Goal: Task Accomplishment & Management: Manage account settings

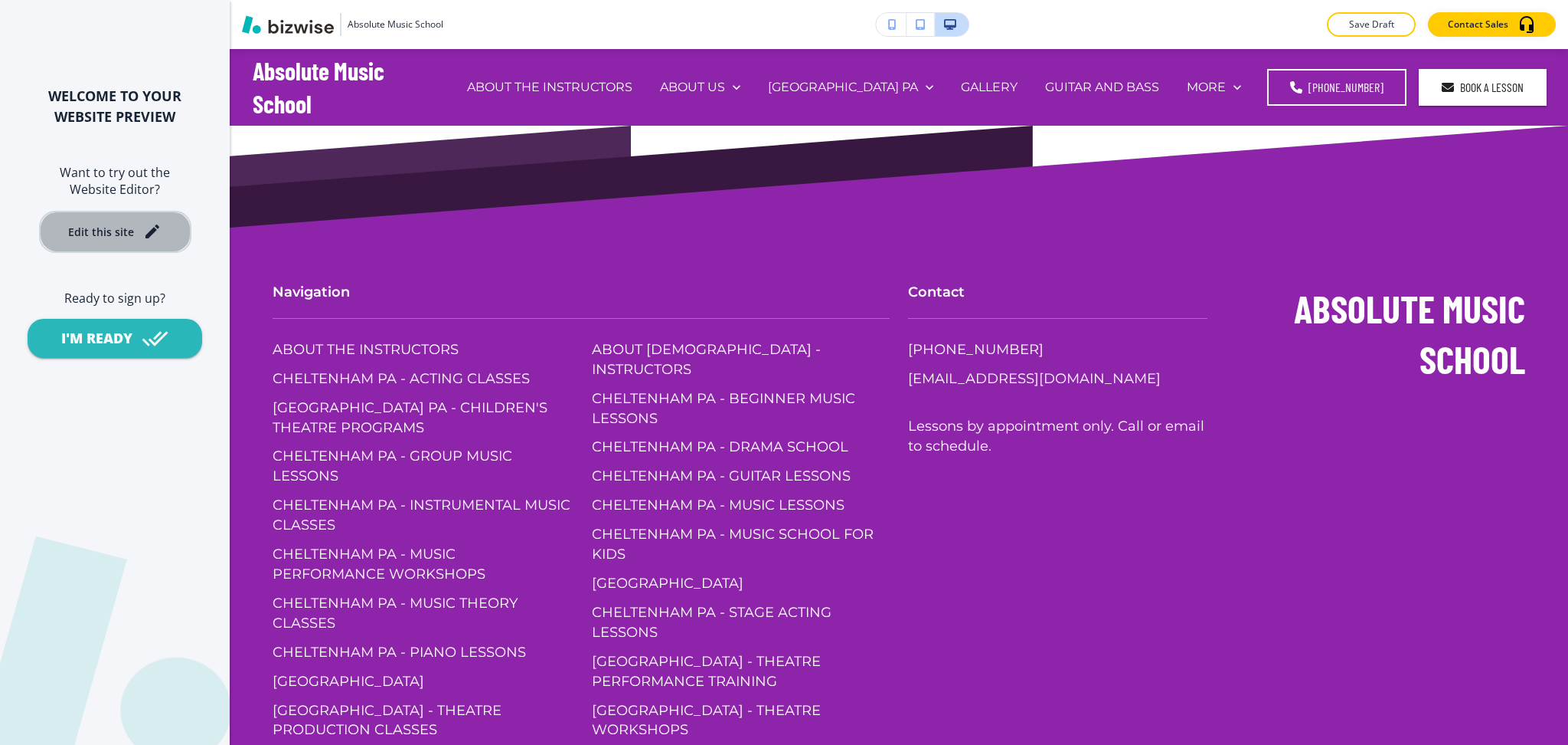
click at [110, 226] on div "Edit this site" at bounding box center [101, 232] width 66 height 11
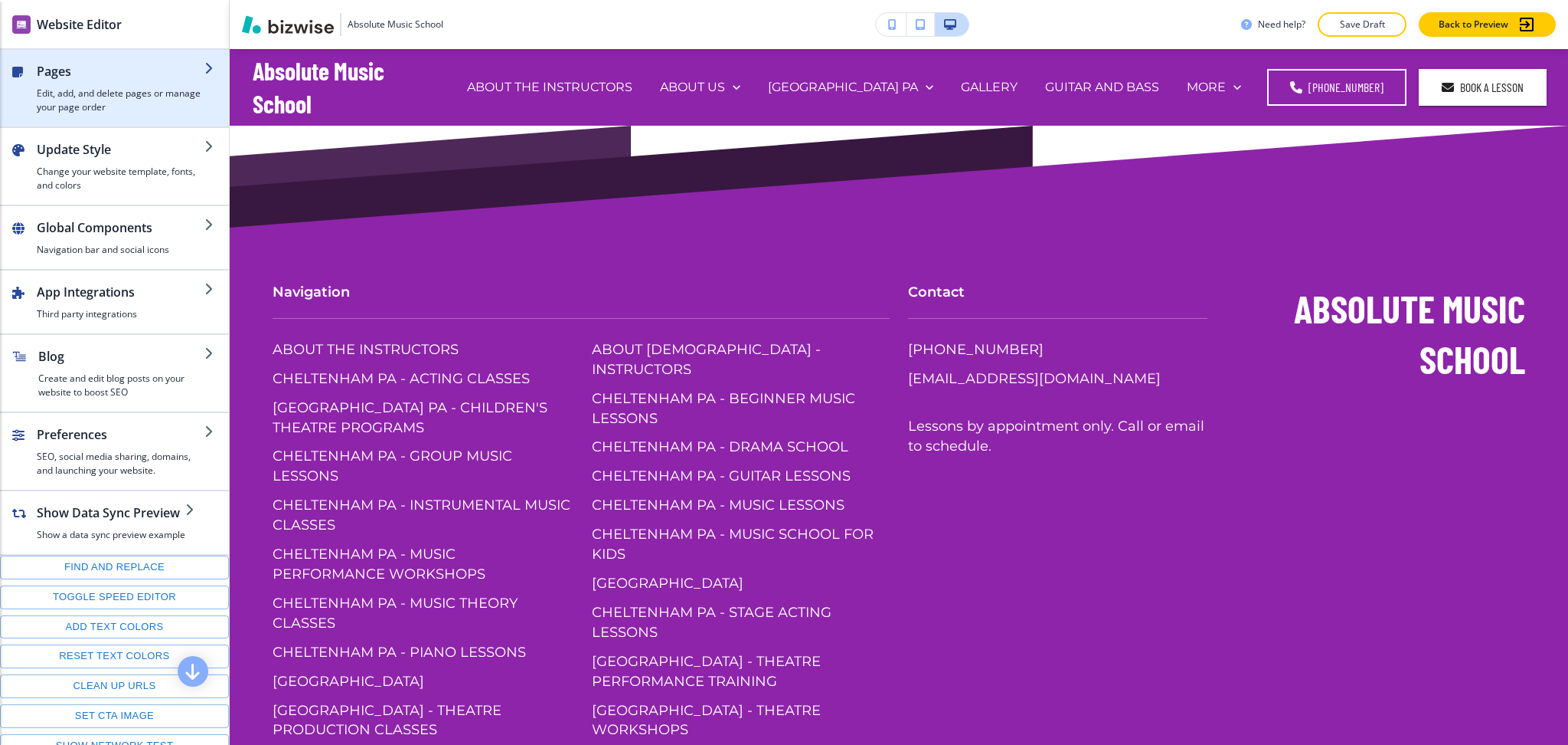
click at [152, 90] on h4 "Edit, add, and delete pages or manage your page order" at bounding box center [120, 100] width 168 height 27
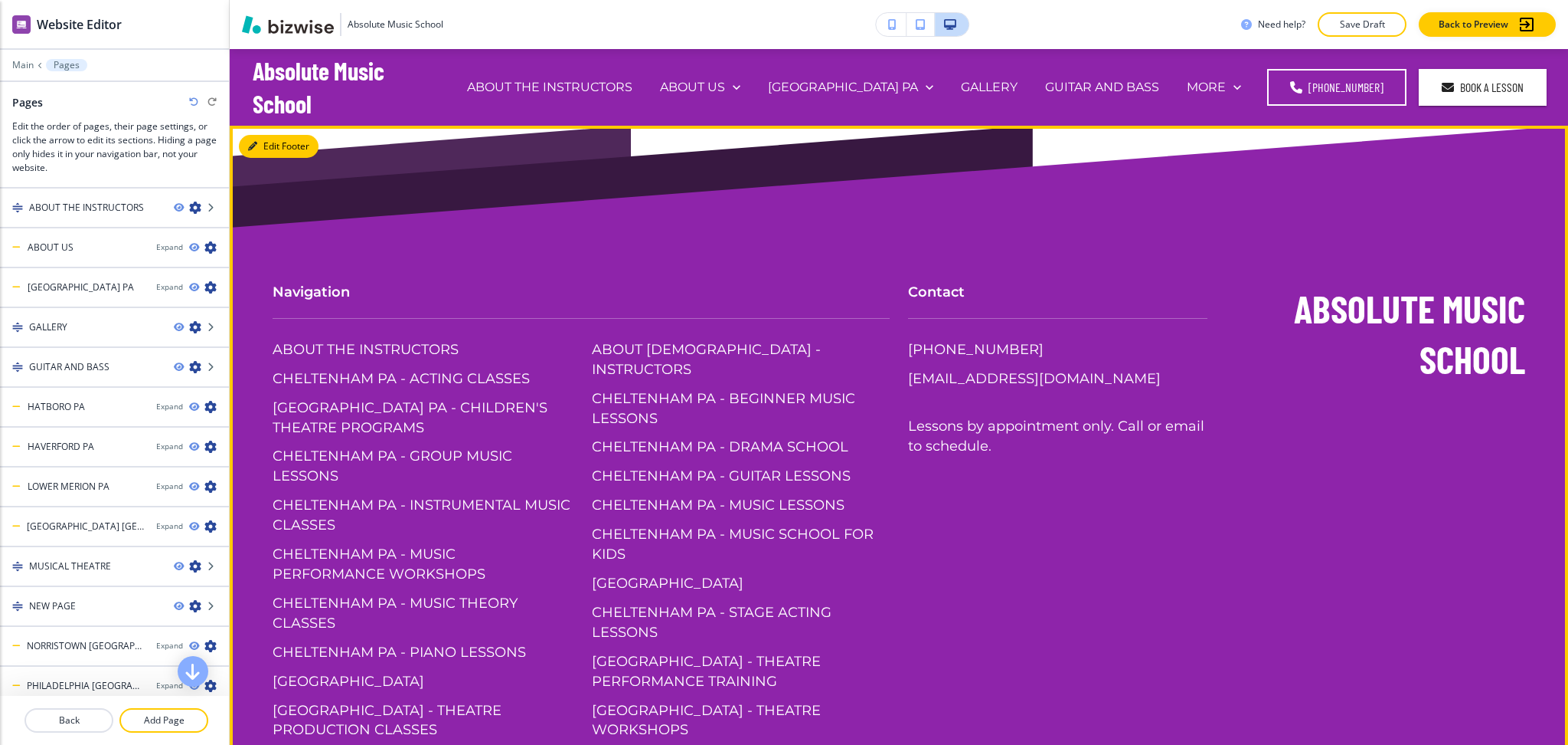
click at [273, 147] on button "Edit Footer" at bounding box center [278, 147] width 80 height 23
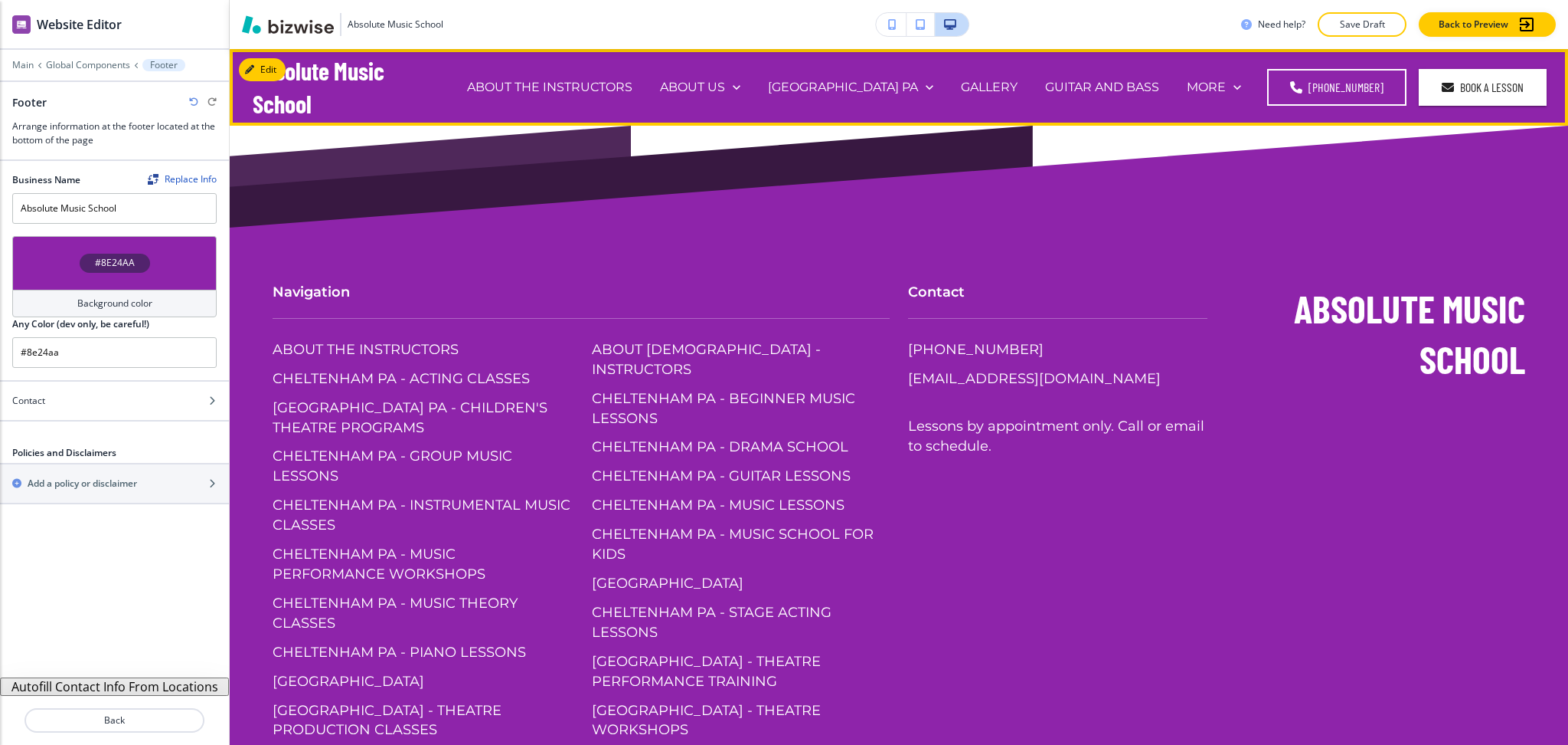
click at [571, 76] on div "ABOUT THE INSTRUCTORS" at bounding box center [550, 86] width 193 height 61
click at [579, 89] on p "ABOUT THE INSTRUCTORS" at bounding box center [550, 86] width 165 height 18
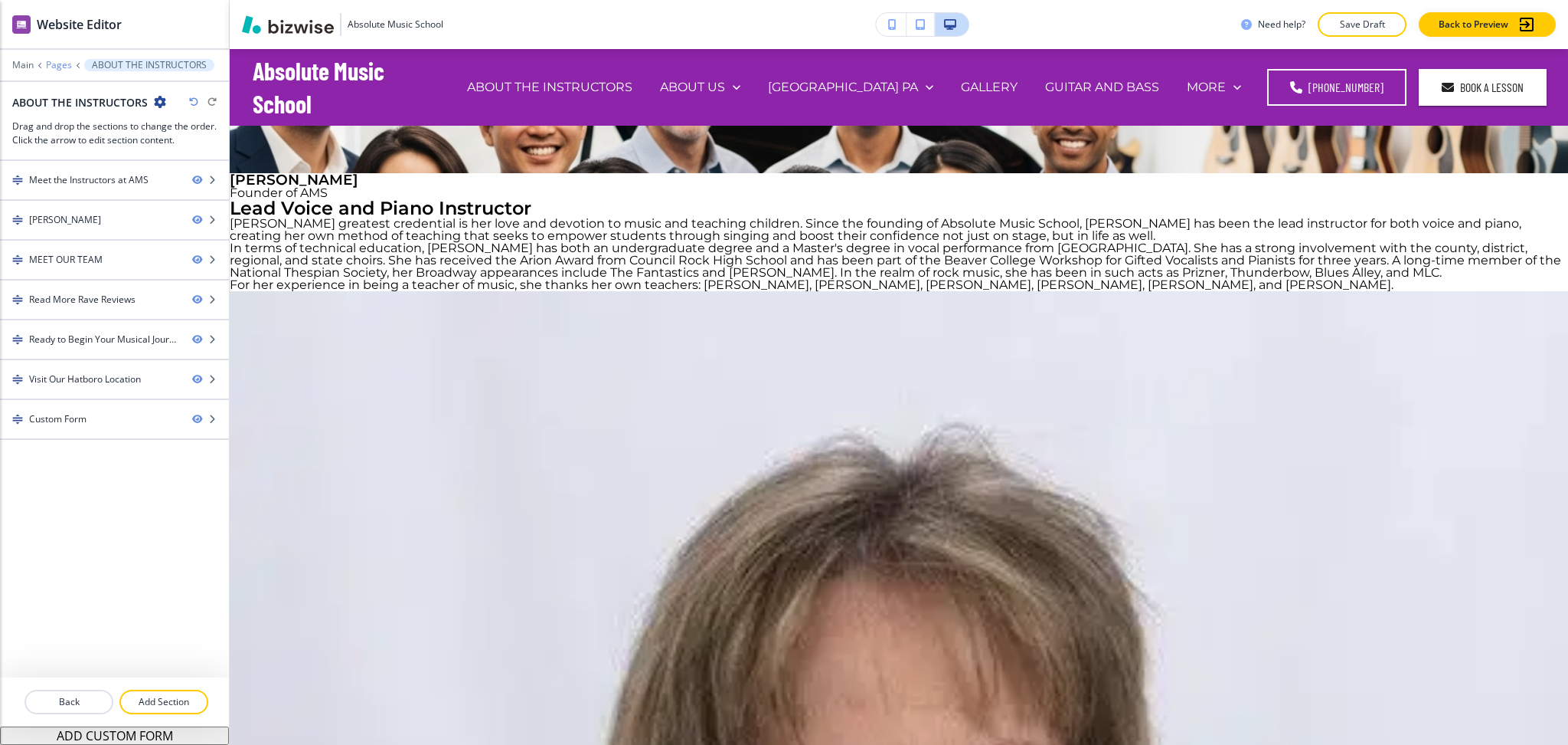
click at [59, 65] on p "Pages" at bounding box center [59, 65] width 26 height 10
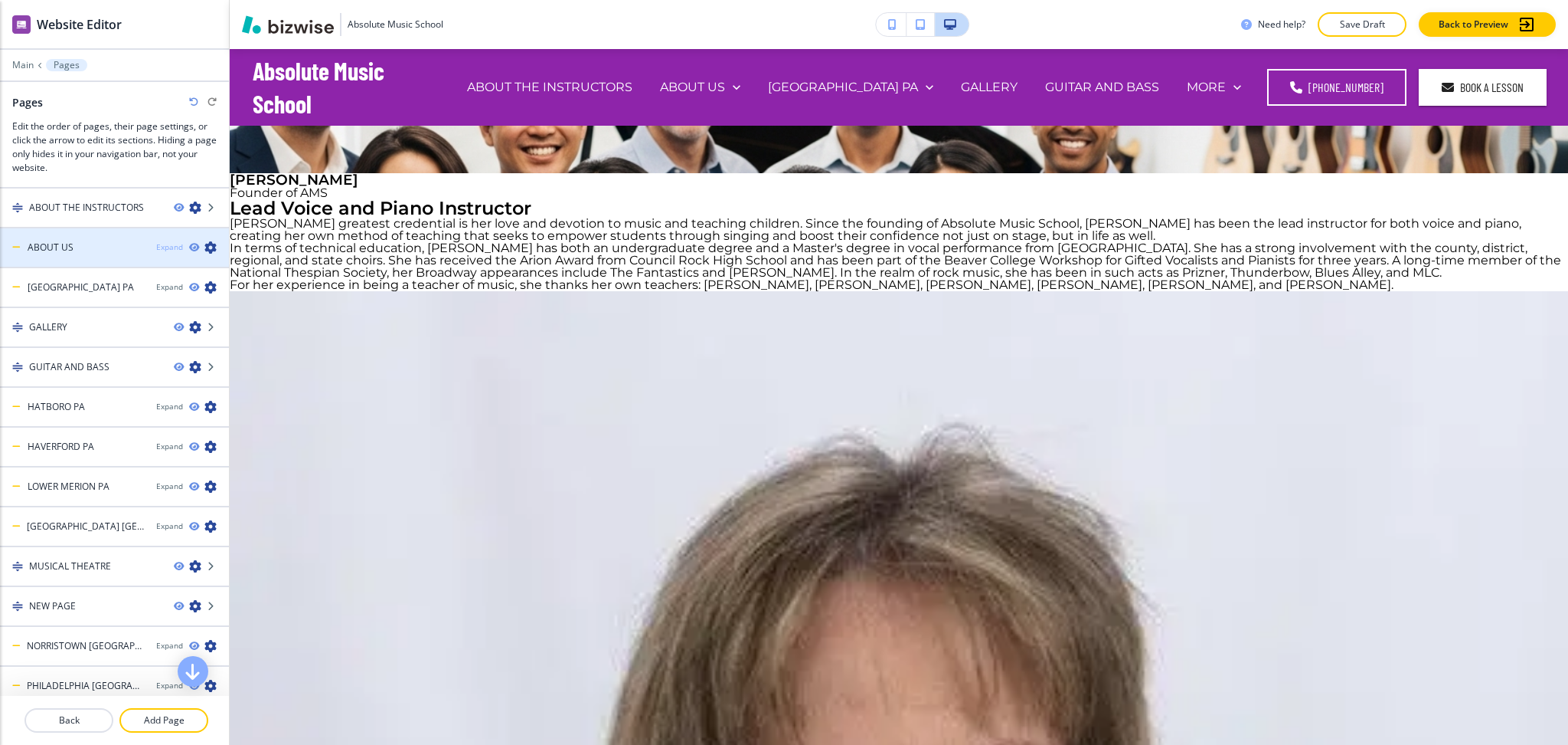
click at [156, 242] on div "Expand" at bounding box center [169, 247] width 27 height 11
click at [152, 241] on div "Collapse" at bounding box center [166, 247] width 31 height 11
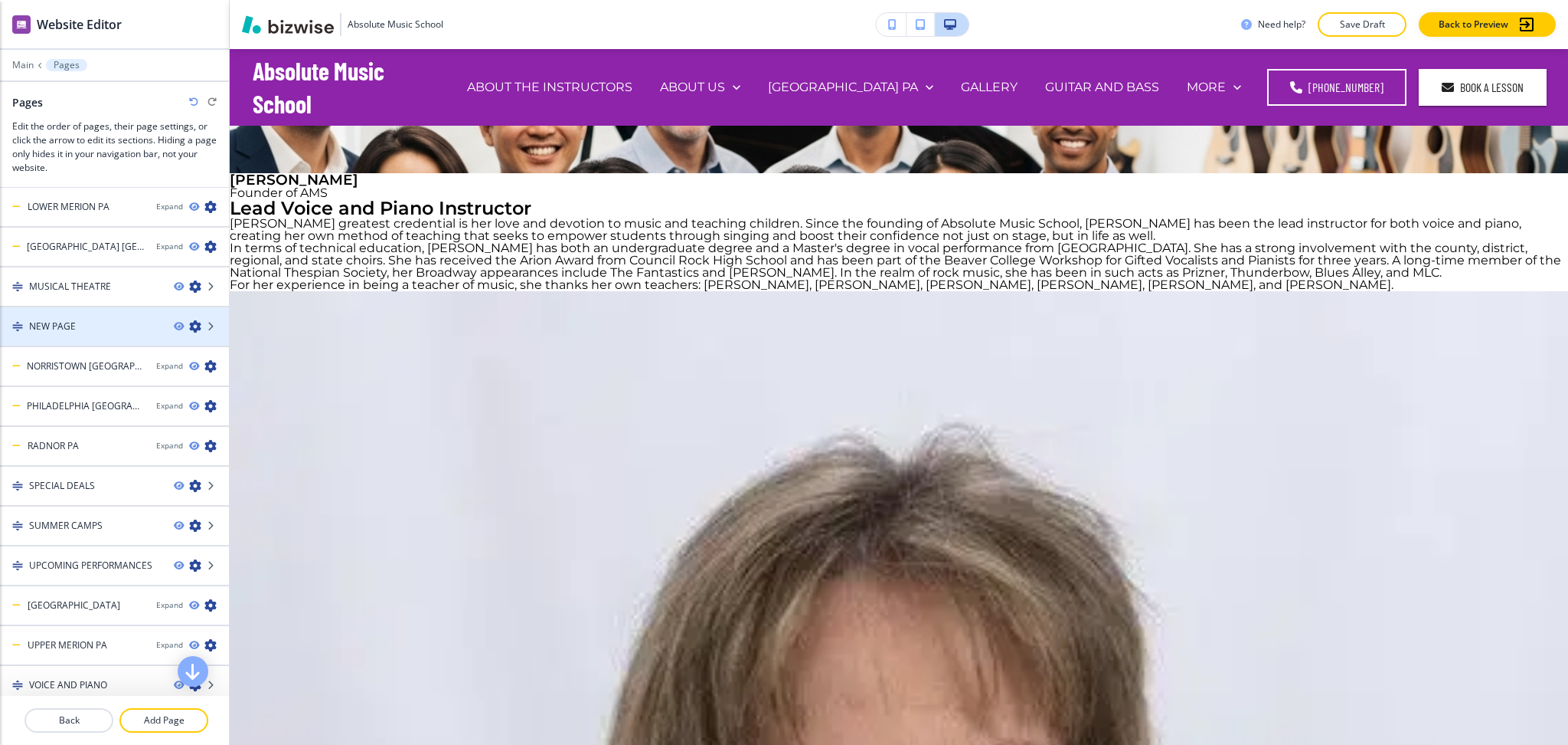
scroll to position [281, 0]
click at [93, 318] on div "NEW PAGE" at bounding box center [81, 325] width 161 height 14
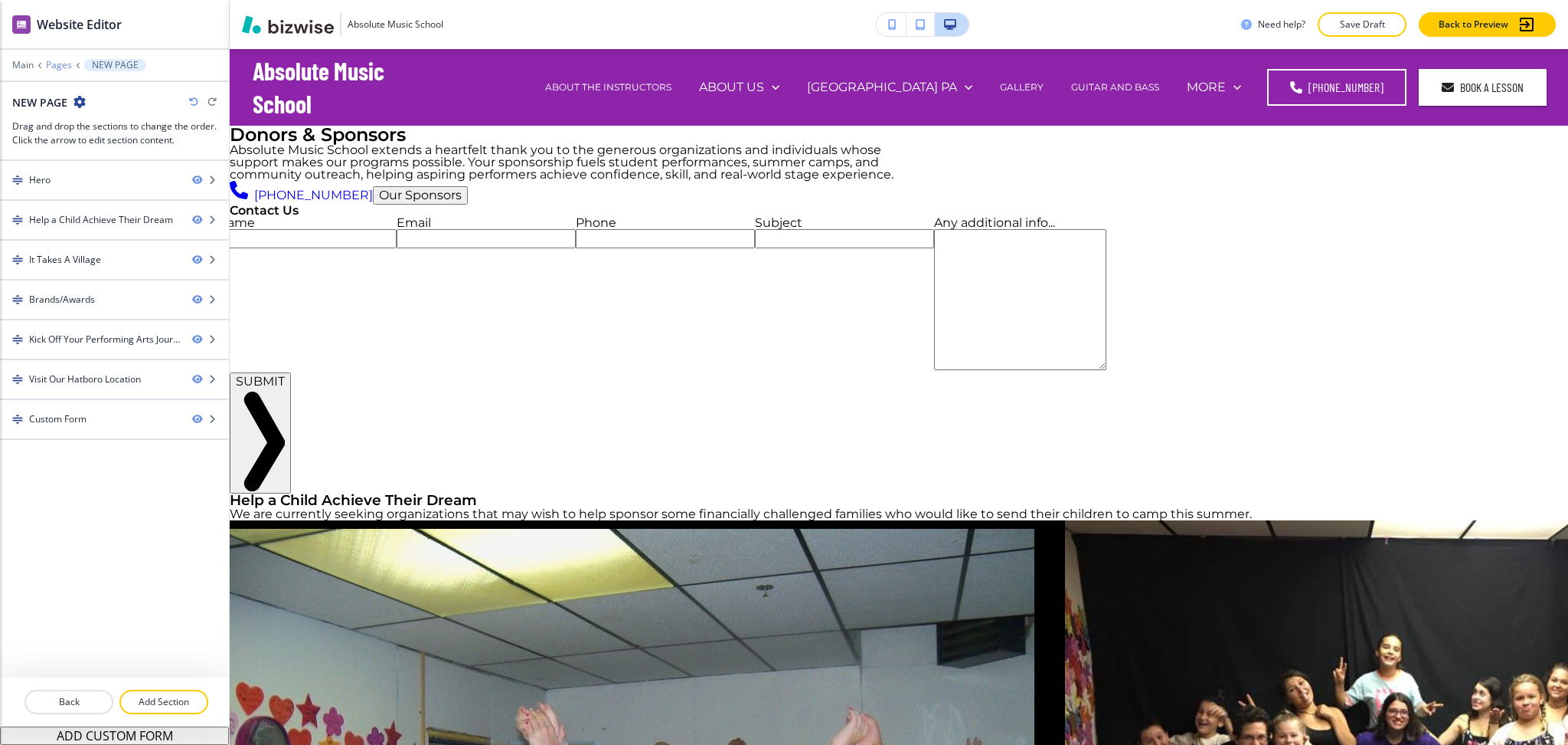
click at [65, 64] on p "Pages" at bounding box center [59, 65] width 26 height 10
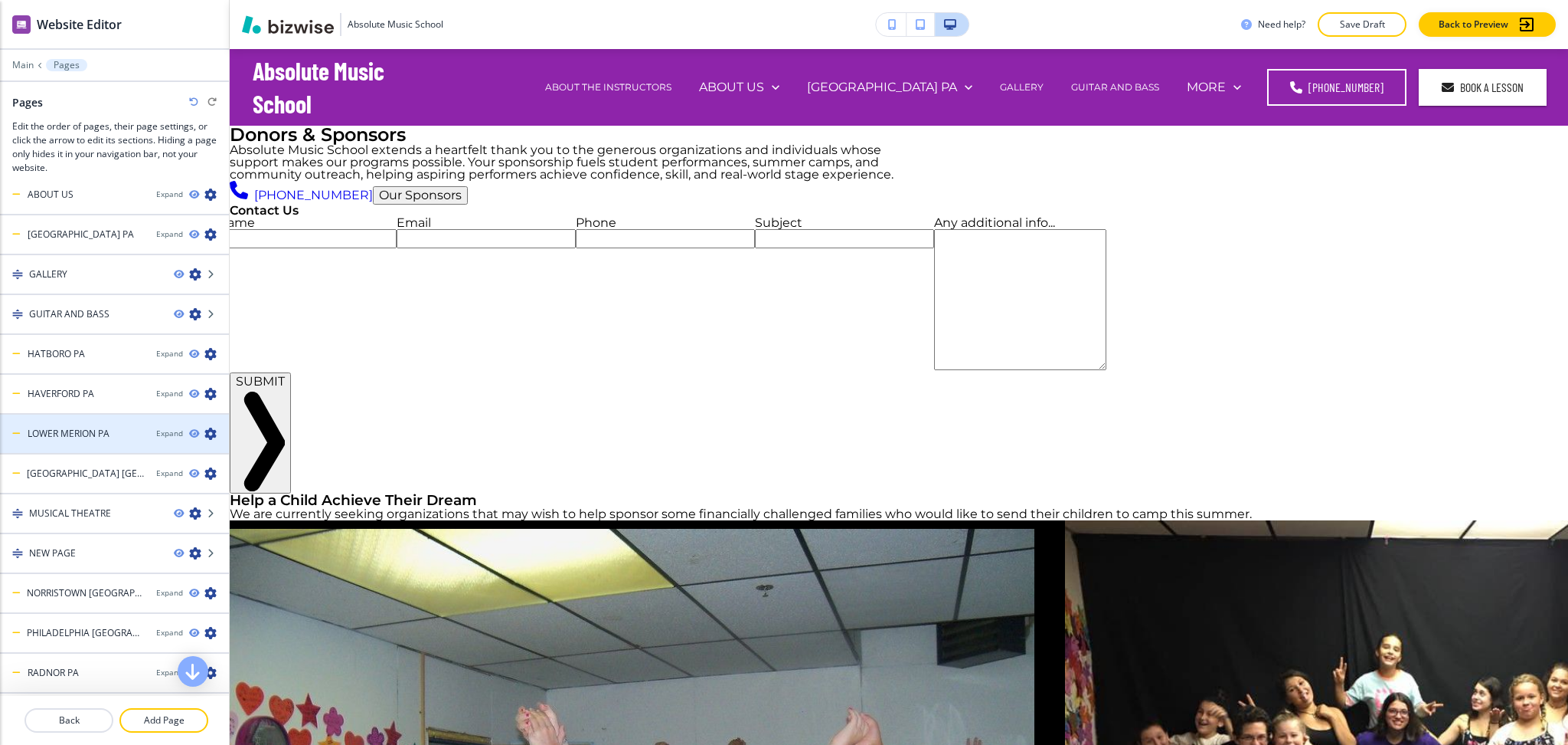
scroll to position [314, 0]
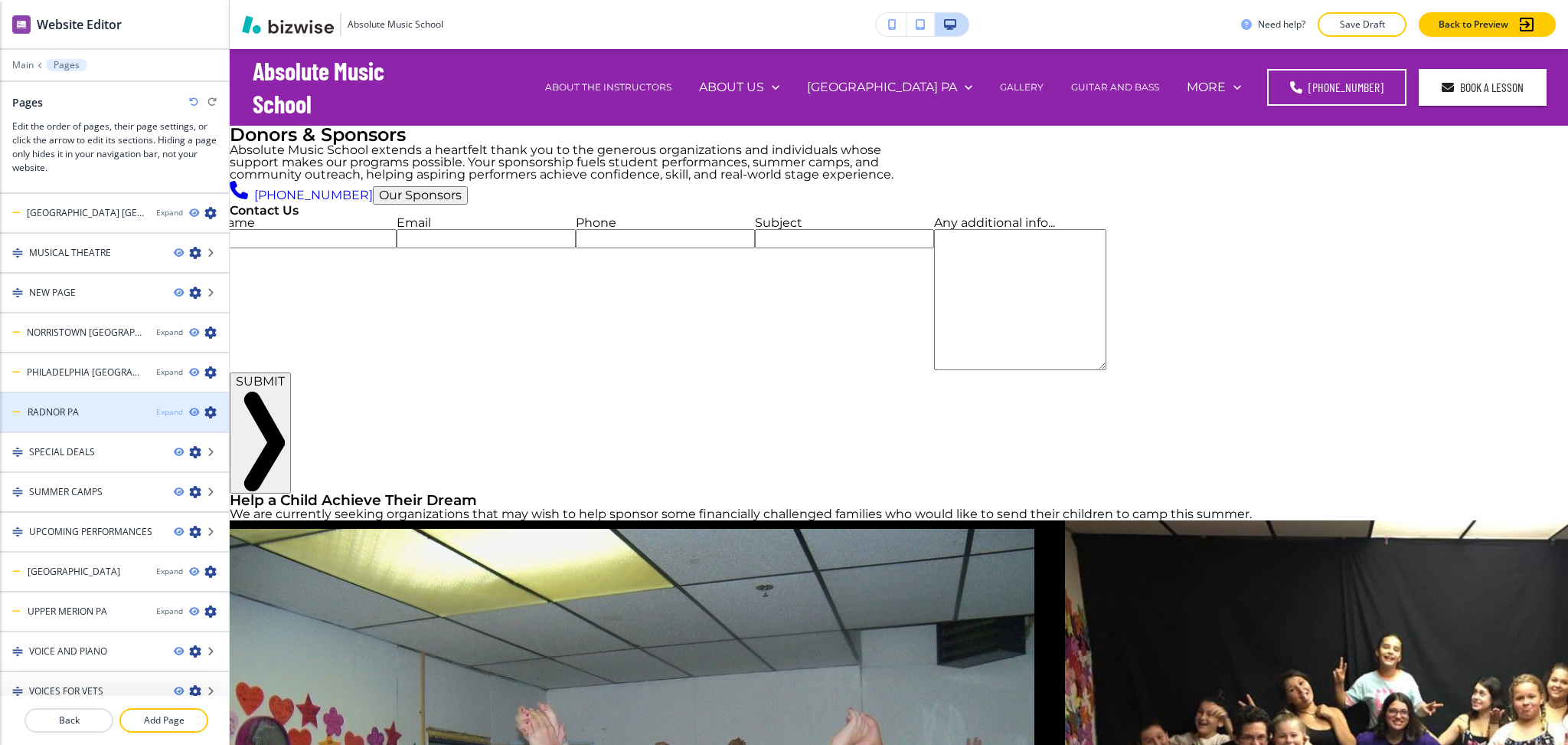
click at [156, 406] on div "Expand" at bounding box center [169, 411] width 27 height 11
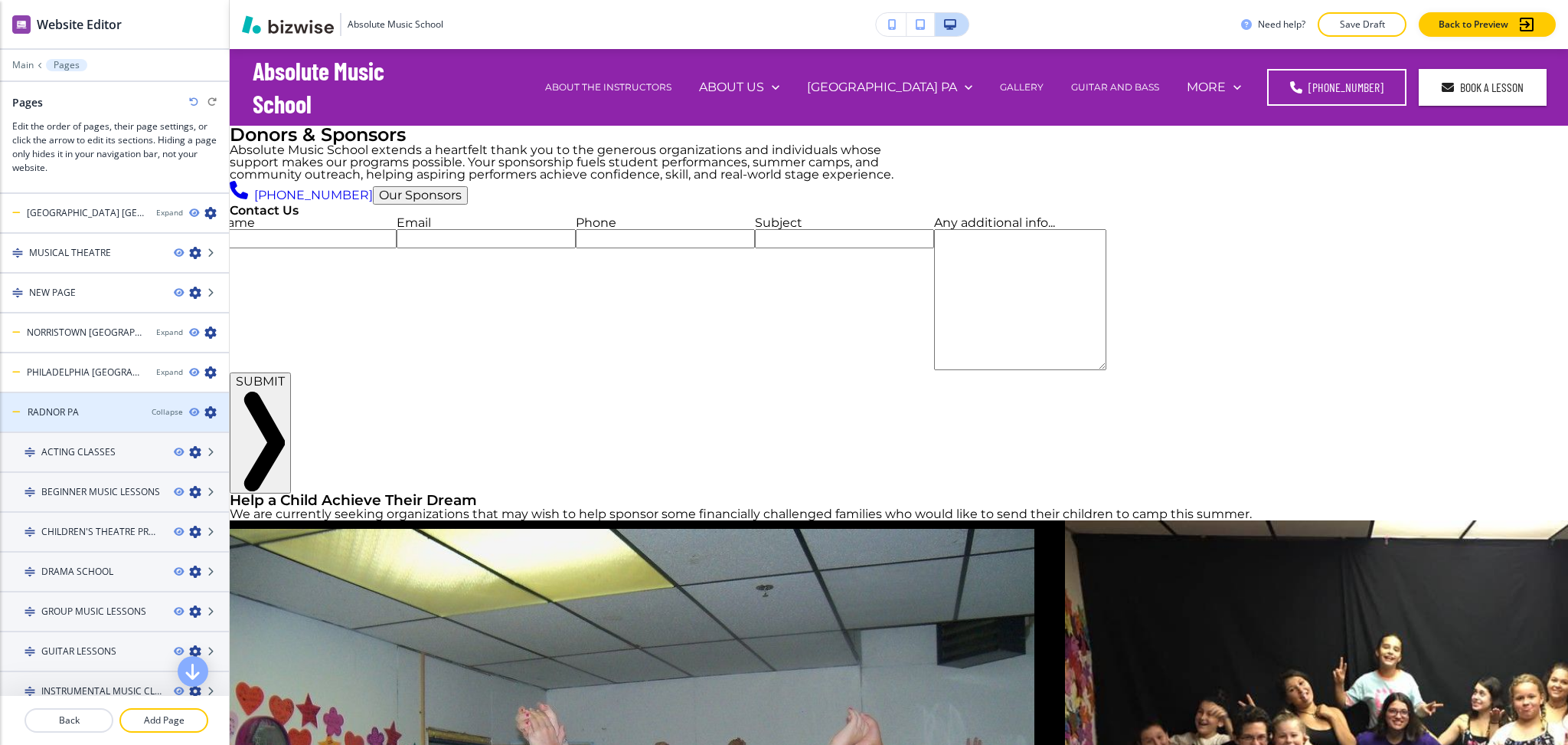
scroll to position [1096, 0]
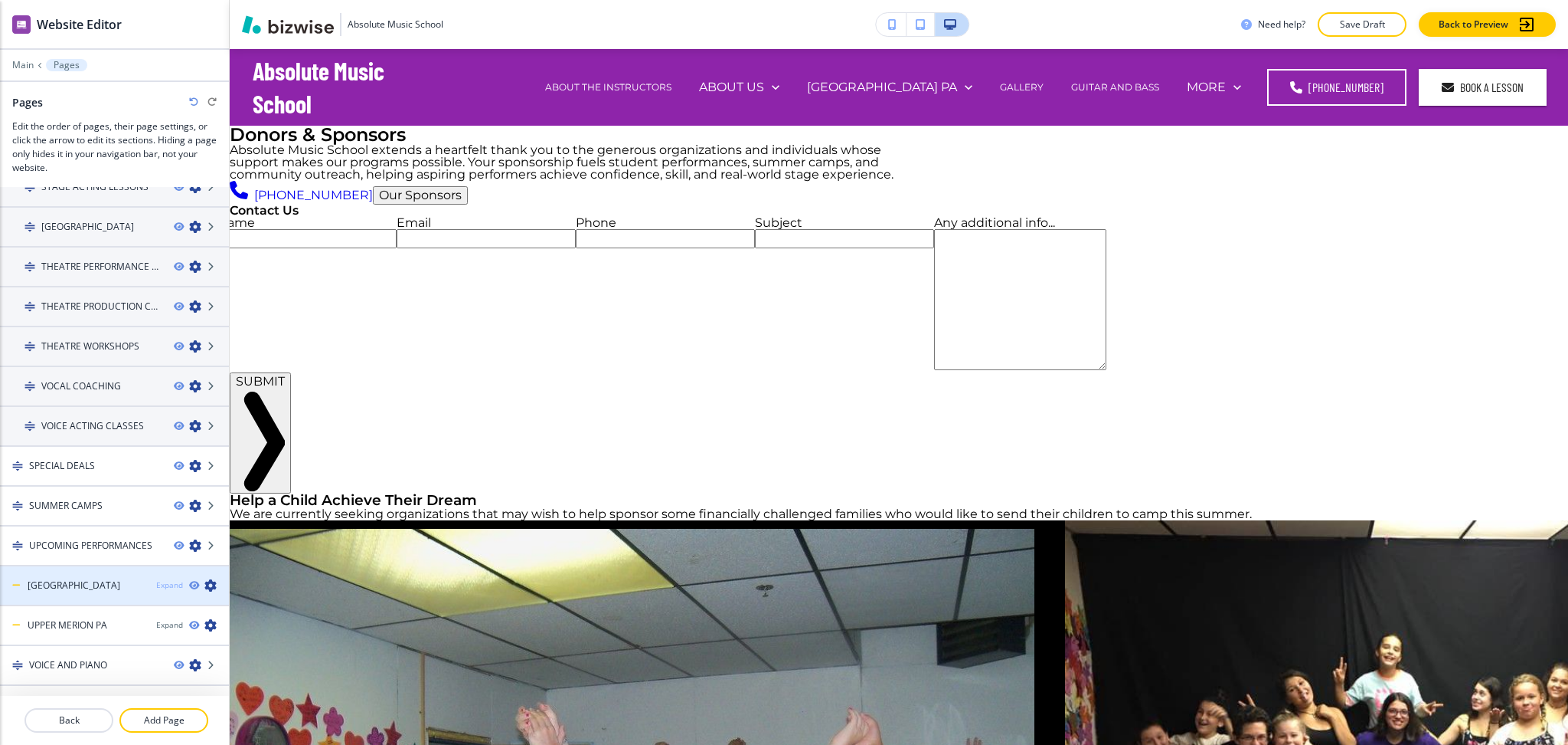
click at [157, 580] on div "Expand" at bounding box center [169, 585] width 27 height 11
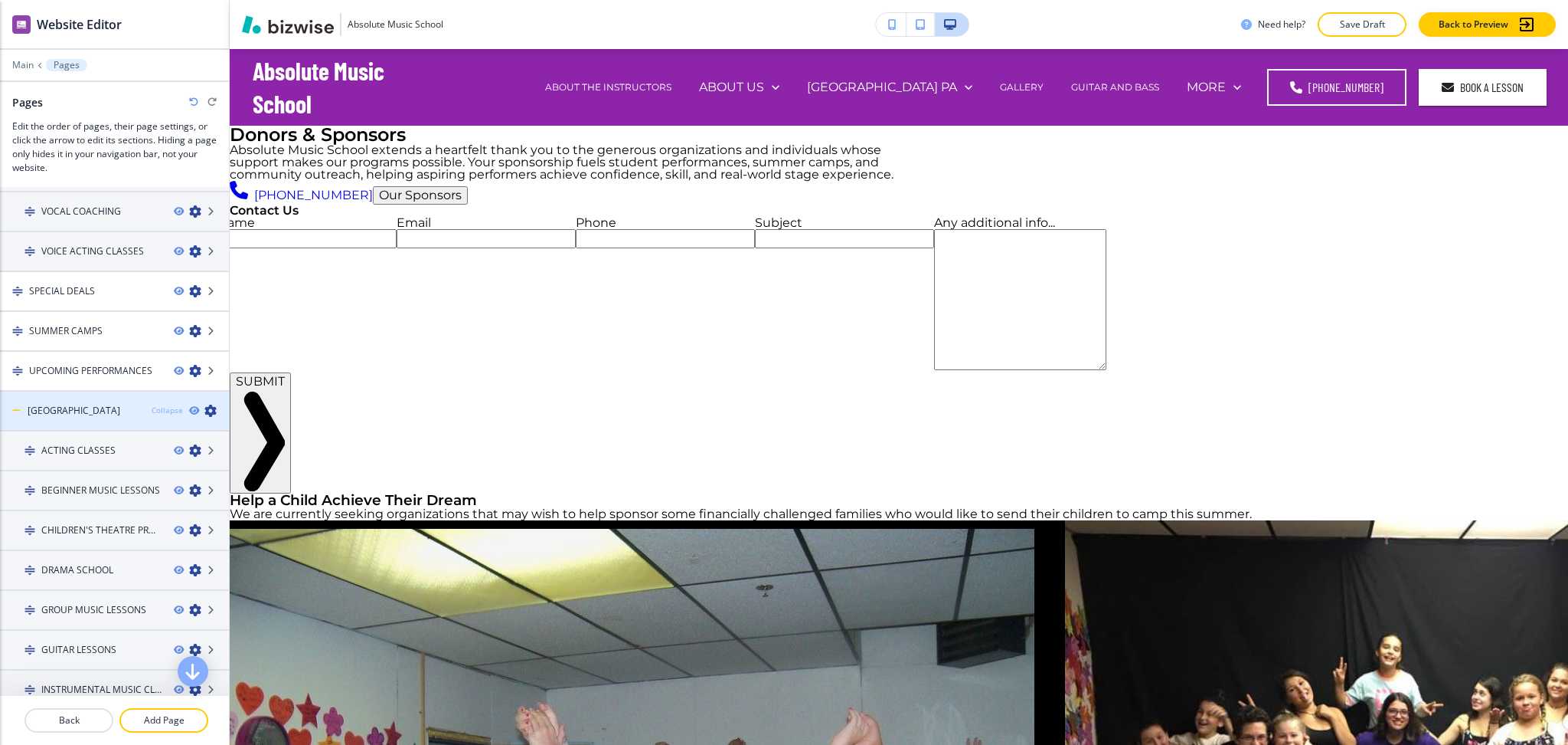
click at [151, 405] on div "Collapse" at bounding box center [166, 411] width 31 height 11
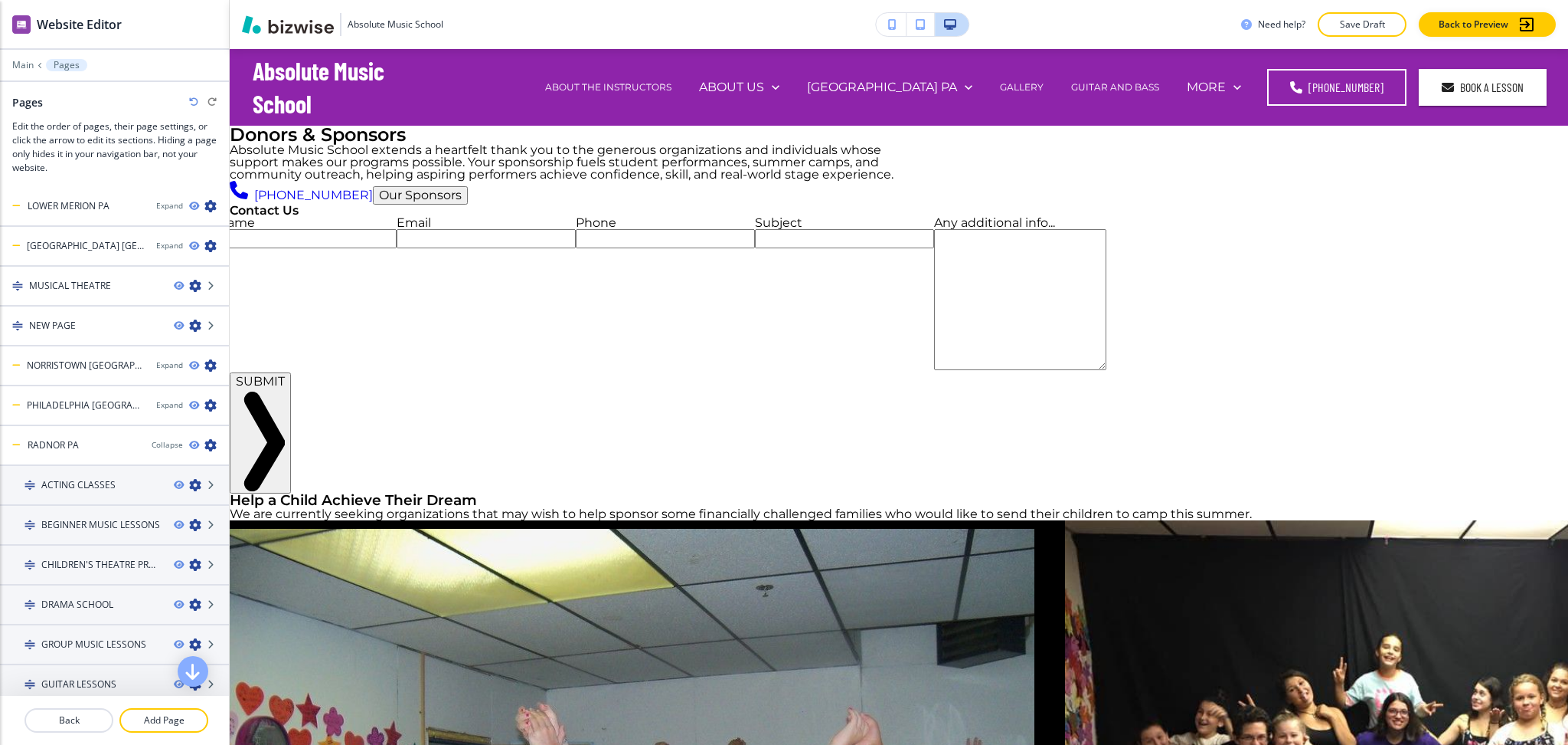
scroll to position [279, 0]
click at [151, 442] on div "Collapse" at bounding box center [166, 446] width 31 height 11
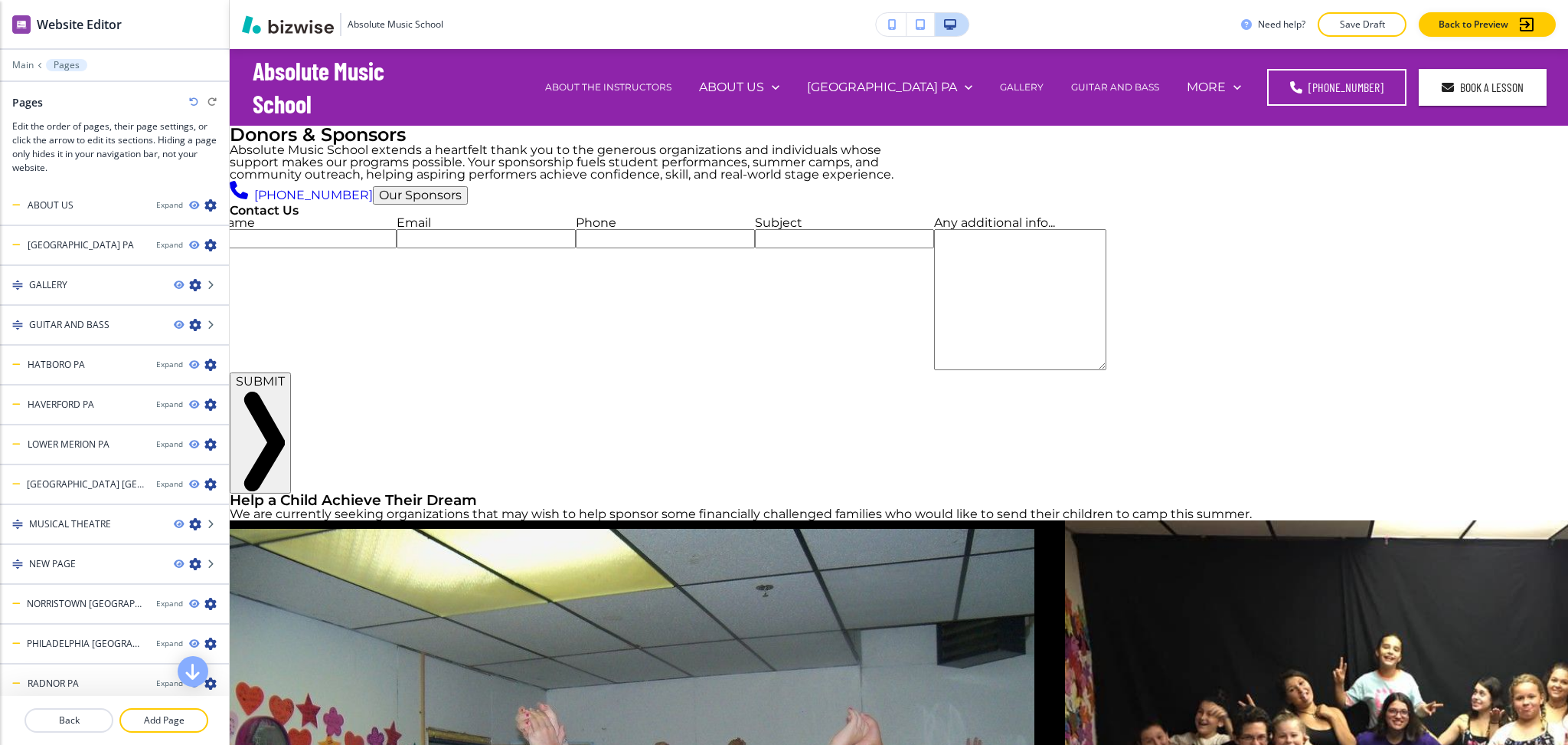
scroll to position [0, 0]
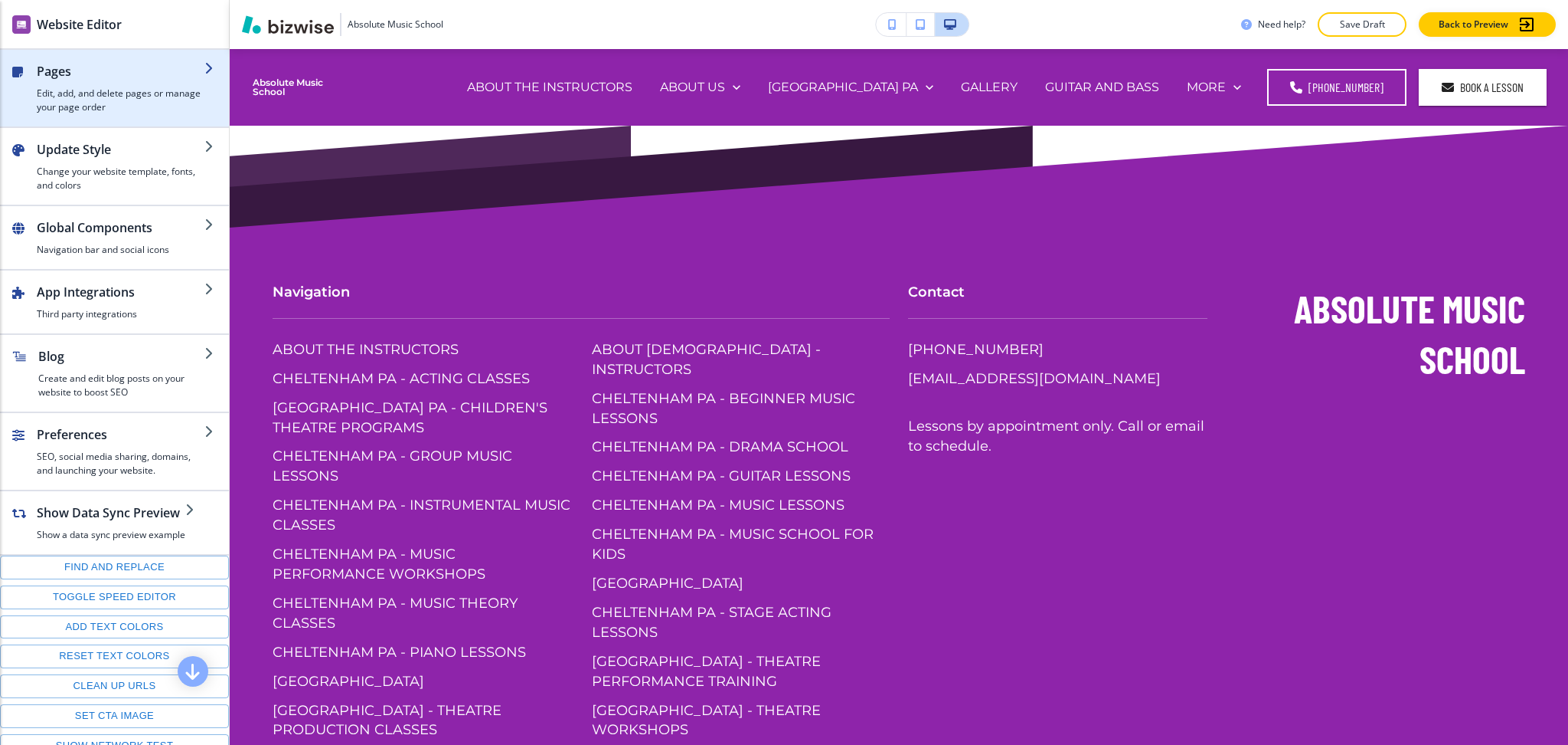
click at [62, 97] on h4 "Edit, add, and delete pages or manage your page order" at bounding box center [120, 100] width 168 height 27
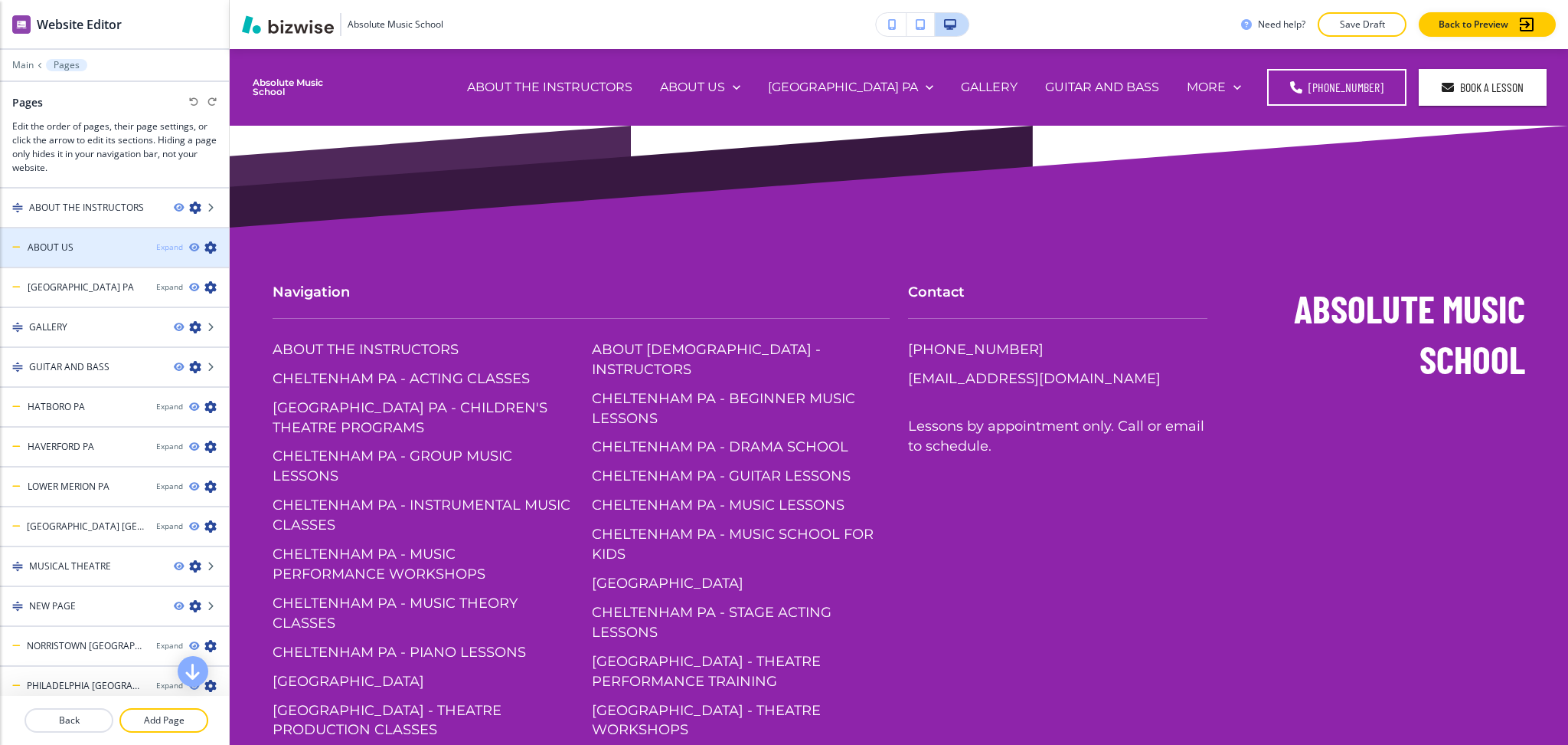
click at [156, 243] on div "Expand" at bounding box center [169, 247] width 27 height 11
click at [205, 249] on icon "button" at bounding box center [210, 247] width 12 height 12
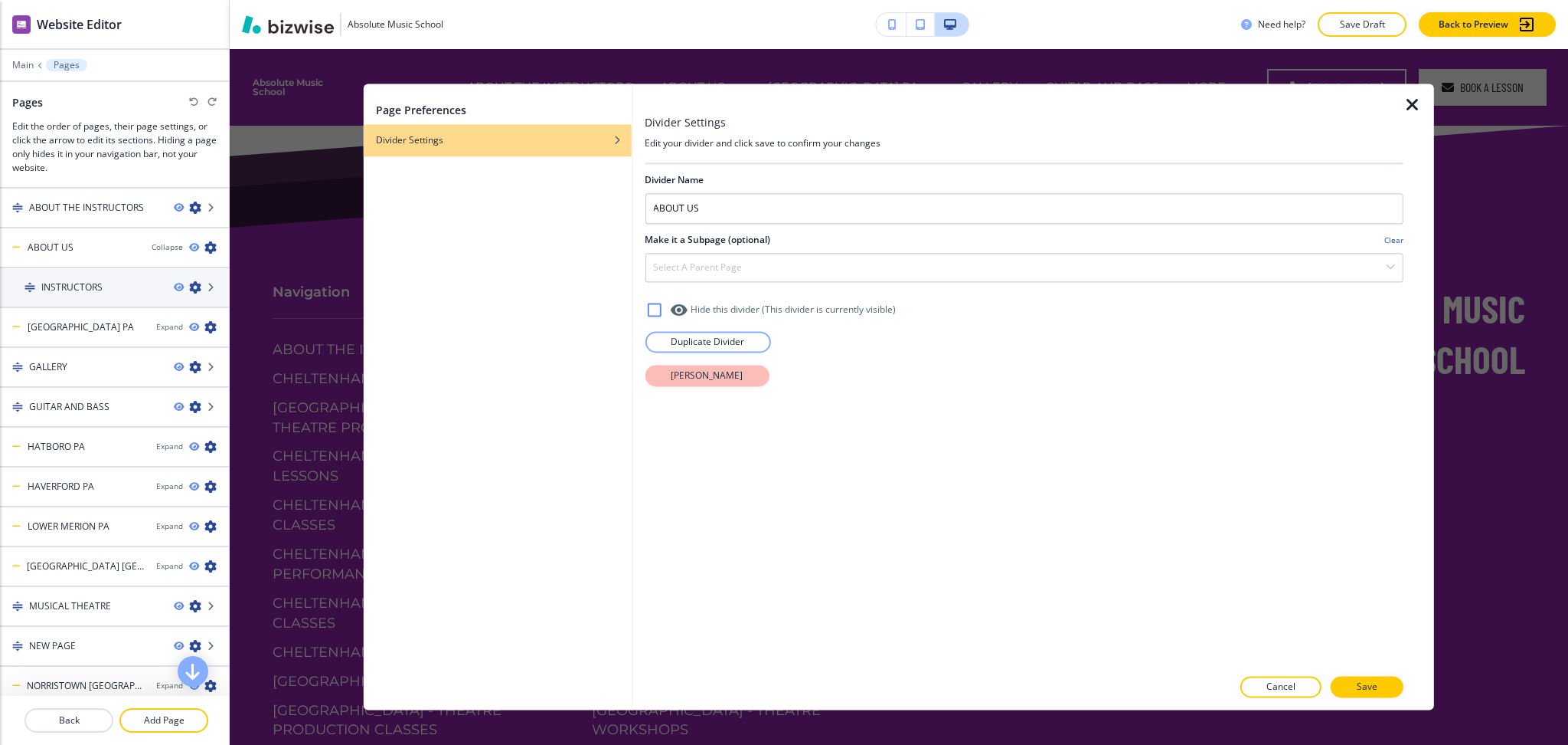
click at [679, 374] on p "Delete Divider" at bounding box center [707, 375] width 72 height 14
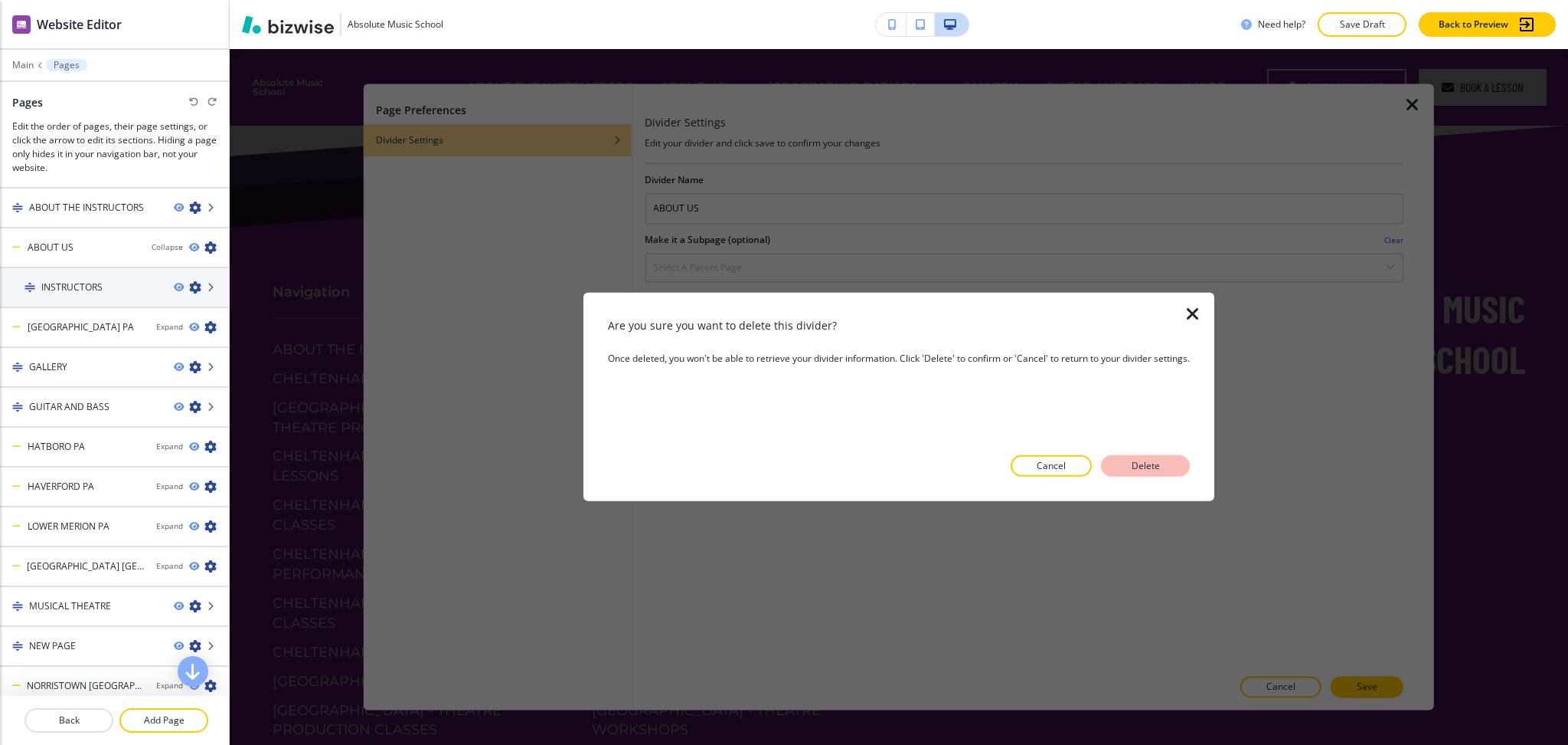
click at [1153, 470] on p "Delete" at bounding box center [1145, 466] width 37 height 14
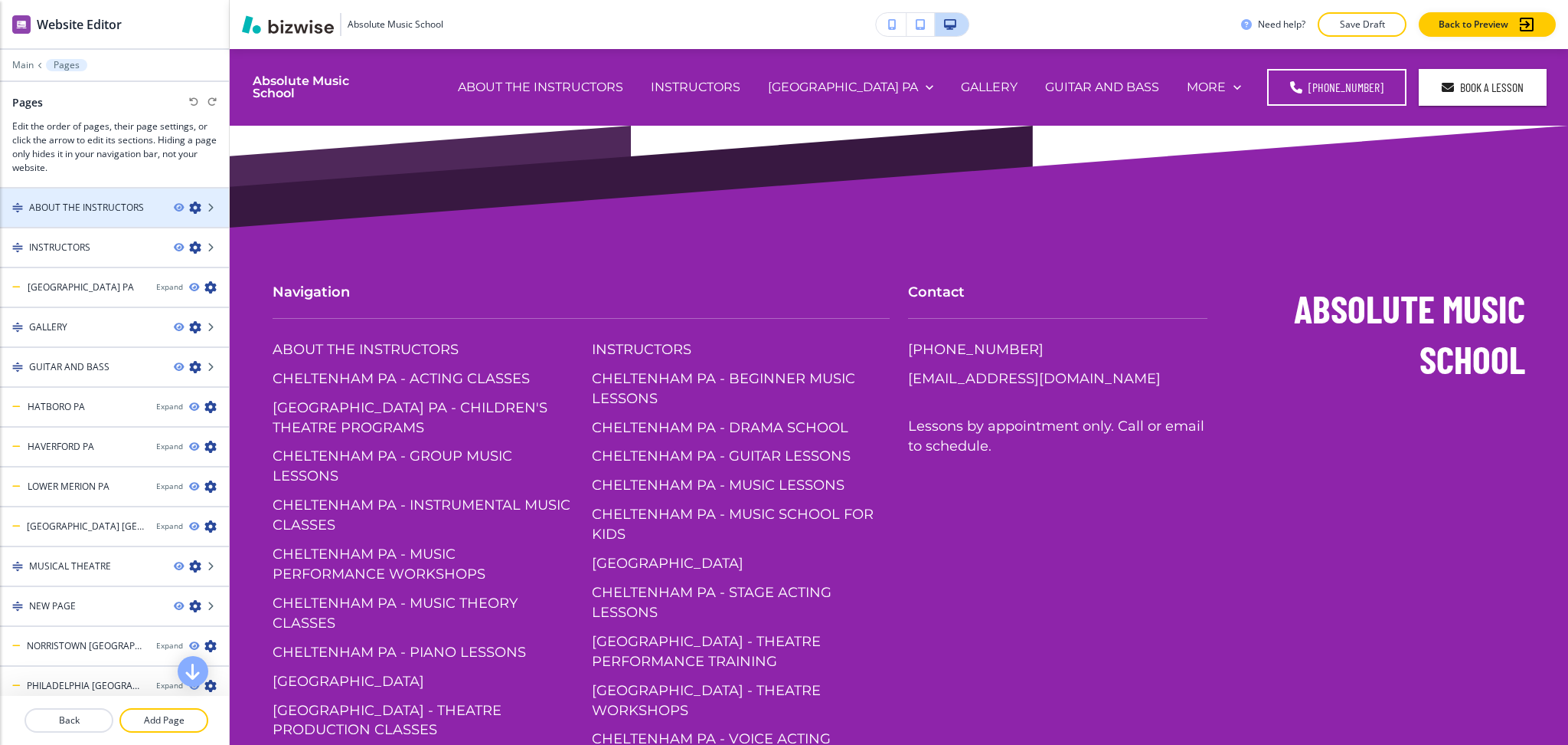
click at [95, 203] on h4 "ABOUT THE INSTRUCTORS" at bounding box center [86, 208] width 115 height 14
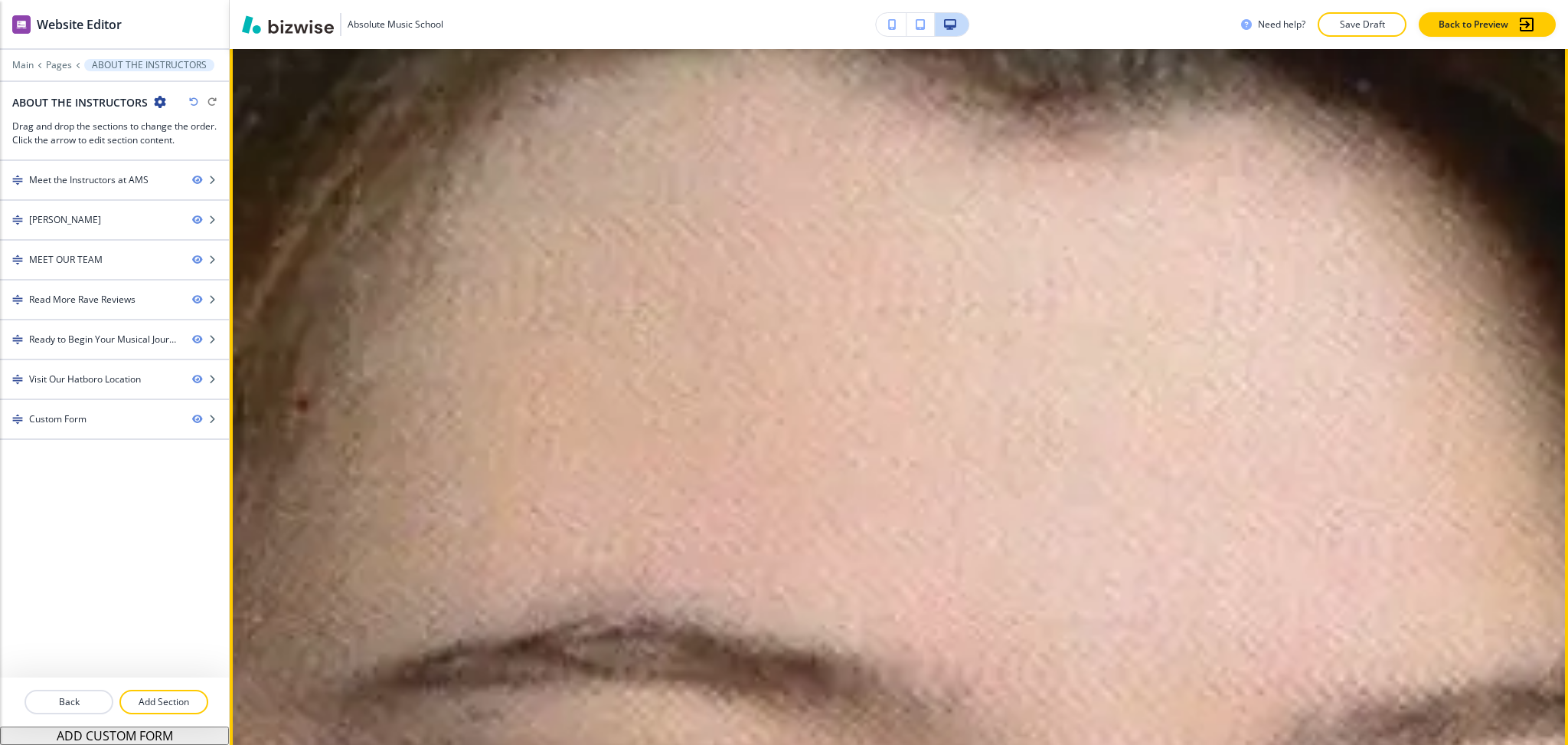
scroll to position [1531, 0]
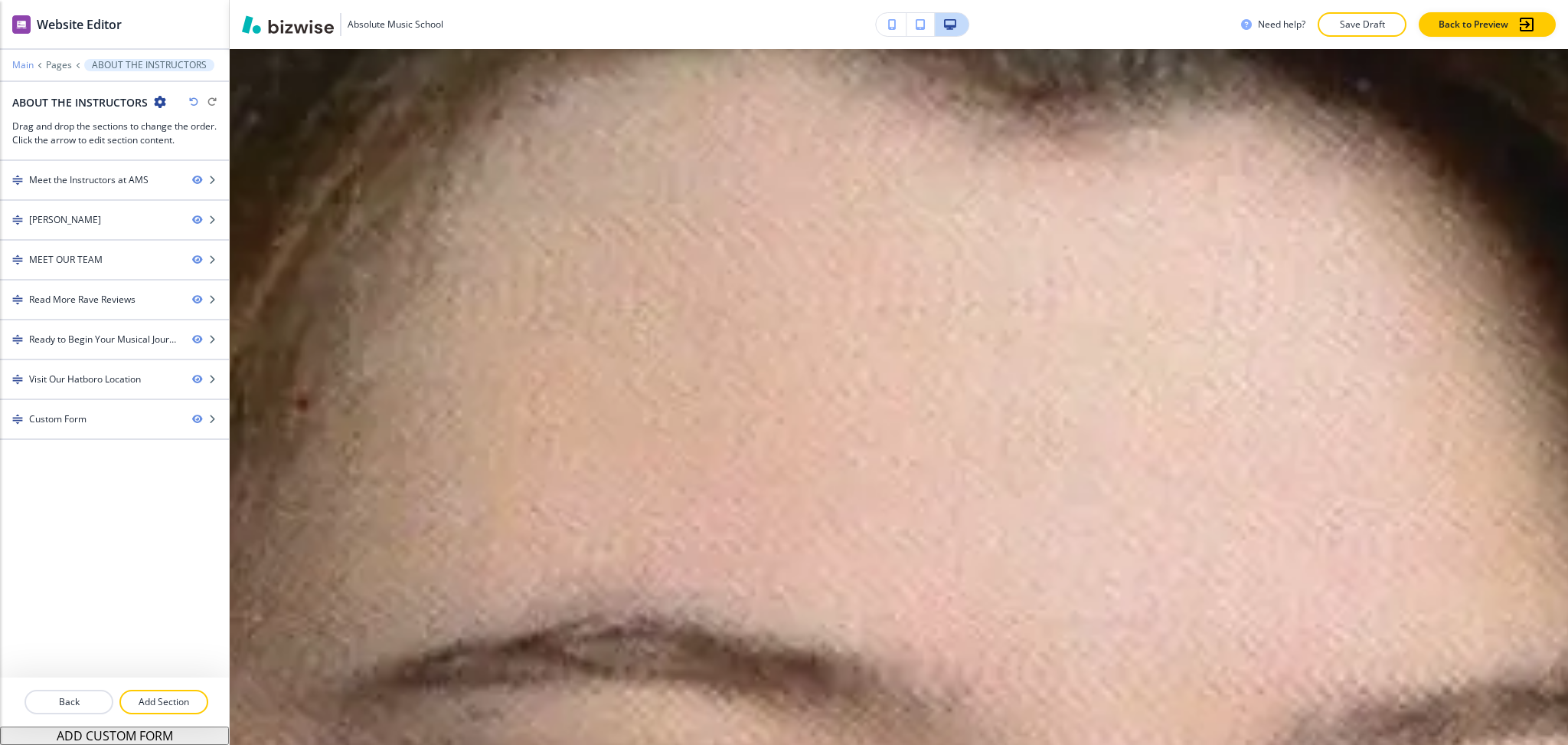
click at [22, 65] on p "Main" at bounding box center [23, 65] width 22 height 10
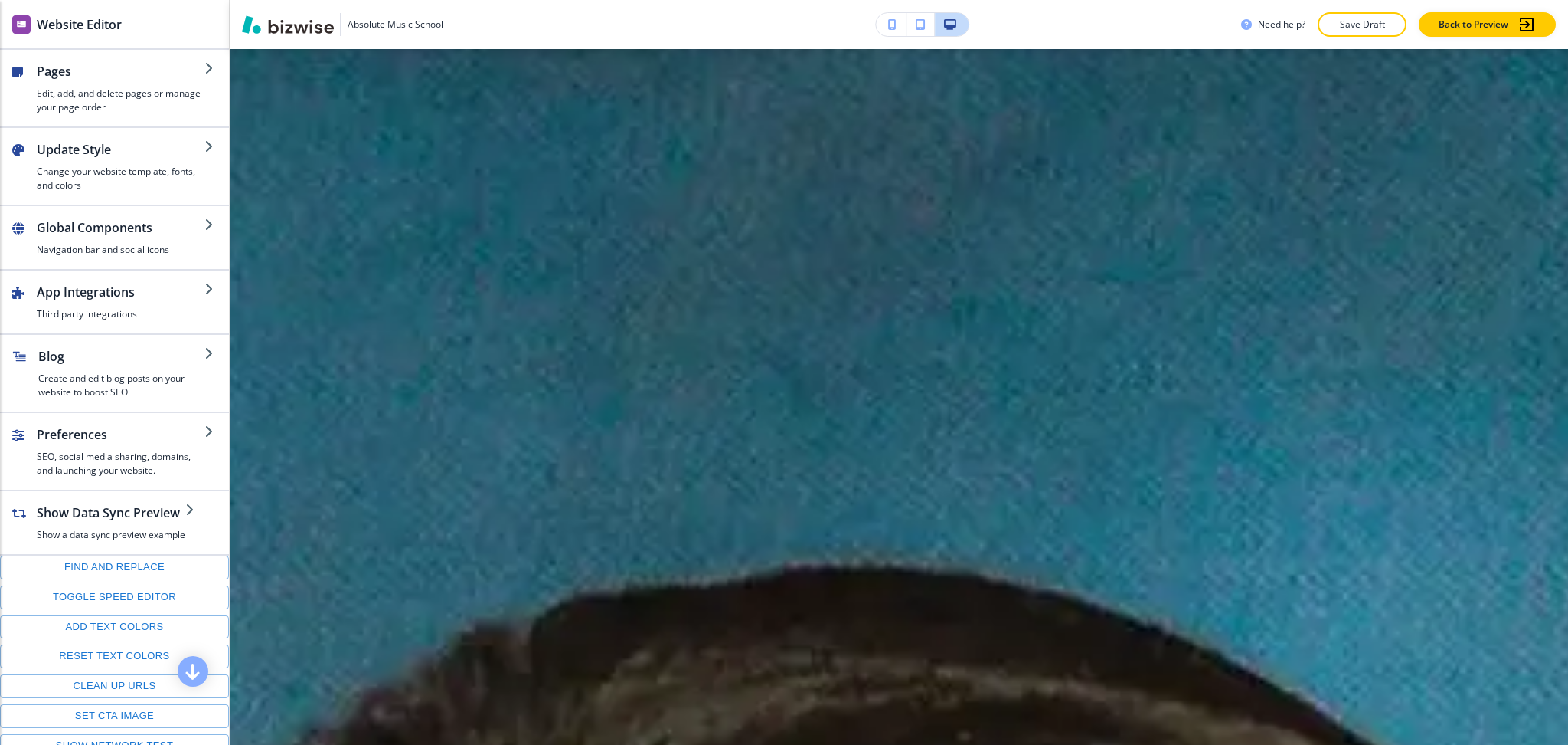
scroll to position [0, 0]
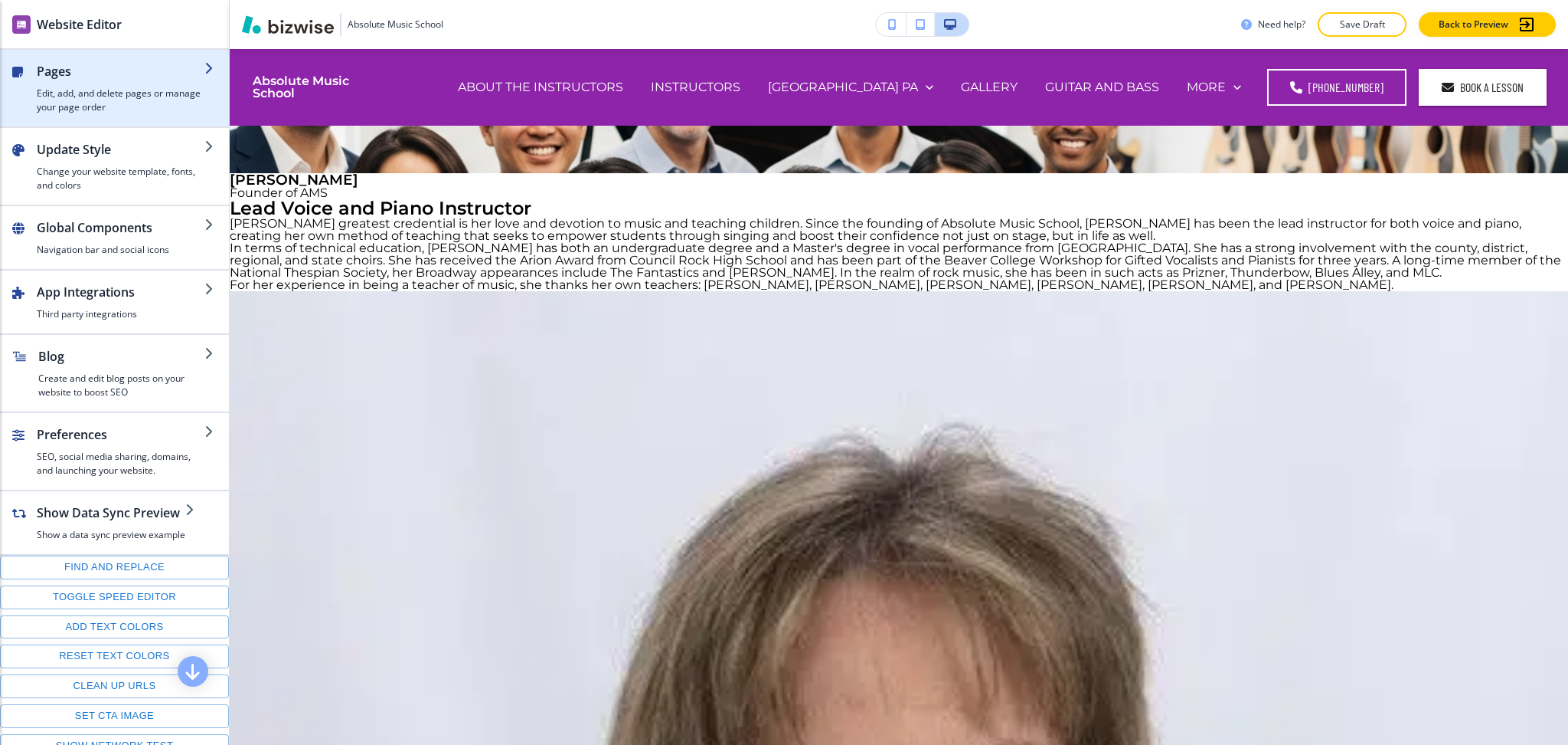
click at [87, 102] on h4 "Edit, add, and delete pages or manage your page order" at bounding box center [120, 100] width 168 height 27
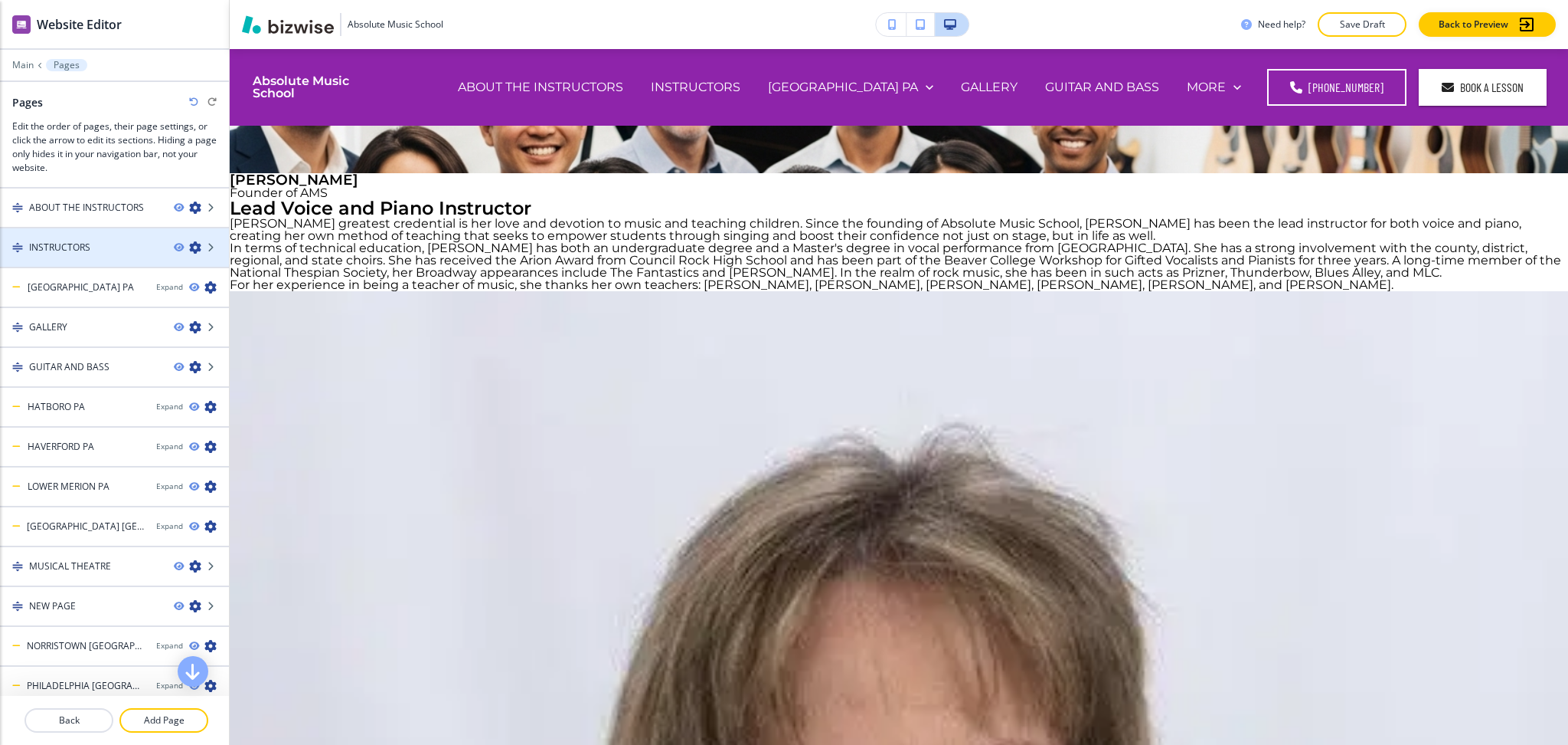
click at [58, 241] on h4 "INSTRUCTORS" at bounding box center [59, 247] width 61 height 14
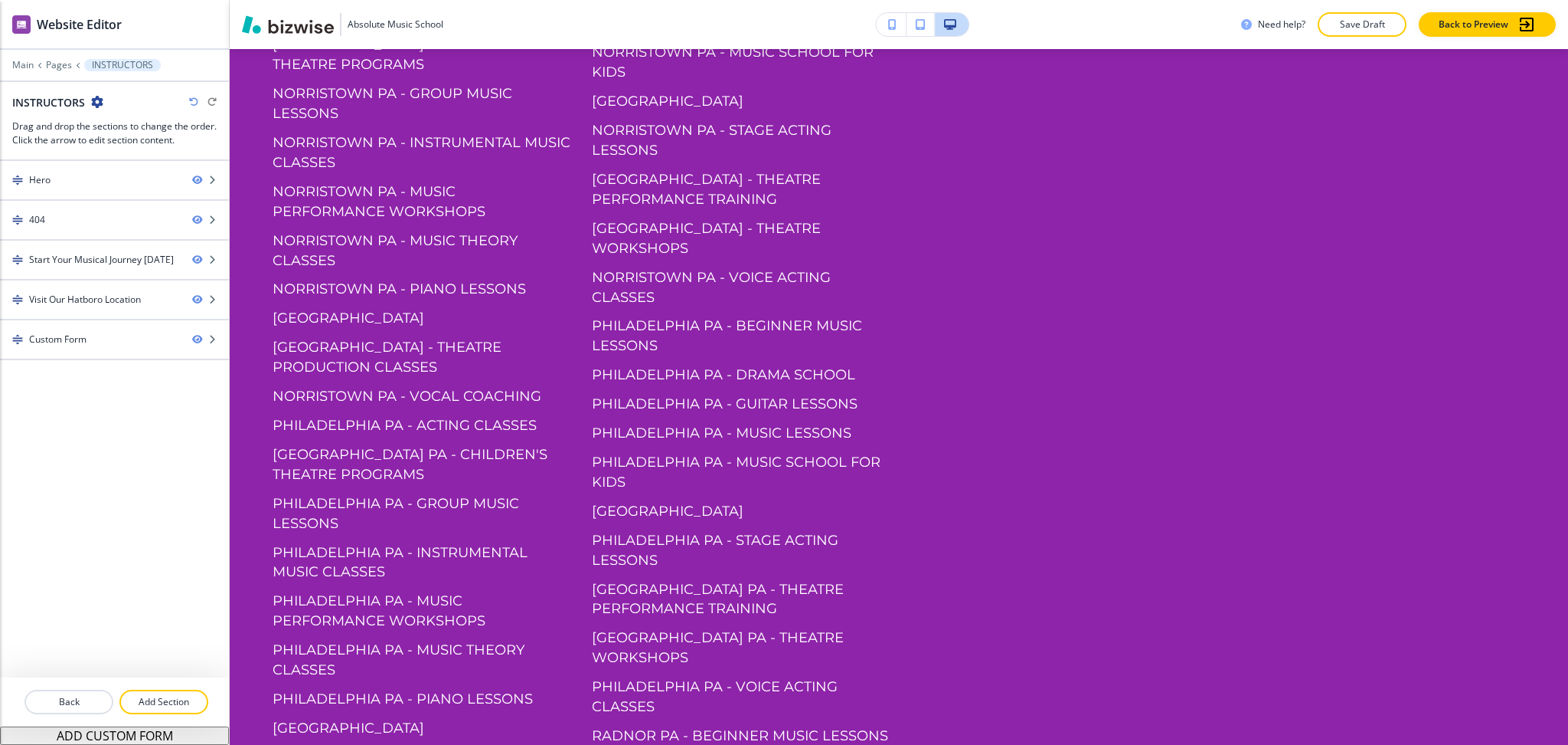
scroll to position [3664, 0]
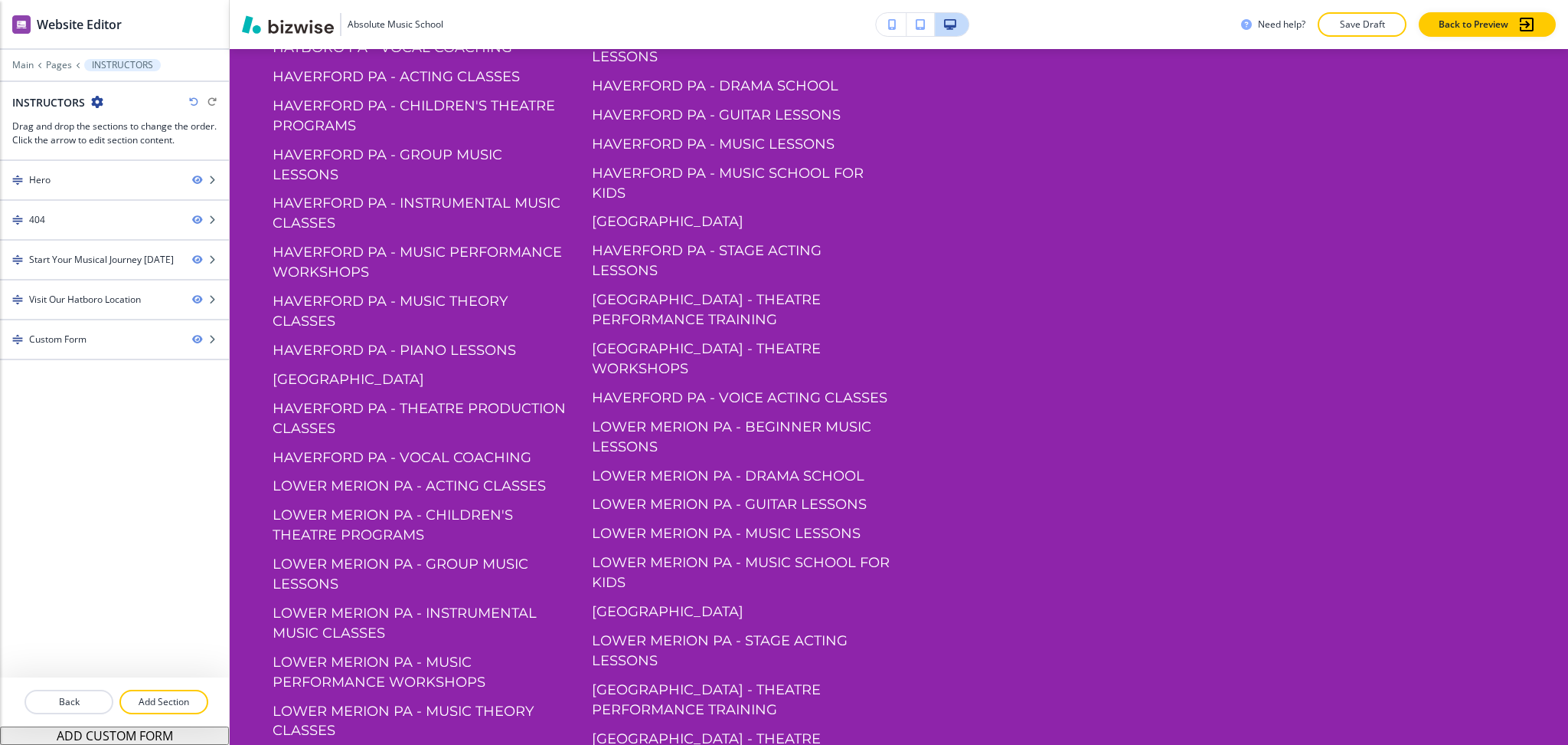
click at [95, 100] on icon "button" at bounding box center [97, 101] width 12 height 12
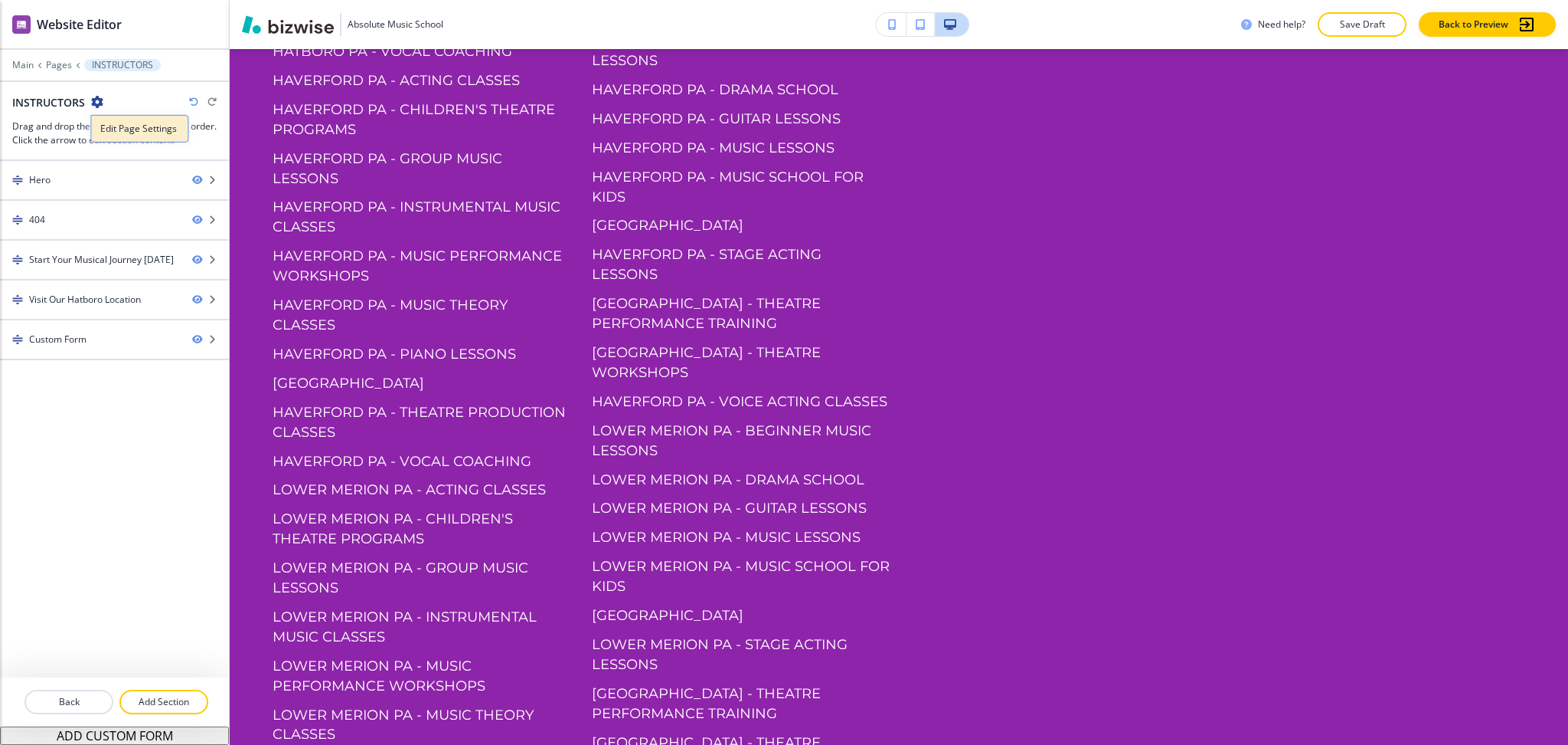
click at [131, 133] on p "Edit Page Settings" at bounding box center [139, 129] width 78 height 14
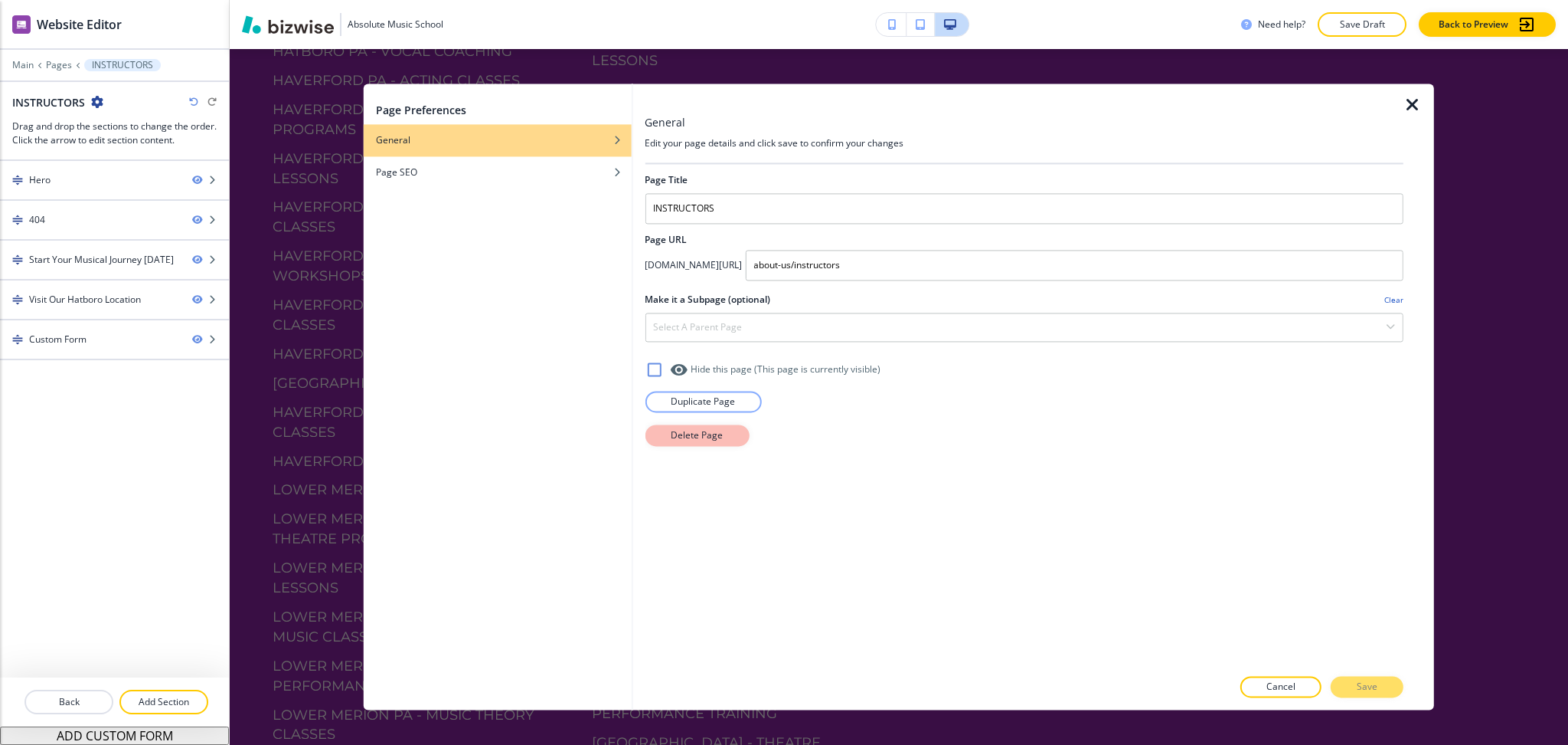
click at [714, 434] on p "Delete Page" at bounding box center [697, 435] width 52 height 14
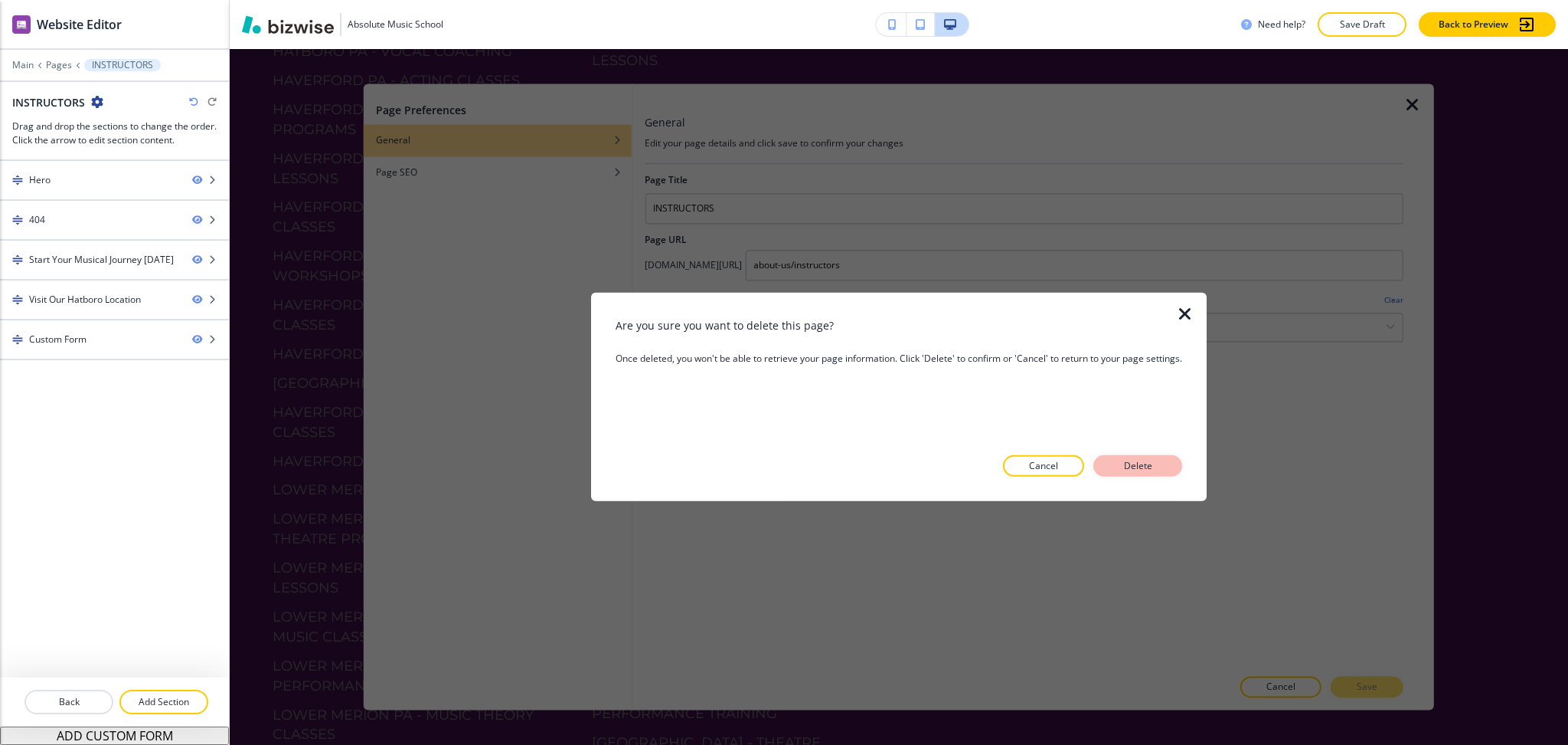
click at [1154, 458] on button "Delete" at bounding box center [1138, 465] width 89 height 22
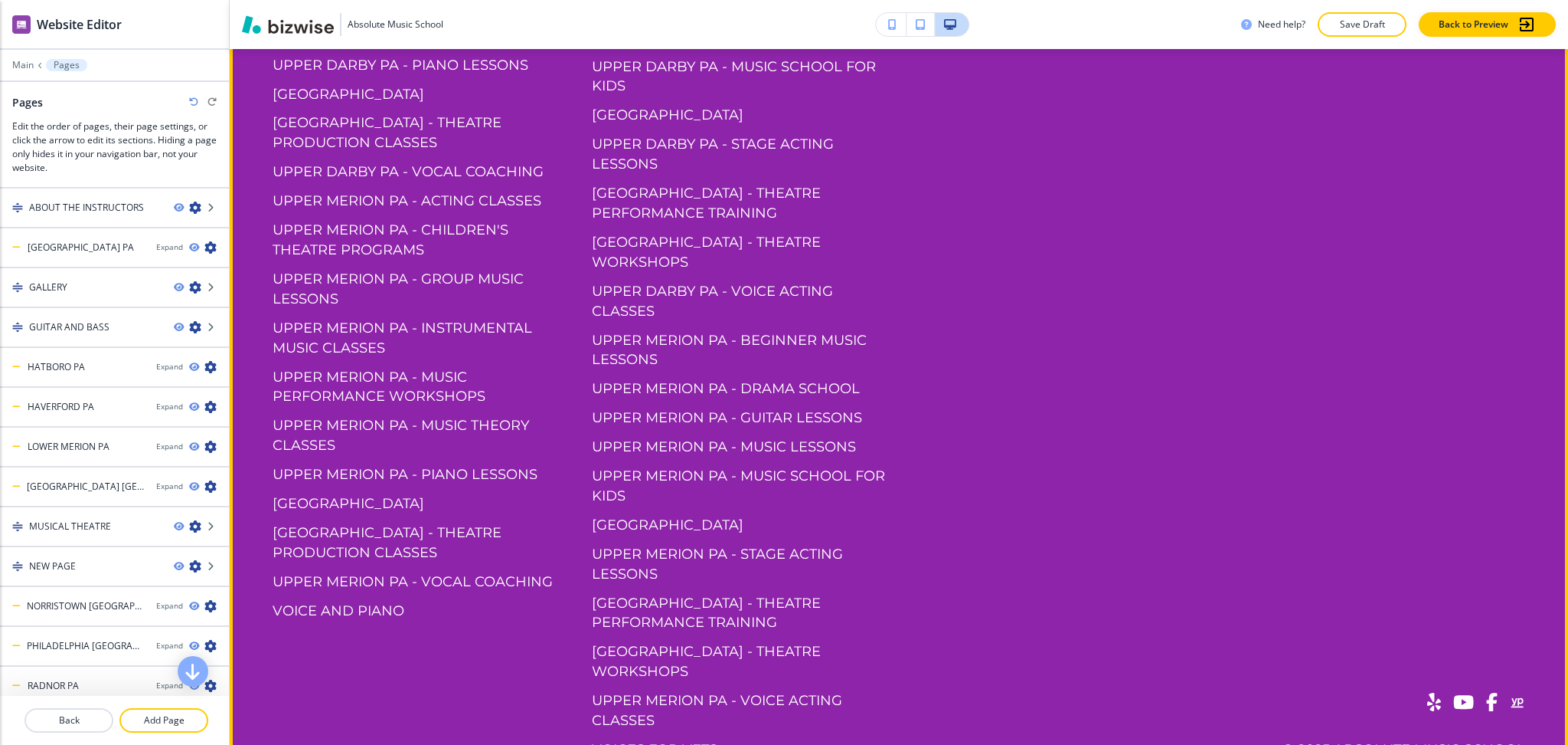
scroll to position [4001, 0]
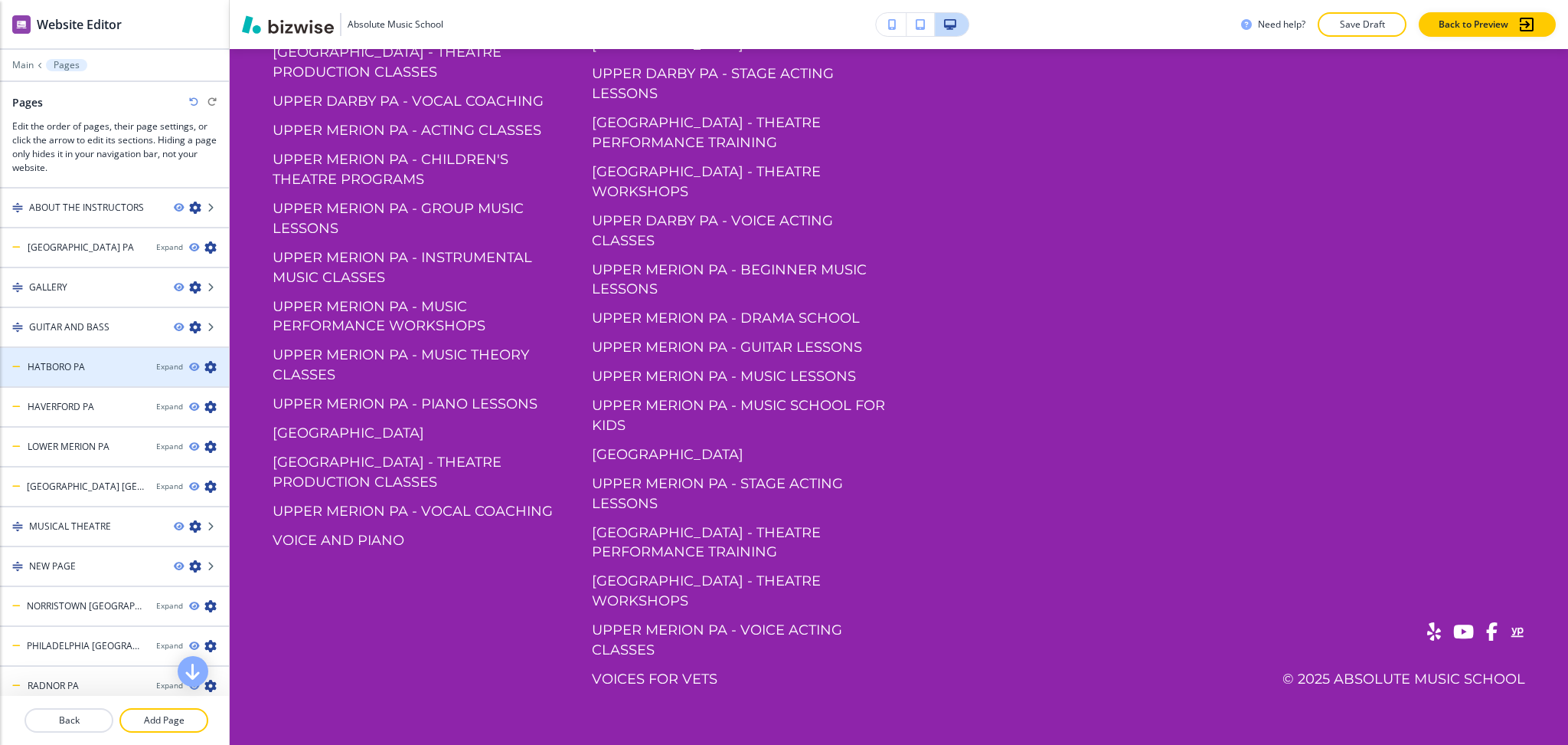
click at [71, 360] on h4 "HATBORO PA" at bounding box center [55, 366] width 57 height 14
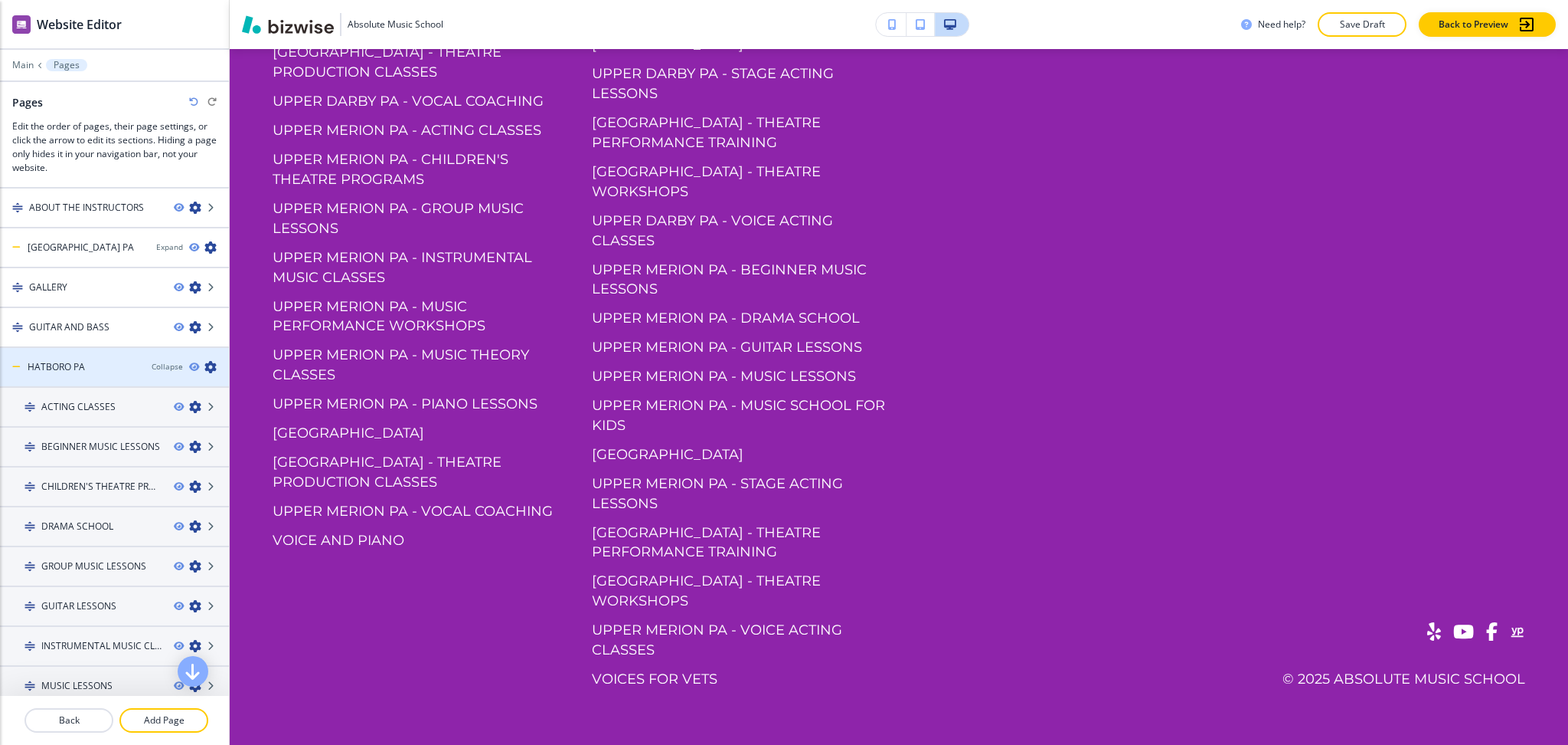
click at [71, 360] on h4 "HATBORO PA" at bounding box center [55, 366] width 57 height 14
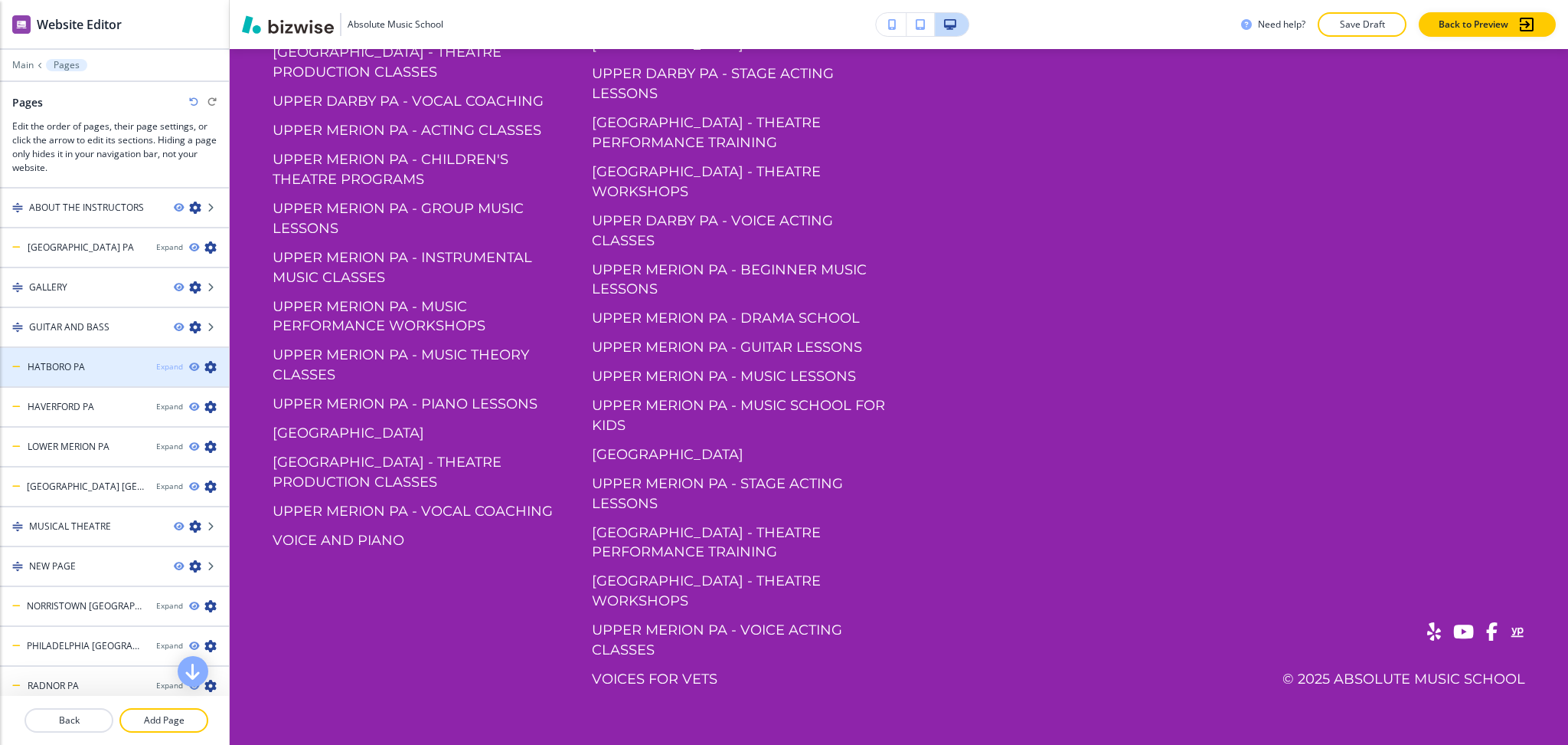
click at [157, 365] on div "Expand" at bounding box center [169, 366] width 27 height 11
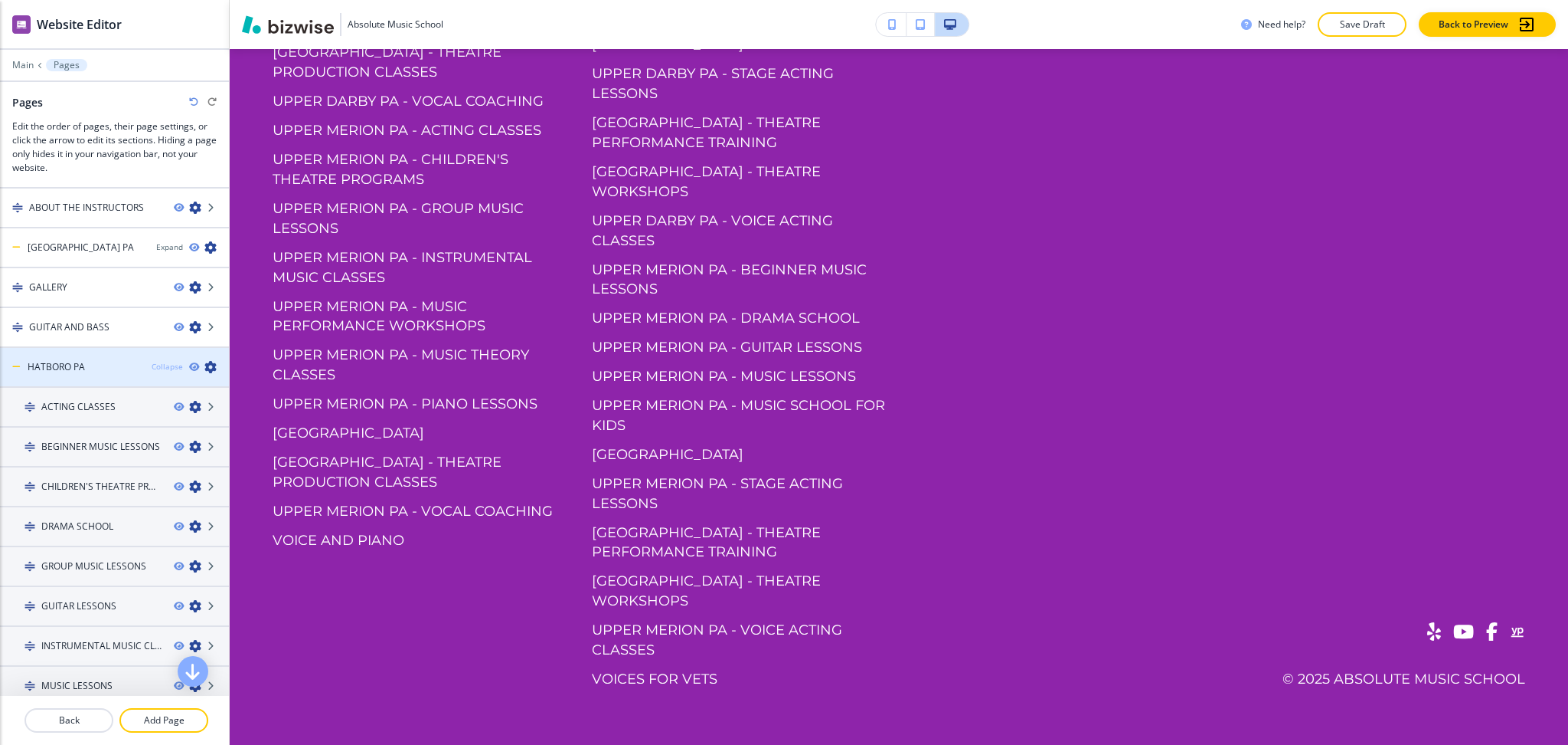
click at [157, 365] on div "Collapse" at bounding box center [166, 366] width 31 height 11
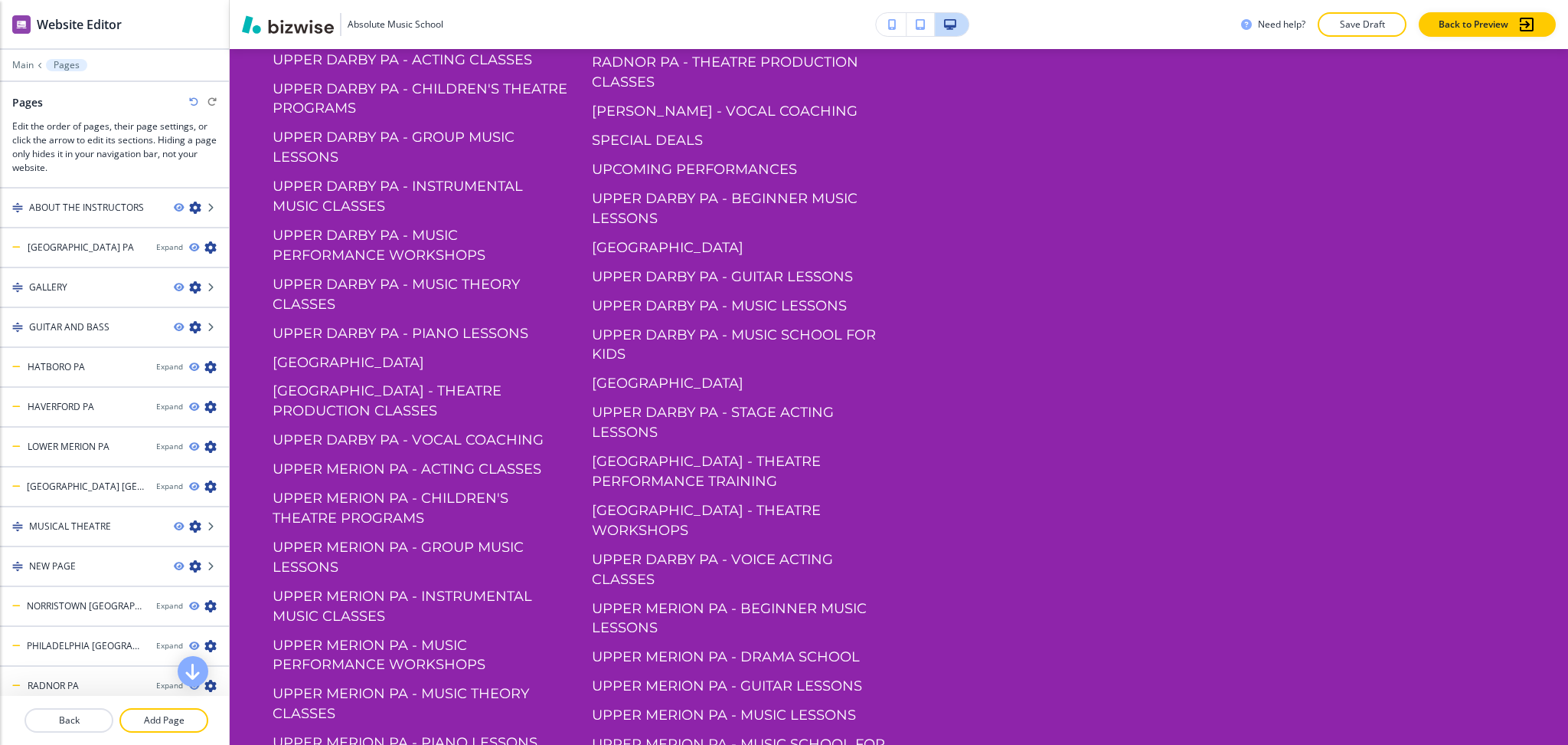
scroll to position [3641, 0]
click at [156, 363] on div "Expand" at bounding box center [169, 366] width 27 height 11
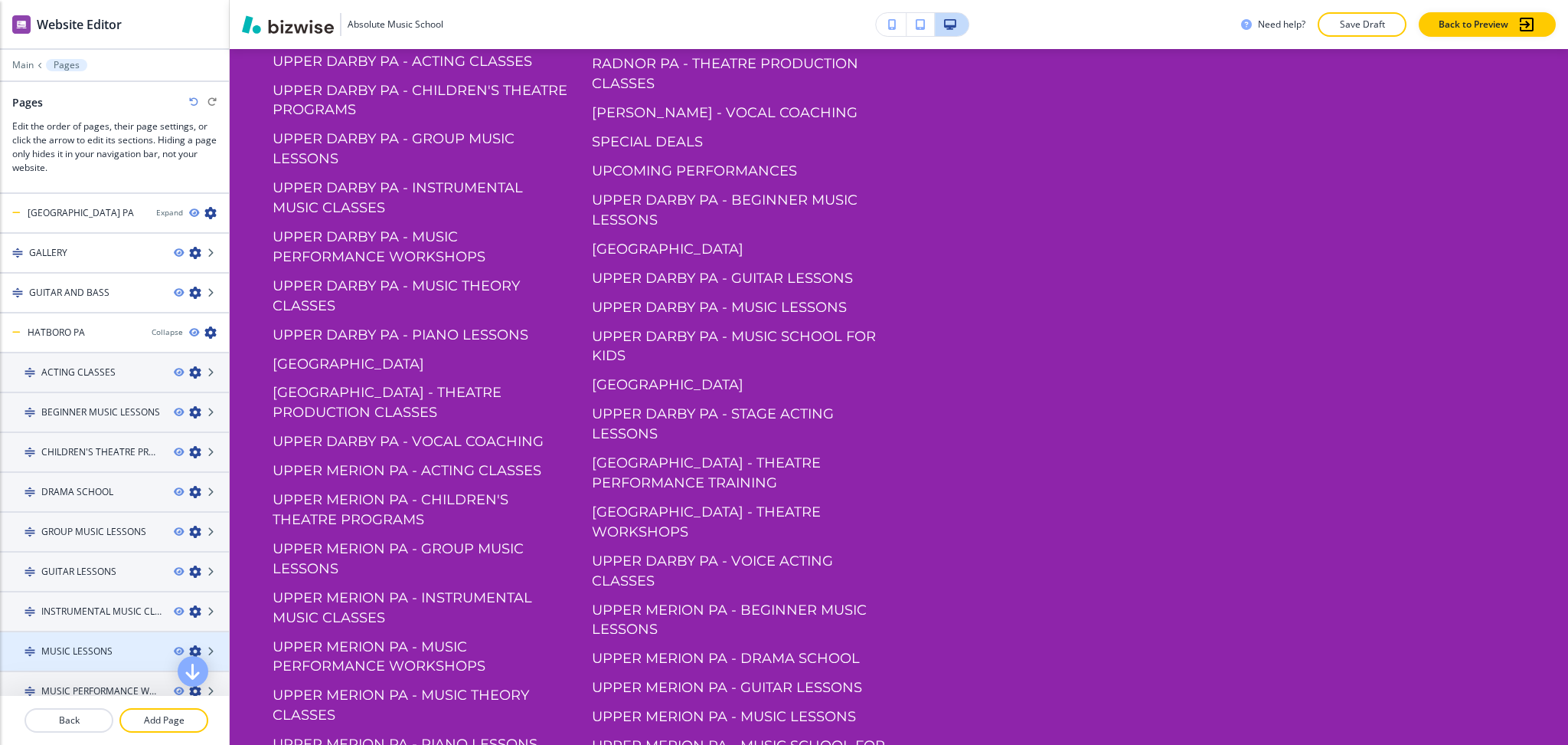
scroll to position [0, 0]
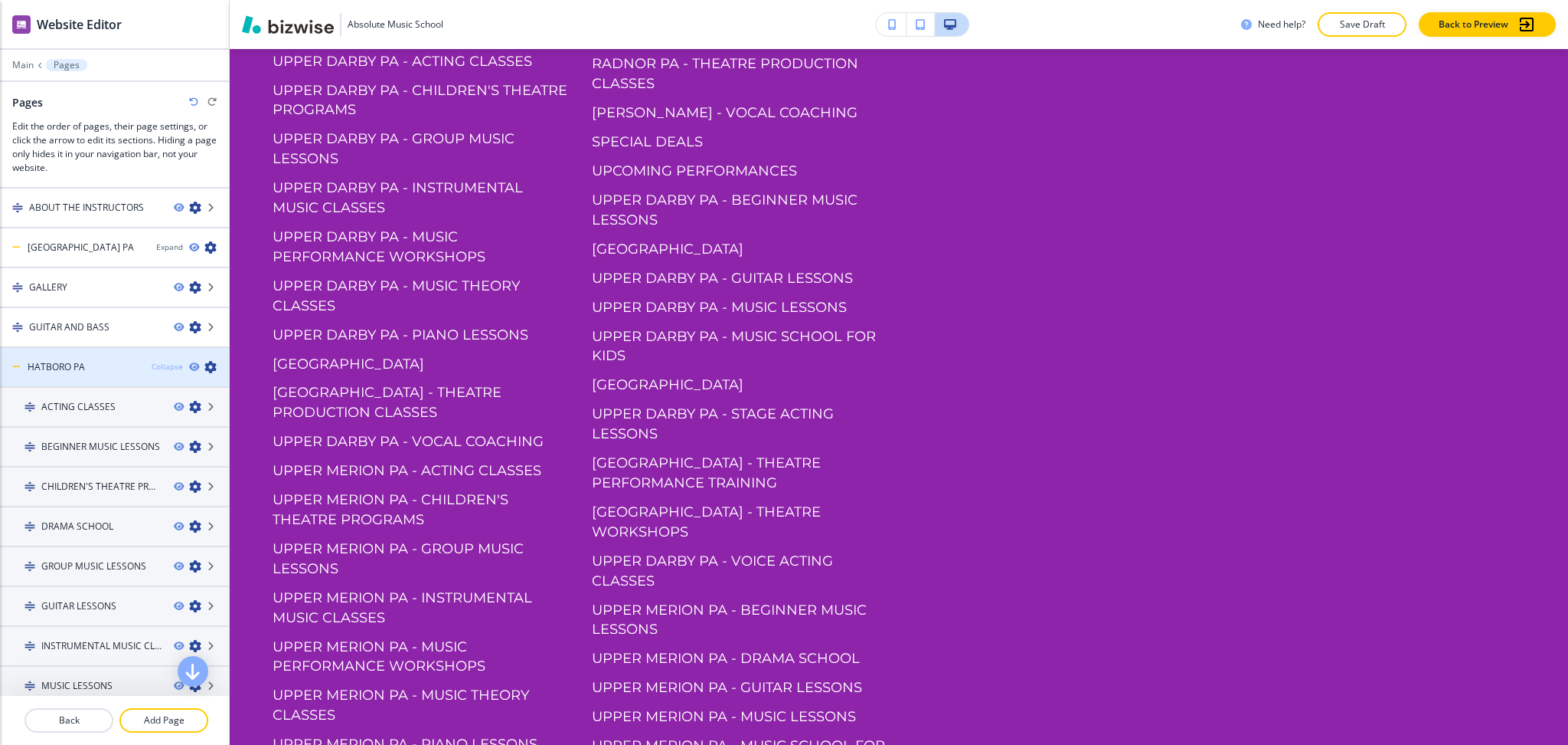
click at [151, 362] on div "Collapse" at bounding box center [166, 366] width 31 height 11
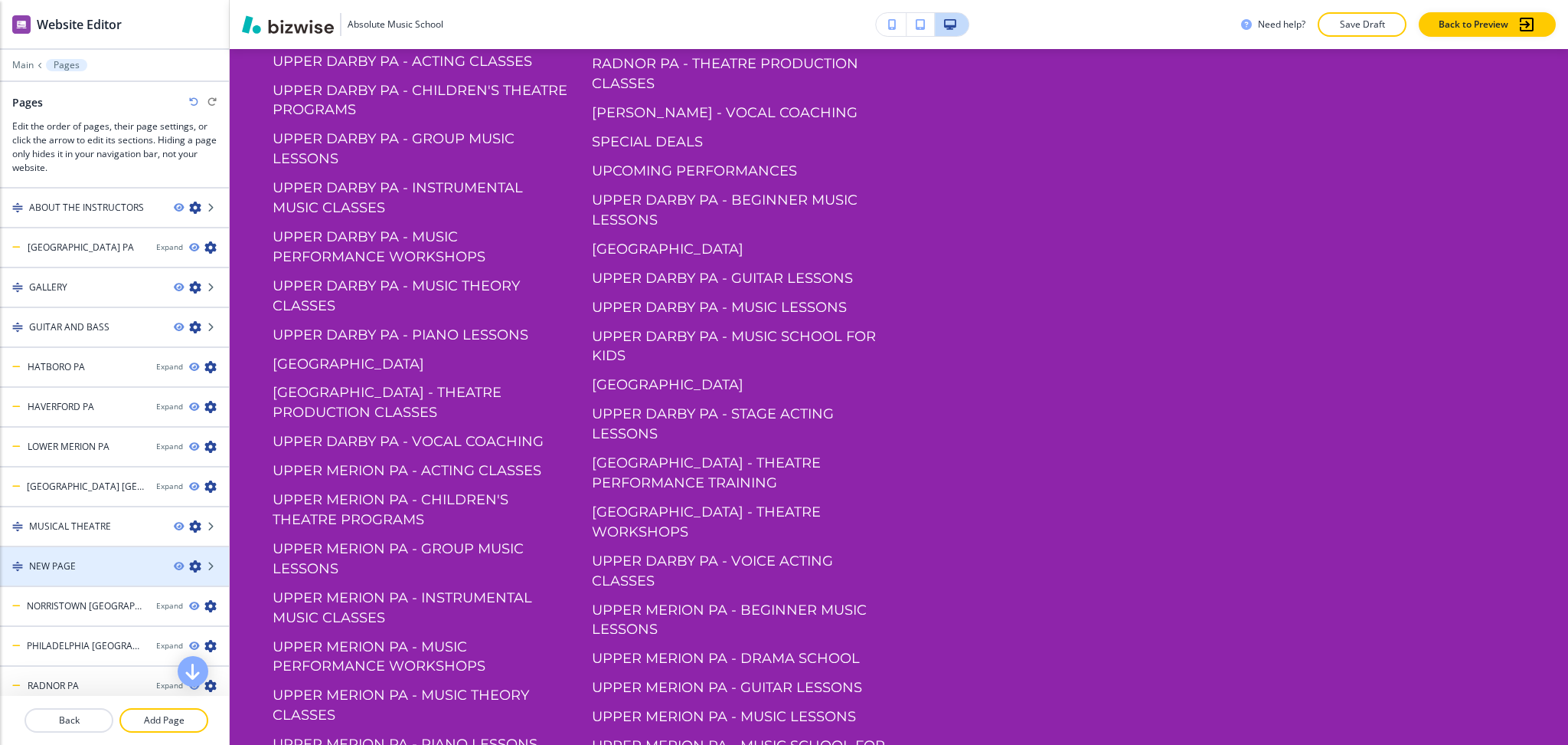
click at [102, 573] on div at bounding box center [115, 579] width 229 height 12
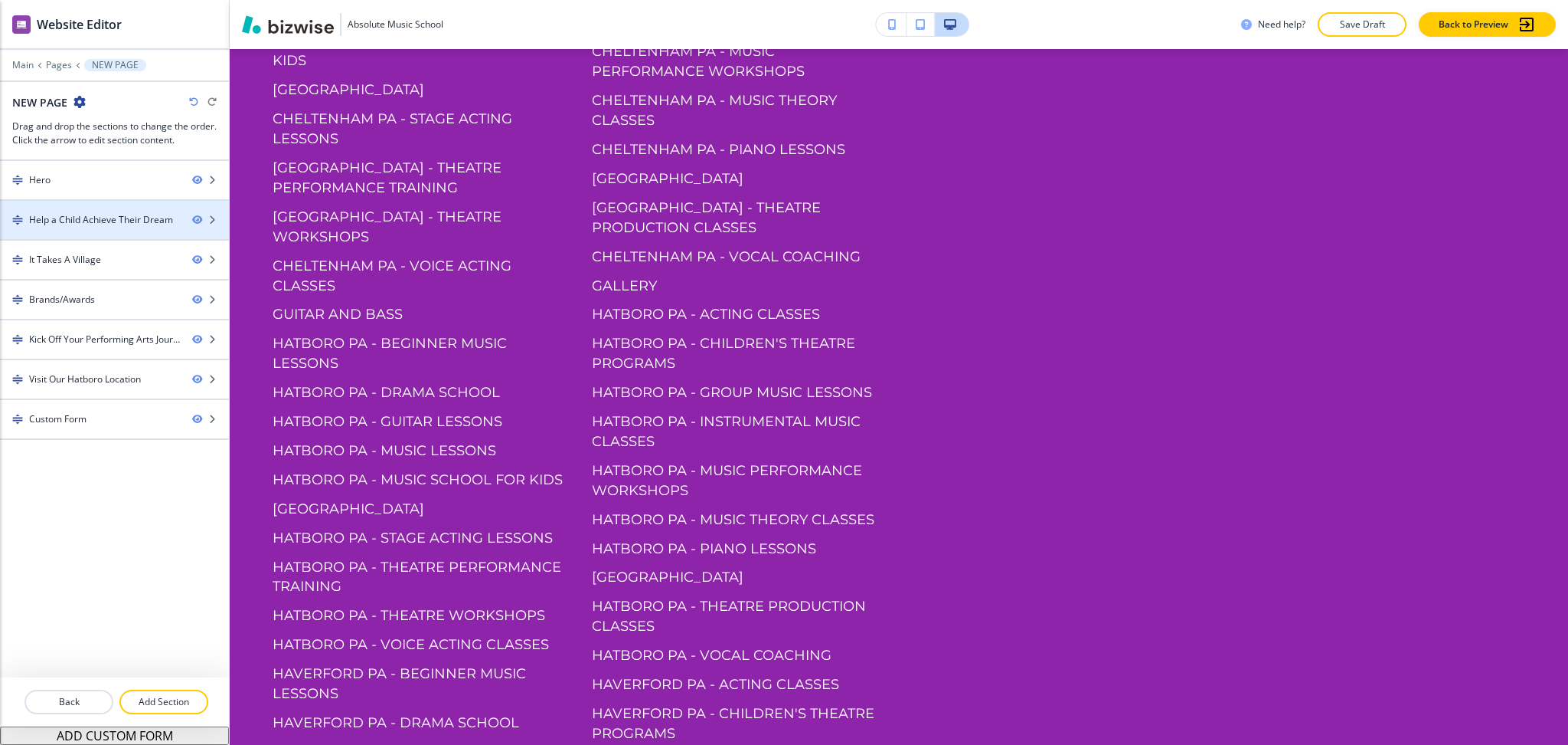
scroll to position [2861, 0]
click at [56, 67] on p "Pages" at bounding box center [59, 65] width 26 height 10
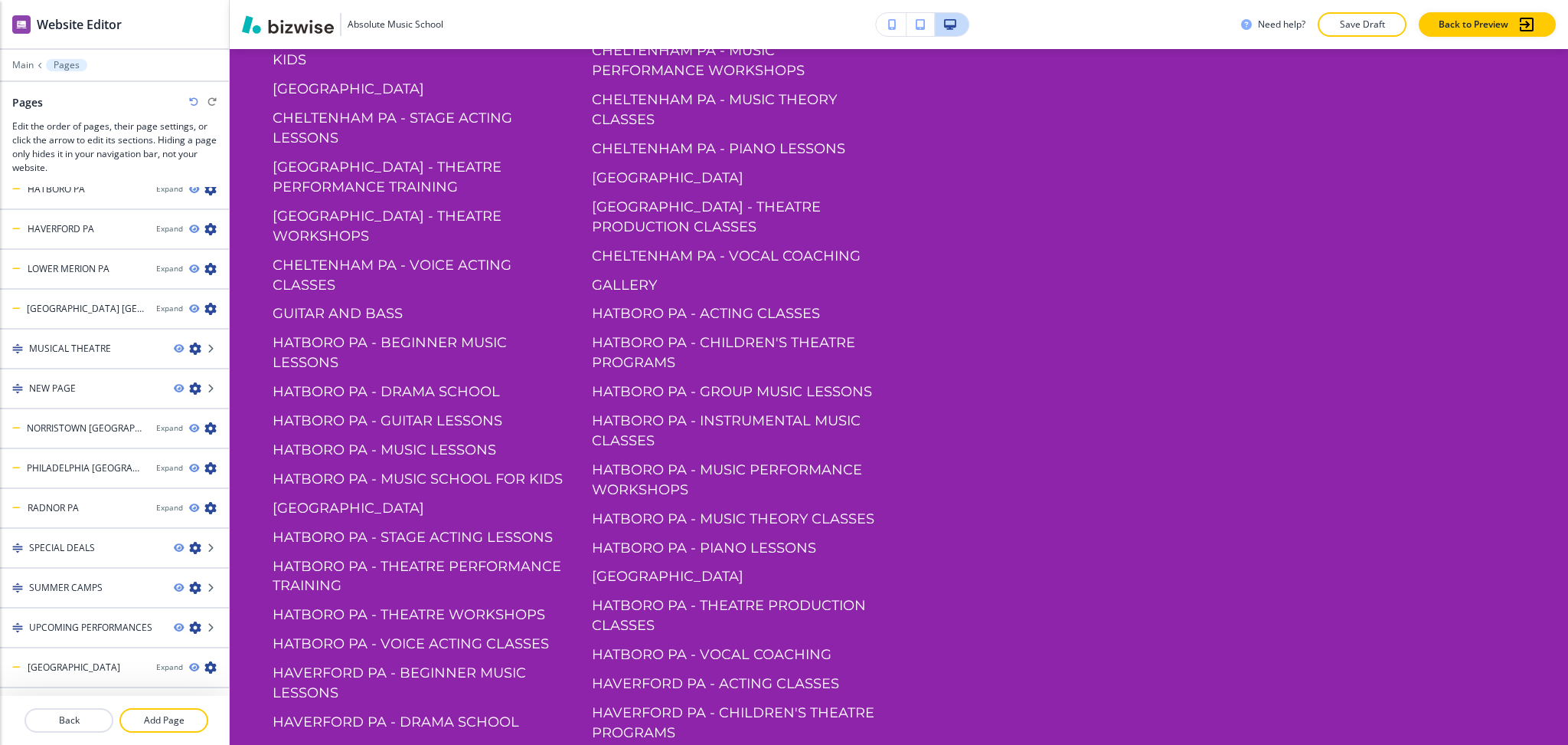
scroll to position [274, 0]
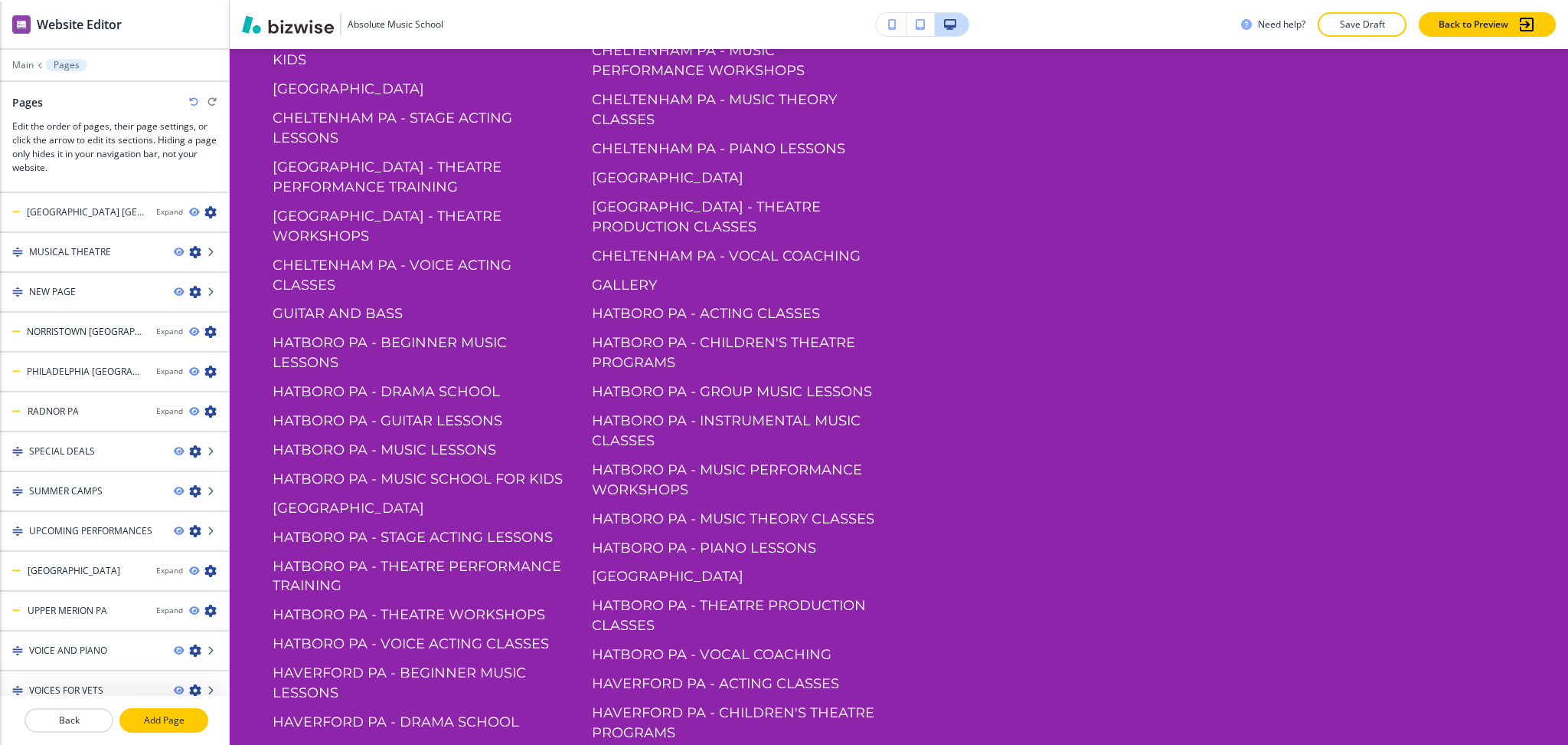
click at [170, 717] on p "Add Page" at bounding box center [163, 720] width 85 height 14
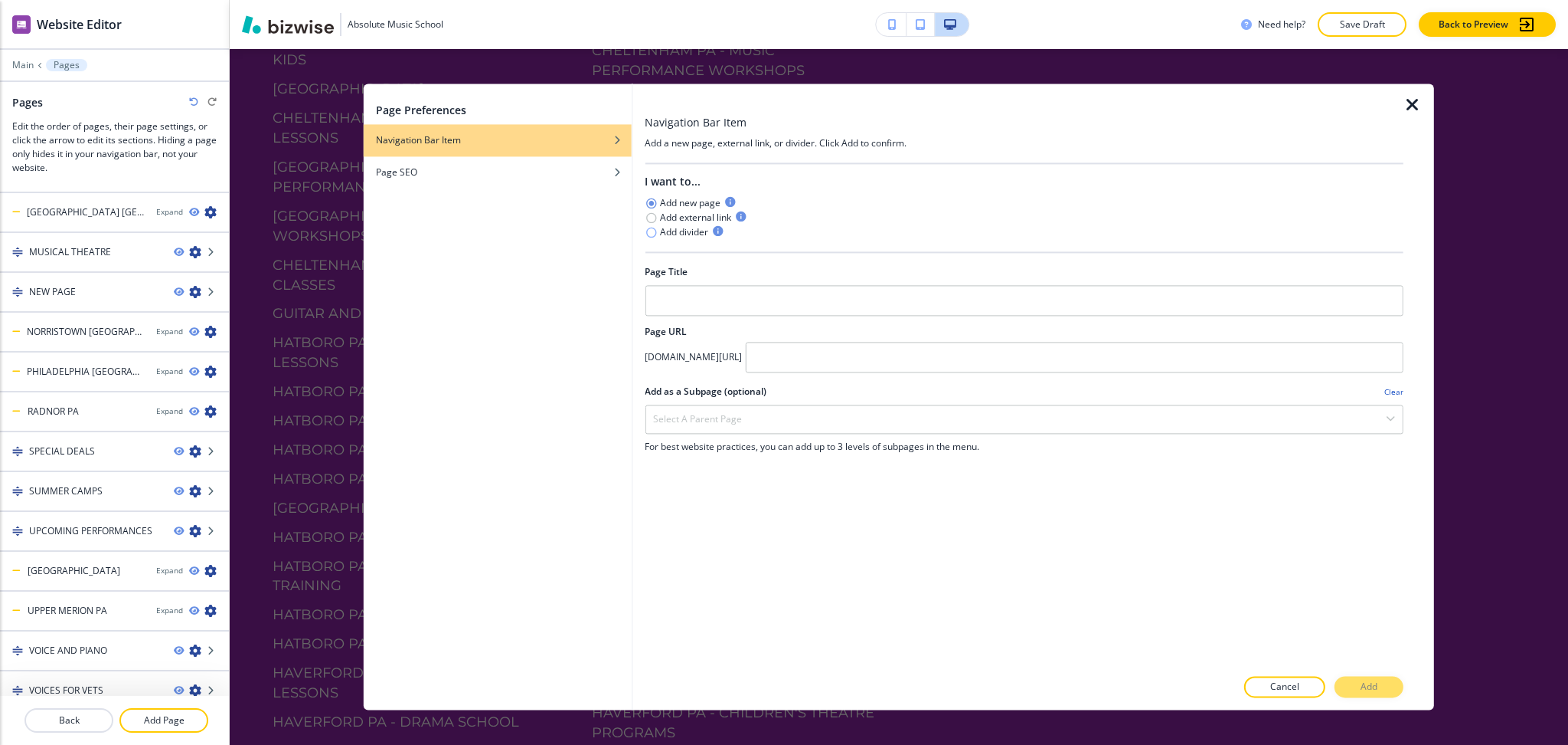
click at [657, 226] on icon "button" at bounding box center [651, 232] width 12 height 12
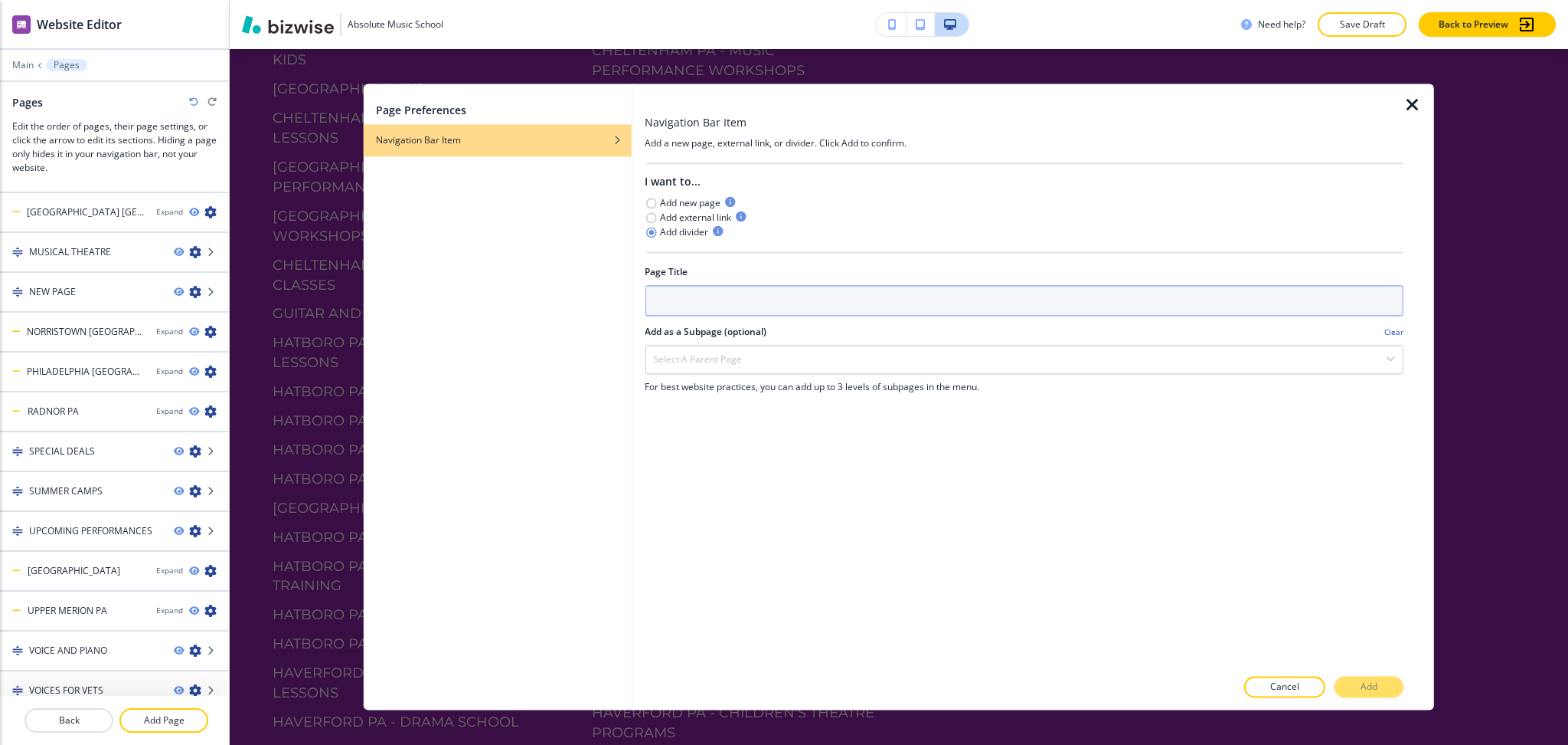
click at [1271, 285] on input "text" at bounding box center [1024, 300] width 759 height 31
type input "PROGRAMS"
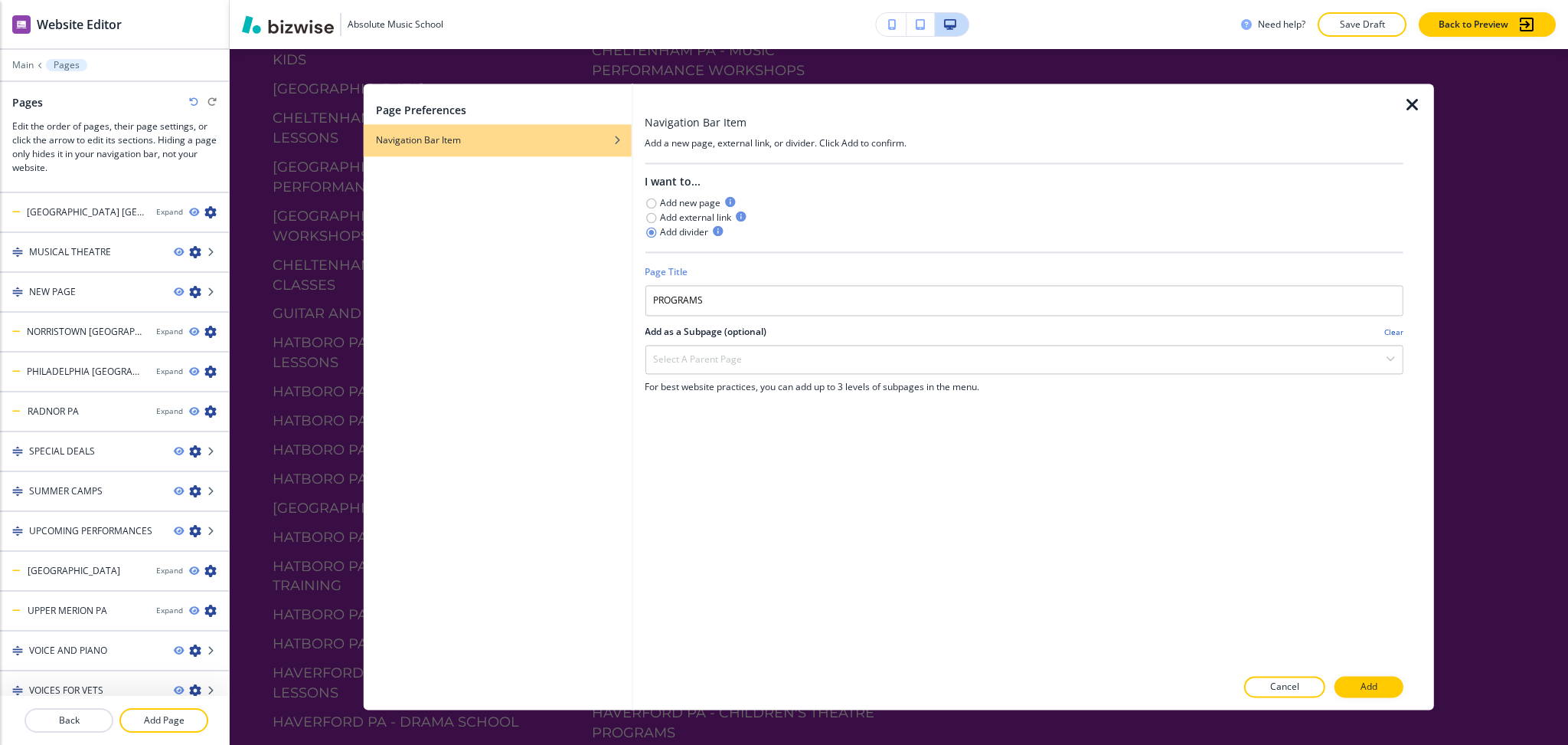
click at [1358, 678] on button "Add" at bounding box center [1369, 687] width 69 height 22
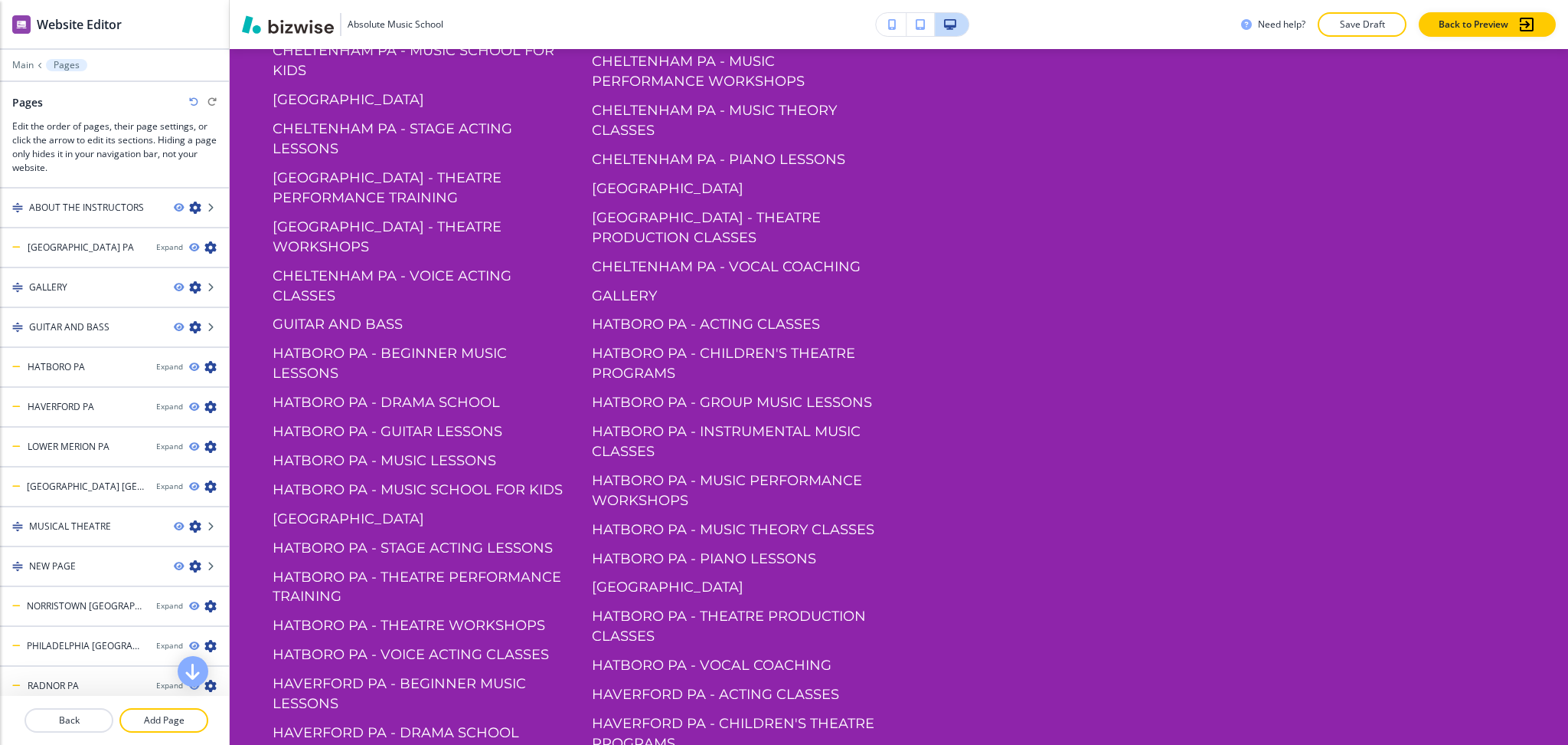
scroll to position [2826, 0]
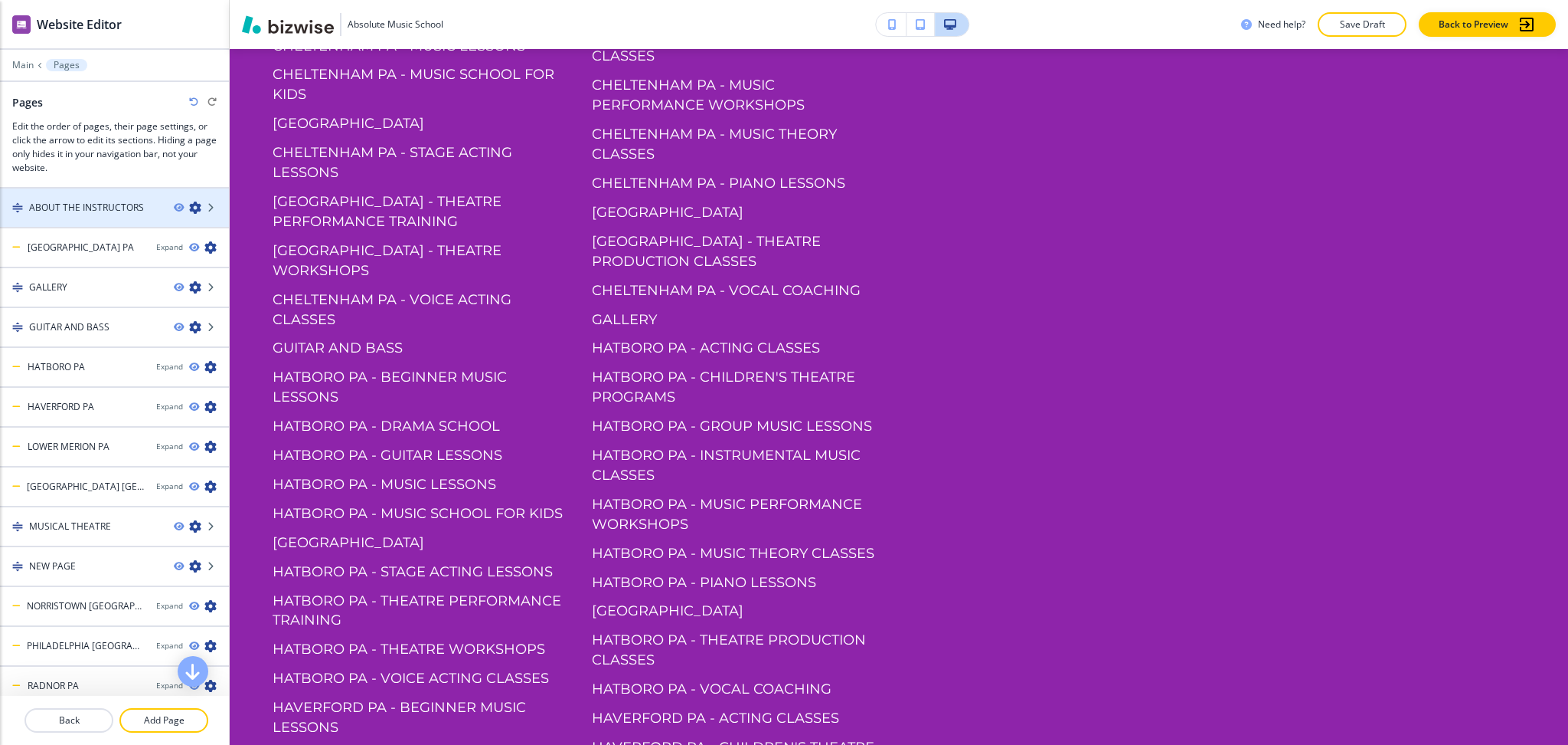
click at [189, 207] on icon "button" at bounding box center [194, 208] width 12 height 12
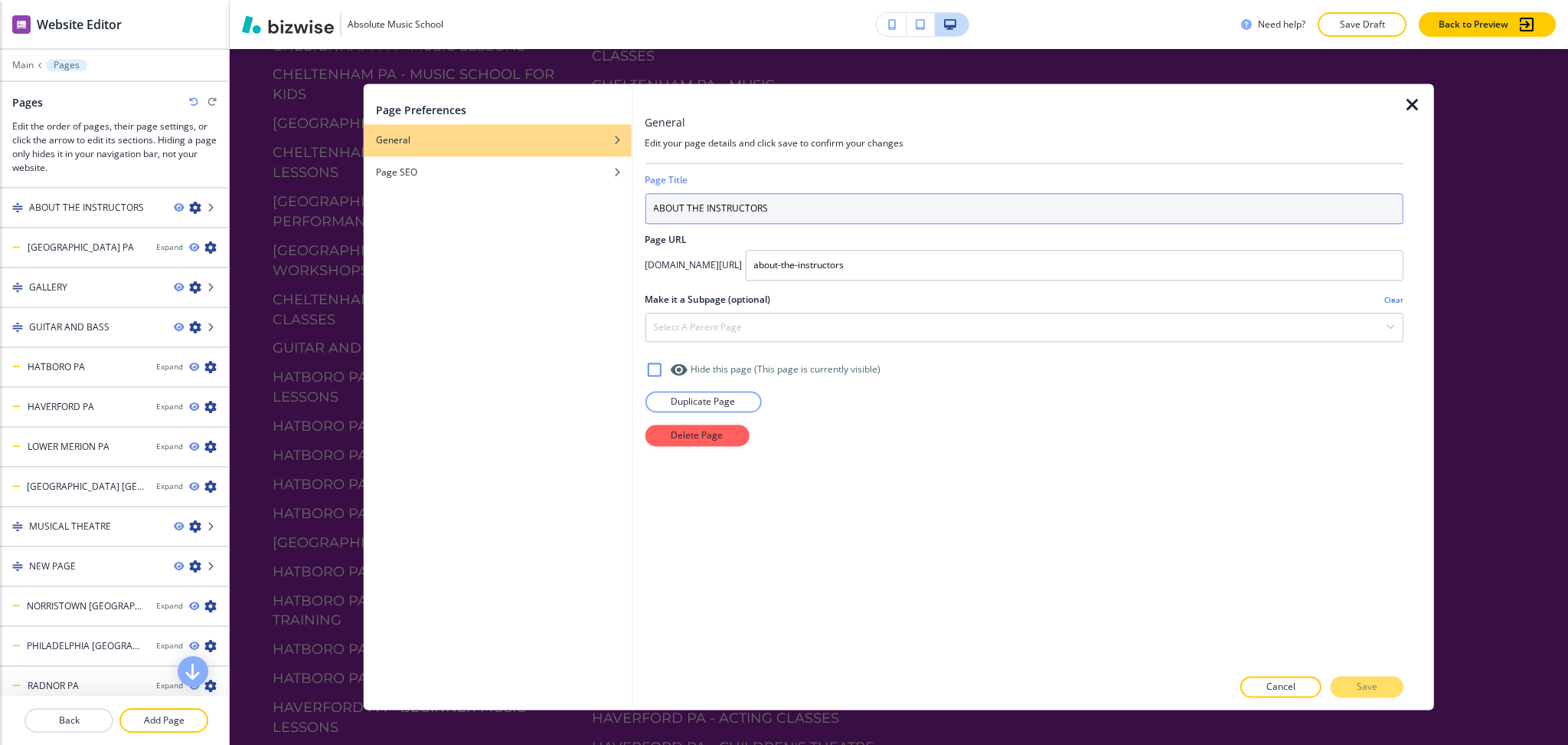
drag, startPoint x: 704, startPoint y: 201, endPoint x: 557, endPoint y: 208, distance: 147.2
click at [560, 208] on div "Page Preferences General Page SEO General Edit your page details and click save…" at bounding box center [899, 396] width 1070 height 626
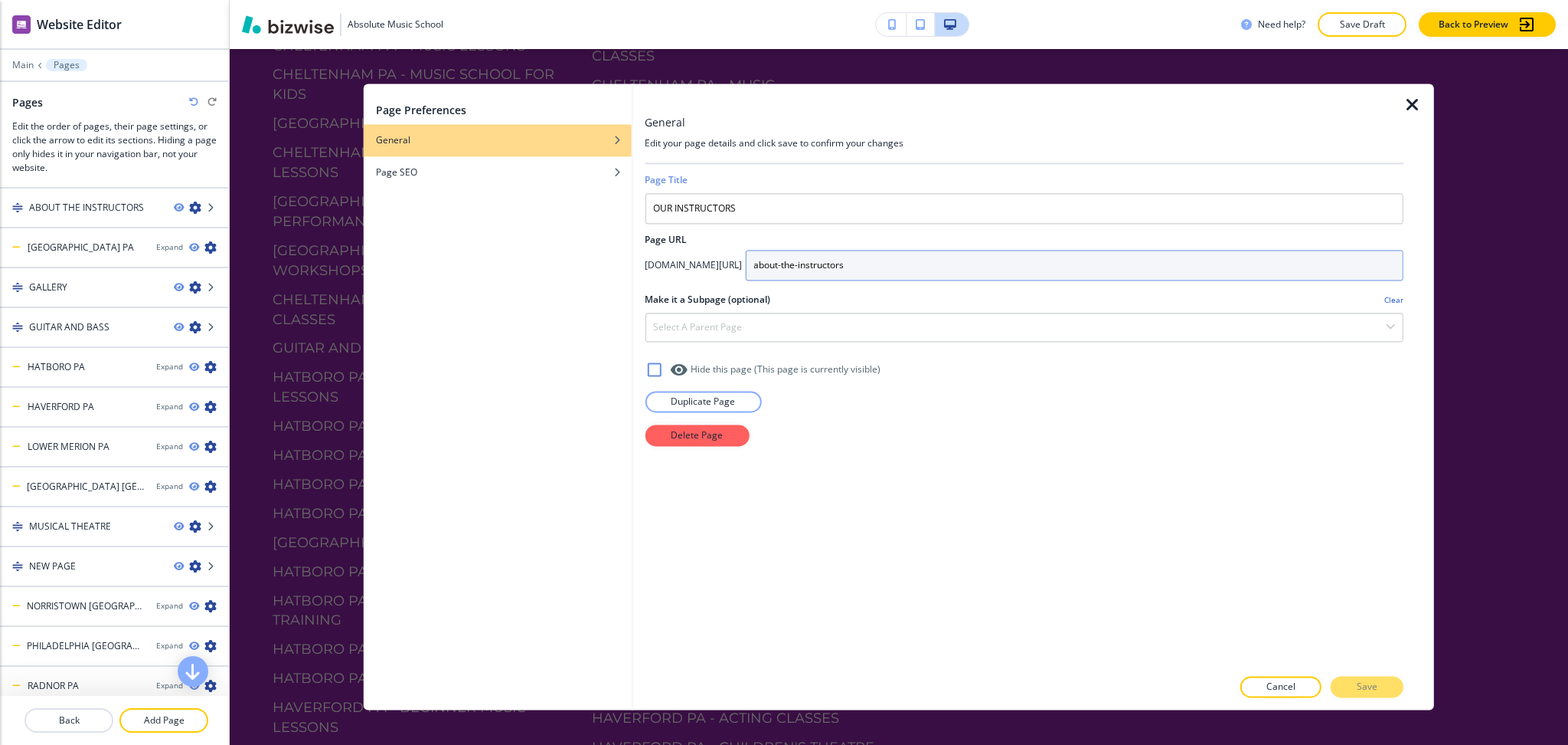
click at [852, 268] on input "about-the-instructors" at bounding box center [1074, 265] width 658 height 31
click at [1358, 684] on div "Cancel Save" at bounding box center [1024, 687] width 759 height 22
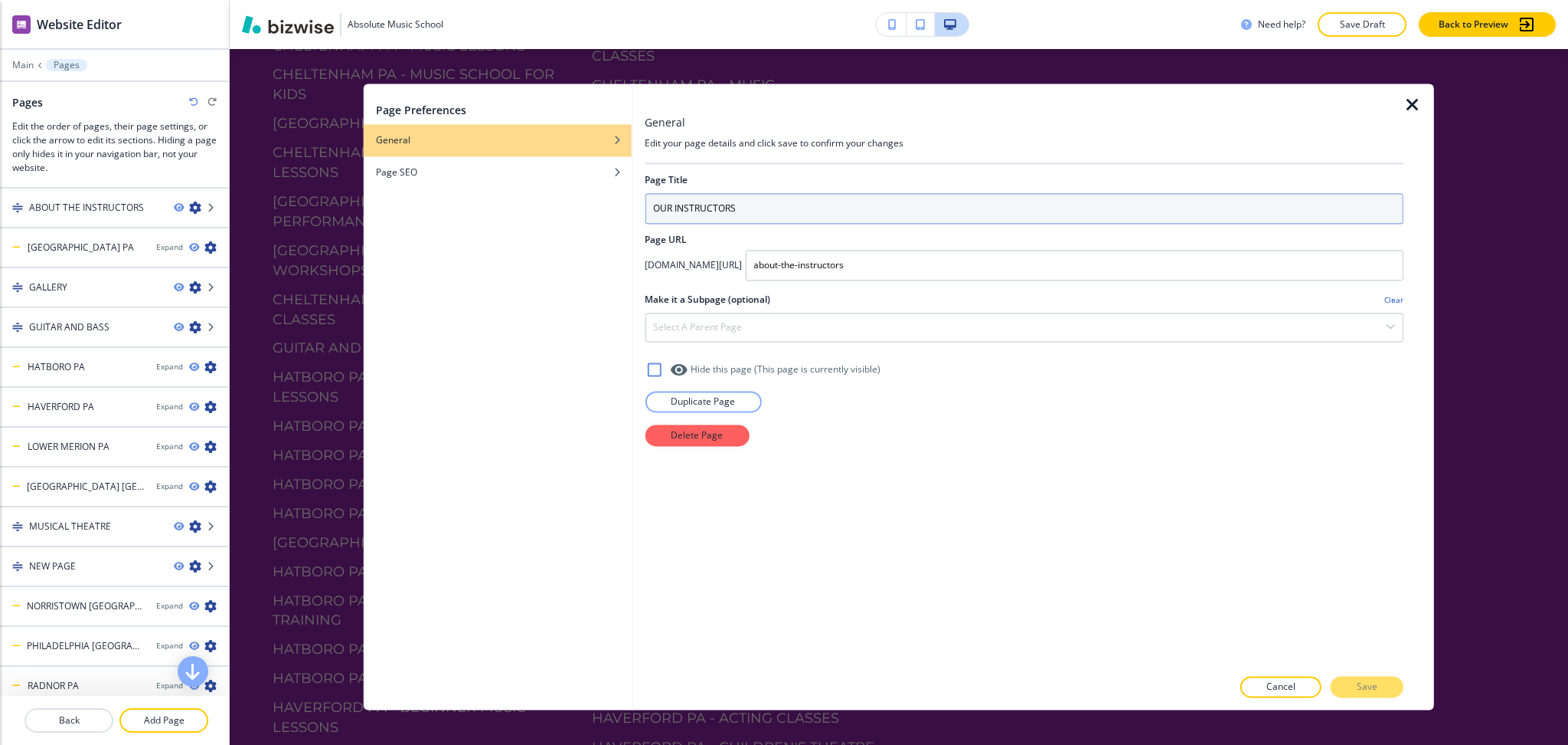
click at [881, 200] on input "OUR INSTRUCTORS" at bounding box center [1024, 209] width 759 height 31
type input "OUR INSTRUCTORS"
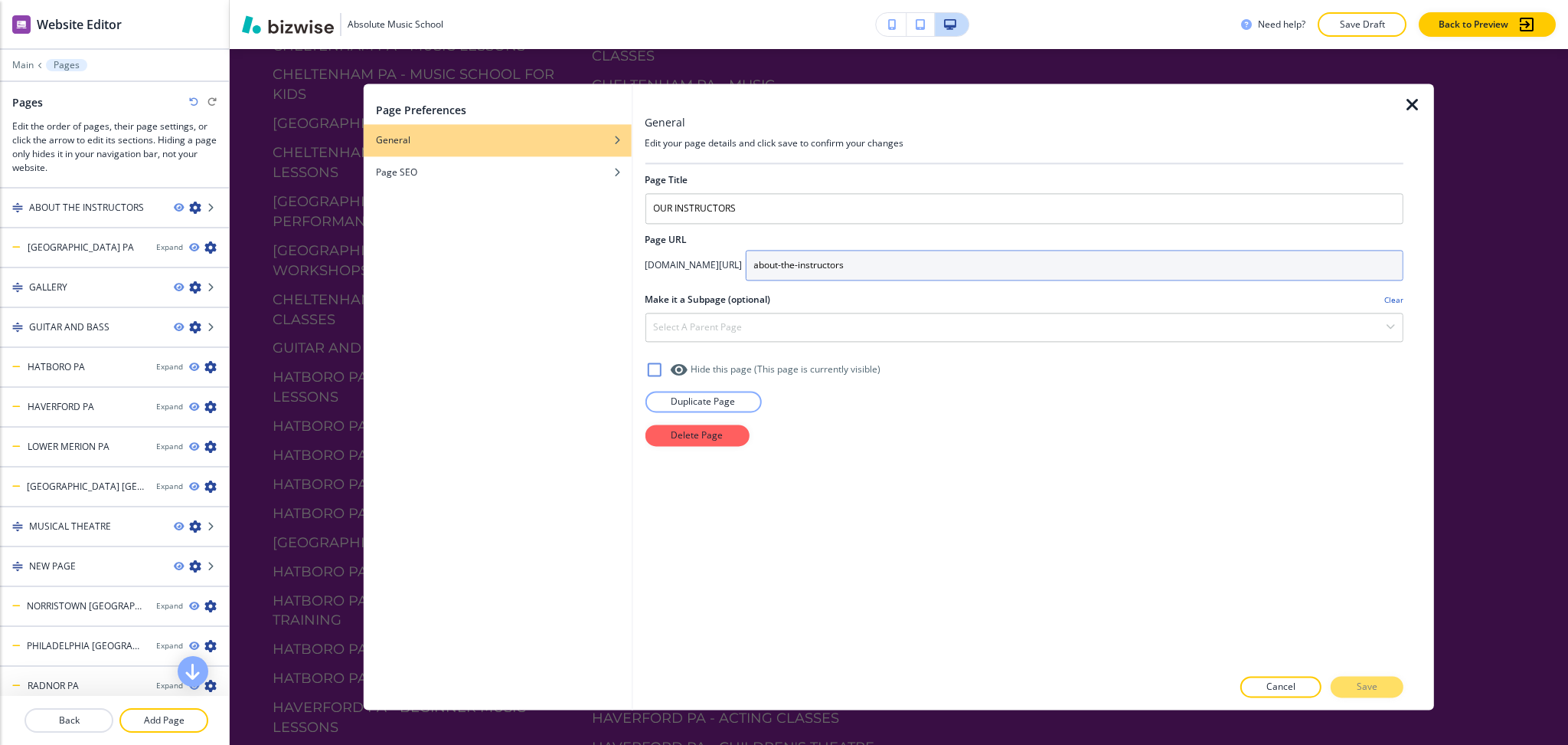
drag, startPoint x: 839, startPoint y: 260, endPoint x: 822, endPoint y: 260, distance: 17.0
click at [822, 260] on div "app.bizwise.com/preview?id=92lhl6fzfnn6/ about-the-instructors" at bounding box center [1024, 265] width 759 height 31
click at [987, 272] on input "about-the-instructors" at bounding box center [1074, 265] width 658 height 31
click at [1411, 105] on icon "button" at bounding box center [1413, 105] width 19 height 19
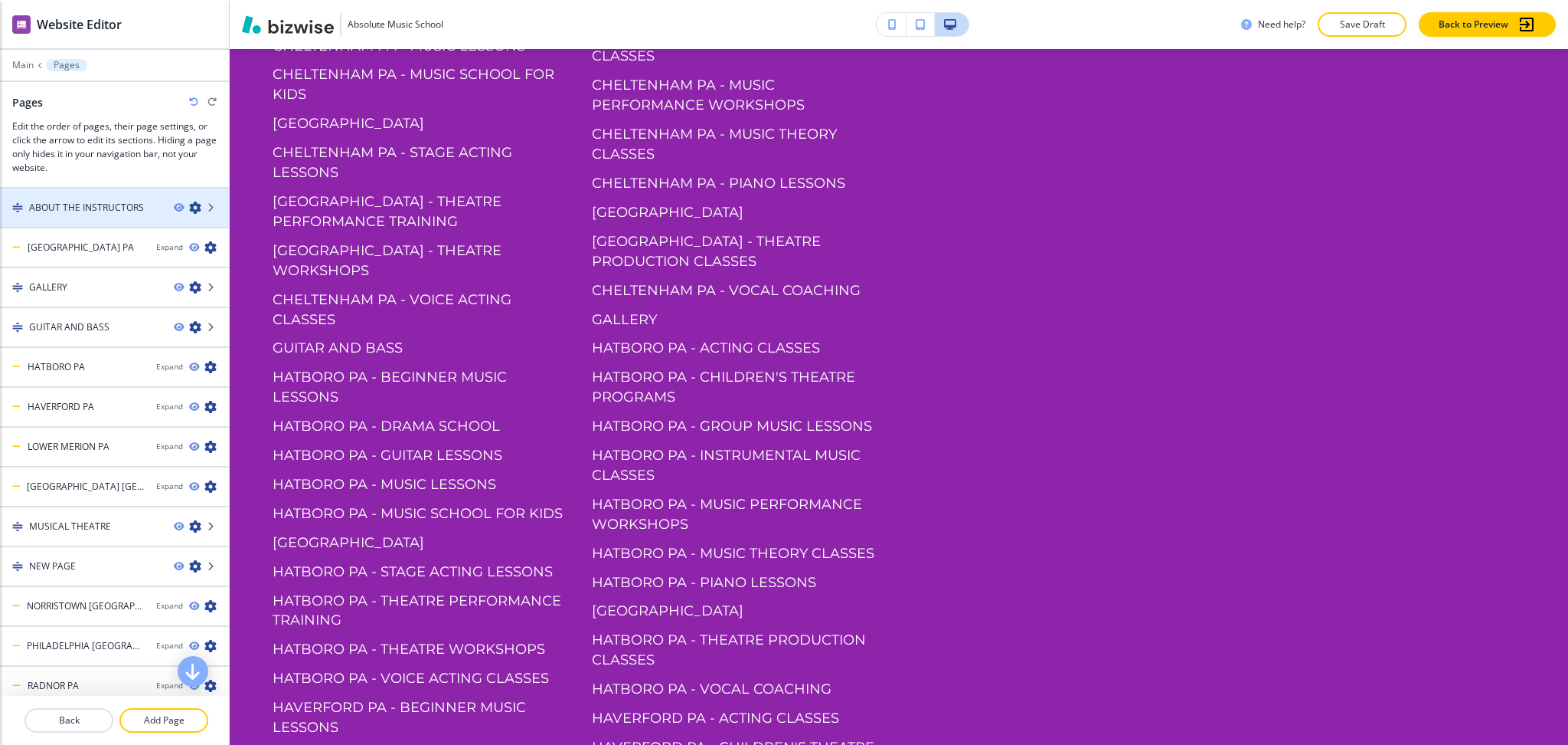
click at [189, 209] on icon "button" at bounding box center [194, 208] width 12 height 12
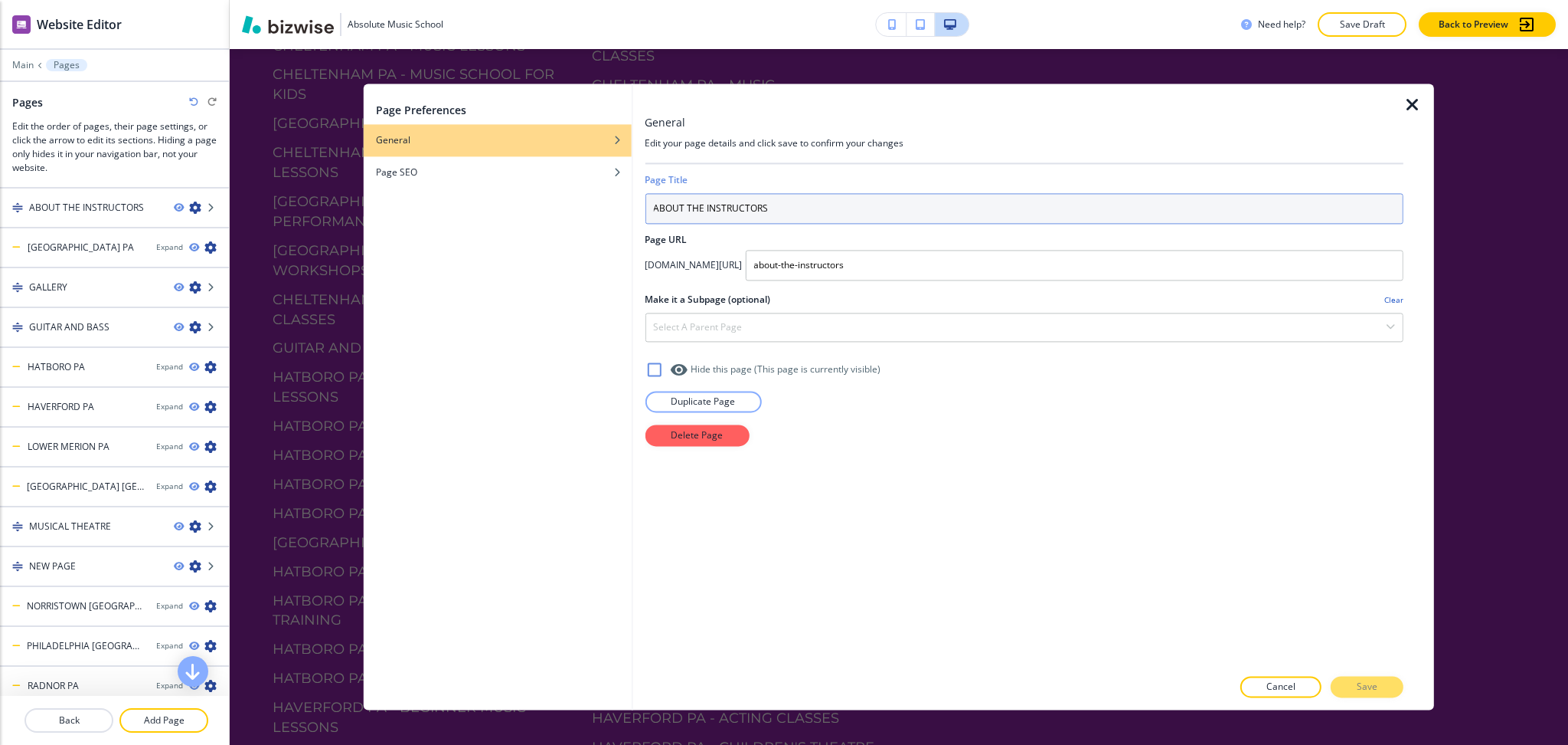
drag, startPoint x: 702, startPoint y: 204, endPoint x: 658, endPoint y: 203, distance: 44.0
click at [658, 203] on input "ABOUT THE INSTRUCTORS" at bounding box center [1024, 209] width 759 height 31
type input "OUR INSTRUCTORS"
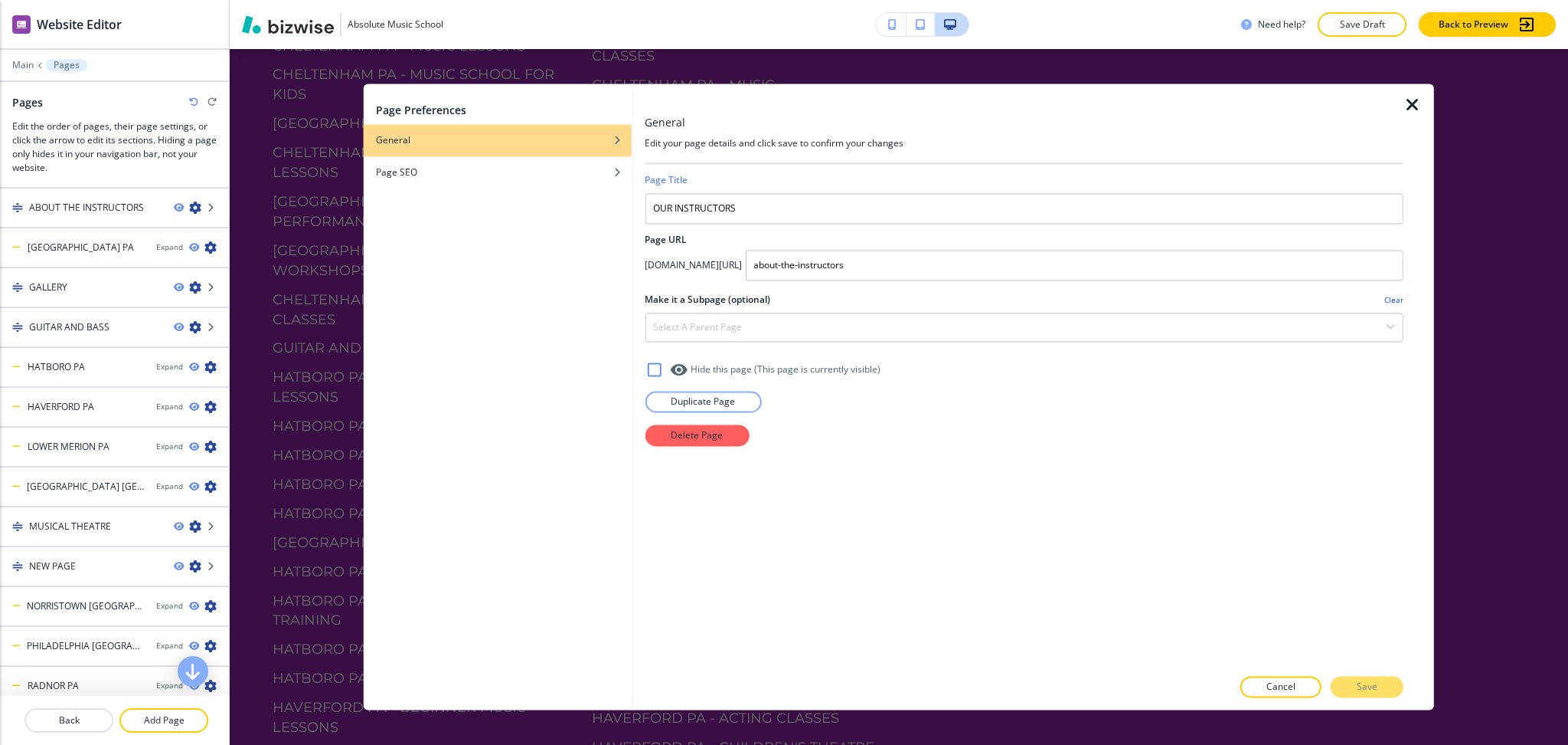
click at [1364, 688] on div "Cancel Save" at bounding box center [1024, 687] width 759 height 22
click at [883, 274] on input "about-the-instructors" at bounding box center [1074, 265] width 658 height 31
click at [963, 273] on input "about-the-instructors" at bounding box center [1074, 265] width 658 height 31
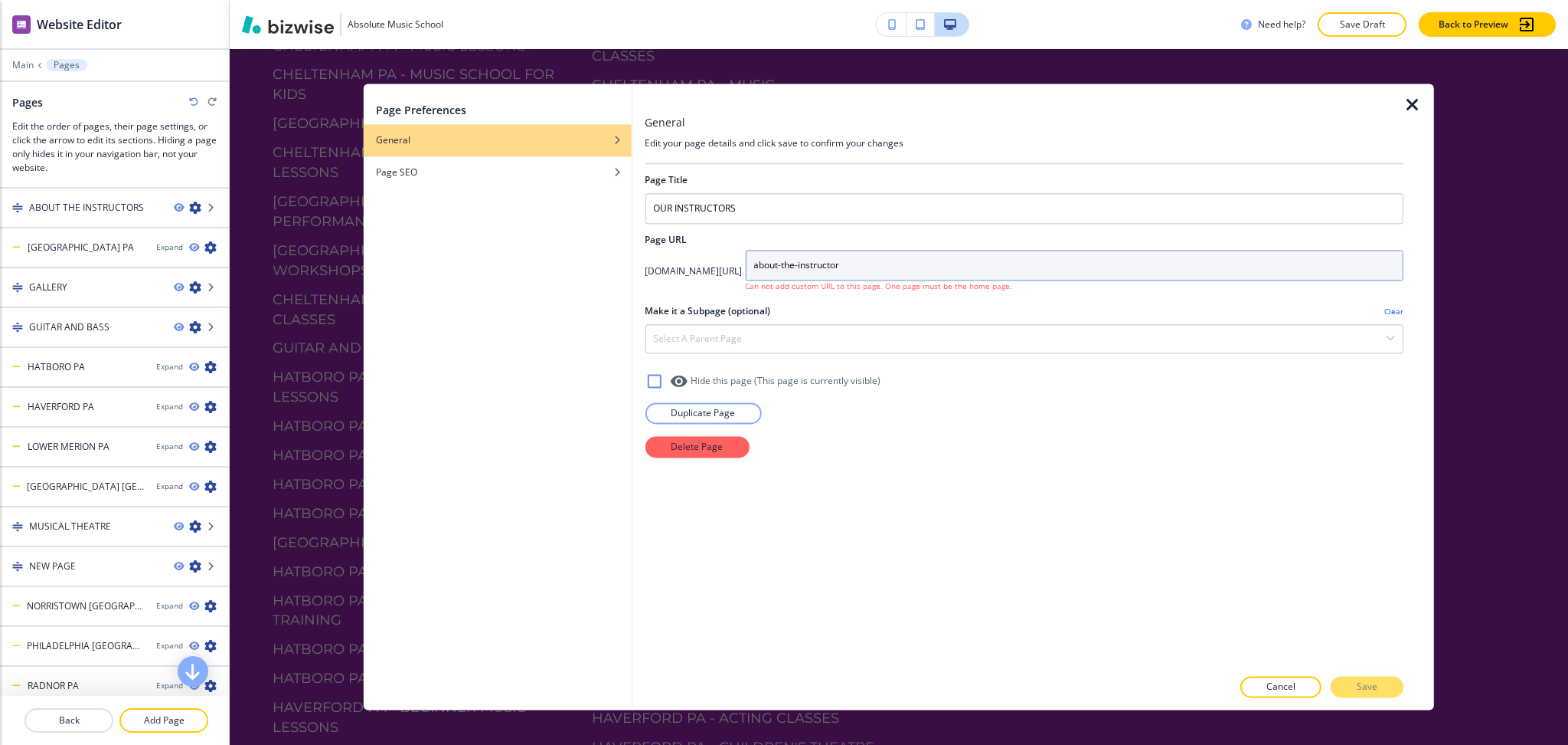
type input "about-the-instructors"
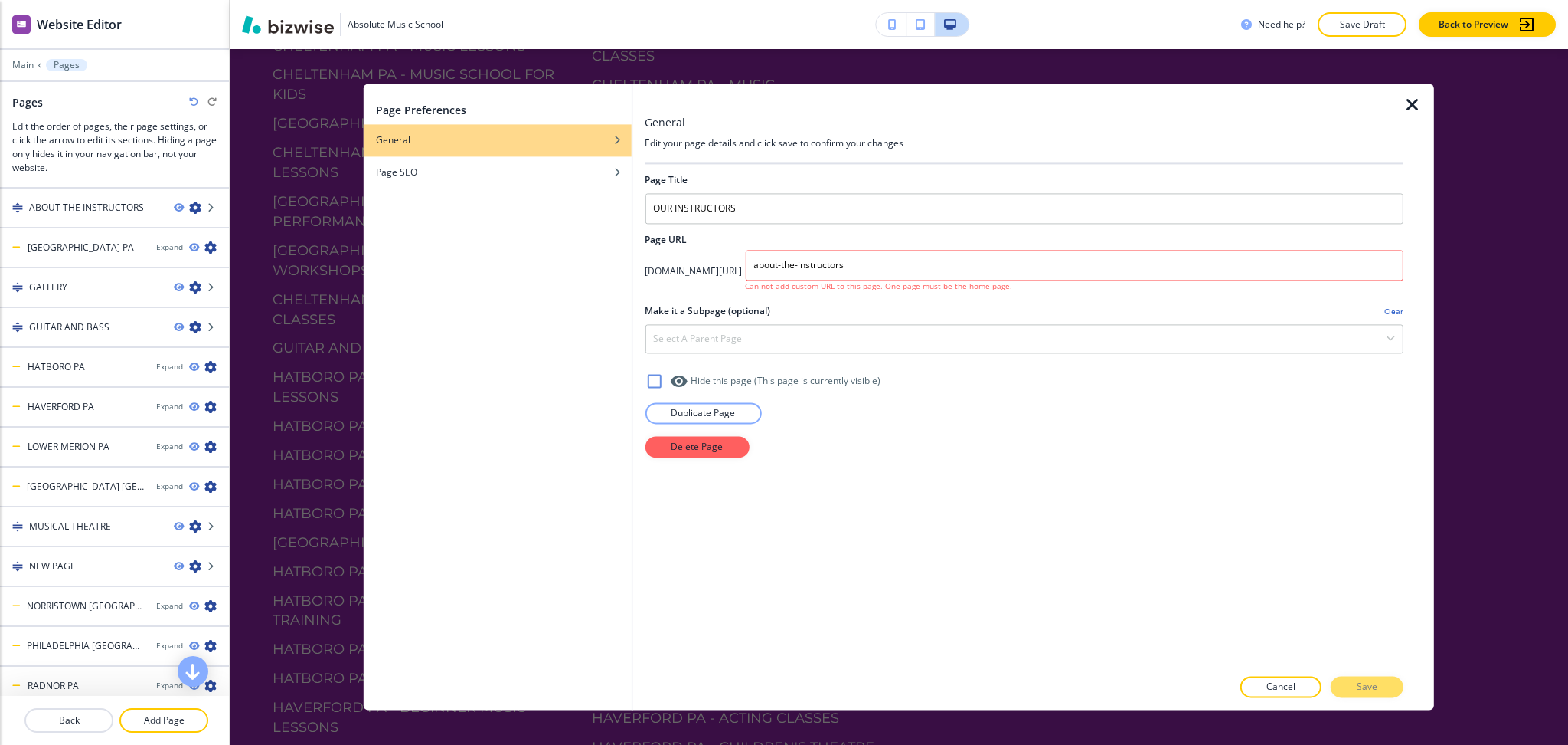
drag, startPoint x: 997, startPoint y: 405, endPoint x: 987, endPoint y: 463, distance: 58.9
click at [996, 405] on div "Duplicate Page" at bounding box center [1024, 419] width 759 height 34
click at [989, 529] on div "Page Title OUR INSTRUCTORS Page URL app.bizwise.com/preview?id=92lhl6fzfnn6/ ab…" at bounding box center [1024, 415] width 759 height 503
click at [1410, 107] on icon "button" at bounding box center [1413, 105] width 19 height 19
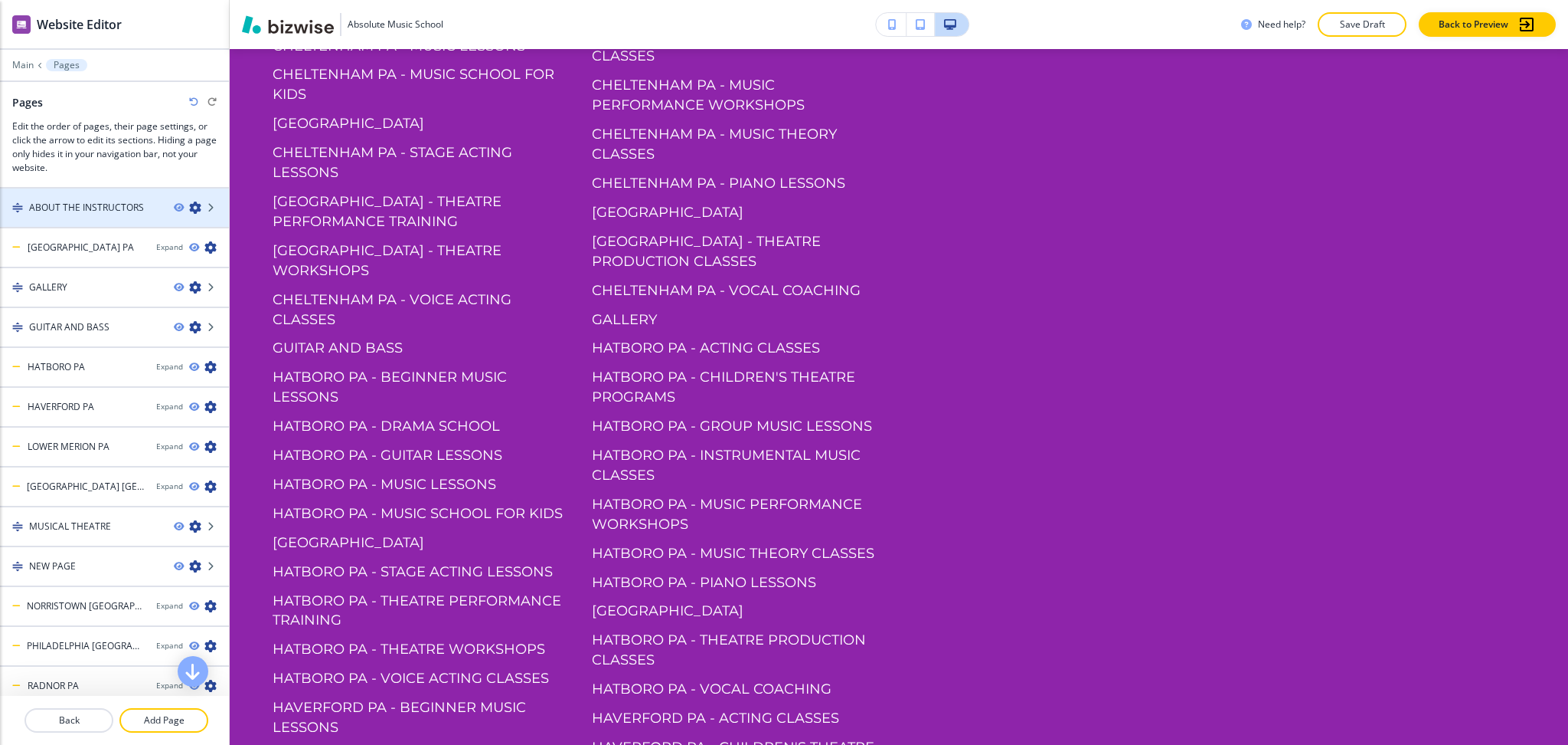
click at [121, 208] on h4 "ABOUT THE INSTRUCTORS" at bounding box center [86, 208] width 115 height 14
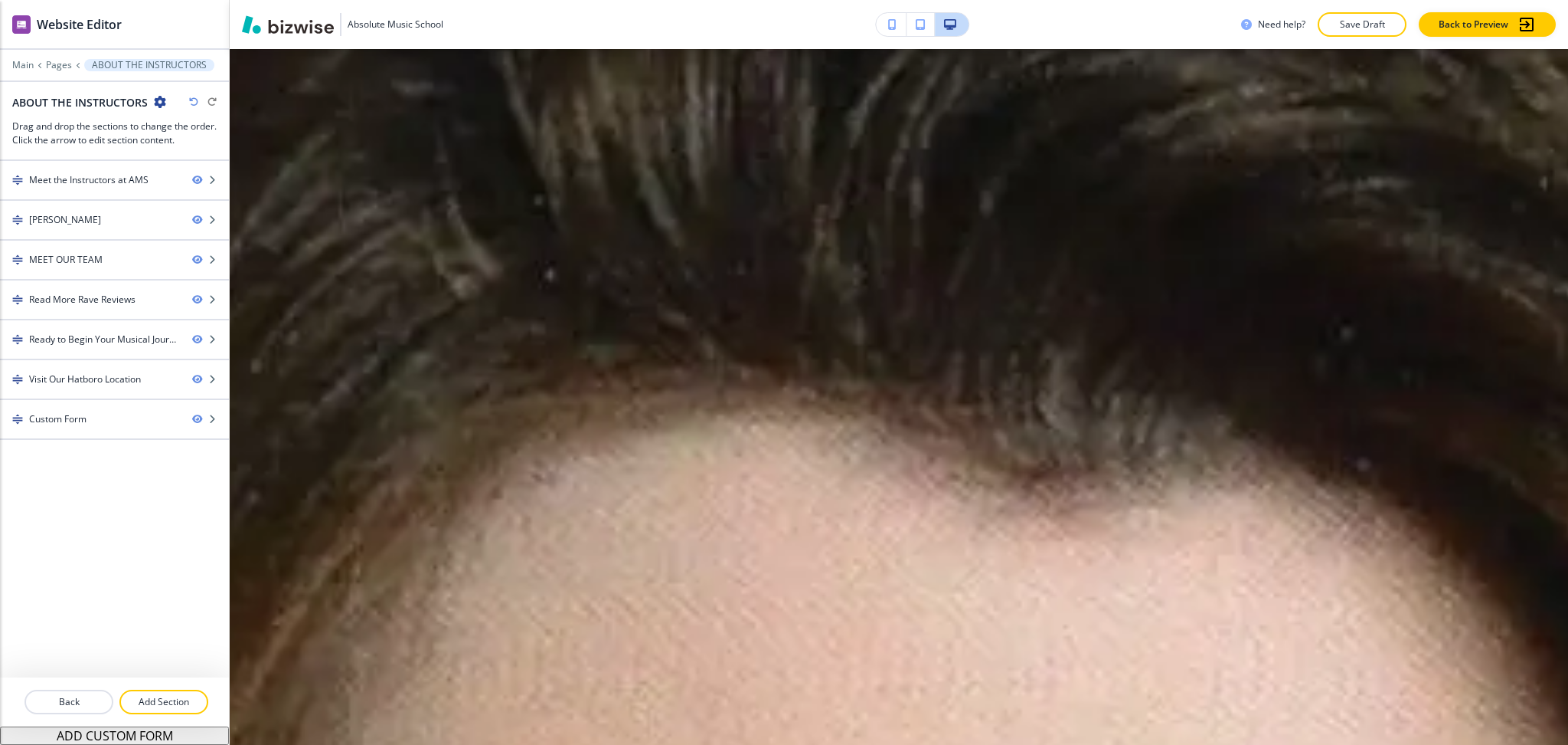
scroll to position [0, 0]
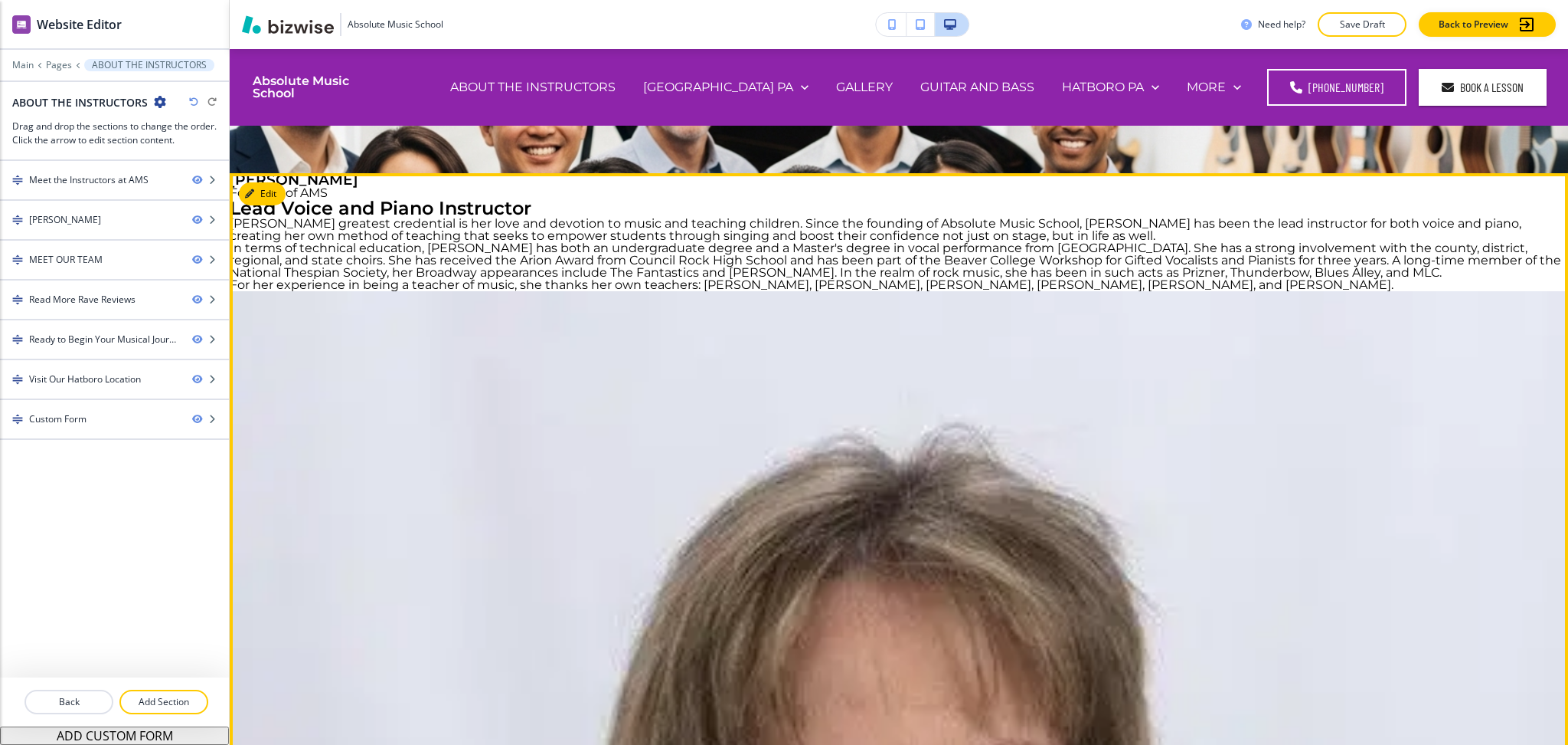
click at [181, 210] on div at bounding box center [115, 207] width 229 height 12
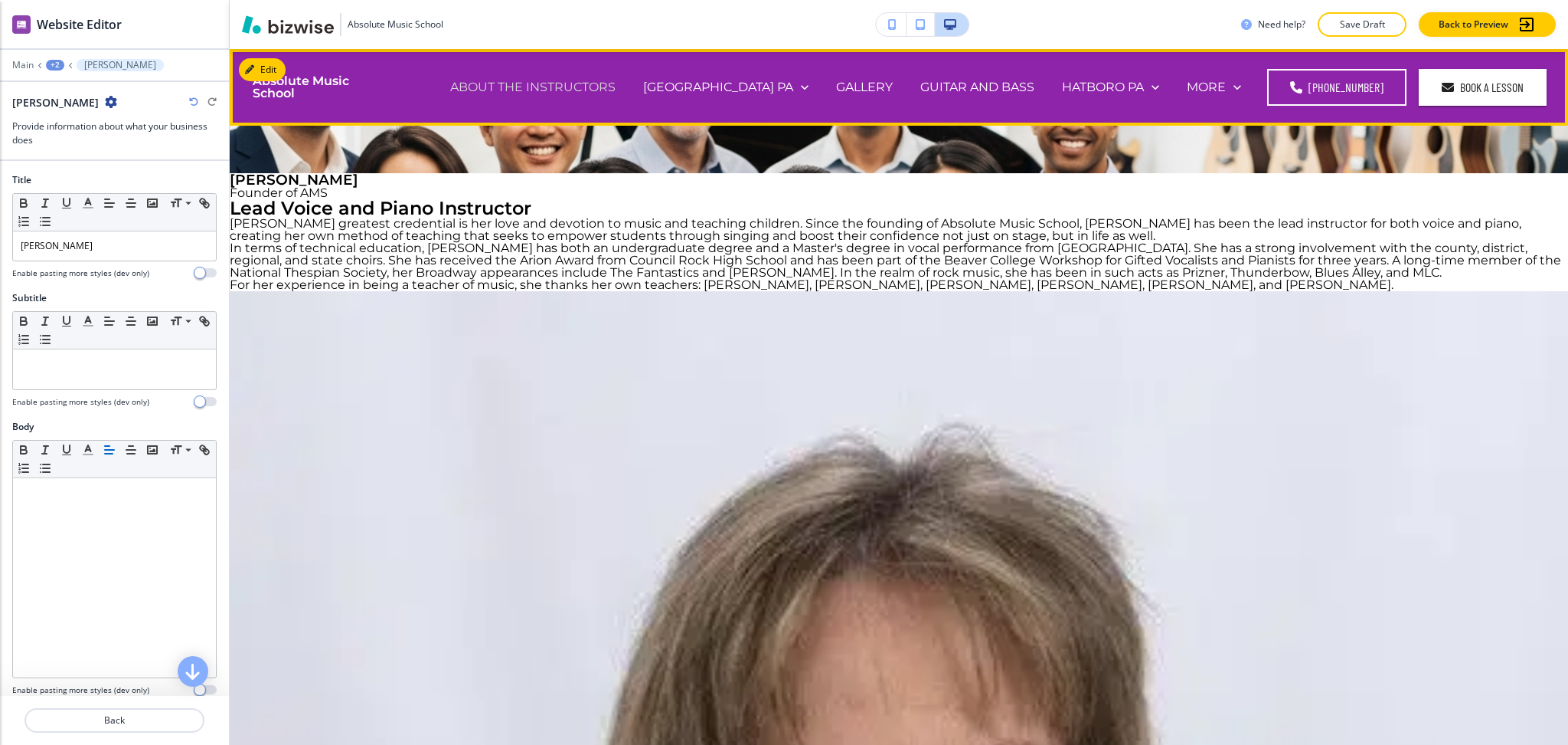
click at [610, 85] on p "ABOUT THE INSTRUCTORS" at bounding box center [533, 86] width 165 height 18
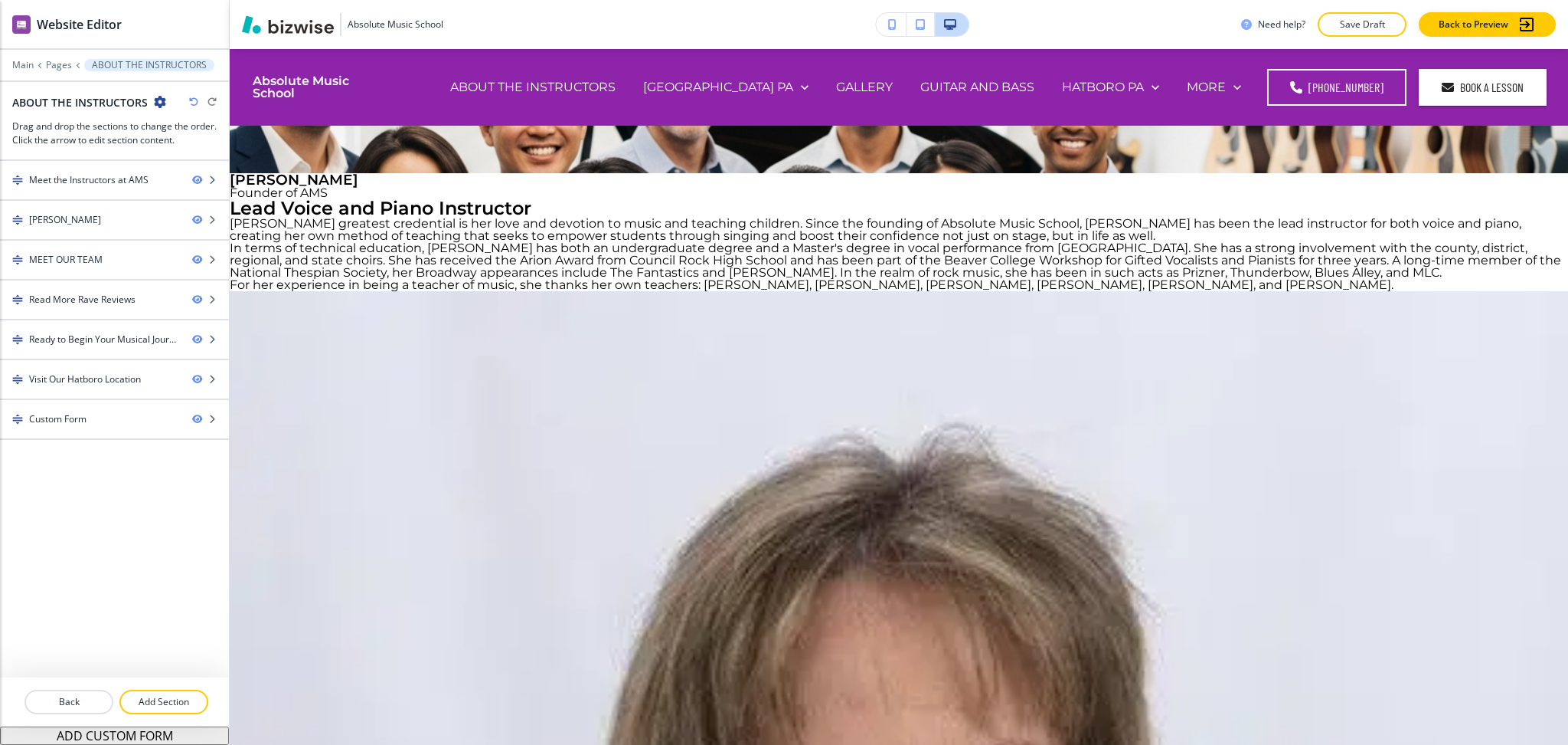
click at [163, 101] on icon "button" at bounding box center [160, 101] width 12 height 12
click at [218, 116] on button "Edit Page Settings" at bounding box center [201, 128] width 98 height 27
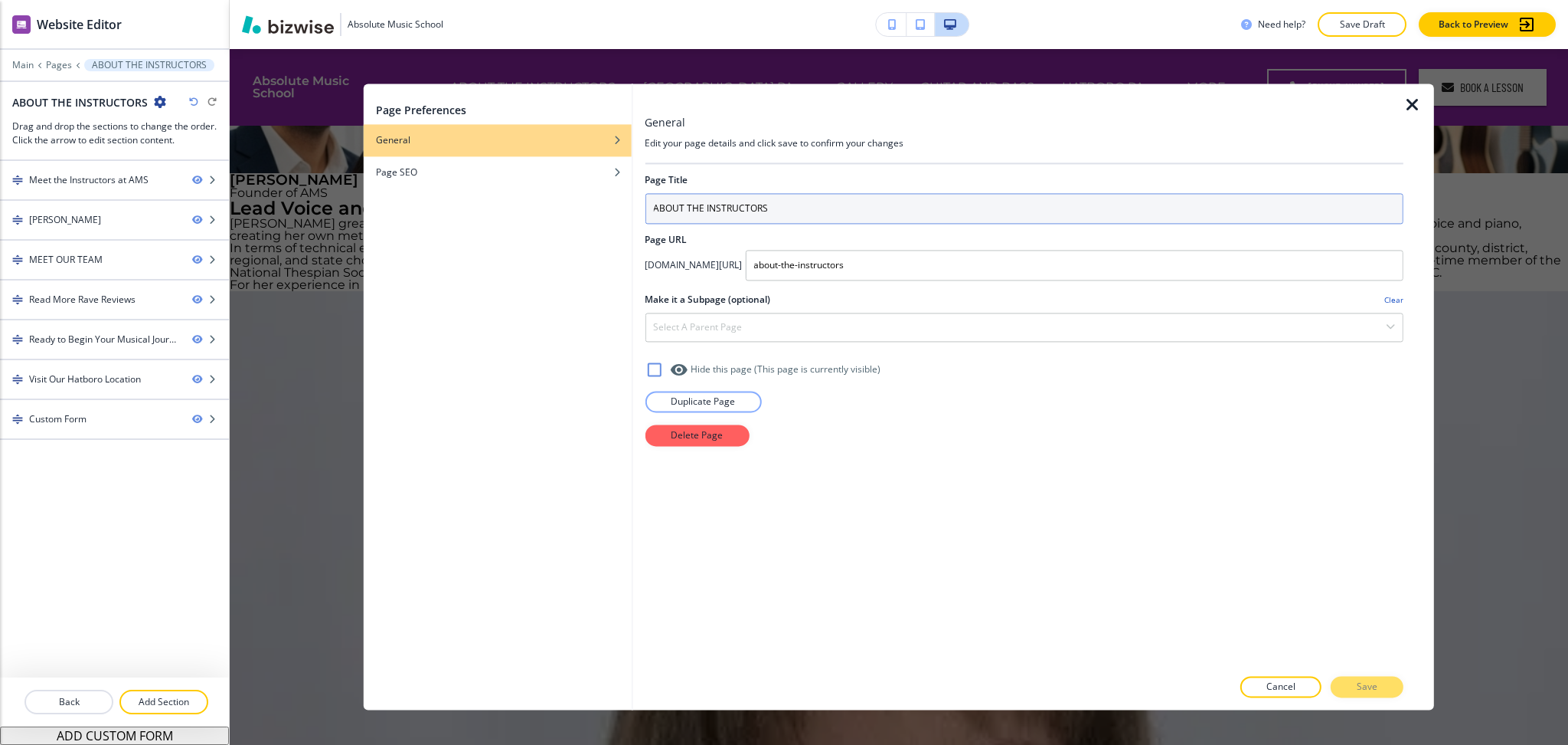
click at [930, 209] on input "ABOUT THE INSTRUCTORS" at bounding box center [1024, 209] width 759 height 31
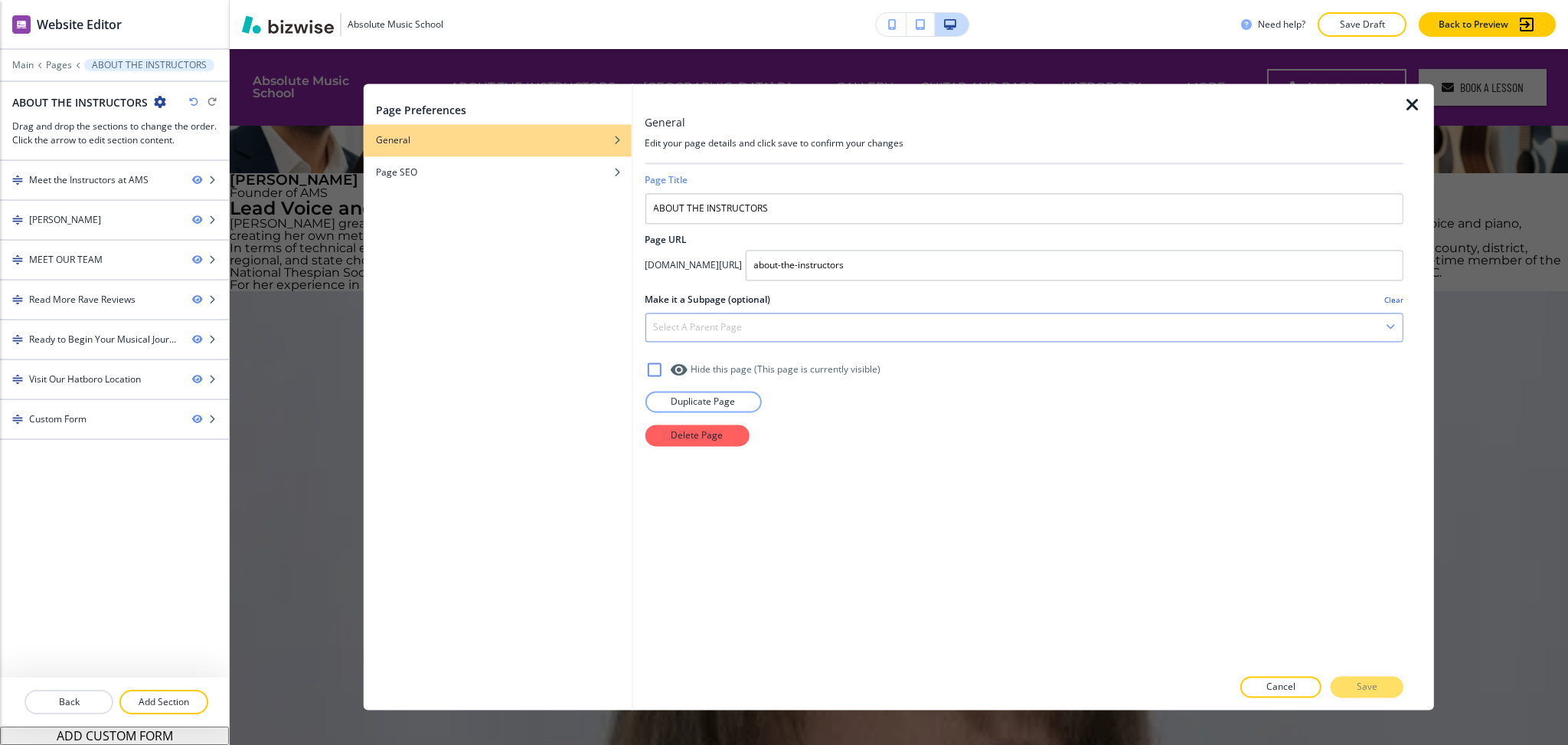
click at [841, 325] on div "Select a parent page" at bounding box center [1024, 327] width 758 height 27
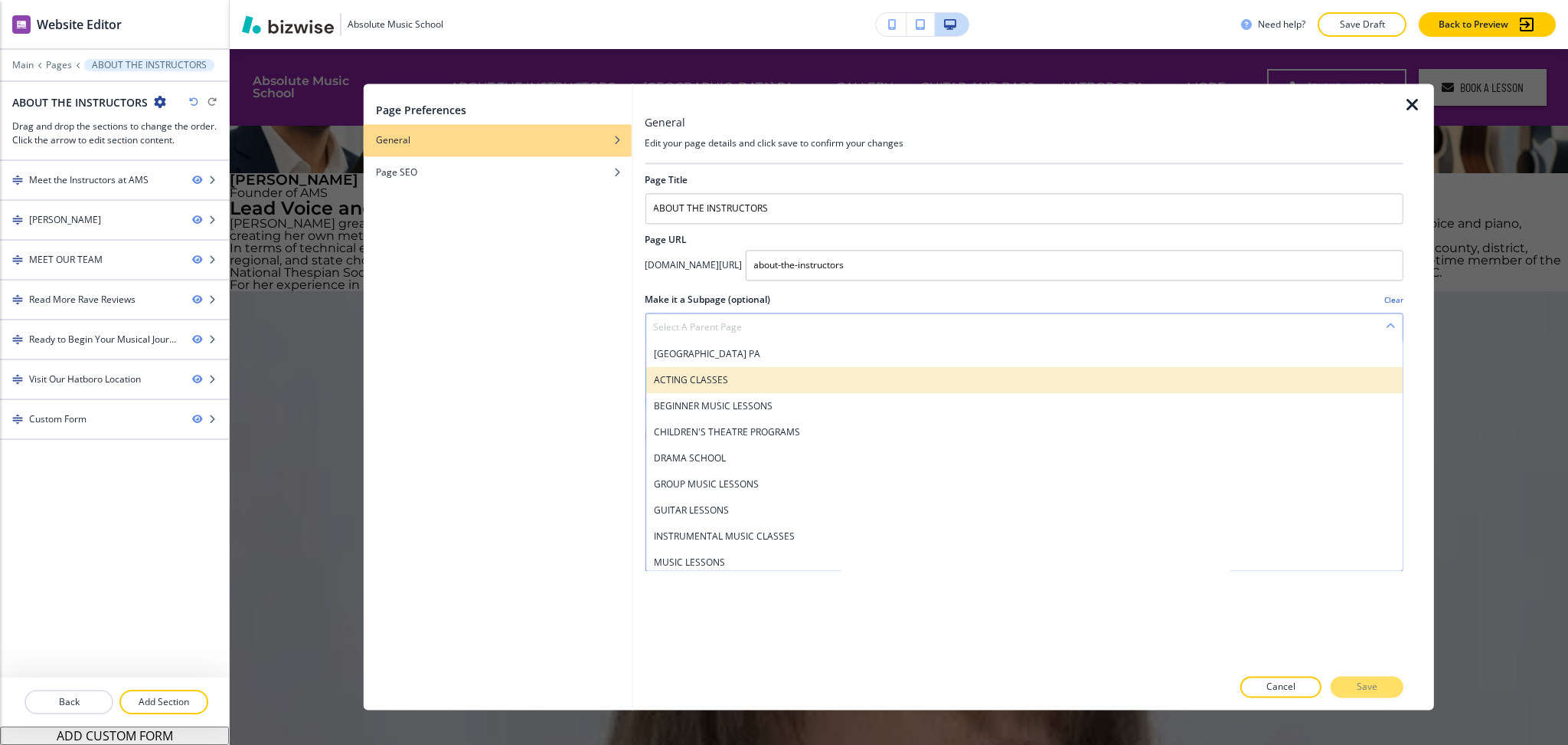
click at [801, 379] on h4 "ACTING CLASSES" at bounding box center [1024, 380] width 742 height 14
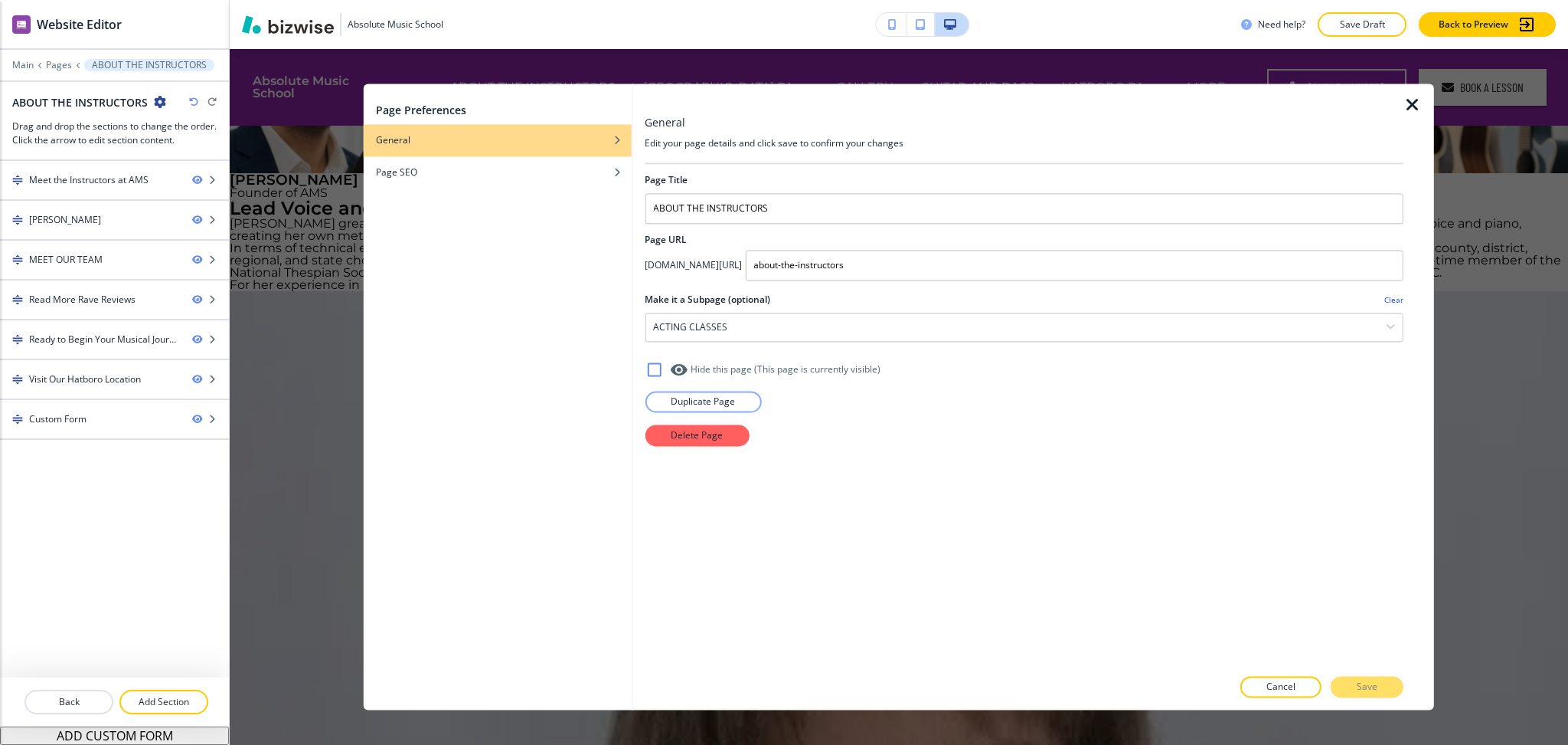
click at [1414, 110] on icon "button" at bounding box center [1413, 105] width 19 height 19
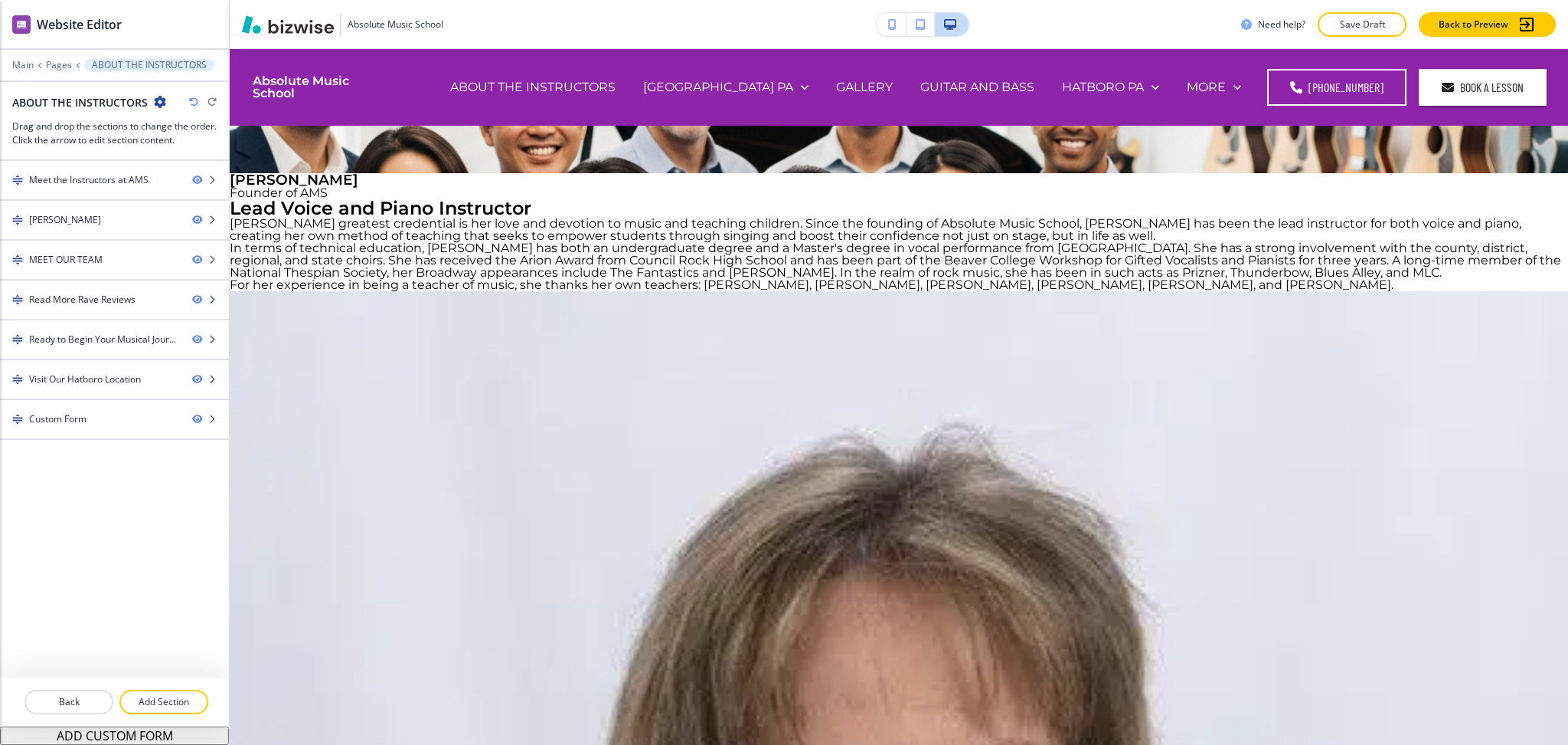
click at [162, 101] on icon "button" at bounding box center [160, 101] width 12 height 12
click at [200, 135] on p "Edit Page Settings" at bounding box center [201, 129] width 78 height 14
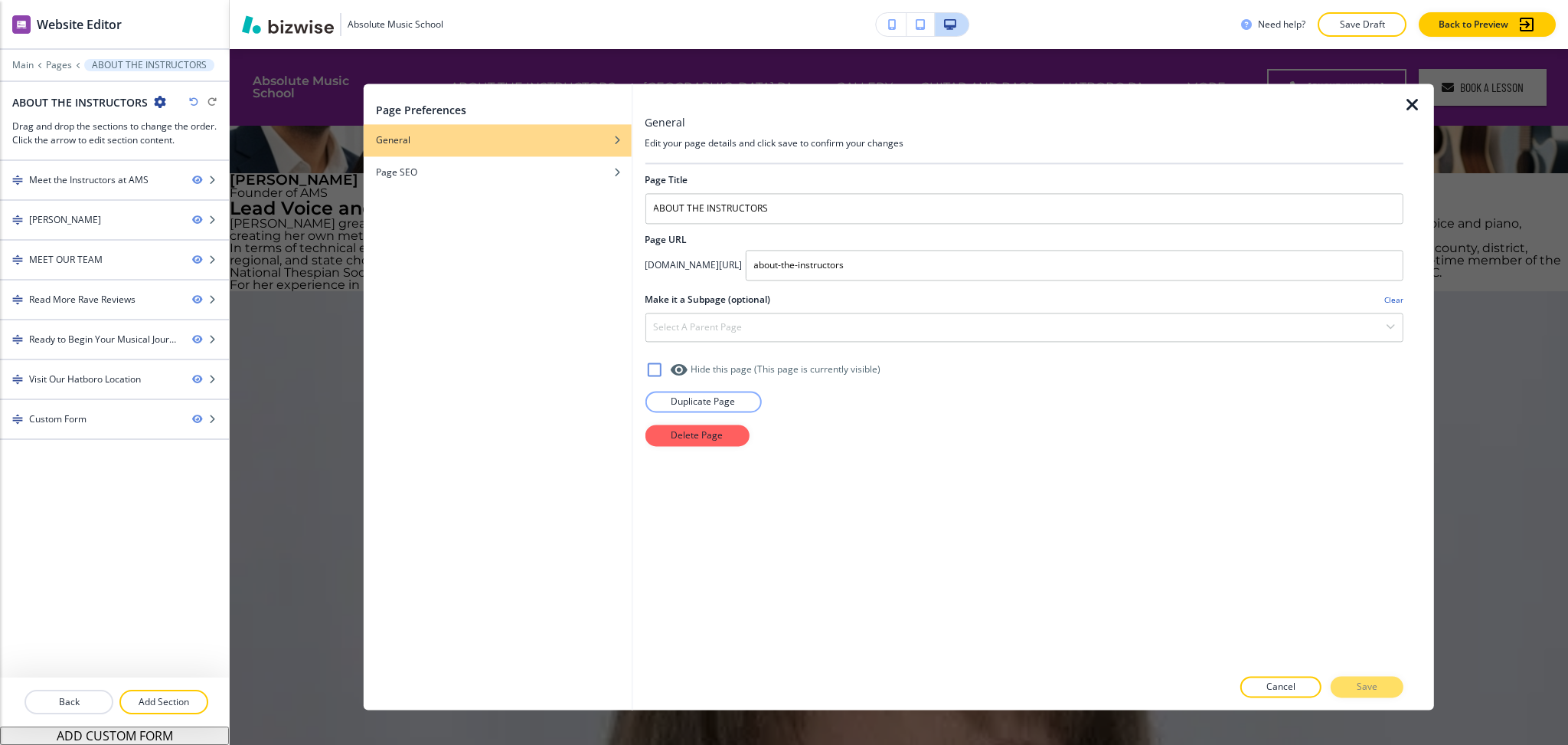
click at [655, 370] on icon at bounding box center [654, 369] width 19 height 19
click at [1287, 688] on p "Cancel" at bounding box center [1281, 687] width 29 height 14
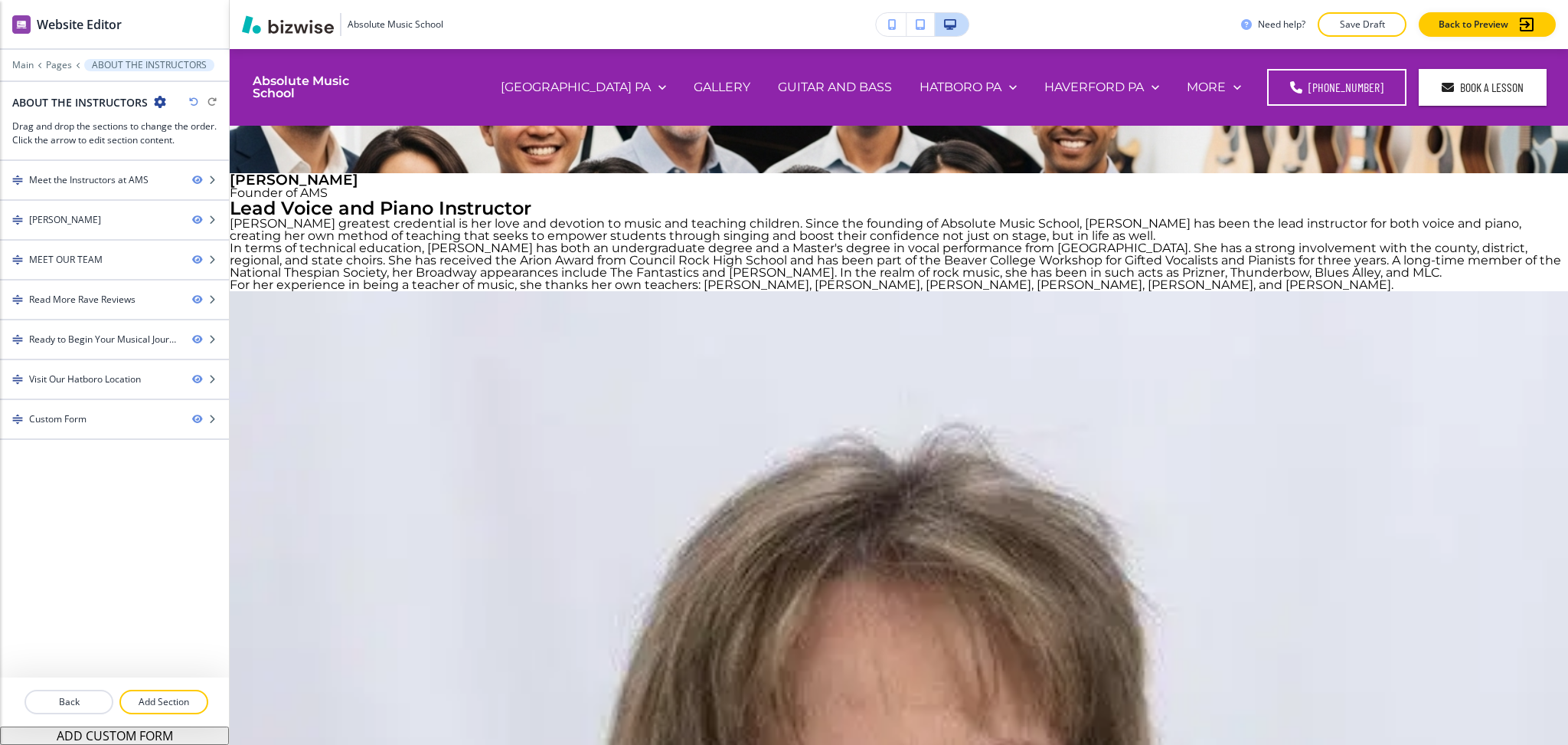
click at [161, 102] on icon "button" at bounding box center [160, 101] width 12 height 12
drag, startPoint x: 173, startPoint y: 120, endPoint x: 188, endPoint y: 126, distance: 16.2
click at [174, 119] on button "Edit Page Settings" at bounding box center [201, 128] width 98 height 27
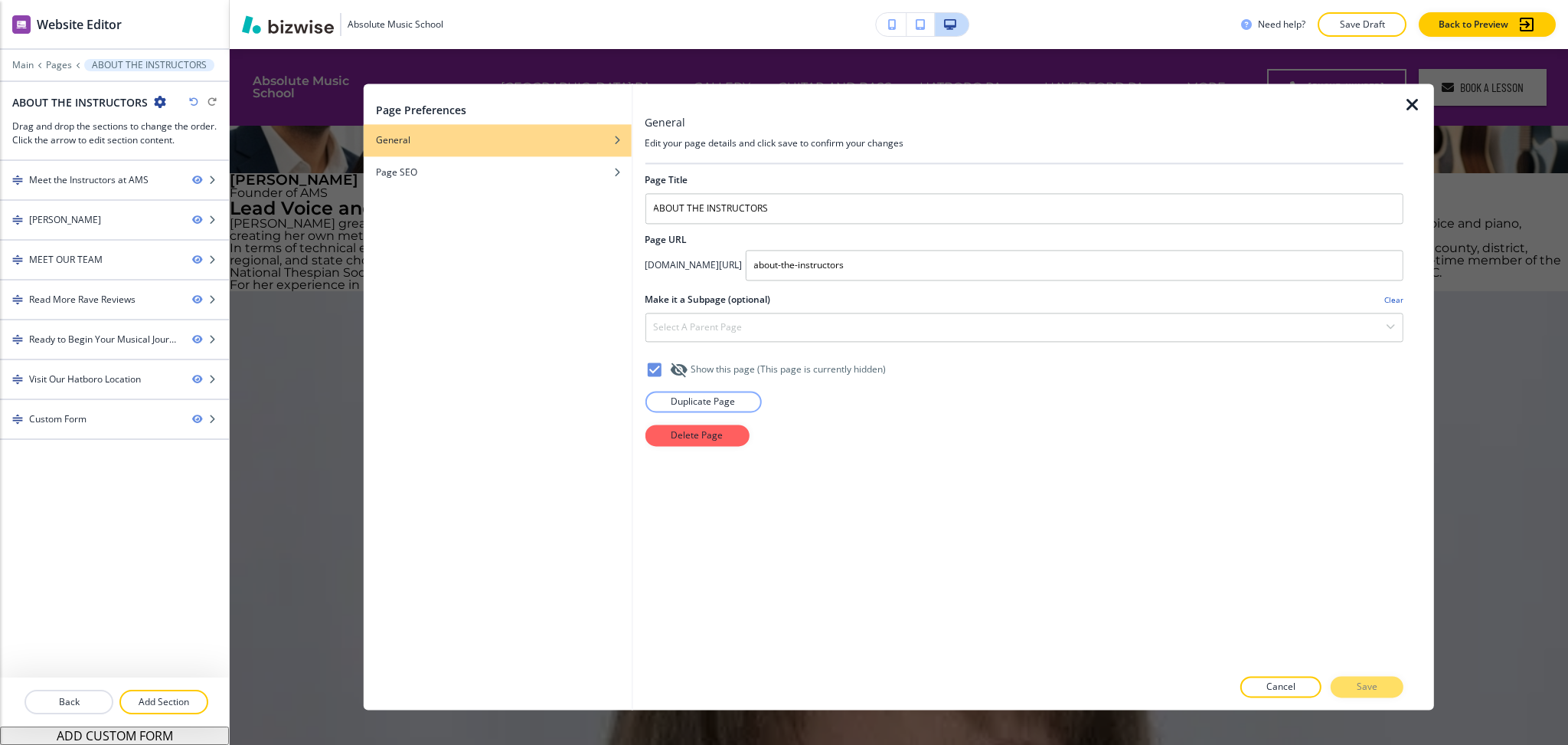
click at [650, 370] on icon at bounding box center [654, 369] width 19 height 19
click at [1407, 110] on icon "button" at bounding box center [1413, 105] width 19 height 19
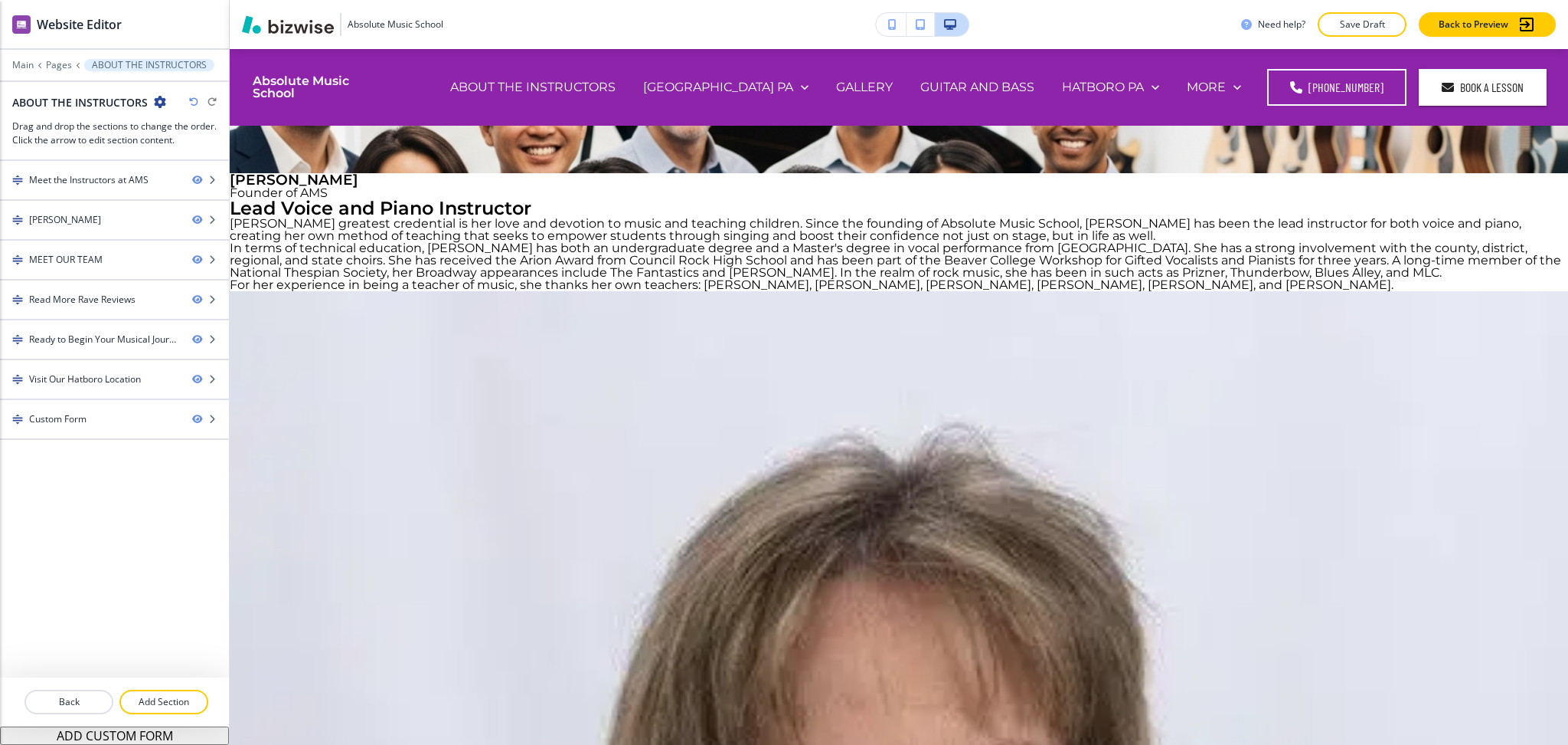
click at [155, 106] on icon "button" at bounding box center [160, 101] width 12 height 12
click at [217, 127] on p "Edit Page Settings" at bounding box center [201, 129] width 78 height 14
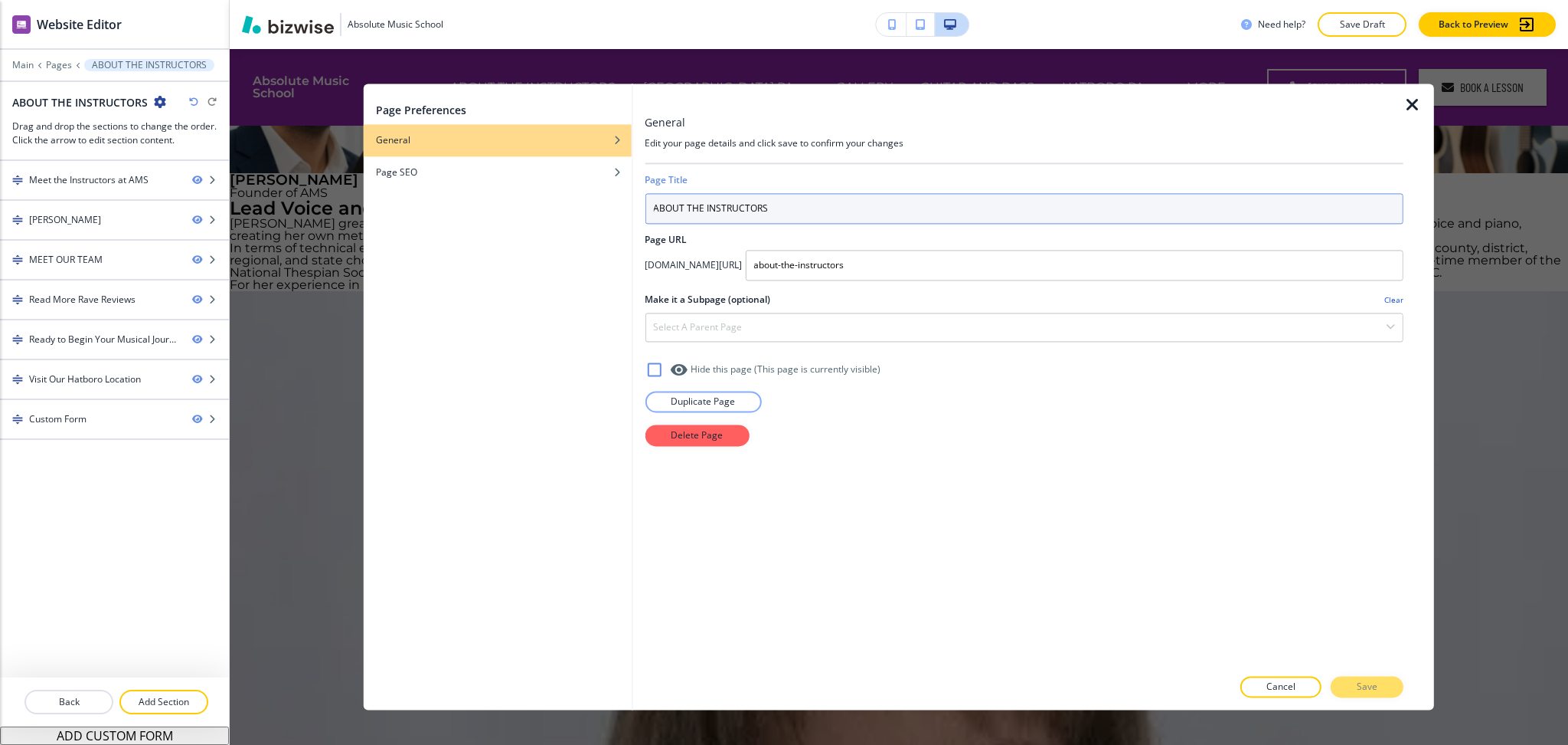
drag, startPoint x: 706, startPoint y: 202, endPoint x: 556, endPoint y: 198, distance: 150.1
click at [556, 199] on div "Page Preferences General Page SEO General Edit your page details and click save…" at bounding box center [899, 396] width 1070 height 626
type input "our INSTRUCTORS"
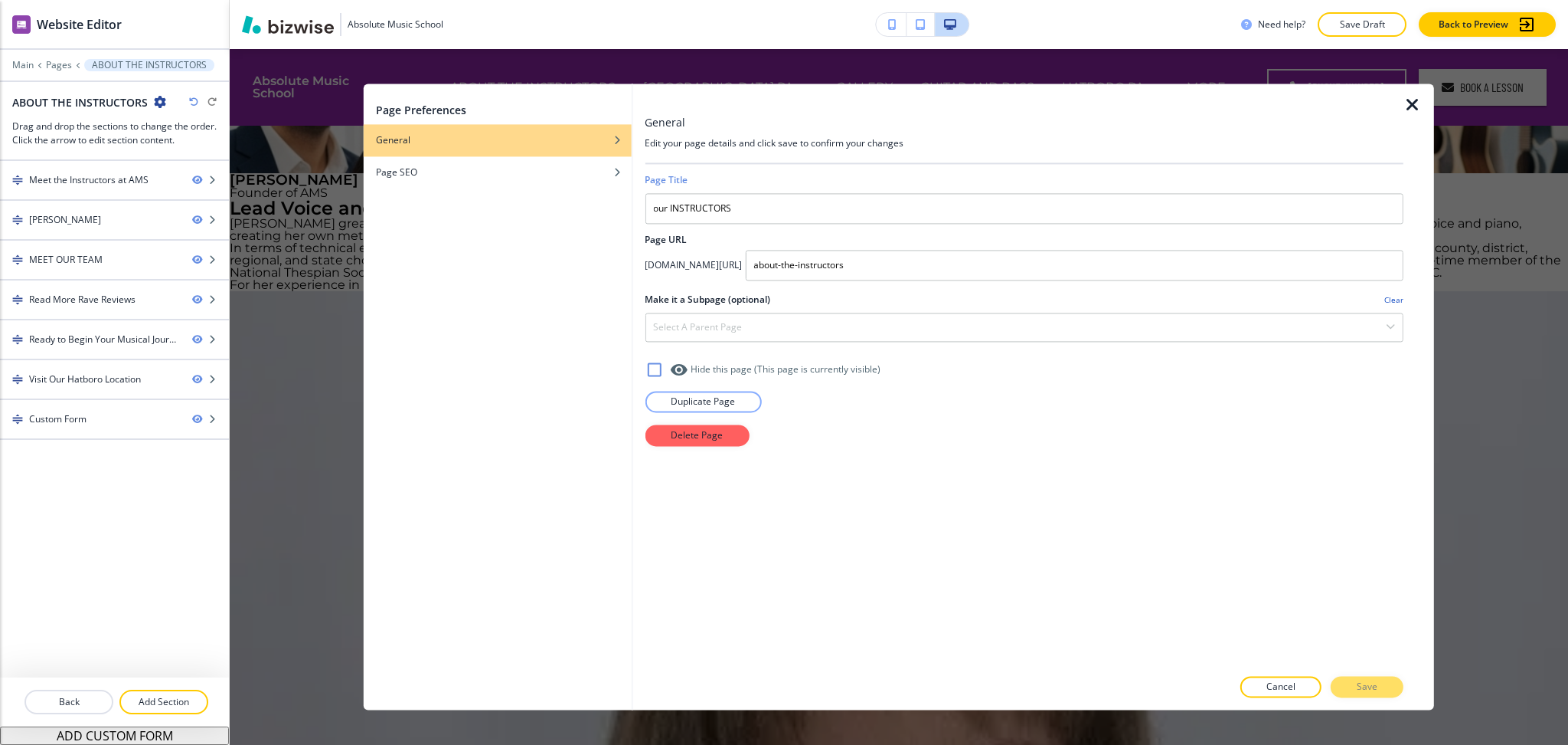
click at [1414, 98] on icon "button" at bounding box center [1413, 105] width 19 height 19
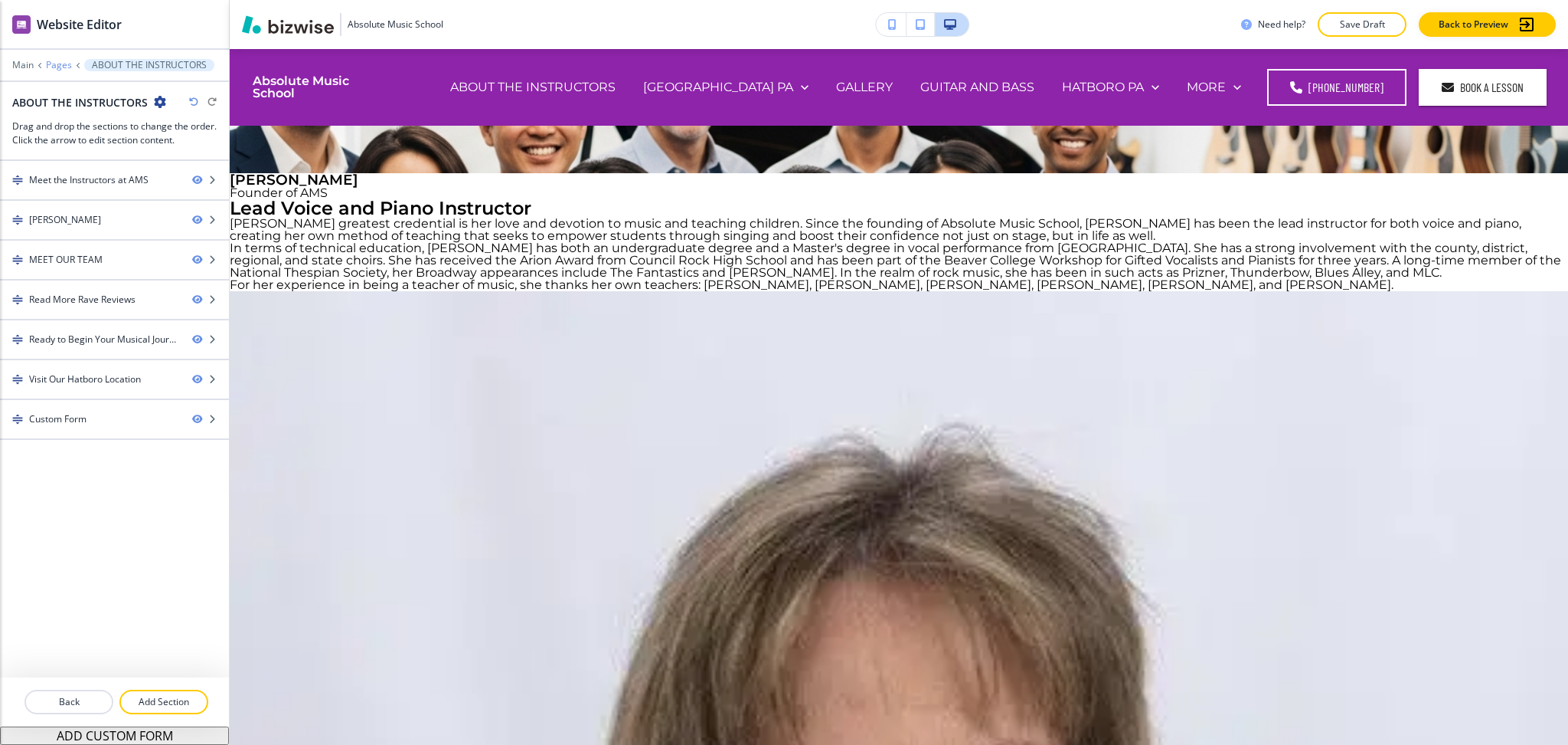
click at [54, 60] on p "Pages" at bounding box center [59, 65] width 26 height 10
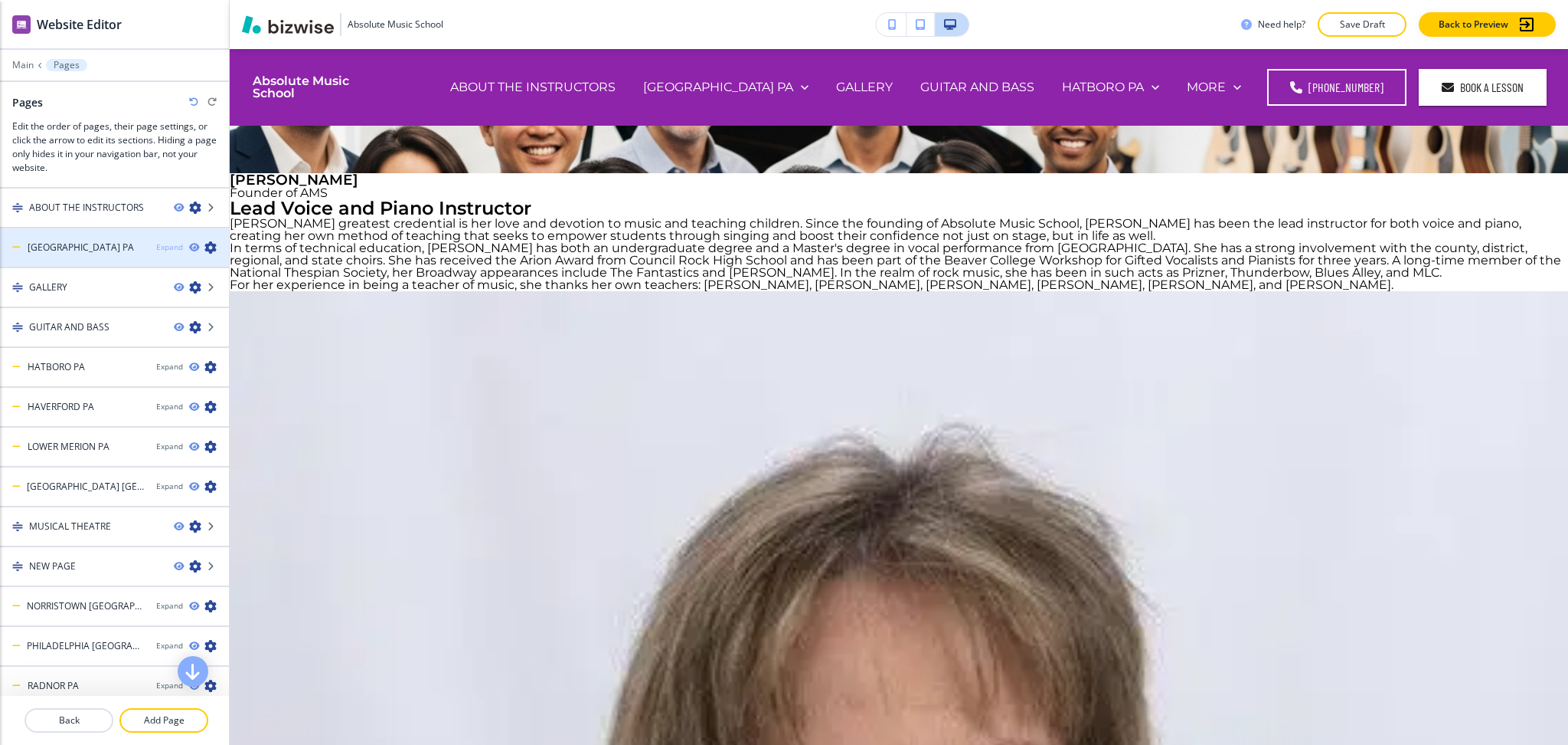
click at [156, 246] on div "Expand" at bounding box center [169, 247] width 27 height 11
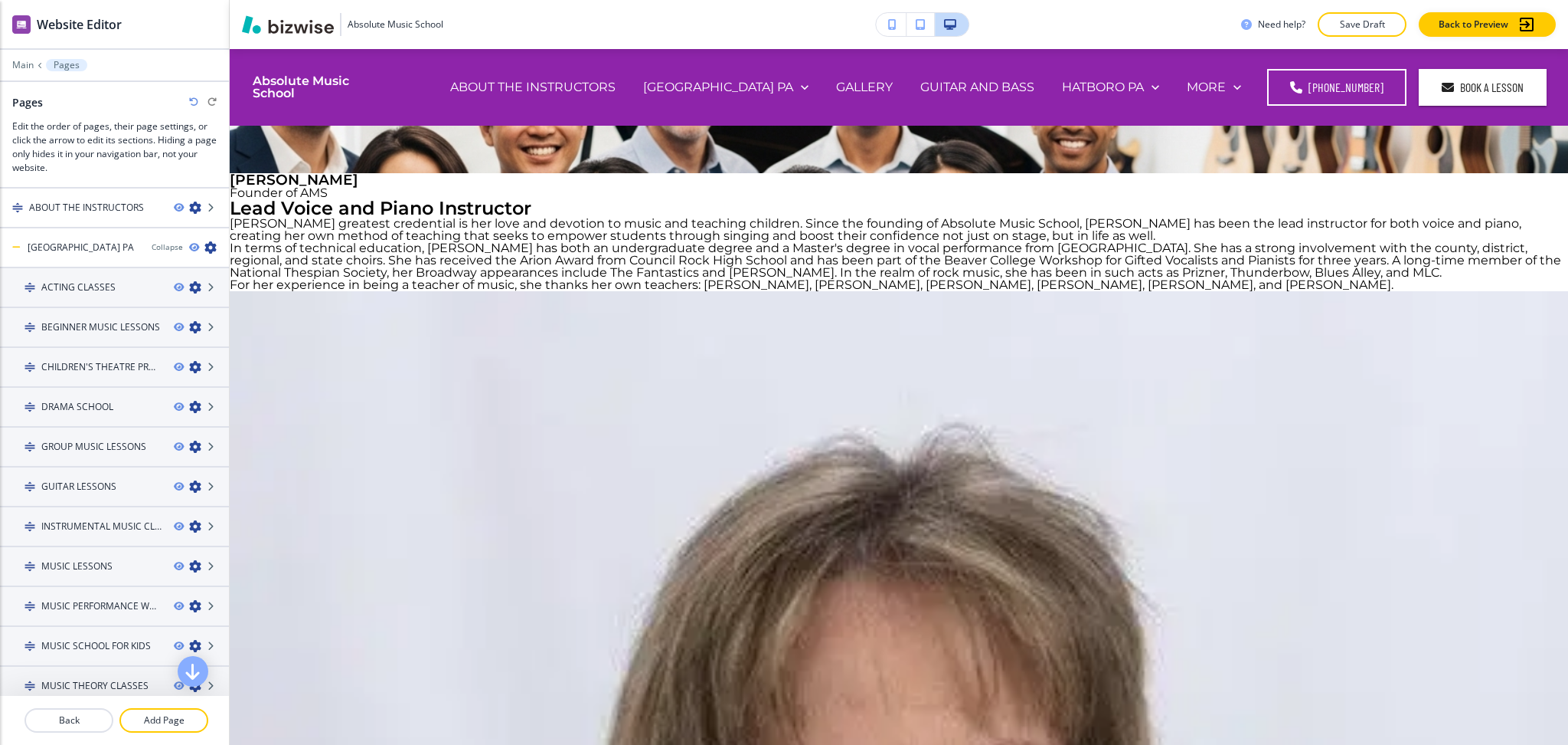
click at [151, 247] on div "Collapse" at bounding box center [166, 247] width 31 height 11
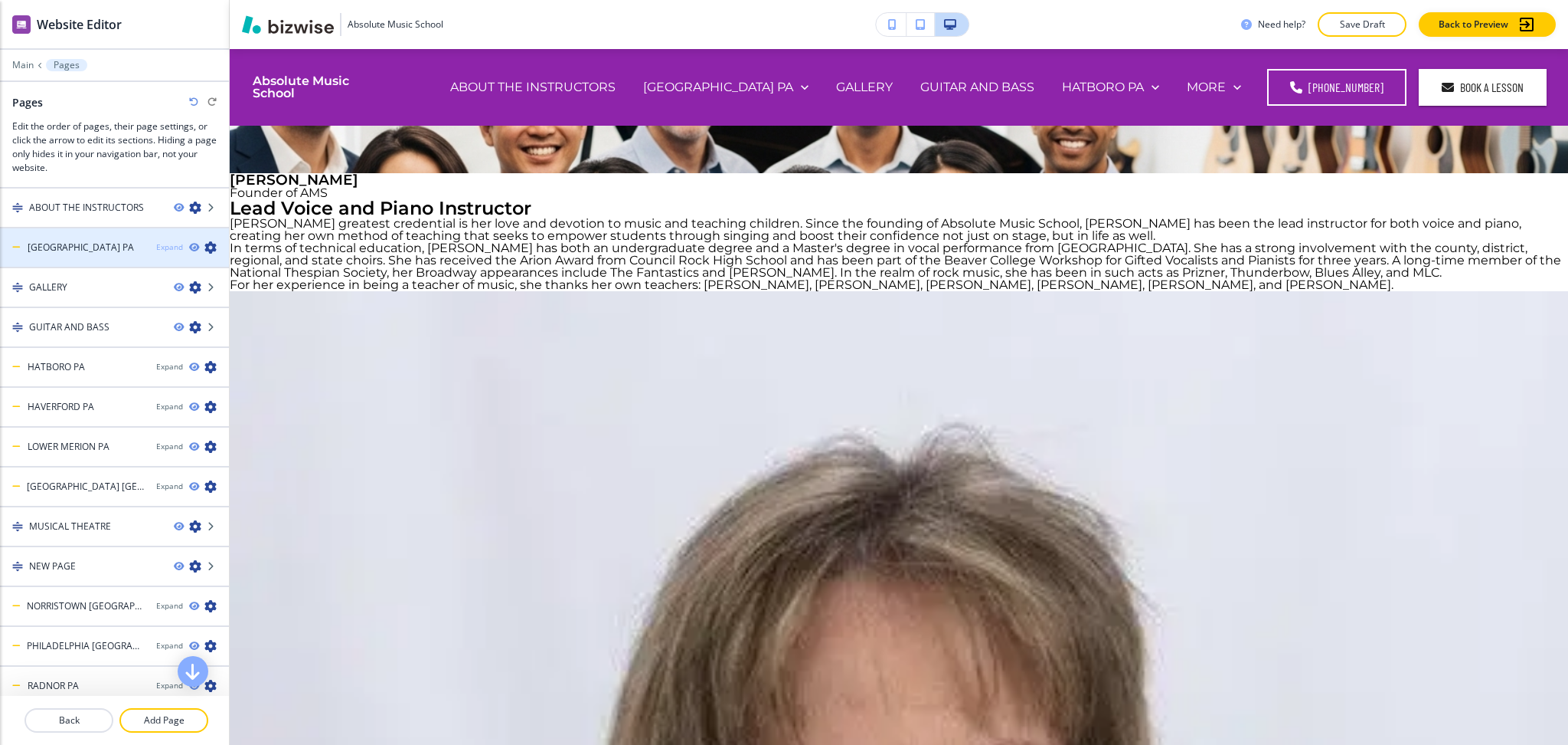
click at [156, 243] on div "Expand" at bounding box center [169, 247] width 27 height 11
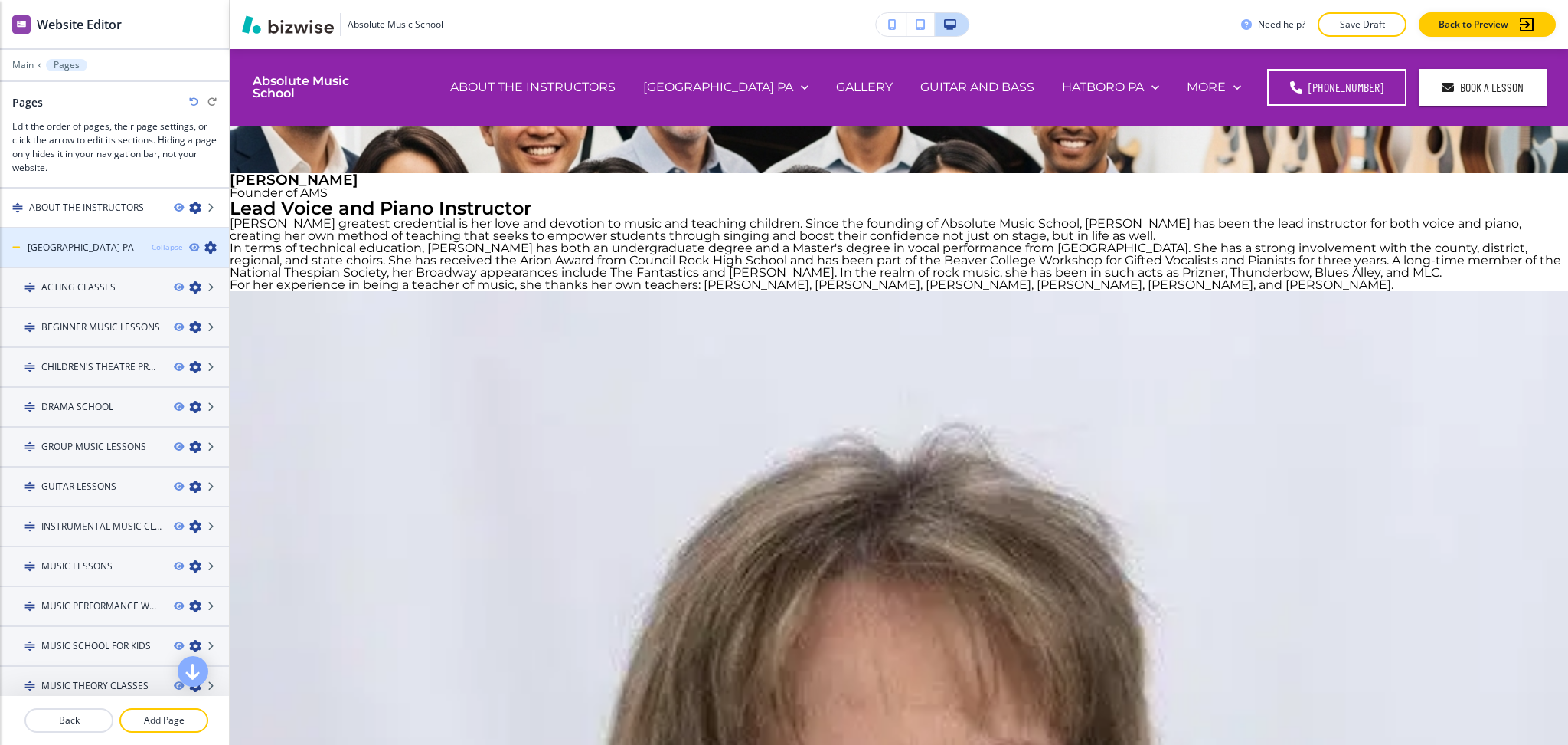
click at [151, 247] on div "Collapse" at bounding box center [166, 247] width 31 height 11
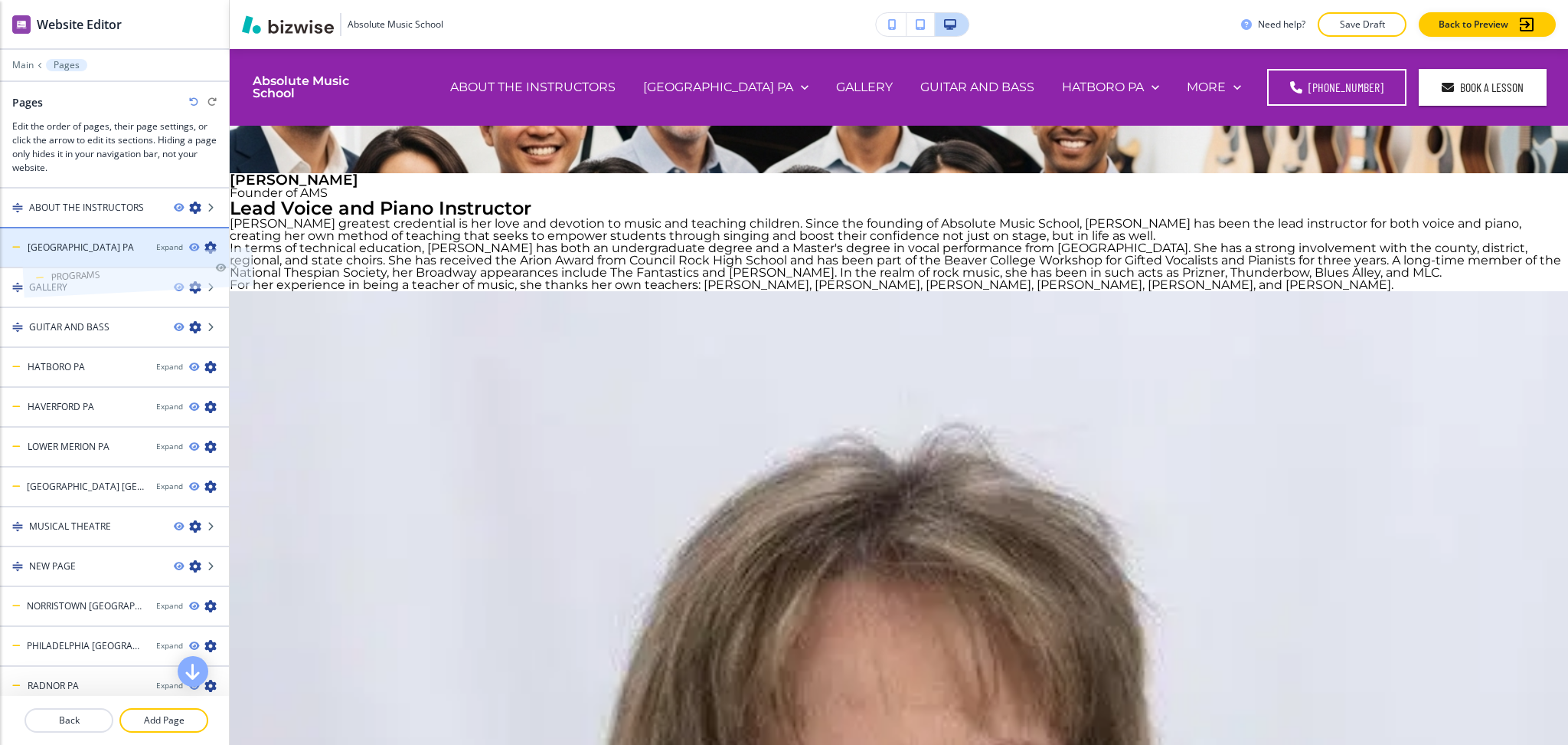
drag, startPoint x: 83, startPoint y: 675, endPoint x: 105, endPoint y: 236, distance: 439.6
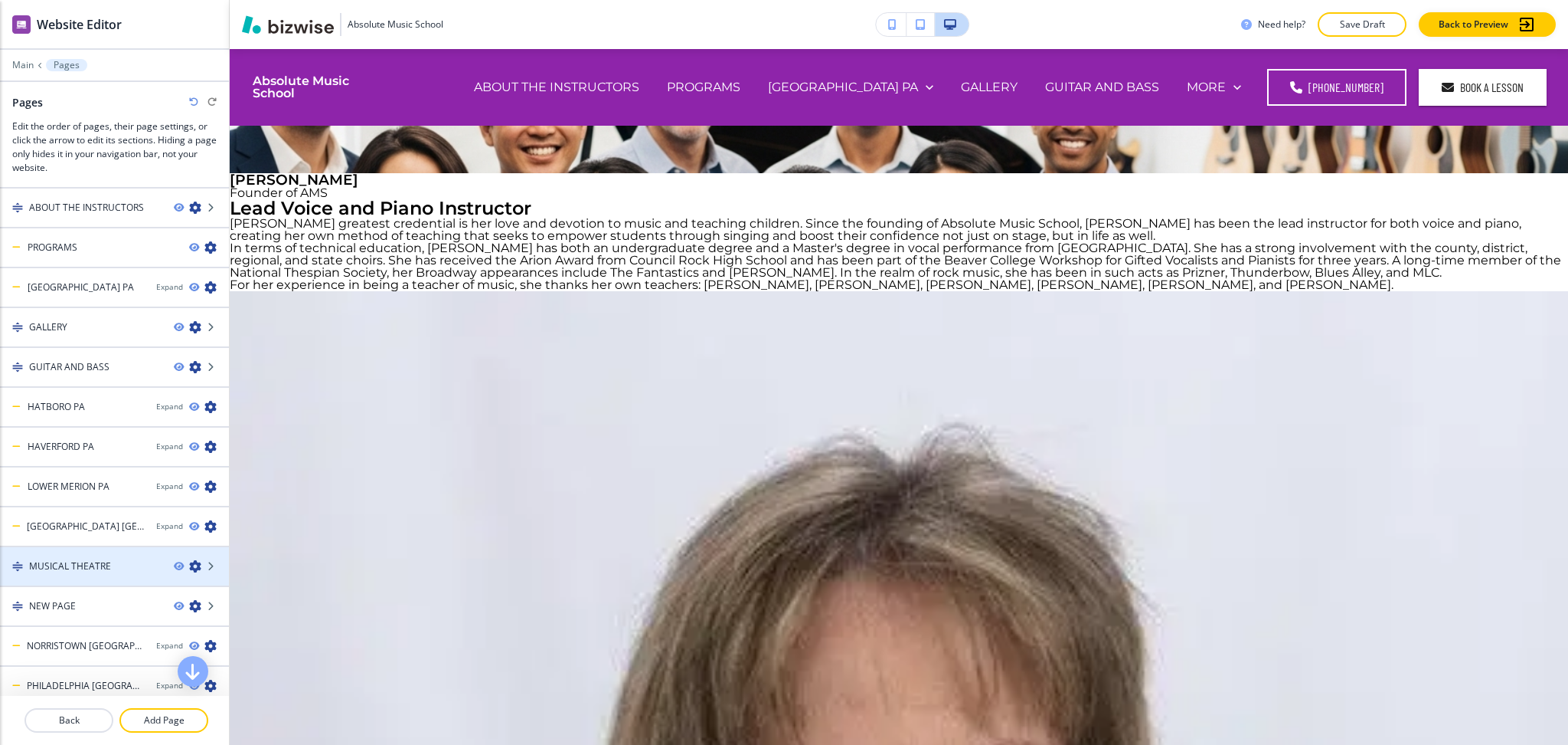
click at [189, 560] on icon "button" at bounding box center [194, 566] width 12 height 12
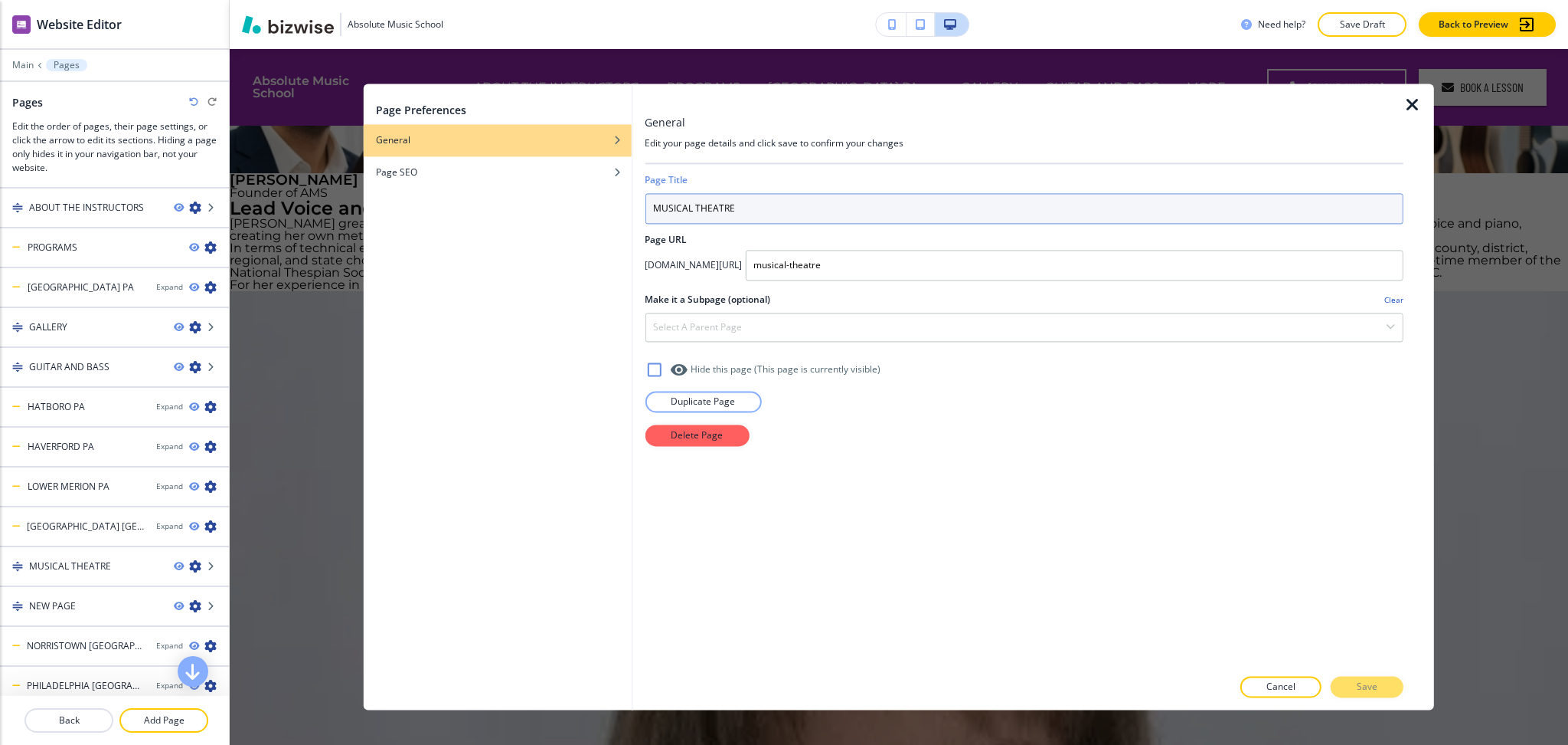
click at [752, 210] on input "MUSICAL THEATRE" at bounding box center [1024, 209] width 759 height 31
type input "MUSICAL THEATRE"
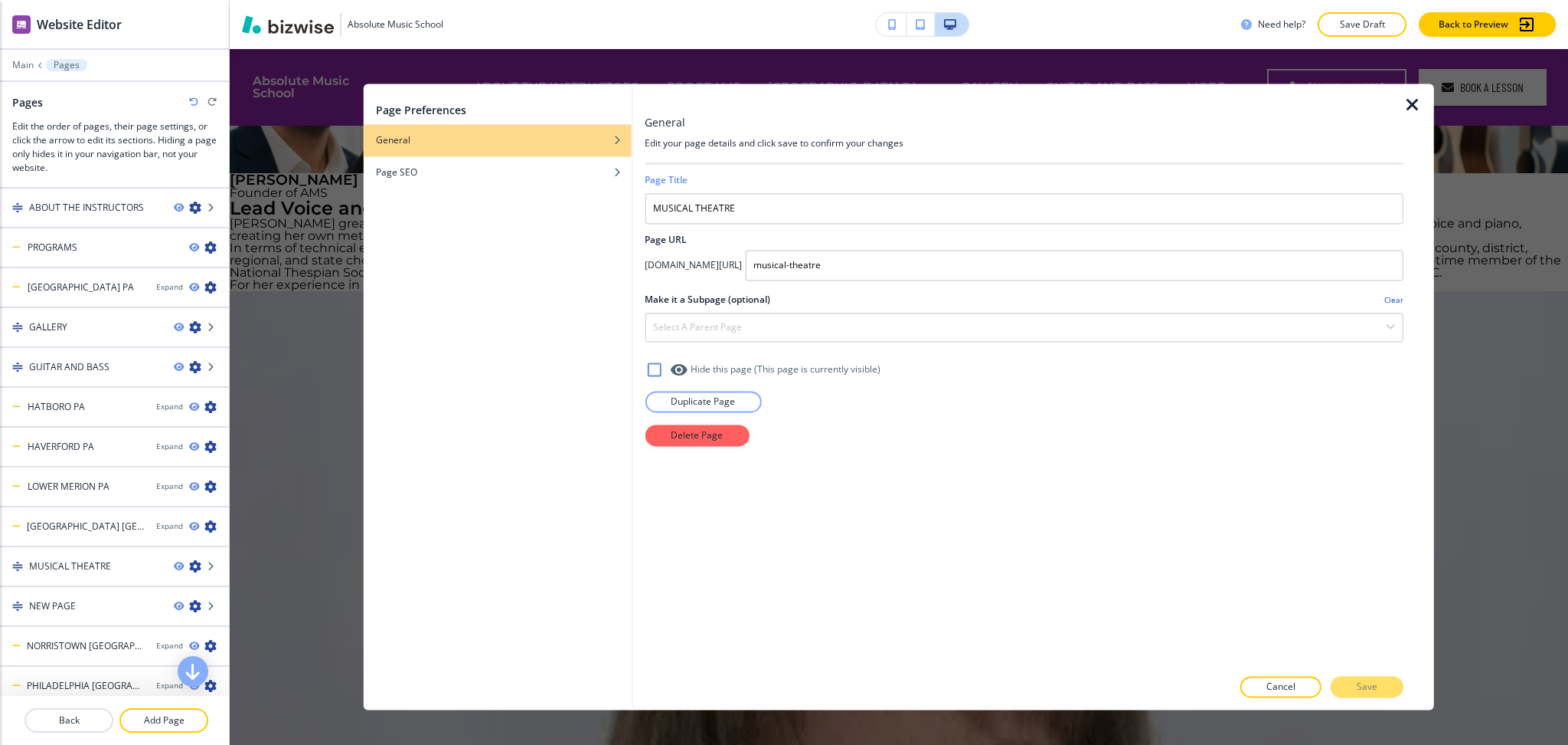
click at [1390, 688] on div "Cancel Save" at bounding box center [1024, 687] width 759 height 22
click at [1378, 688] on div "Cancel Save" at bounding box center [1024, 687] width 759 height 22
click at [946, 271] on input "musical-theatre" at bounding box center [1074, 265] width 658 height 31
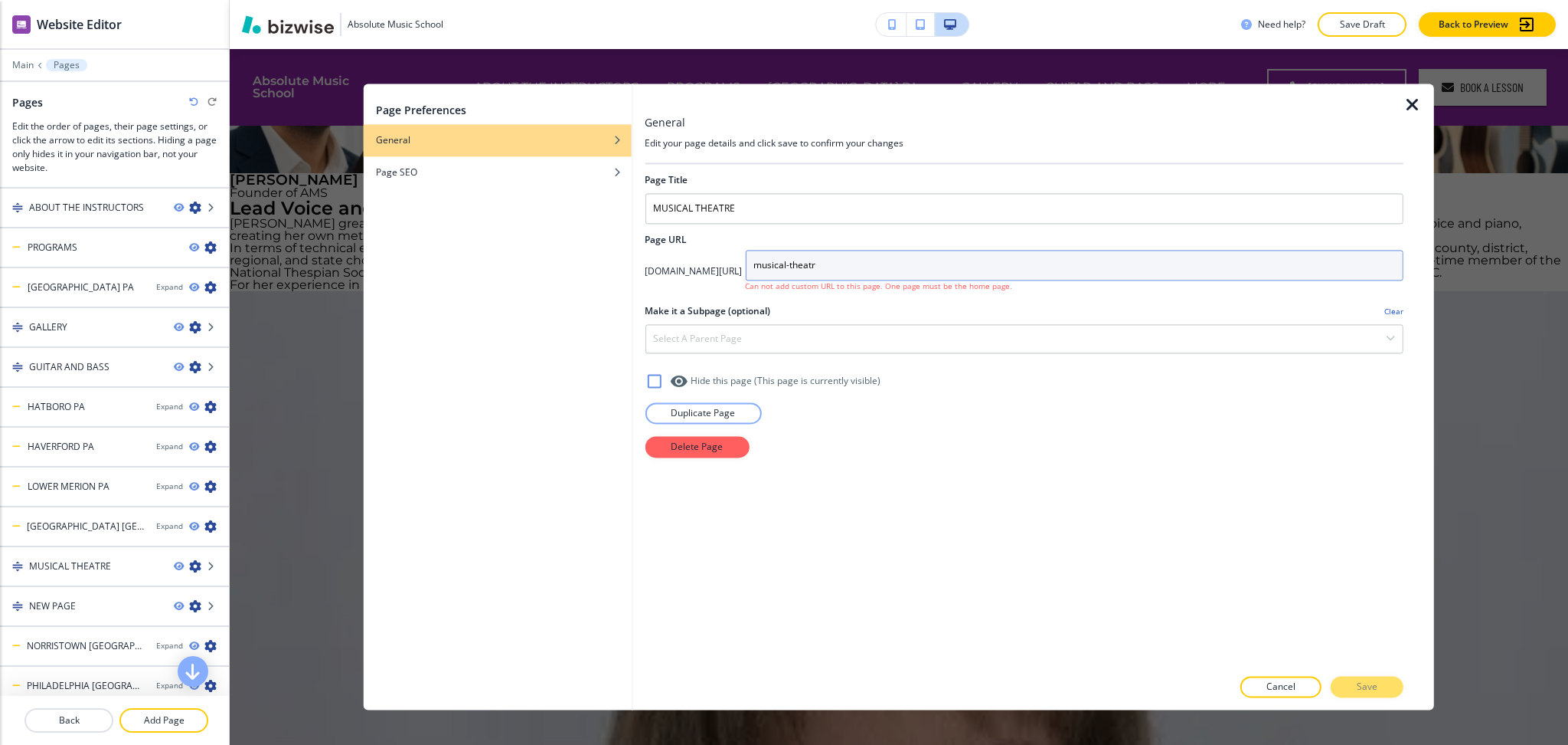
type input "musical-theatre"
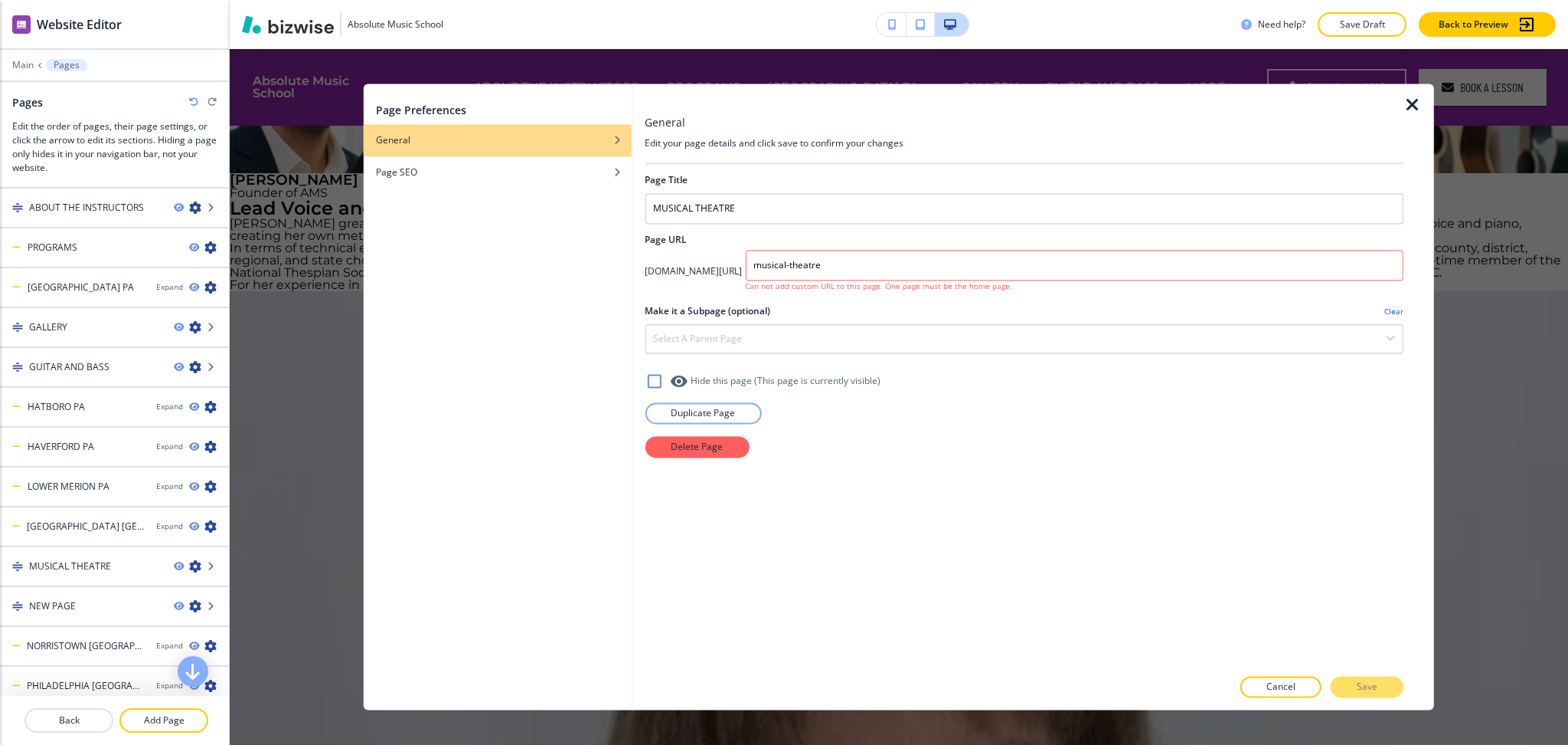
click at [1409, 104] on icon "button" at bounding box center [1413, 105] width 19 height 19
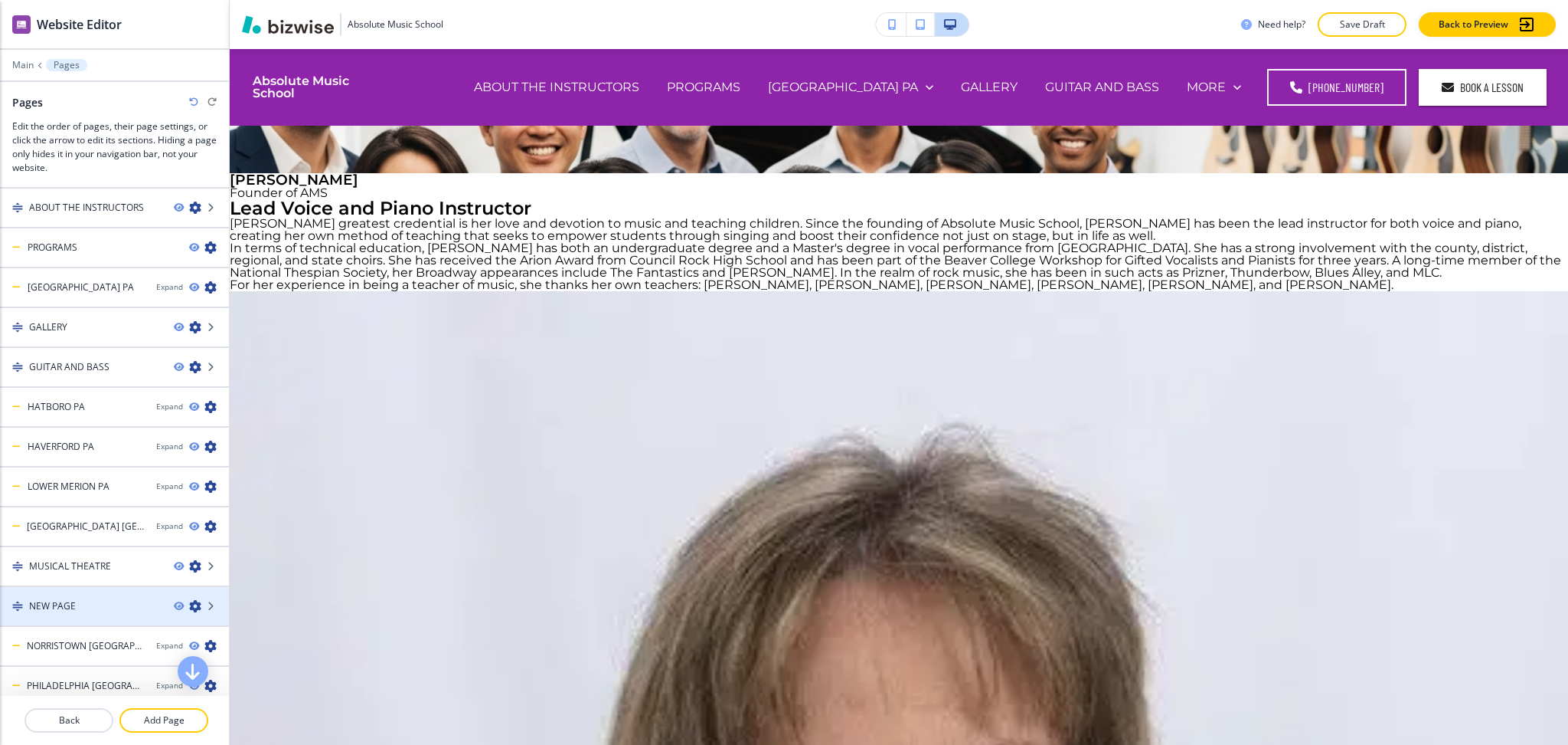
click at [189, 601] on icon "button" at bounding box center [194, 606] width 12 height 12
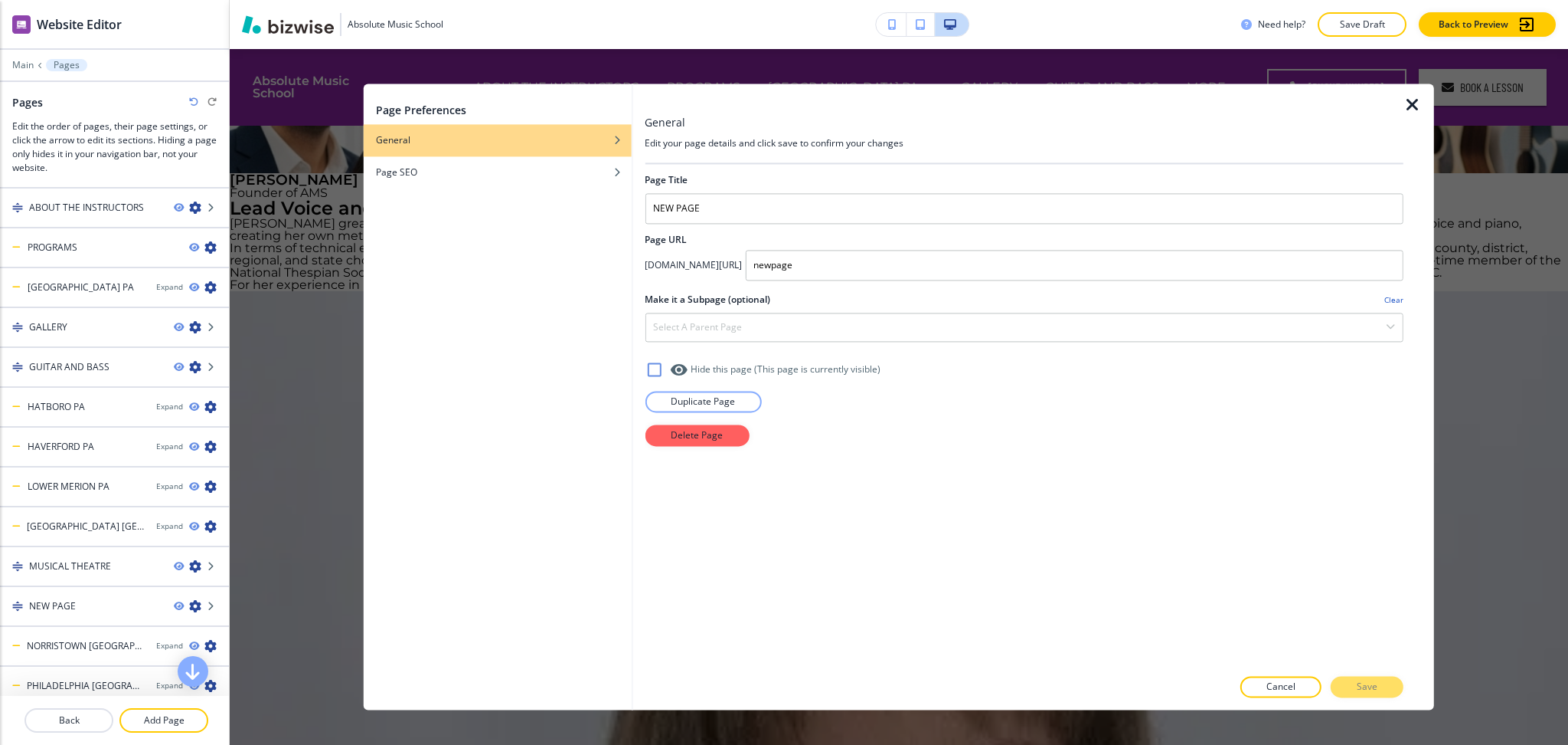
click at [805, 233] on h2 "Page URL" at bounding box center [1024, 240] width 759 height 14
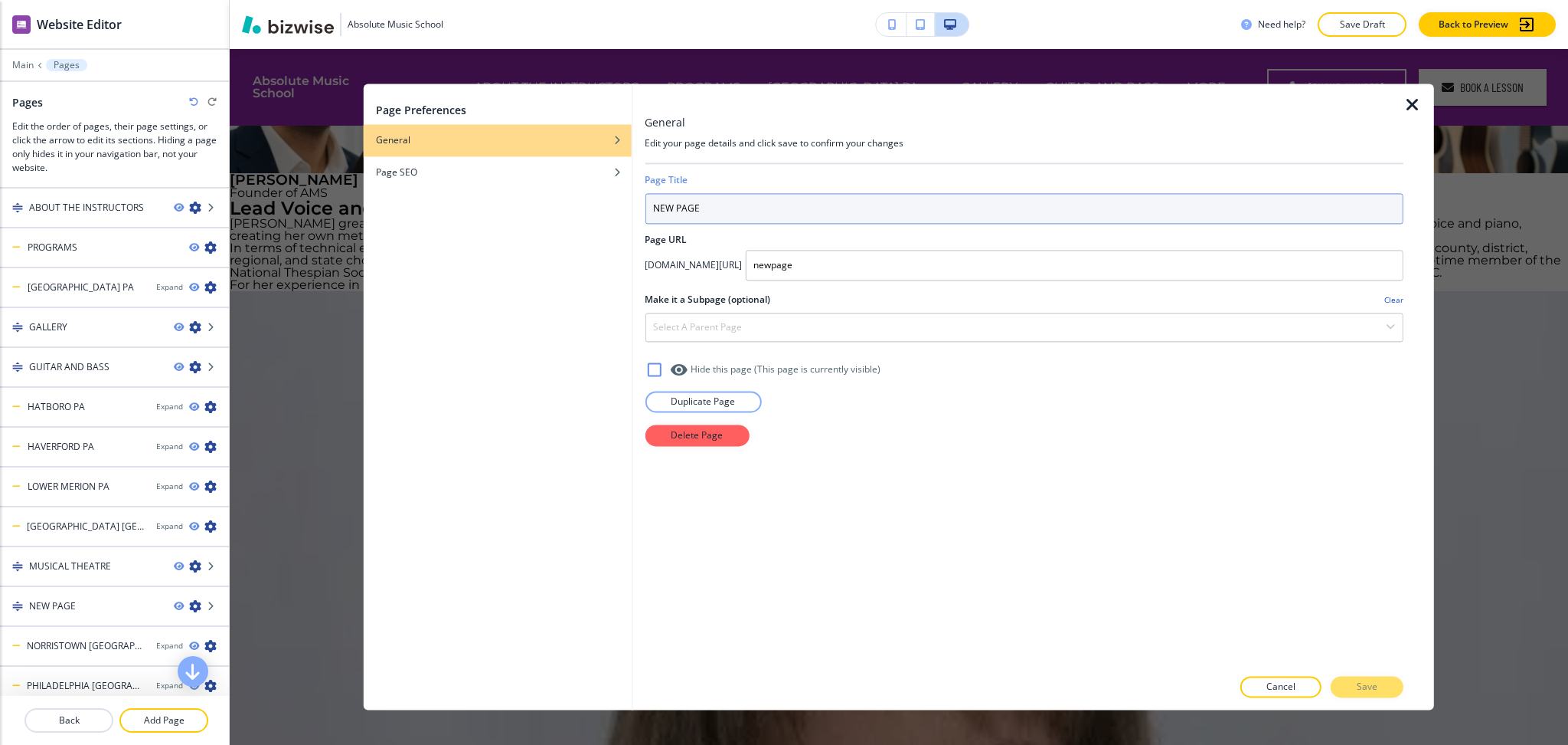
click at [803, 218] on input "NEW PAGE" at bounding box center [1024, 209] width 759 height 31
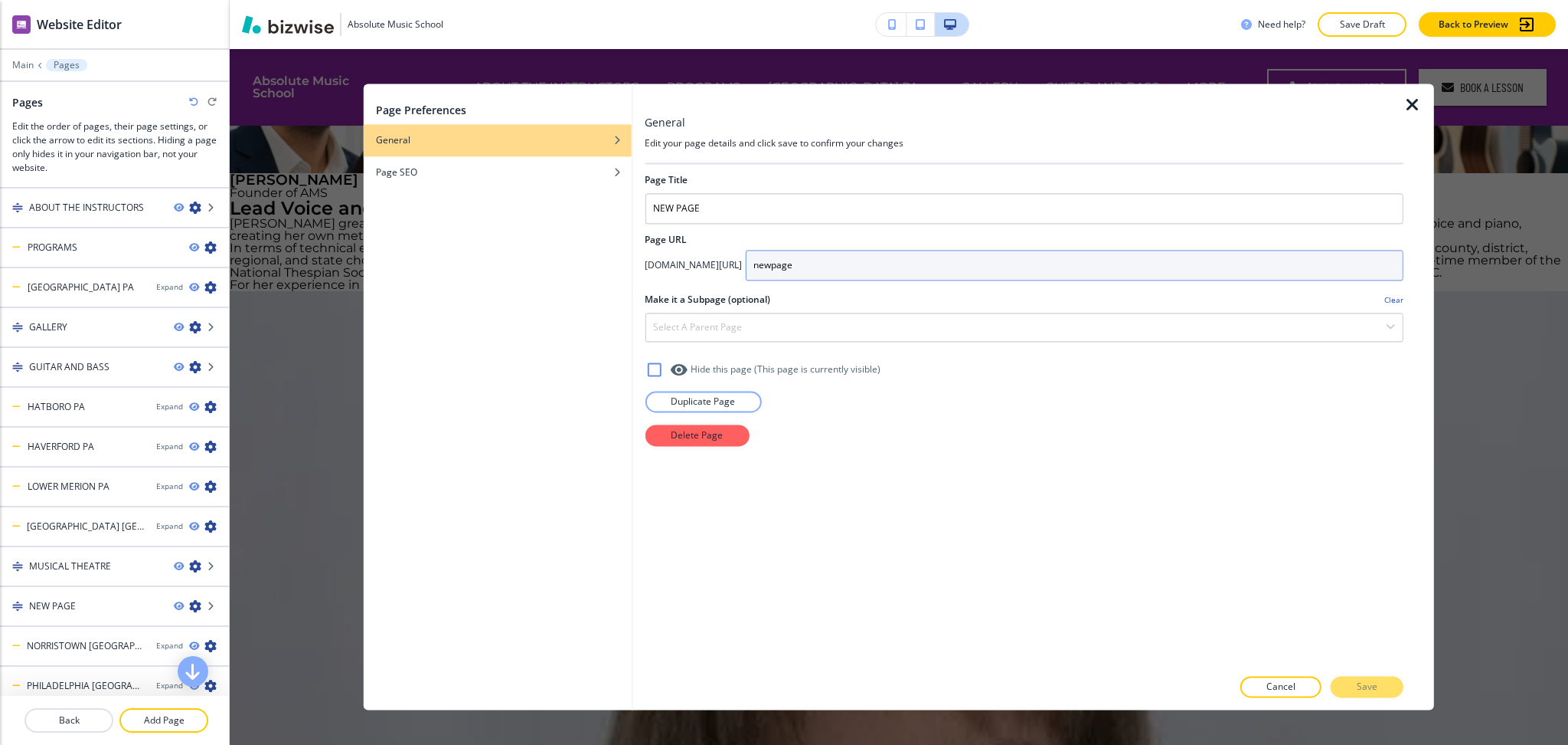
click at [908, 264] on input "newpage" at bounding box center [1074, 265] width 658 height 31
click at [1411, 101] on icon "button" at bounding box center [1413, 105] width 19 height 19
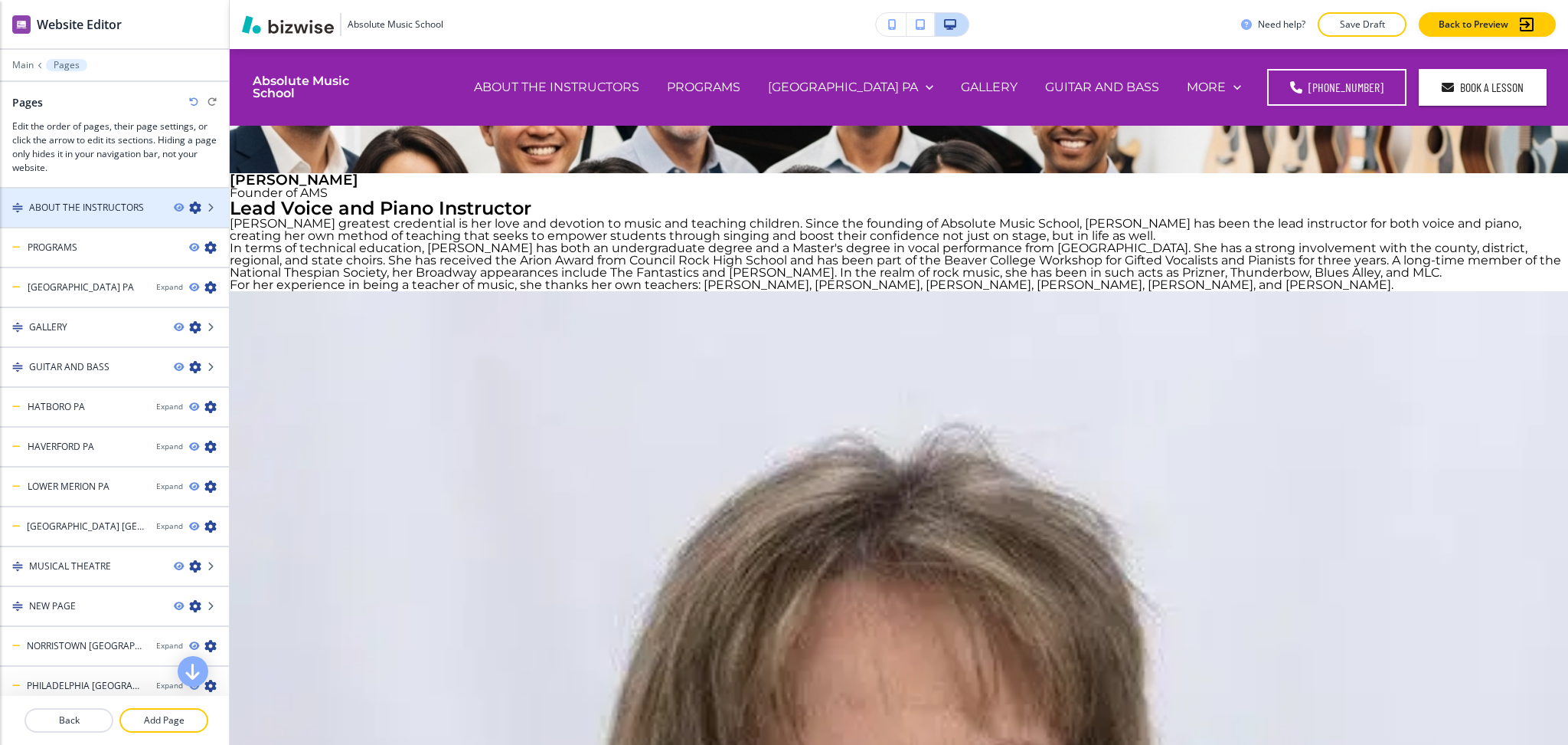
click at [189, 210] on icon "button" at bounding box center [194, 208] width 12 height 12
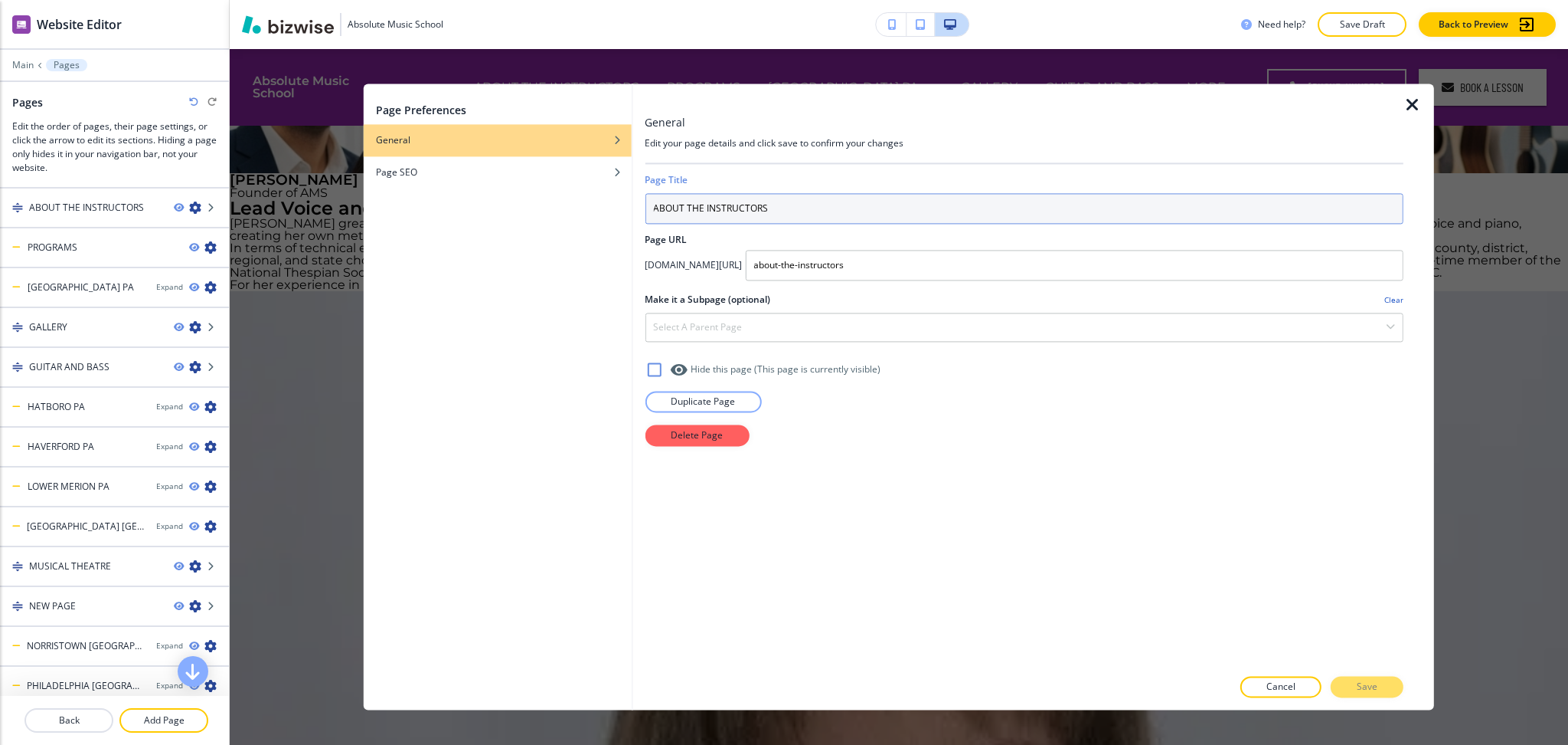
drag, startPoint x: 787, startPoint y: 214, endPoint x: 28, endPoint y: 145, distance: 762.1
click at [252, 179] on div "Page Preferences General Page SEO General Edit your page details and click save…" at bounding box center [899, 396] width 1339 height 696
type input "HOME"
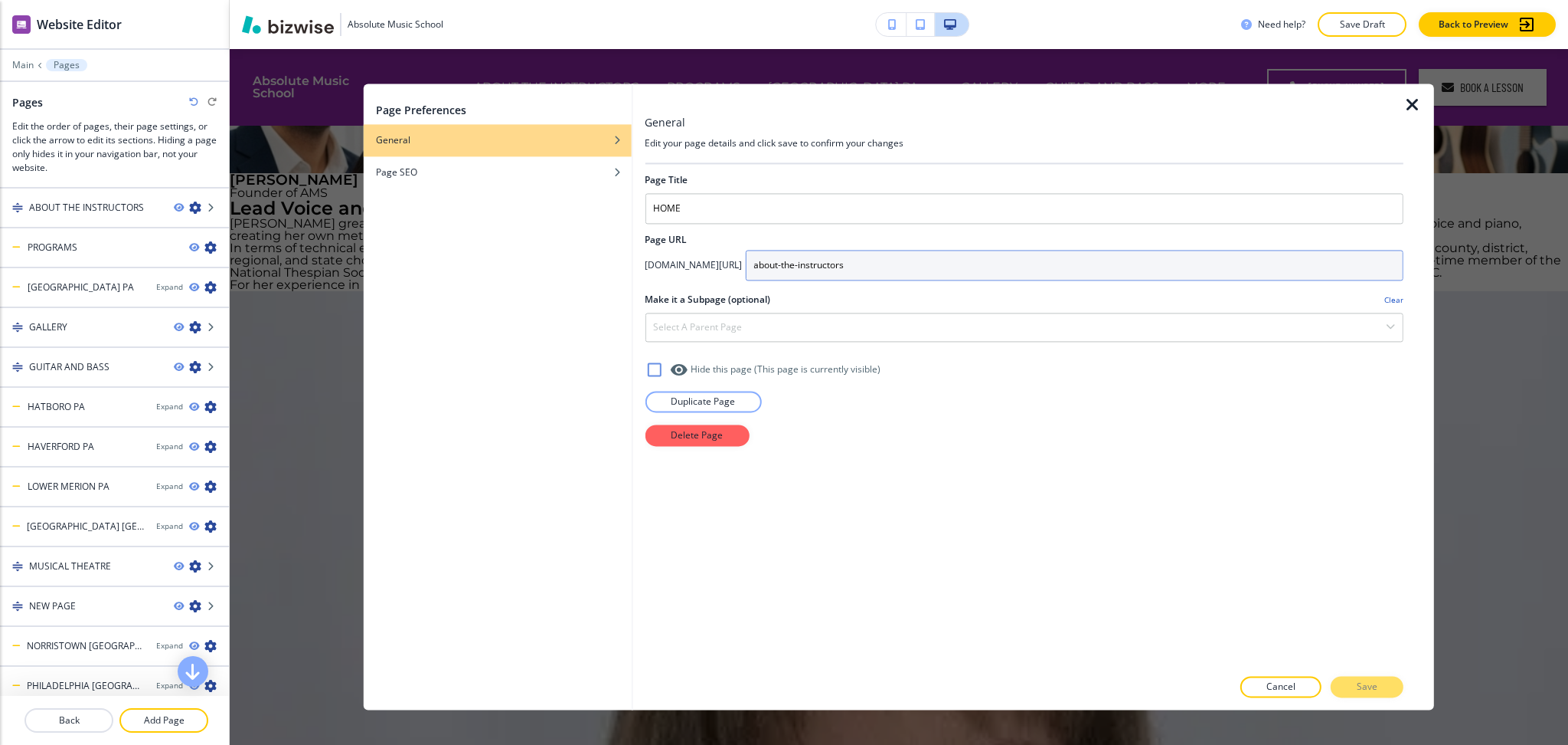
drag, startPoint x: 945, startPoint y: 268, endPoint x: 594, endPoint y: 260, distance: 351.1
click at [594, 260] on div "Page Preferences General Page SEO General Edit your page details and click save…" at bounding box center [899, 396] width 1070 height 626
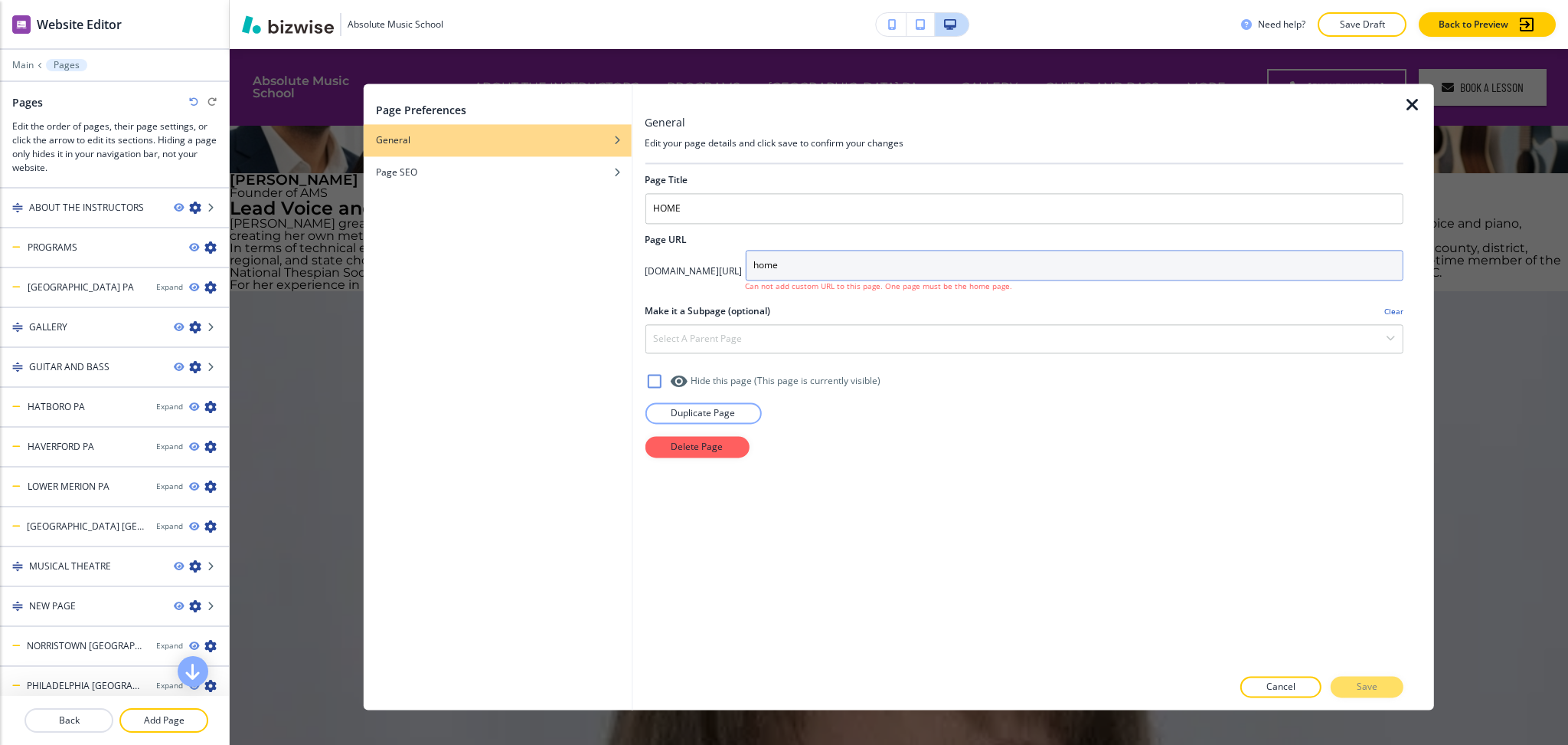
type input "home"
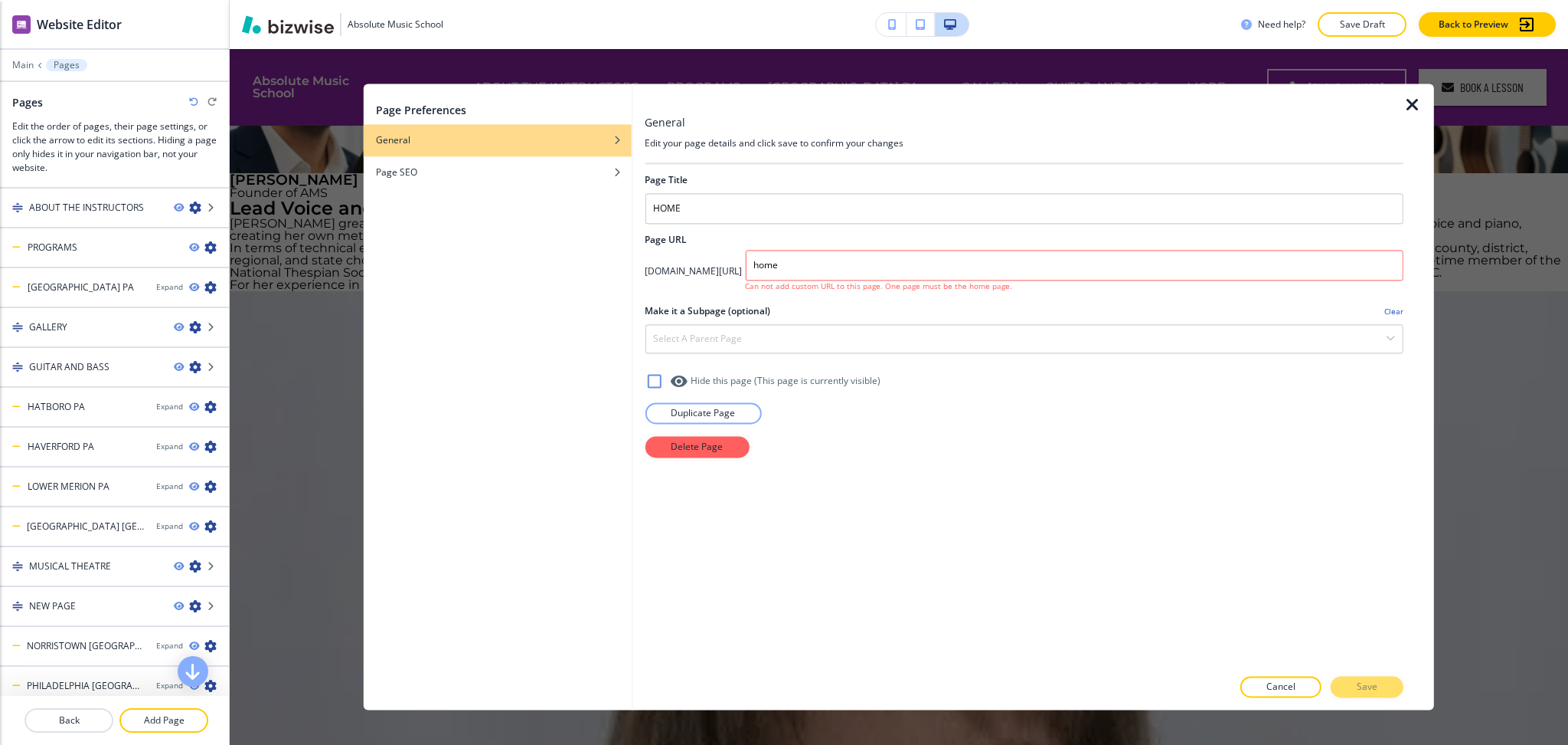
click at [1132, 688] on div "Cancel Save" at bounding box center [1024, 687] width 759 height 22
click at [1103, 558] on div "Page Title HOME Page URL app.bizwise.com/preview?id=92lhl6fzfnn6/ home Can not …" at bounding box center [1024, 415] width 759 height 503
click at [1417, 107] on icon "button" at bounding box center [1413, 105] width 19 height 19
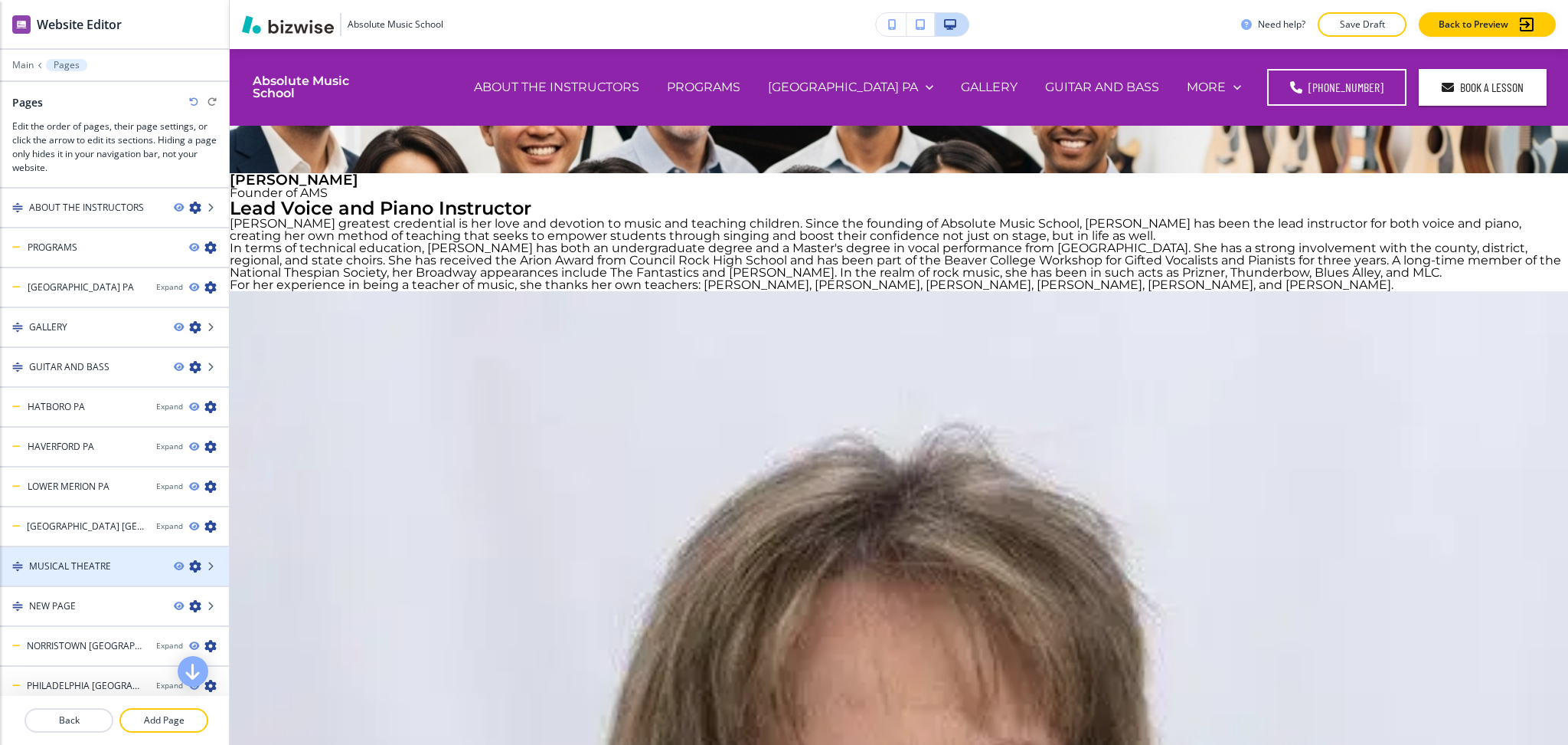
click at [189, 560] on icon "button" at bounding box center [194, 566] width 12 height 12
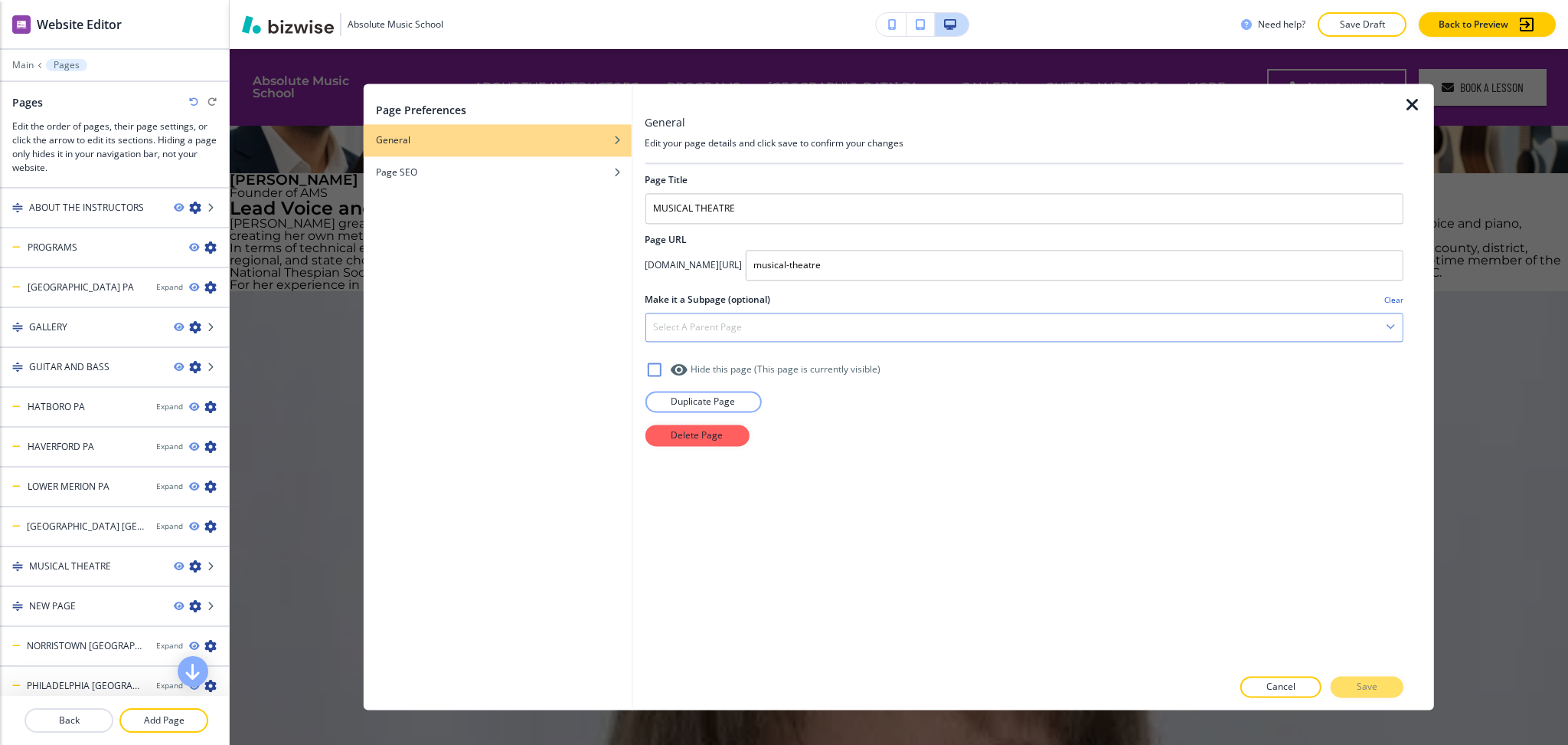
click at [723, 318] on div "Select a parent page" at bounding box center [1024, 327] width 758 height 27
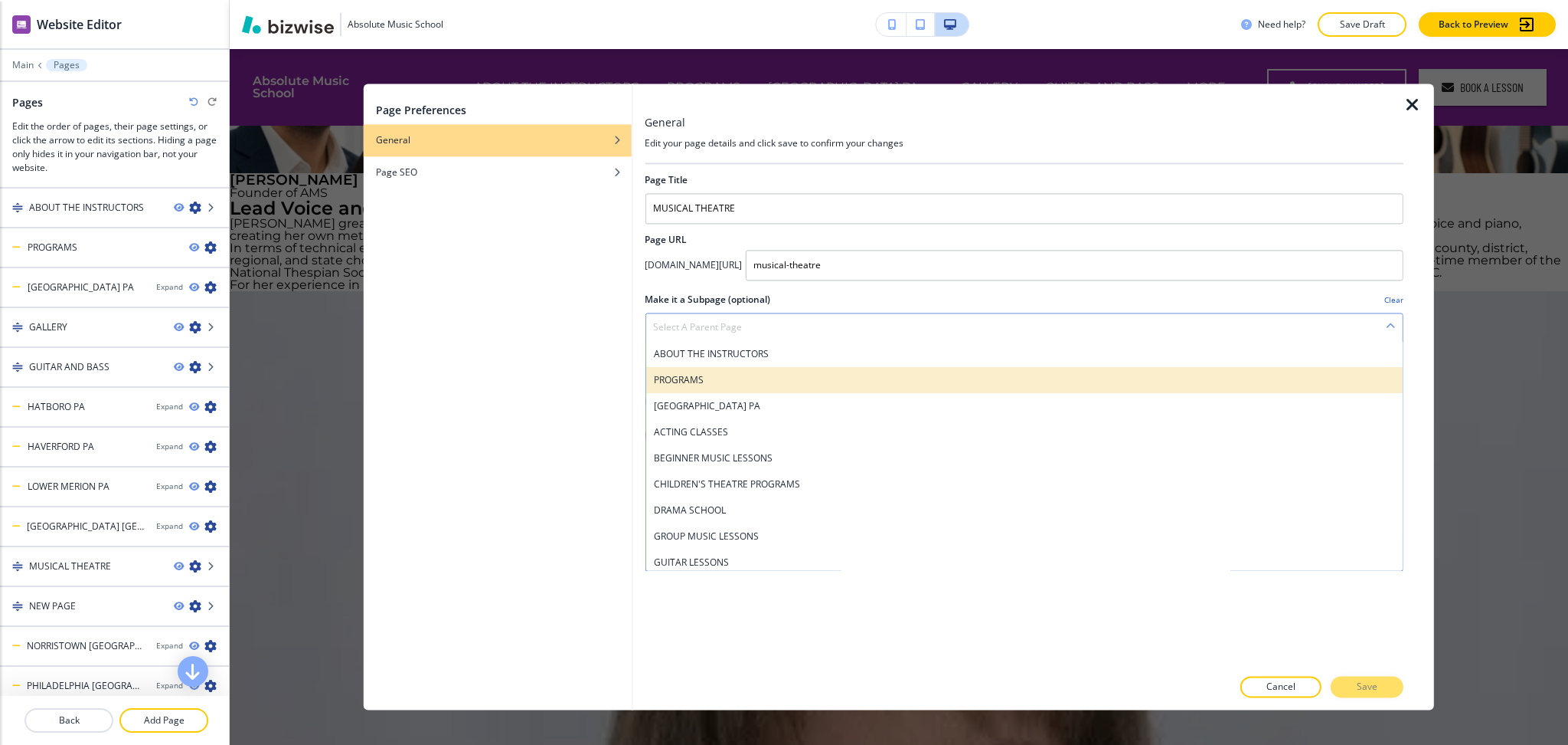
click at [708, 390] on div "PROGRAMS" at bounding box center [1024, 380] width 758 height 26
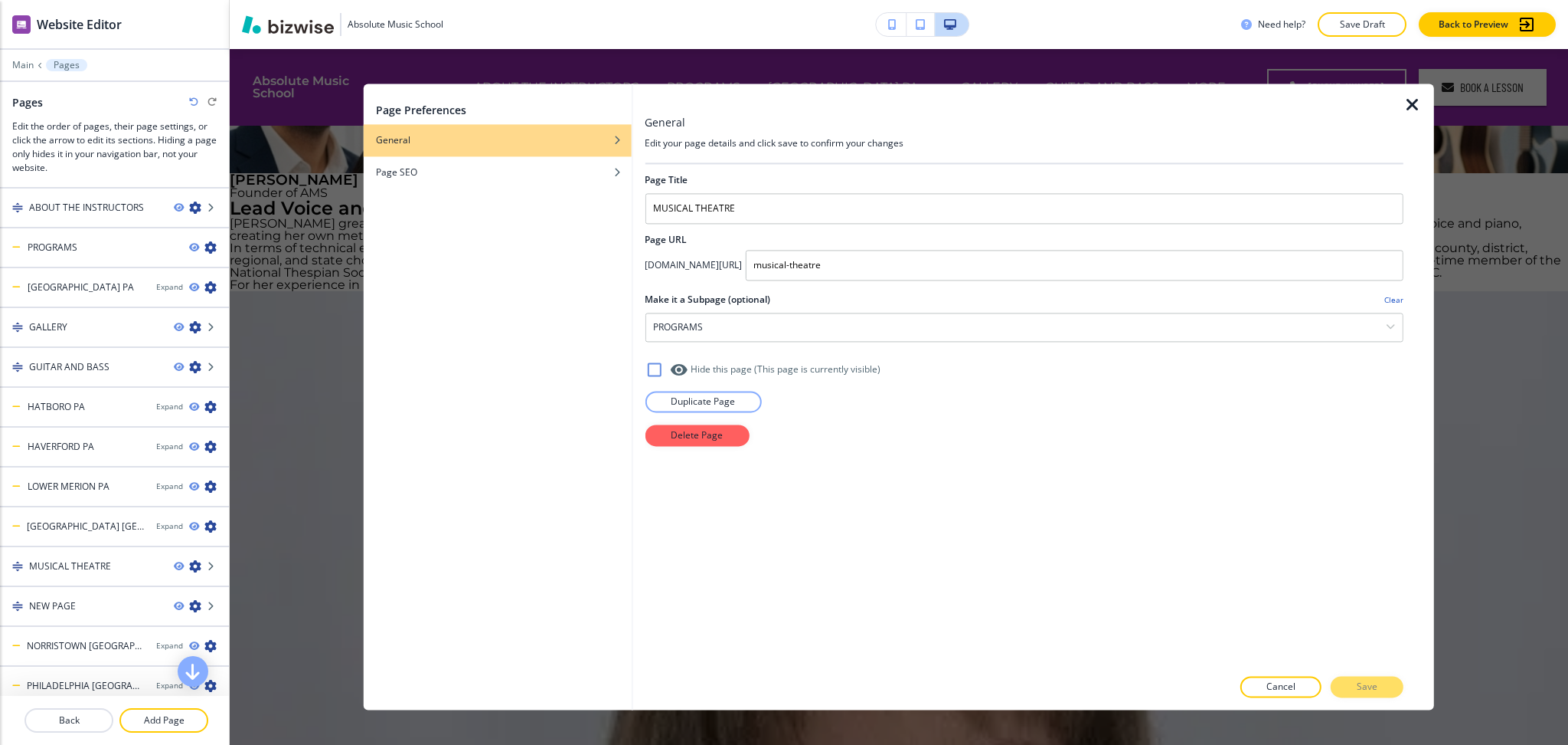
click at [1367, 684] on div "Cancel Save" at bounding box center [1024, 687] width 759 height 22
click at [1355, 693] on div "Cancel Save" at bounding box center [1024, 687] width 759 height 22
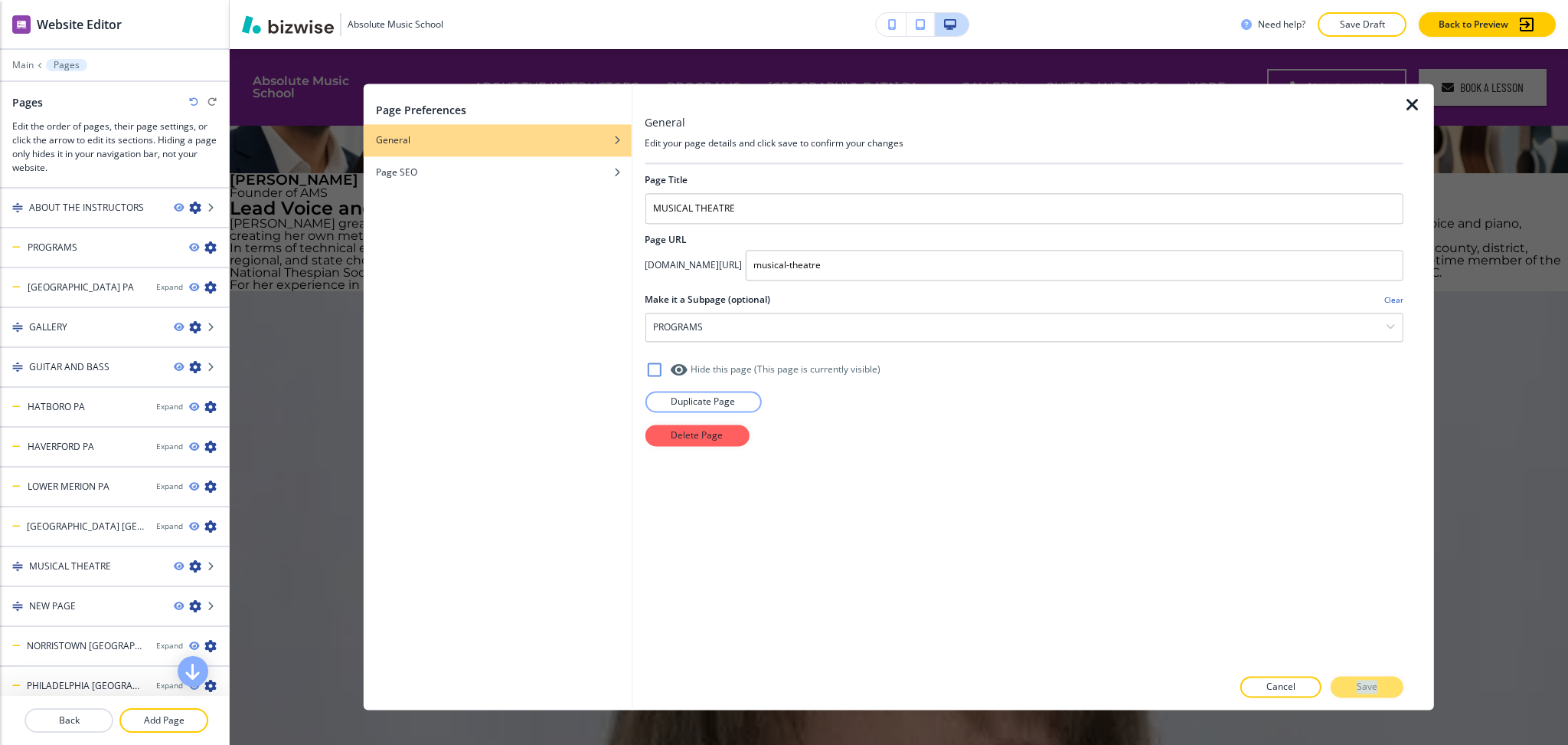
click at [1355, 693] on div "Cancel Save" at bounding box center [1024, 687] width 759 height 22
click at [1354, 691] on div "Cancel Save" at bounding box center [1024, 687] width 759 height 22
click at [1353, 690] on div "Cancel Save" at bounding box center [1024, 687] width 759 height 22
click at [1353, 689] on div "Cancel Save" at bounding box center [1024, 687] width 759 height 22
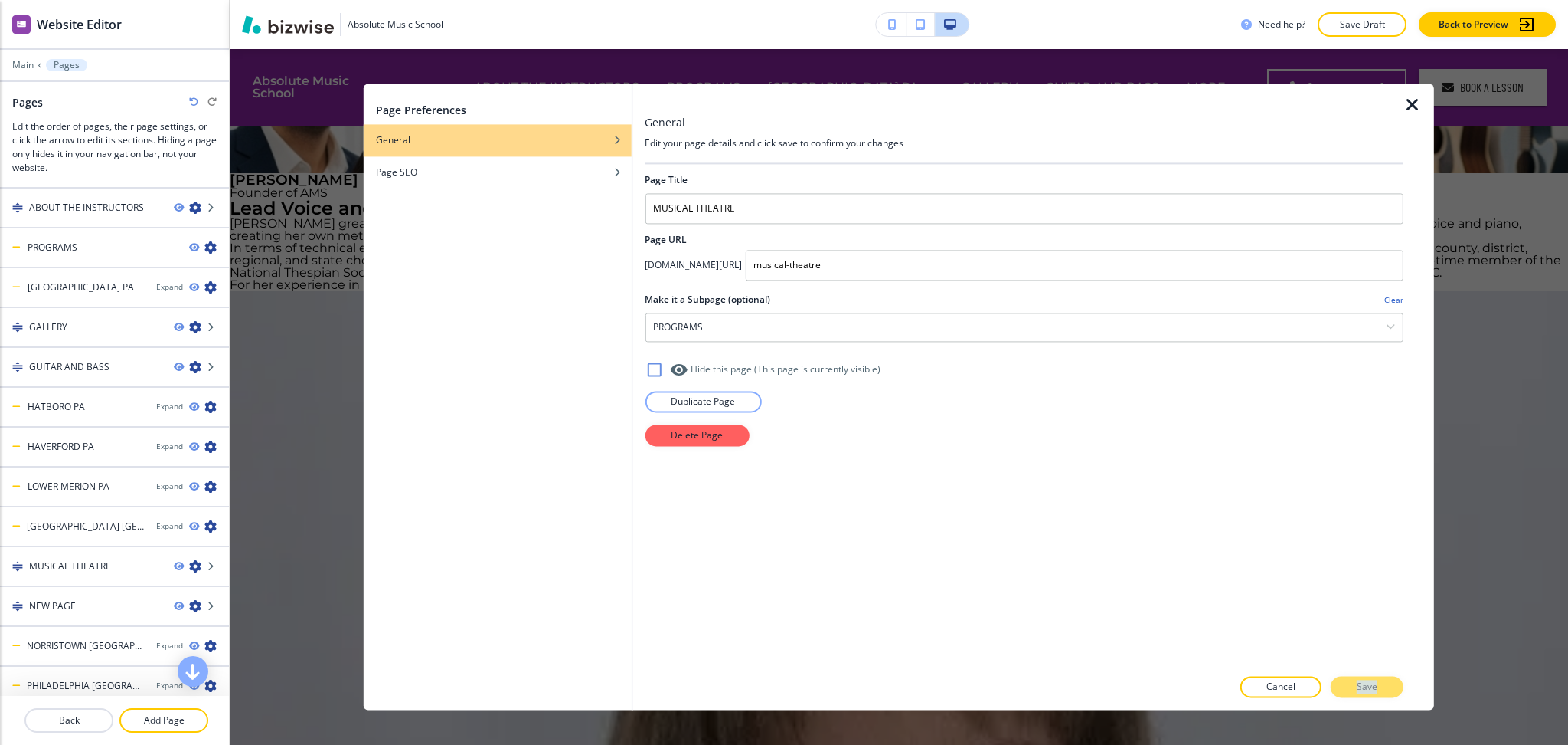
click at [1353, 689] on div "Cancel Save" at bounding box center [1024, 687] width 759 height 22
click at [1352, 688] on div "Cancel Save" at bounding box center [1024, 687] width 759 height 22
click at [1351, 688] on div "Cancel Save" at bounding box center [1024, 687] width 759 height 22
click at [1351, 682] on div "Cancel Save" at bounding box center [1024, 687] width 759 height 22
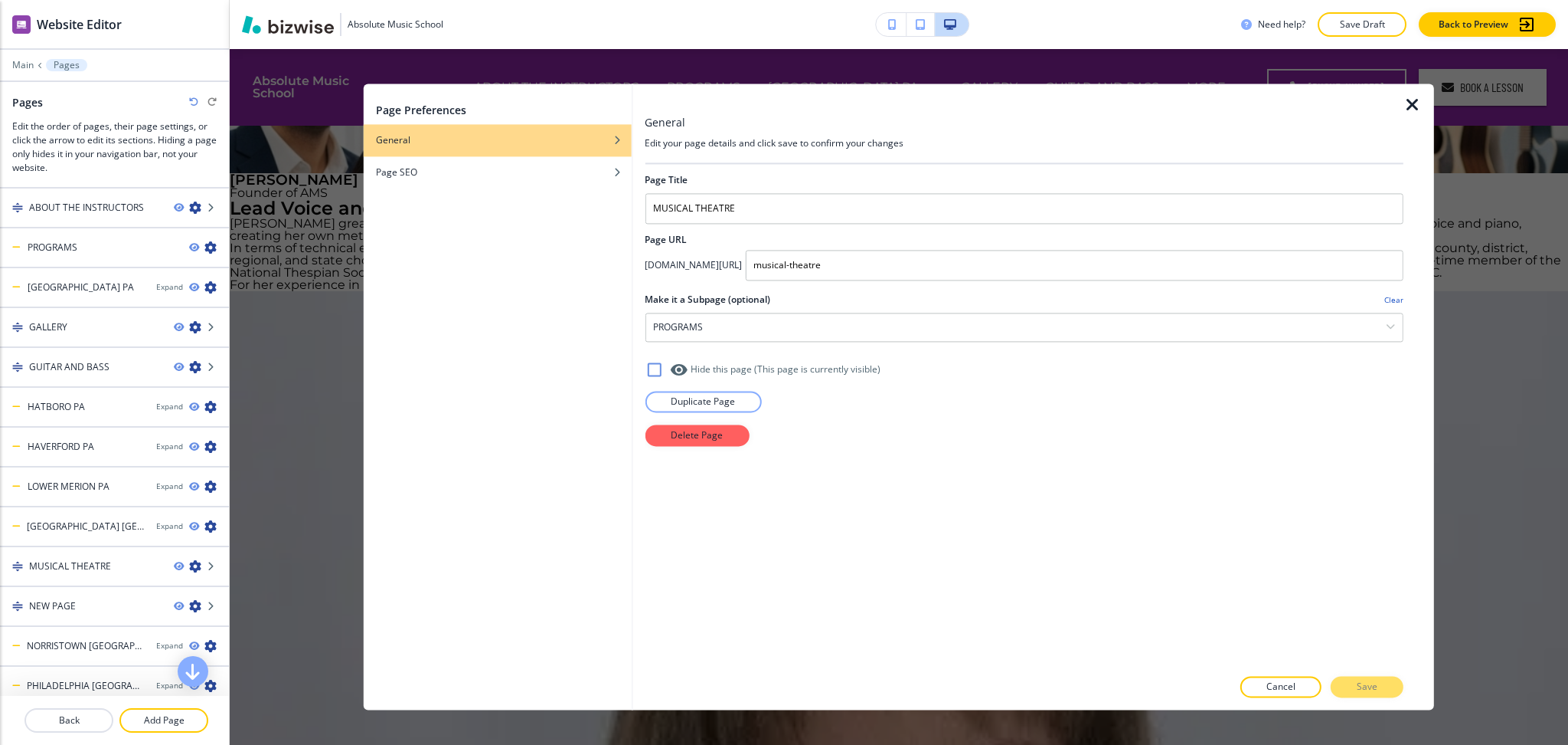
click at [1348, 672] on div at bounding box center [1024, 672] width 759 height 9
click at [1345, 668] on div at bounding box center [1024, 672] width 759 height 9
click at [1359, 688] on div "Cancel Save" at bounding box center [1024, 687] width 759 height 22
click at [1316, 684] on button "Cancel" at bounding box center [1281, 687] width 81 height 22
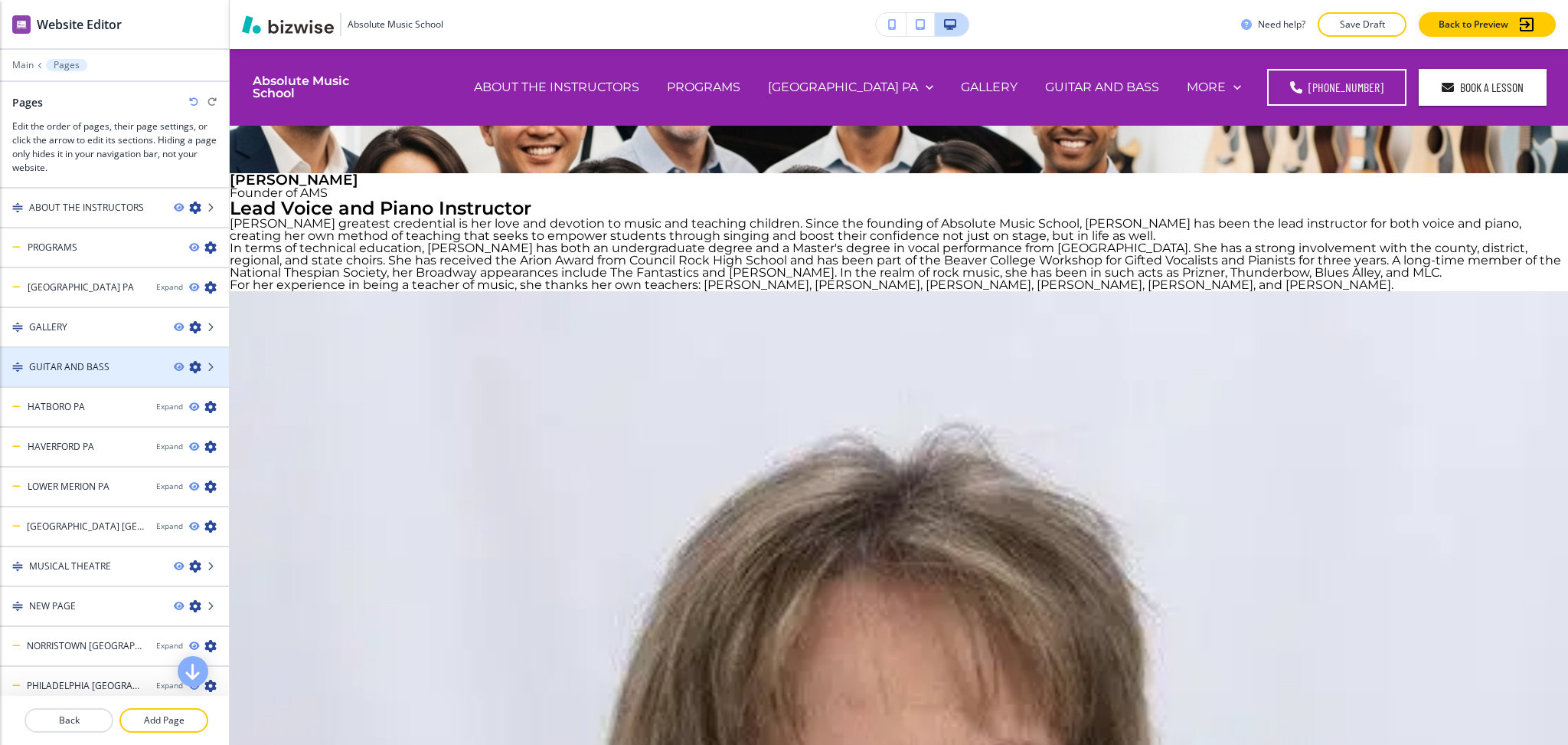
click at [189, 365] on icon "button" at bounding box center [194, 366] width 12 height 12
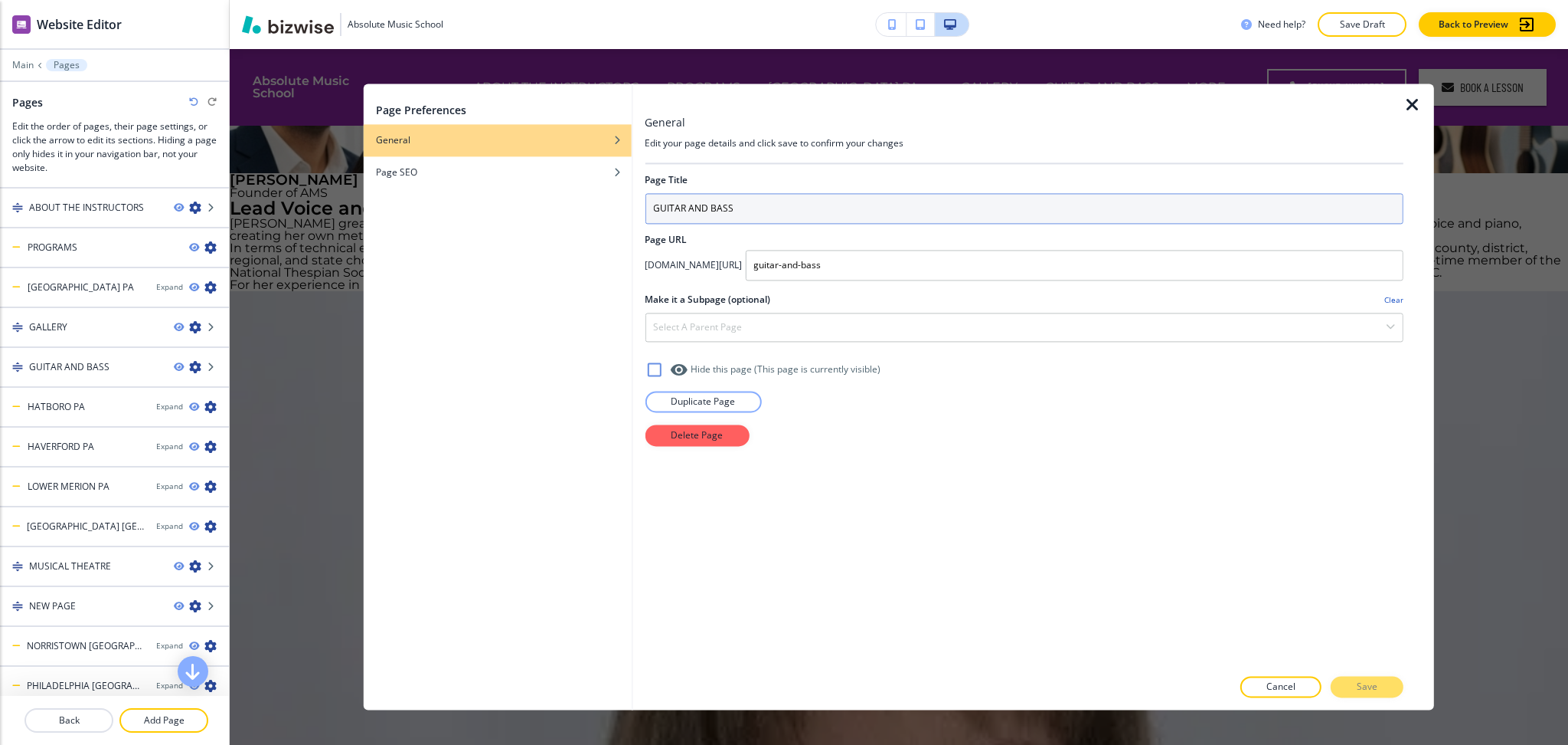
click at [766, 200] on input "GUITAR AND BASS" at bounding box center [1024, 209] width 759 height 31
type input "GUITAR AND BASs"
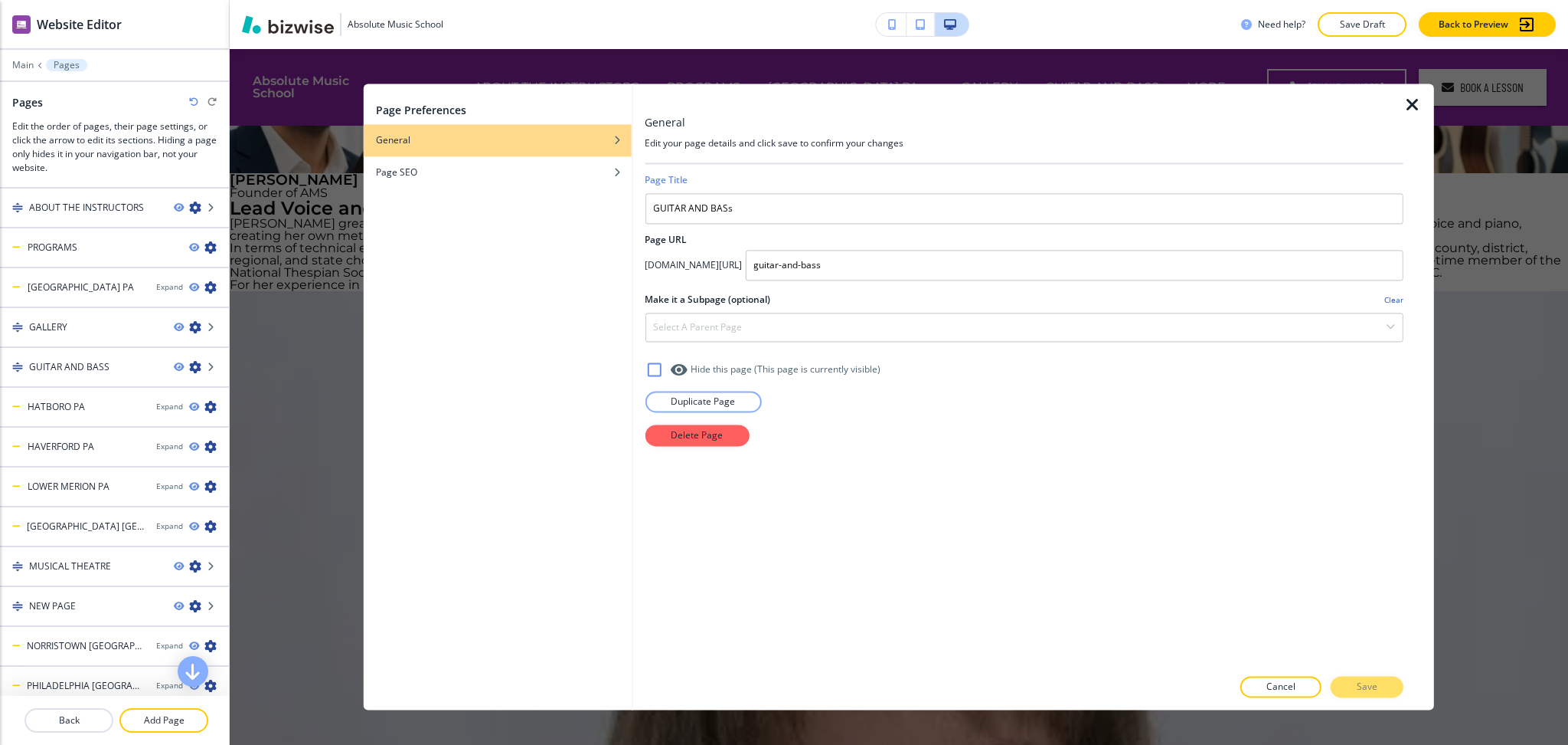
click at [961, 244] on h2 "Page URL" at bounding box center [1024, 240] width 759 height 14
click at [961, 253] on input "guitar-and-bass" at bounding box center [1074, 265] width 658 height 31
click at [1354, 700] on div at bounding box center [1024, 704] width 759 height 12
click at [1352, 693] on div "Cancel Save" at bounding box center [1024, 687] width 759 height 22
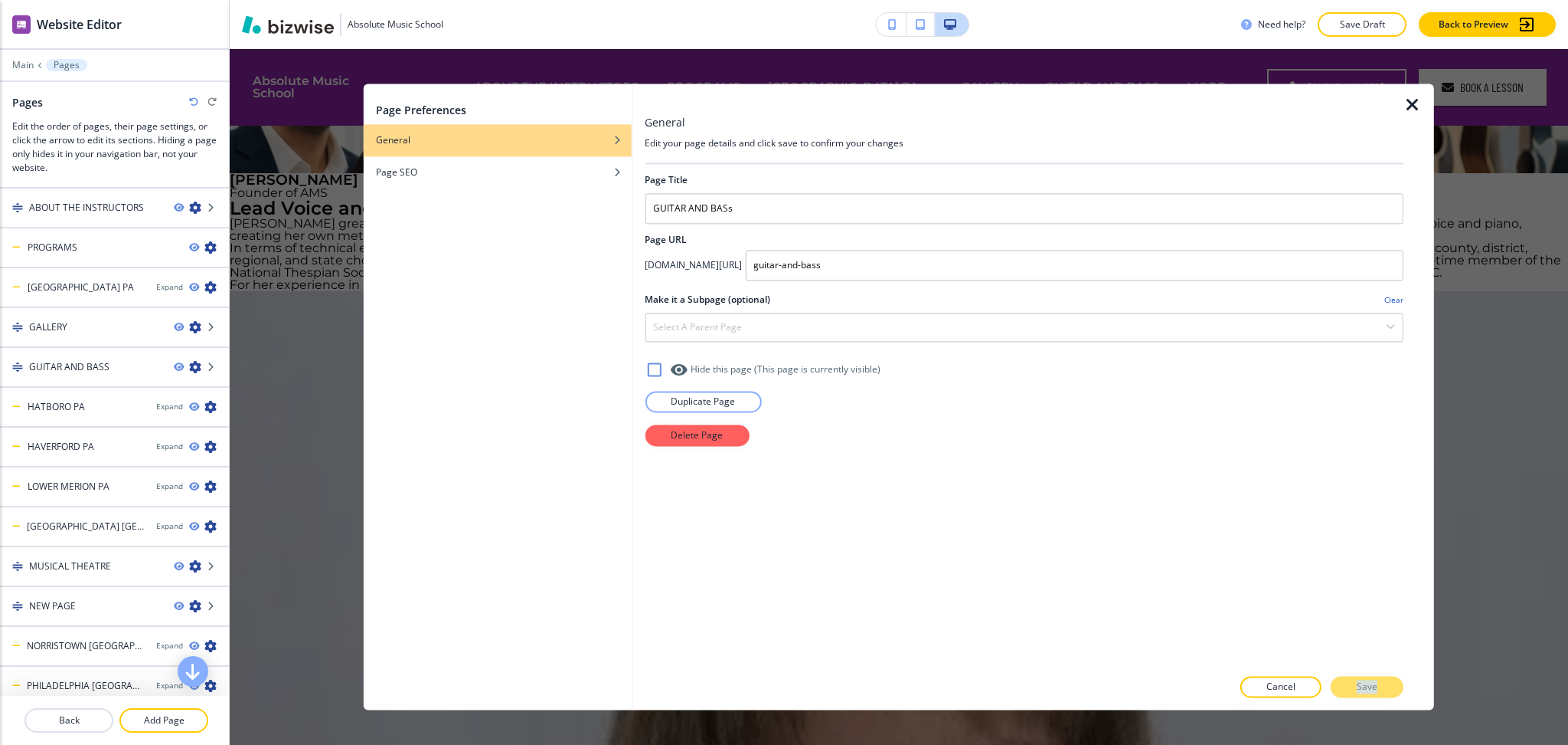
click at [1352, 693] on div "Cancel Save" at bounding box center [1024, 687] width 759 height 22
click at [792, 329] on div "Select a parent page" at bounding box center [1024, 327] width 758 height 27
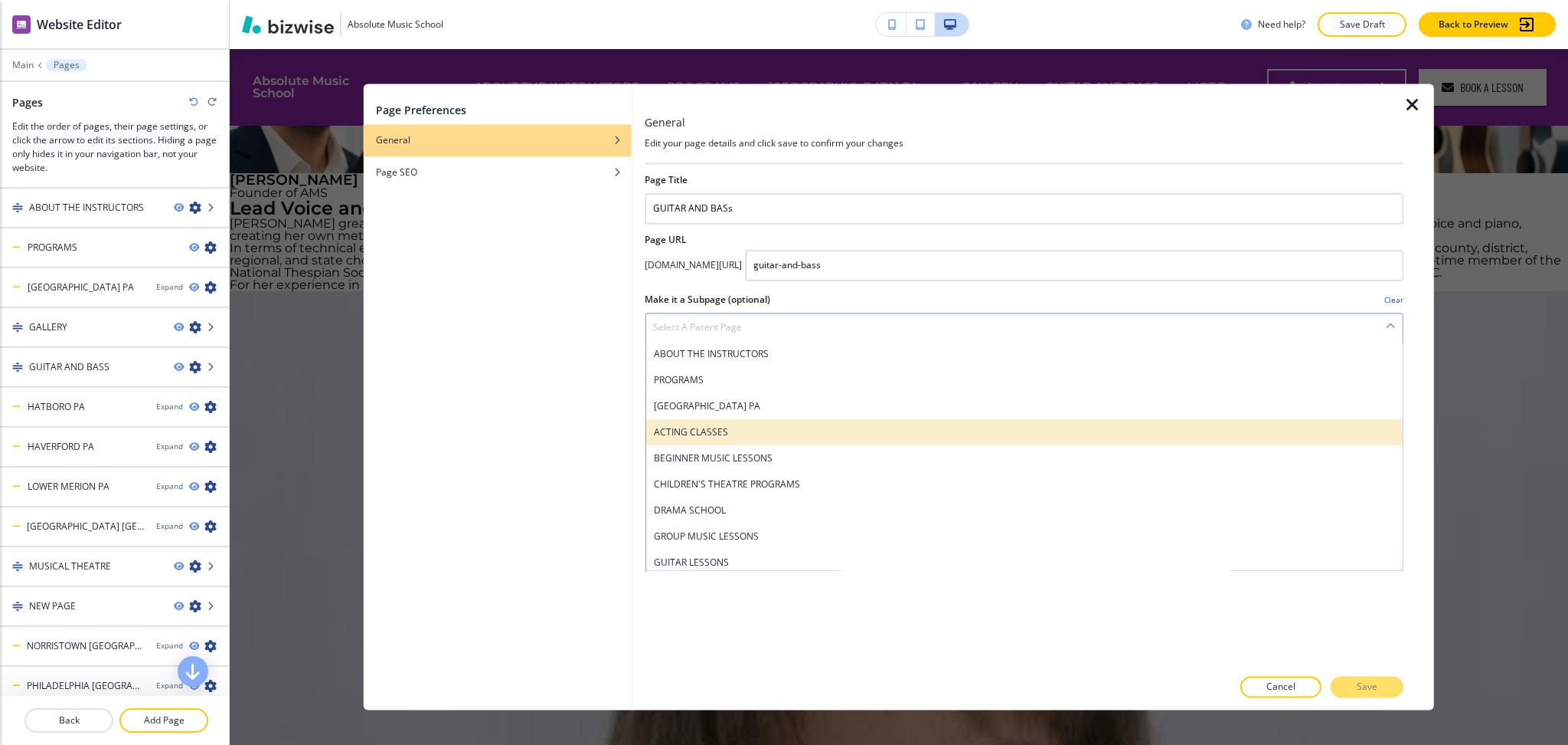
click at [792, 430] on h4 "ACTING CLASSES" at bounding box center [1024, 432] width 742 height 14
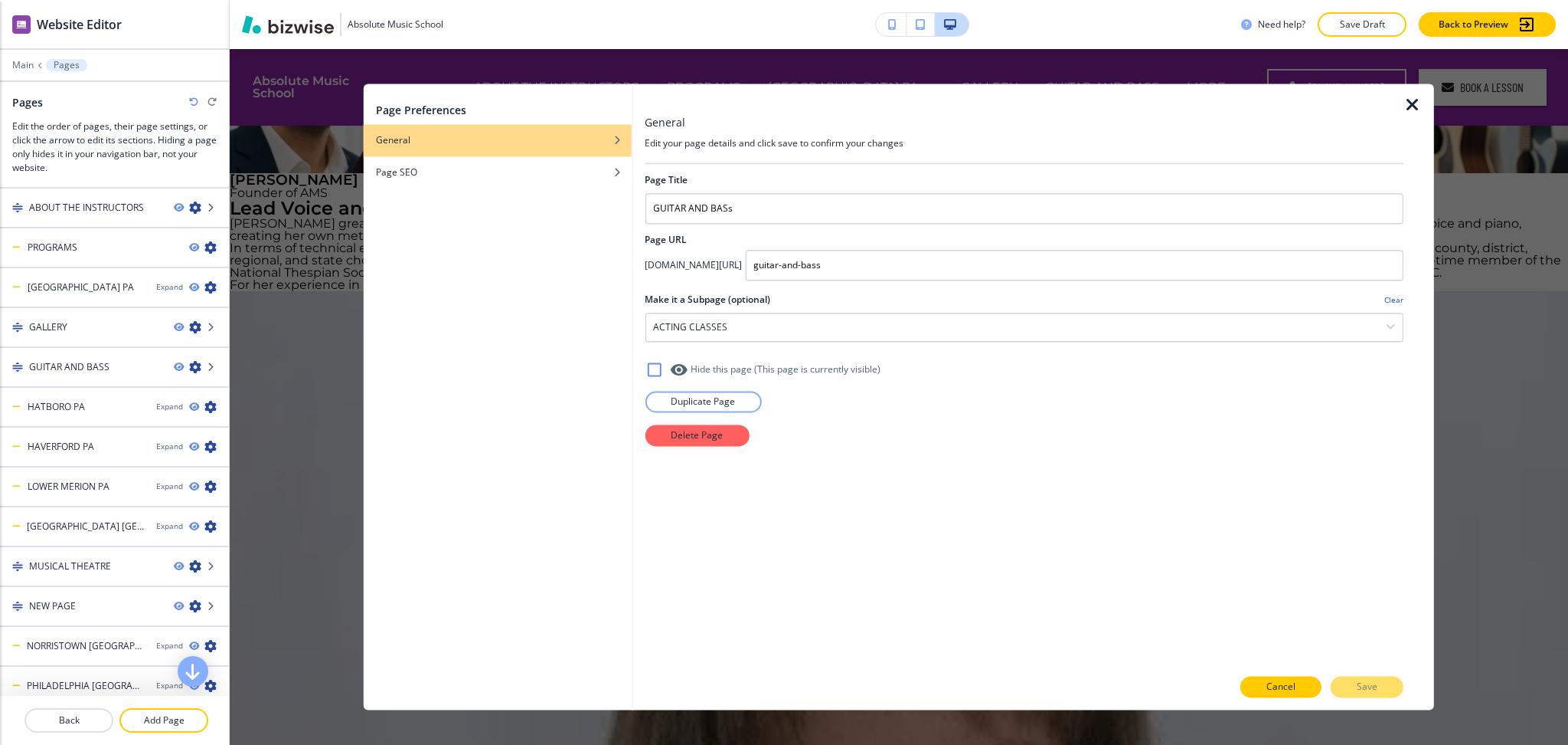
click at [1294, 689] on p "Cancel" at bounding box center [1281, 687] width 29 height 14
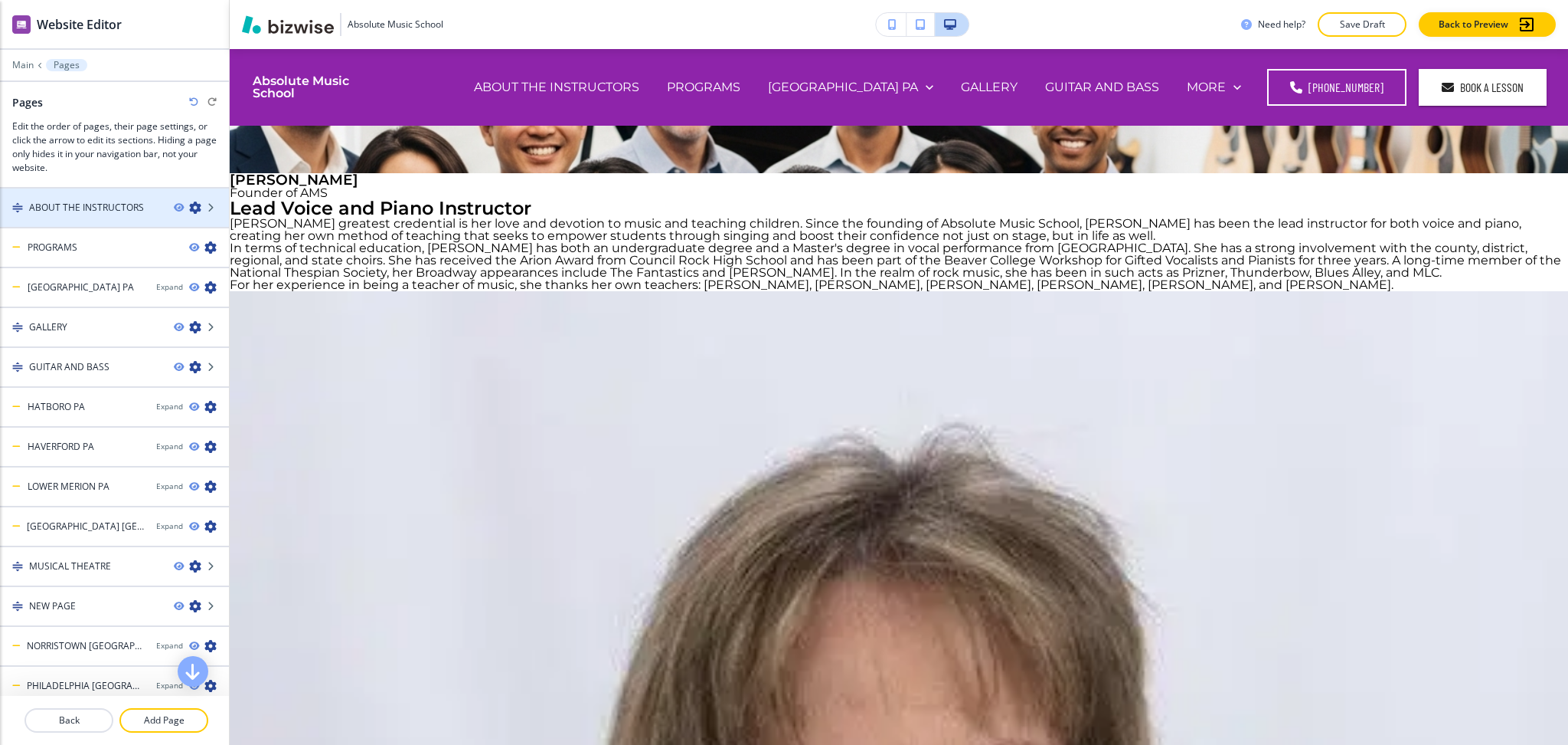
click at [177, 214] on div at bounding box center [115, 220] width 229 height 12
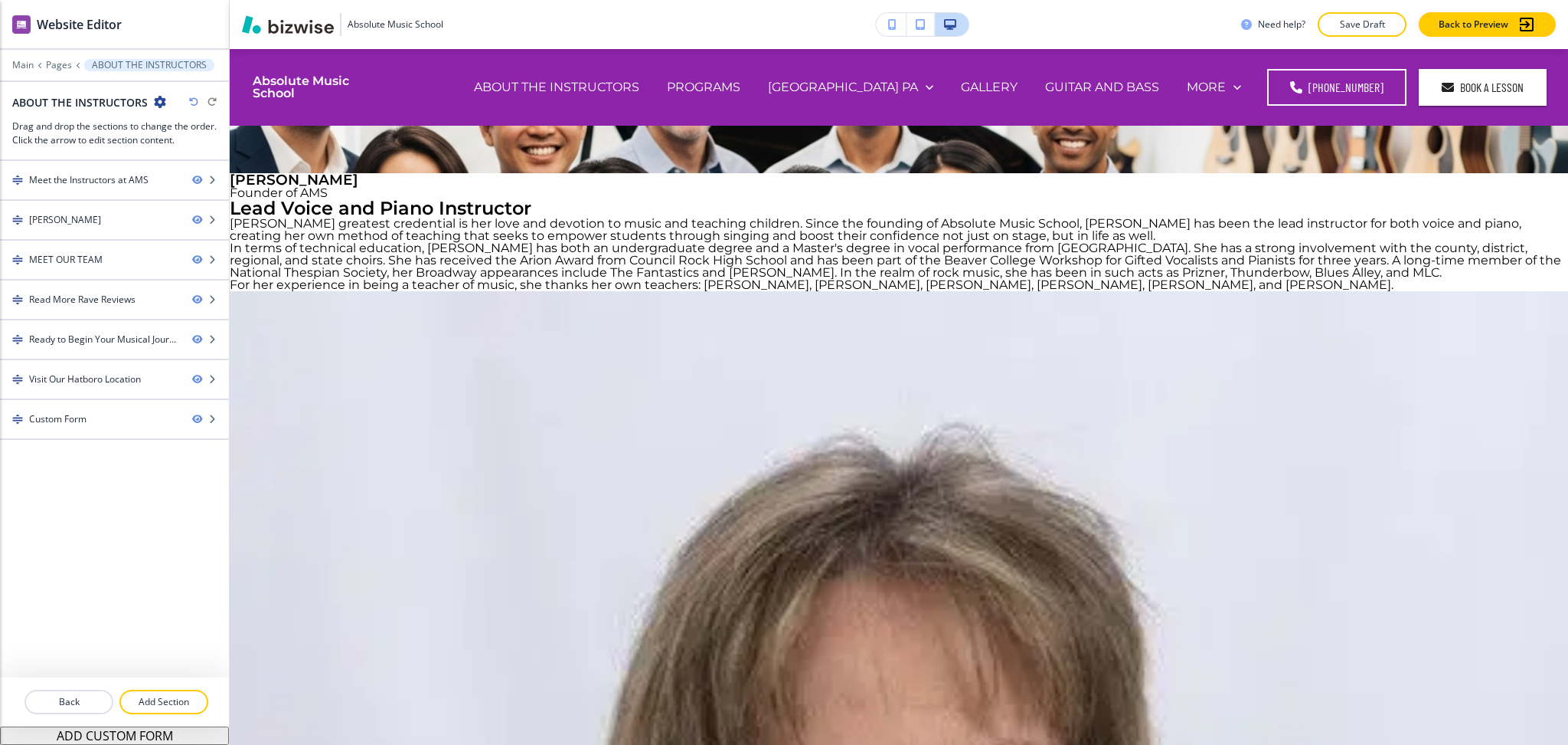
click at [160, 96] on icon "button" at bounding box center [160, 101] width 12 height 12
click at [208, 138] on button "Edit Page Settings" at bounding box center [201, 128] width 98 height 27
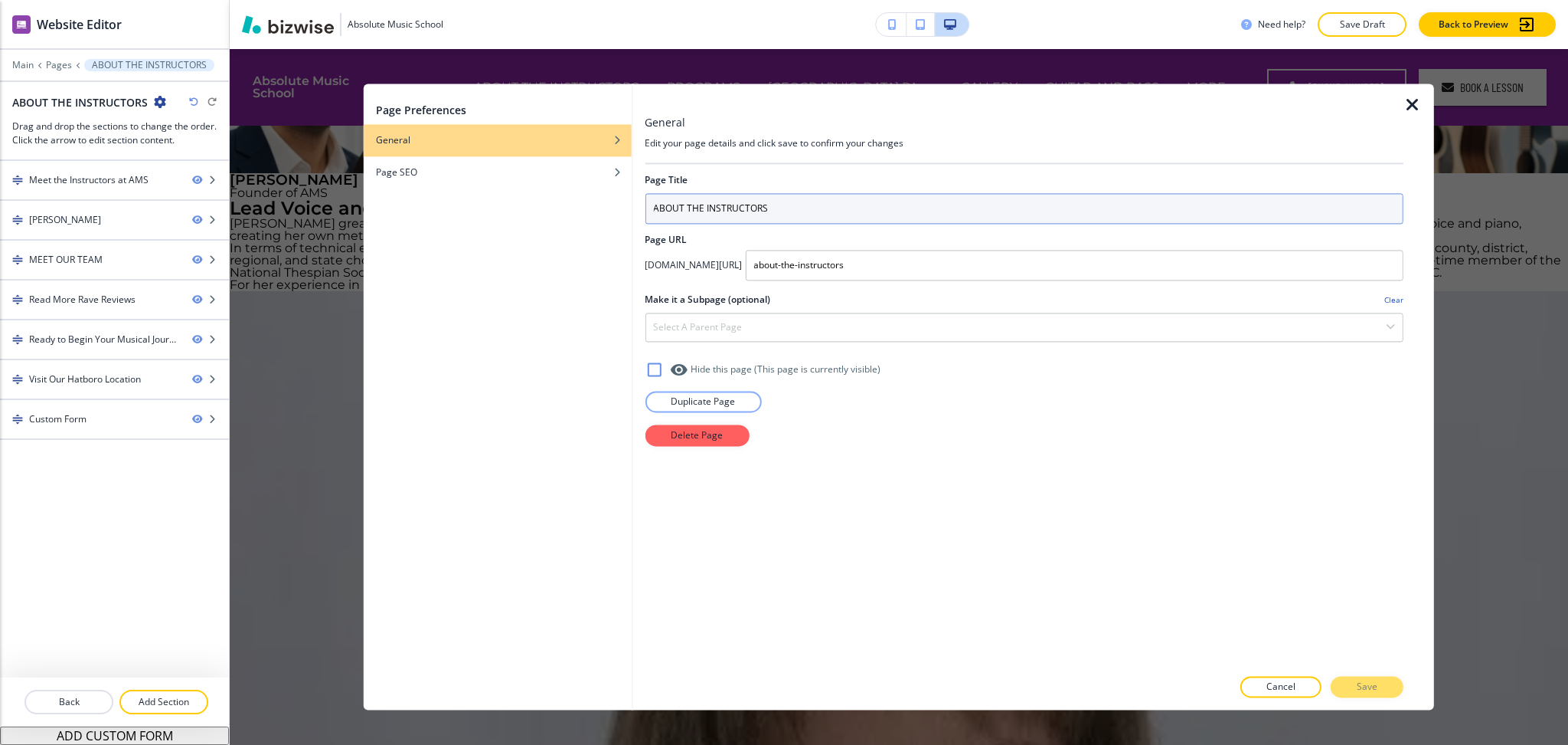
click at [791, 202] on input "ABOUT THE INSTRUCTORS" at bounding box center [1024, 209] width 759 height 31
drag, startPoint x: 700, startPoint y: 211, endPoint x: 524, endPoint y: 207, distance: 176.0
click at [524, 207] on div "Page Preferences General Page SEO General Edit your page details and click save…" at bounding box center [899, 396] width 1070 height 626
type input "OUR INSTRUCTORS"
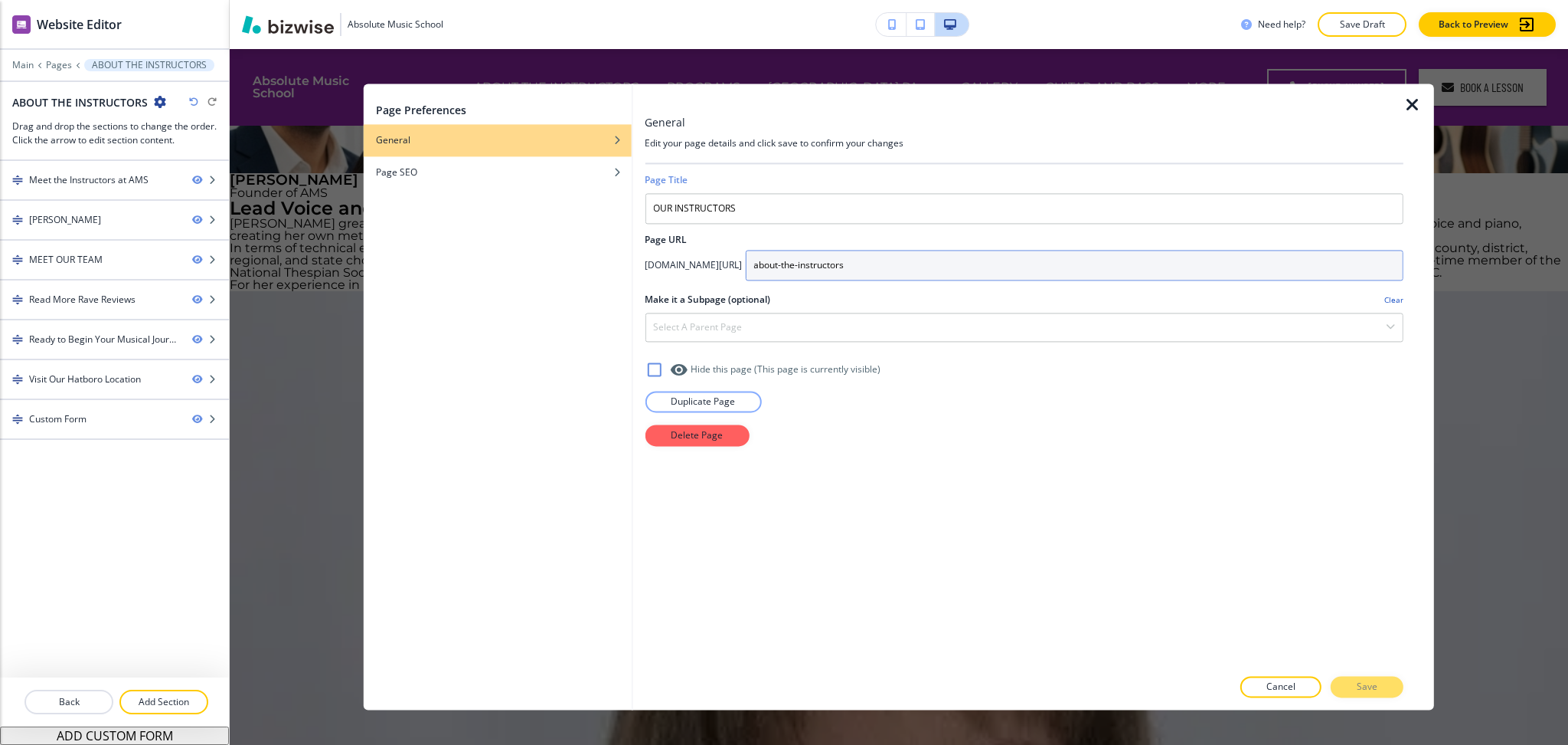
click at [998, 263] on input "about-the-instructors" at bounding box center [1074, 265] width 658 height 31
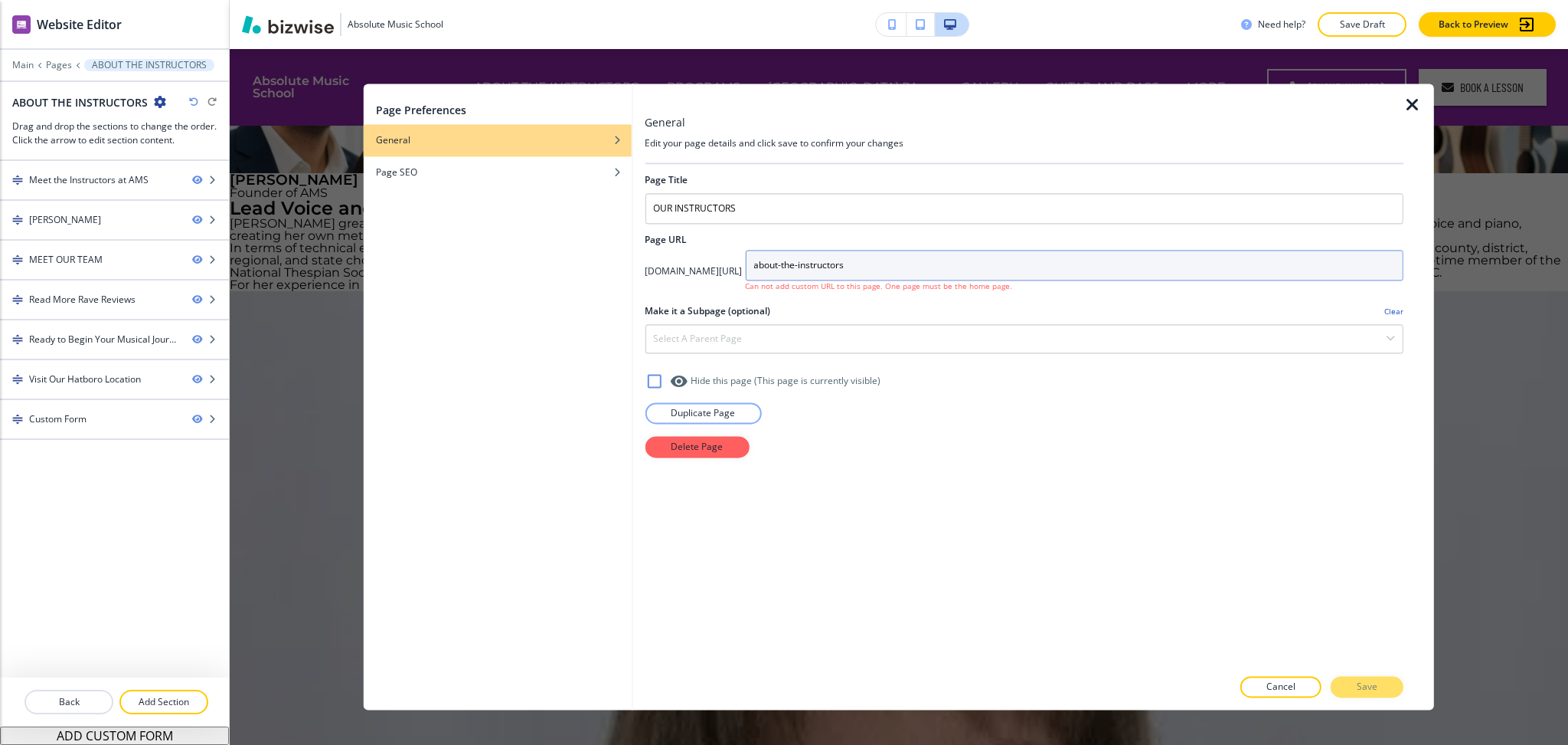
type input "about-the-instructors"
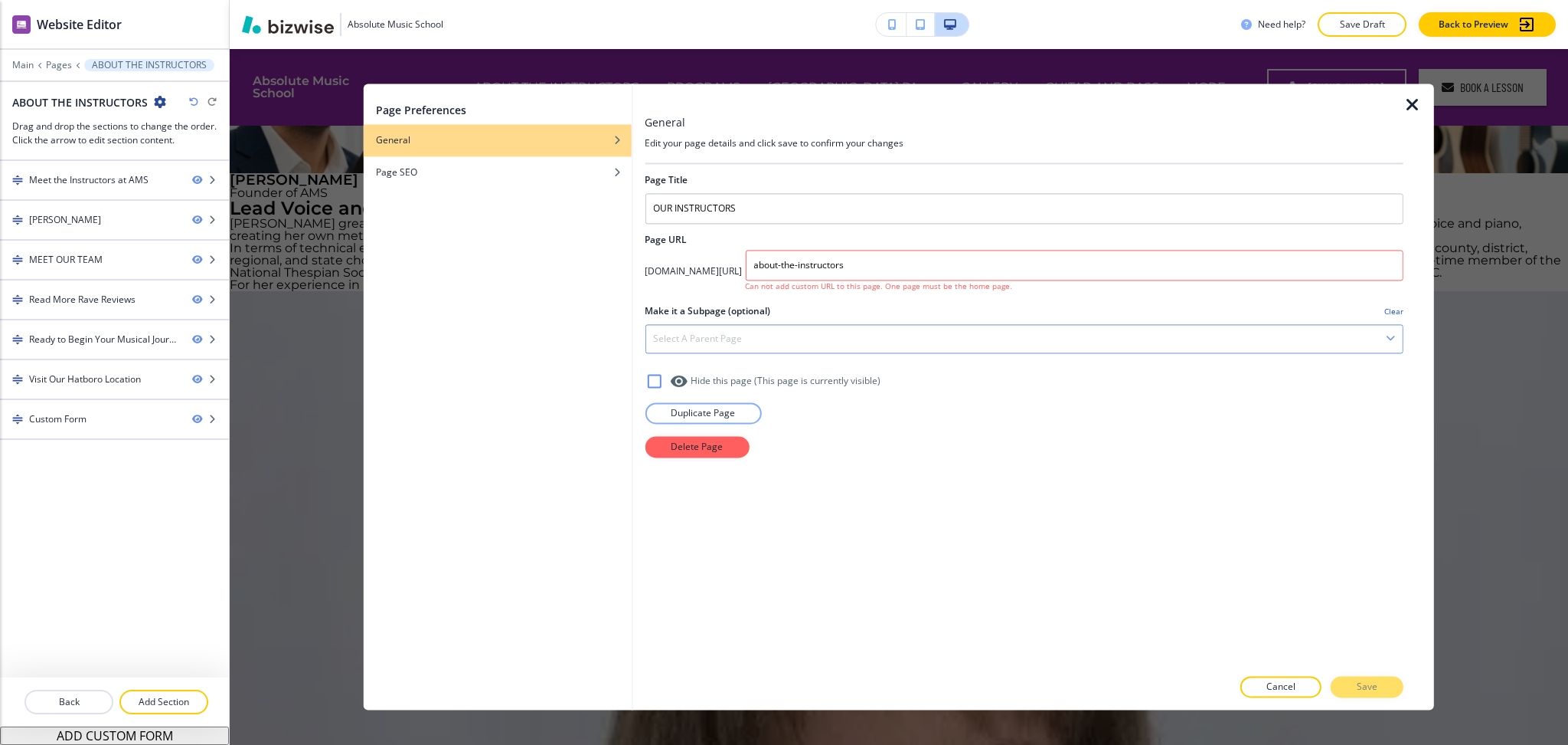
click at [764, 341] on div "Select a parent page" at bounding box center [1024, 338] width 758 height 27
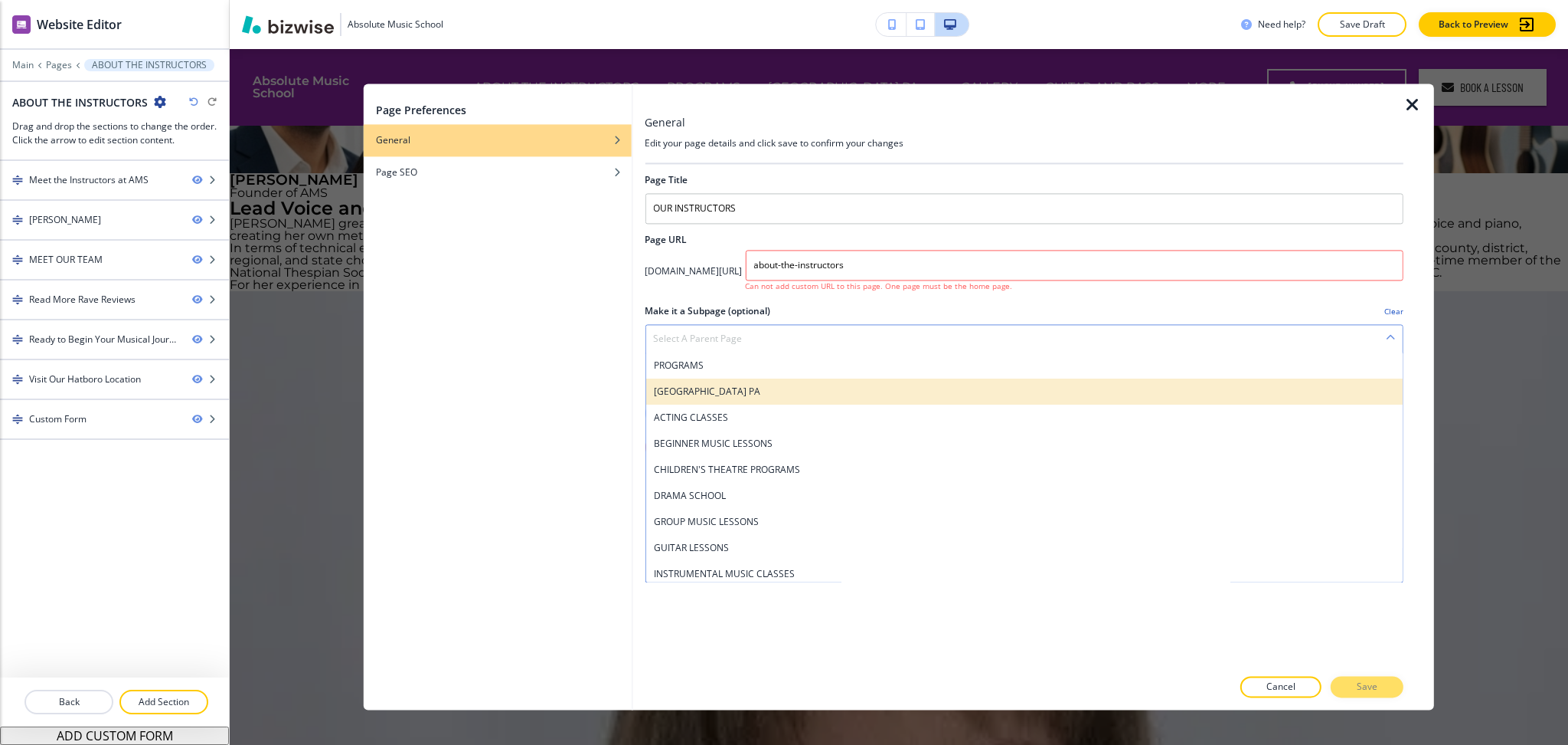
click at [776, 387] on h4 "CHELTENHAM PA" at bounding box center [1024, 391] width 742 height 14
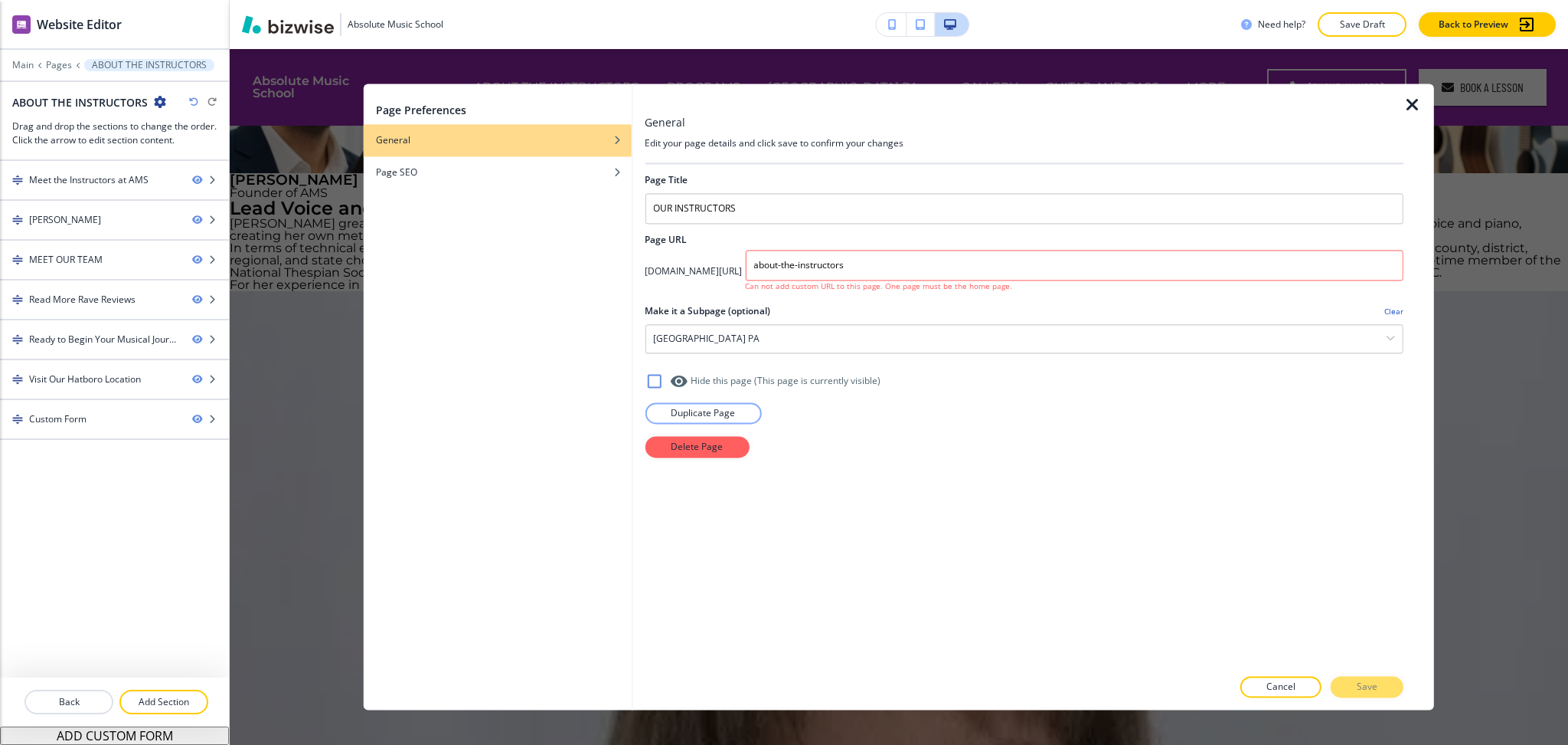
drag, startPoint x: 1017, startPoint y: 583, endPoint x: 1029, endPoint y: 583, distance: 12.0
click at [1023, 583] on div "Page Title OUR INSTRUCTORS Page URL app.bizwise.com/preview?id=92lhl6fzfnn6/ ab…" at bounding box center [1024, 415] width 759 height 503
click at [1363, 697] on div "Cancel Save" at bounding box center [1024, 687] width 759 height 22
click at [1363, 691] on div "Cancel Save" at bounding box center [1024, 687] width 759 height 22
click at [1274, 693] on p "Cancel" at bounding box center [1281, 687] width 29 height 14
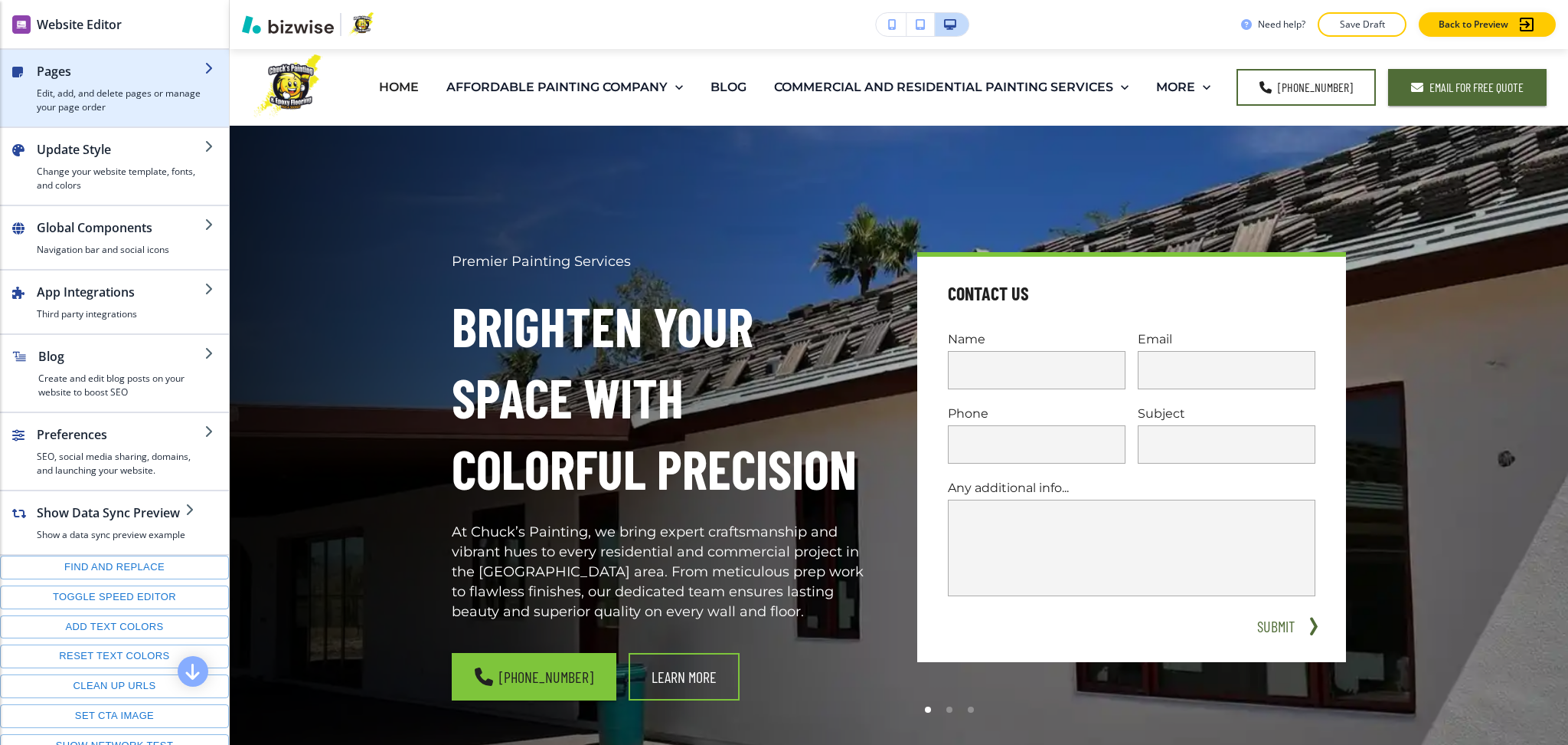
click at [115, 92] on h4 "Edit, add, and delete pages or manage your page order" at bounding box center [120, 100] width 168 height 27
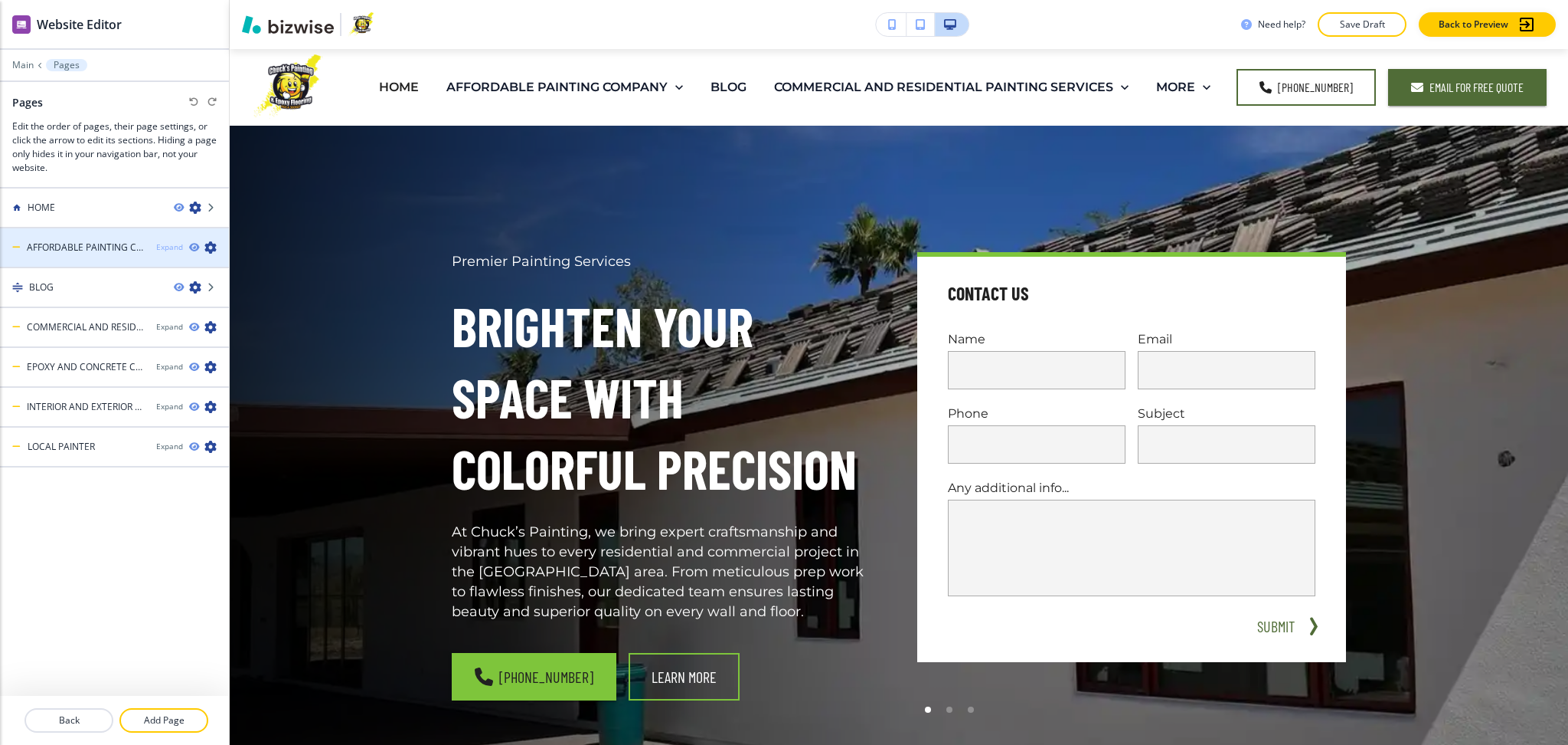
click at [162, 247] on div "Expand" at bounding box center [169, 247] width 27 height 11
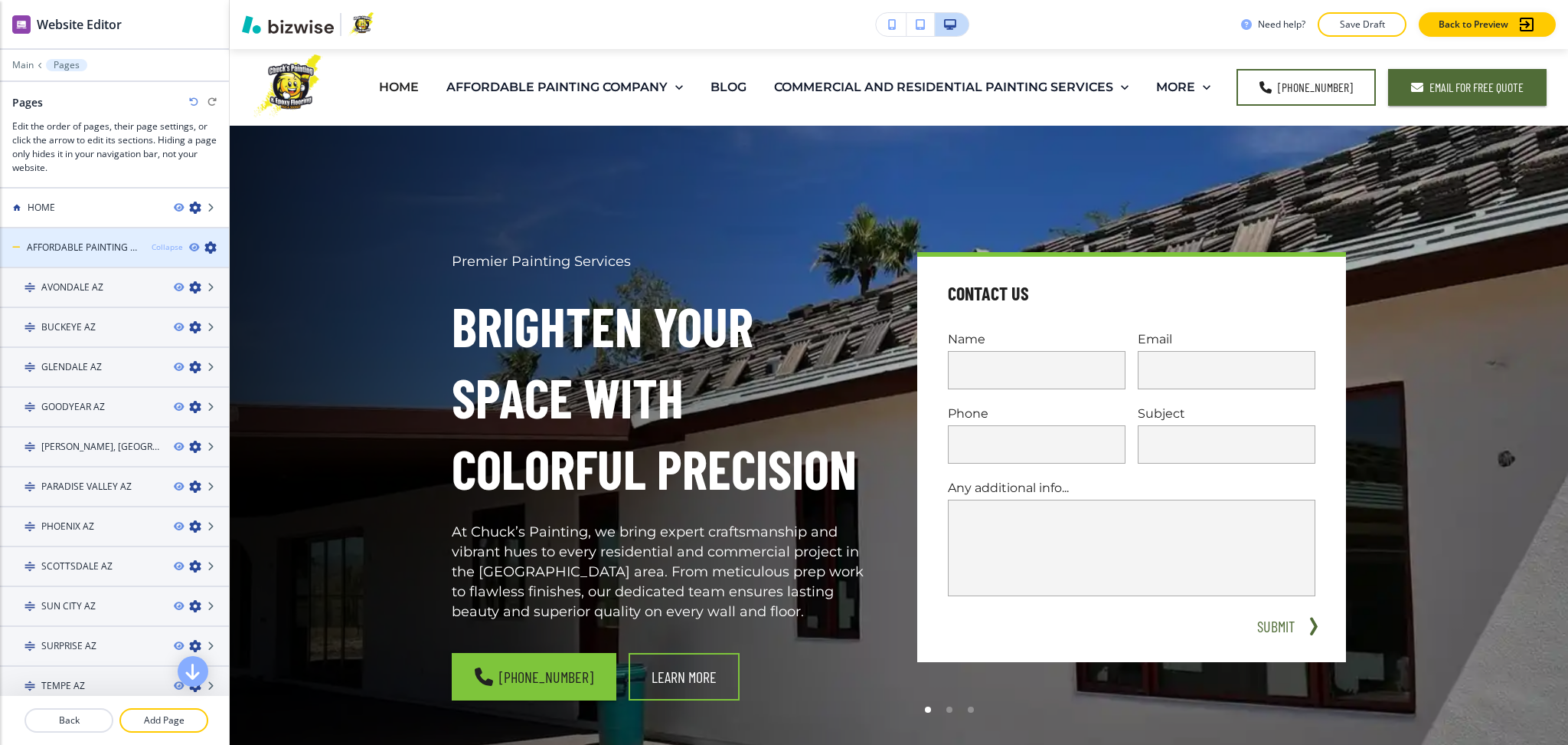
click at [164, 245] on div "Collapse" at bounding box center [166, 247] width 31 height 11
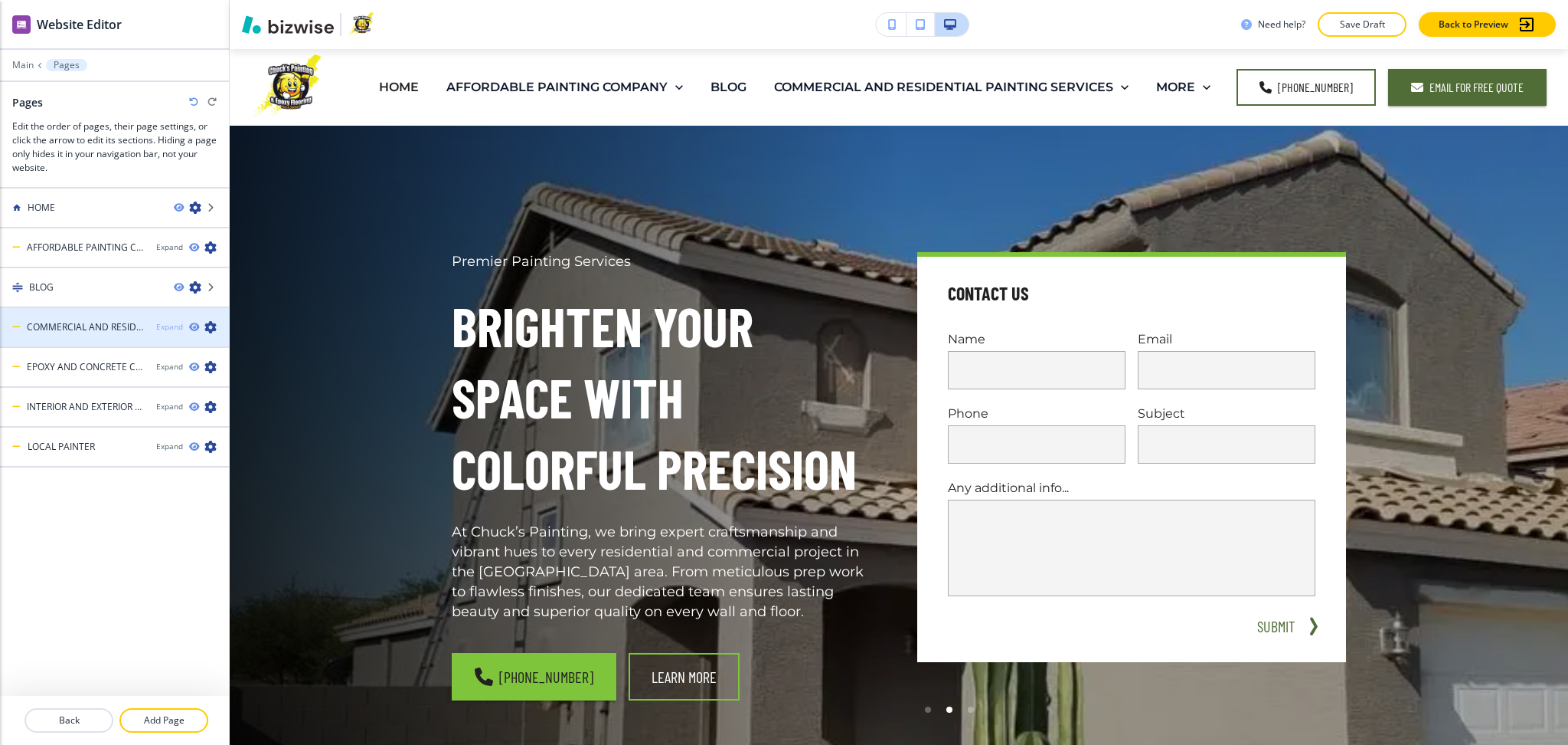
click at [160, 322] on div "Expand" at bounding box center [169, 327] width 27 height 11
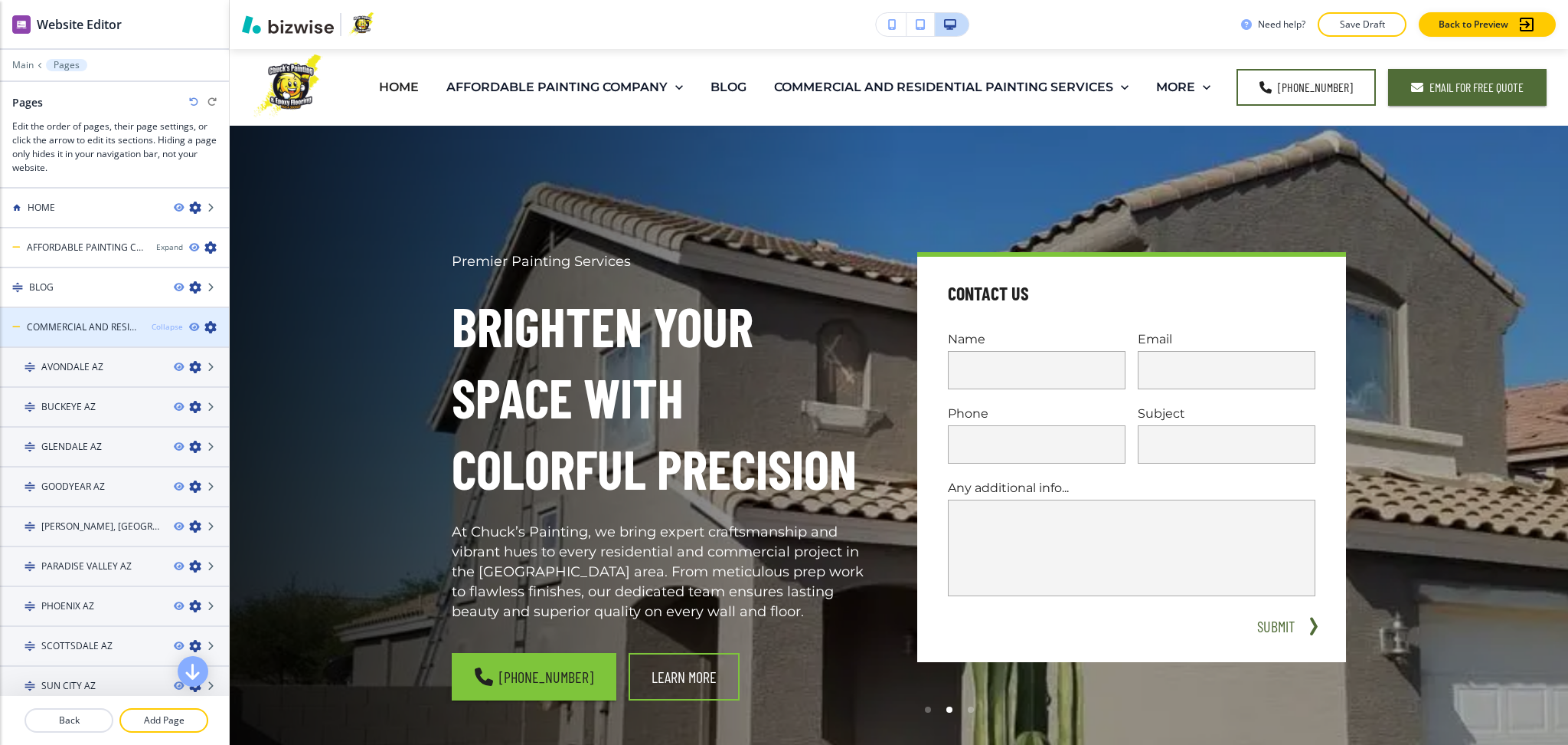
click at [160, 322] on div "Collapse" at bounding box center [166, 327] width 31 height 11
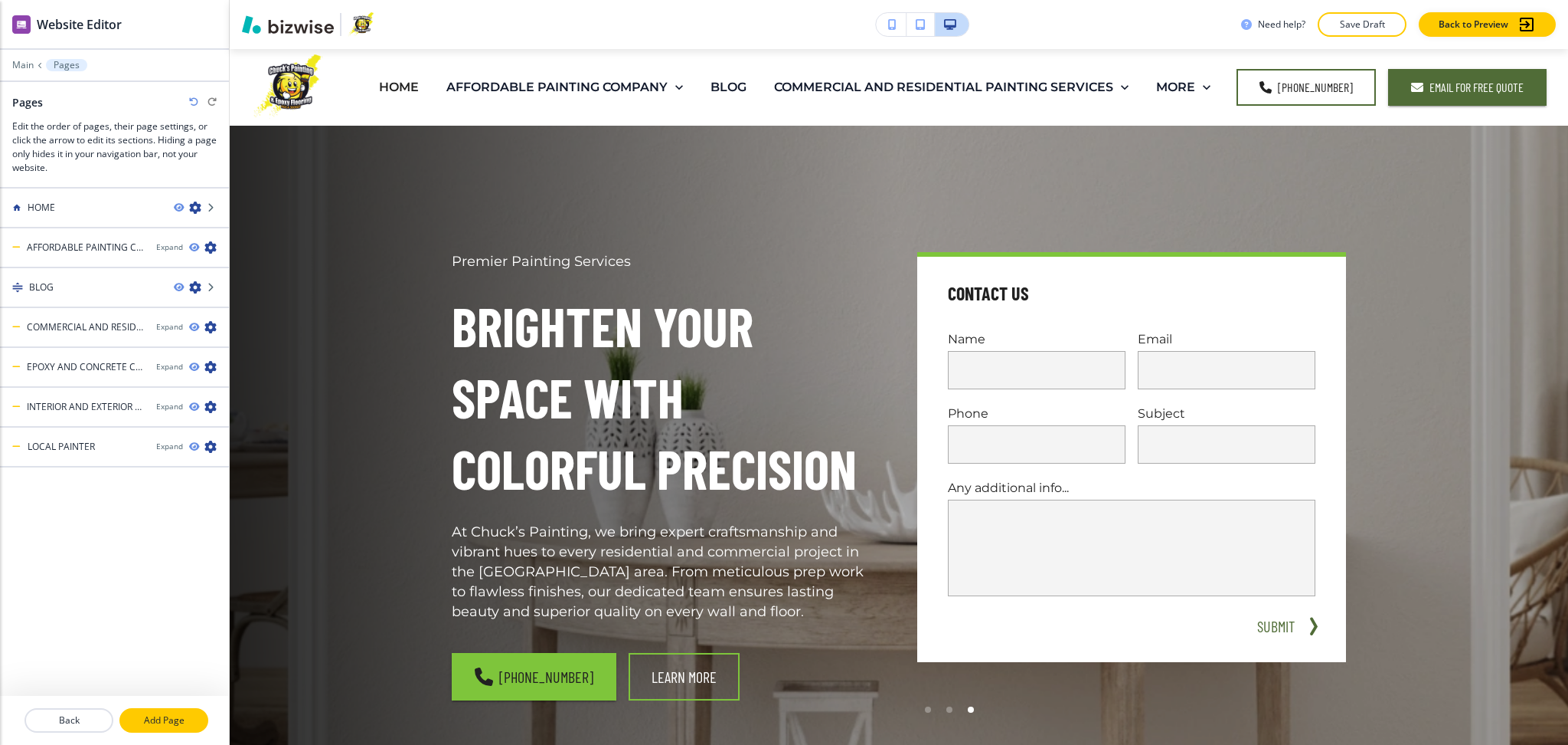
click at [185, 722] on p "Add Page" at bounding box center [163, 720] width 85 height 14
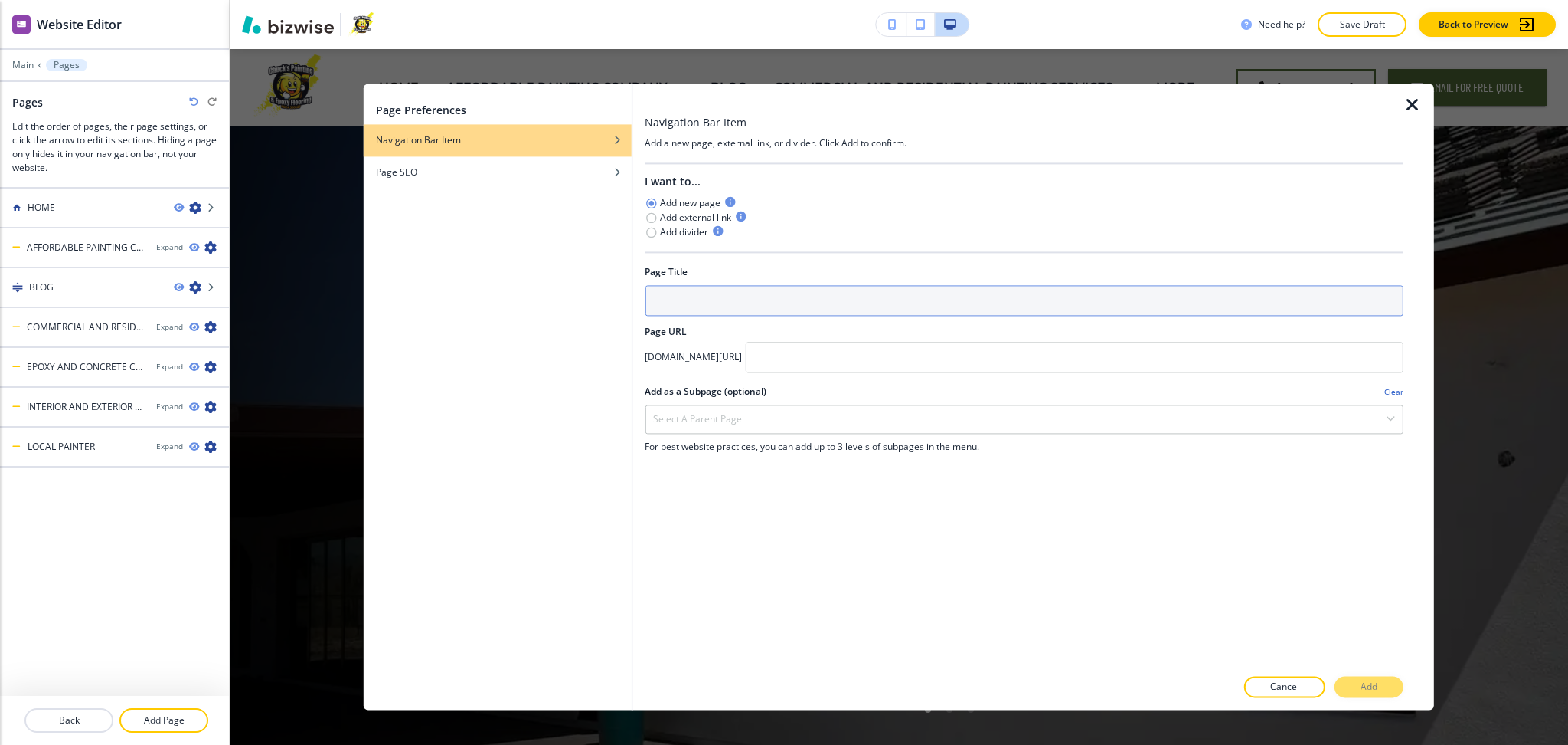
drag, startPoint x: 715, startPoint y: 247, endPoint x: 715, endPoint y: 256, distance: 9.0
click at [715, 265] on div "Page Title" at bounding box center [1024, 272] width 759 height 14
click at [717, 285] on input "text" at bounding box center [1024, 300] width 759 height 31
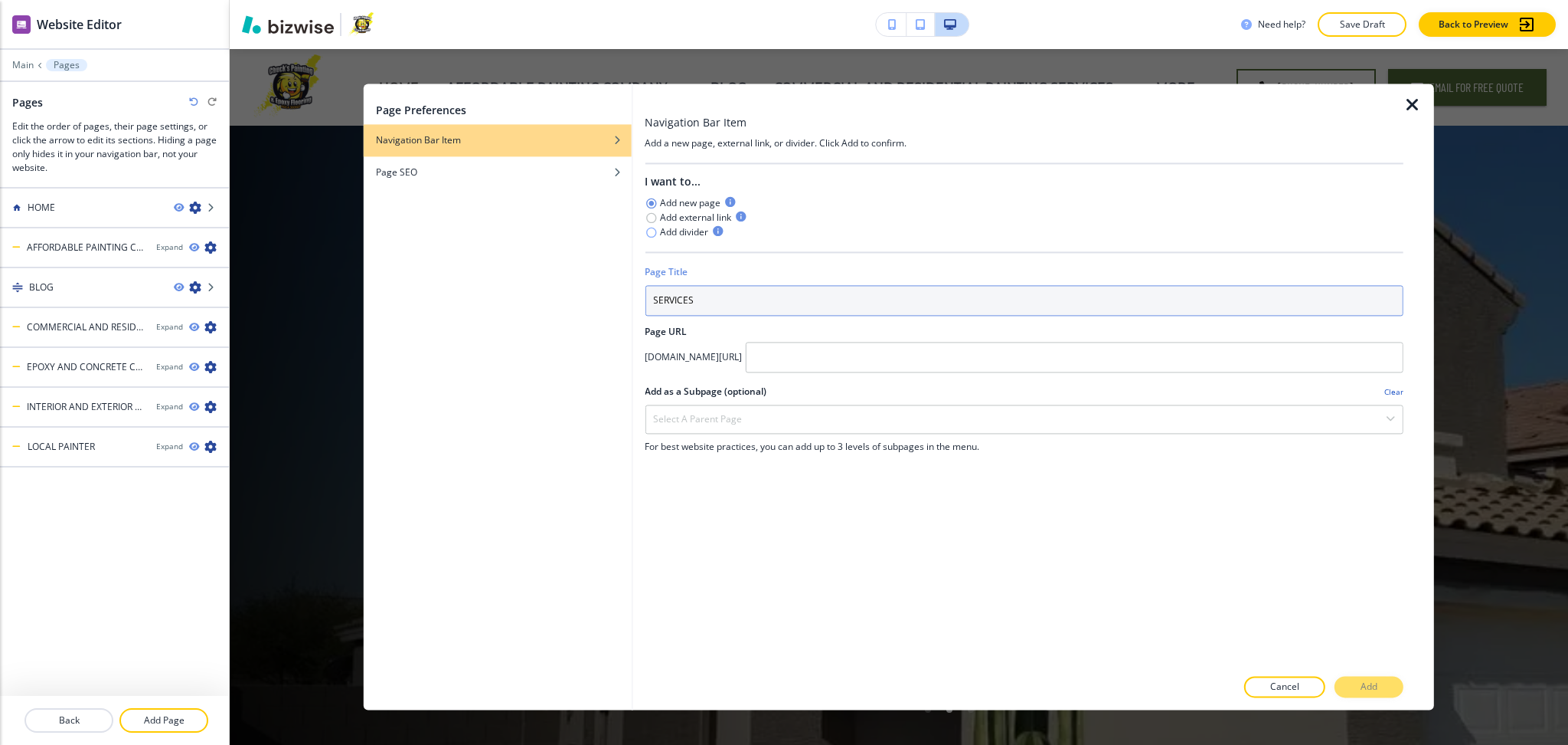
type input "SERVICES"
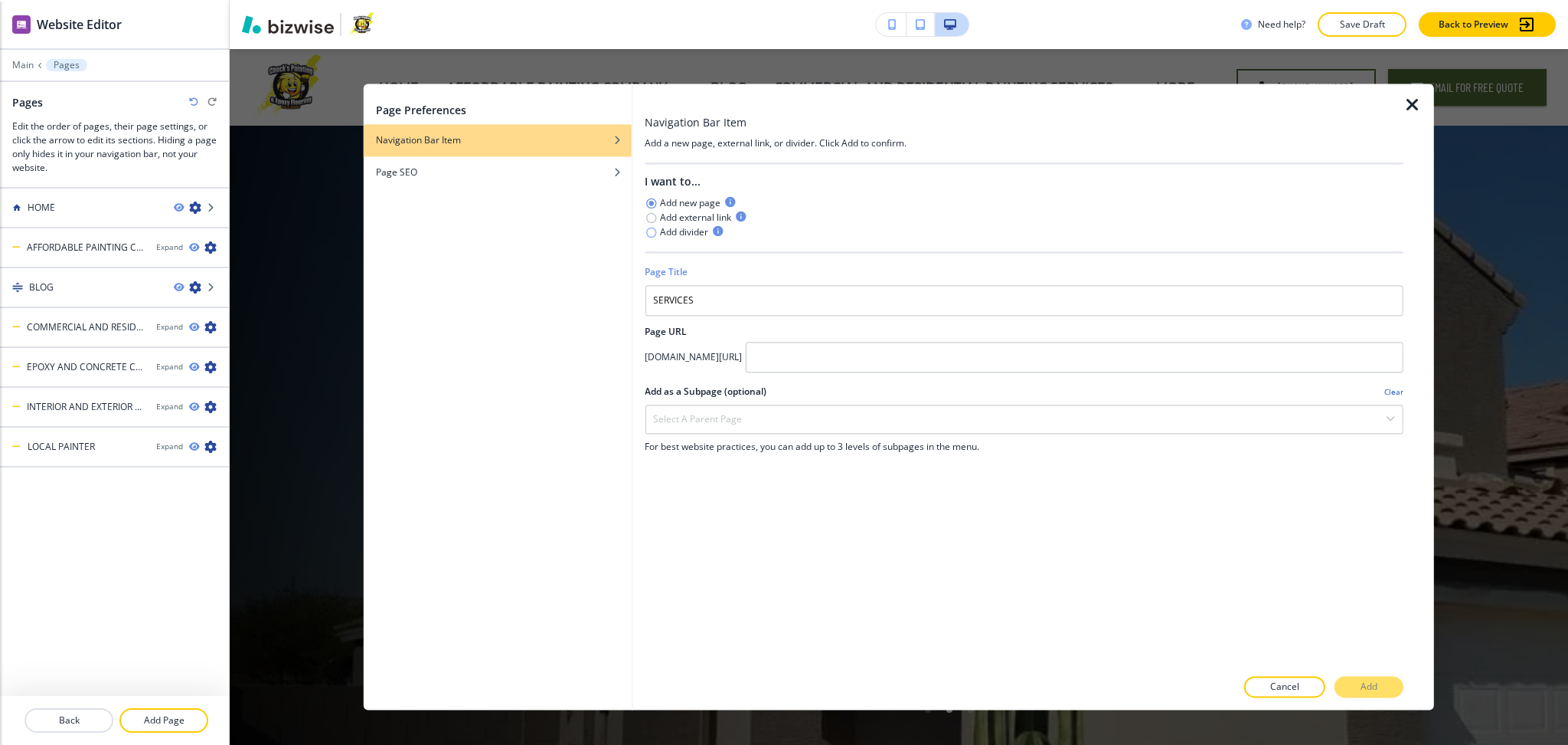
click at [657, 226] on icon "button" at bounding box center [651, 232] width 12 height 12
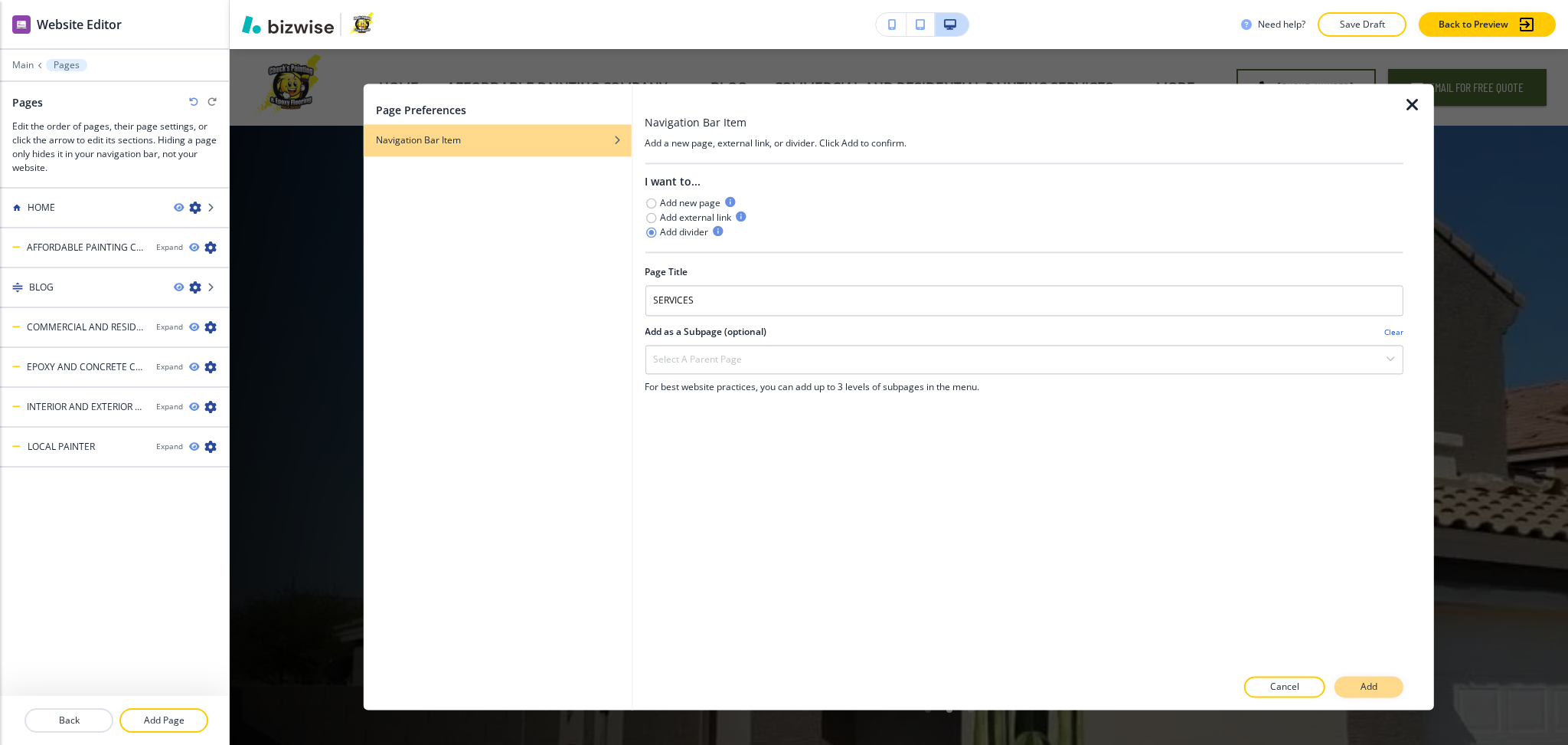
click at [1383, 696] on button "Add" at bounding box center [1369, 687] width 69 height 22
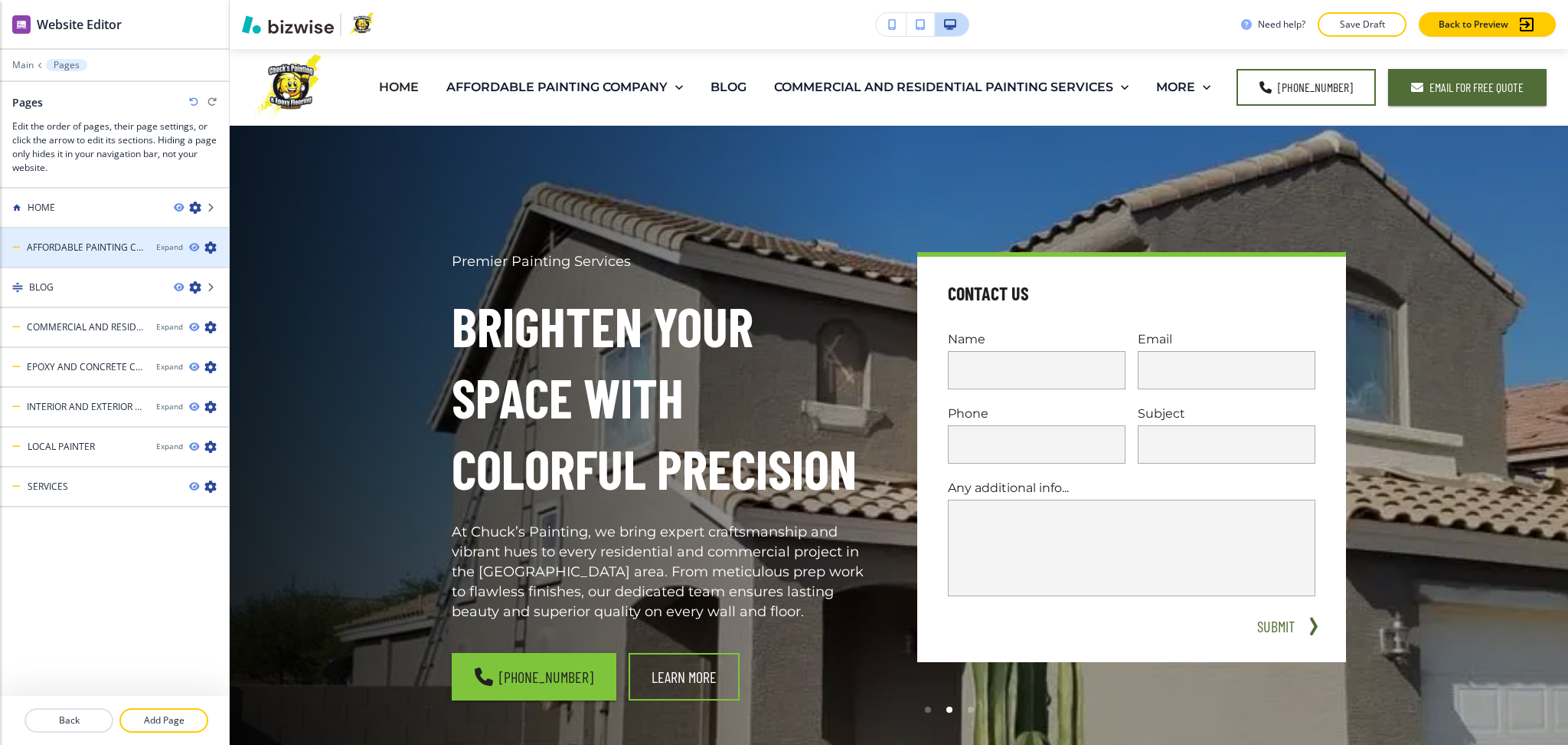
click at [210, 251] on icon "button" at bounding box center [210, 247] width 12 height 12
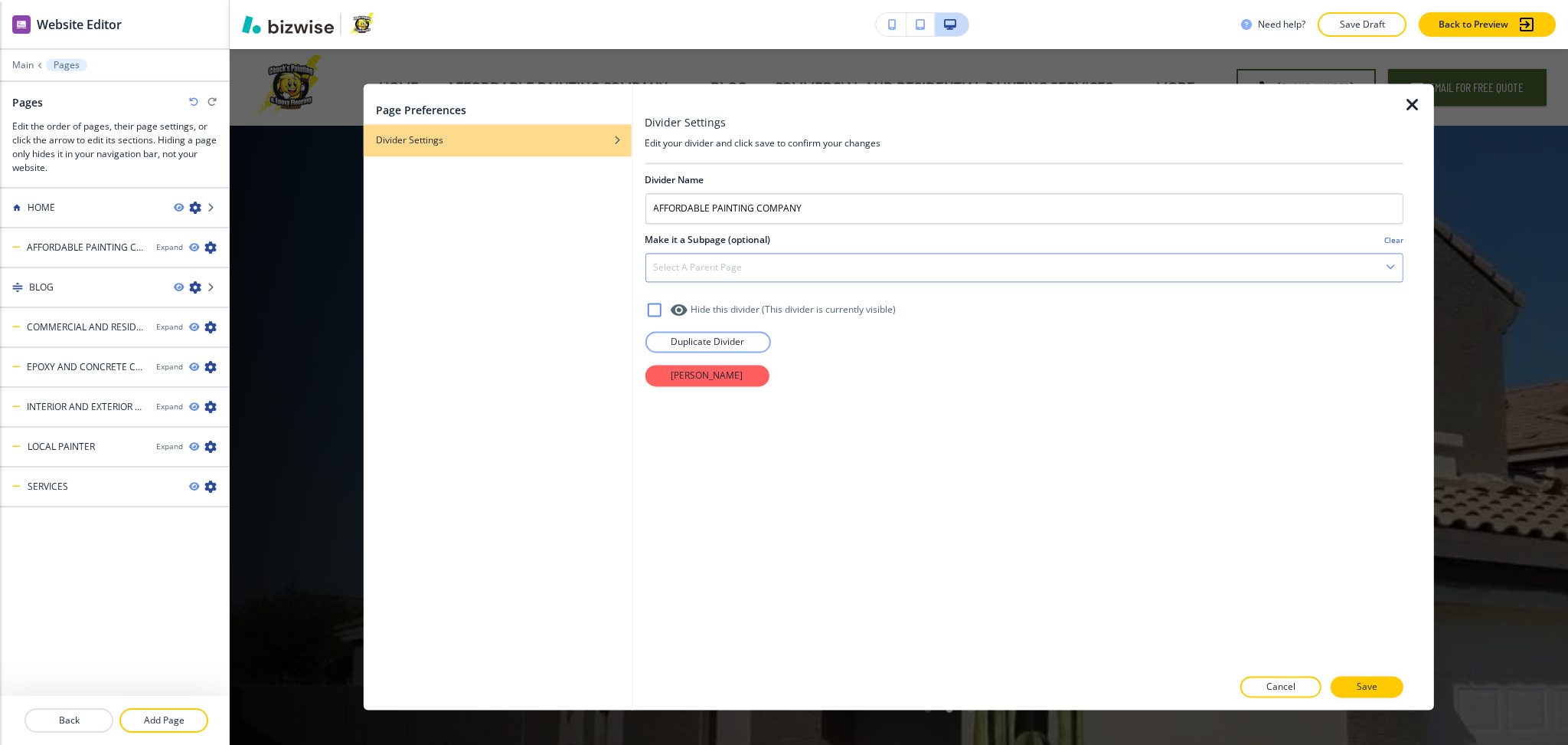
click at [696, 273] on h4 "Select a parent page" at bounding box center [698, 267] width 89 height 14
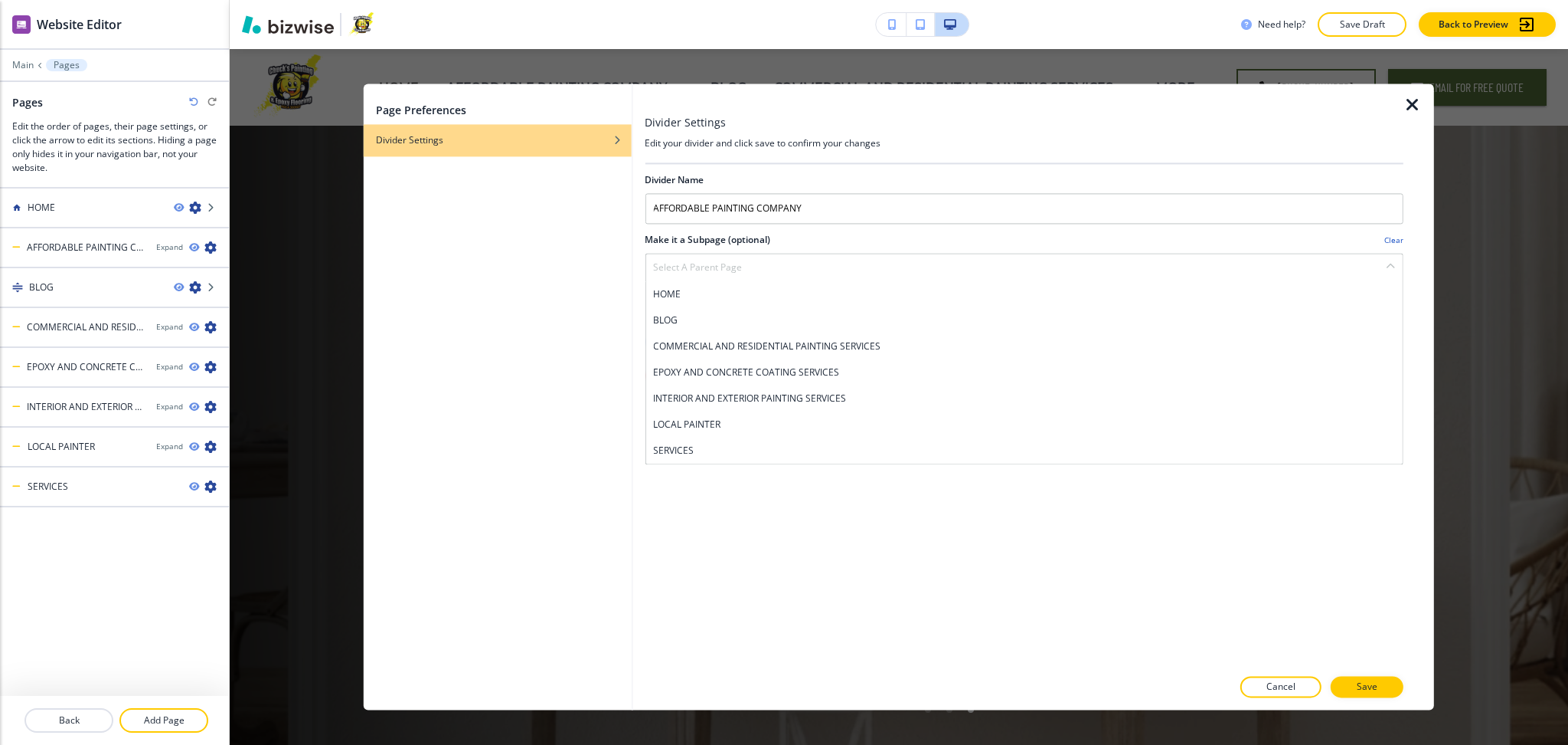
click at [712, 448] on h4 "SERVICES" at bounding box center [1024, 450] width 742 height 14
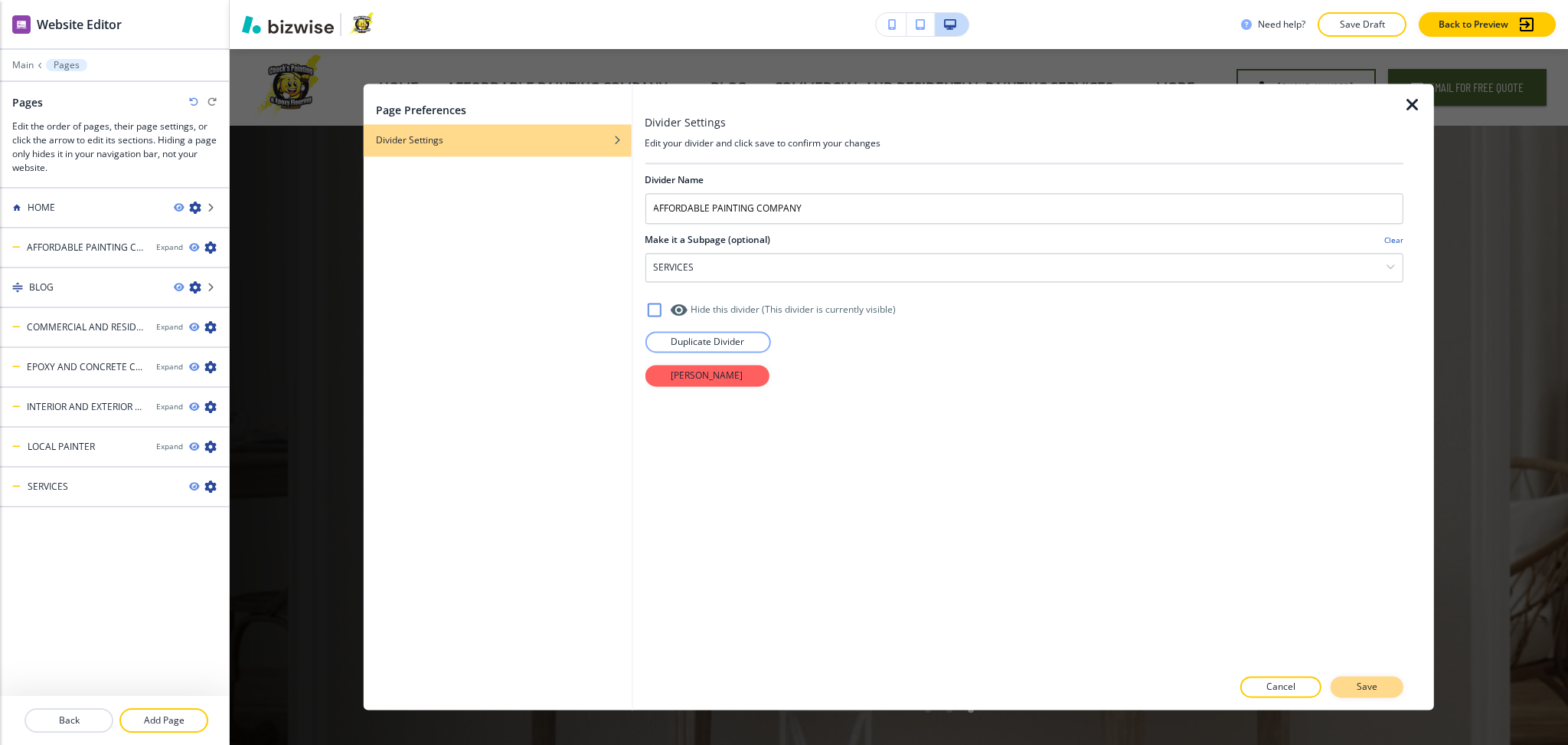
click at [1365, 689] on p "Save" at bounding box center [1367, 687] width 21 height 14
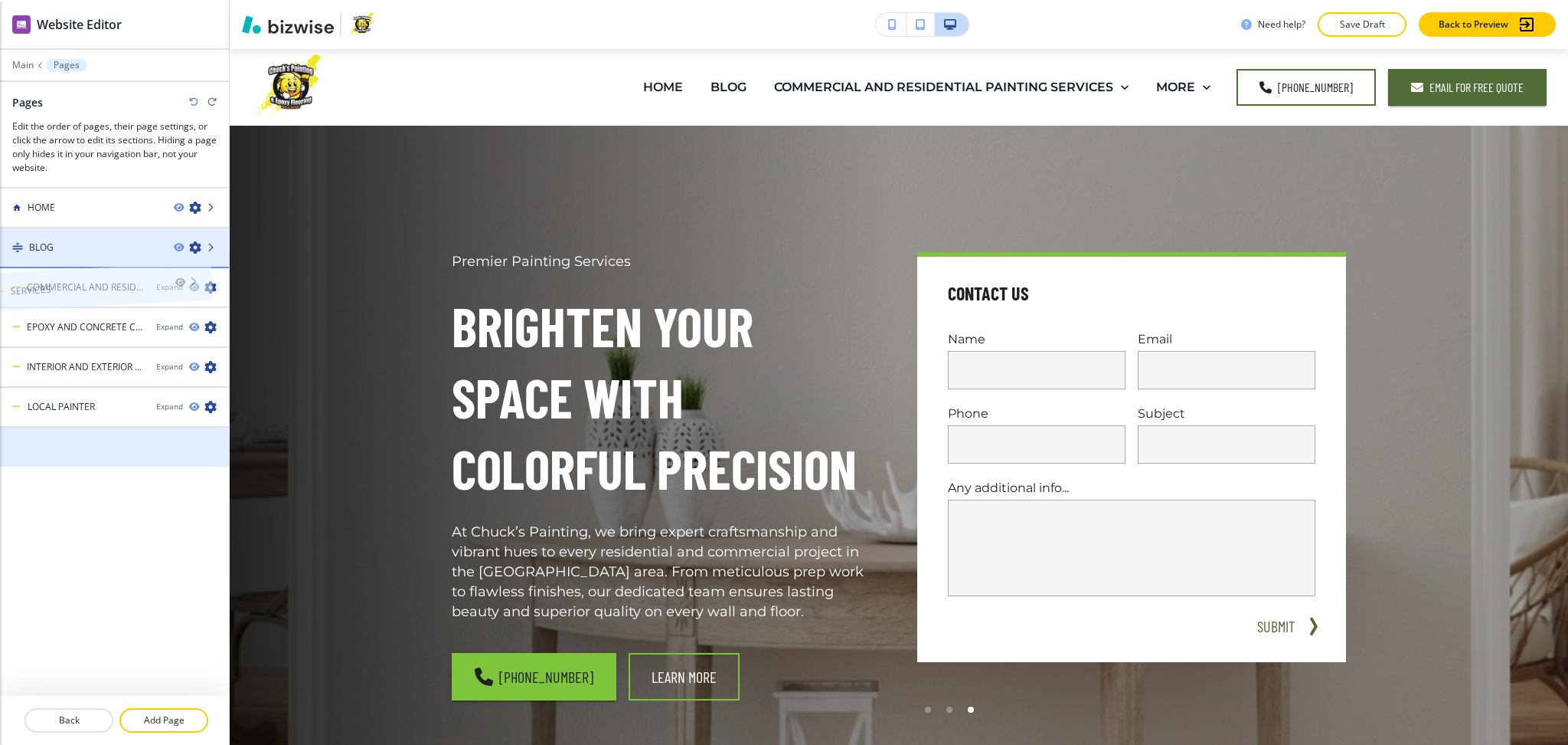
drag, startPoint x: 69, startPoint y: 437, endPoint x: 52, endPoint y: 225, distance: 212.7
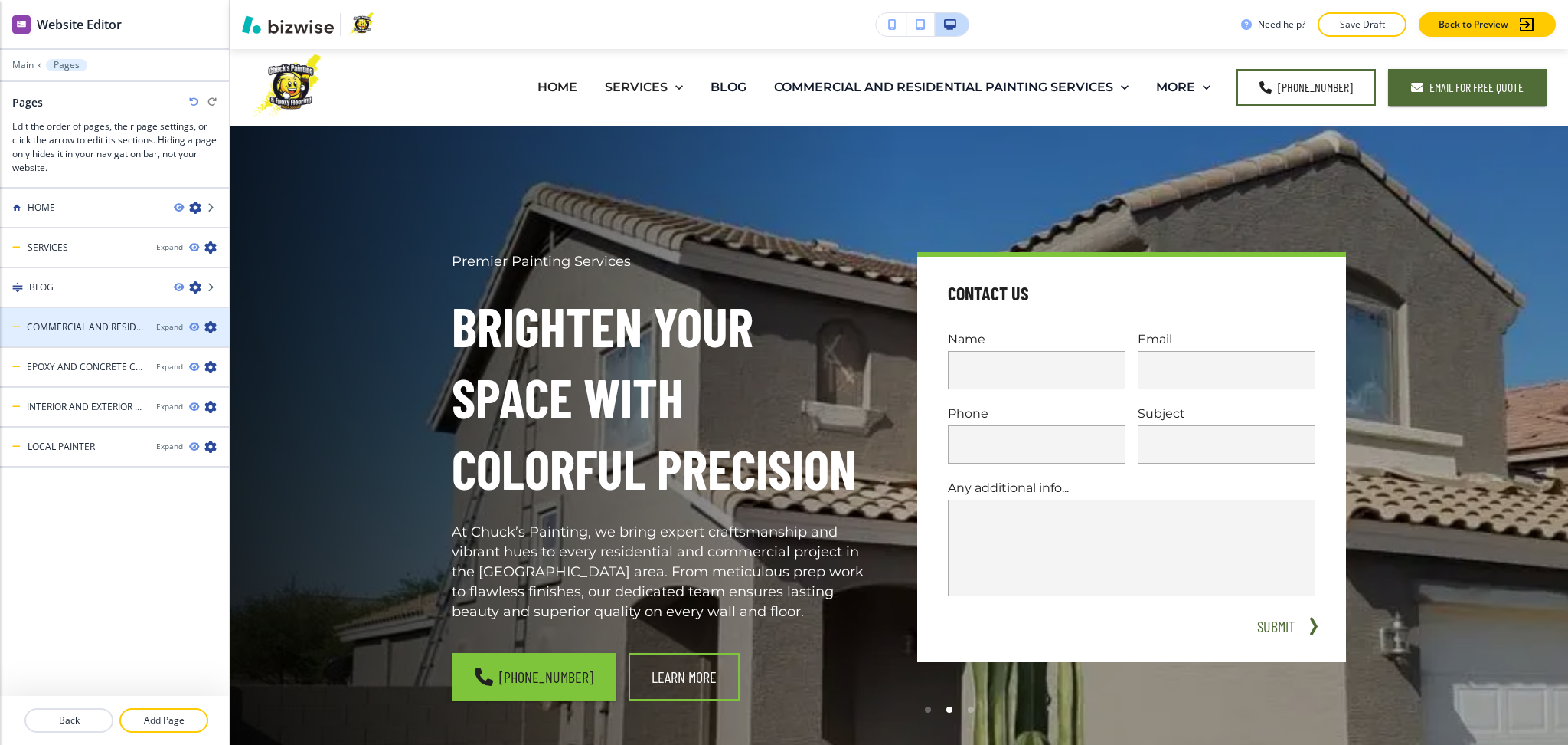
click at [211, 321] on icon "button" at bounding box center [210, 327] width 12 height 12
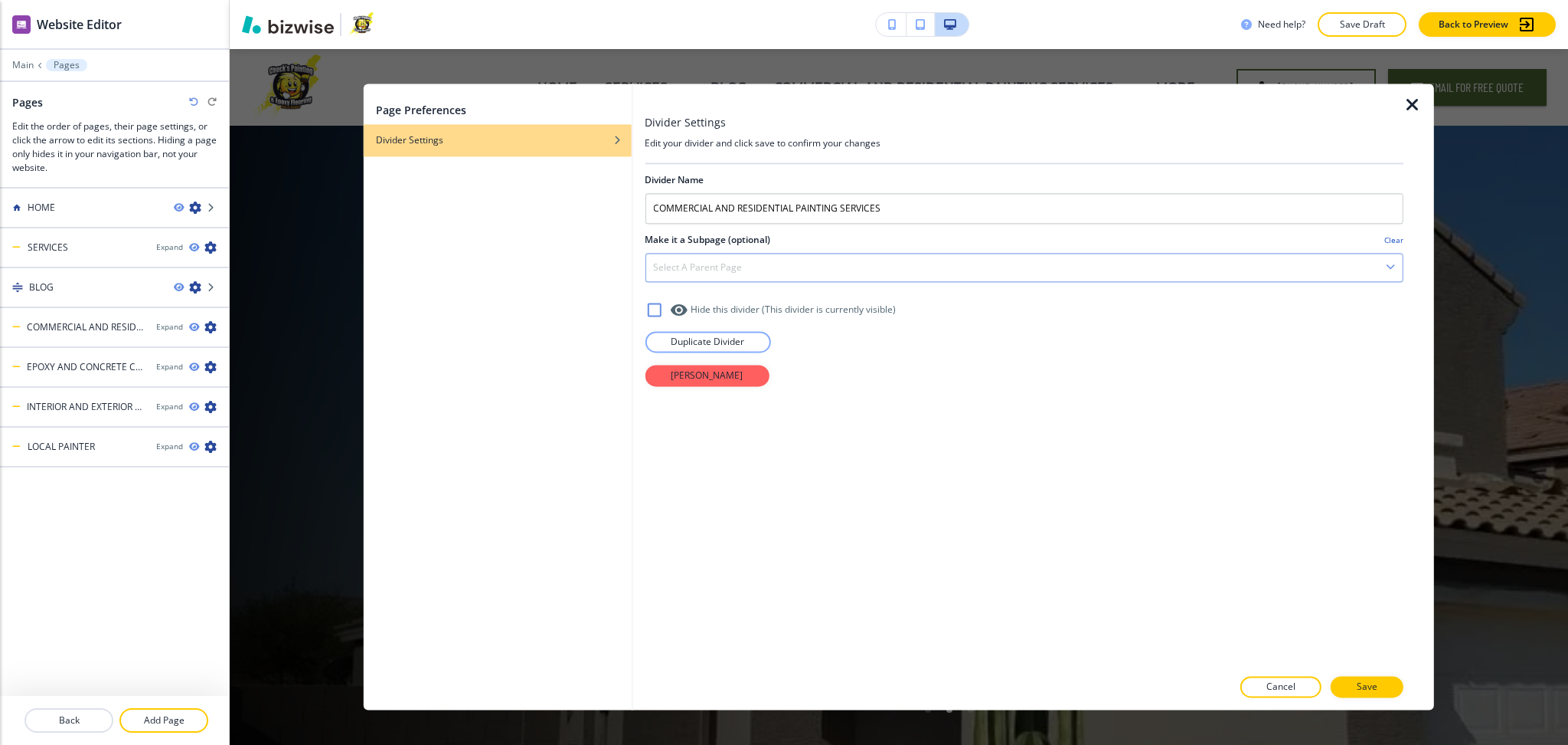
click at [869, 265] on div "Select a parent page" at bounding box center [1024, 267] width 758 height 27
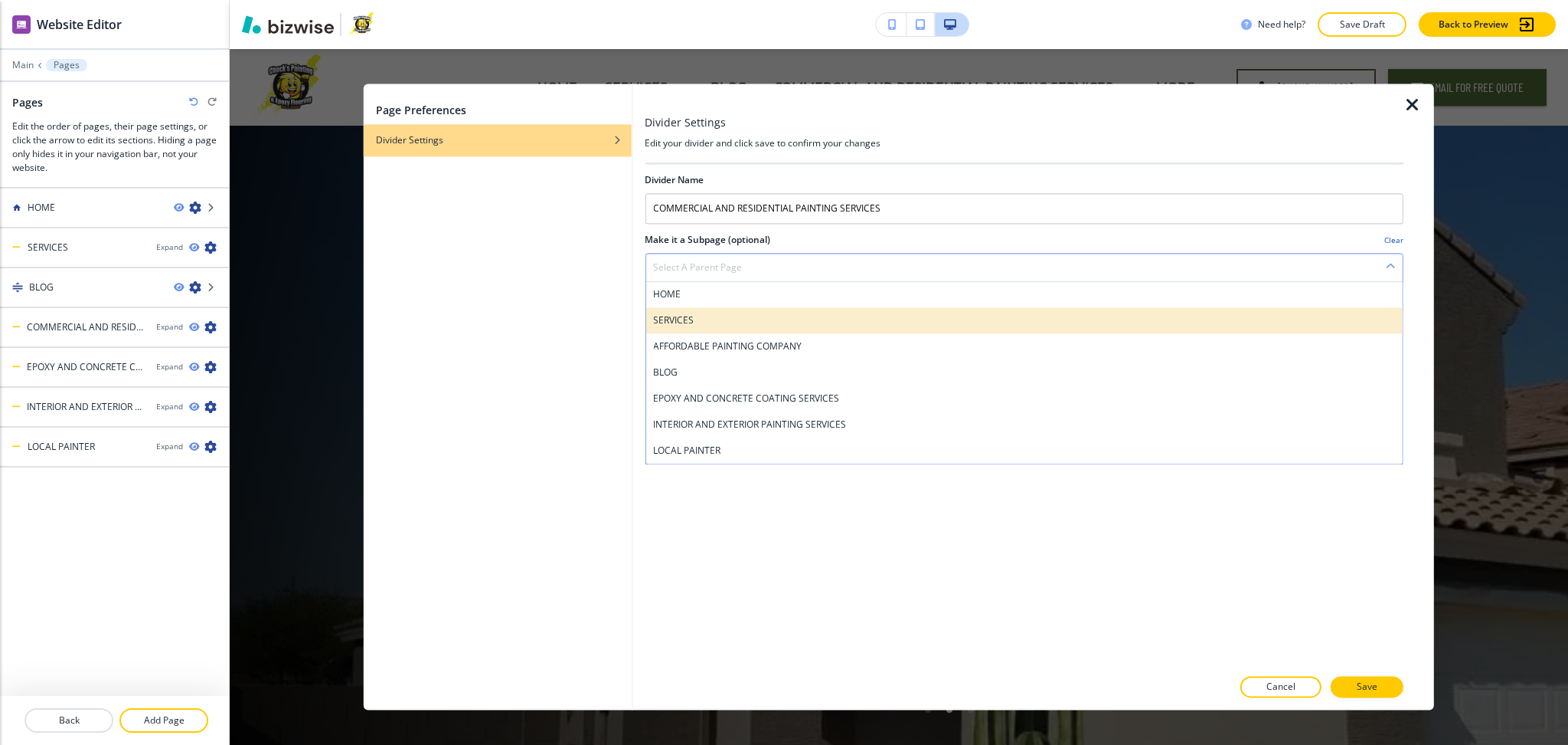
click at [742, 317] on h4 "SERVICES" at bounding box center [1024, 320] width 742 height 14
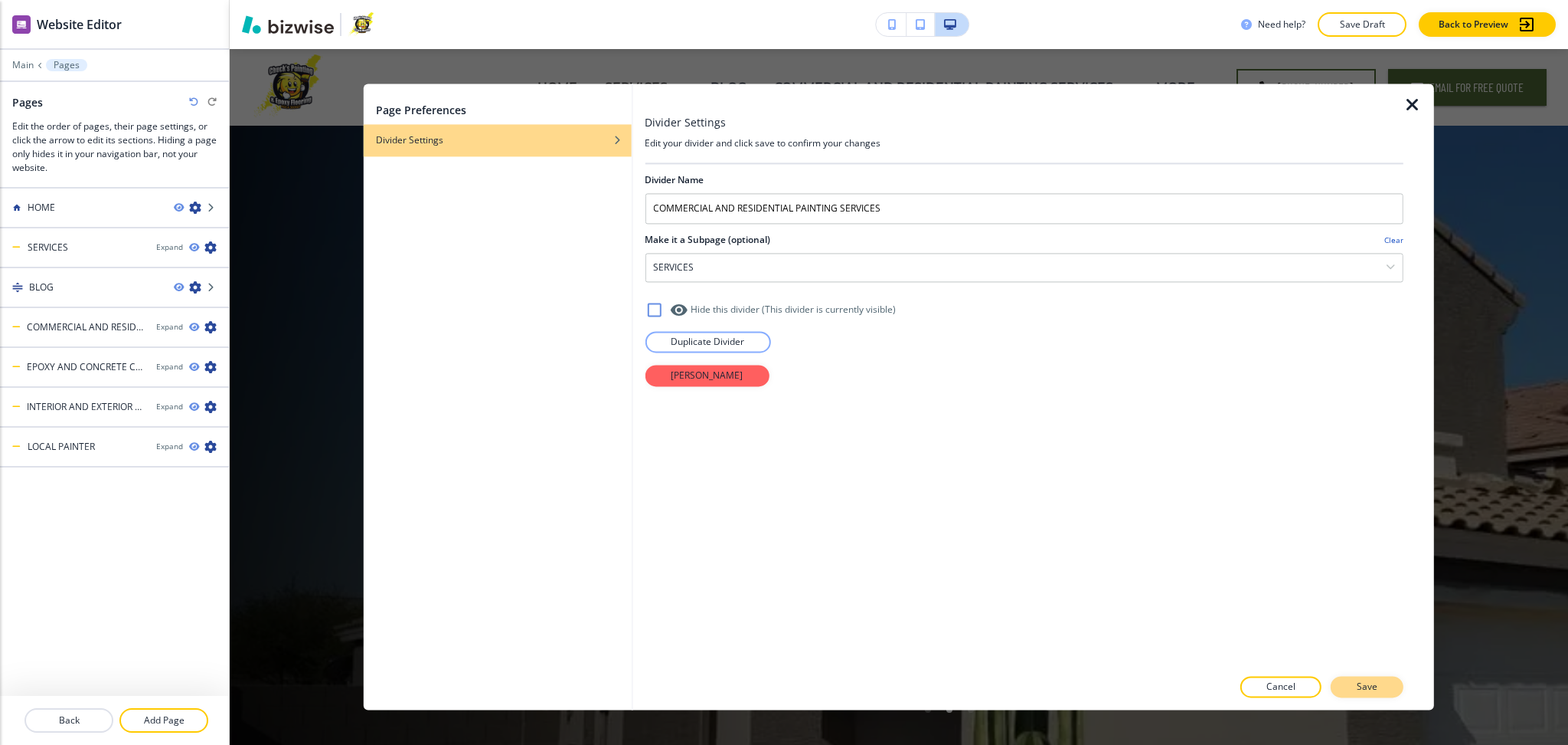
click at [1357, 685] on button "Save" at bounding box center [1367, 687] width 72 height 22
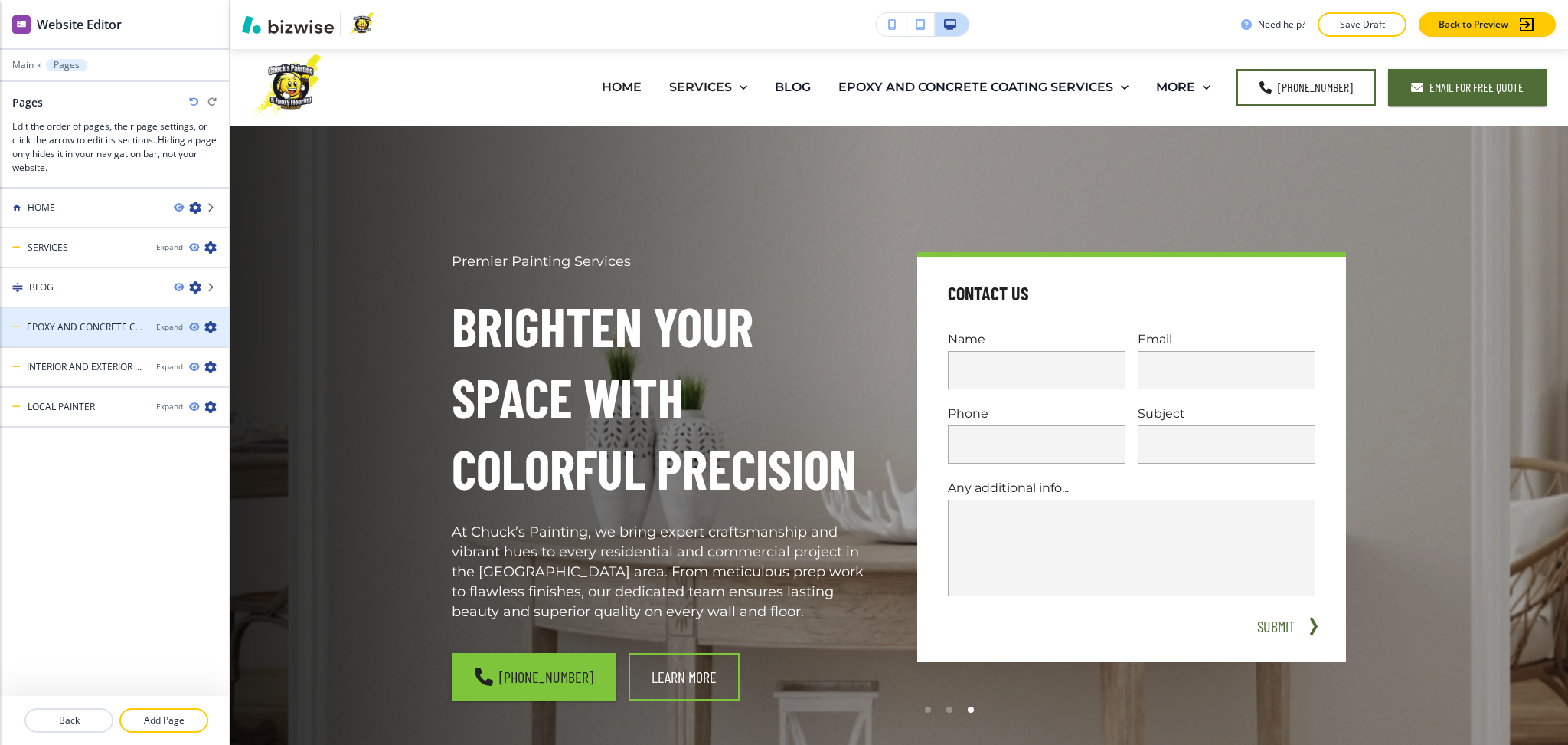
click at [209, 324] on icon "button" at bounding box center [210, 327] width 12 height 12
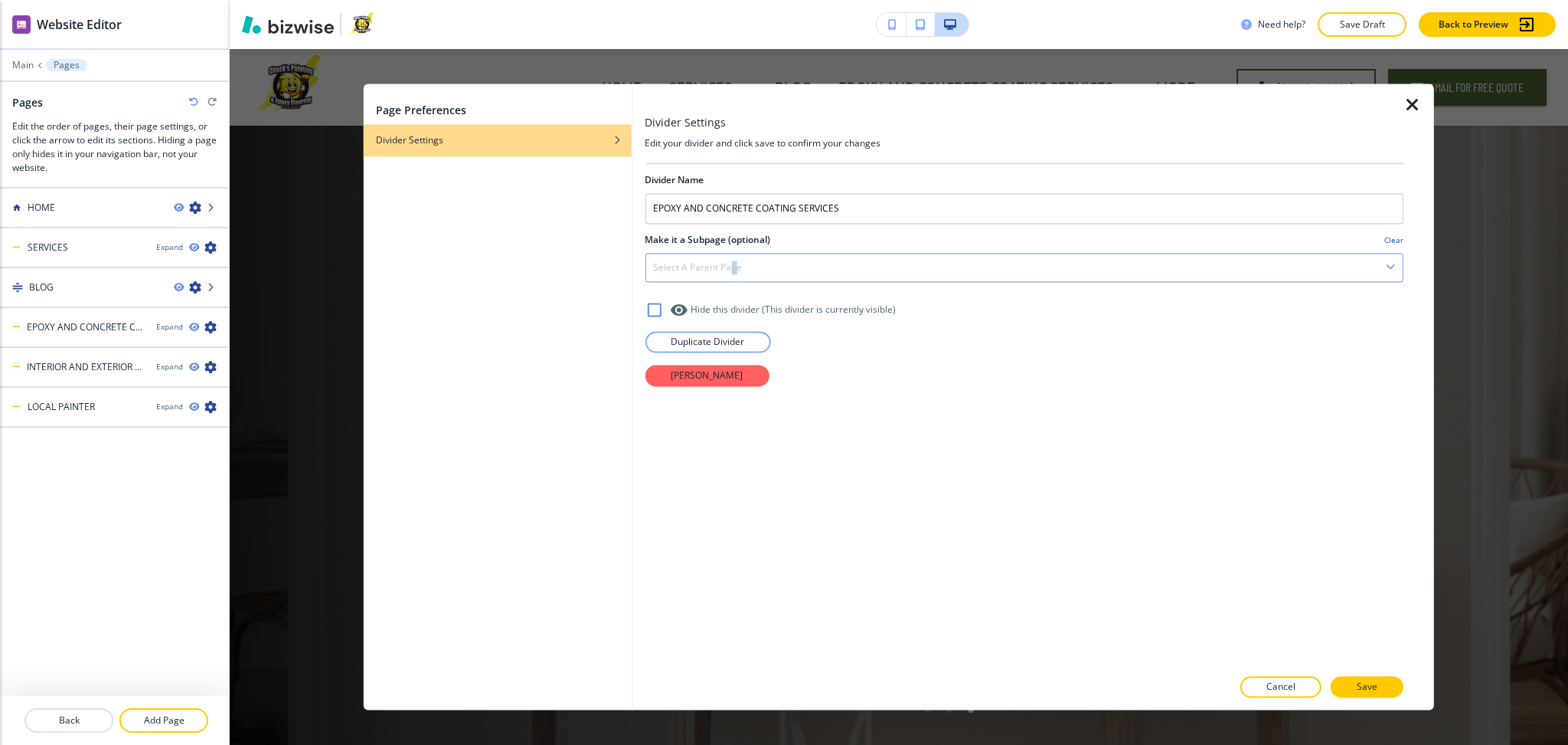
drag, startPoint x: 733, startPoint y: 268, endPoint x: 748, endPoint y: 264, distance: 15.5
click at [738, 272] on h4 "Select a parent page" at bounding box center [698, 267] width 89 height 14
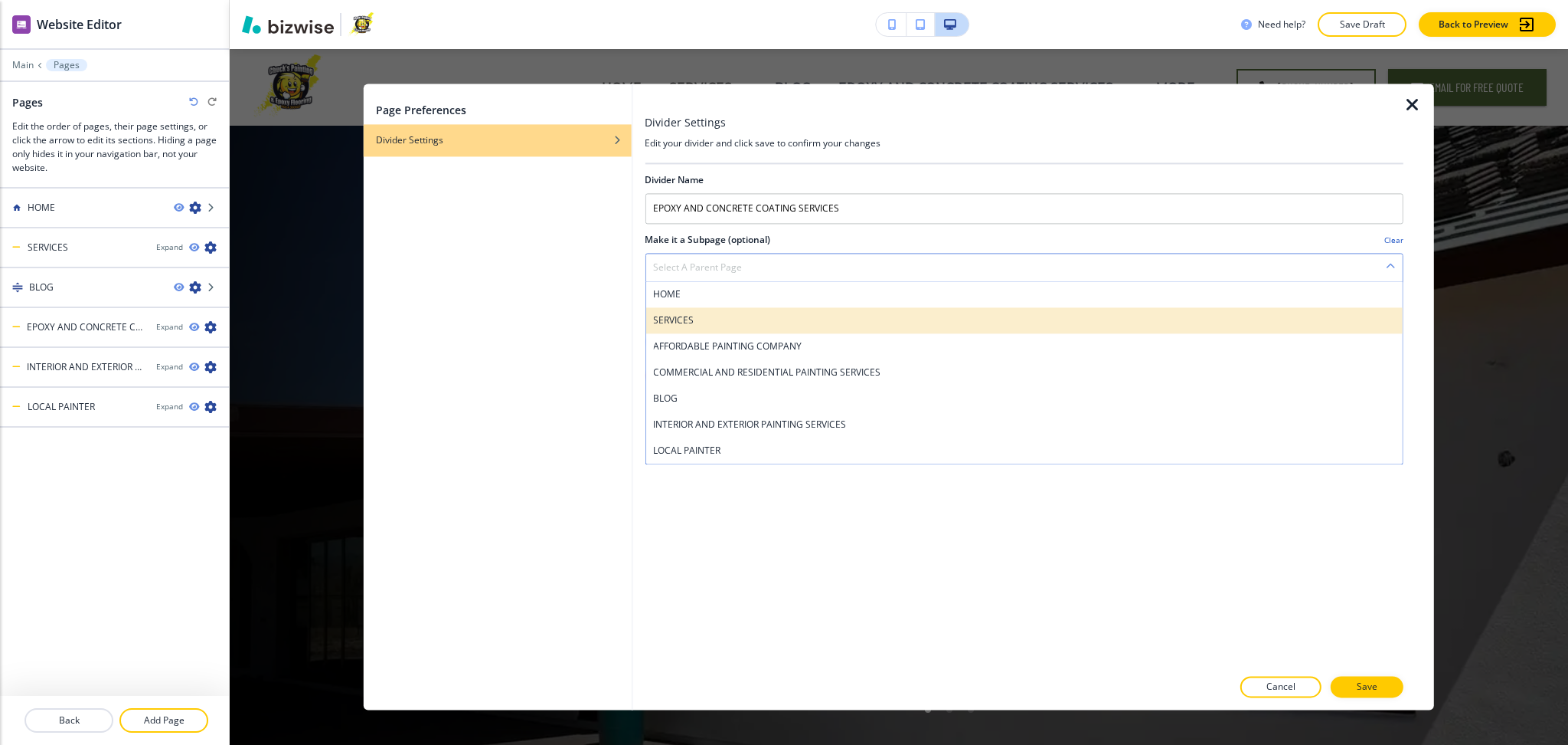
click at [680, 328] on div "SERVICES" at bounding box center [1024, 320] width 758 height 26
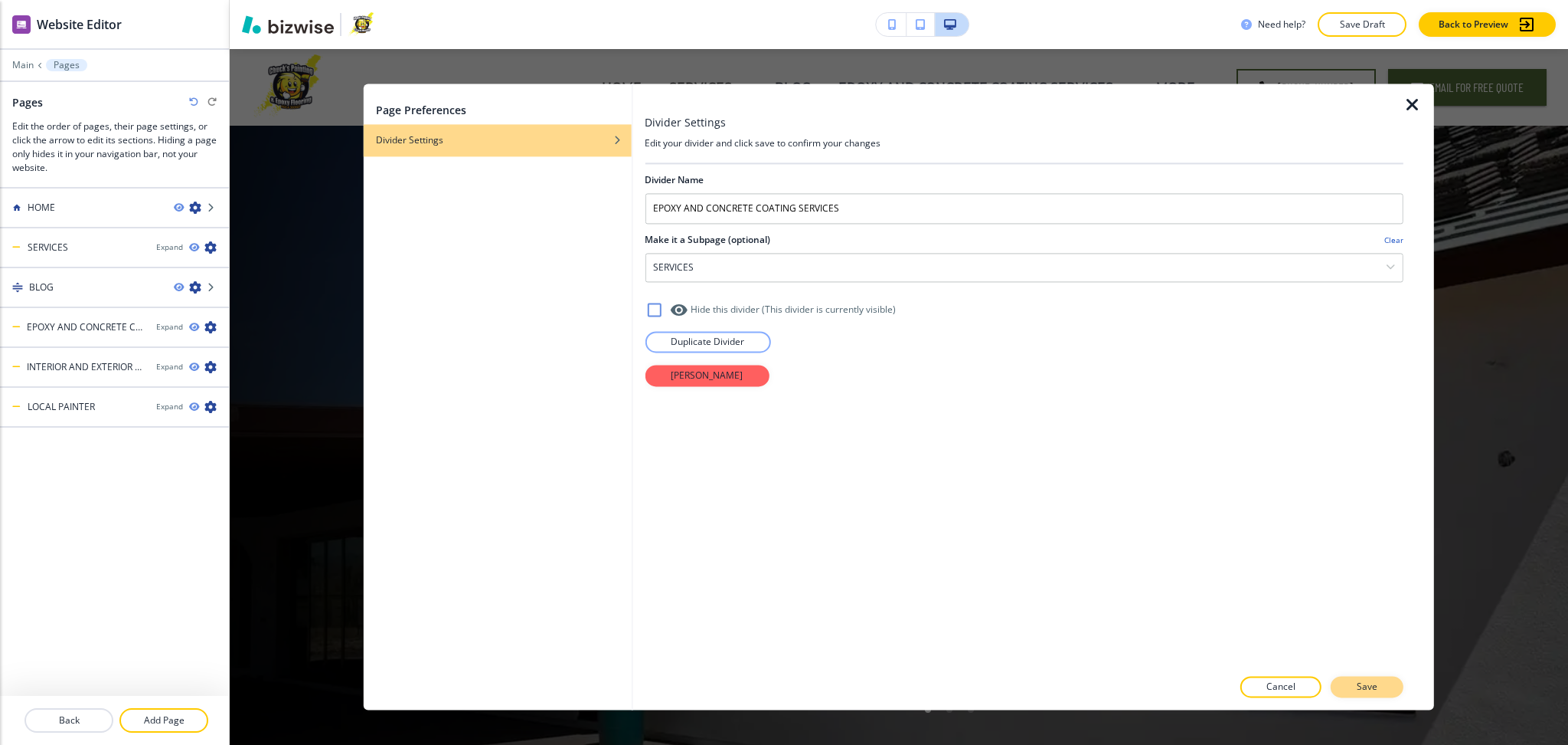
click at [1377, 692] on p "Save" at bounding box center [1367, 687] width 21 height 14
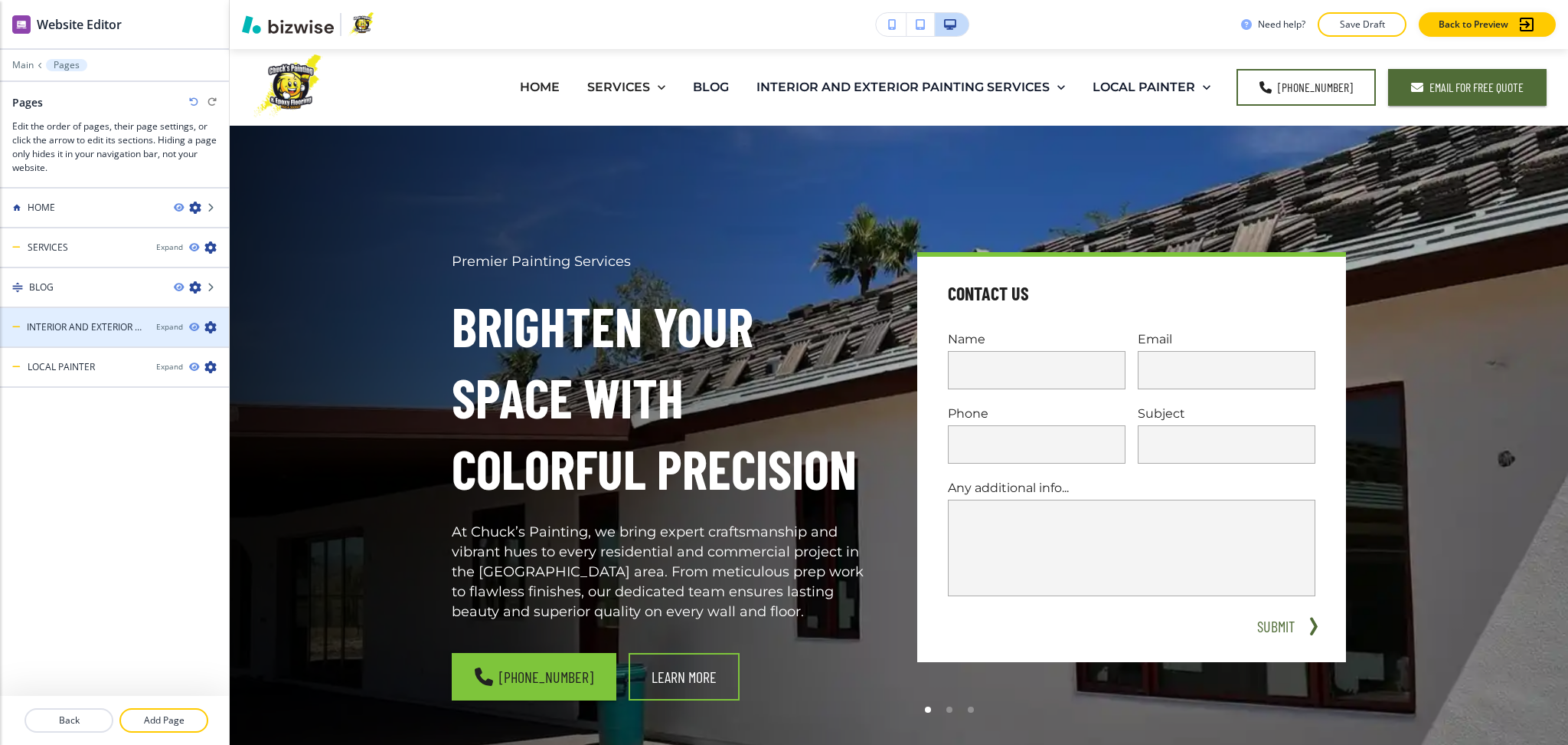
click at [212, 325] on icon "button" at bounding box center [210, 327] width 12 height 12
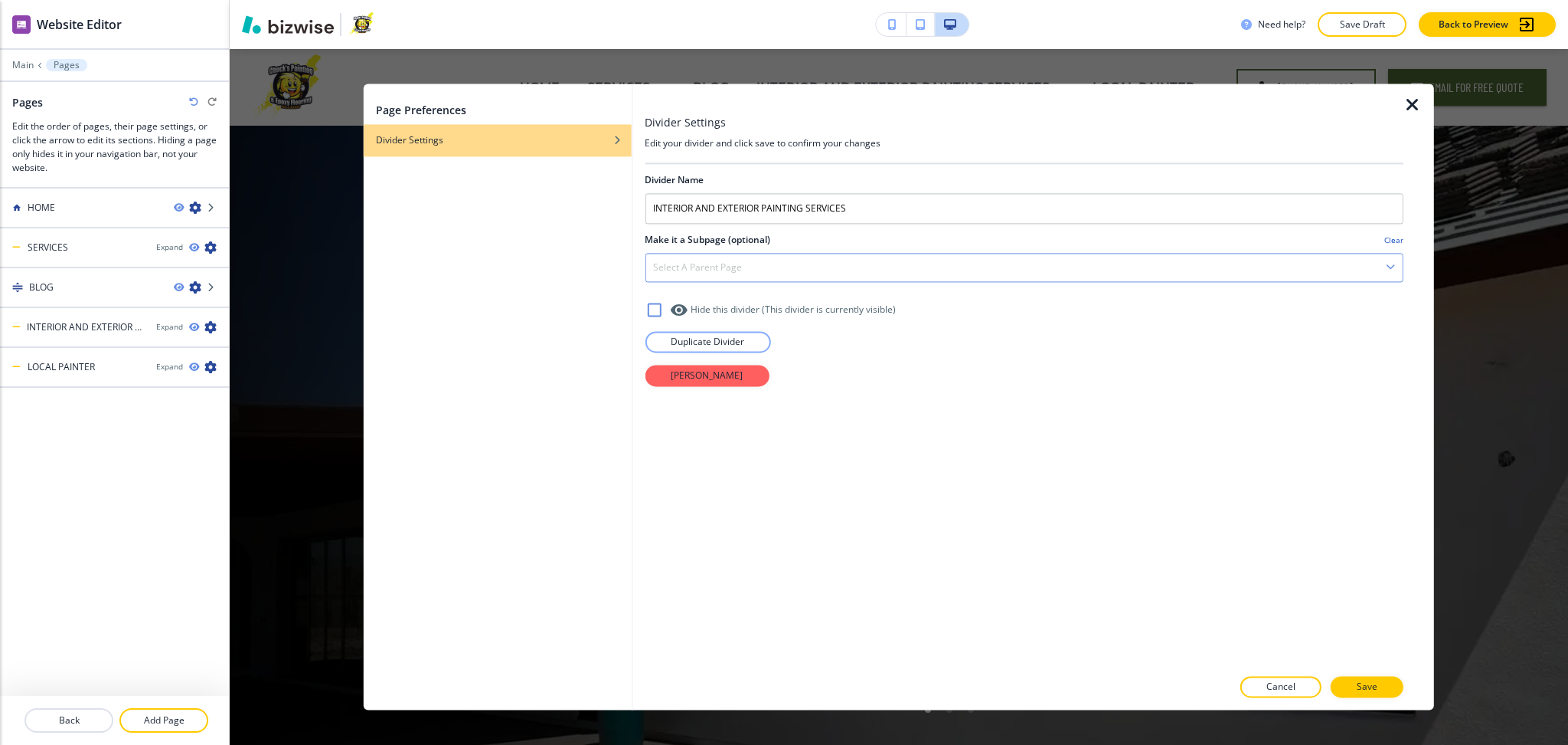
click at [695, 257] on div "Select a parent page" at bounding box center [1024, 267] width 758 height 27
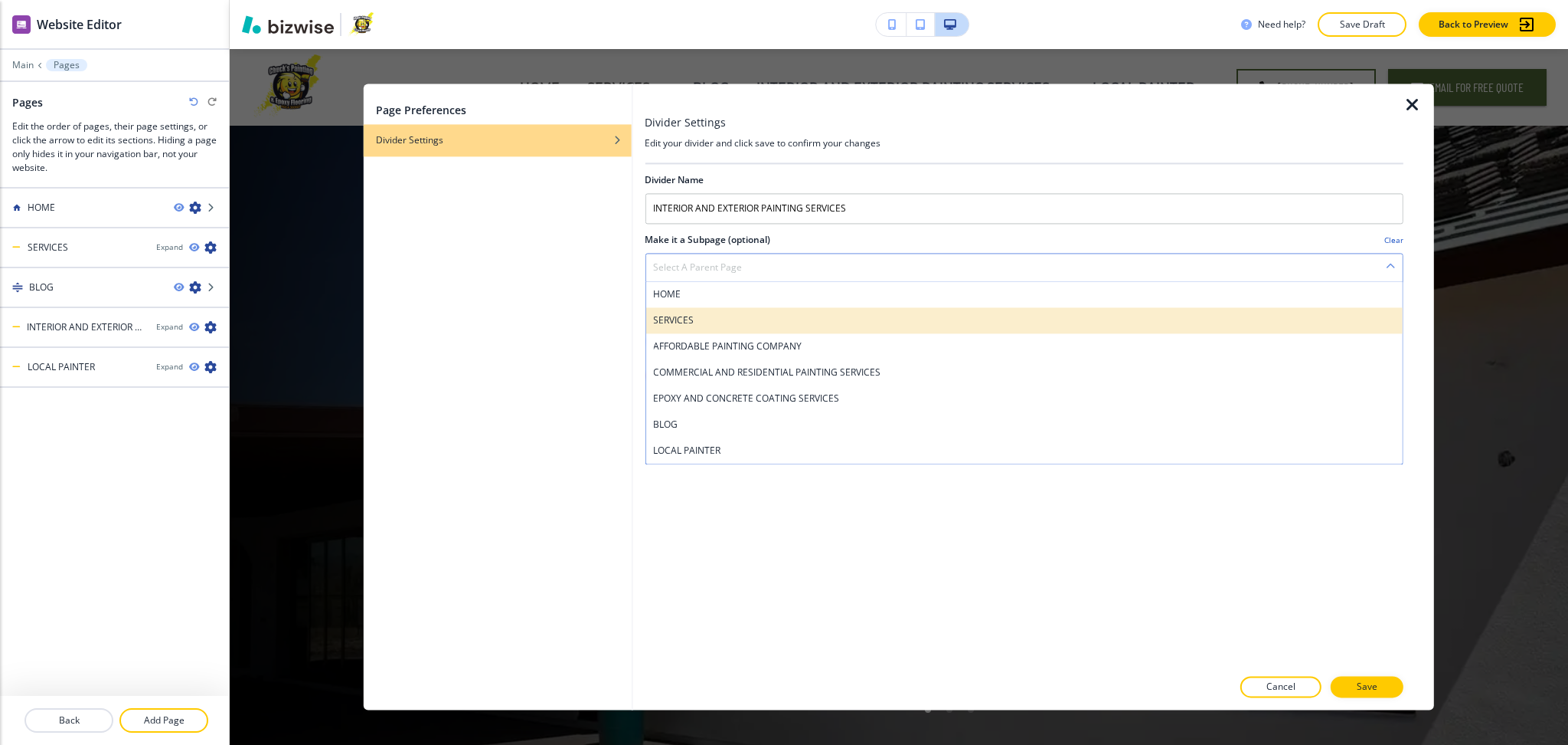
click at [715, 318] on h4 "SERVICES" at bounding box center [1024, 320] width 742 height 14
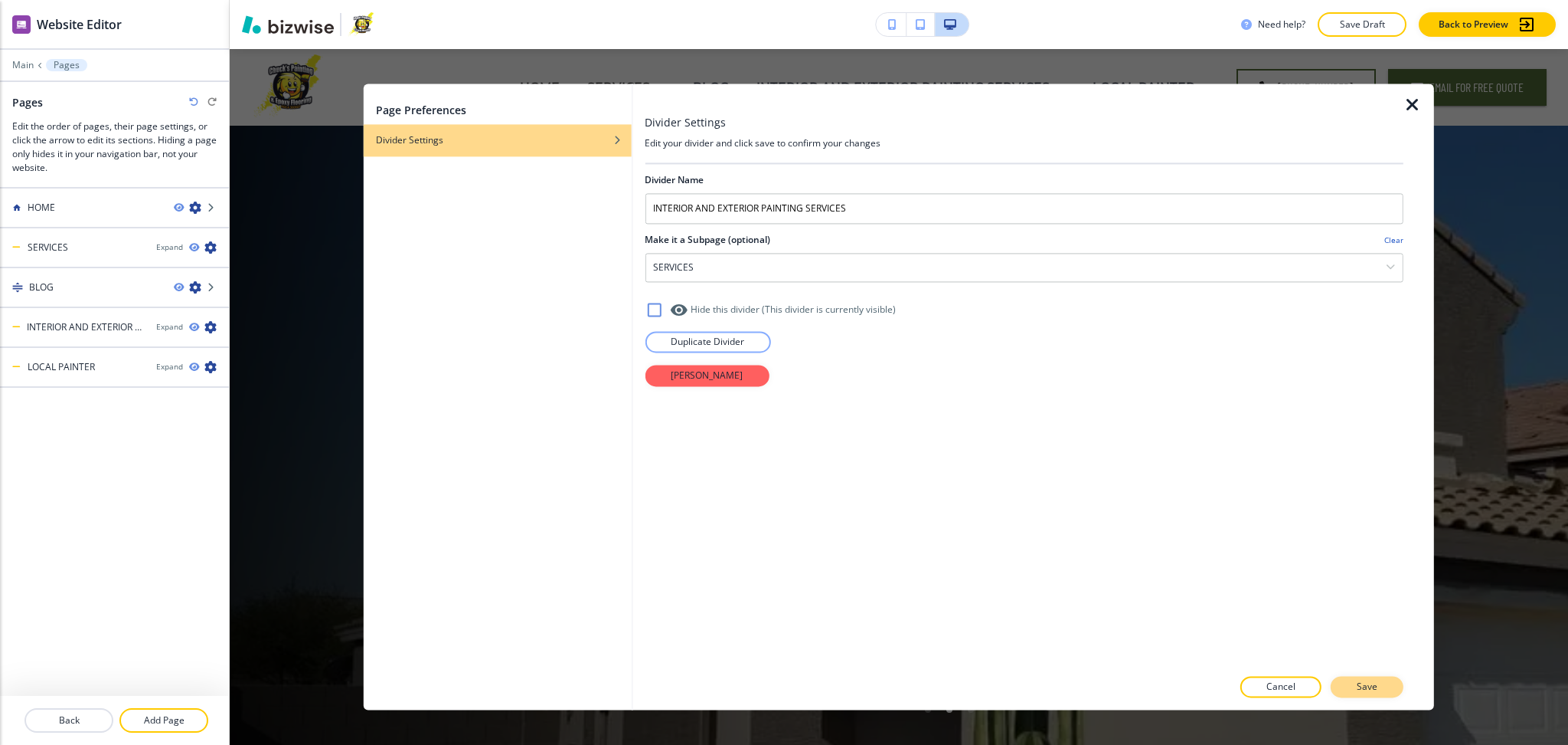
click at [1388, 686] on button "Save" at bounding box center [1367, 687] width 72 height 22
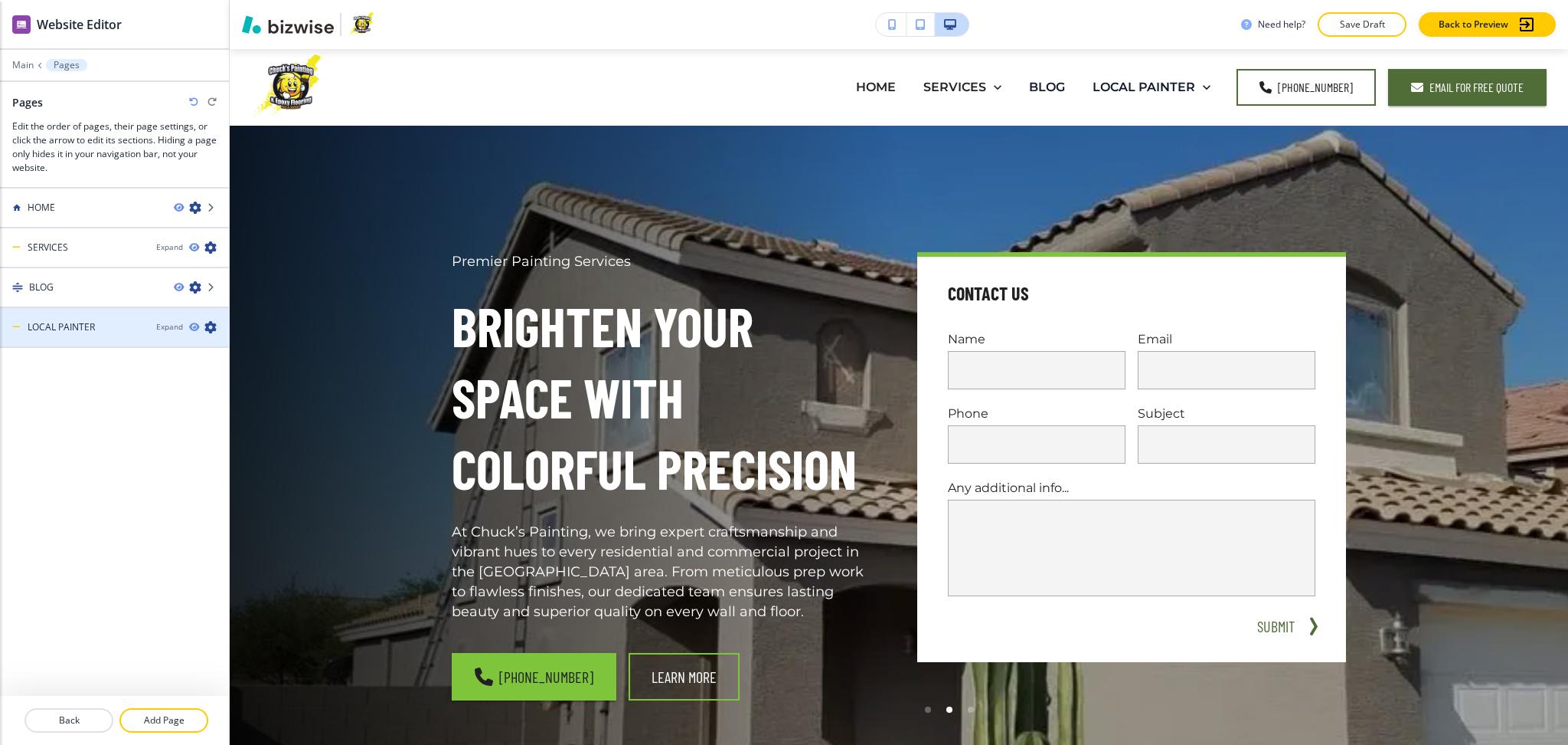
click at [214, 326] on icon "button" at bounding box center [210, 327] width 12 height 12
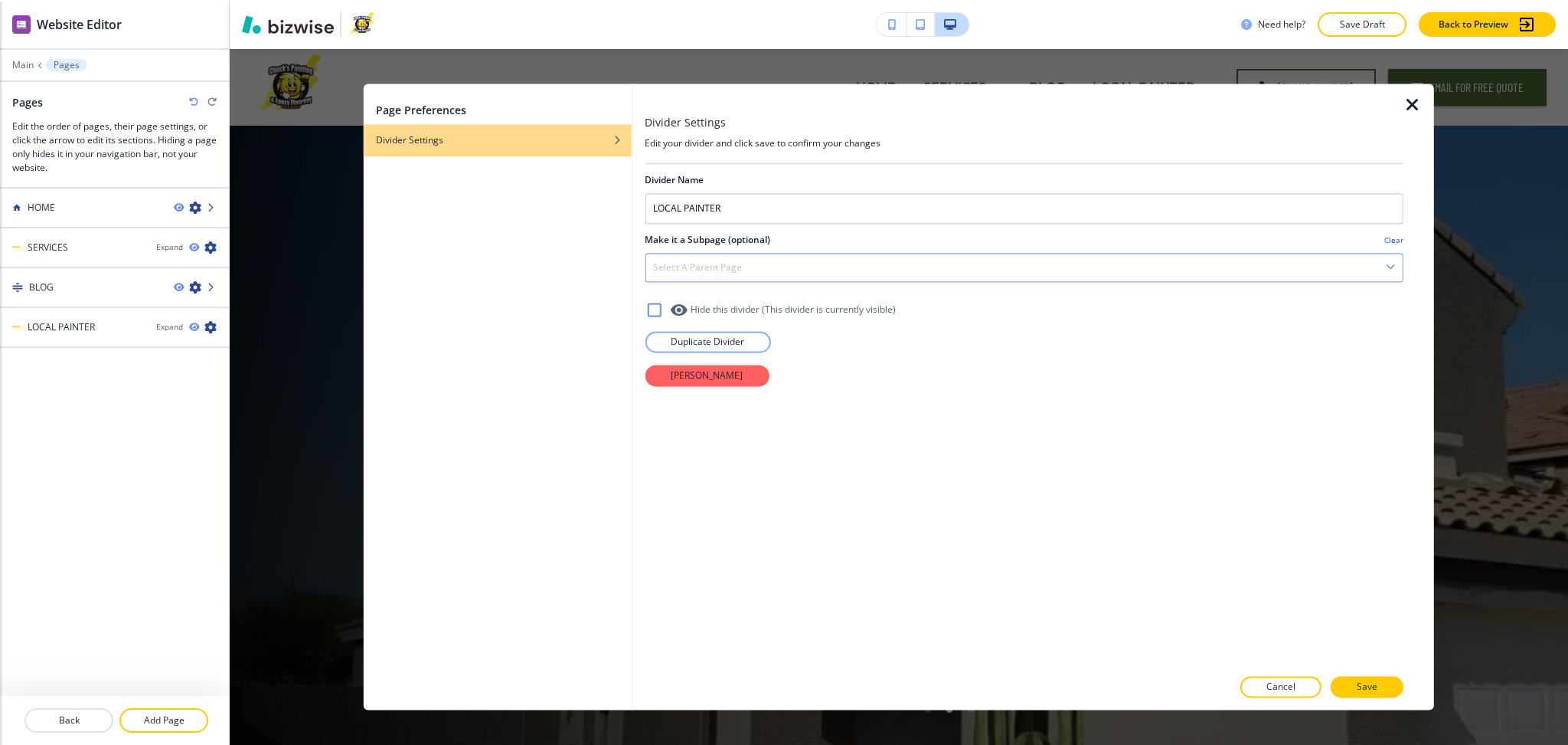
click at [726, 264] on h4 "Select a parent page" at bounding box center [698, 267] width 89 height 14
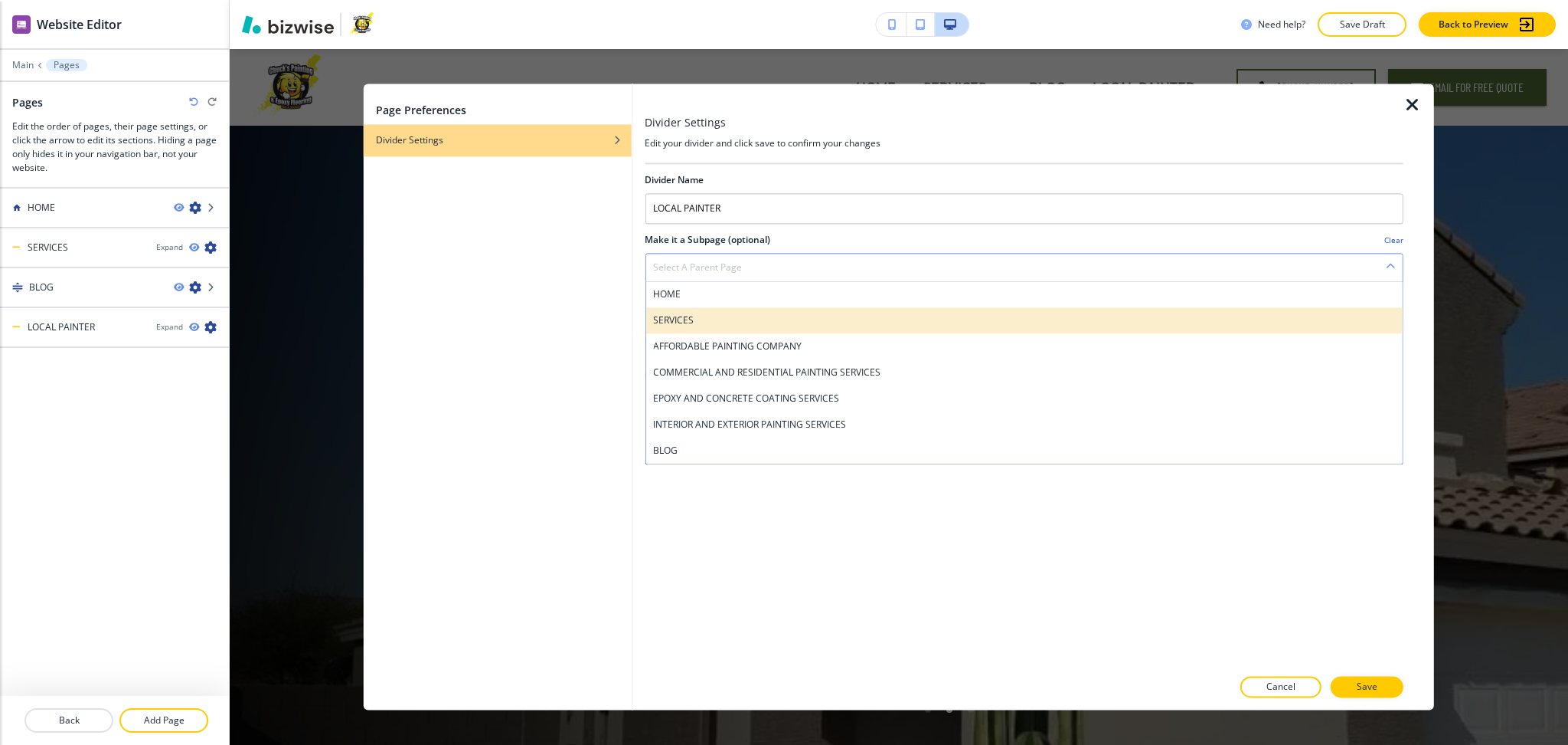
click at [691, 318] on h4 "SERVICES" at bounding box center [1024, 320] width 742 height 14
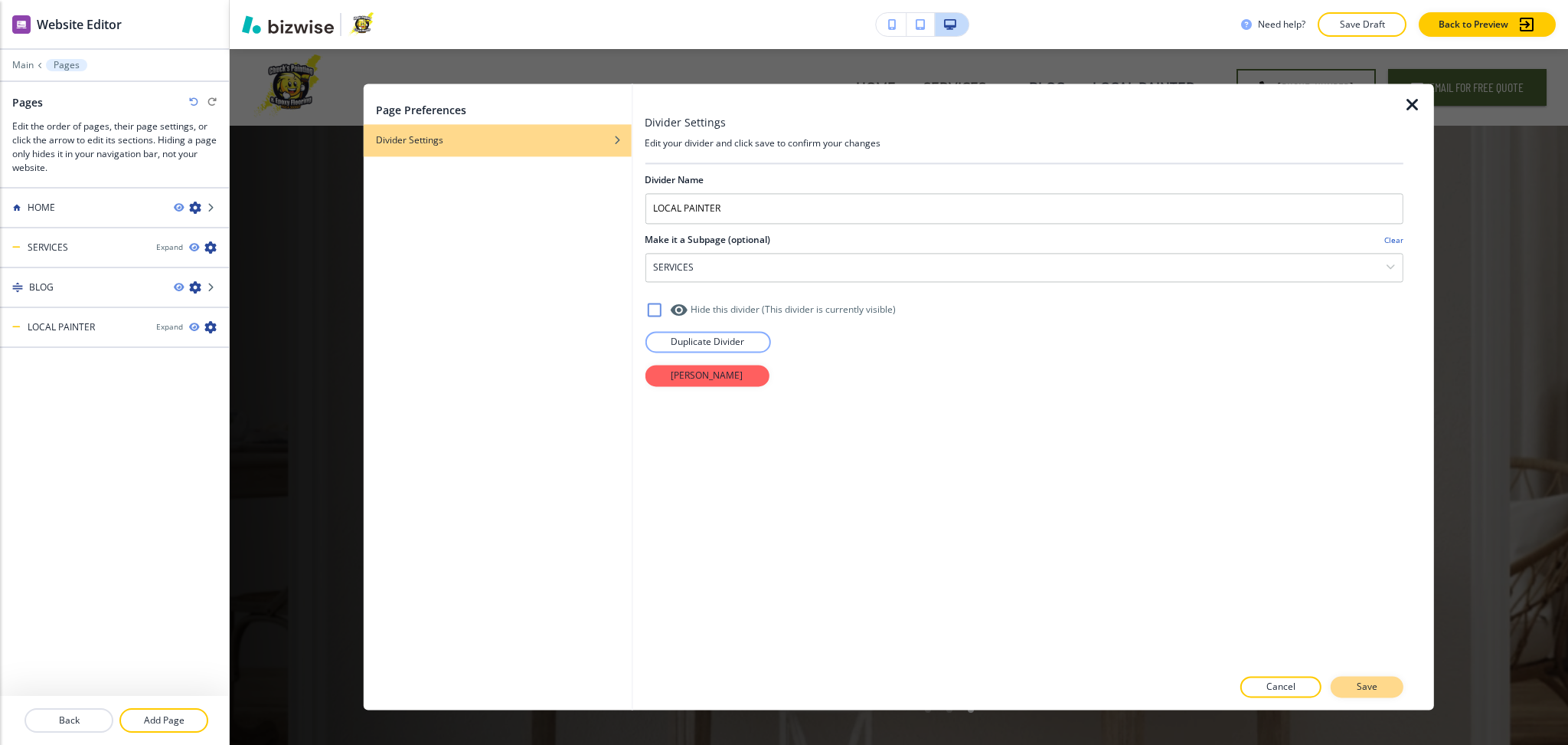
click at [1386, 689] on button "Save" at bounding box center [1367, 687] width 72 height 22
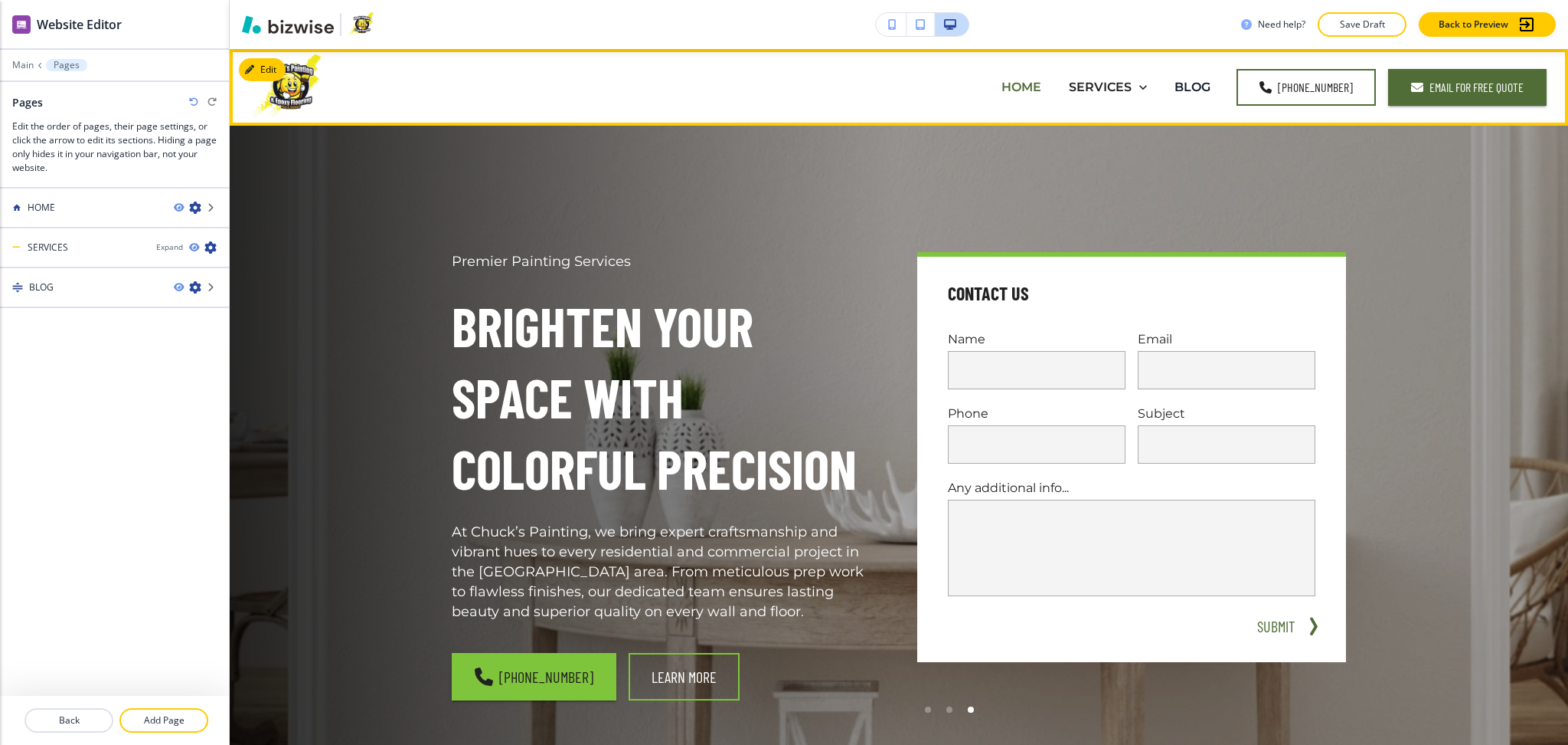
click at [1018, 81] on p "HOME" at bounding box center [1022, 86] width 39 height 18
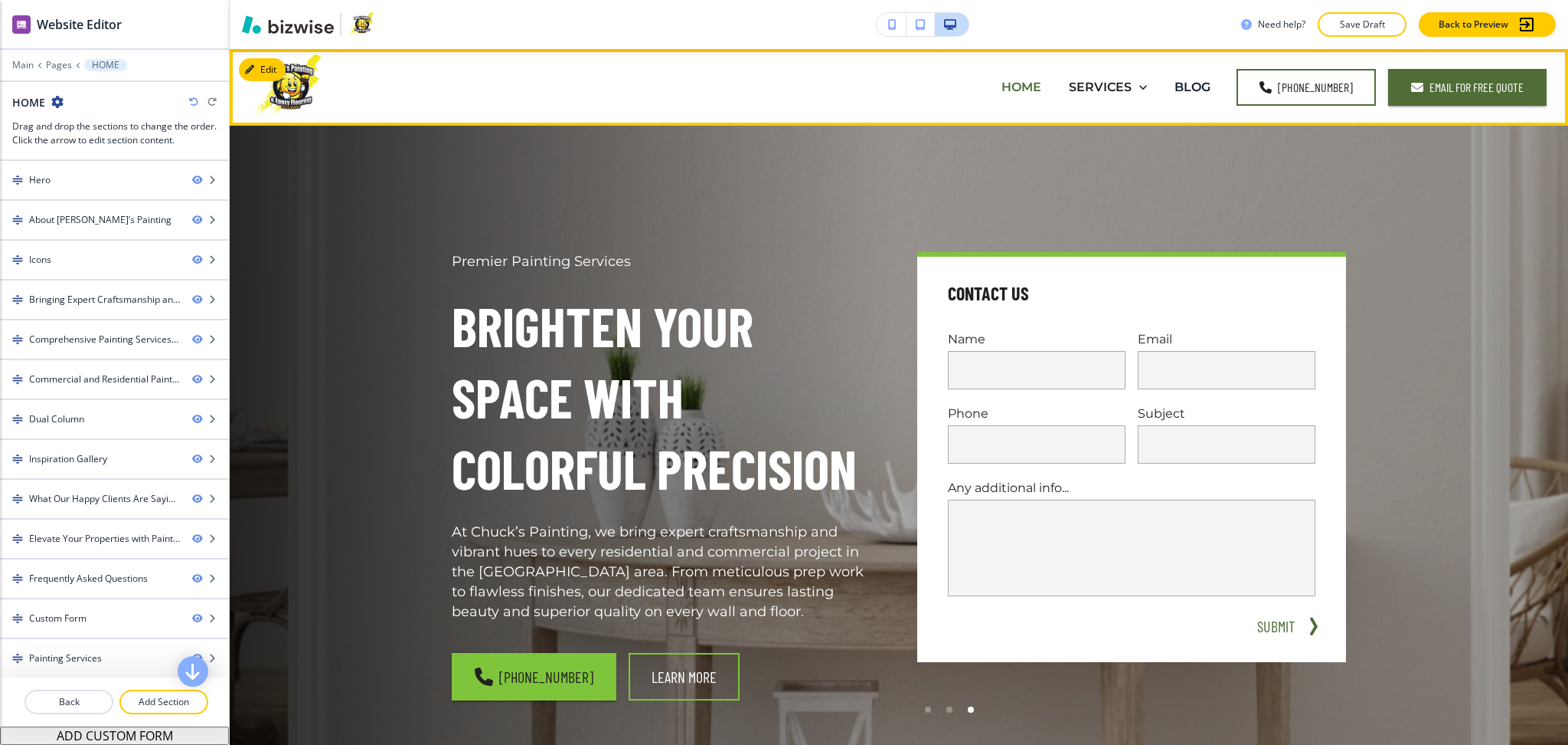
click at [1028, 90] on p "HOME" at bounding box center [1022, 86] width 39 height 18
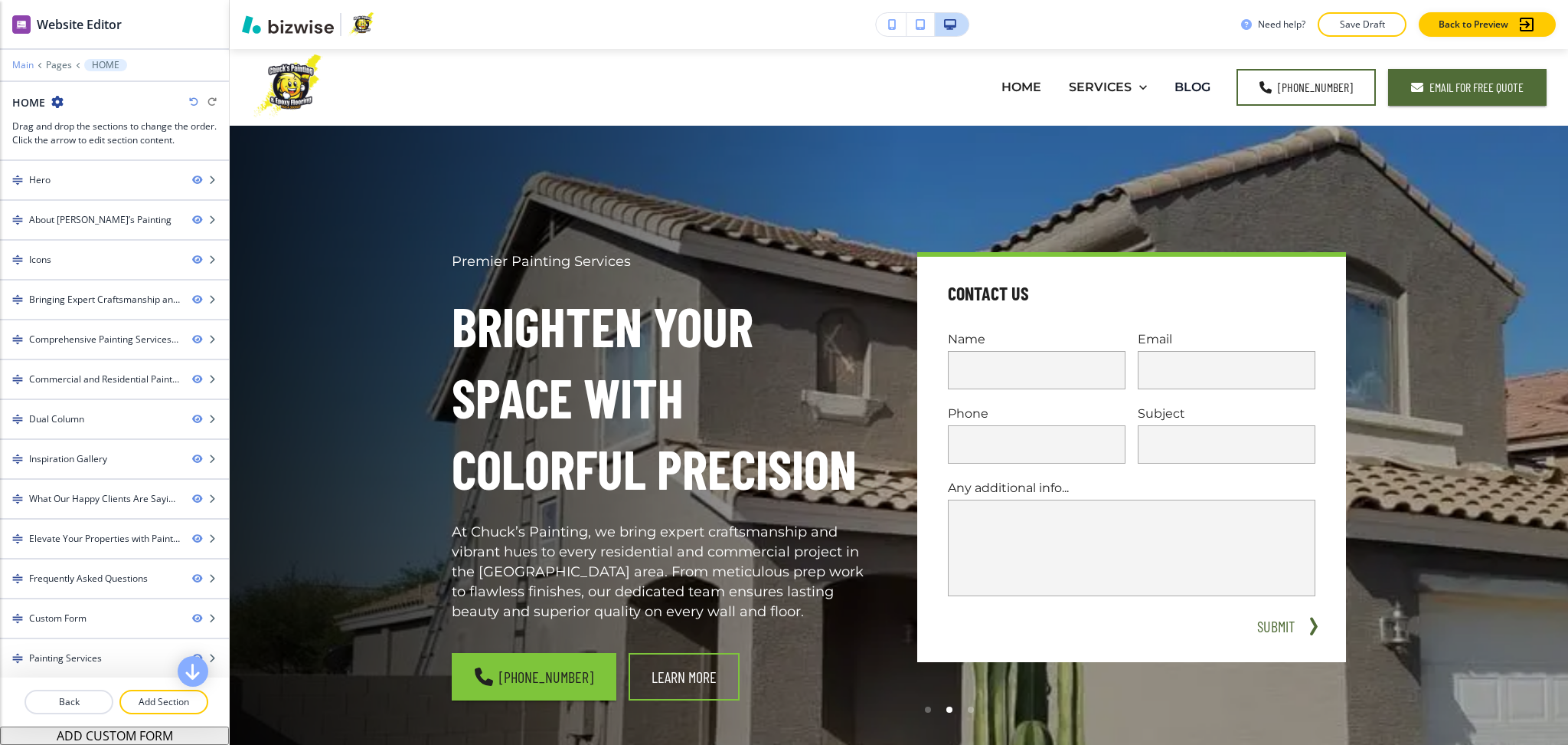
click at [19, 65] on p "Main" at bounding box center [23, 65] width 22 height 10
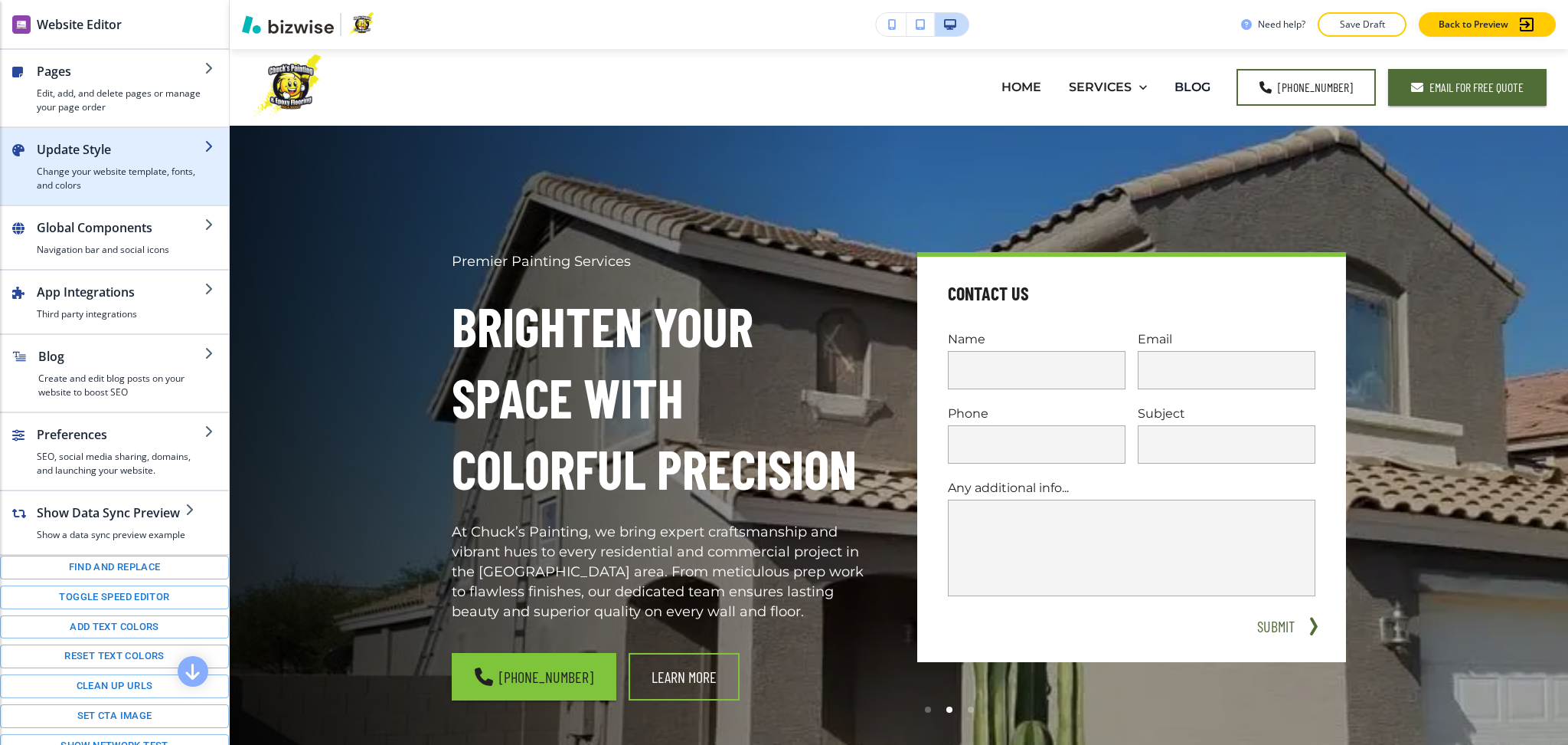
click at [65, 174] on h4 "Change your website template, fonts, and colors" at bounding box center [120, 178] width 168 height 27
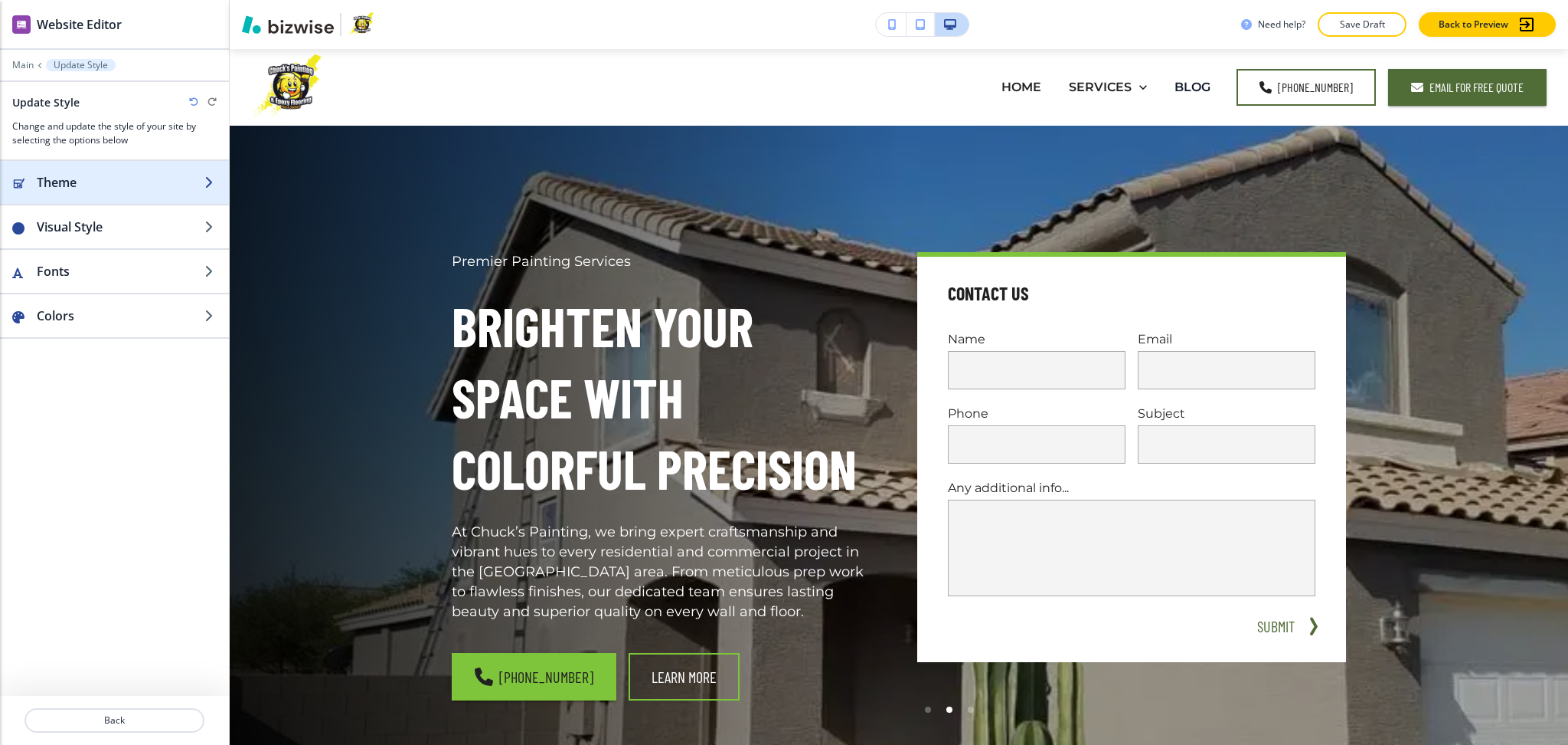
click at [64, 177] on h2 "Theme" at bounding box center [120, 182] width 168 height 19
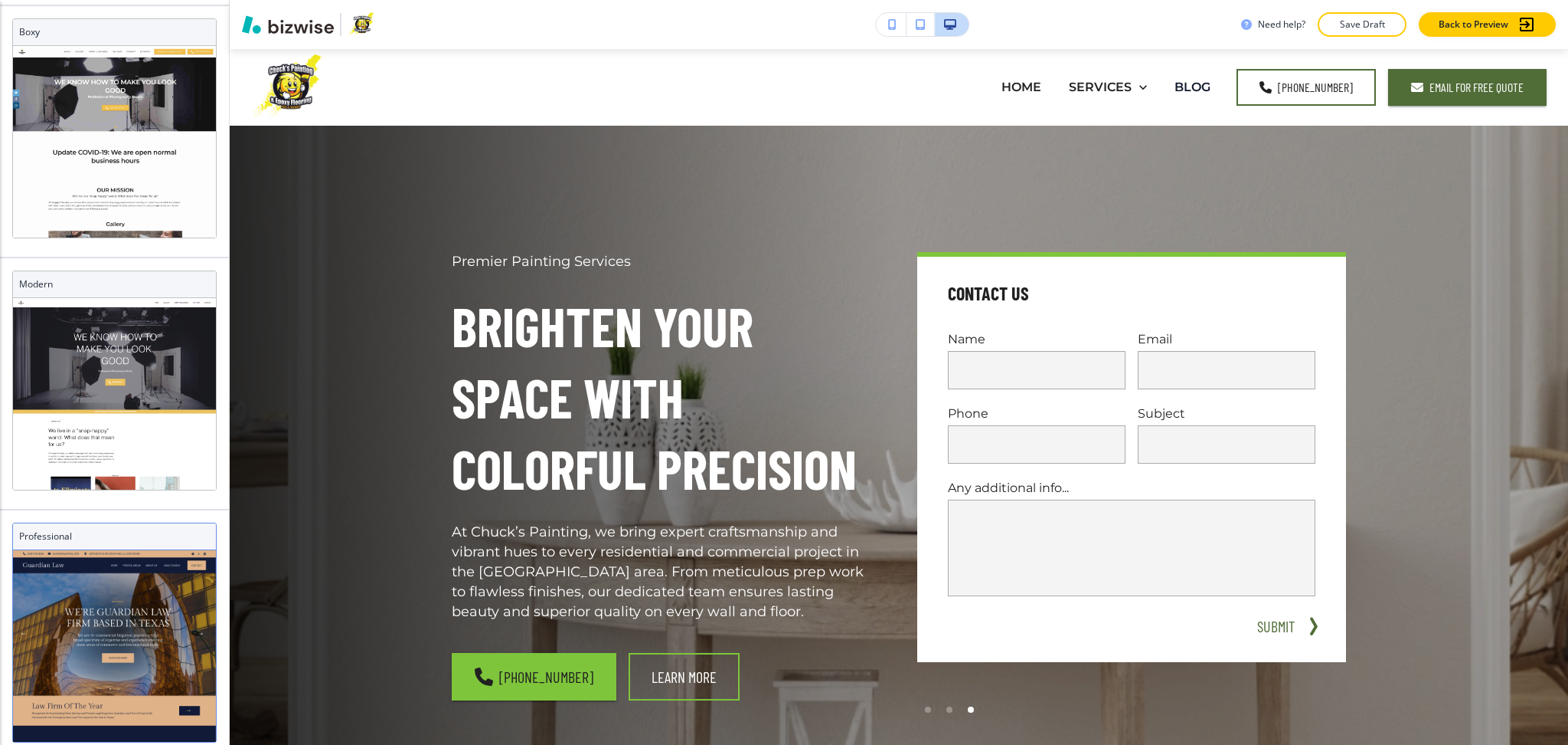
scroll to position [10, 0]
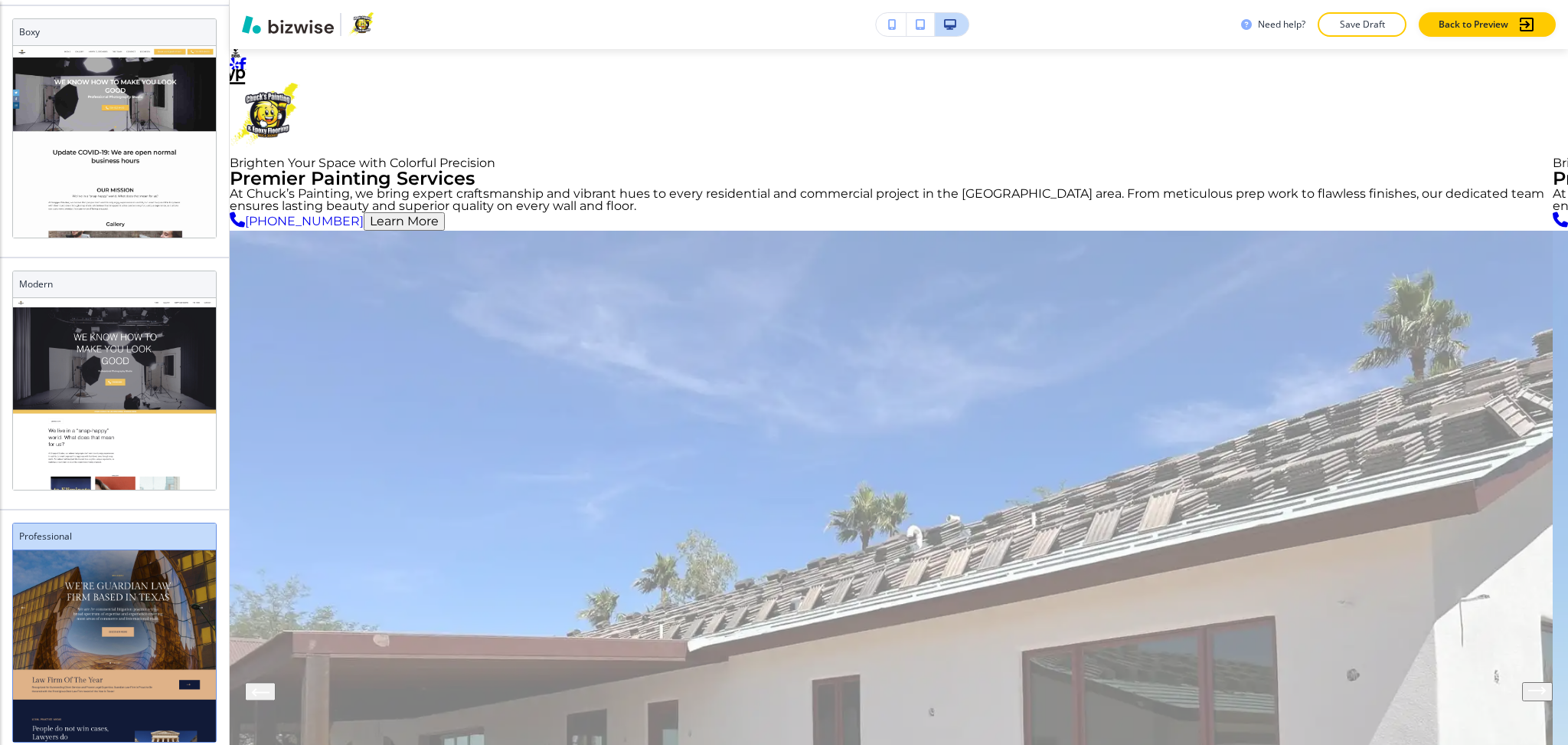
scroll to position [128, 0]
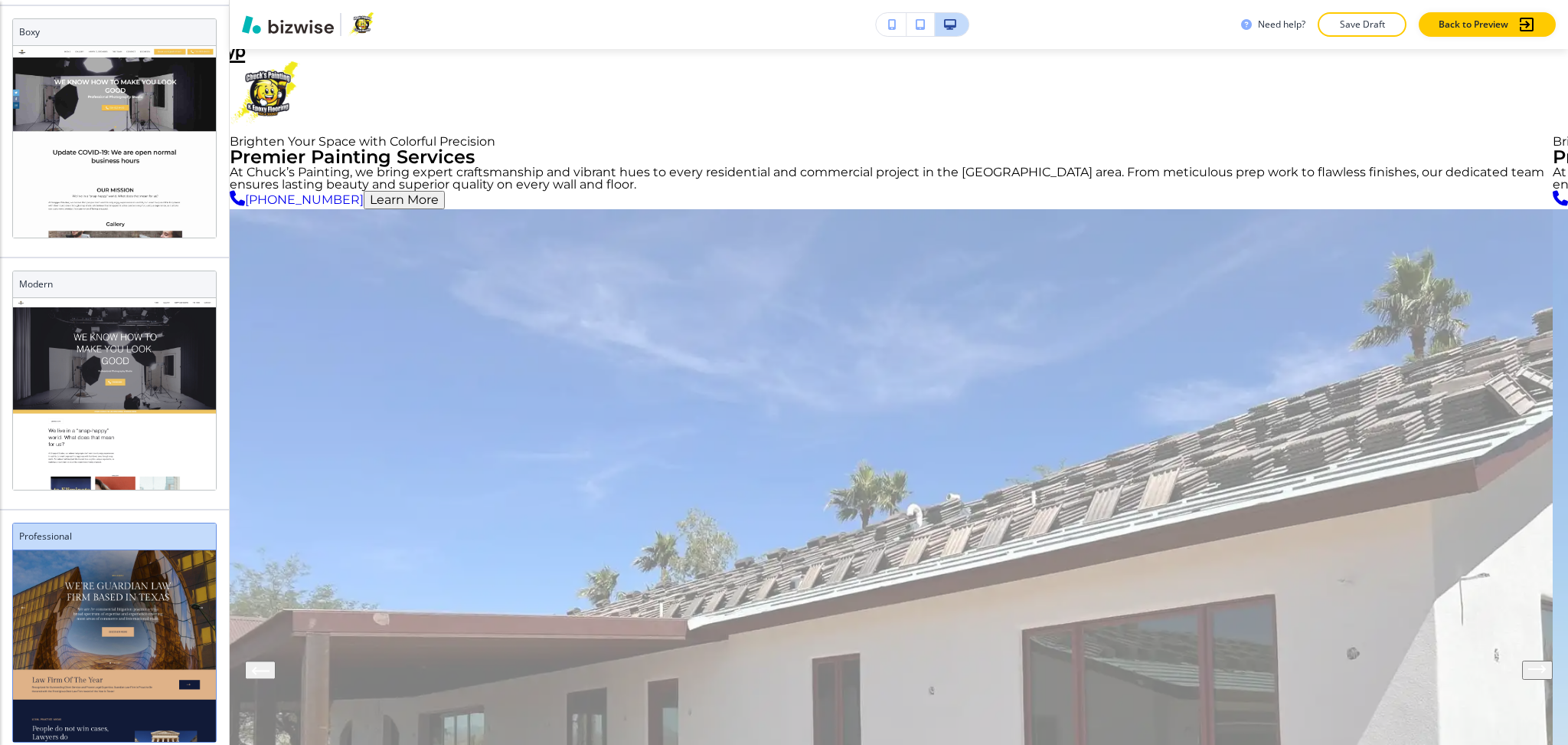
click at [607, 612] on img at bounding box center [891, 706] width 1323 height 993
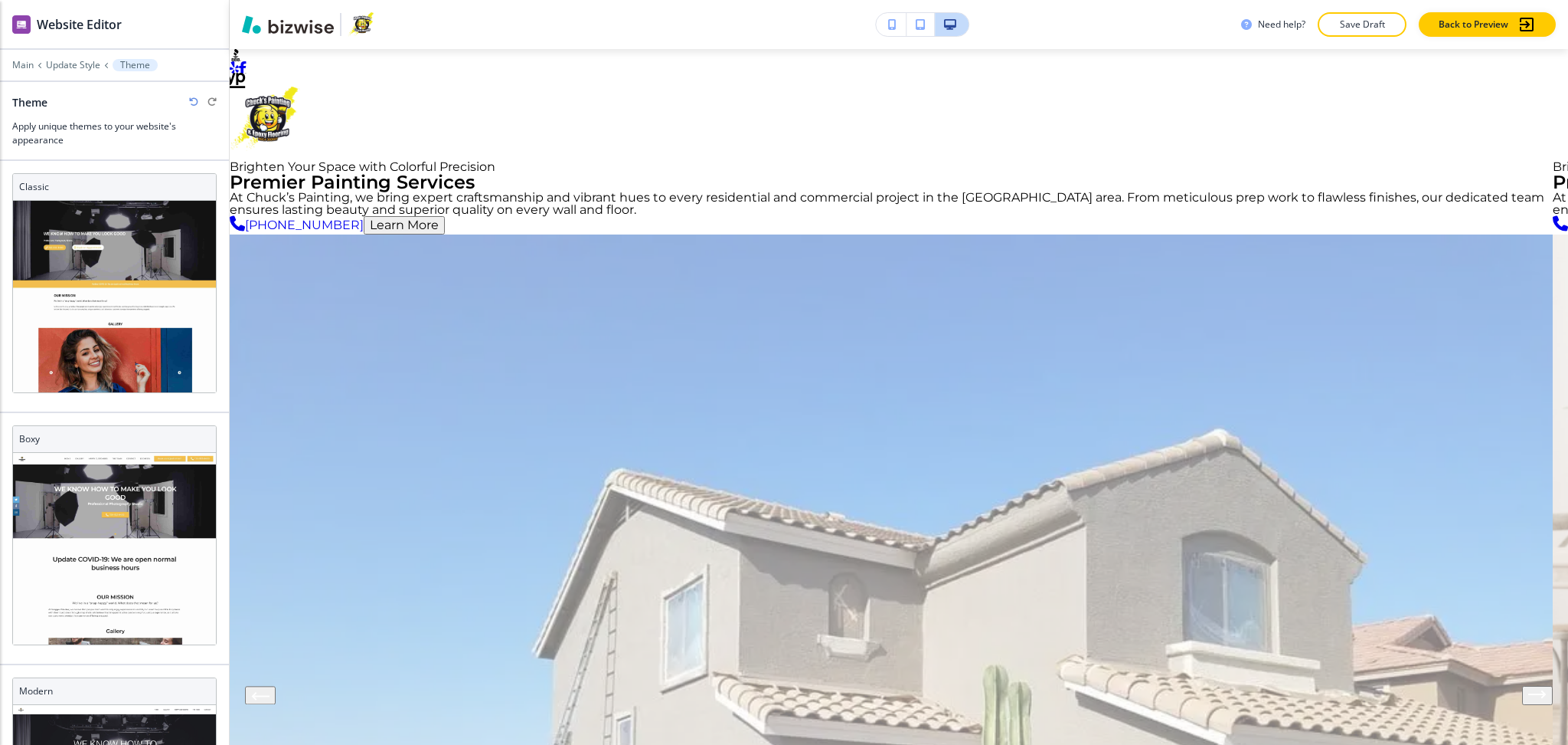
scroll to position [0, 0]
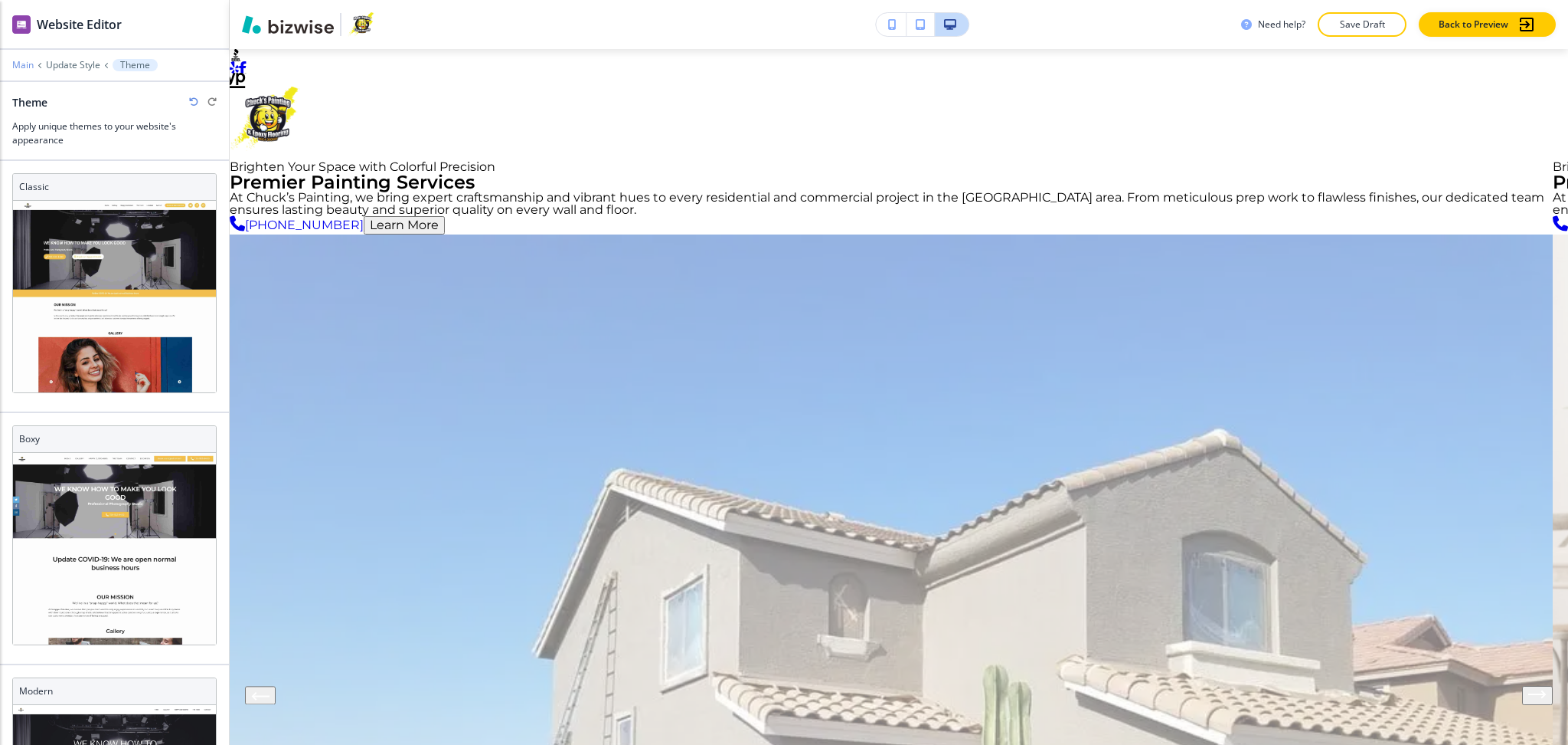
click at [19, 69] on p "Main" at bounding box center [23, 65] width 22 height 10
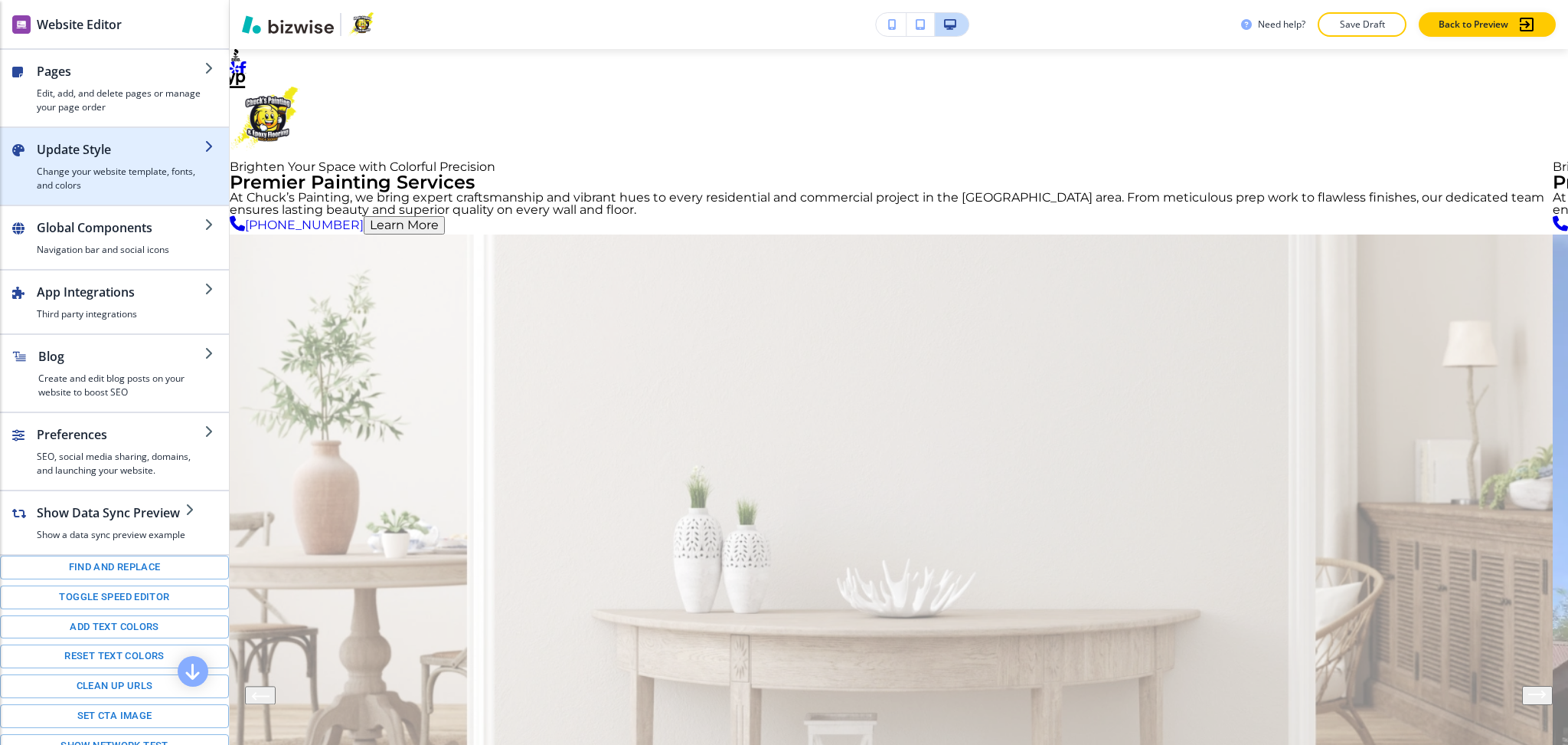
click at [86, 139] on div "button" at bounding box center [115, 133] width 229 height 12
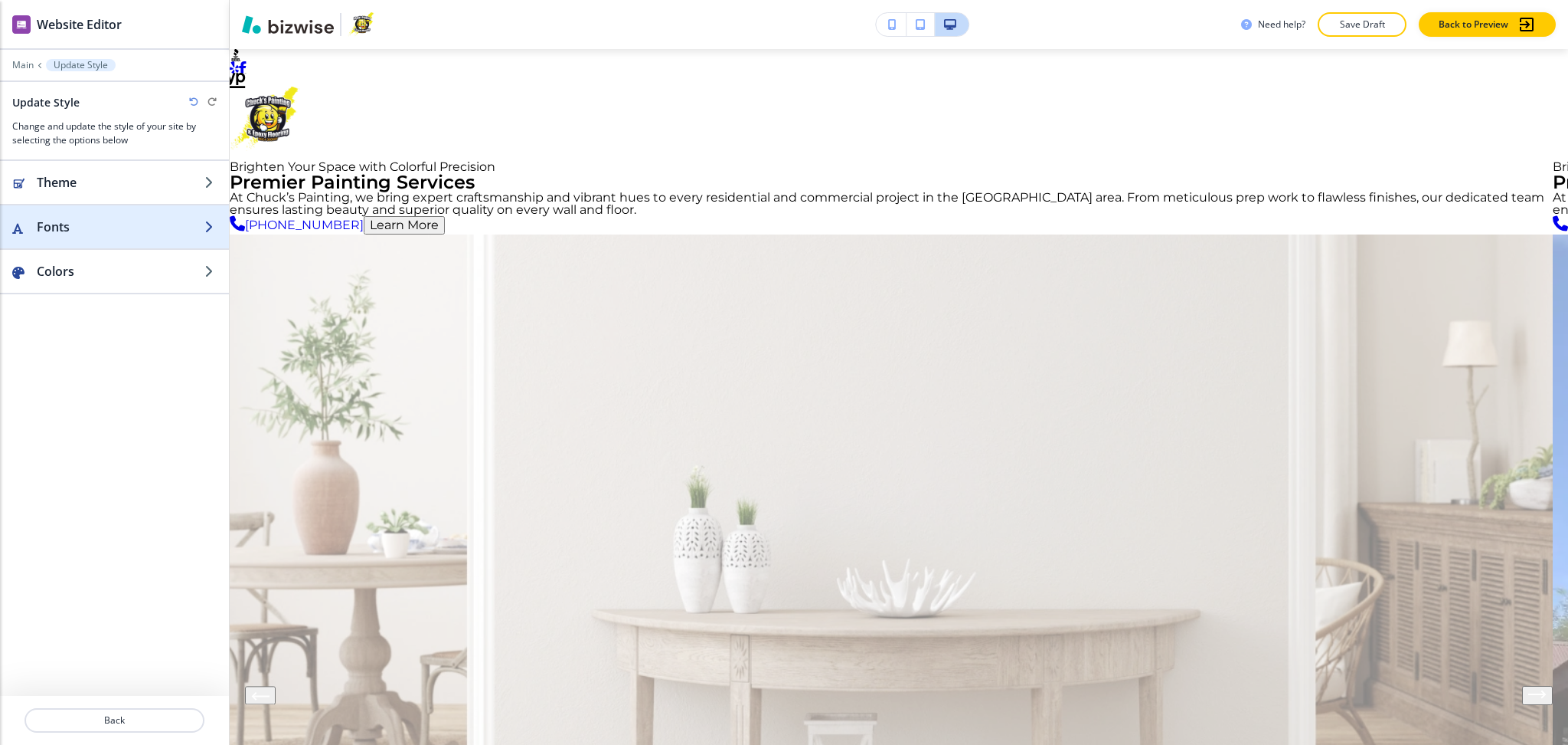
click at [77, 219] on h2 "Fonts" at bounding box center [120, 227] width 168 height 19
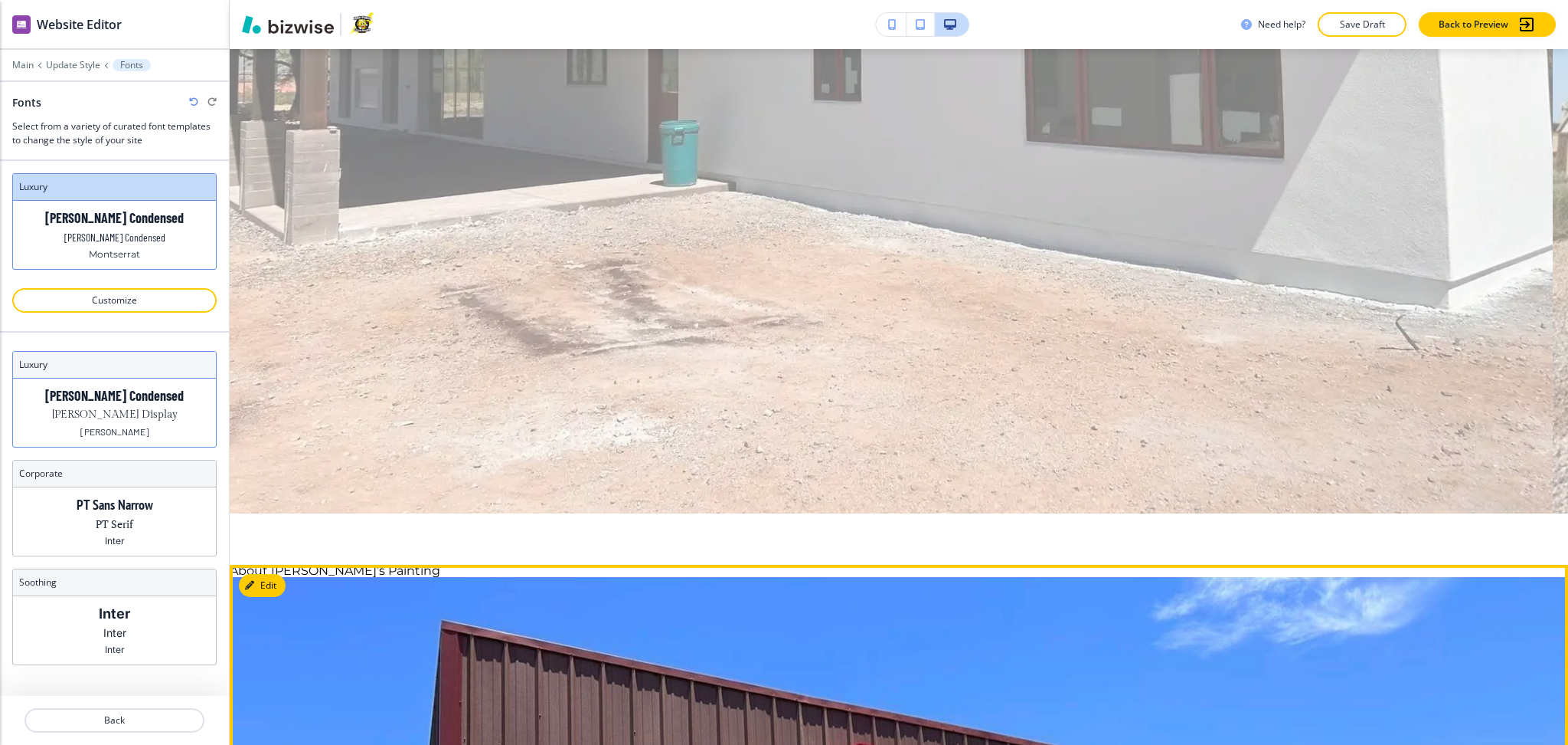
scroll to position [715, 0]
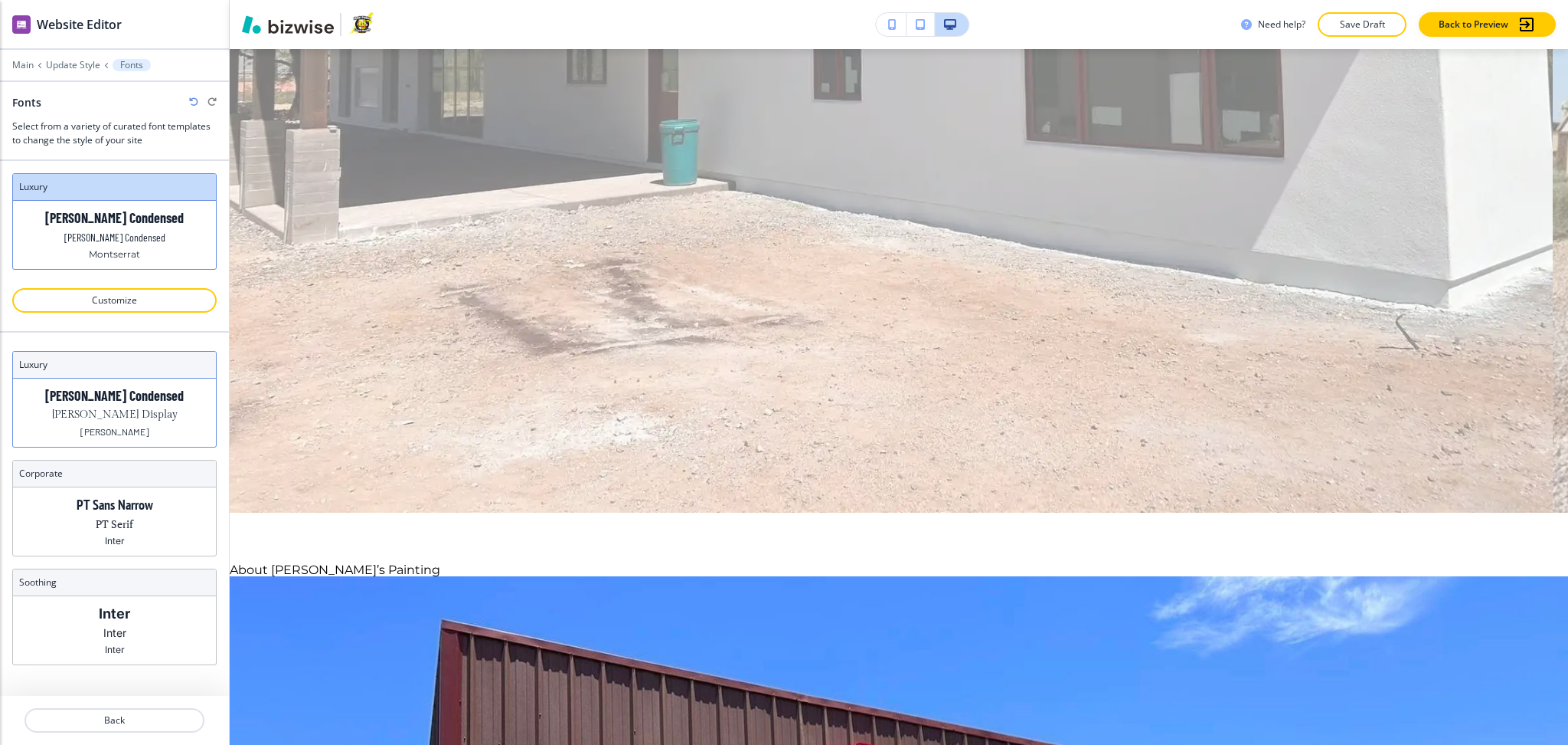
click at [132, 398] on p "Barlow Condensed" at bounding box center [115, 396] width 139 height 16
click at [119, 519] on p "PT Serif" at bounding box center [115, 523] width 38 height 16
click at [133, 641] on div "Inter Inter Inter" at bounding box center [115, 630] width 203 height 69
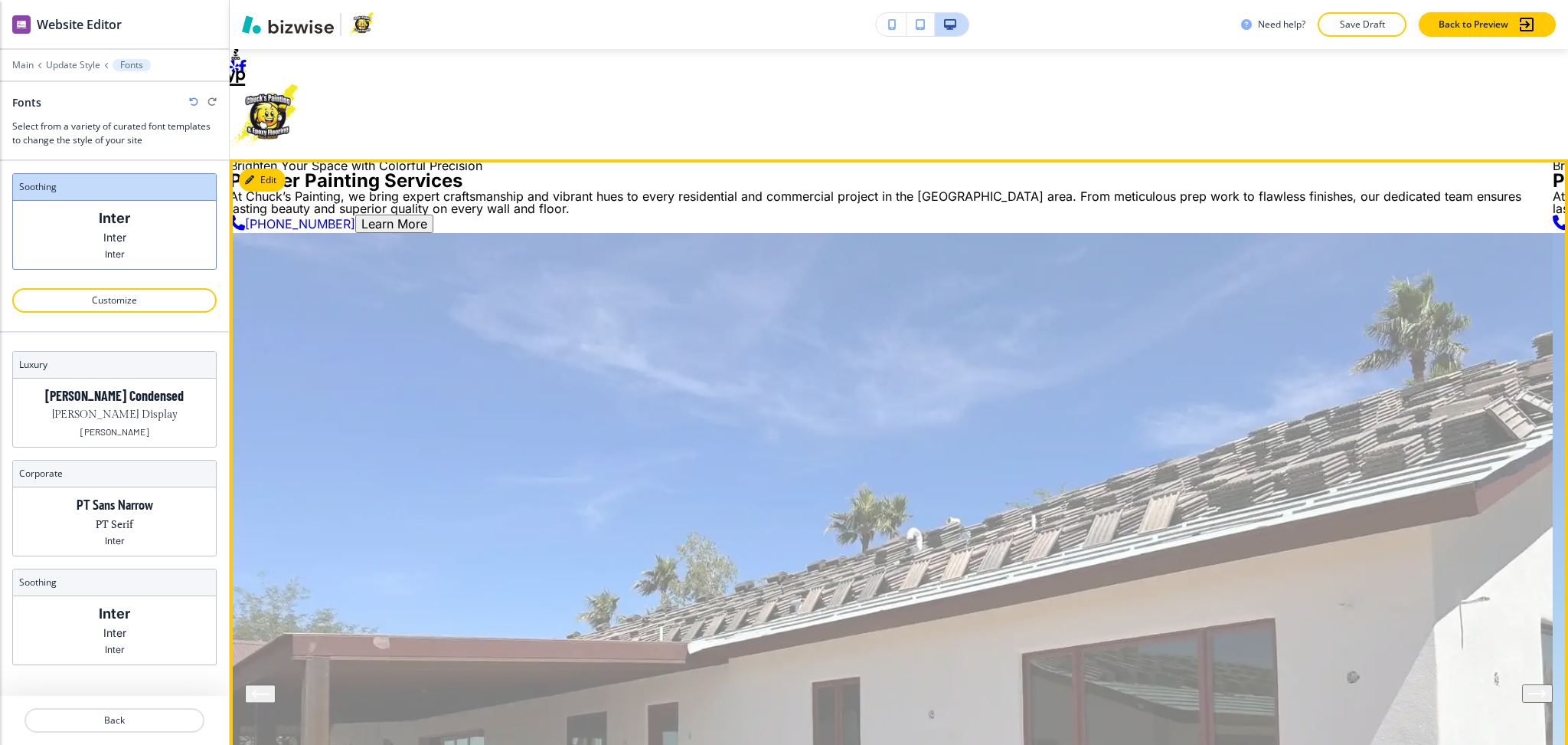
scroll to position [0, 0]
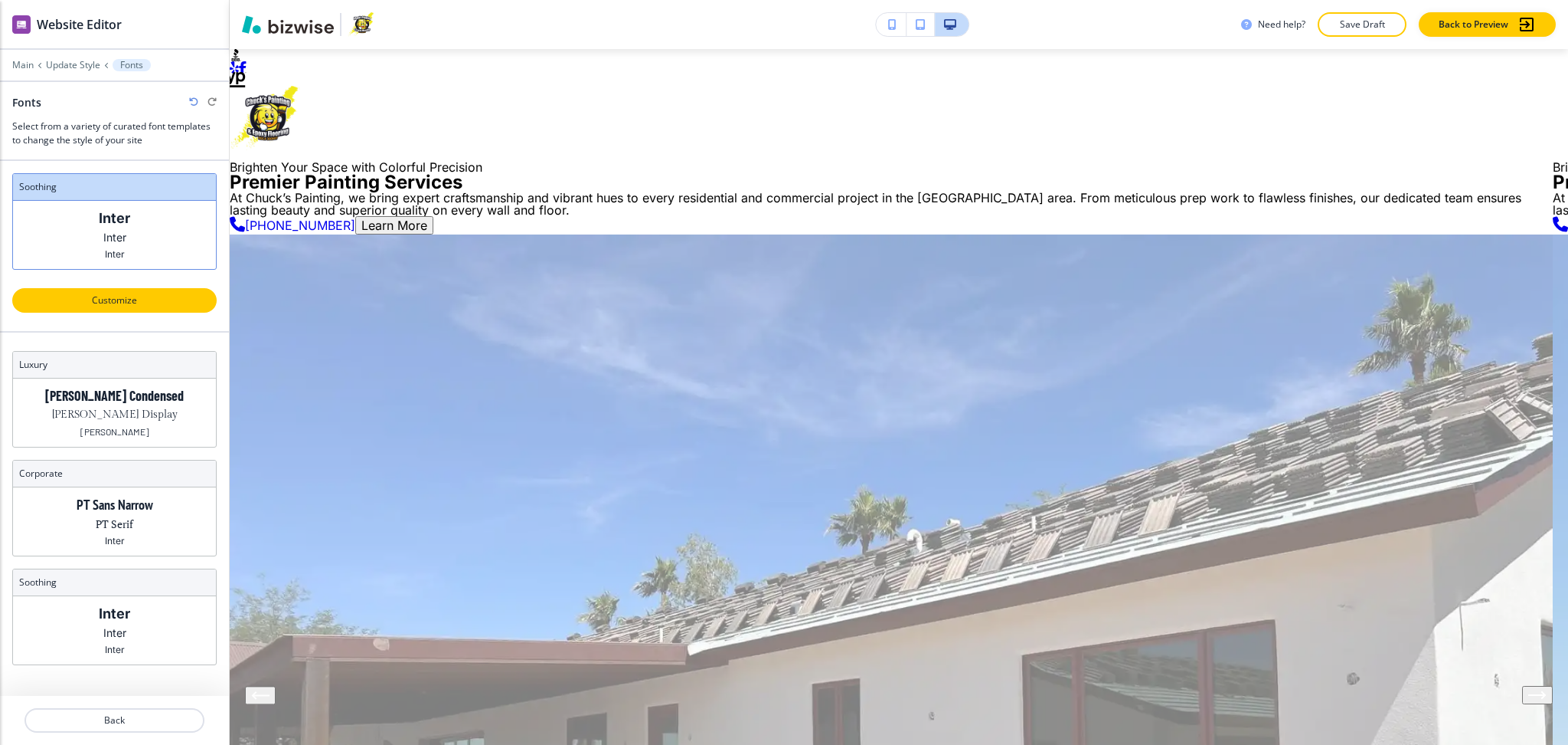
click at [128, 302] on p "Customize" at bounding box center [114, 300] width 164 height 14
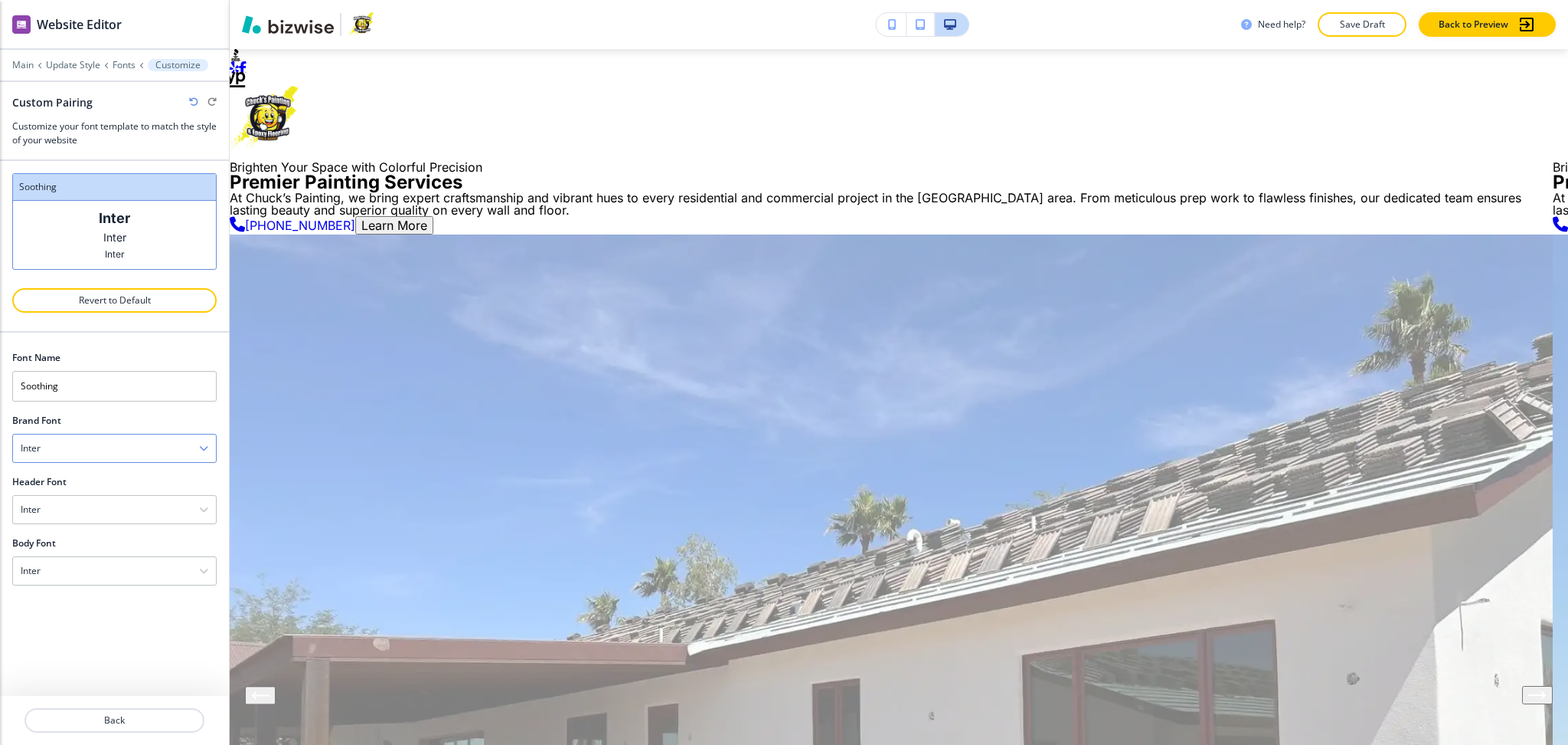
click at [103, 442] on div "Inter" at bounding box center [115, 447] width 203 height 27
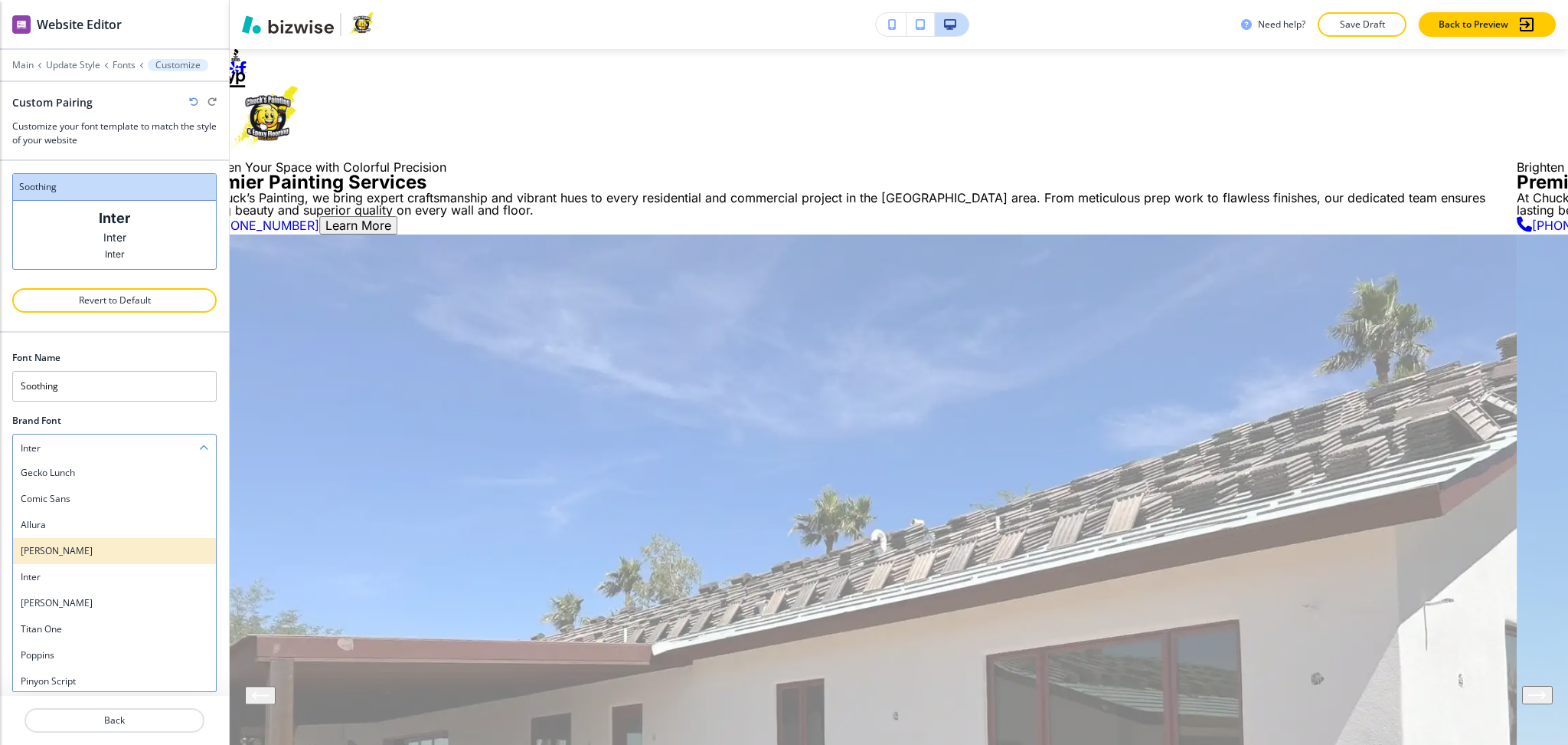
click at [79, 546] on h4 "Anton" at bounding box center [115, 551] width 188 height 14
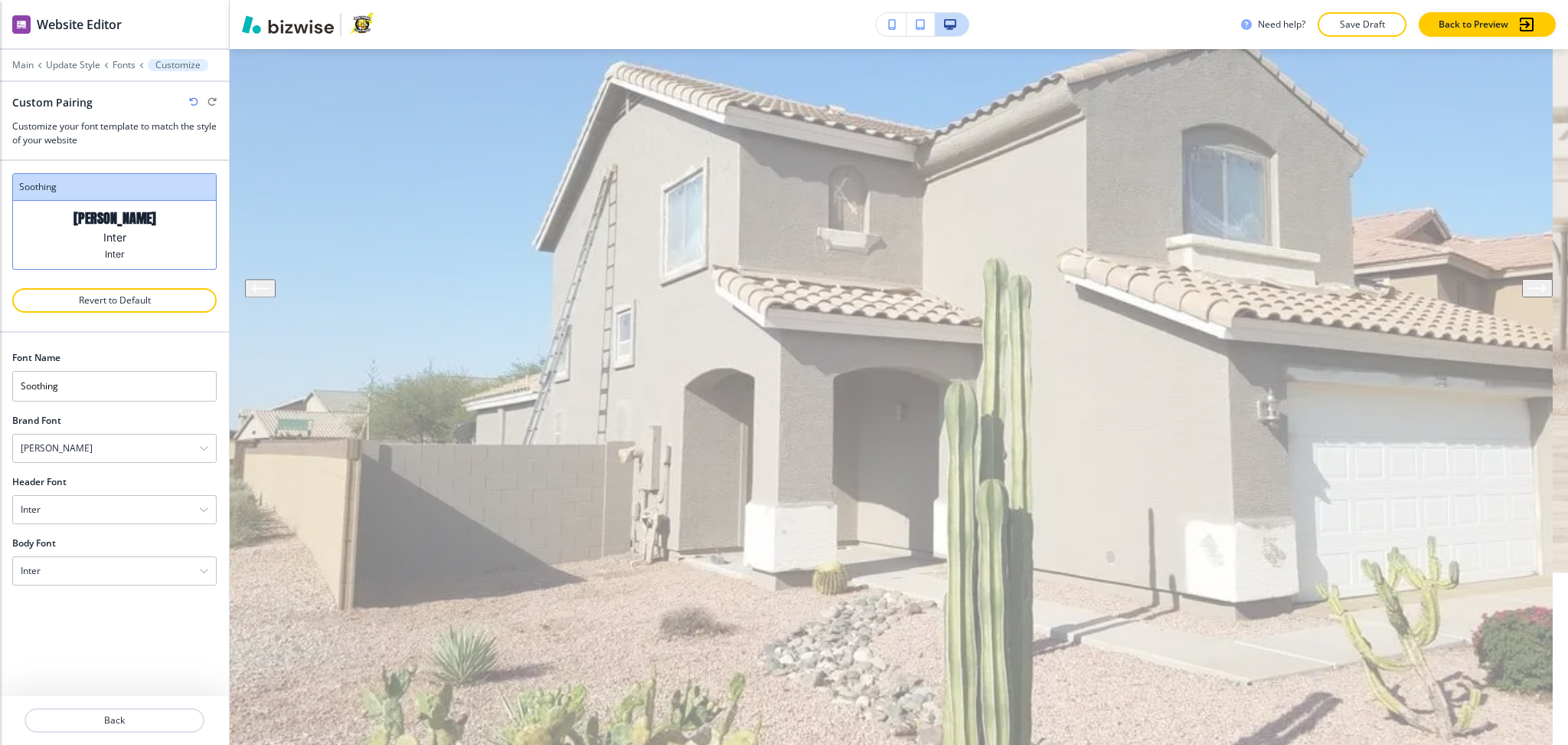
scroll to position [408, 0]
click at [192, 101] on icon "button" at bounding box center [193, 102] width 9 height 9
click at [85, 505] on div "Inter" at bounding box center [115, 509] width 203 height 27
click at [77, 615] on h4 "Anton" at bounding box center [115, 612] width 188 height 14
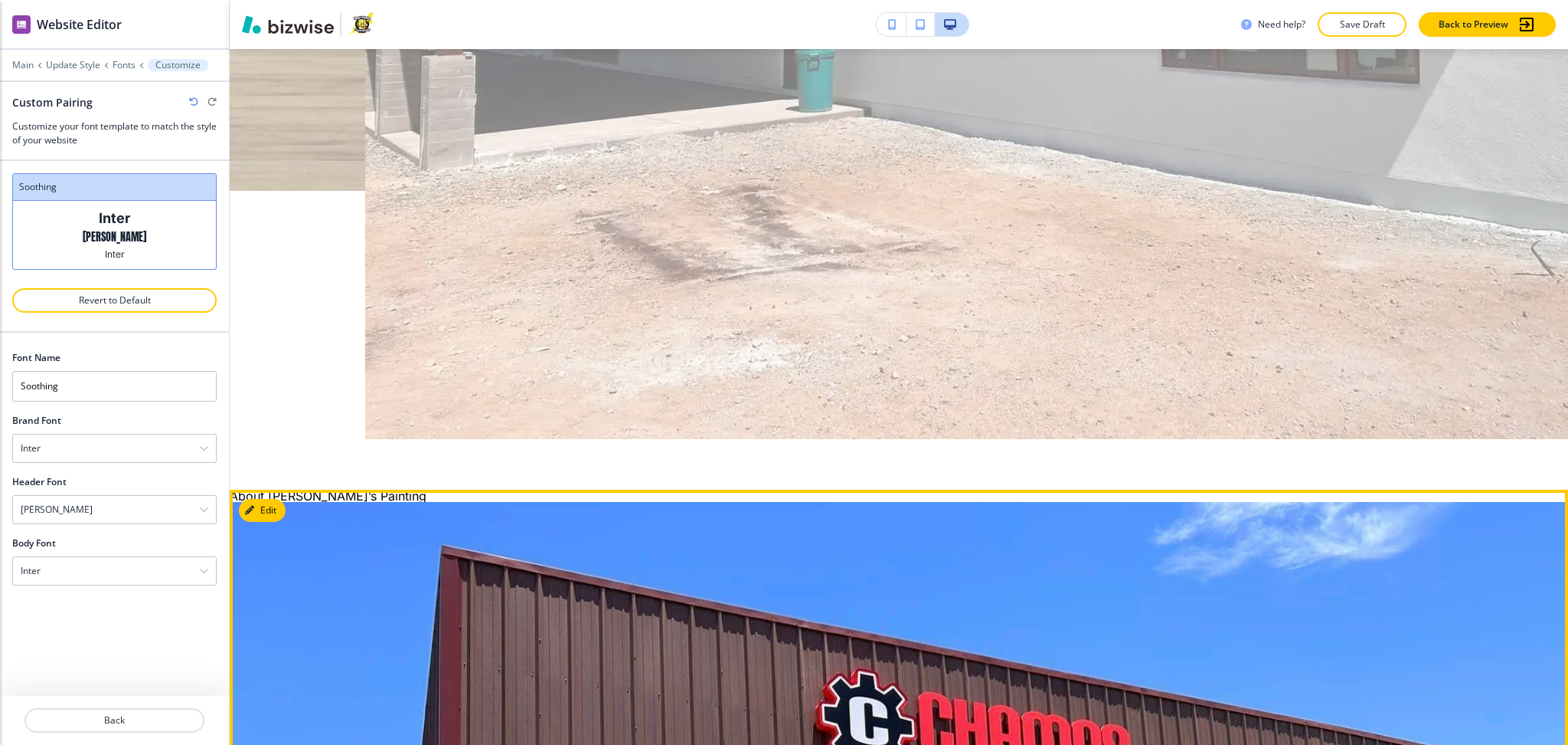
scroll to position [787, 0]
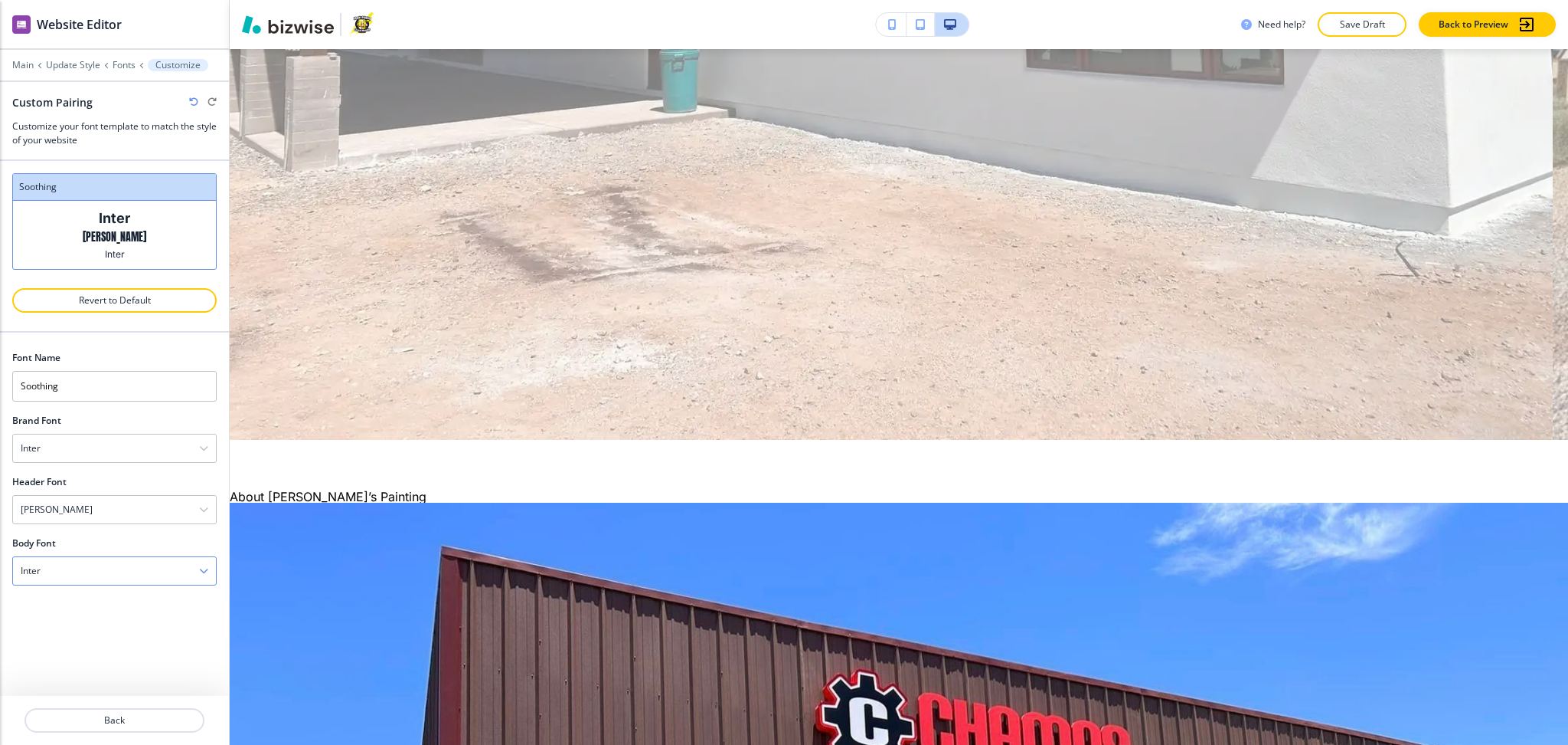
click at [80, 573] on div "Inter" at bounding box center [115, 570] width 203 height 27
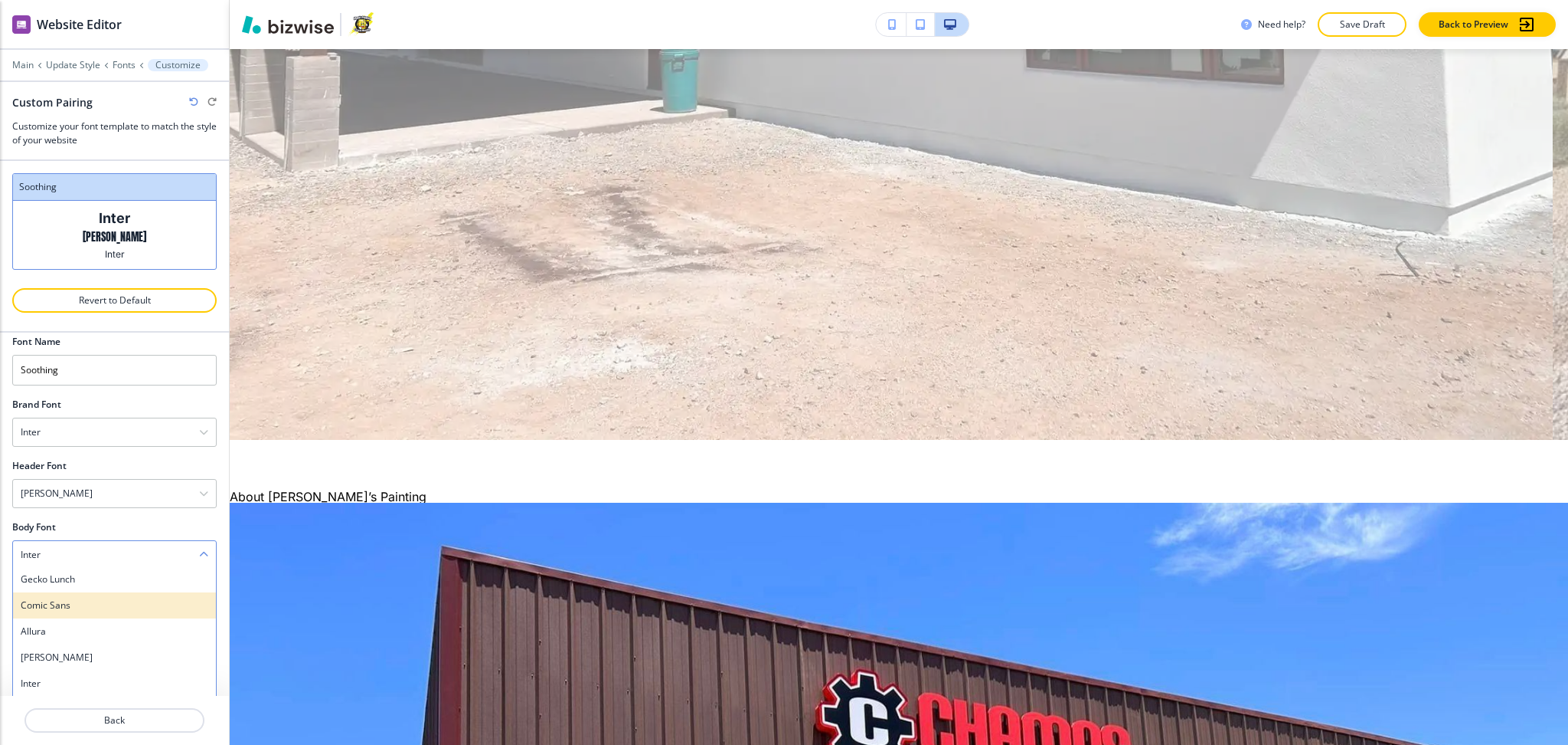
click at [78, 601] on h4 "Comic Sans" at bounding box center [115, 605] width 188 height 14
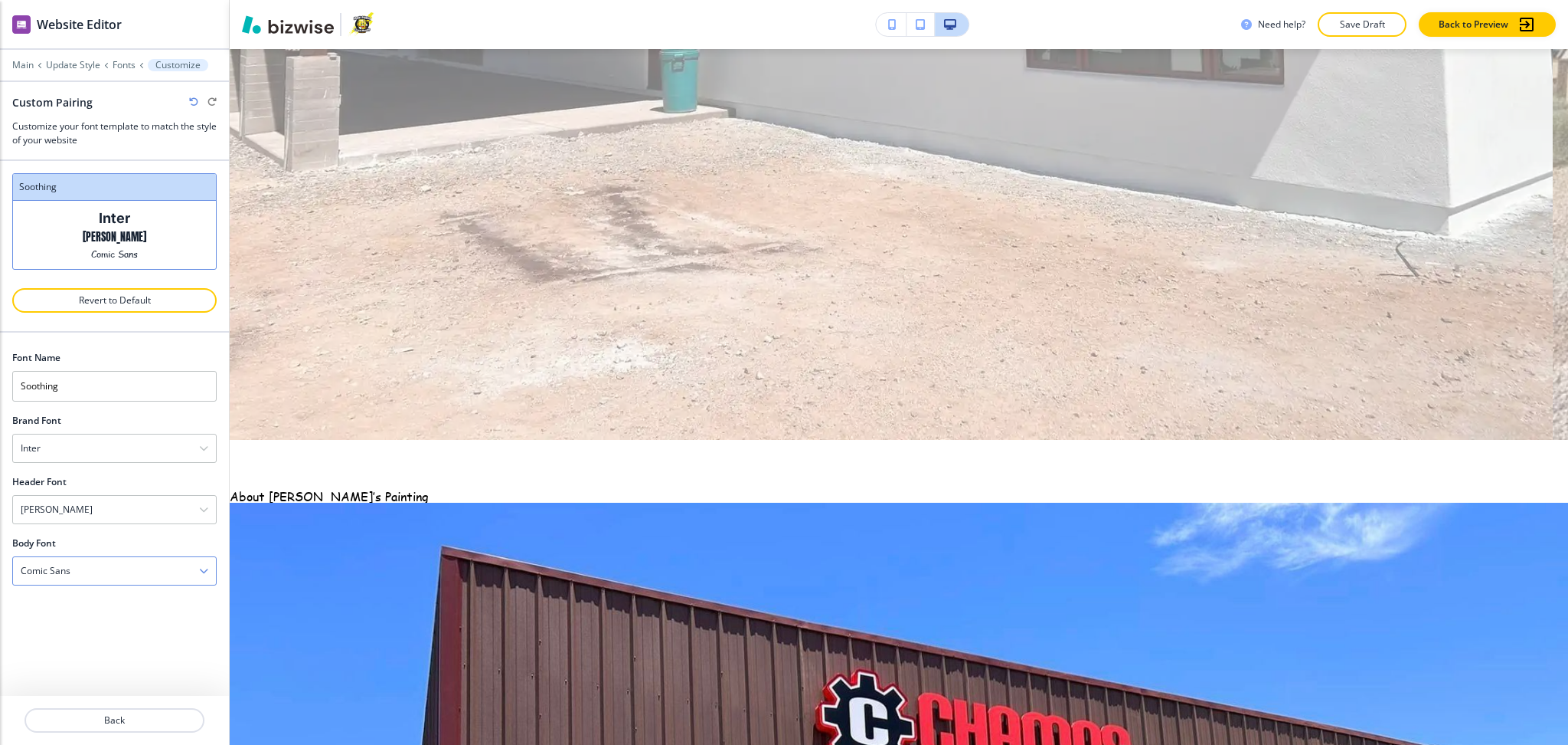
scroll to position [0, 0]
click at [193, 100] on icon "button" at bounding box center [193, 102] width 9 height 9
click at [106, 565] on div "Inter" at bounding box center [115, 570] width 203 height 27
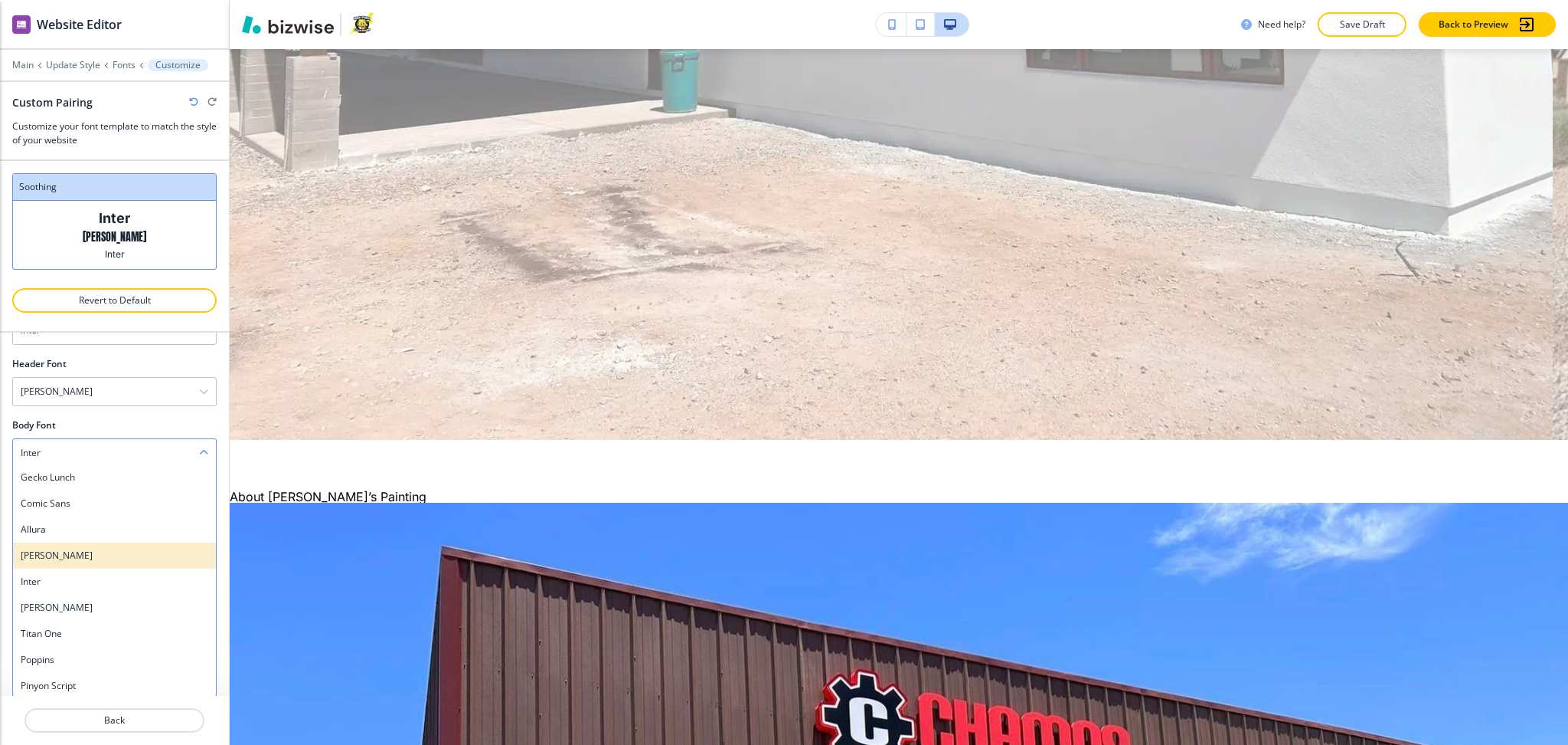
scroll to position [1124, 0]
click at [105, 555] on h4 "Anton" at bounding box center [115, 554] width 188 height 14
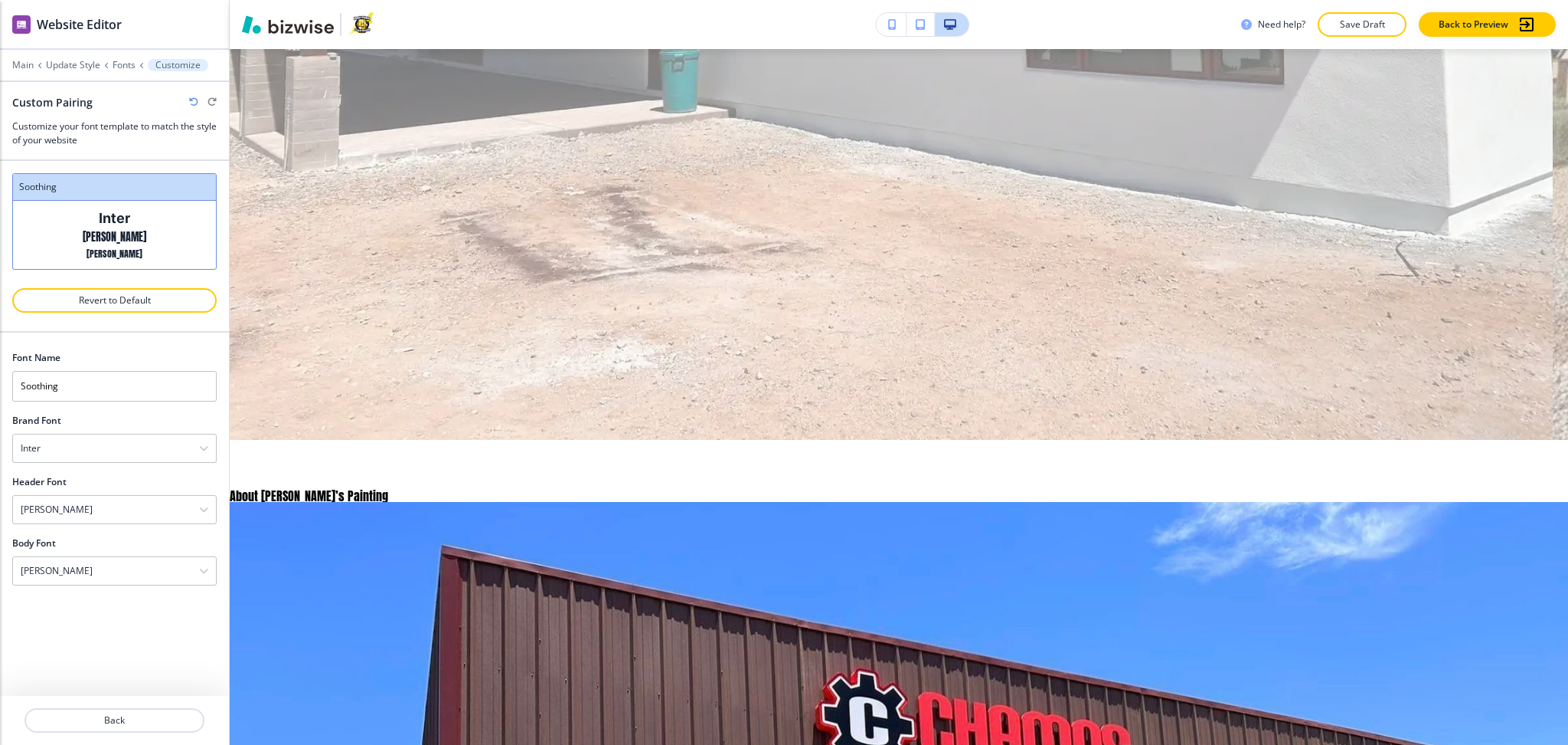
scroll to position [0, 0]
click at [192, 98] on icon "button" at bounding box center [193, 102] width 9 height 9
click at [115, 570] on div "Inter" at bounding box center [115, 570] width 203 height 27
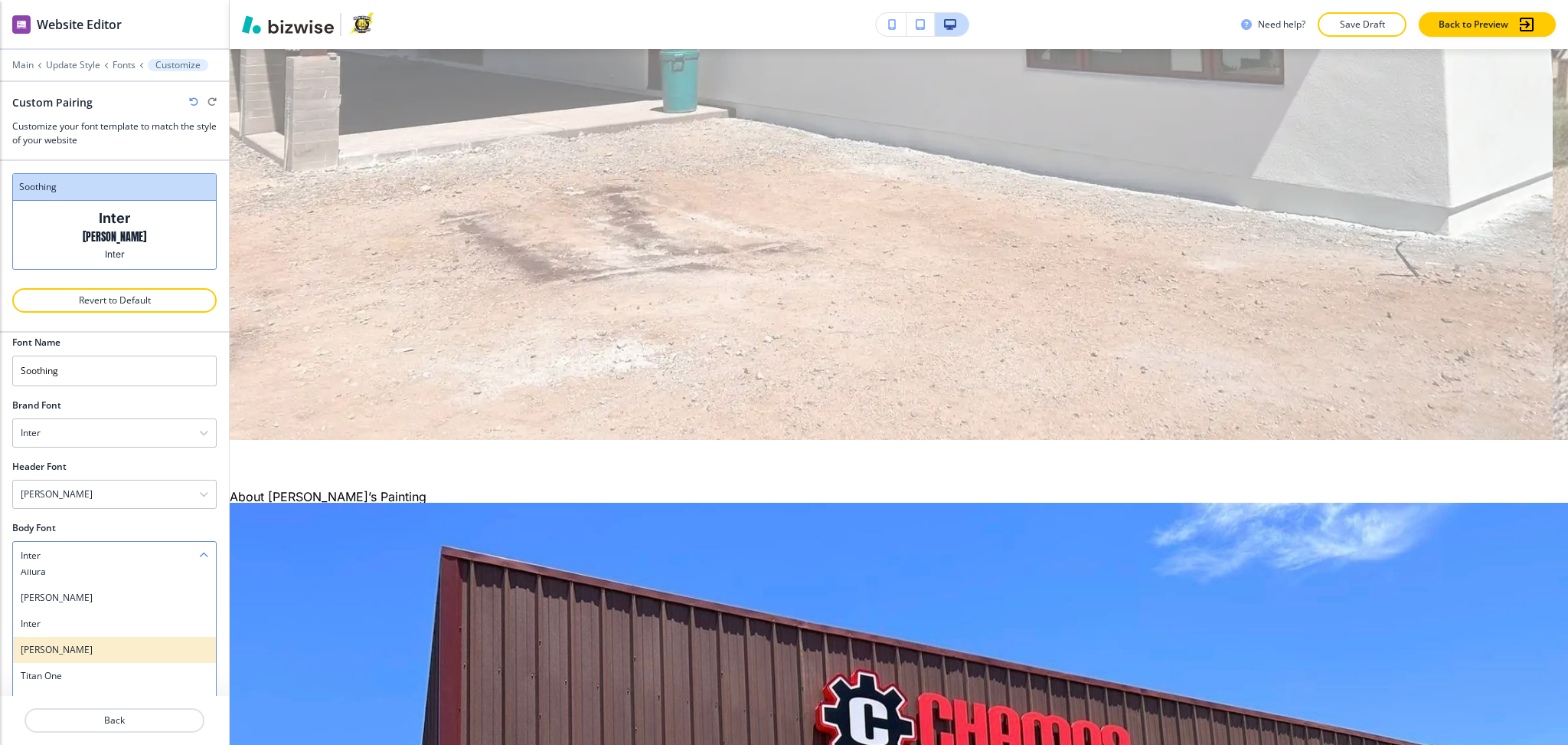
scroll to position [1183, 0]
click at [99, 650] on h4 "Barlow" at bounding box center [115, 650] width 188 height 14
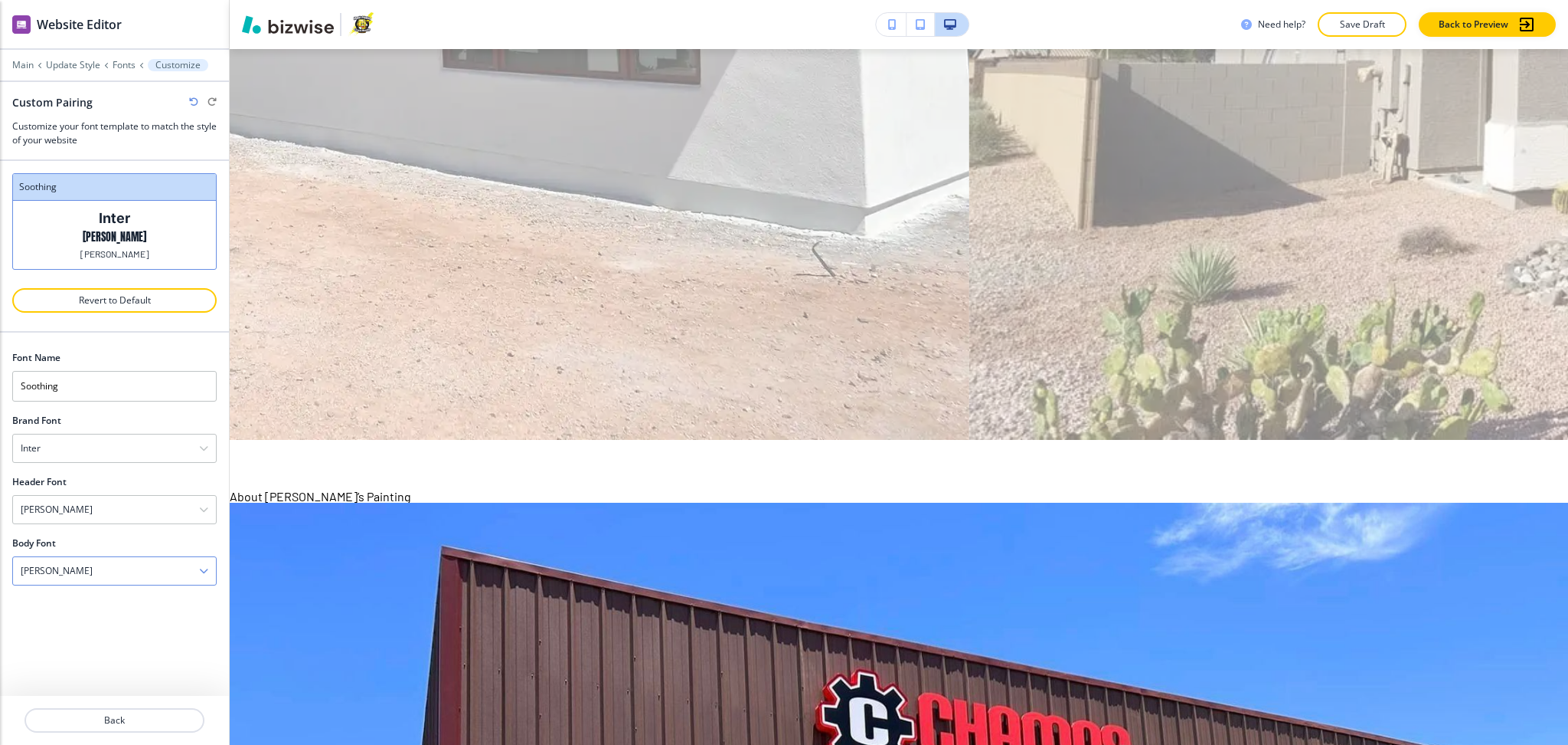
scroll to position [0, 0]
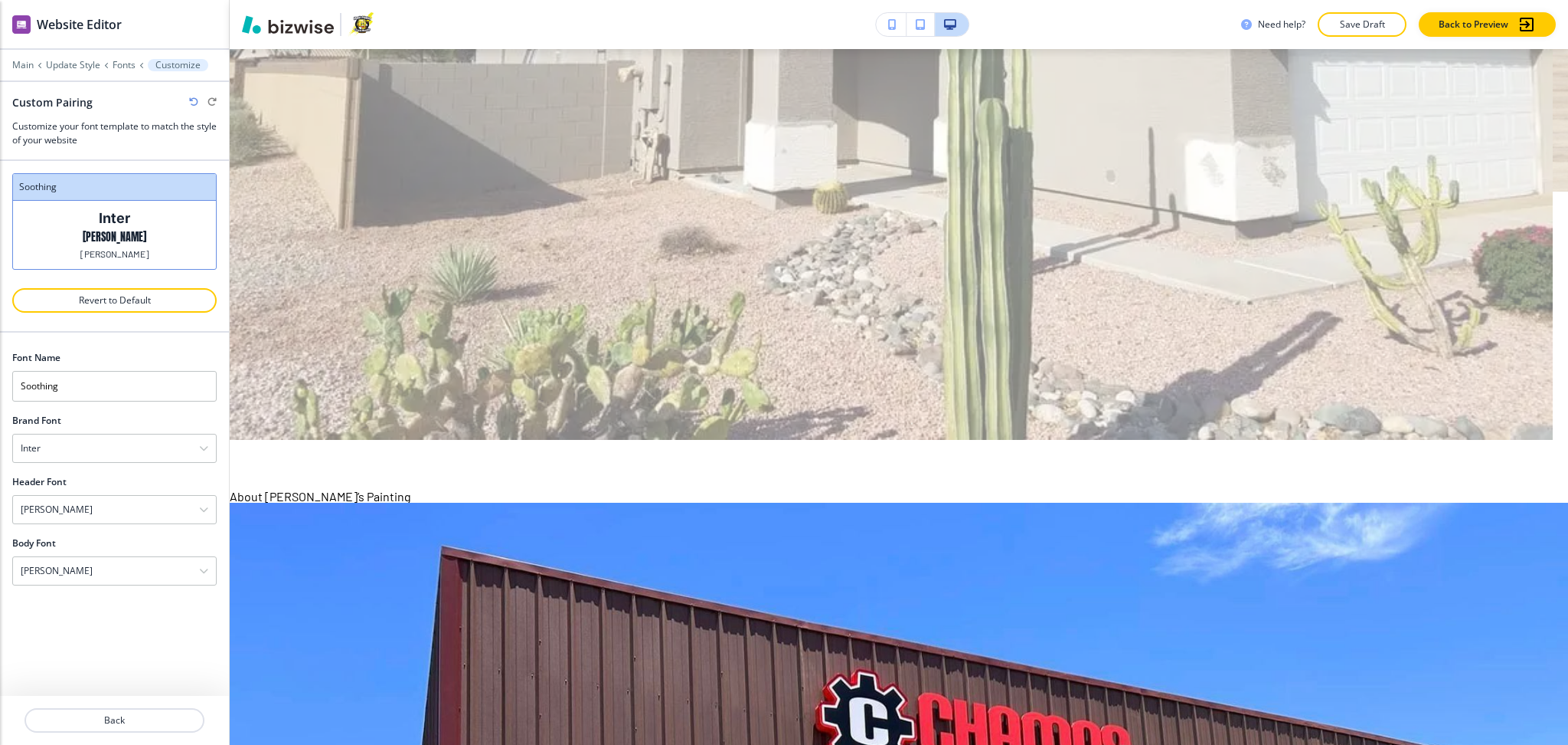
click at [192, 100] on icon "button" at bounding box center [193, 102] width 9 height 9
click at [131, 557] on div "Inter" at bounding box center [115, 570] width 203 height 27
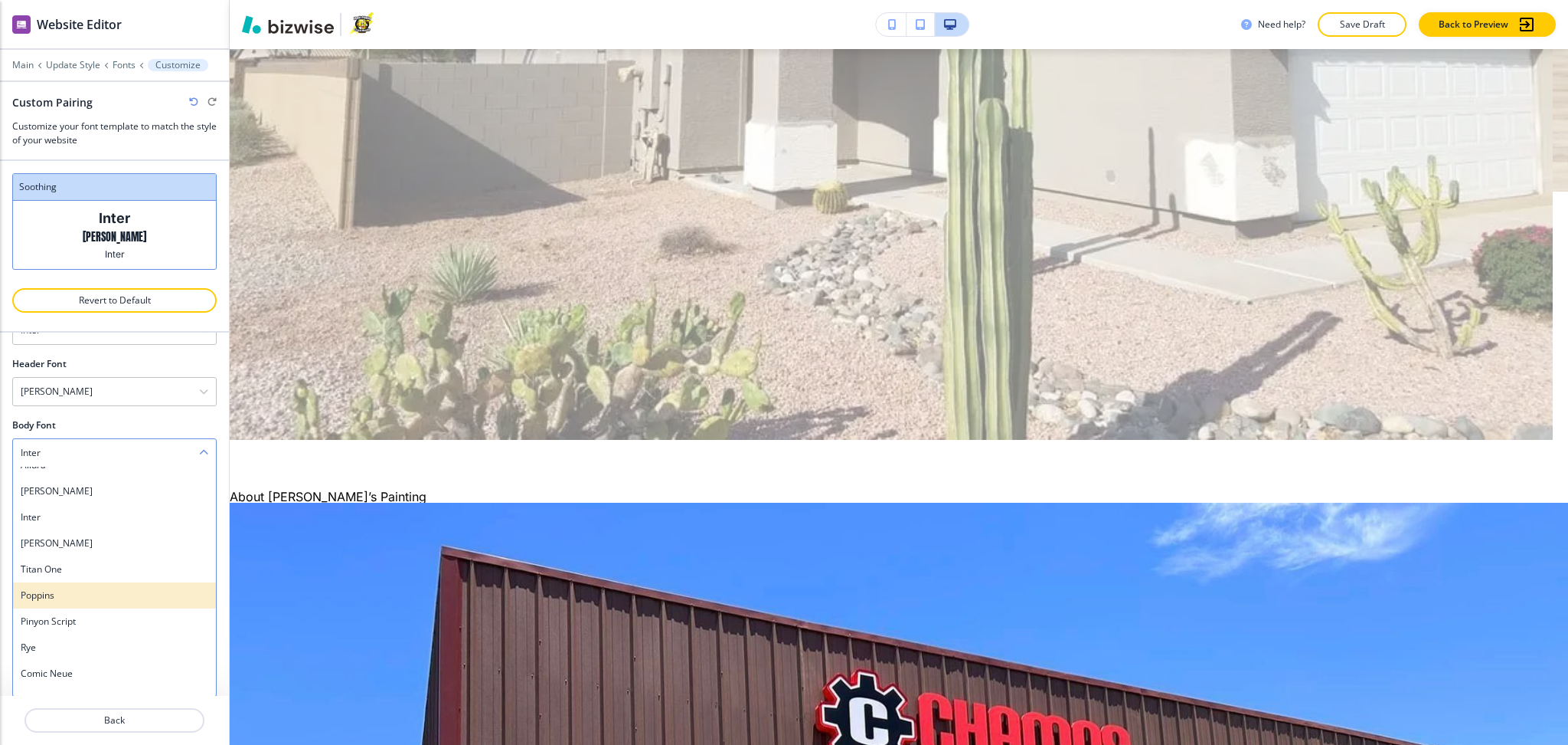
scroll to position [1190, 0]
click at [85, 593] on h4 "Poppins" at bounding box center [115, 592] width 188 height 14
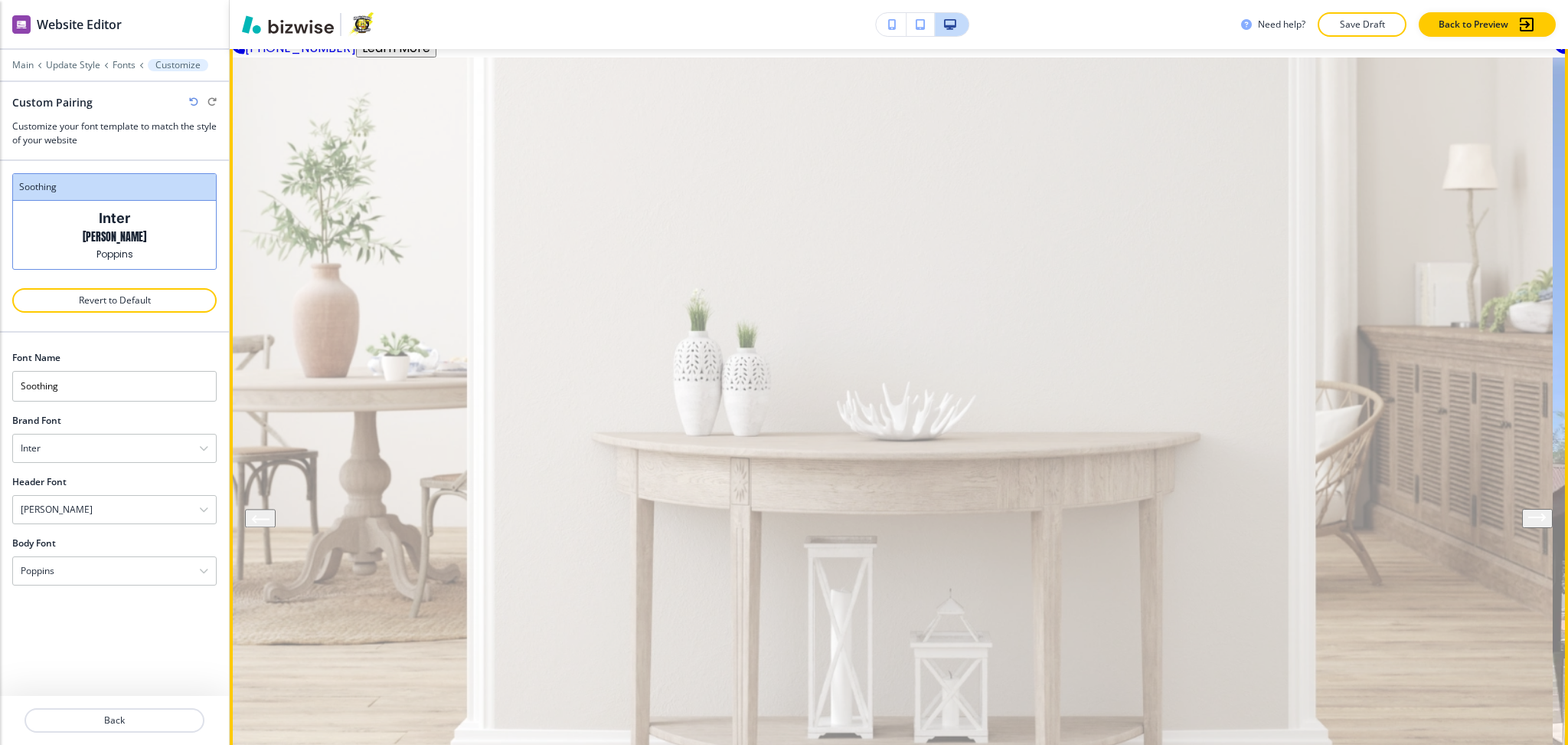
scroll to position [177, 0]
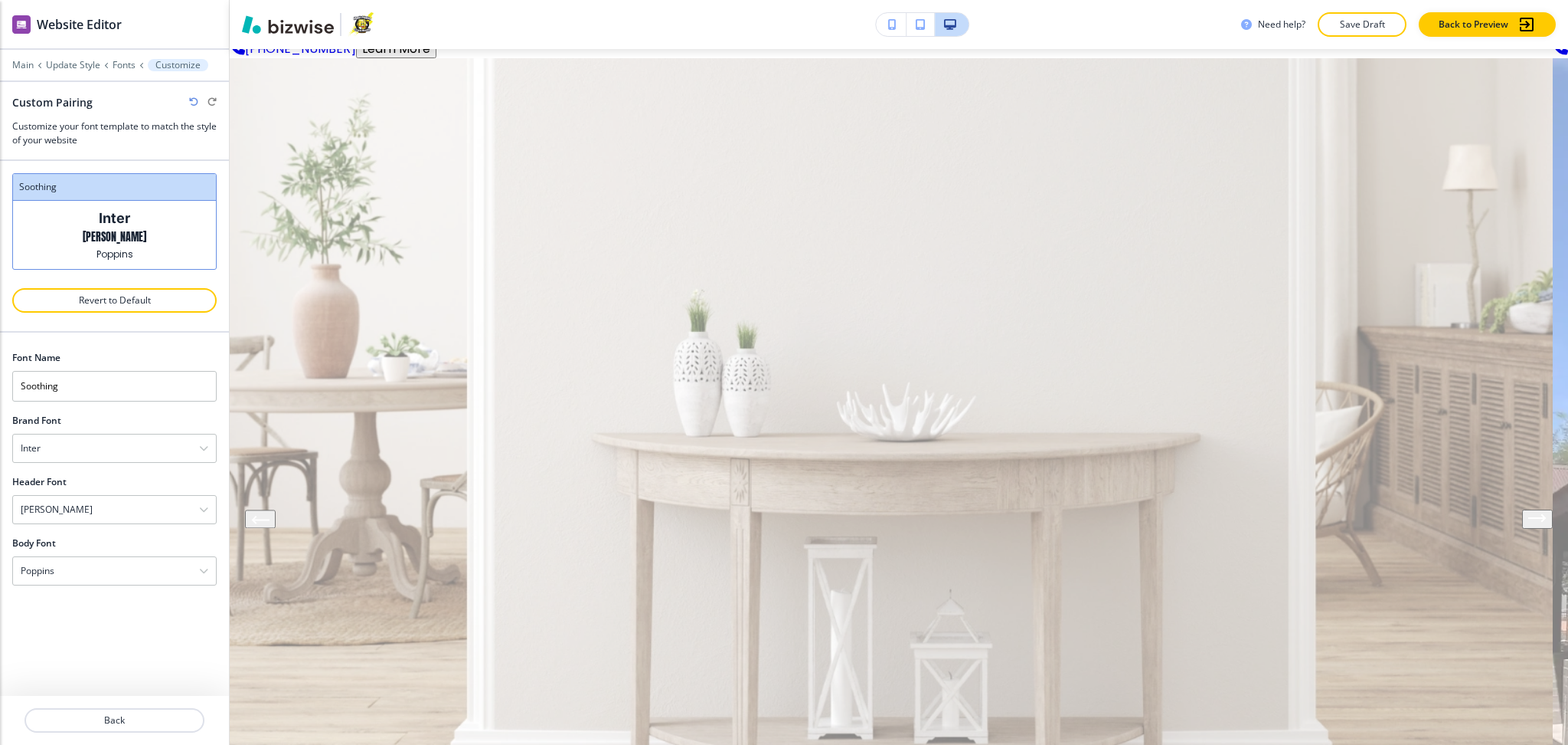
click at [190, 94] on div "Custom Pairing" at bounding box center [115, 101] width 205 height 16
click at [190, 101] on icon "button" at bounding box center [193, 102] width 9 height 9
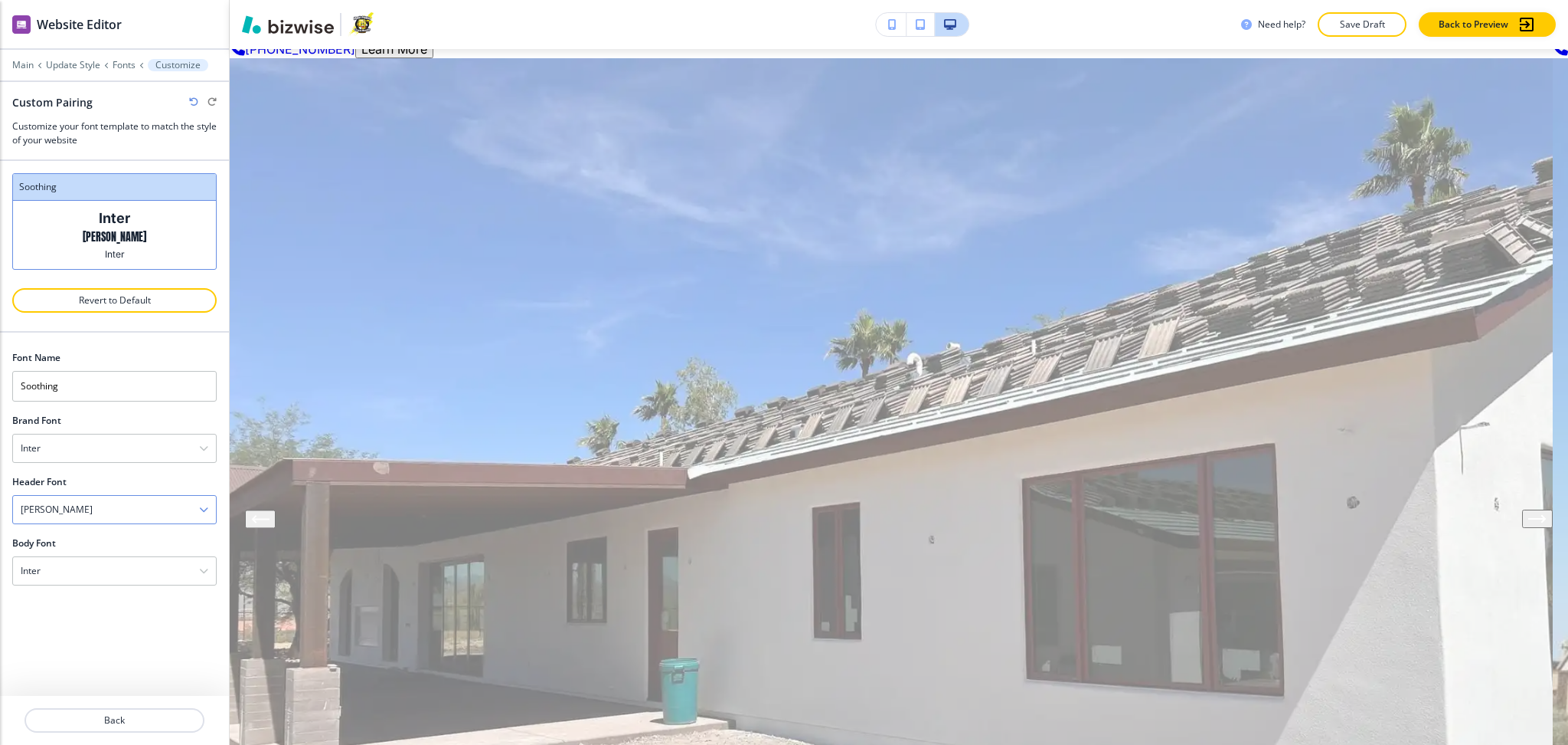
click at [78, 513] on div "Anton" at bounding box center [115, 509] width 203 height 27
click at [50, 644] on h4 "Inter" at bounding box center [115, 638] width 188 height 14
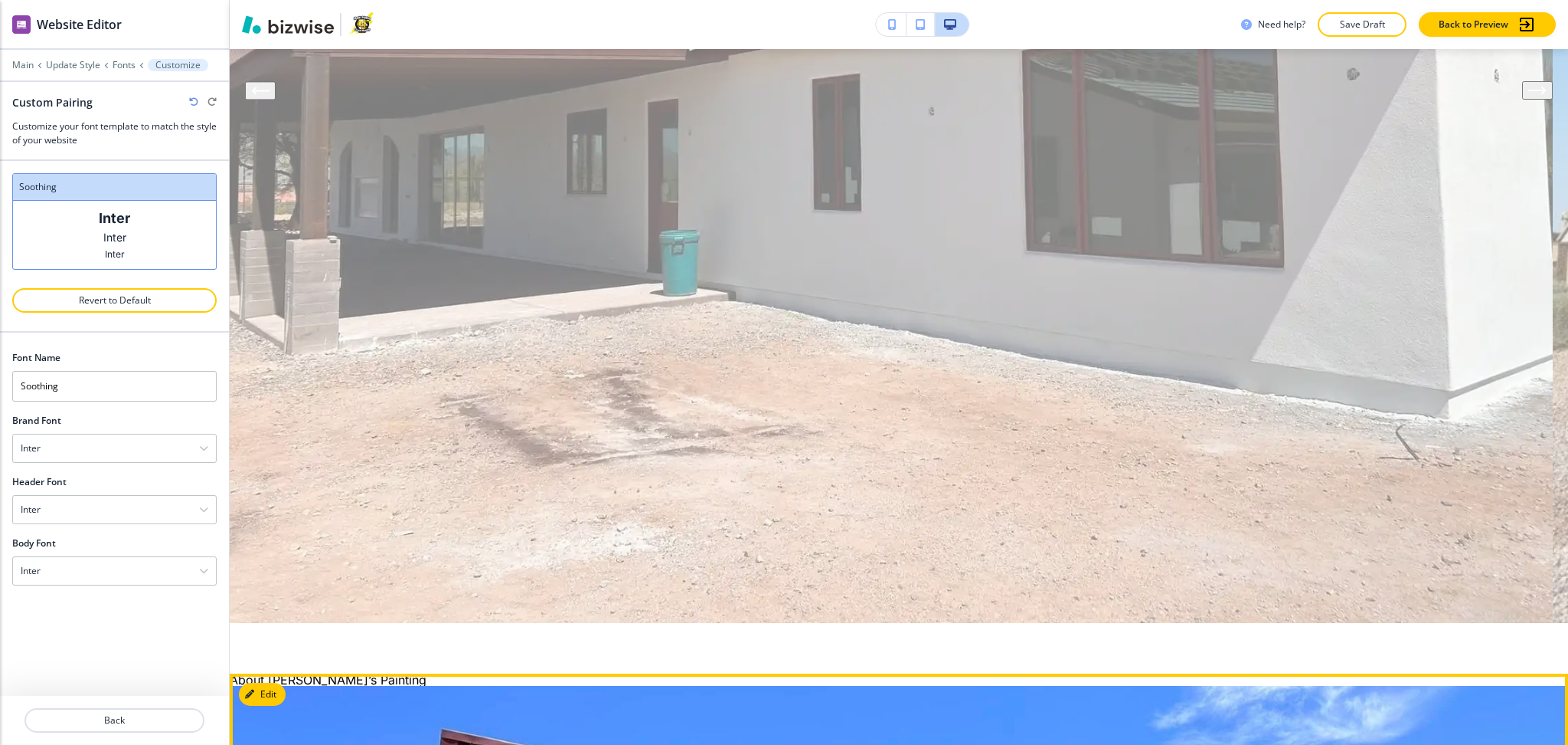
scroll to position [605, 0]
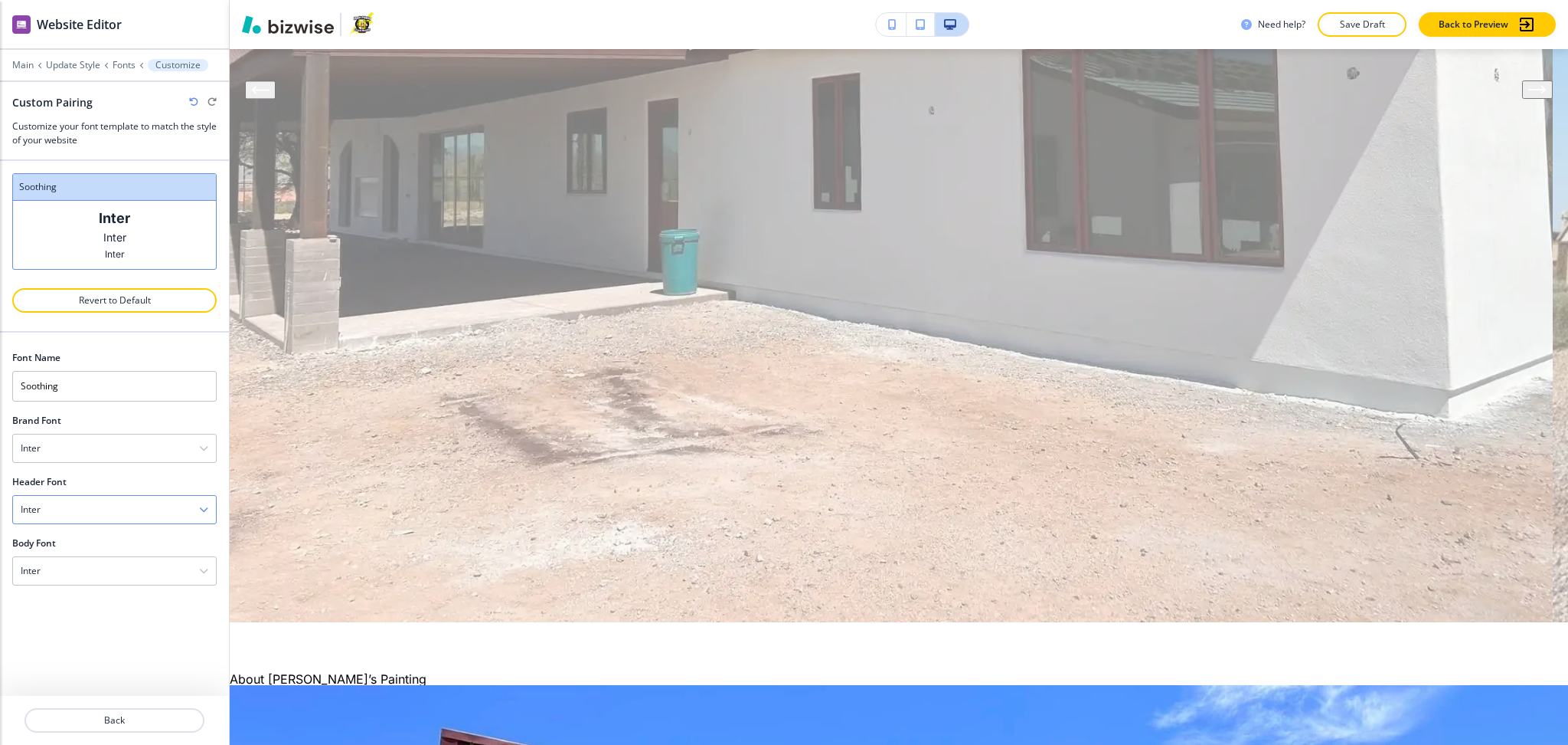
click at [81, 508] on div "Inter" at bounding box center [115, 509] width 203 height 27
click at [65, 613] on h4 "Anton" at bounding box center [115, 612] width 188 height 14
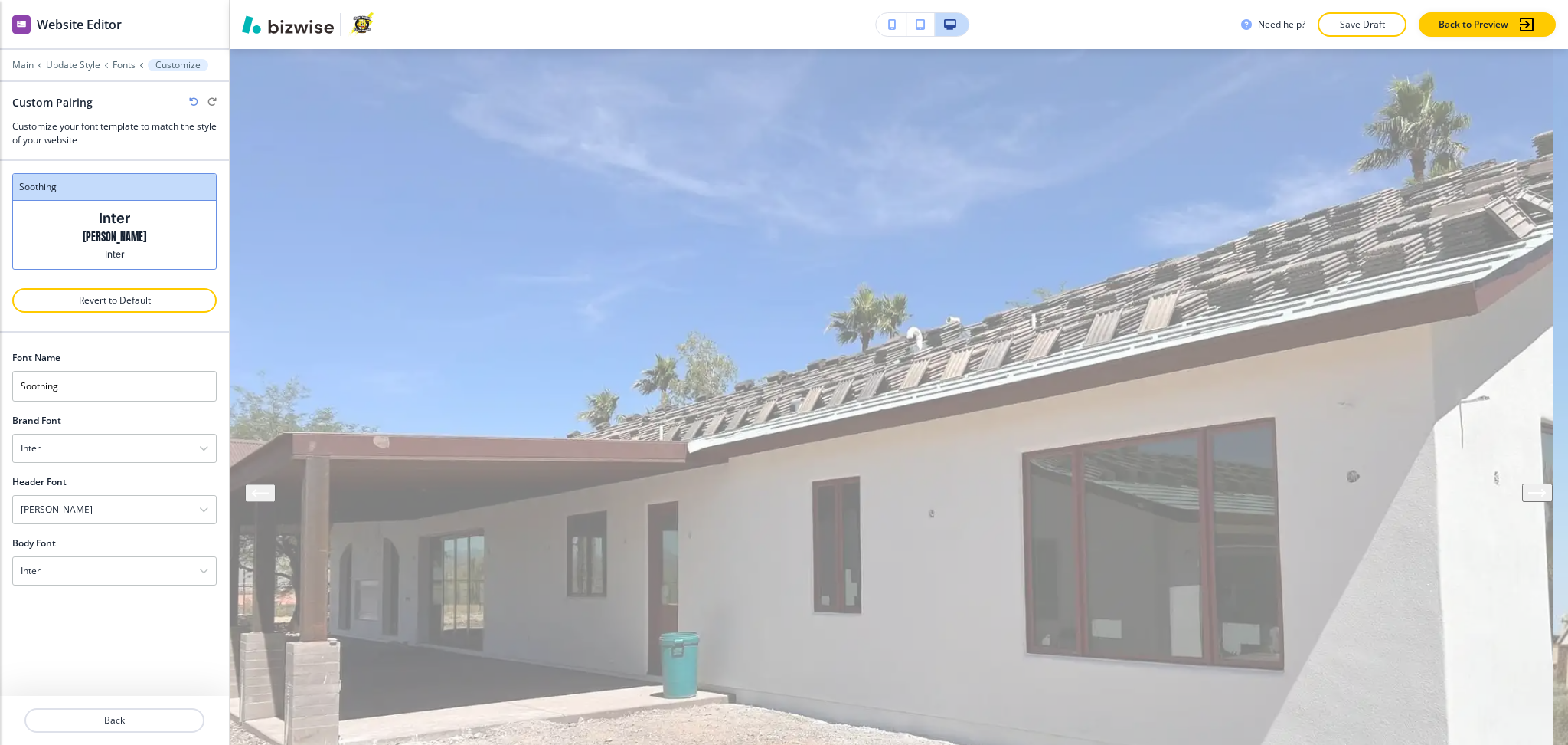
scroll to position [0, 0]
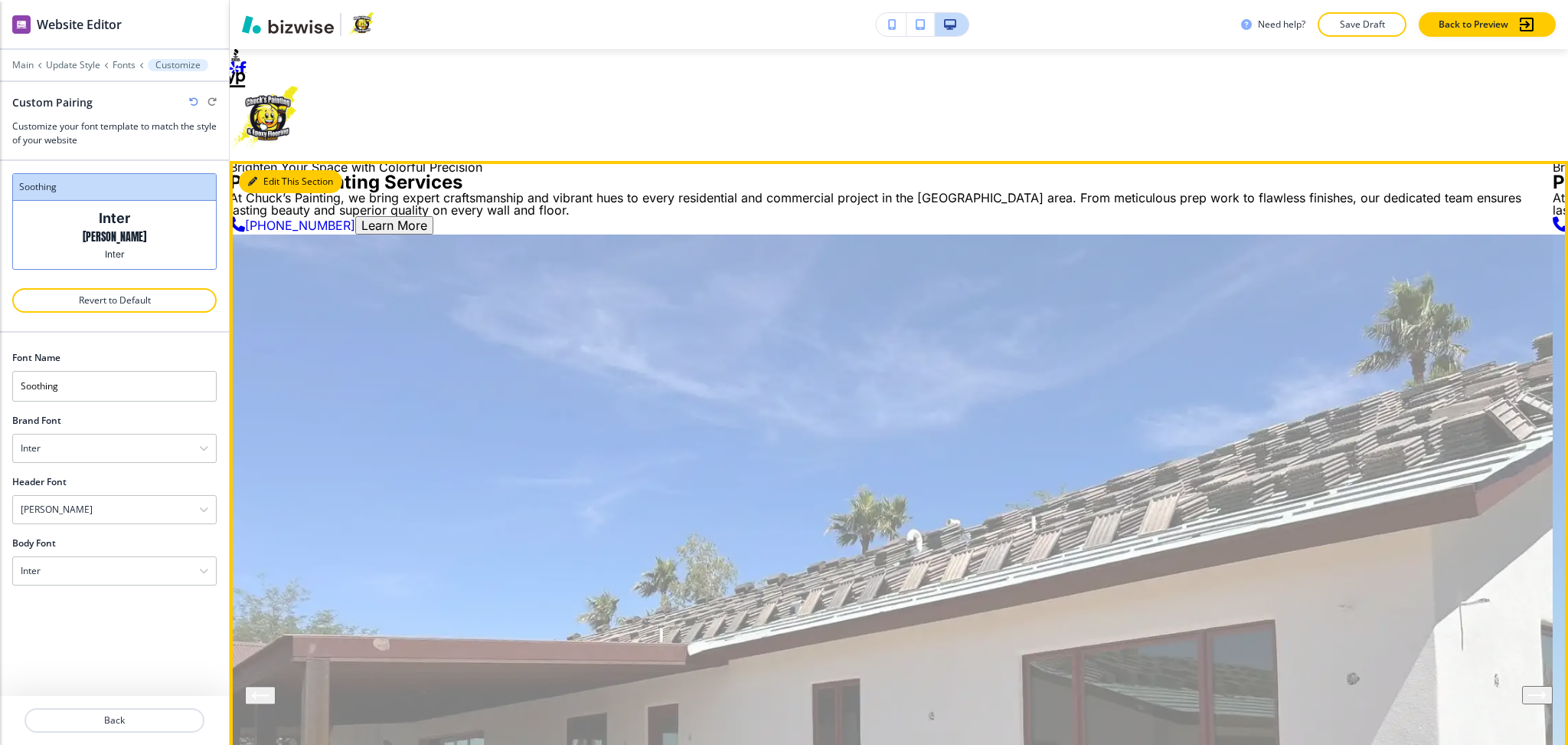
click at [254, 177] on icon "button" at bounding box center [253, 181] width 9 height 9
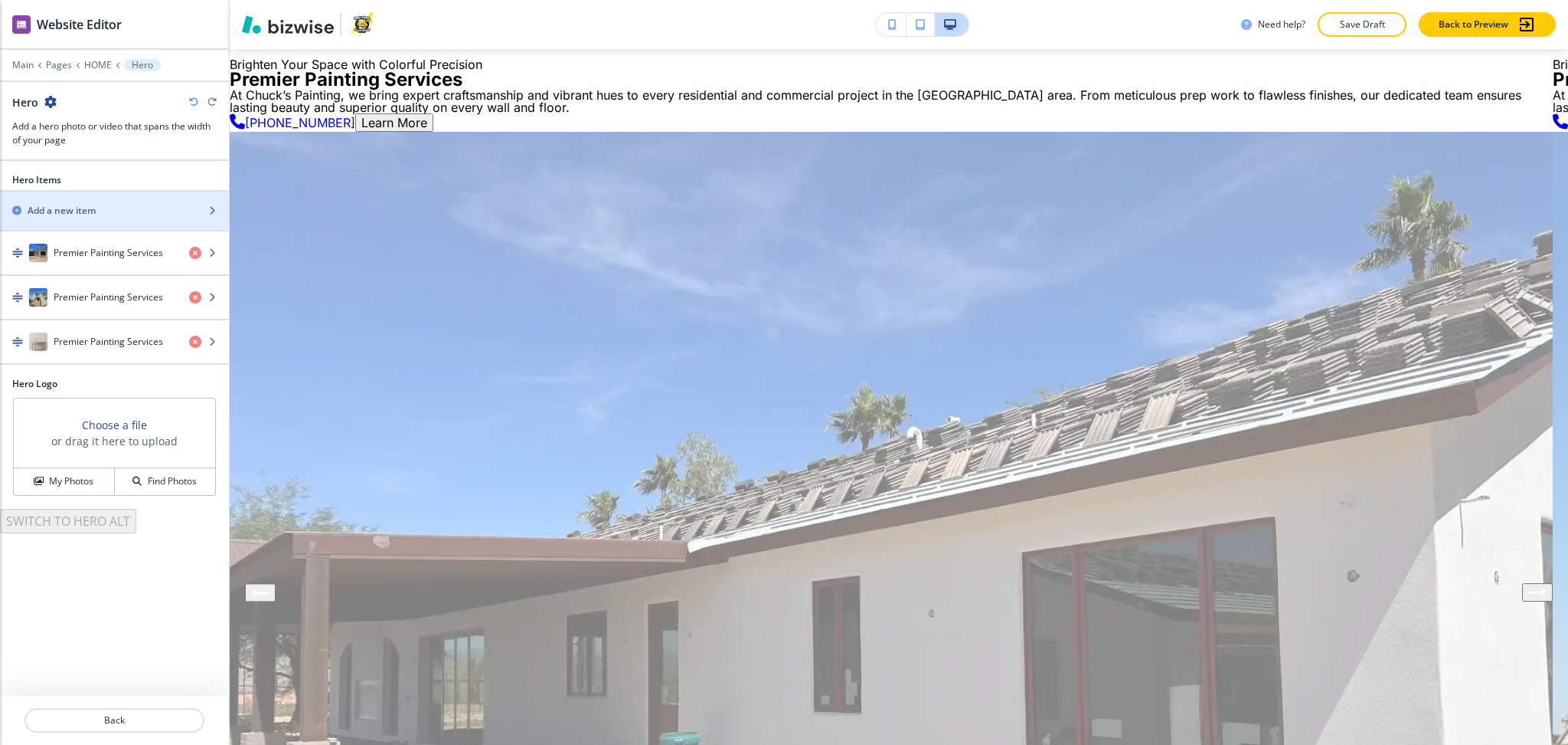
scroll to position [112, 0]
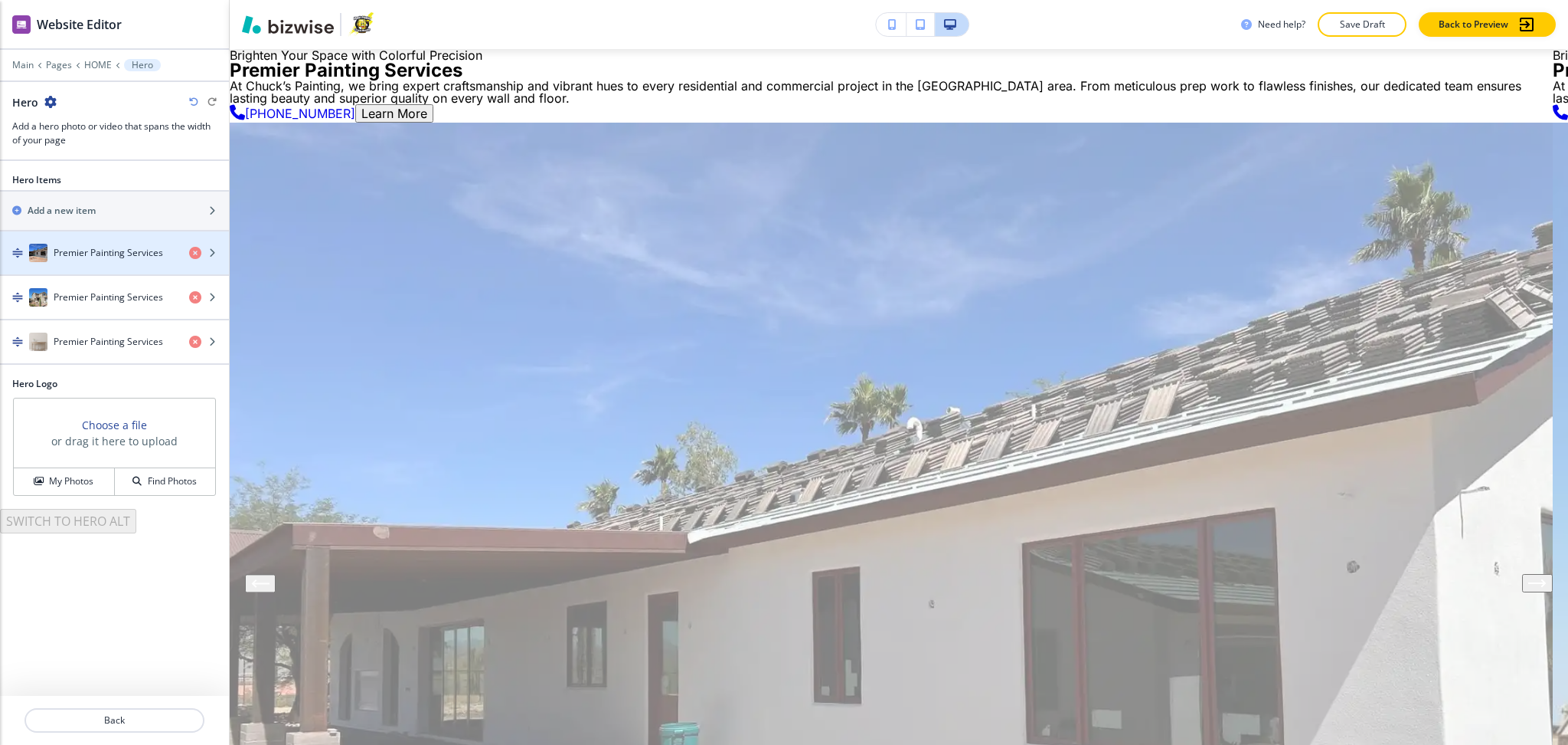
click at [91, 255] on h4 "Premier Painting Services" at bounding box center [108, 253] width 110 height 14
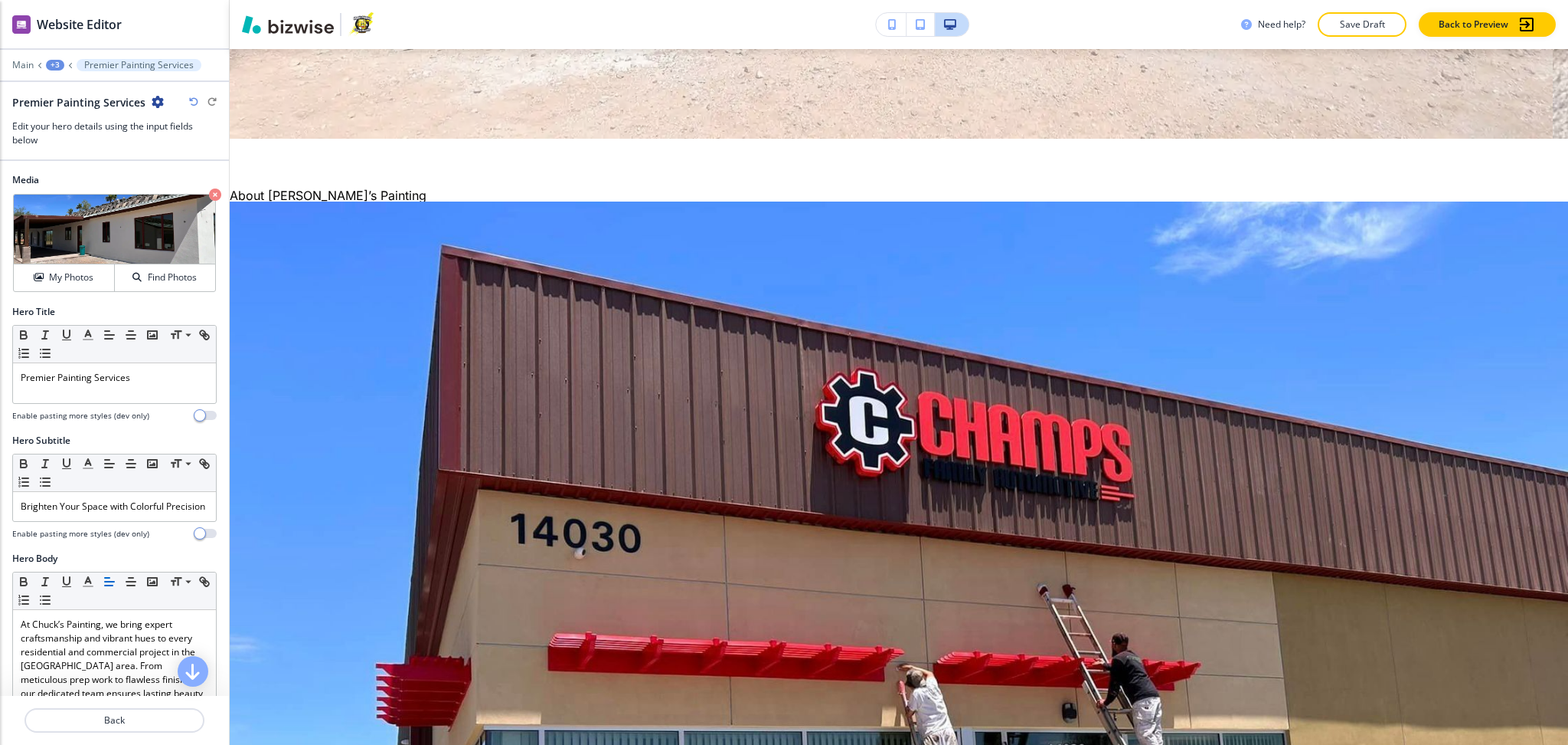
scroll to position [0, 0]
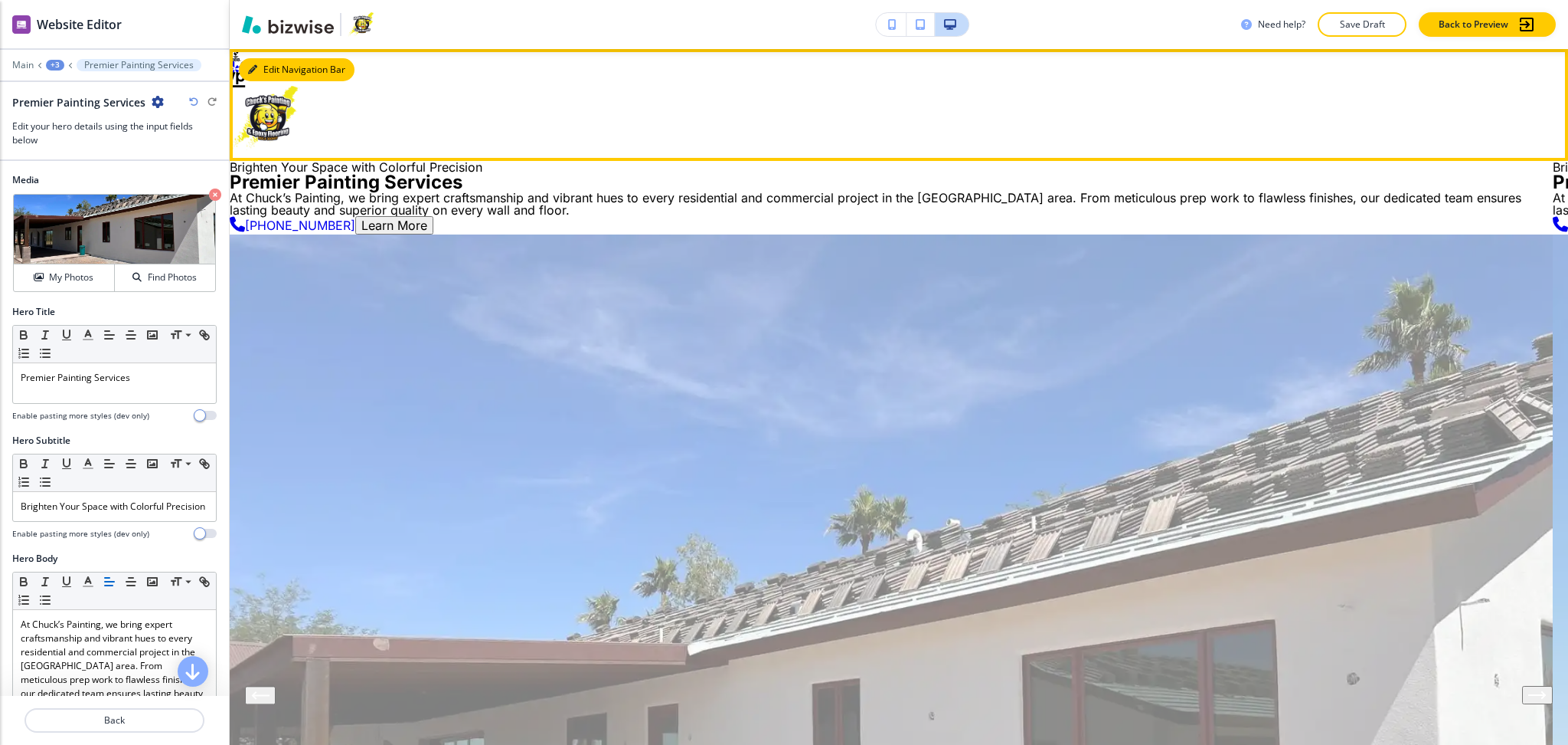
click at [261, 74] on button "Edit Navigation Bar" at bounding box center [296, 70] width 115 height 23
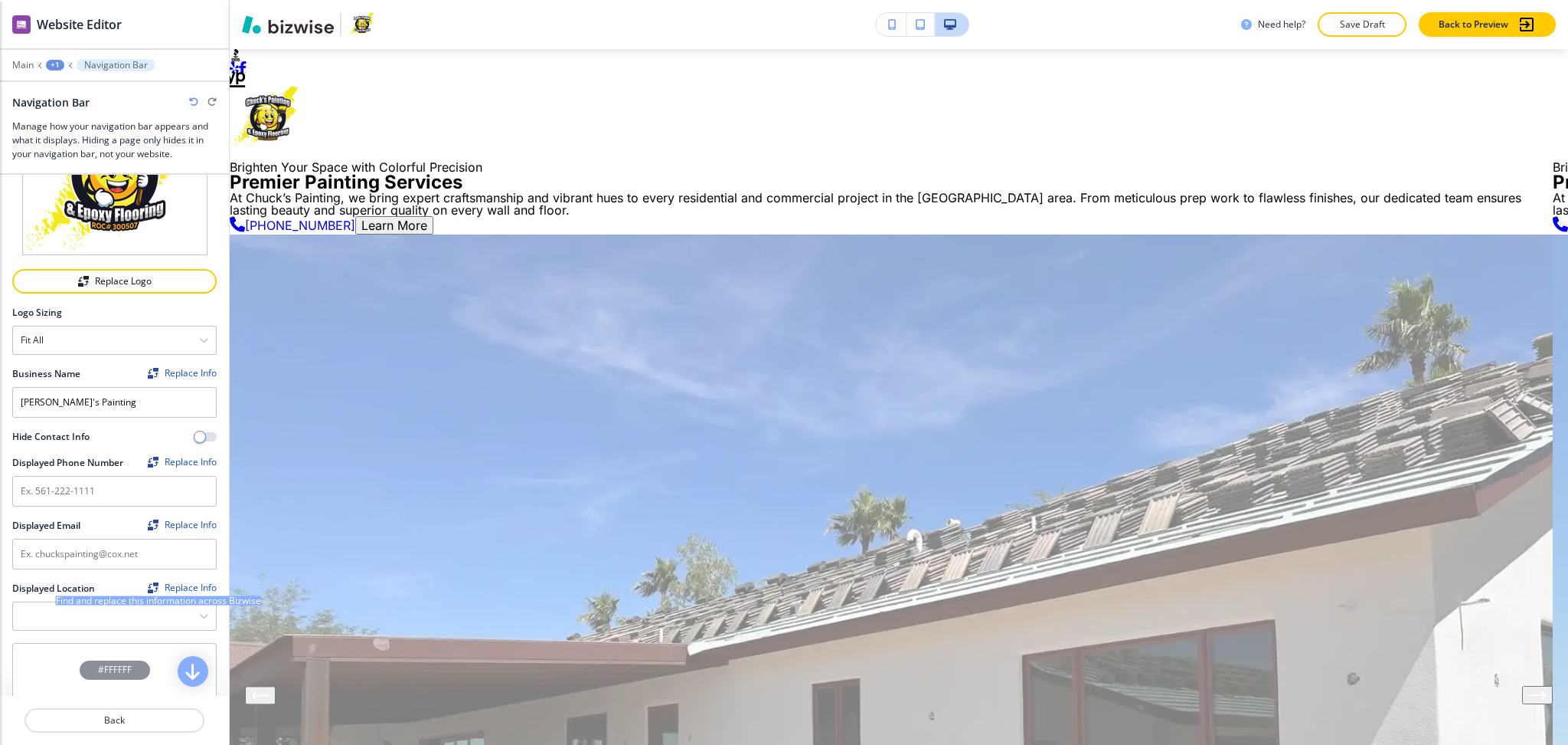
scroll to position [101, 0]
click at [185, 603] on div "Find and replace this information across Bizwise" at bounding box center [159, 598] width 206 height 9
click at [182, 626] on Location "Manual Input" at bounding box center [106, 615] width 186 height 26
click at [199, 620] on icon "button" at bounding box center [204, 615] width 9 height 9
click at [199, 611] on icon "button" at bounding box center [204, 615] width 9 height 9
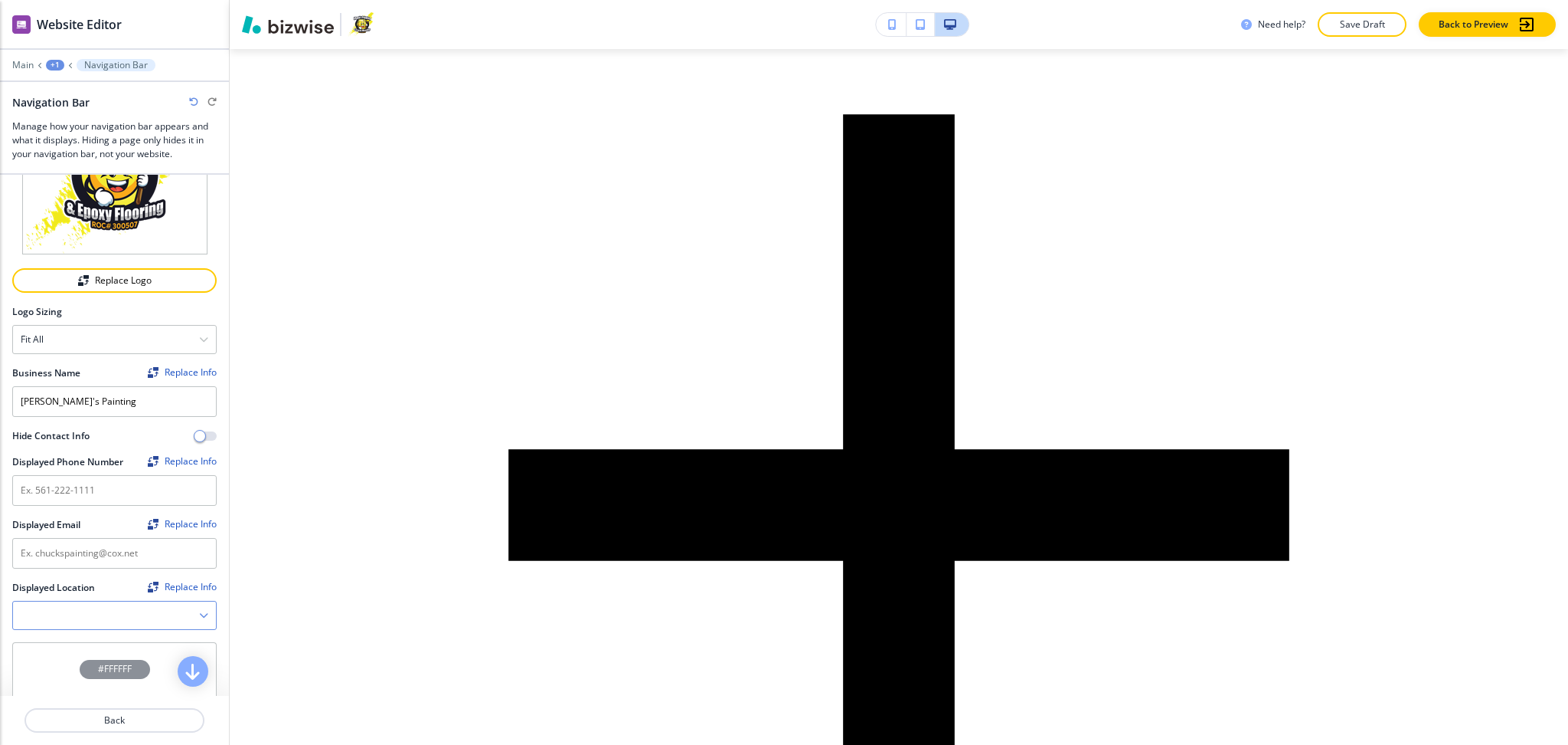
scroll to position [11926, 0]
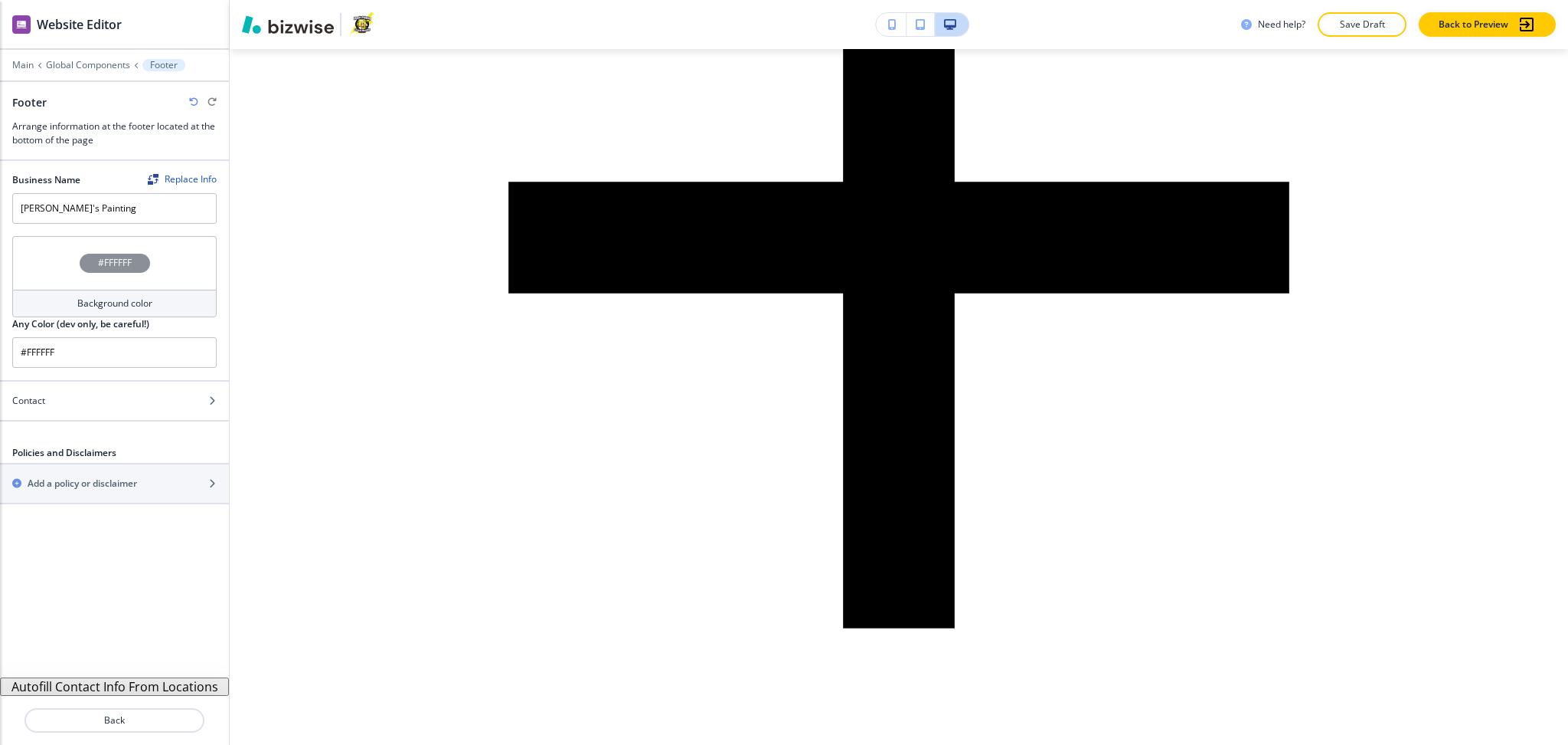
scroll to position [12124, 0]
click at [193, 688] on button "Autofill Contact Info From Locations" at bounding box center [115, 687] width 229 height 19
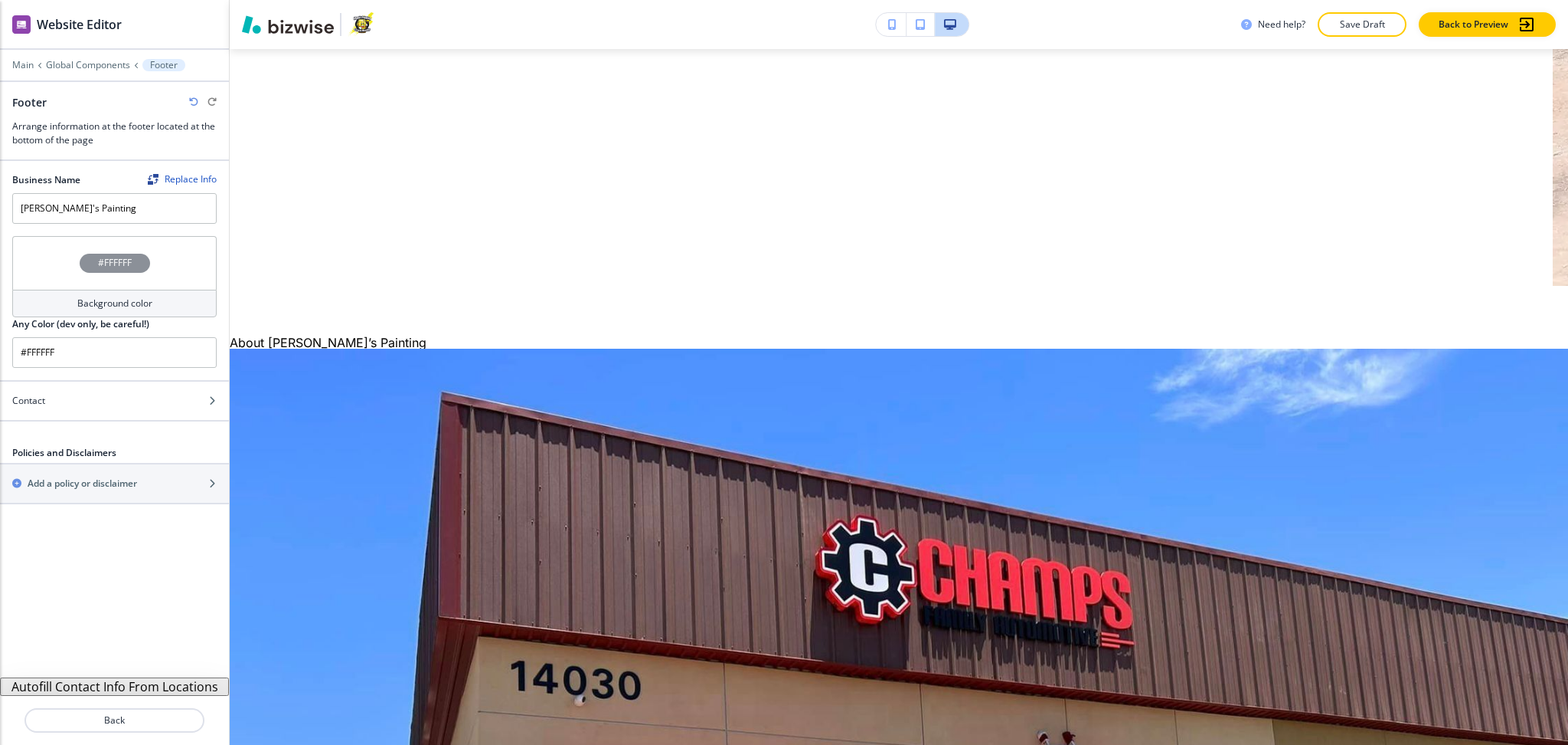
scroll to position [0, 0]
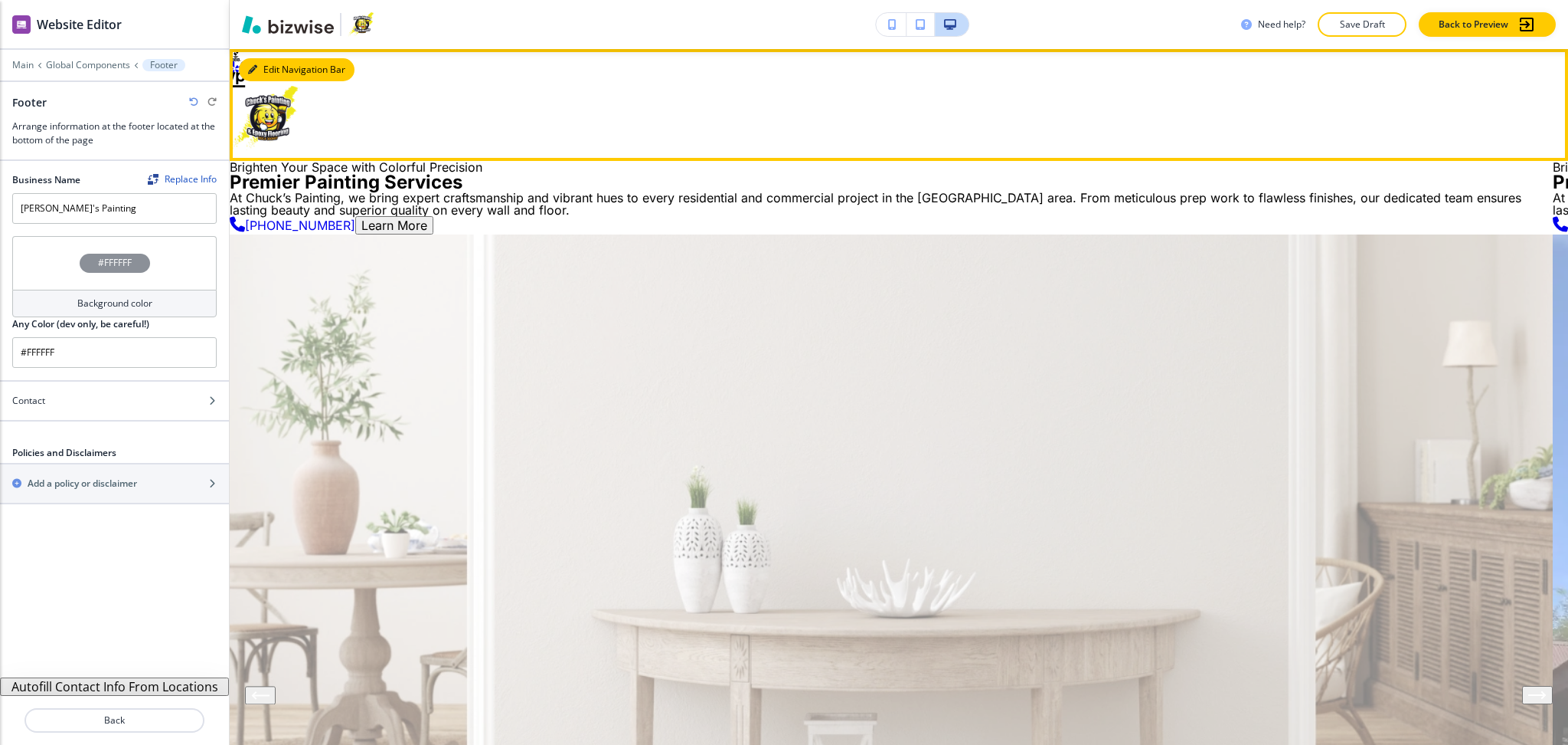
click at [261, 70] on button "Edit Navigation Bar" at bounding box center [296, 70] width 115 height 23
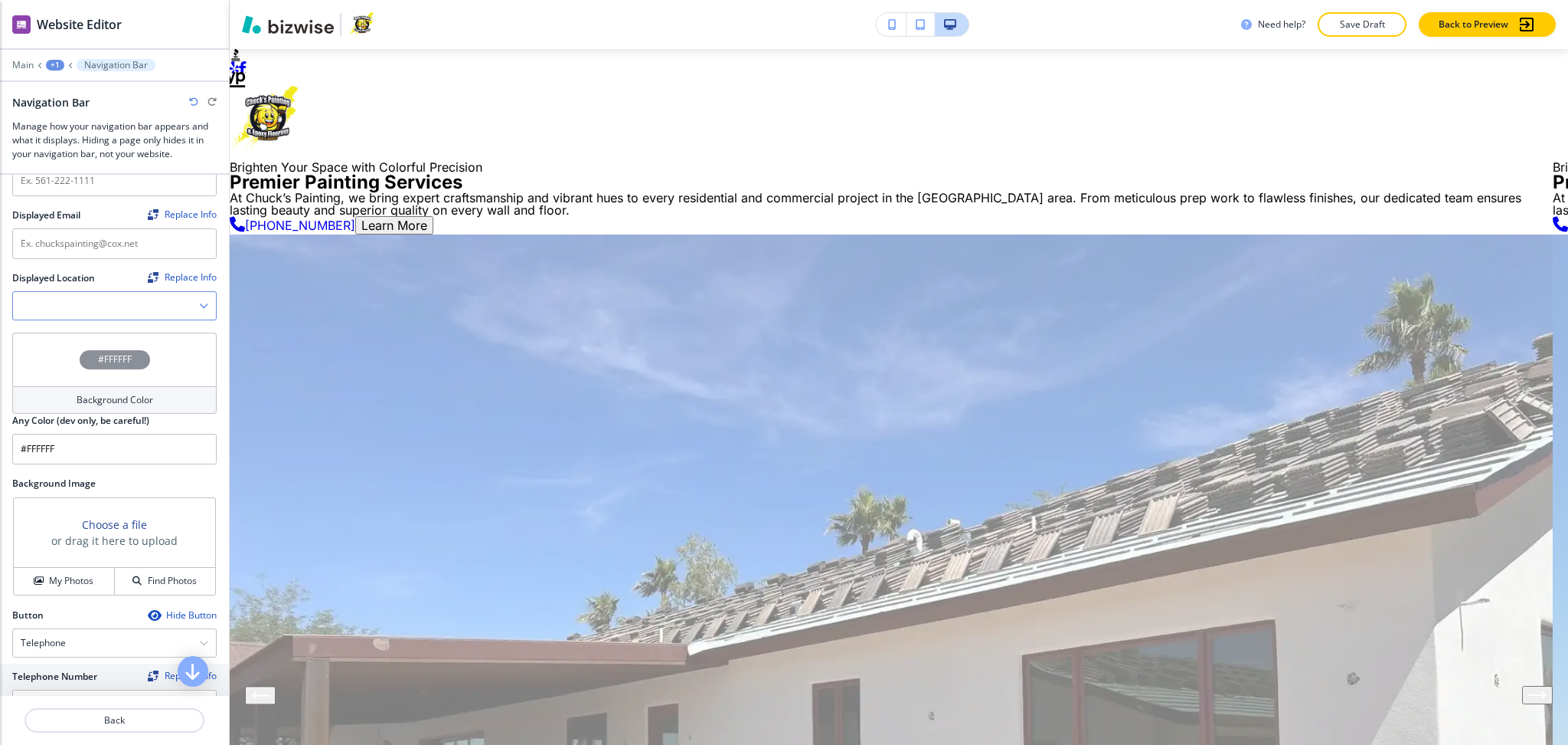
click at [199, 302] on icon "button" at bounding box center [204, 306] width 9 height 9
click at [156, 340] on h4 "[STREET_ADDRESS]" at bounding box center [115, 333] width 188 height 14
type Location "[STREET_ADDRESS]"
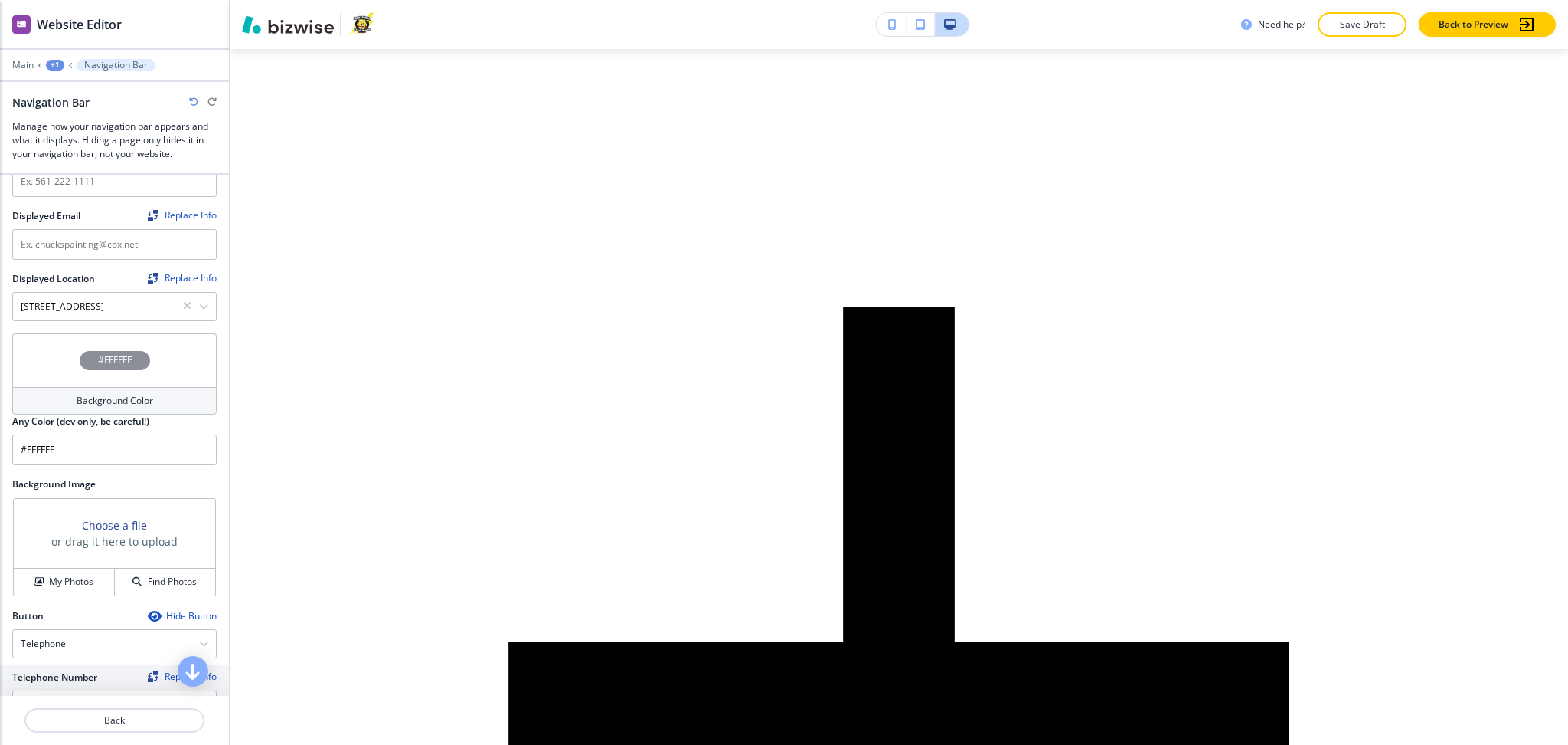
scroll to position [11908, 0]
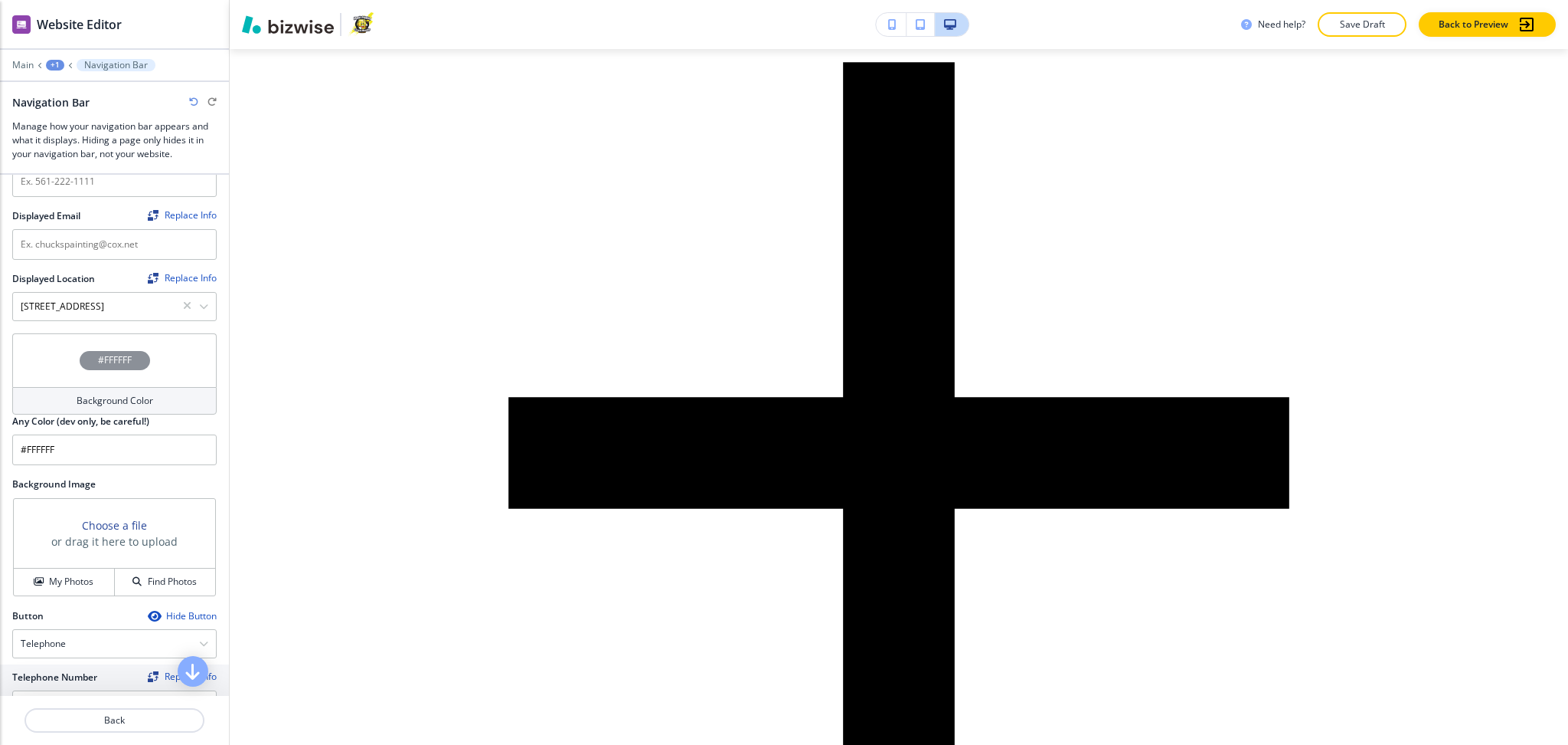
drag, startPoint x: 1007, startPoint y: 497, endPoint x: 891, endPoint y: 478, distance: 117.5
copy h6 "[PHONE_NUMBER]"
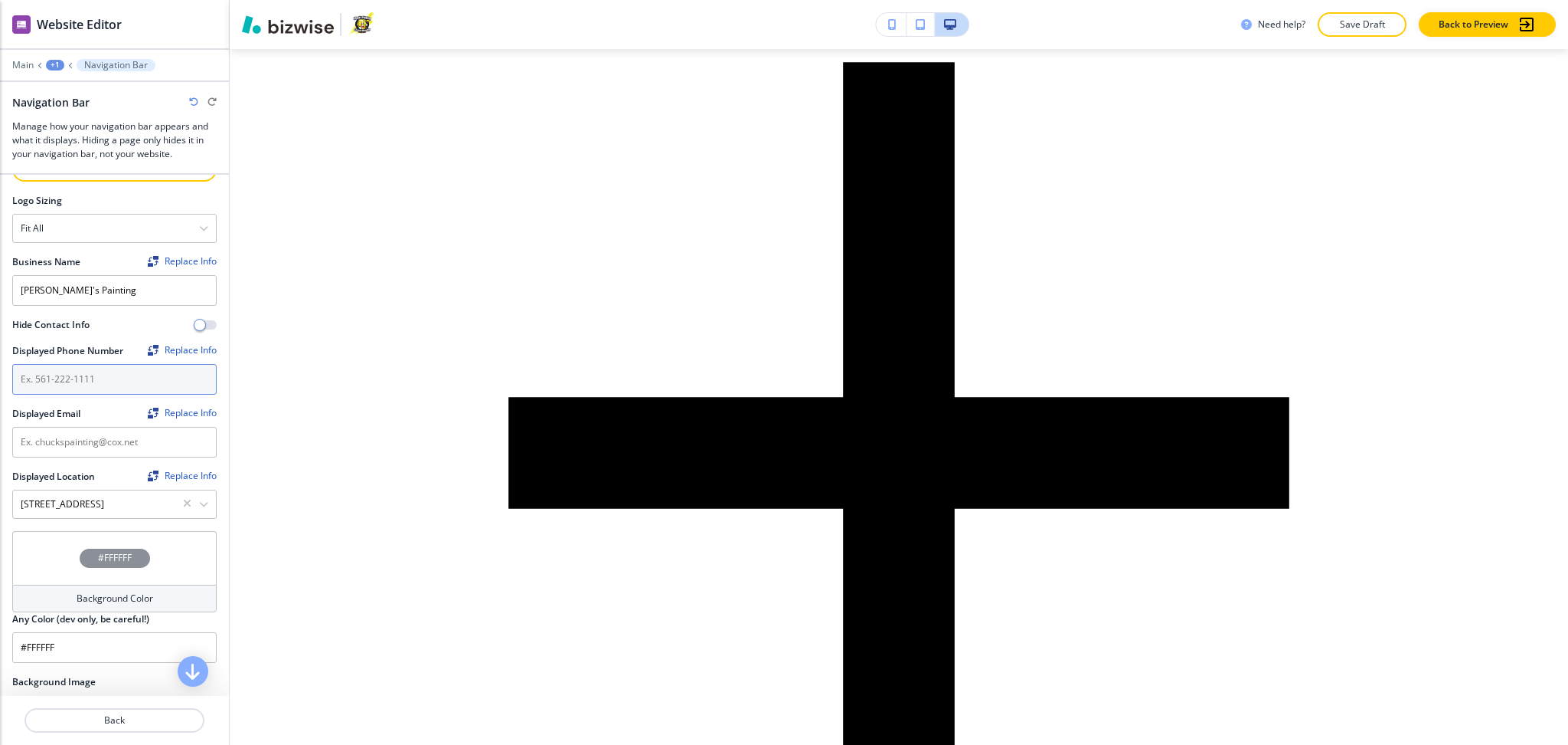
scroll to position [211, 0]
click at [101, 380] on input "text" at bounding box center [115, 380] width 205 height 31
paste input "[PHONE_NUMBER]"
type input "[PHONE_NUMBER]"
drag, startPoint x: 1061, startPoint y: 436, endPoint x: 899, endPoint y: 437, distance: 162.0
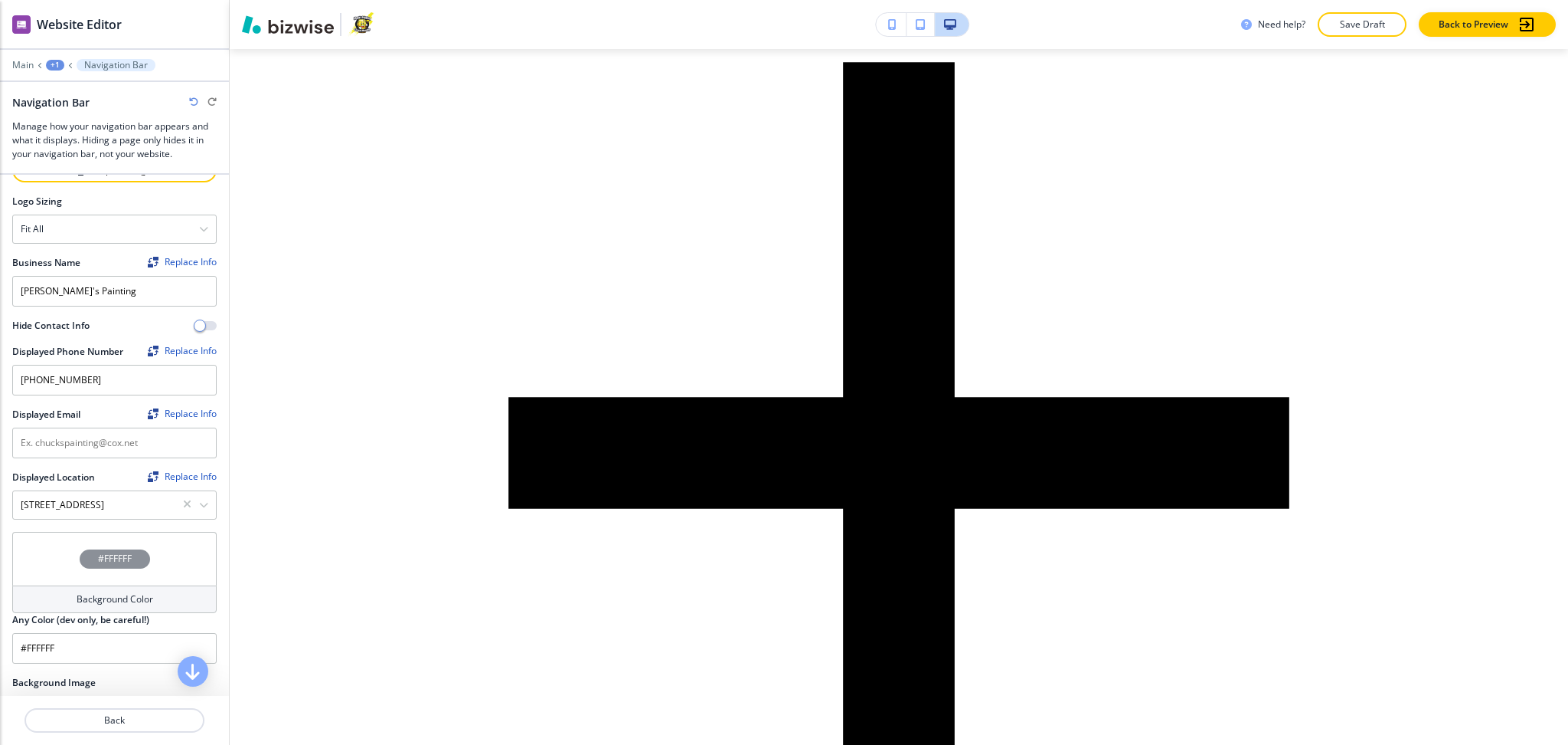
copy h6 "[EMAIL_ADDRESS][PERSON_NAME][DOMAIN_NAME]"
click at [121, 447] on input "text" at bounding box center [115, 442] width 205 height 31
paste input "[EMAIL_ADDRESS][PERSON_NAME][DOMAIN_NAME]"
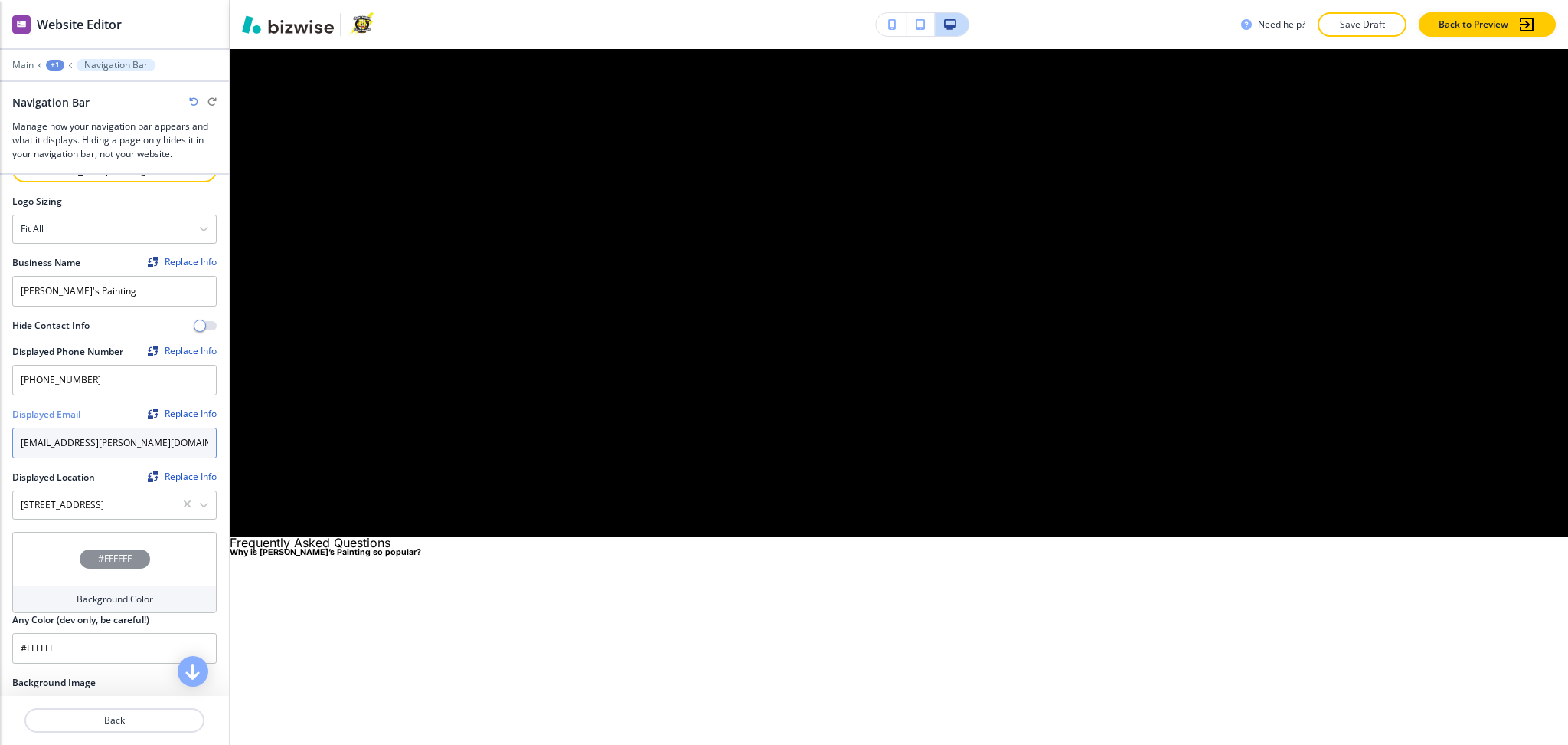
scroll to position [11100, 0]
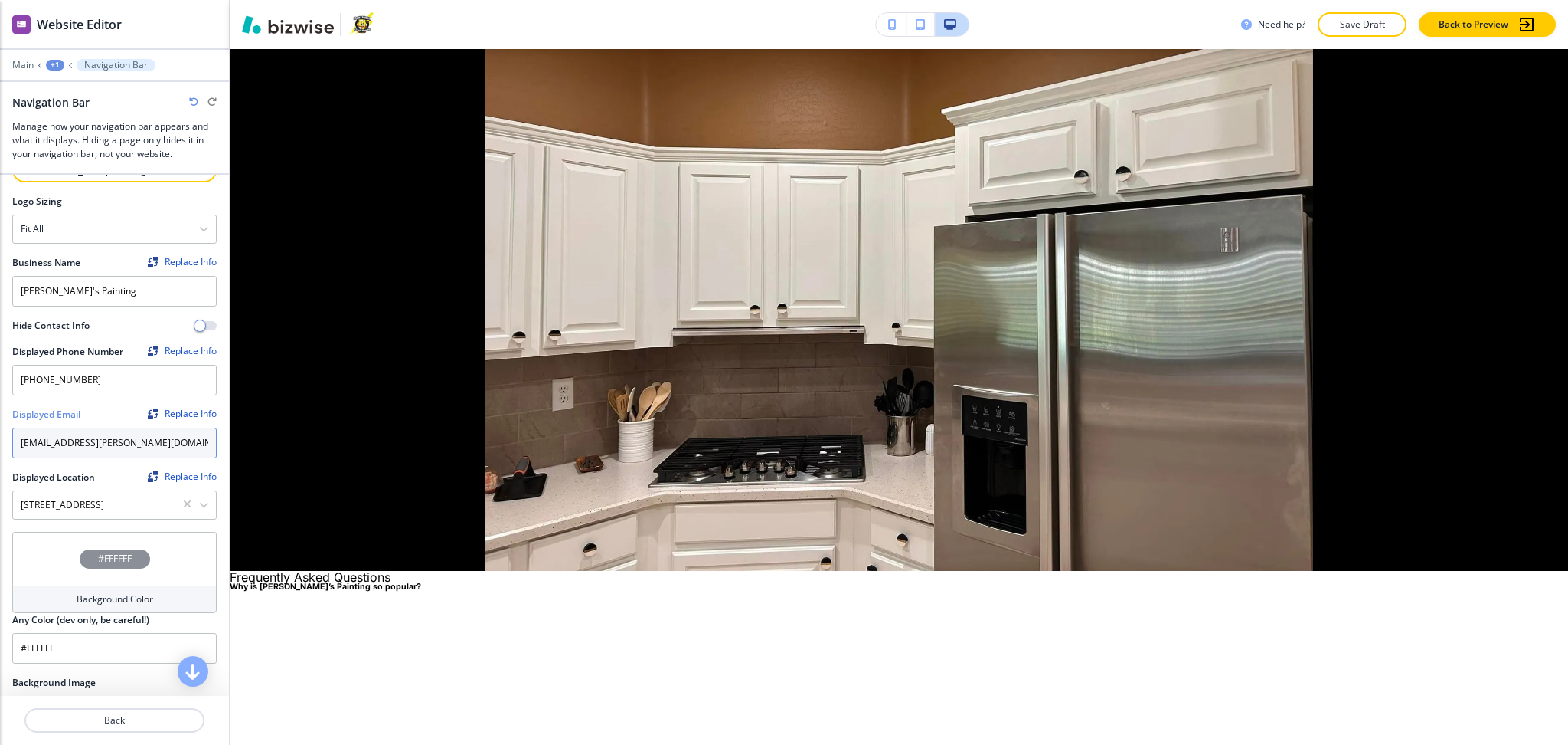
type input "[EMAIL_ADDRESS][PERSON_NAME][DOMAIN_NAME]"
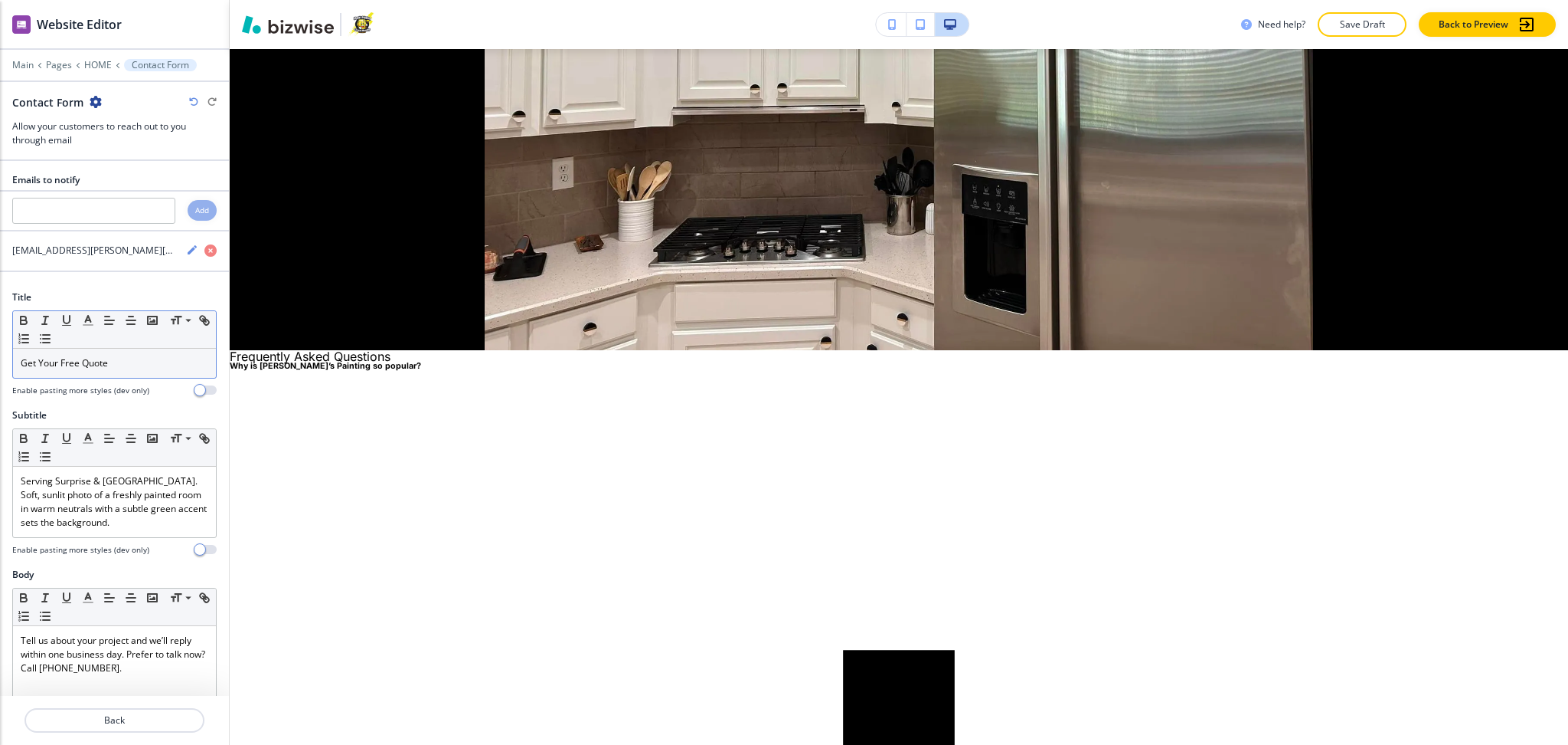
scroll to position [11322, 0]
click at [130, 546] on h4 "Enable pasting more styles (dev only)" at bounding box center [81, 550] width 137 height 11
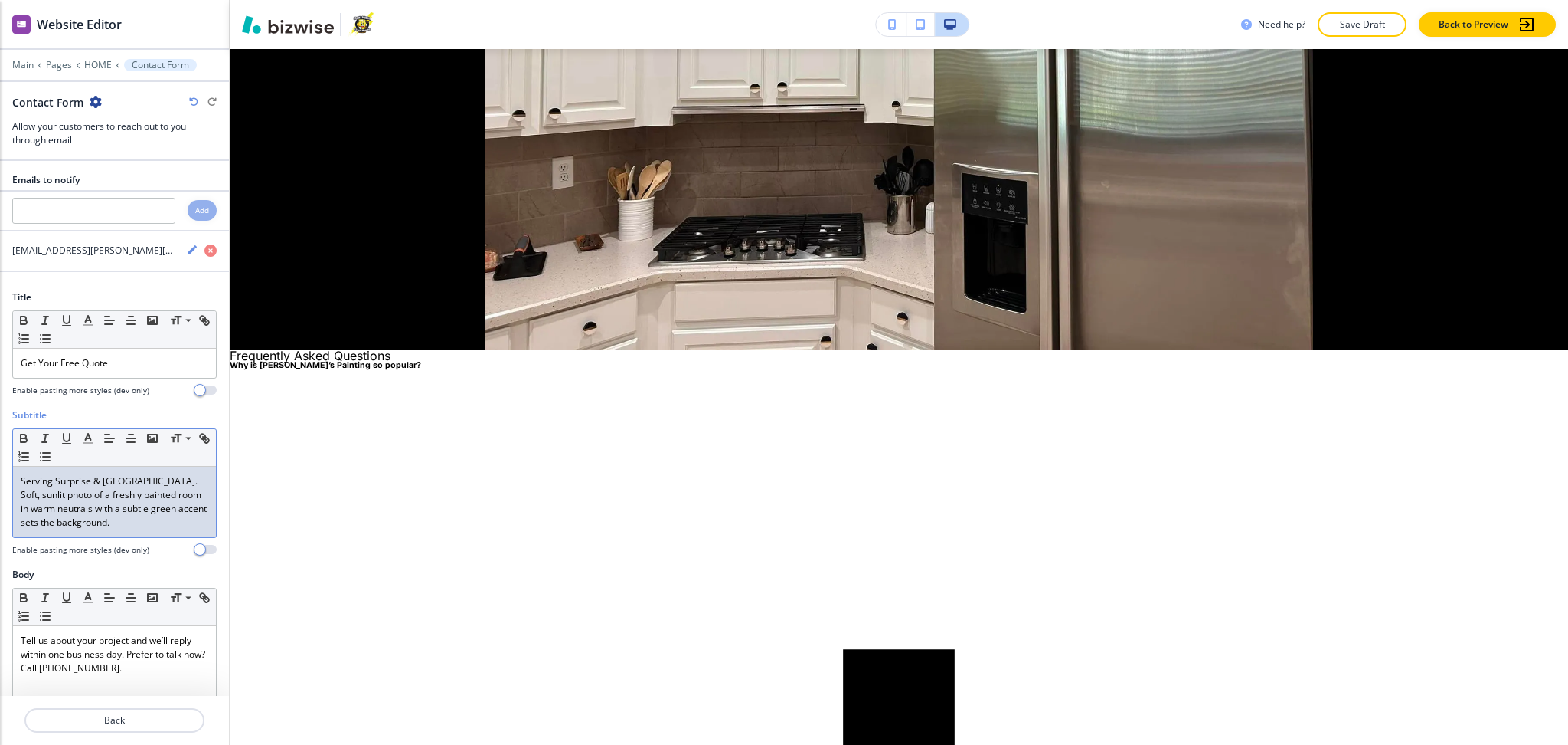
click at [170, 521] on p "Serving Surprise & [GEOGRAPHIC_DATA]. Soft, sunlit photo of a freshly painted r…" at bounding box center [115, 502] width 188 height 55
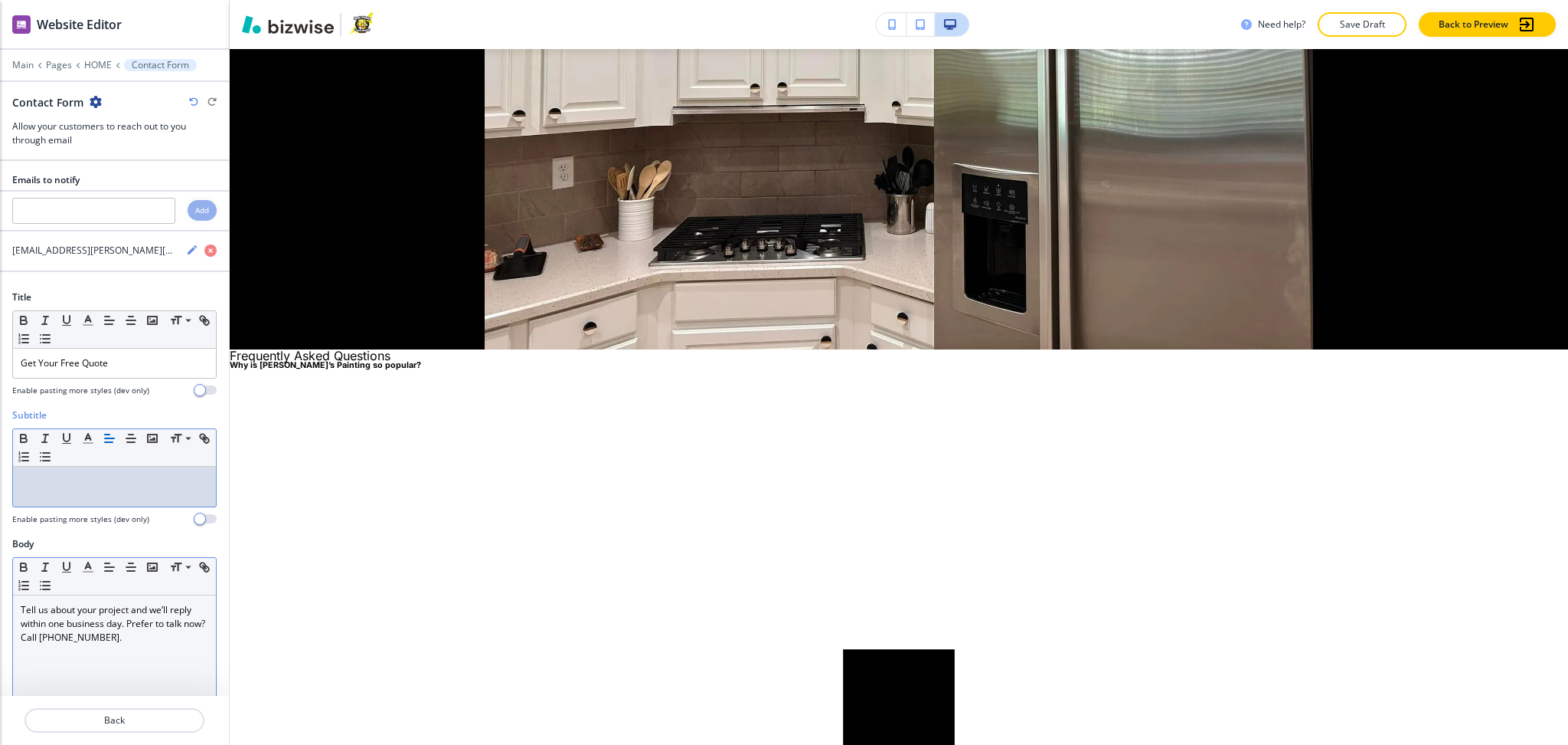
click at [176, 639] on p "Tell us about your project and we’ll reply within one business day. Prefer to t…" at bounding box center [115, 624] width 188 height 41
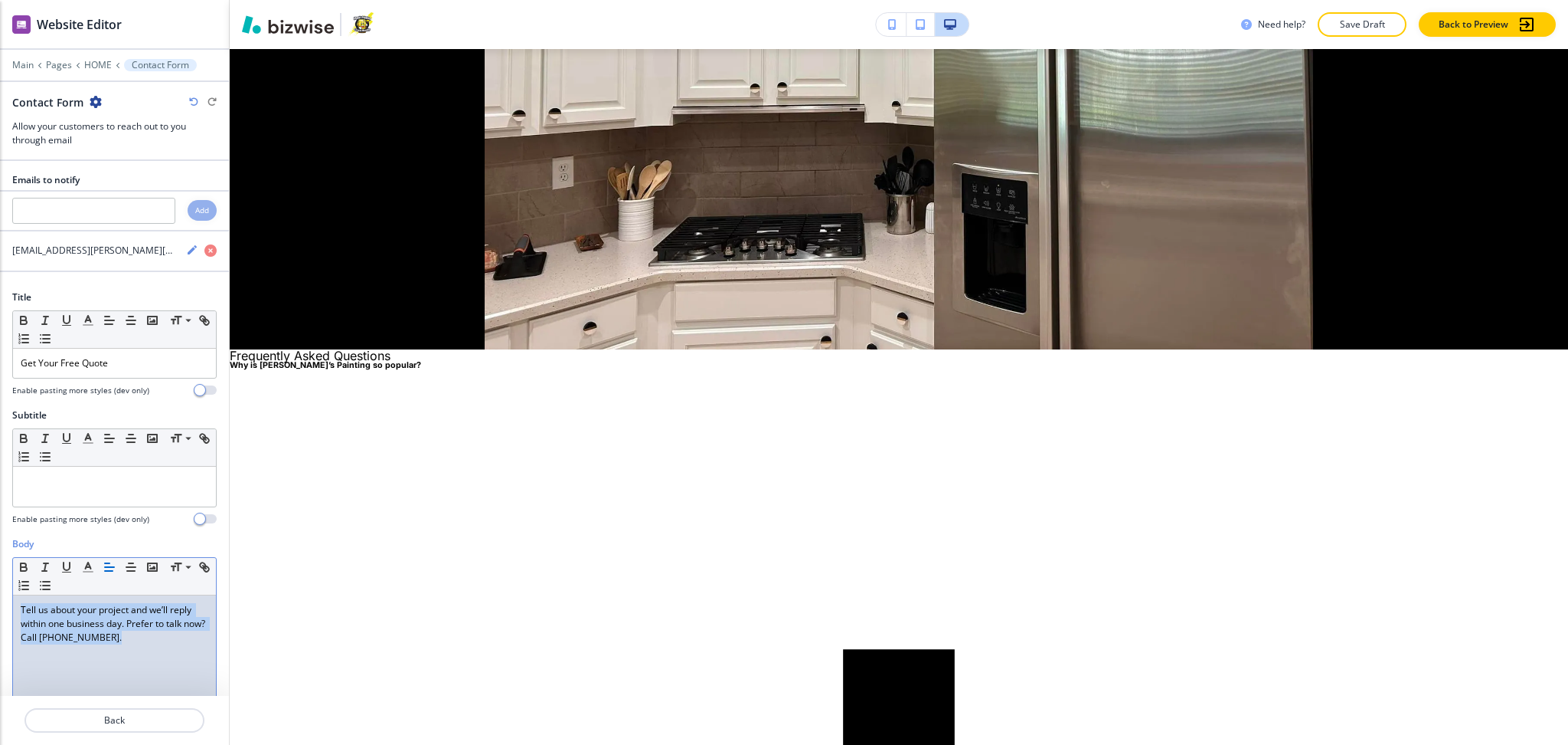
scroll to position [1, 0]
click at [147, 390] on div "Enable pasting more styles (dev only)" at bounding box center [115, 390] width 205 height 11
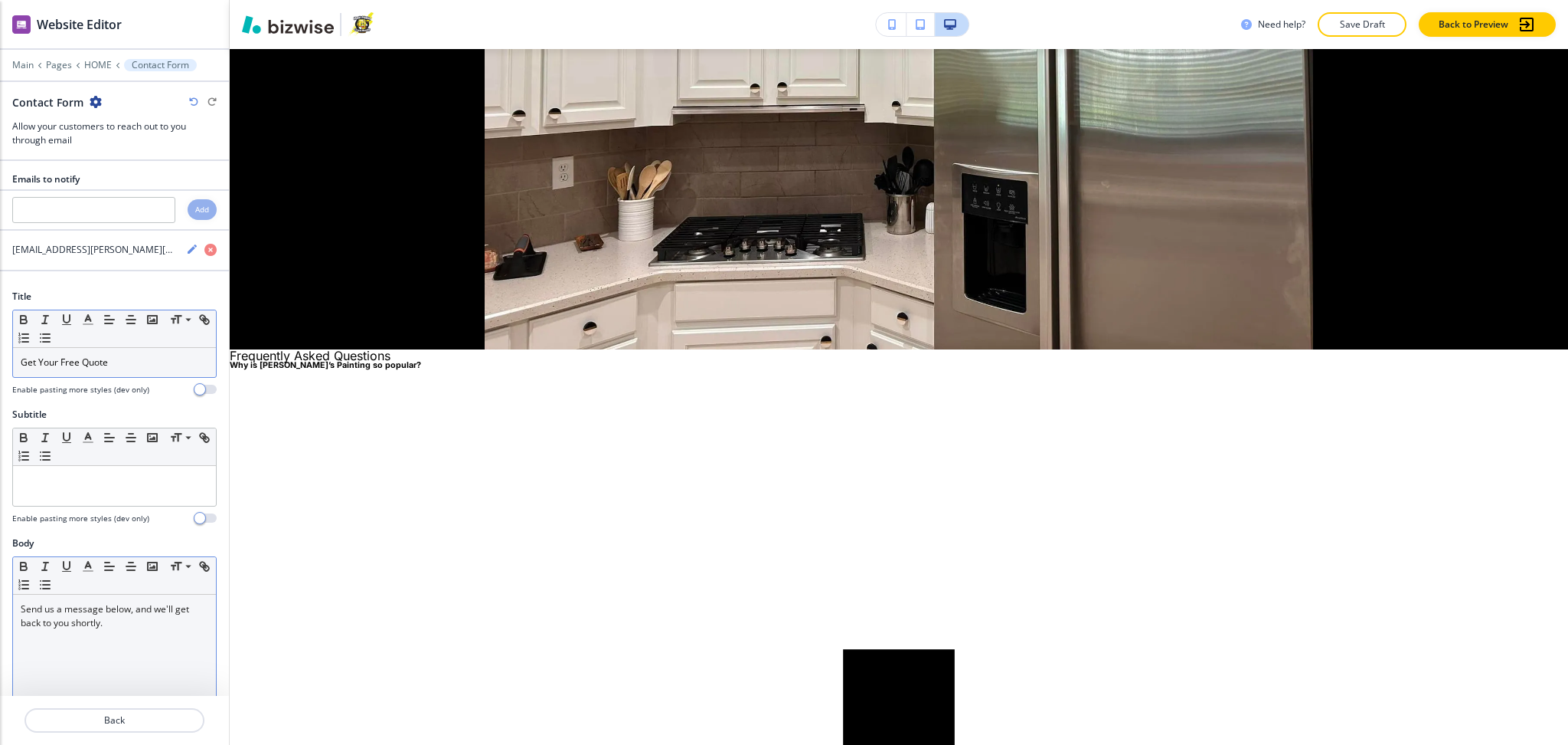
click at [137, 363] on p "Get Your Free Quote" at bounding box center [115, 362] width 188 height 14
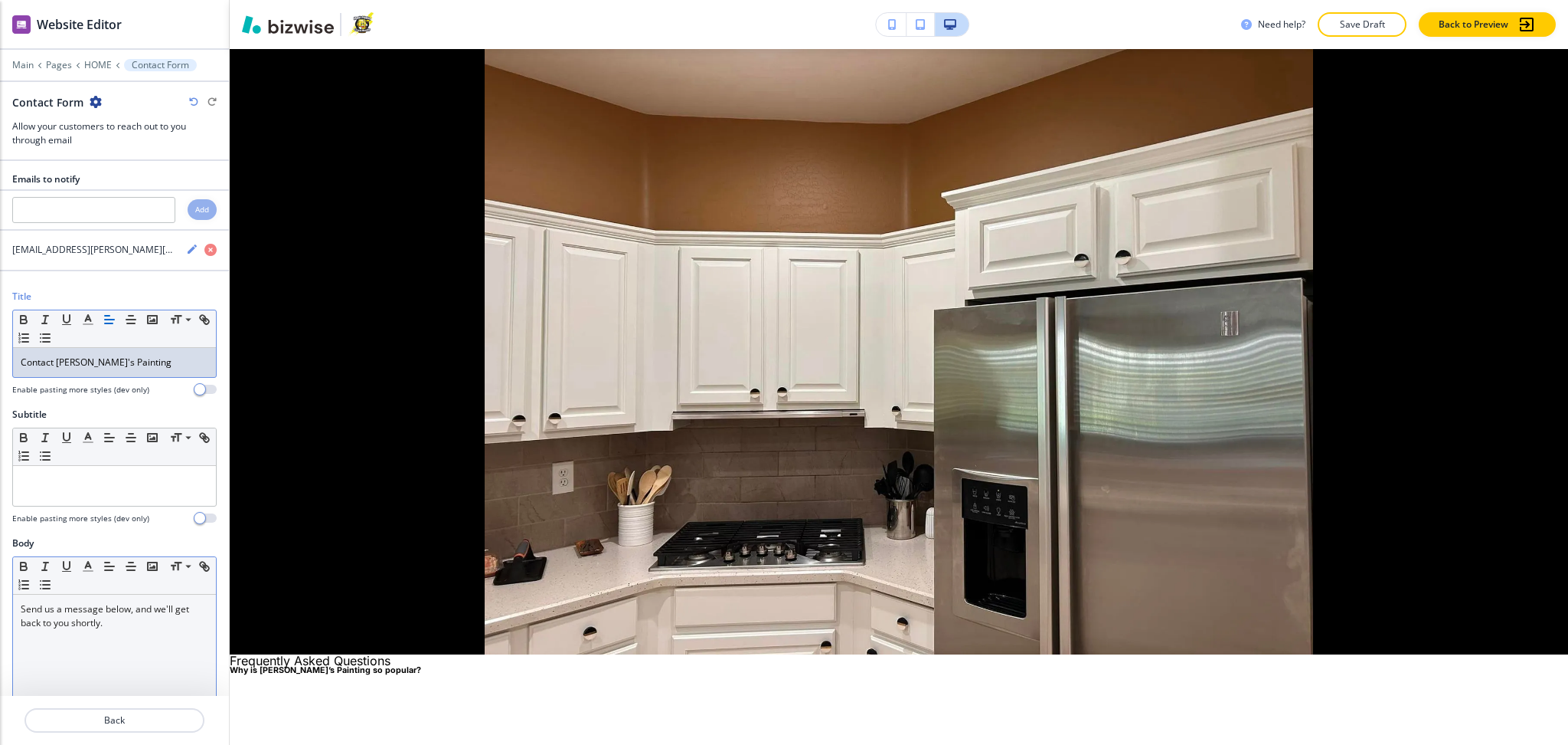
scroll to position [11015, 0]
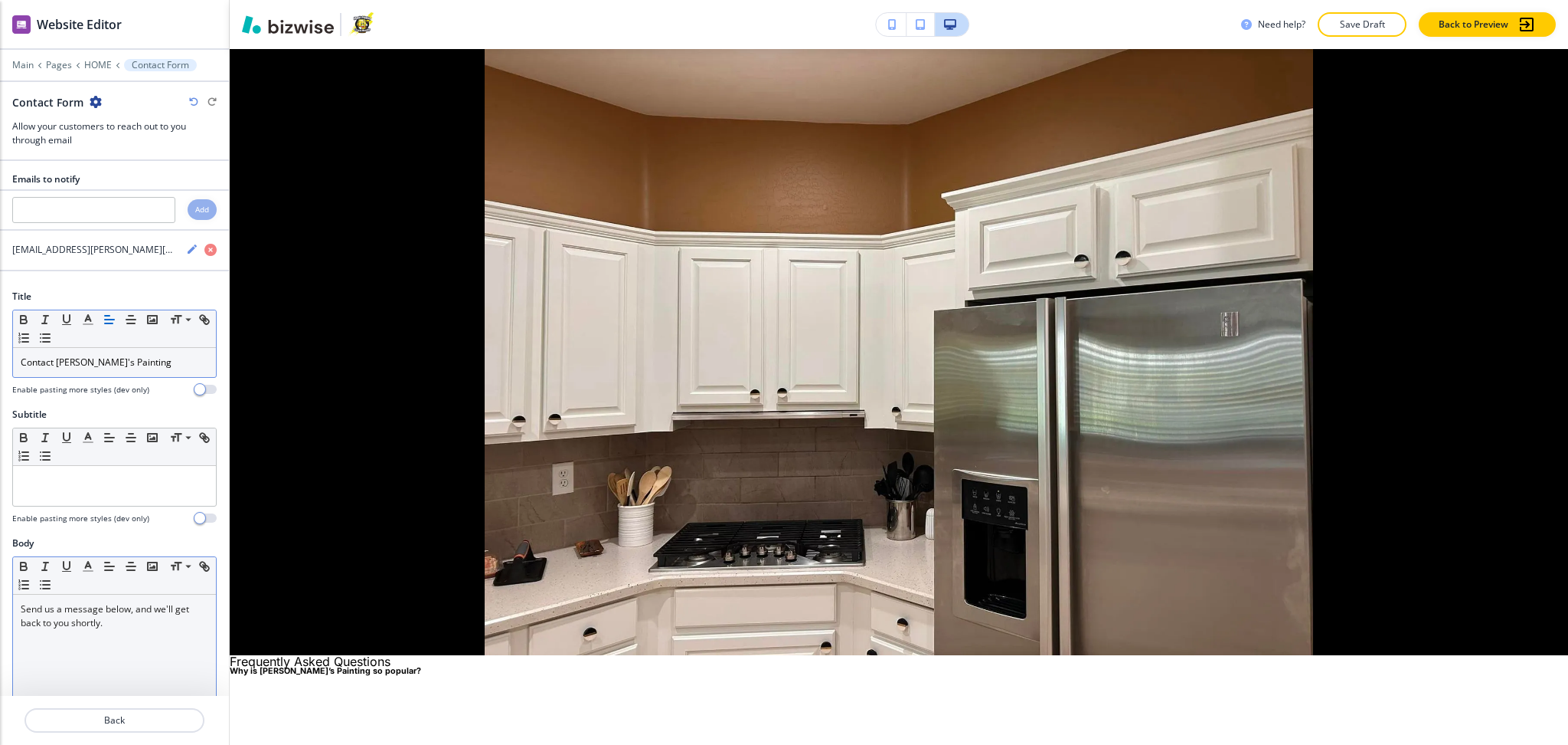
click at [164, 368] on p "Contact [PERSON_NAME]'s Painting" at bounding box center [115, 362] width 188 height 14
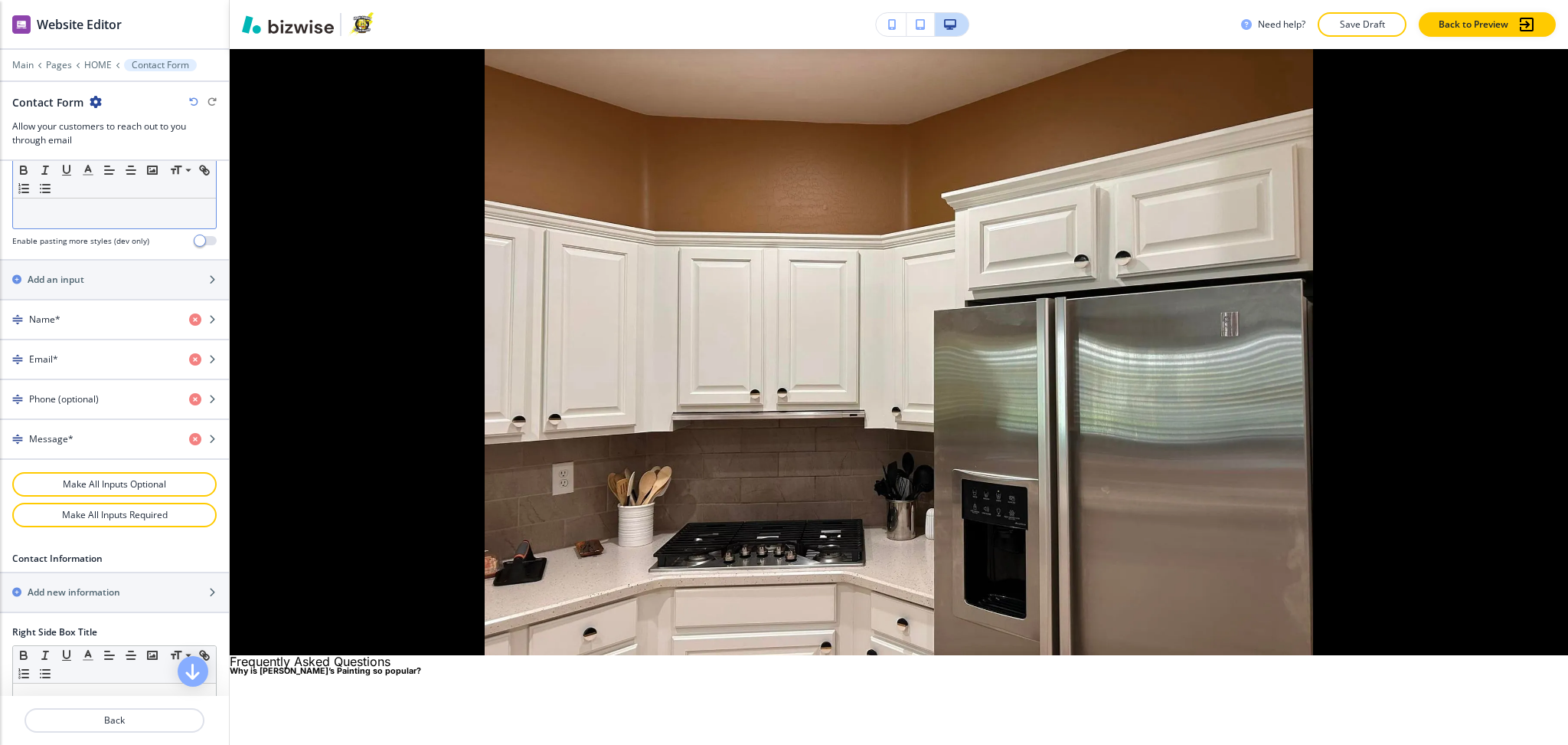
scroll to position [970, 0]
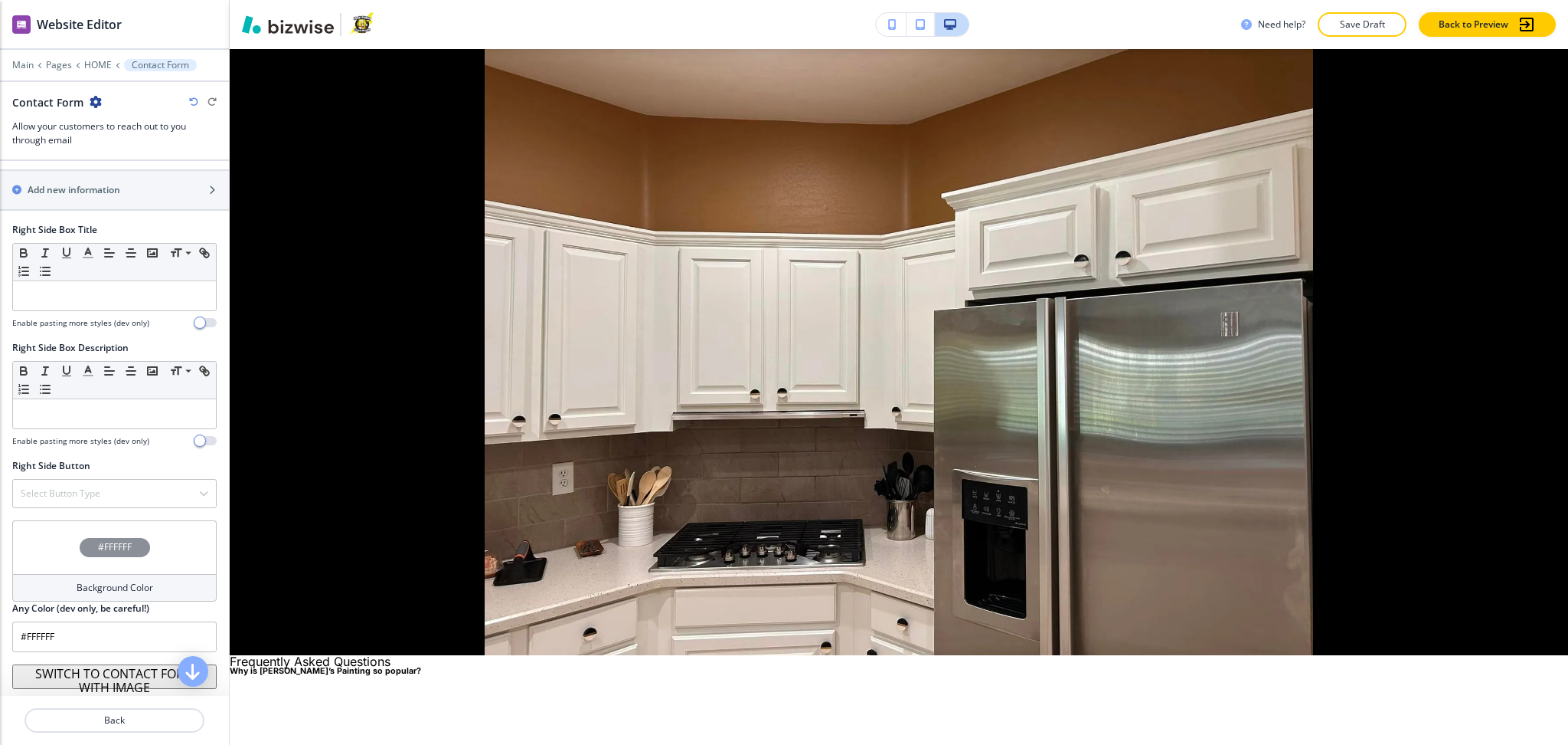
click at [131, 672] on button "SWITCH TO CONTACT FORM WITH IMAGE" at bounding box center [115, 676] width 205 height 24
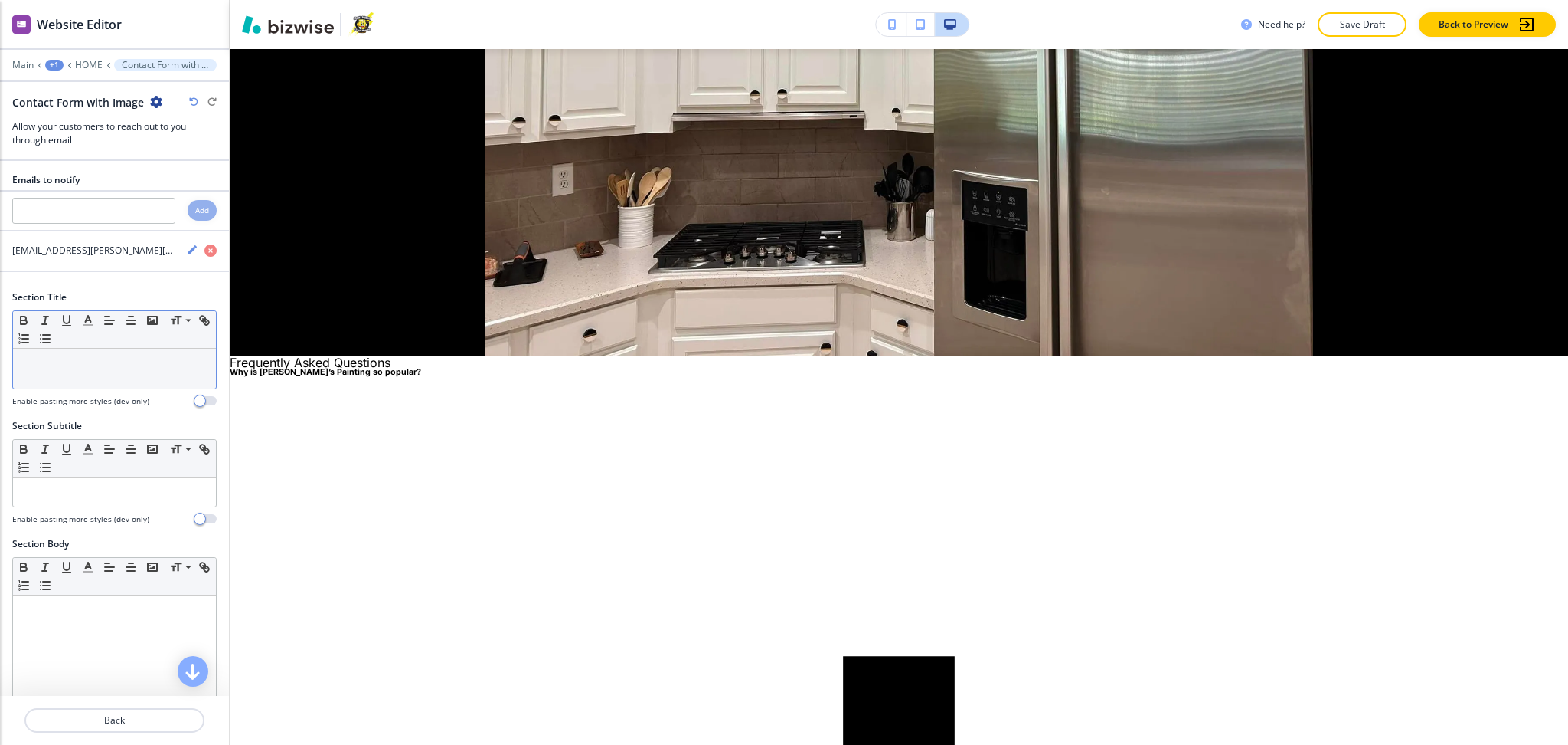
scroll to position [11322, 0]
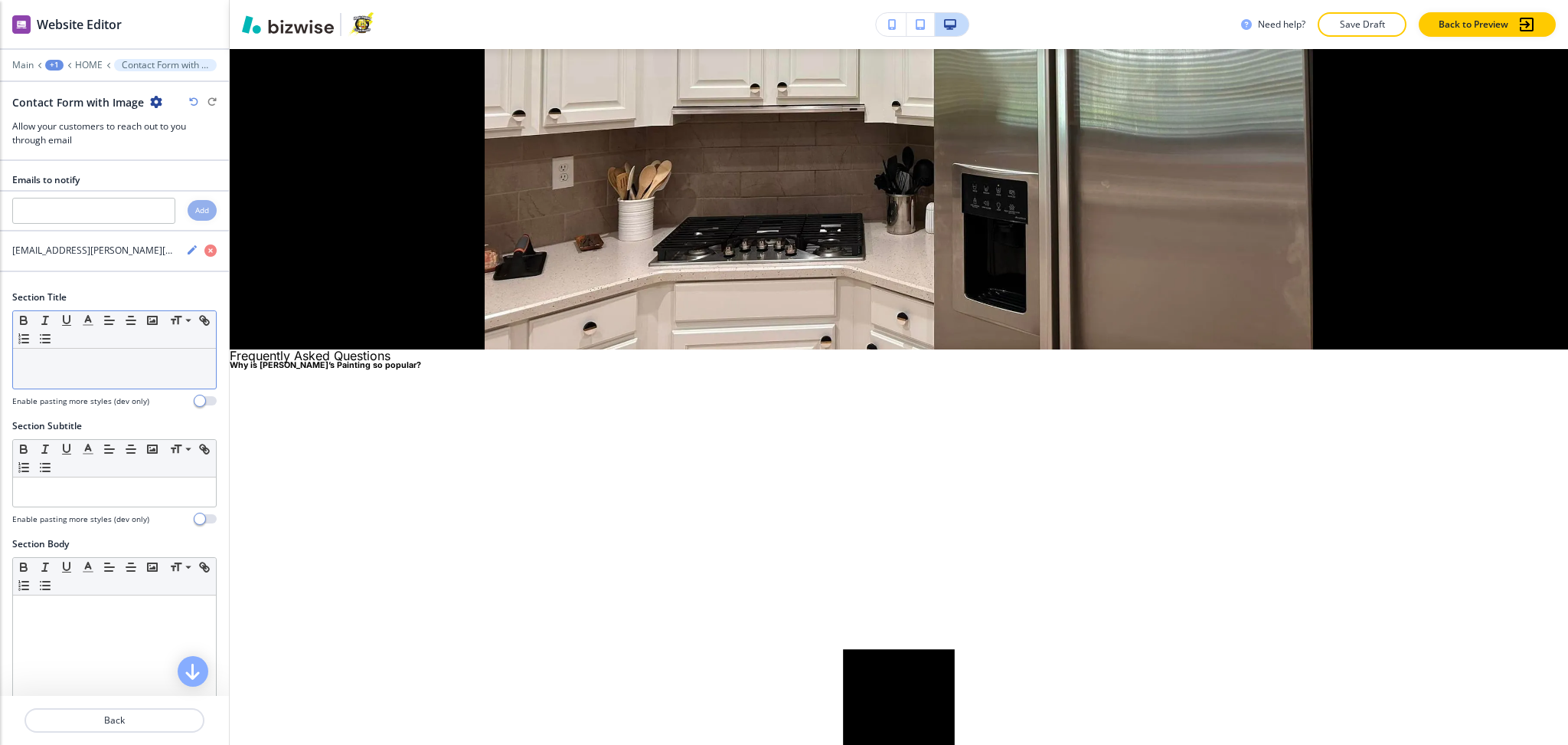
click at [96, 381] on div at bounding box center [115, 368] width 203 height 39
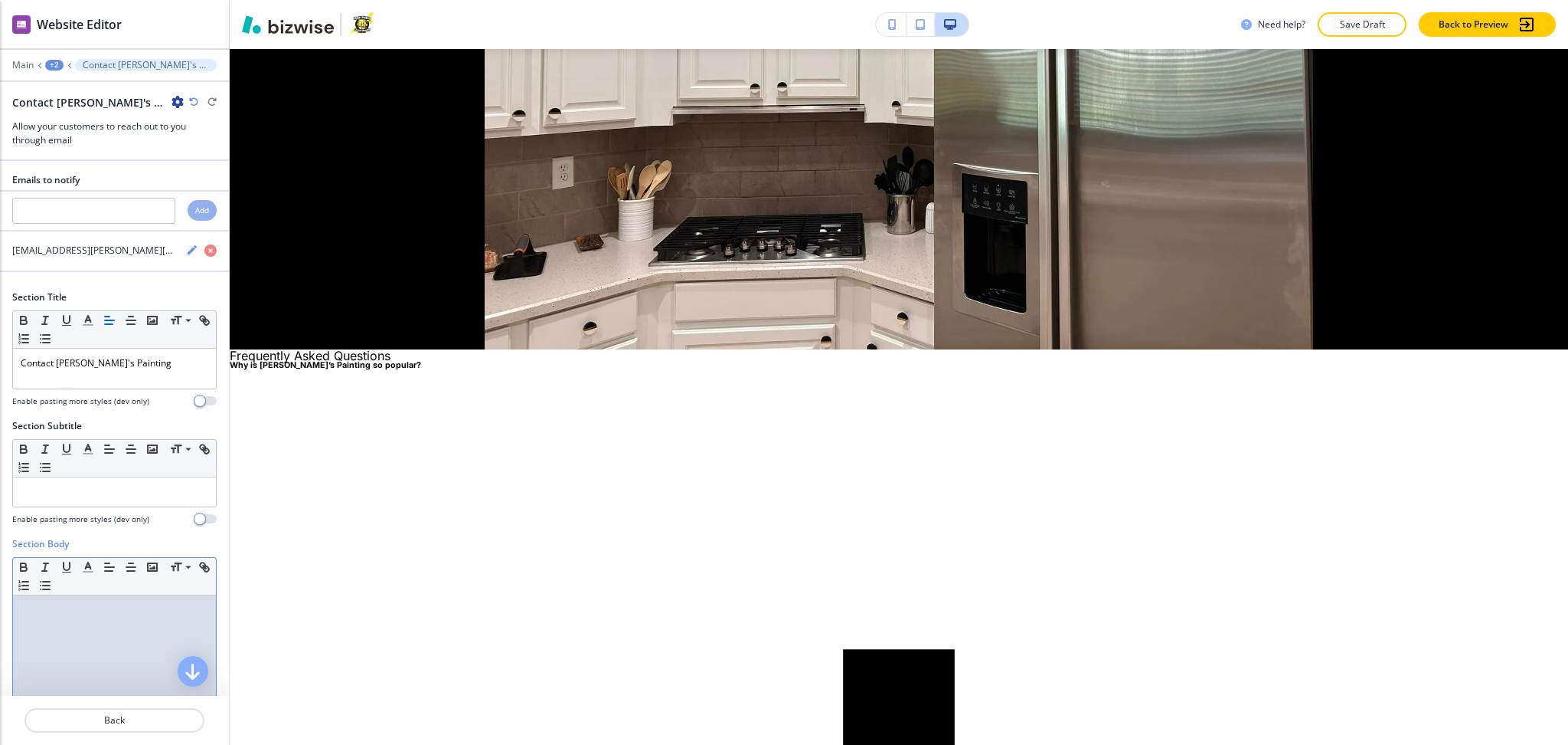
click at [104, 650] on div at bounding box center [115, 695] width 203 height 199
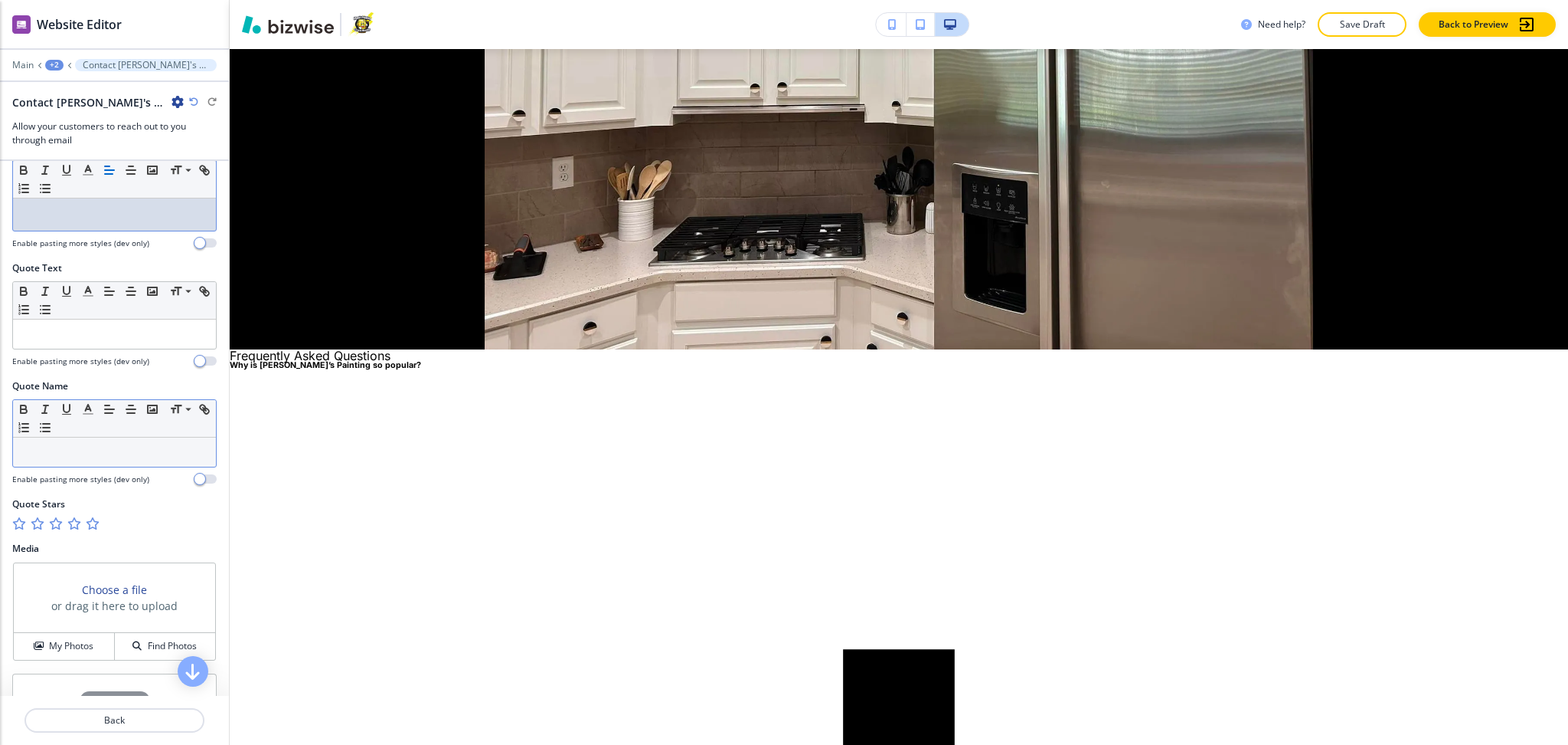
scroll to position [717, 0]
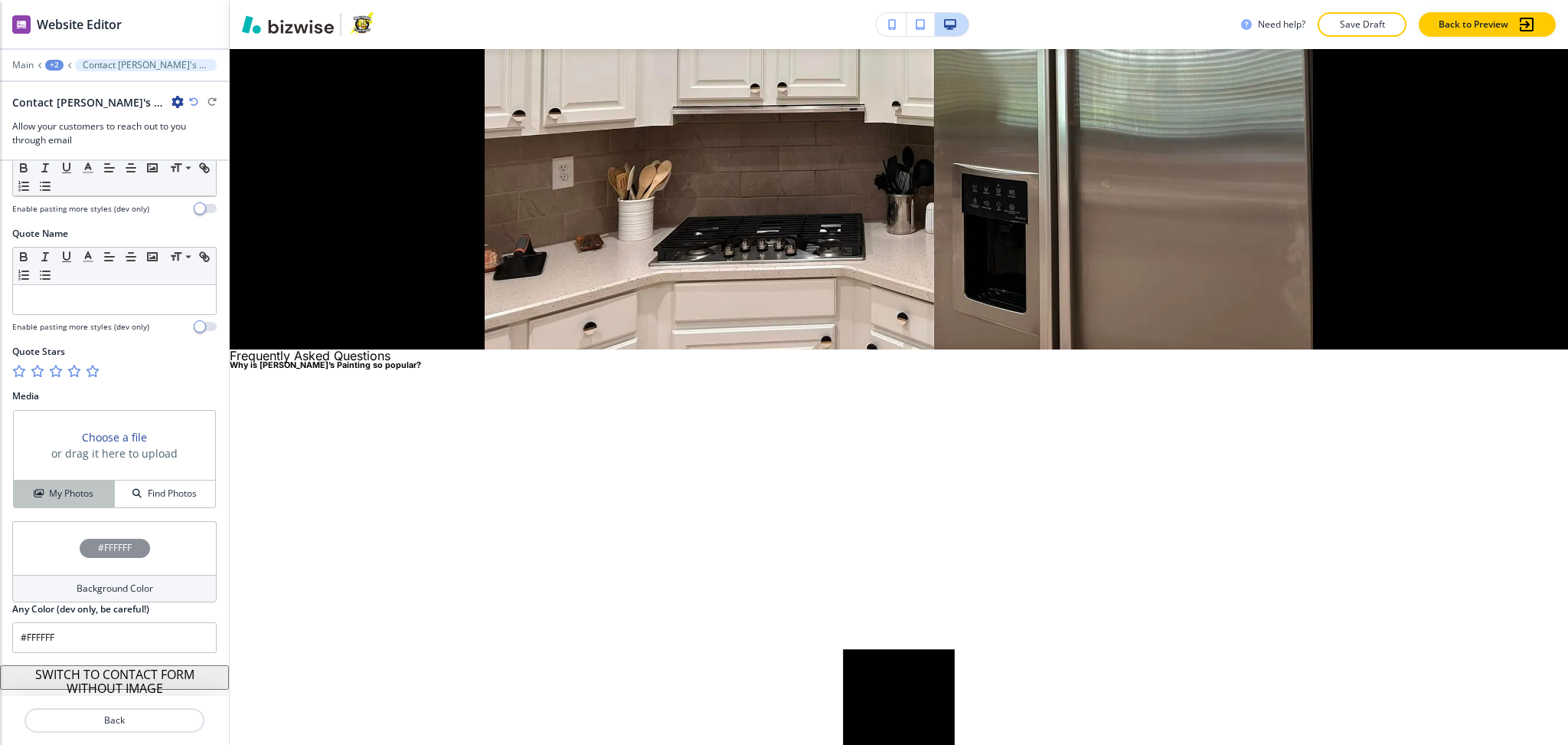
click at [40, 500] on div "My Photos" at bounding box center [64, 493] width 100 height 14
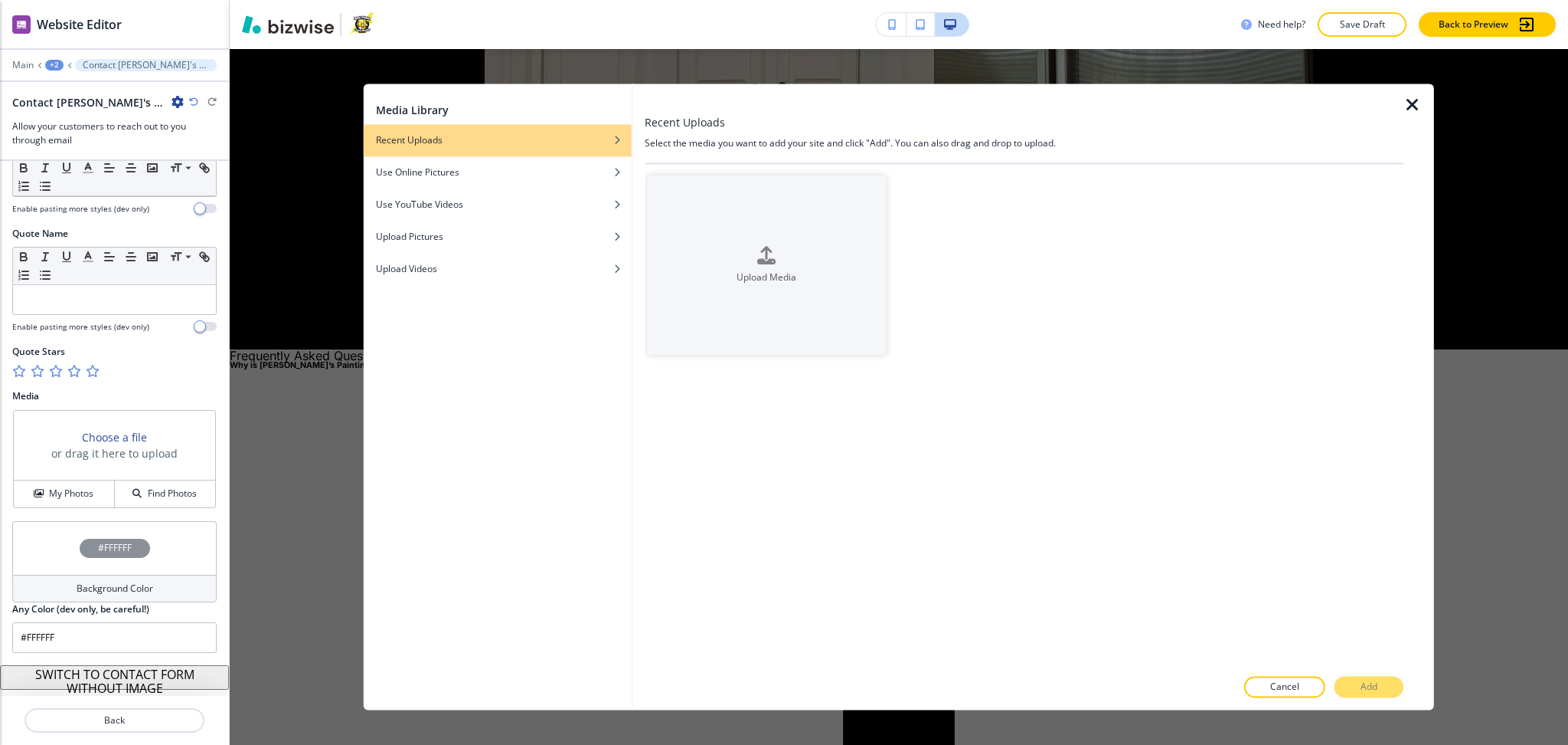
click at [1407, 101] on icon "button" at bounding box center [1413, 105] width 19 height 19
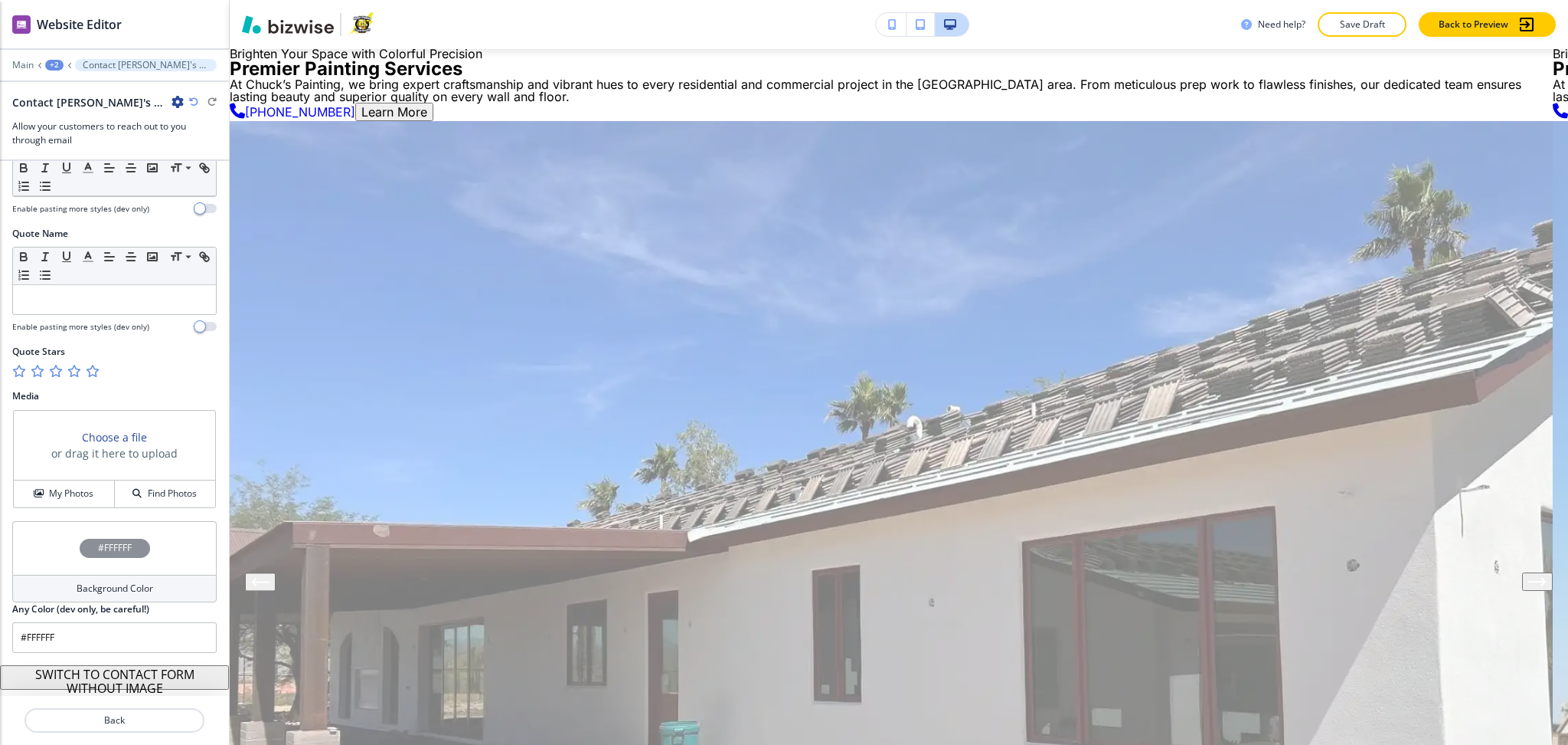
scroll to position [0, 0]
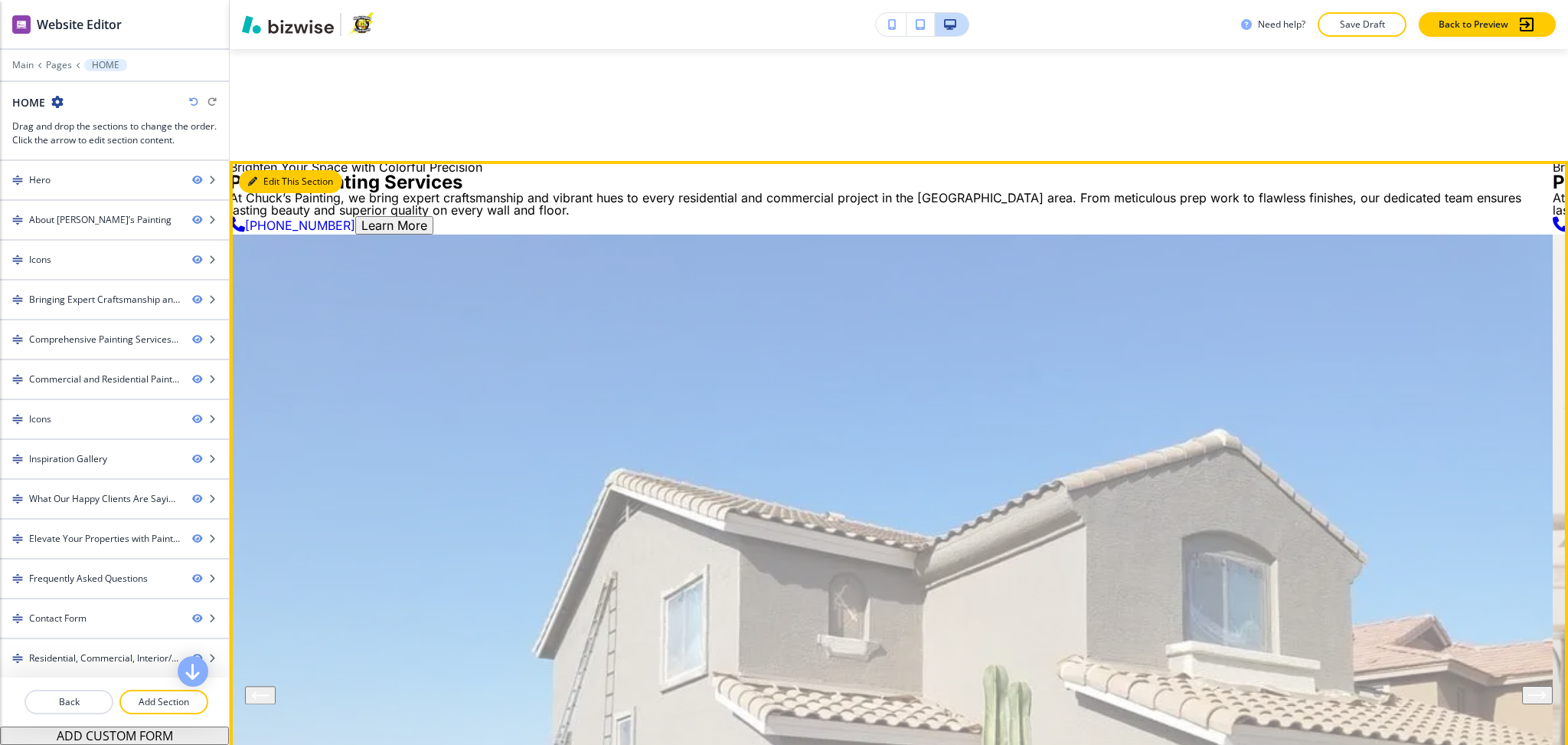
click at [265, 177] on button "Edit This Section" at bounding box center [290, 181] width 103 height 23
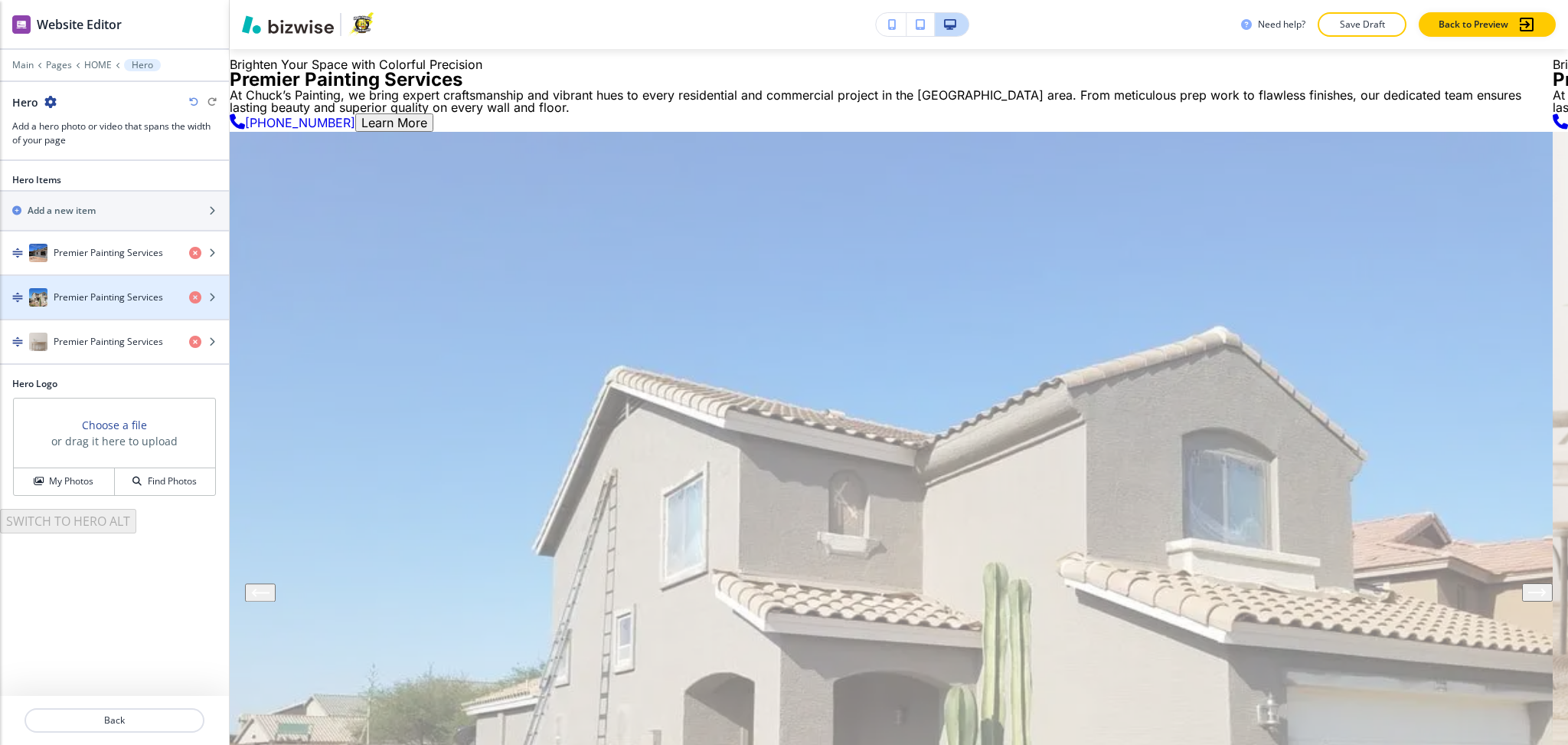
scroll to position [112, 0]
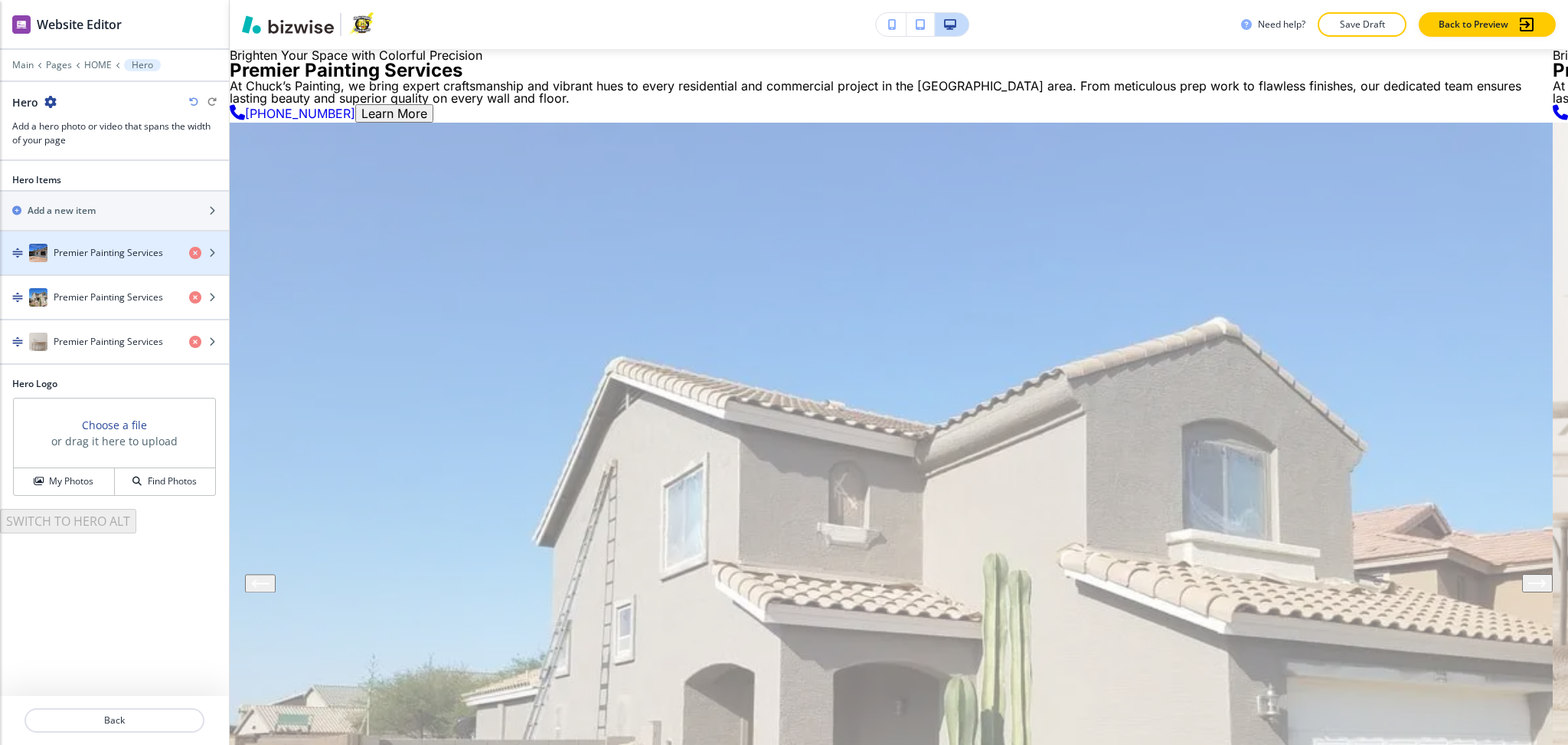
click at [105, 251] on h4 "Premier Painting Services" at bounding box center [108, 253] width 110 height 14
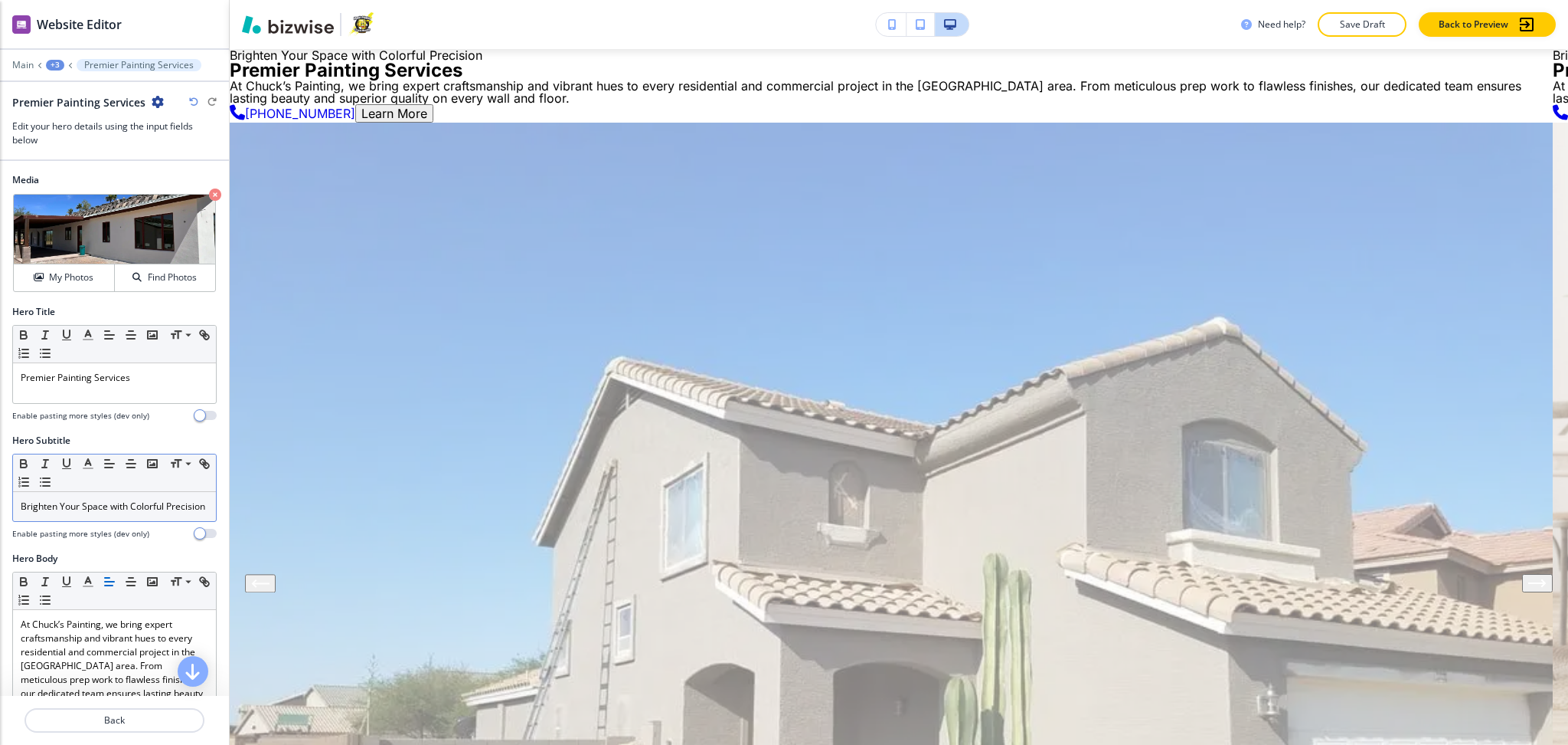
click at [106, 513] on p "Brighten Your Space with Colorful Precision" at bounding box center [115, 506] width 188 height 14
click at [161, 372] on p "Premier Painting Services" at bounding box center [115, 378] width 188 height 14
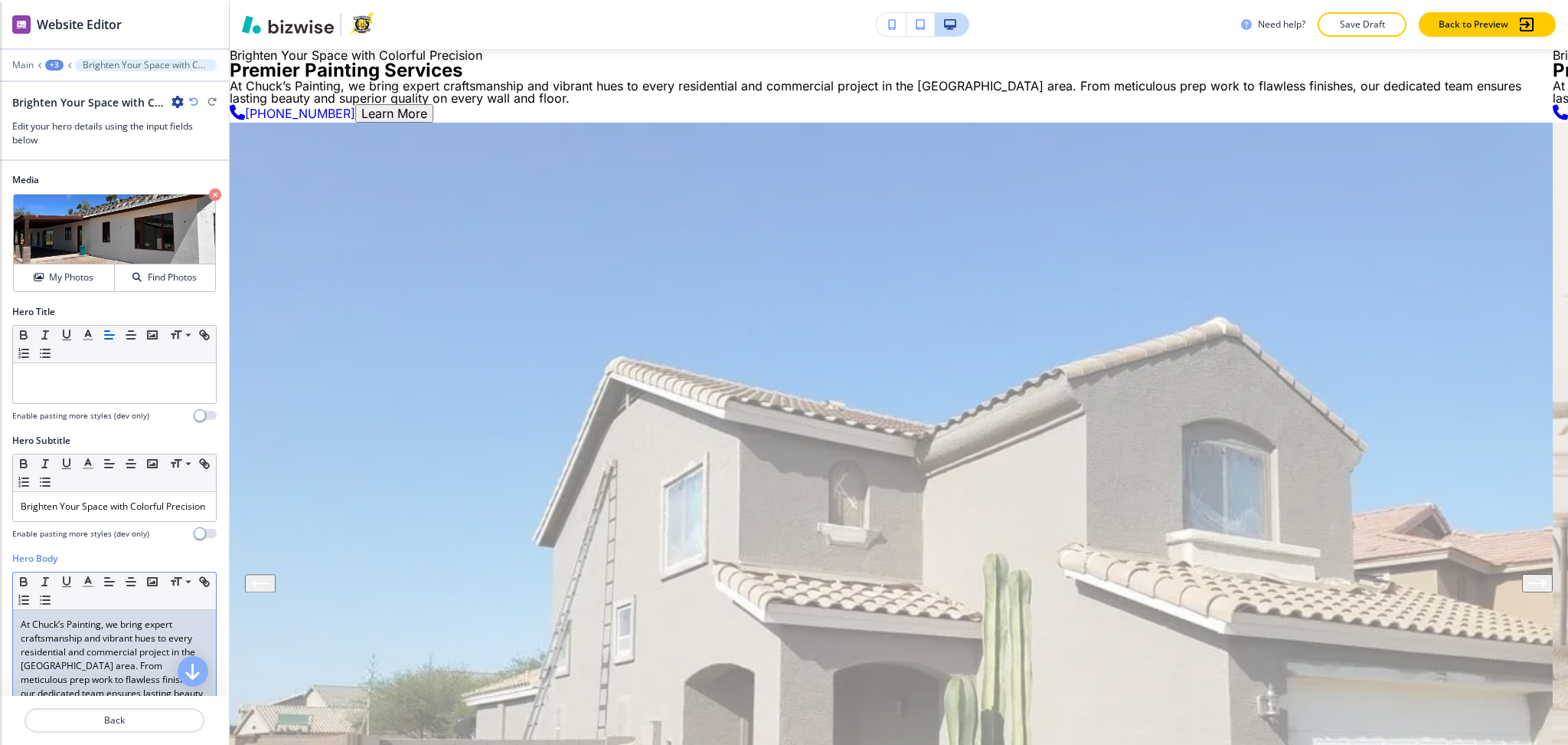
click at [131, 660] on p "At Chuck’s Painting, we bring expert craftsmanship and vibrant hues to every re…" at bounding box center [115, 665] width 188 height 97
paste div
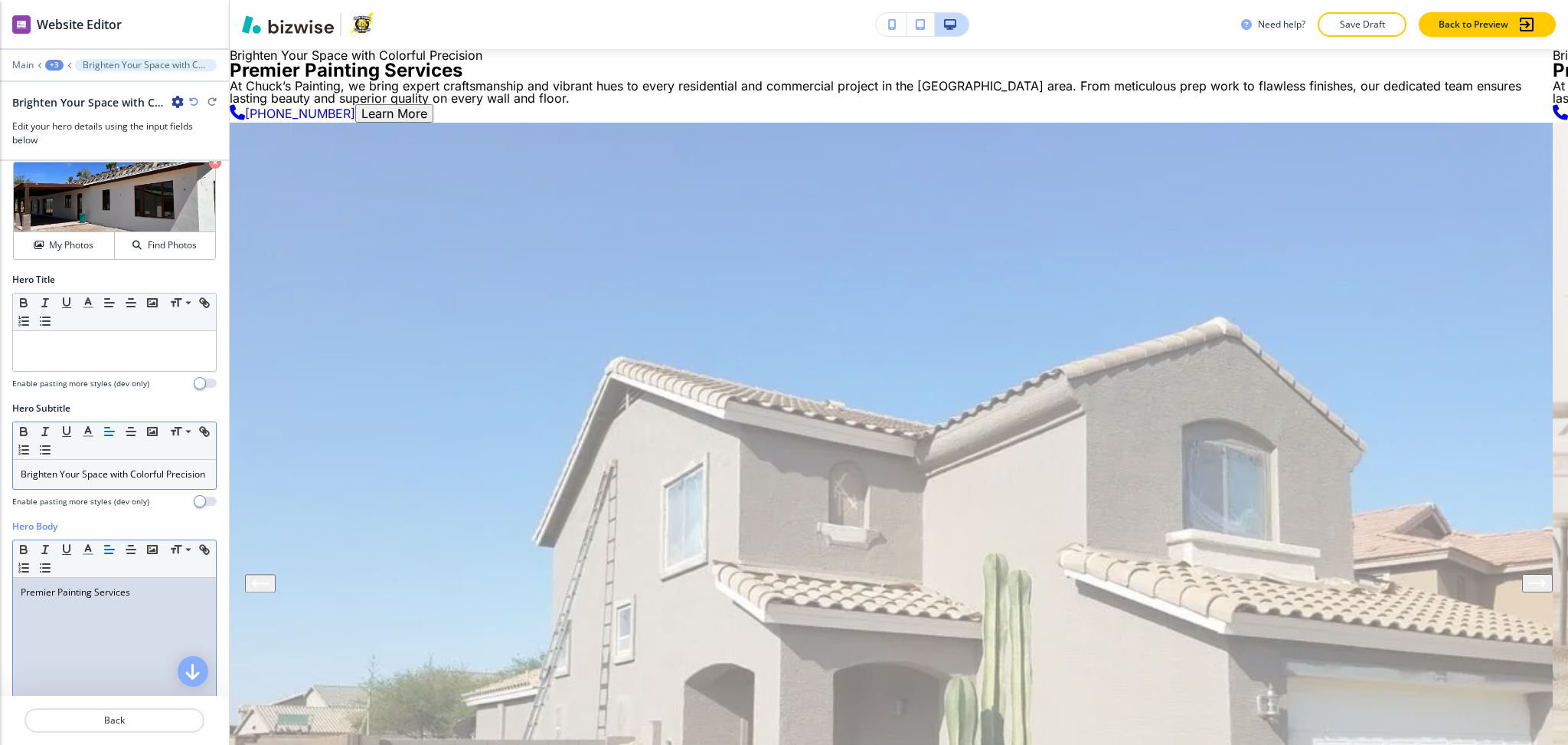
scroll to position [0, 0]
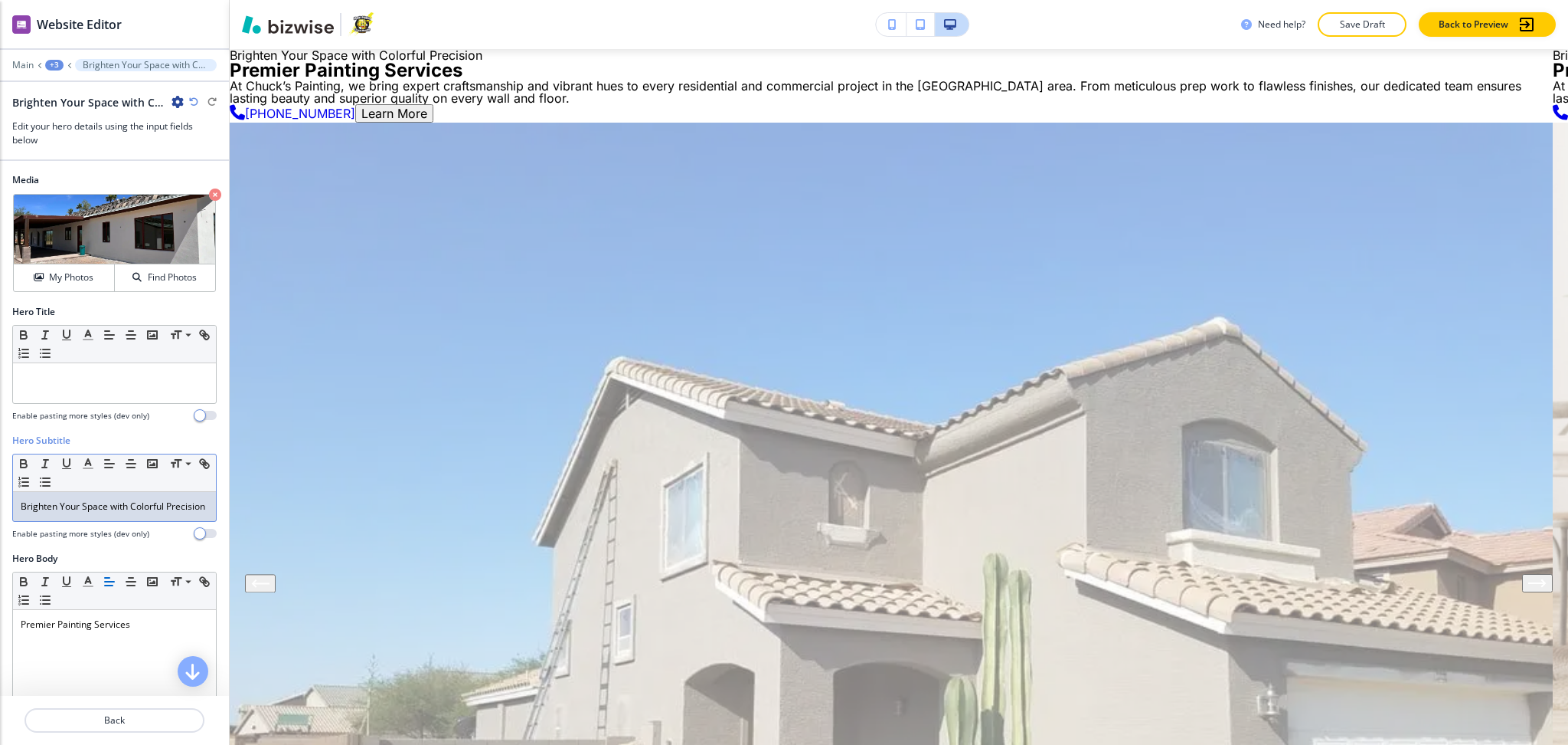
click at [131, 513] on p "Brighten Your Space with Colorful Precision" at bounding box center [115, 506] width 188 height 14
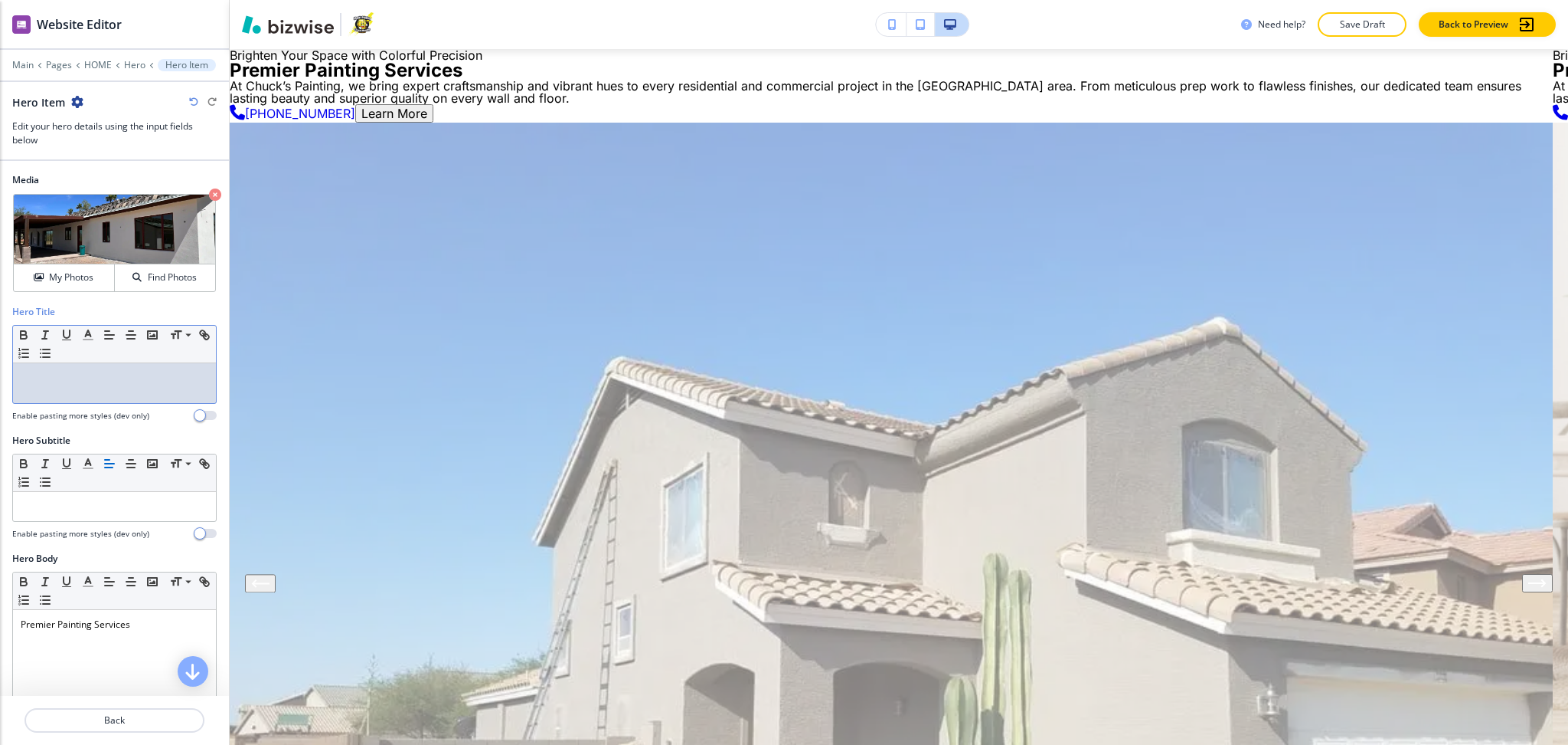
click at [106, 377] on p at bounding box center [115, 378] width 188 height 14
click at [126, 725] on p "Back" at bounding box center [115, 720] width 177 height 14
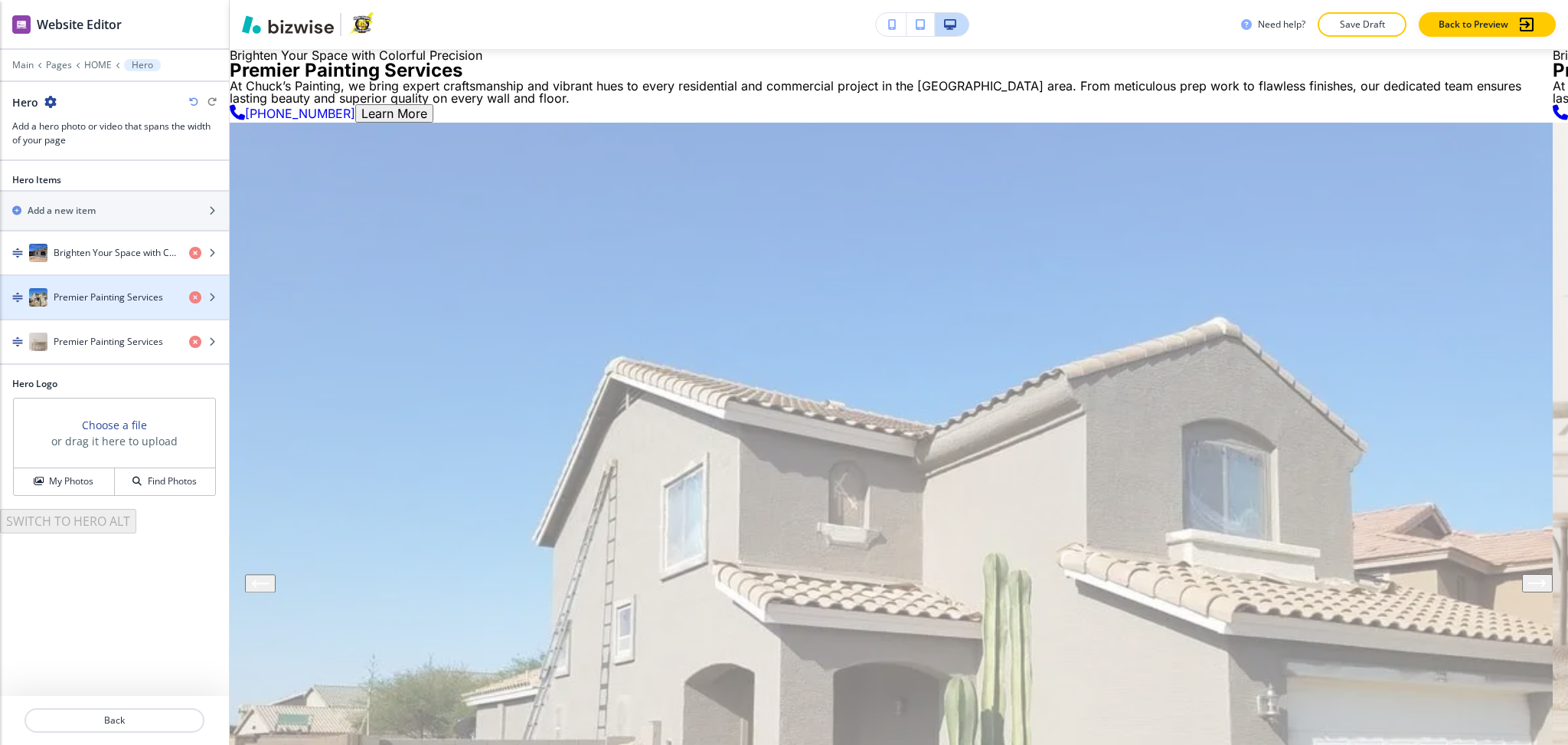
click at [86, 287] on div "button" at bounding box center [115, 282] width 229 height 12
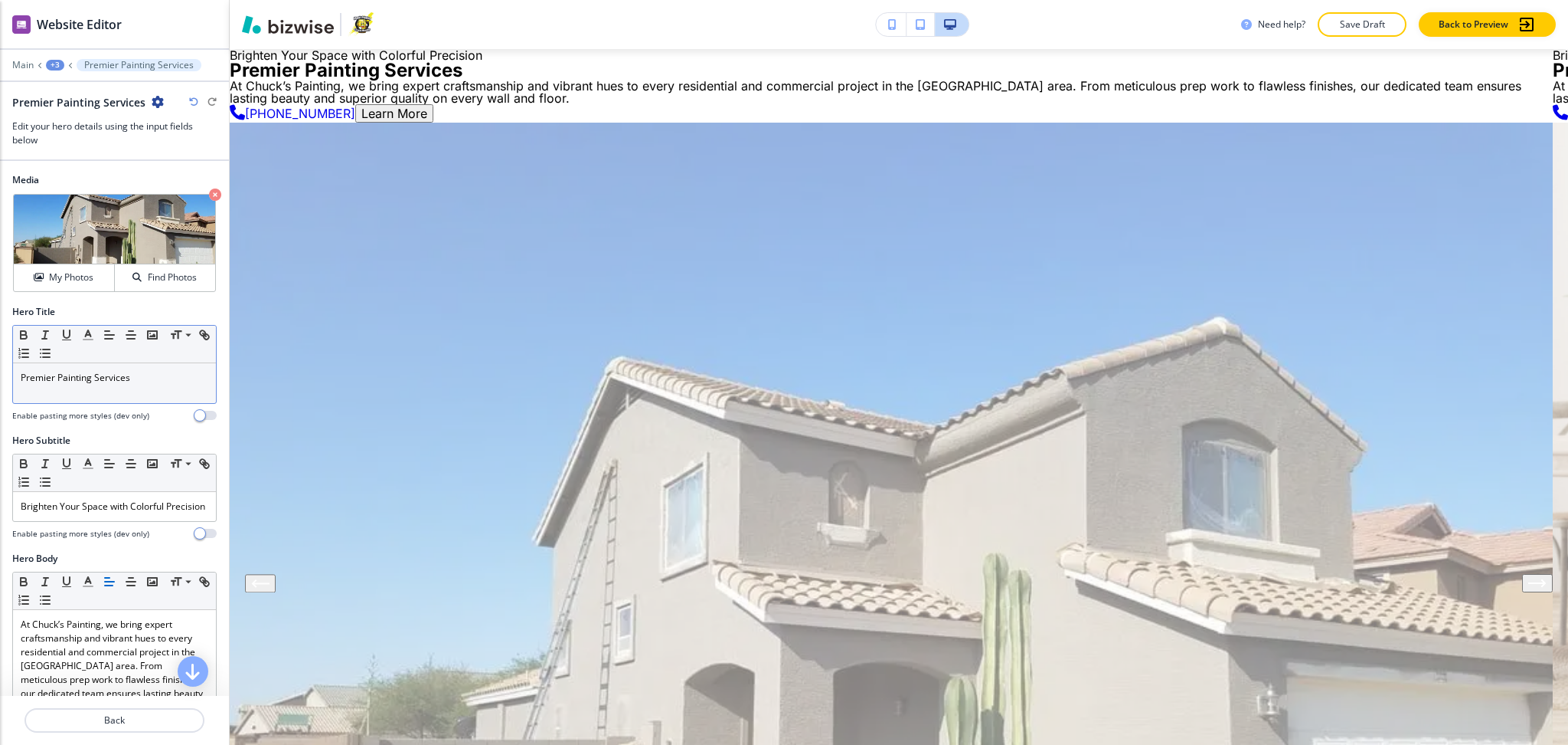
click at [87, 381] on p "Premier Painting Services" at bounding box center [115, 378] width 188 height 14
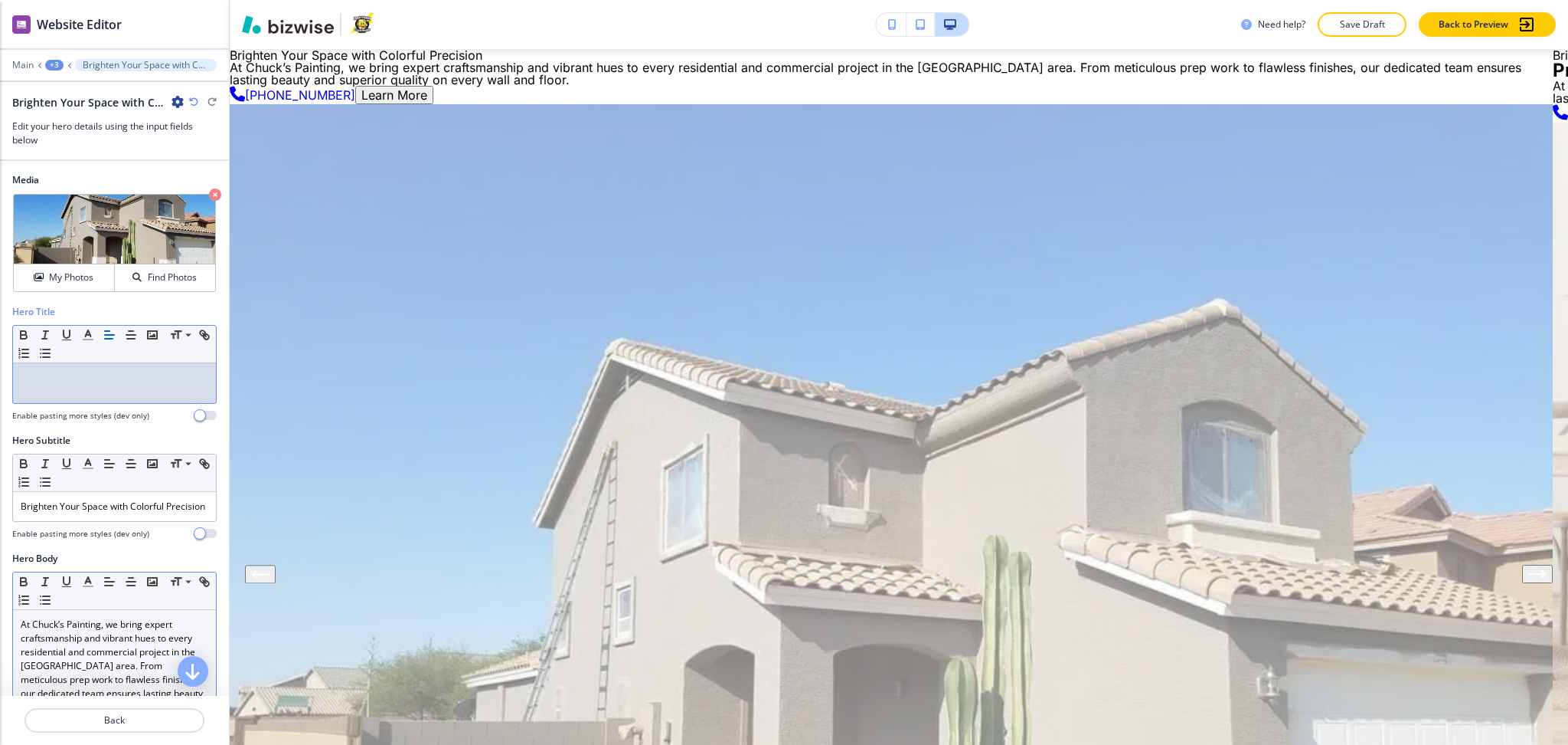
click at [119, 650] on p "At Chuck’s Painting, we bring expert craftsmanship and vibrant hues to every re…" at bounding box center [115, 665] width 188 height 97
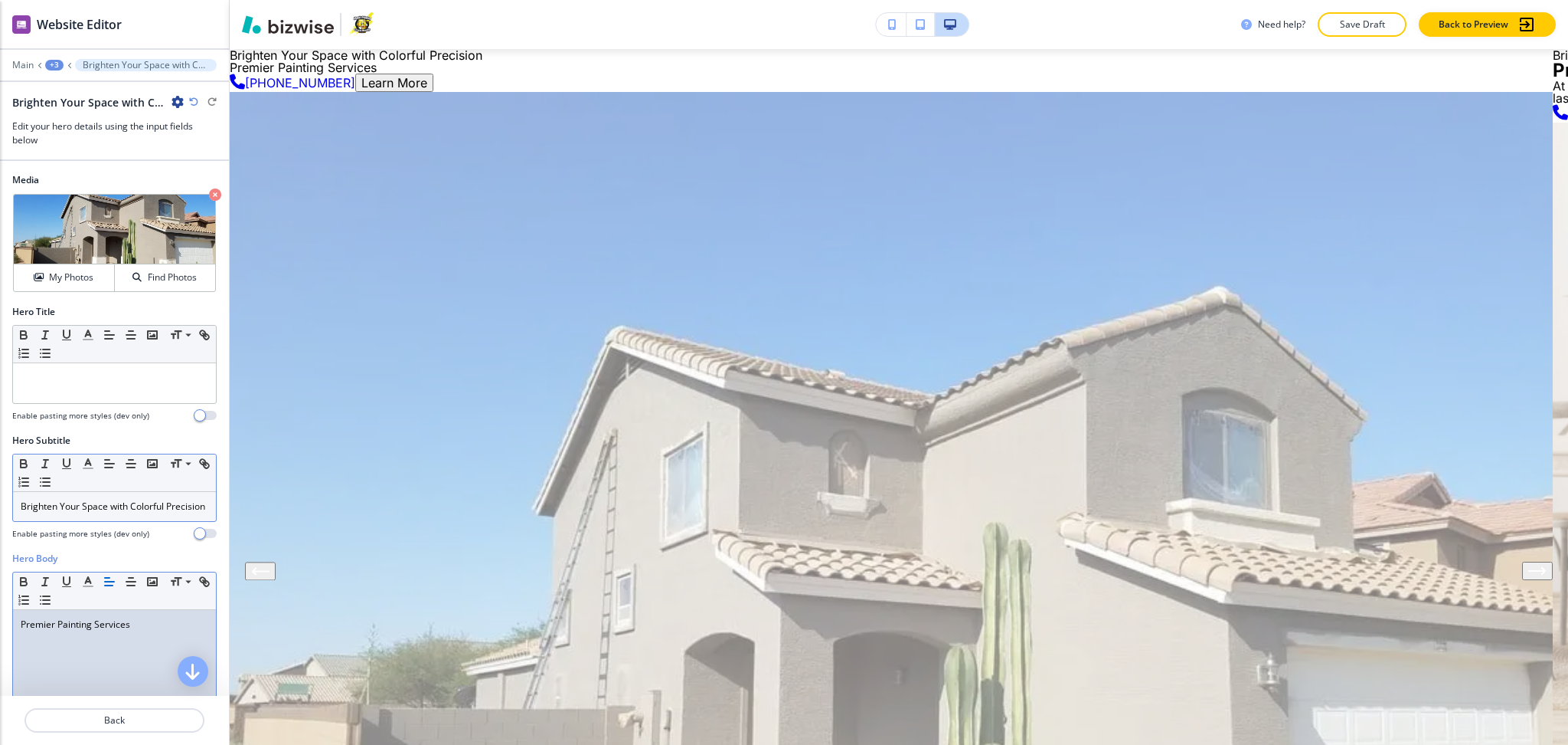
click at [99, 513] on p "Brighten Your Space with Colorful Precision" at bounding box center [115, 506] width 188 height 14
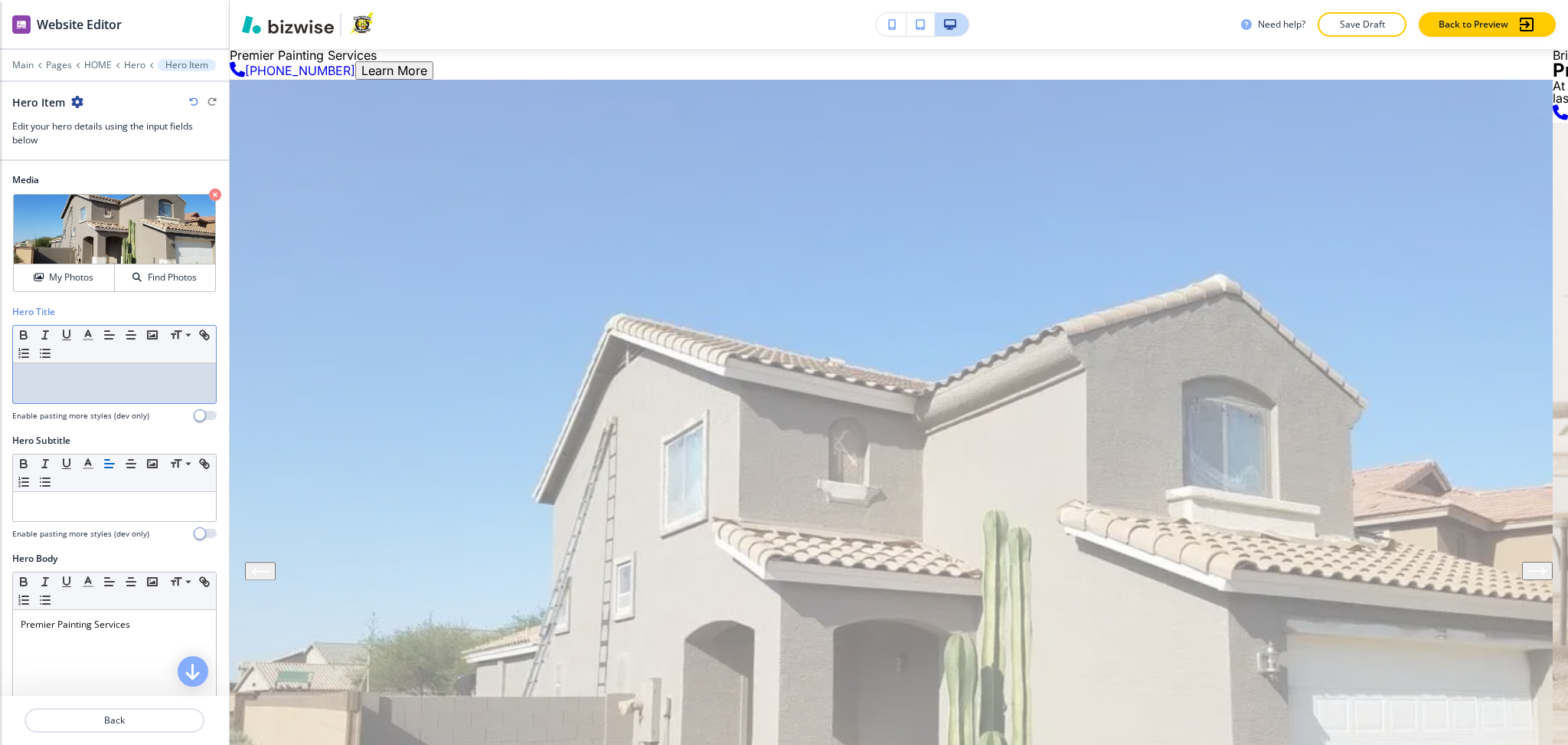
click at [94, 393] on div at bounding box center [115, 383] width 203 height 39
paste div
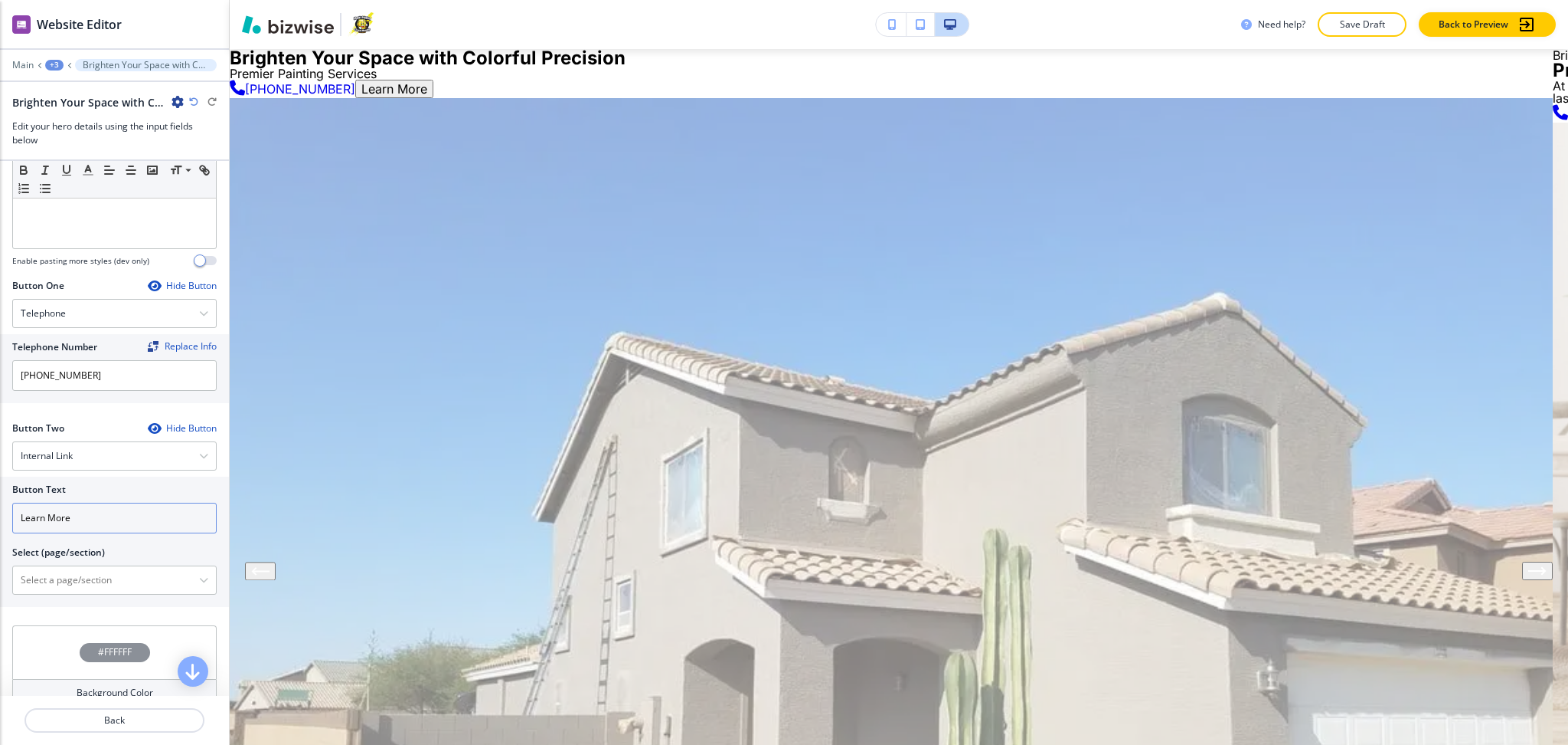
scroll to position [638, 0]
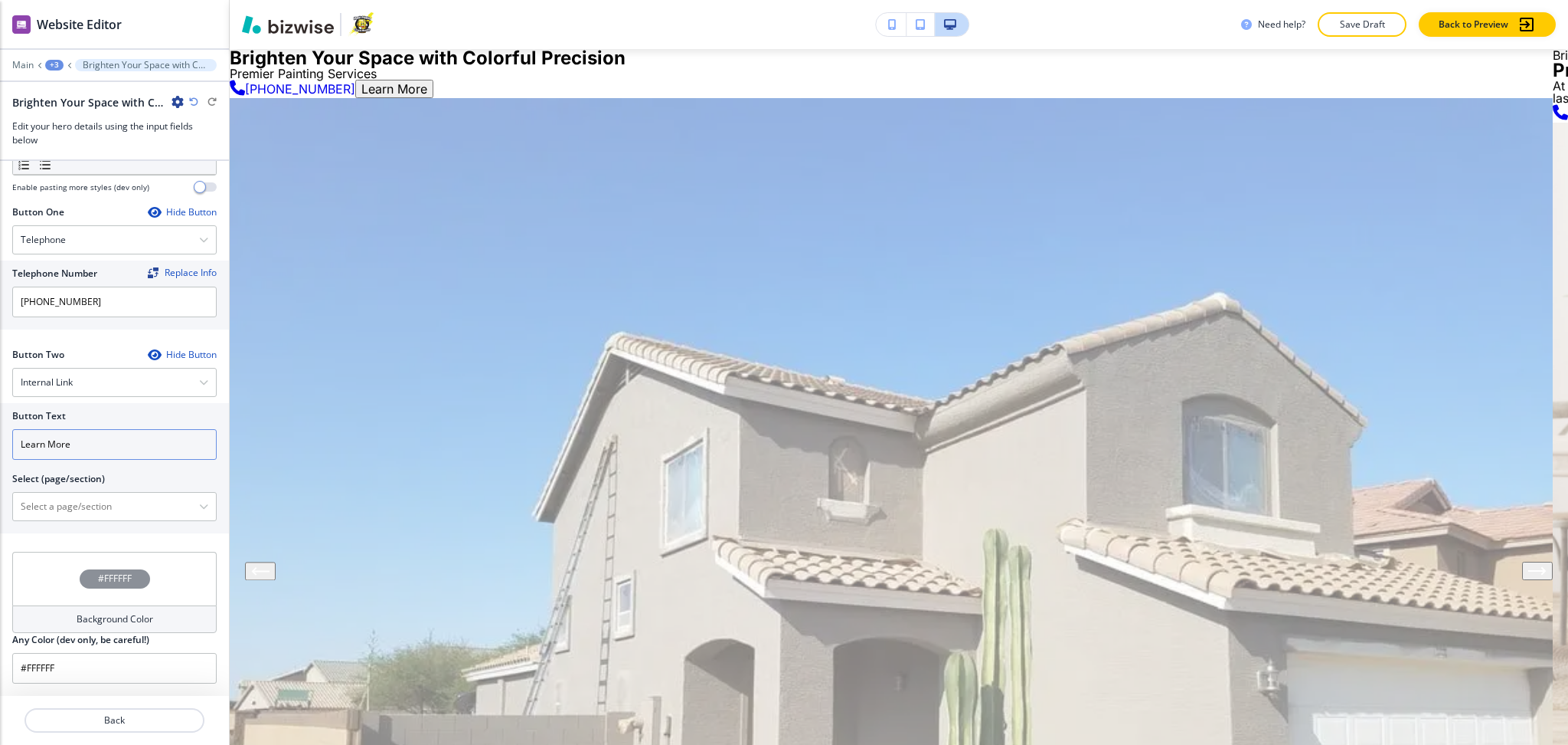
drag, startPoint x: 68, startPoint y: 433, endPoint x: 0, endPoint y: 417, distance: 69.9
click at [0, 417] on div "Button Text Learn More Select (page/section) HOME HOME | Hero HOME | About Chuc…" at bounding box center [115, 468] width 229 height 131
click at [62, 447] on input "request aquote" at bounding box center [115, 444] width 205 height 31
type input "request a quote"
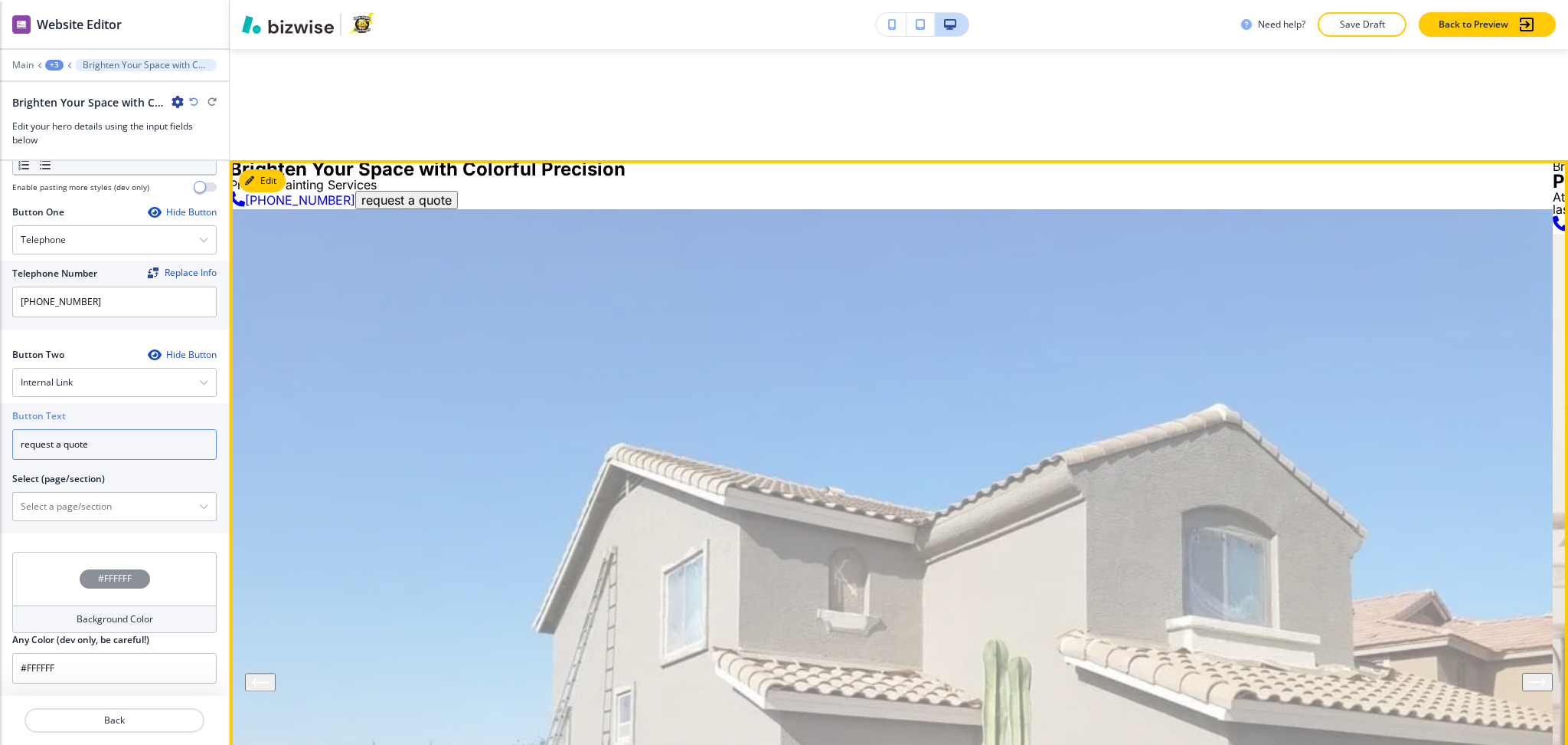
scroll to position [0, 0]
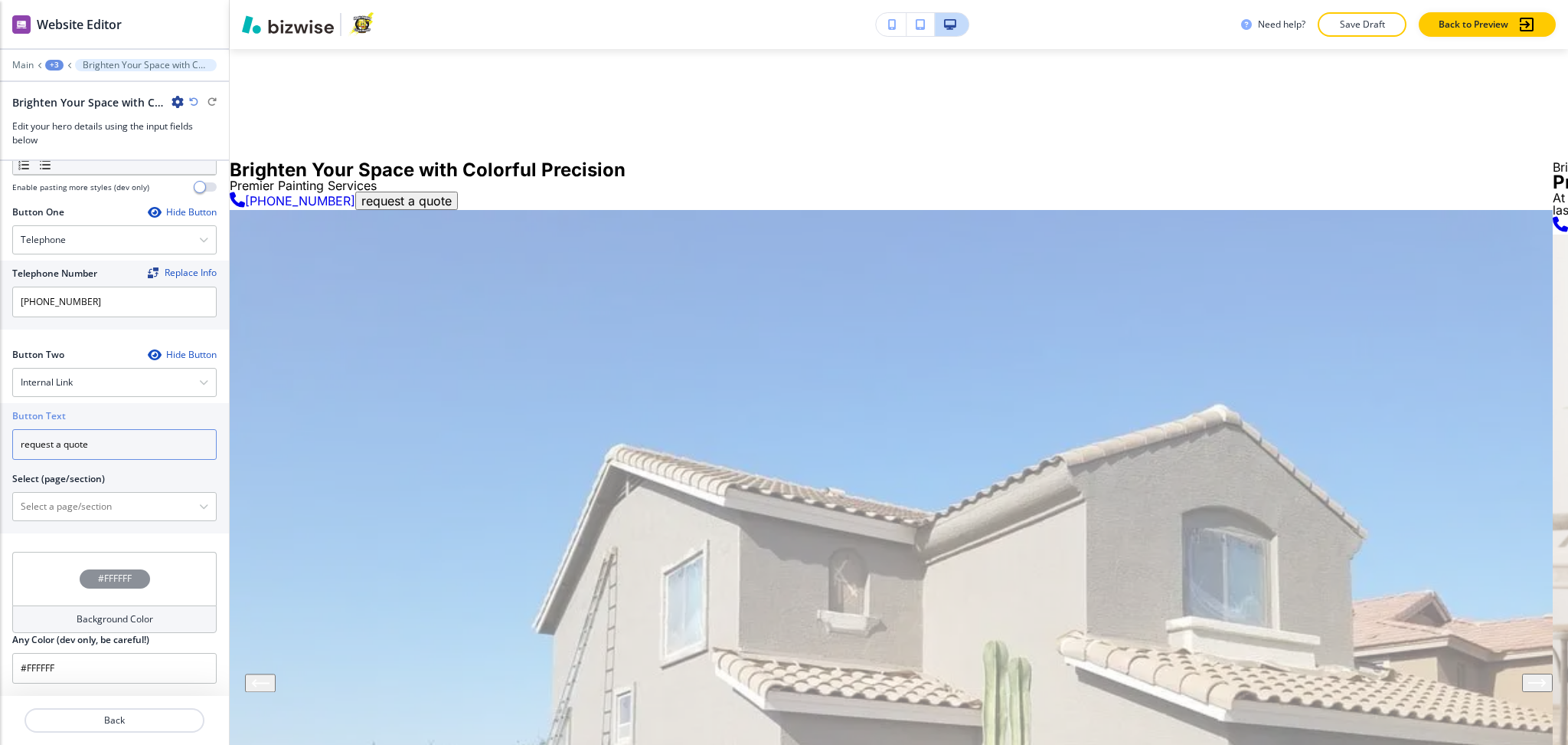
click at [160, 452] on input "request a quote" at bounding box center [115, 444] width 205 height 31
click at [67, 721] on p "Back" at bounding box center [115, 720] width 177 height 14
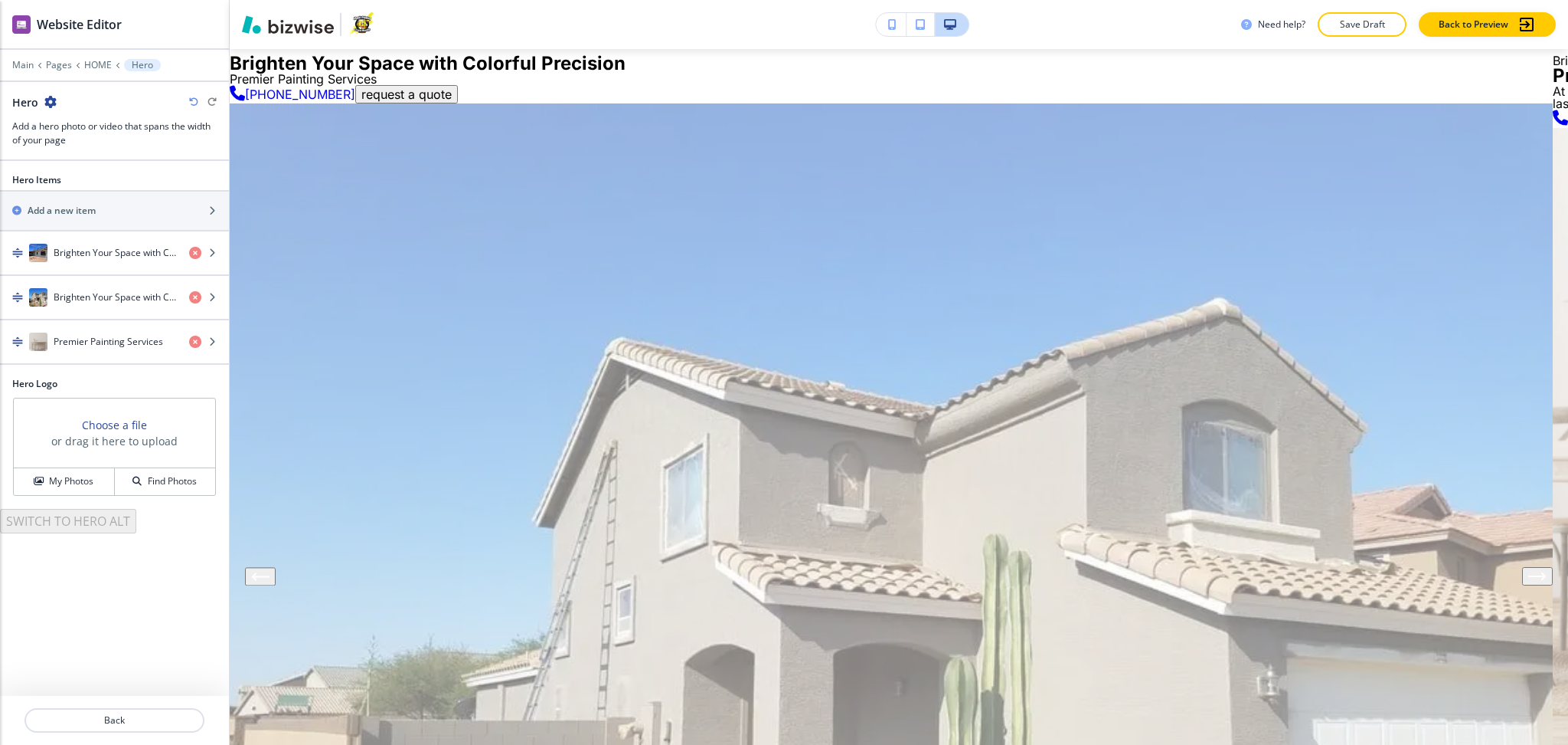
scroll to position [112, 0]
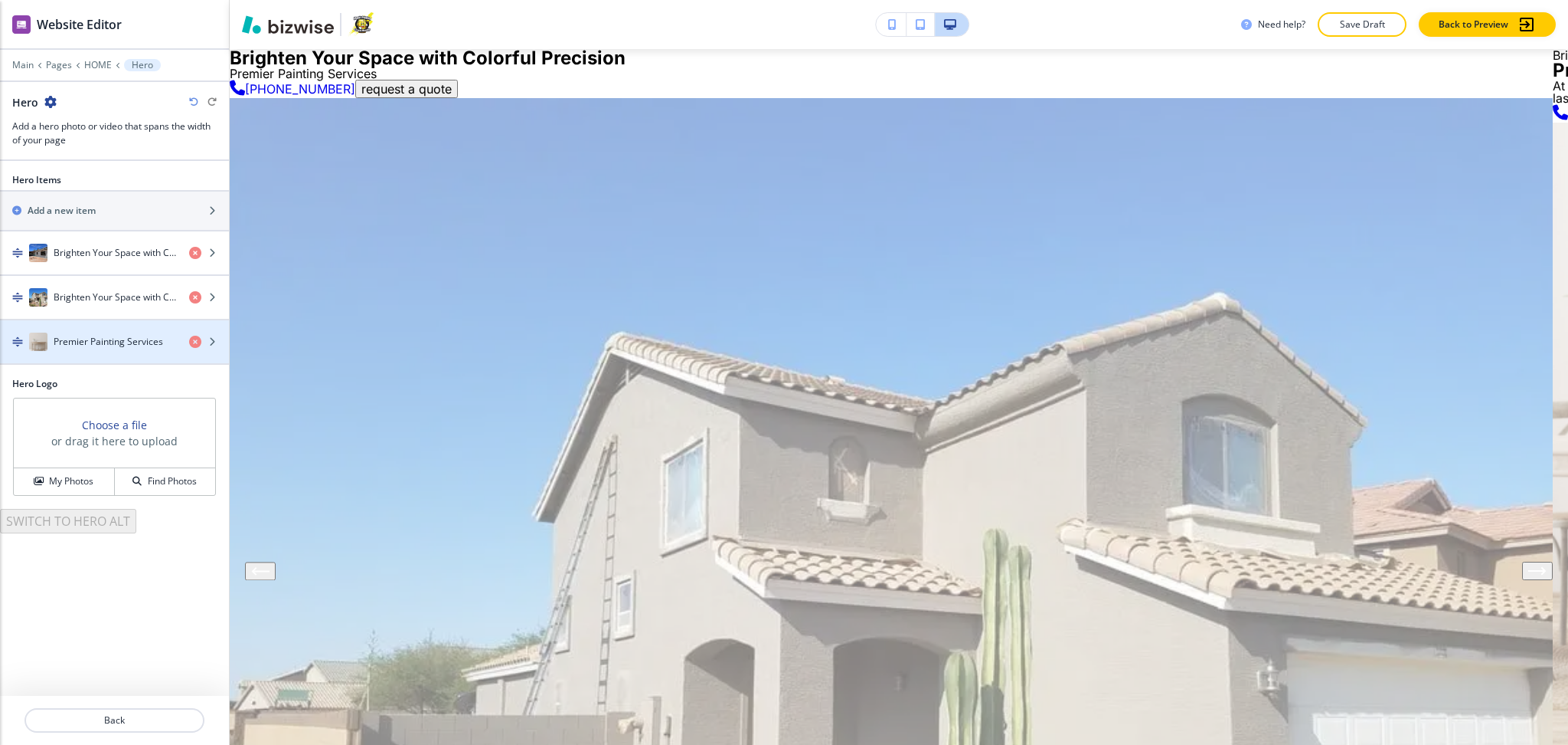
click at [66, 352] on div "button" at bounding box center [115, 357] width 229 height 12
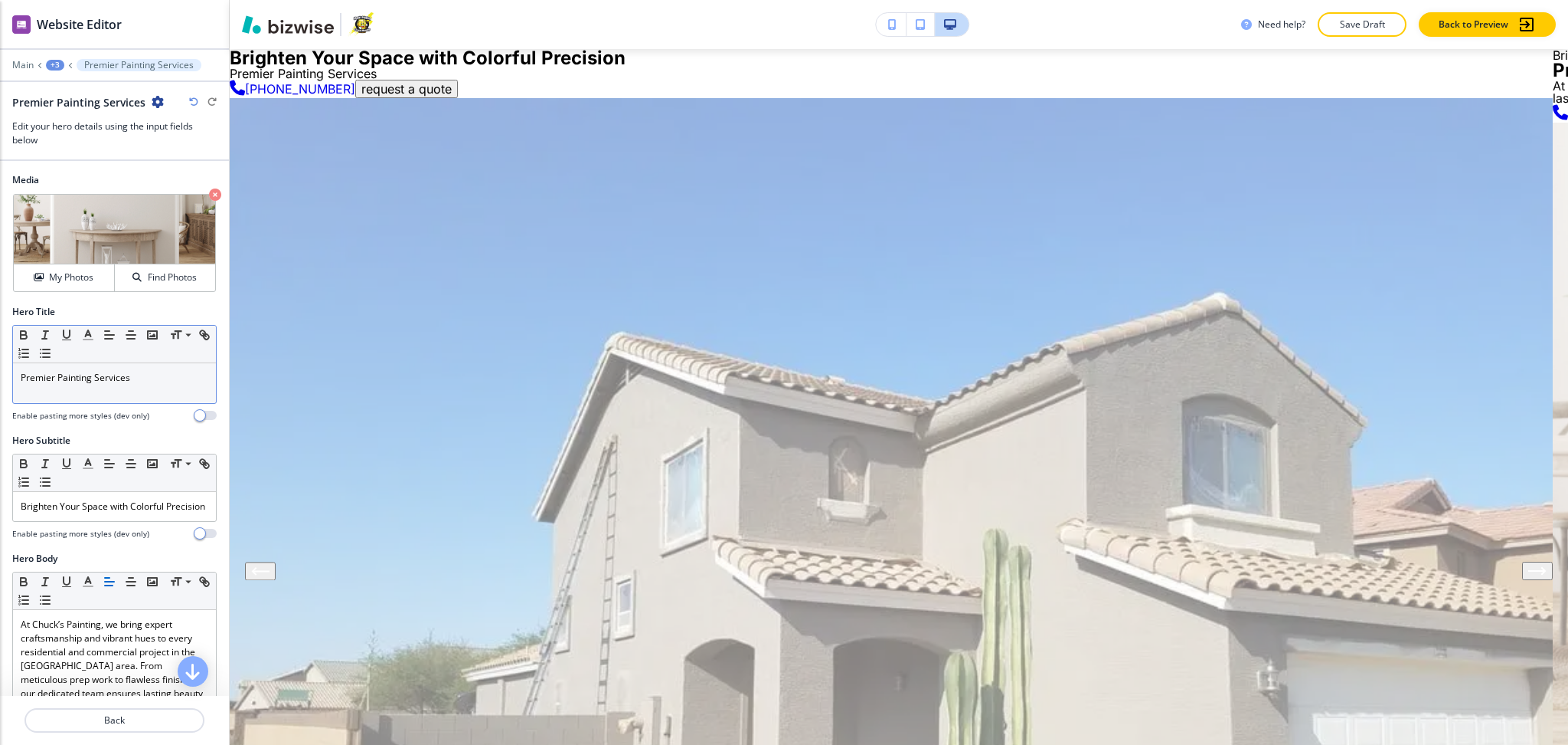
click at [135, 378] on p "Premier Painting Services" at bounding box center [115, 378] width 188 height 14
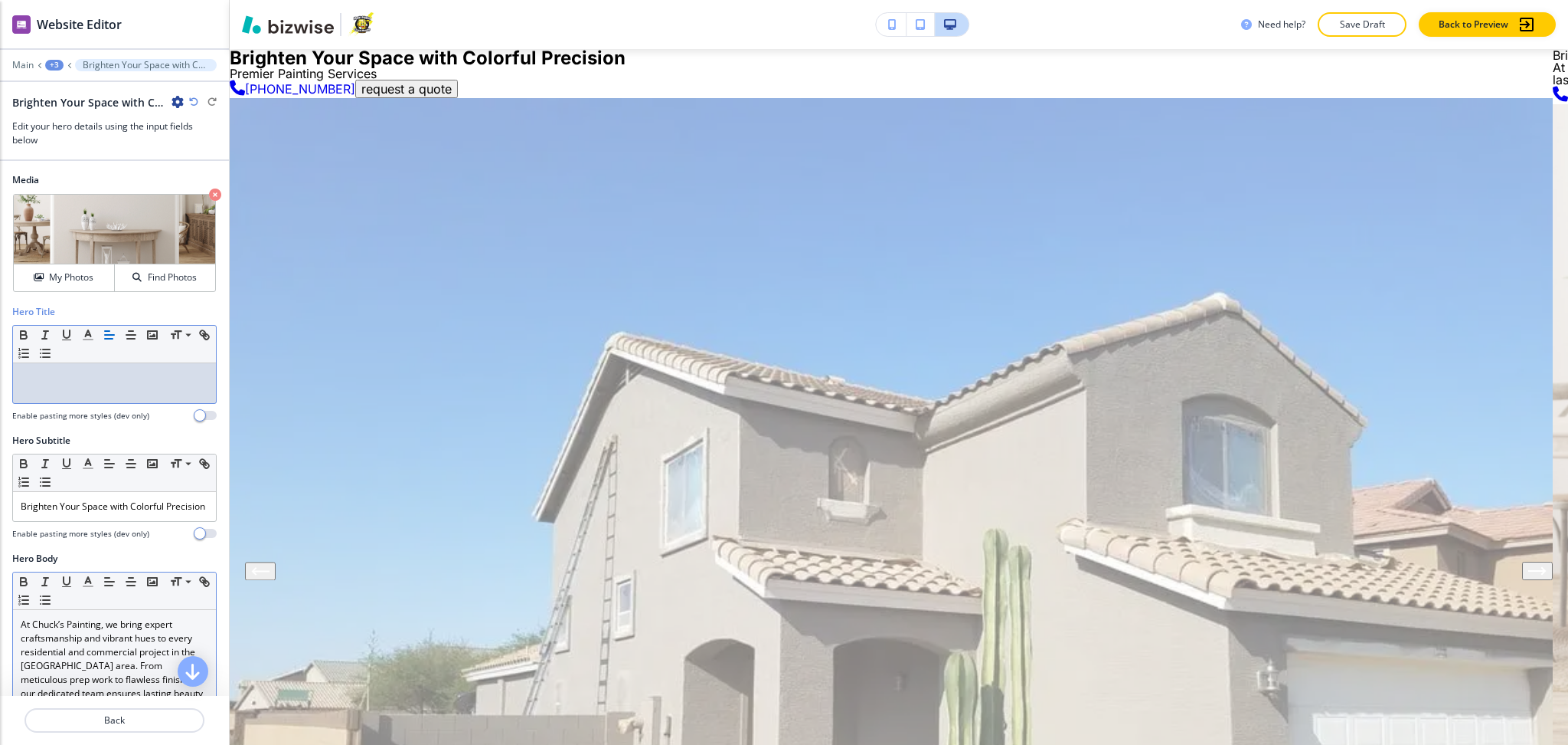
click at [151, 644] on p "At Chuck’s Painting, we bring expert craftsmanship and vibrant hues to every re…" at bounding box center [115, 665] width 188 height 97
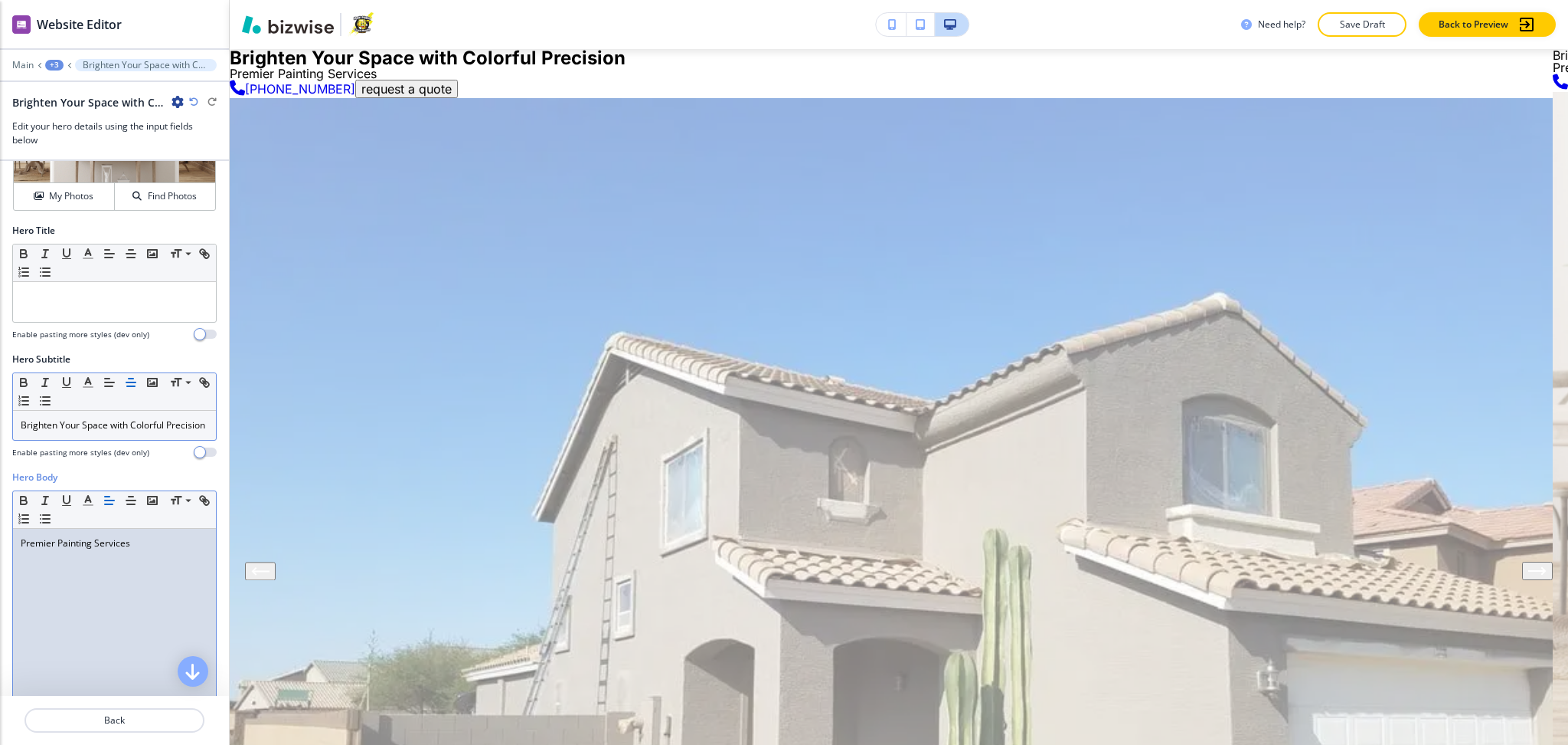
scroll to position [0, 0]
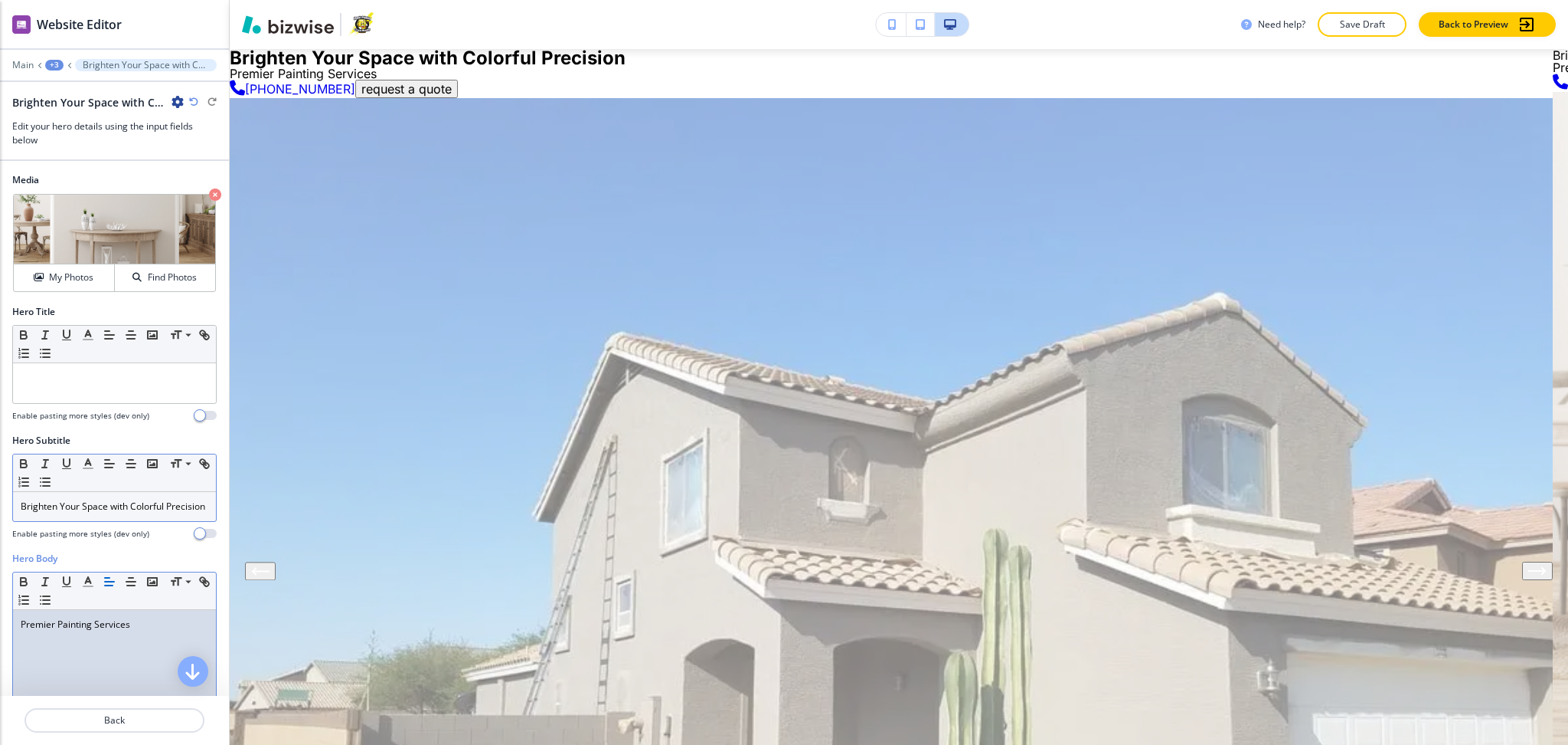
click at [164, 504] on p "Brighten Your Space with Colorful Precision" at bounding box center [115, 506] width 188 height 14
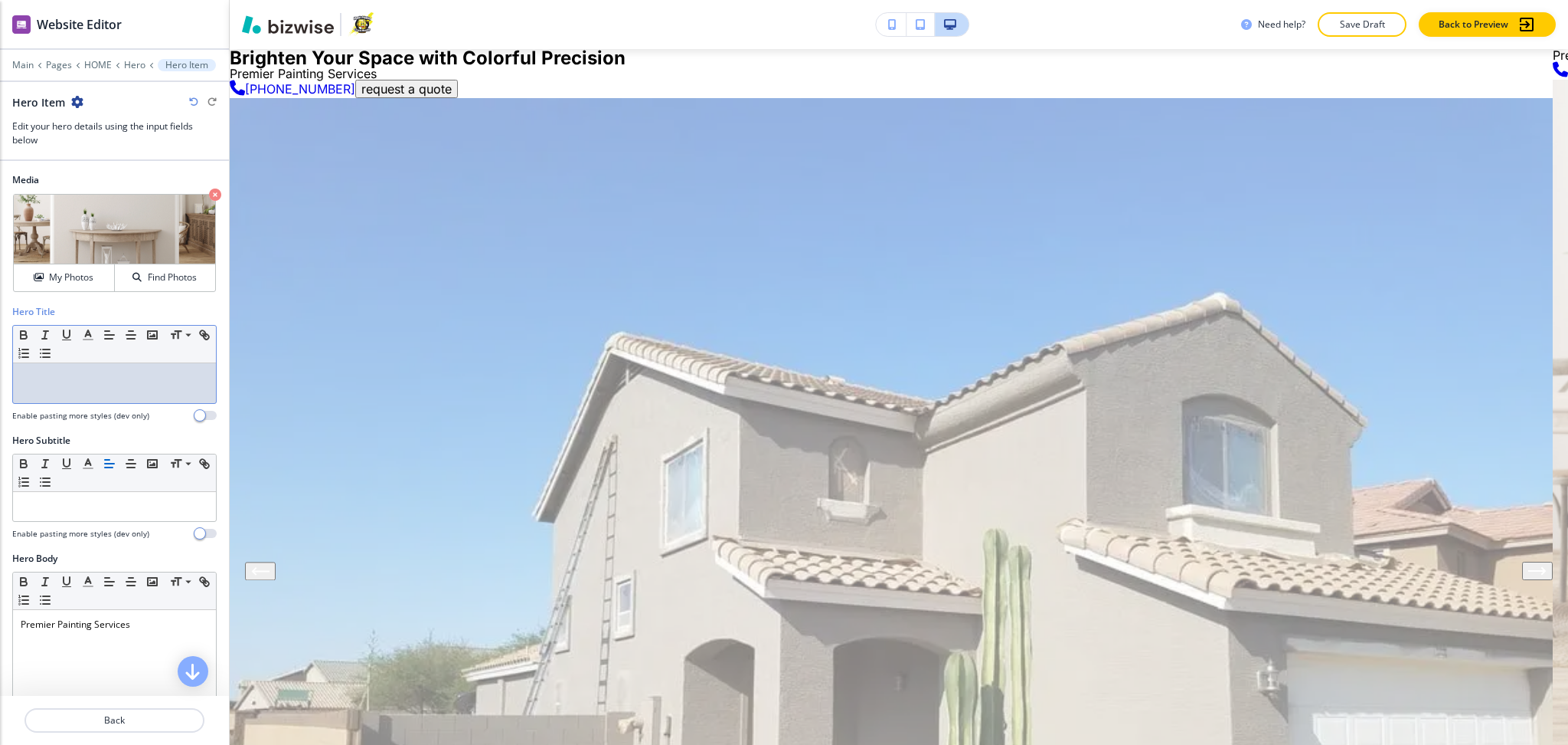
drag, startPoint x: 147, startPoint y: 396, endPoint x: 146, endPoint y: 405, distance: 9.1
click at [147, 396] on div at bounding box center [115, 383] width 203 height 39
paste div
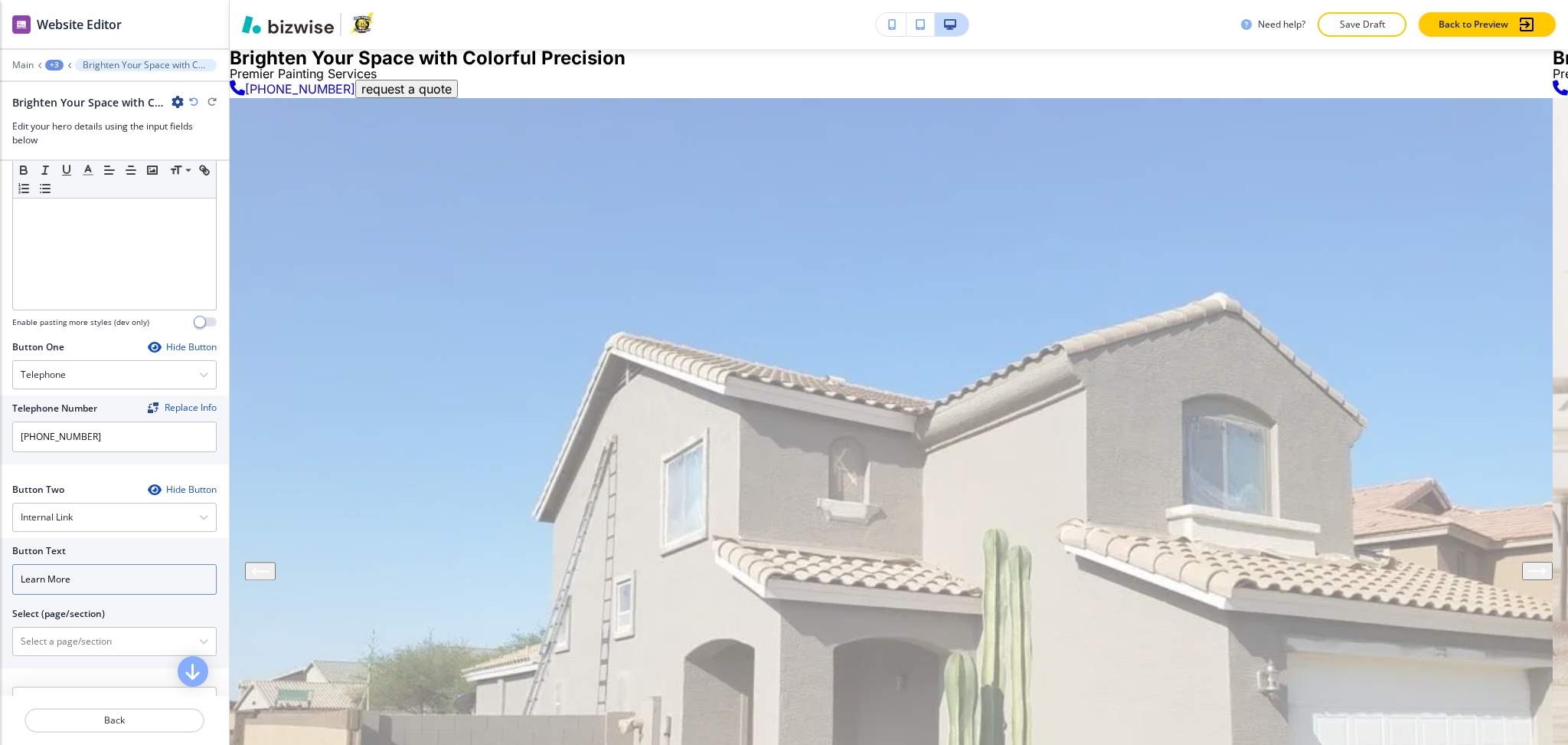
scroll to position [501, 0]
drag, startPoint x: 115, startPoint y: 581, endPoint x: 2, endPoint y: 573, distance: 113.3
click at [0, 573] on div "Button Text Learn More Select (page/section) HOME HOME | Hero HOME | About Chuc…" at bounding box center [115, 602] width 229 height 131
paste input "request a quot"
type input "request a quote"
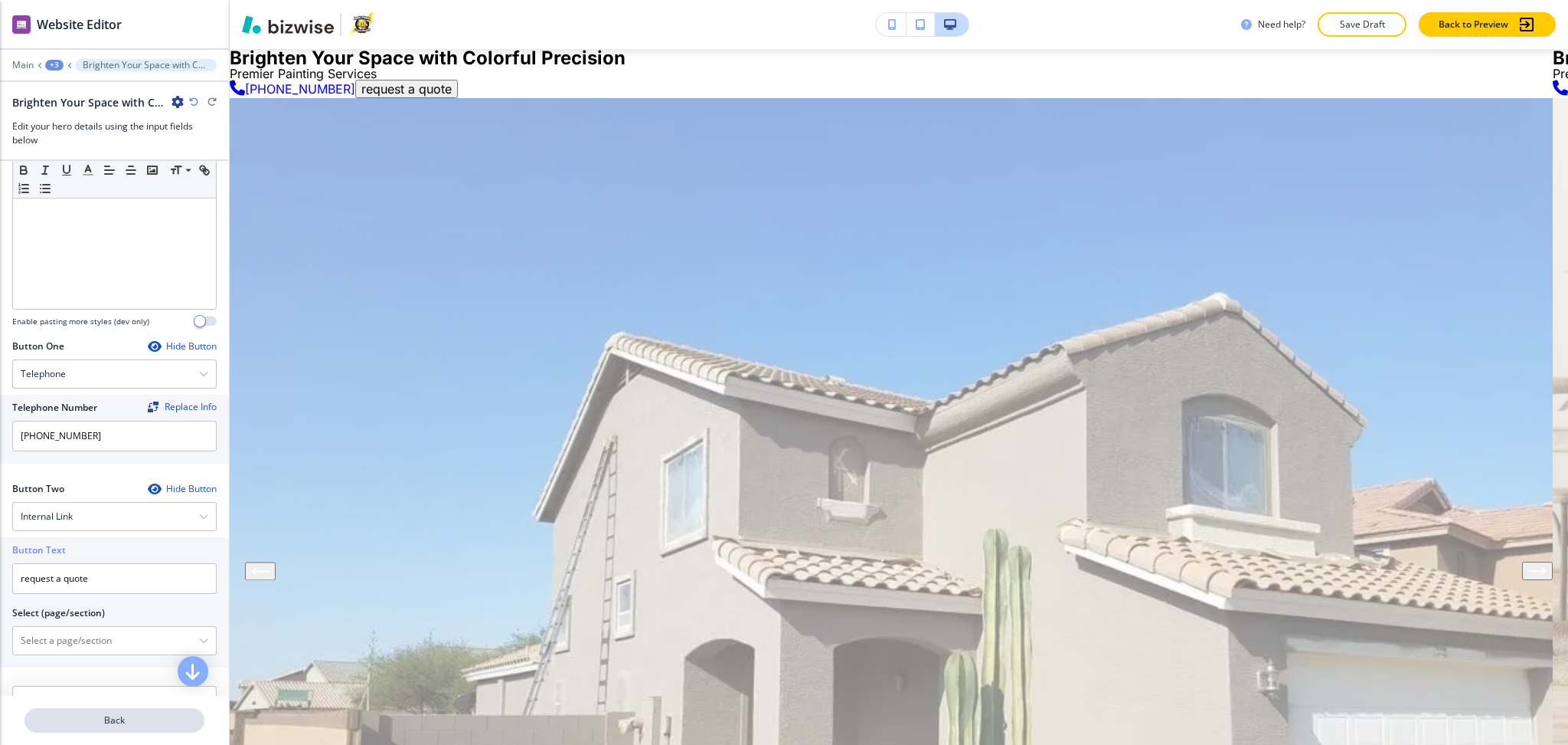
click at [127, 725] on p "Back" at bounding box center [115, 720] width 177 height 14
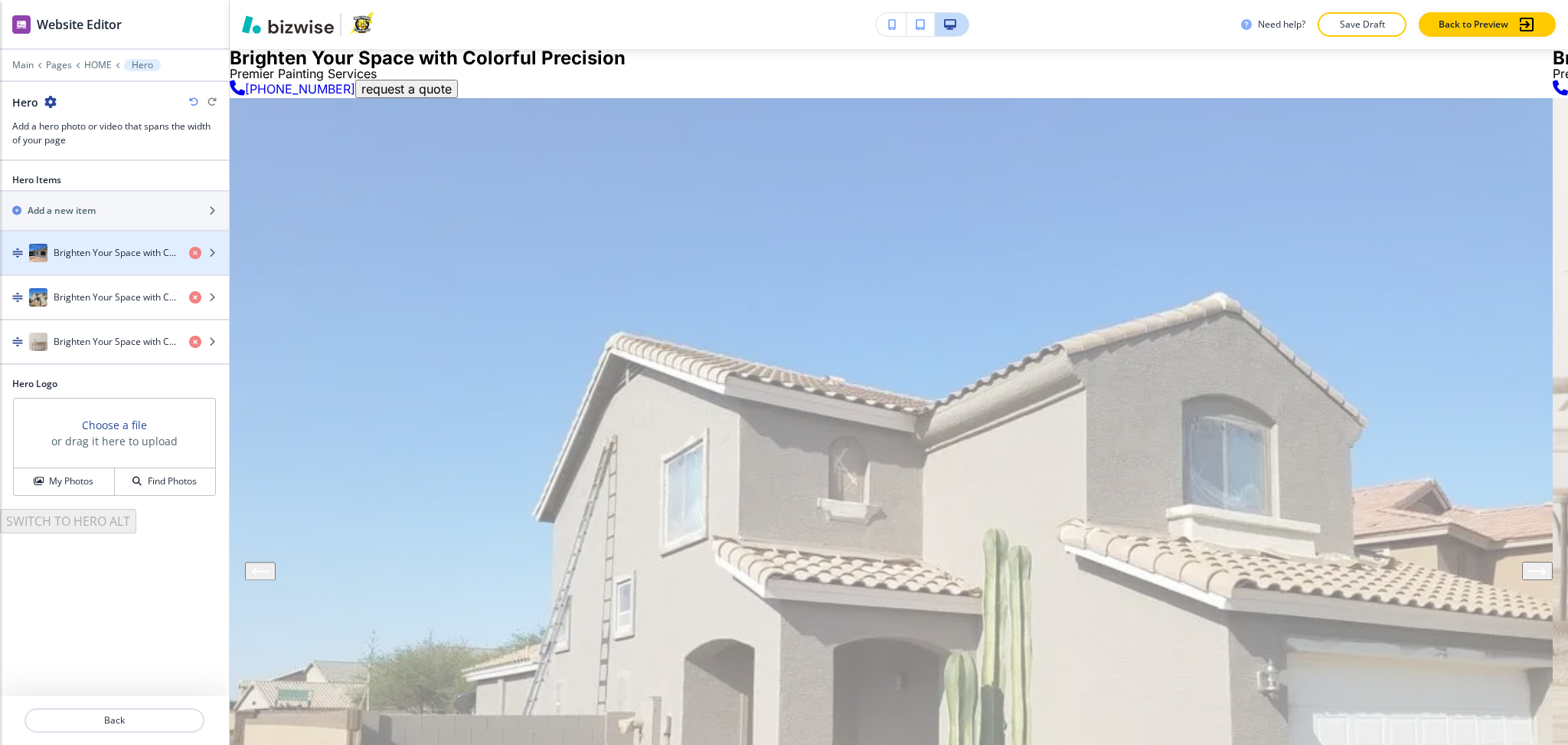
click at [115, 250] on h4 "Brighten Your Space with Colorful Precision" at bounding box center [115, 253] width 123 height 14
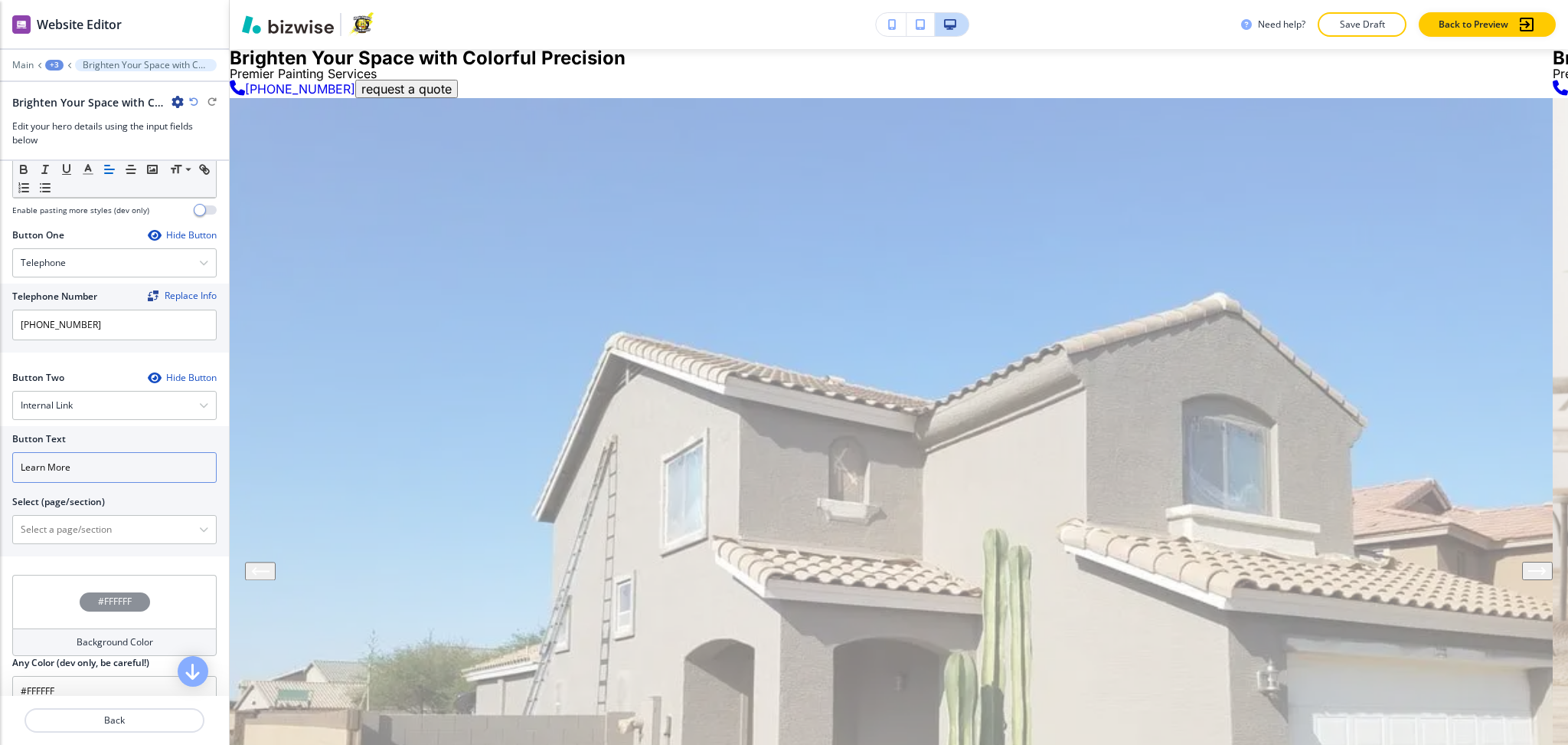
scroll to position [613, 0]
drag, startPoint x: 115, startPoint y: 473, endPoint x: 0, endPoint y: 472, distance: 115.0
click at [0, 472] on div "Button Text Learn More Select (page/section) HOME HOME | Hero HOME | About Chuc…" at bounding box center [115, 489] width 229 height 131
paste input "request a quot"
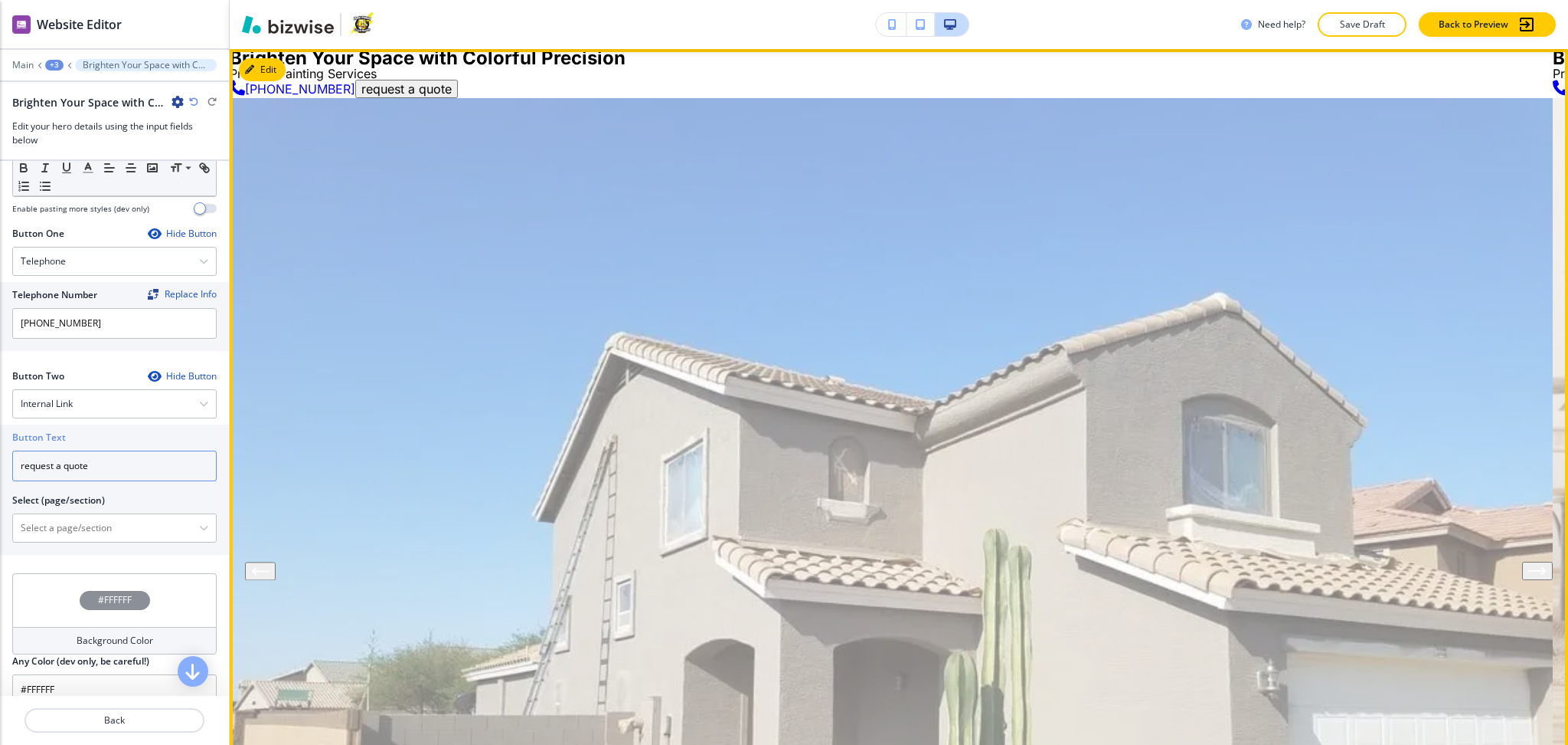
type input "request a quote"
click at [629, 605] on img at bounding box center [891, 594] width 1323 height 993
click at [1523, 562] on button "Next Hero Image" at bounding box center [1538, 571] width 31 height 19
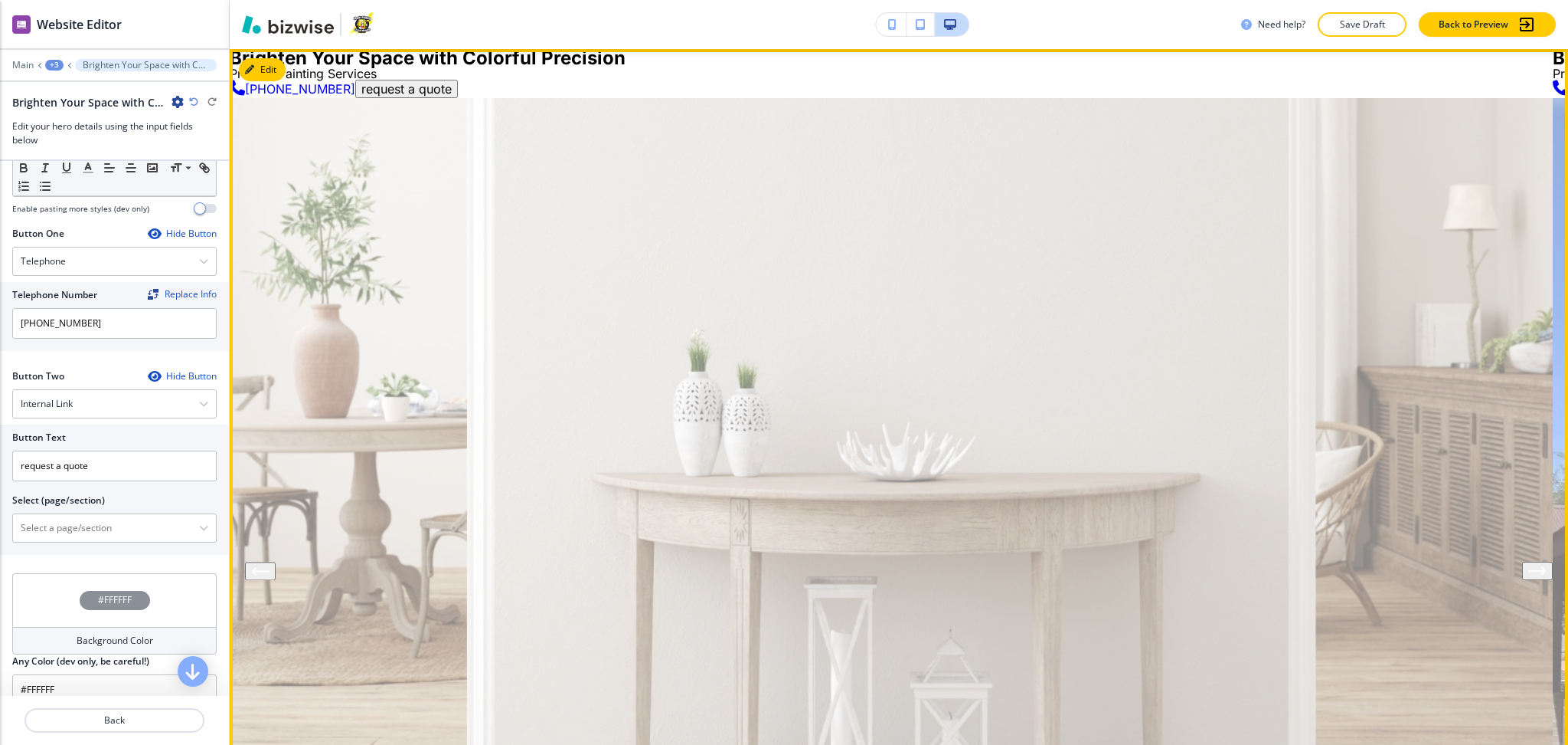
click at [1529, 567] on icon "Next Hero Image" at bounding box center [1538, 571] width 19 height 9
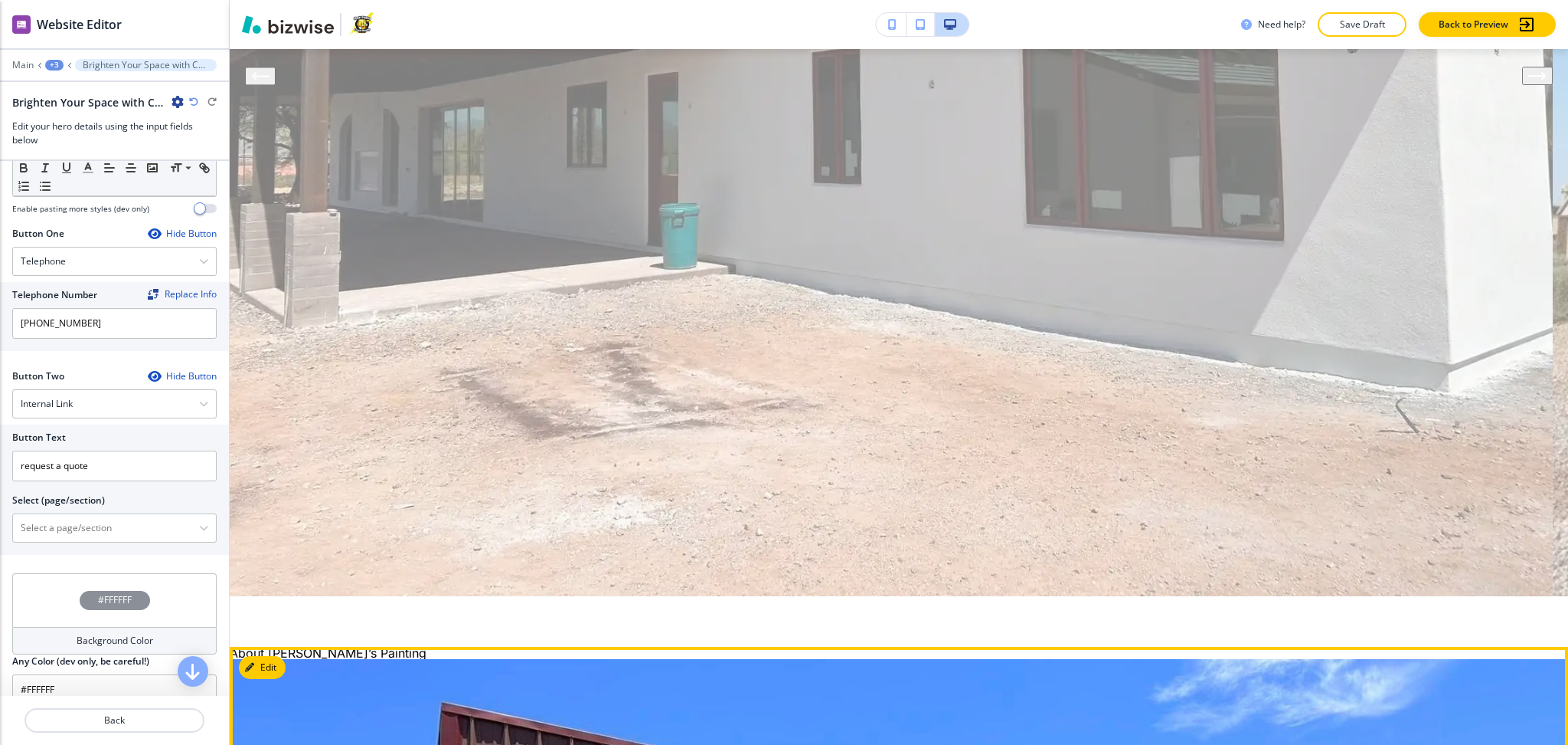
scroll to position [608, 0]
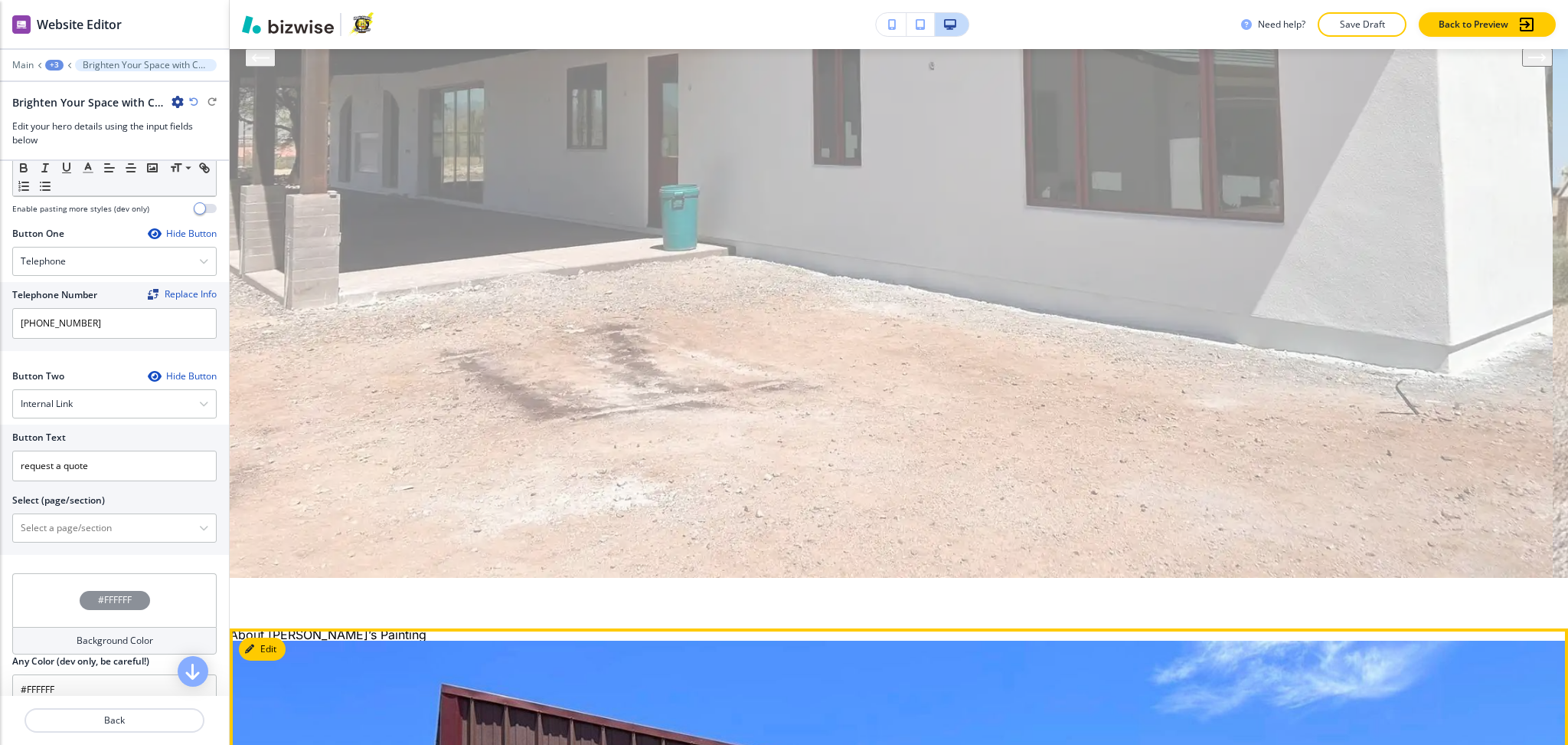
scroll to position [624, 0]
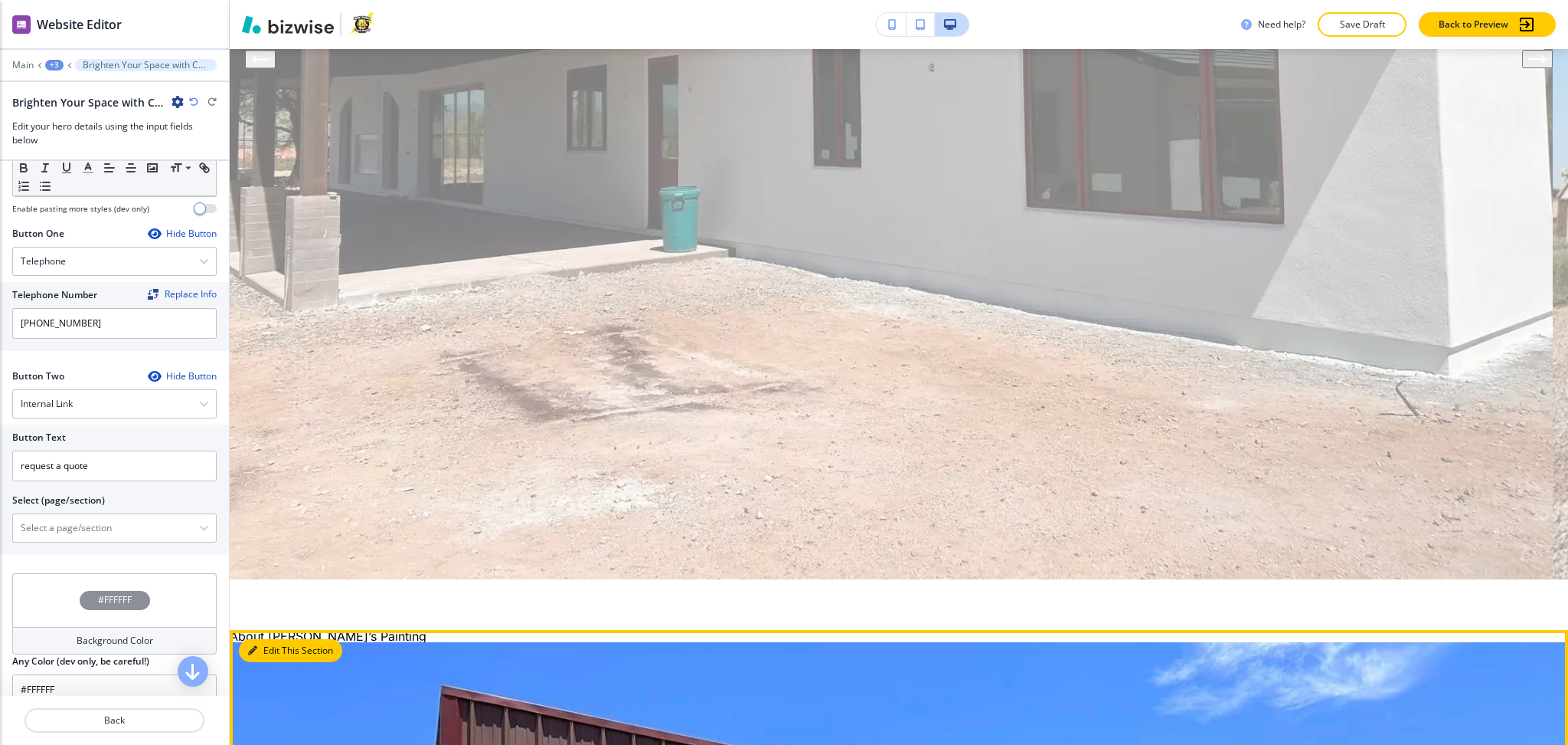
click at [254, 646] on icon "button" at bounding box center [253, 651] width 9 height 9
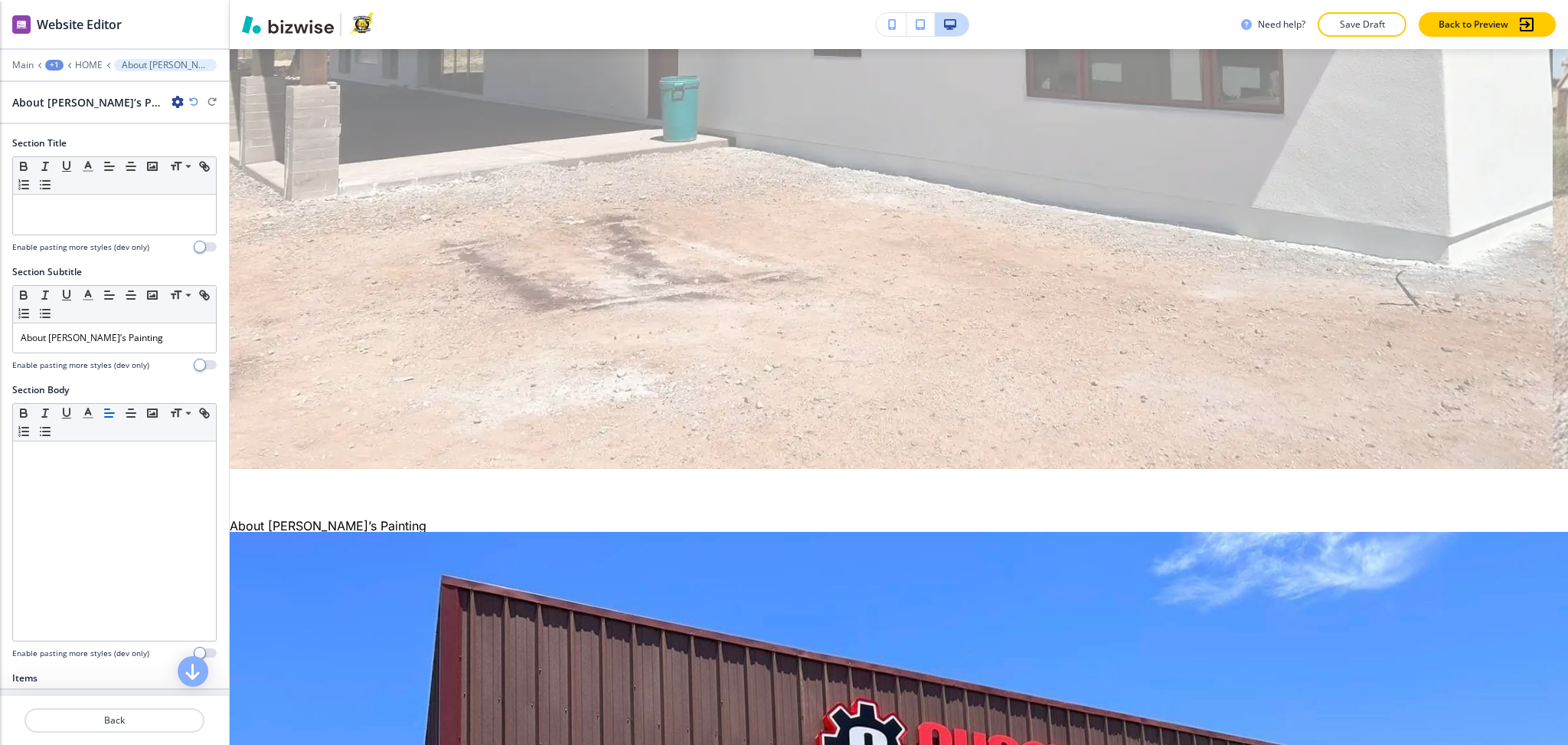
scroll to position [740, 0]
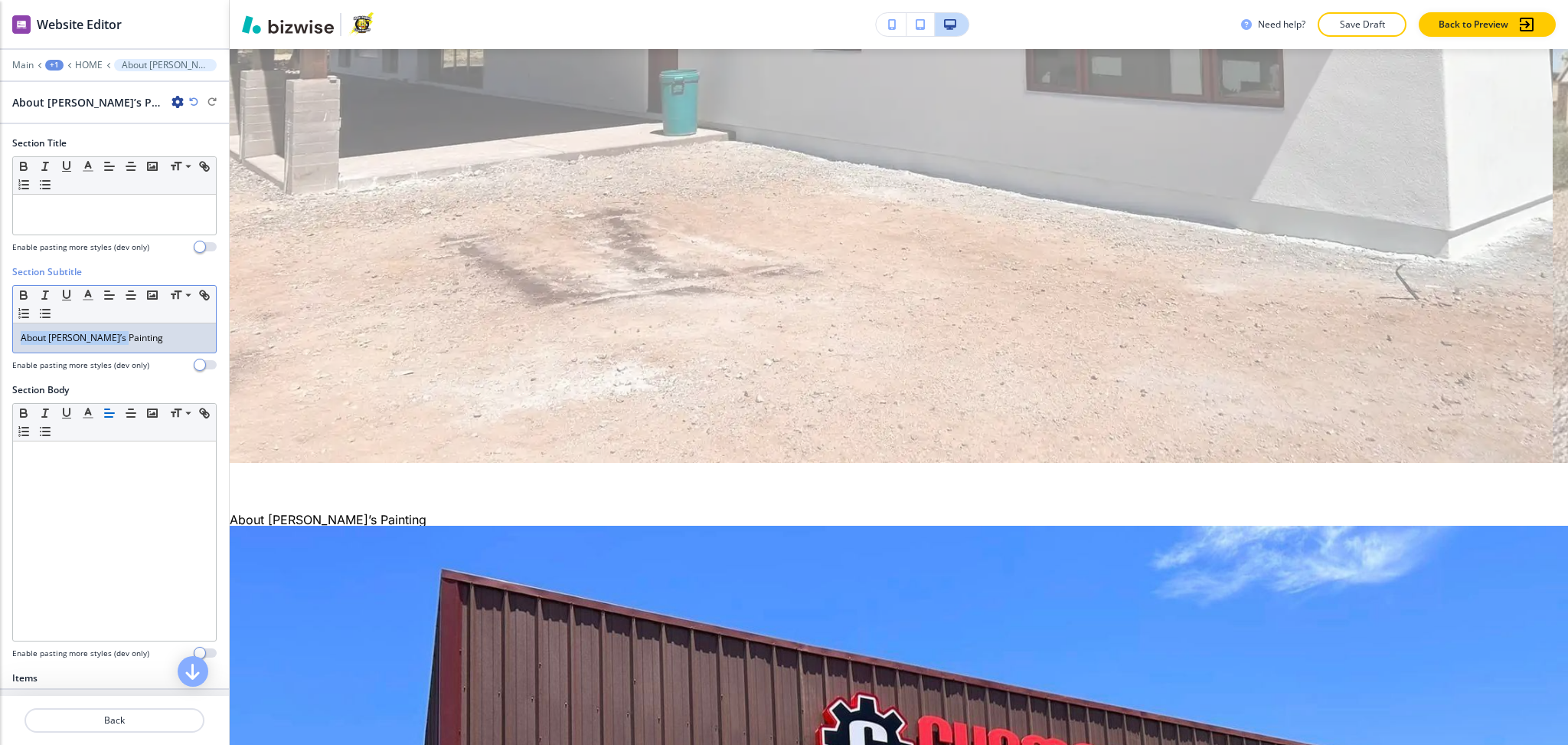
drag, startPoint x: 145, startPoint y: 343, endPoint x: 0, endPoint y: 374, distance: 148.3
click at [0, 365] on div "Section Subtitle Small Normal Large Huge About Chuck’s Painting Enable pasting …" at bounding box center [115, 324] width 229 height 118
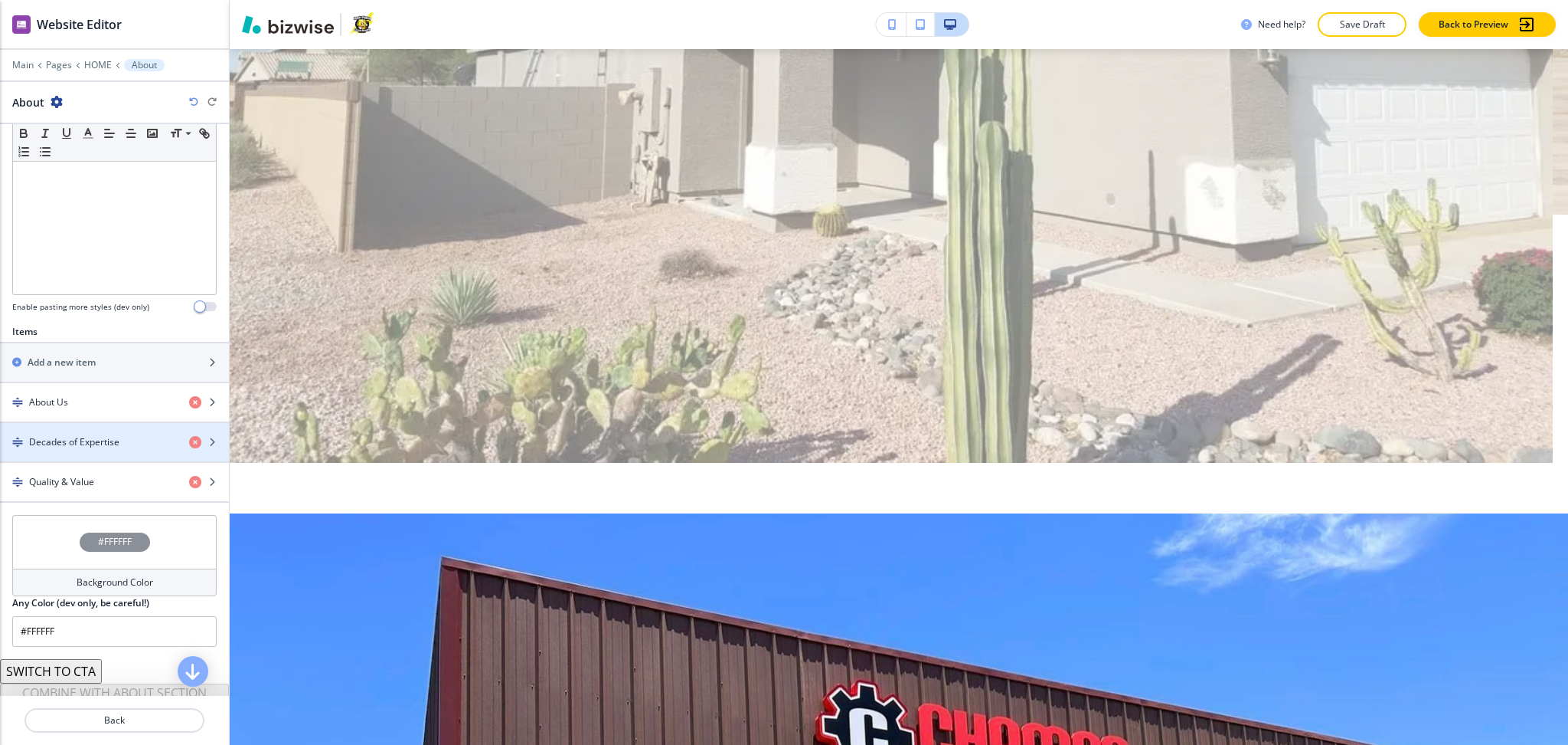
scroll to position [388, 0]
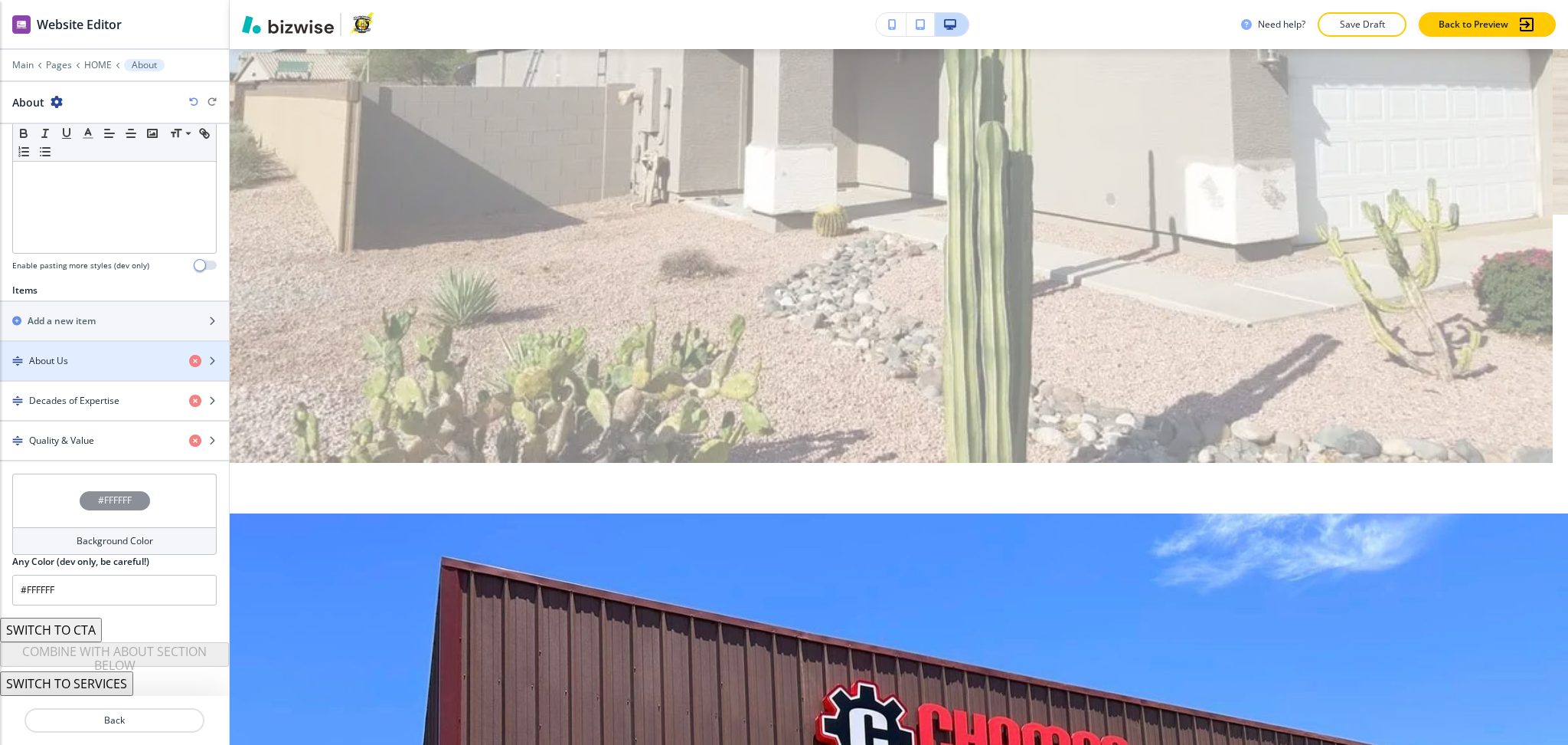
click at [51, 366] on h4 "About Us" at bounding box center [49, 361] width 39 height 14
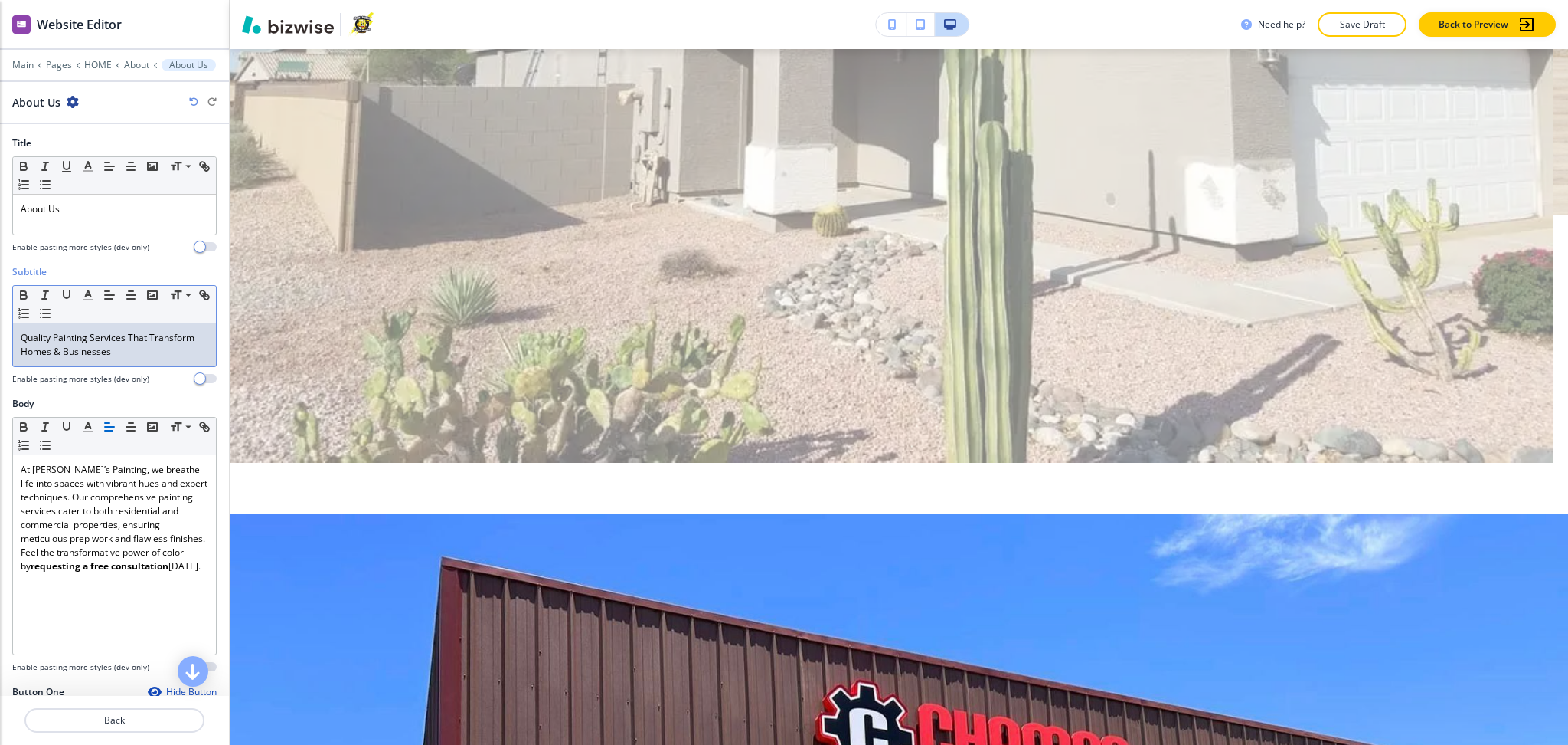
click at [185, 363] on div "Quality Painting Services That Transform Homes & Businesses" at bounding box center [115, 345] width 203 height 43
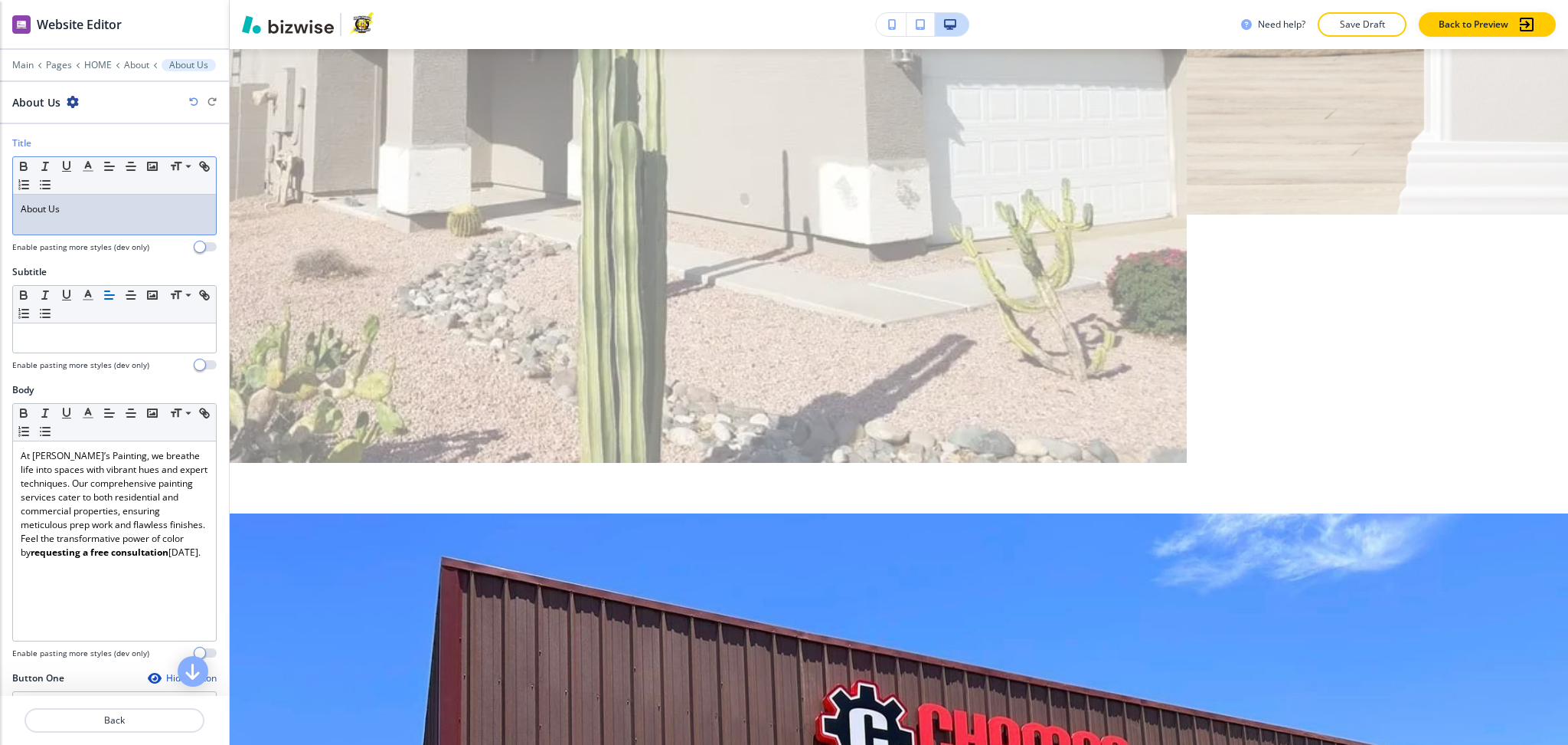
click at [118, 215] on p "About Us" at bounding box center [115, 209] width 188 height 14
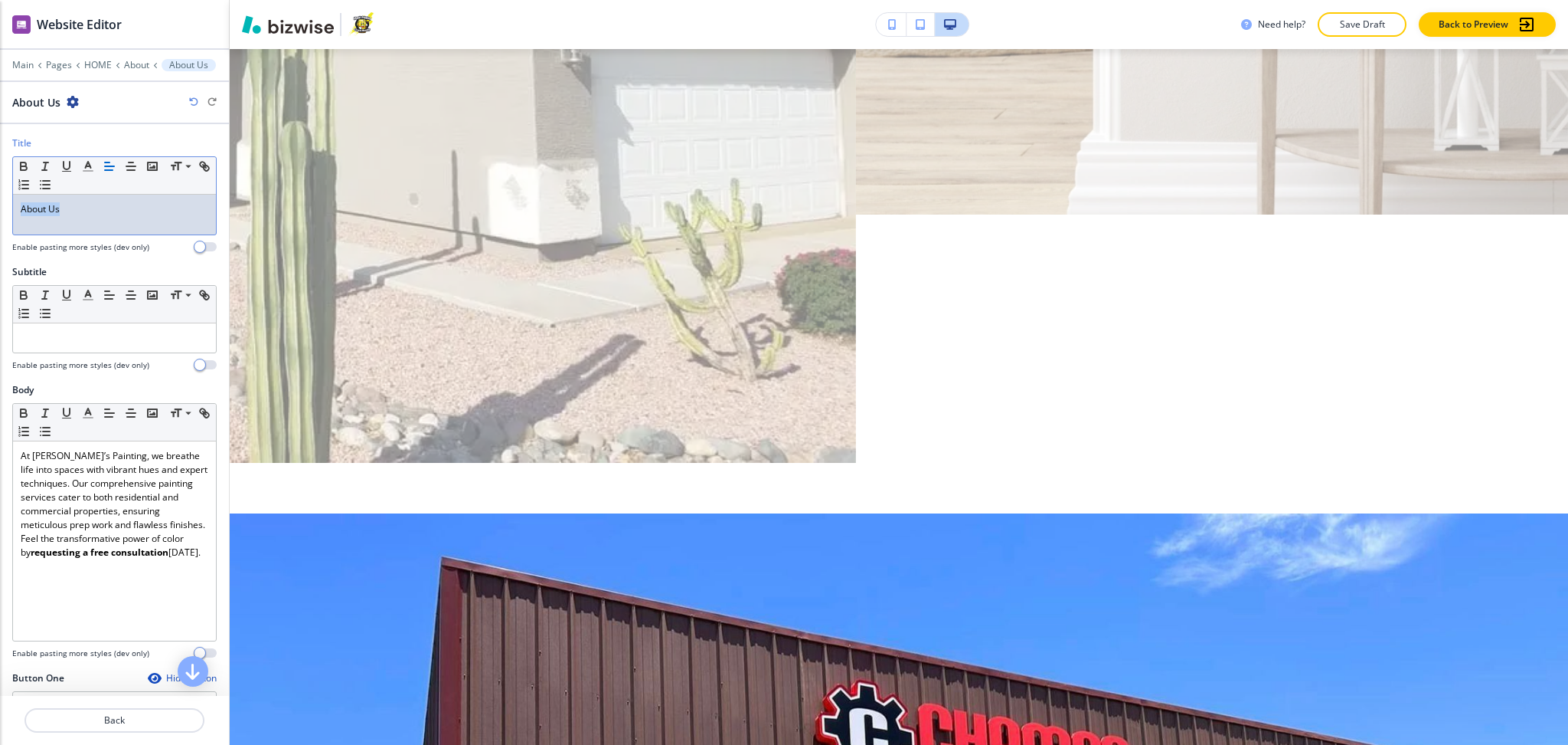
paste div
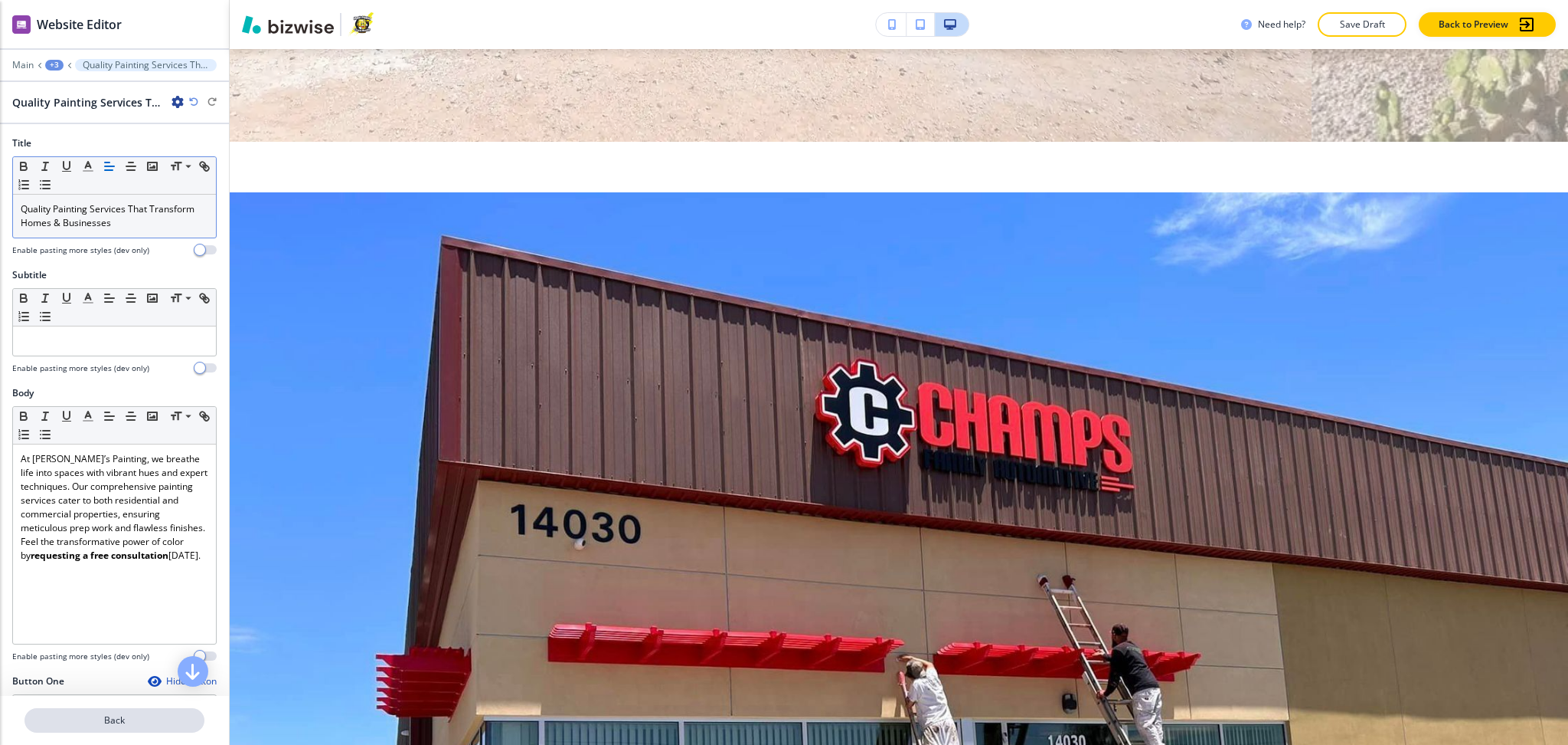
click at [130, 722] on p "Back" at bounding box center [115, 720] width 177 height 14
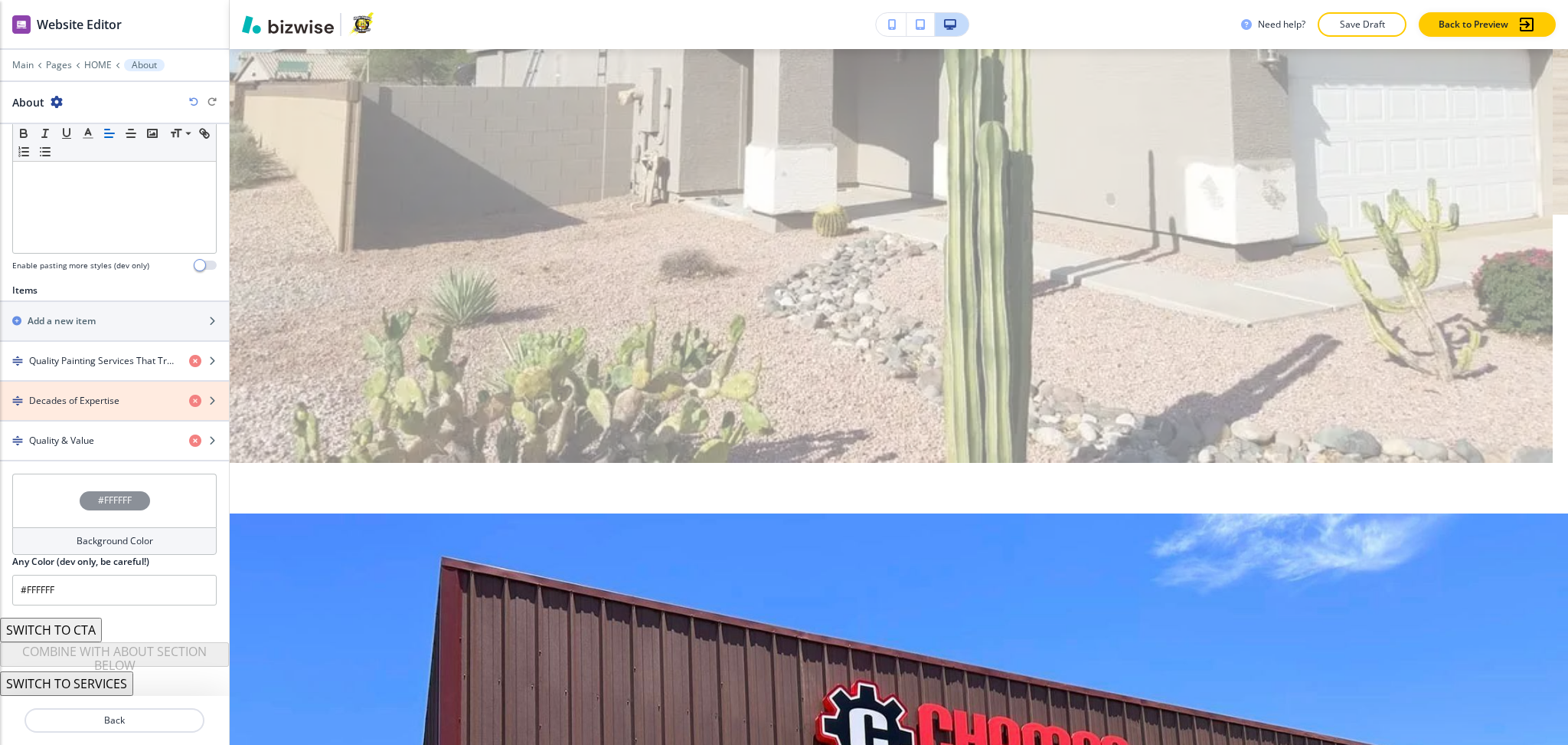
click at [189, 399] on icon "button" at bounding box center [194, 400] width 12 height 12
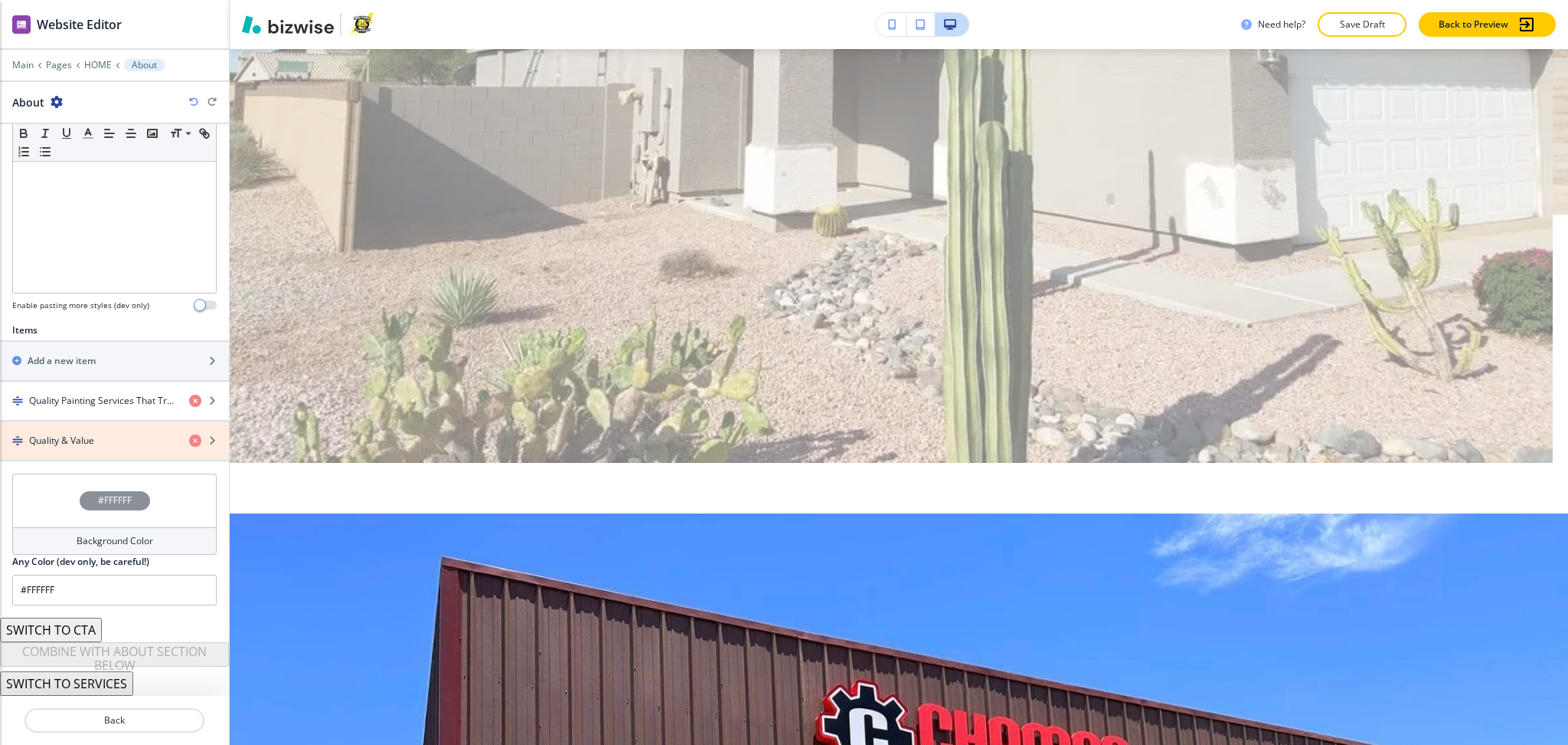
click at [189, 444] on icon "button" at bounding box center [194, 440] width 12 height 12
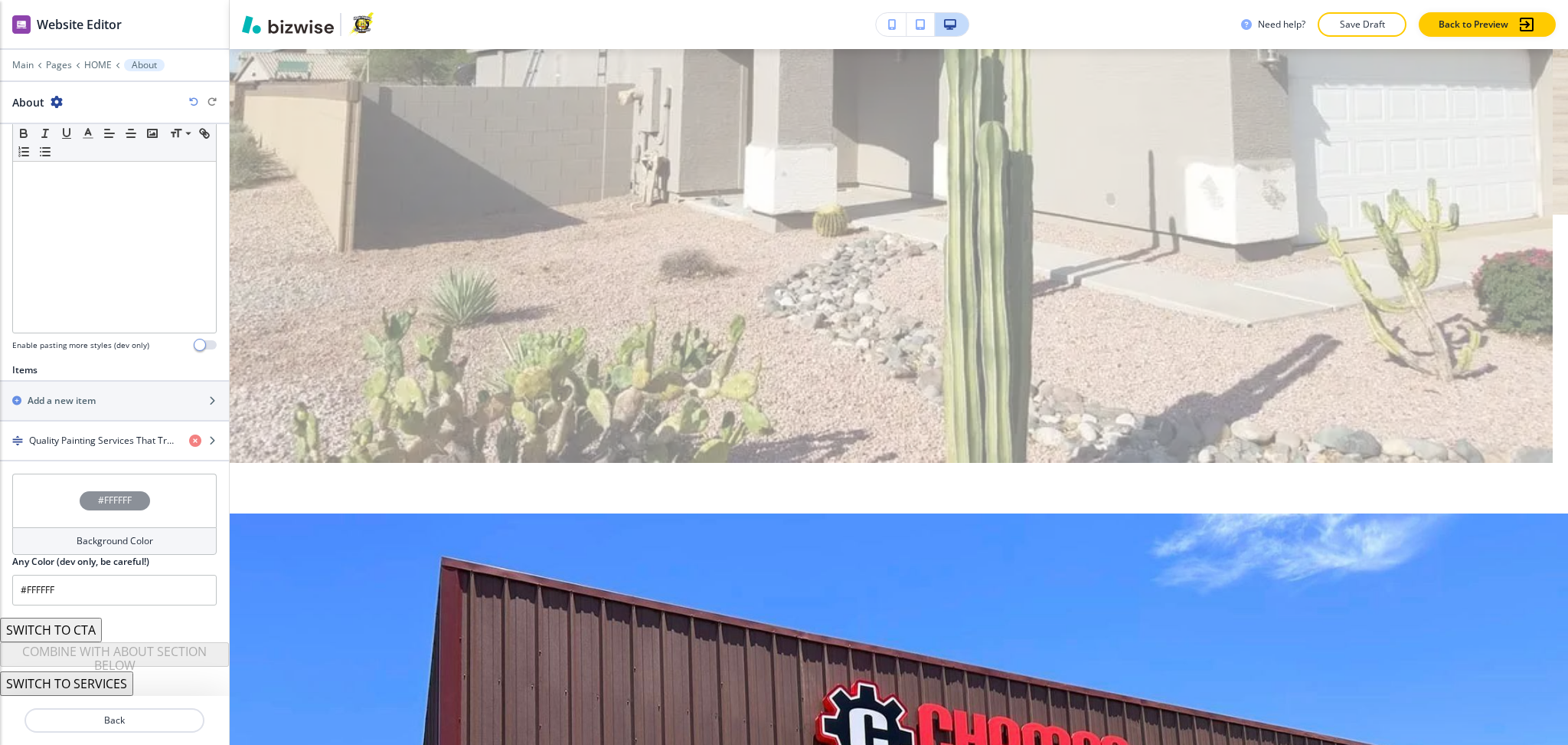
scroll to position [308, 0]
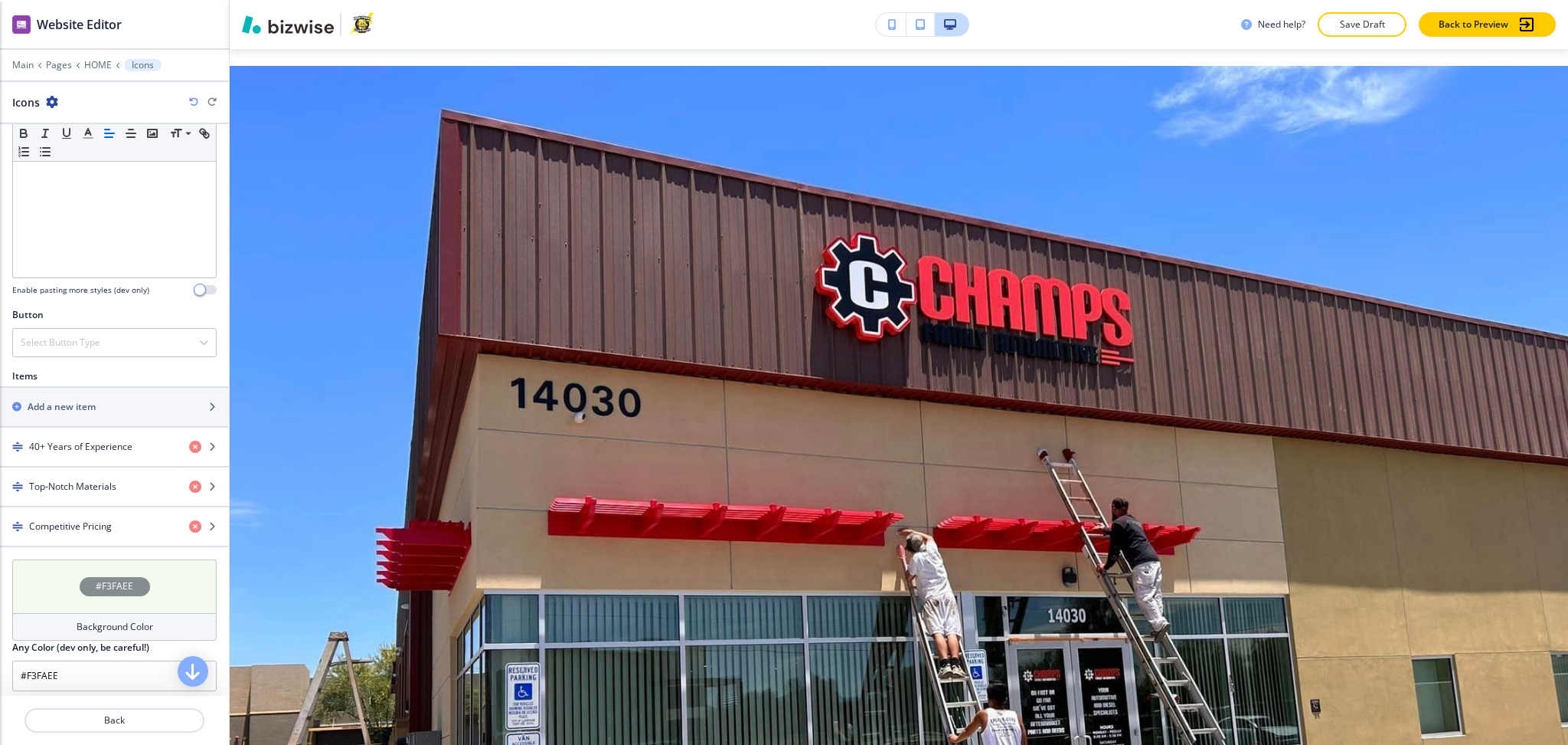
scroll to position [473, 0]
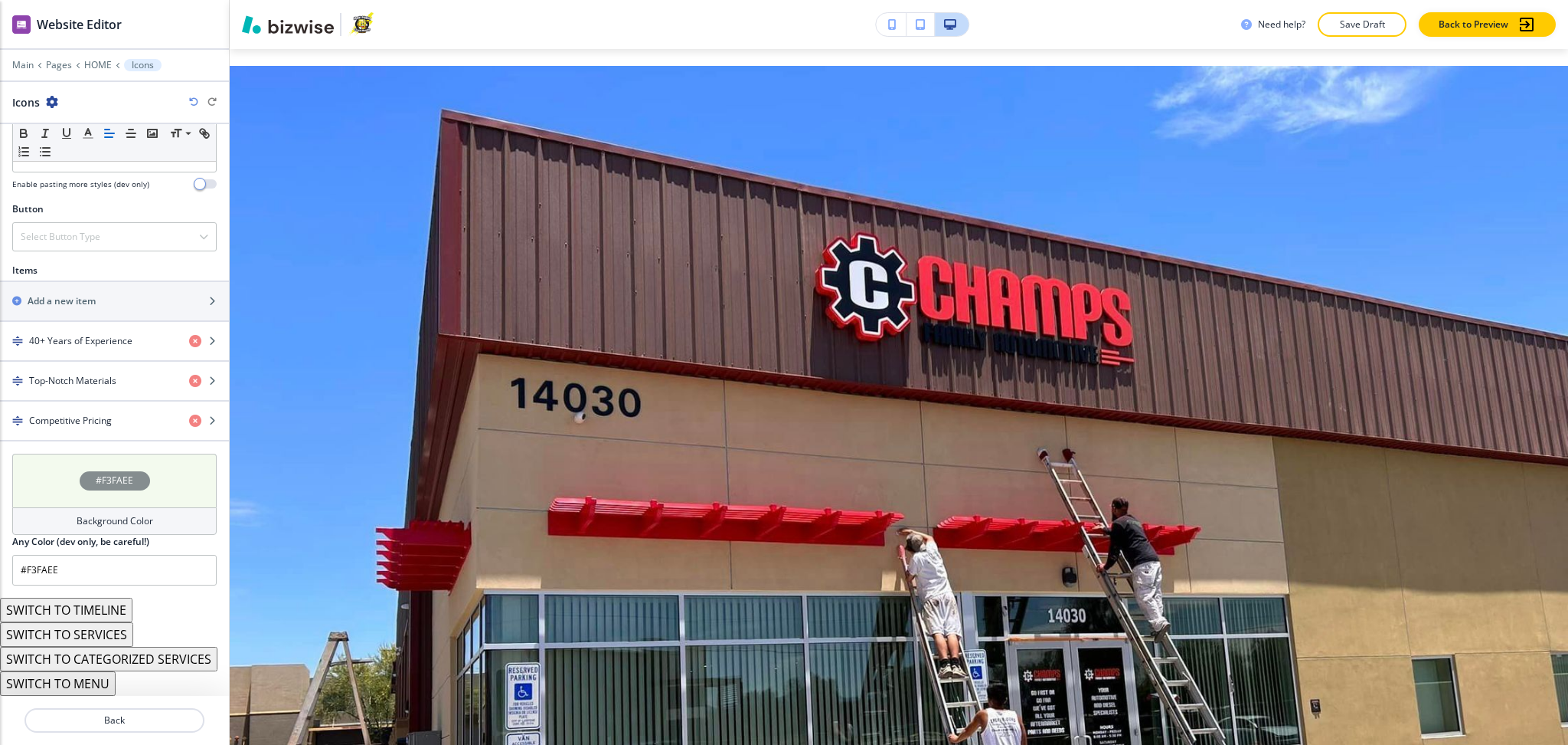
click at [157, 518] on div "Background Color" at bounding box center [115, 520] width 205 height 27
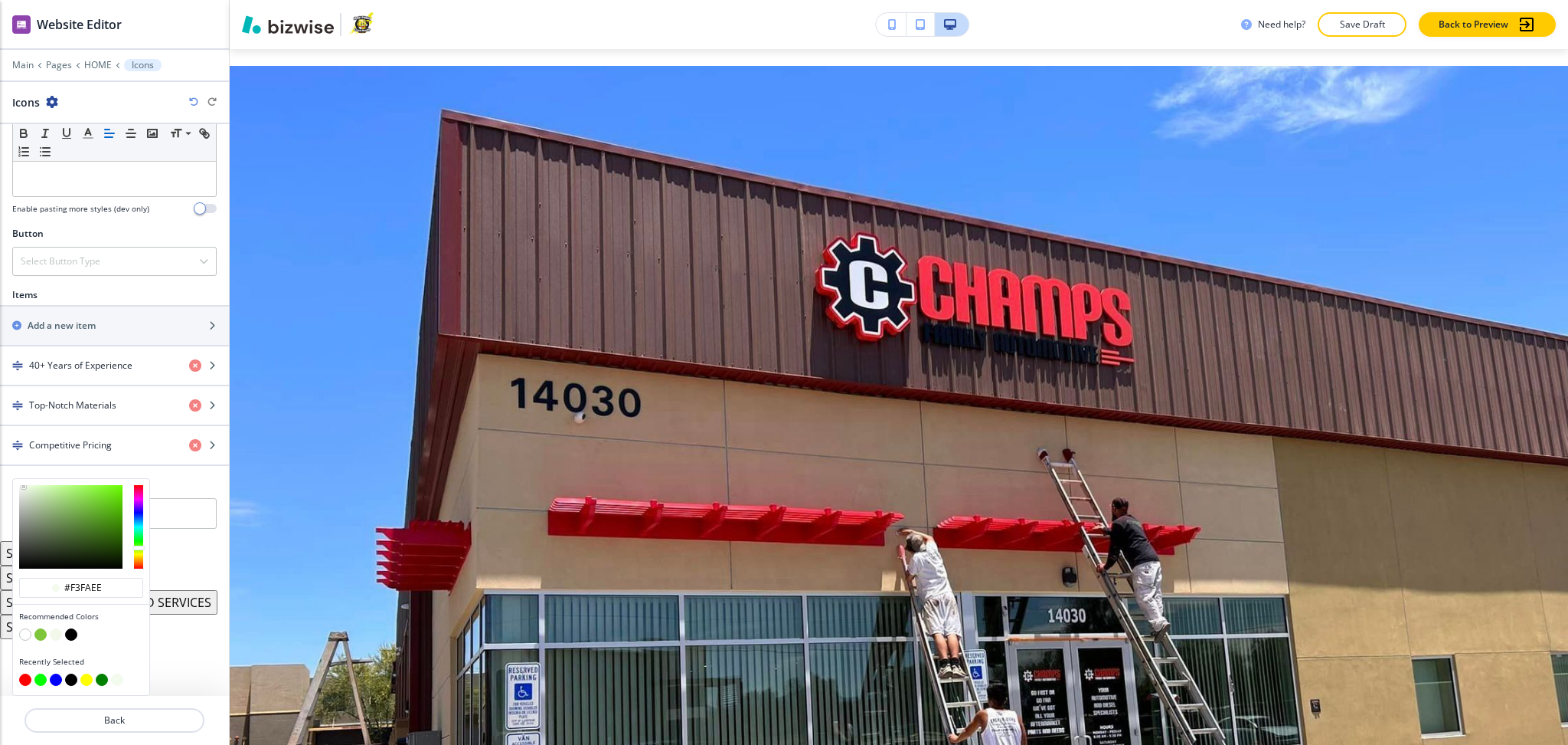
scroll to position [445, 0]
click at [24, 631] on button "button" at bounding box center [24, 634] width 12 height 12
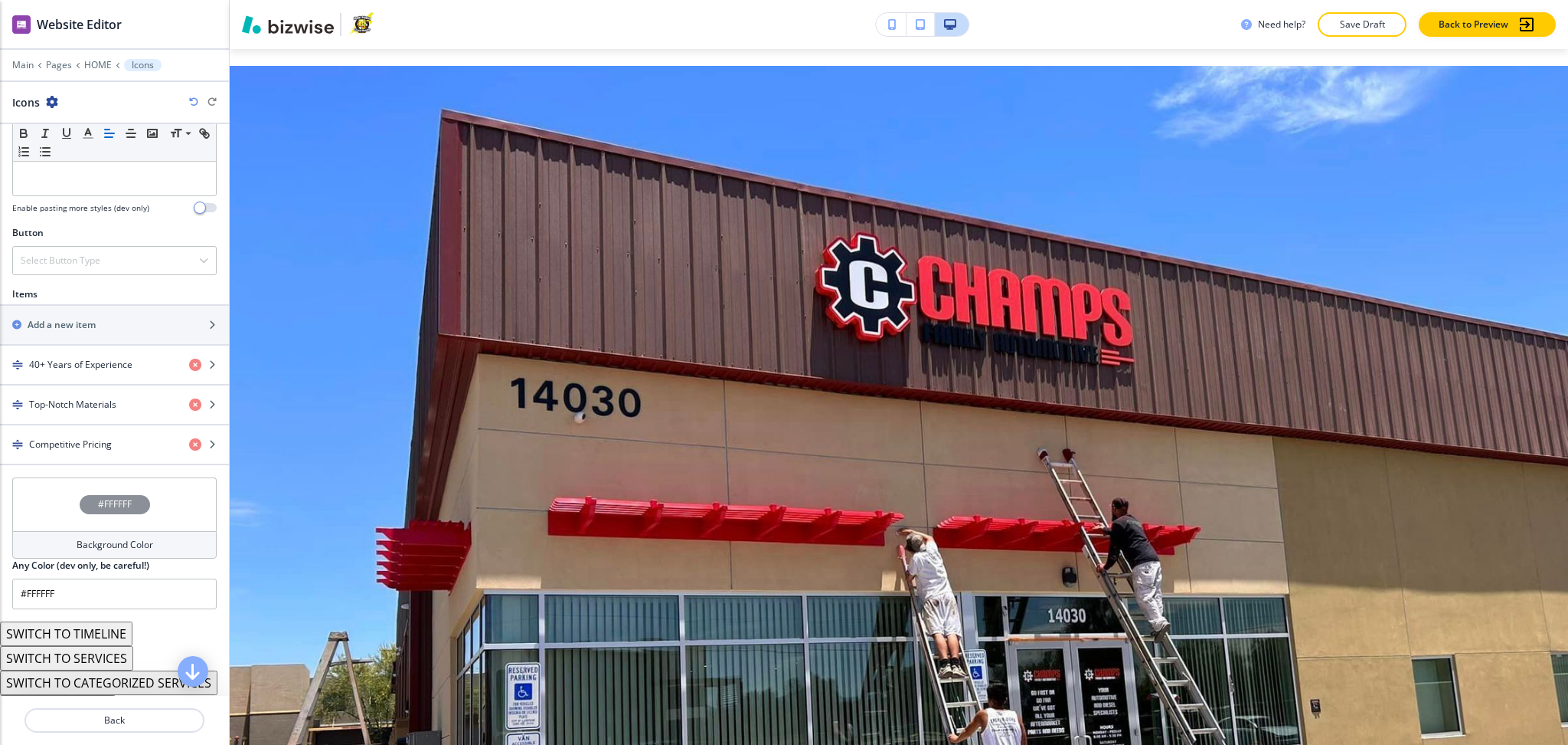
scroll to position [1149, 0]
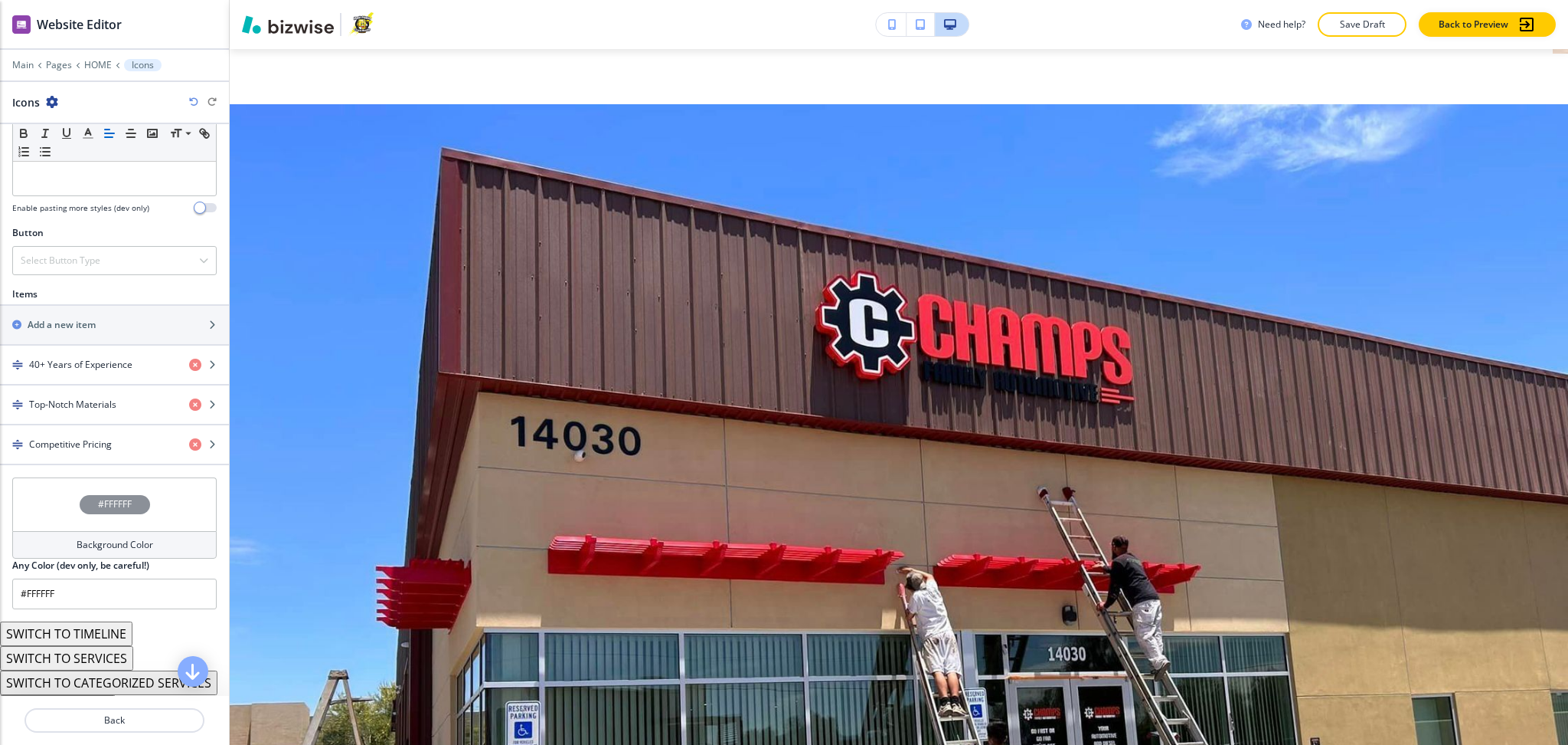
click at [66, 545] on div "Background Color" at bounding box center [115, 544] width 205 height 27
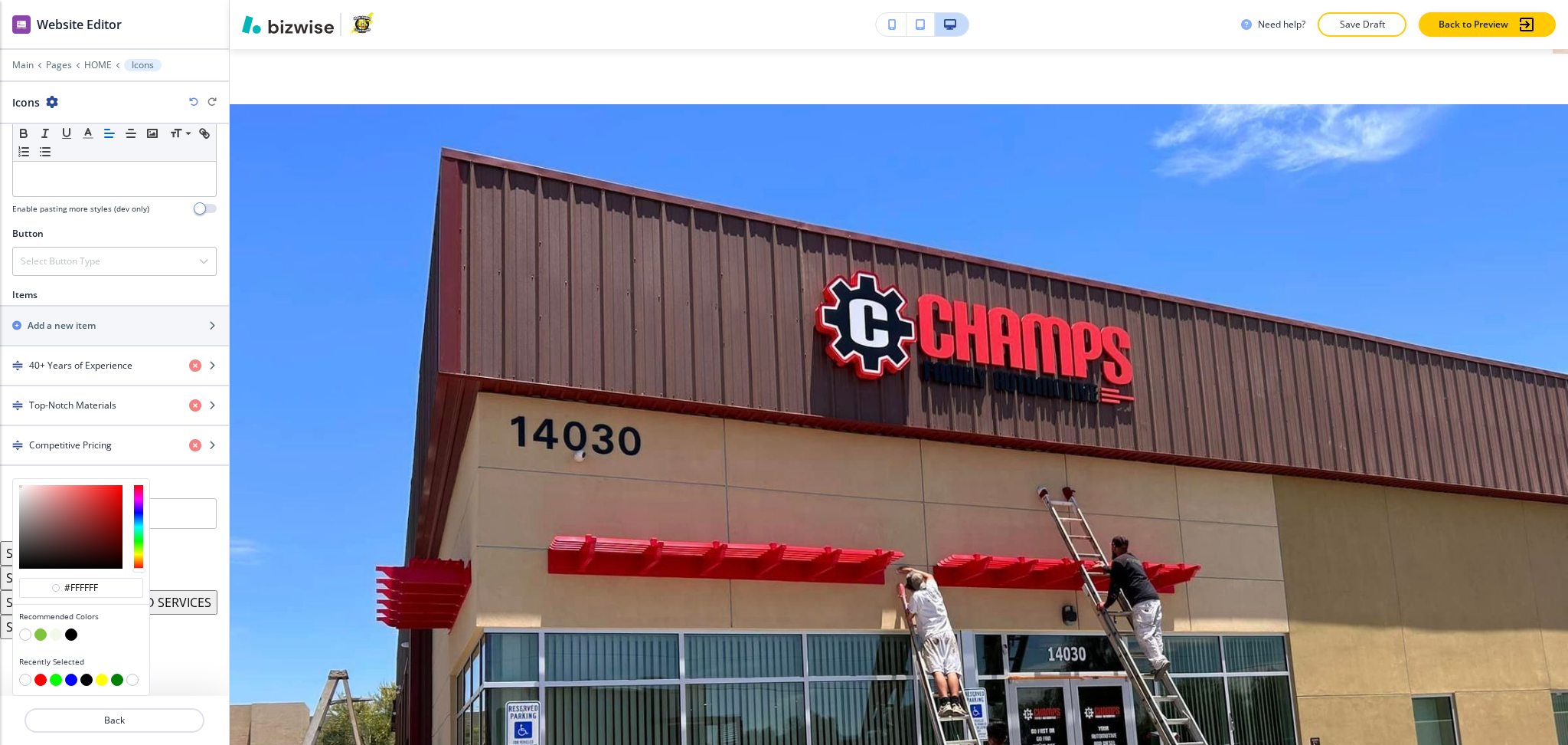
click at [58, 631] on button "button" at bounding box center [55, 634] width 12 height 12
type input "#f2f9eb"
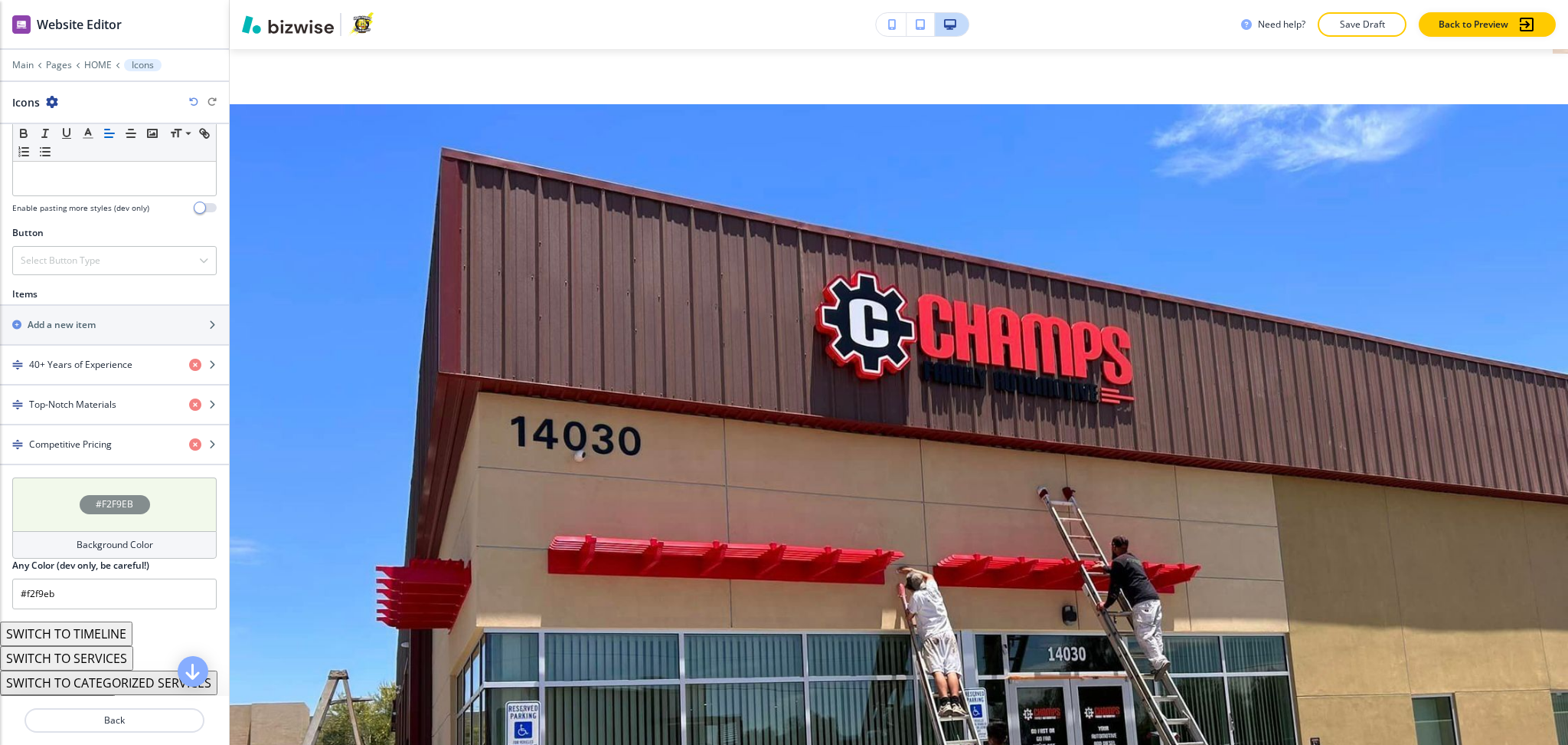
scroll to position [1187, 0]
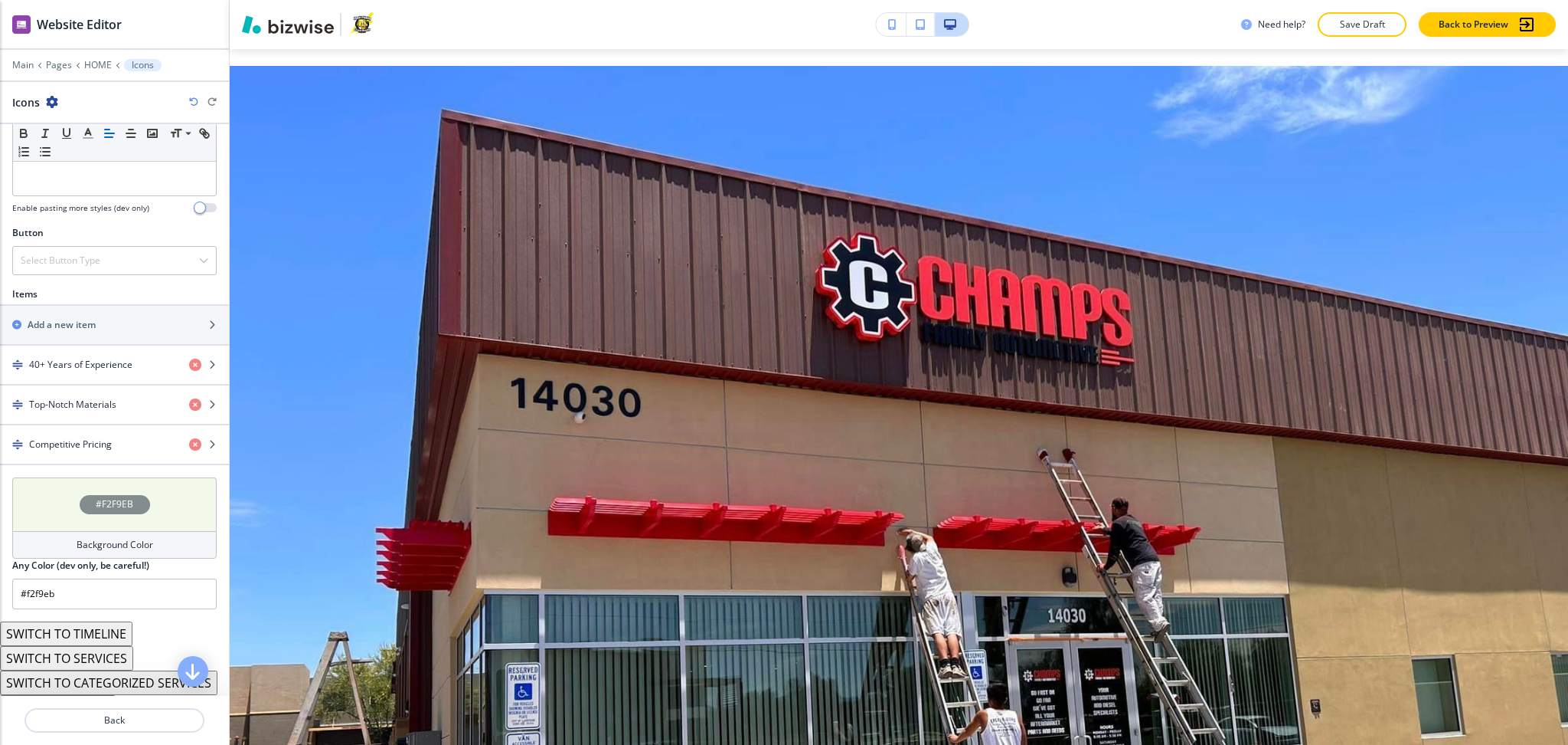
click at [163, 543] on div "Background Color" at bounding box center [115, 544] width 205 height 27
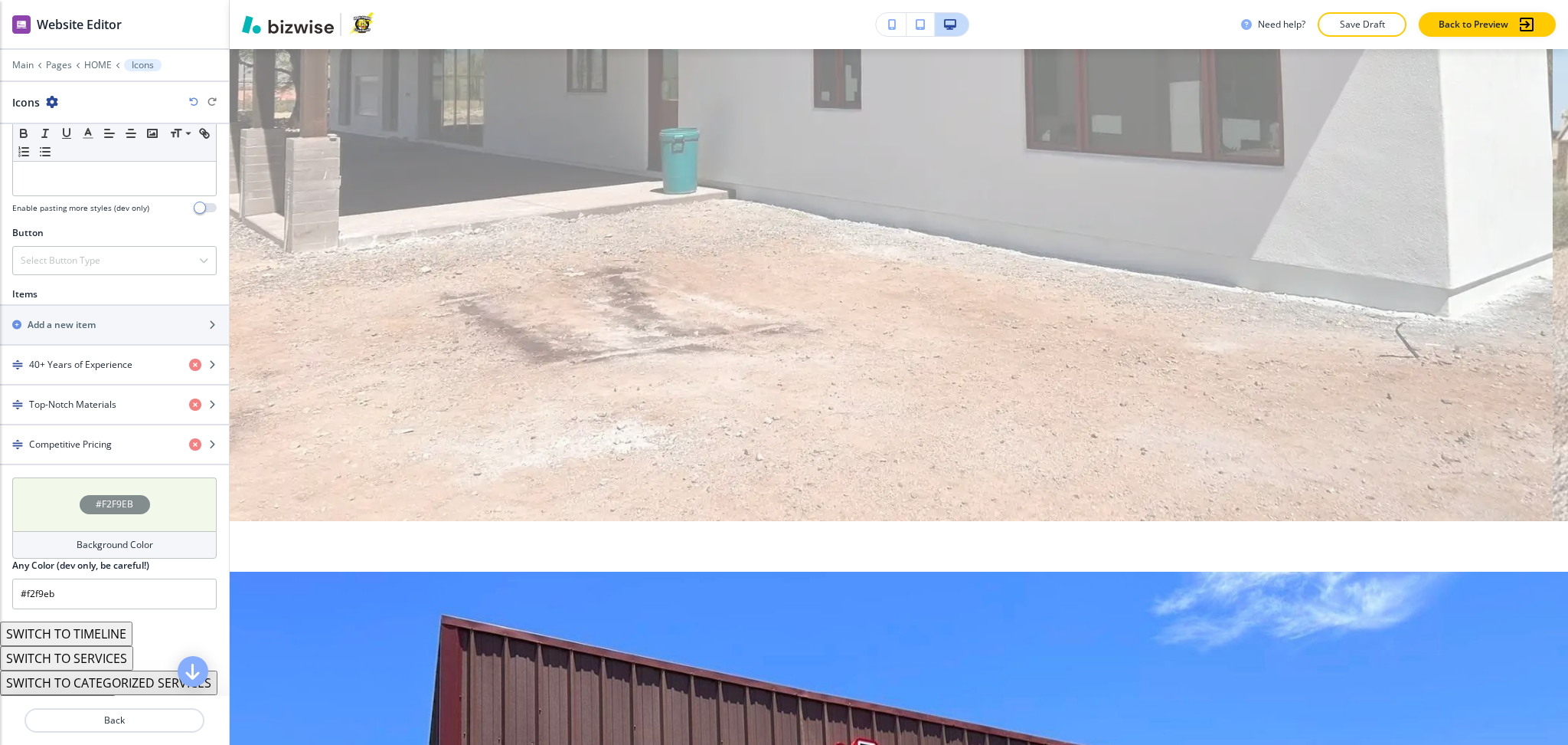
scroll to position [681, 0]
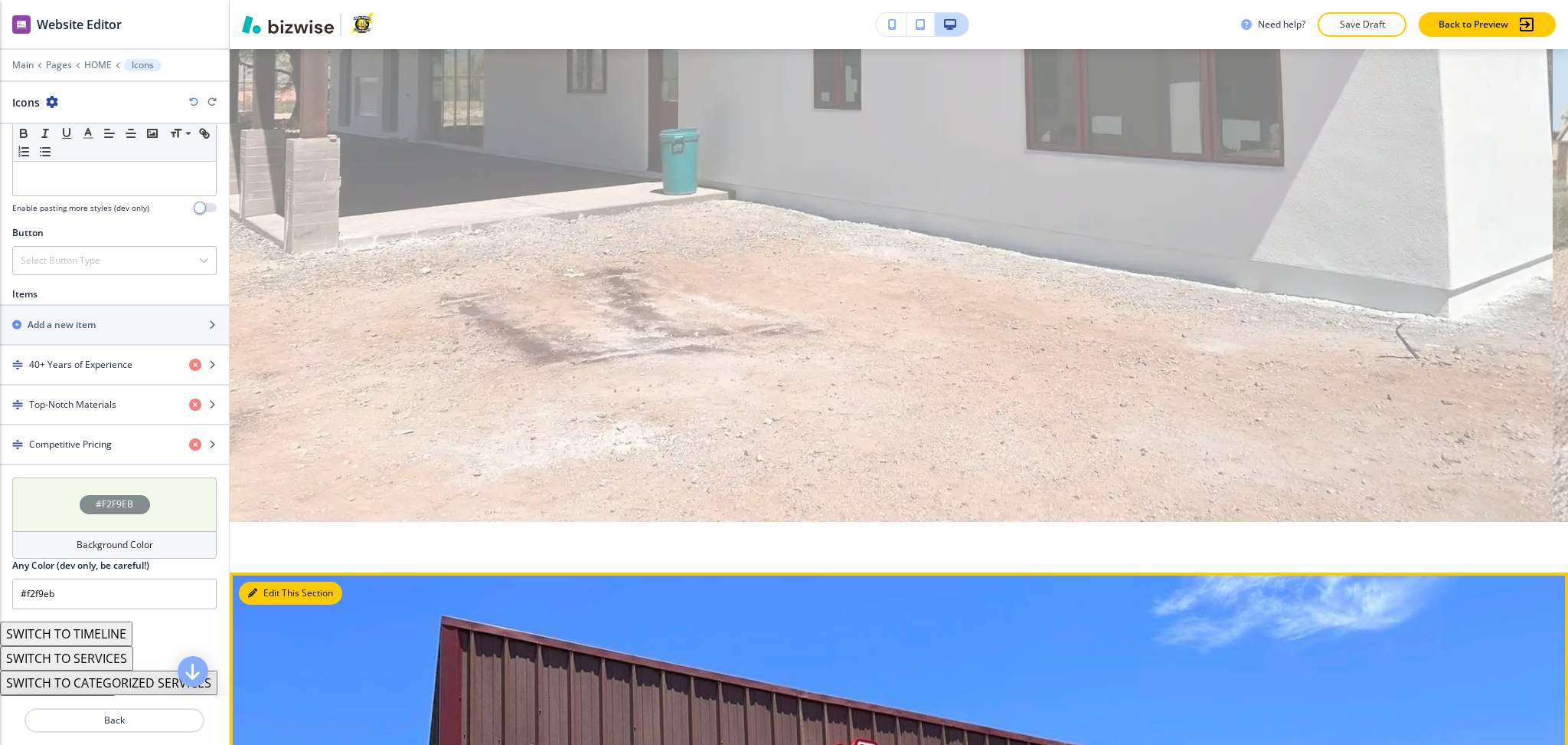
click at [272, 582] on button "Edit This Section" at bounding box center [290, 593] width 103 height 23
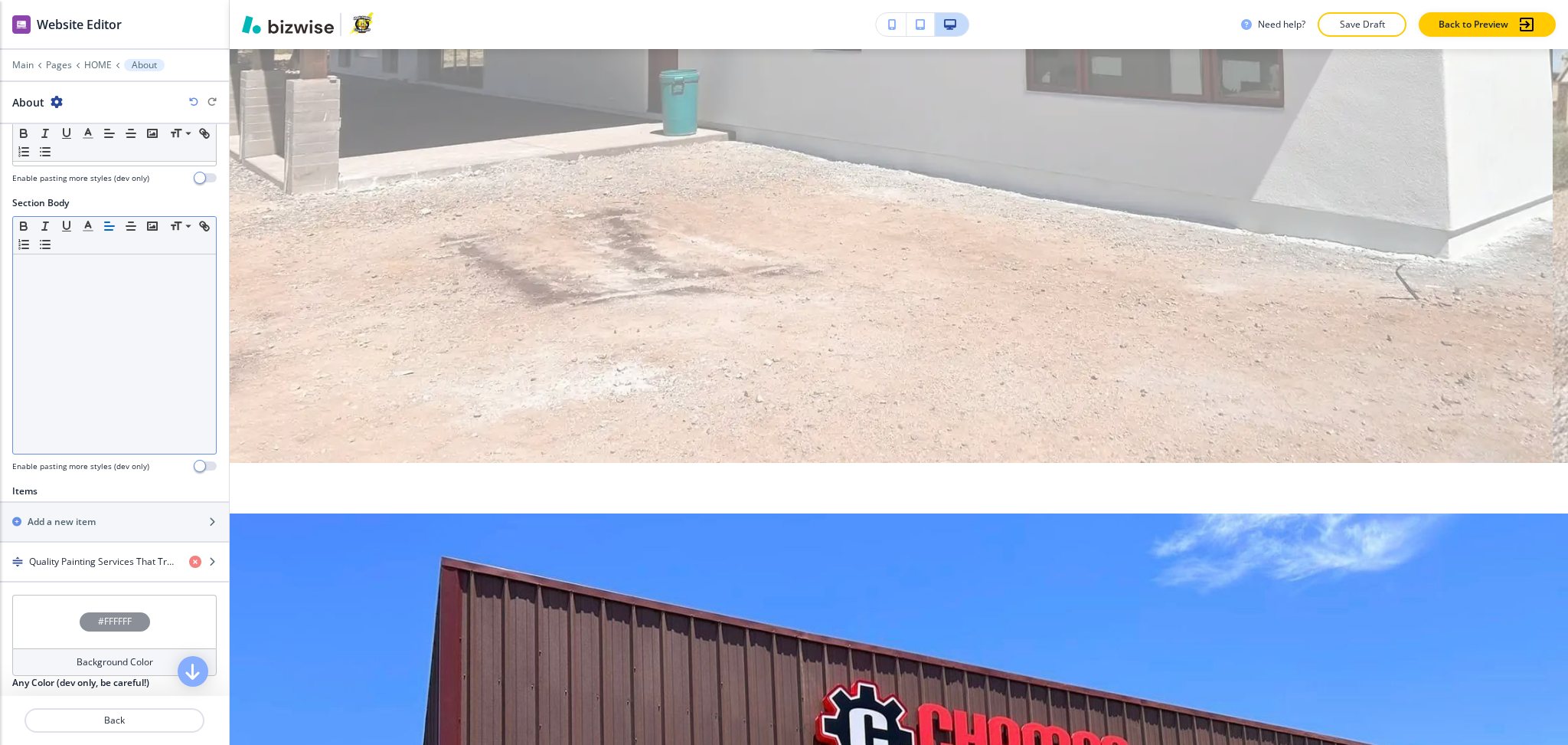
scroll to position [308, 0]
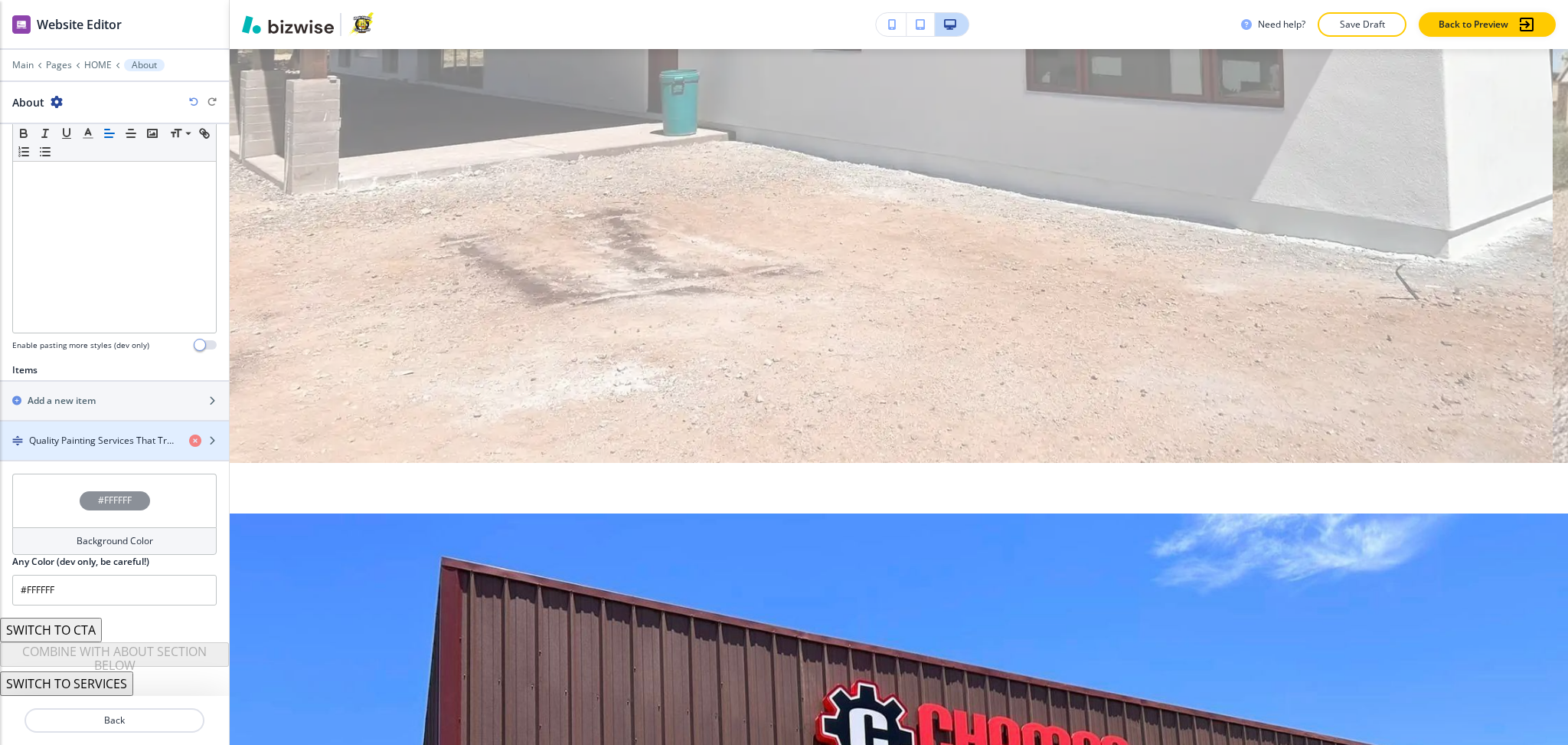
click at [79, 432] on div "button" at bounding box center [115, 427] width 229 height 12
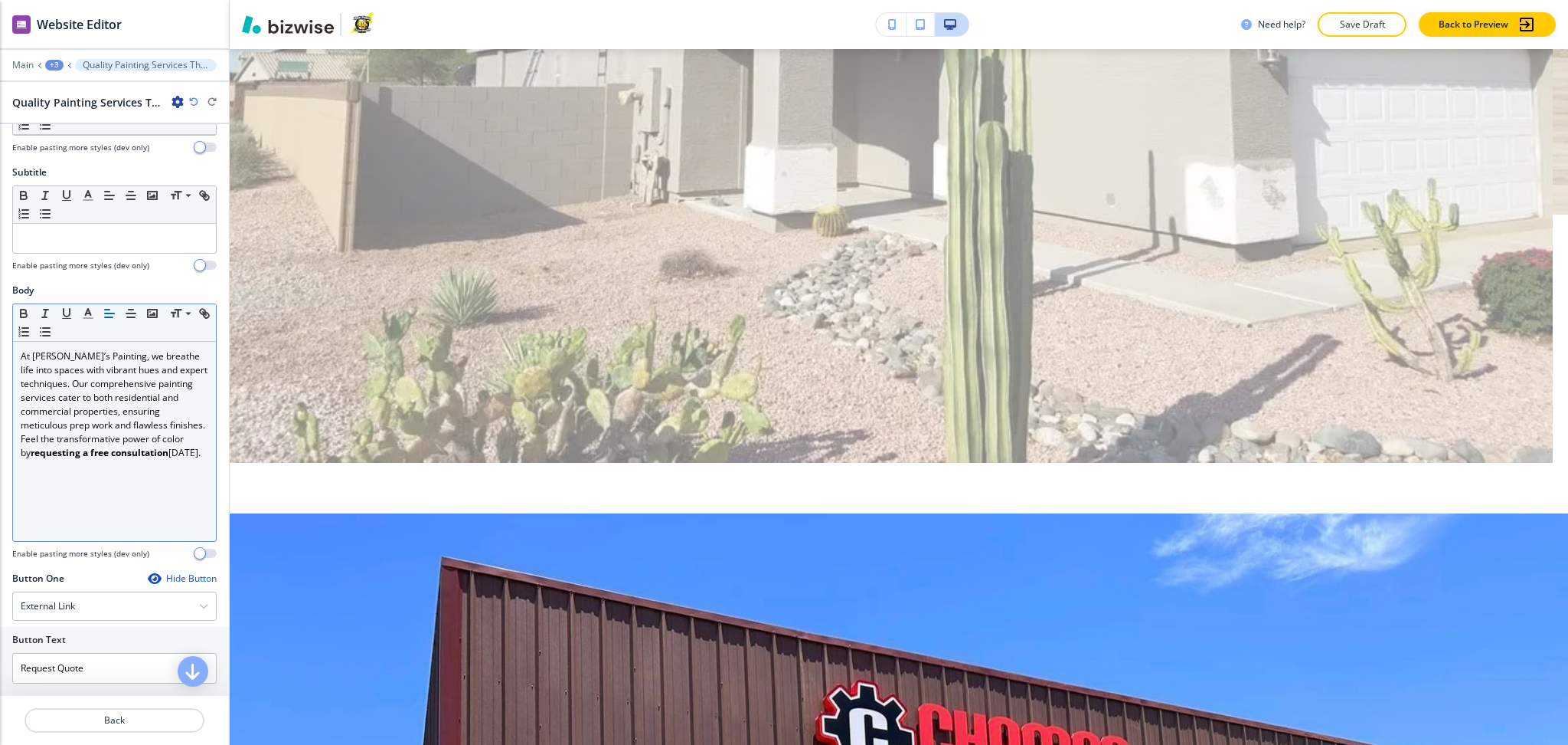
scroll to position [101, 0]
click at [129, 501] on div "At Chuck’s Painting, we breathe life into spaces with vibrant hues and expert t…" at bounding box center [115, 442] width 203 height 199
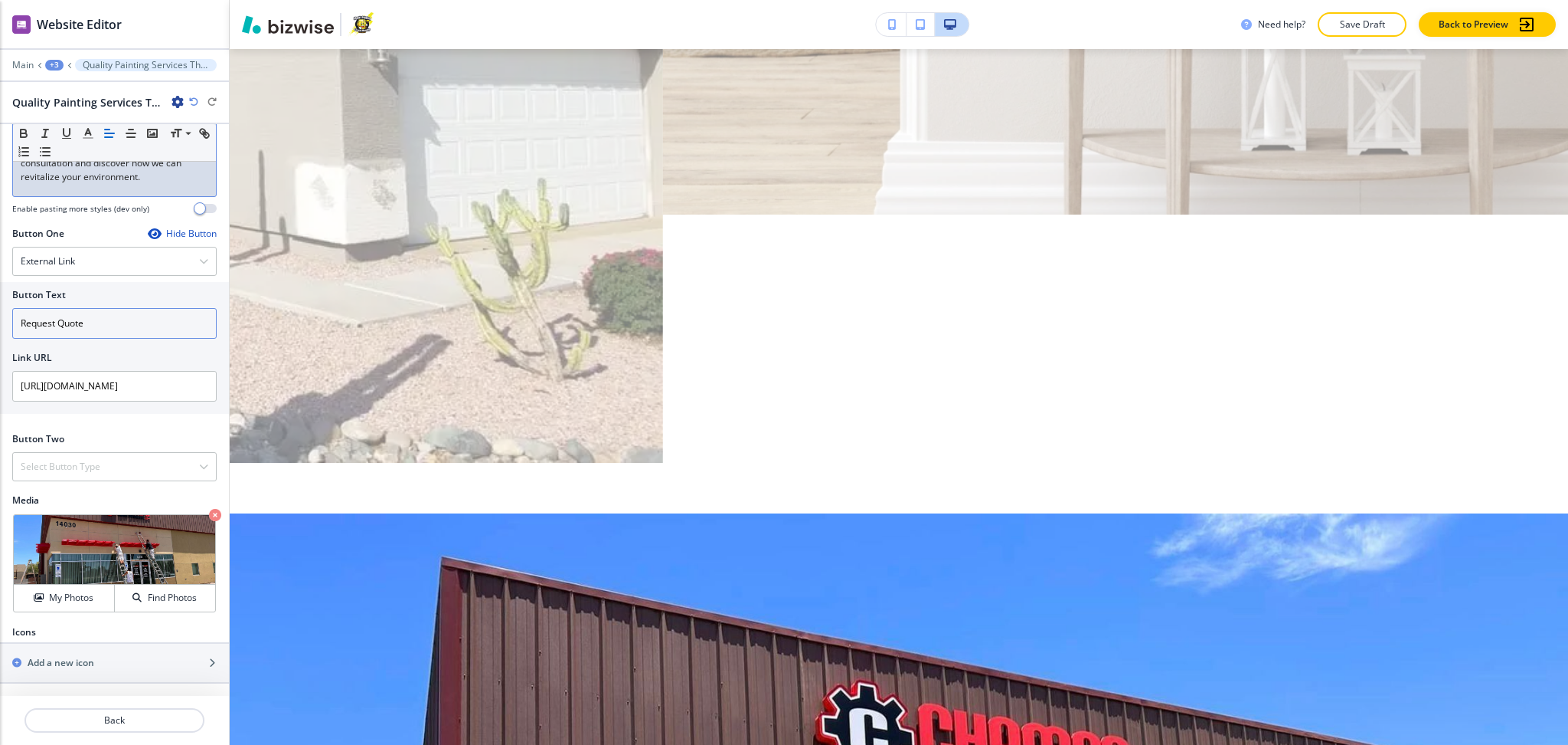
scroll to position [471, 0]
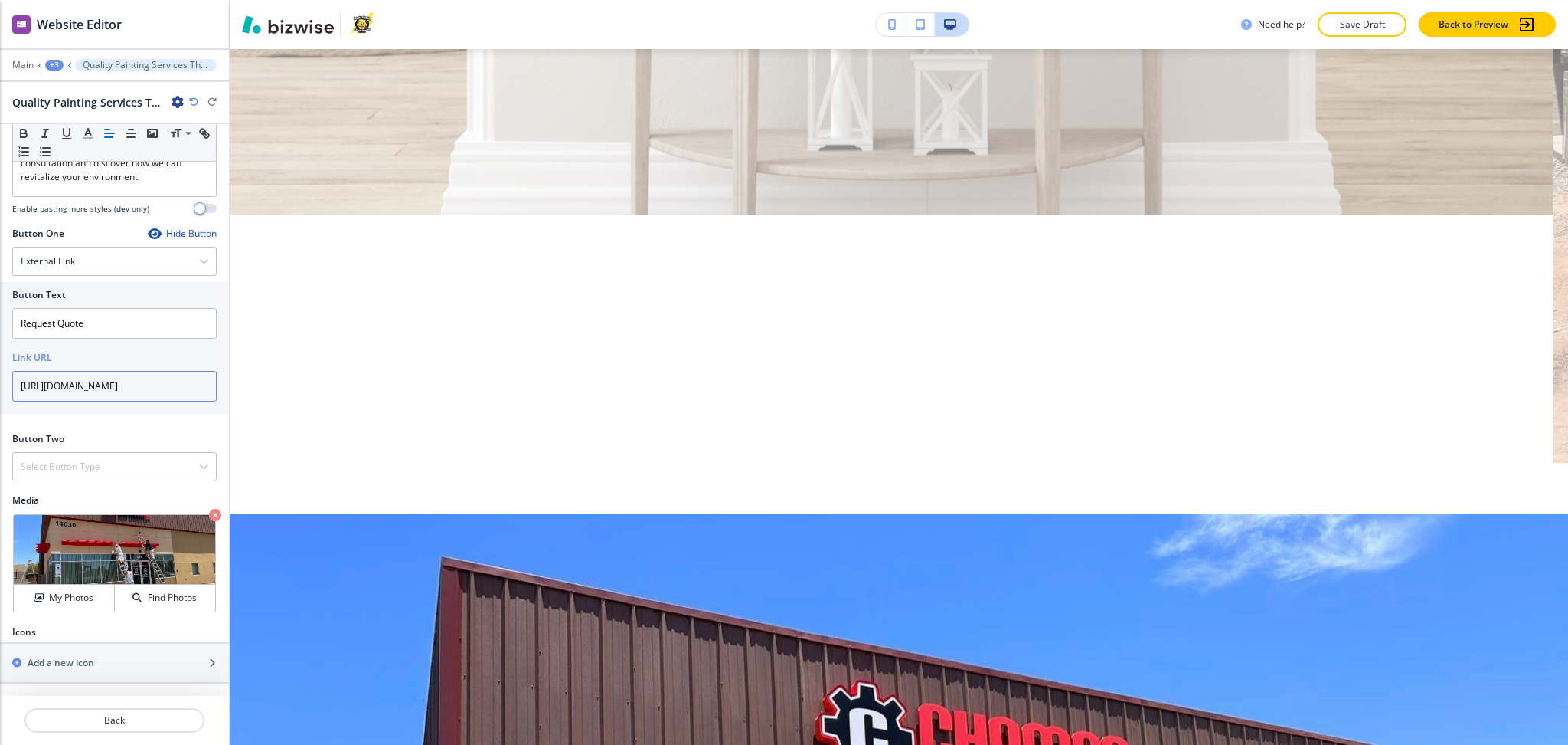
click at [130, 385] on input "https://www.chuckspaintingaz.com/contact-form" at bounding box center [115, 386] width 205 height 31
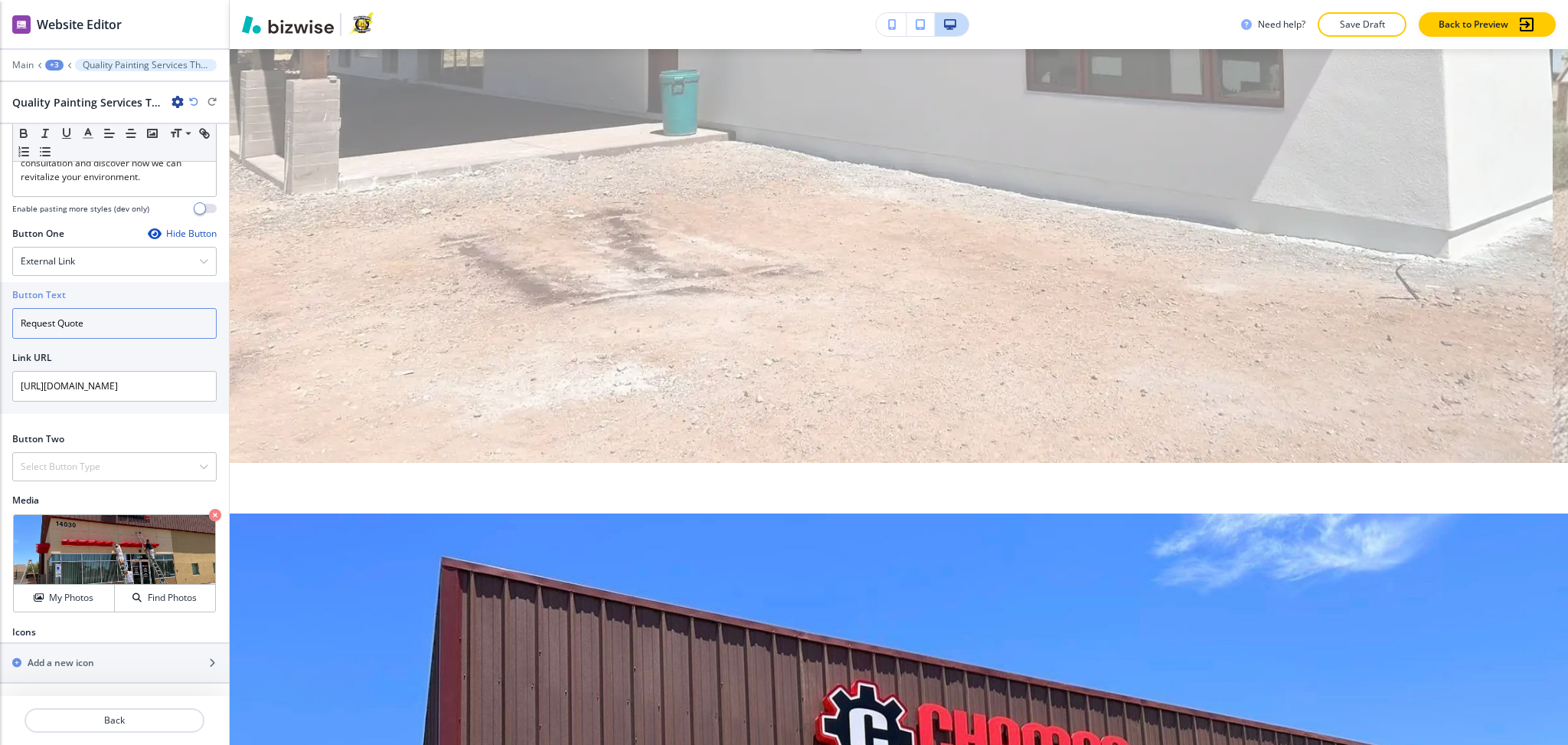
drag, startPoint x: 98, startPoint y: 312, endPoint x: 0, endPoint y: 321, distance: 98.4
click at [0, 321] on div "Button Text Request Quote Link URL https://www.chuckspaintingaz.com/contact-form" at bounding box center [115, 348] width 229 height 132
click at [99, 265] on div "External Link" at bounding box center [115, 260] width 203 height 27
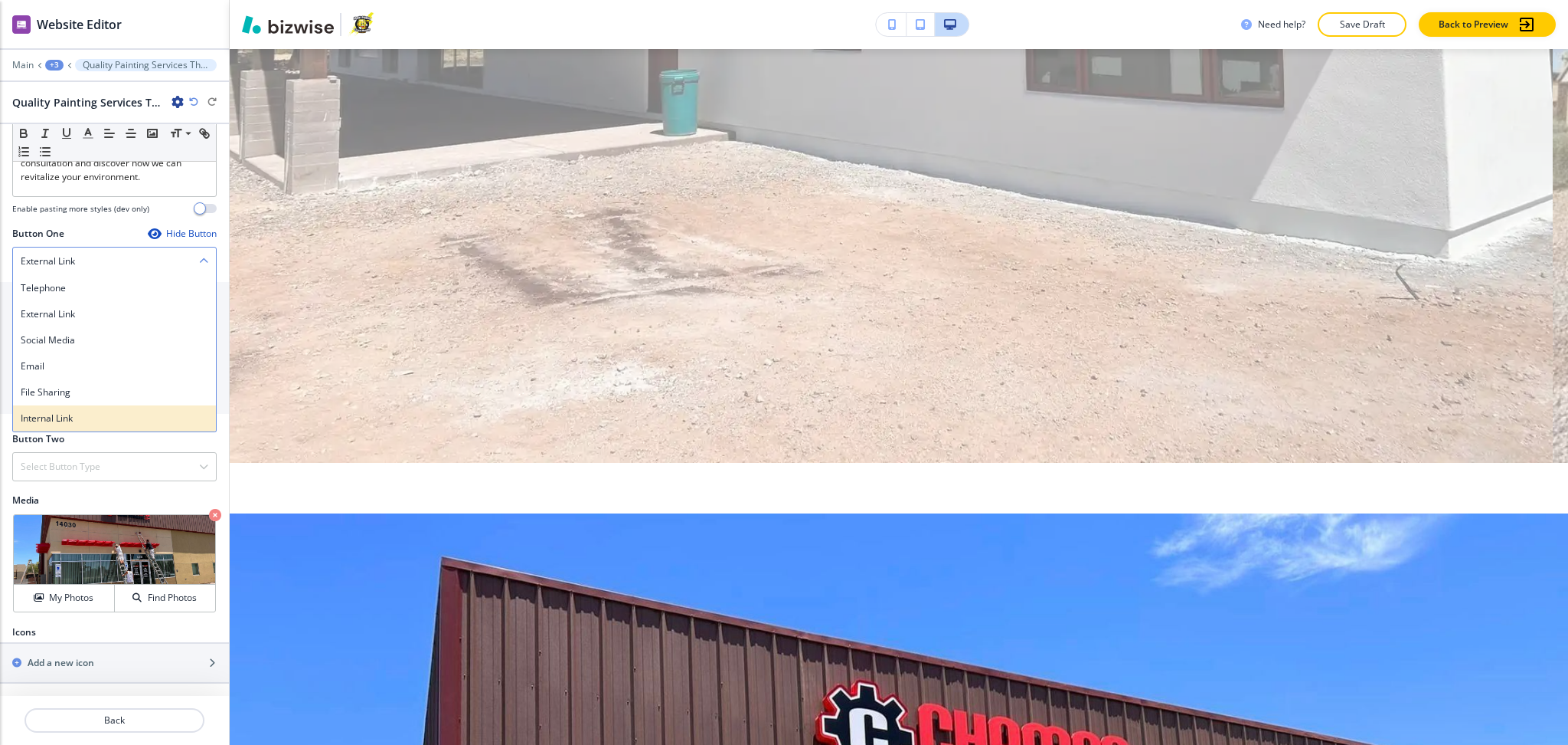
click at [66, 411] on h4 "Internal Link" at bounding box center [115, 418] width 188 height 14
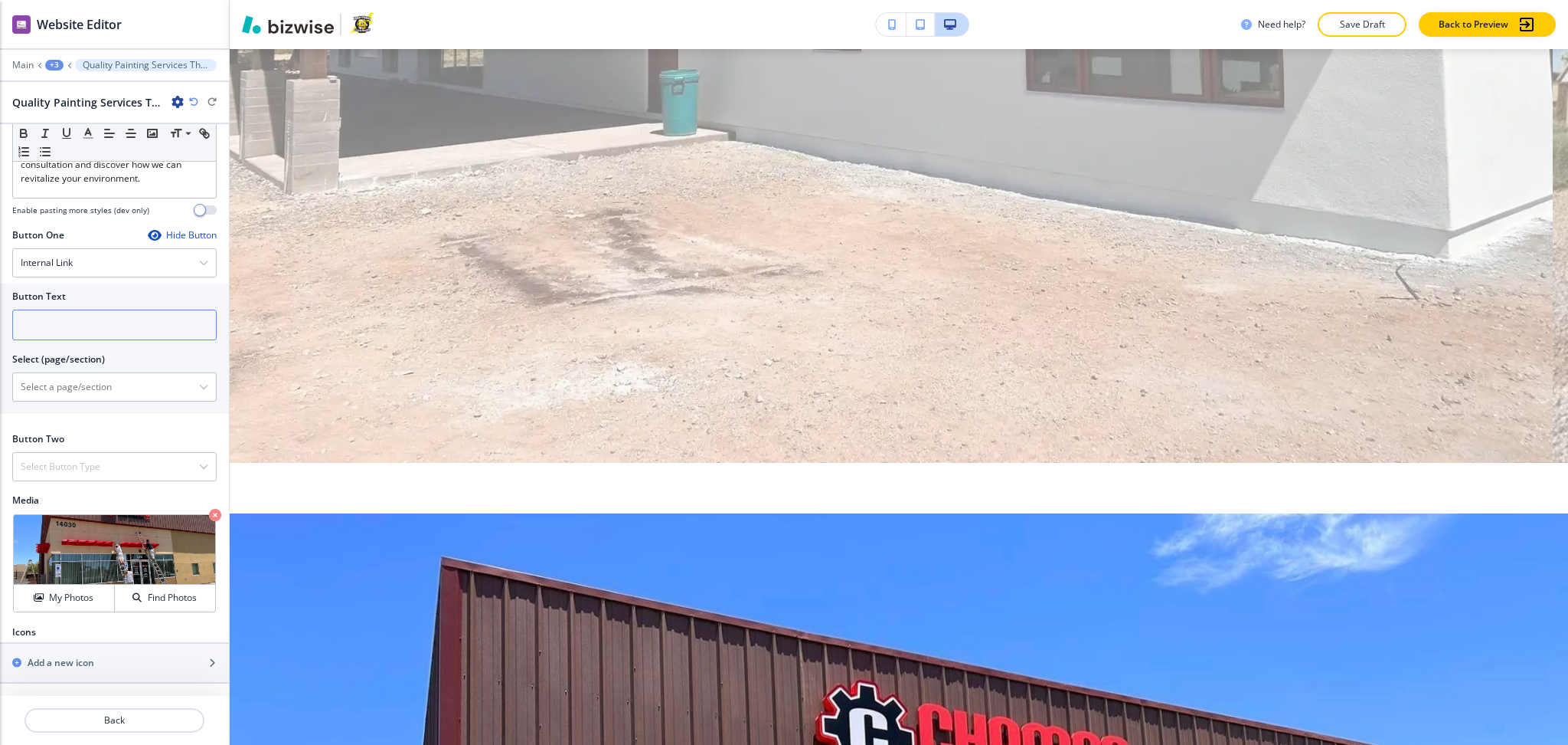
scroll to position [470, 0]
click at [99, 335] on input "text" at bounding box center [115, 325] width 205 height 31
paste input "Request Quote"
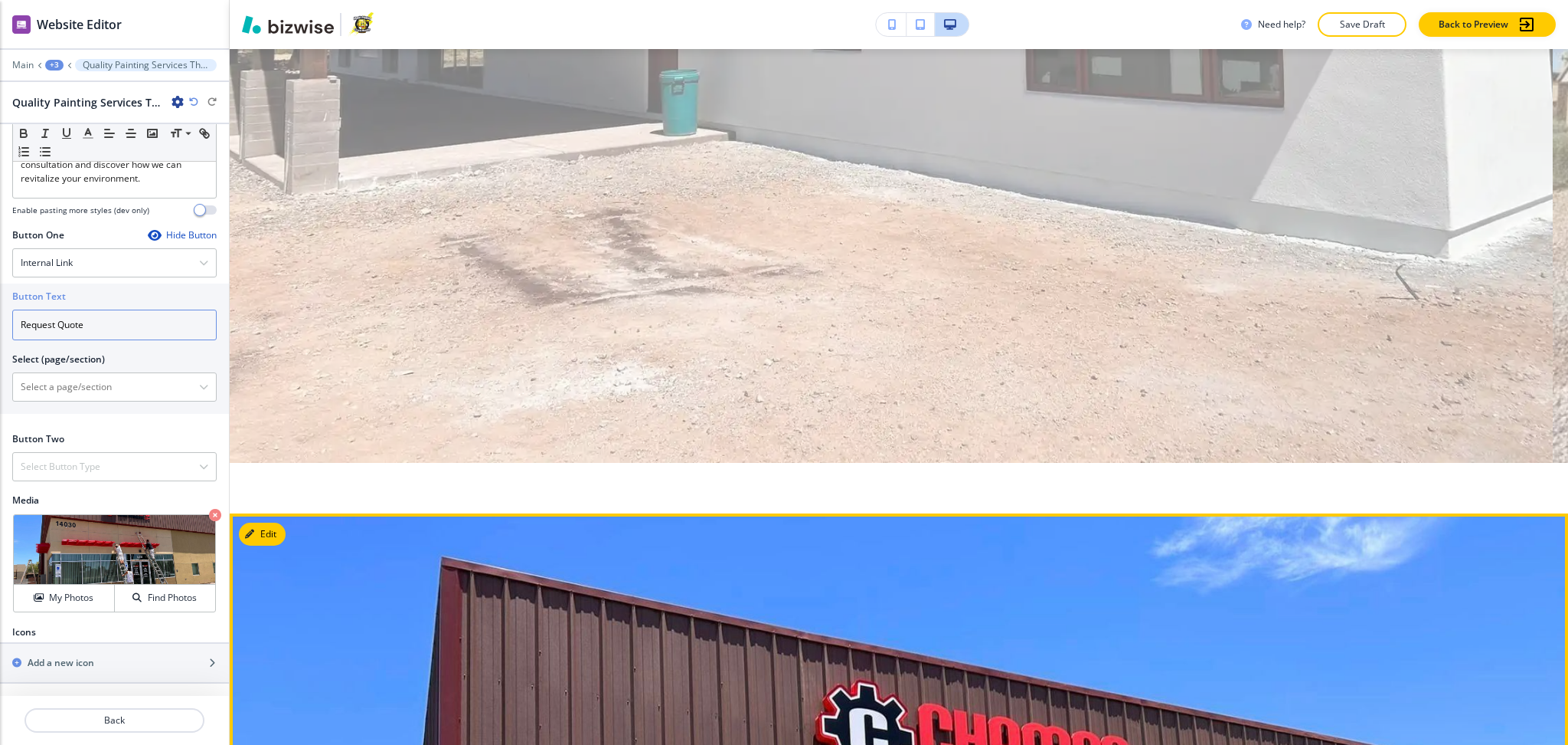
type input "Request Quote"
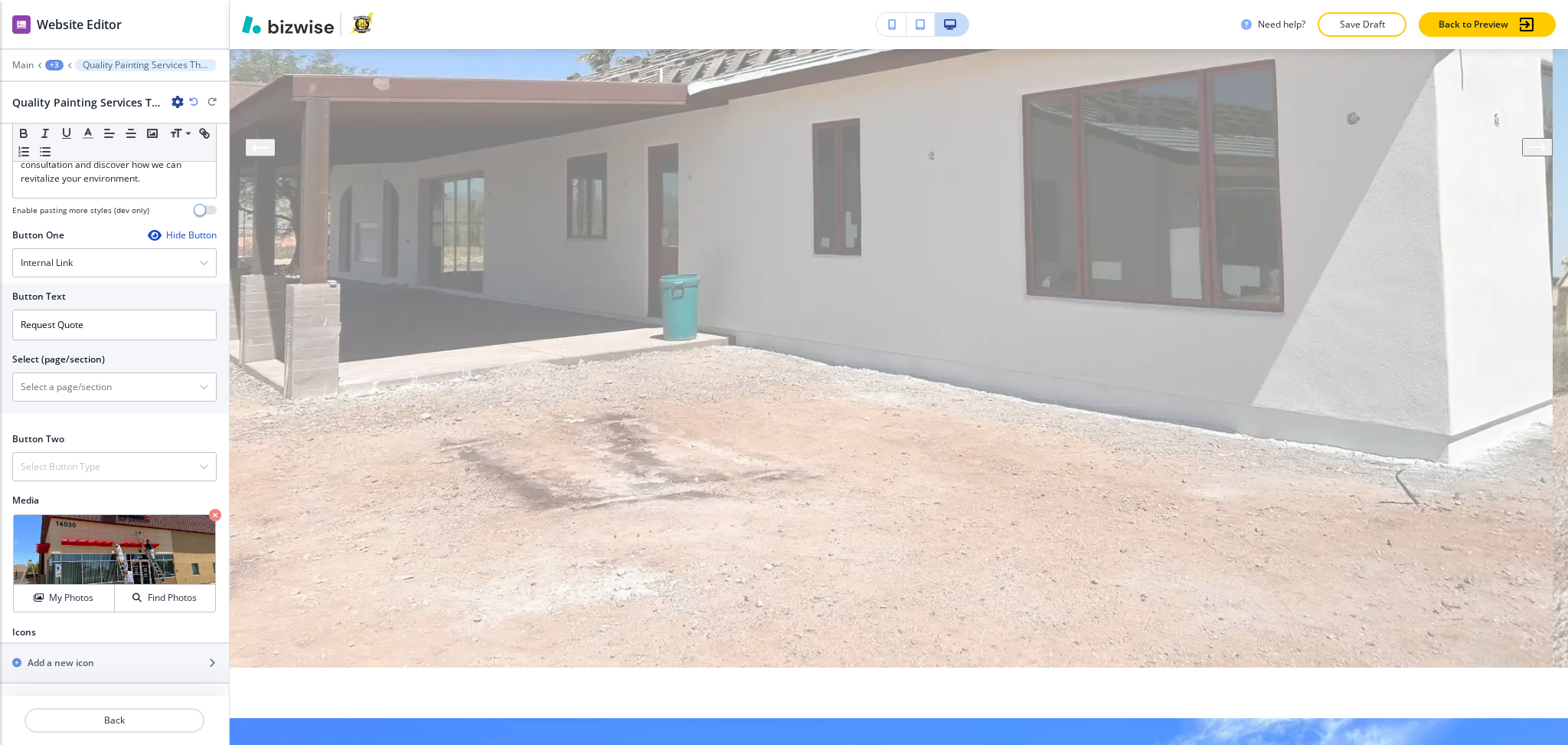
scroll to position [536, 0]
click at [56, 66] on div "+3" at bounding box center [54, 65] width 19 height 10
click at [72, 115] on p "HOME" at bounding box center [94, 116] width 78 height 14
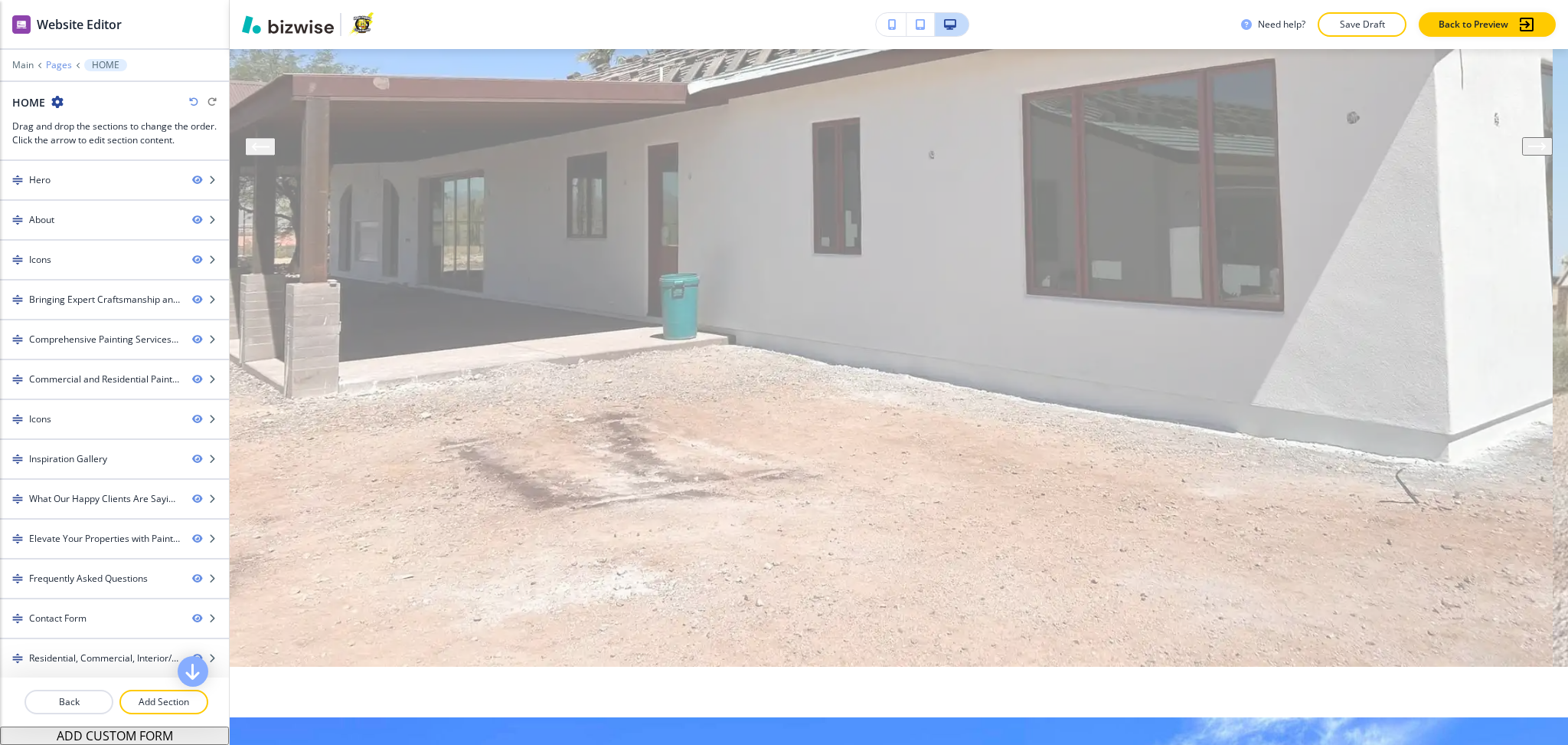
click at [54, 69] on p "Pages" at bounding box center [59, 65] width 26 height 10
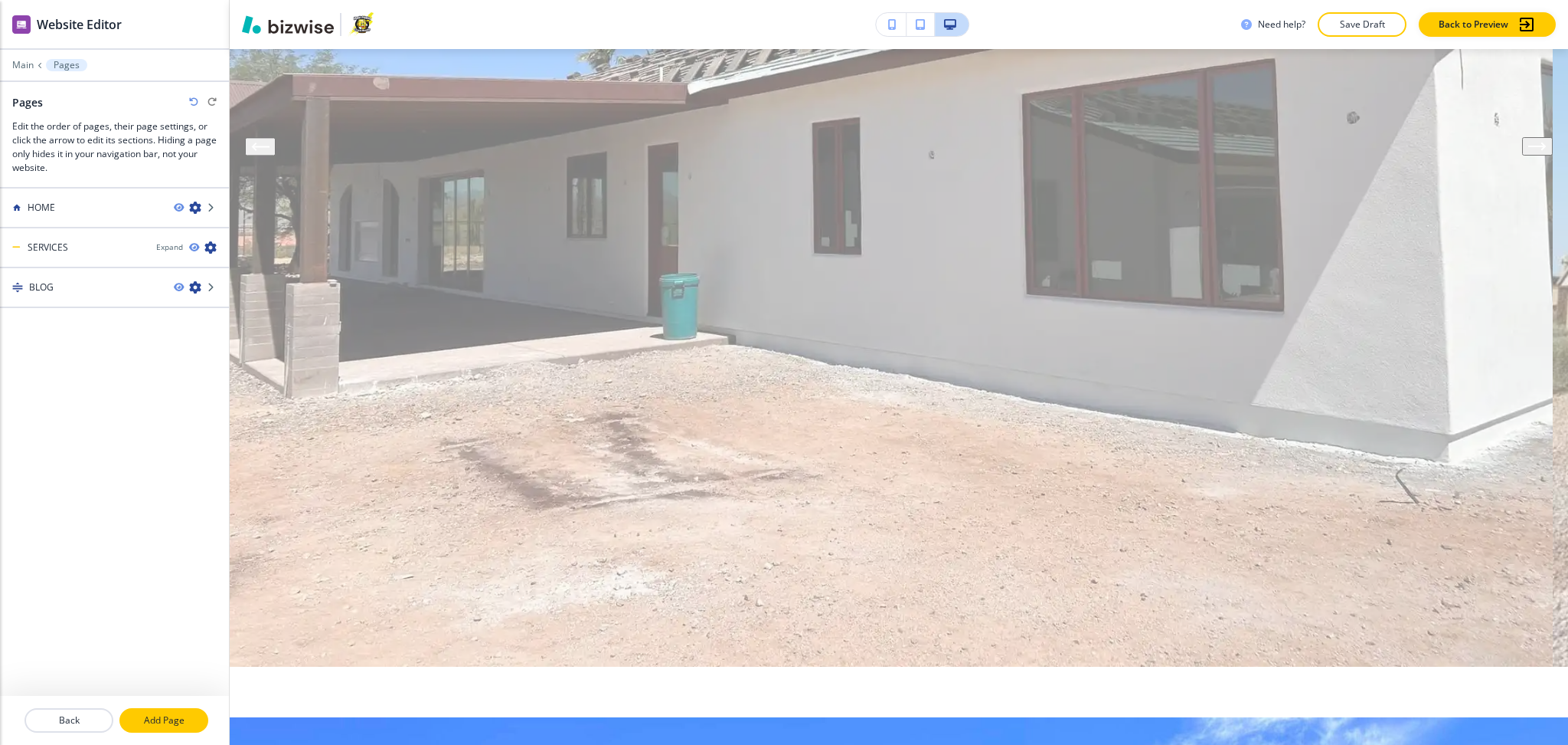
click at [177, 713] on p "Add Page" at bounding box center [163, 720] width 85 height 14
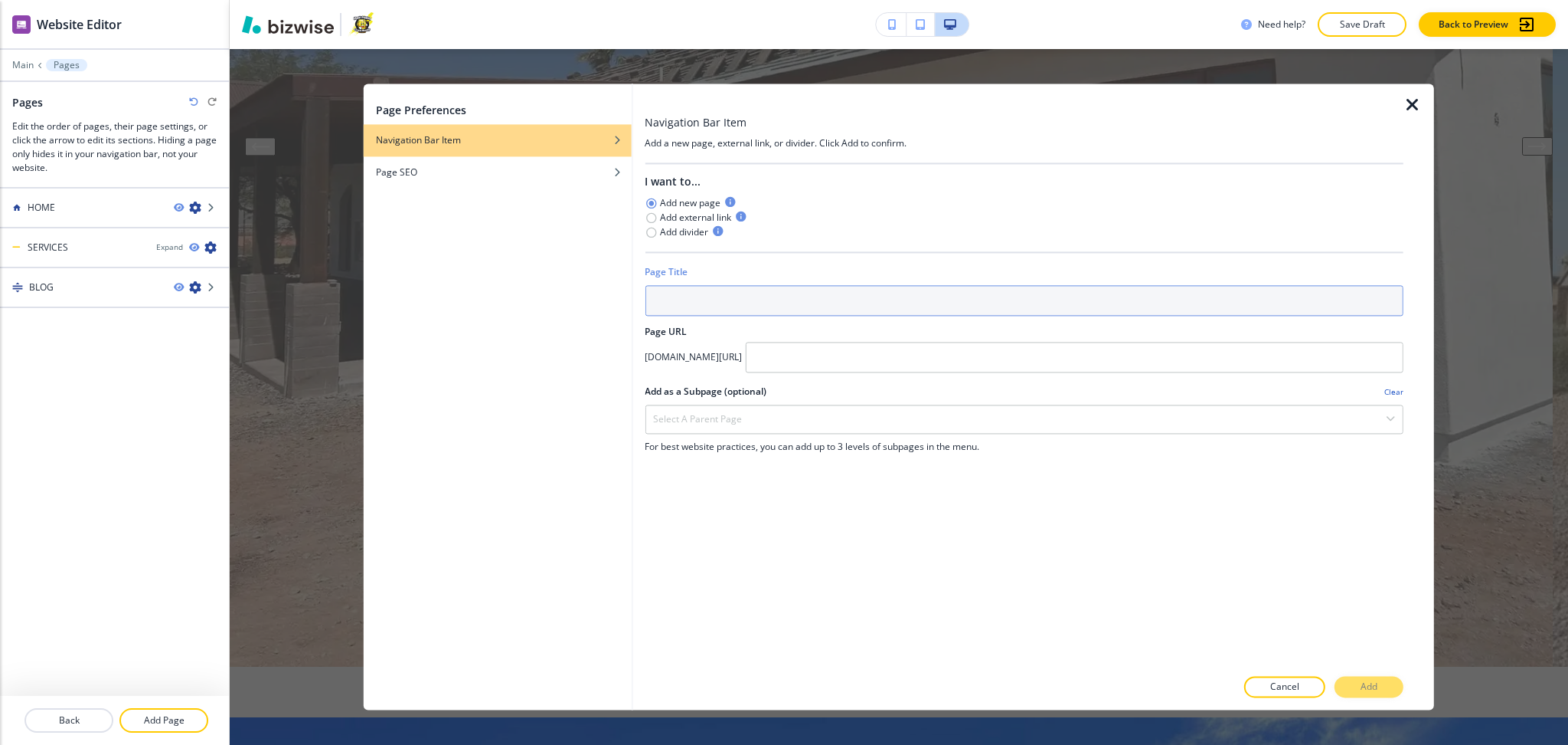
click at [855, 285] on input "text" at bounding box center [1024, 300] width 759 height 31
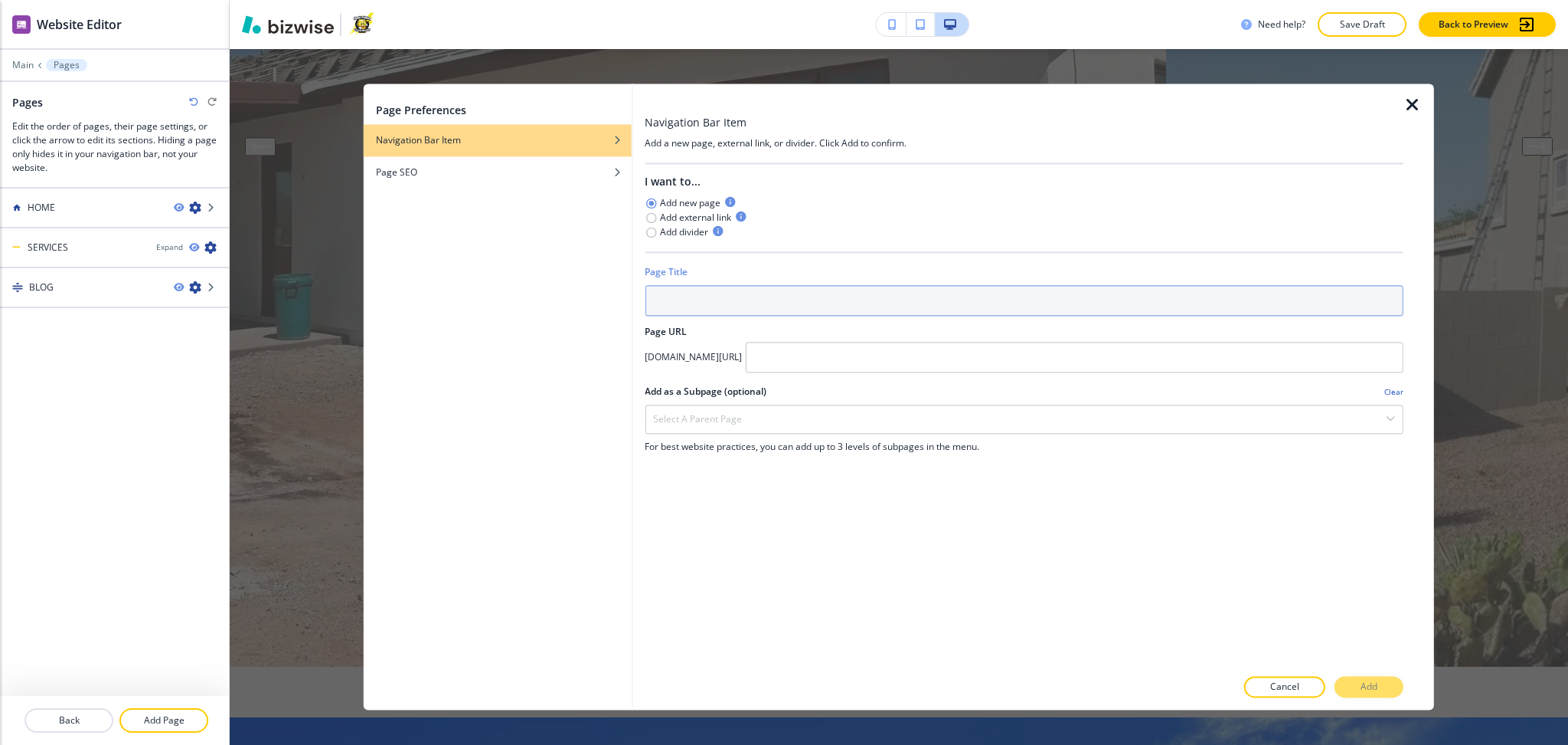
paste input "Request Quote"
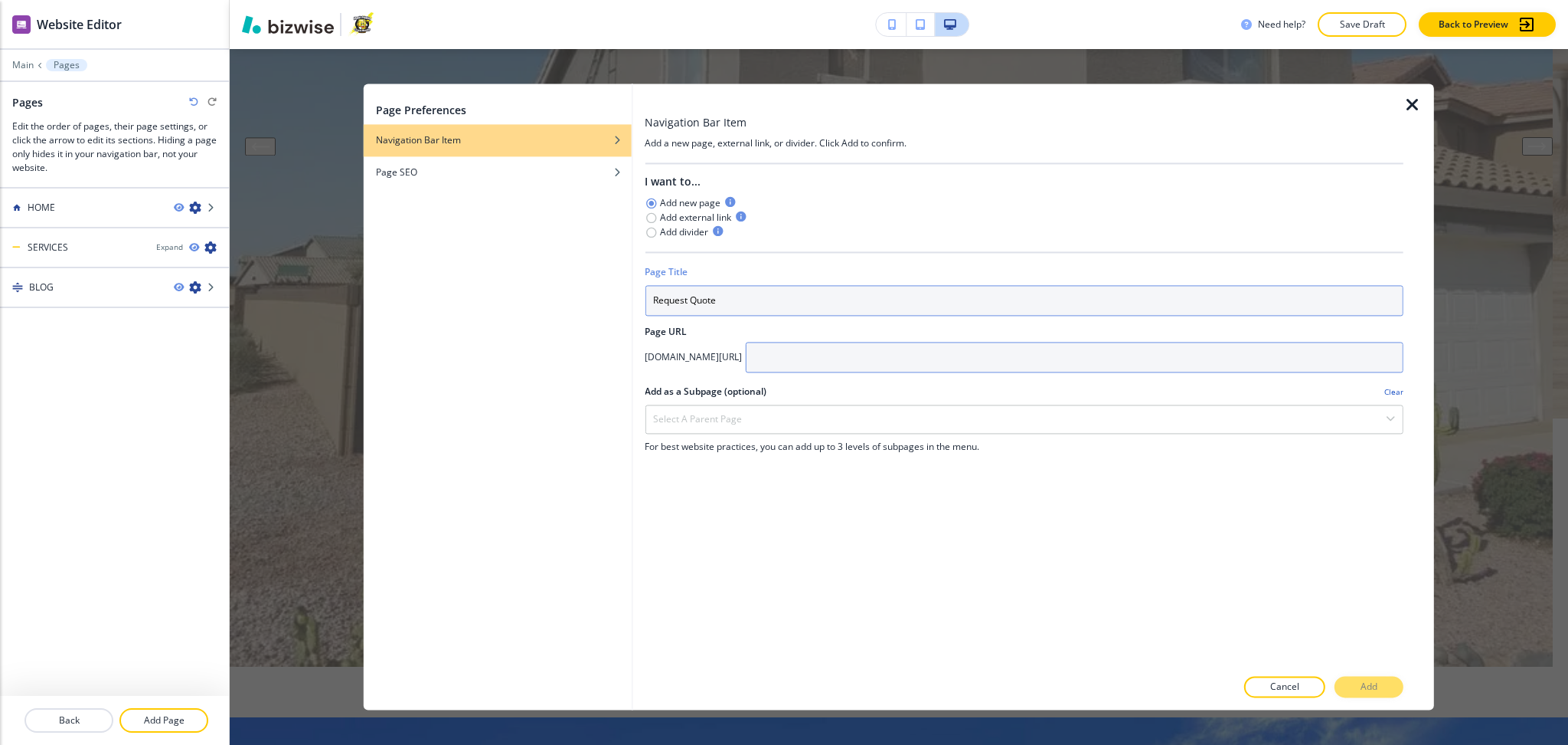
type input "Request Quote"
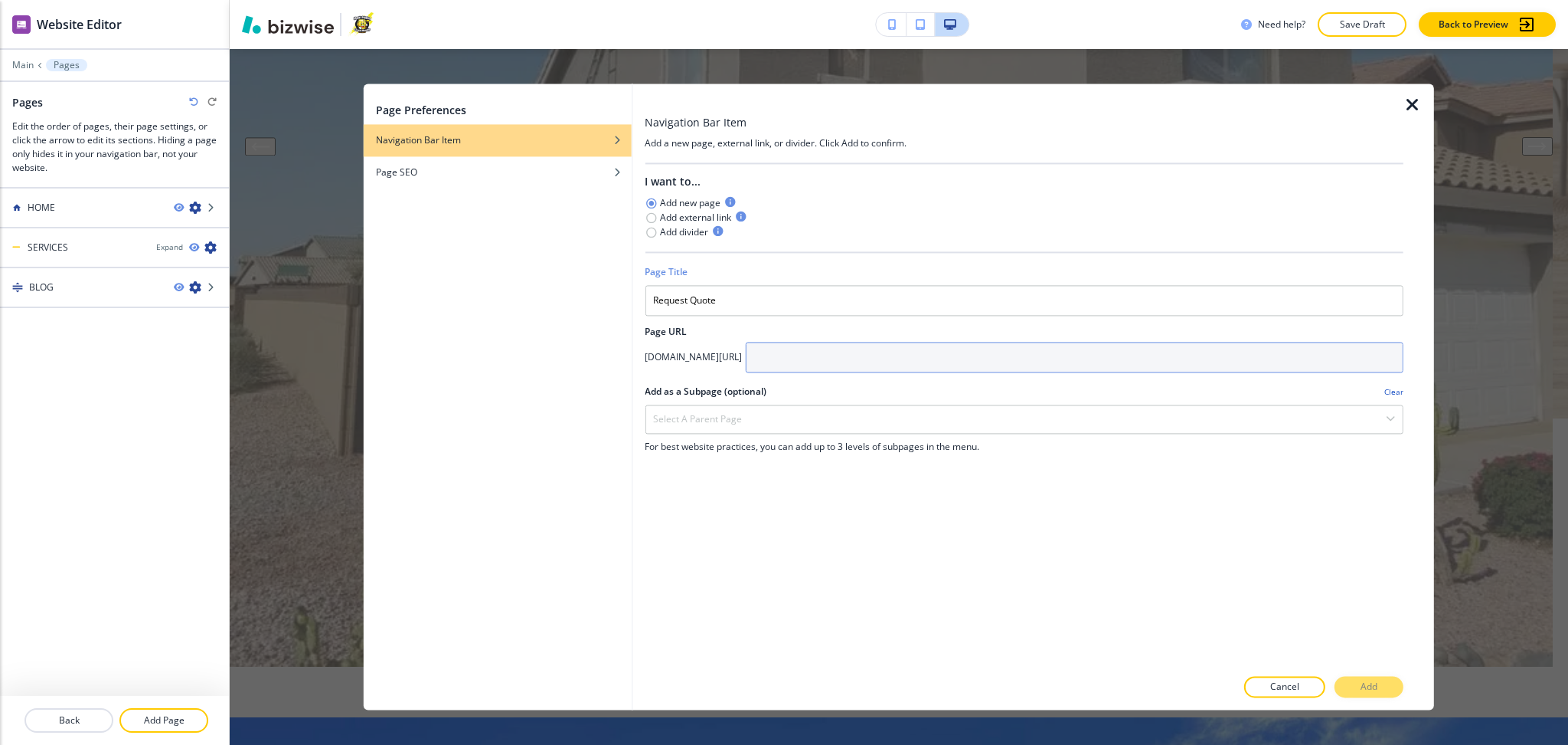
click at [1076, 342] on input "text" at bounding box center [1074, 357] width 658 height 31
paste input "Request Quote"
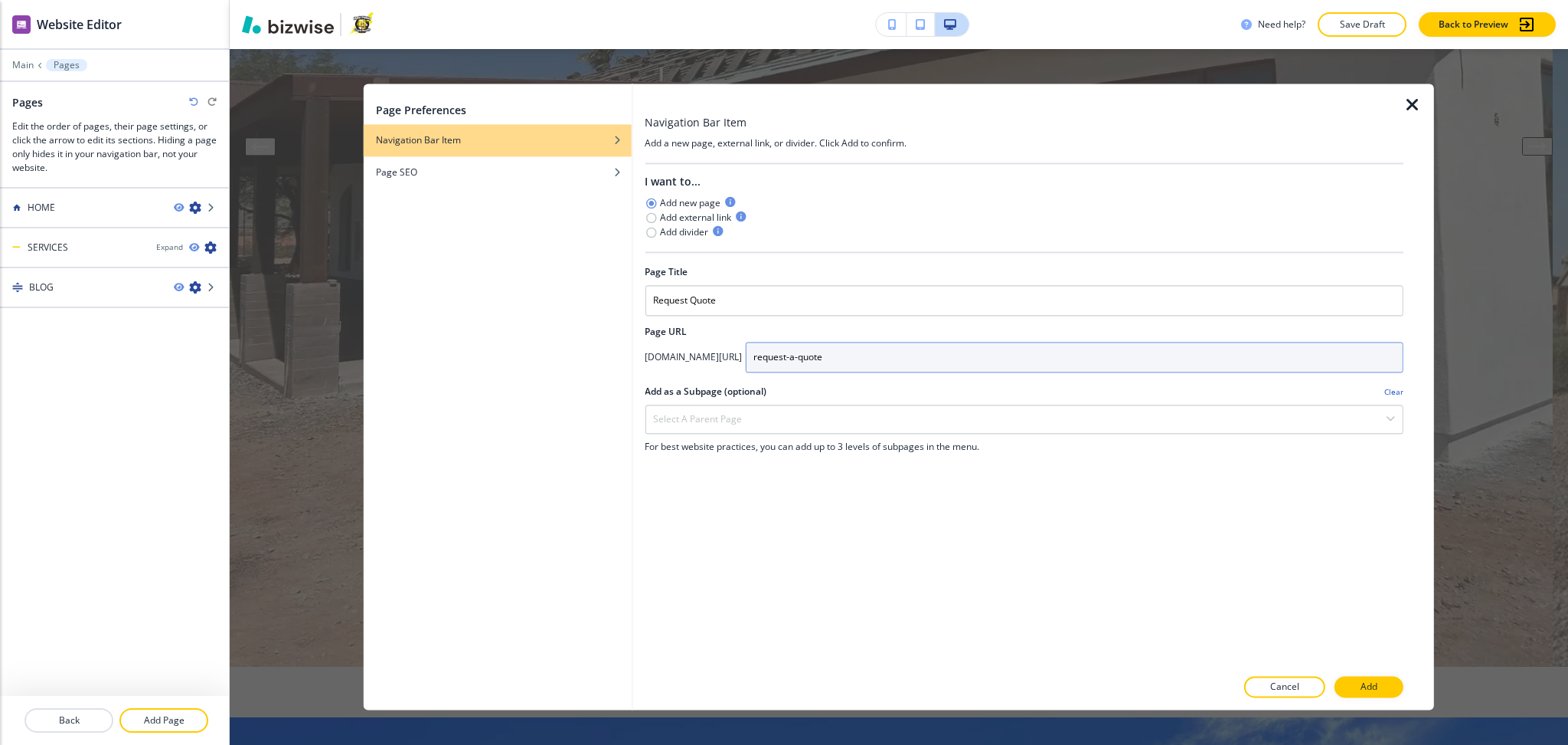
type input "request-a-quote"
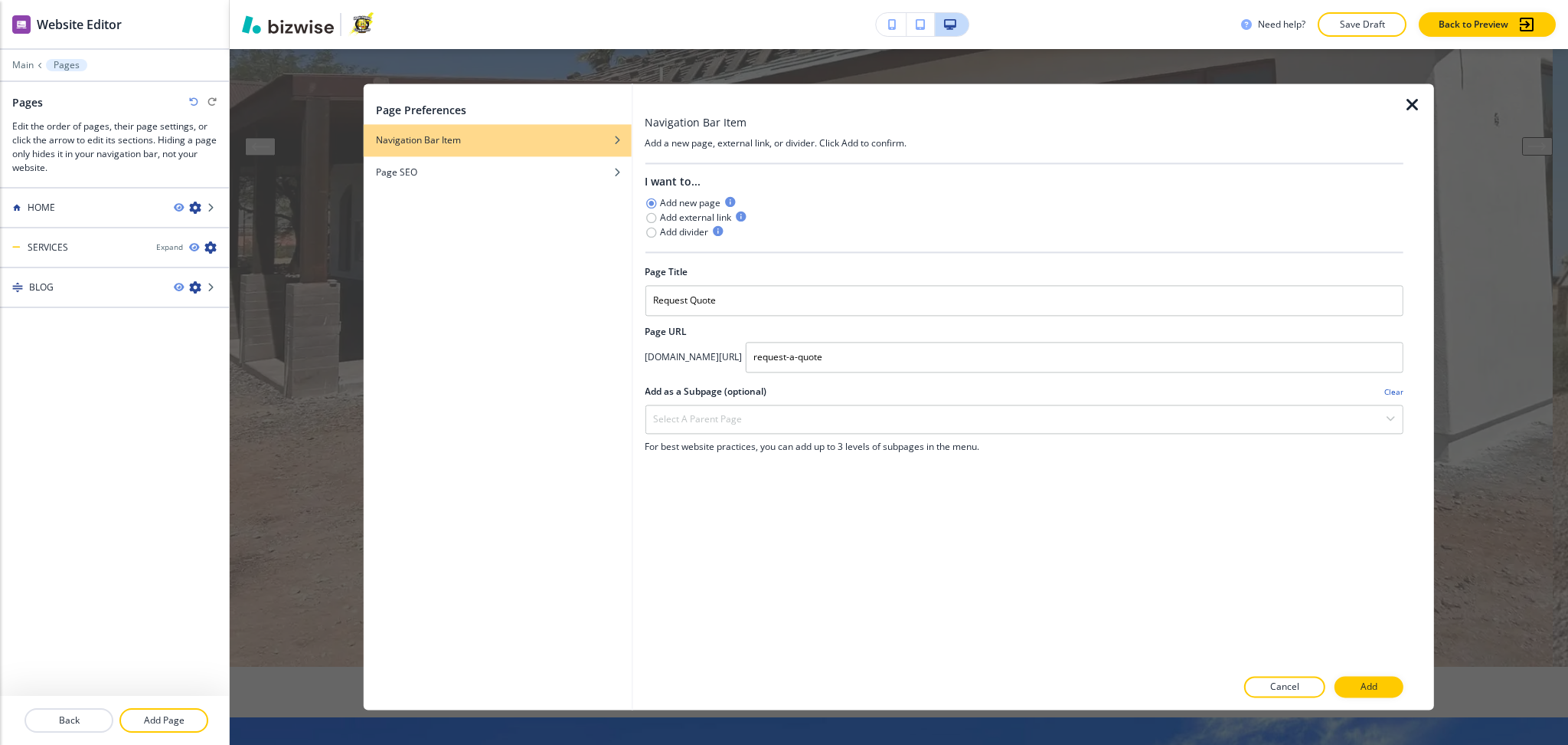
click at [1366, 675] on div at bounding box center [1024, 672] width 759 height 9
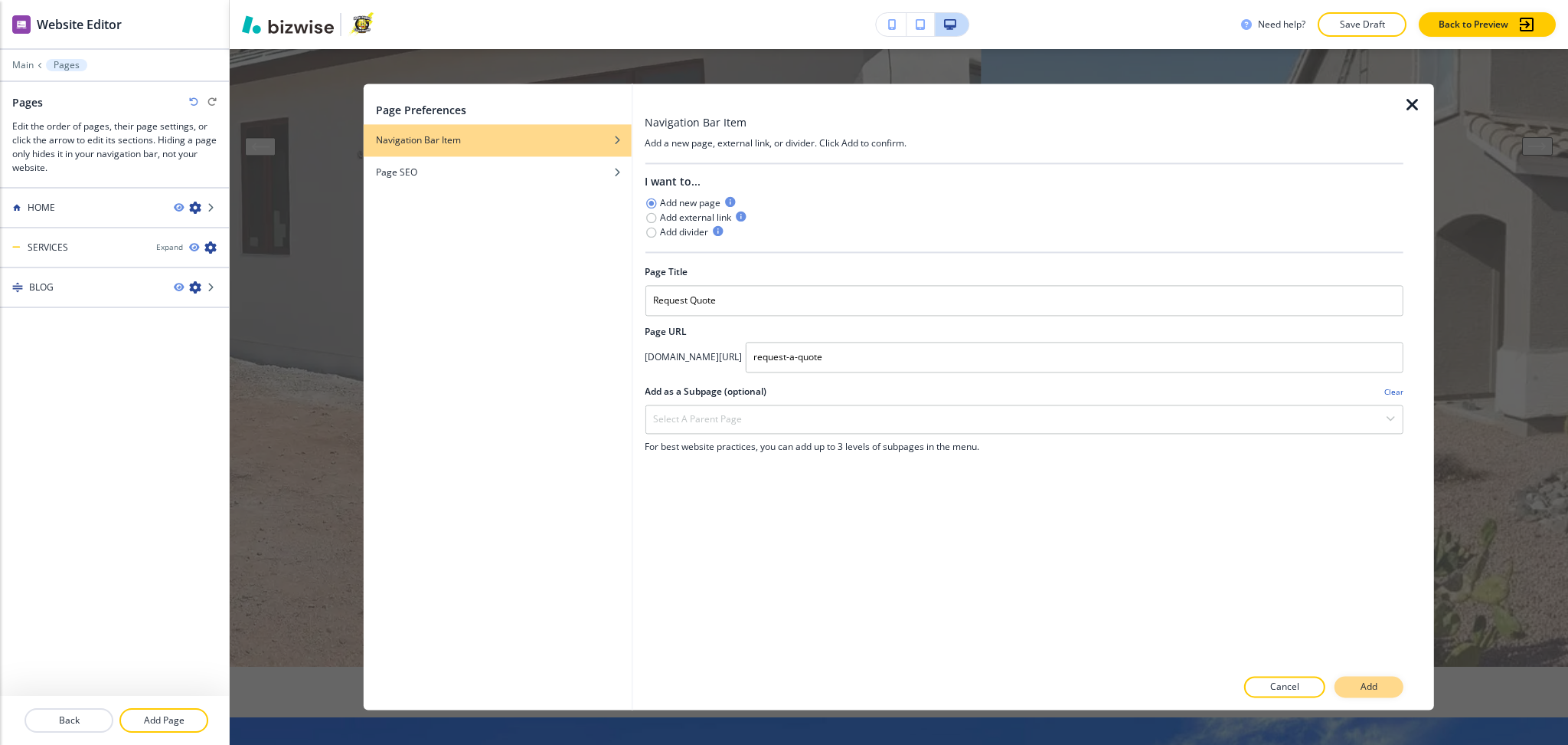
click at [1374, 678] on button "Add" at bounding box center [1369, 687] width 69 height 22
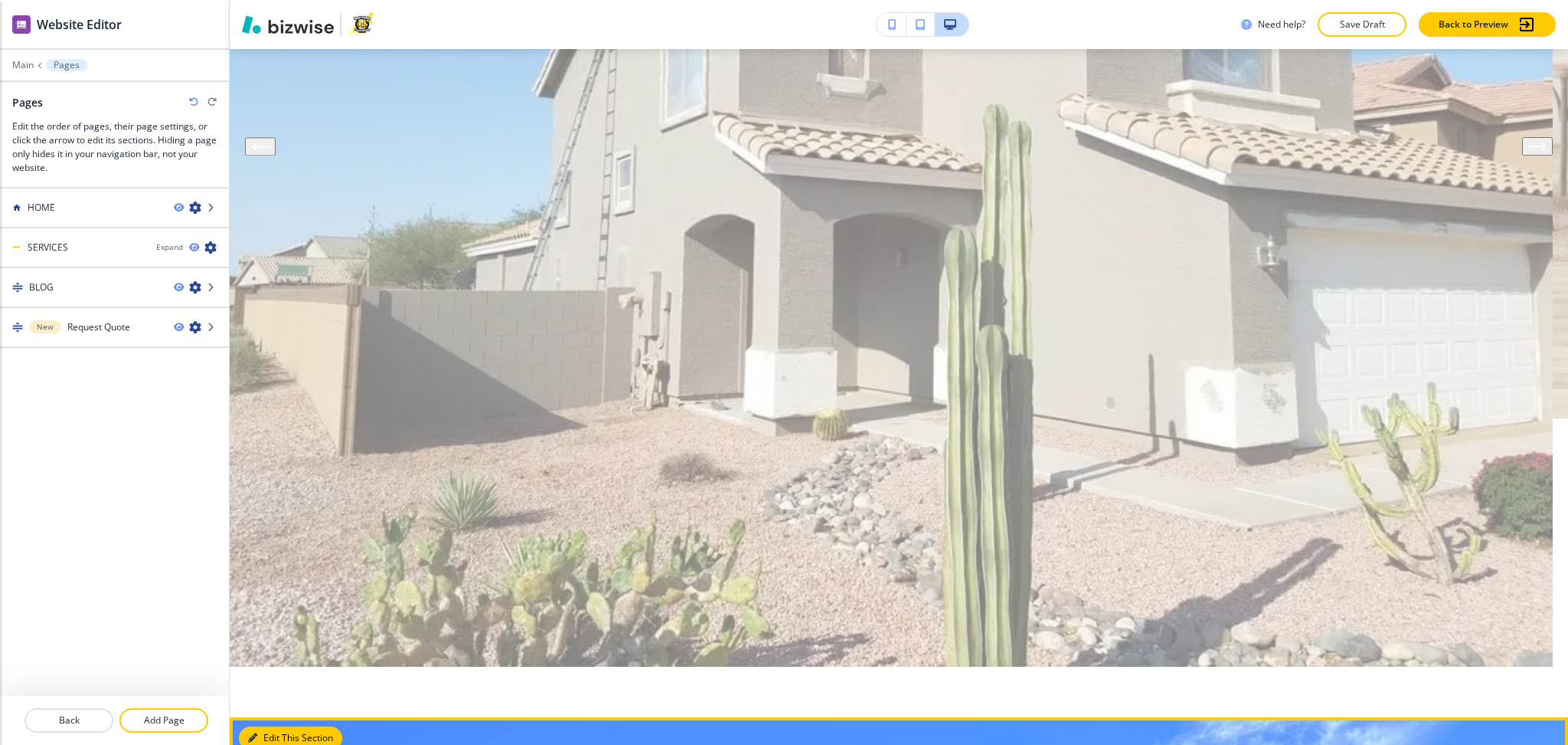
click at [258, 726] on button "Edit This Section" at bounding box center [290, 737] width 103 height 23
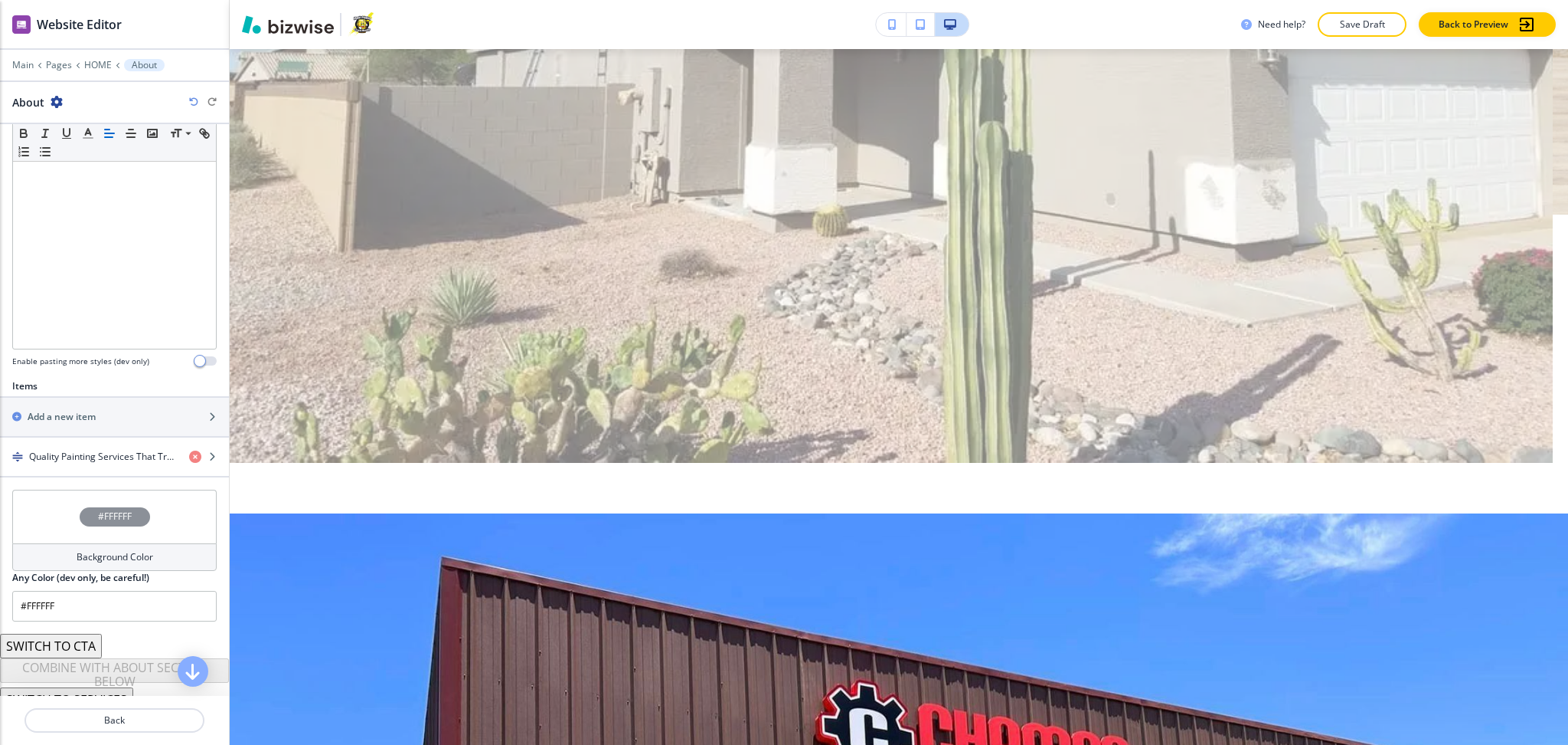
scroll to position [308, 0]
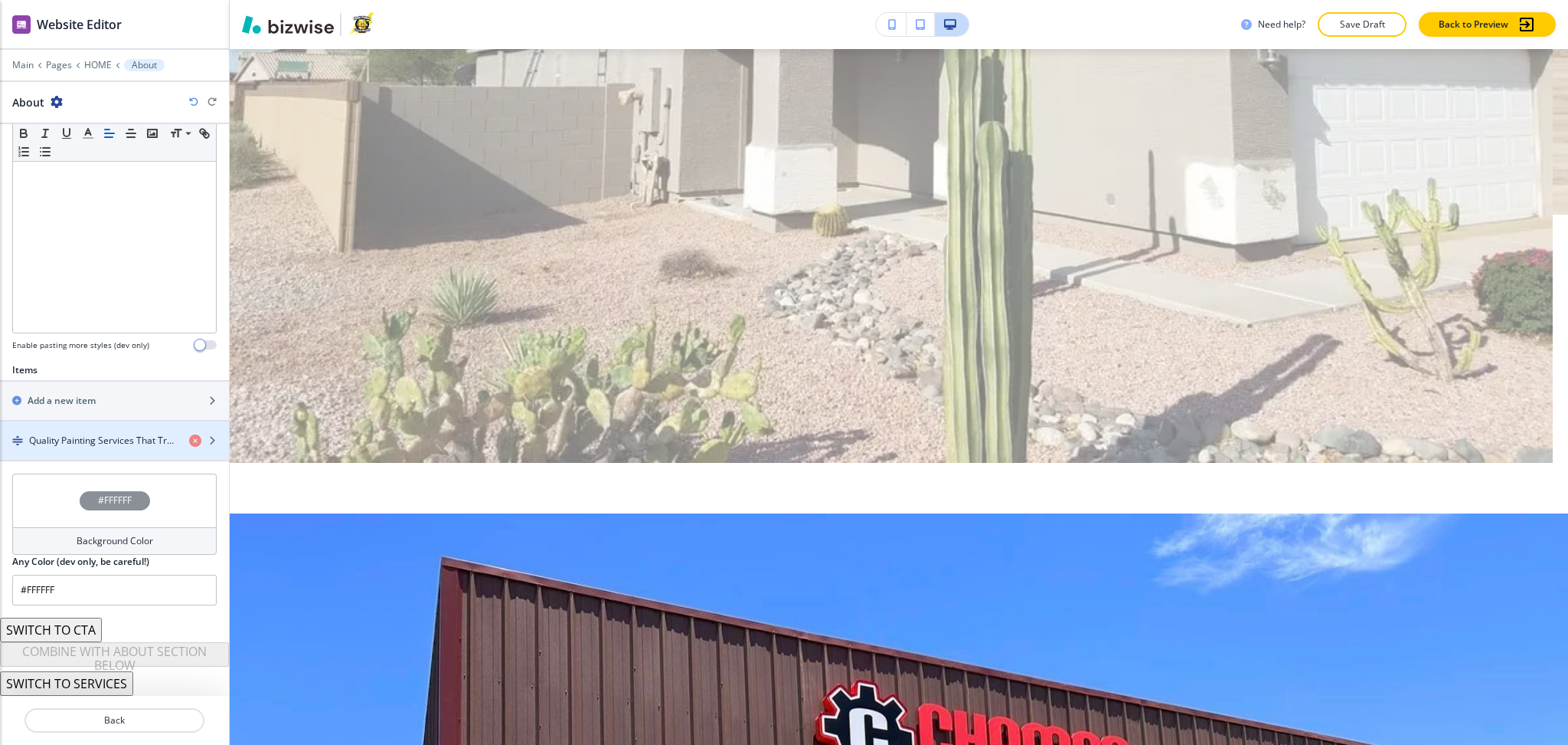
click at [86, 436] on h4 "Quality Painting Services That Transform Homes & Businesses" at bounding box center [102, 441] width 147 height 14
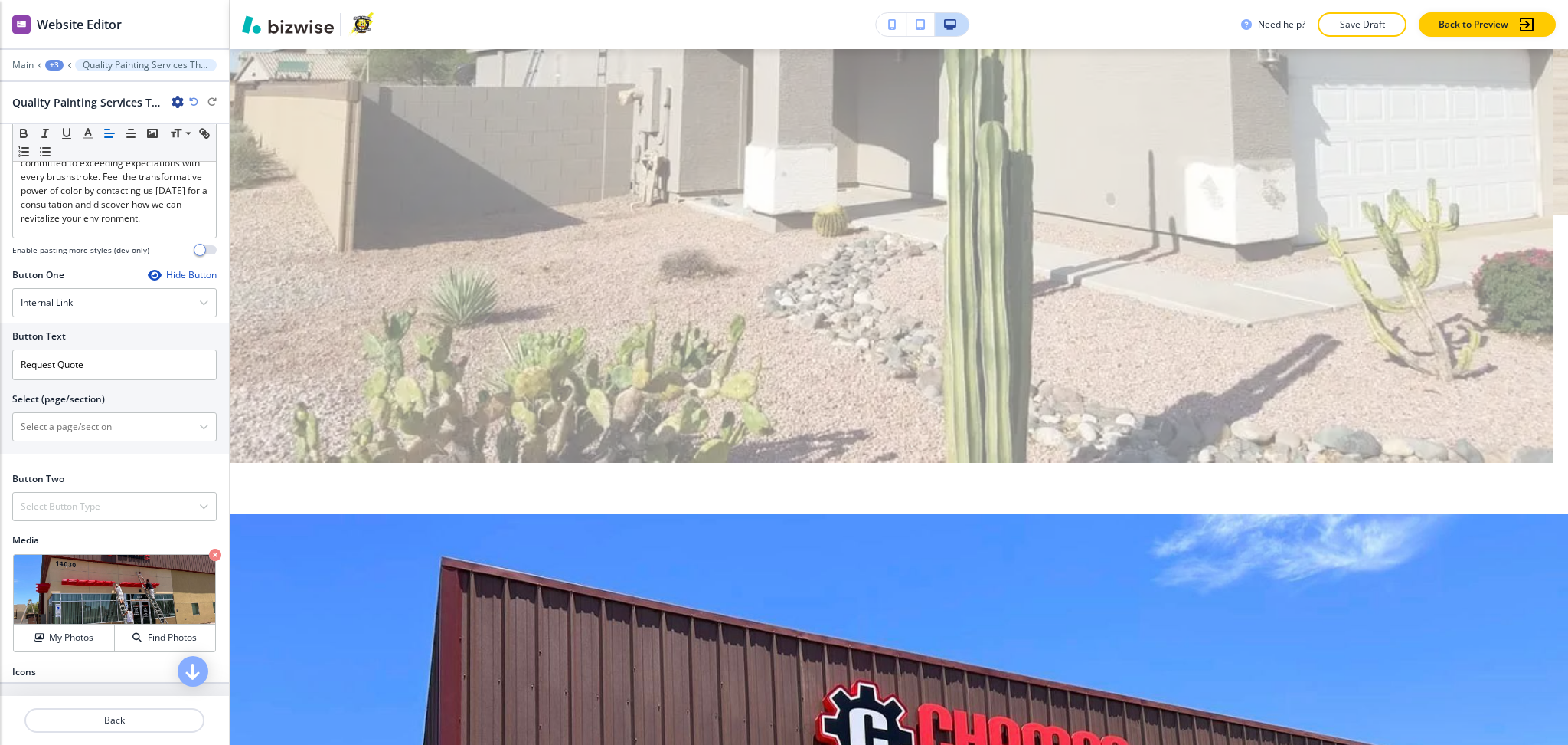
scroll to position [408, 0]
drag, startPoint x: 93, startPoint y: 384, endPoint x: 0, endPoint y: 376, distance: 93.3
click at [0, 376] on div "Button Text Request Quote Select (page/section) HOME HOME | Hero HOME | About C…" at bounding box center [115, 387] width 229 height 131
click at [53, 439] on \(page\/section\) "Manual Input" at bounding box center [106, 426] width 186 height 26
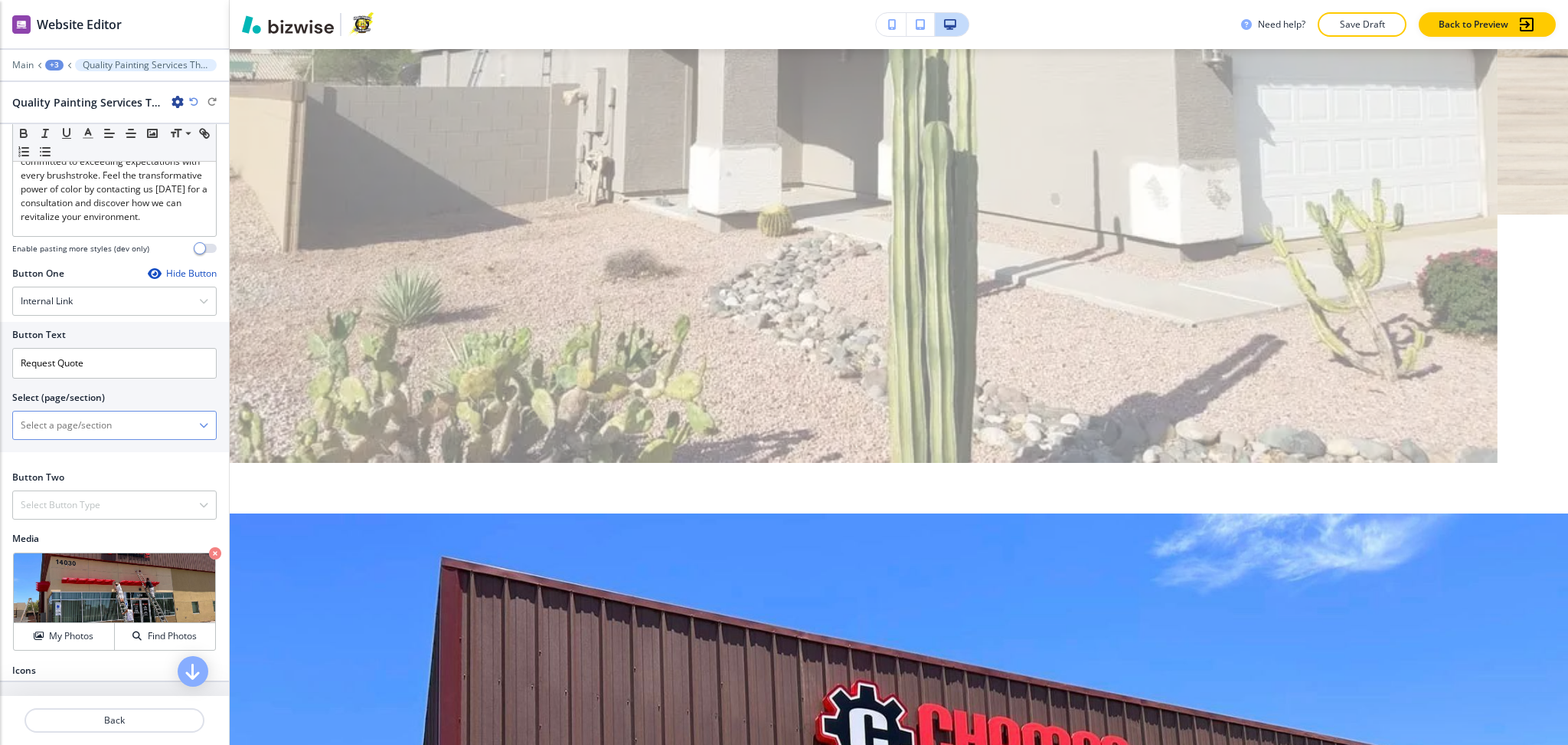
paste \(page\/section\) "Request Quote"
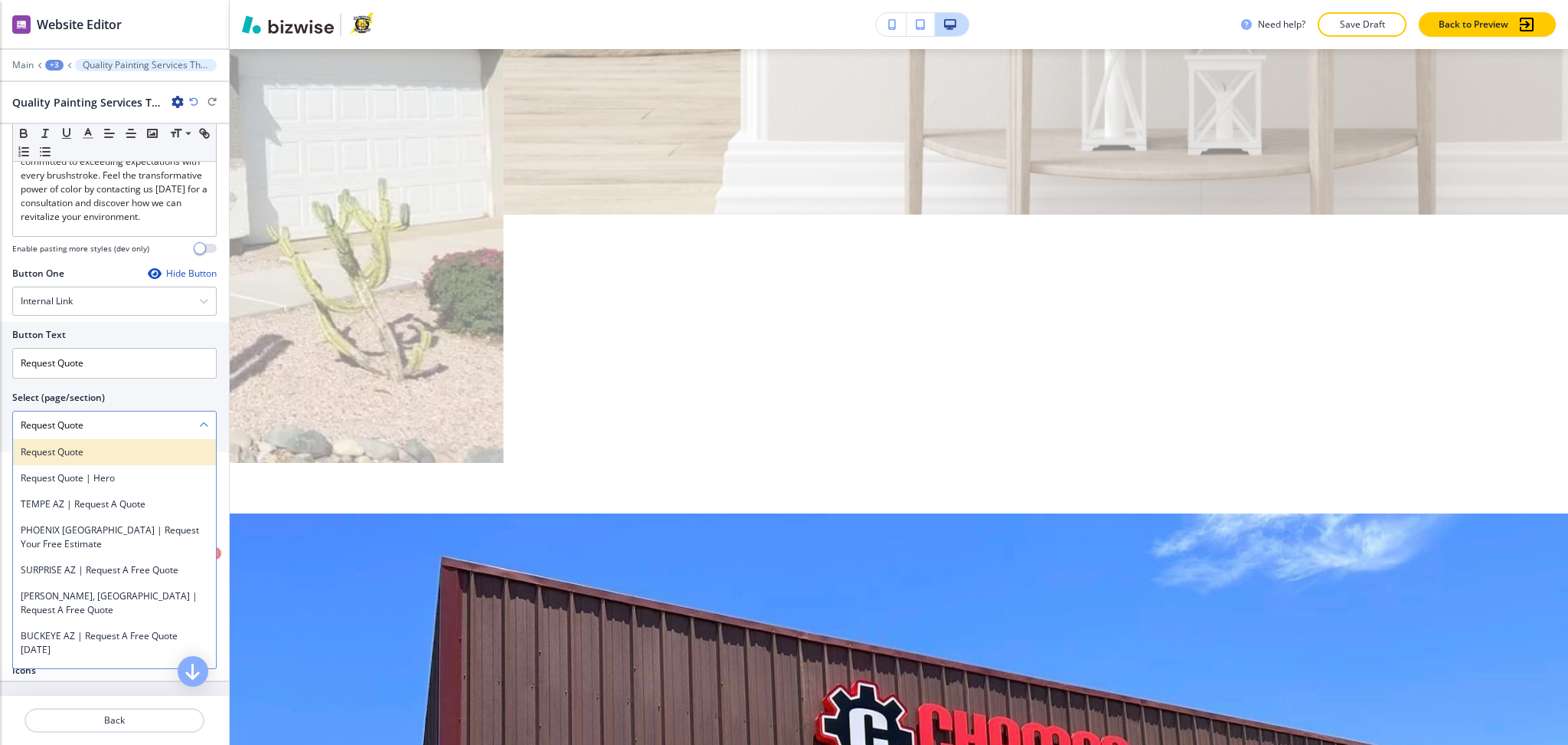
type \(page\/section\) "Request Quote"
click at [59, 465] on div "Request Quote" at bounding box center [115, 452] width 203 height 26
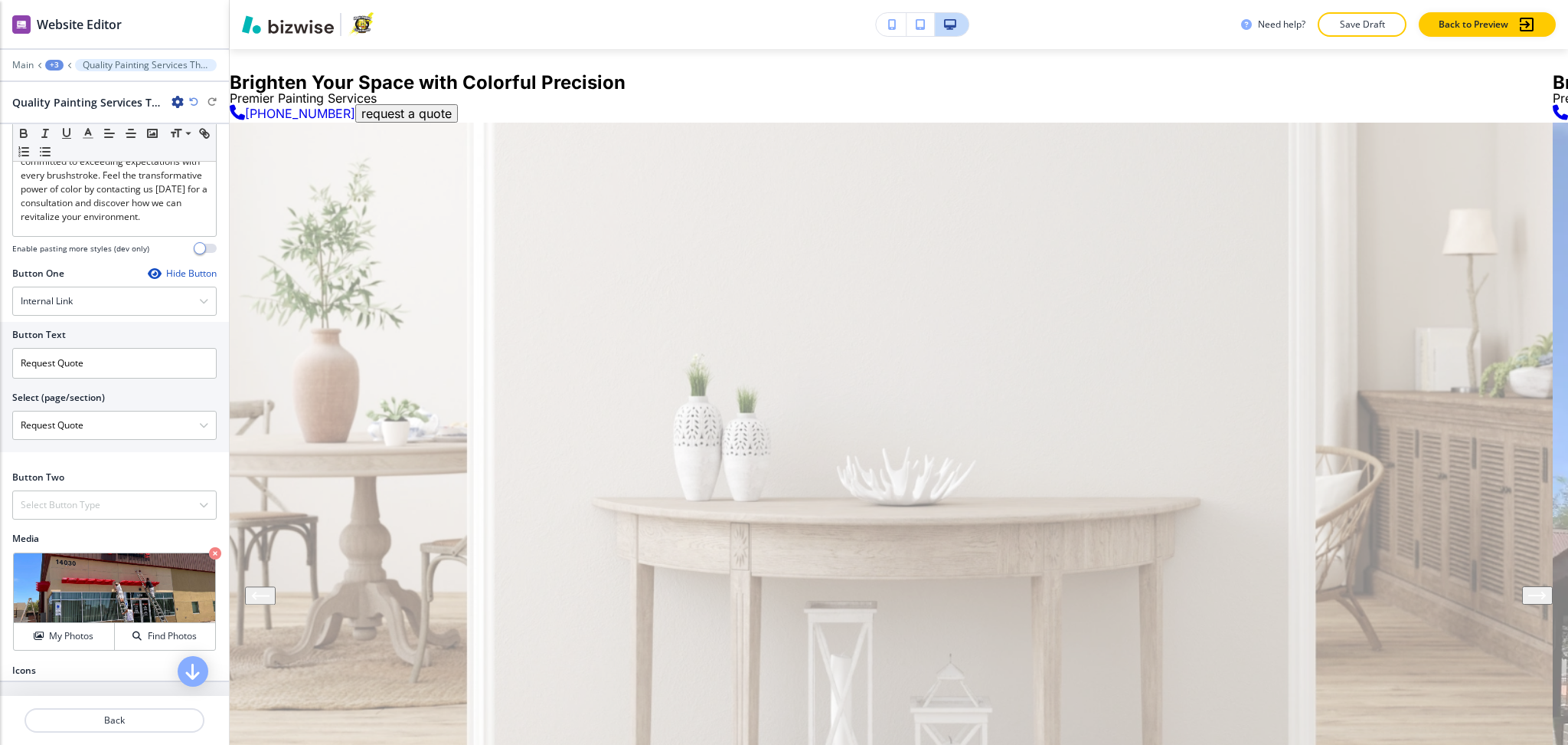
scroll to position [0, 0]
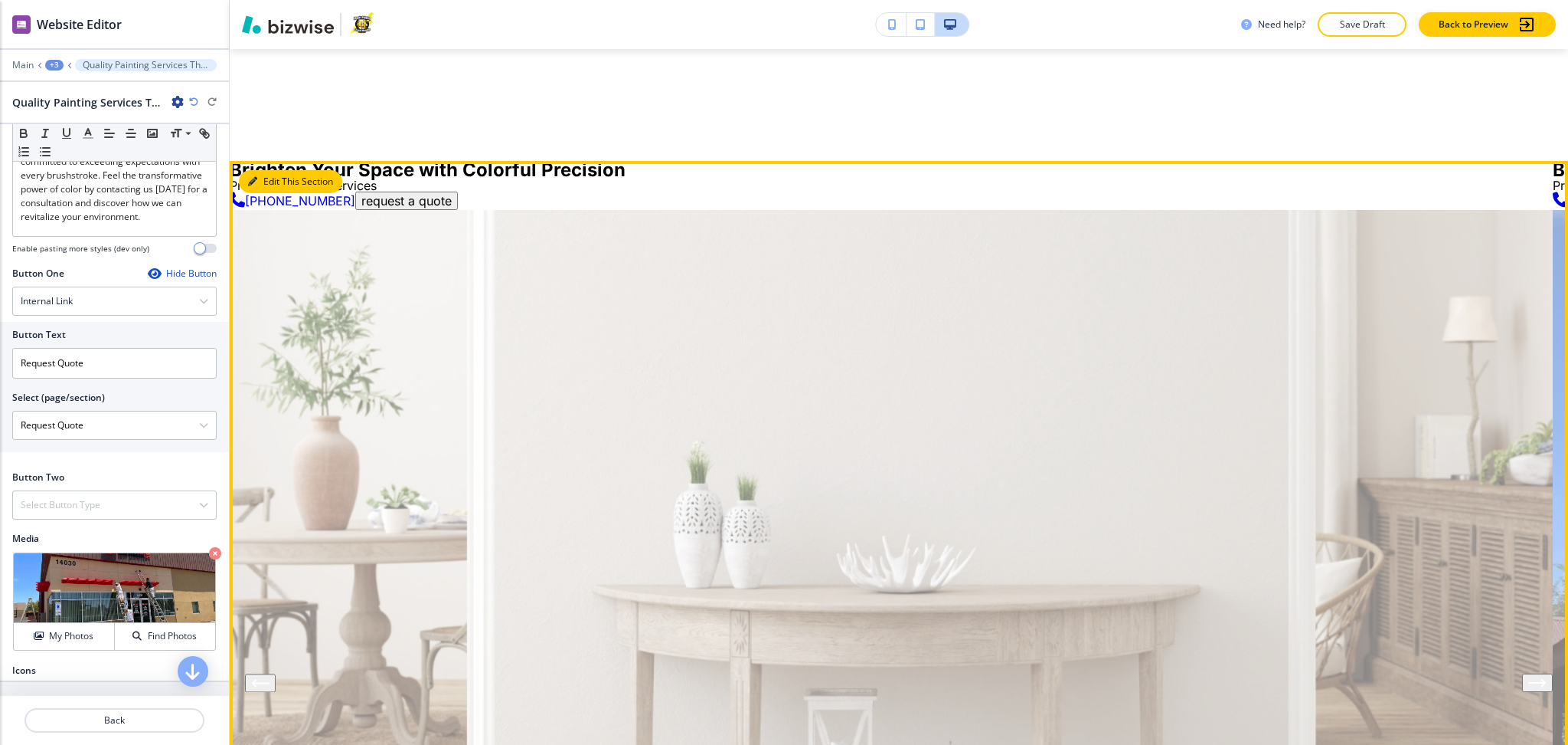
click at [263, 189] on button "Edit This Section" at bounding box center [290, 181] width 103 height 23
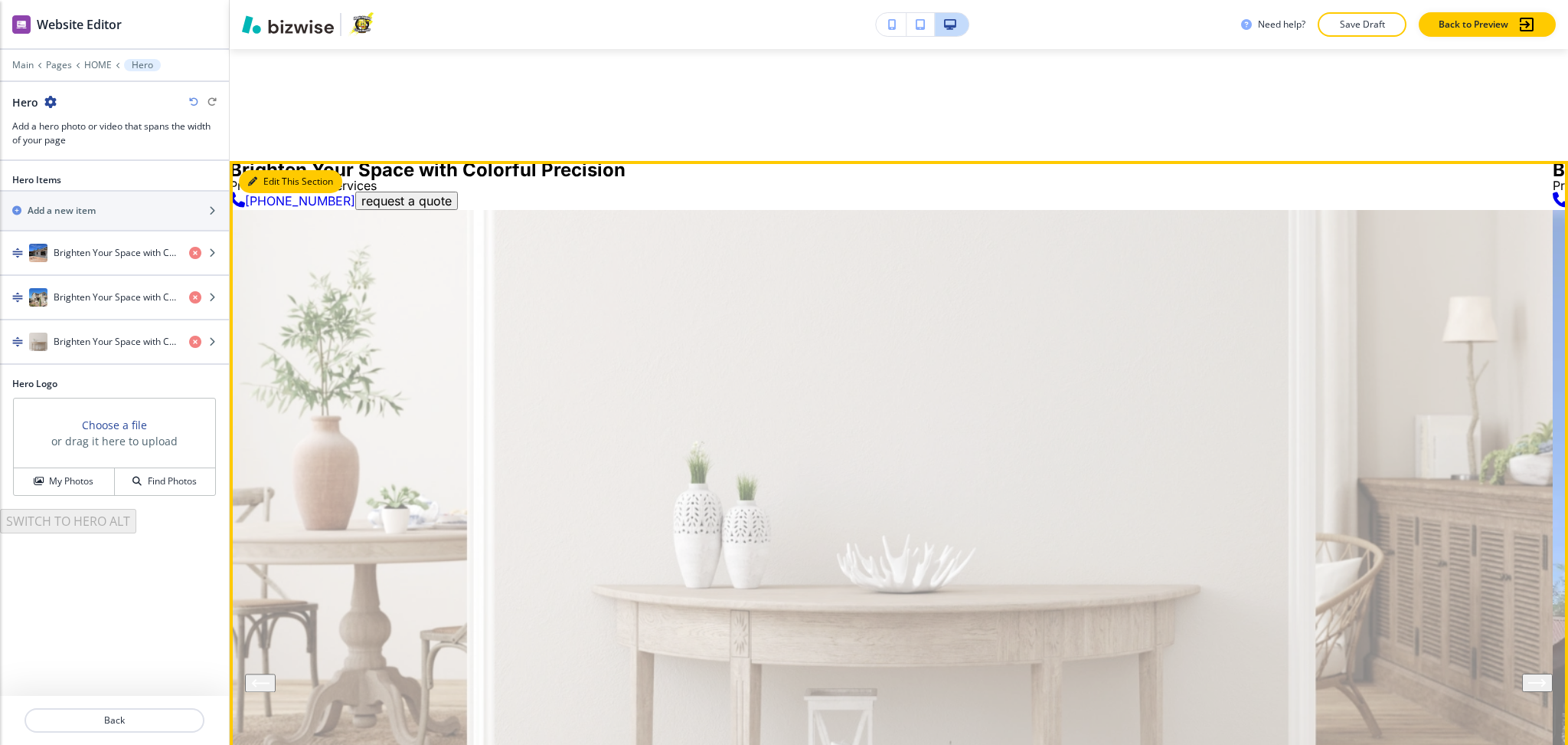
scroll to position [112, 0]
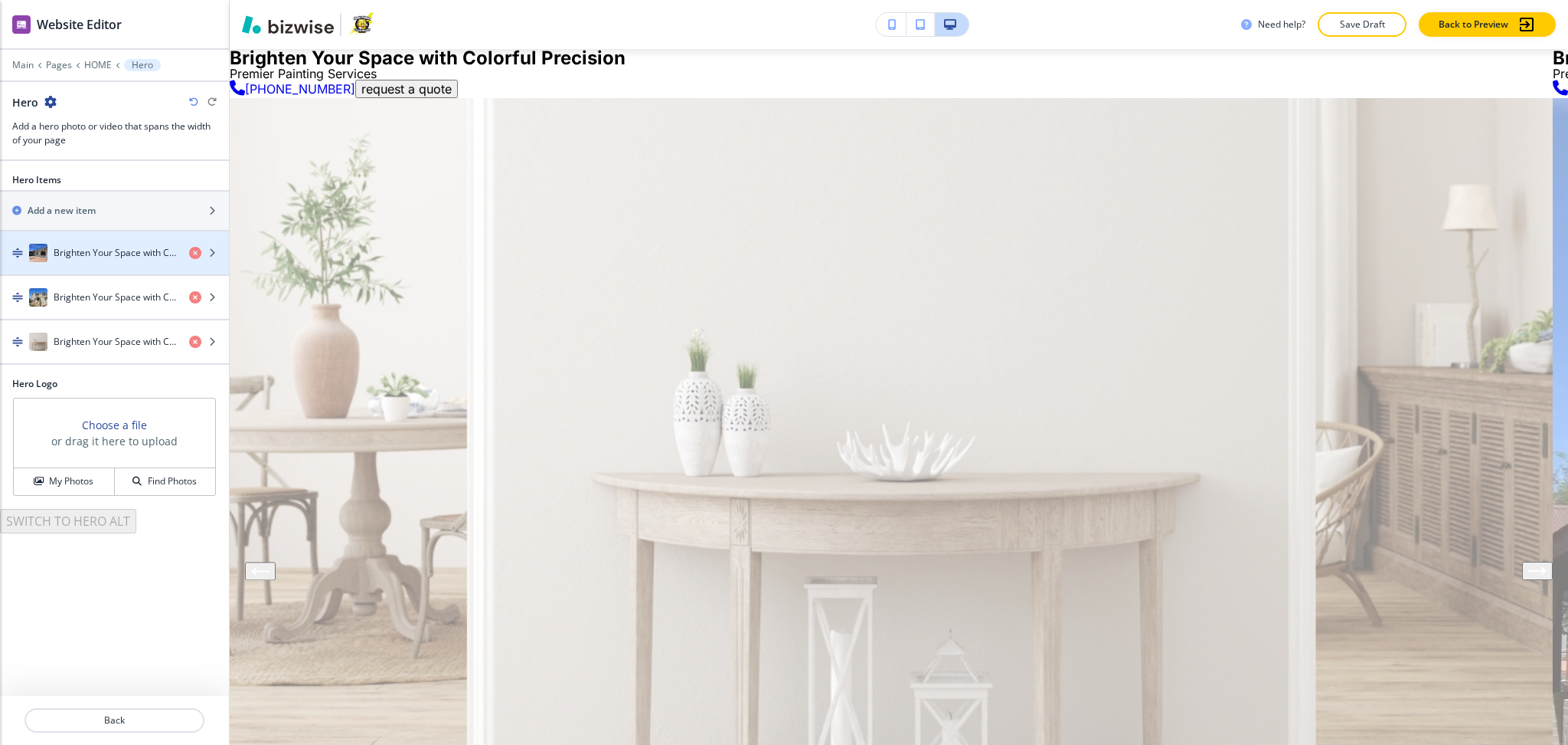
click at [119, 248] on h4 "Brighten Your Space with Colorful Precision" at bounding box center [115, 253] width 123 height 14
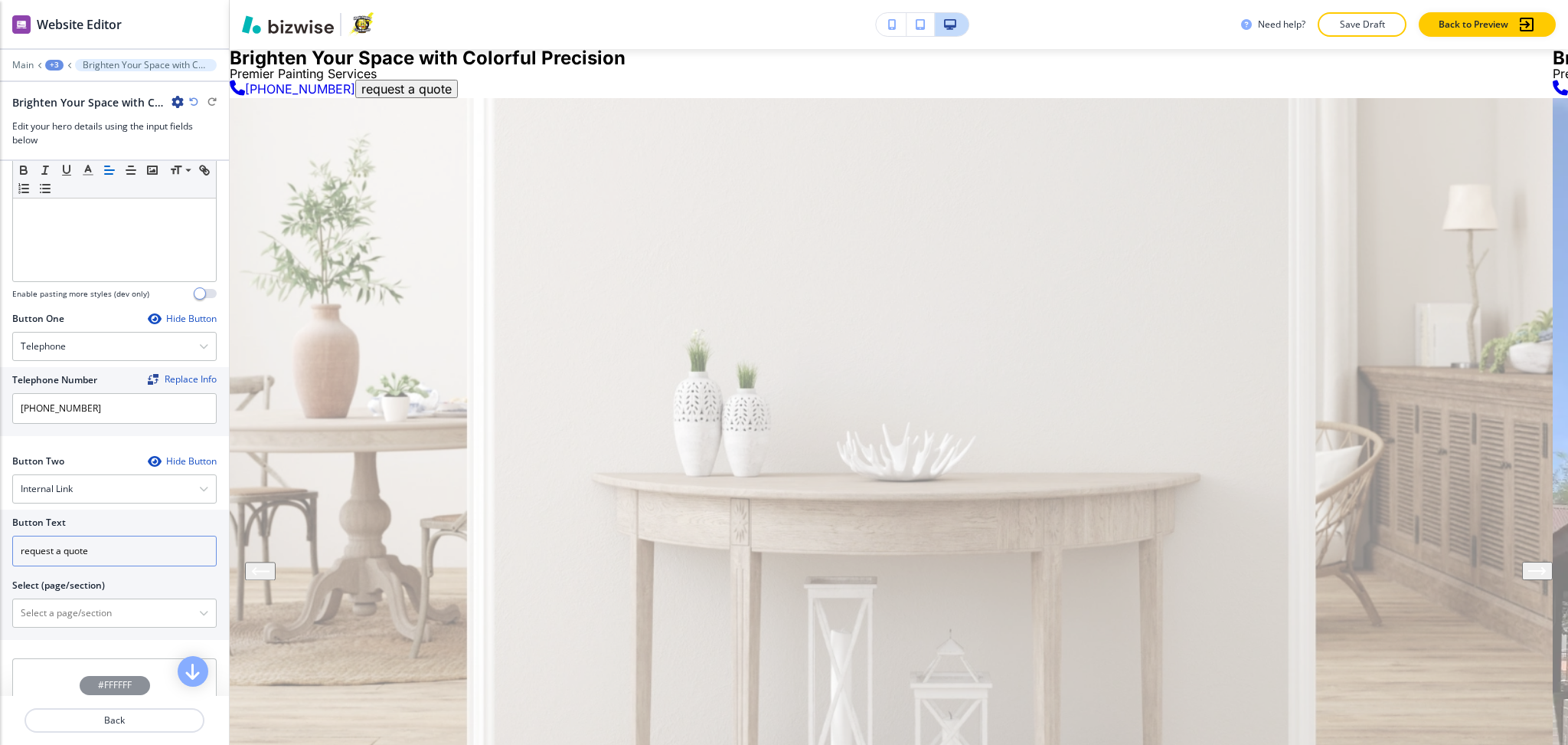
scroll to position [530, 0]
click at [67, 617] on \(page\/section\) "Manual Input" at bounding box center [106, 611] width 186 height 26
paste \(page\/section\) "Request Quote"
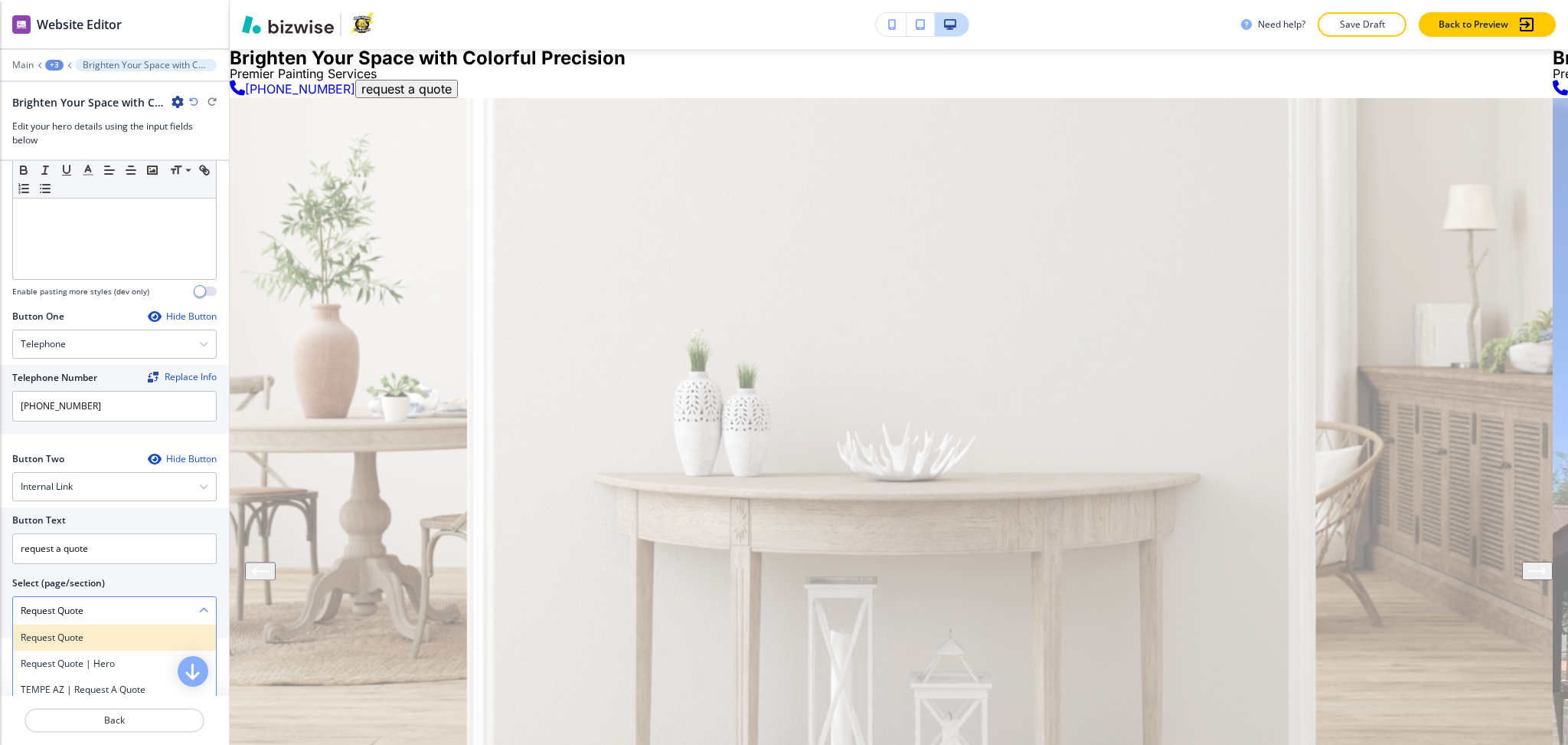
type \(page\/section\) "Request Quote"
click at [72, 641] on h4 "Request Quote" at bounding box center [115, 637] width 188 height 14
click at [103, 714] on p "Back" at bounding box center [115, 720] width 177 height 14
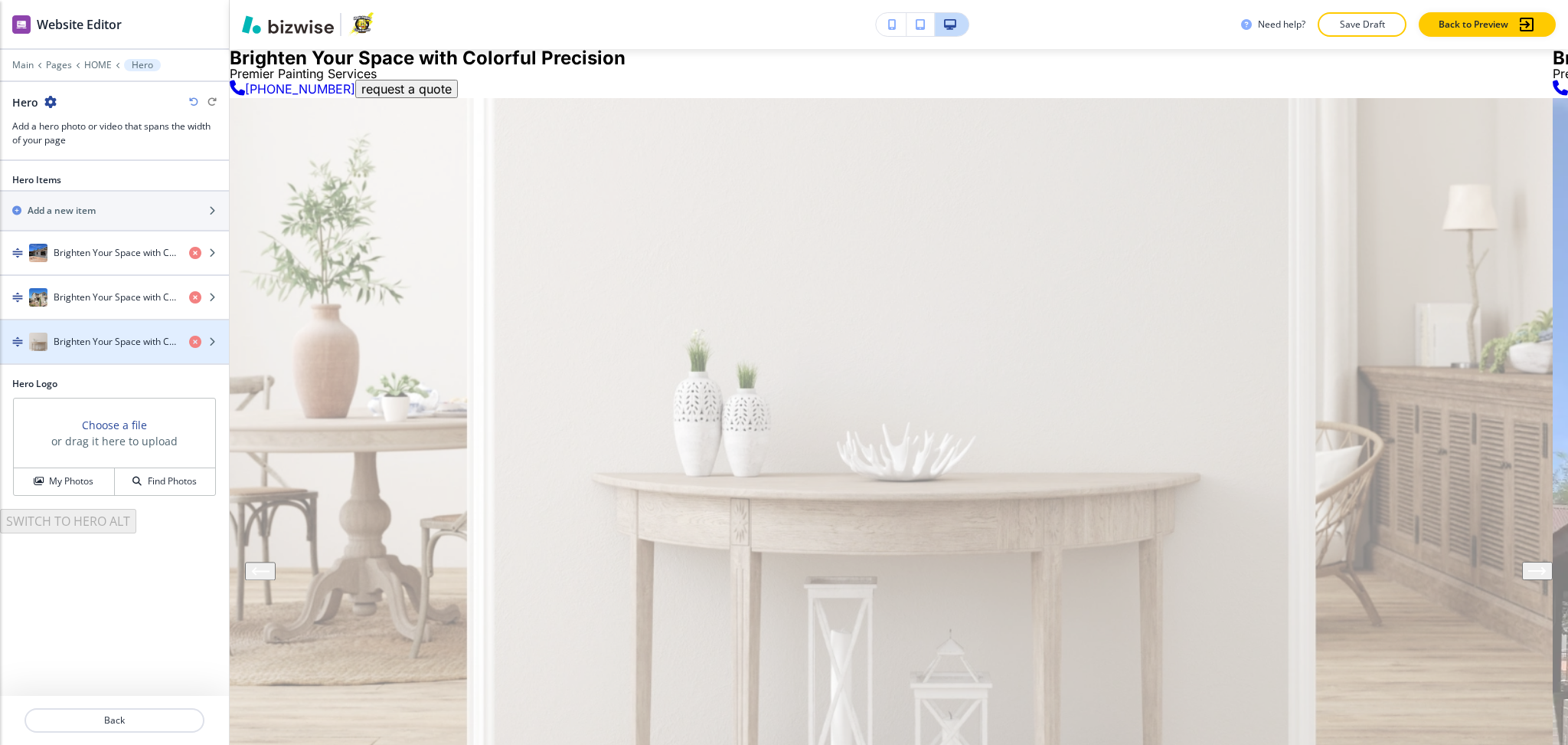
click at [94, 308] on div "button" at bounding box center [115, 312] width 229 height 12
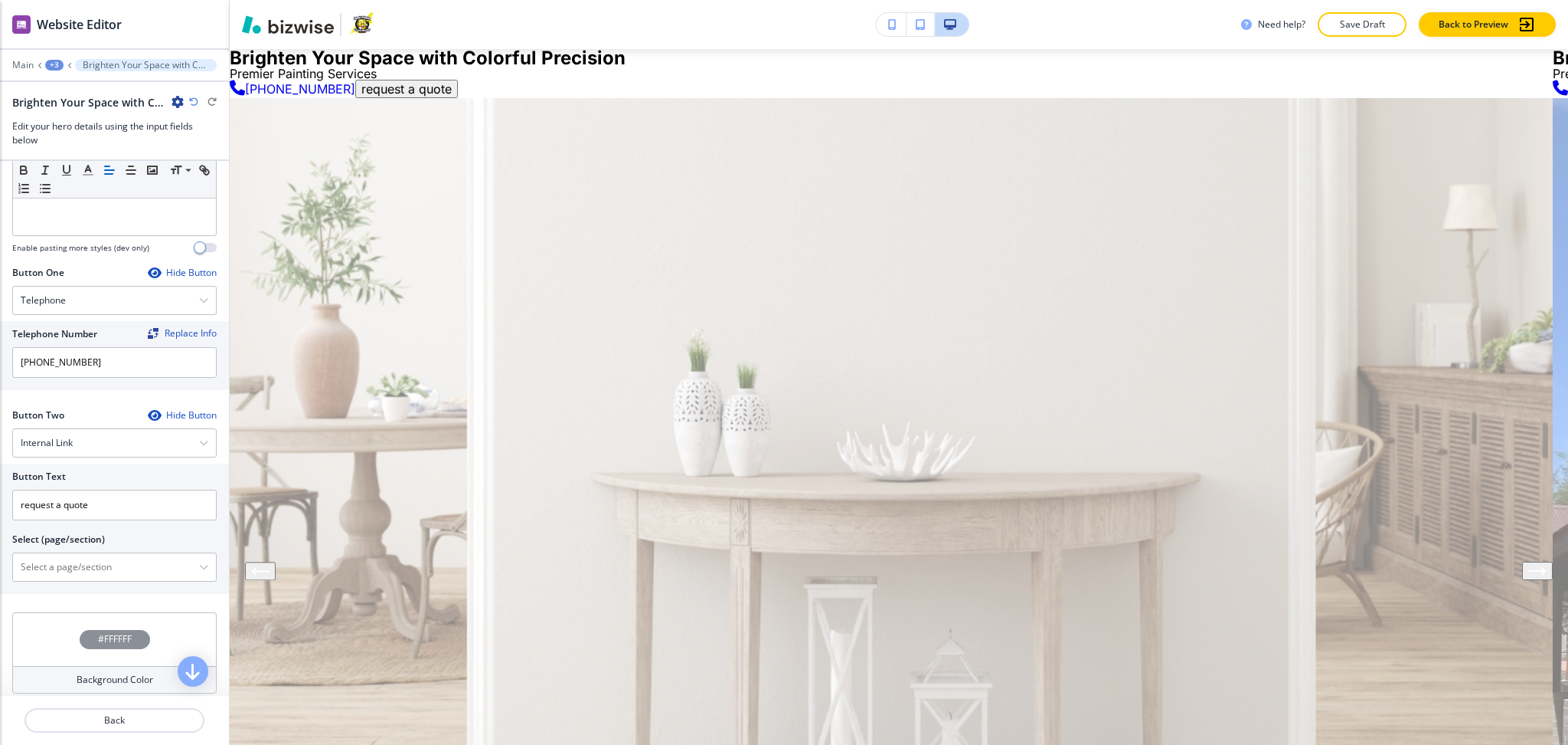
scroll to position [638, 0]
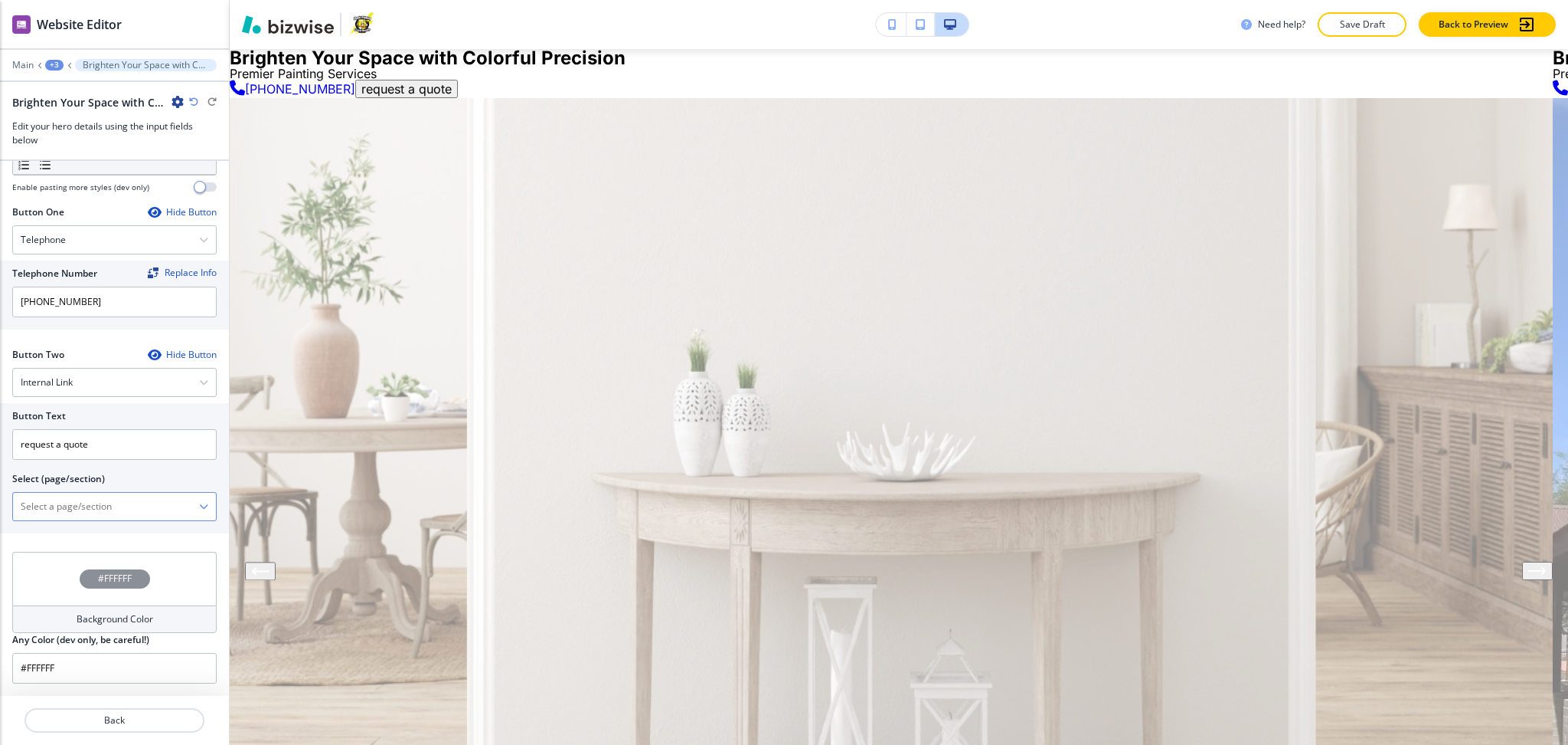
click at [66, 504] on \(page\/section\) "Manual Input" at bounding box center [106, 506] width 186 height 26
paste \(page\/section\) "Request Quote"
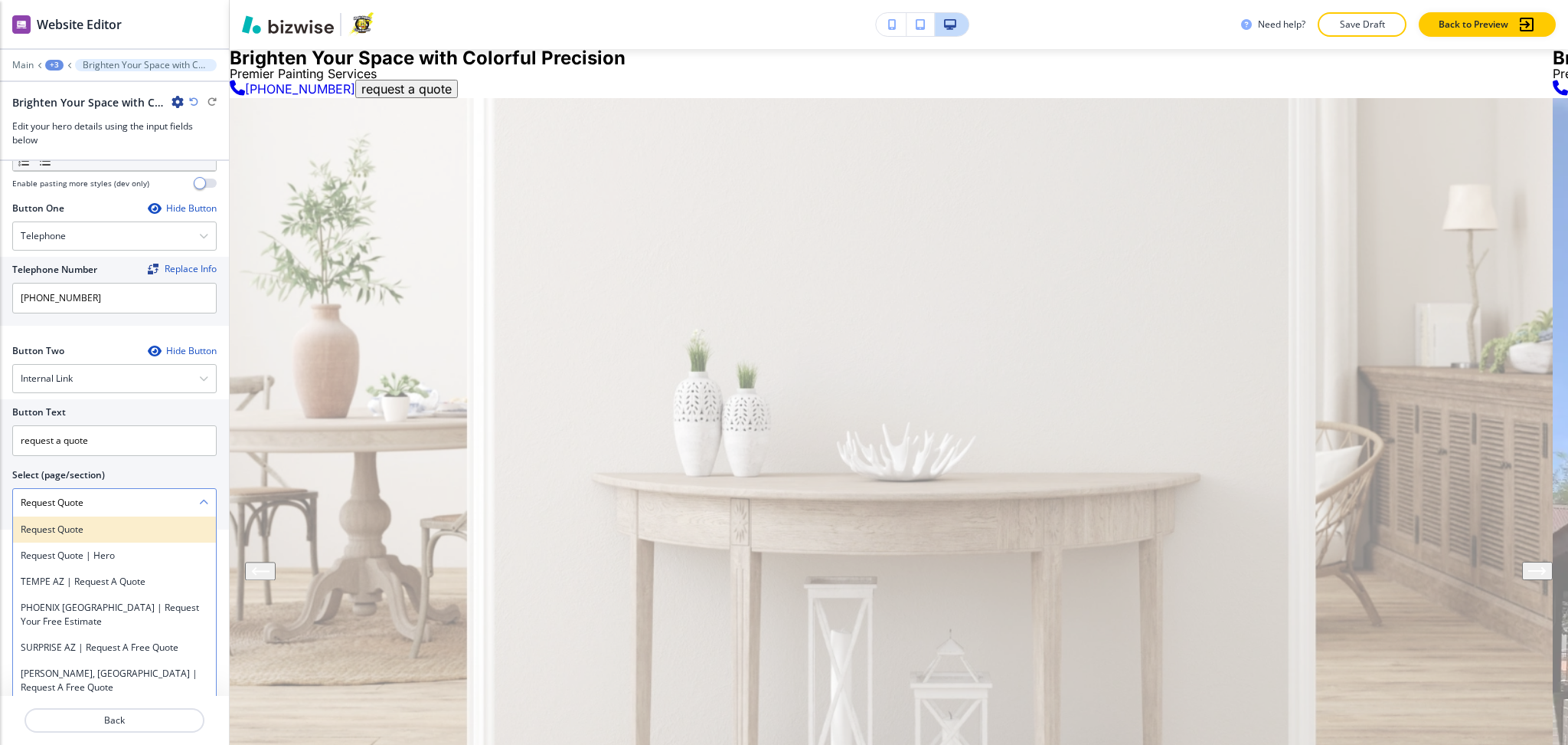
type \(page\/section\) "Request Quote"
click at [77, 536] on h4 "Request Quote" at bounding box center [115, 529] width 188 height 14
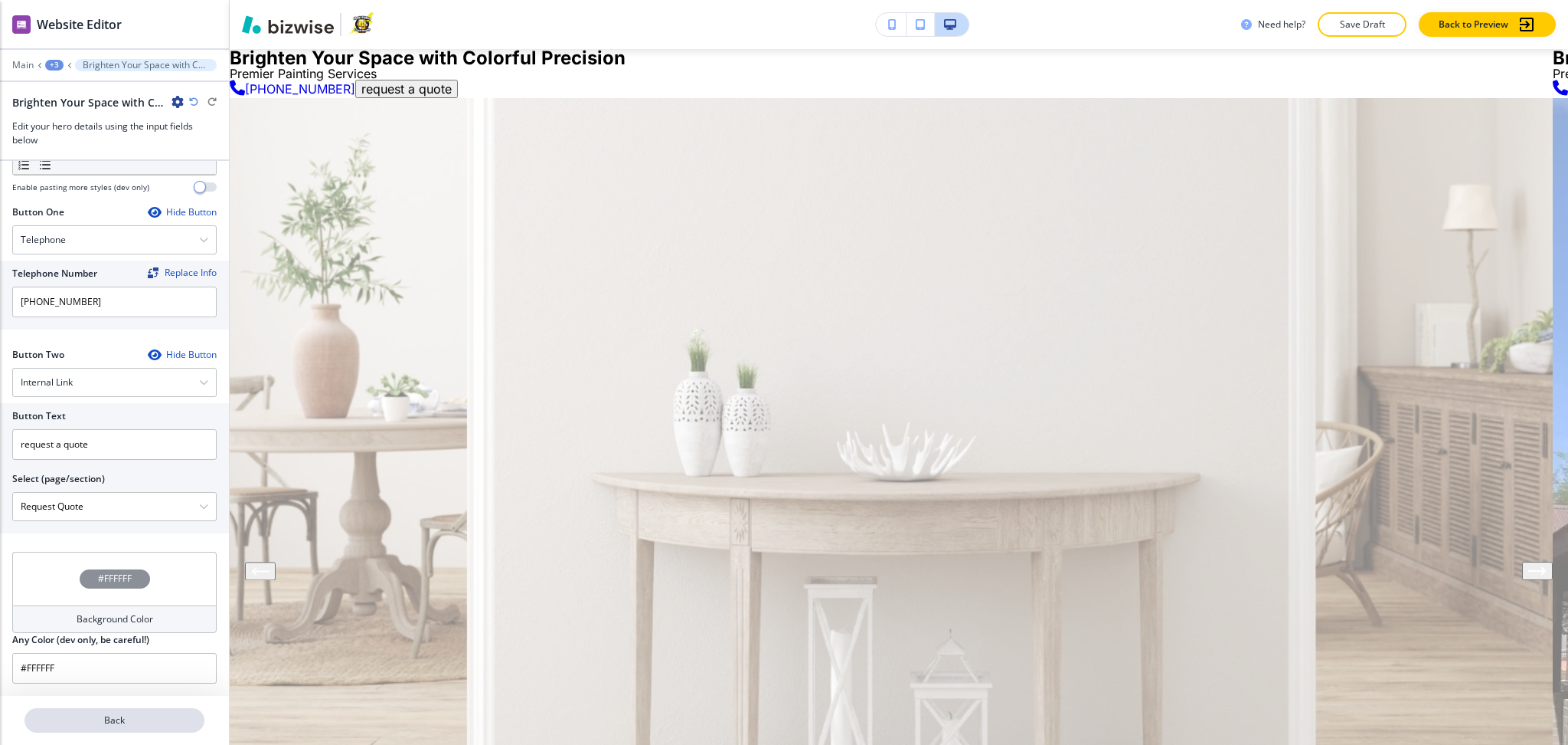
click at [98, 711] on button "Back" at bounding box center [115, 721] width 180 height 24
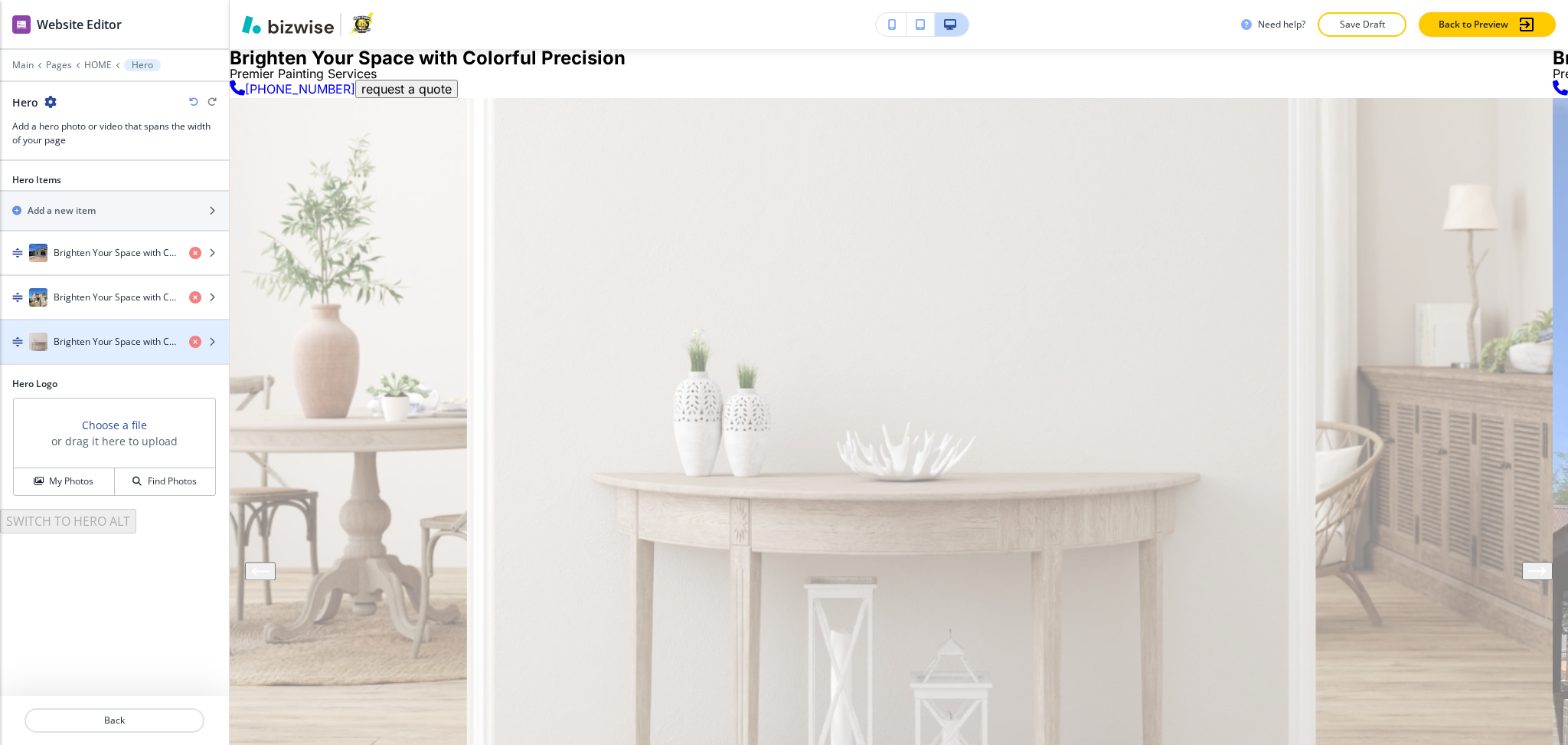
click at [95, 336] on h4 "Brighten Your Space with Colorful Precision" at bounding box center [115, 341] width 123 height 14
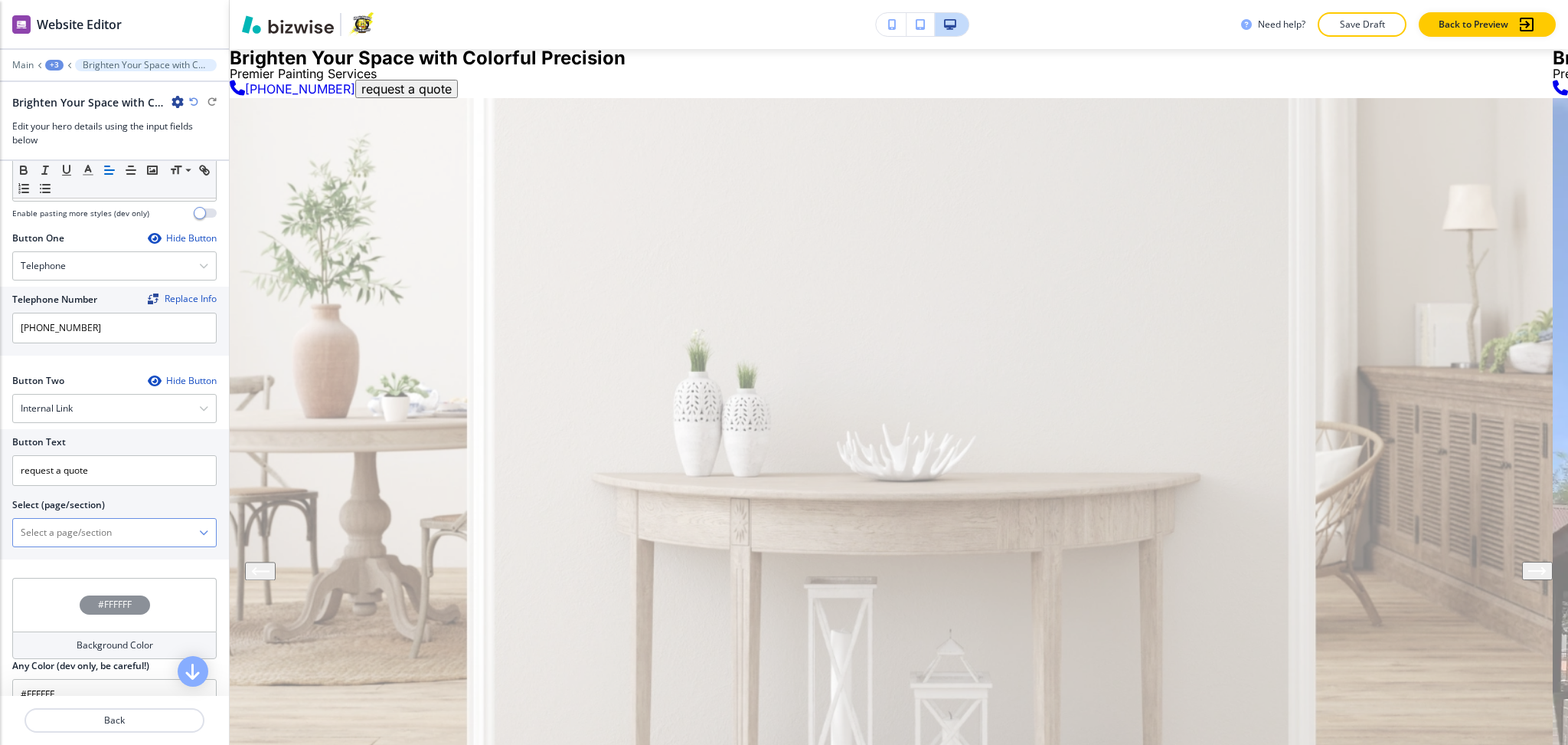
scroll to position [612, 0]
click at [97, 533] on \(page\/section\) "Manual Input" at bounding box center [106, 530] width 186 height 26
paste \(page\/section\) "Request Quote"
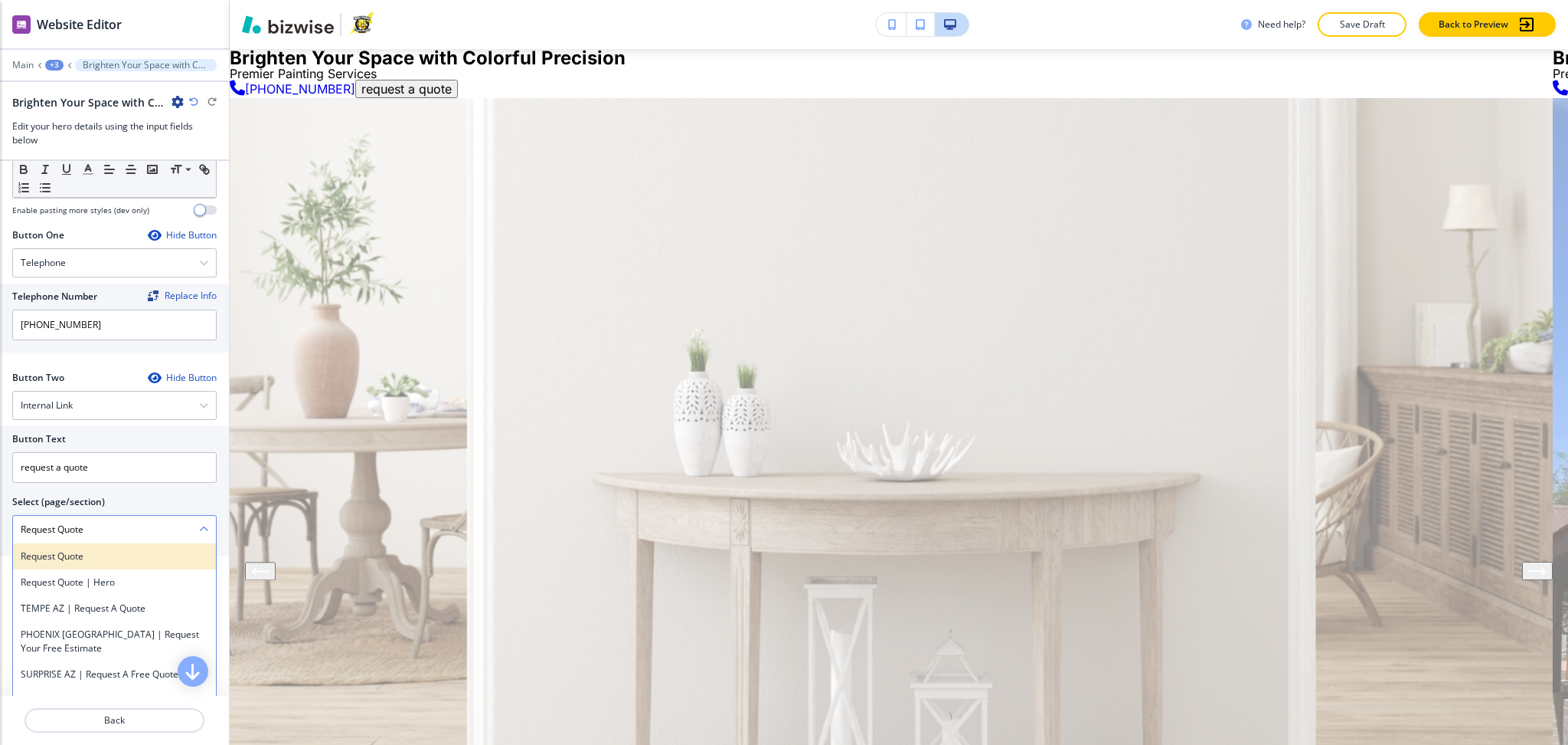
type \(page\/section\) "Request Quote"
click at [92, 553] on h4 "Request Quote" at bounding box center [115, 556] width 188 height 14
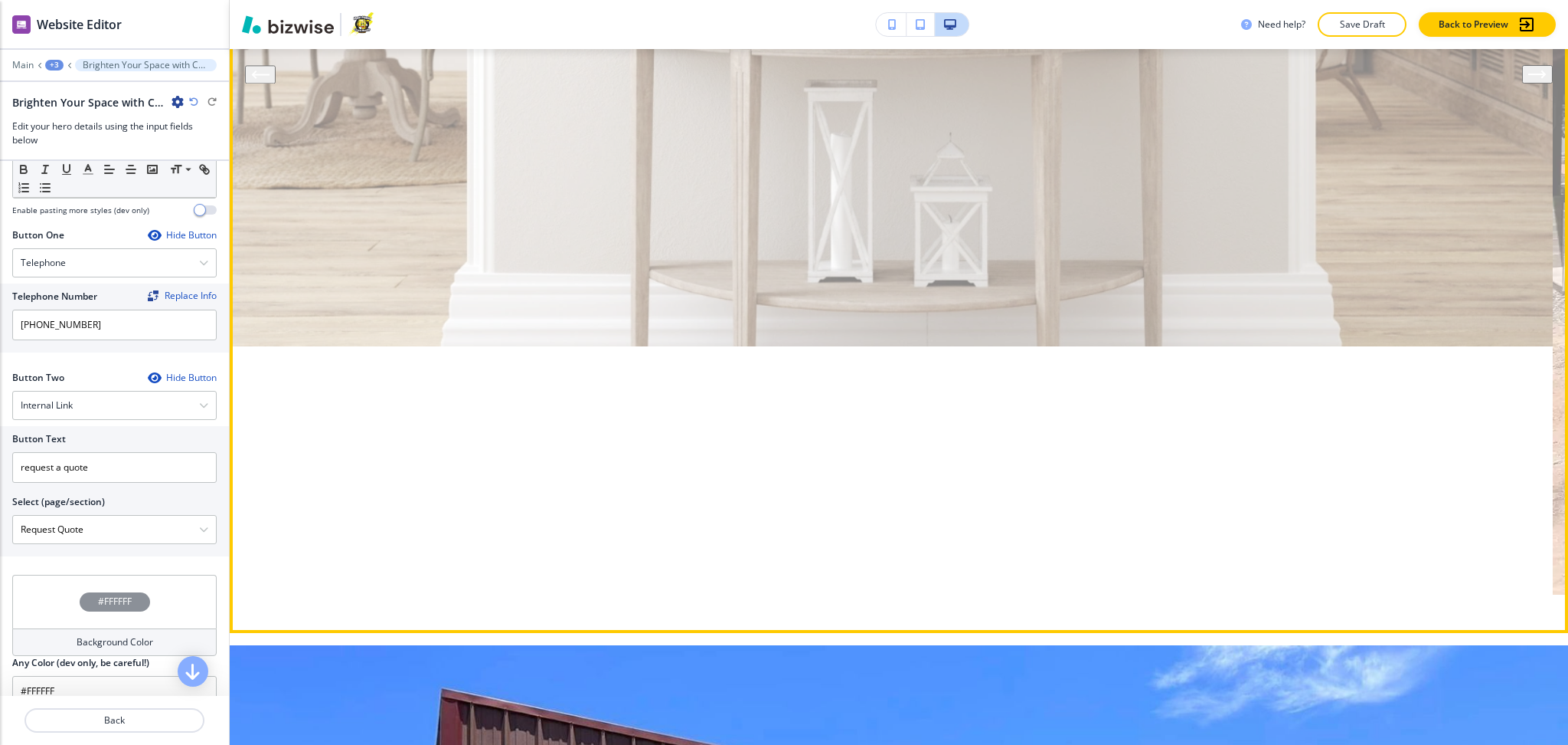
scroll to position [611, 0]
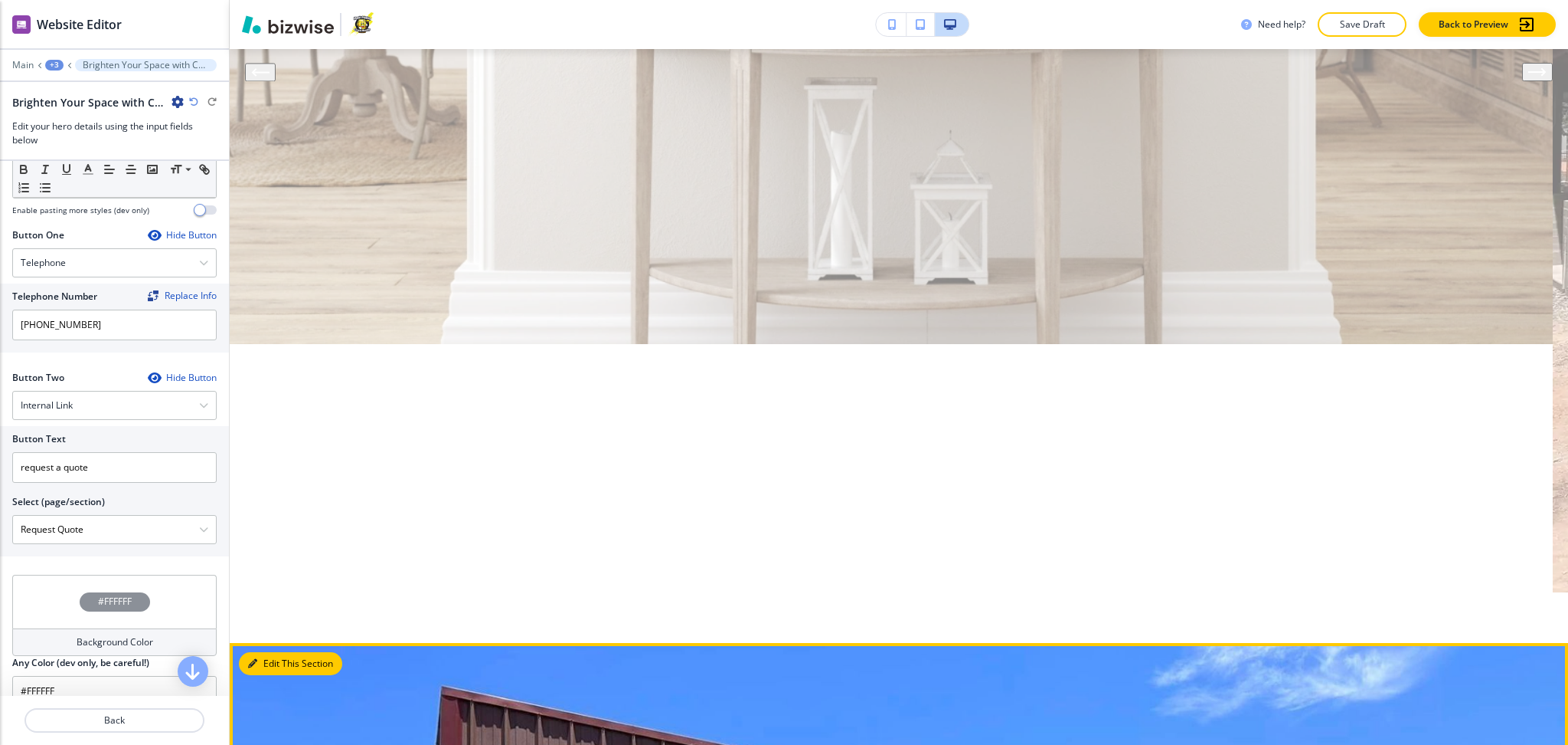
click at [262, 652] on button "Edit This Section" at bounding box center [290, 663] width 103 height 23
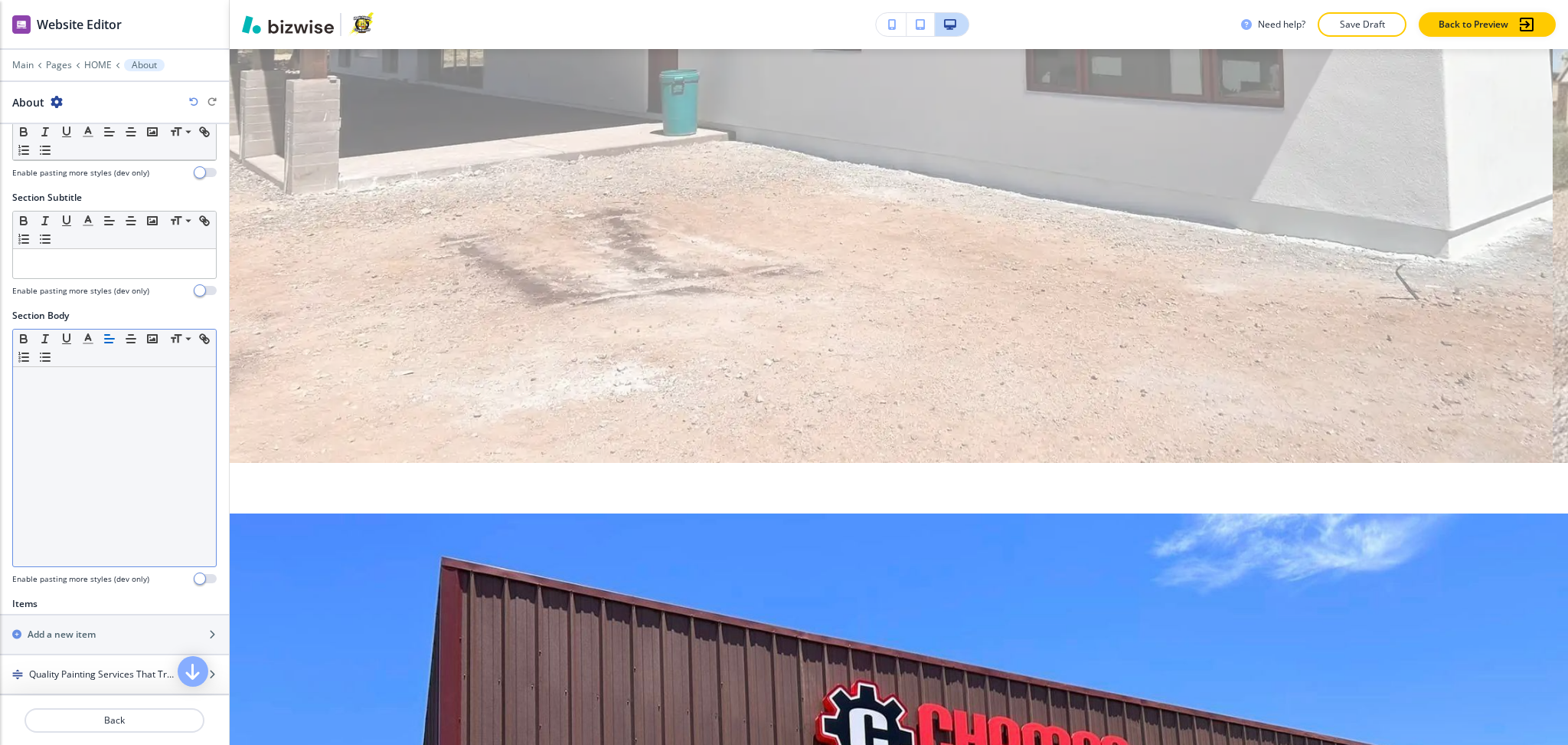
scroll to position [308, 0]
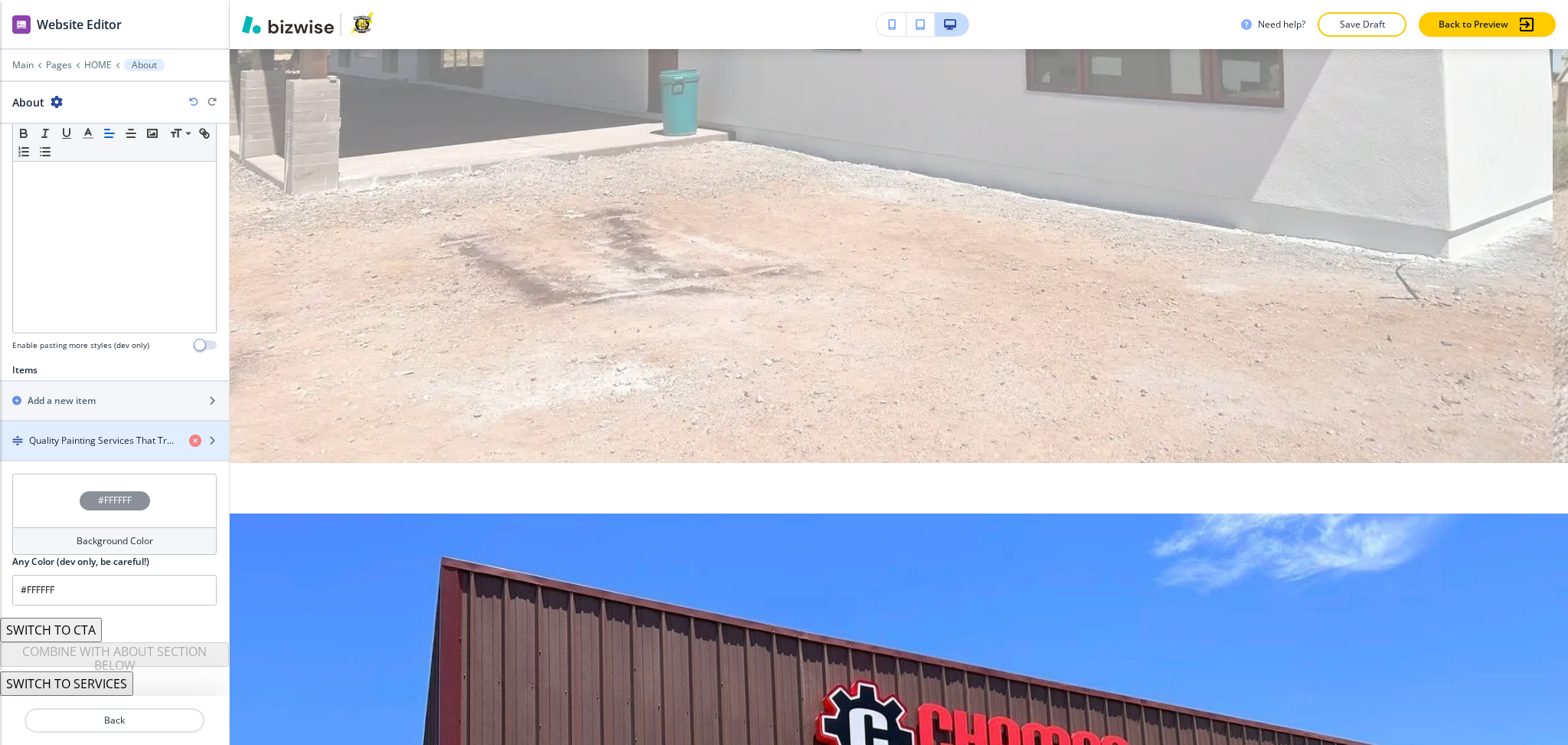
click at [75, 442] on h4 "Quality Painting Services That Transform Homes & Businesses" at bounding box center [102, 441] width 147 height 14
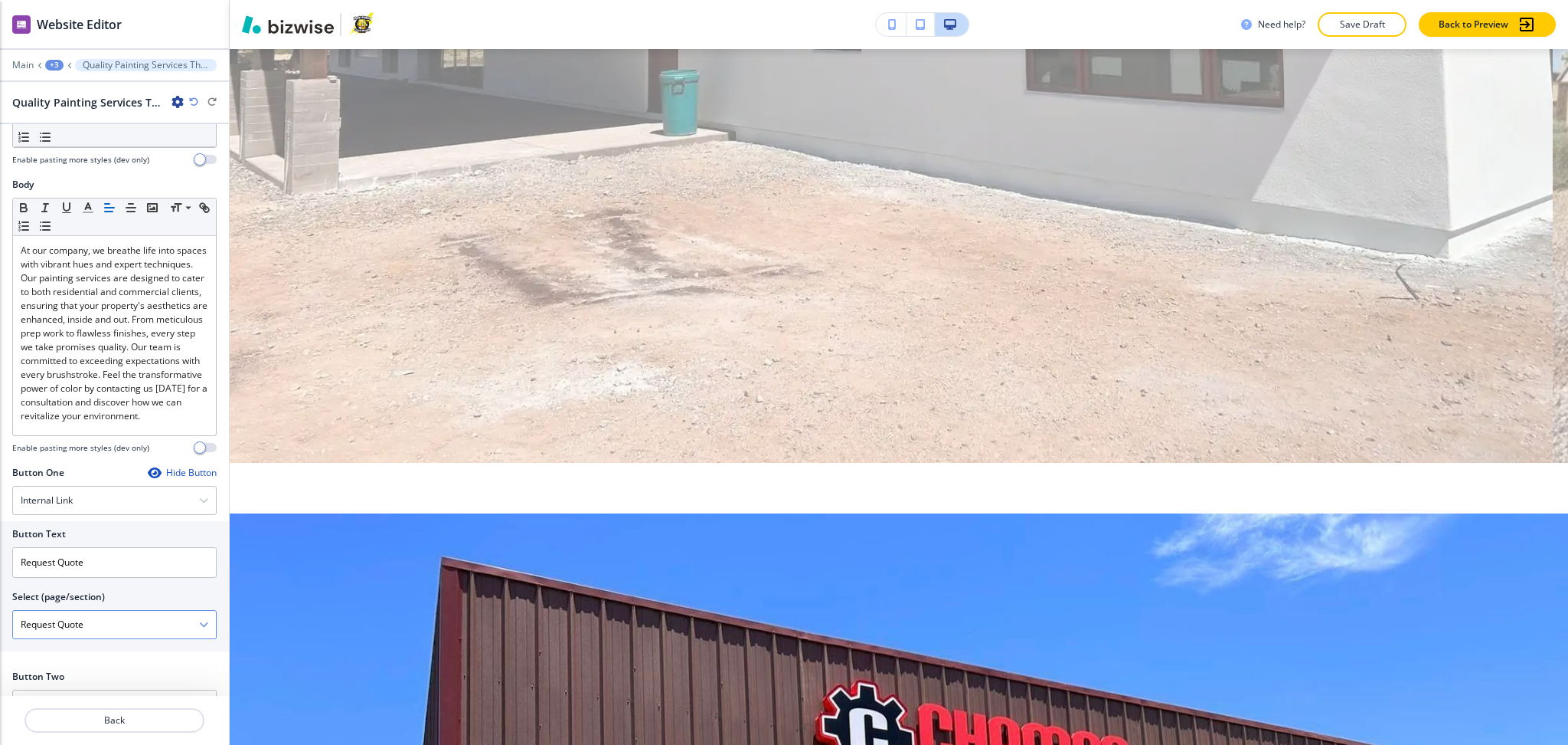
scroll to position [470, 0]
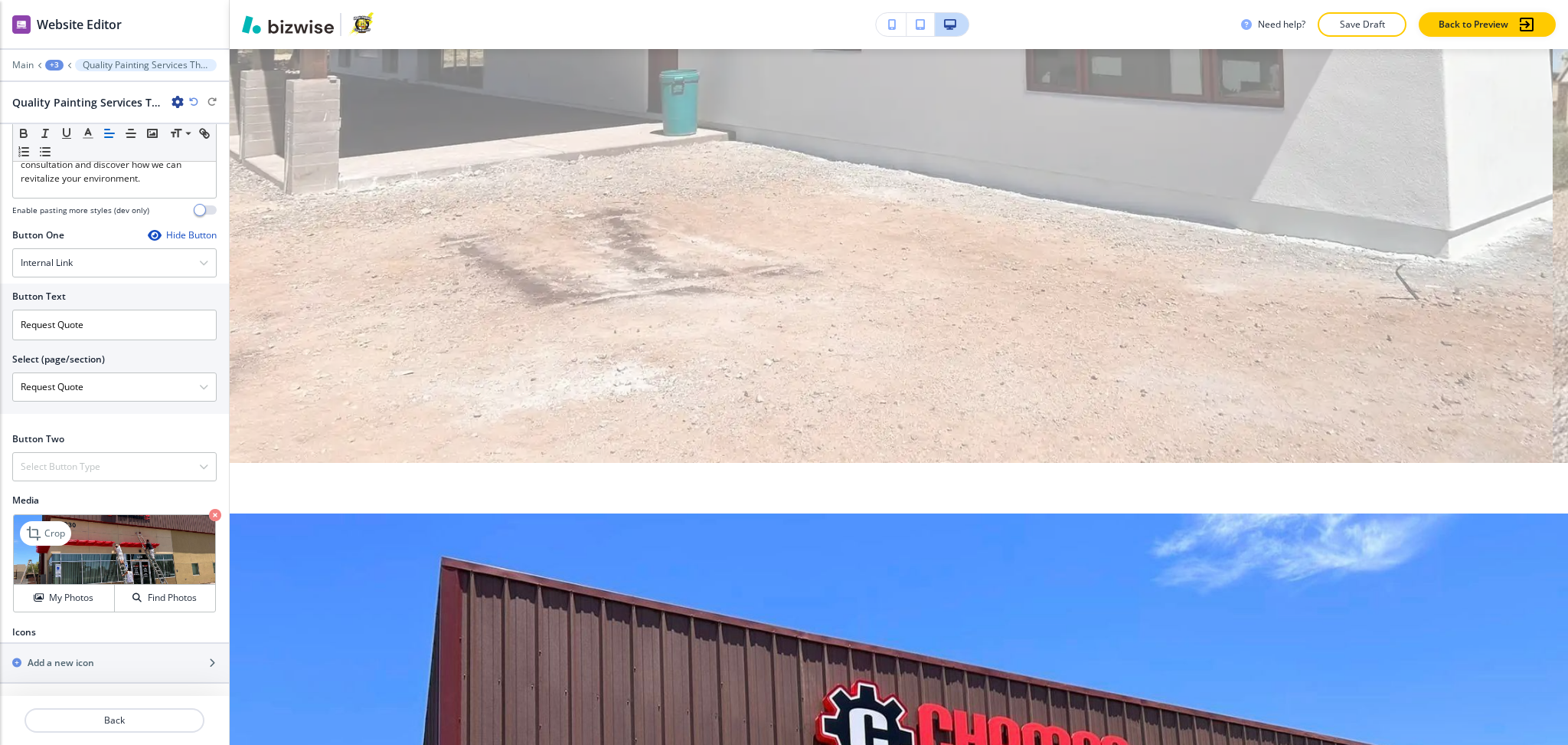
click at [209, 513] on icon "button" at bounding box center [215, 515] width 12 height 12
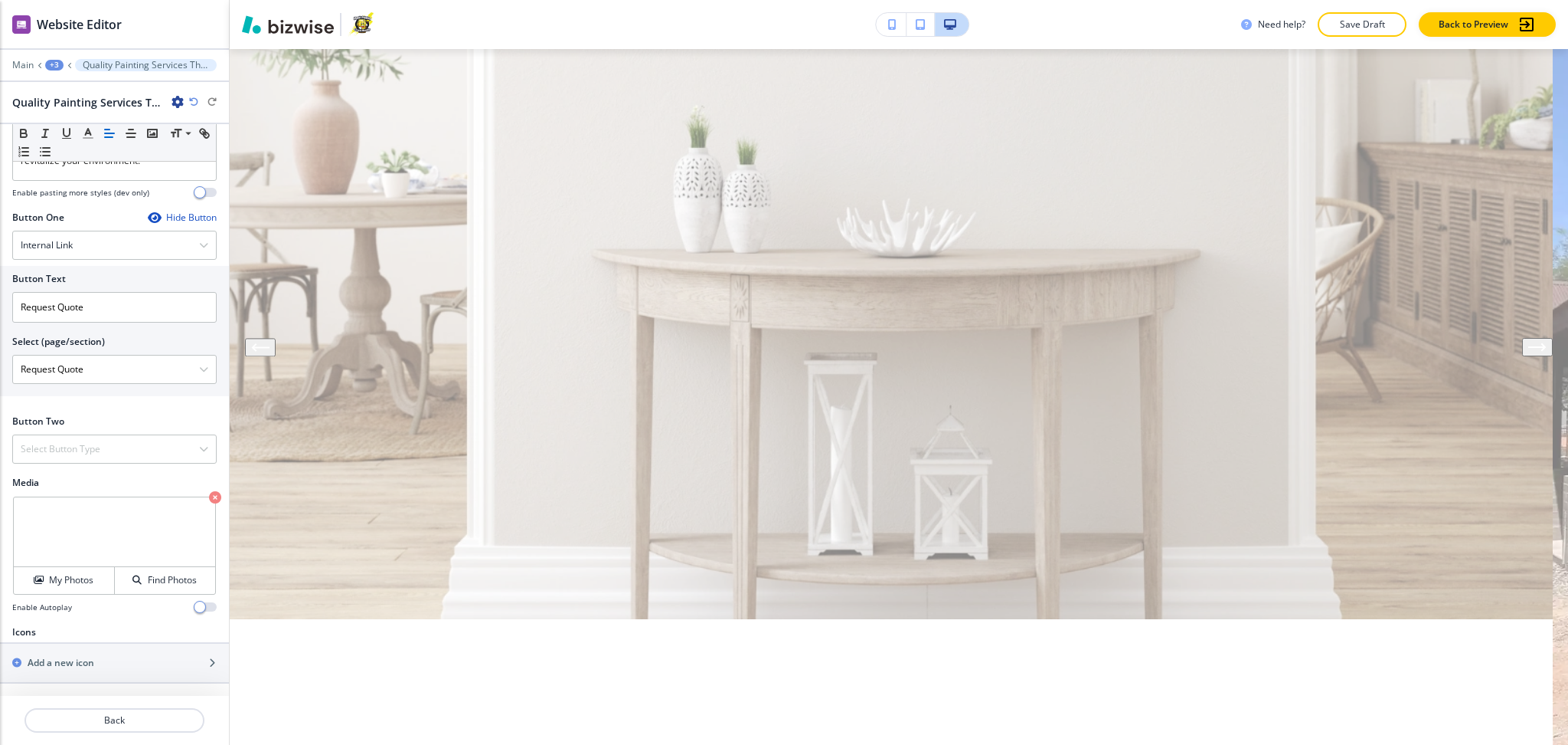
scroll to position [334, 0]
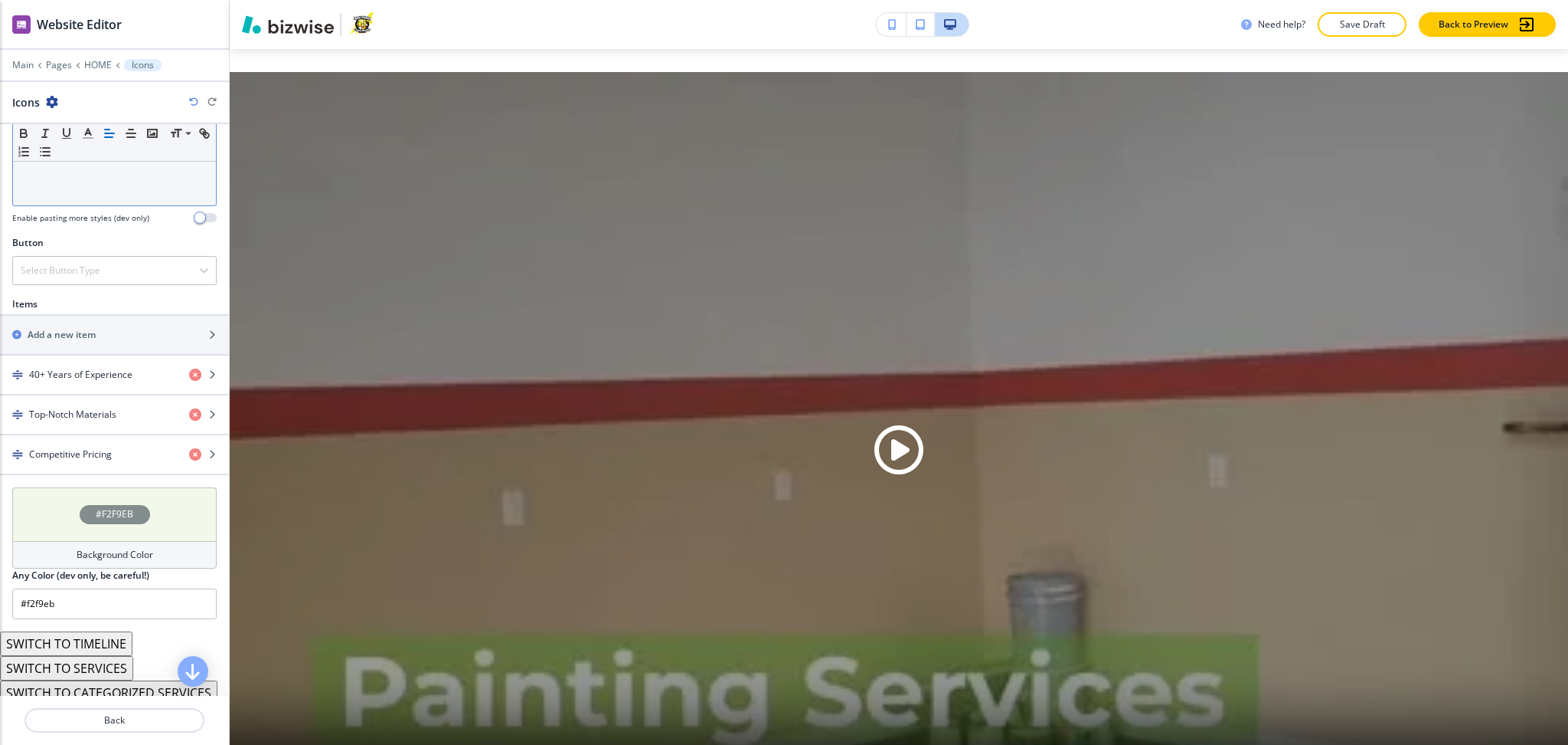
scroll to position [473, 0]
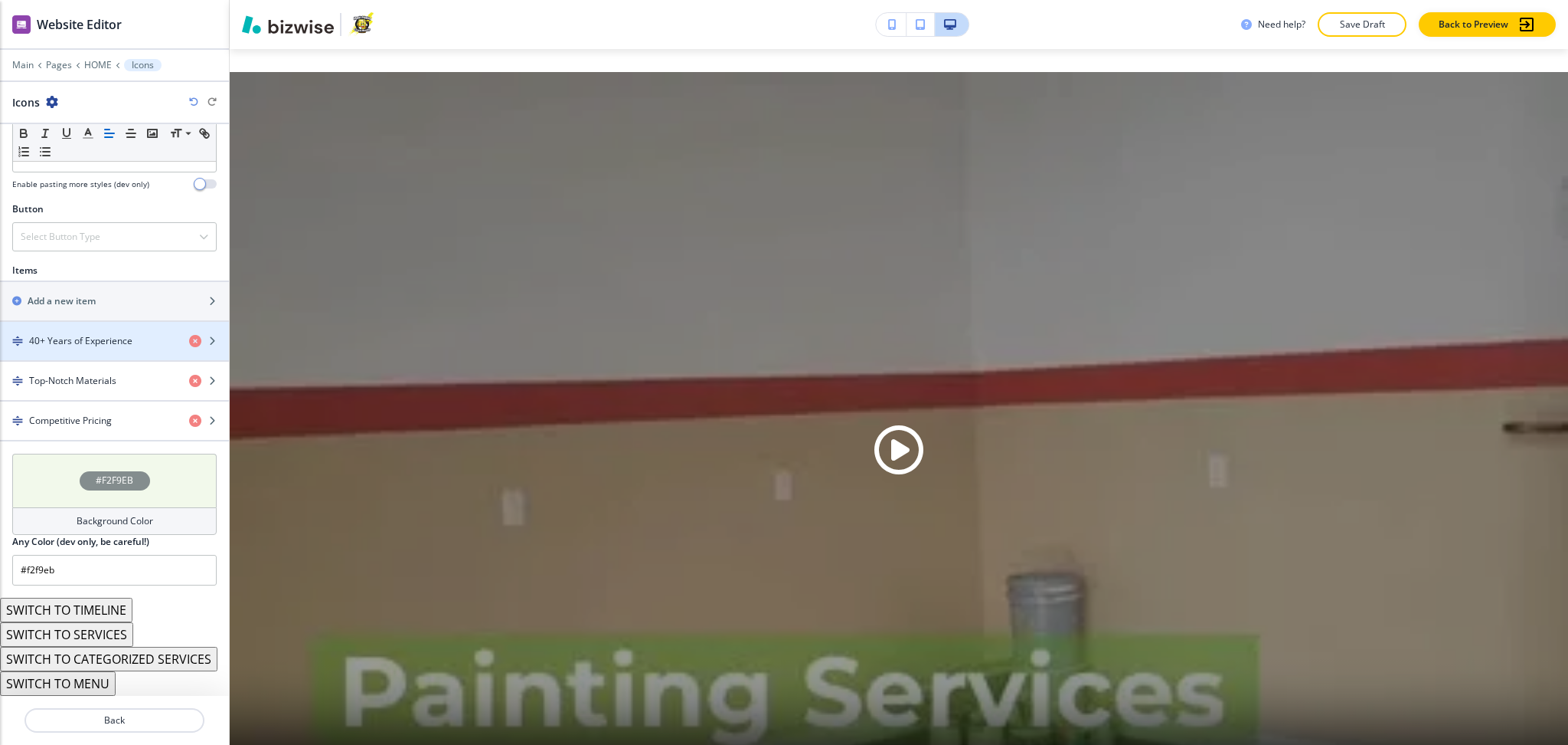
click at [102, 334] on h4 "40+ Years of Experience" at bounding box center [81, 341] width 103 height 14
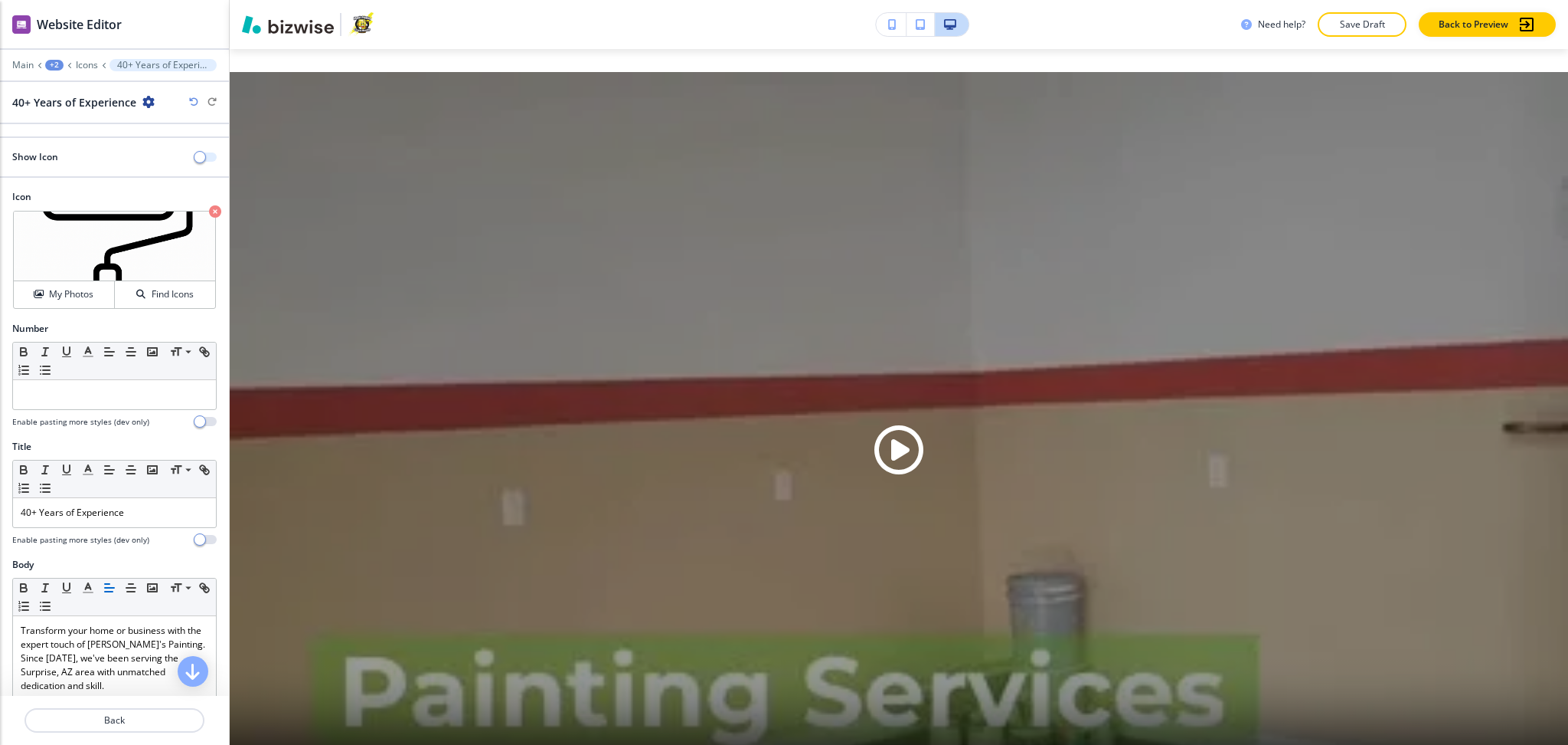
click at [193, 162] on span "button" at bounding box center [199, 157] width 12 height 12
click at [92, 714] on p "Back" at bounding box center [115, 720] width 177 height 14
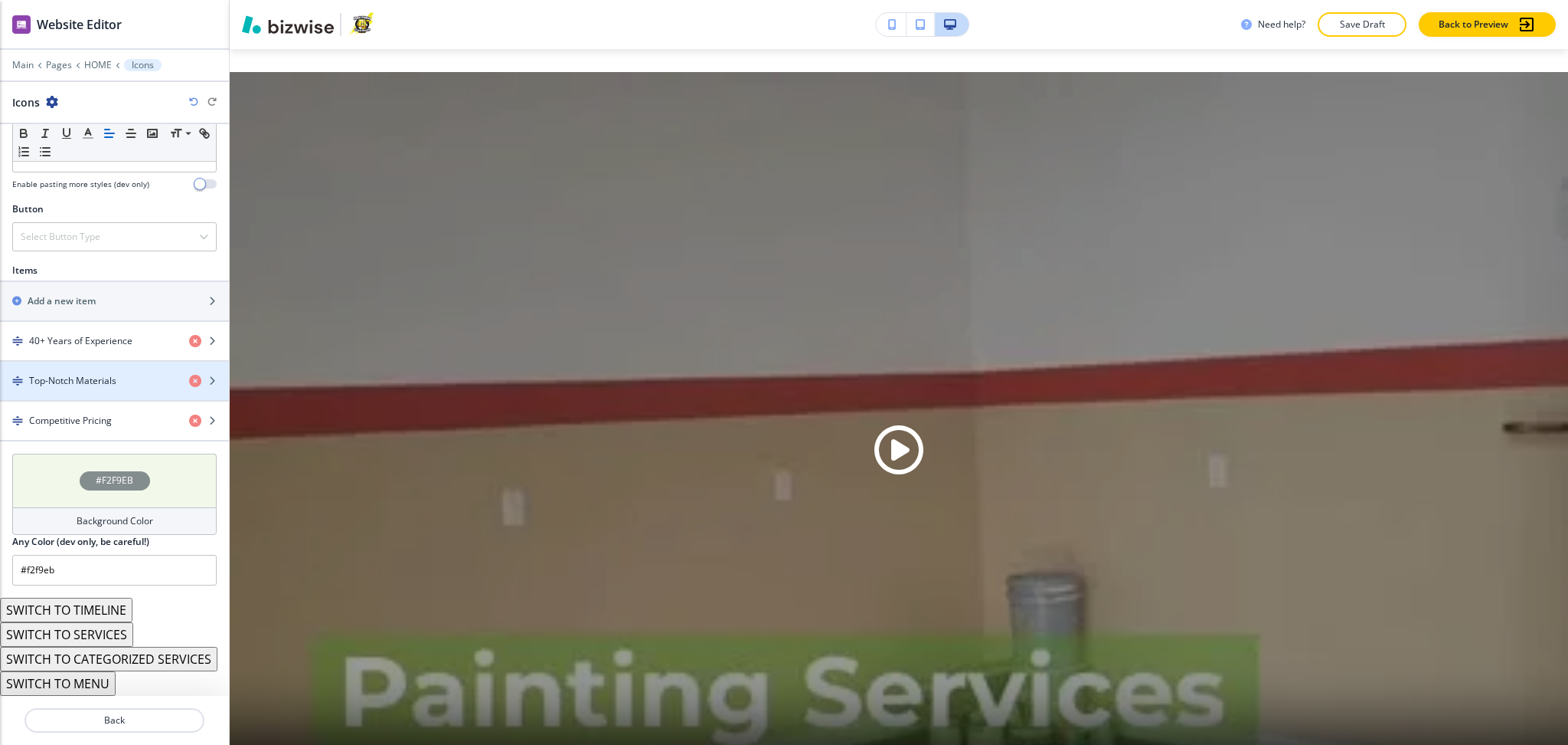
click at [100, 376] on h4 "Top-Notch Materials" at bounding box center [72, 380] width 87 height 14
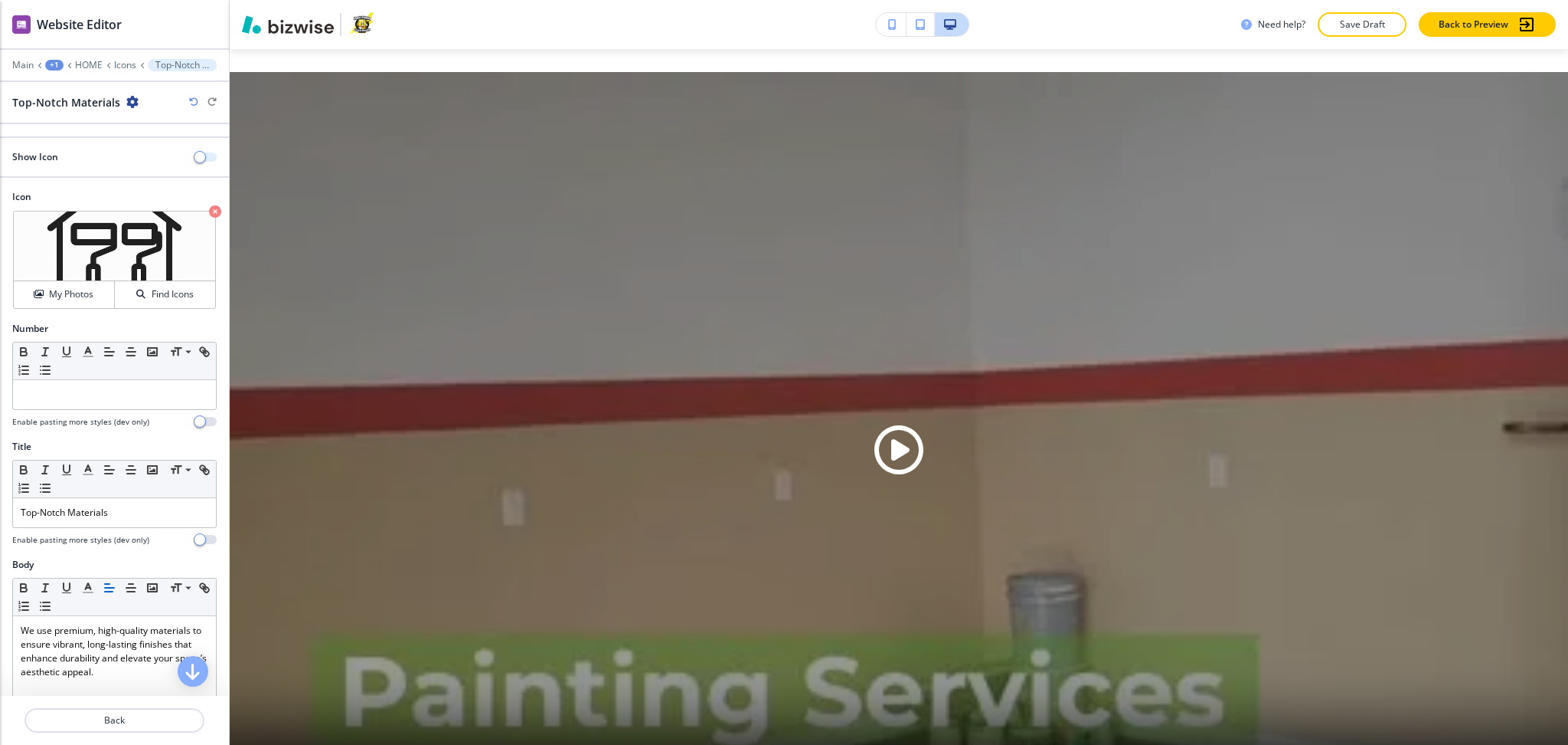
click at [193, 156] on span "button" at bounding box center [199, 157] width 12 height 12
click at [123, 717] on p "Back" at bounding box center [115, 720] width 177 height 14
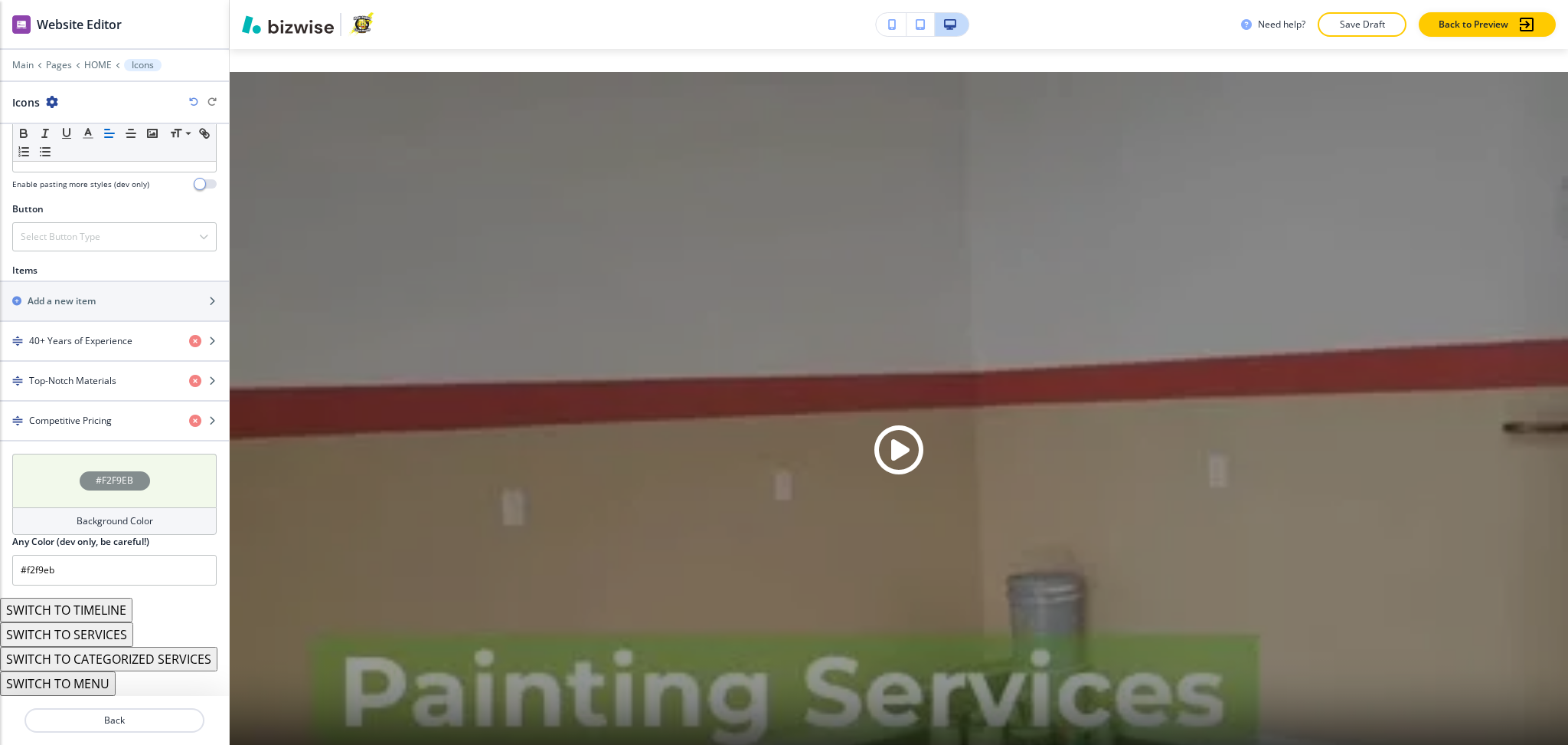
click at [92, 420] on h4 "Competitive Pricing" at bounding box center [70, 420] width 83 height 14
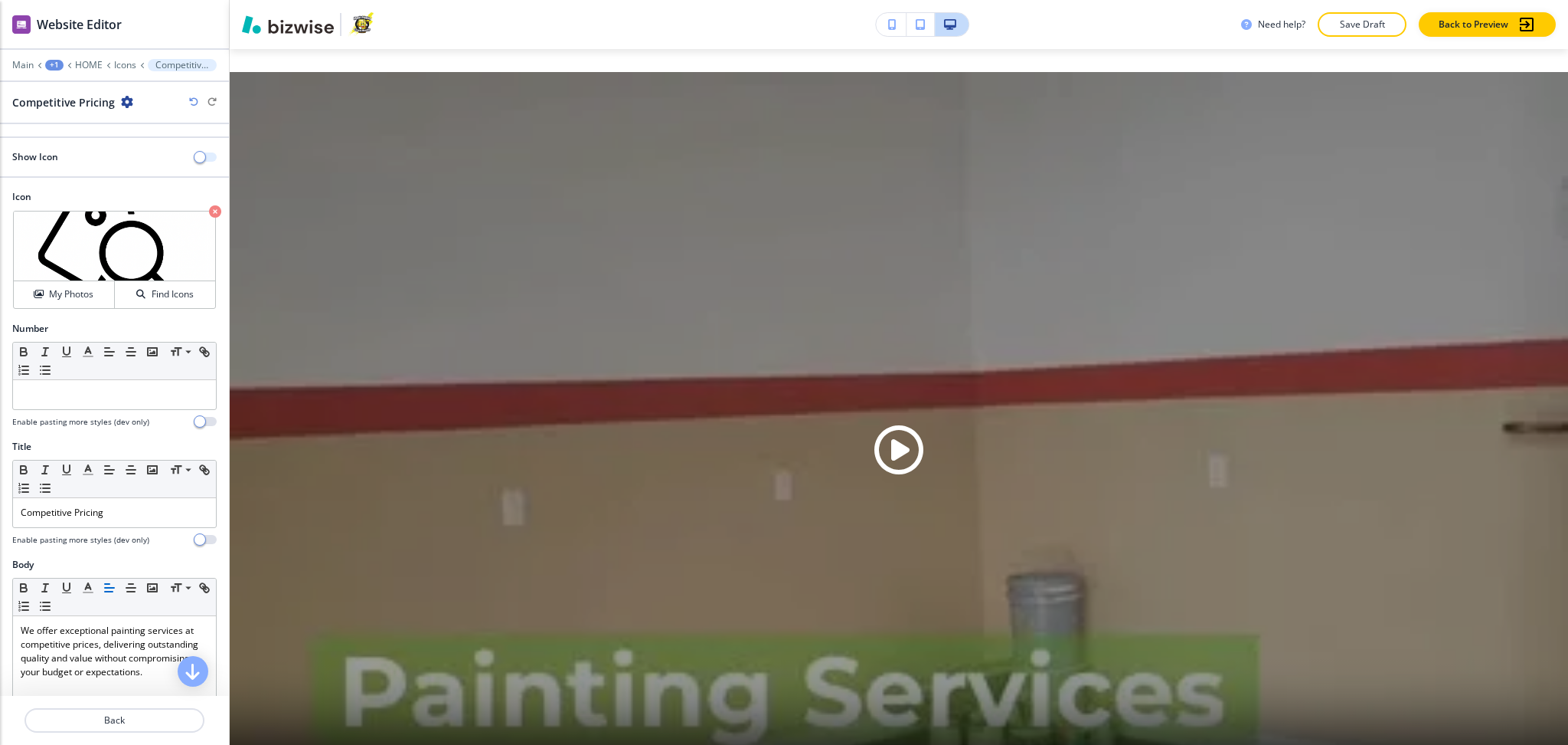
click at [193, 160] on span "button" at bounding box center [199, 157] width 12 height 12
copy h6 "Painting"
click at [49, 298] on h4 "My Photos" at bounding box center [70, 294] width 44 height 14
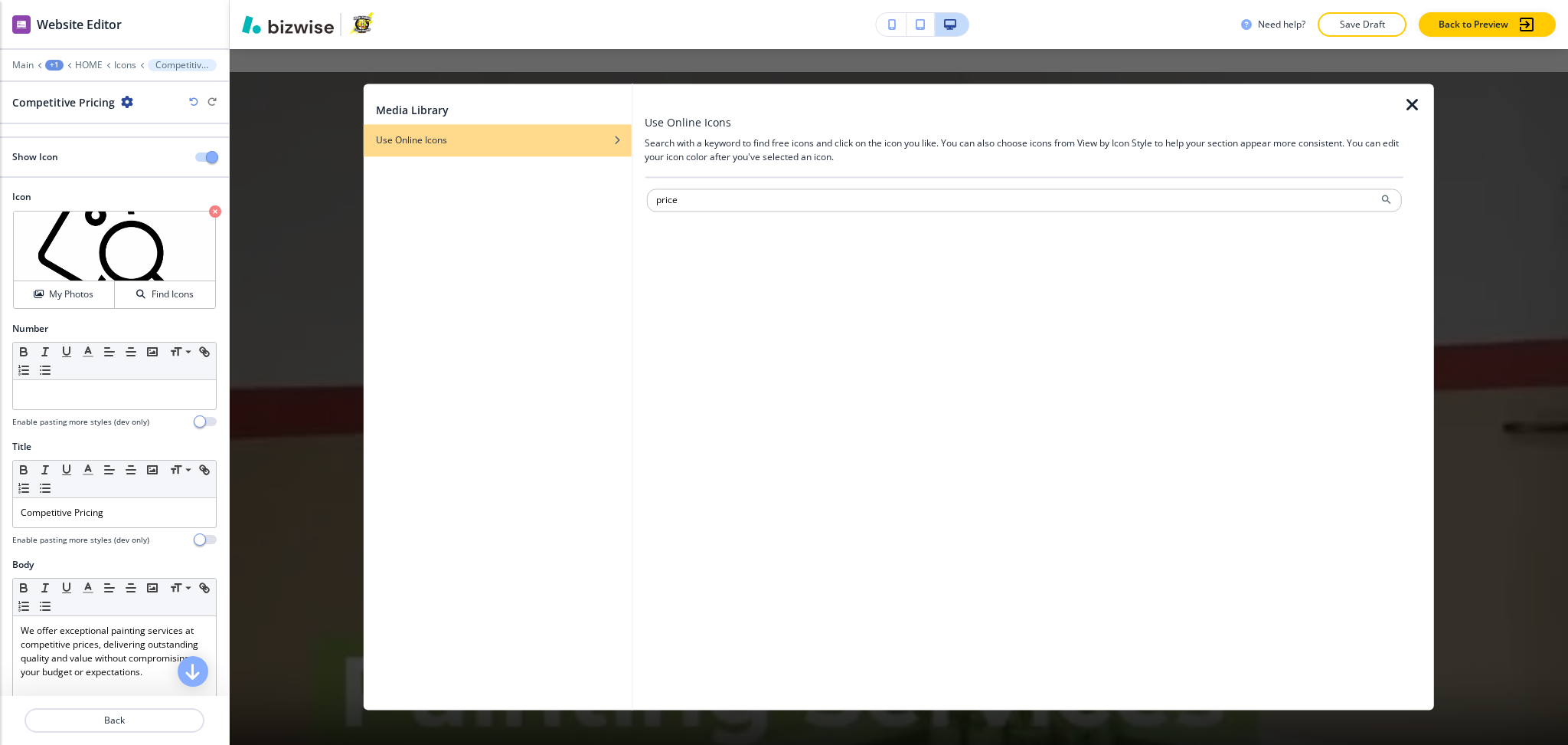
type input "price"
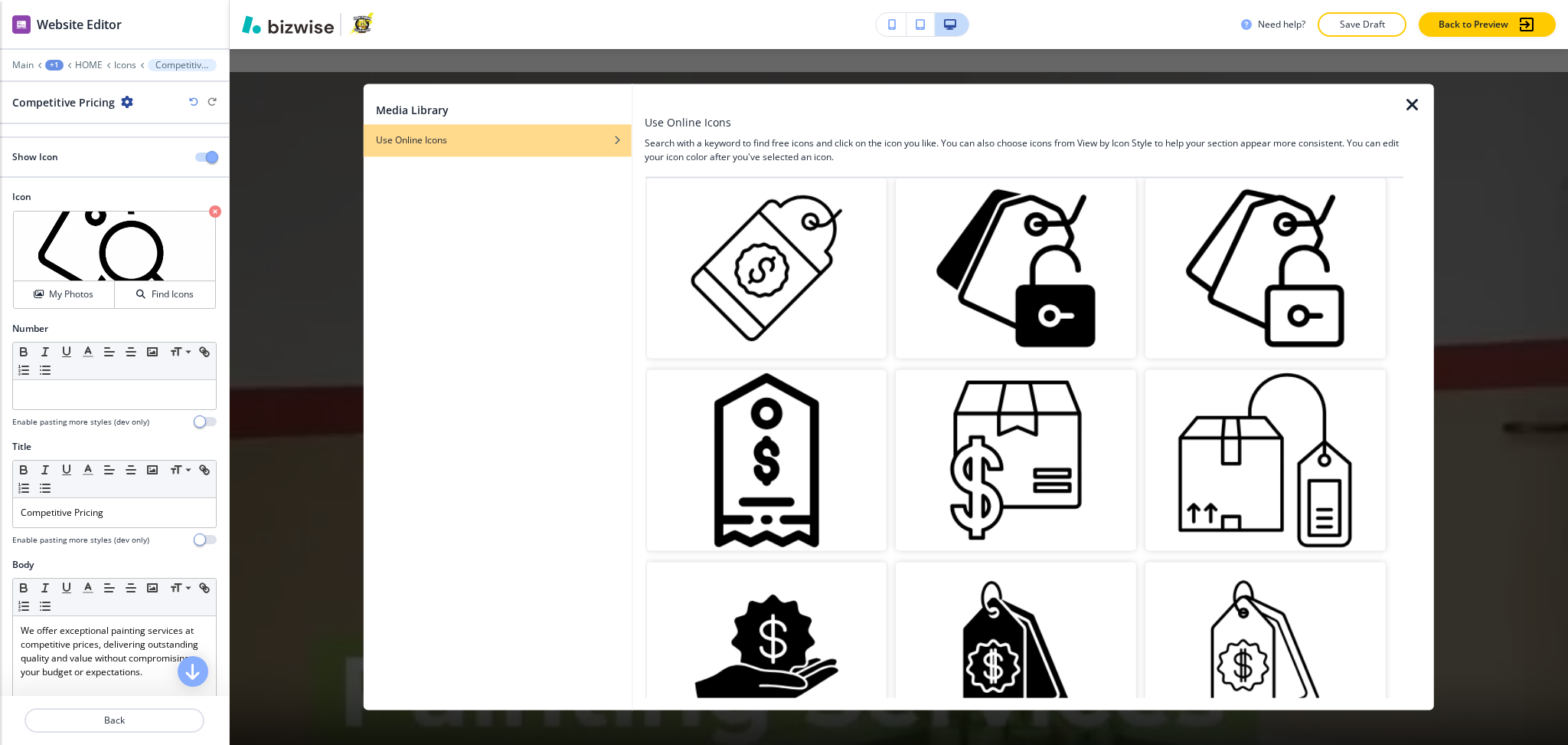
scroll to position [0, 0]
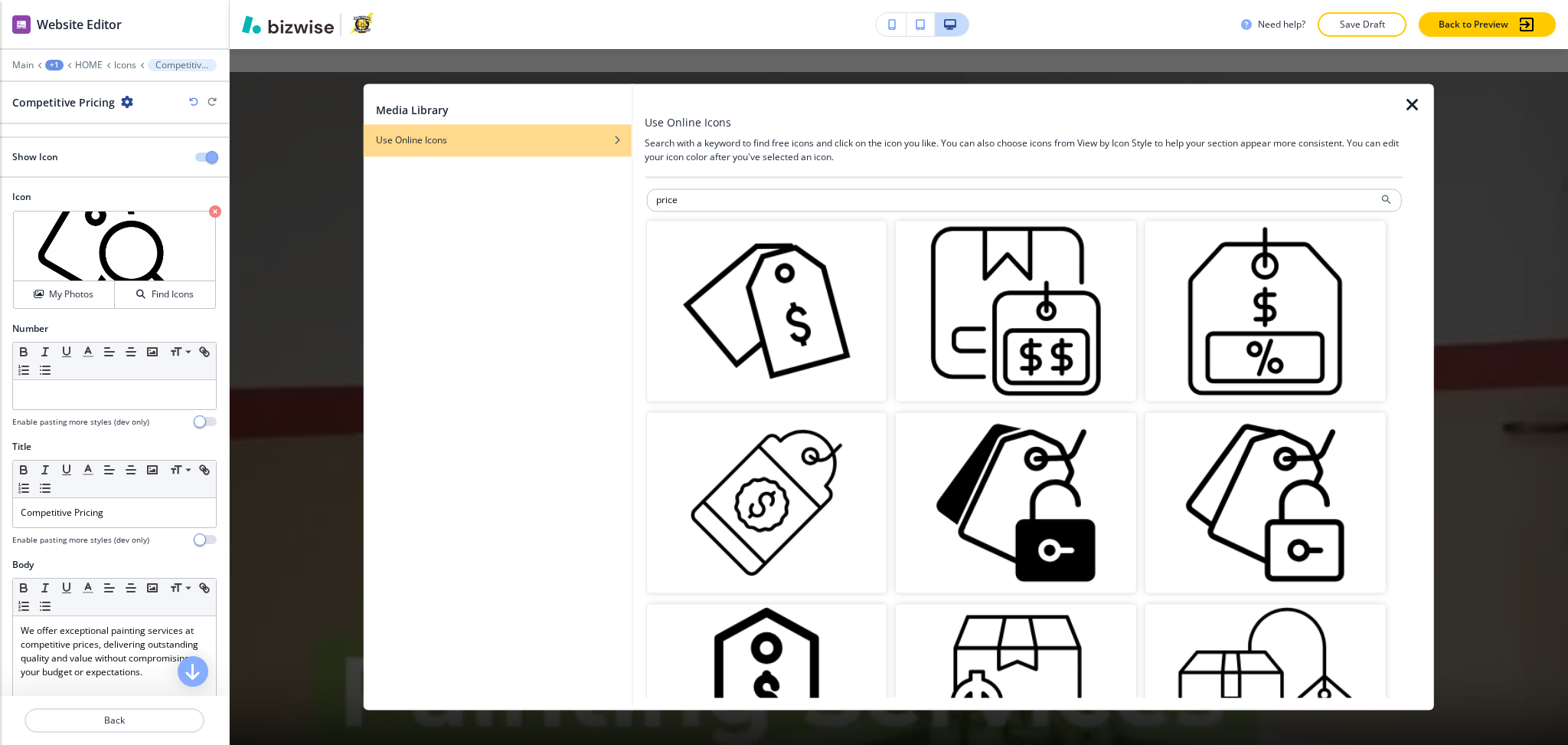
click at [812, 338] on img "button" at bounding box center [766, 311] width 240 height 180
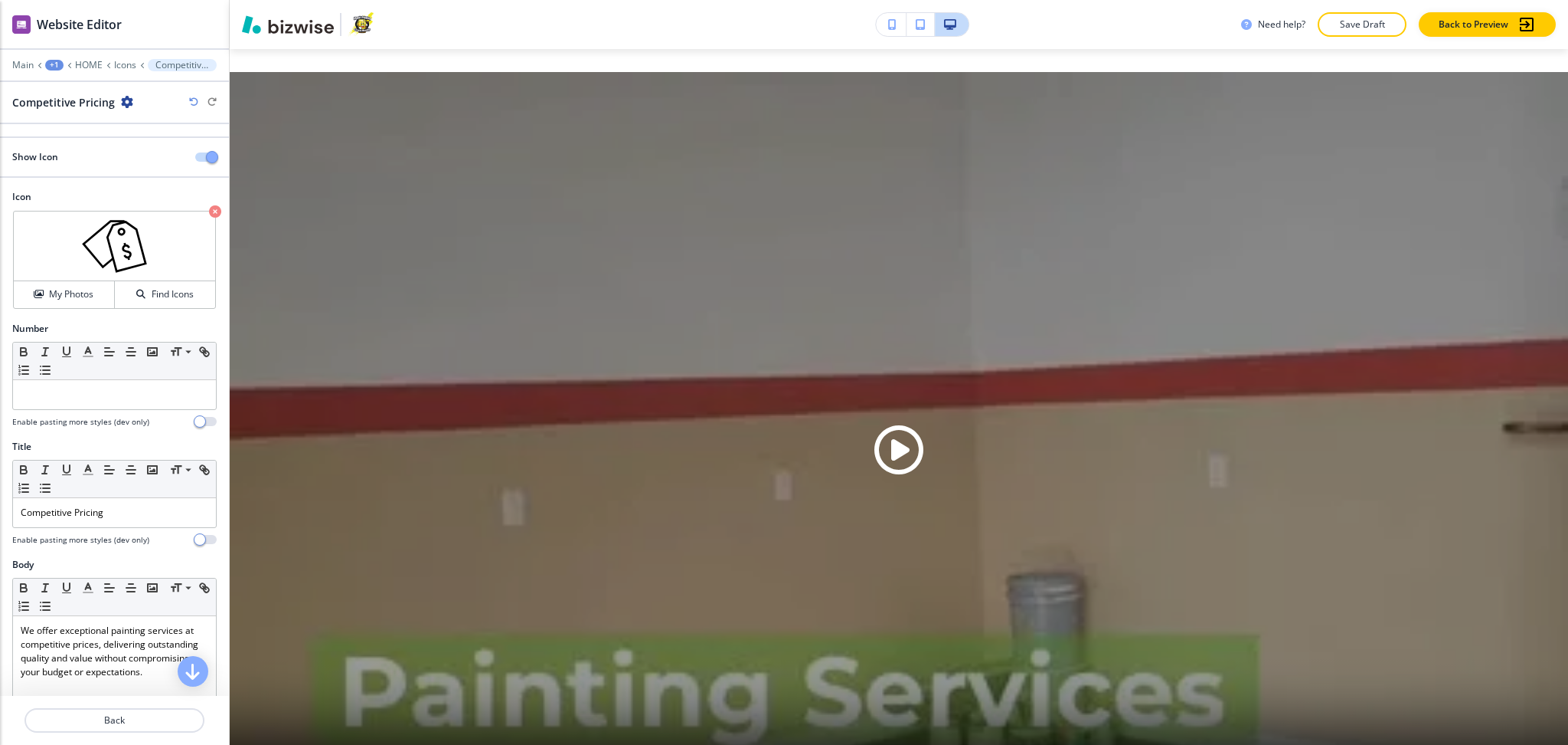
click at [190, 99] on icon "button" at bounding box center [193, 102] width 9 height 9
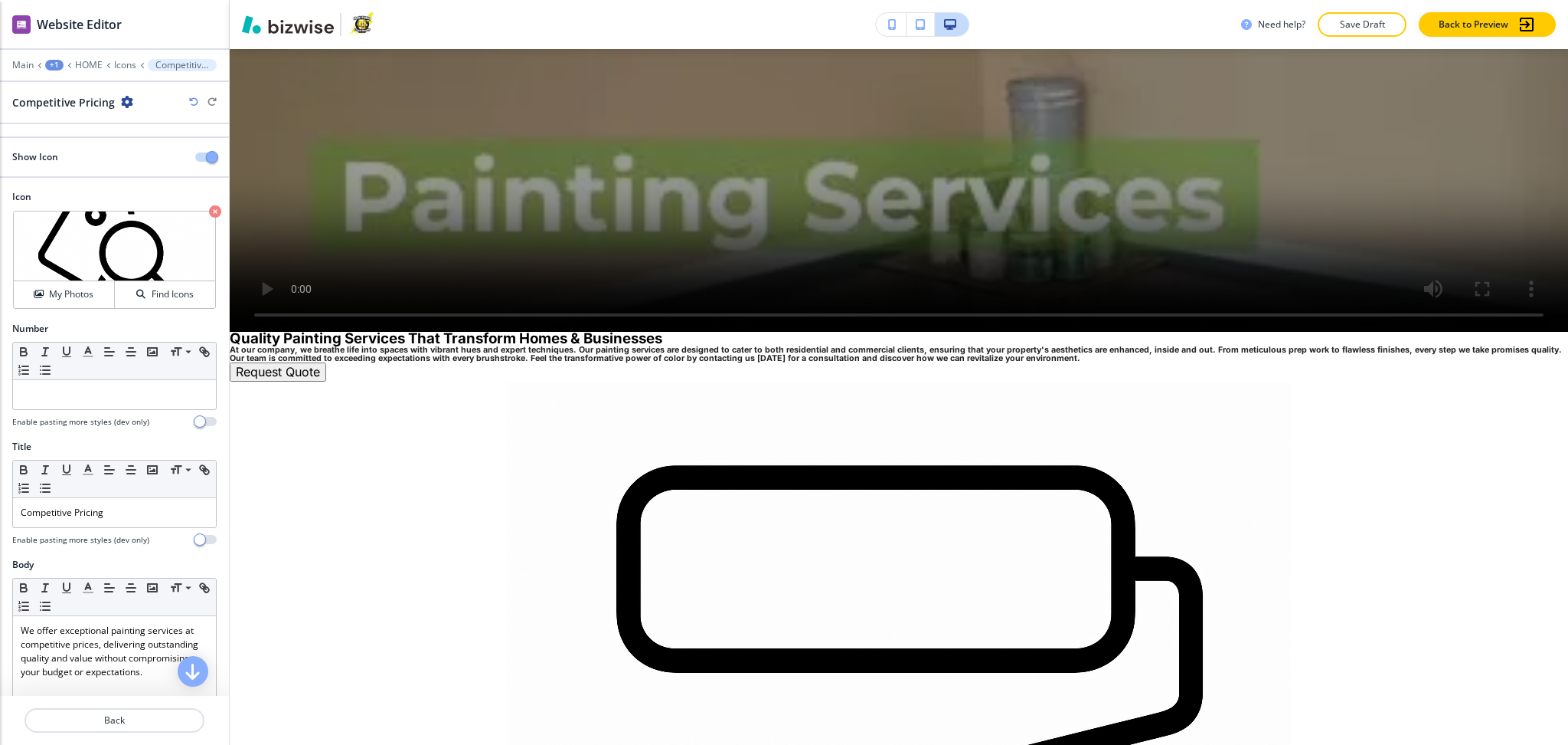
scroll to position [1677, 0]
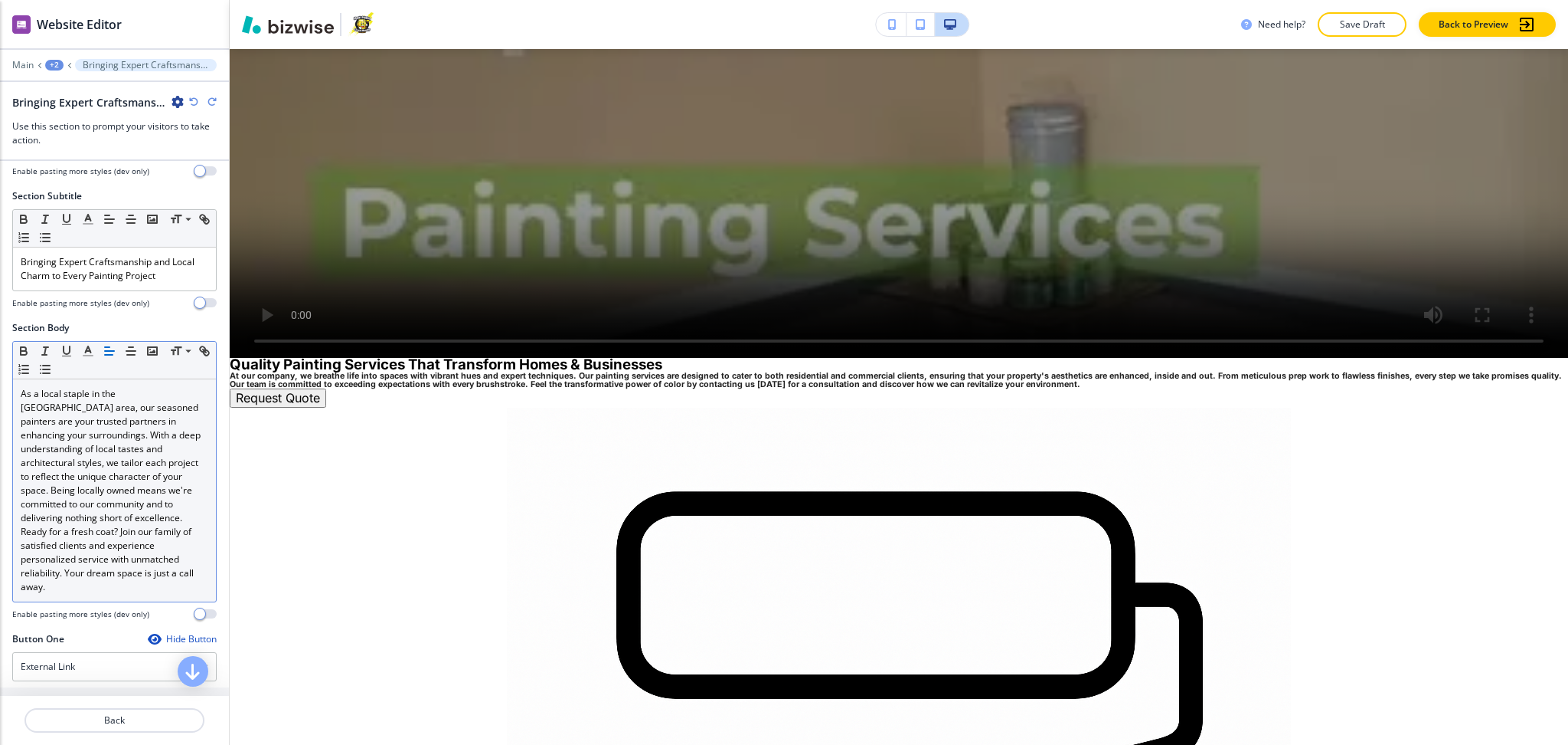
scroll to position [641, 0]
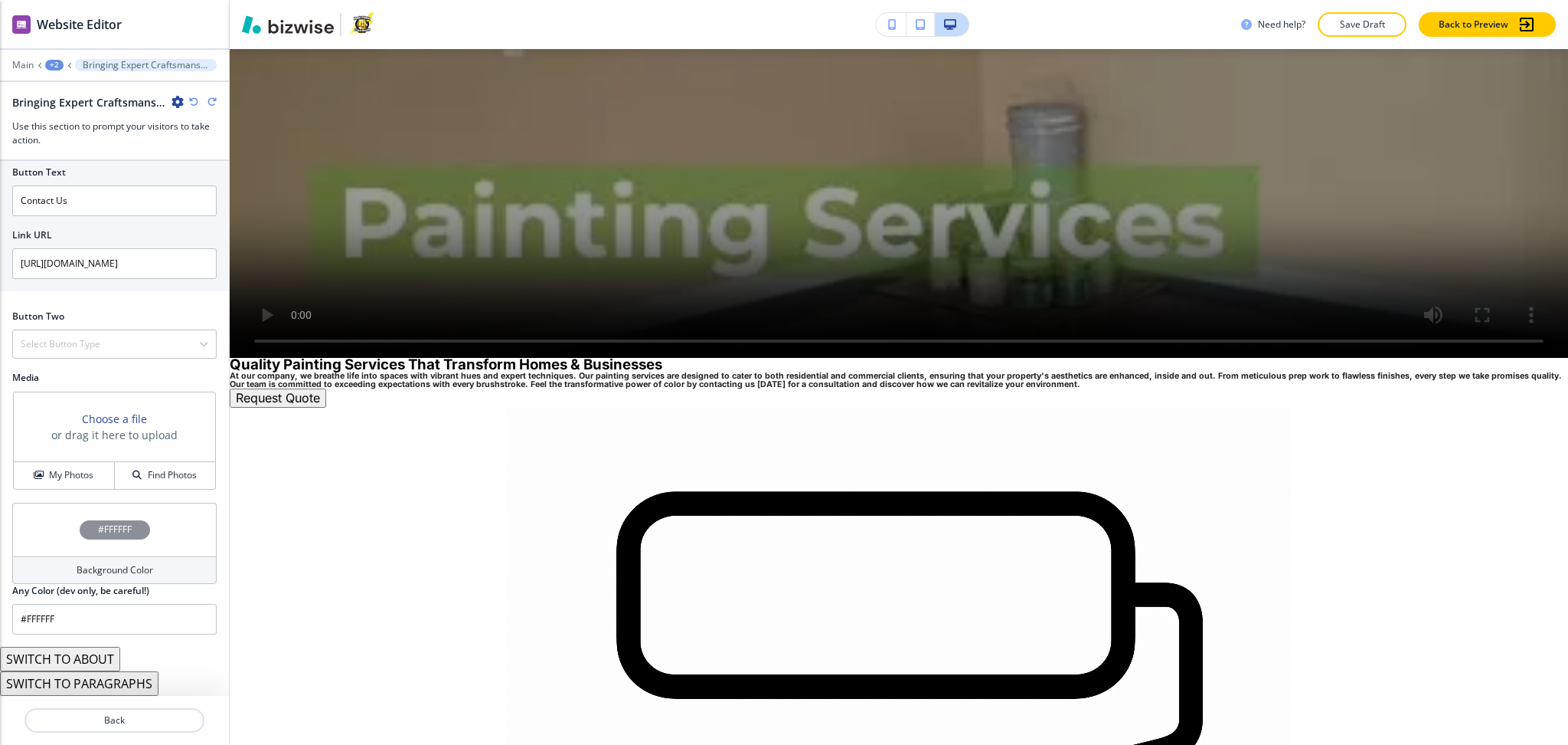
click at [88, 668] on button "SWITCH TO ABOUT" at bounding box center [60, 659] width 120 height 24
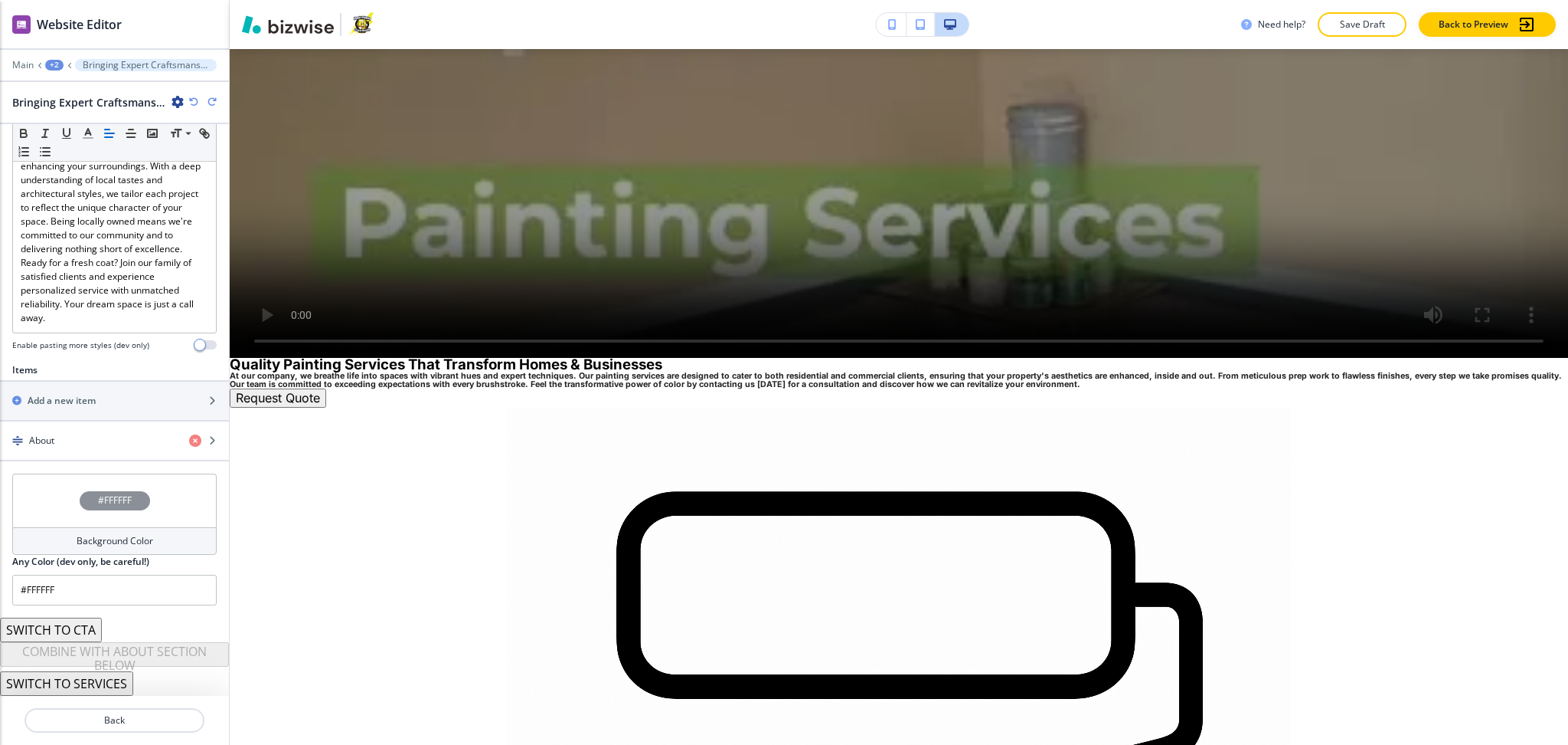
scroll to position [345, 0]
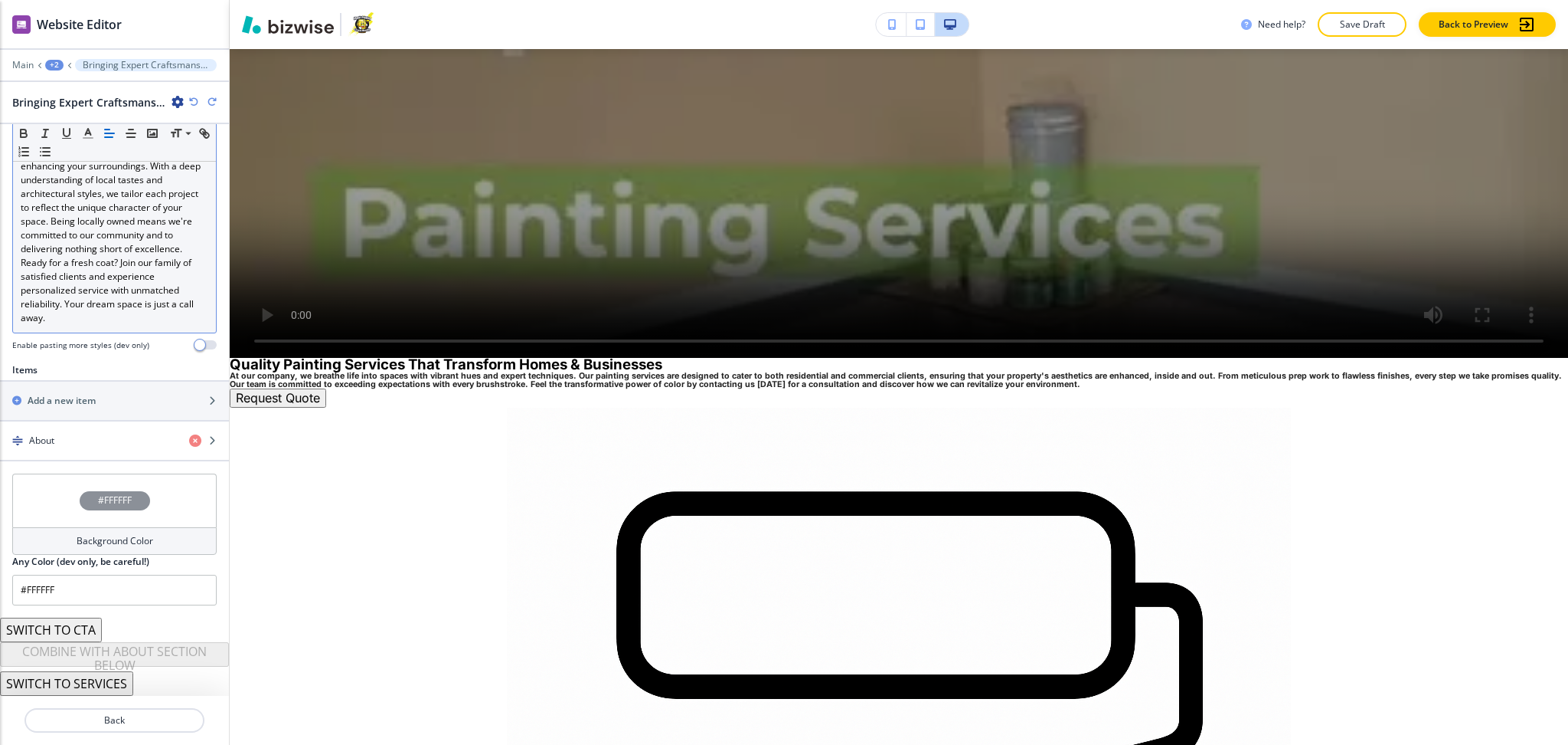
click at [104, 303] on p "As a local staple in the [GEOGRAPHIC_DATA] area, our seasoned painters are your…" at bounding box center [115, 222] width 188 height 207
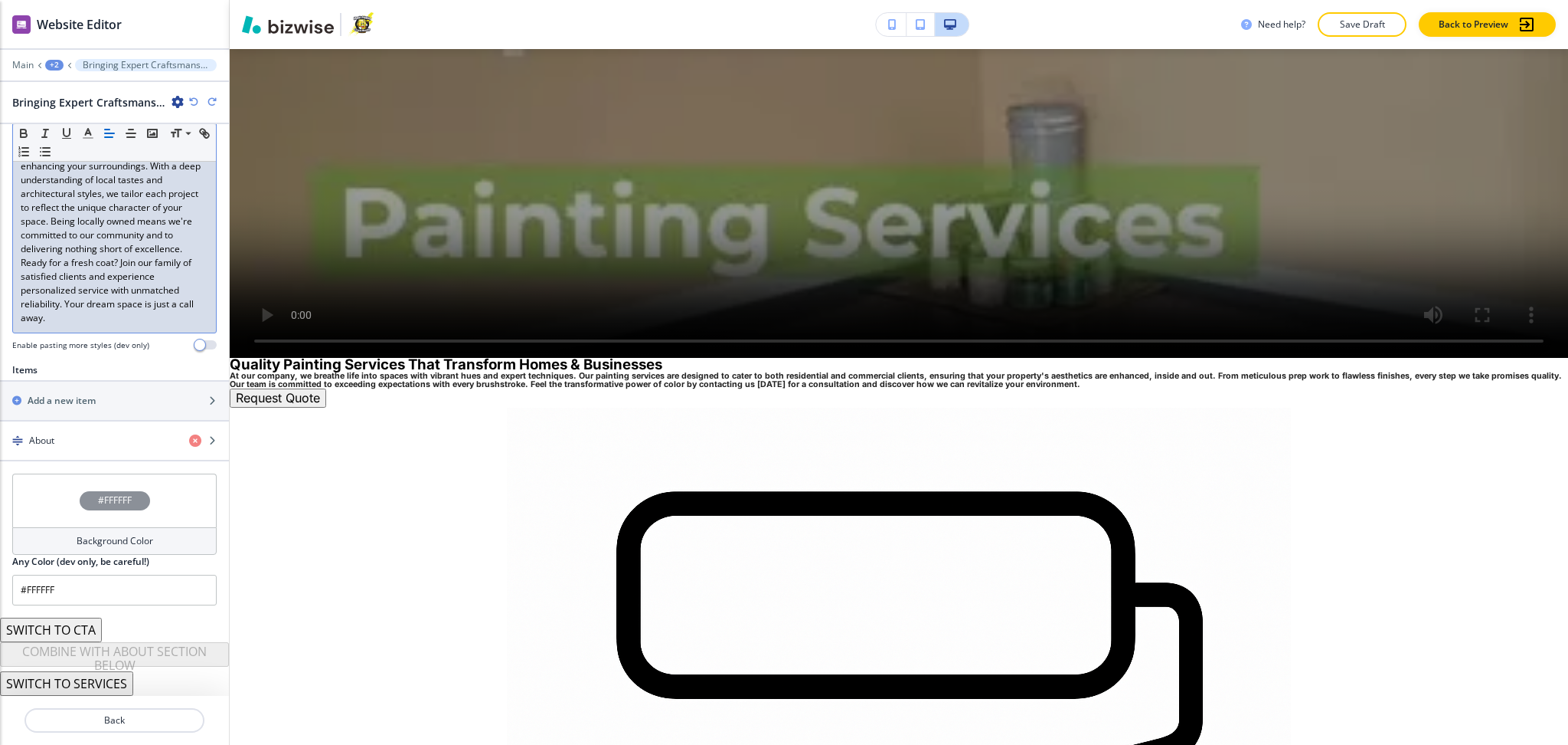
scroll to position [322, 0]
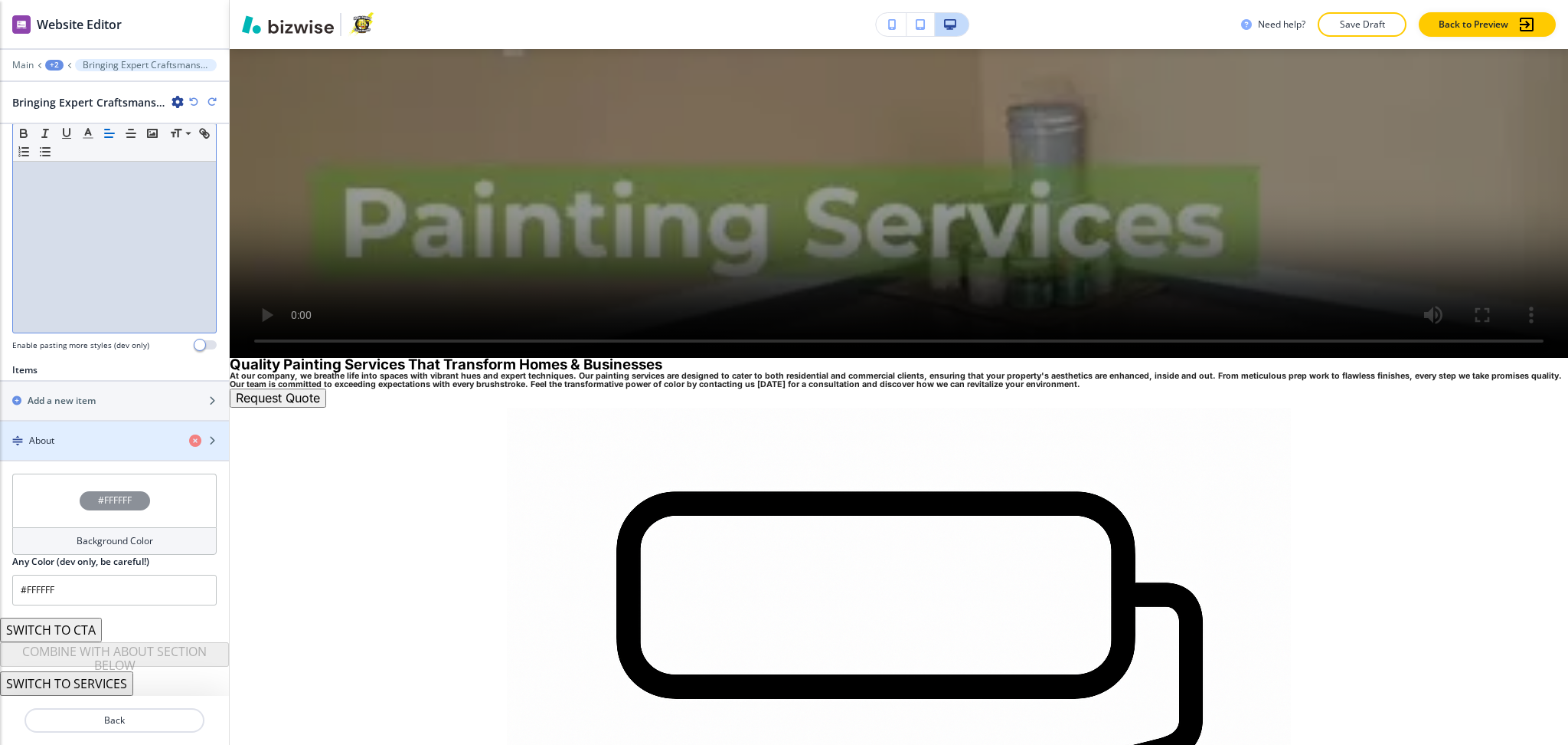
click at [81, 442] on div "About" at bounding box center [88, 441] width 177 height 14
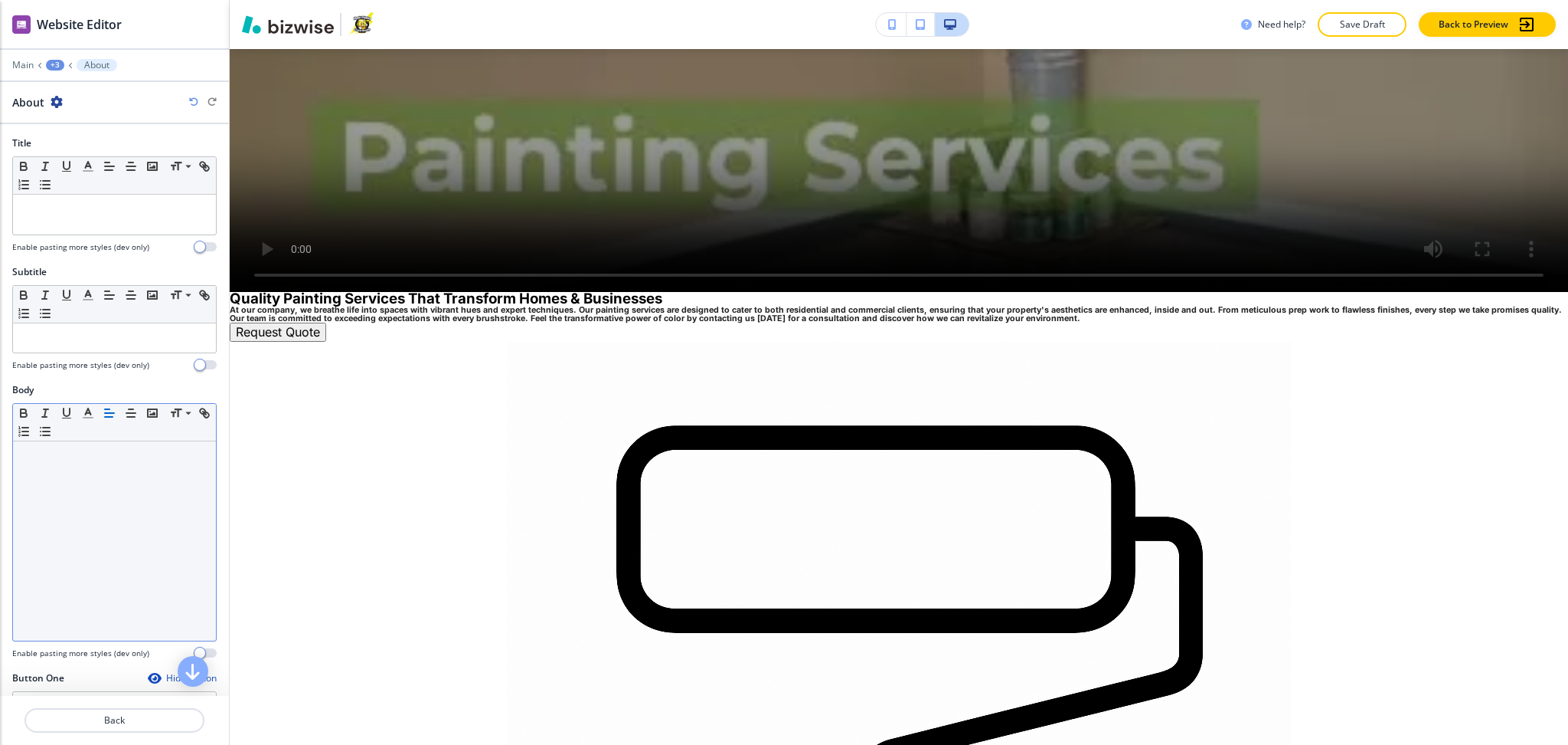
scroll to position [1718, 0]
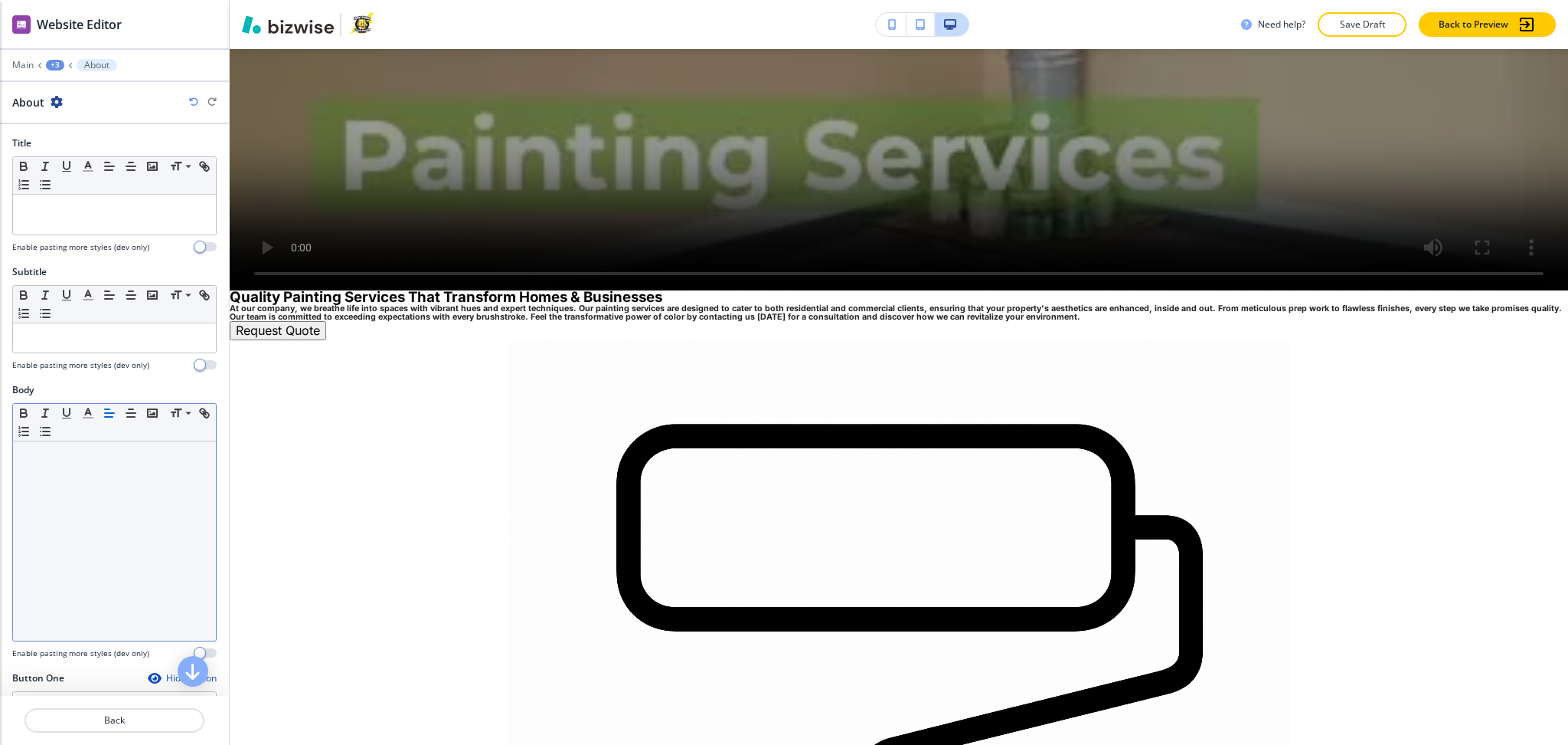
click at [85, 518] on div at bounding box center [115, 541] width 203 height 199
paste div
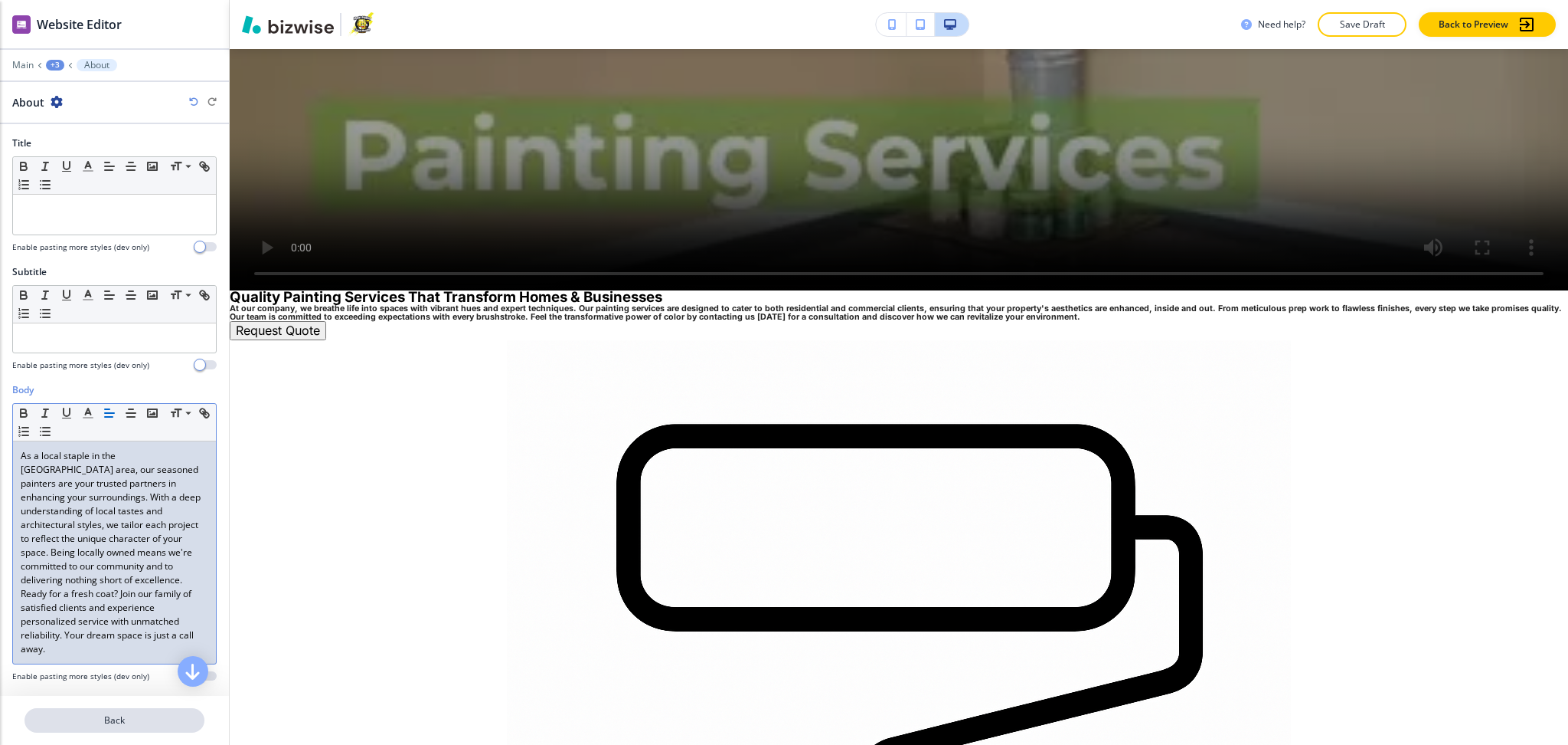
click at [88, 722] on p "Back" at bounding box center [115, 720] width 177 height 14
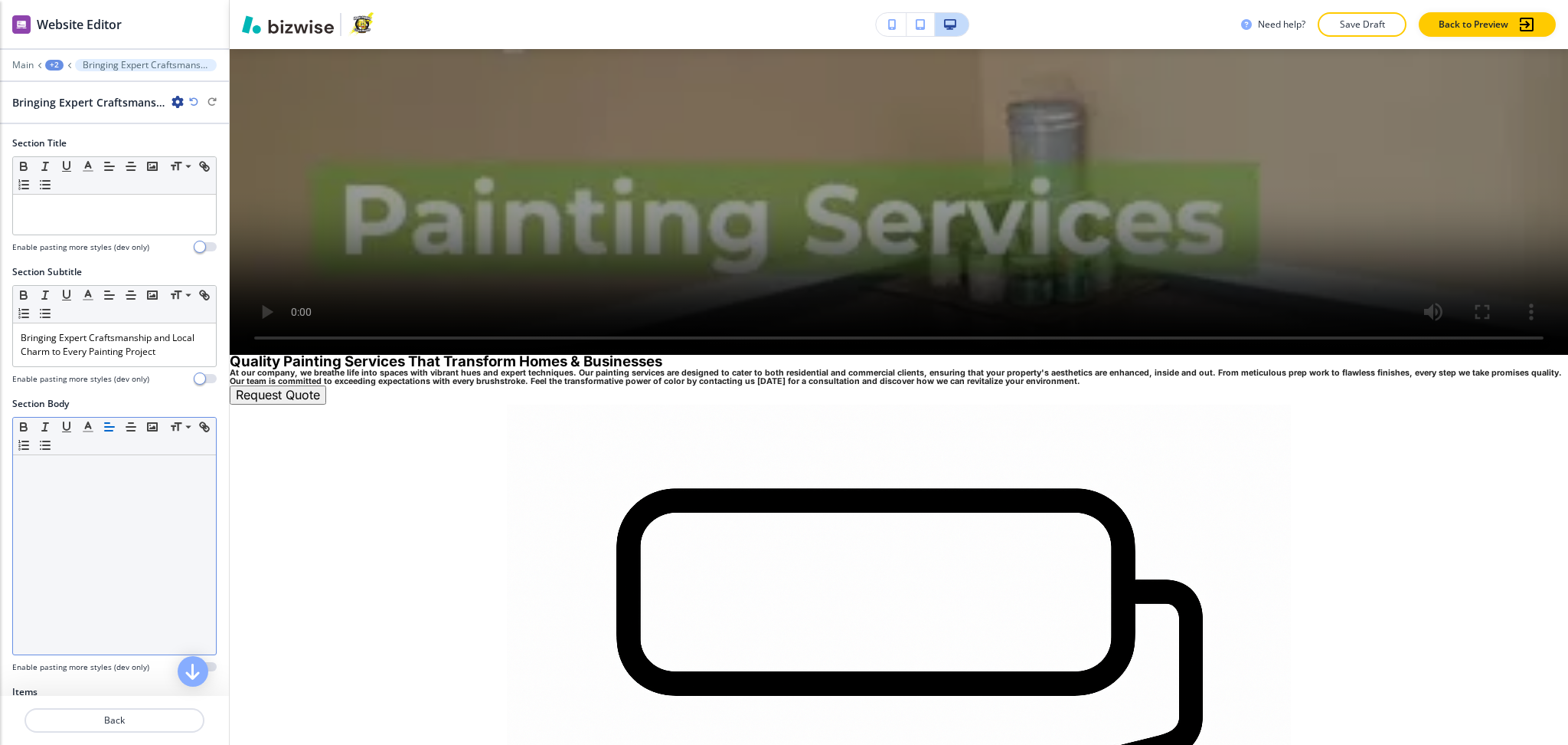
scroll to position [1651, 0]
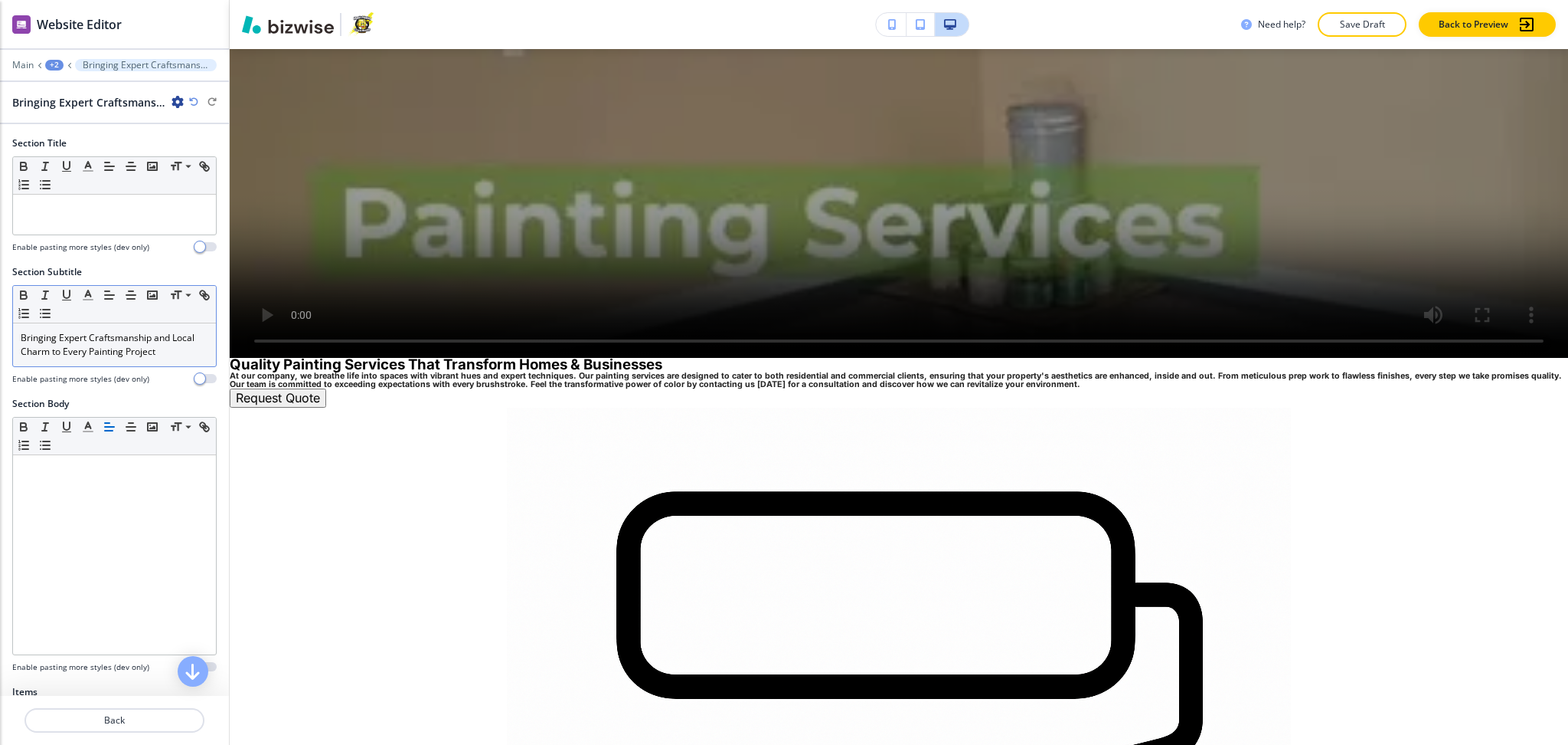
click at [80, 334] on p "Bringing Expert Craftsmanship and Local Charm to Every Painting Project" at bounding box center [115, 344] width 188 height 27
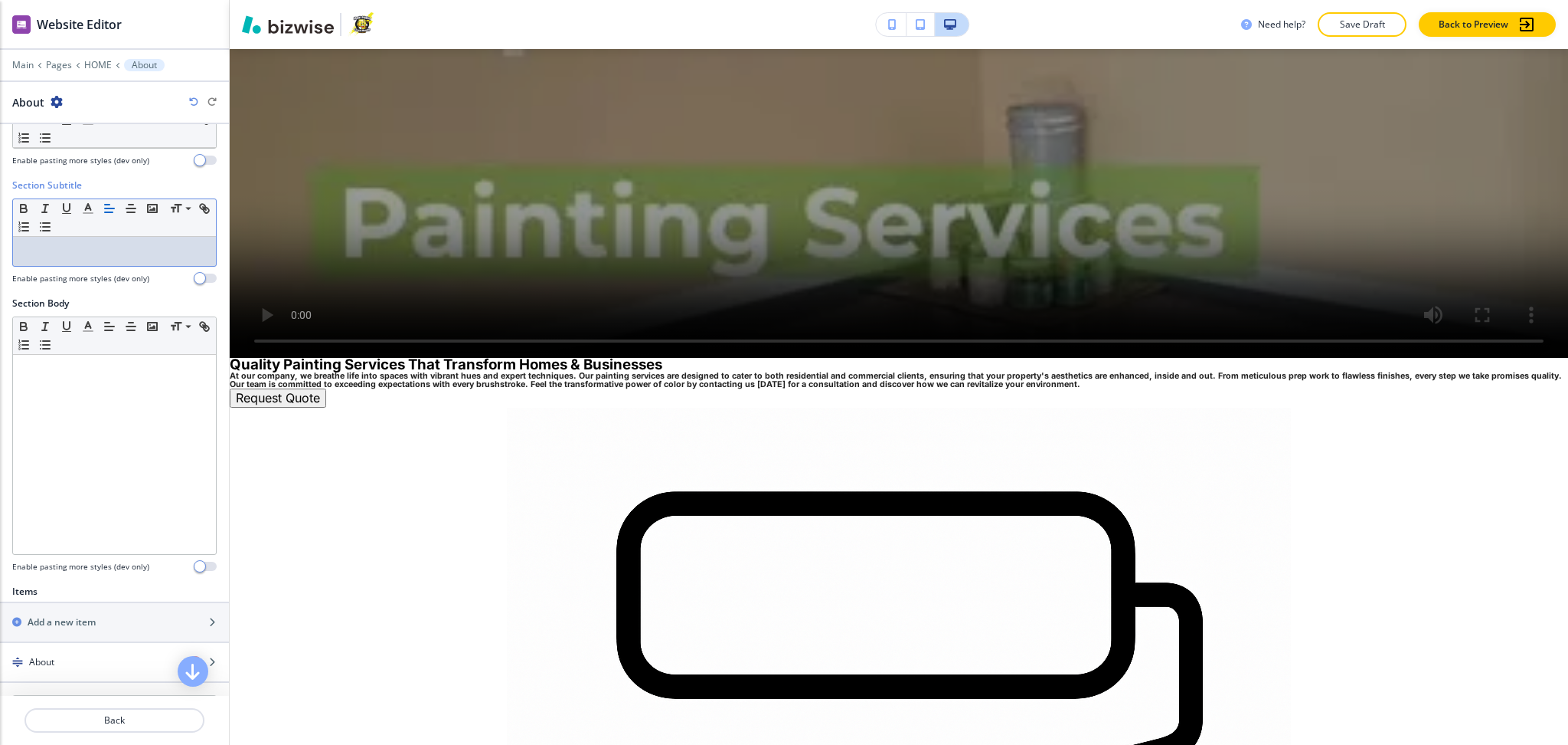
scroll to position [308, 0]
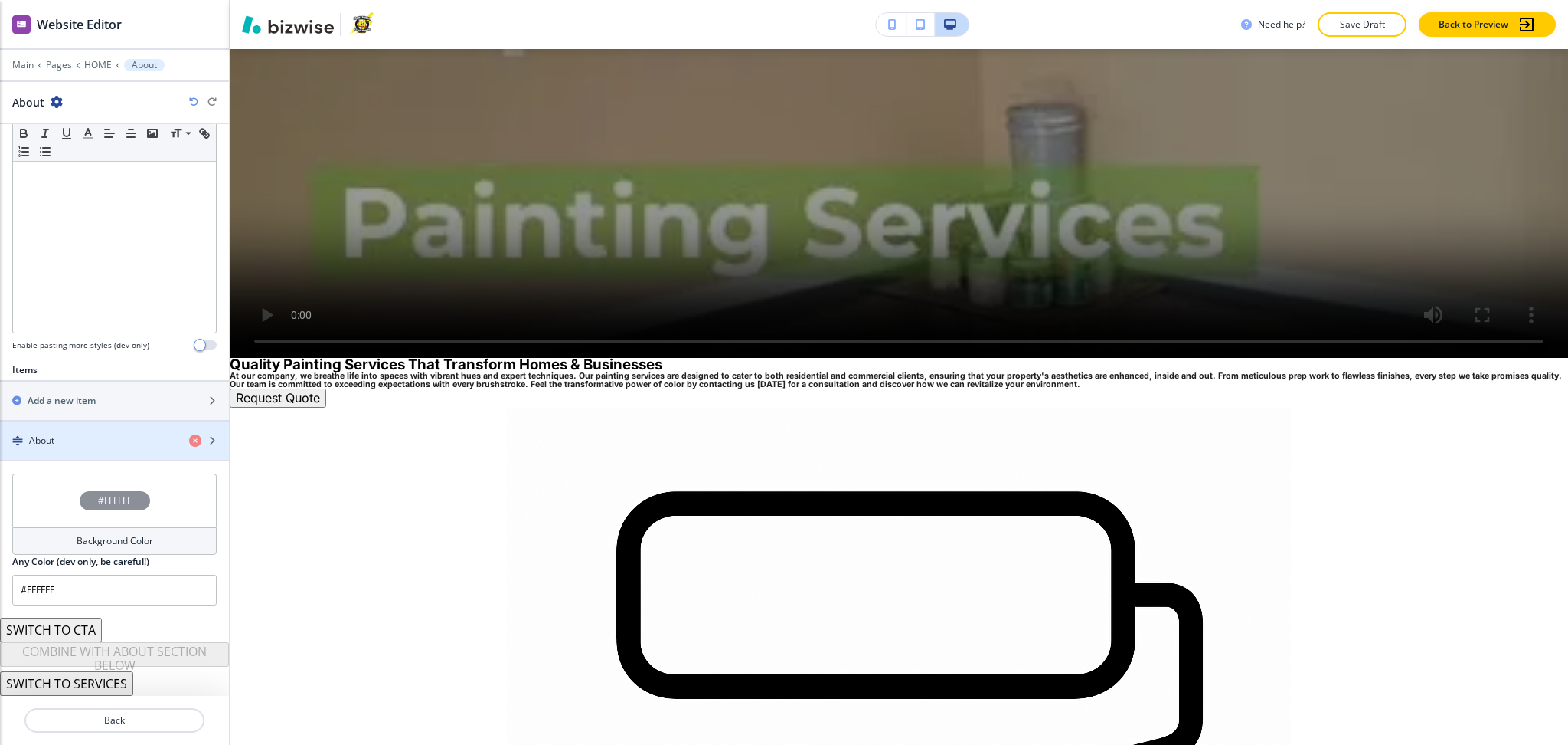
click at [112, 453] on div "button" at bounding box center [115, 453] width 229 height 12
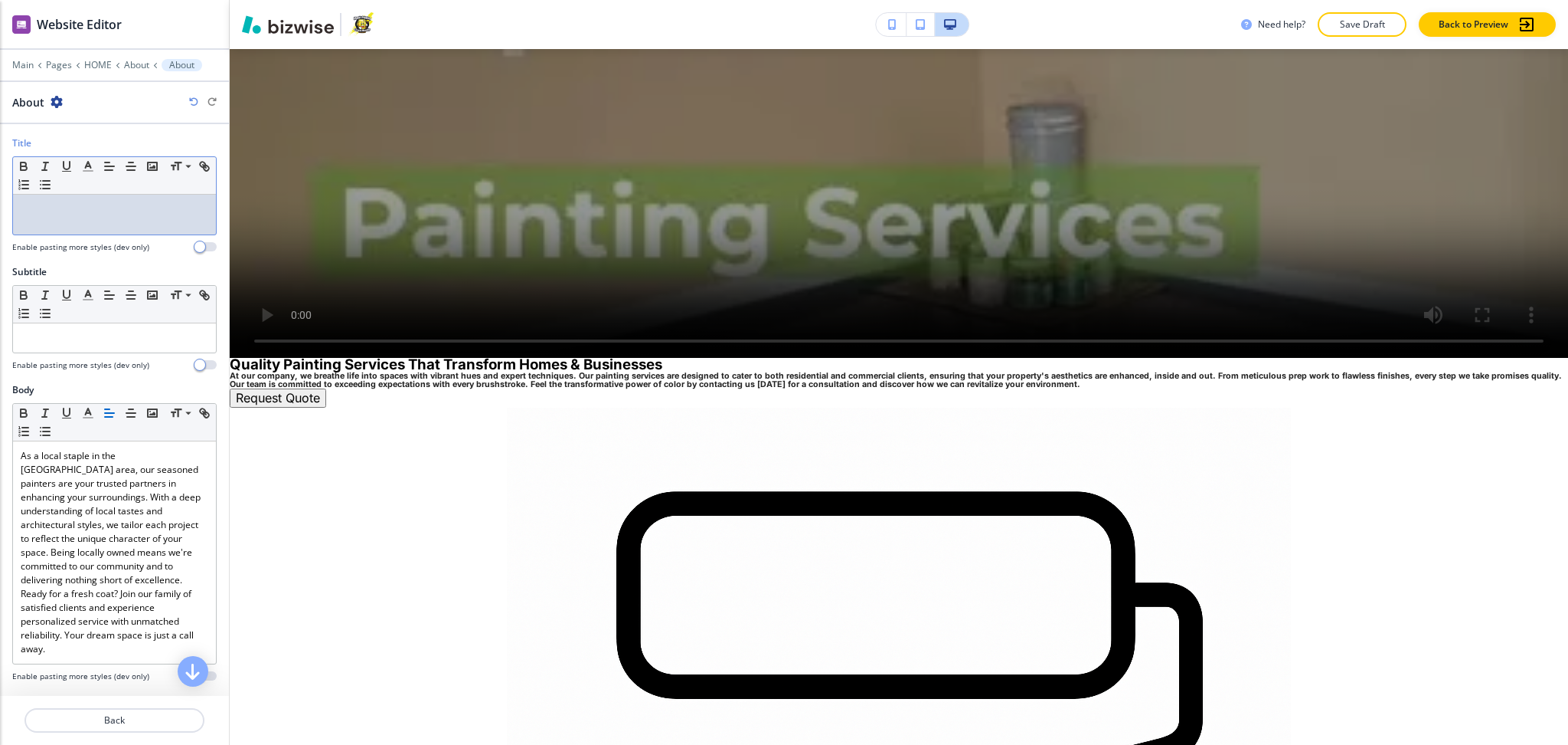
click at [87, 219] on div at bounding box center [115, 214] width 203 height 39
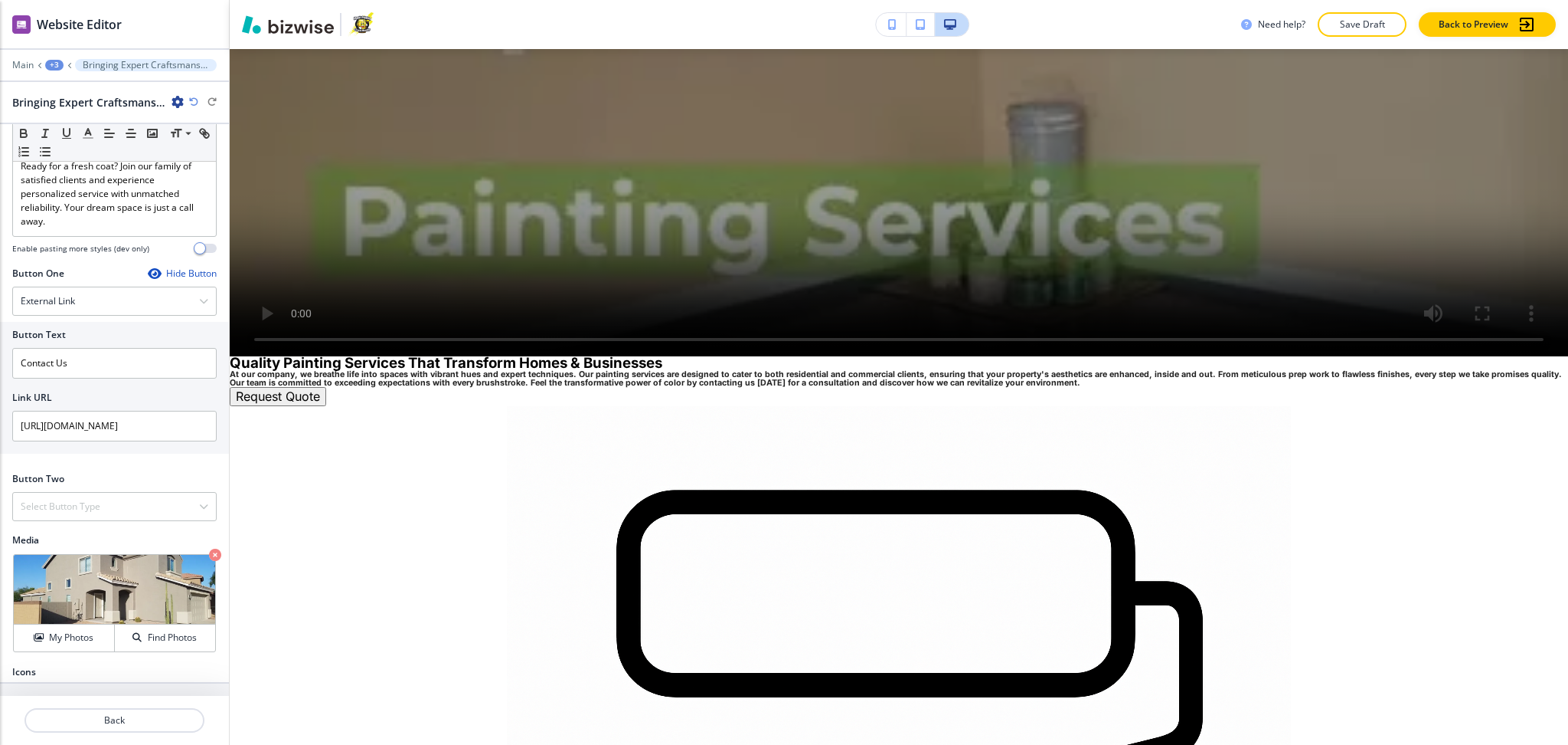
scroll to position [471, 0]
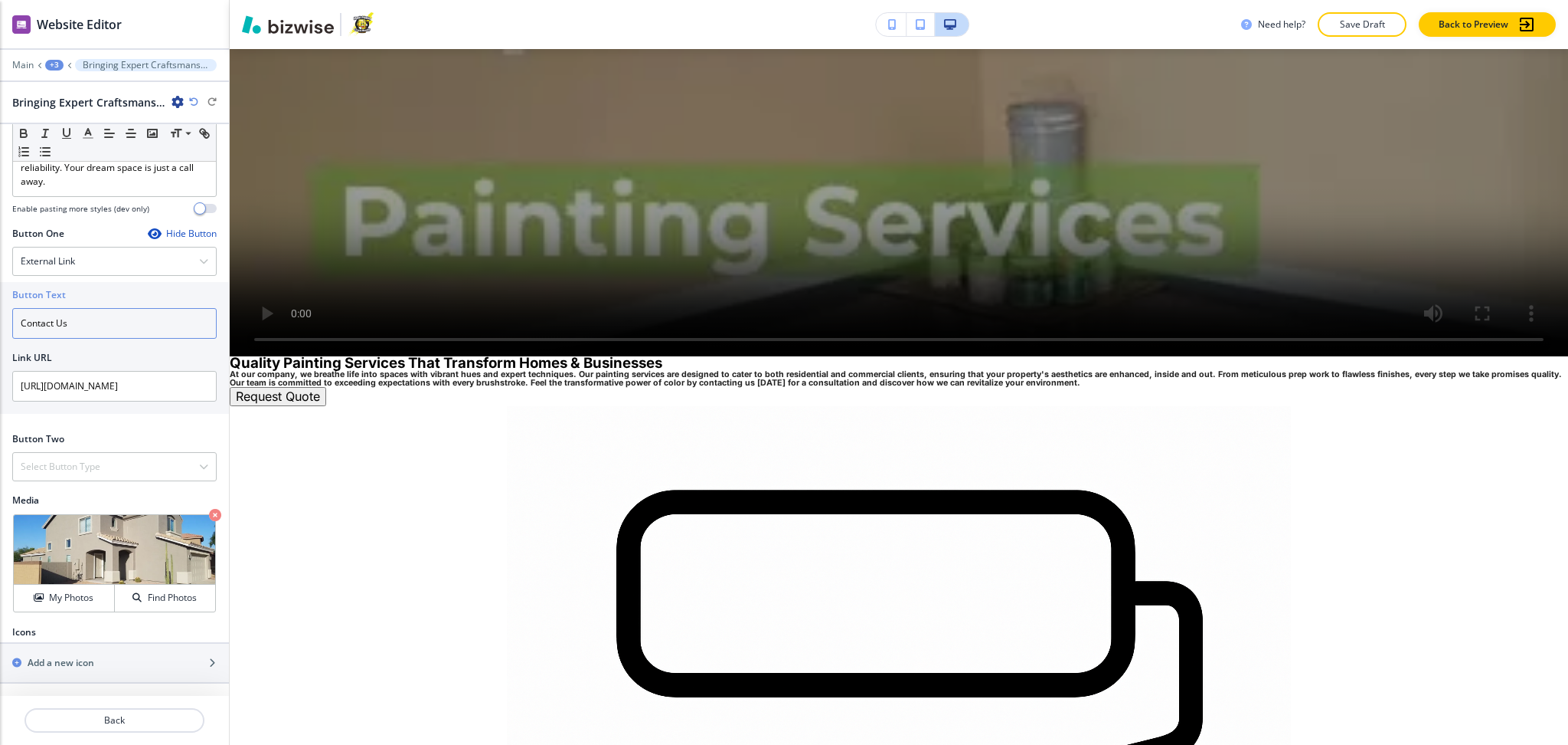
drag, startPoint x: 92, startPoint y: 332, endPoint x: 0, endPoint y: 314, distance: 93.7
click at [0, 314] on div "Button Text Contact Us Link URL https://www.chuckspaintingaz.com/#ContactUs" at bounding box center [115, 348] width 229 height 132
click at [77, 263] on div "External Link" at bounding box center [115, 260] width 203 height 27
click at [75, 435] on div "Button Two" at bounding box center [115, 439] width 205 height 14
click at [43, 261] on h4 "External Link" at bounding box center [48, 261] width 54 height 14
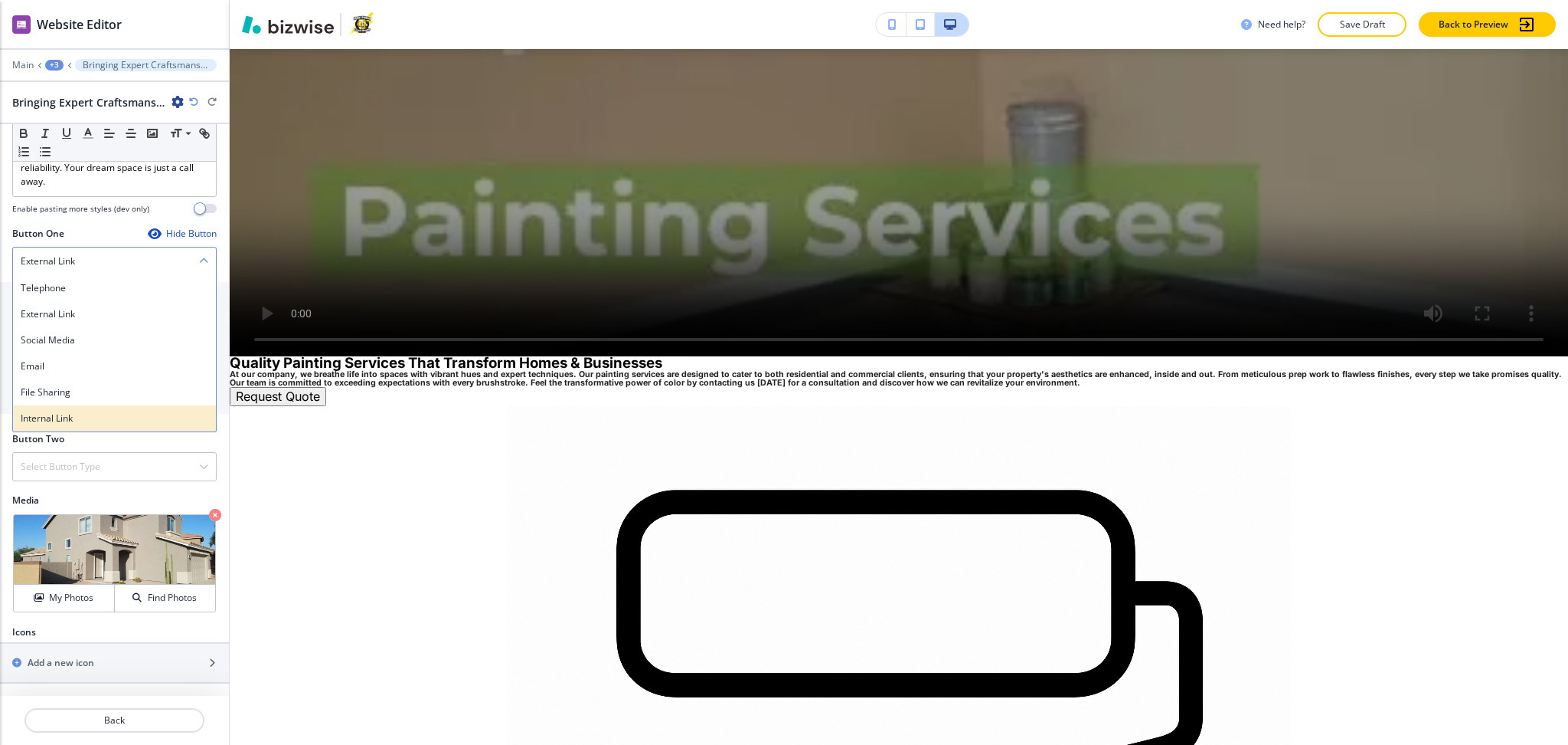
click at [76, 408] on div "Internal Link" at bounding box center [115, 418] width 203 height 26
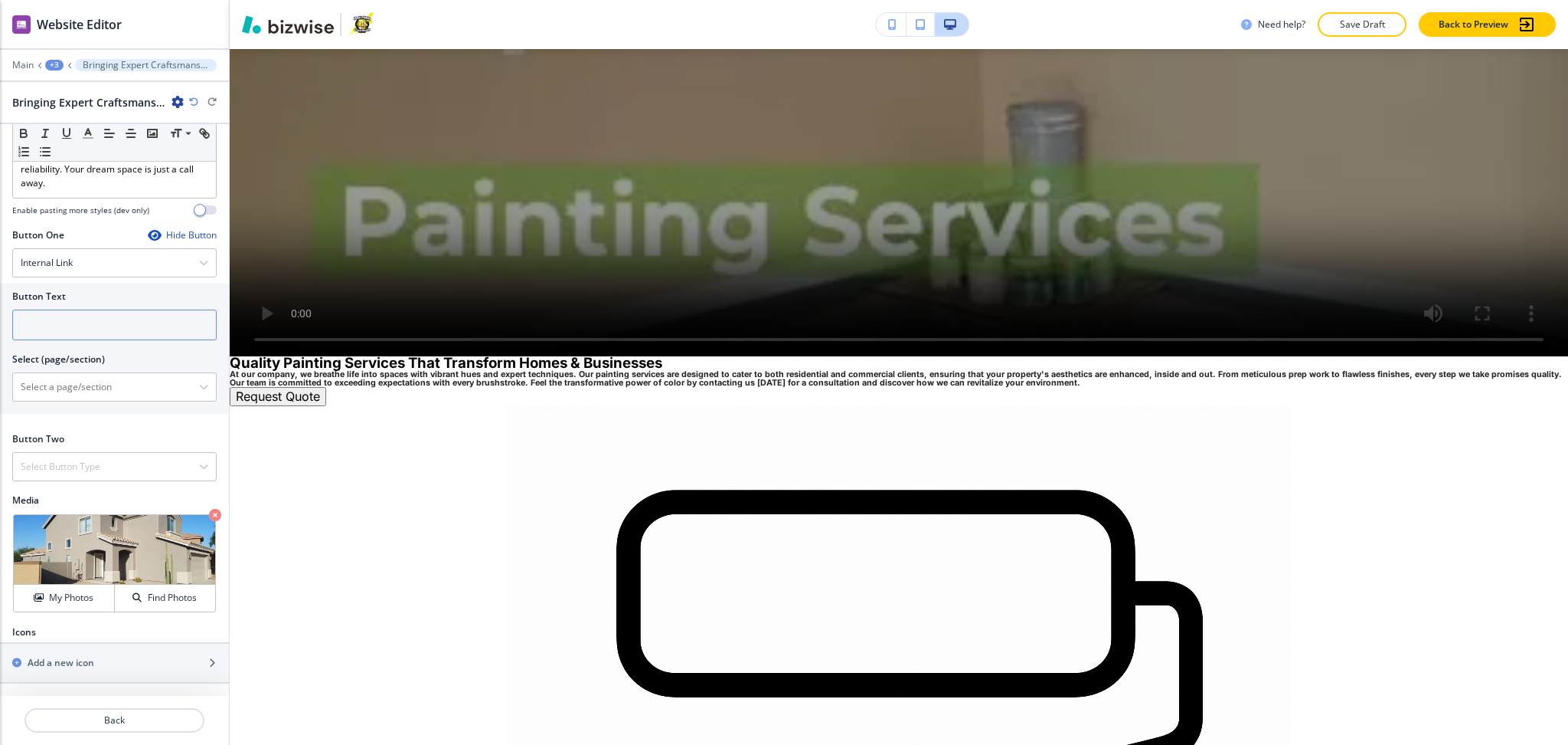
scroll to position [470, 0]
click at [54, 326] on input "text" at bounding box center [115, 325] width 205 height 31
paste input "Contact Us"
type input "Contact Us"
click at [69, 373] on div at bounding box center [115, 386] width 203 height 27
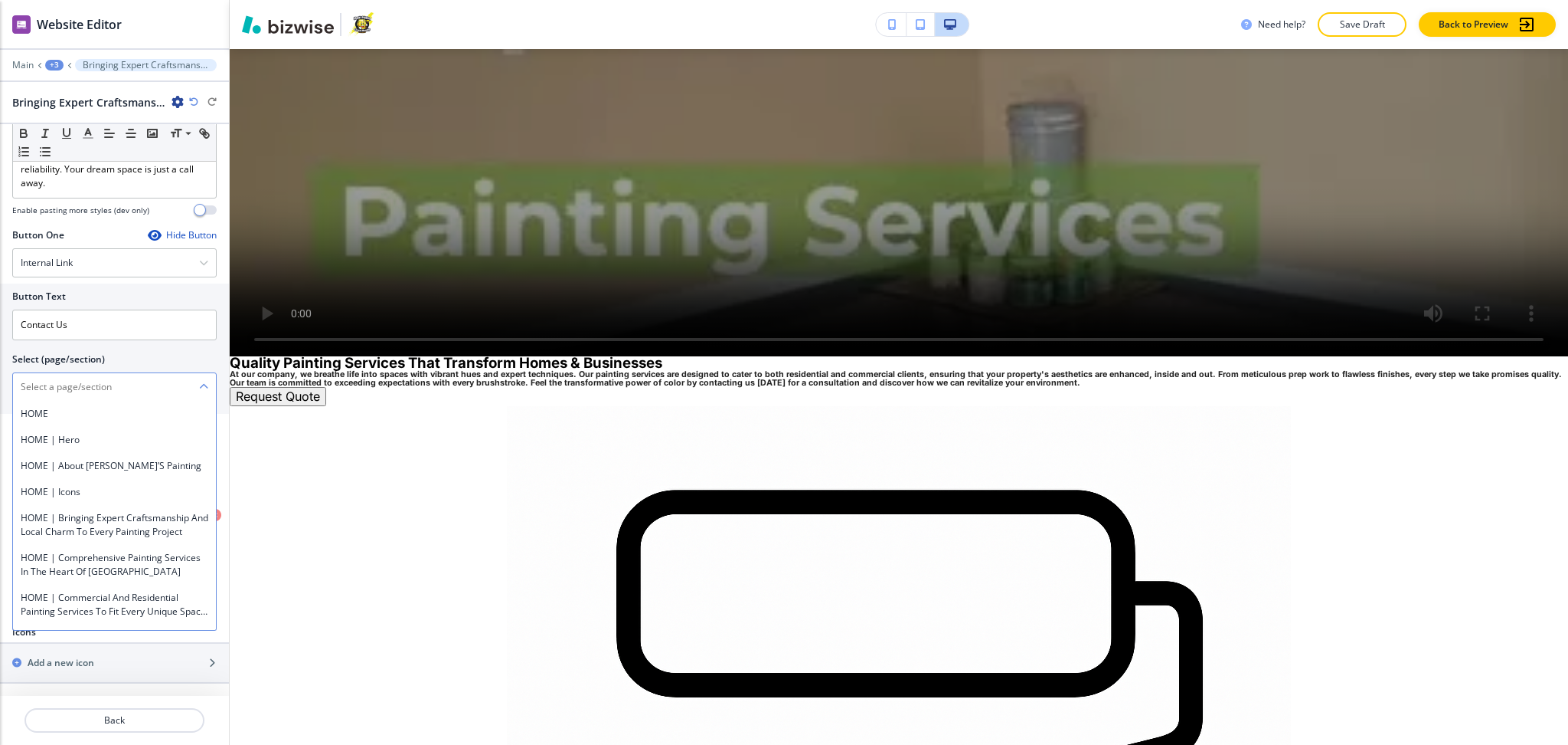
click at [66, 386] on \(page\/section\) "Manual Input" at bounding box center [106, 387] width 186 height 26
paste \(page\/section\) "Contact Us"
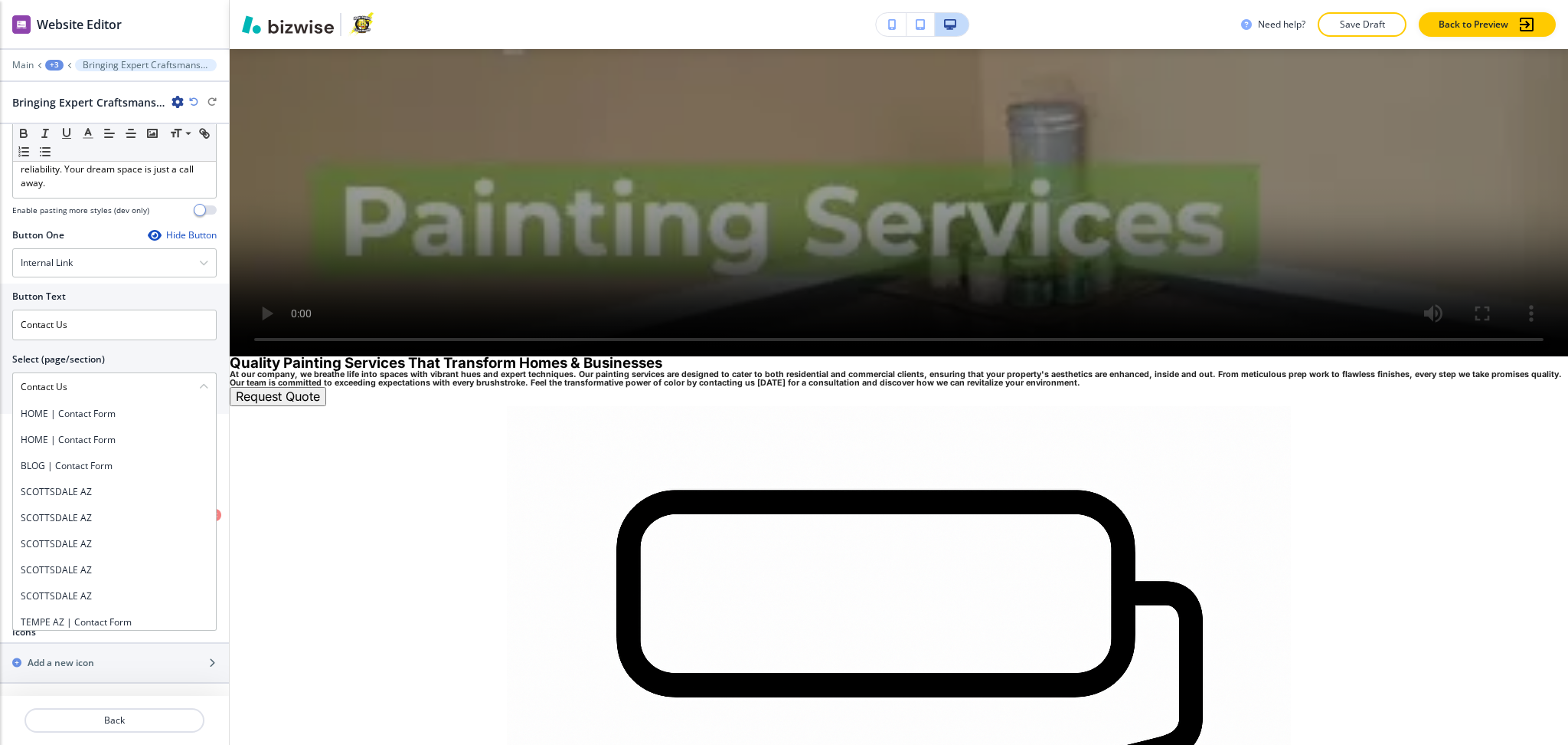
type \(page\/section\) "Contact Us"
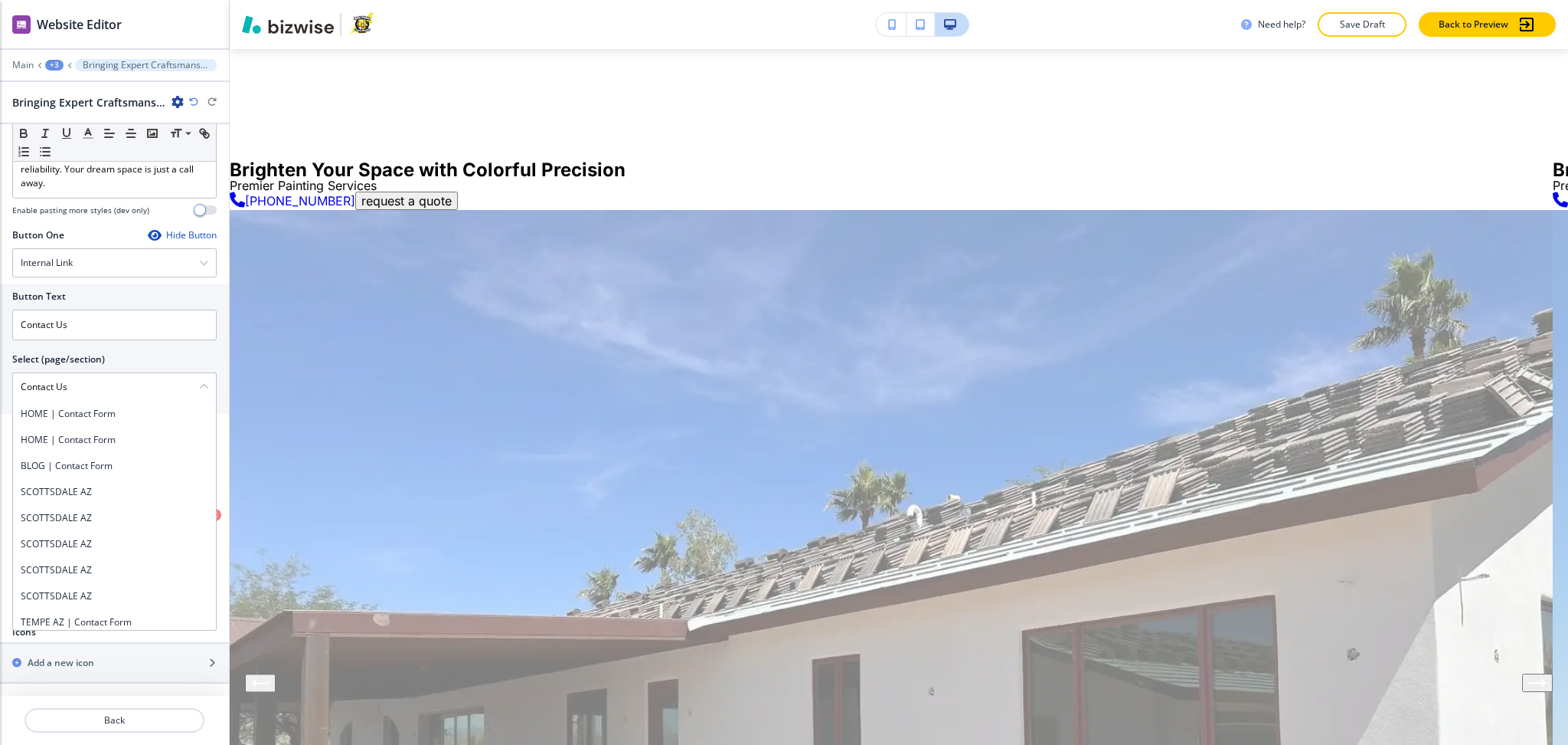
click at [49, 59] on div "Main +3 Bringing Expert Craftsmanship and Local Charm to Every Painting Project" at bounding box center [115, 65] width 205 height 12
click at [53, 65] on div "+3" at bounding box center [54, 65] width 19 height 10
click at [69, 92] on p "Pages" at bounding box center [94, 90] width 78 height 14
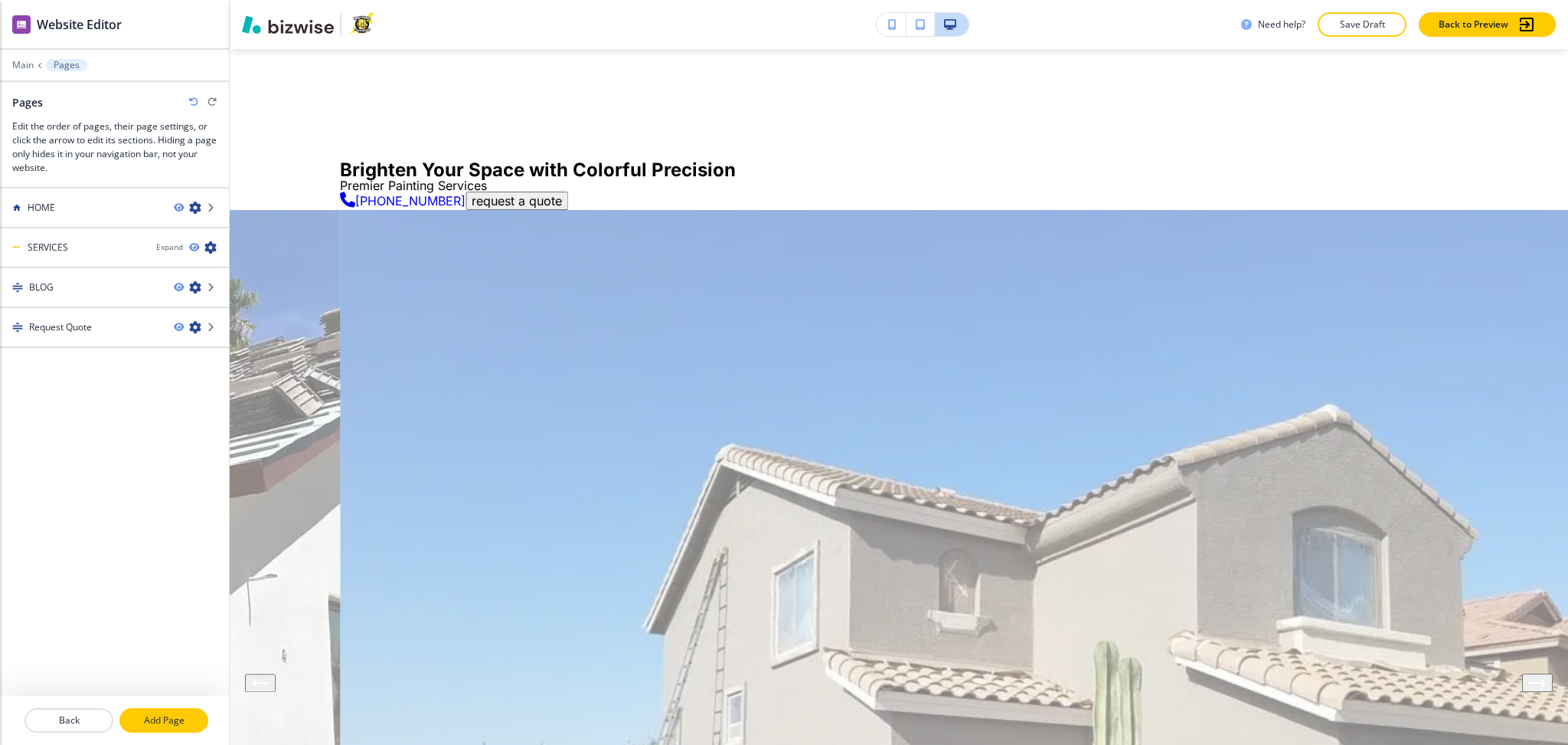
click at [163, 722] on p "Add Page" at bounding box center [163, 720] width 85 height 14
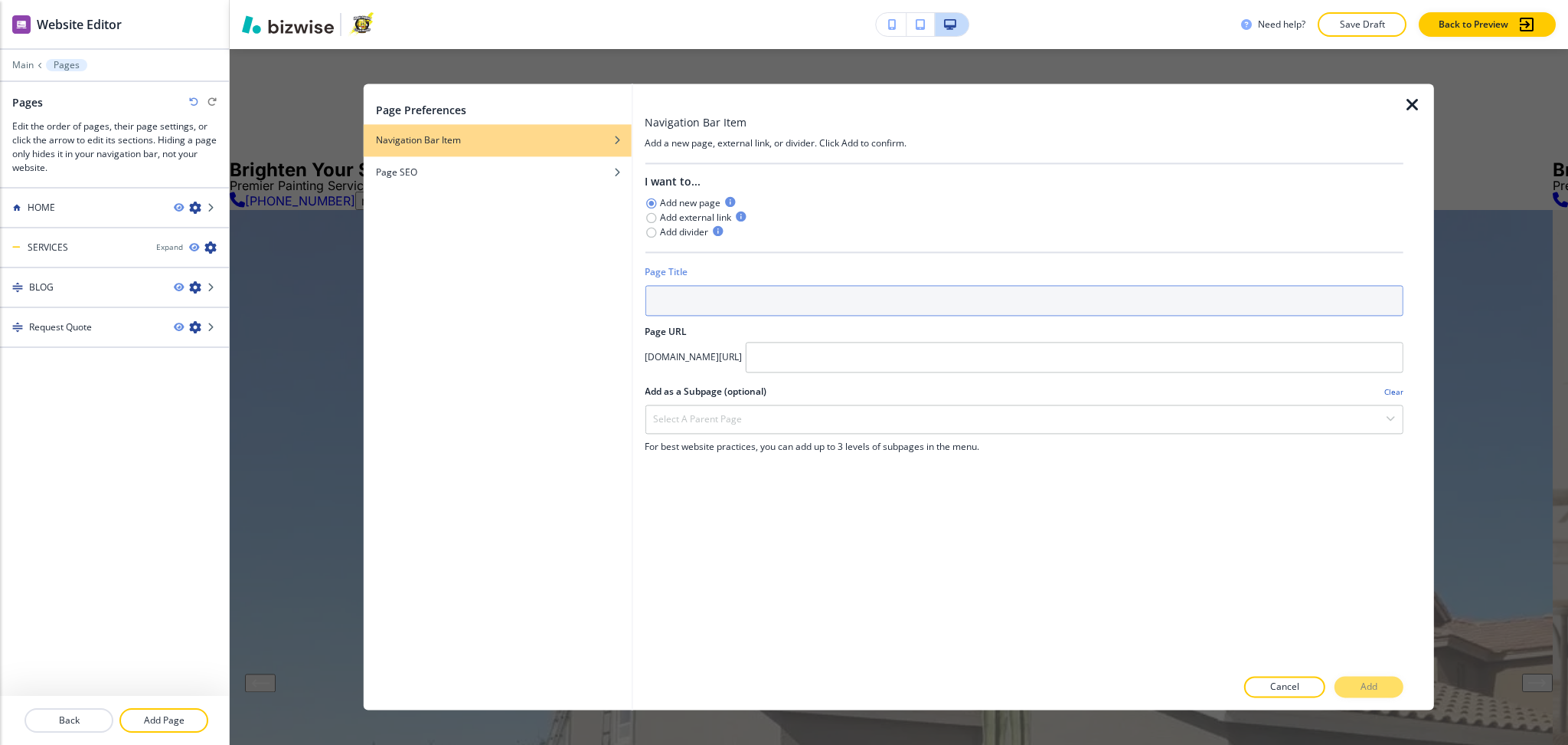
click at [739, 285] on input "text" at bounding box center [1024, 300] width 759 height 31
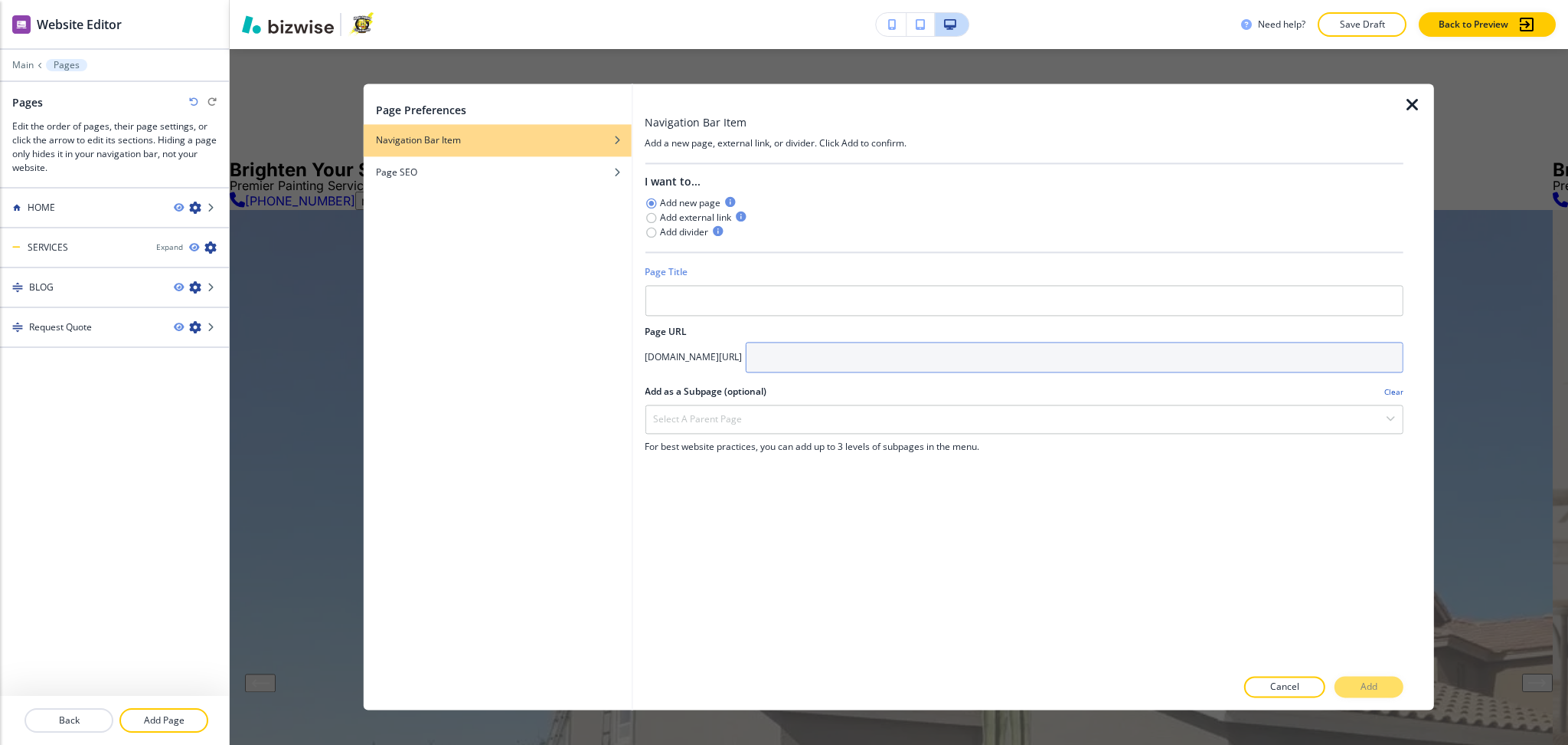
click at [888, 342] on input "text" at bounding box center [1074, 357] width 658 height 31
paste input "Contact Us"
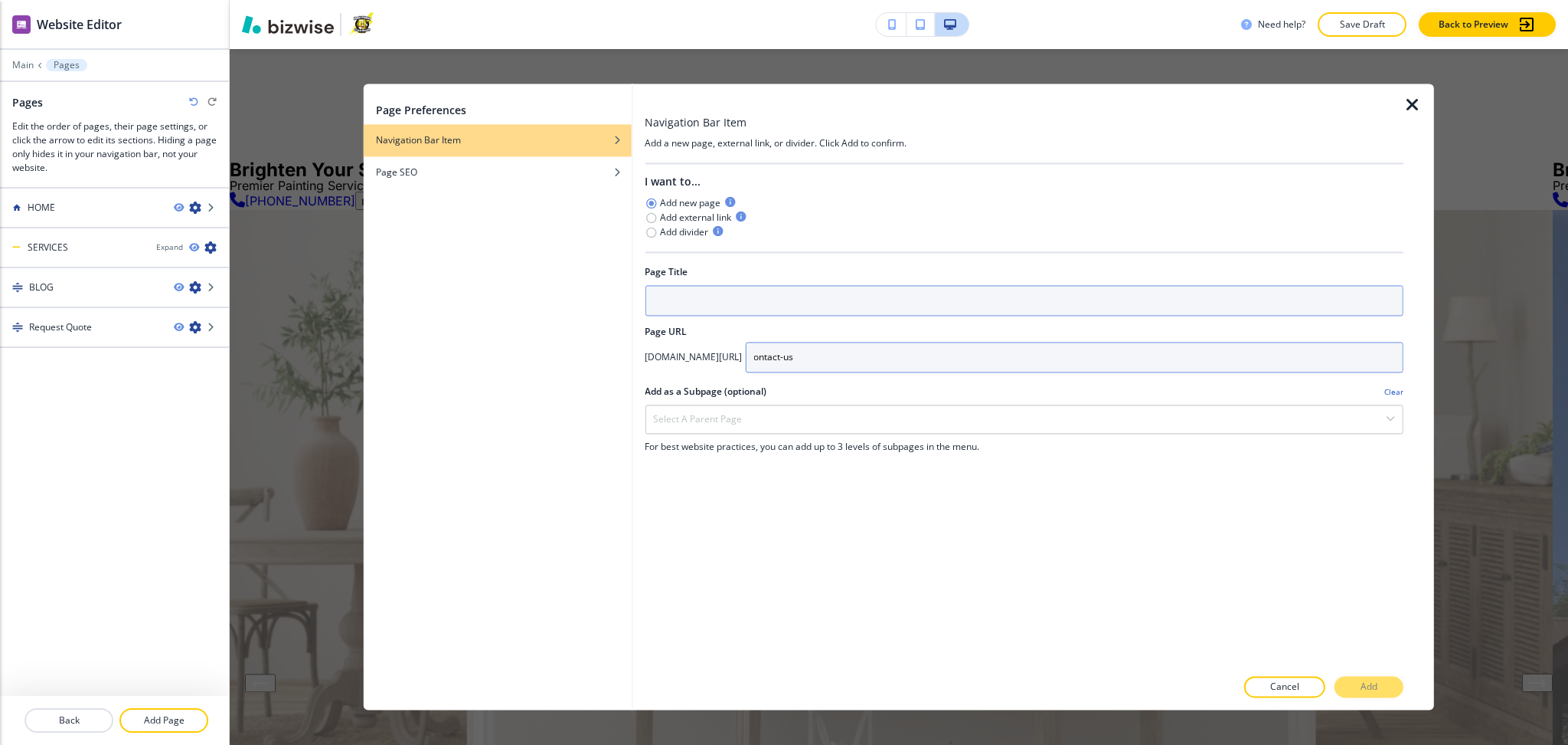
type input "contact-us"
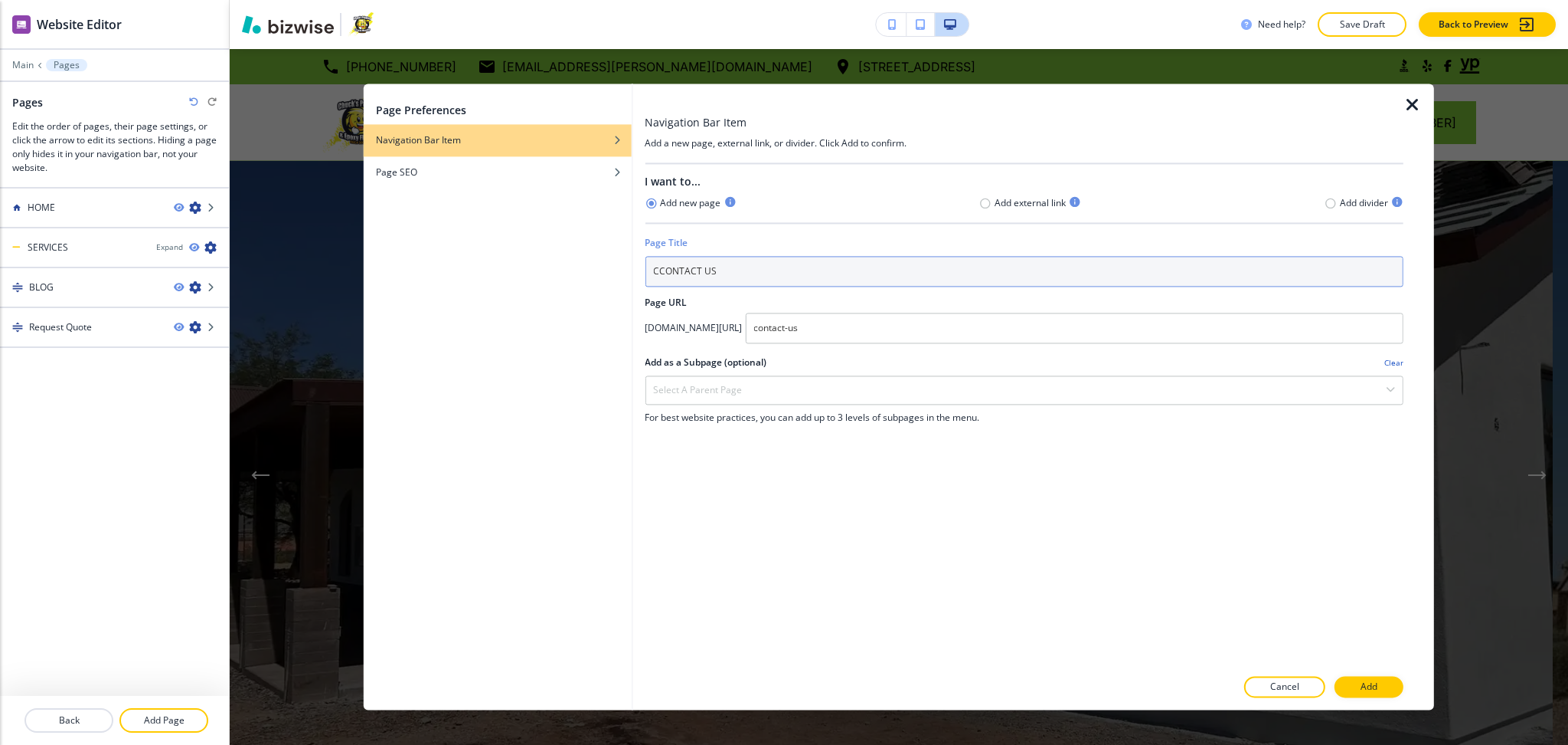
click at [662, 276] on input "CCONTACT US" at bounding box center [1024, 271] width 759 height 31
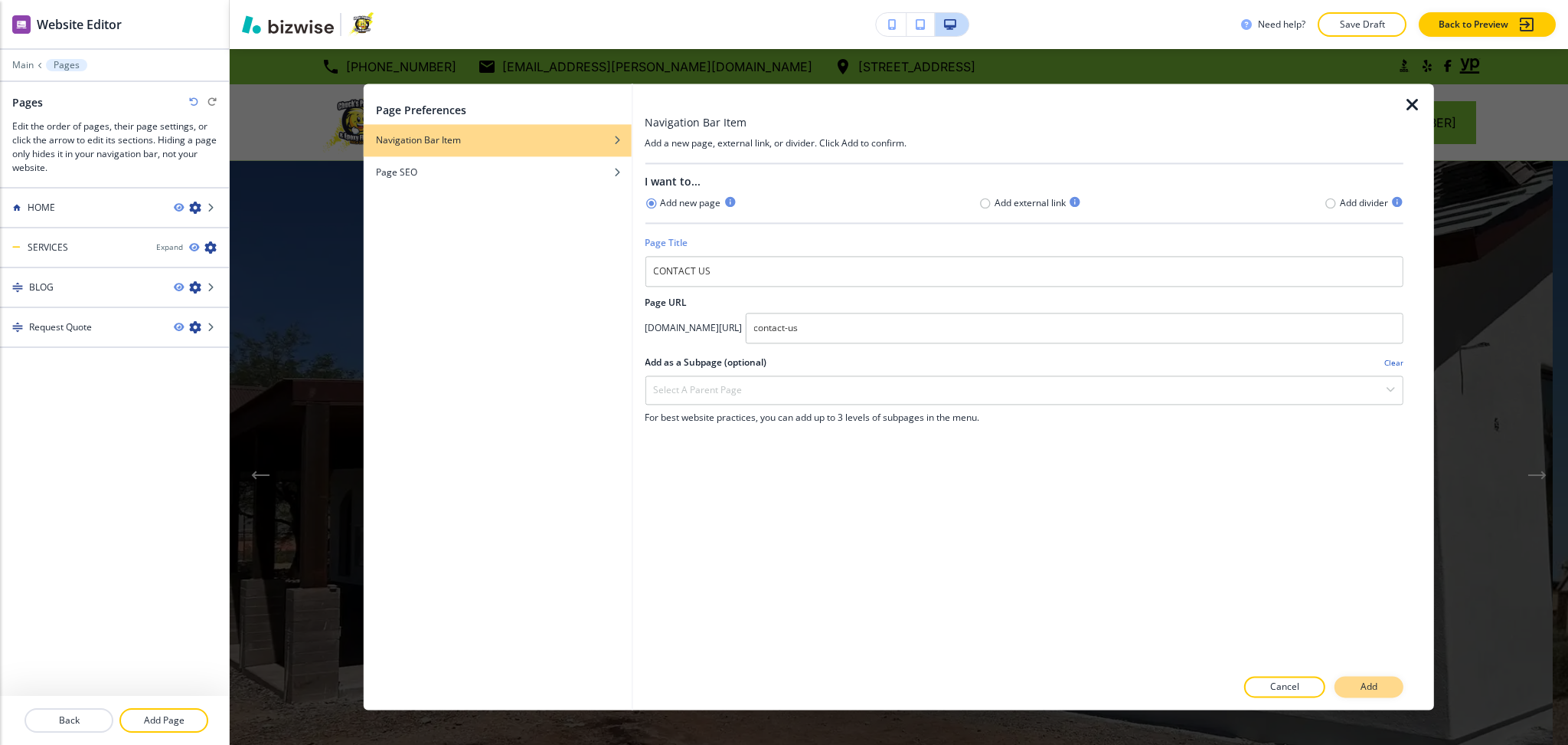
type input "CONTACT US"
click at [1369, 684] on p "Add" at bounding box center [1369, 687] width 17 height 14
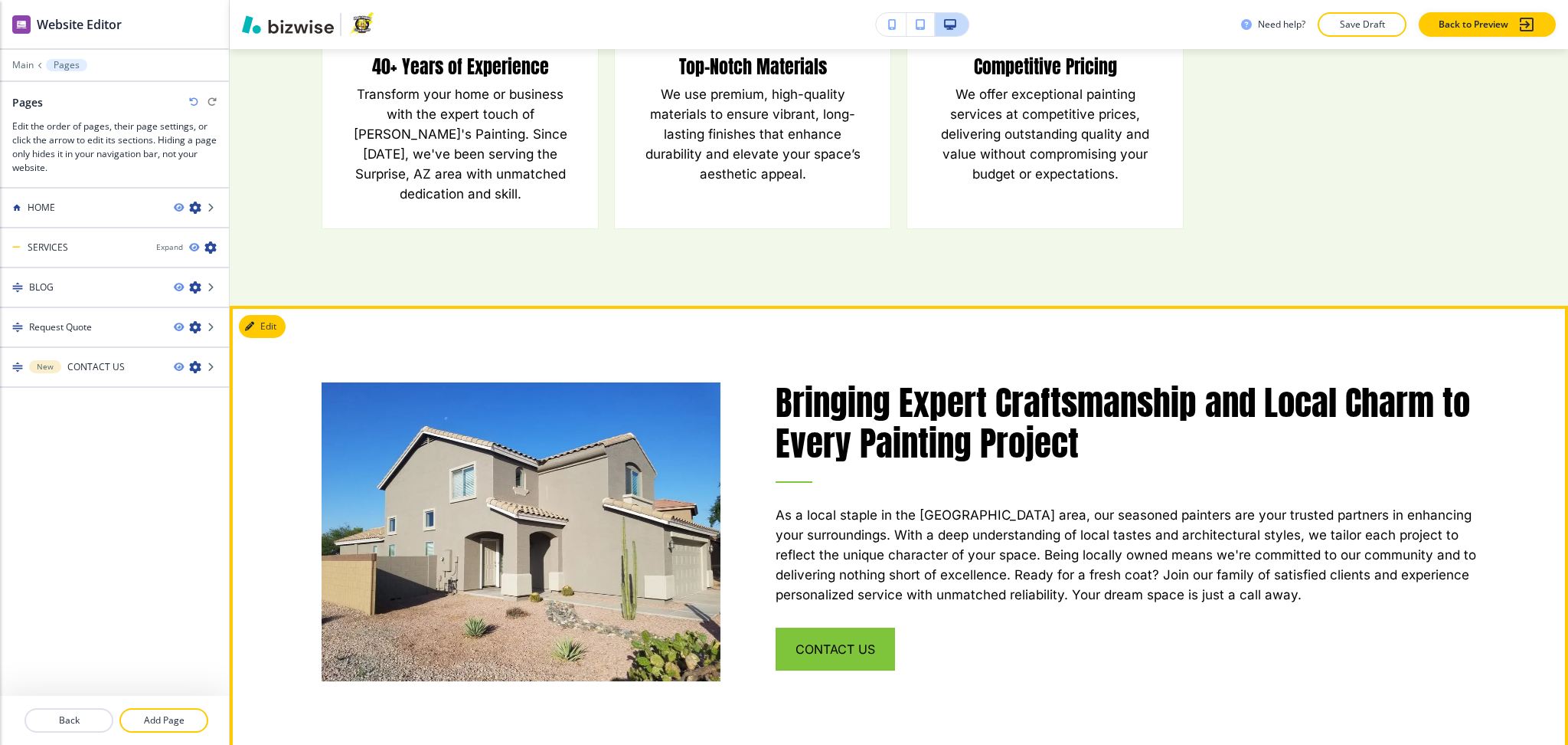
scroll to position [1413, 0]
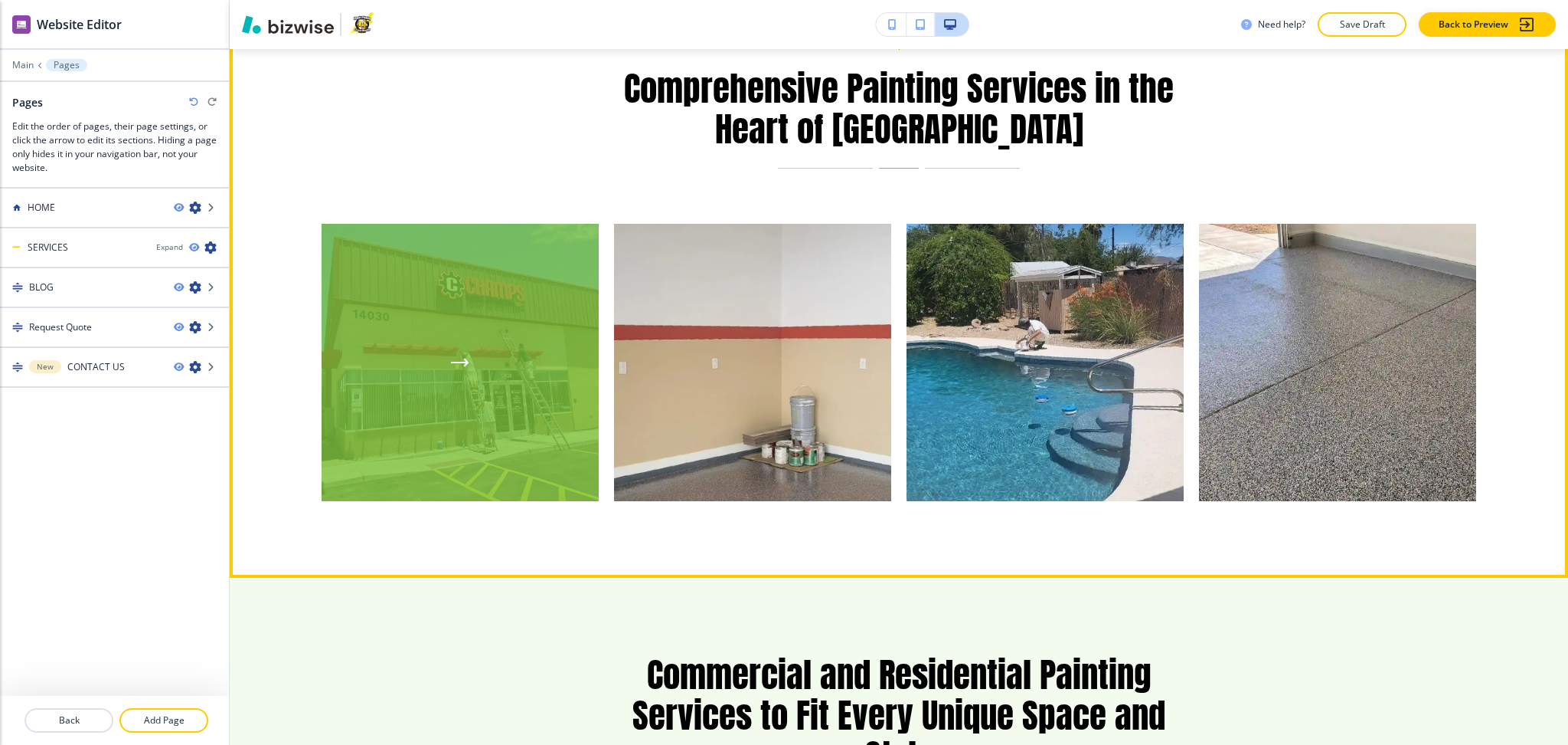
click at [511, 323] on div "button" at bounding box center [460, 362] width 277 height 277
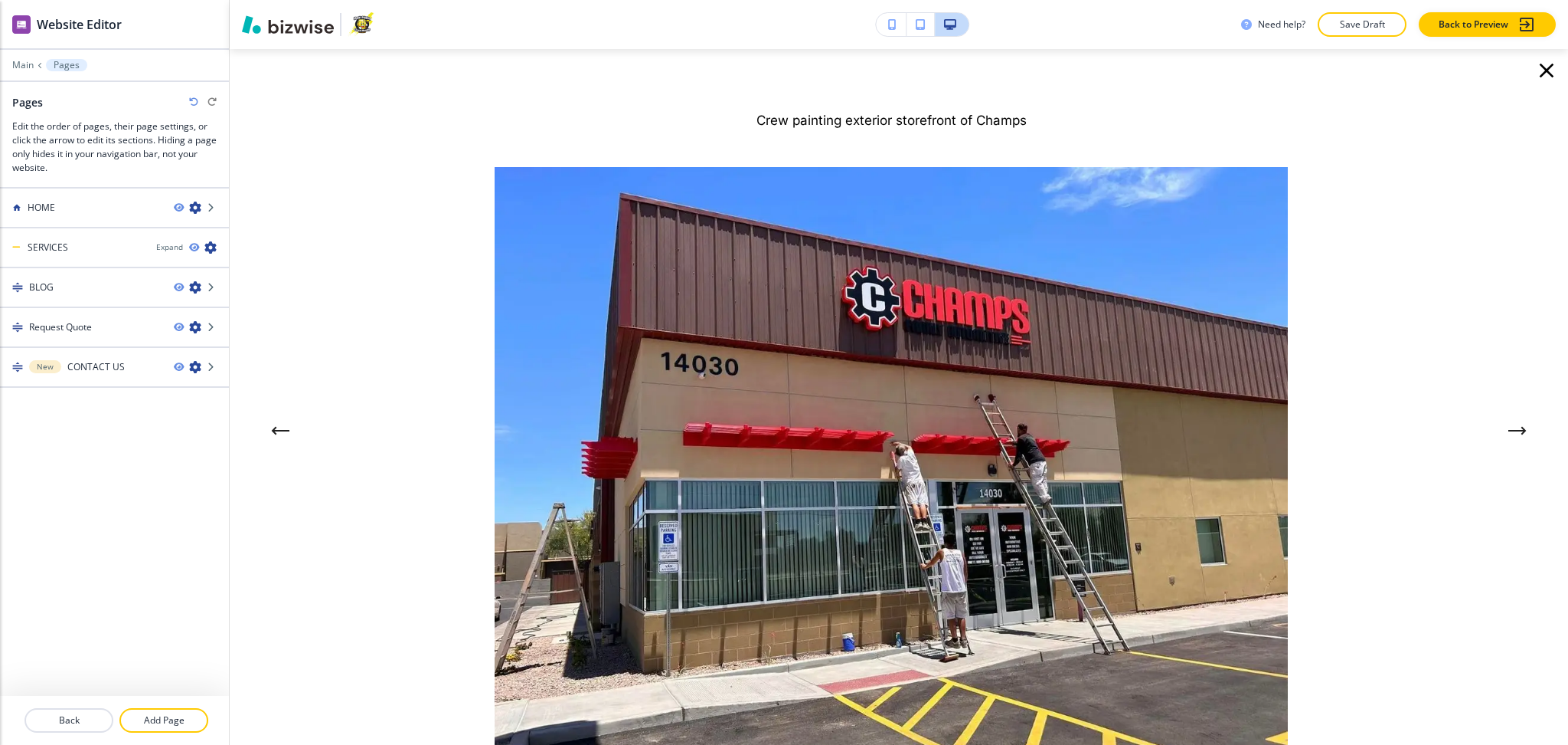
click at [1540, 71] on icon "button" at bounding box center [1546, 70] width 14 height 14
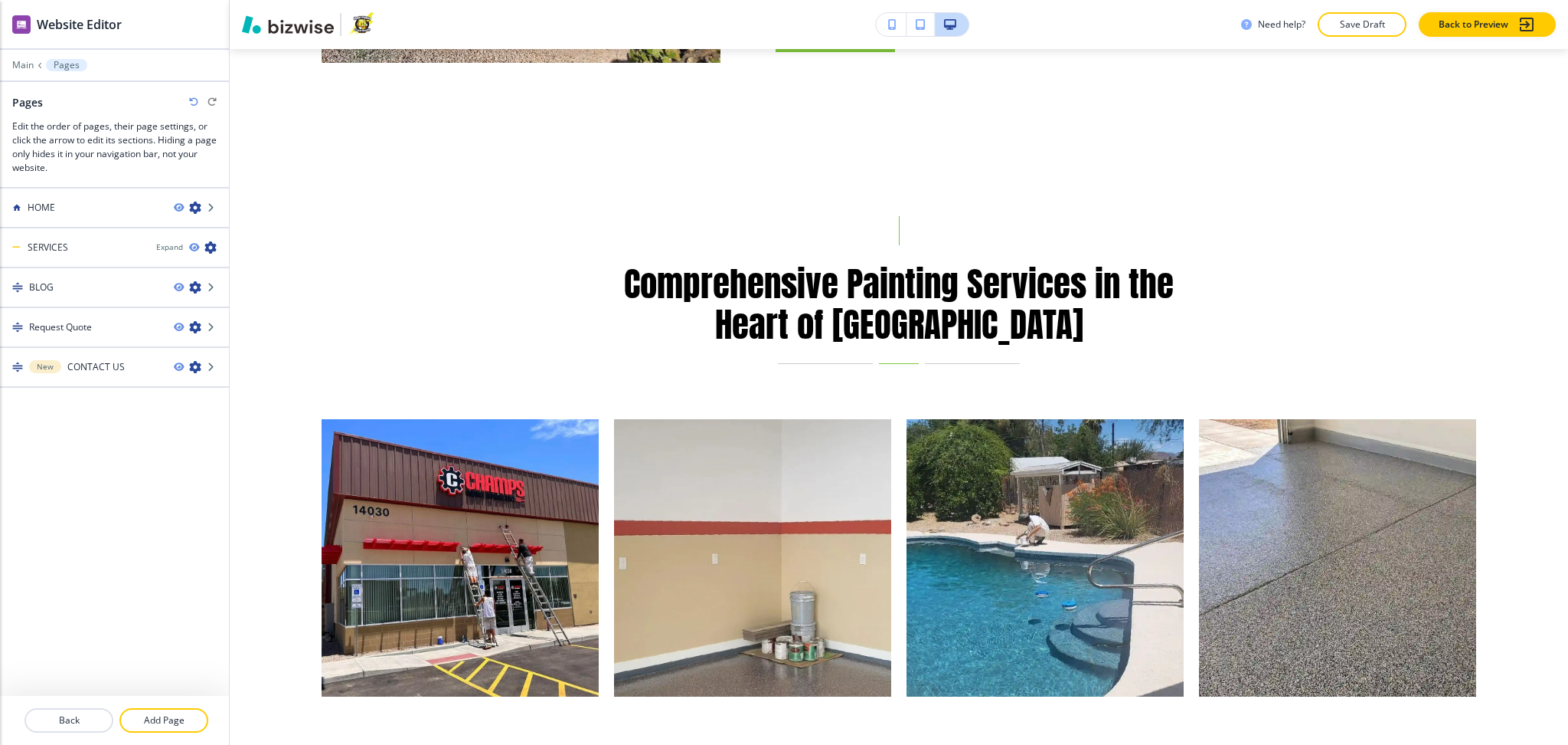
scroll to position [2030, 0]
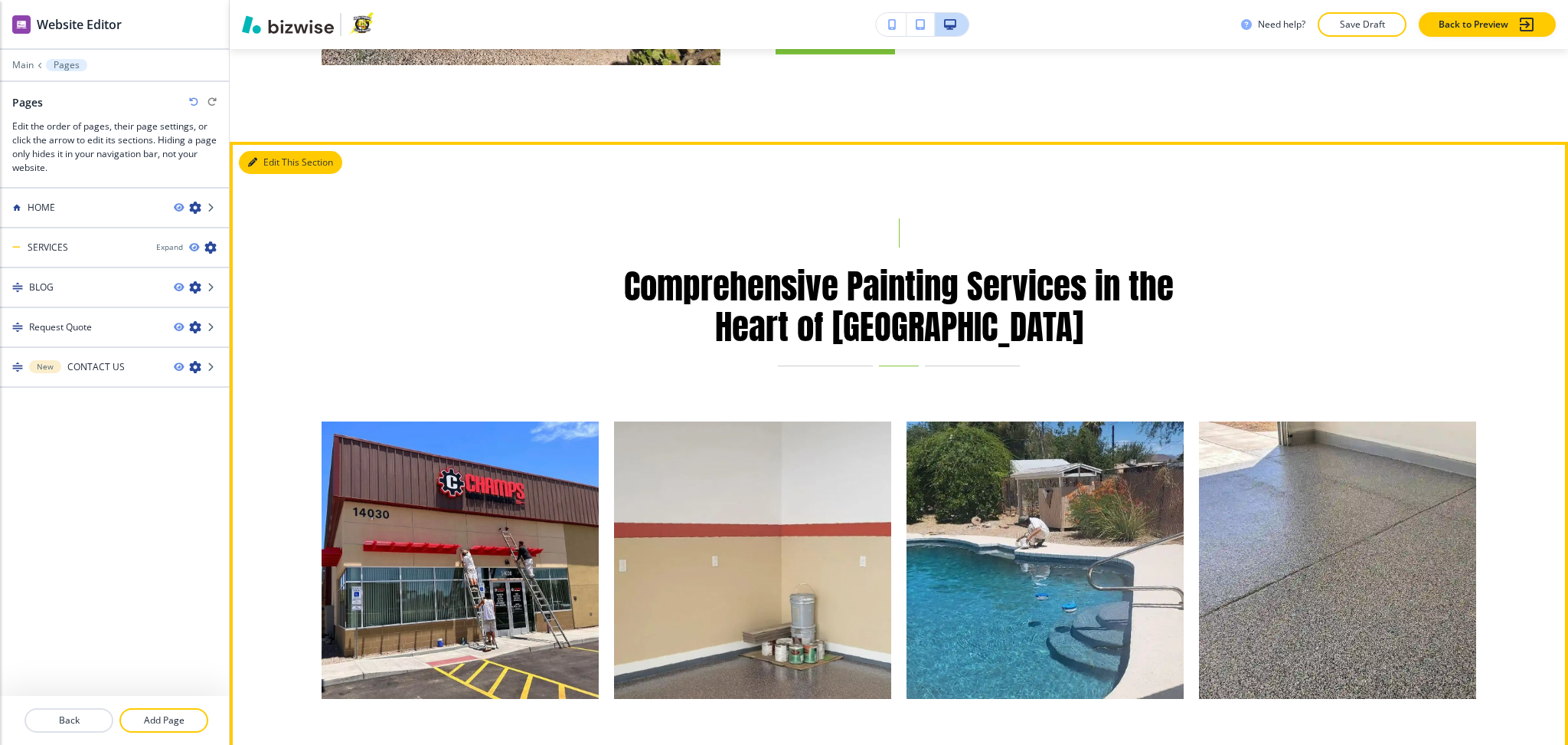
click at [281, 151] on button "Edit This Section" at bounding box center [290, 163] width 103 height 23
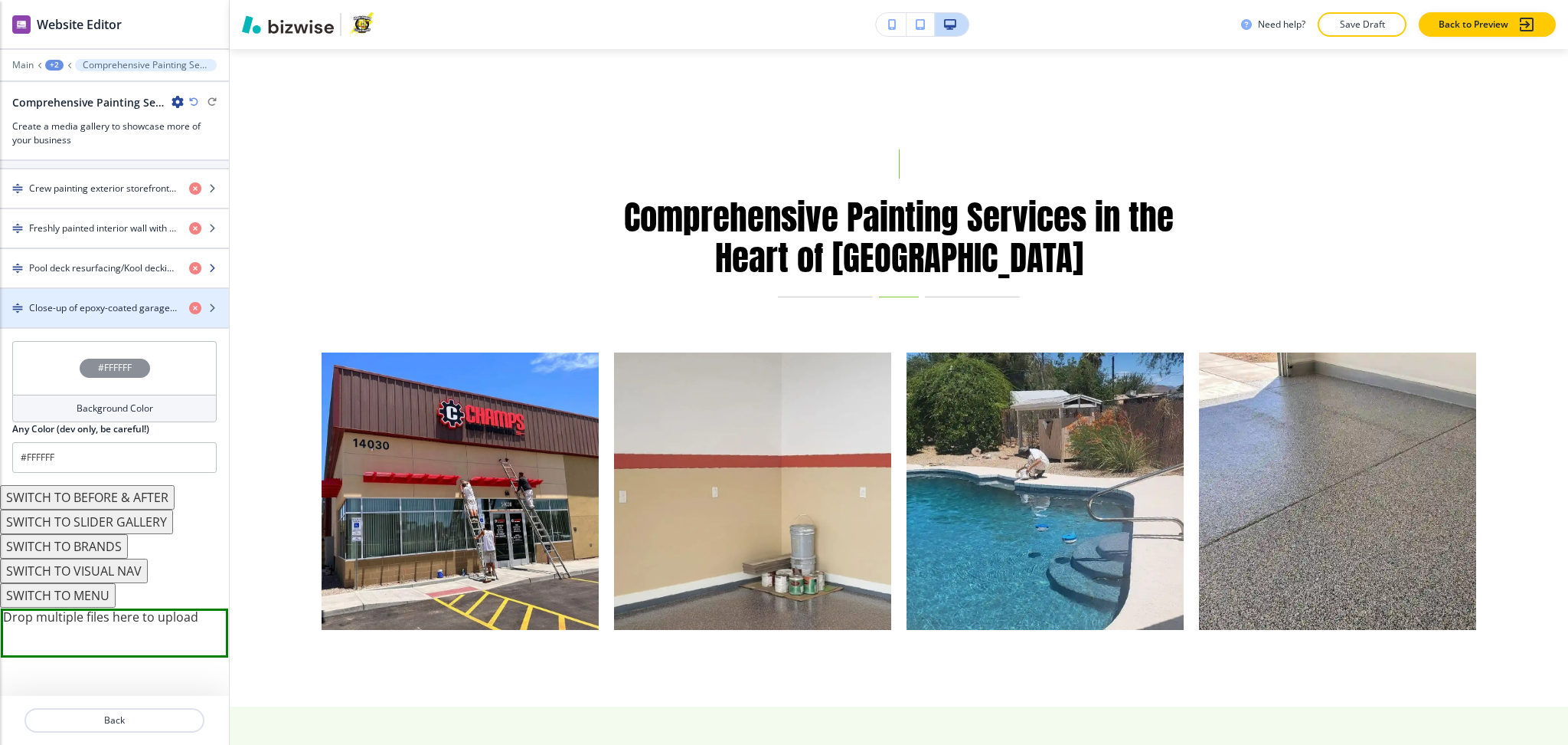
scroll to position [612, 0]
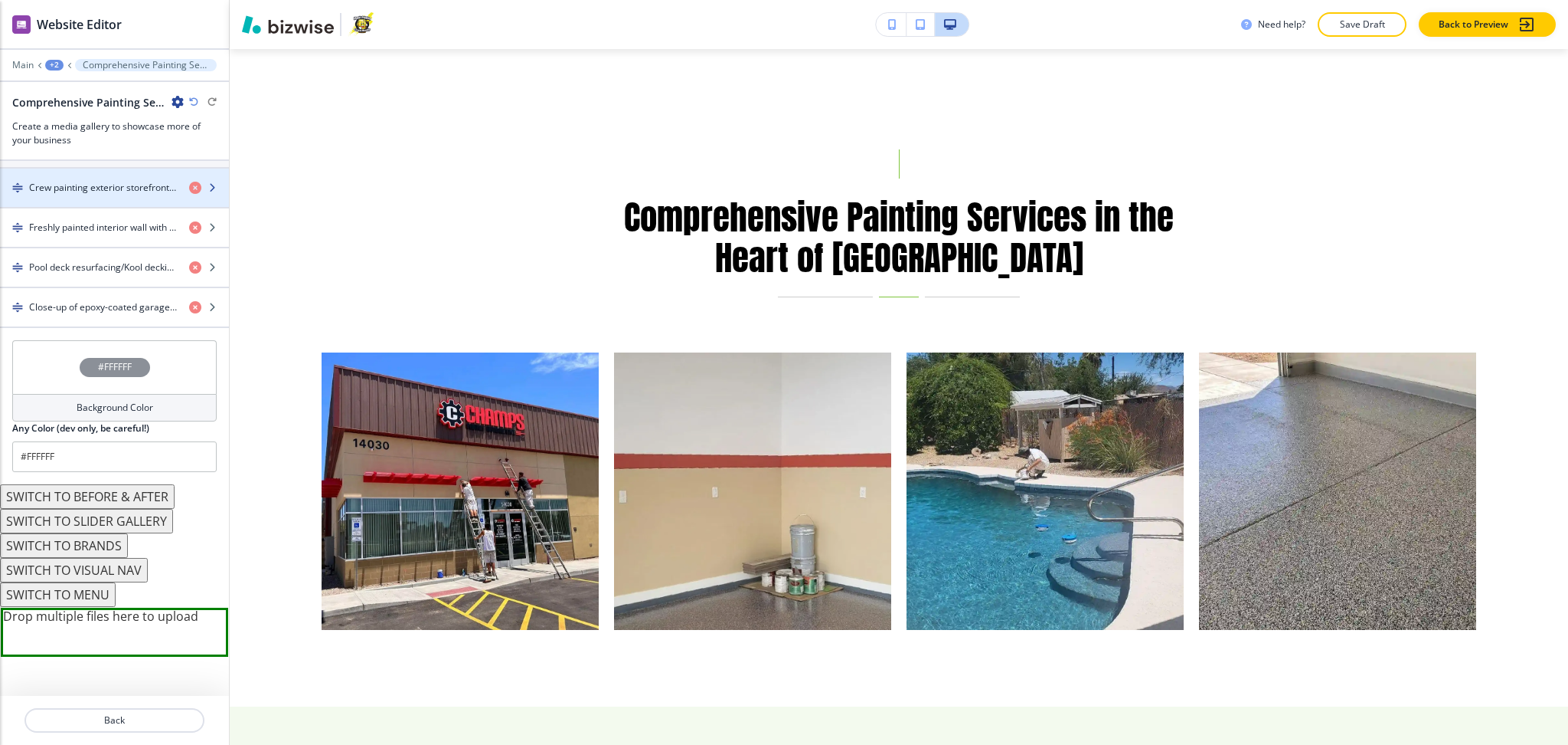
click at [85, 194] on div "button" at bounding box center [115, 200] width 229 height 12
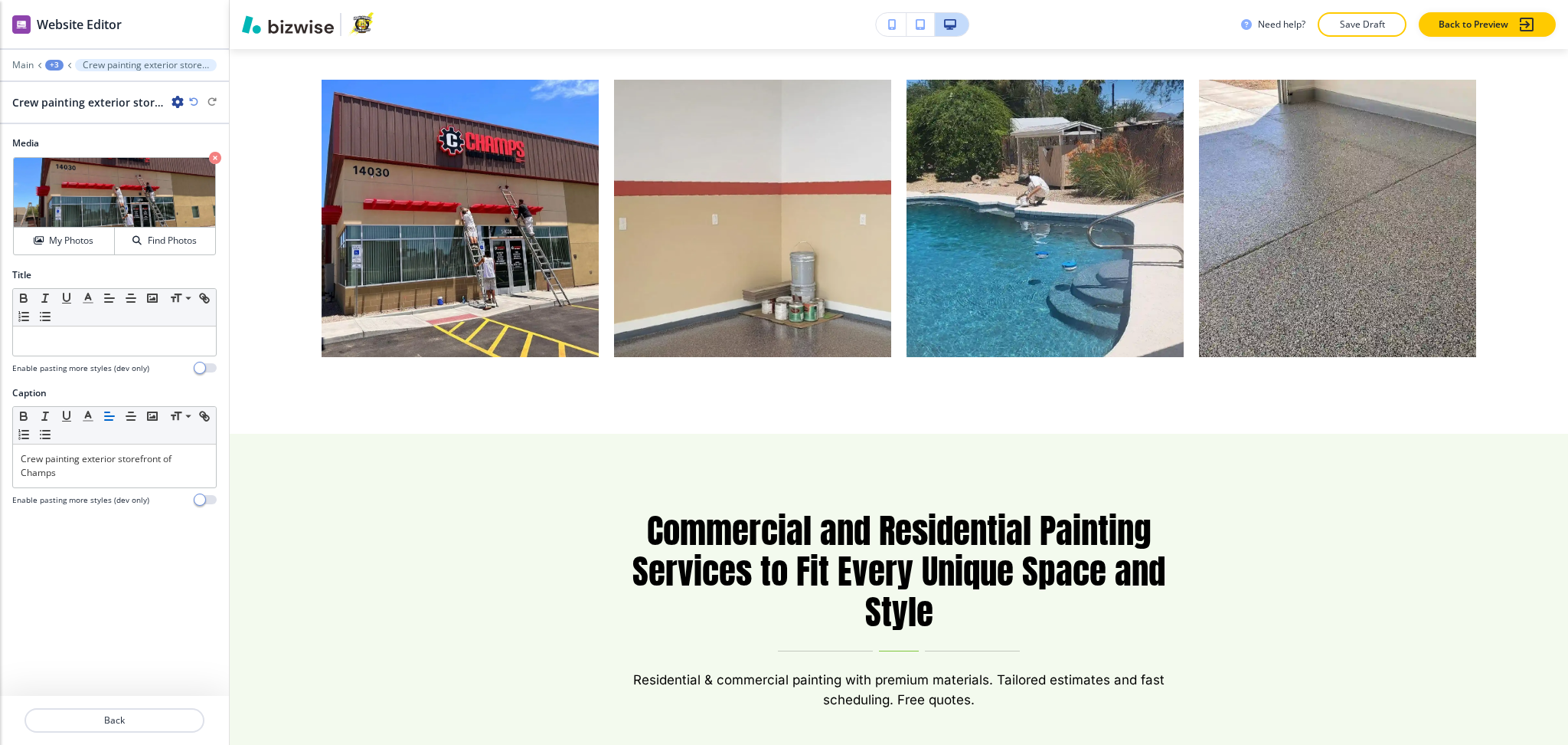
scroll to position [2379, 0]
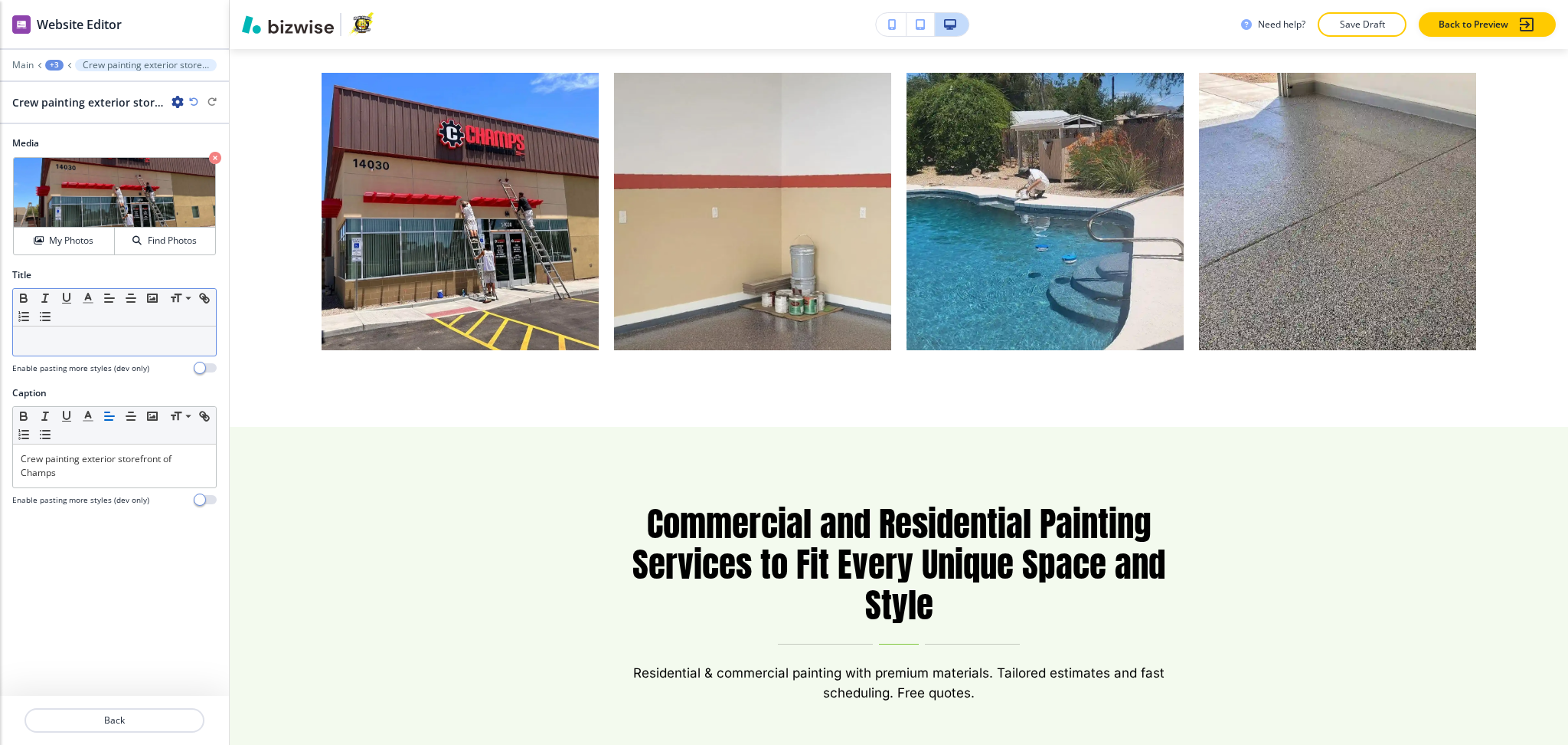
click at [109, 334] on p at bounding box center [115, 341] width 188 height 14
click at [128, 473] on p "Crew painting exterior storefront of Champs" at bounding box center [115, 465] width 188 height 27
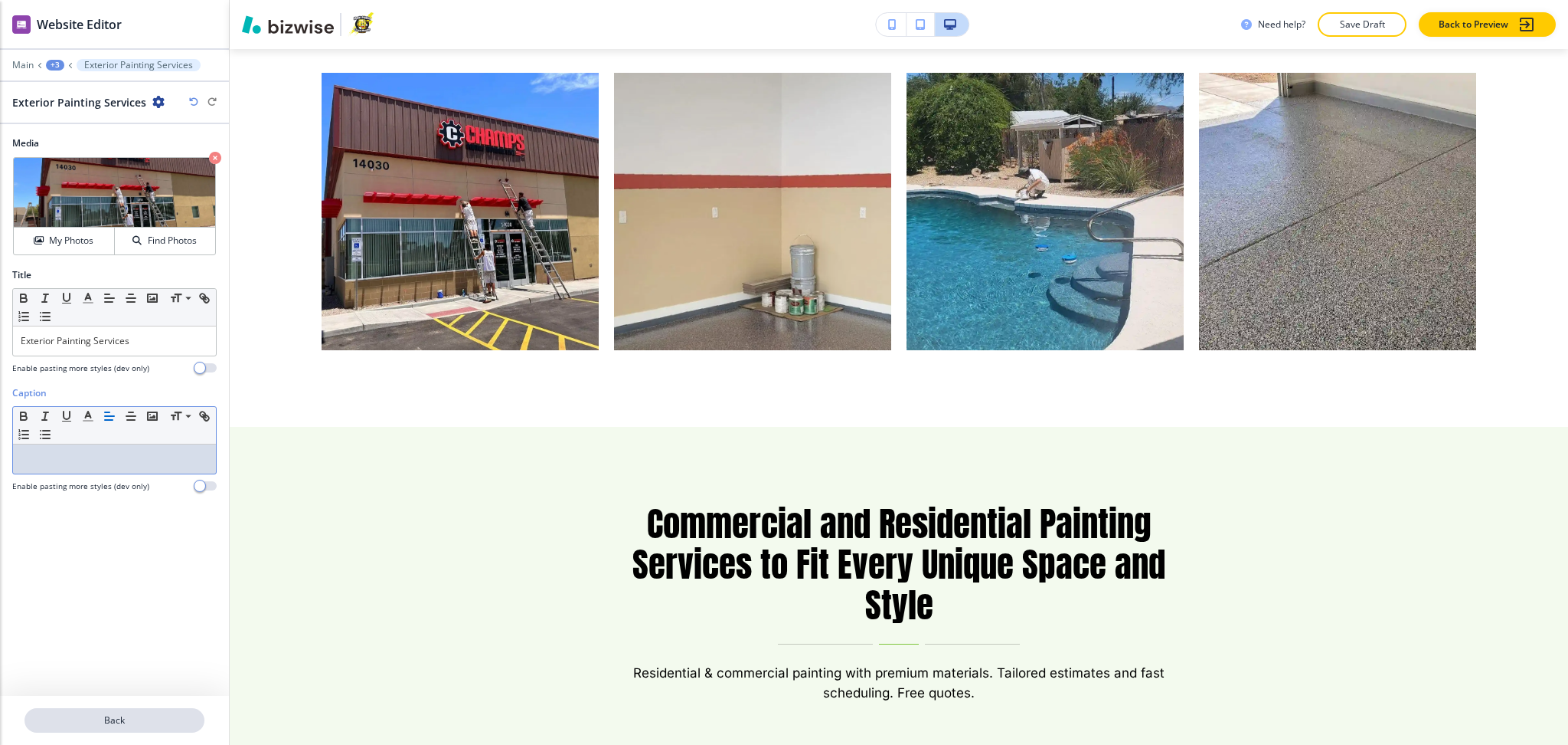
click at [118, 719] on p "Back" at bounding box center [115, 720] width 177 height 14
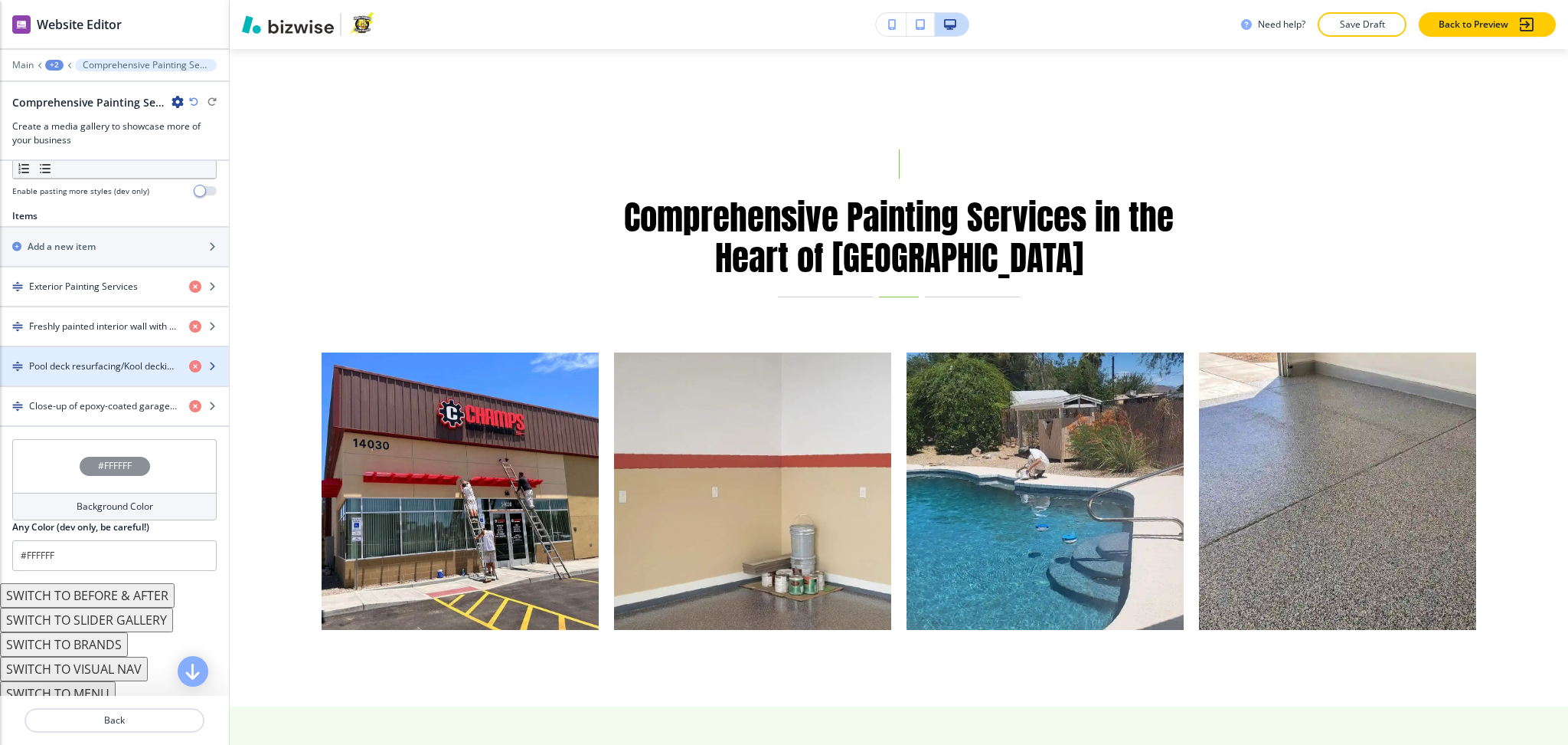
scroll to position [511, 0]
click at [104, 335] on div "button" at bounding box center [115, 340] width 229 height 12
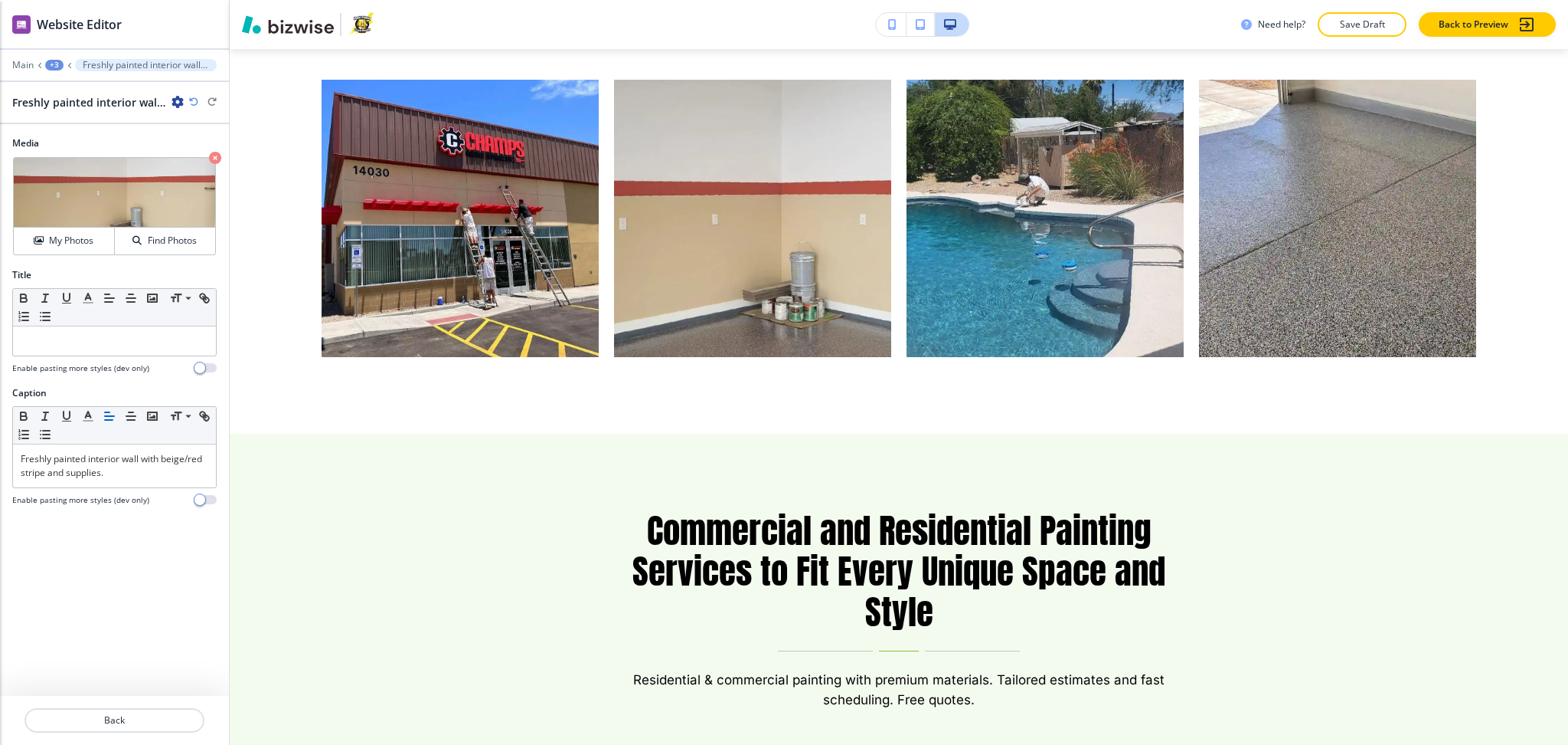
scroll to position [2379, 0]
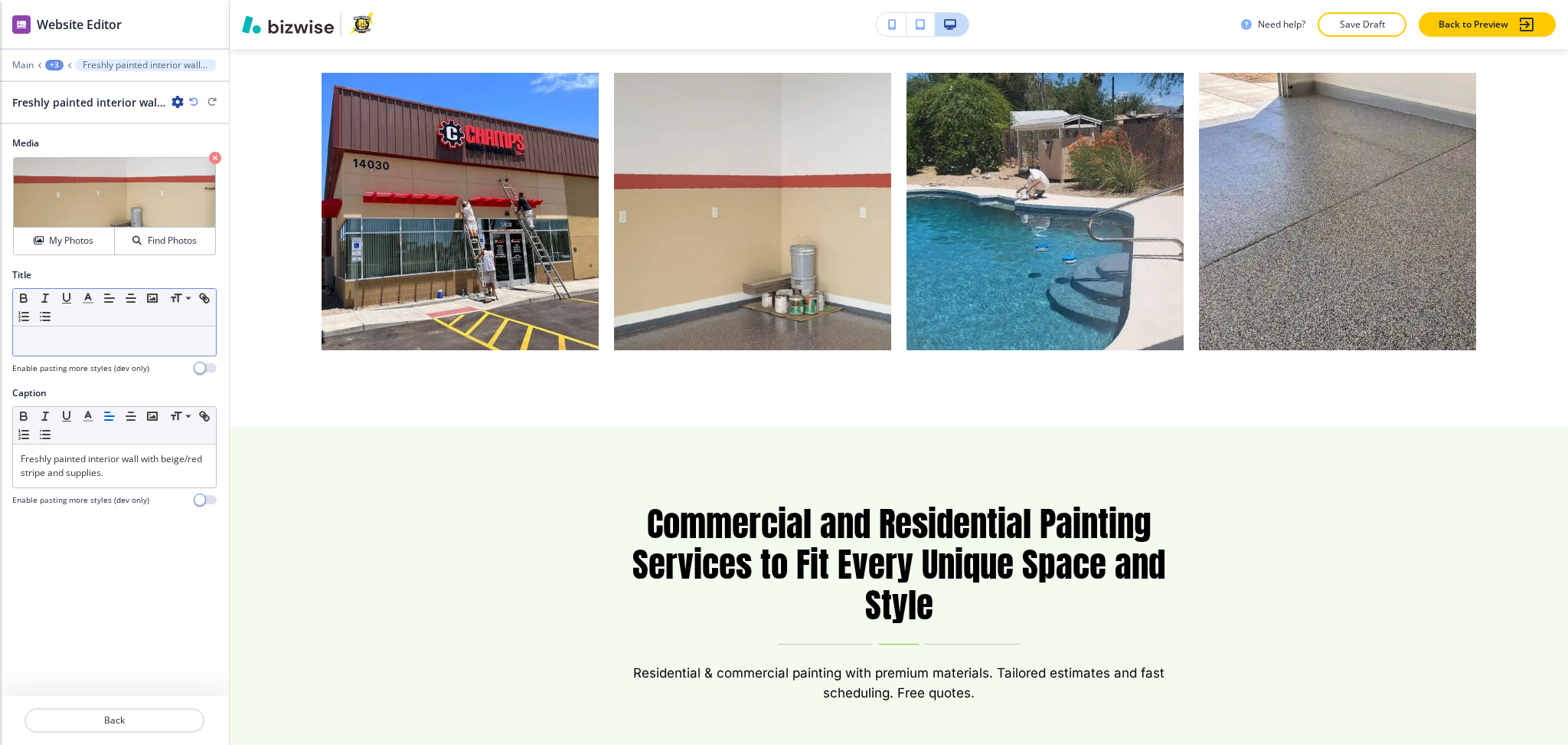
click at [104, 352] on div at bounding box center [115, 340] width 203 height 29
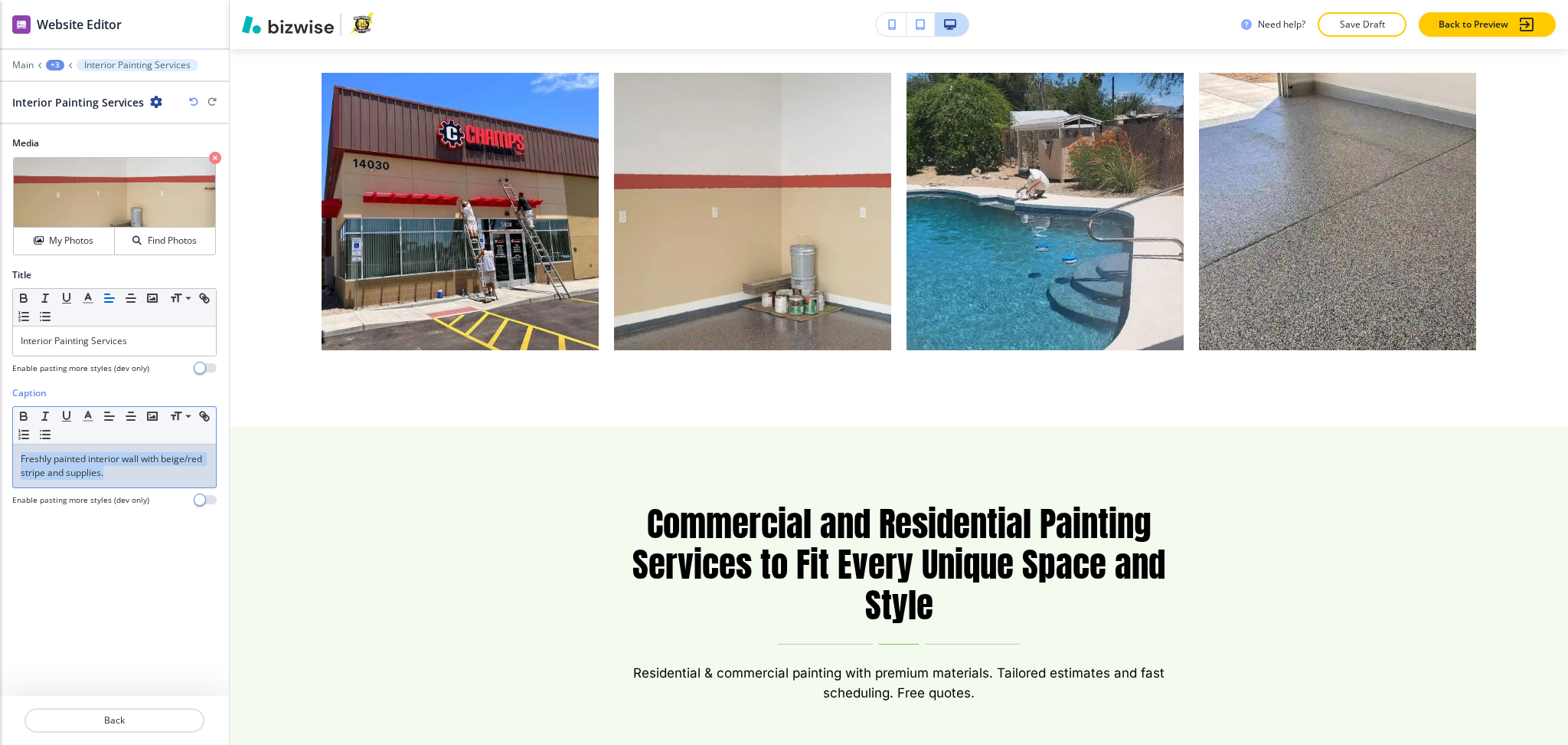
drag, startPoint x: 123, startPoint y: 476, endPoint x: 0, endPoint y: 442, distance: 127.6
click at [0, 449] on div "Caption Small Normal Large Huge Freshly painted interior wall with beige/red st…" at bounding box center [115, 452] width 229 height 132
click at [137, 713] on button "Back" at bounding box center [115, 721] width 180 height 24
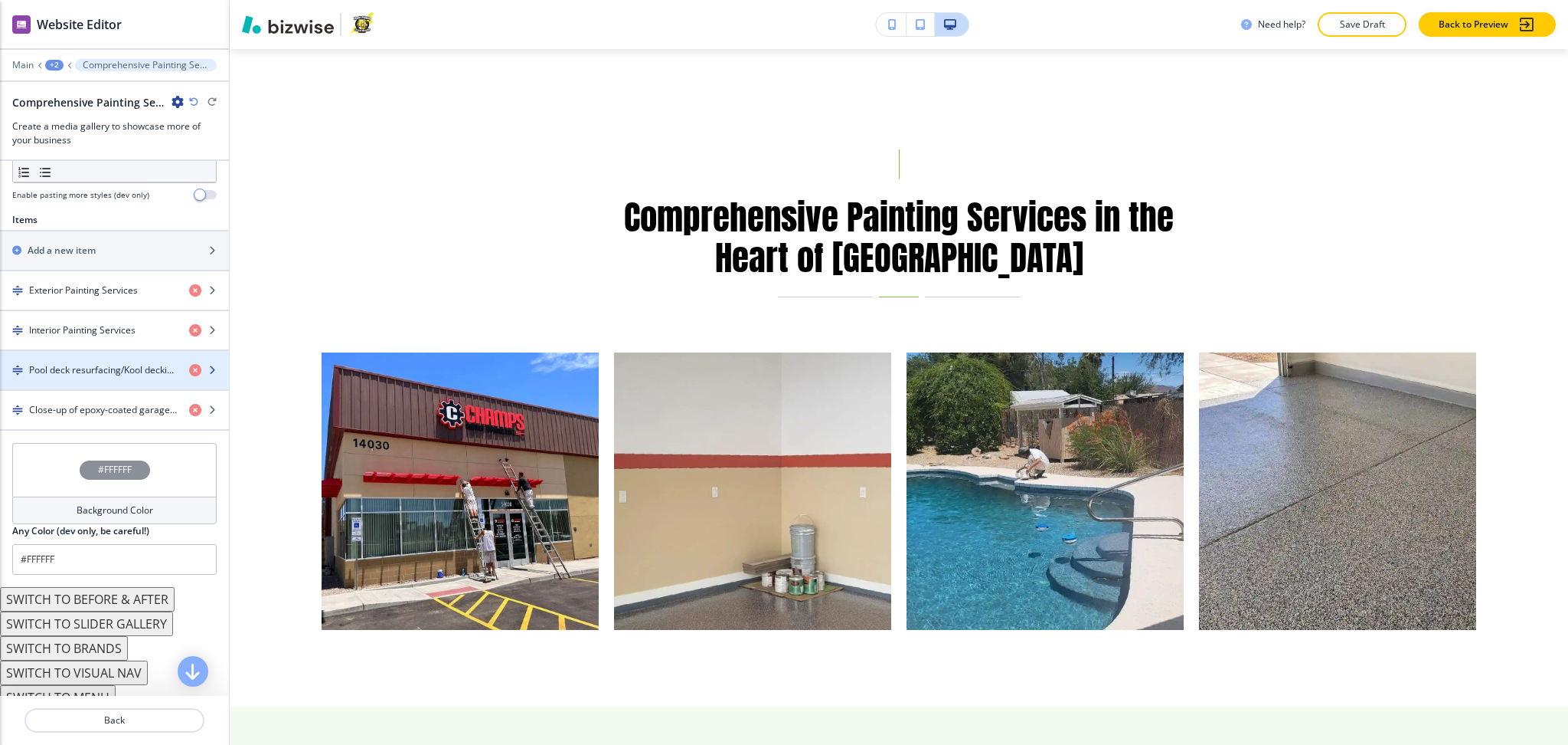
scroll to position [509, 0]
click at [74, 365] on h4 "Pool deck resurfacing/Kool decking in progress by a residential pool." at bounding box center [102, 369] width 147 height 14
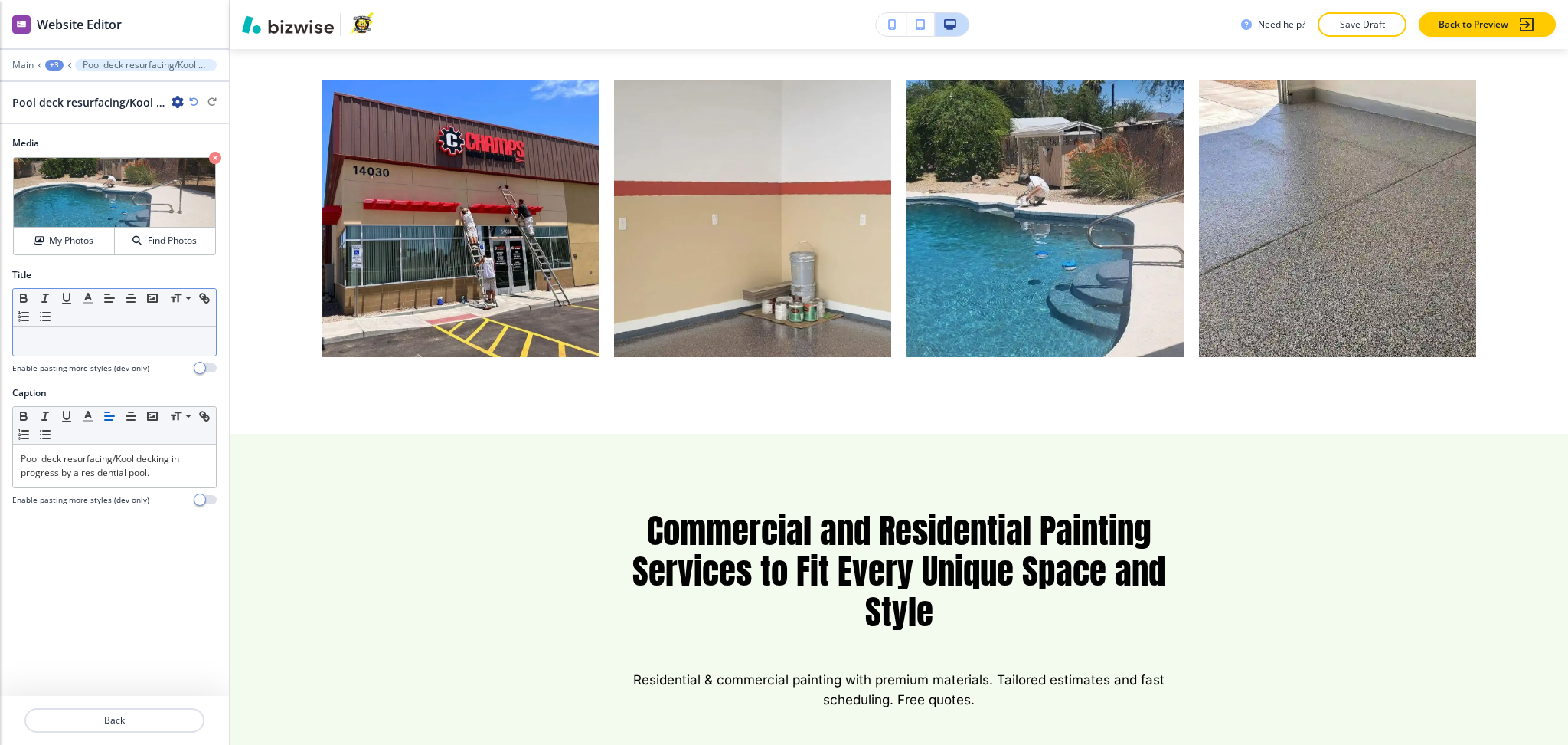
scroll to position [2379, 0]
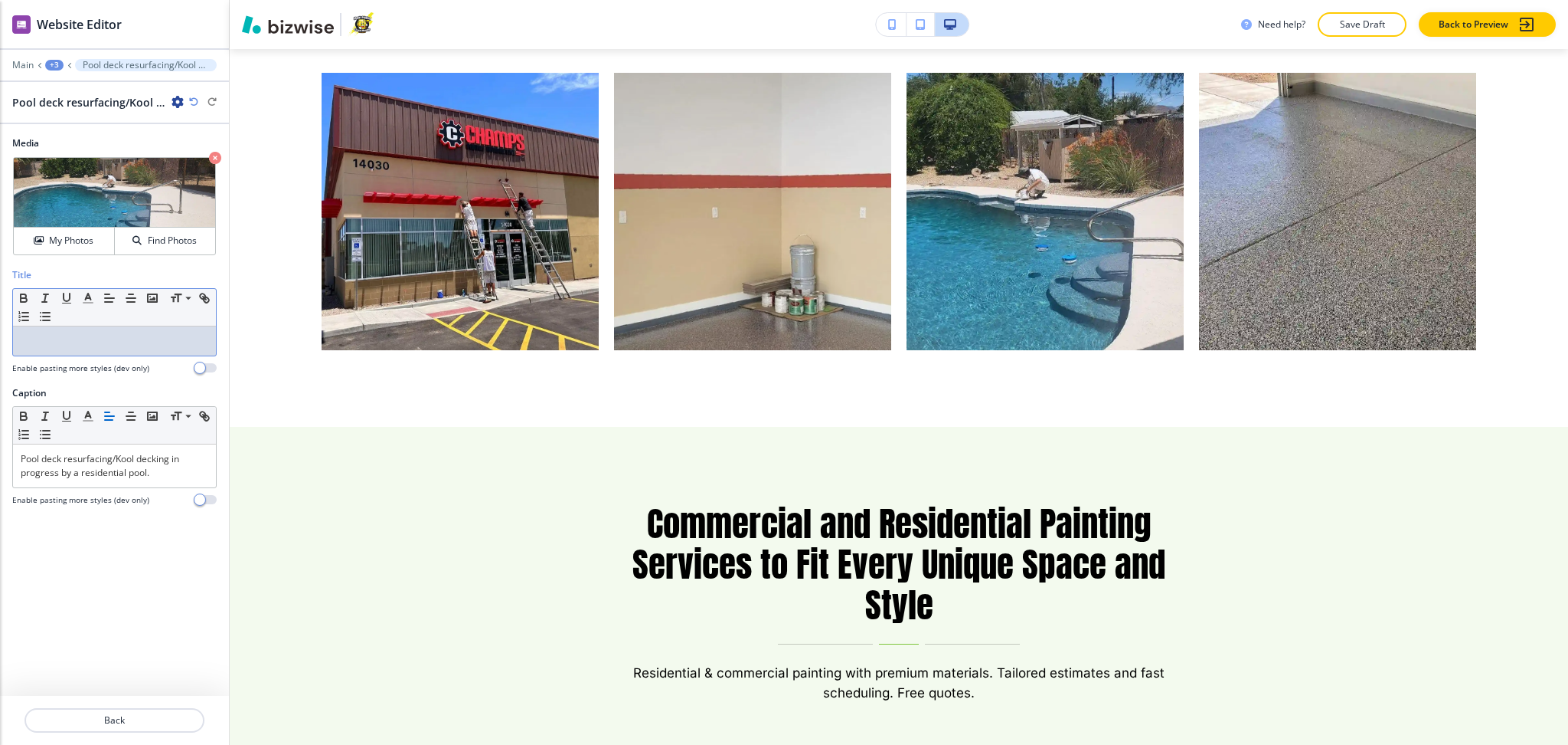
click at [69, 349] on div at bounding box center [115, 340] width 203 height 29
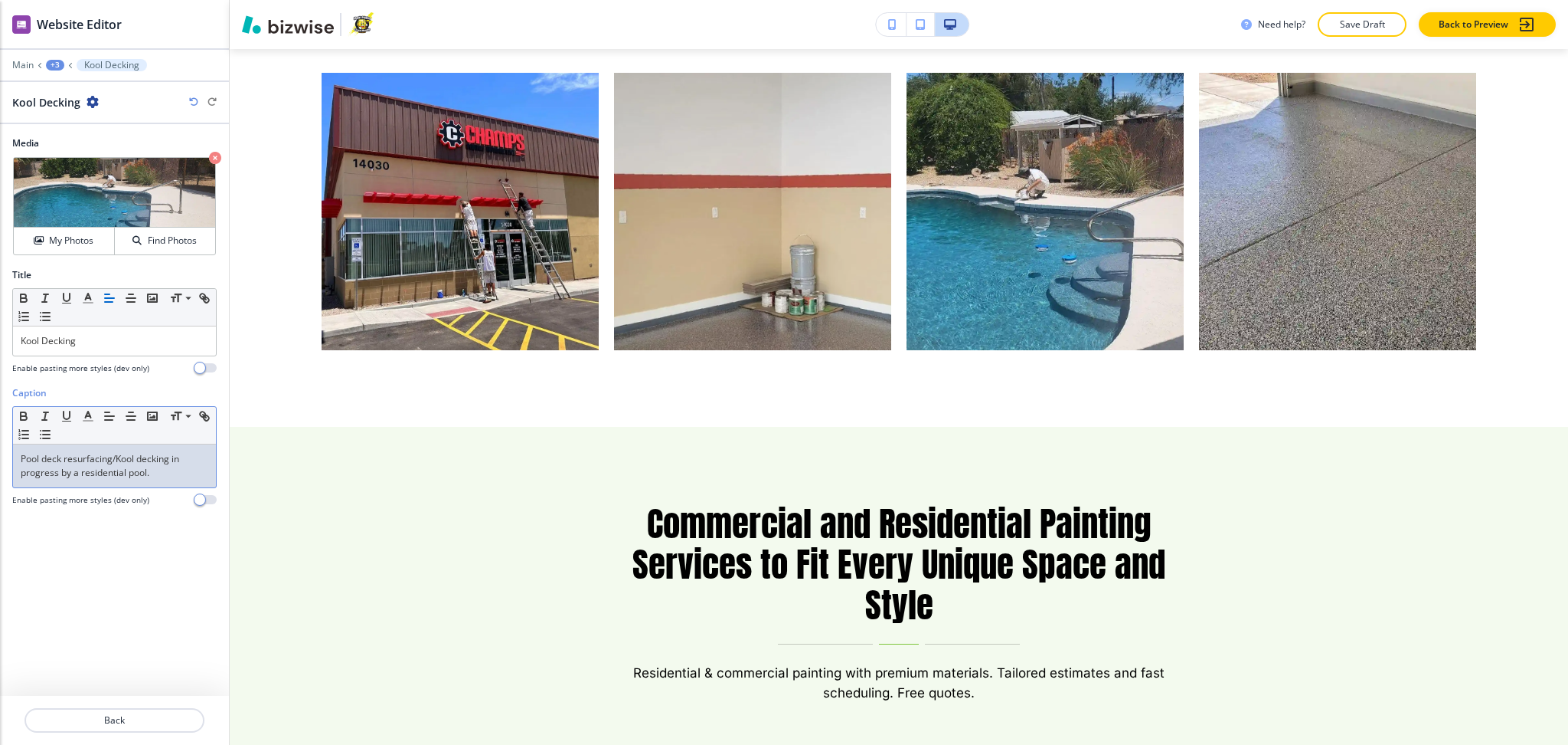
click at [173, 466] on p "Pool deck resurfacing/Kool decking in progress by a residential pool." at bounding box center [115, 465] width 188 height 27
click at [27, 339] on p "Kool Decking" at bounding box center [115, 341] width 188 height 14
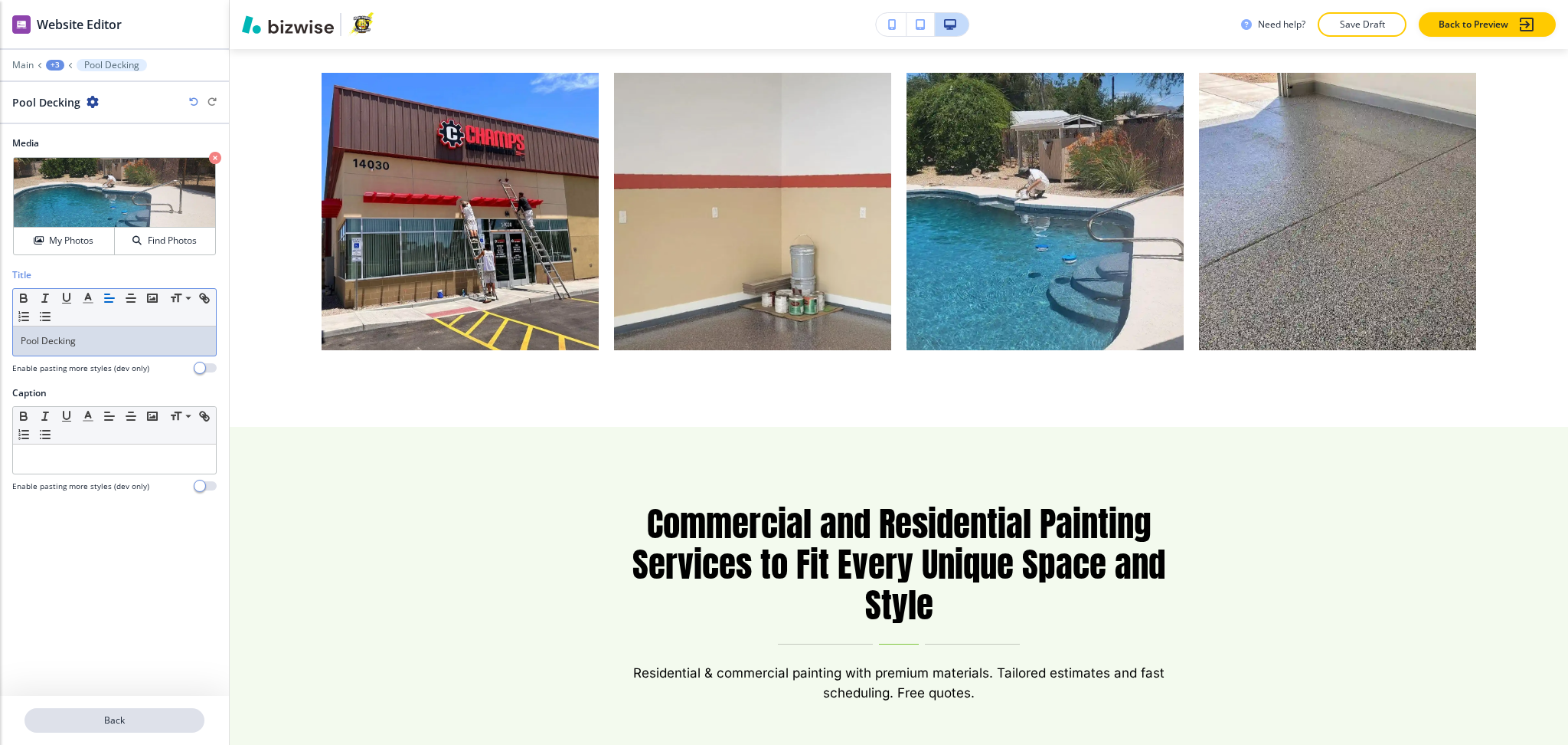
click at [124, 731] on button "Back" at bounding box center [115, 721] width 180 height 24
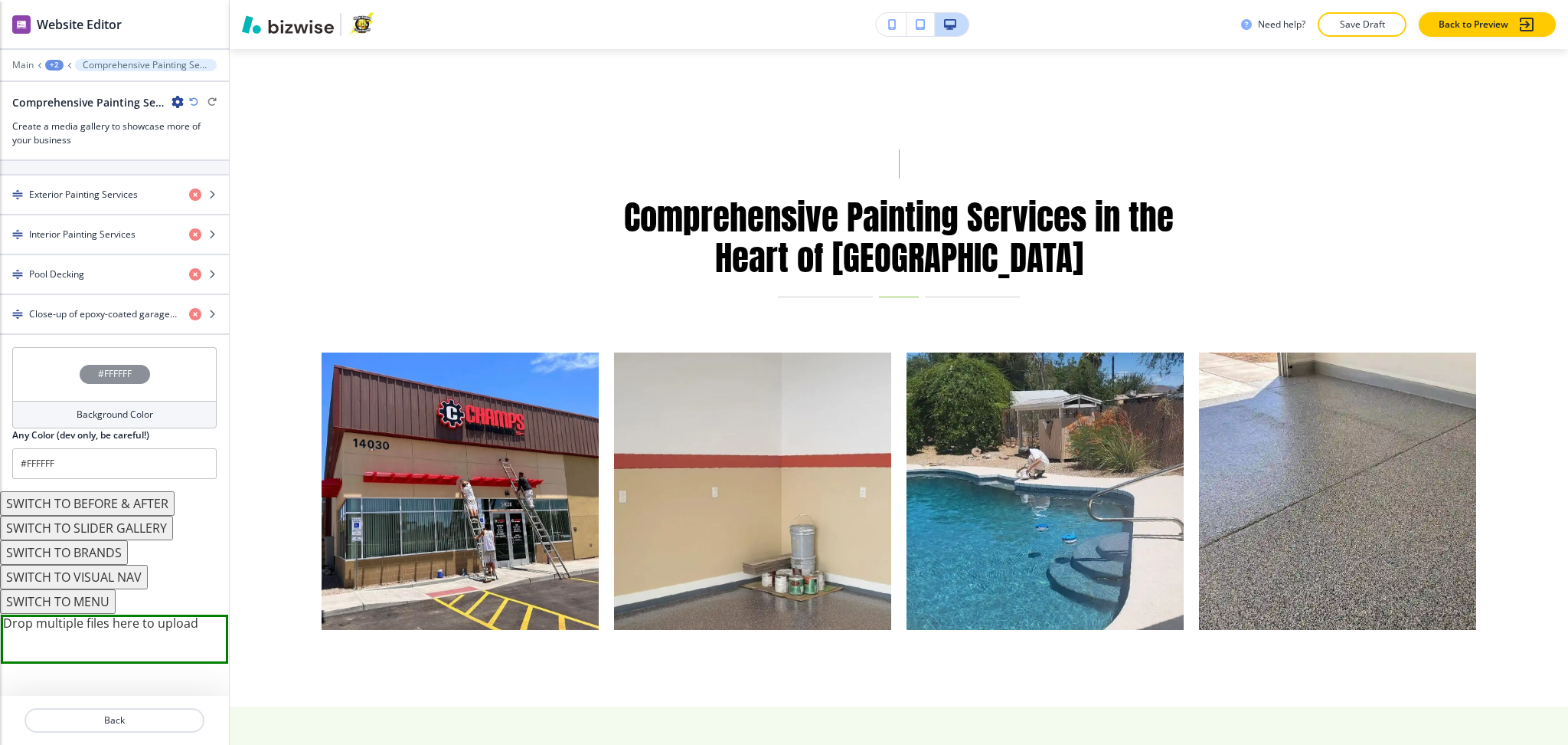
scroll to position [612, 0]
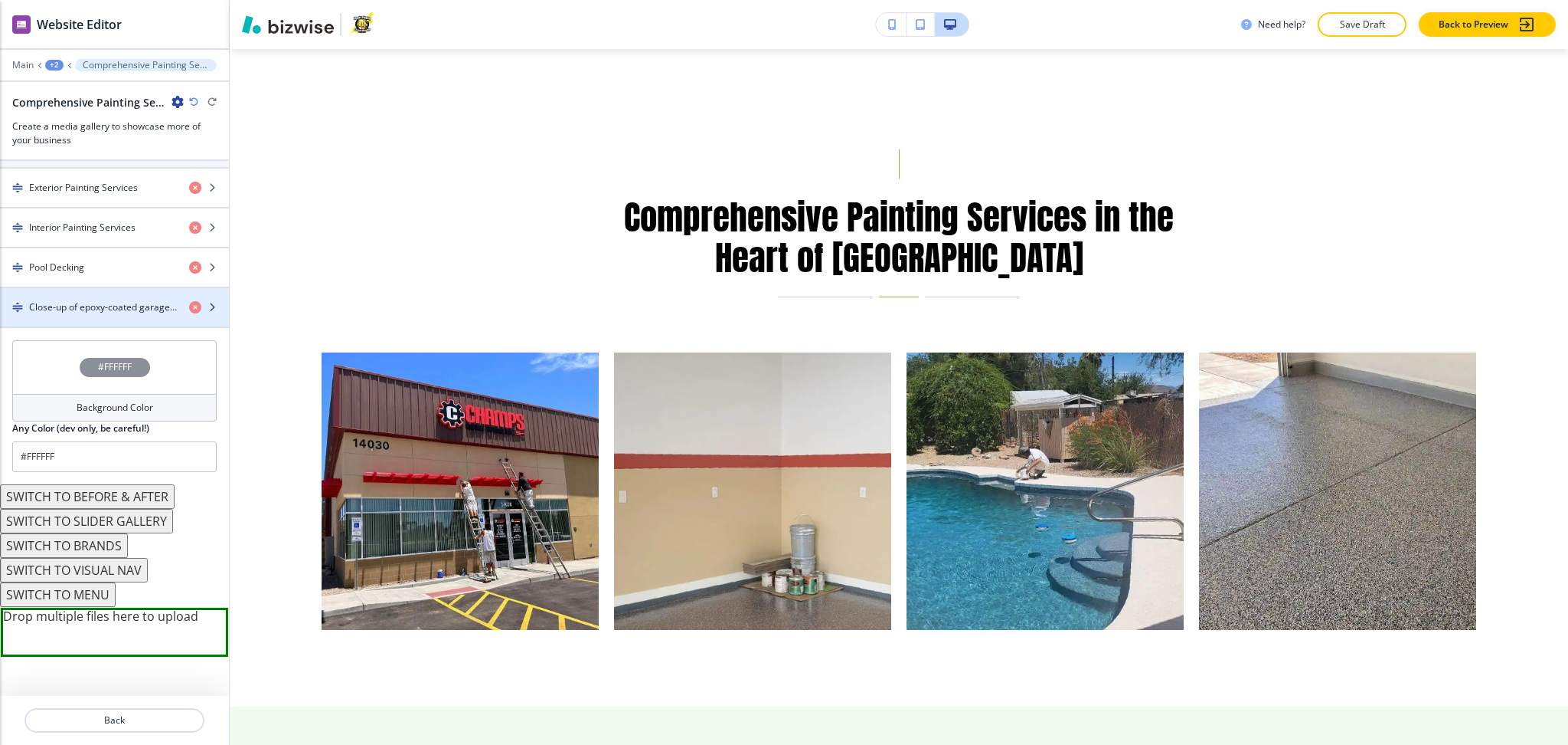
click at [97, 304] on h4 "Close-up of epoxy-coated garage floor with paint-flake system." at bounding box center [102, 307] width 147 height 14
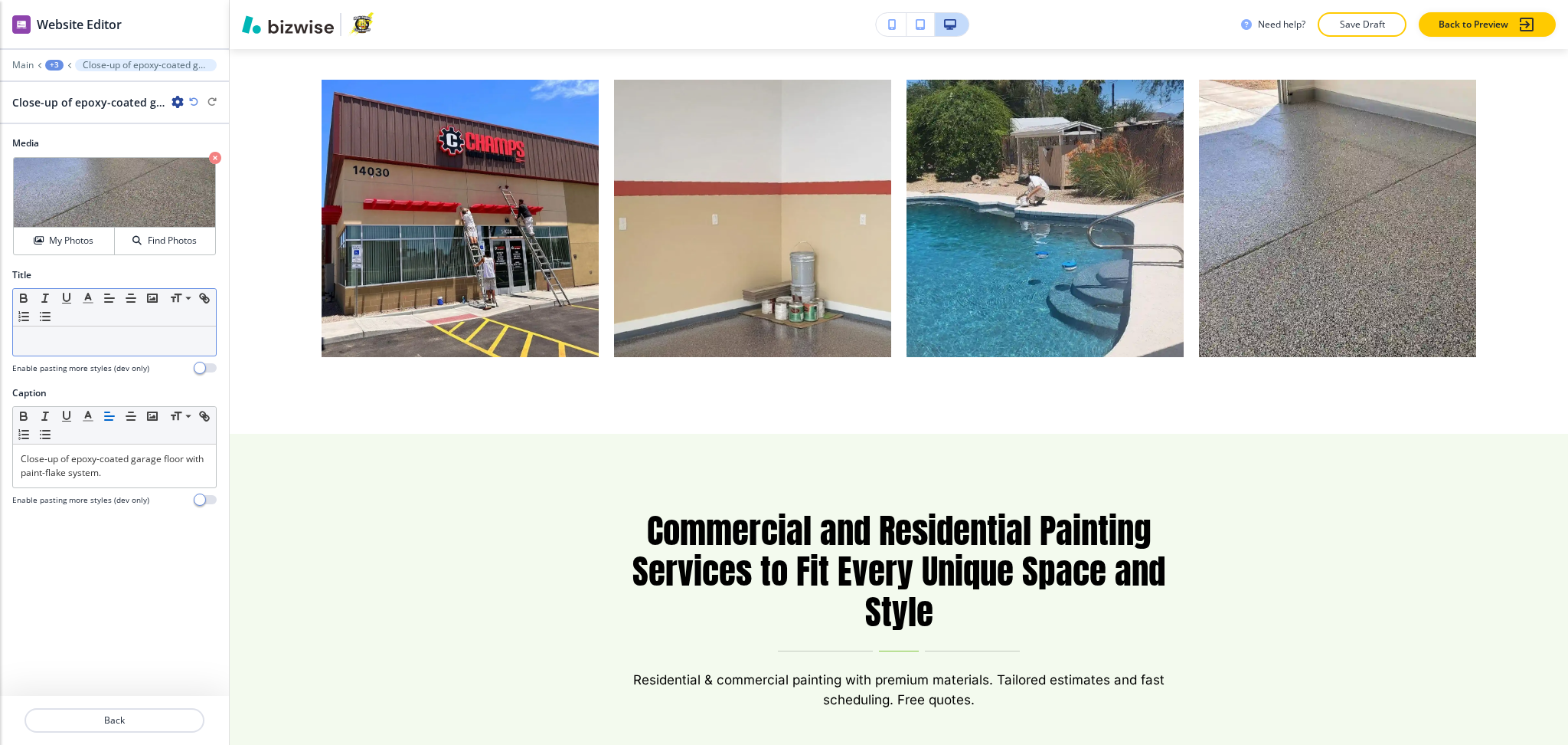
scroll to position [2379, 0]
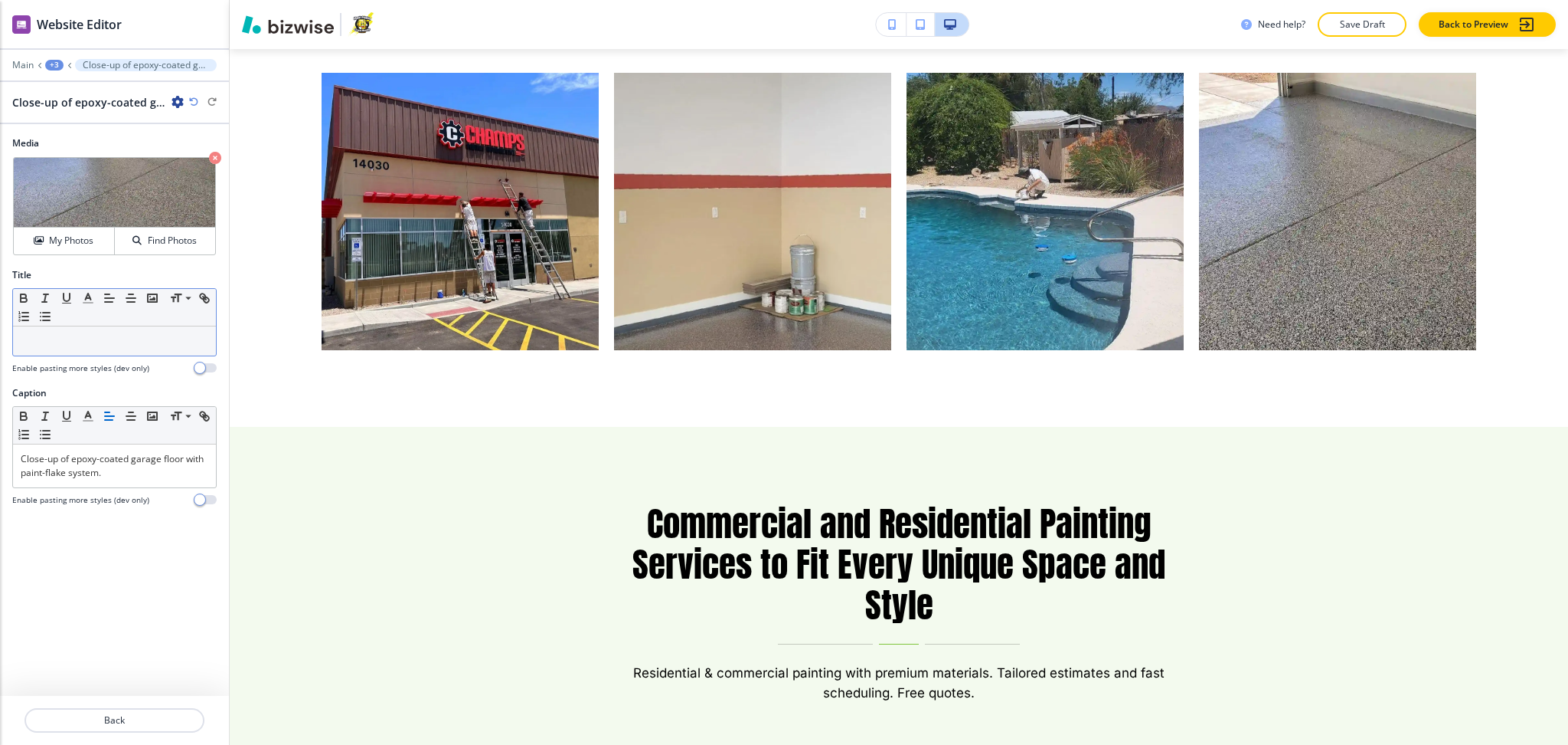
click at [114, 355] on div at bounding box center [115, 340] width 203 height 29
click at [125, 468] on p "Close-up of epoxy-coated garage floor with paint-flake system." at bounding box center [115, 465] width 188 height 27
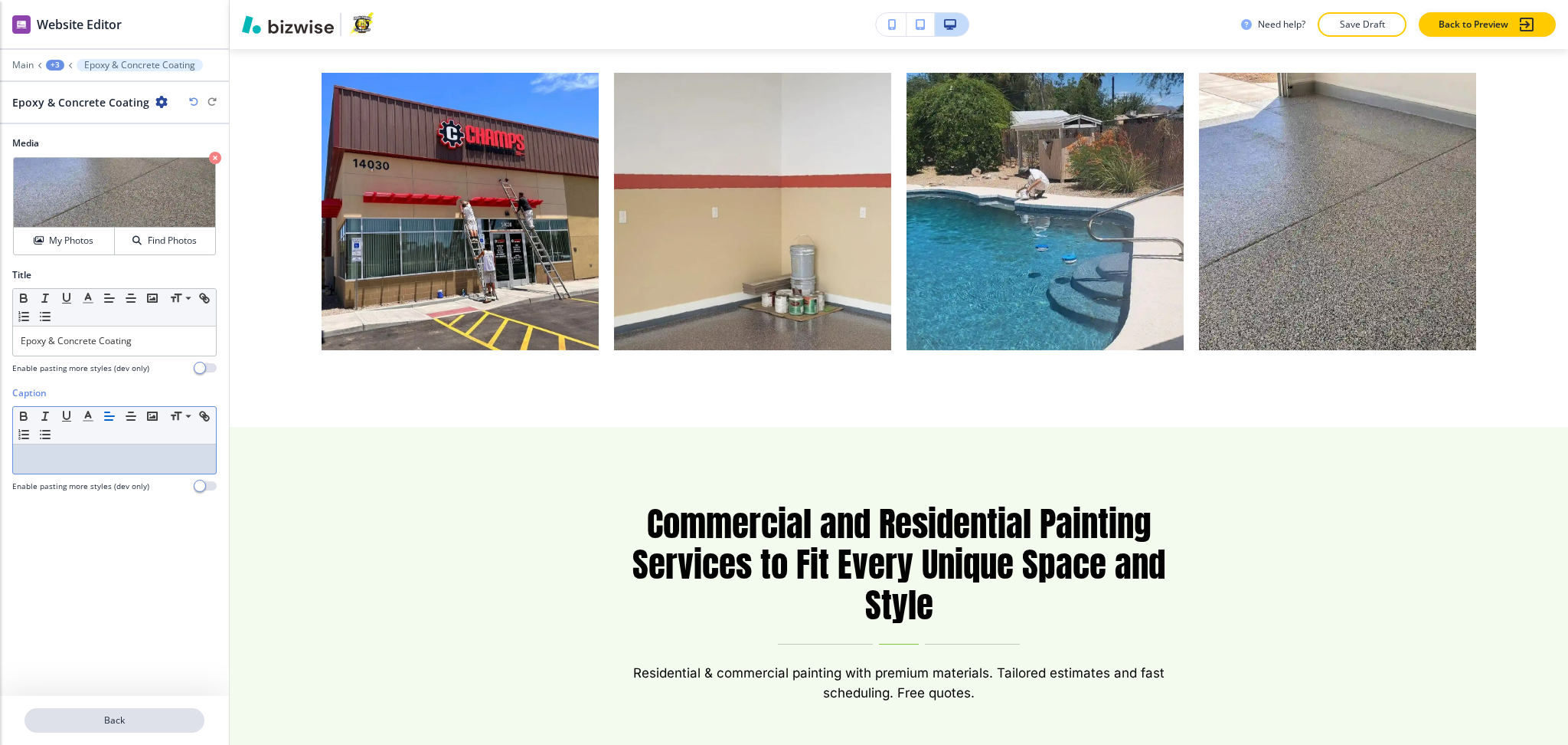
click at [138, 713] on button "Back" at bounding box center [115, 721] width 180 height 24
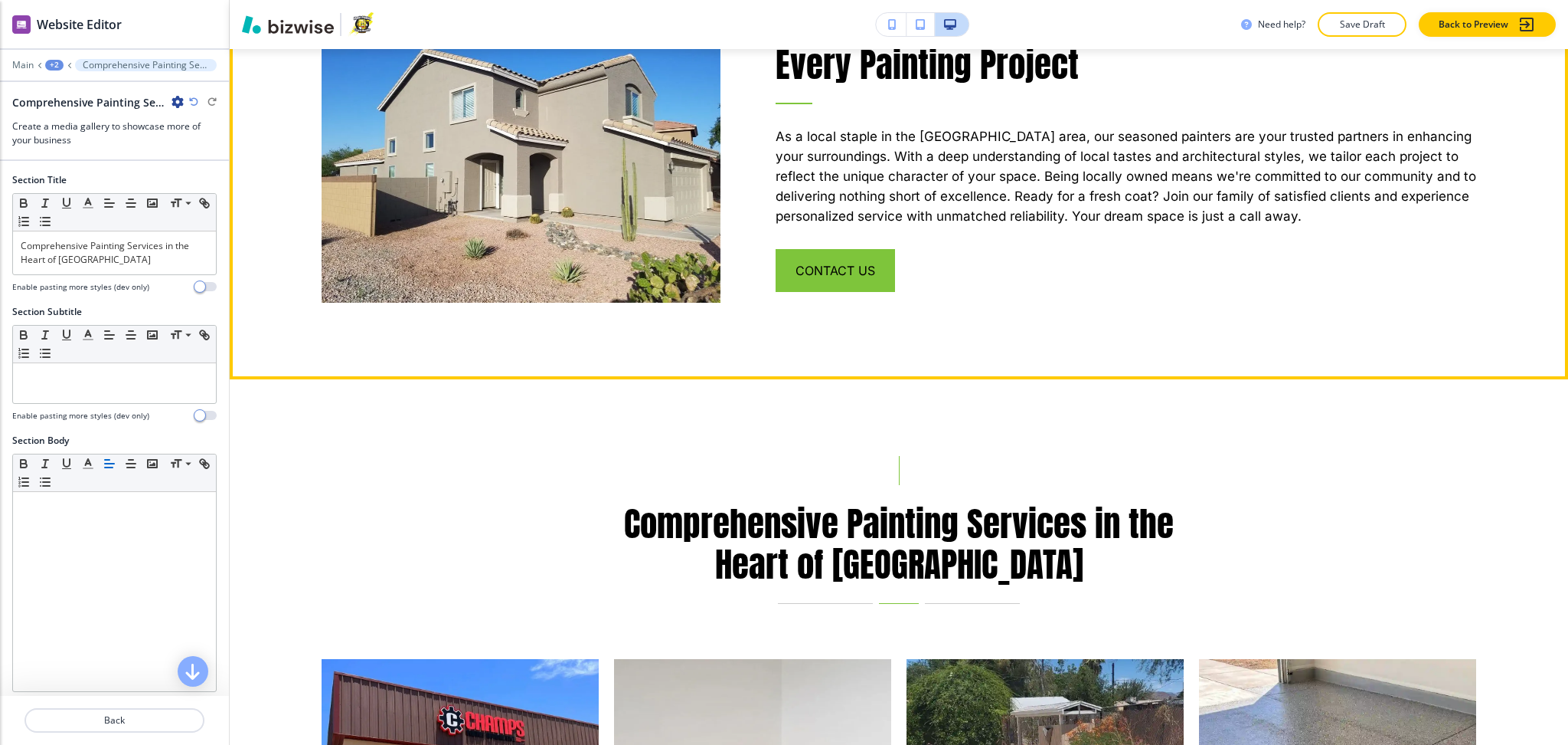
scroll to position [1787, 0]
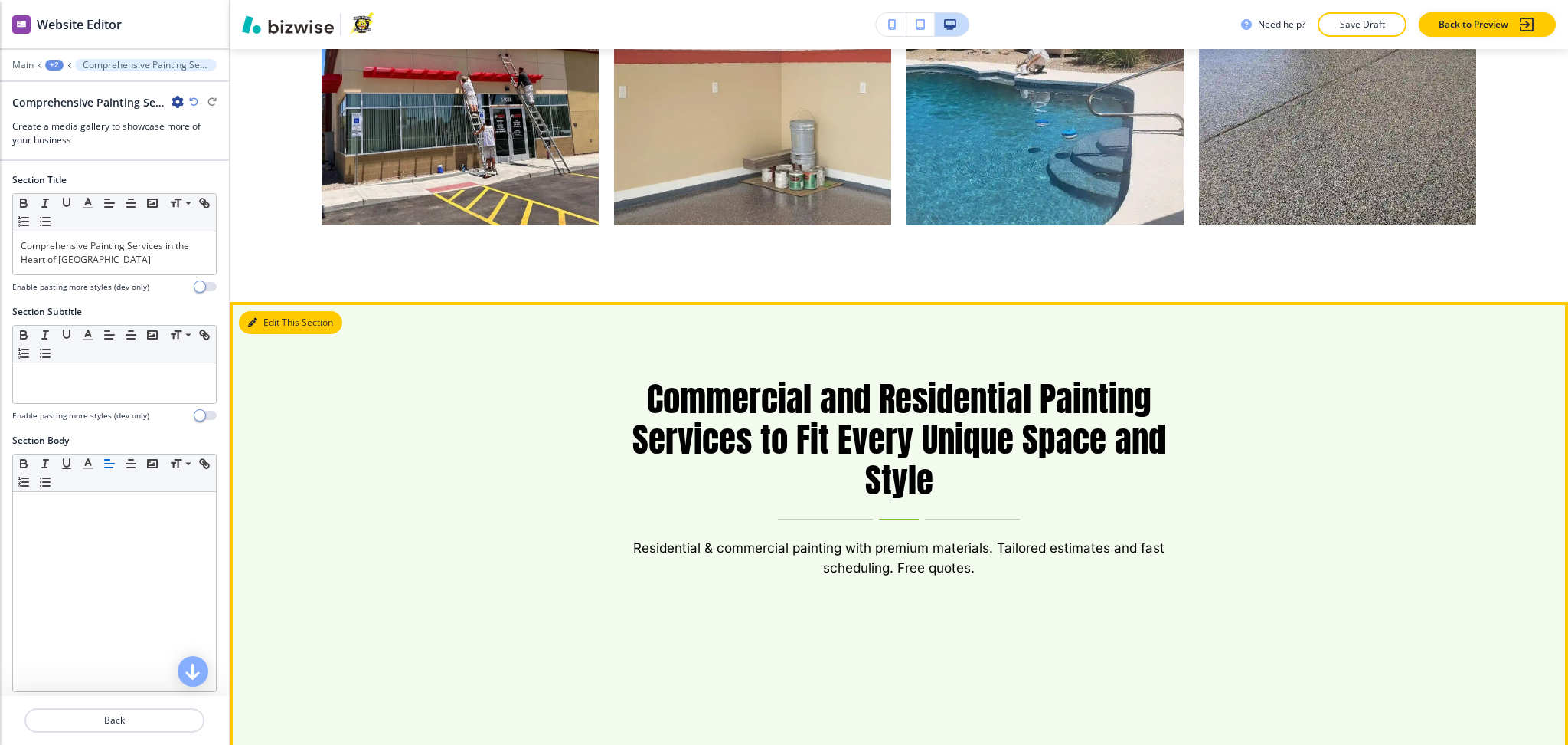
click at [250, 311] on button "Edit This Section" at bounding box center [290, 322] width 103 height 23
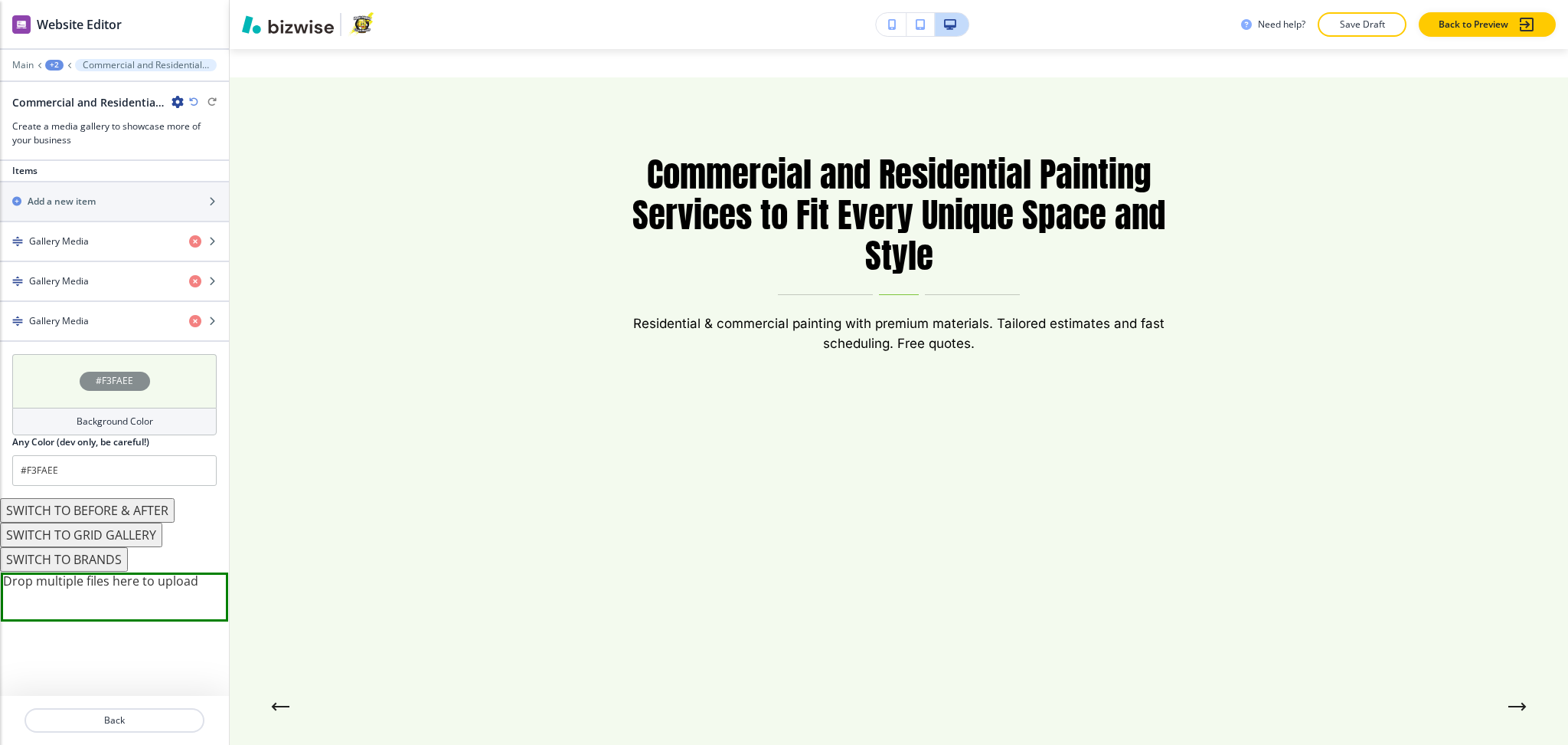
scroll to position [561, 0]
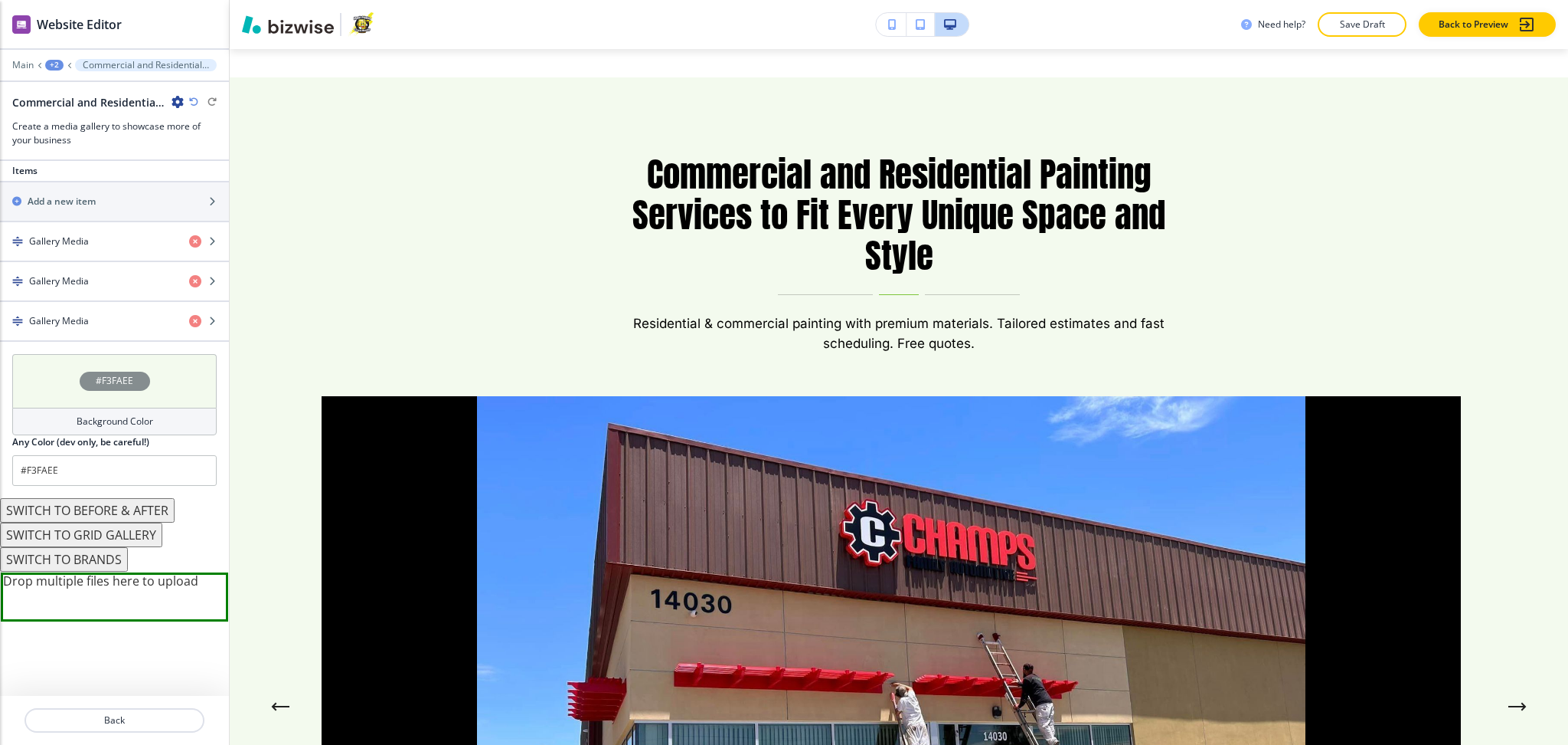
click at [176, 101] on icon "button" at bounding box center [177, 101] width 12 height 12
click at [202, 185] on p "Delete Section" at bounding box center [220, 182] width 78 height 14
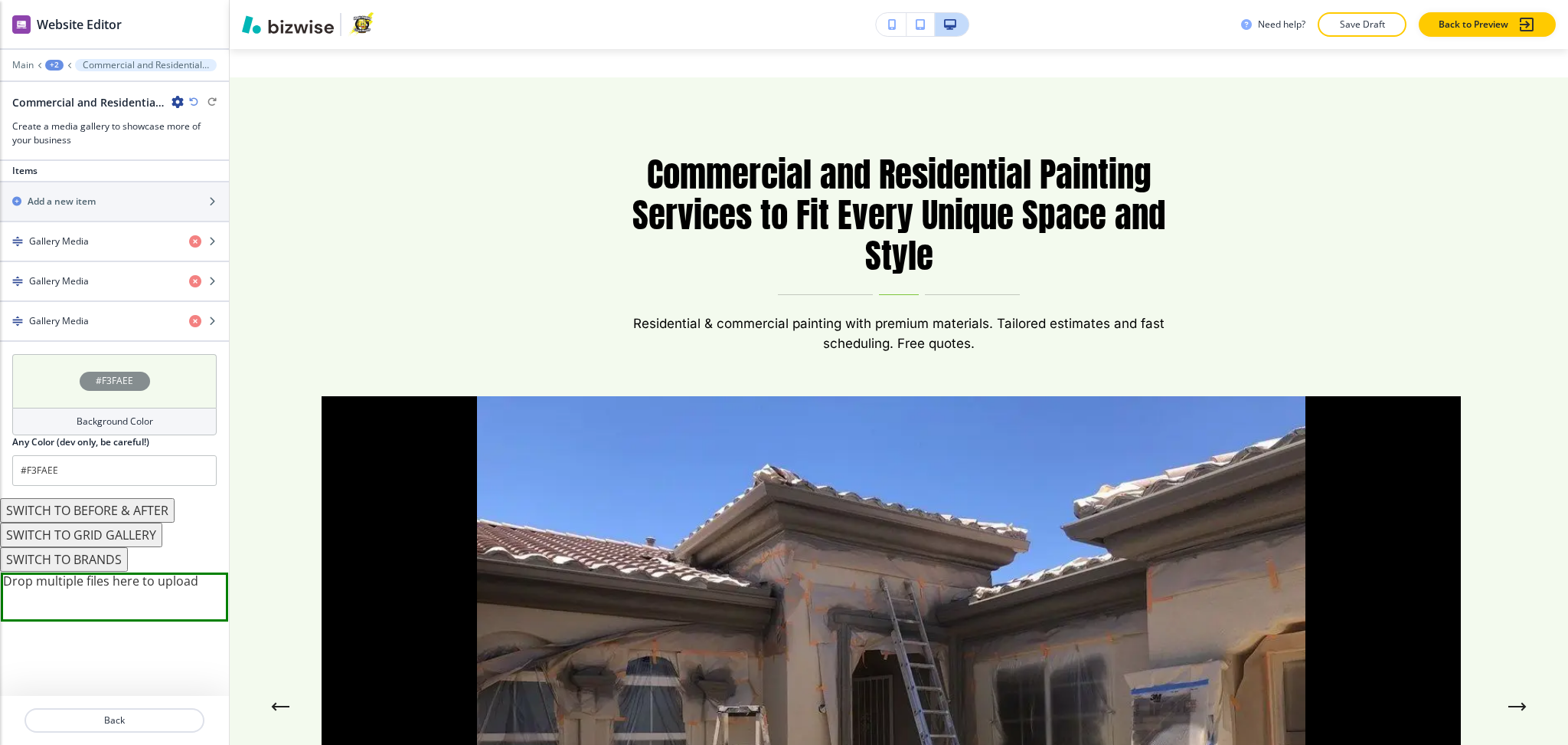
click at [177, 100] on icon "button" at bounding box center [177, 101] width 12 height 12
click at [202, 181] on p "Delete Section" at bounding box center [220, 182] width 78 height 14
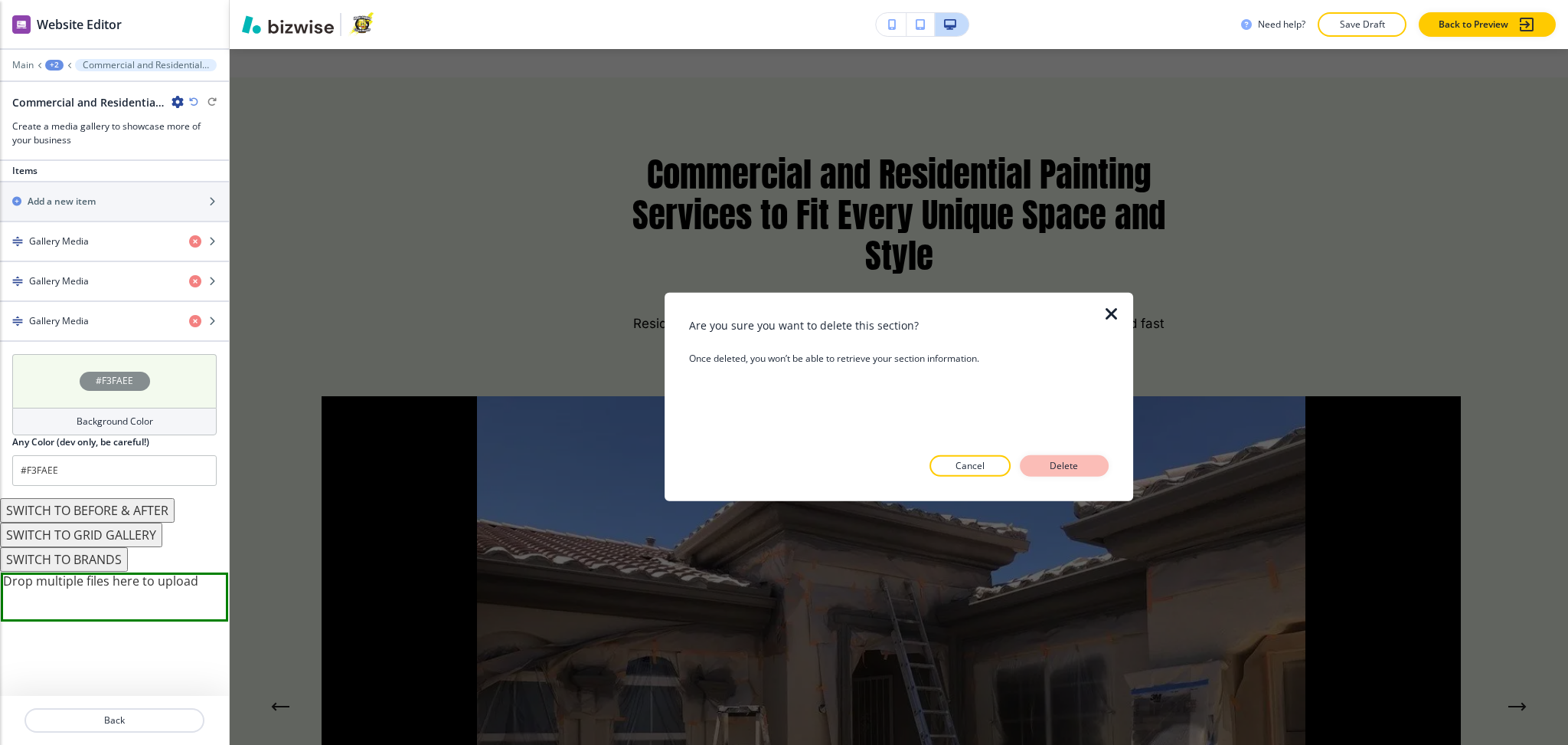
click at [1061, 476] on button "Delete" at bounding box center [1064, 465] width 89 height 22
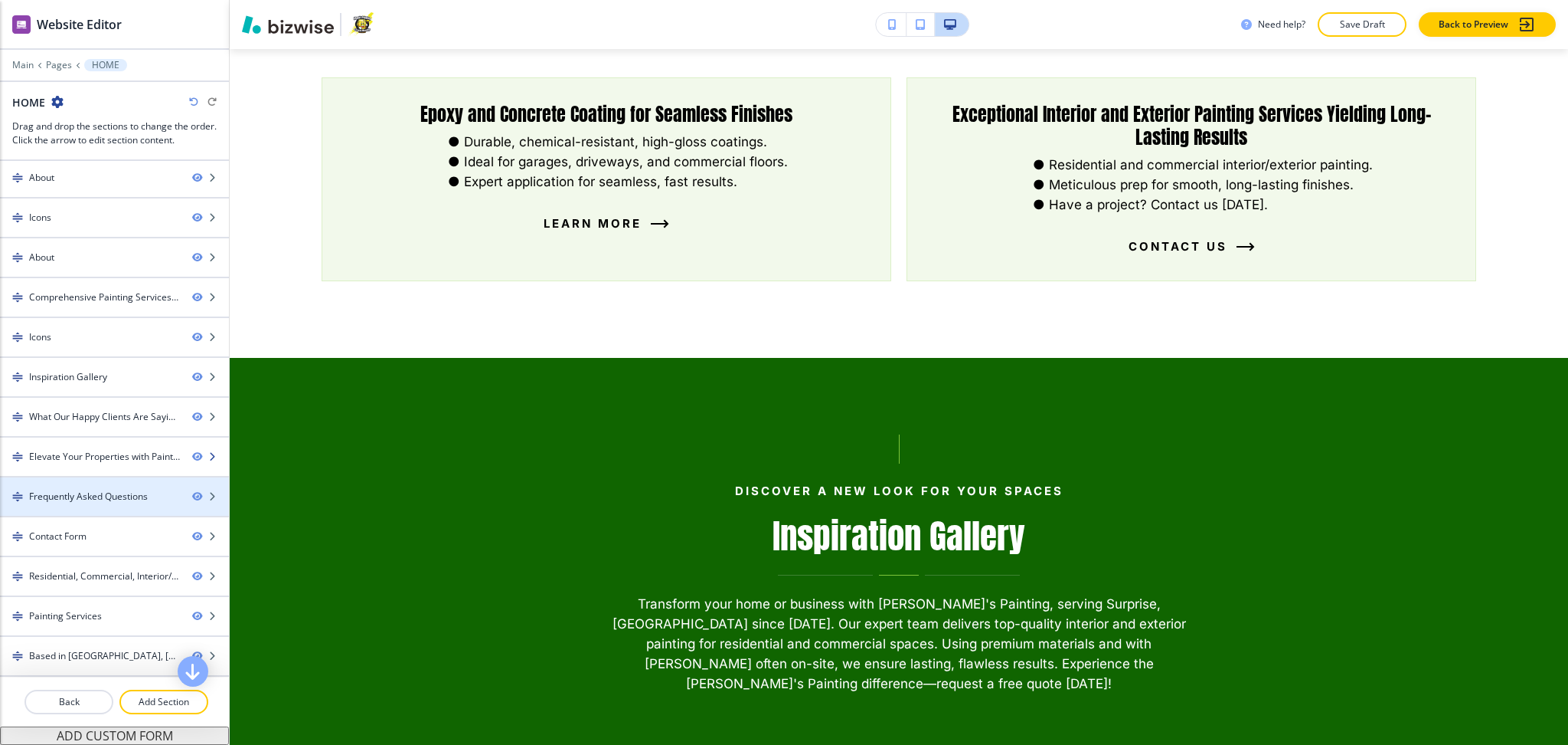
scroll to position [81, 0]
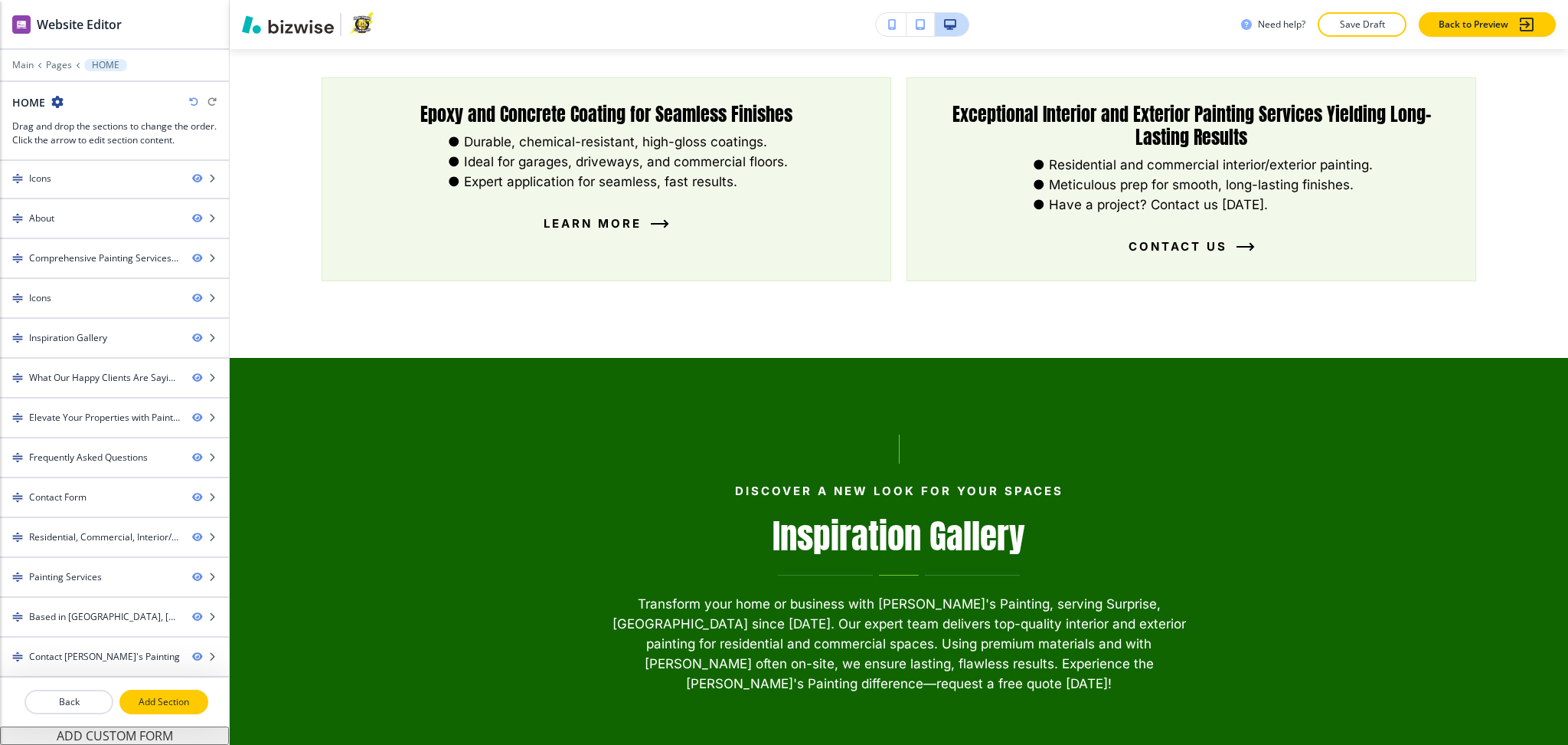
click at [167, 703] on p "Add Section" at bounding box center [163, 702] width 85 height 14
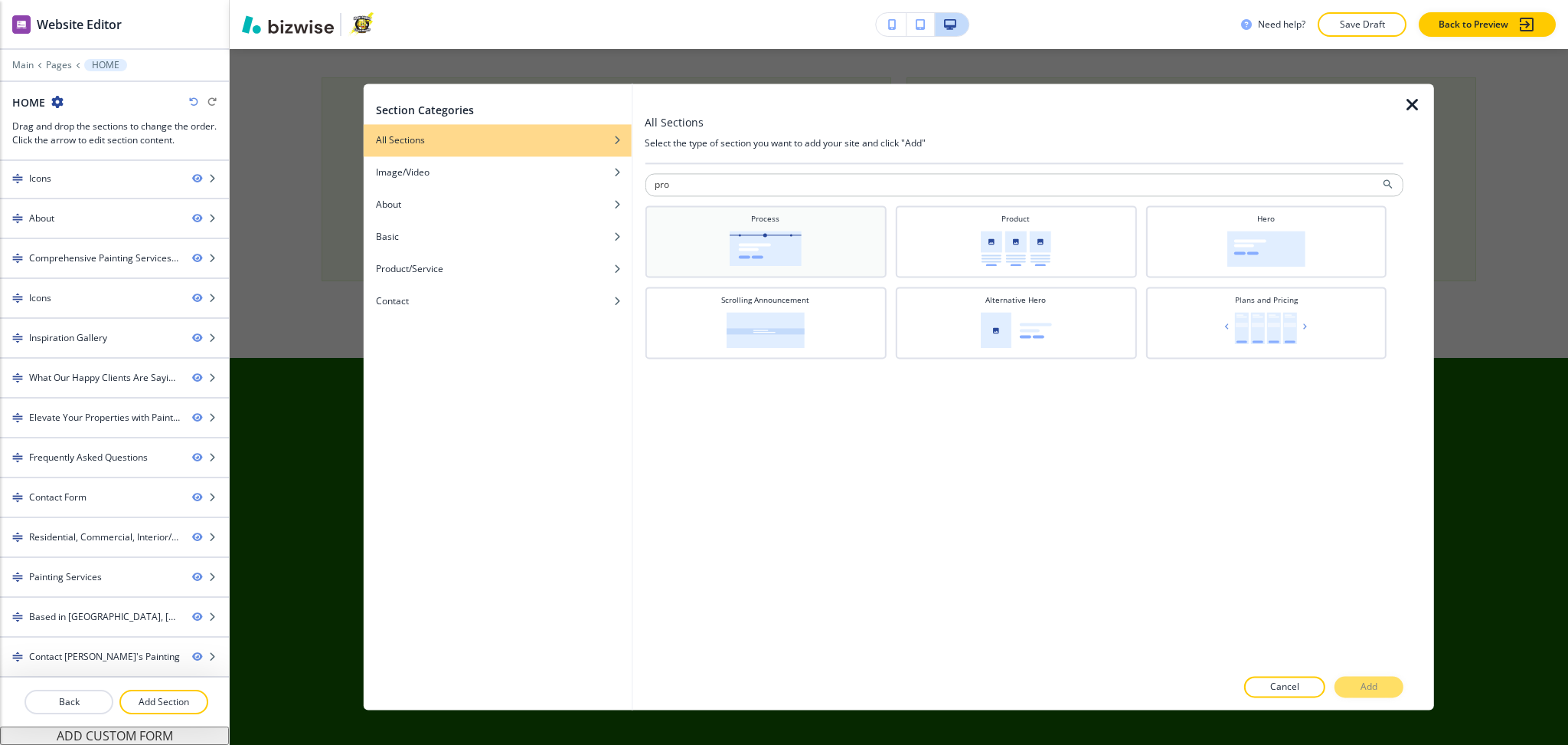
type input "pro"
click at [776, 236] on img at bounding box center [765, 249] width 72 height 36
click at [1369, 686] on p "Add" at bounding box center [1369, 687] width 17 height 14
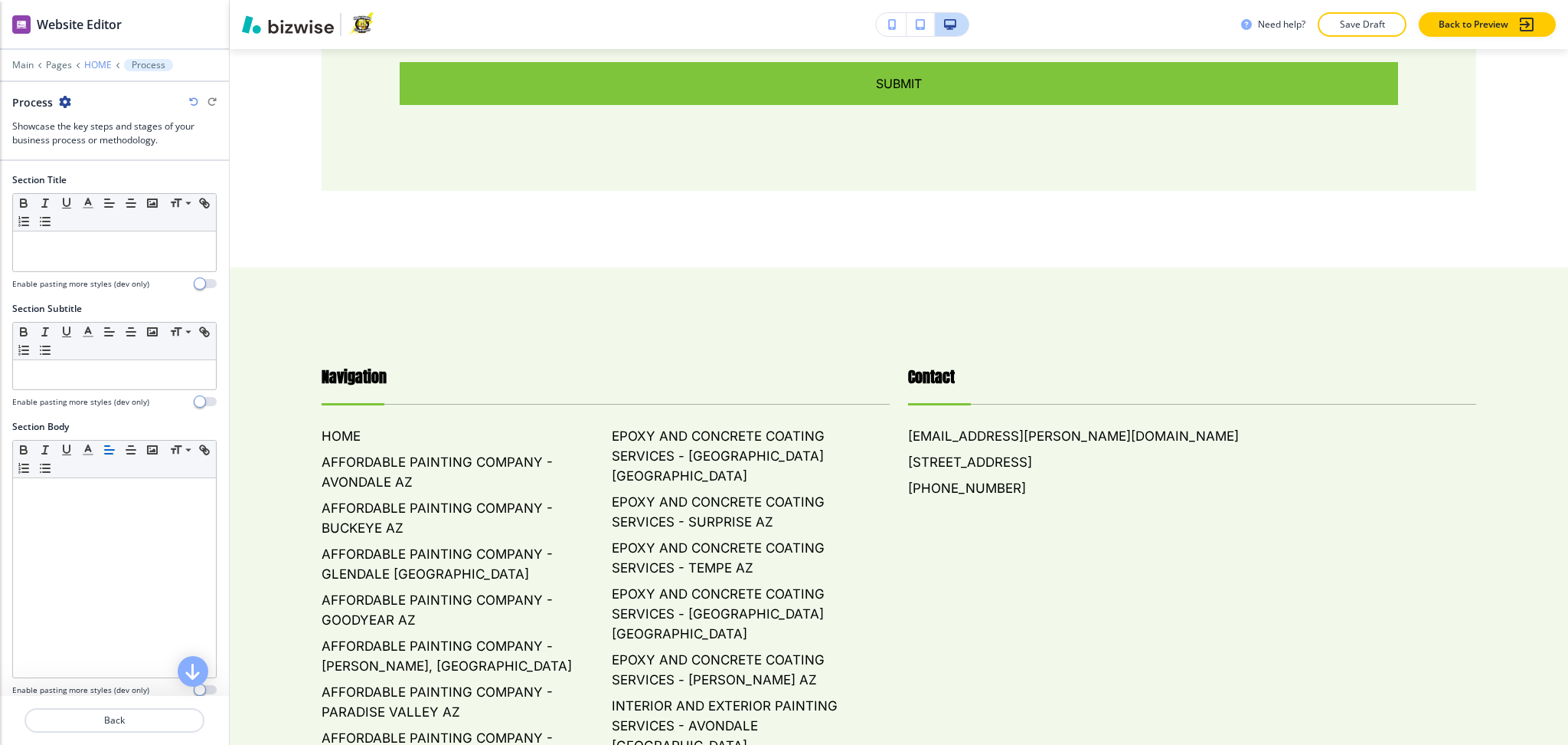
click at [97, 65] on p "HOME" at bounding box center [98, 65] width 27 height 10
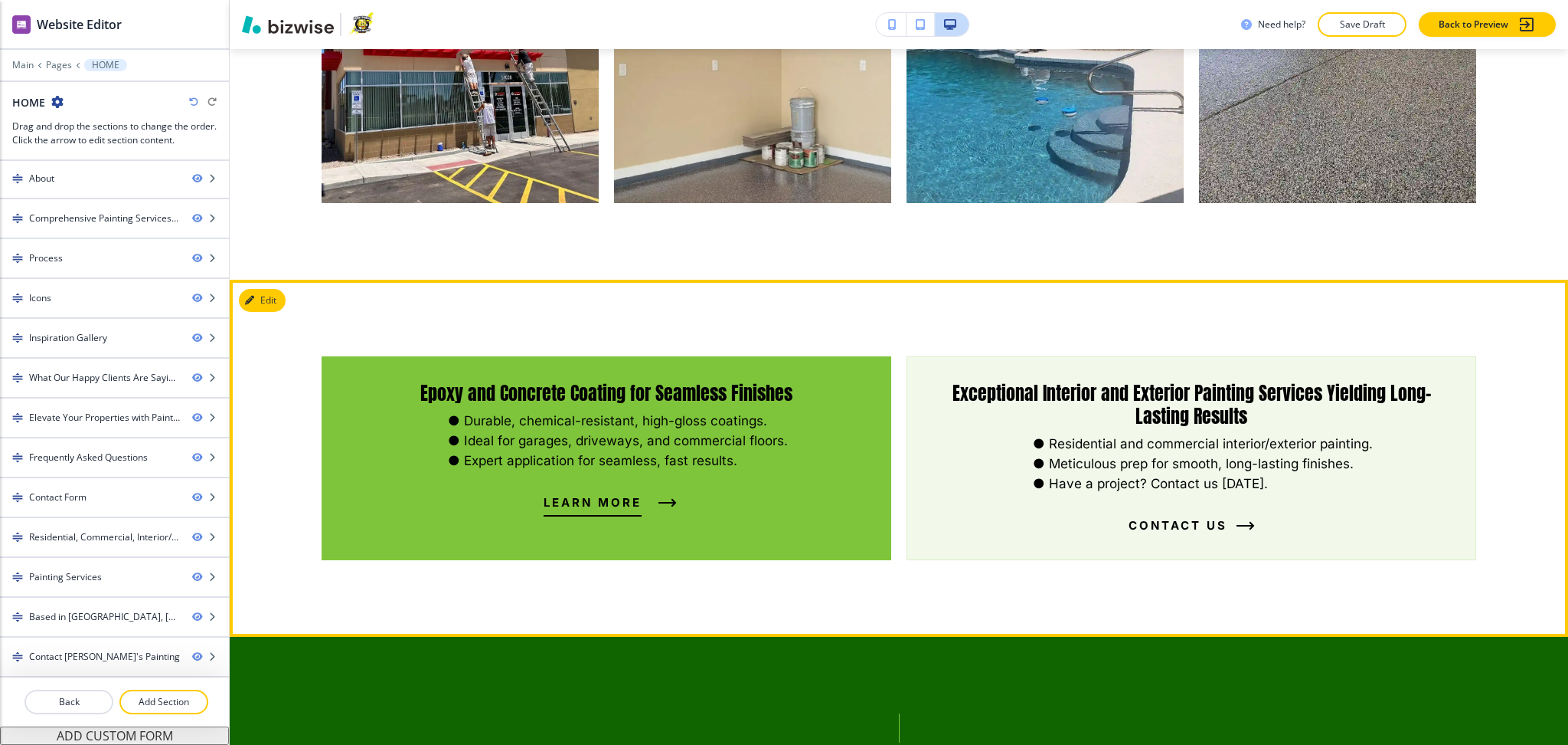
scroll to position [2524, 0]
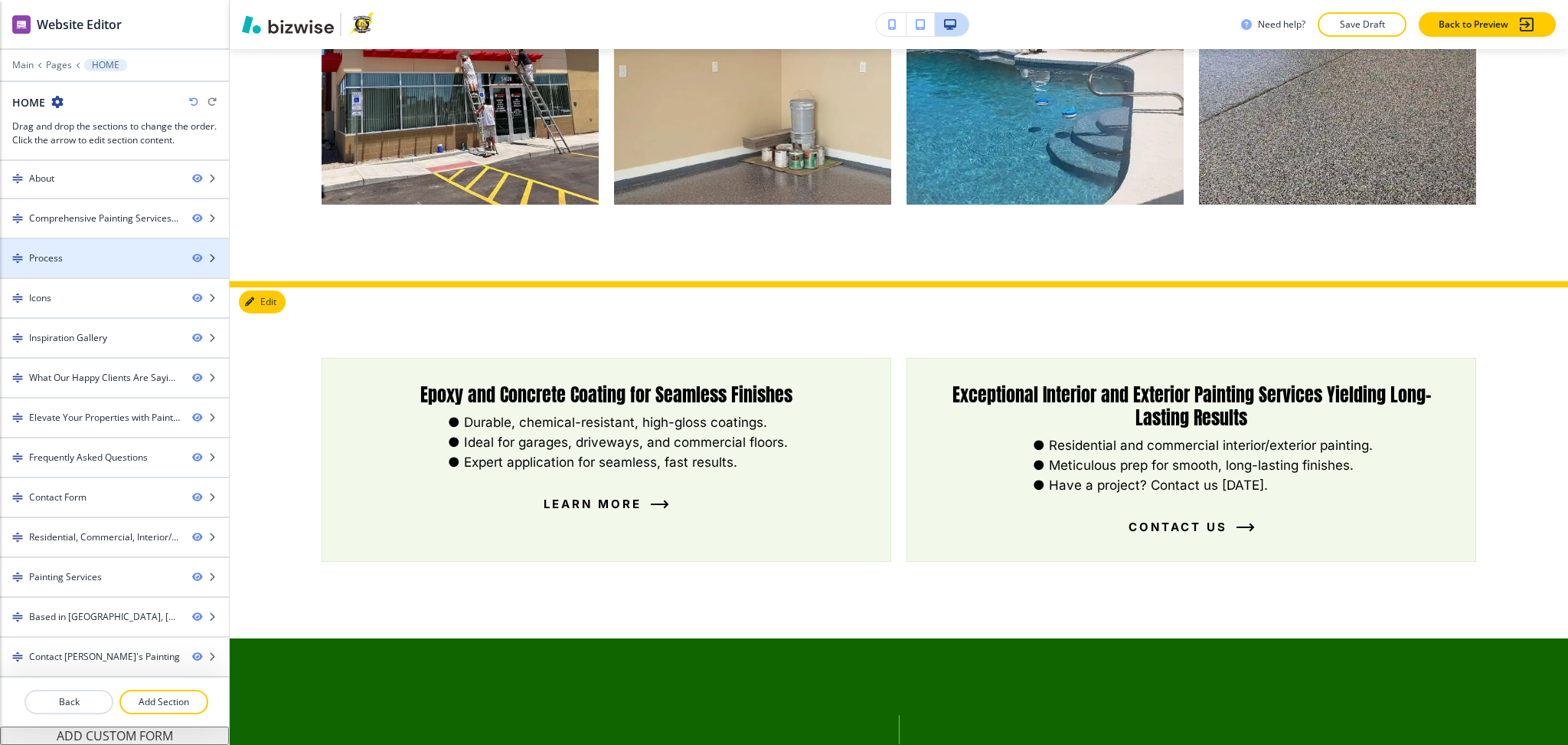
click at [75, 255] on div "Process" at bounding box center [90, 258] width 180 height 14
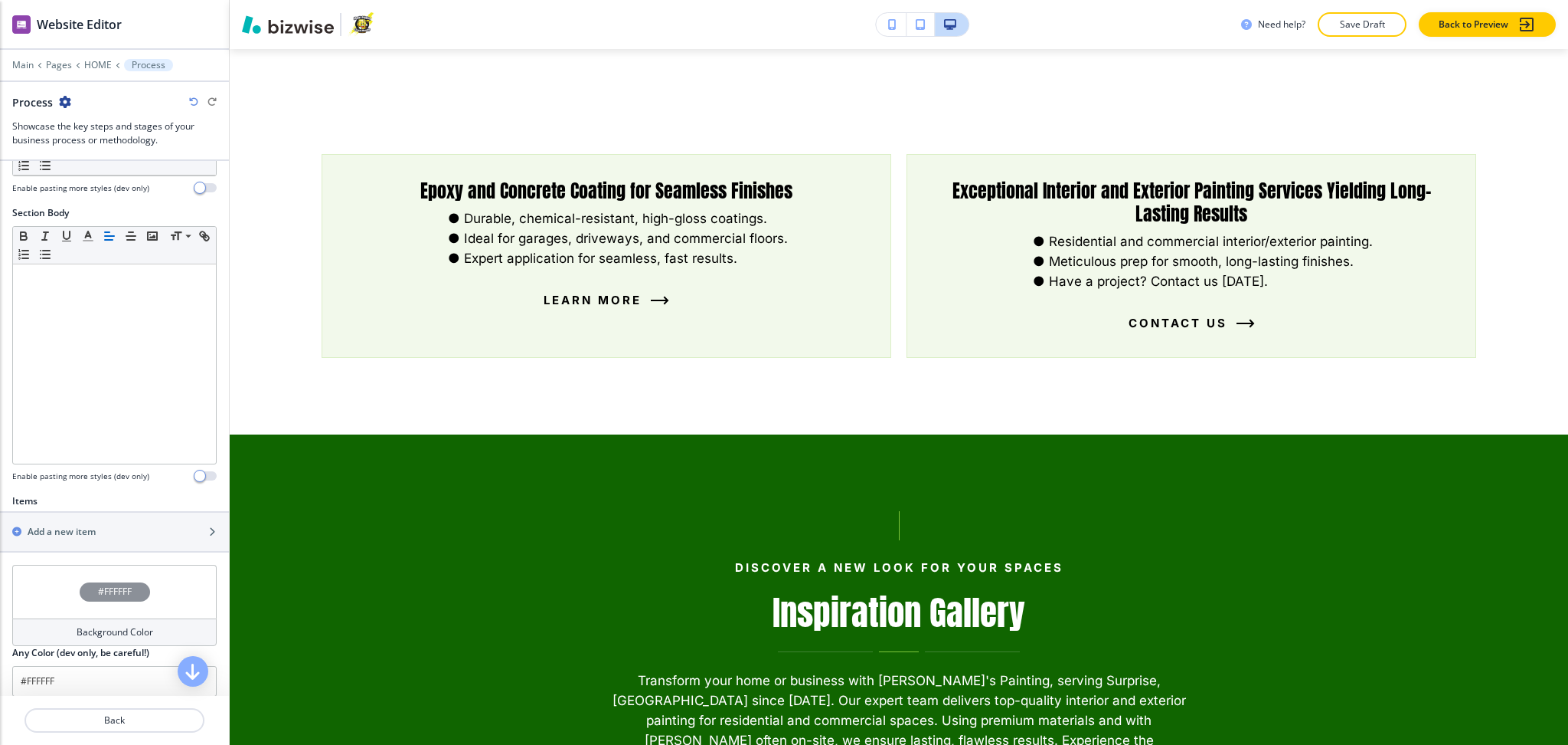
scroll to position [252, 0]
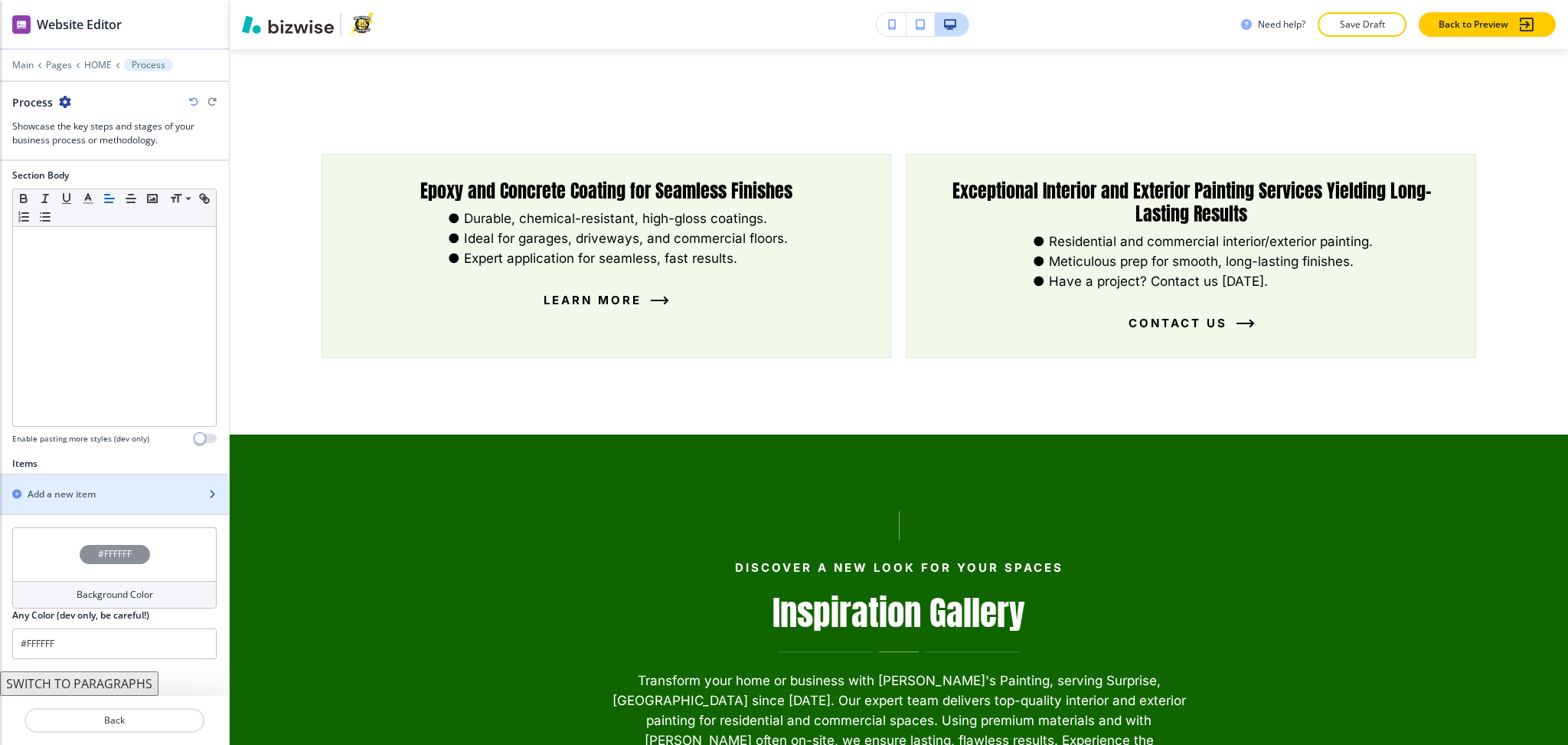
click at [73, 497] on h2 "Add a new item" at bounding box center [61, 494] width 69 height 14
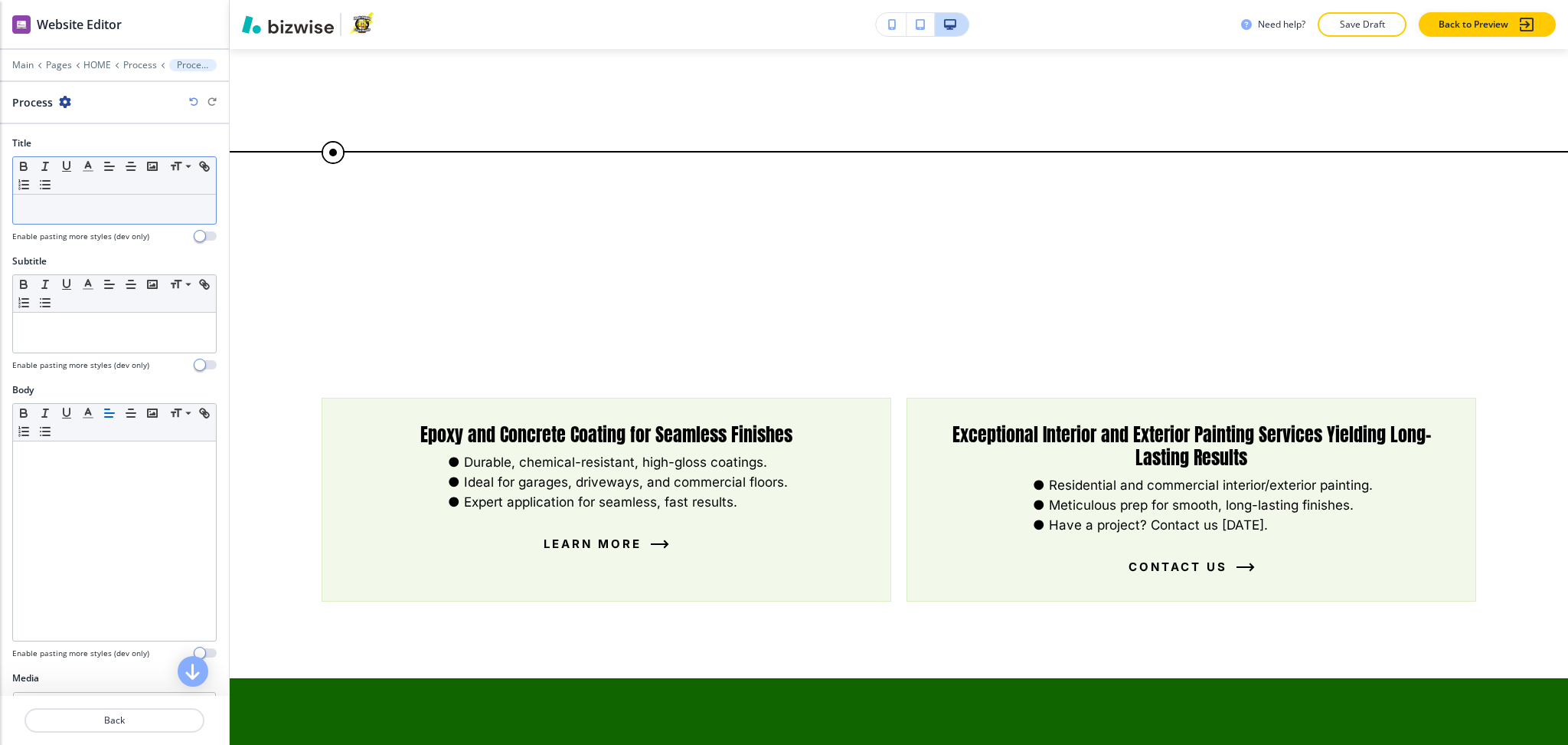
click at [77, 212] on p at bounding box center [115, 209] width 188 height 14
click at [75, 319] on div at bounding box center [115, 333] width 203 height 39
paste div
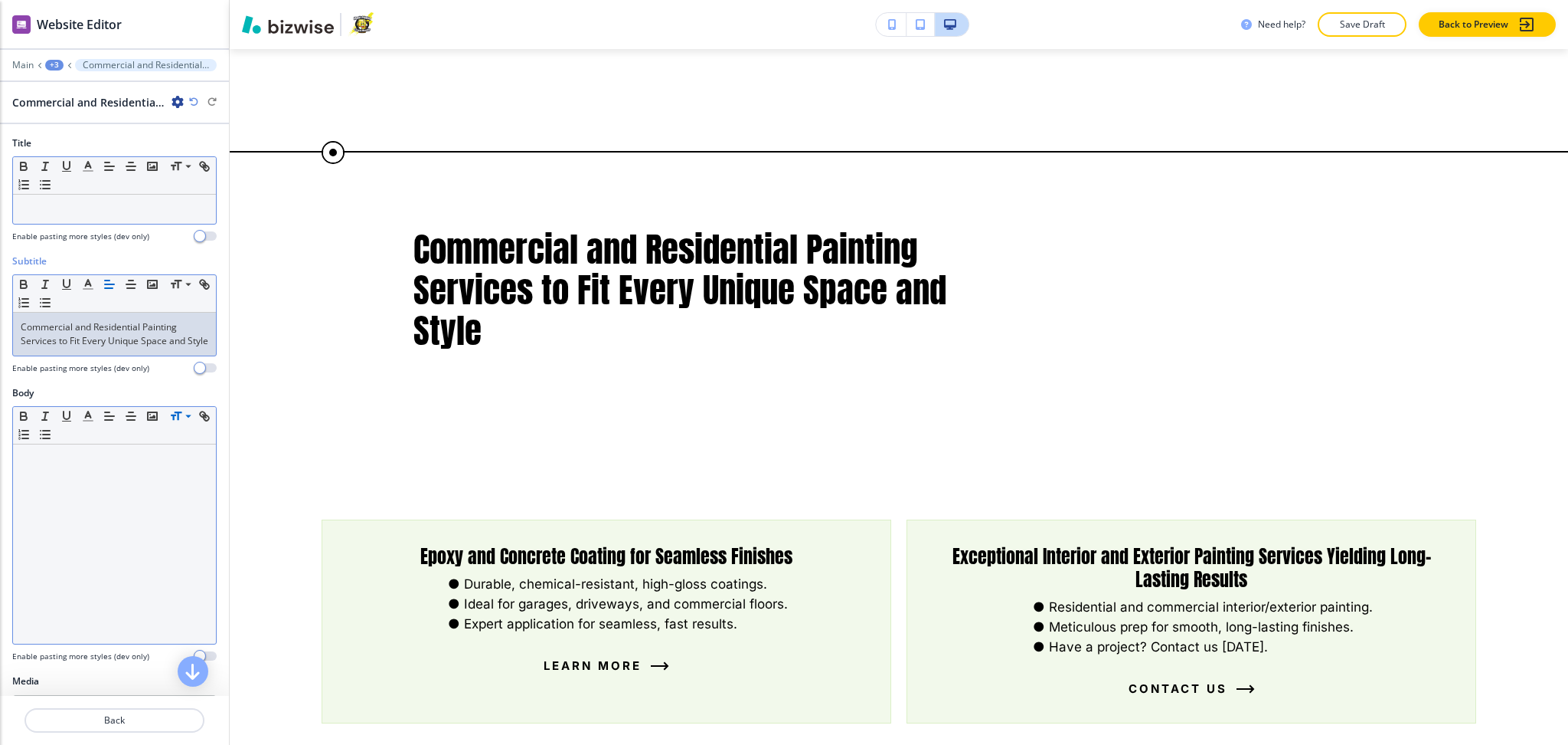
click at [162, 515] on div at bounding box center [115, 544] width 203 height 199
paste div
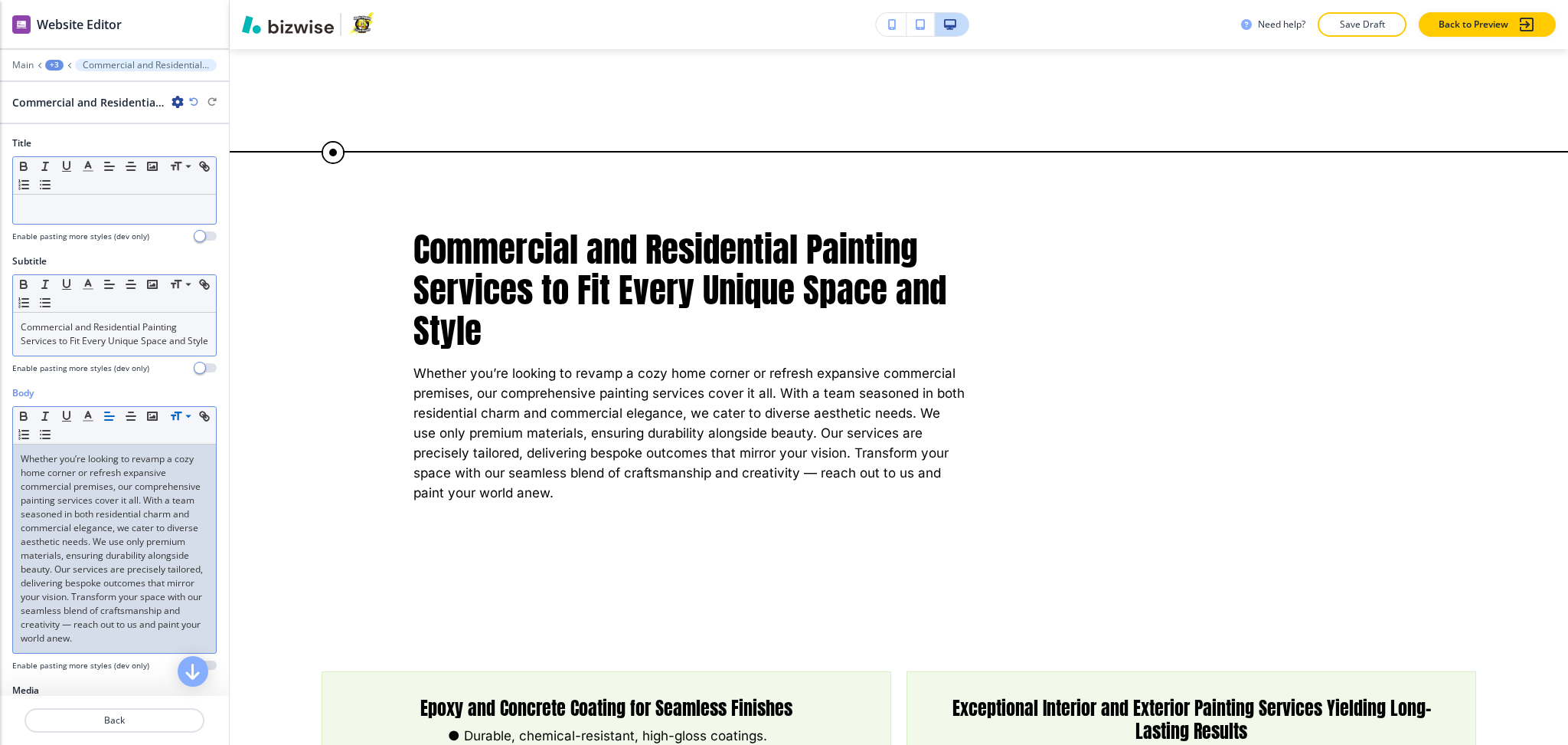
click at [152, 564] on p "Whether you’re looking to revamp a cozy home corner or refresh expansive commer…" at bounding box center [115, 549] width 188 height 194
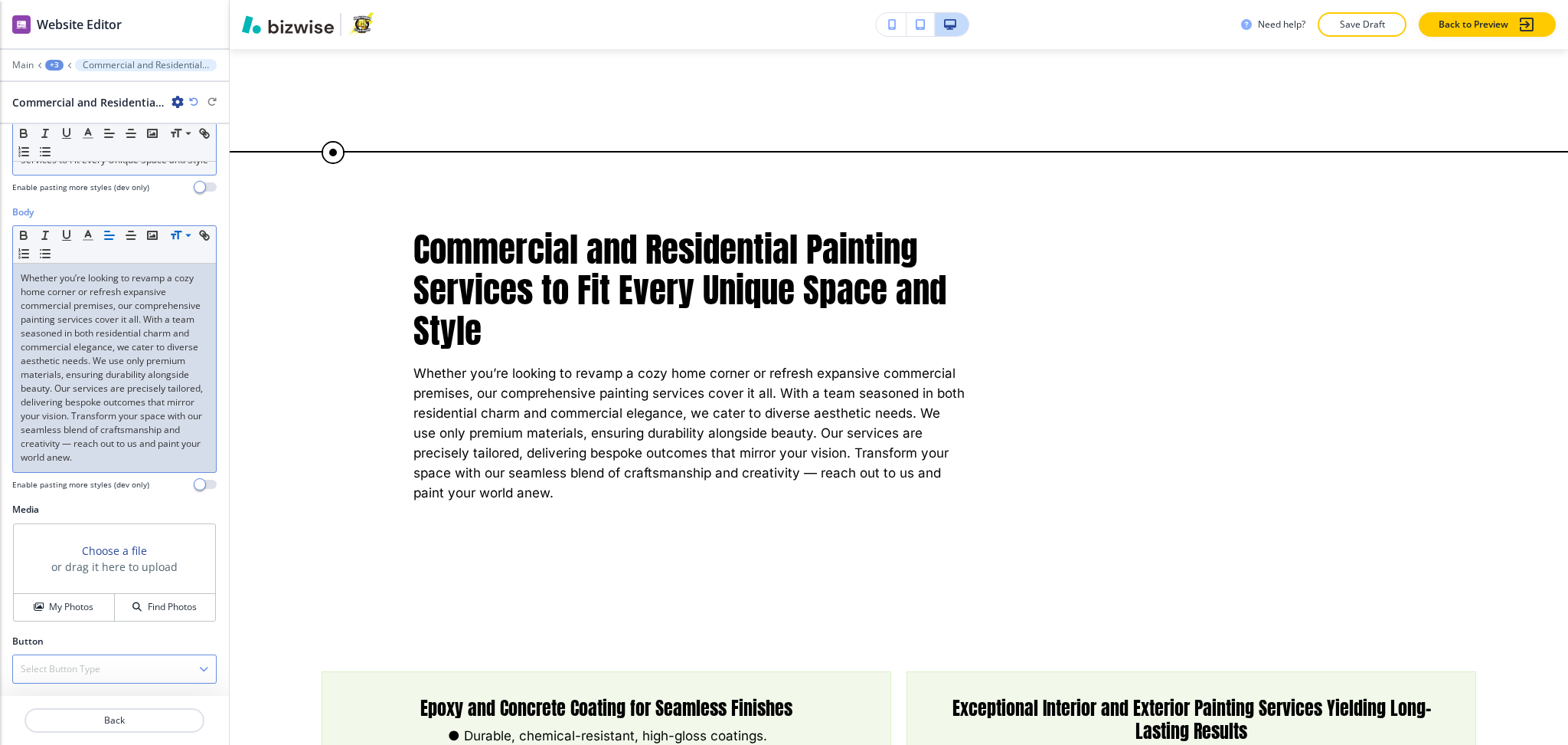
drag, startPoint x: 76, startPoint y: 664, endPoint x: 76, endPoint y: 653, distance: 11.0
click at [76, 665] on h4 "Select Button Type" at bounding box center [60, 669] width 80 height 14
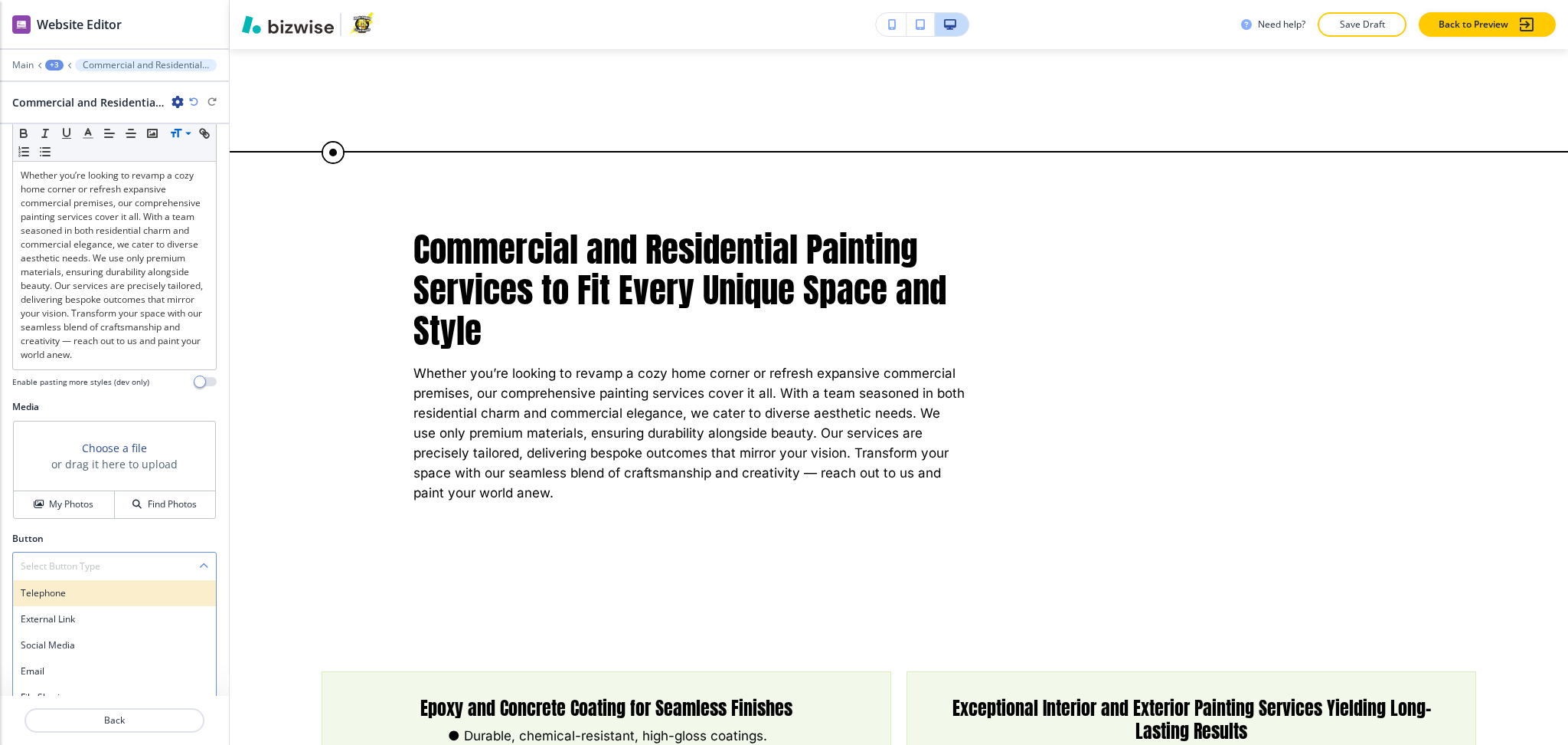
scroll to position [351, 0]
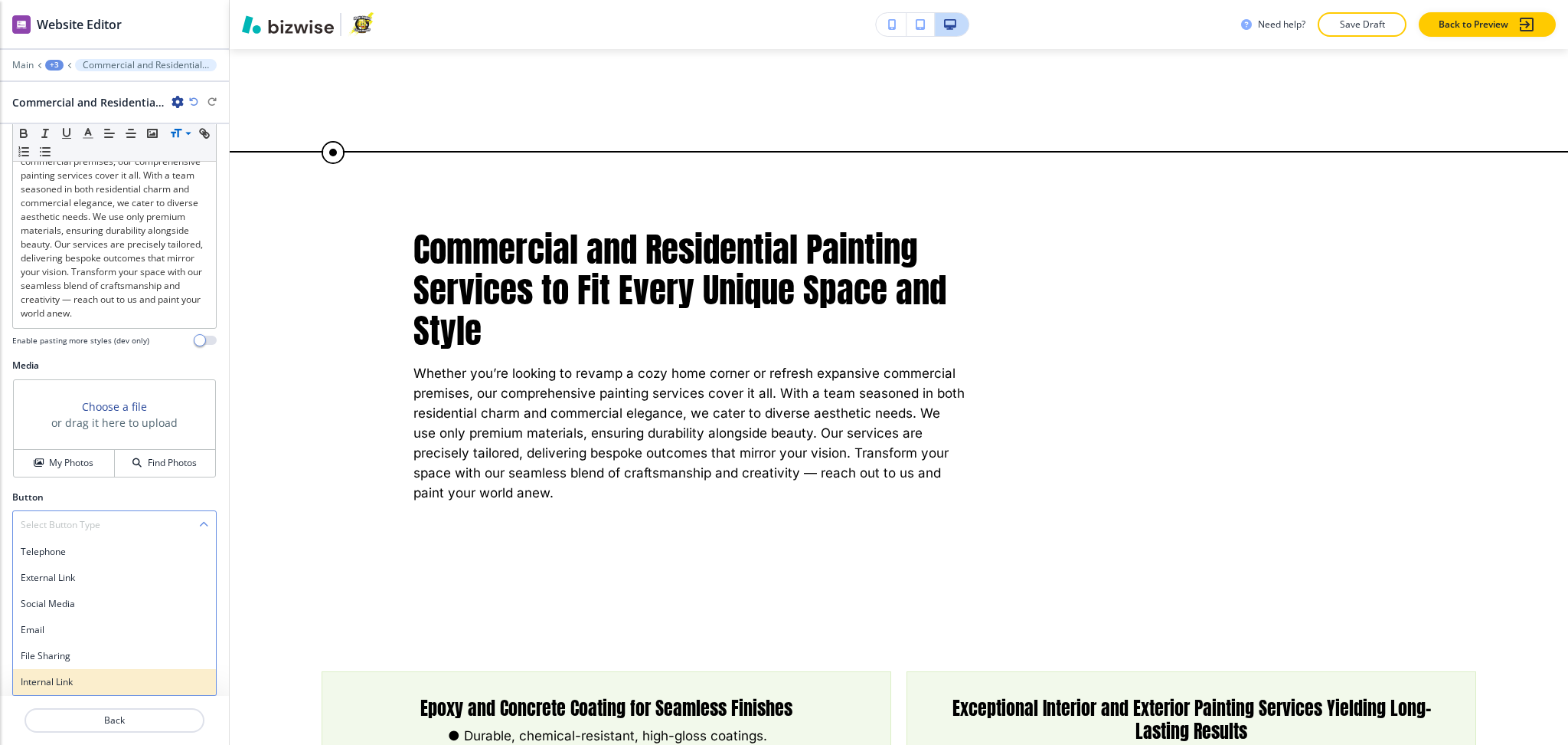
click at [70, 674] on div "Internal Link" at bounding box center [115, 682] width 203 height 26
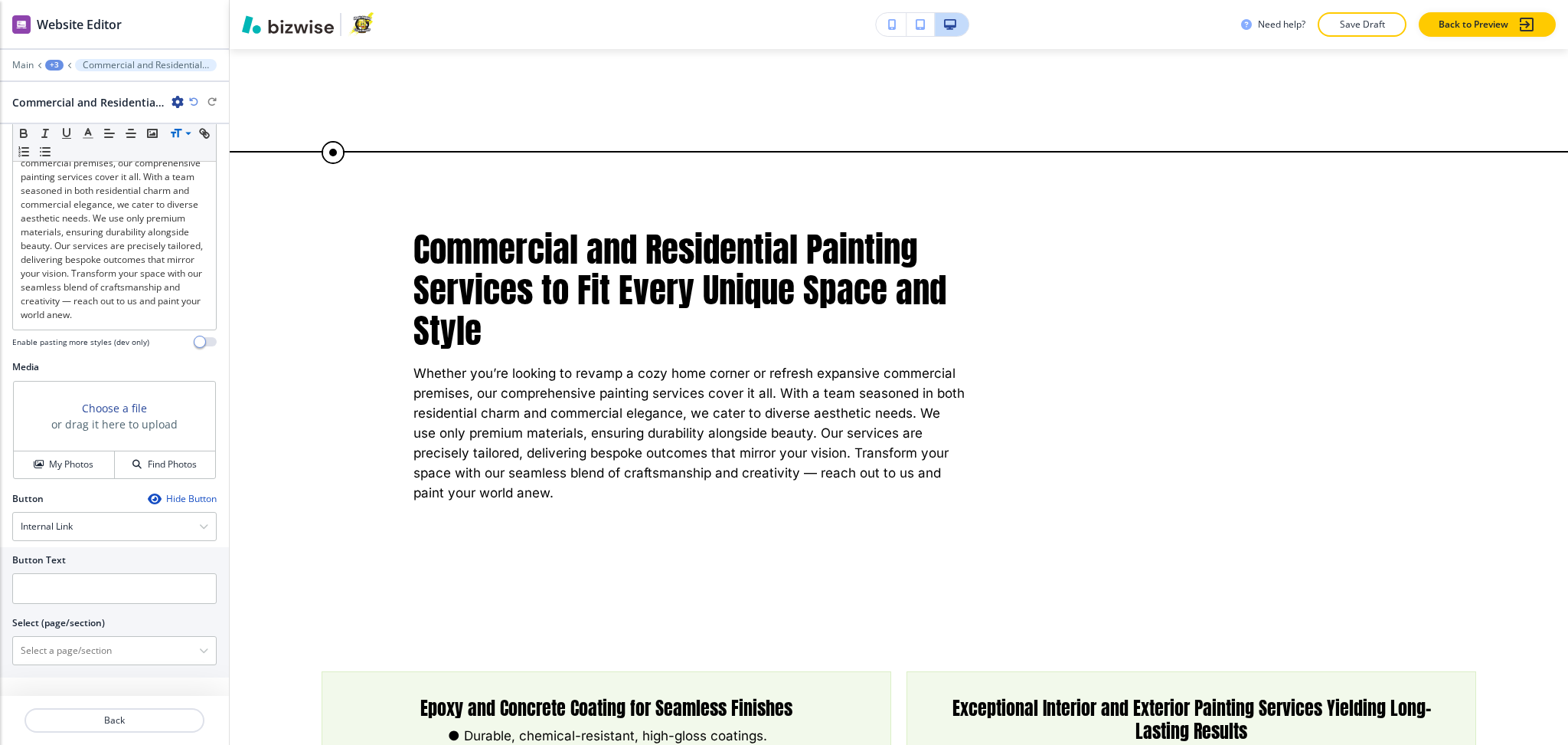
scroll to position [351, 0]
click at [59, 597] on input "text" at bounding box center [115, 588] width 205 height 31
paste input "Get Started"
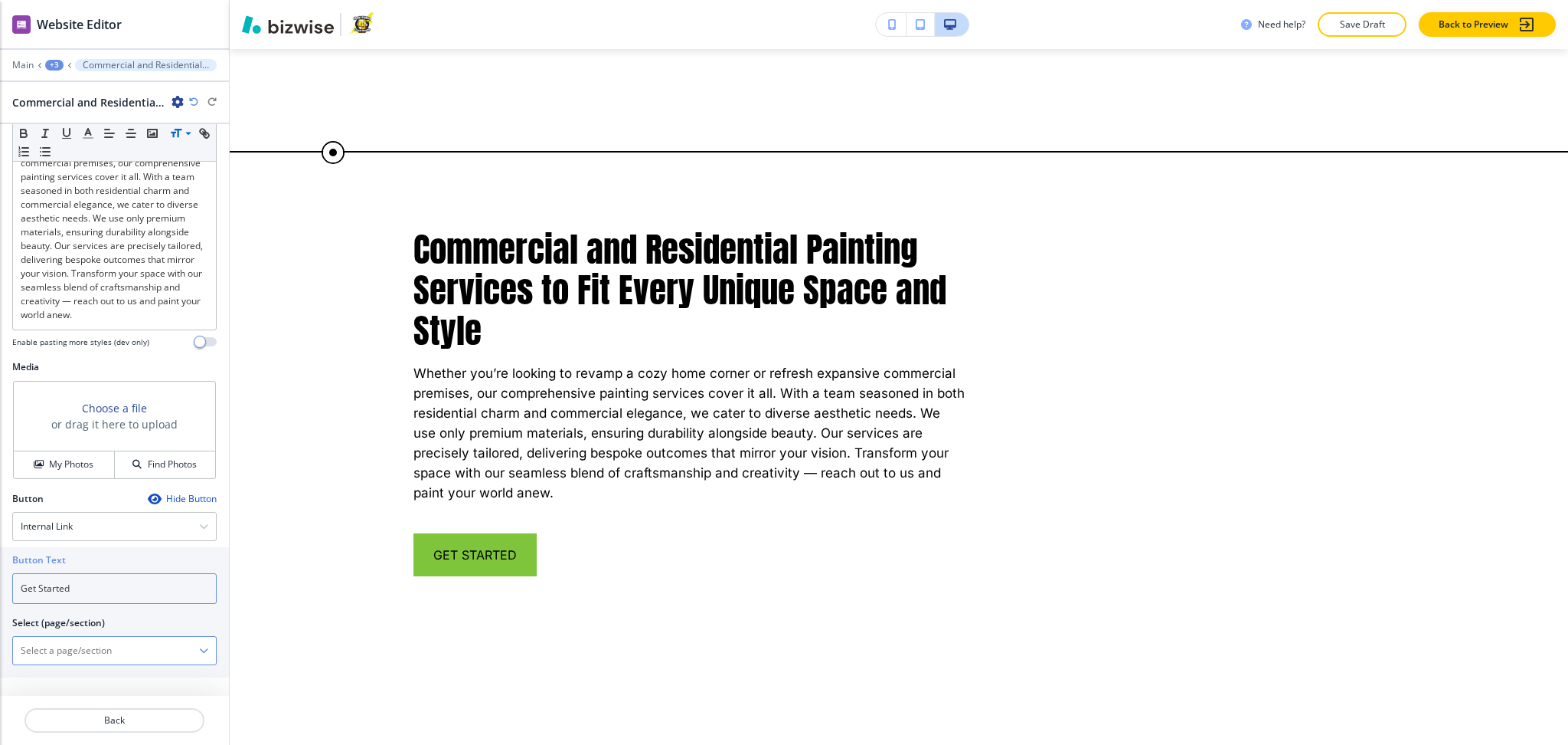
type input "Get Started"
click at [67, 648] on \(page\/section\) "Manual Input" at bounding box center [106, 651] width 186 height 26
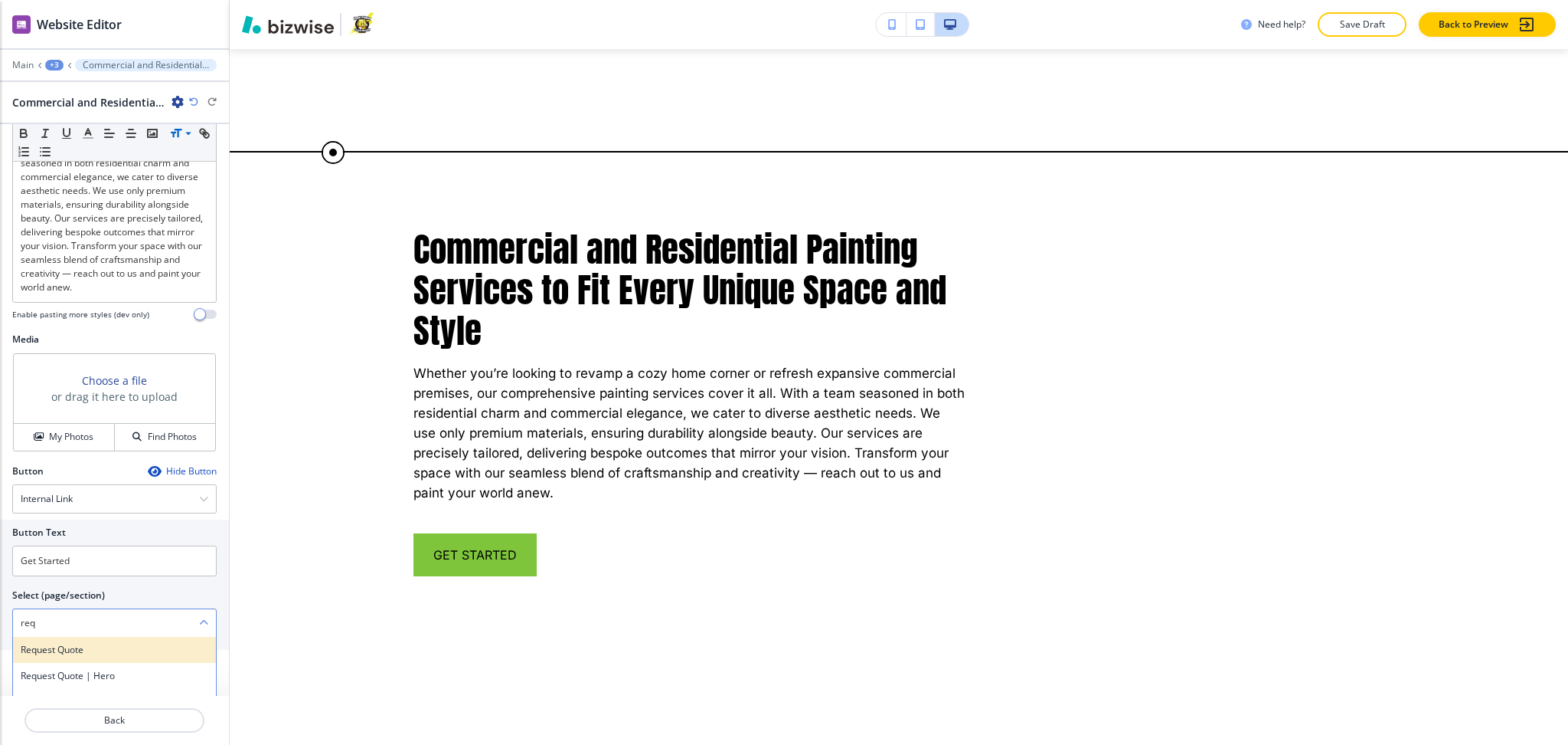
click at [67, 657] on h4 "Request Quote" at bounding box center [115, 649] width 188 height 14
type \(page\/section\) "Request Quote"
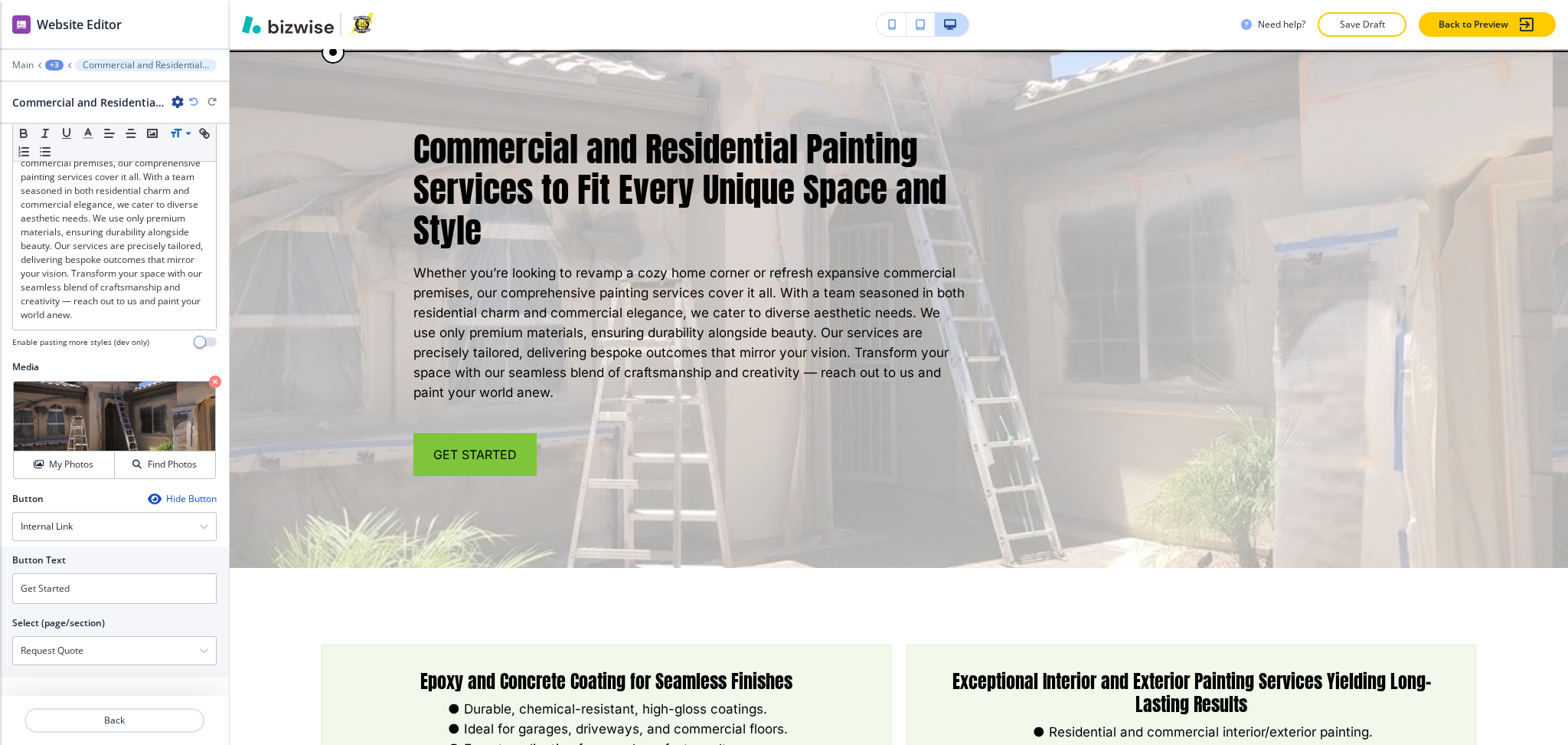
scroll to position [2829, 0]
click at [112, 717] on p "Back" at bounding box center [115, 720] width 177 height 14
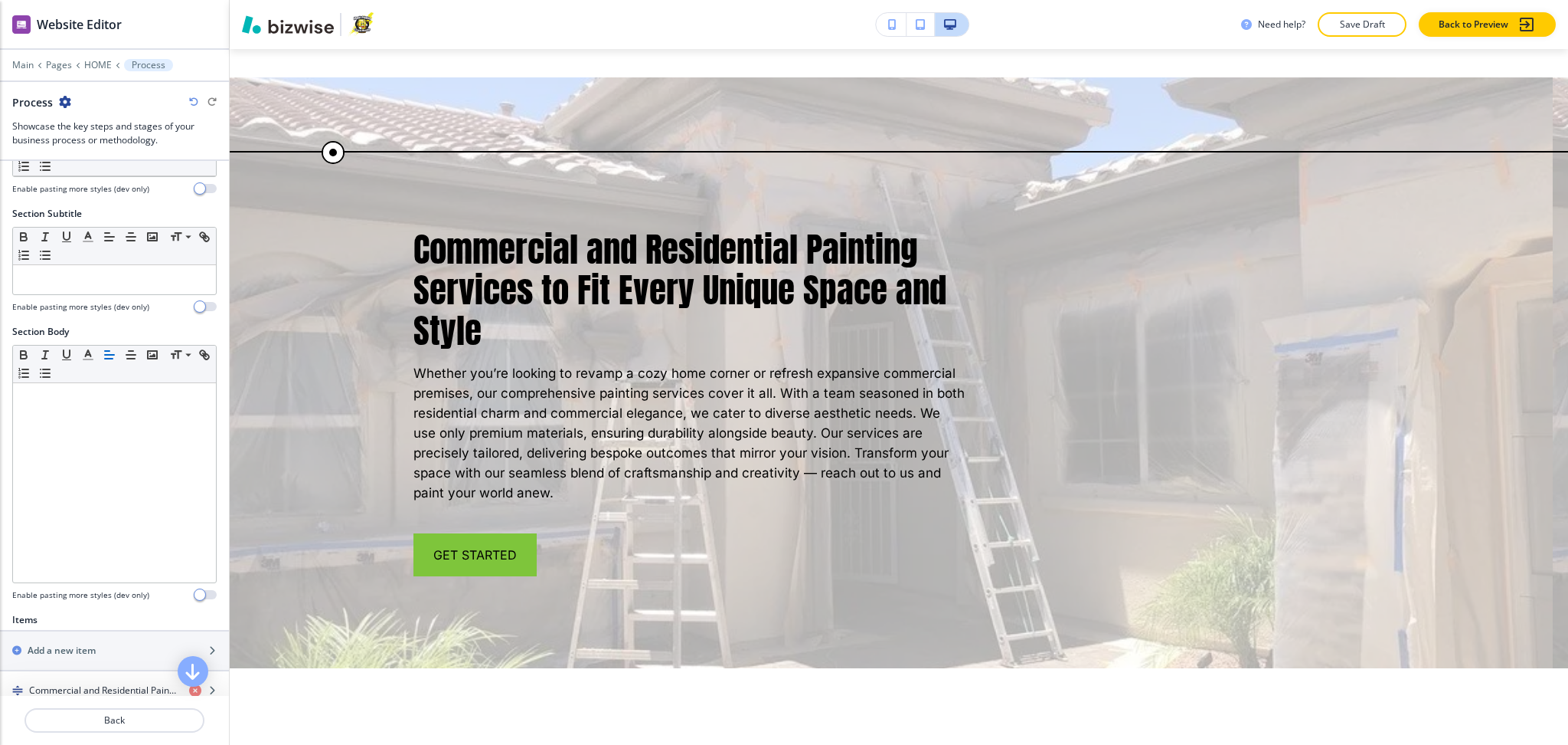
scroll to position [291, 0]
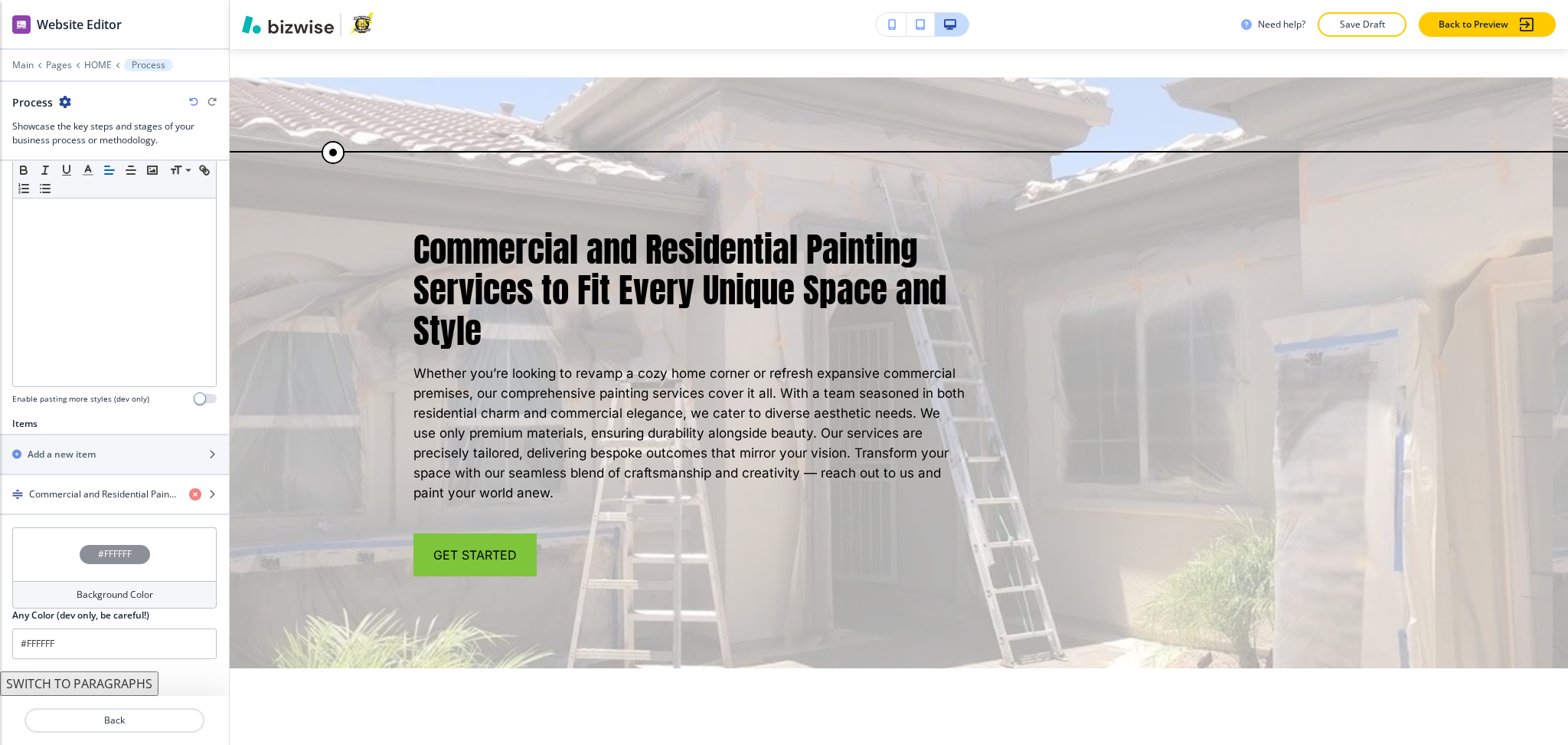
click at [98, 594] on h4 "Background Color" at bounding box center [115, 595] width 77 height 14
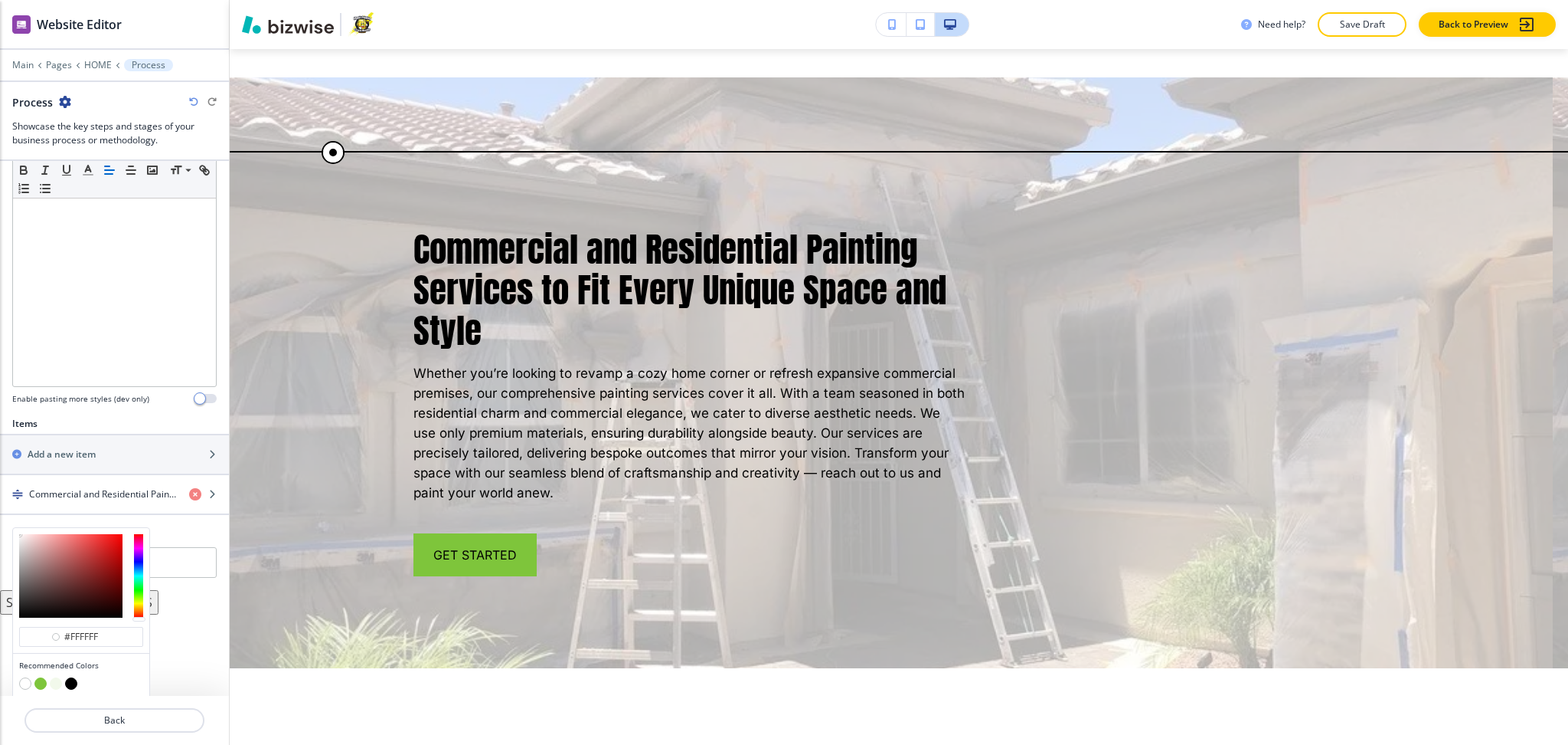
click at [78, 682] on div at bounding box center [81, 685] width 124 height 15
click at [77, 682] on button "button" at bounding box center [70, 683] width 12 height 12
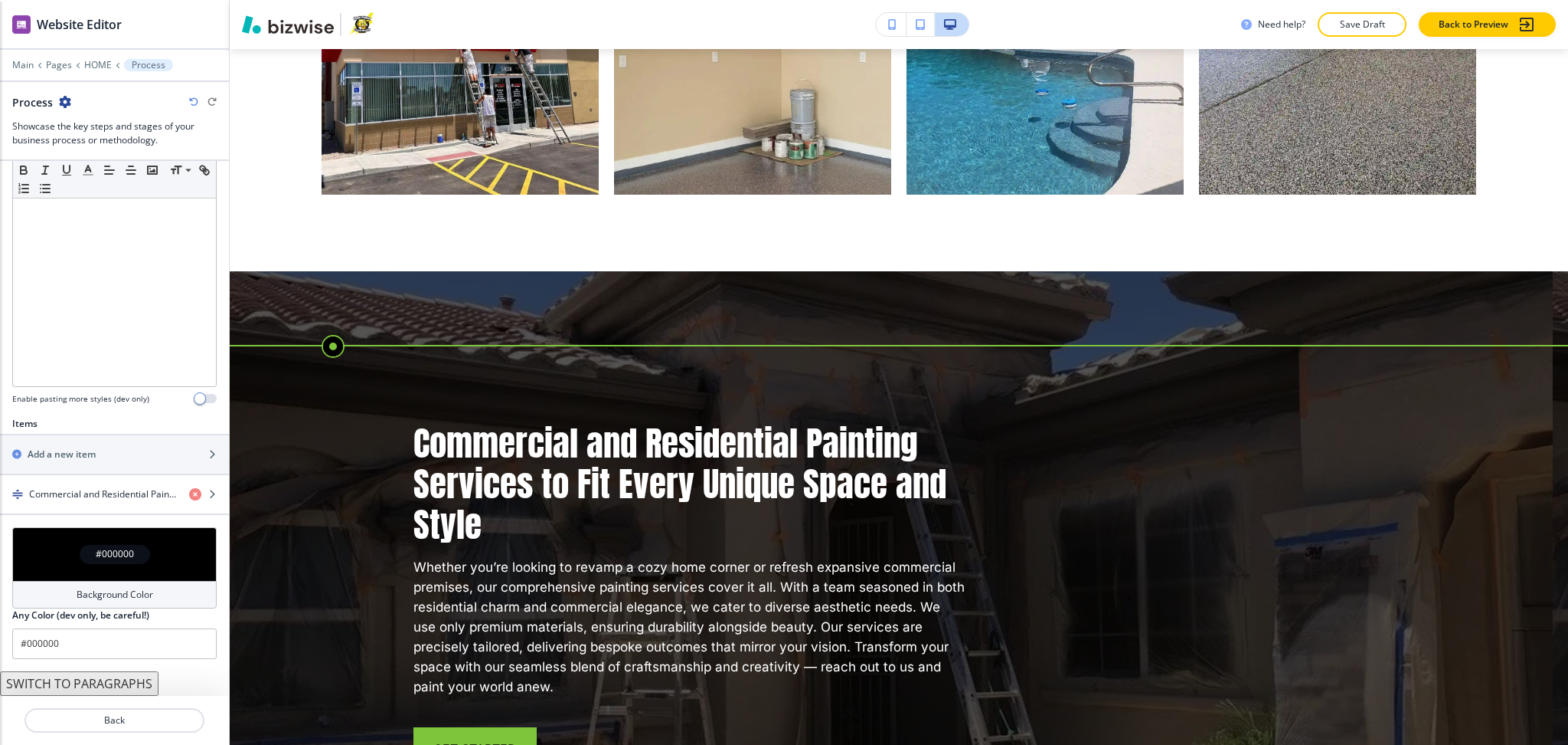
scroll to position [2534, 0]
drag, startPoint x: 144, startPoint y: 600, endPoint x: 153, endPoint y: 599, distance: 9.1
click at [145, 599] on div "Background Color" at bounding box center [115, 594] width 205 height 27
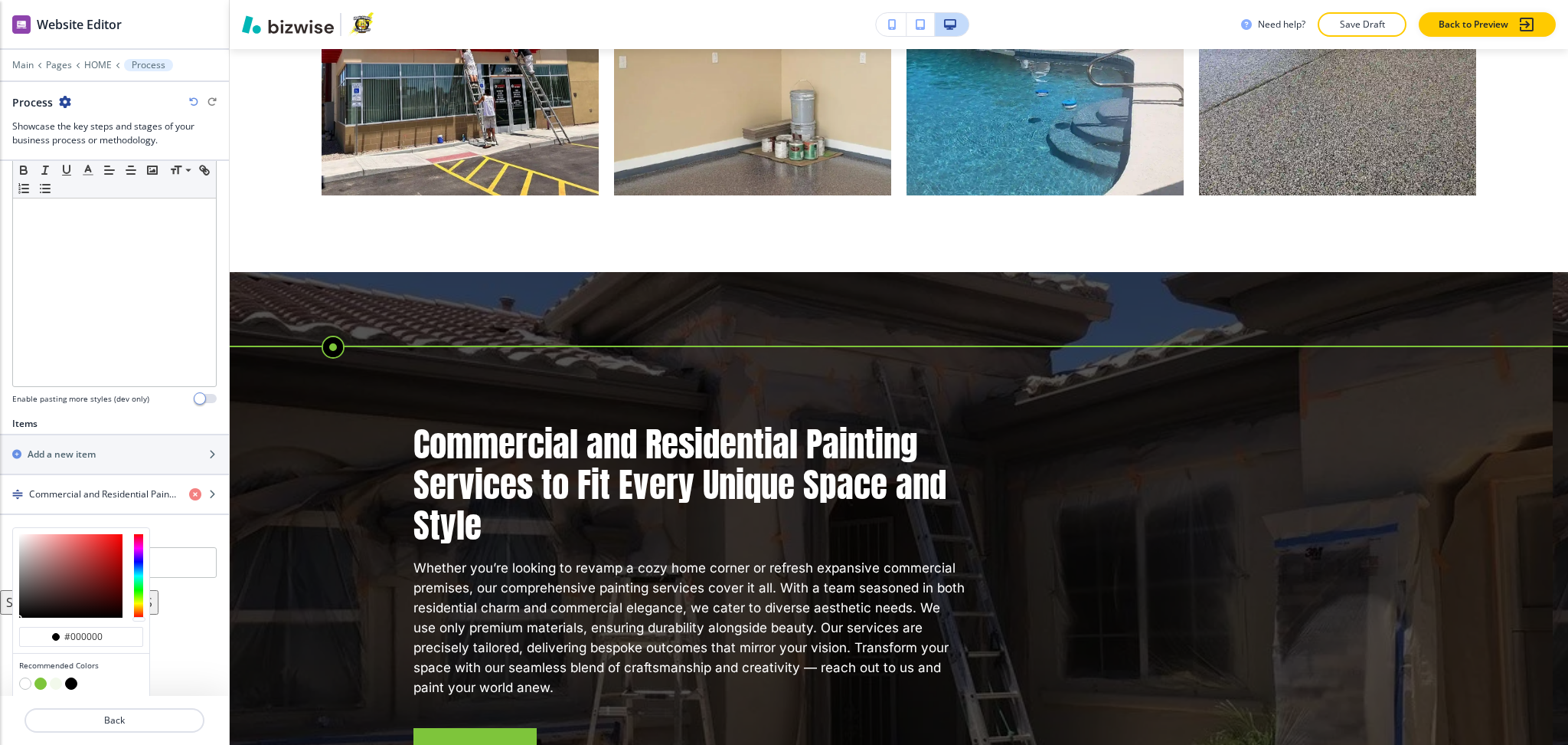
click at [23, 684] on button "button" at bounding box center [24, 683] width 12 height 12
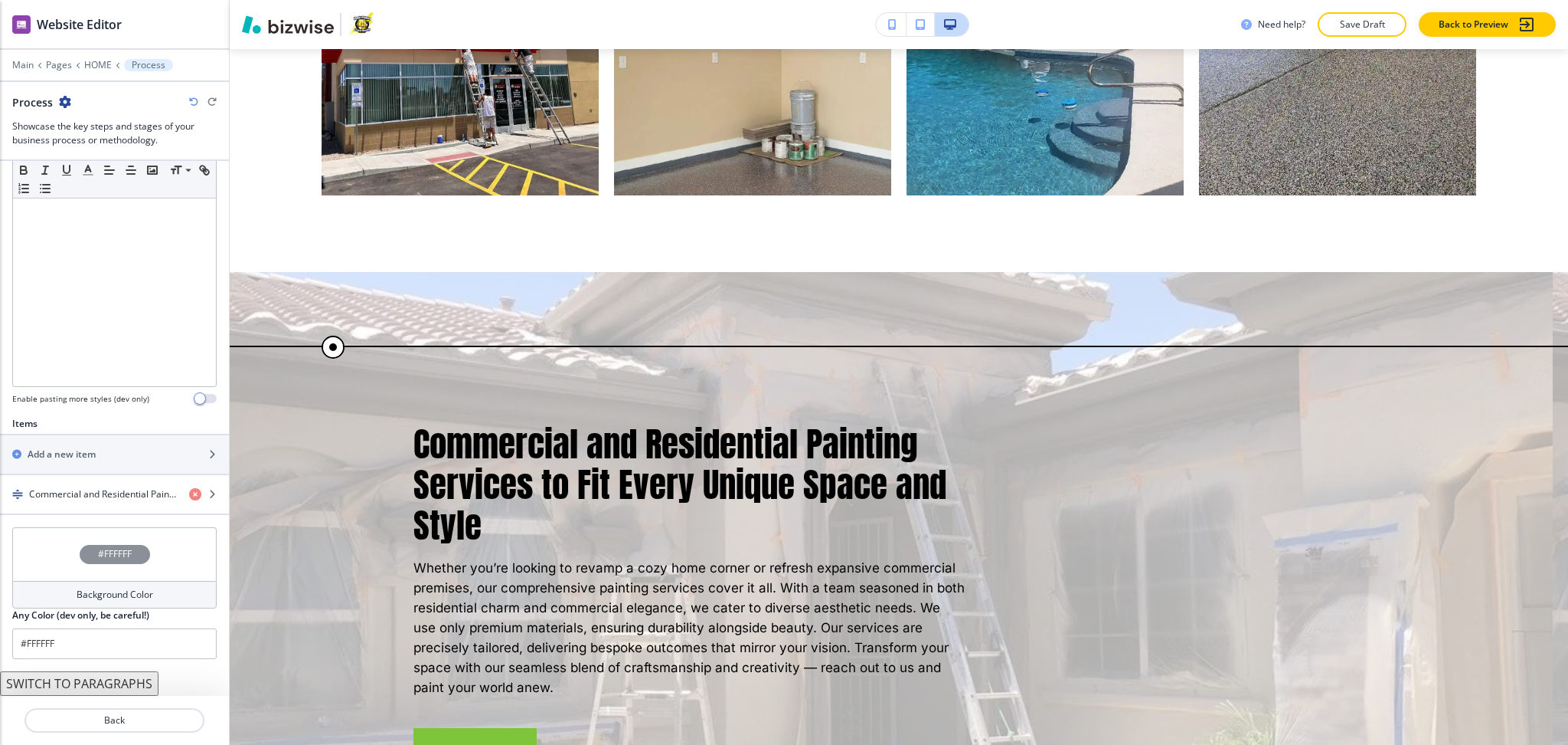
click at [84, 598] on h4 "Background Color" at bounding box center [115, 595] width 77 height 14
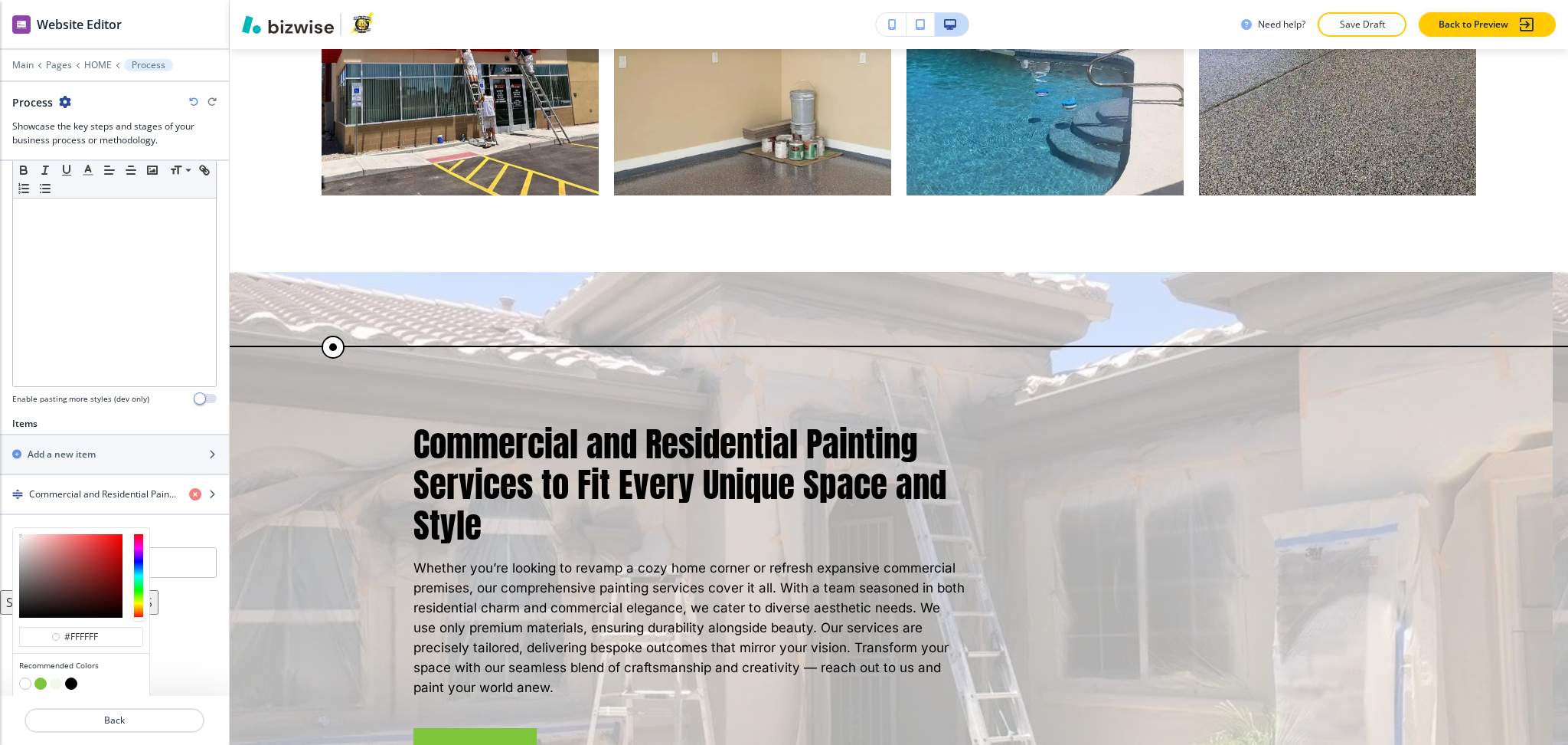
click at [56, 682] on button "button" at bounding box center [55, 683] width 12 height 12
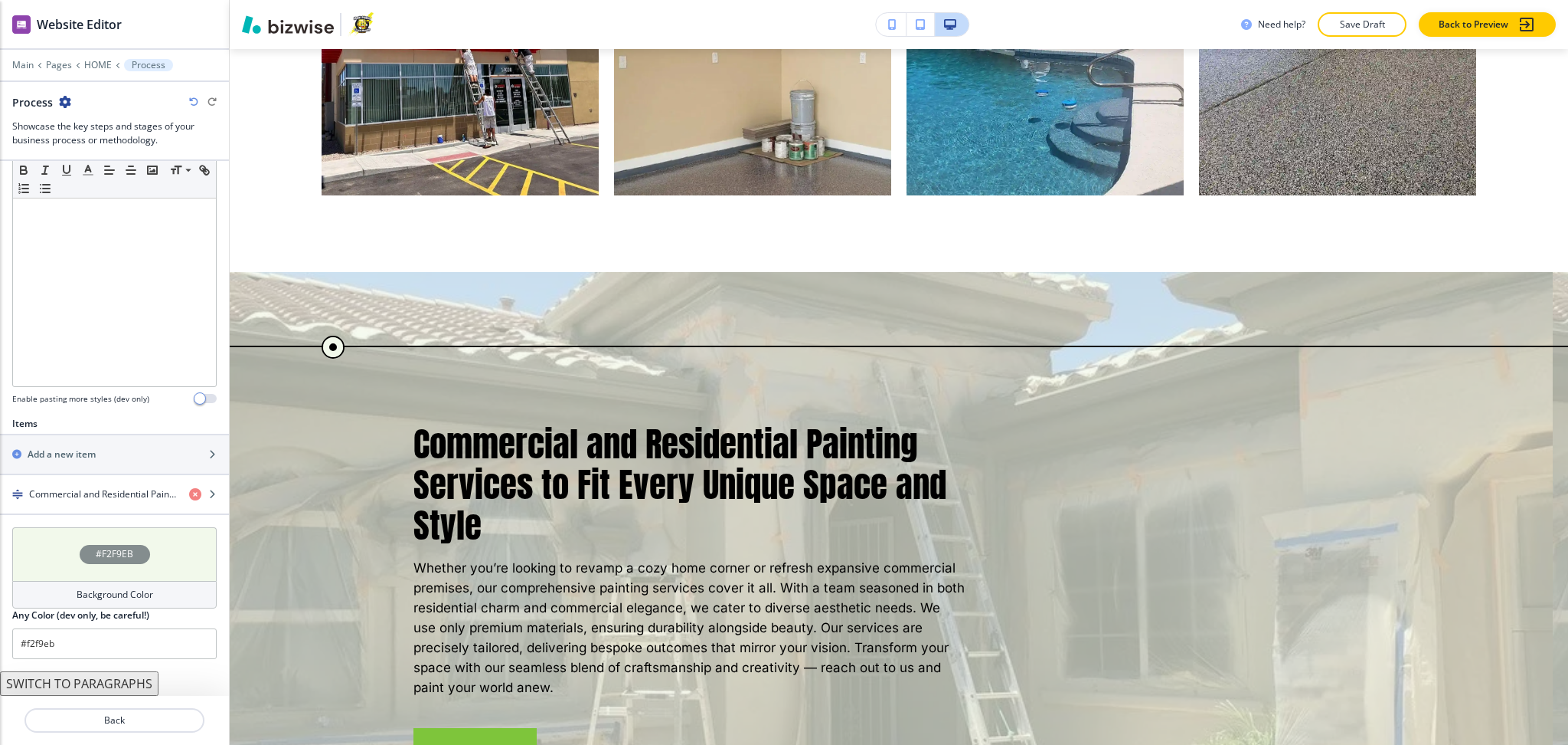
click at [77, 589] on h4 "Background Color" at bounding box center [115, 595] width 77 height 14
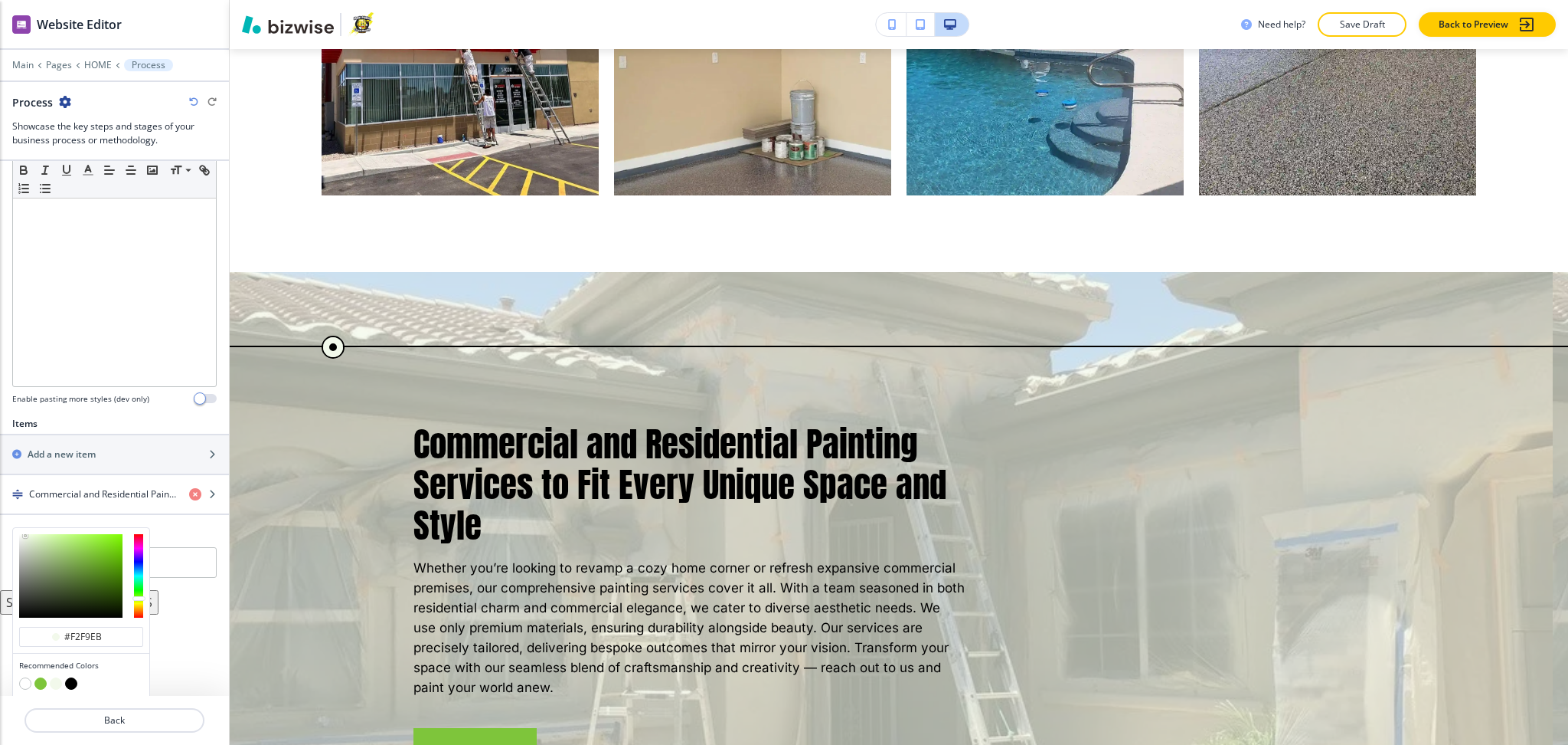
click at [38, 685] on button "button" at bounding box center [40, 683] width 12 height 12
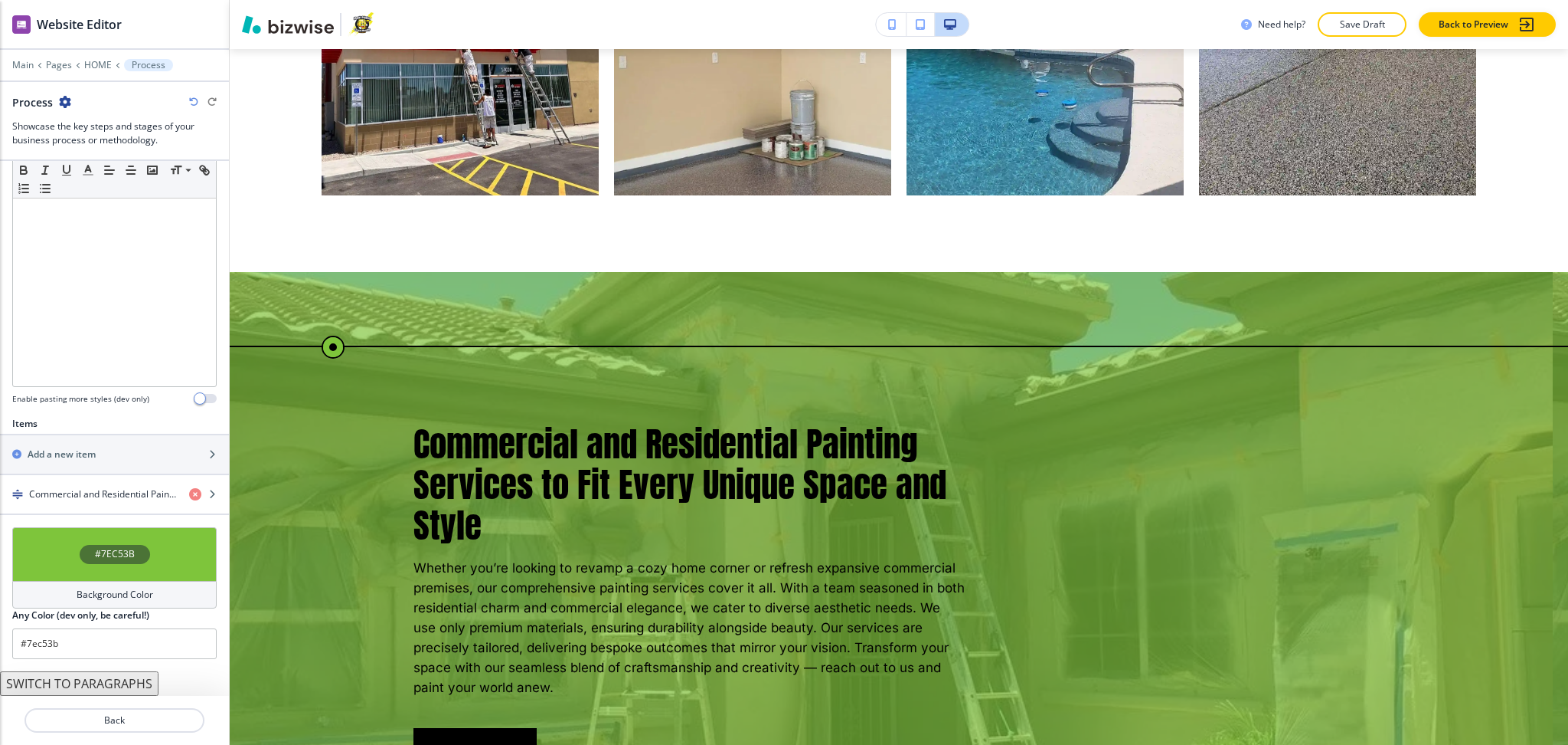
click at [103, 588] on h4 "Background Color" at bounding box center [115, 595] width 77 height 14
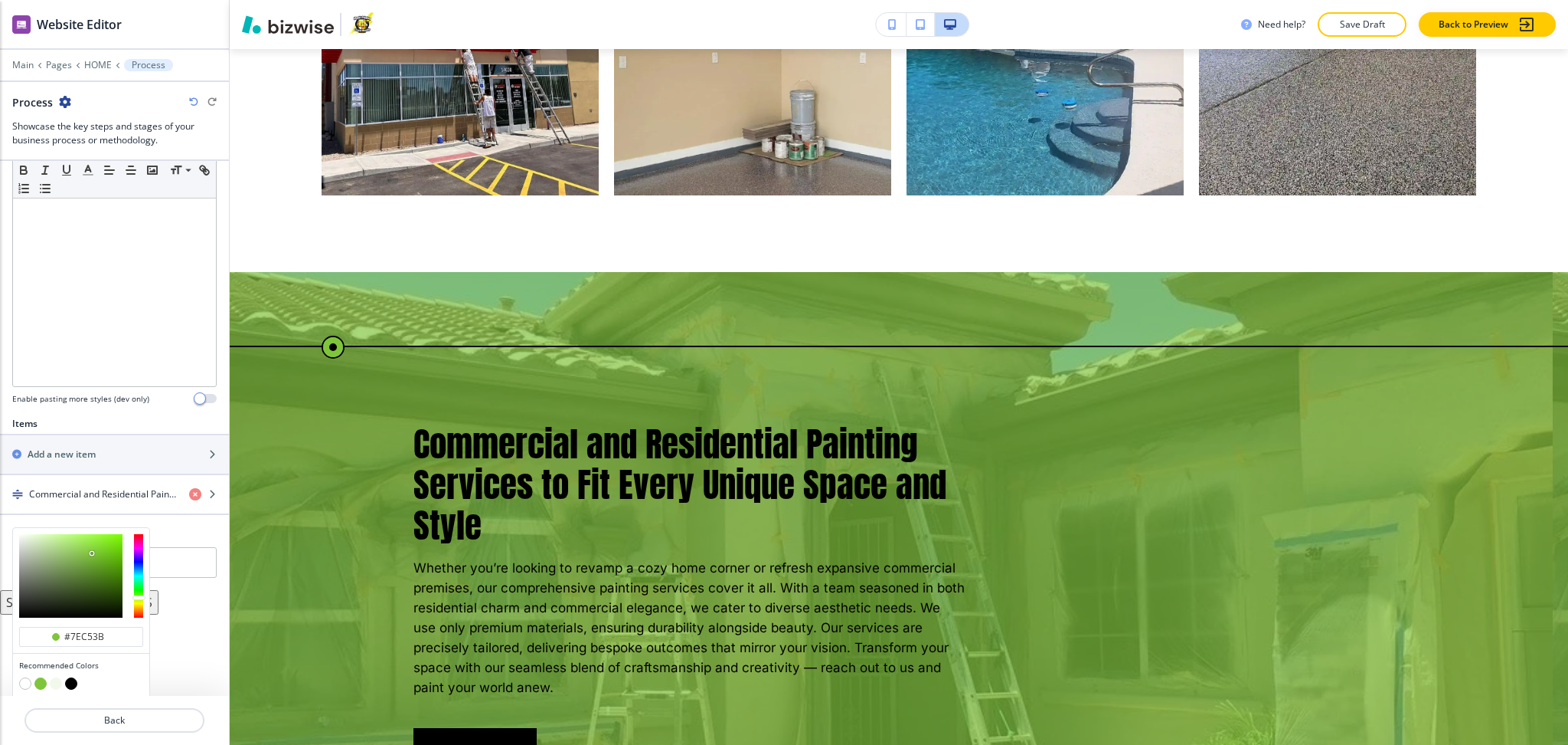
click at [73, 679] on button "button" at bounding box center [70, 683] width 12 height 12
type input "#000000"
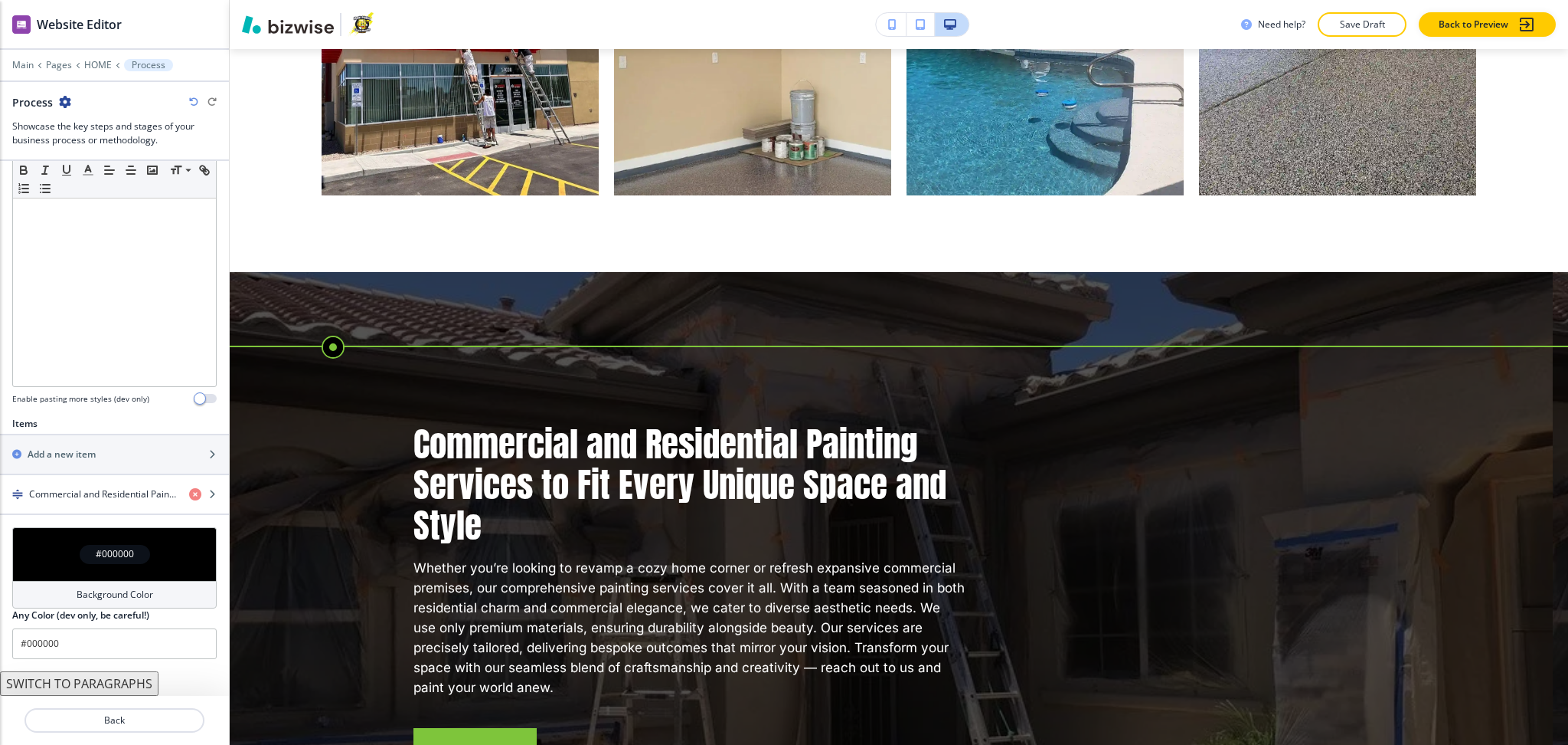
click at [49, 592] on div "Background Color" at bounding box center [115, 594] width 205 height 27
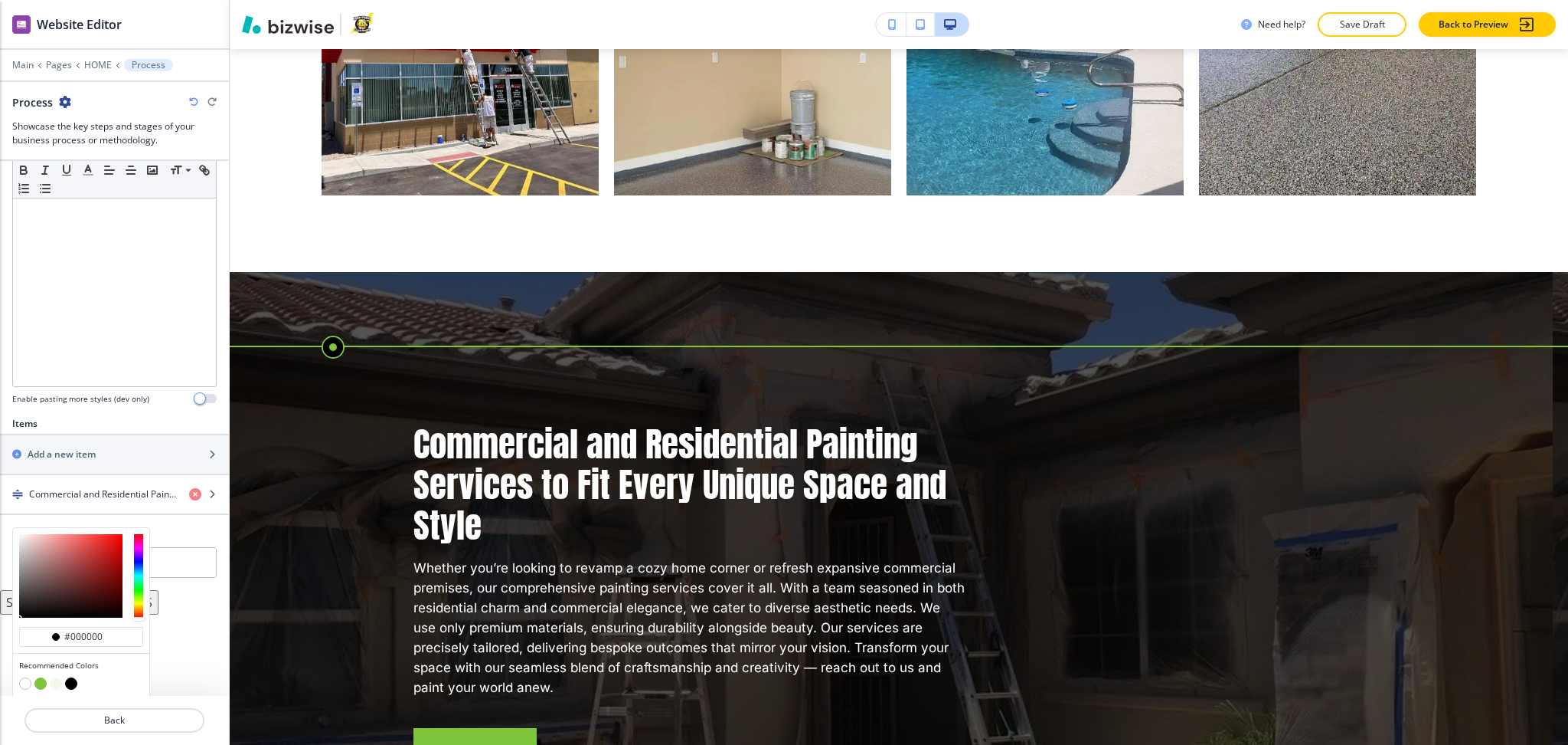
type input "#4a4a4a"
click at [19, 594] on div at bounding box center [70, 576] width 103 height 84
type input "#4a4a4a"
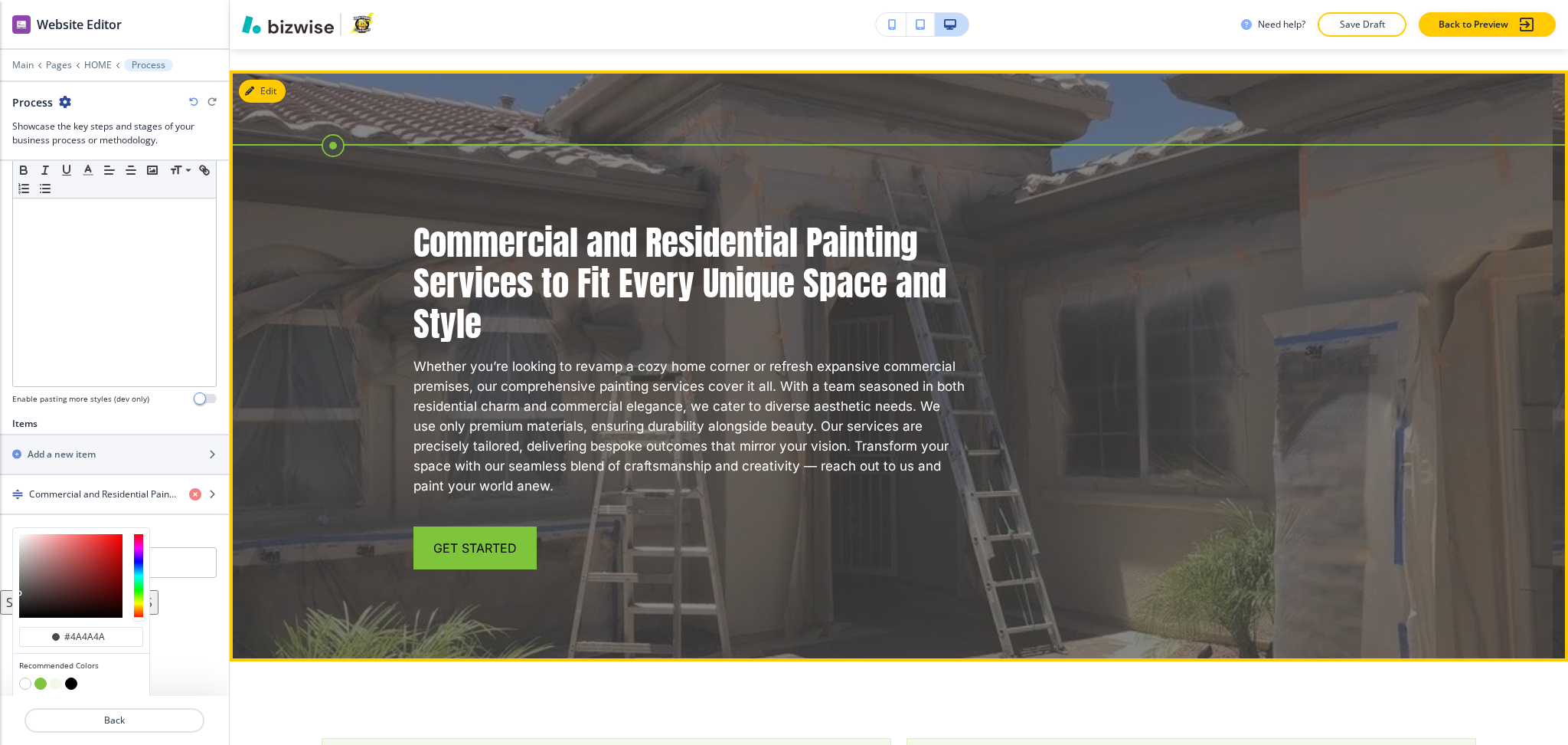
scroll to position [2737, 0]
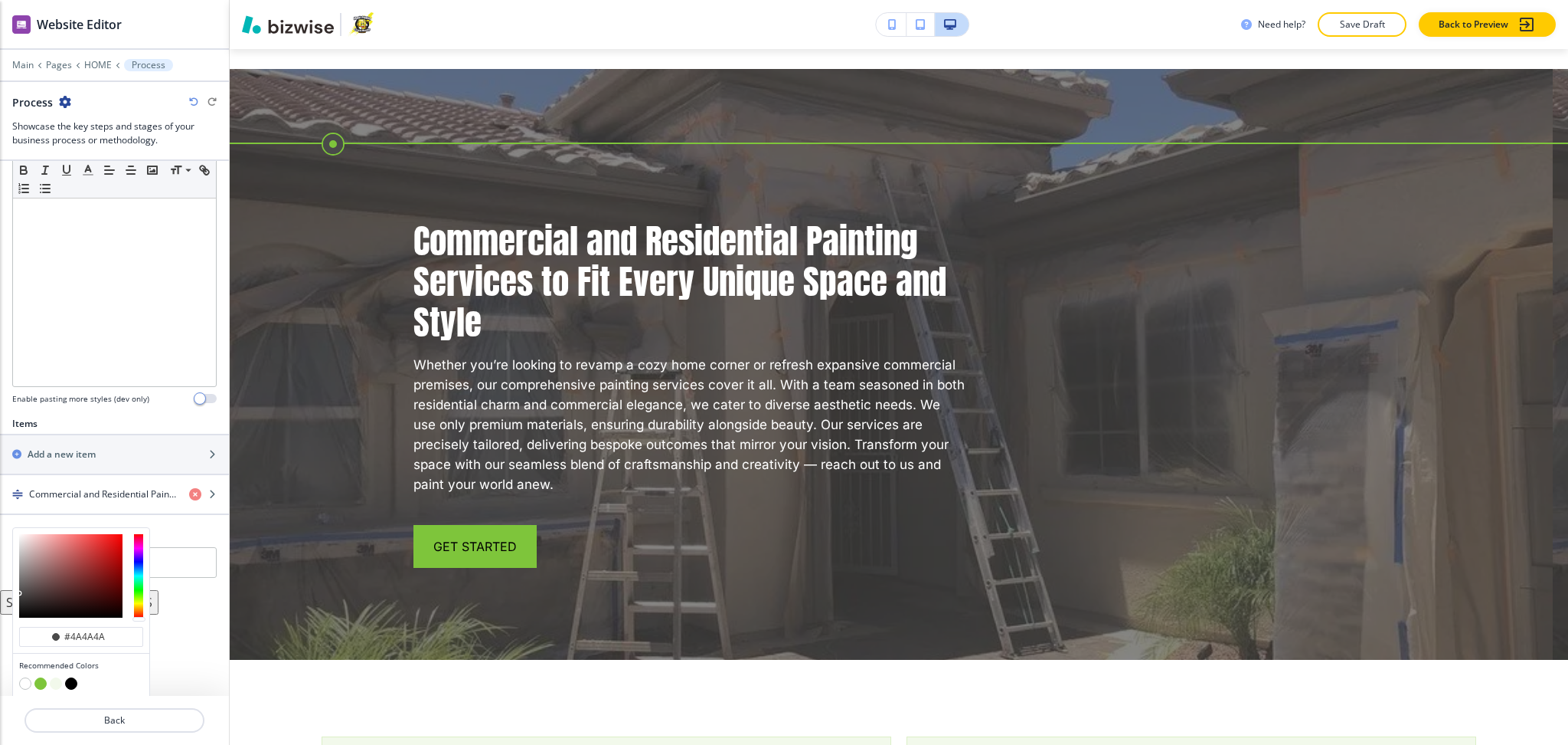
type input "#353434"
click at [20, 600] on div at bounding box center [70, 576] width 103 height 84
type input "#353434"
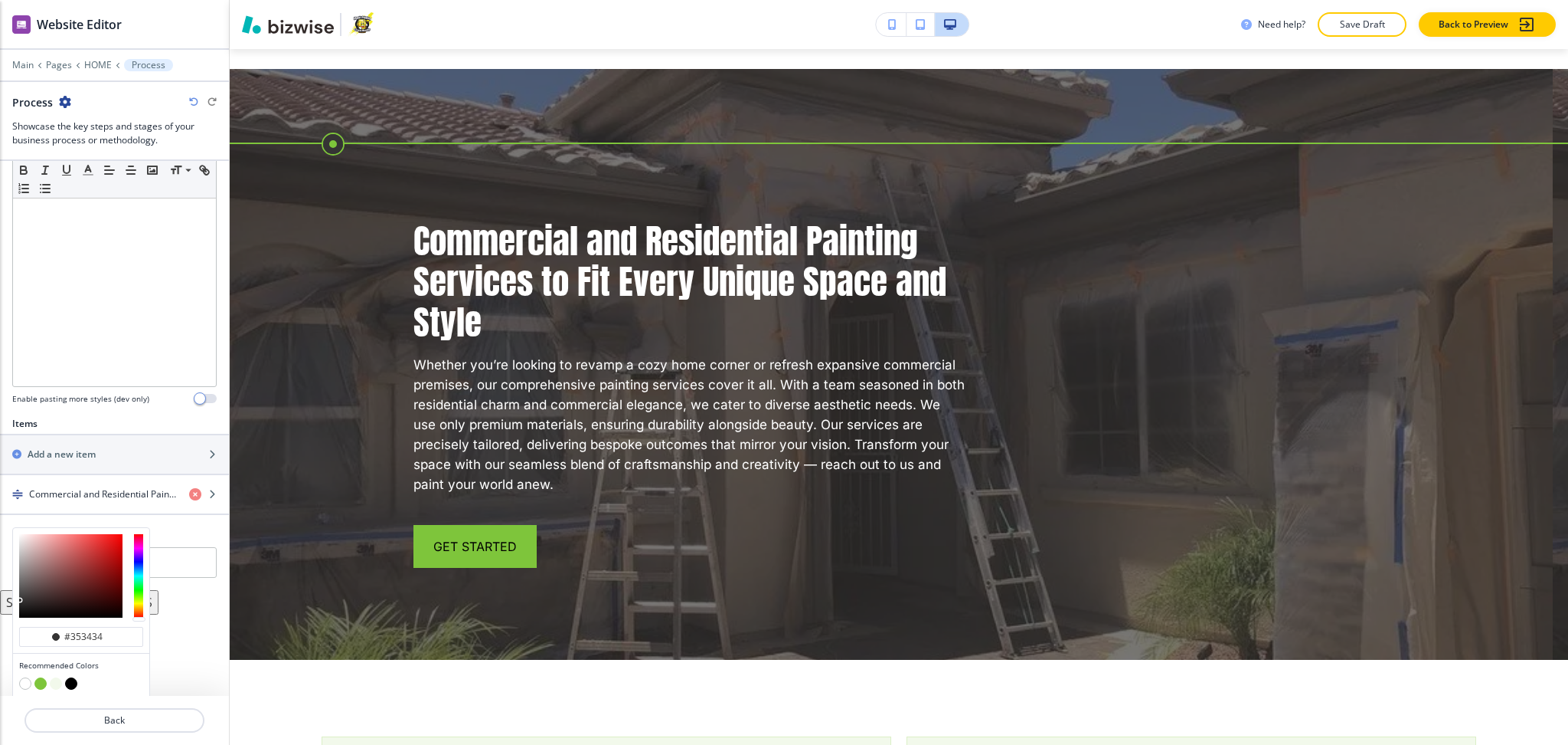
click at [16, 600] on div at bounding box center [81, 576] width 136 height 96
type input "#292929"
click at [19, 605] on div at bounding box center [70, 576] width 103 height 84
type input "#292929"
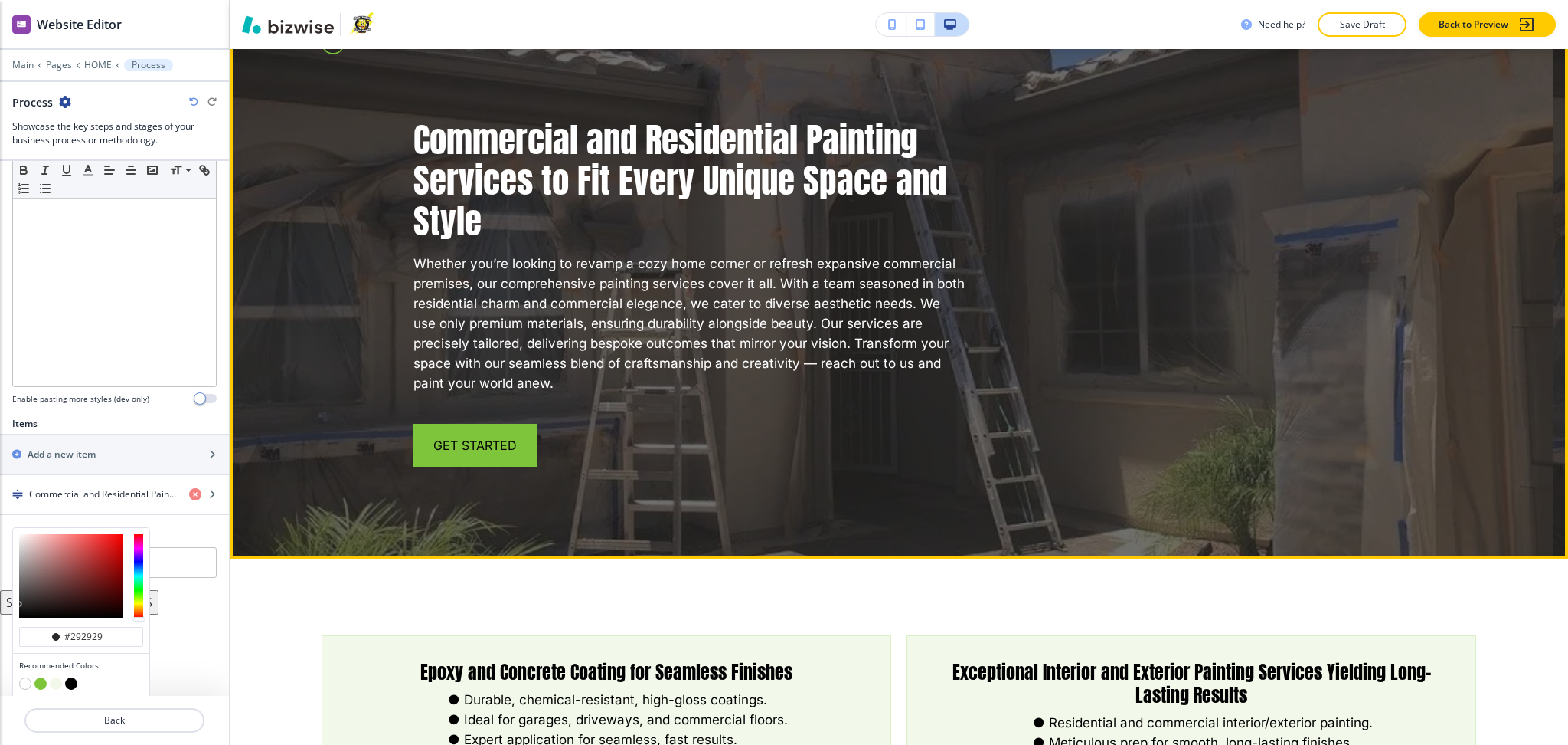
scroll to position [2838, 0]
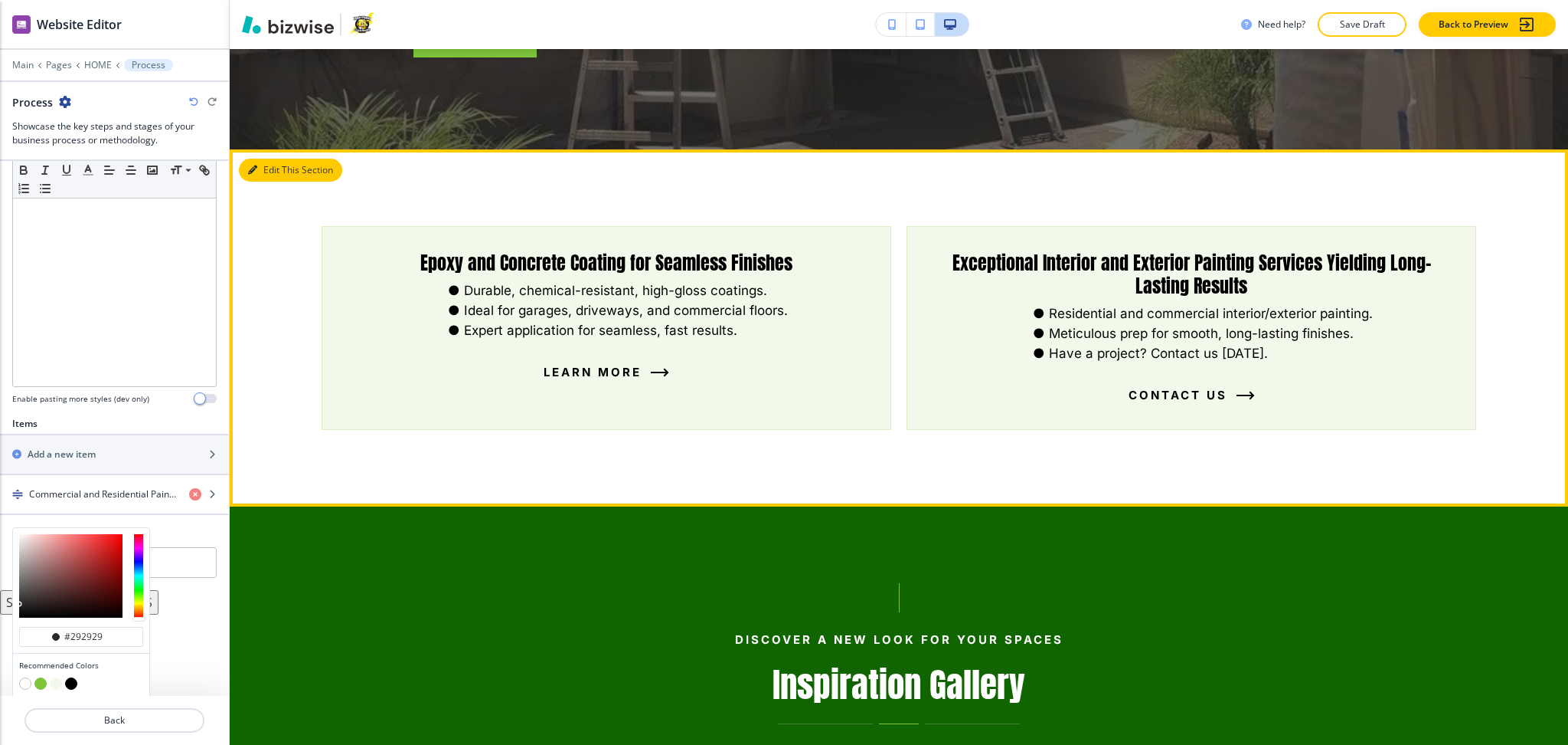
click at [271, 159] on button "Edit This Section" at bounding box center [290, 170] width 103 height 23
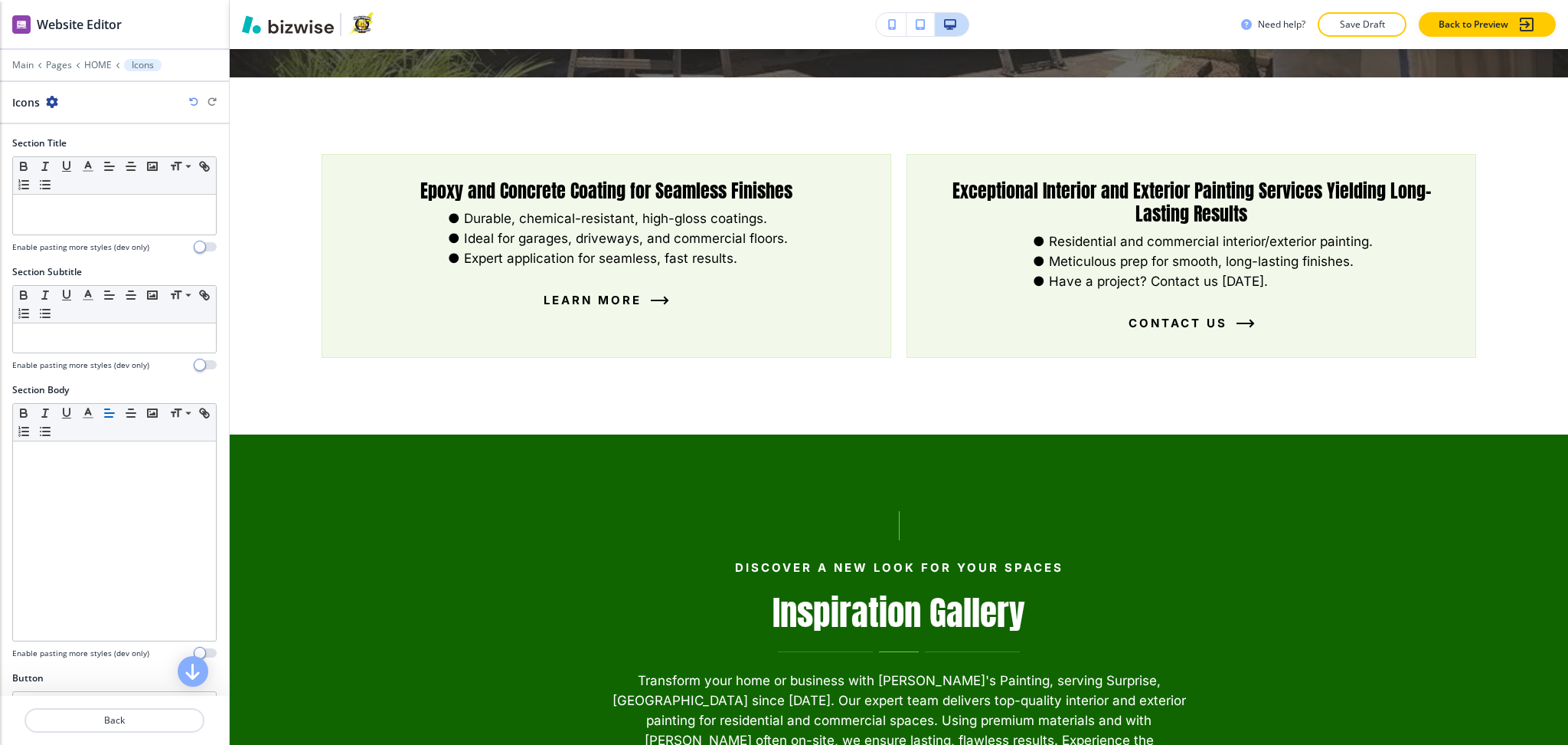
scroll to position [434, 0]
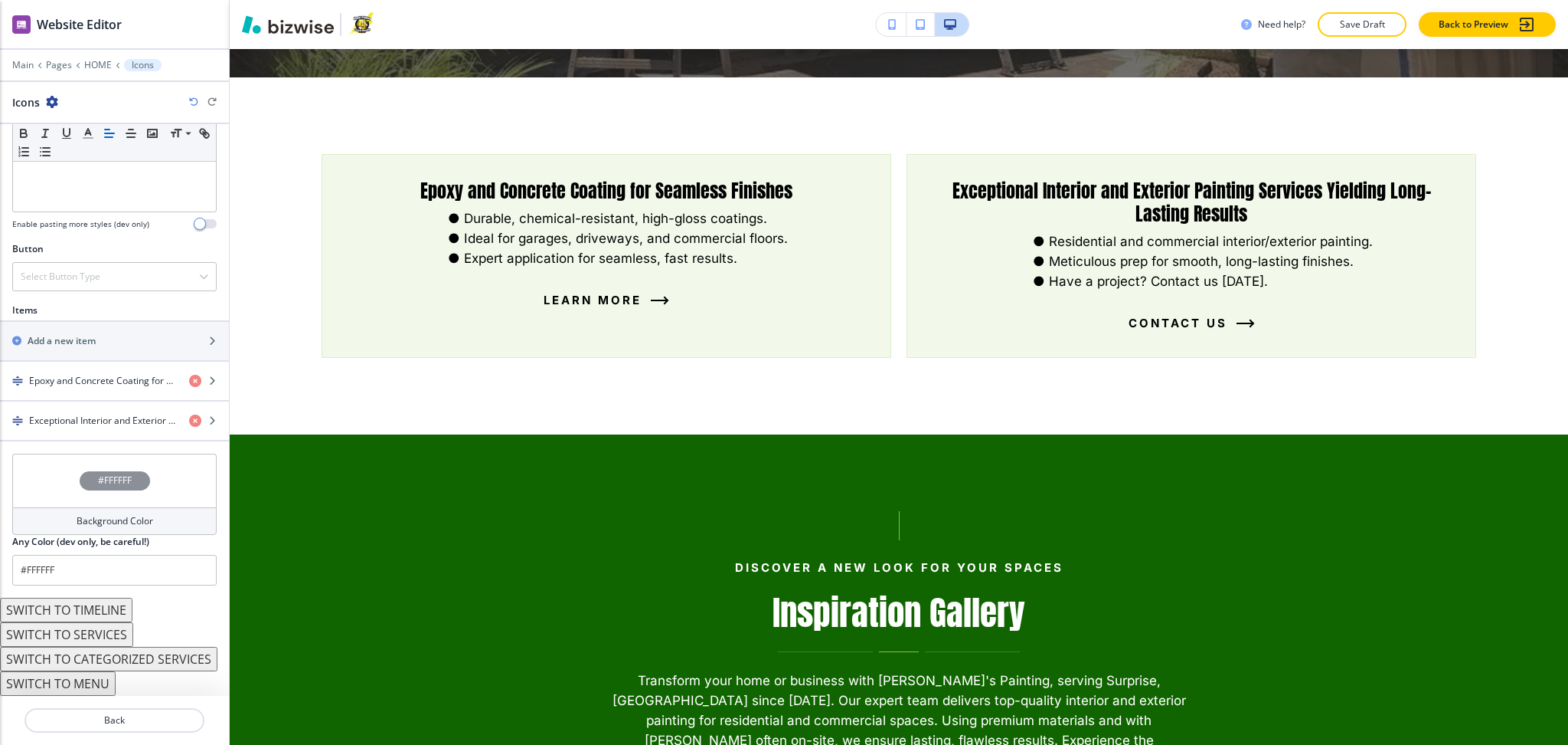
click at [101, 611] on button "SWITCH TO TIMELINE" at bounding box center [66, 610] width 132 height 24
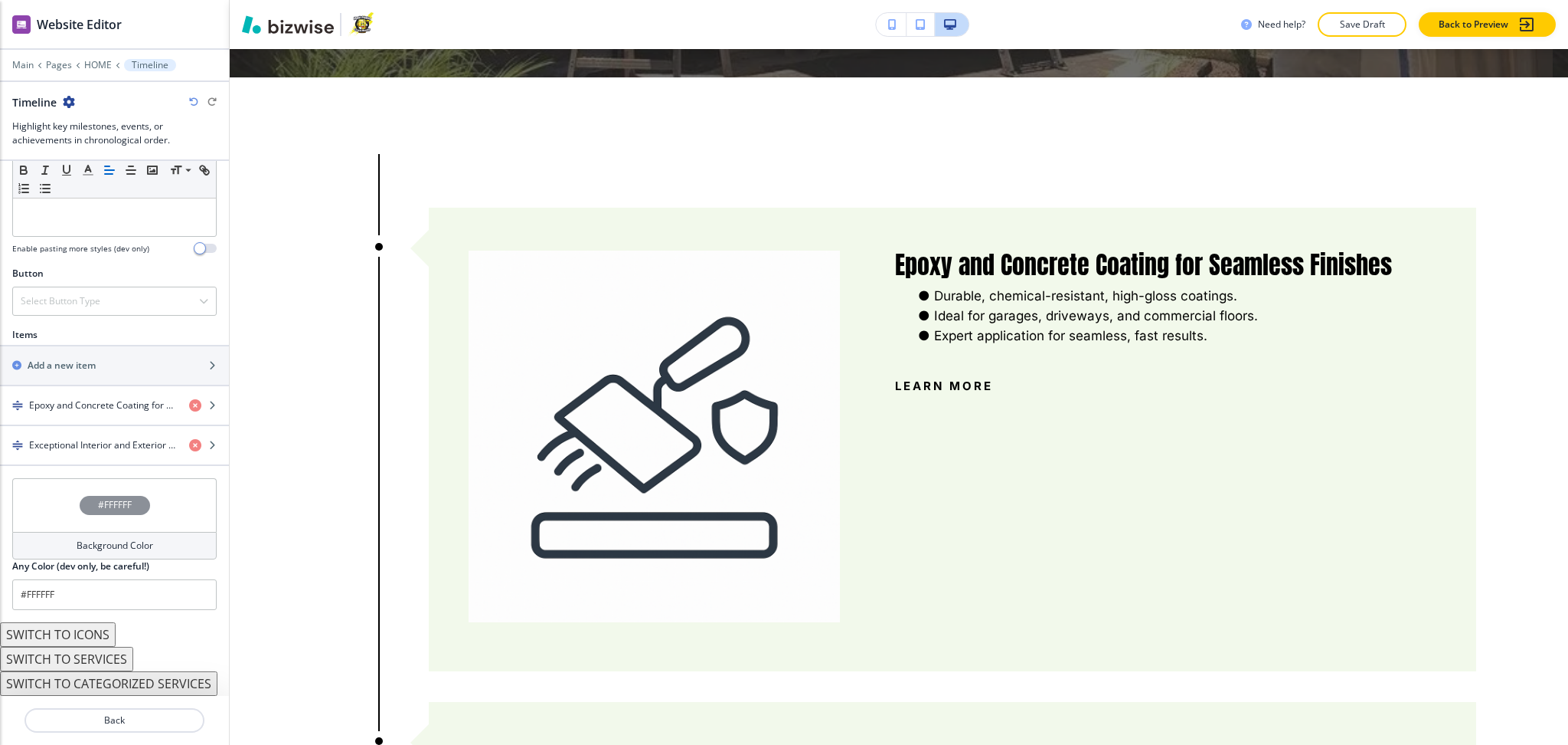
scroll to position [447, 0]
click at [101, 655] on button "SWITCH TO SERVICES" at bounding box center [67, 659] width 133 height 24
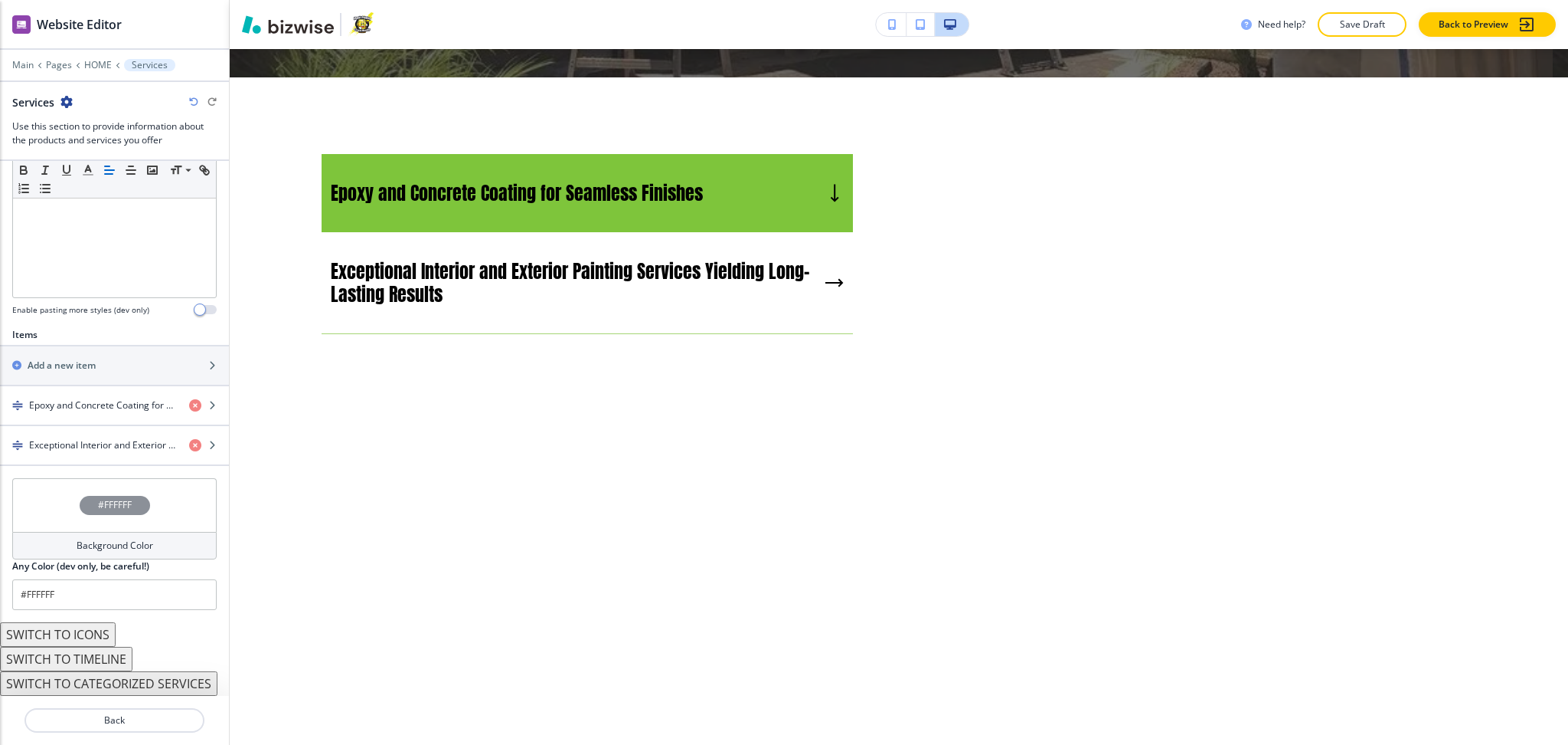
scroll to position [386, 0]
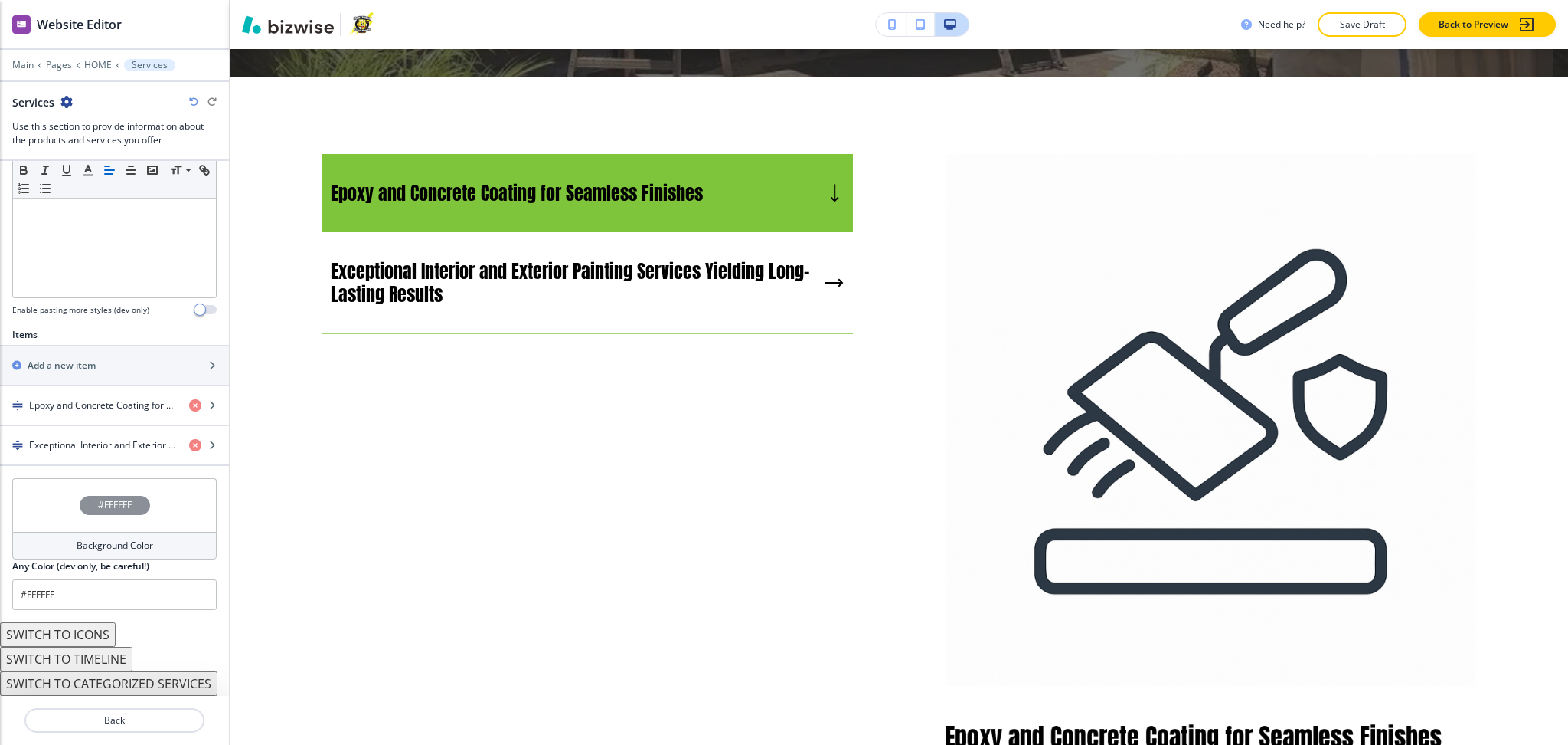
click at [89, 628] on button "SWITCH TO ICONS" at bounding box center [57, 634] width 115 height 24
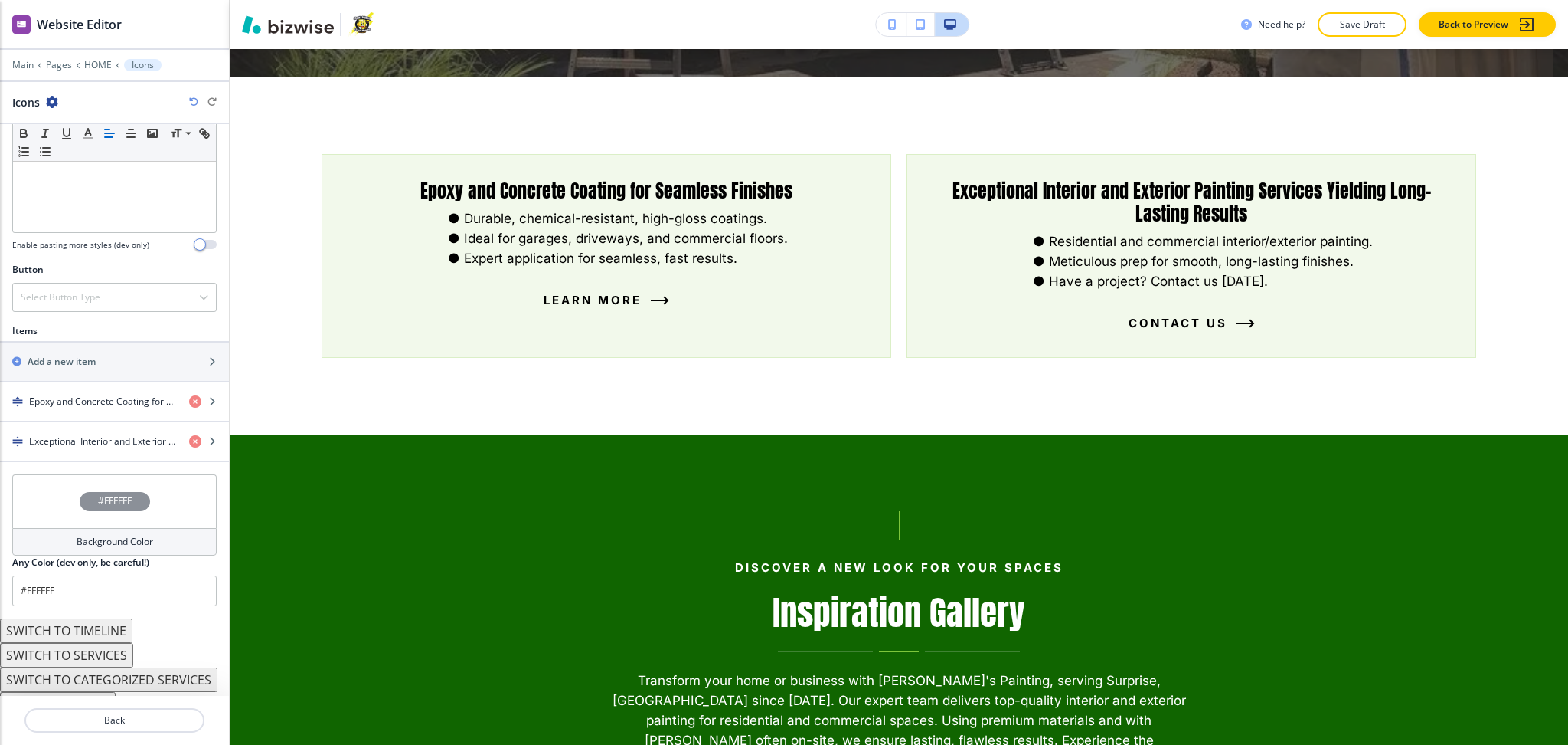
scroll to position [434, 0]
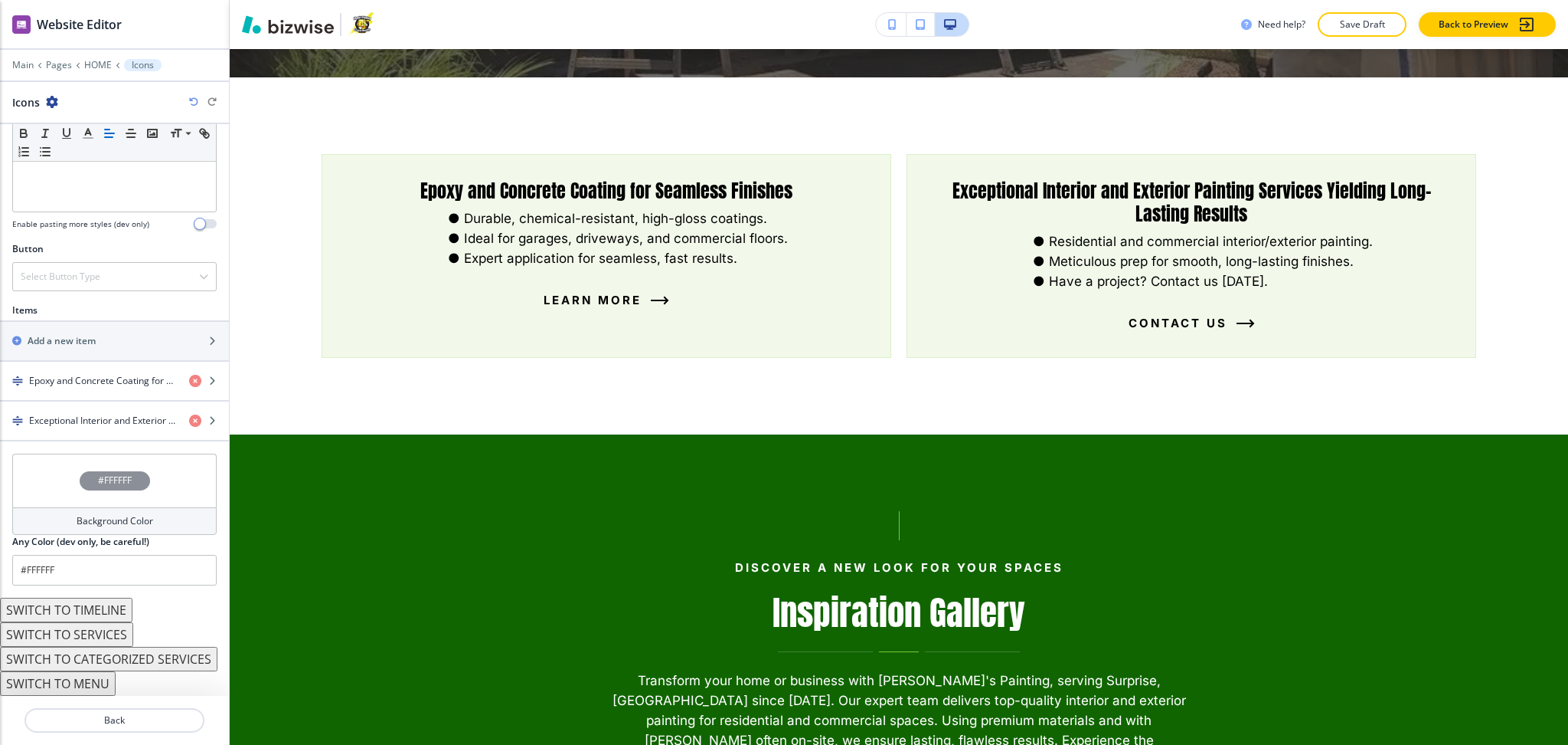
click at [120, 646] on button "SWITCH TO CATEGORIZED SERVICES" at bounding box center [109, 659] width 218 height 24
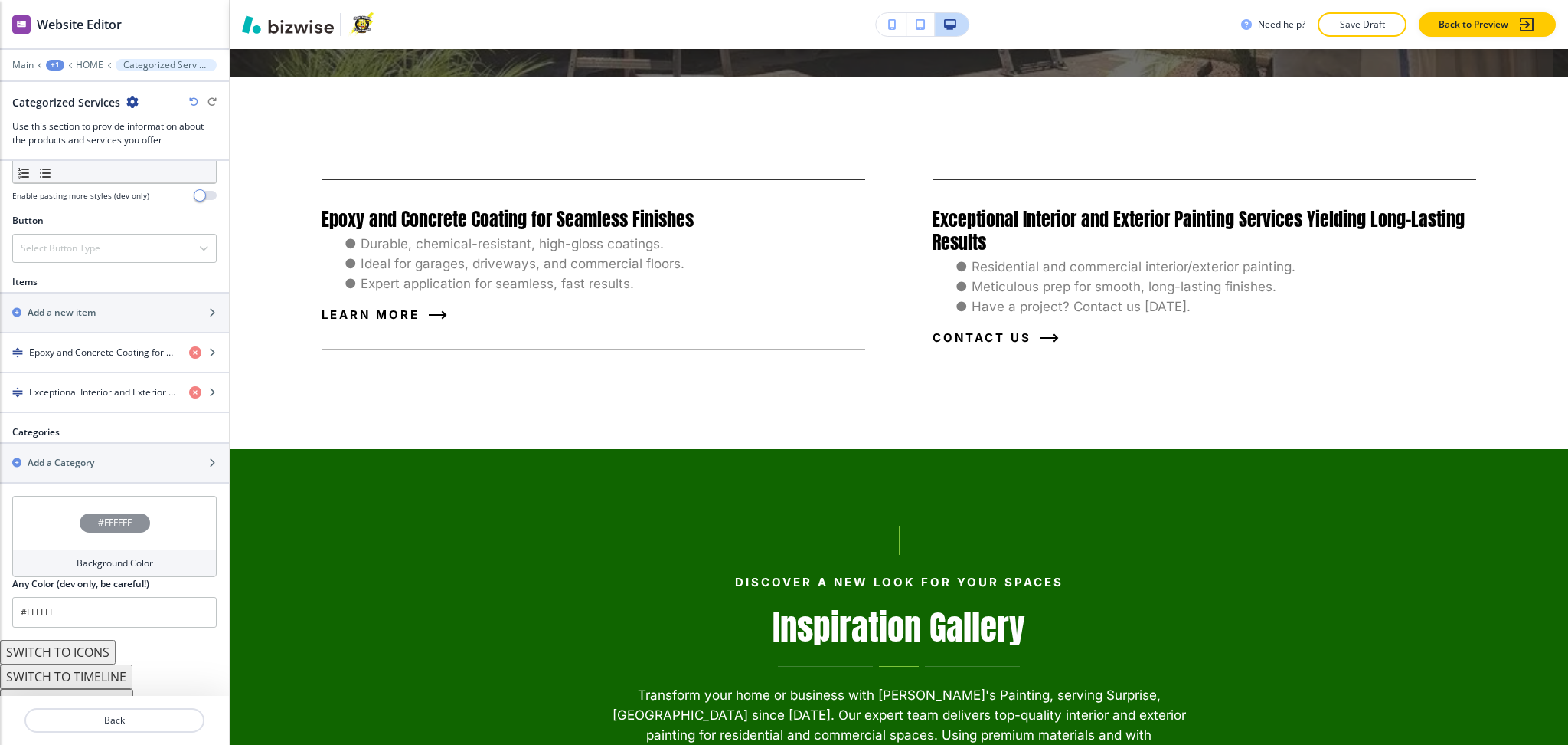
scroll to position [585, 0]
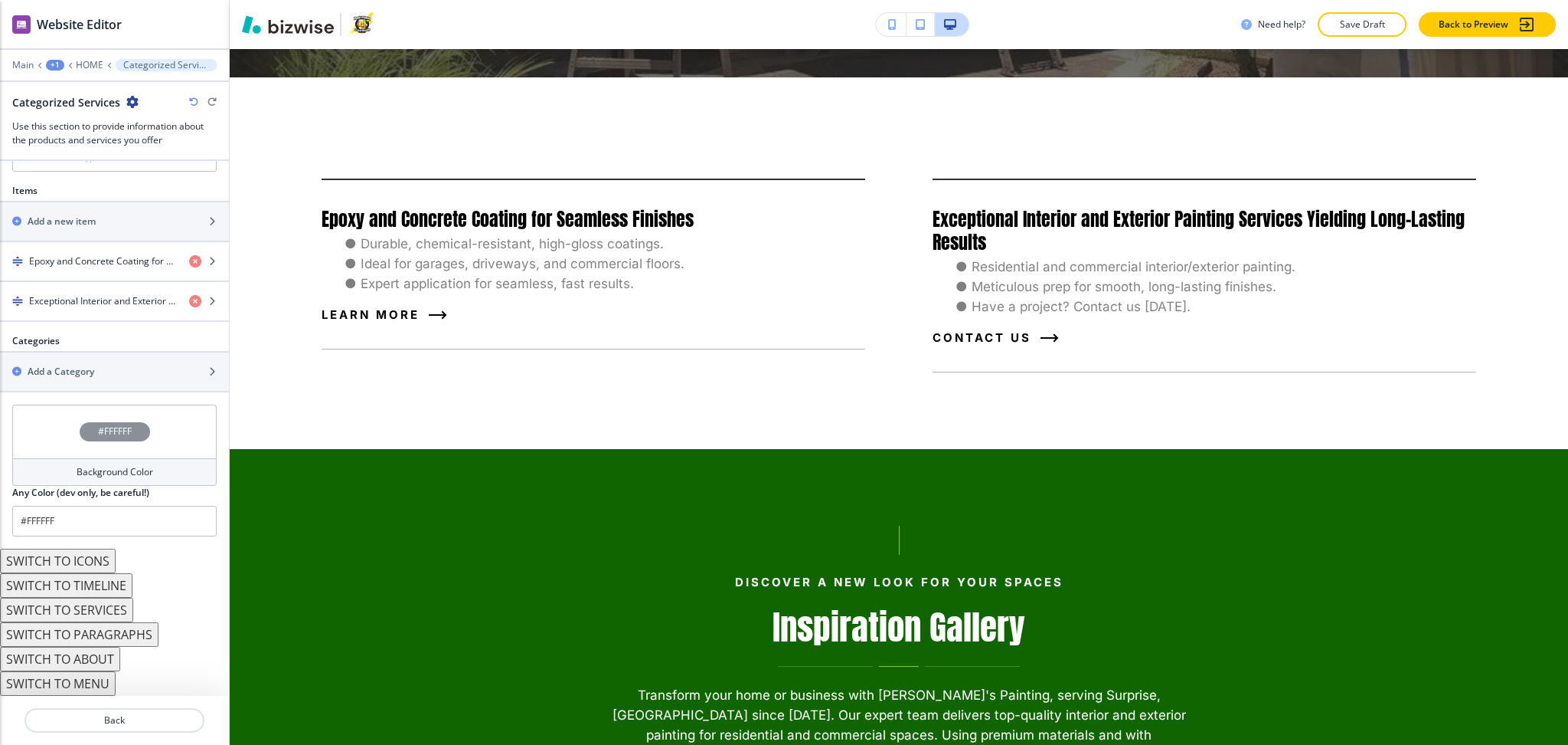
click at [97, 658] on button "SWITCH TO ABOUT" at bounding box center [60, 659] width 120 height 24
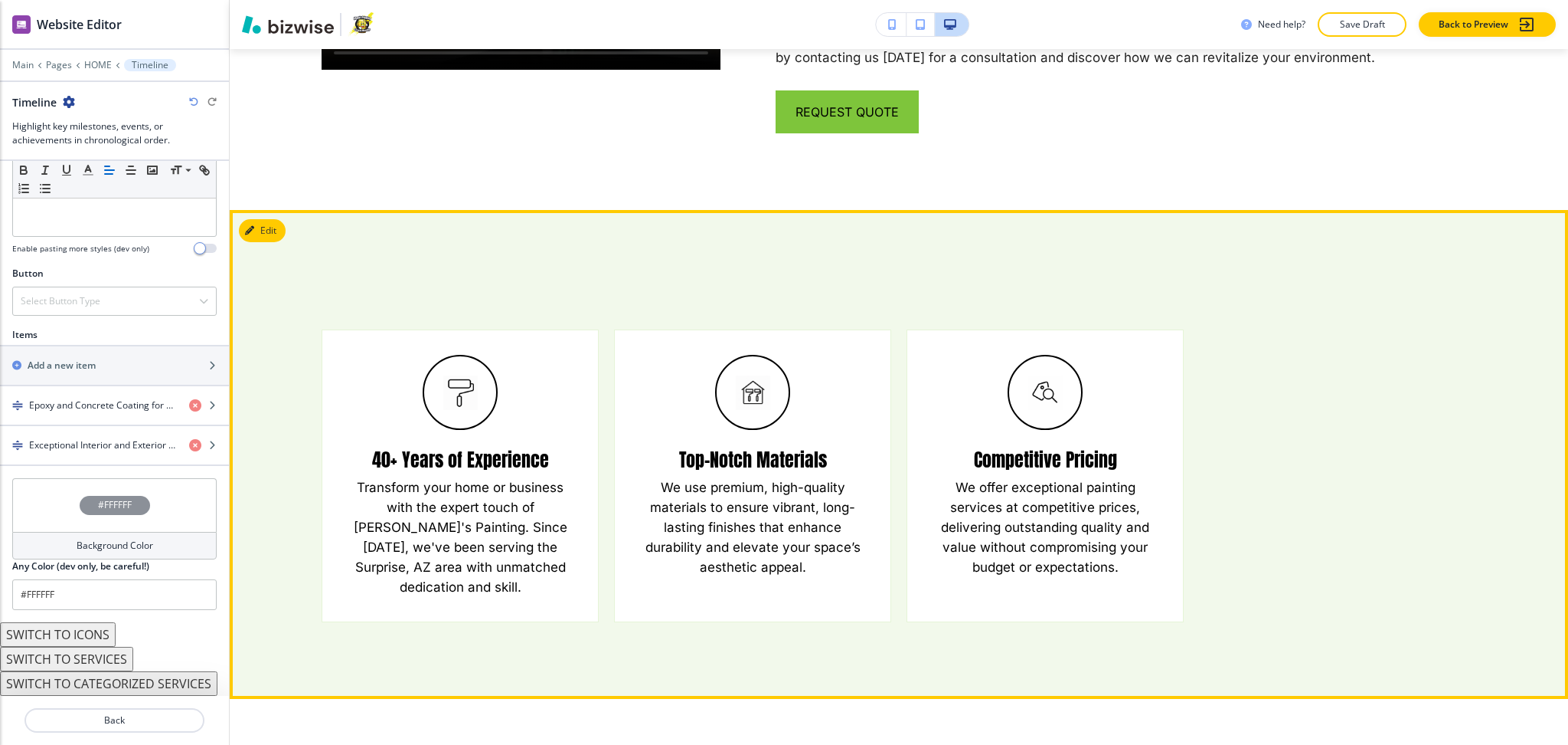
scroll to position [1021, 0]
click at [275, 230] on button "Edit This Section" at bounding box center [290, 229] width 103 height 23
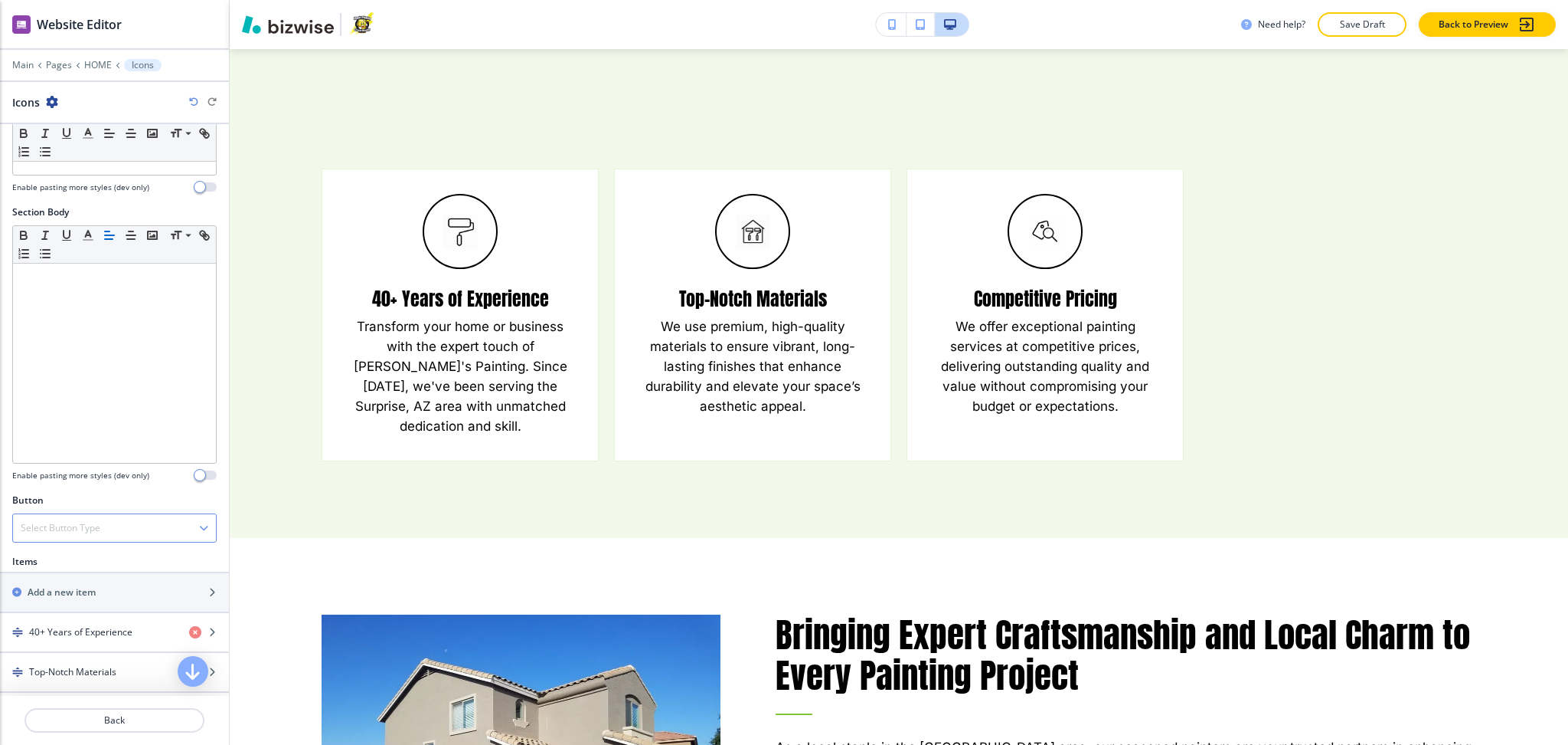
scroll to position [473, 0]
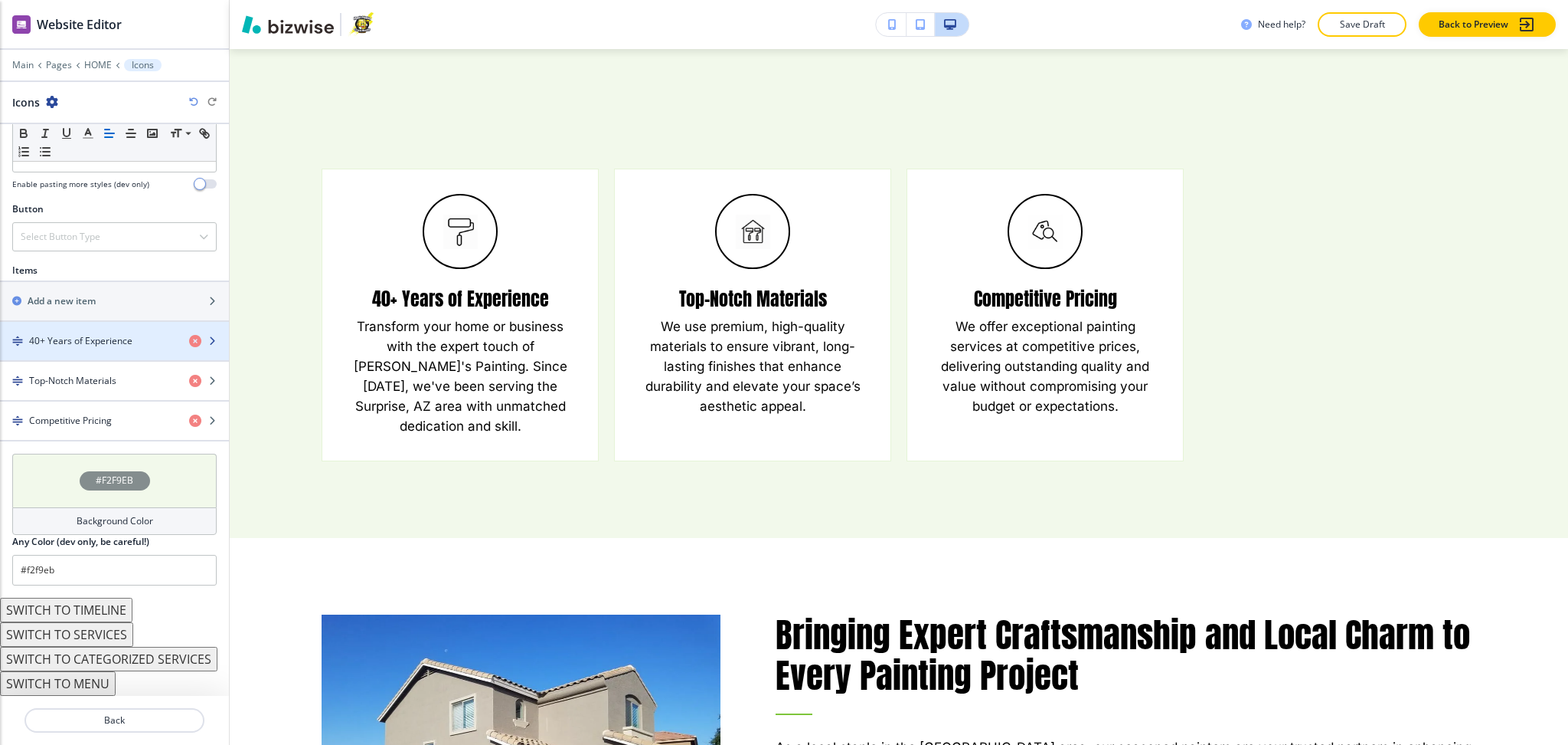
click at [81, 334] on h4 "40+ Years of Experience" at bounding box center [81, 341] width 103 height 14
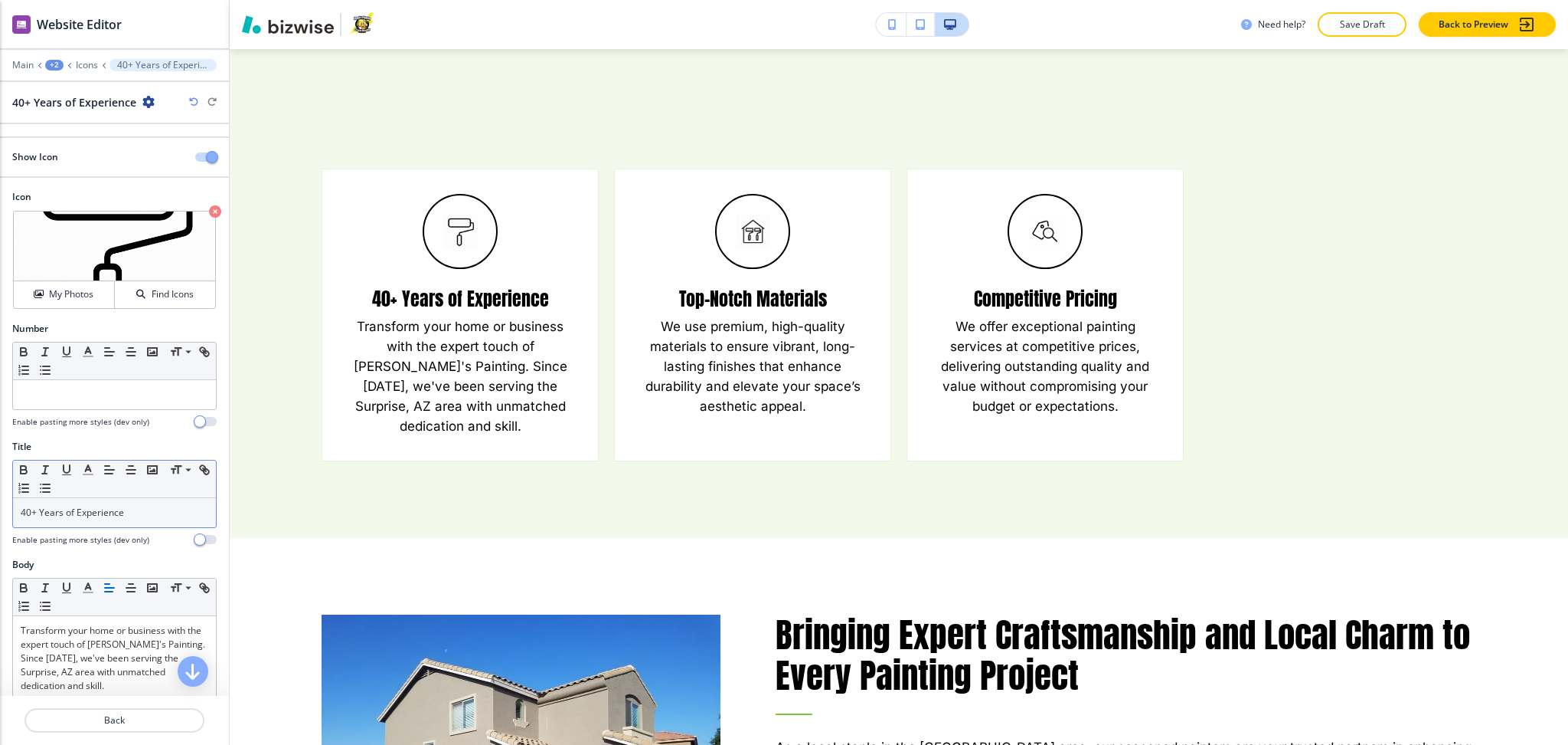
click at [132, 522] on div "40+ Years of Experience" at bounding box center [115, 512] width 203 height 29
click at [85, 468] on icon "button" at bounding box center [87, 470] width 14 height 14
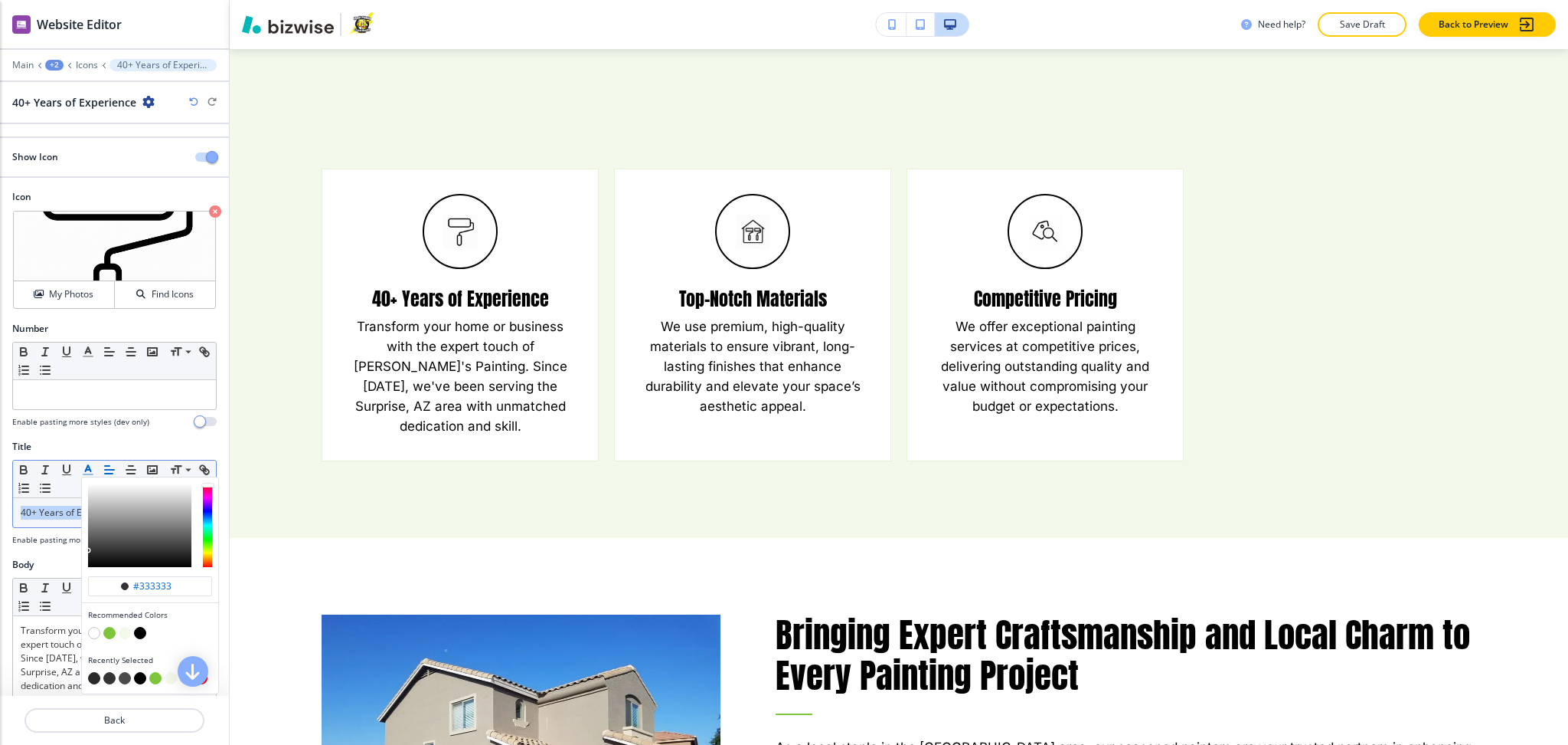
click at [106, 632] on button "button" at bounding box center [109, 632] width 12 height 12
type input "#7ec53b"
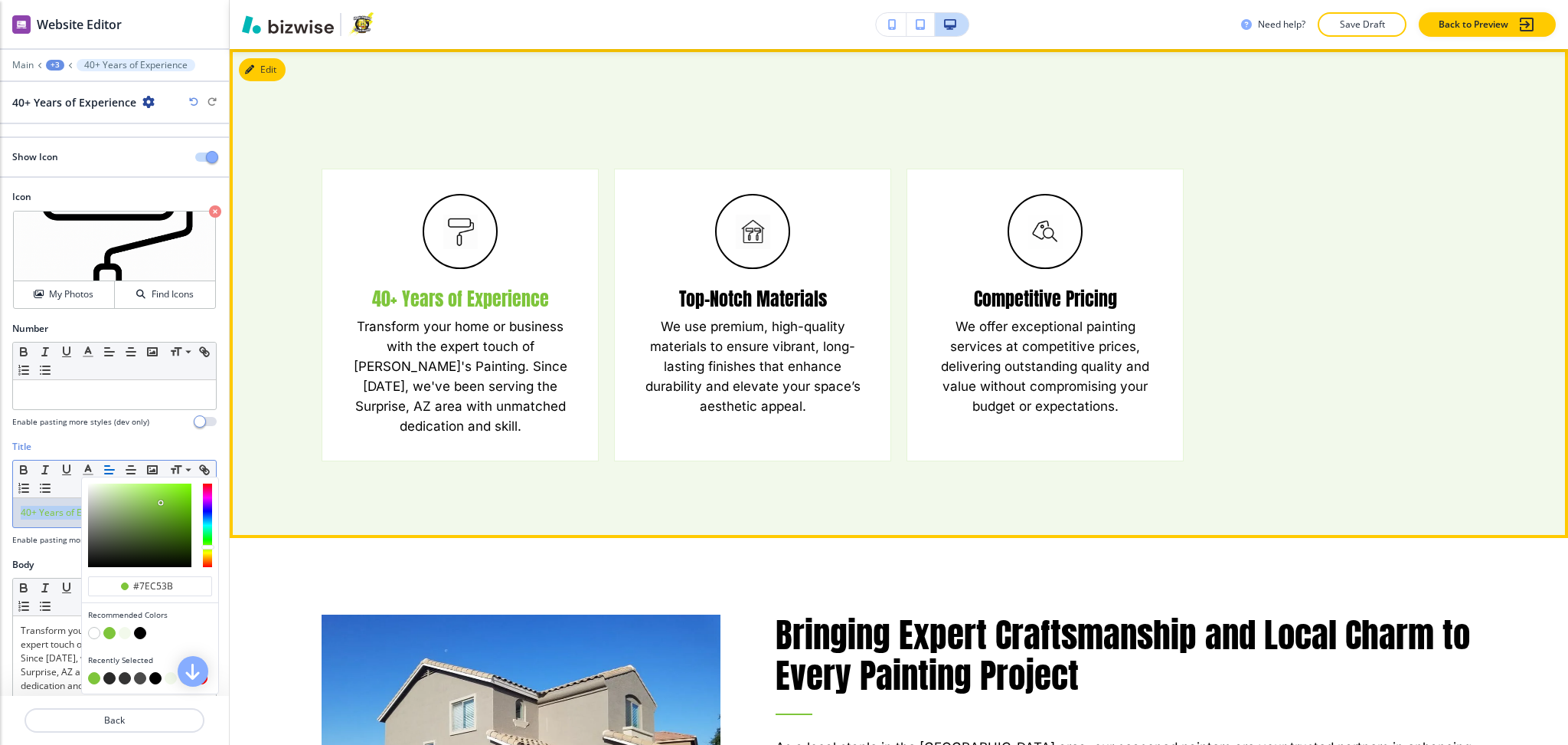
scroll to position [1181, 0]
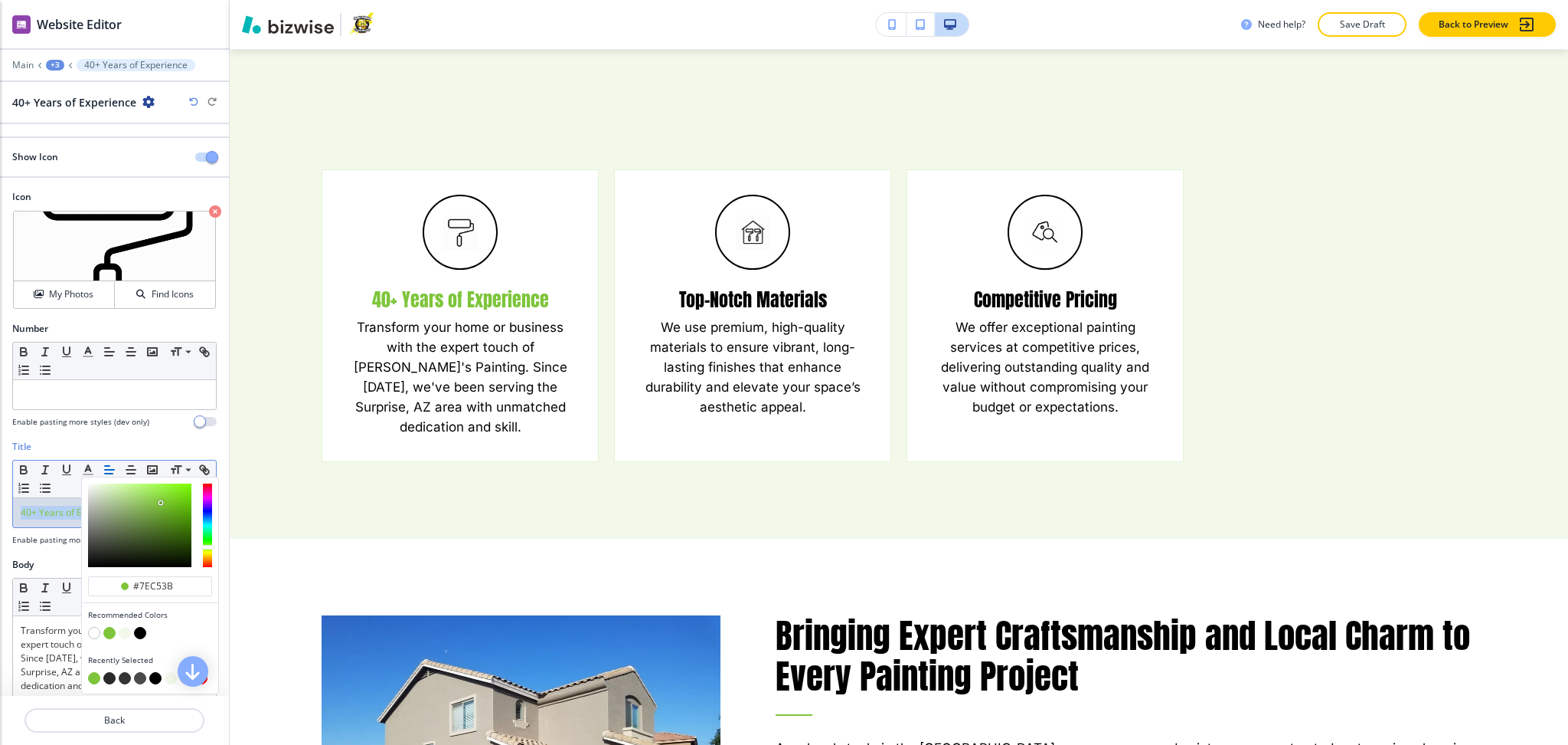
click at [193, 98] on icon "button" at bounding box center [193, 102] width 9 height 9
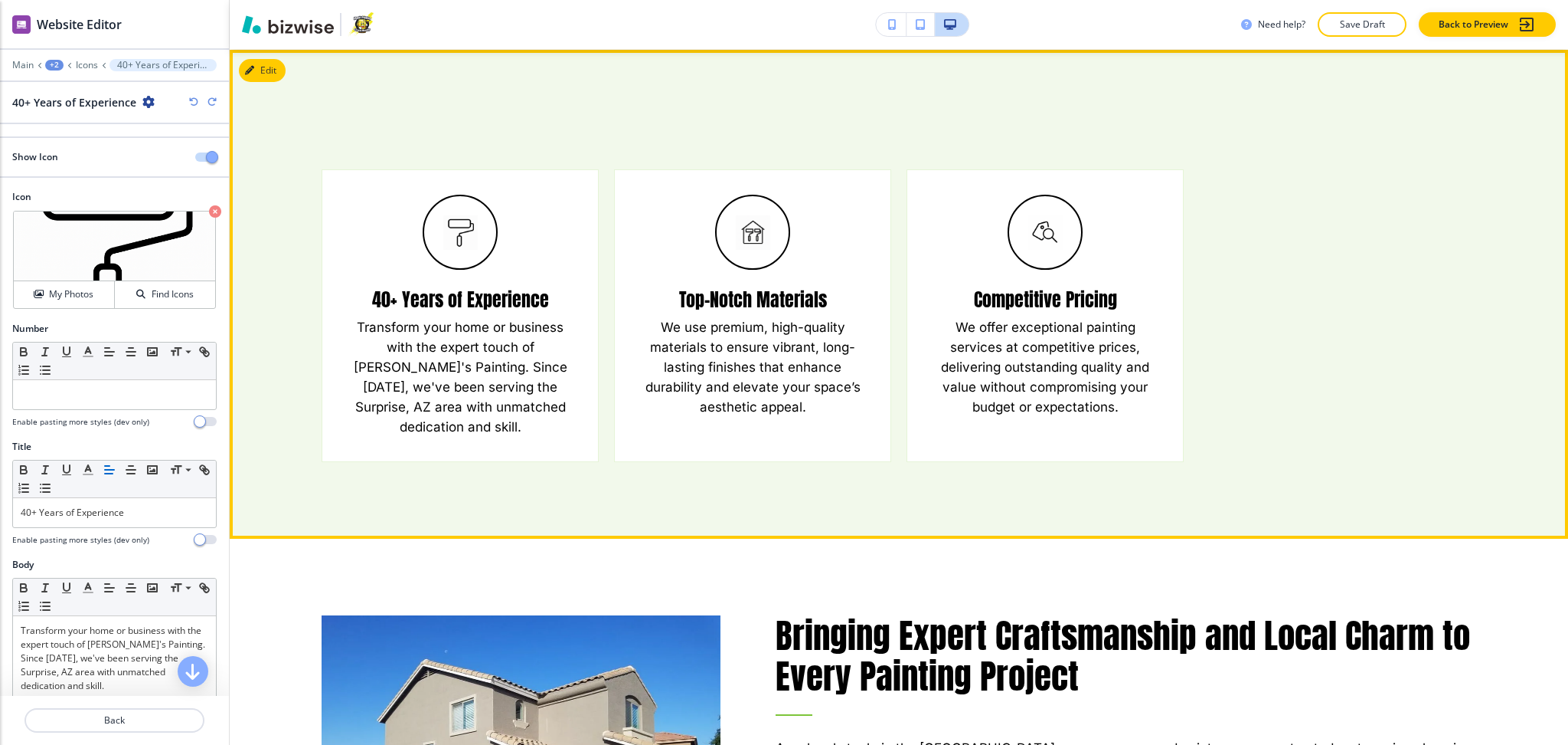
click at [786, 345] on h6 "We use premium, high-quality materials to ensure vibrant, long-lasting finishes…" at bounding box center [752, 367] width 226 height 100
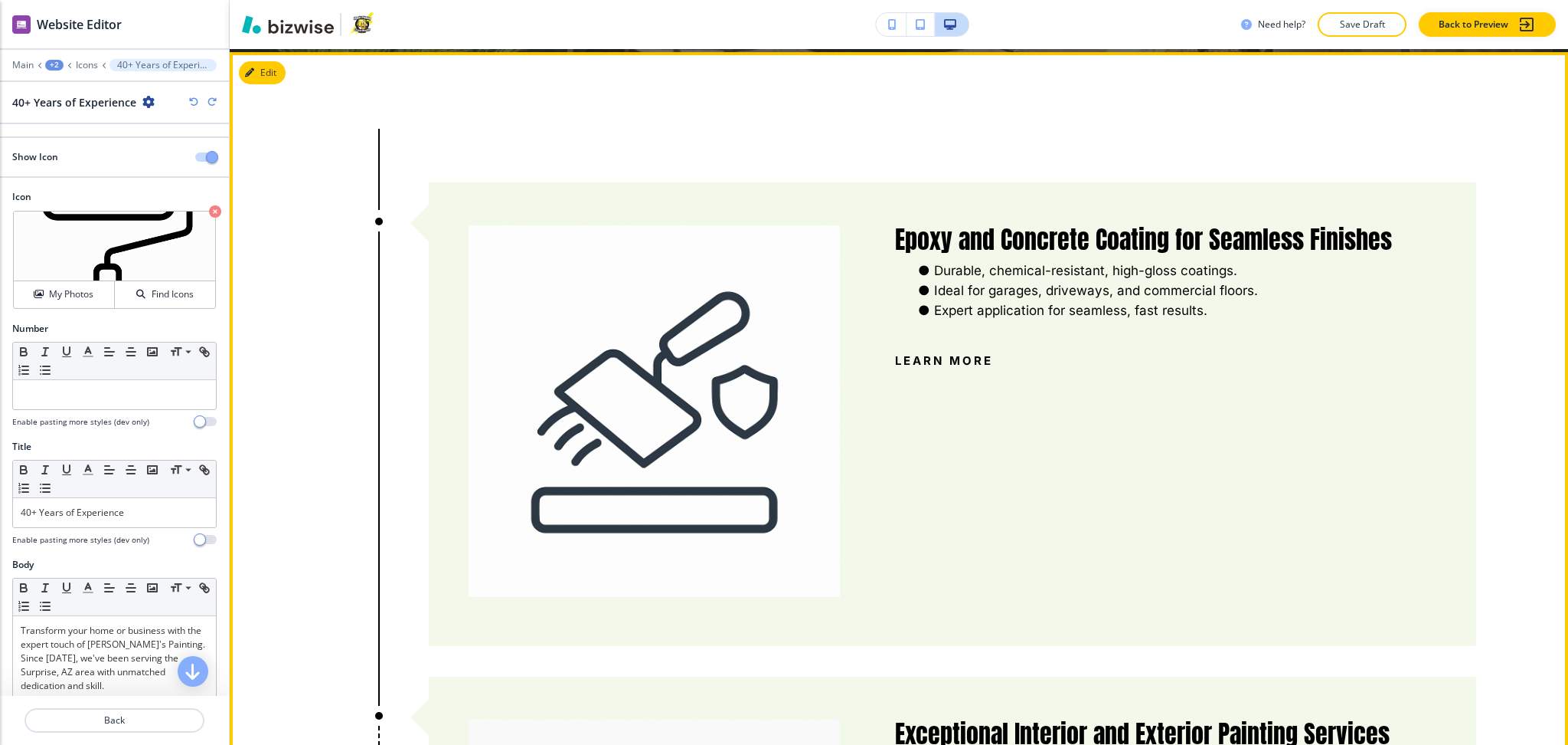
scroll to position [3344, 0]
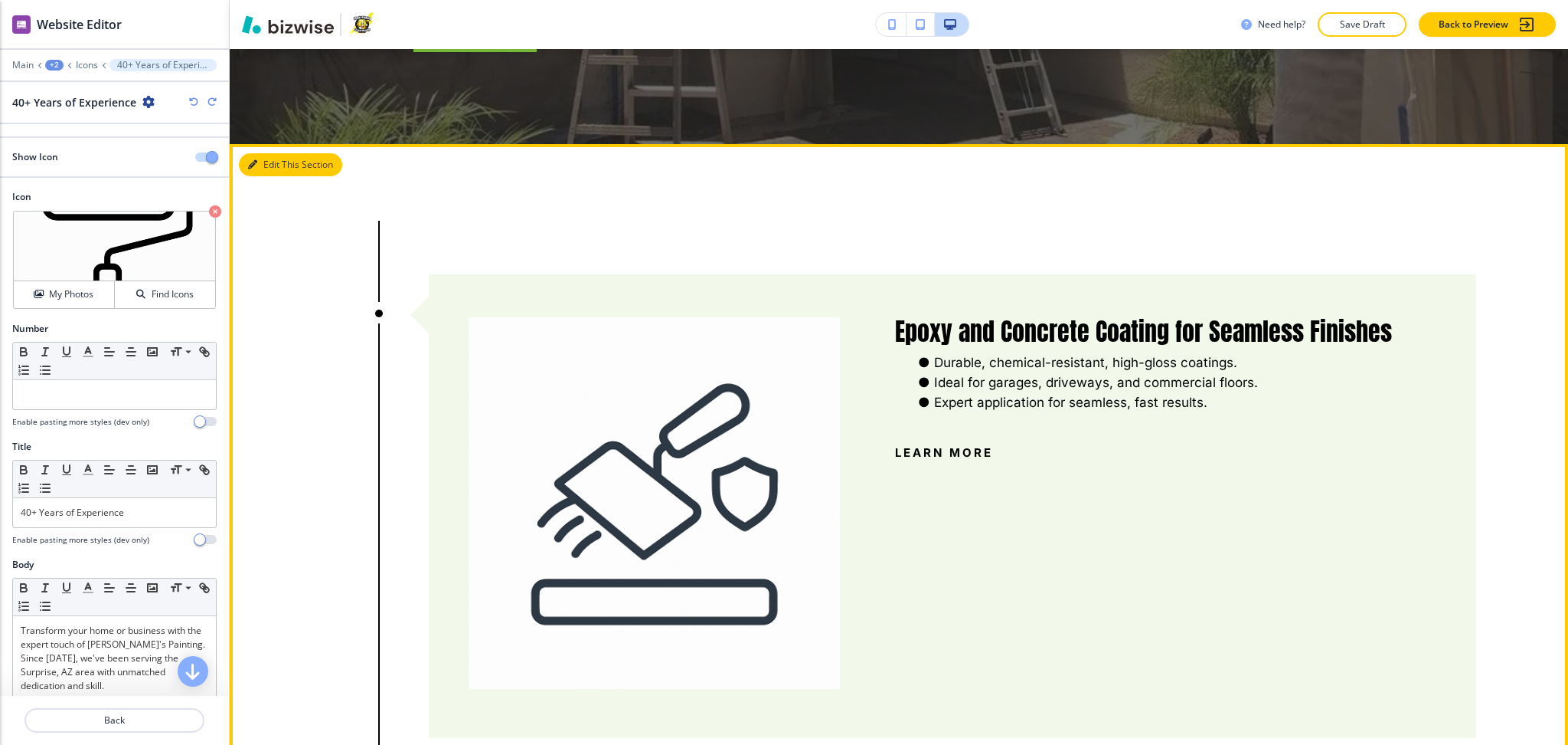
click at [264, 153] on button "Edit This Section" at bounding box center [290, 164] width 103 height 23
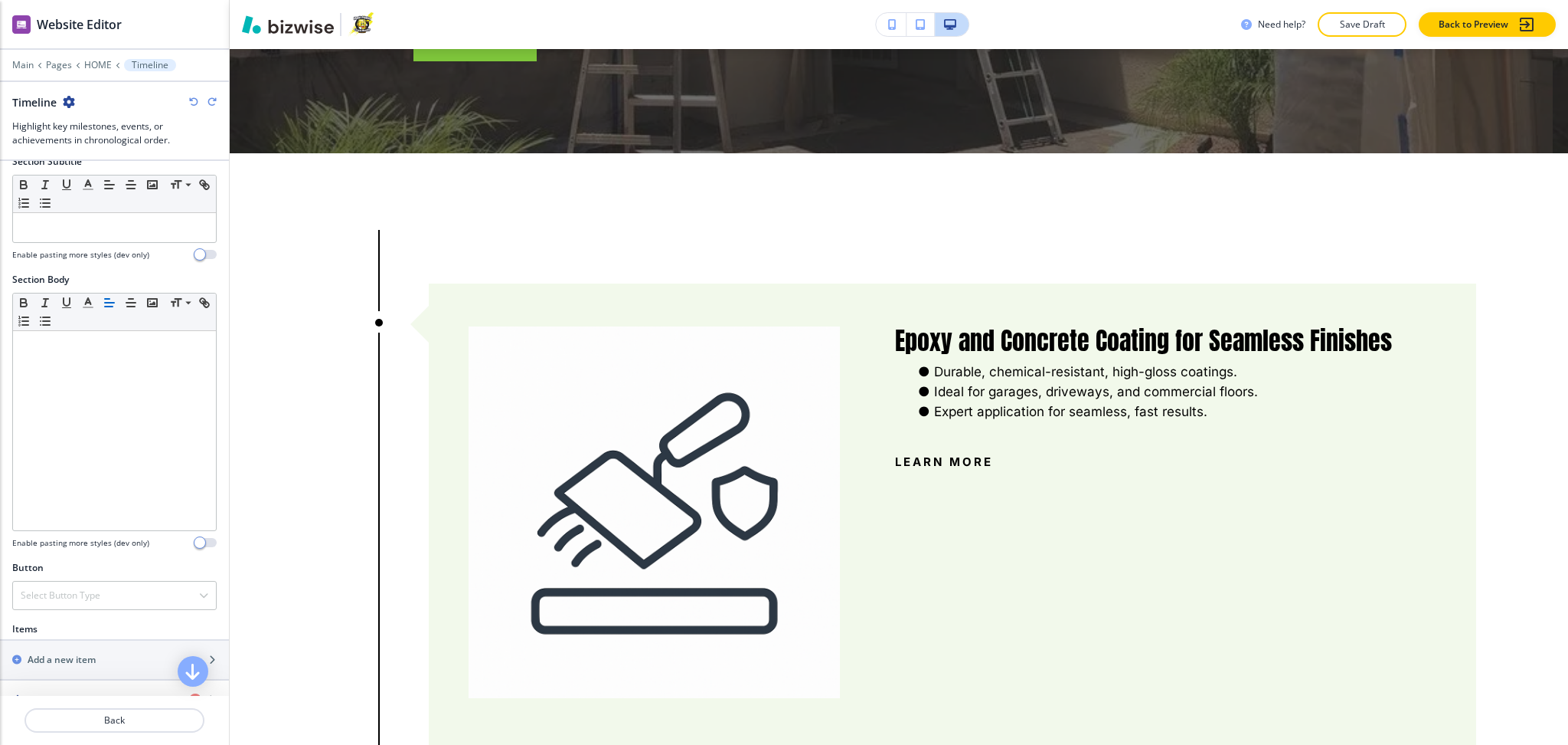
scroll to position [447, 0]
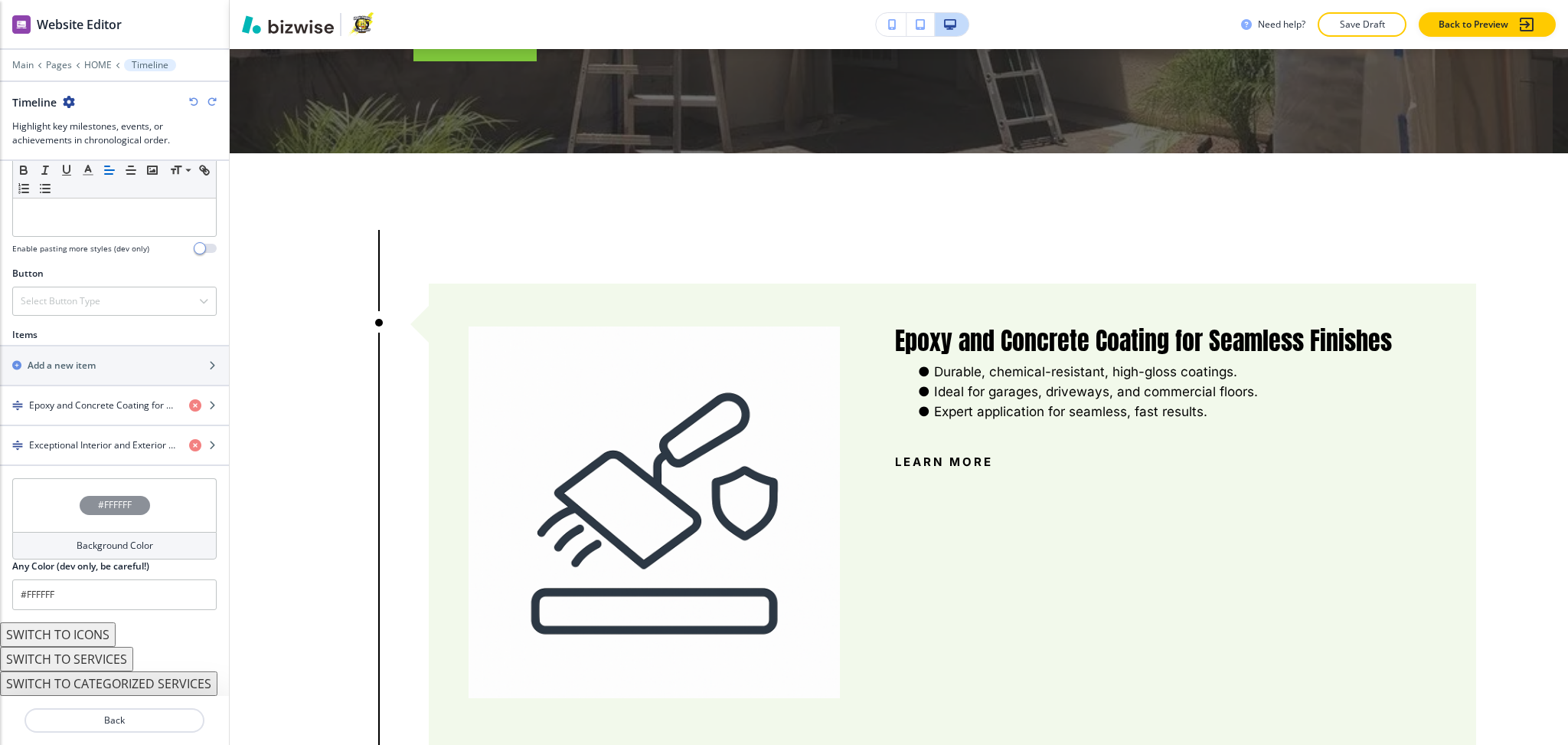
click at [96, 655] on button "SWITCH TO SERVICES" at bounding box center [67, 659] width 133 height 24
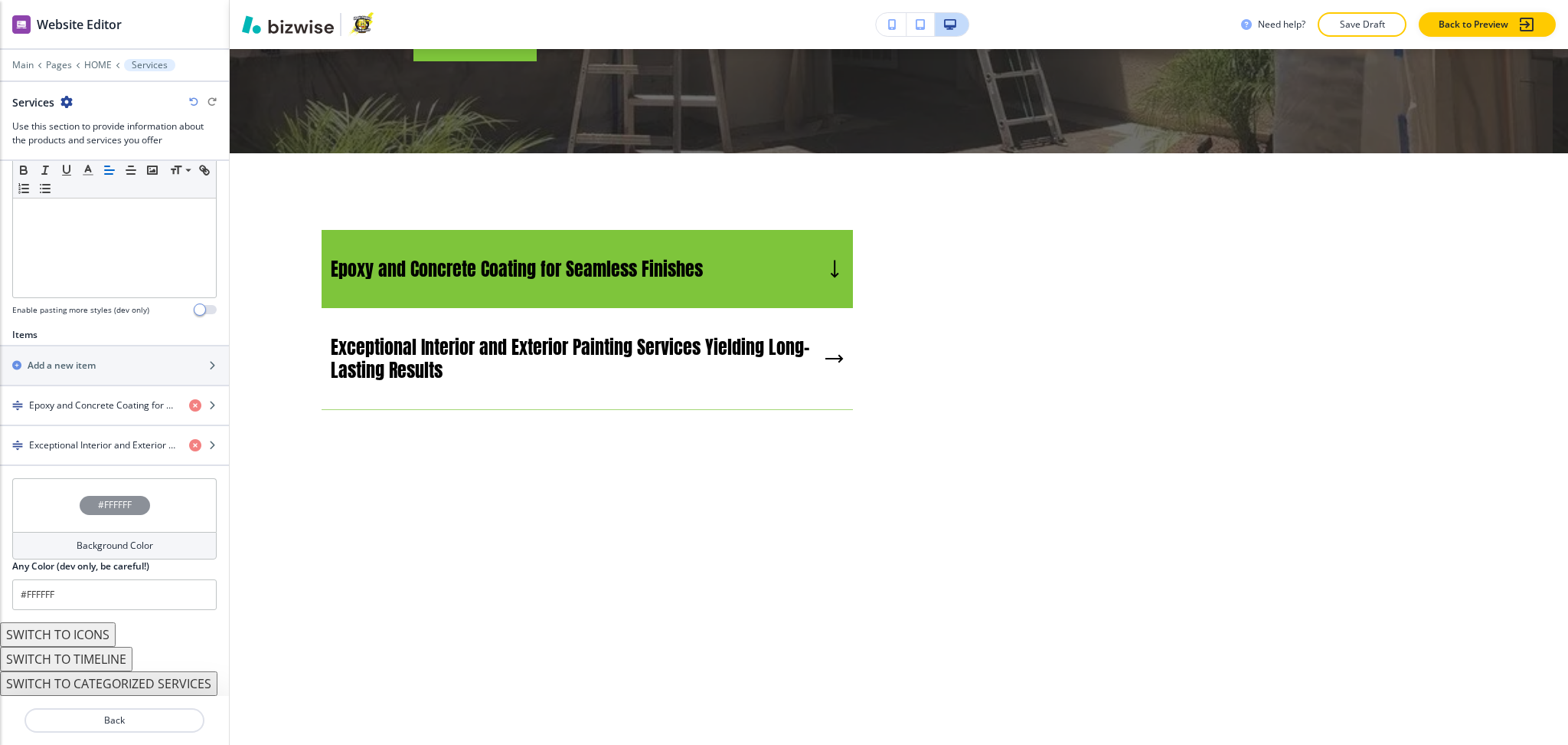
scroll to position [386, 0]
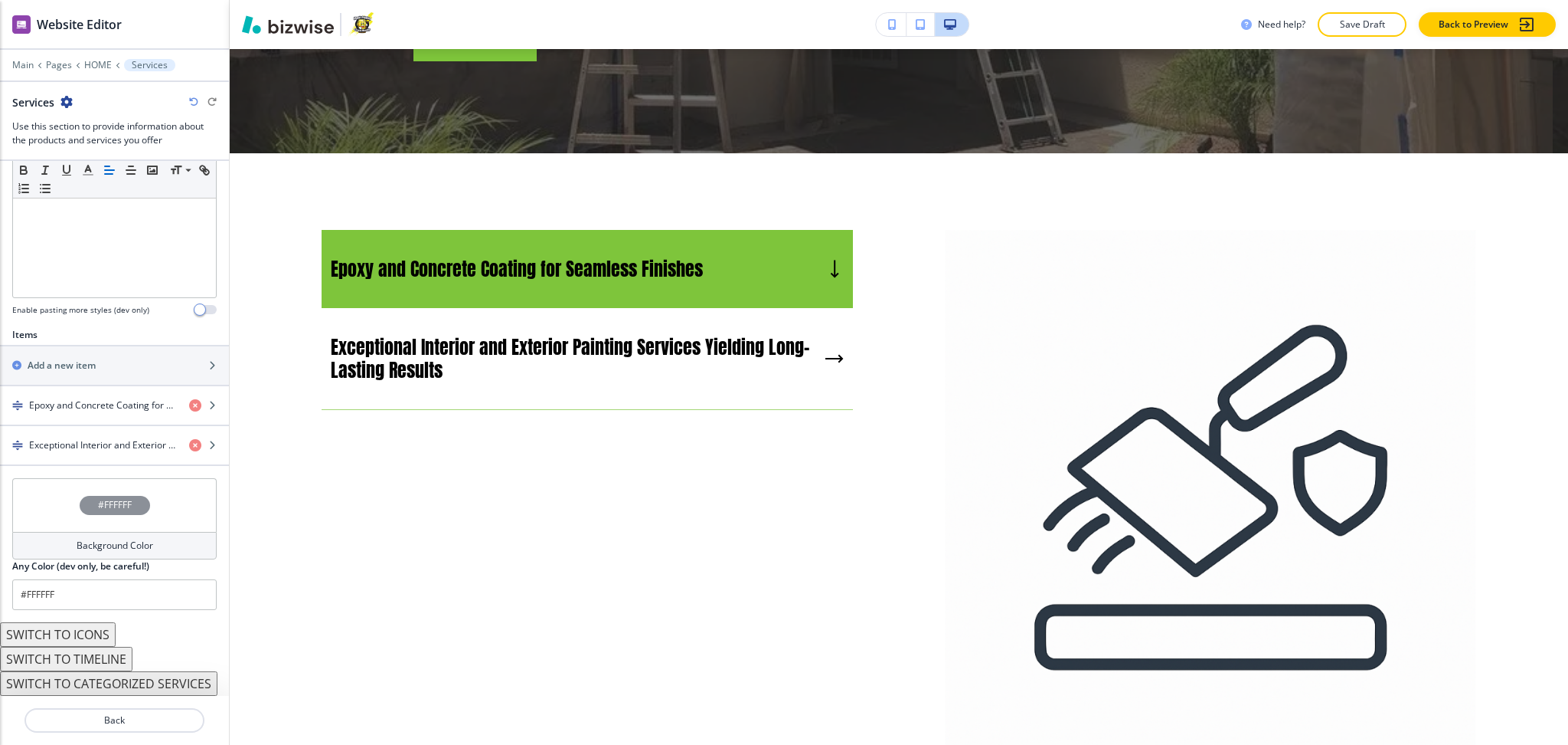
click at [114, 689] on button "SWITCH TO CATEGORIZED SERVICES" at bounding box center [109, 684] width 218 height 24
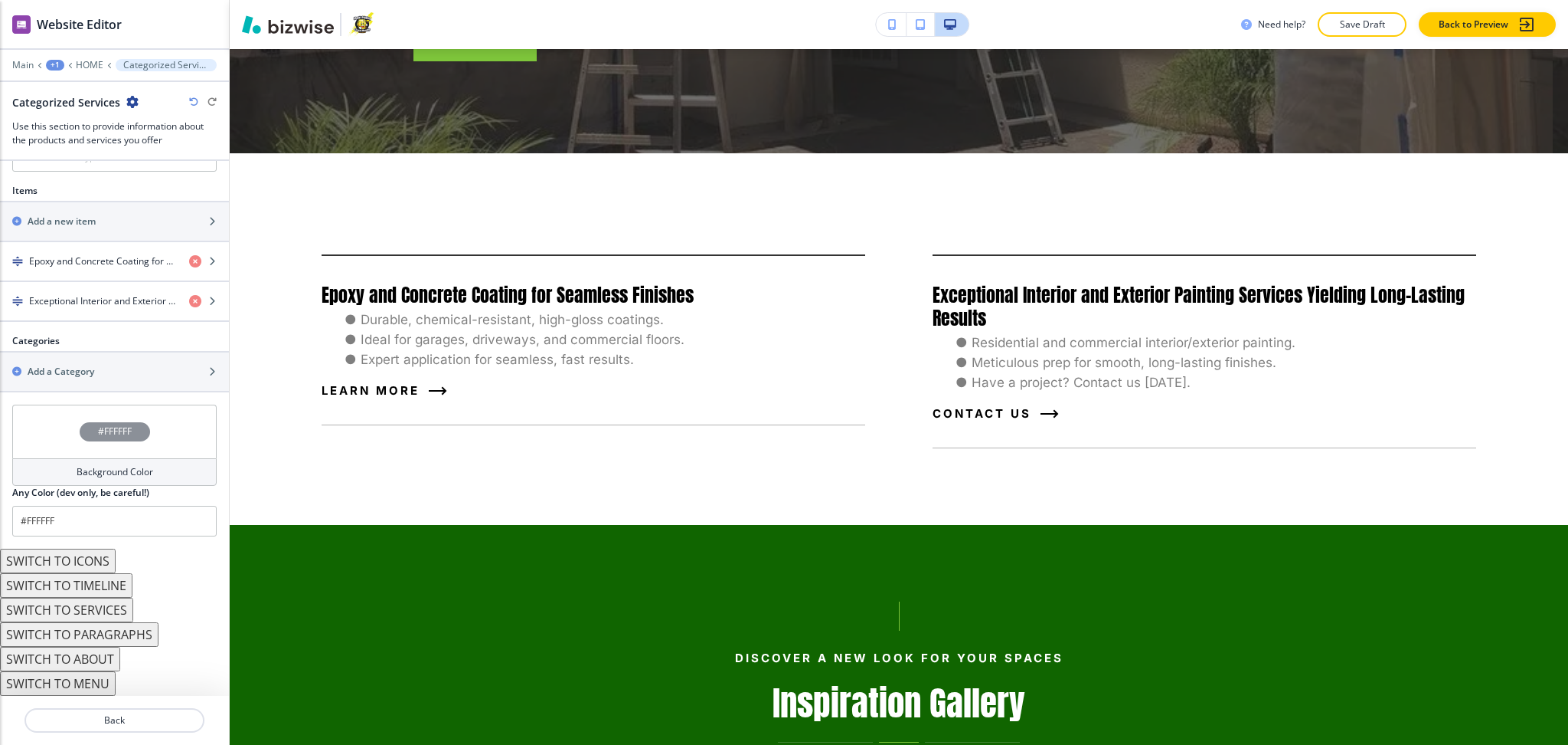
click at [105, 660] on button "SWITCH TO ABOUT" at bounding box center [60, 659] width 120 height 24
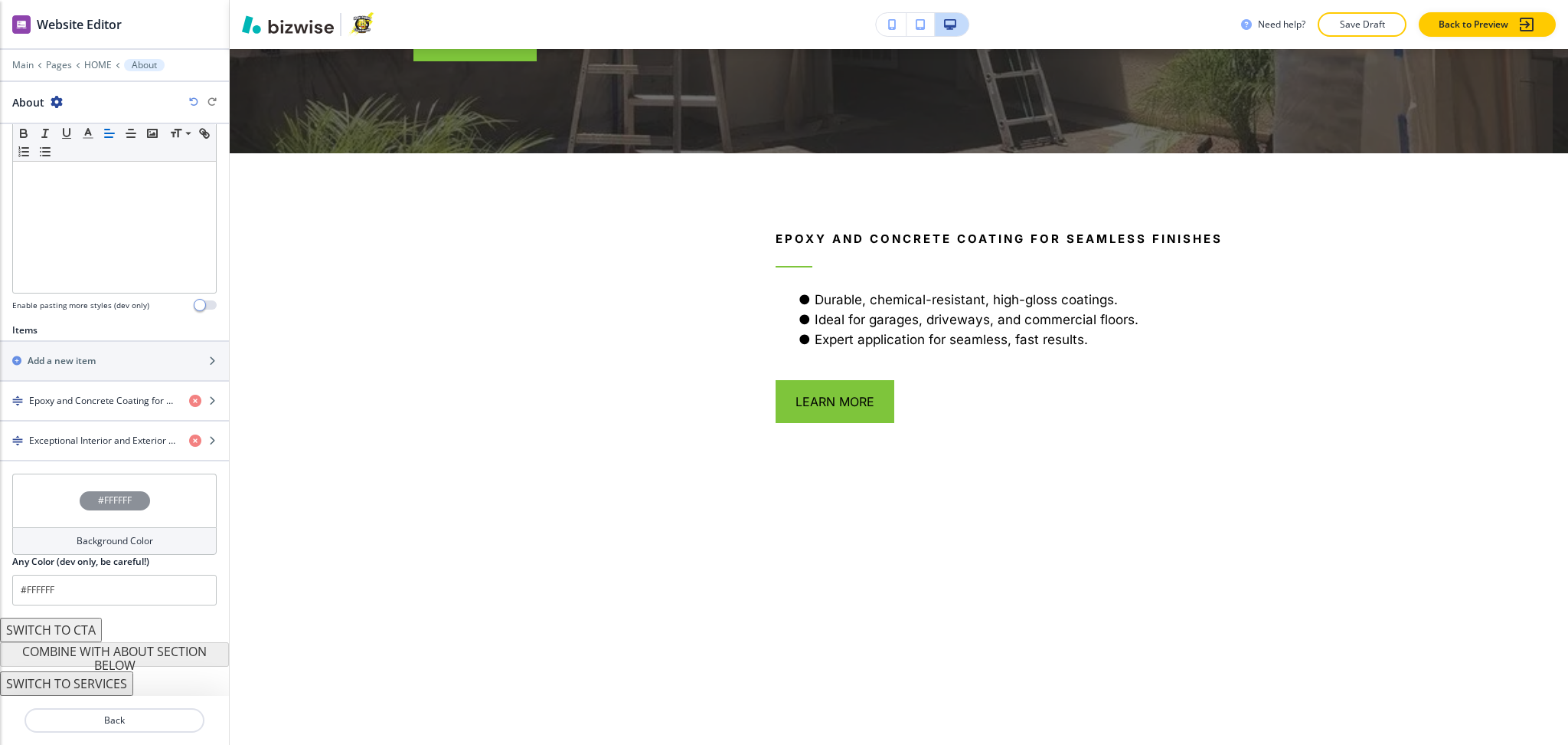
scroll to position [348, 0]
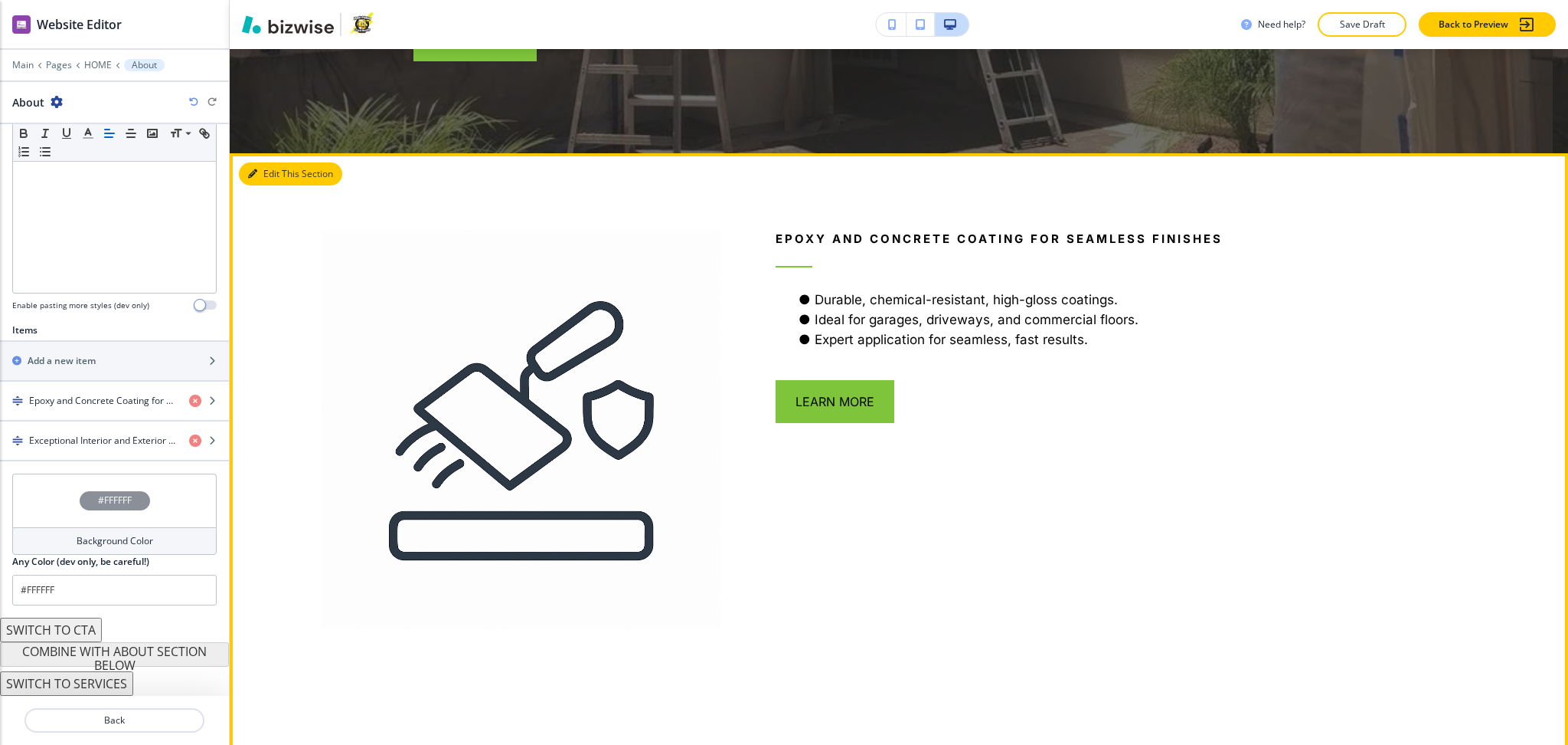
click at [260, 163] on button "Edit This Section" at bounding box center [290, 174] width 103 height 23
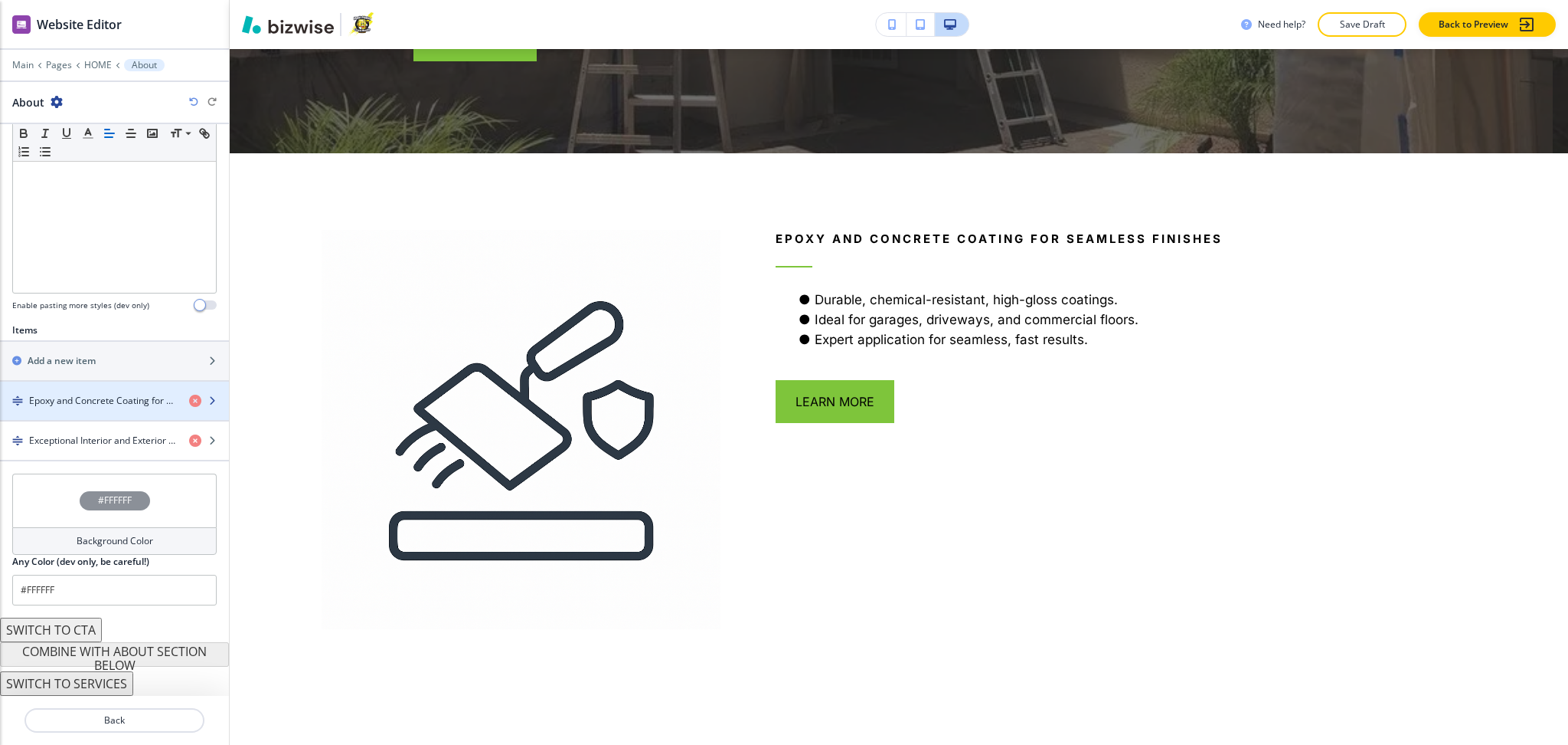
click at [116, 395] on h4 "Epoxy and Concrete Coating for Seamless Finishes" at bounding box center [102, 400] width 147 height 14
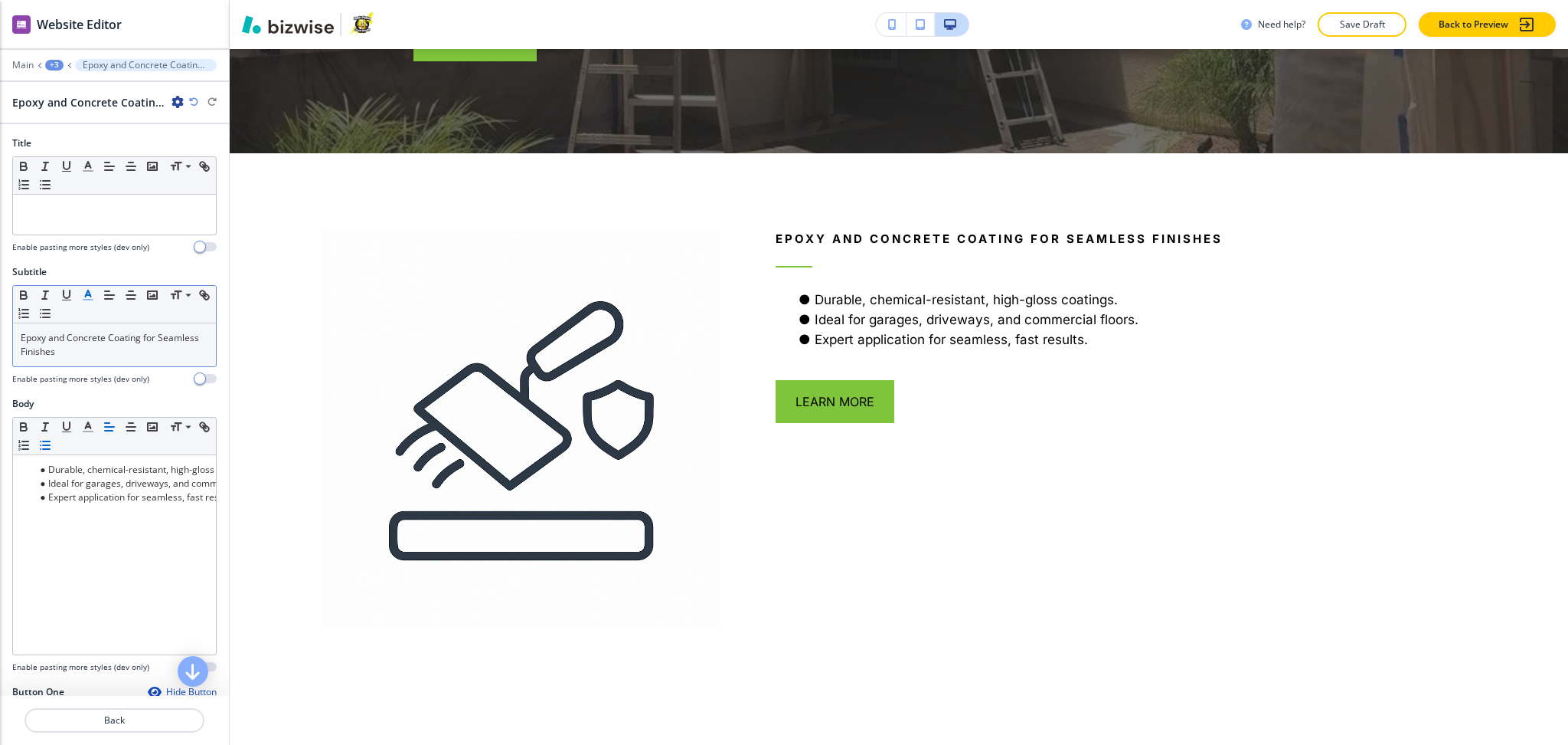
scroll to position [3319, 0]
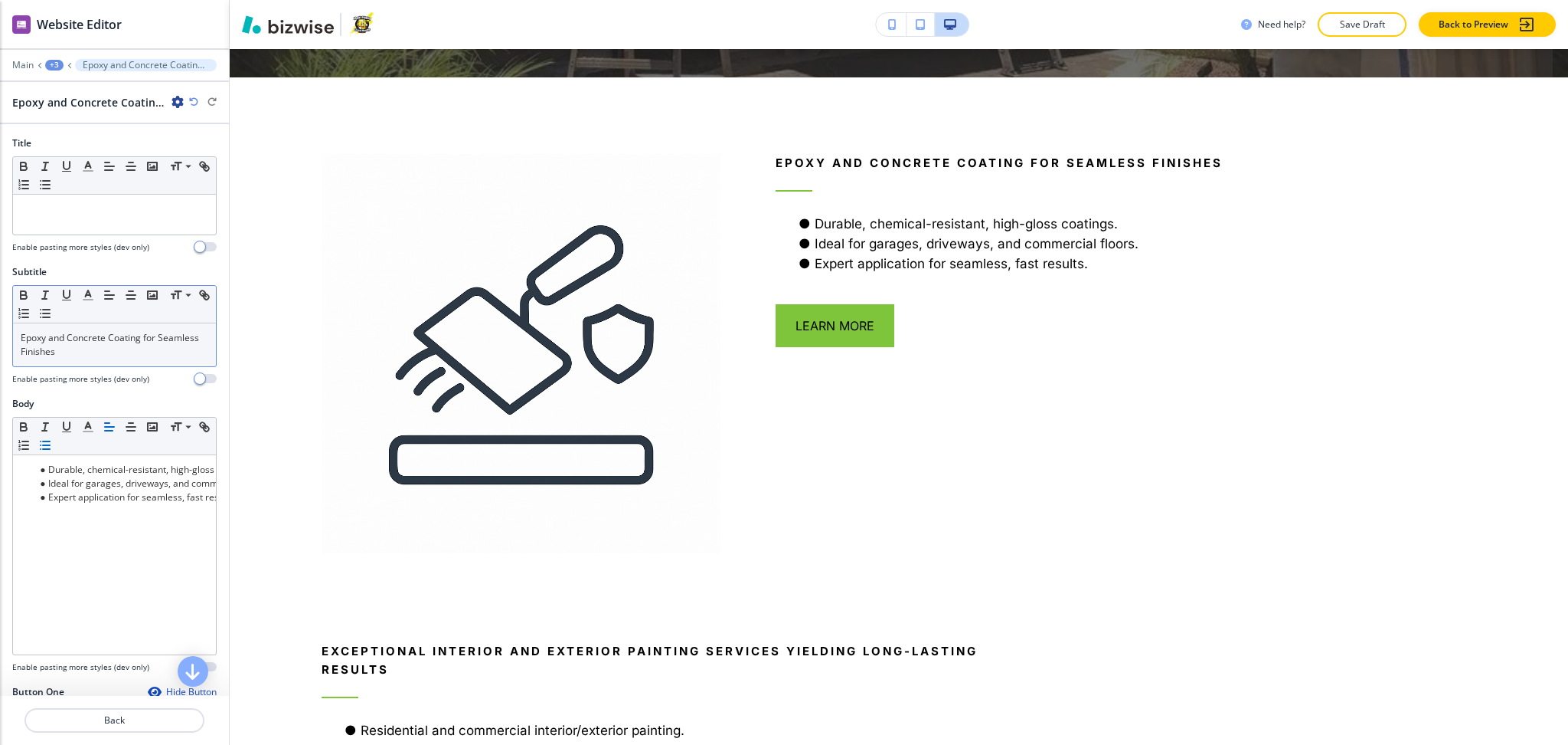
click at [118, 355] on p "Epoxy and Concrete Coating for Seamless Finishes" at bounding box center [115, 344] width 188 height 27
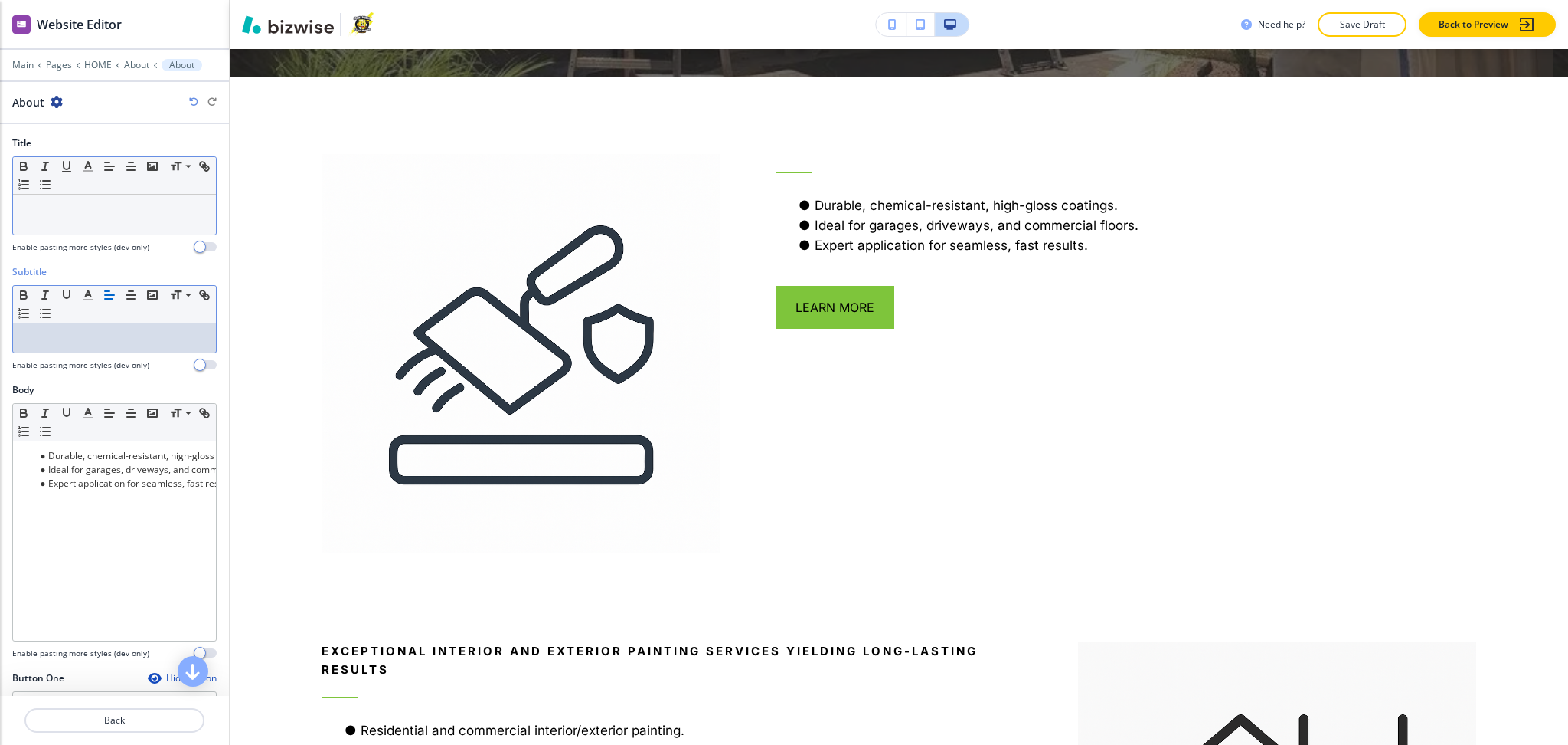
click at [82, 201] on div at bounding box center [115, 214] width 203 height 39
paste div
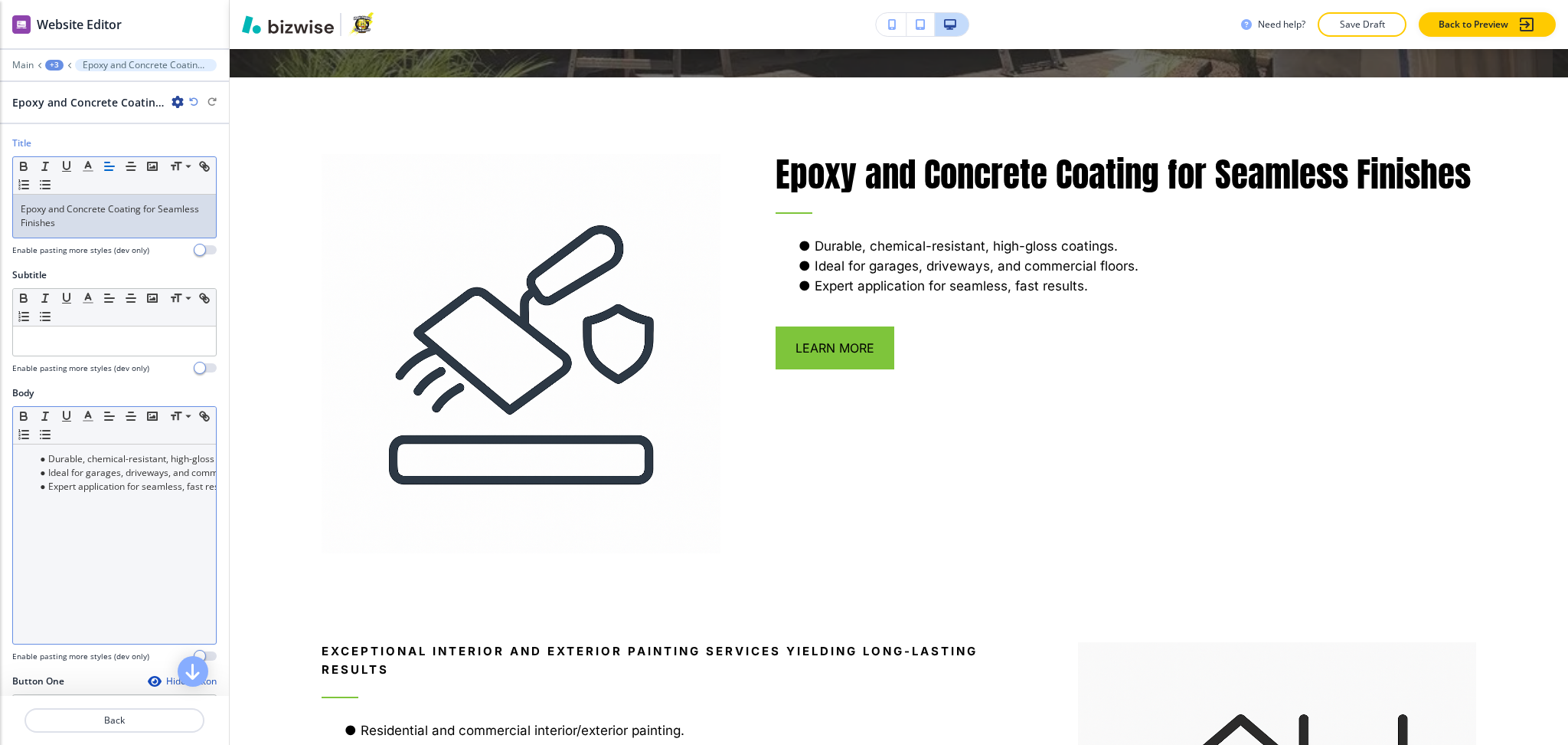
click at [165, 517] on div "Durable, chemical-resistant, high-gloss coatings. Ideal for garages, driveways,…" at bounding box center [115, 544] width 203 height 199
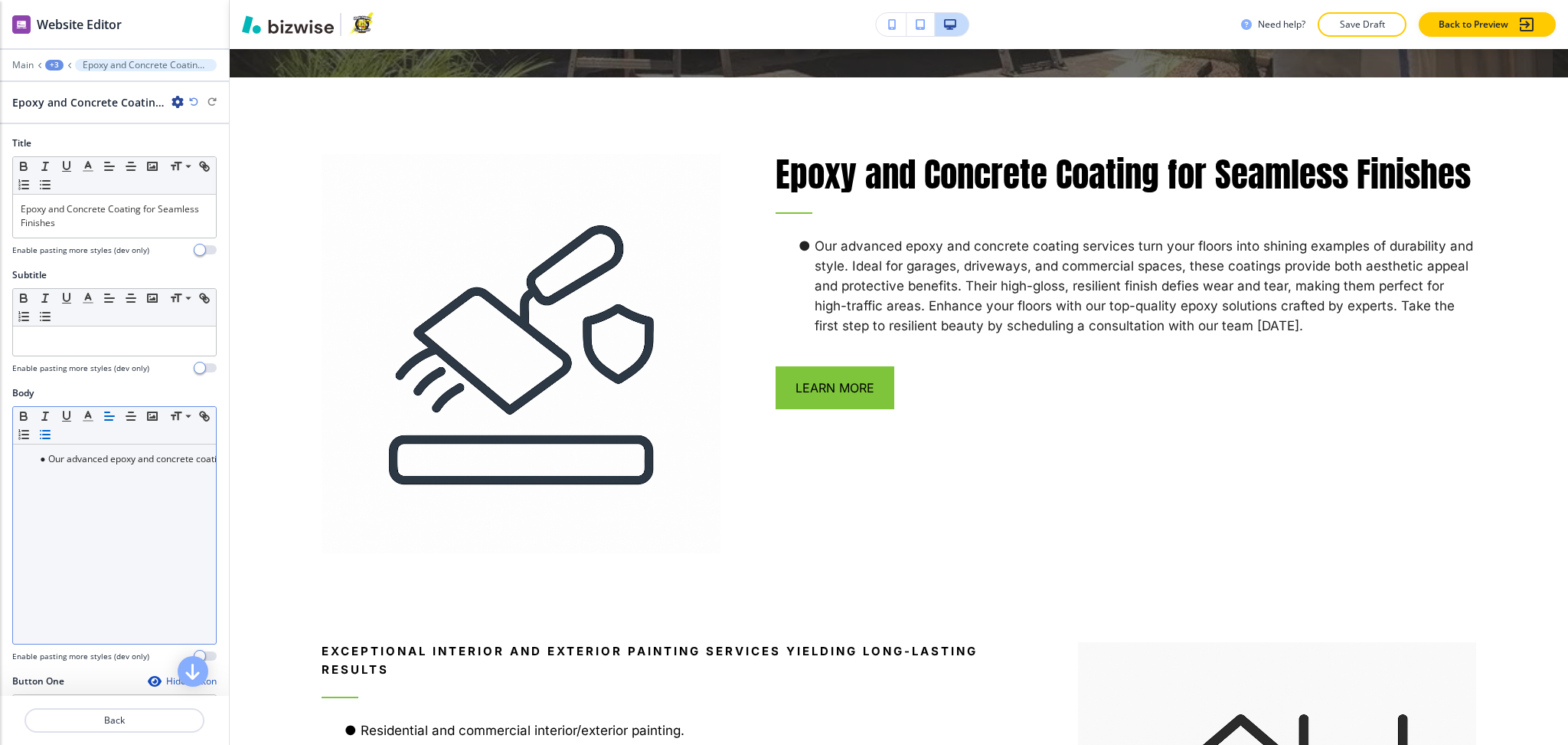
click at [52, 436] on icon "button" at bounding box center [45, 434] width 14 height 14
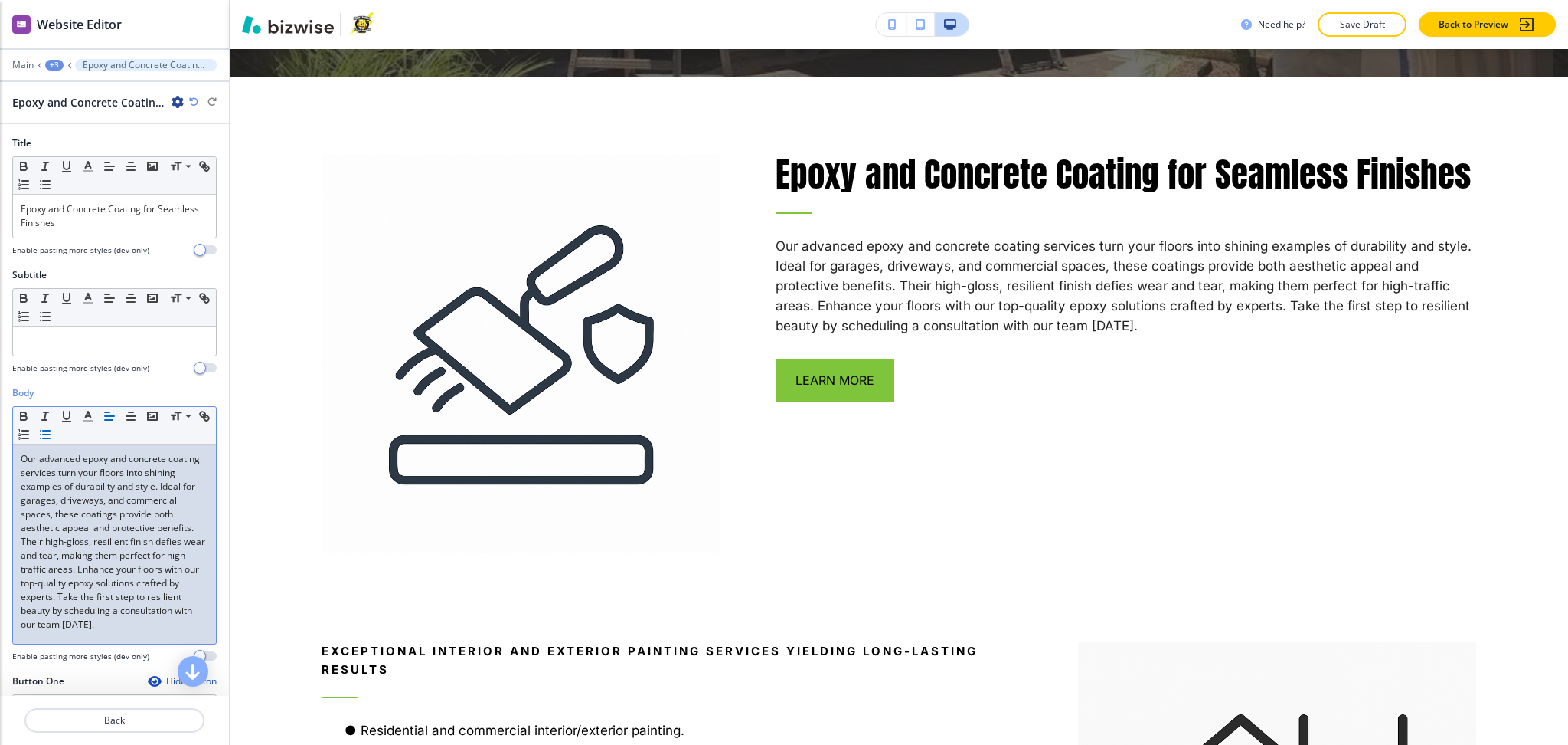
scroll to position [0, 0]
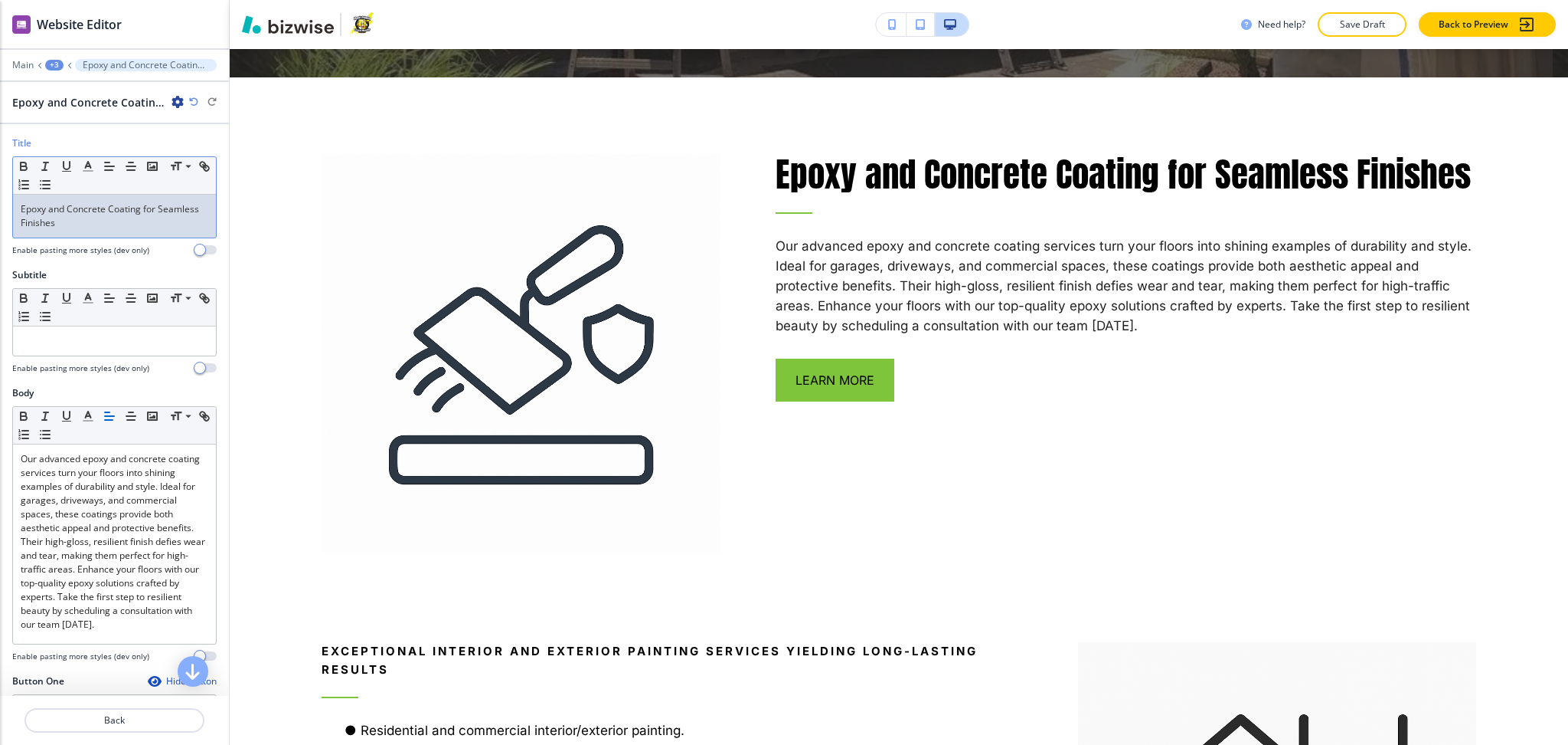
click at [129, 226] on p "Epoxy and Concrete Coating for Seamless Finishes" at bounding box center [115, 215] width 188 height 27
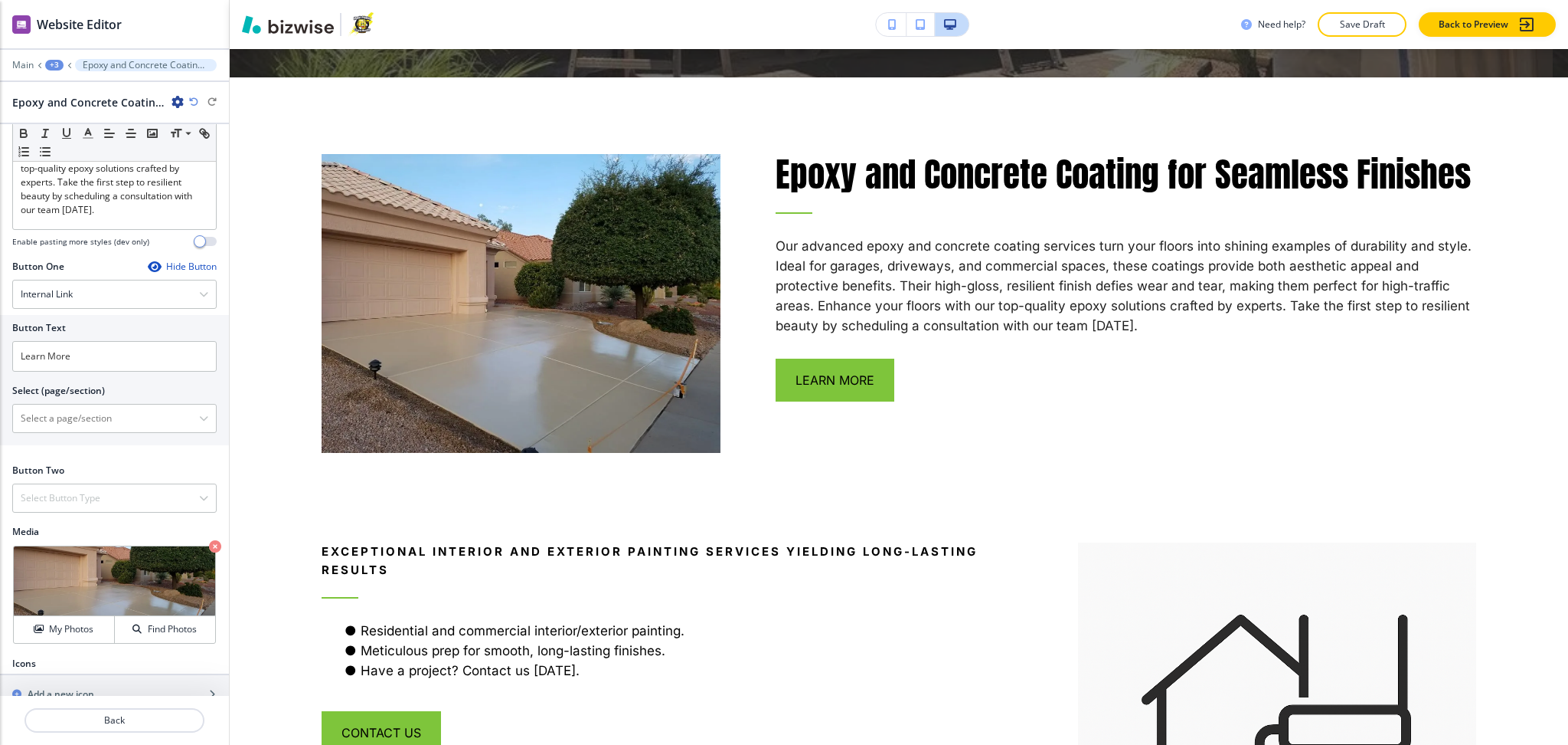
scroll to position [456, 0]
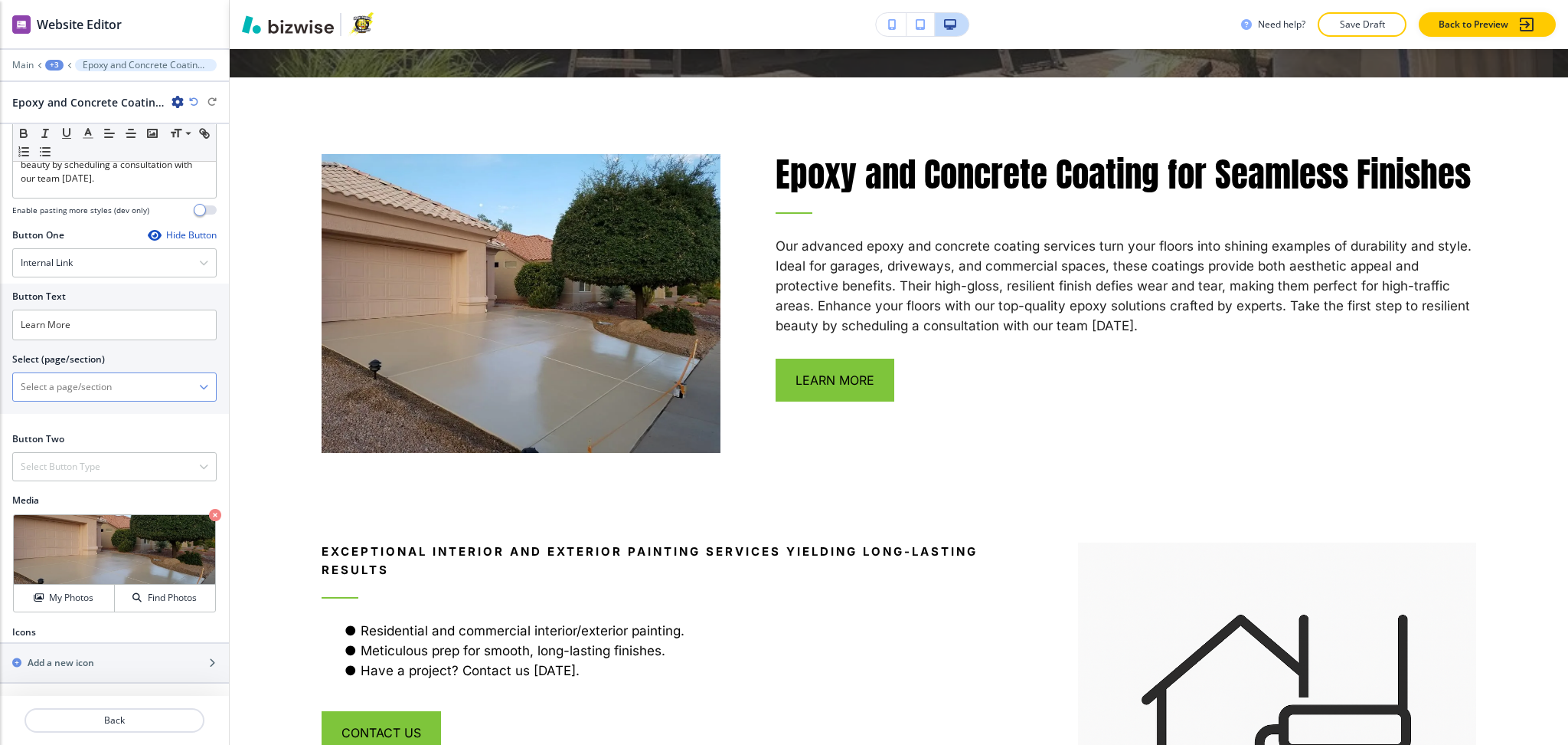
click at [91, 381] on \(page\/section\) "Manual Input" at bounding box center [106, 387] width 186 height 26
type \(page\/section\) "FAQs"
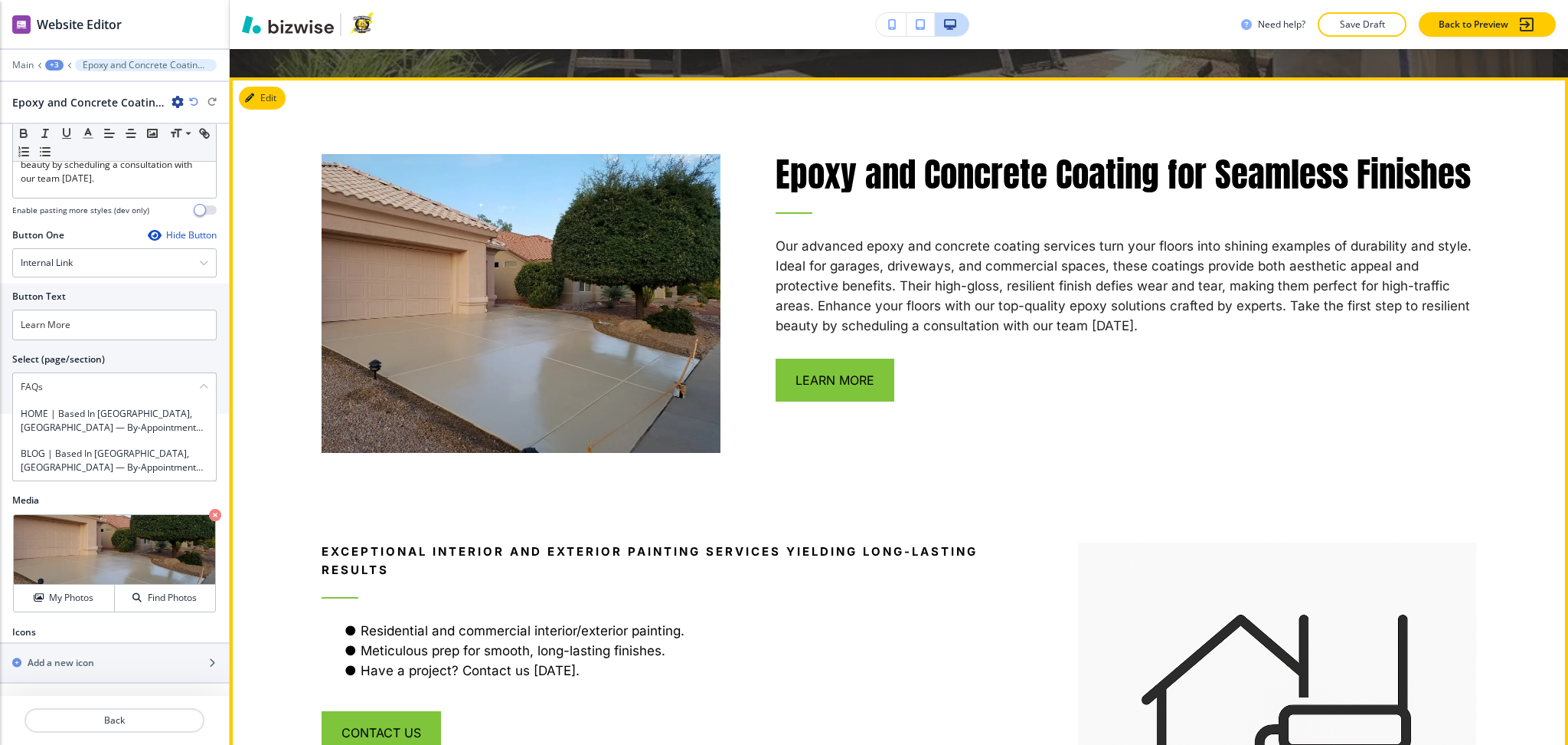
click at [790, 466] on div "Exceptional Interior and Exterior Painting Services Yielding Long-Lasting Resul…" at bounding box center [645, 704] width 757 height 476
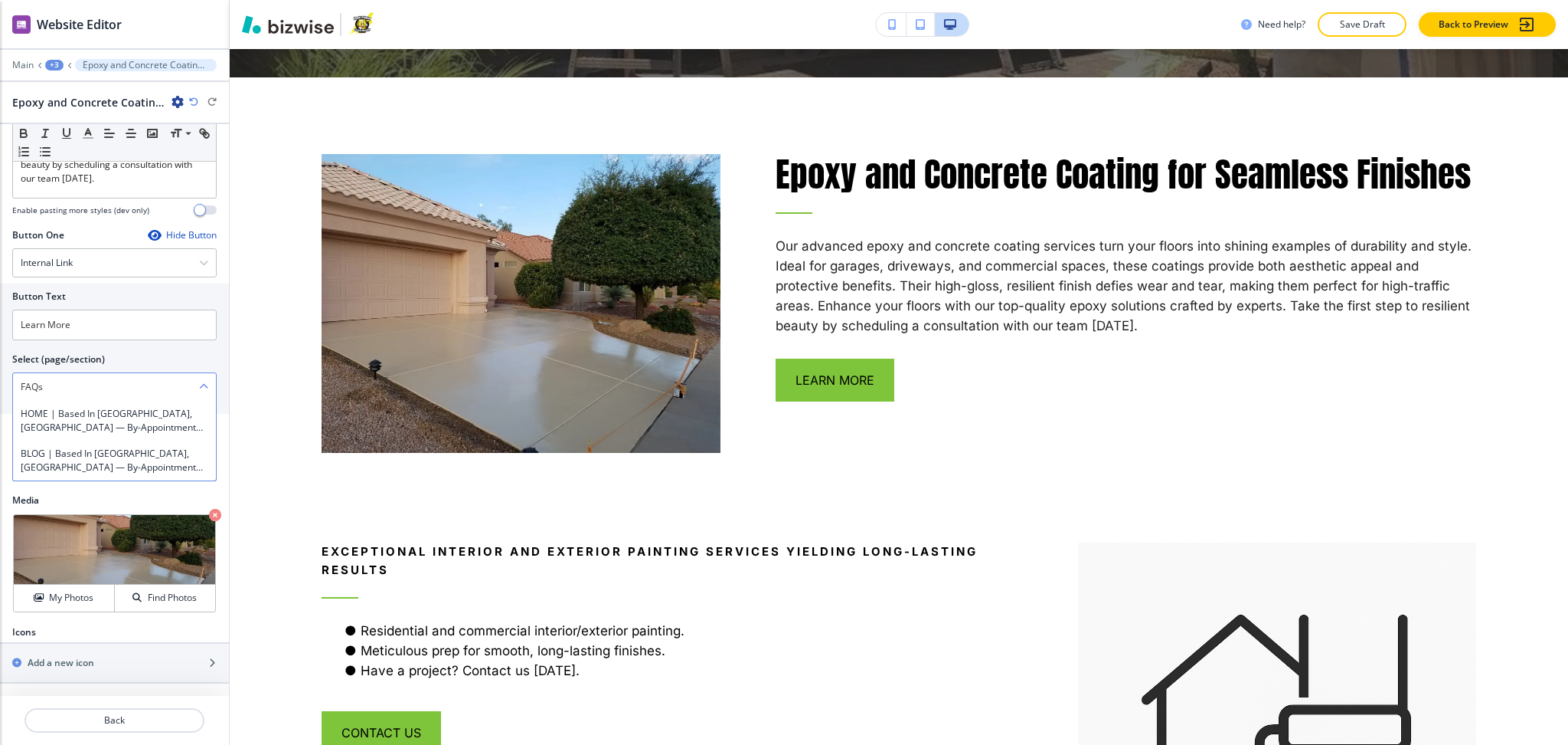
click at [91, 384] on \(page\/section\) "FAQs" at bounding box center [106, 387] width 186 height 26
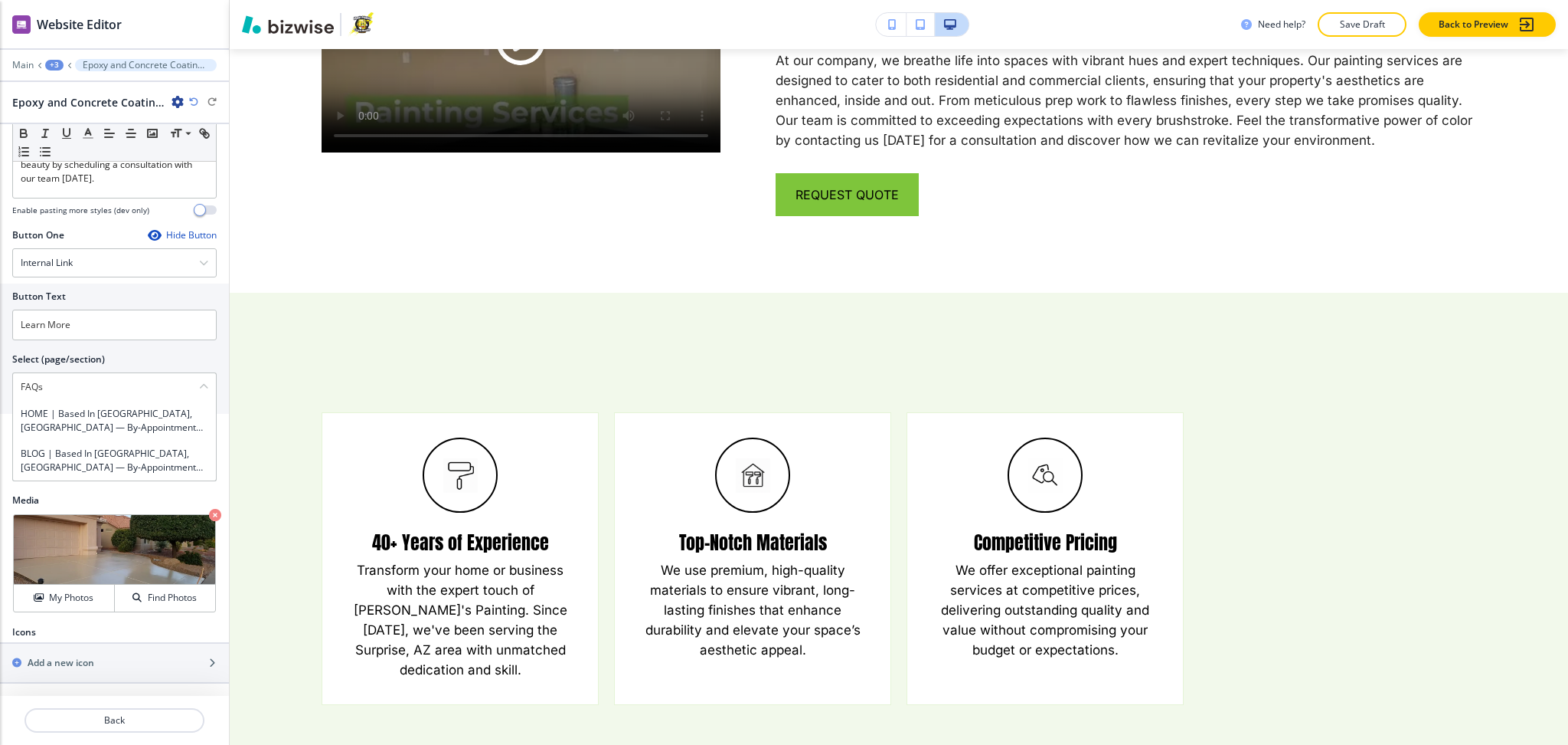
scroll to position [775, 0]
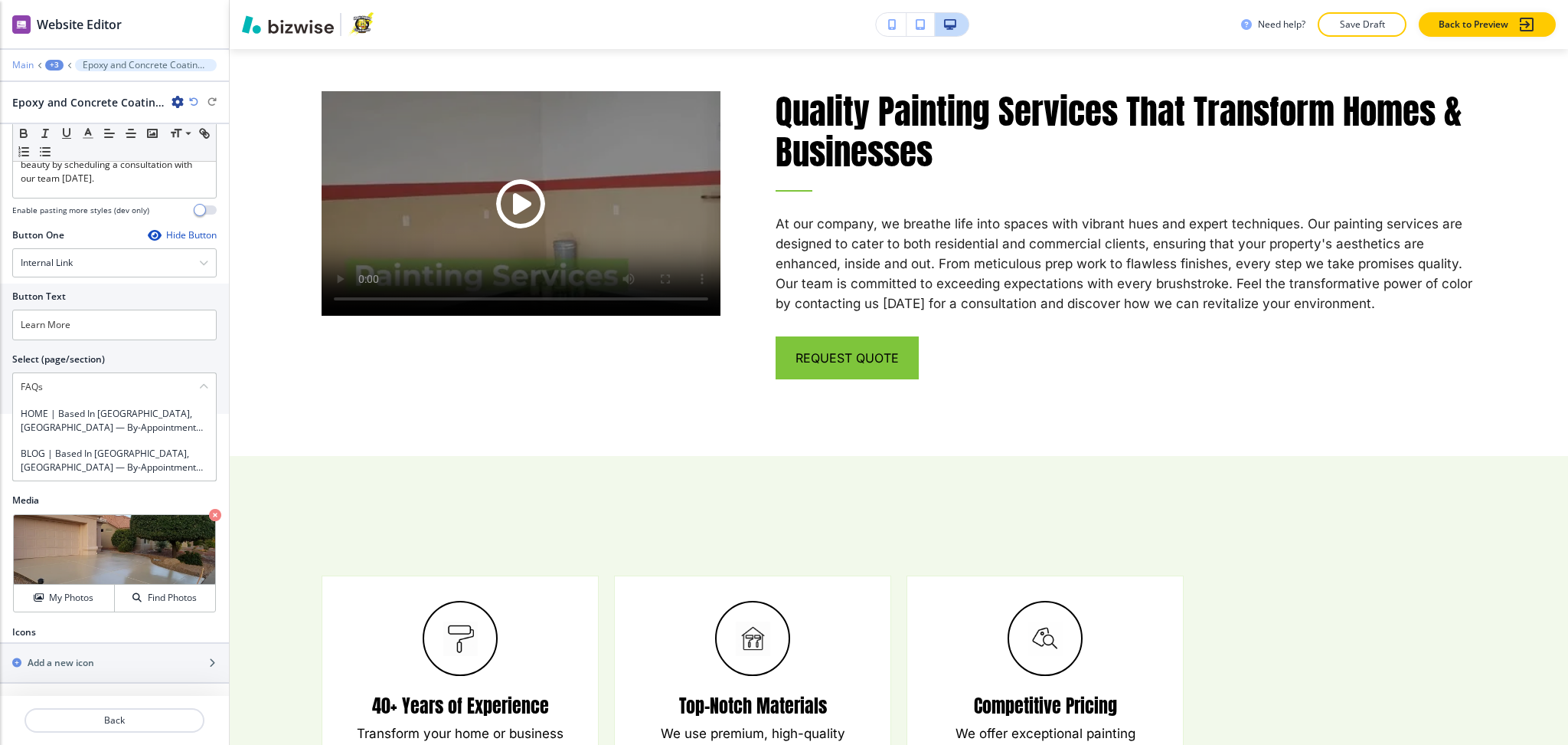
click at [18, 65] on p "Main" at bounding box center [23, 65] width 22 height 10
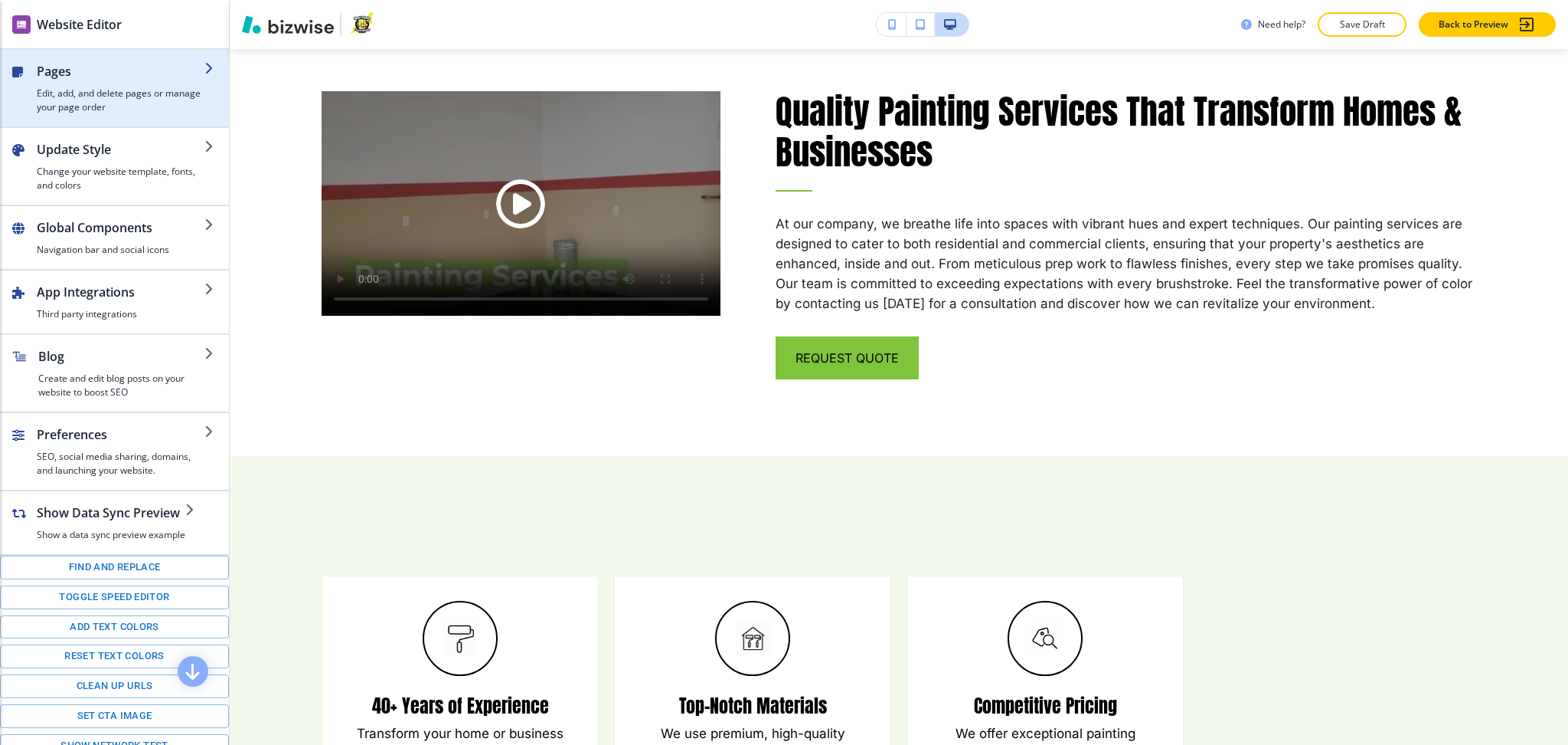
click at [56, 94] on h4 "Edit, add, and delete pages or manage your page order" at bounding box center [120, 100] width 168 height 27
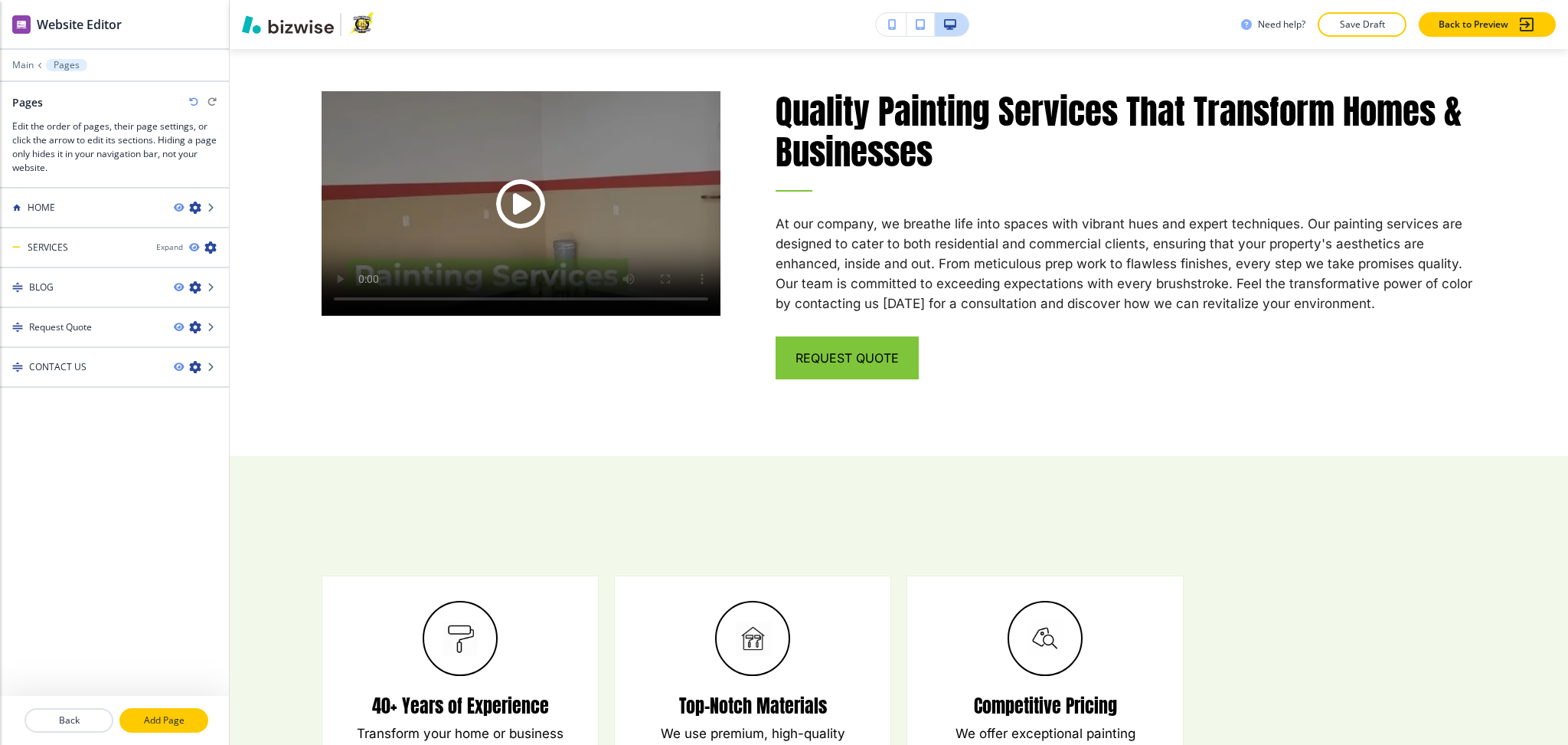
click at [168, 725] on p "Add Page" at bounding box center [163, 720] width 85 height 14
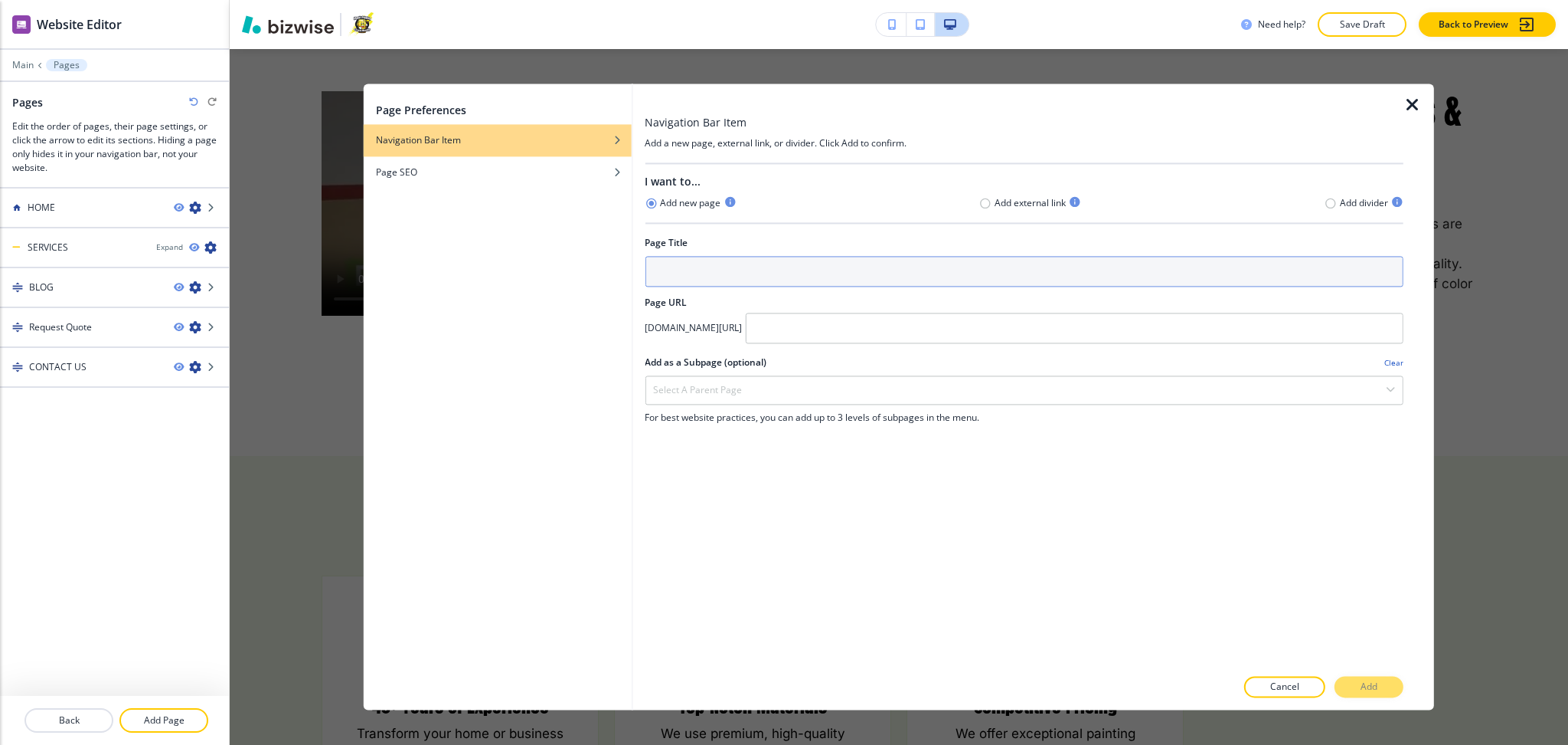
click at [848, 272] on input "text" at bounding box center [1024, 271] width 759 height 31
paste input "FAQs"
type input "FAQs"
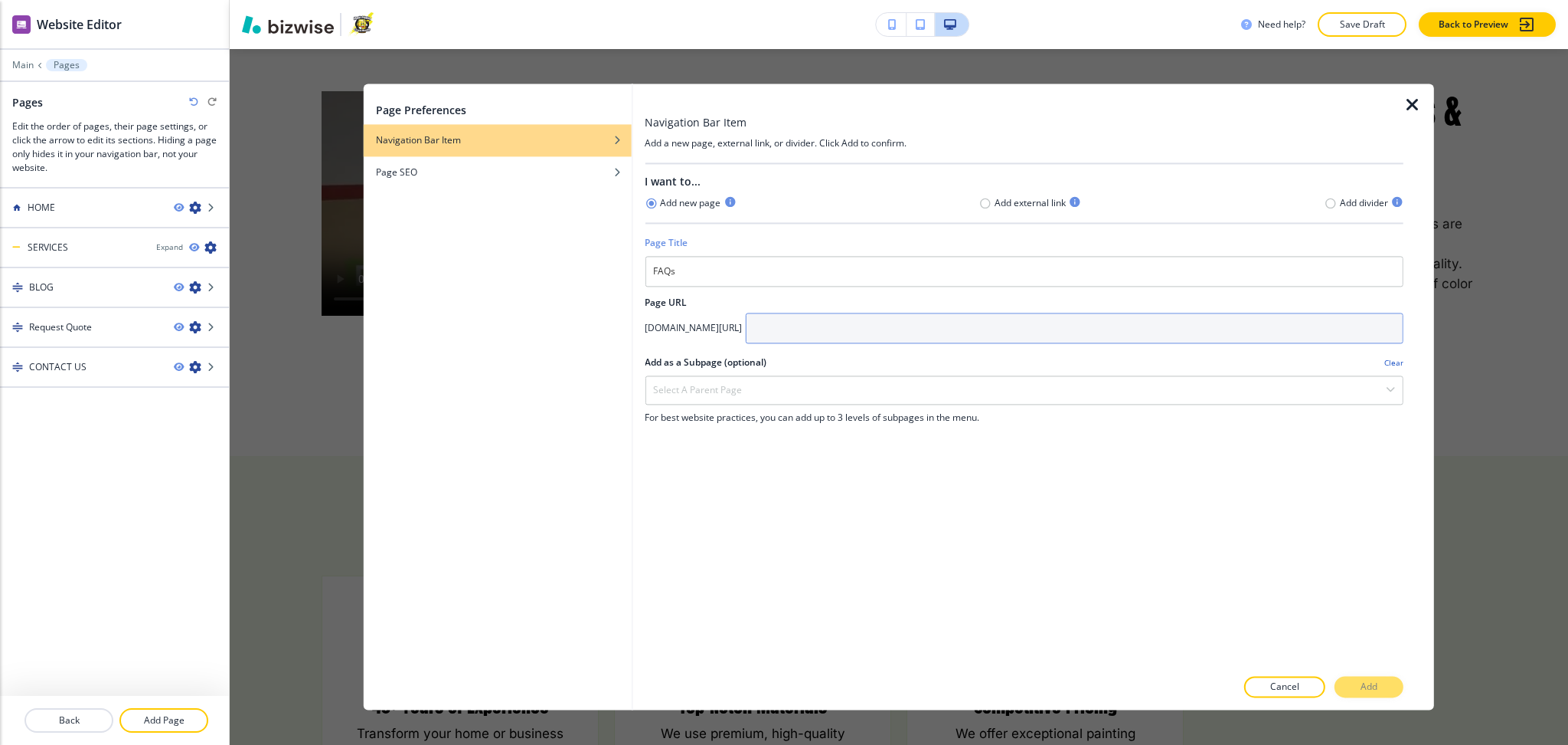
drag, startPoint x: 947, startPoint y: 304, endPoint x: 958, endPoint y: 330, distance: 28.2
click at [950, 310] on div "I want to... Add new page Add external link Add divider Page Title FAQs Page UR…" at bounding box center [1024, 415] width 759 height 503
click at [958, 330] on input "text" at bounding box center [1074, 328] width 658 height 31
paste input "FAQs"
type input "FAQs"
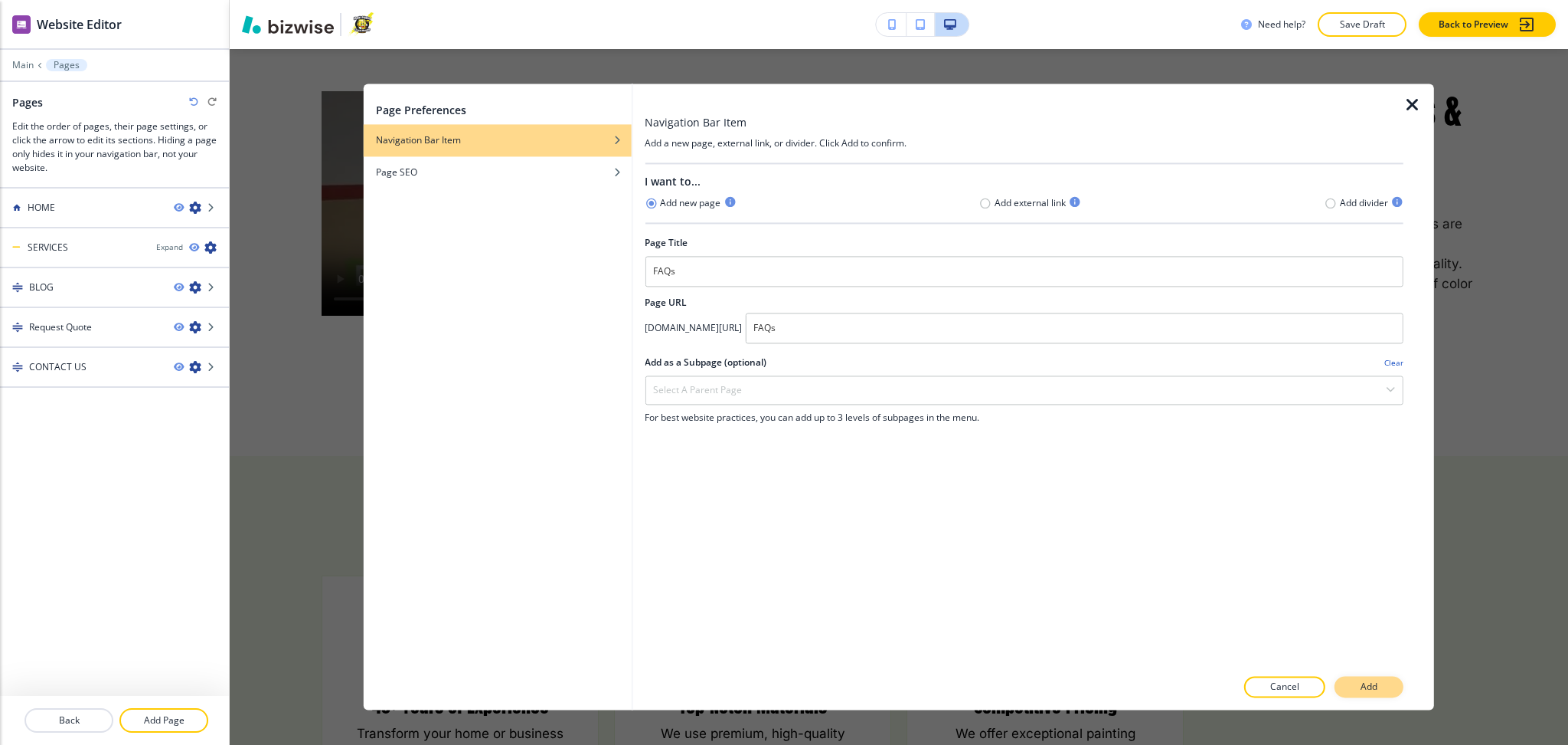
click at [1352, 680] on button "Add" at bounding box center [1369, 687] width 69 height 22
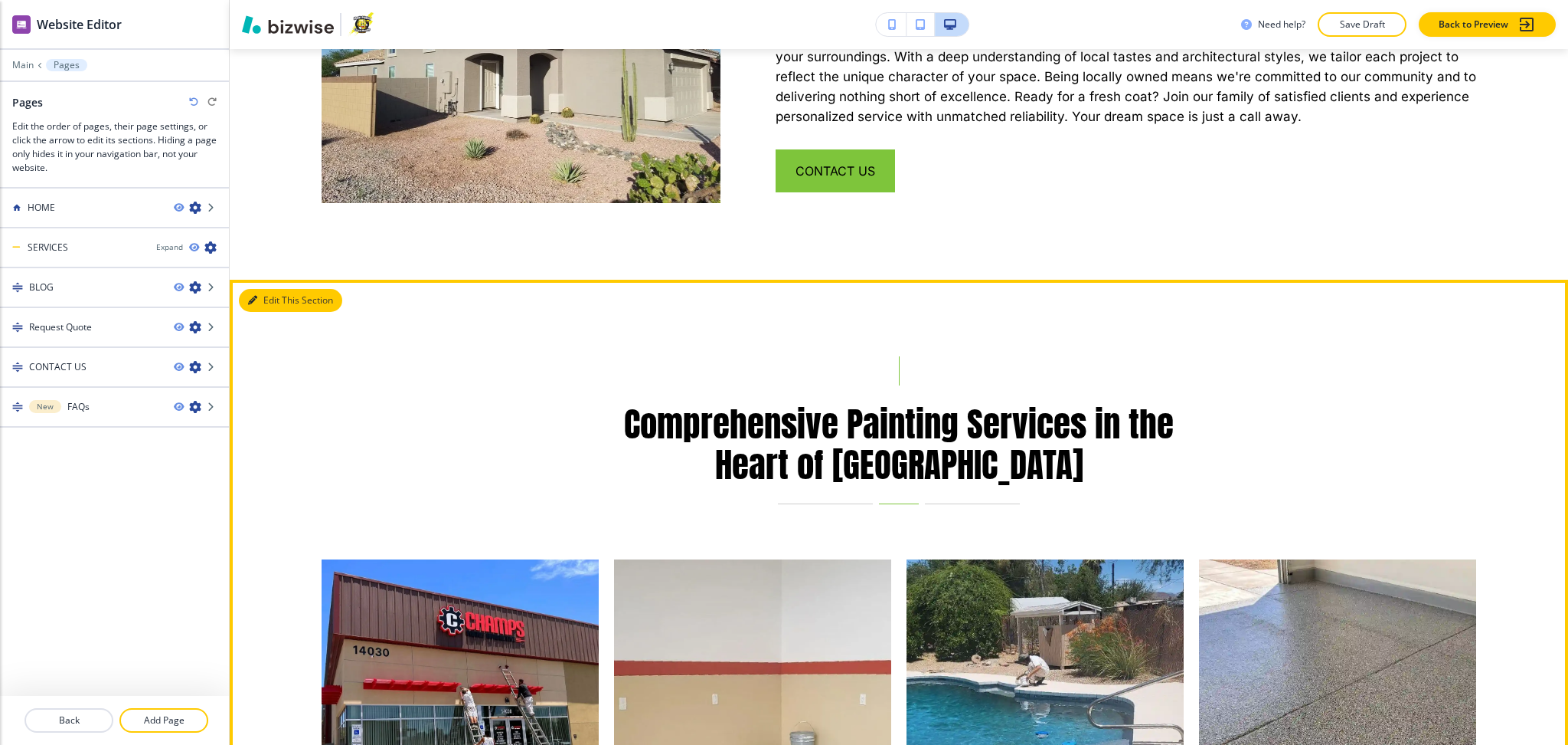
click at [260, 289] on button "Edit This Section" at bounding box center [290, 301] width 103 height 23
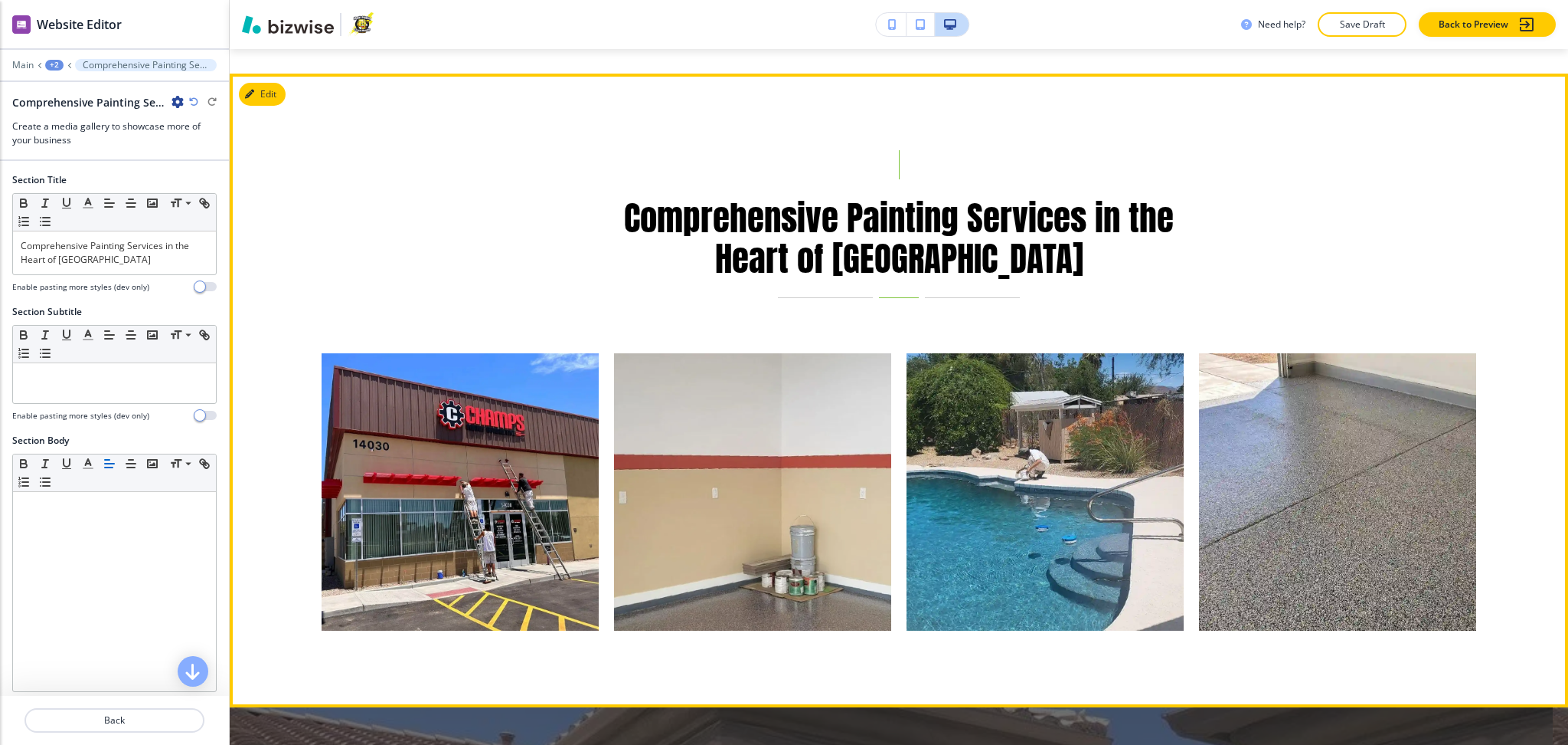
scroll to position [2099, 0]
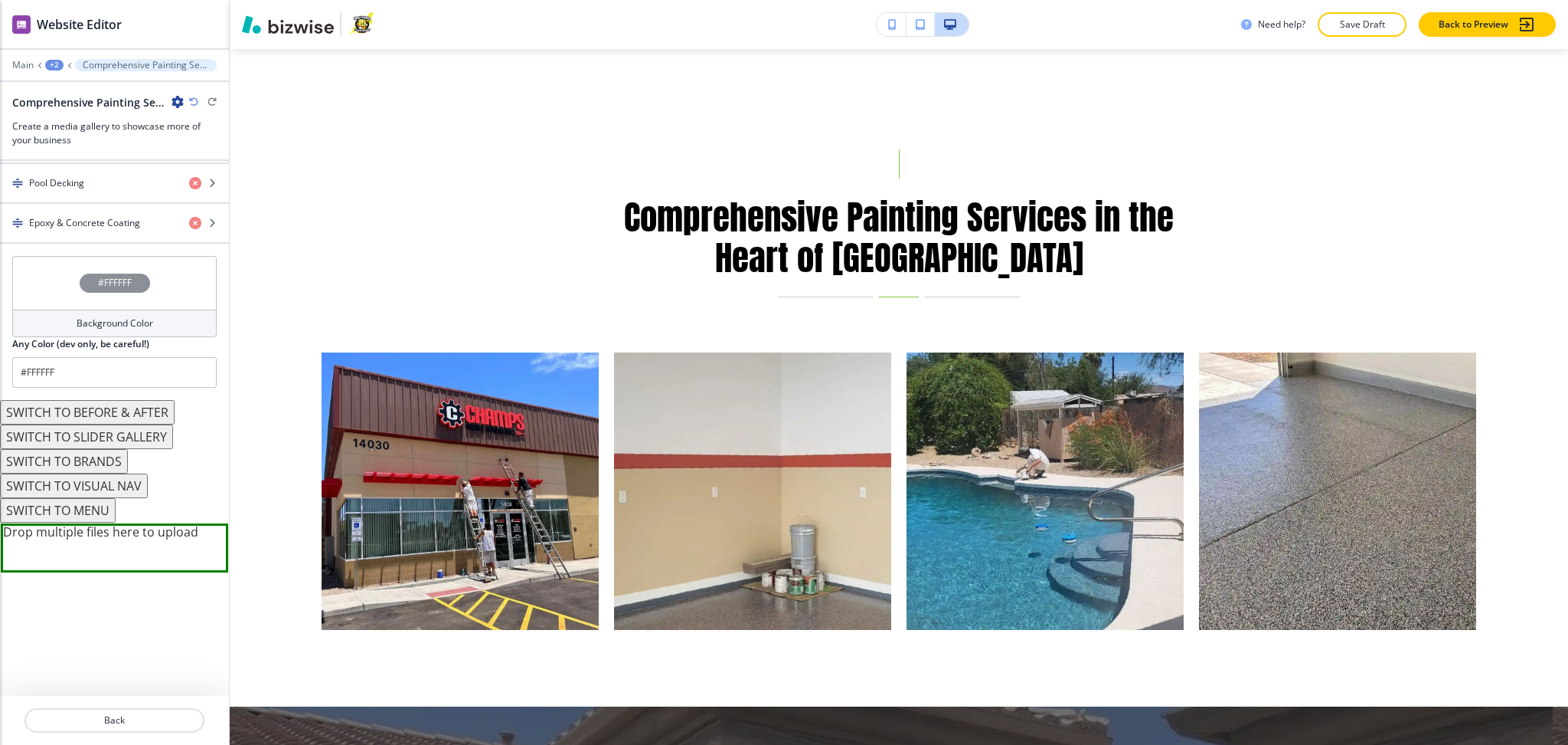
click at [139, 323] on h4 "Background Color" at bounding box center [115, 323] width 77 height 14
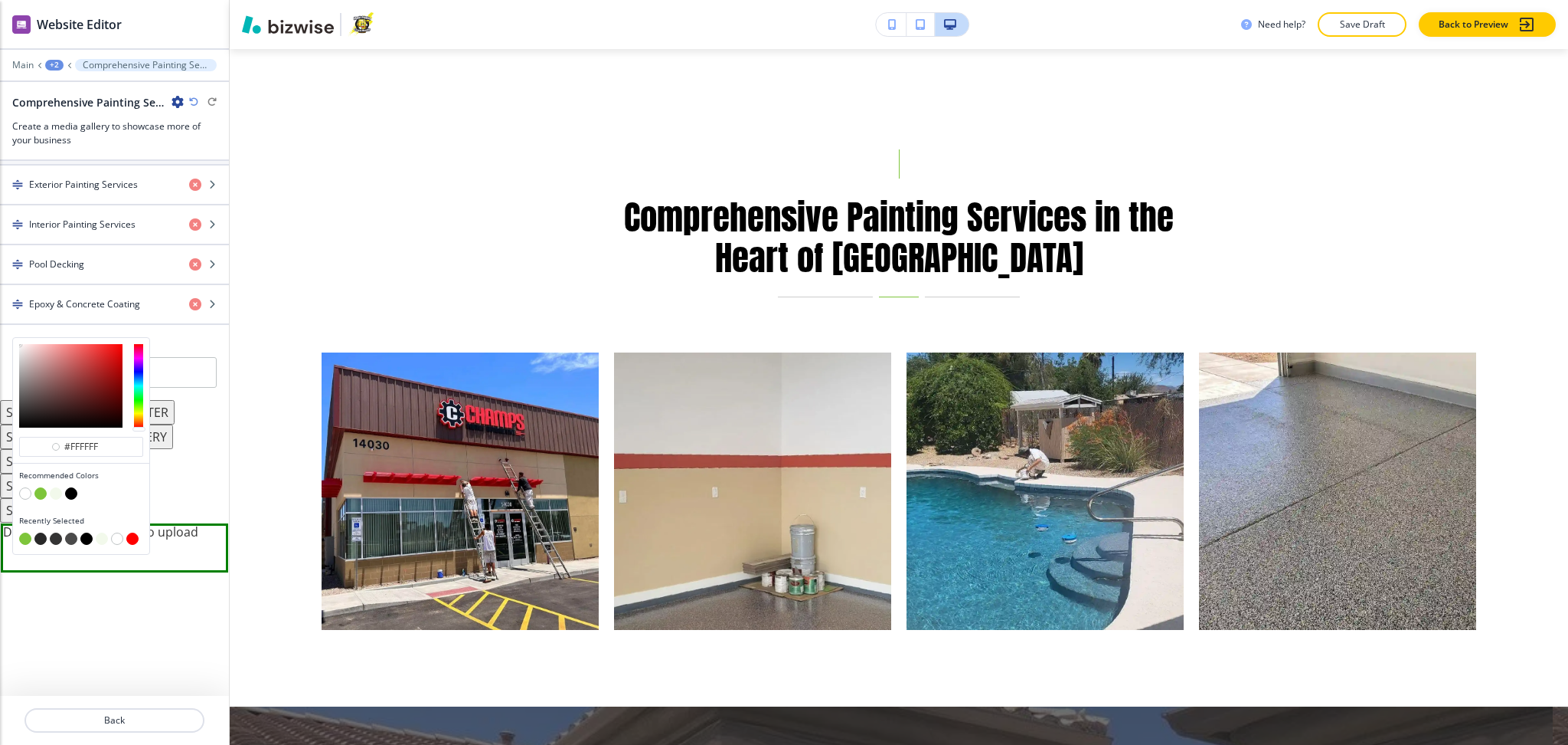
click at [57, 491] on button "button" at bounding box center [55, 493] width 12 height 12
type input "#f2f9eb"
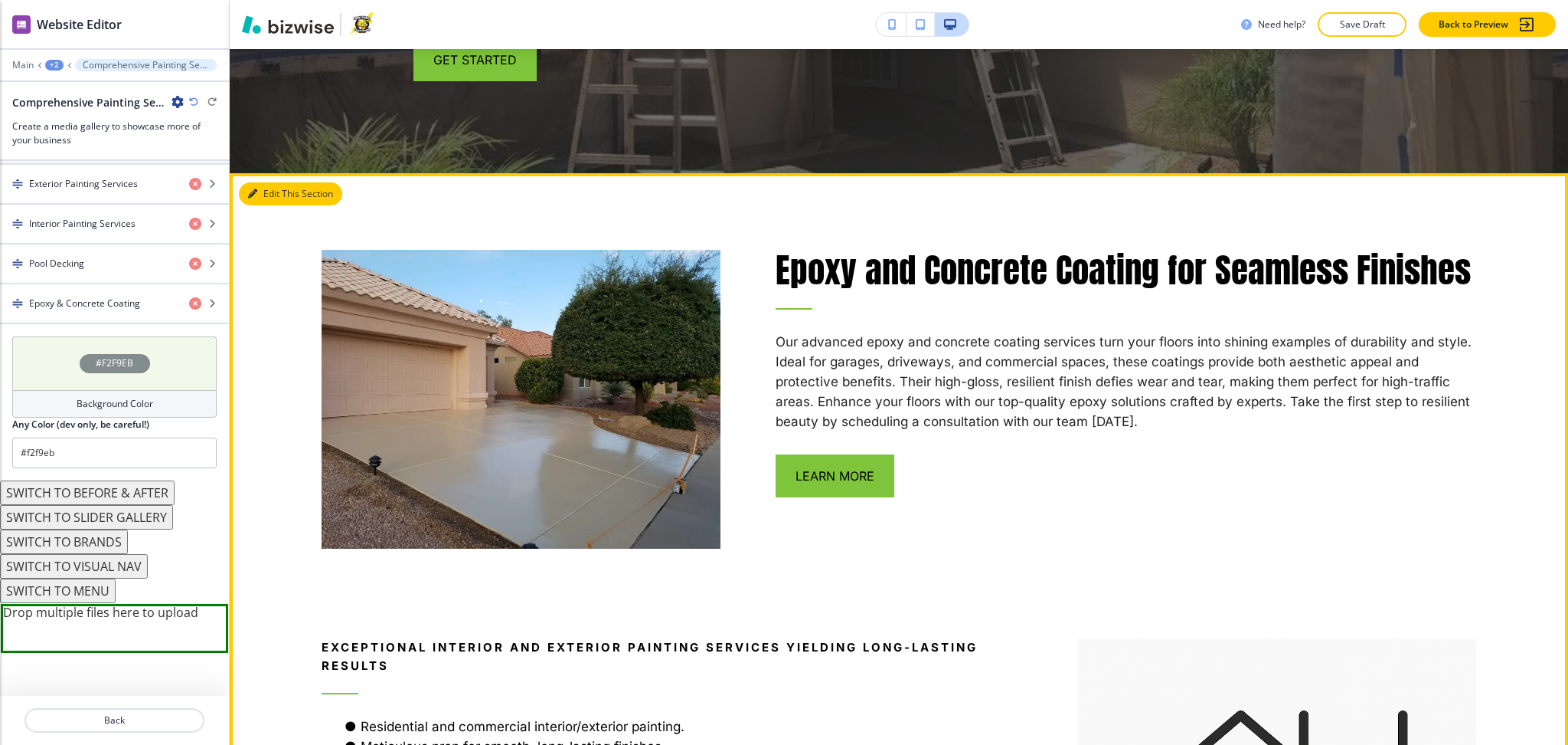
click at [271, 182] on button "Edit This Section" at bounding box center [290, 194] width 103 height 23
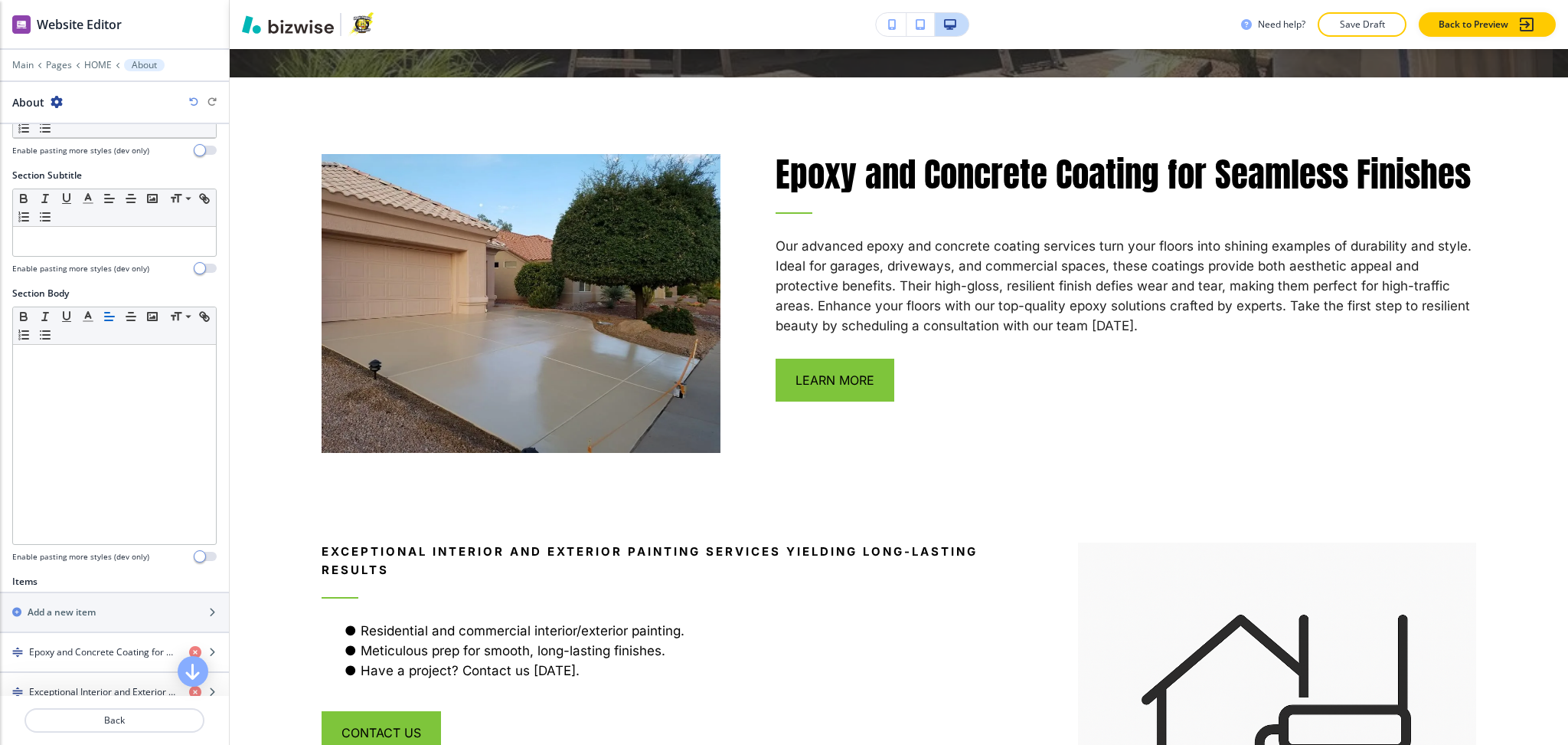
scroll to position [348, 0]
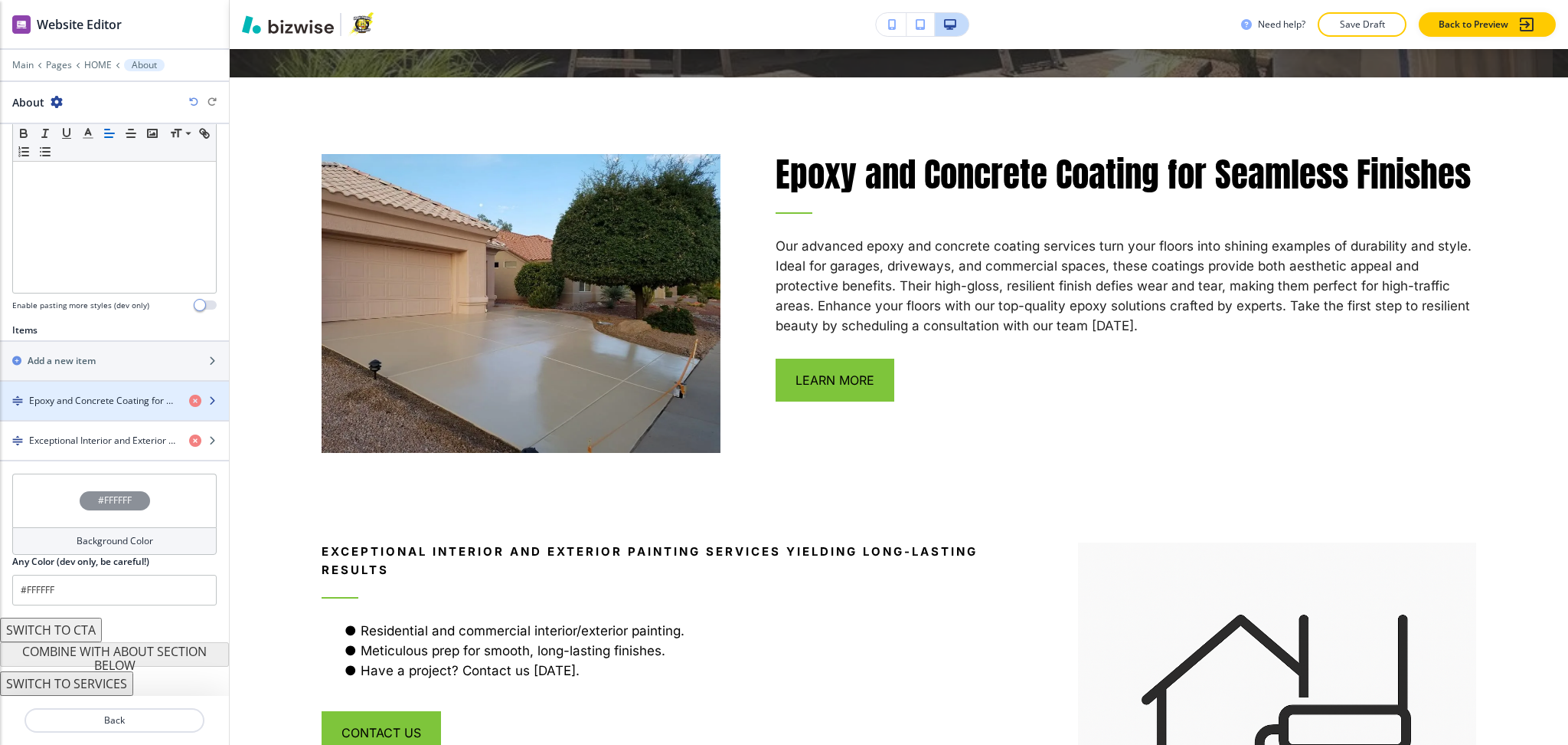
click at [144, 411] on div "button" at bounding box center [115, 413] width 229 height 12
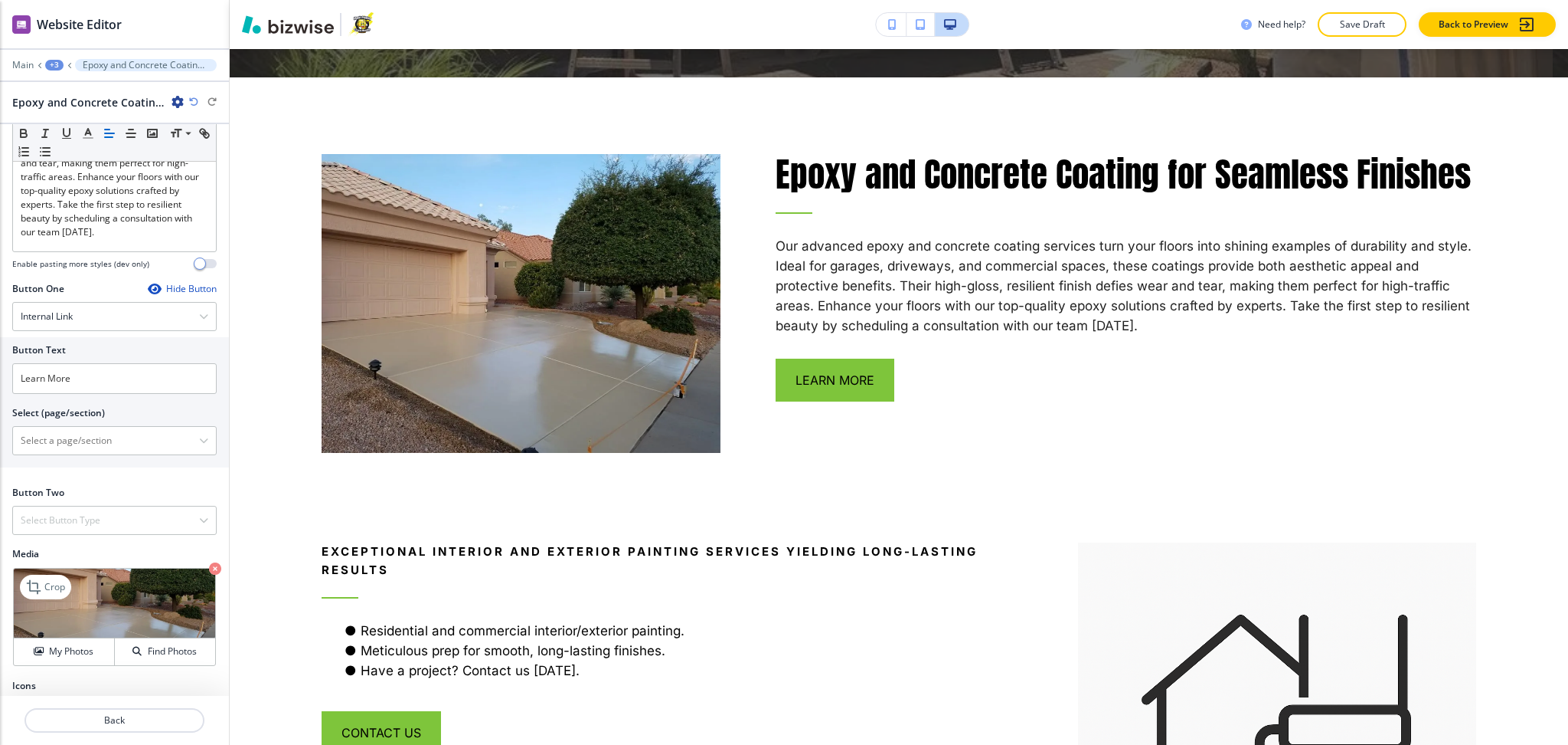
scroll to position [456, 0]
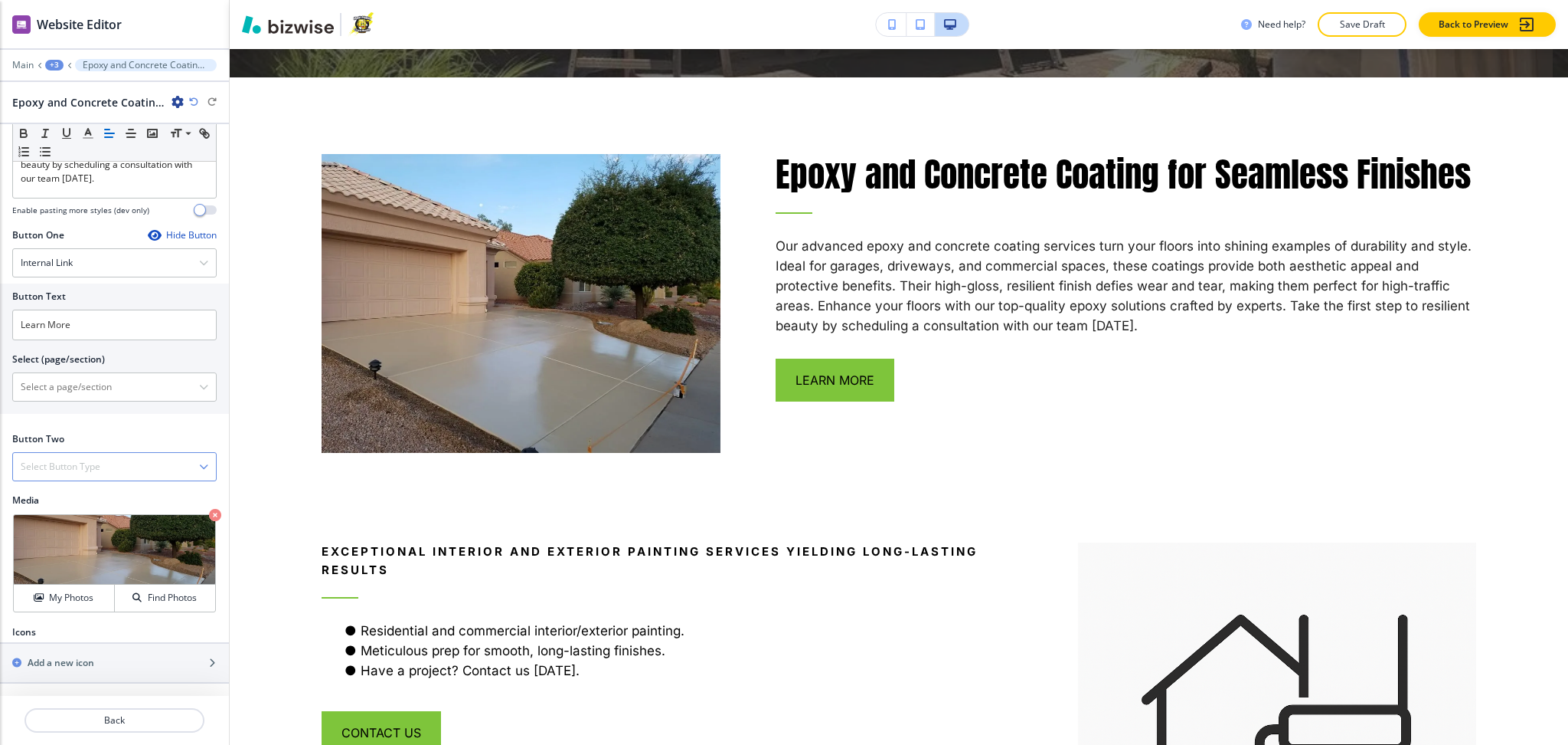
click at [78, 463] on h4 "Select Button Type" at bounding box center [60, 466] width 80 height 14
drag, startPoint x: 91, startPoint y: 320, endPoint x: 0, endPoint y: 321, distance: 91.0
click at [0, 321] on div "Button Text Learn More Select (page/section) HOME HOME | Hero HOME | About Chuc…" at bounding box center [115, 349] width 229 height 131
paste input "FAQs"
type input "FAQs"
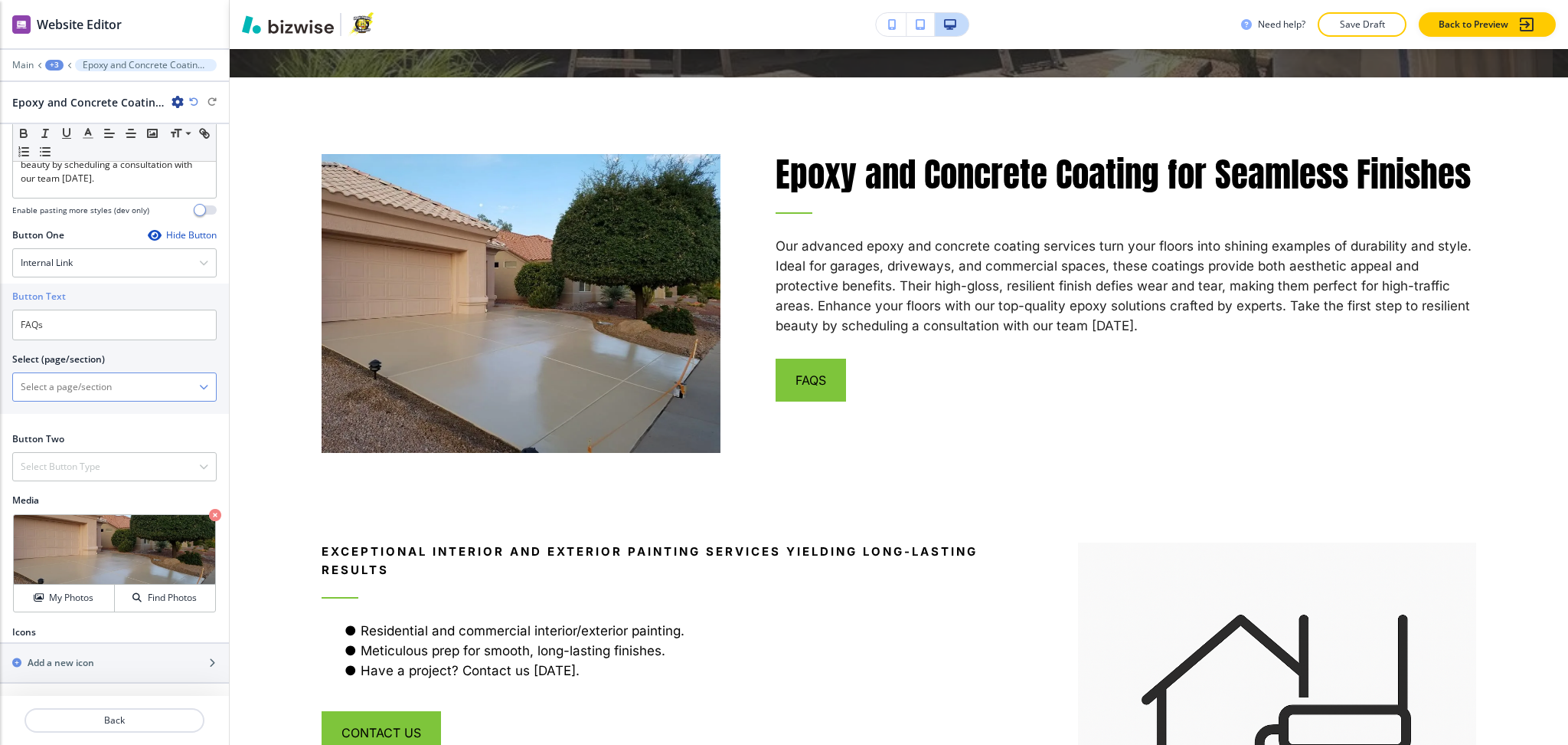
click at [84, 386] on \(page\/section\) "Manual Input" at bounding box center [106, 387] width 186 height 26
paste \(page\/section\) "FAQs"
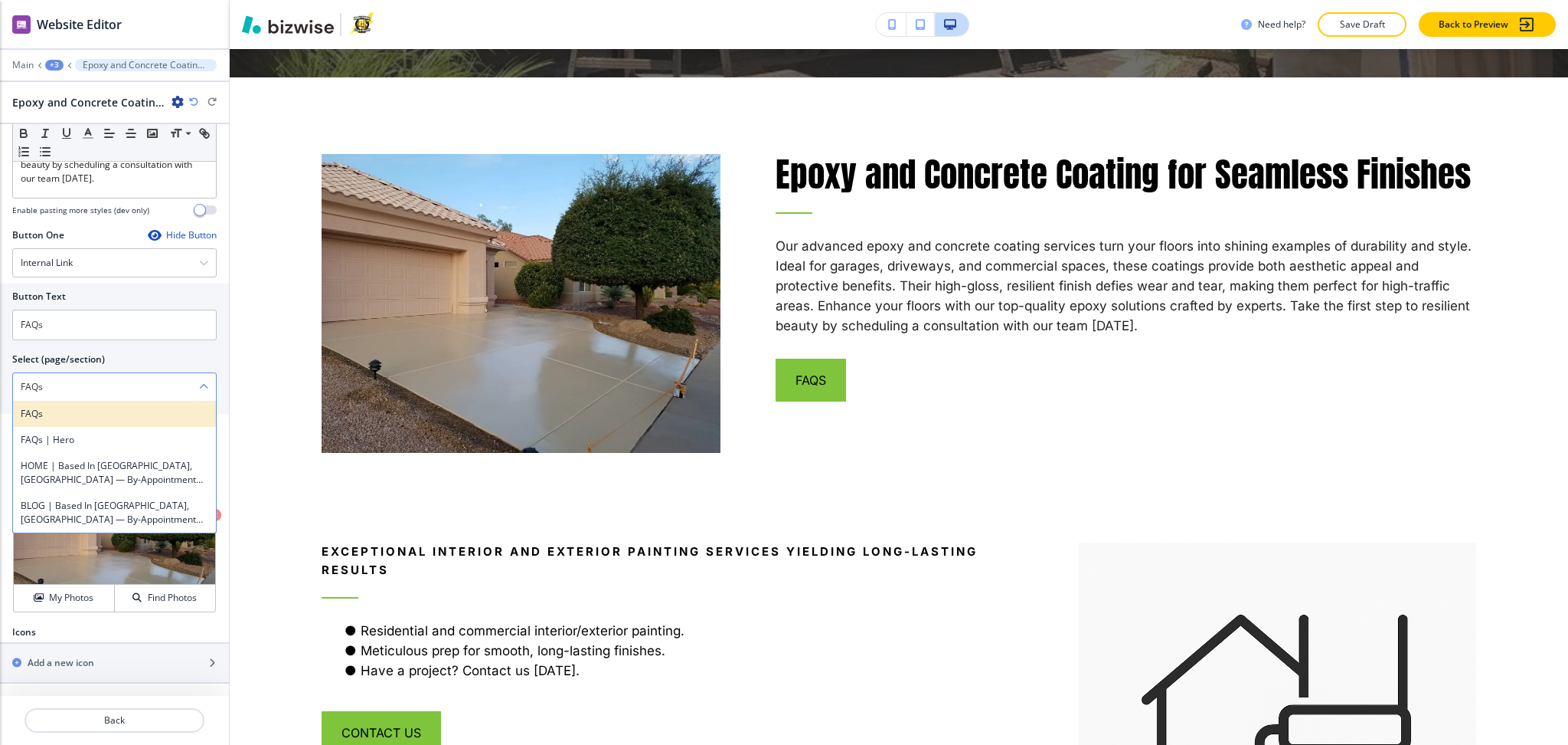
type \(page\/section\) "FAQs"
drag, startPoint x: 47, startPoint y: 411, endPoint x: 67, endPoint y: 409, distance: 20.1
click at [47, 411] on h4 "FAQs" at bounding box center [115, 413] width 188 height 14
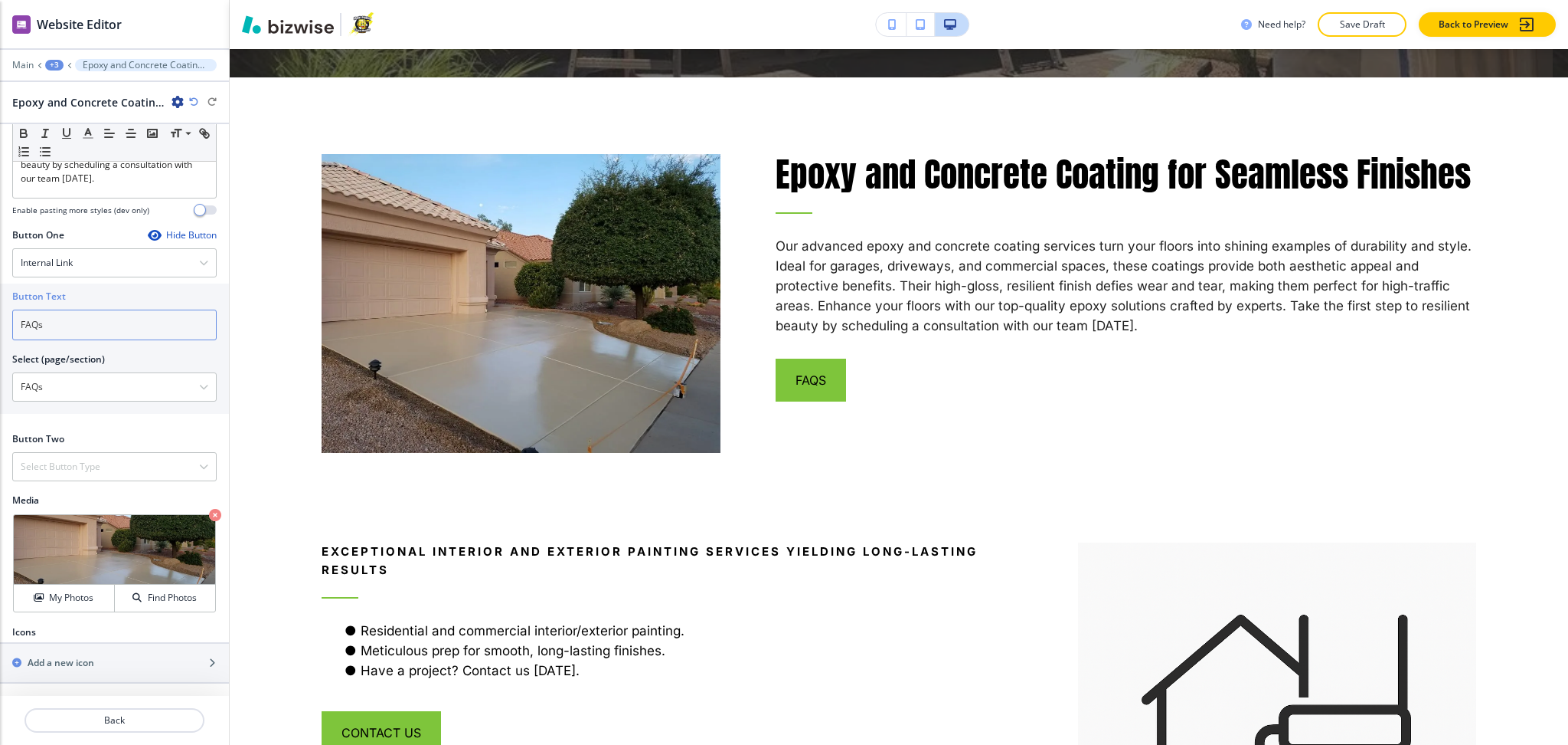
click at [71, 334] on input "FAQs" at bounding box center [115, 325] width 205 height 31
click at [193, 100] on icon "button" at bounding box center [193, 102] width 9 height 9
type \(page\/section\) "FAQs"
click at [193, 100] on icon "button" at bounding box center [193, 102] width 9 height 9
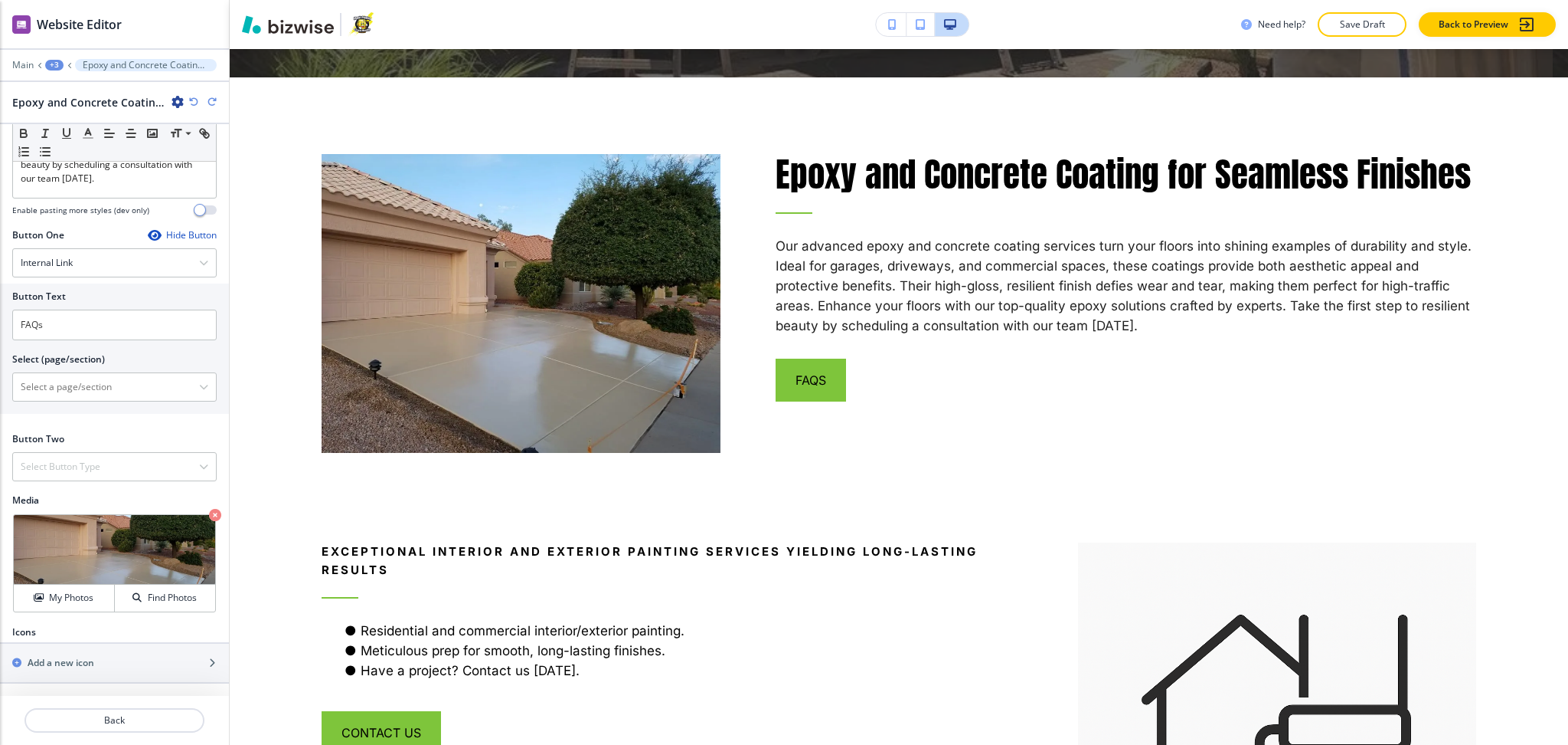
type input "Learn More"
click at [103, 396] on \(page\/section\) "Manual Input" at bounding box center [106, 387] width 186 height 26
paste \(page\/section\) "FAQs"
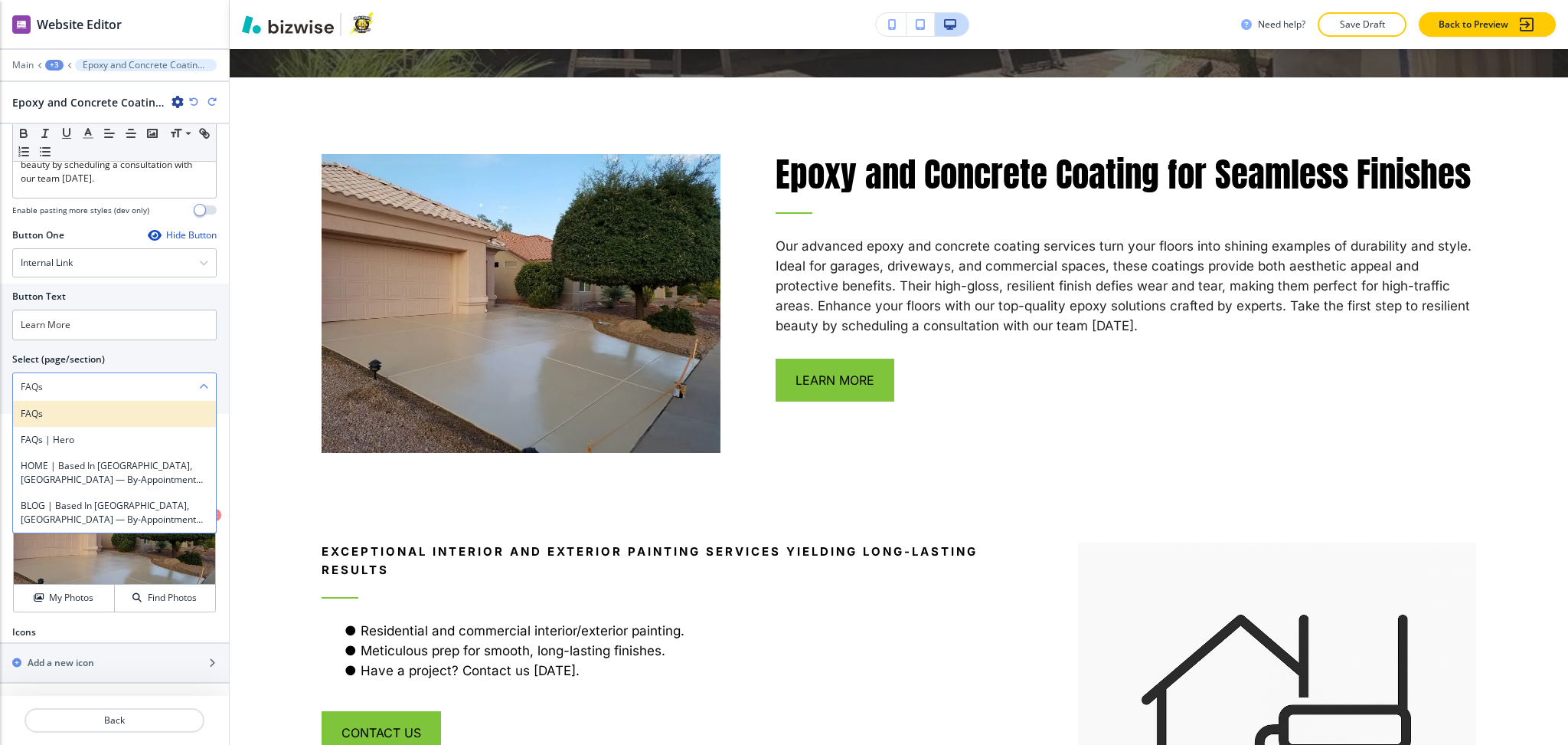
type \(page\/section\) "FAQs"
click at [65, 414] on h4 "FAQs" at bounding box center [115, 413] width 188 height 14
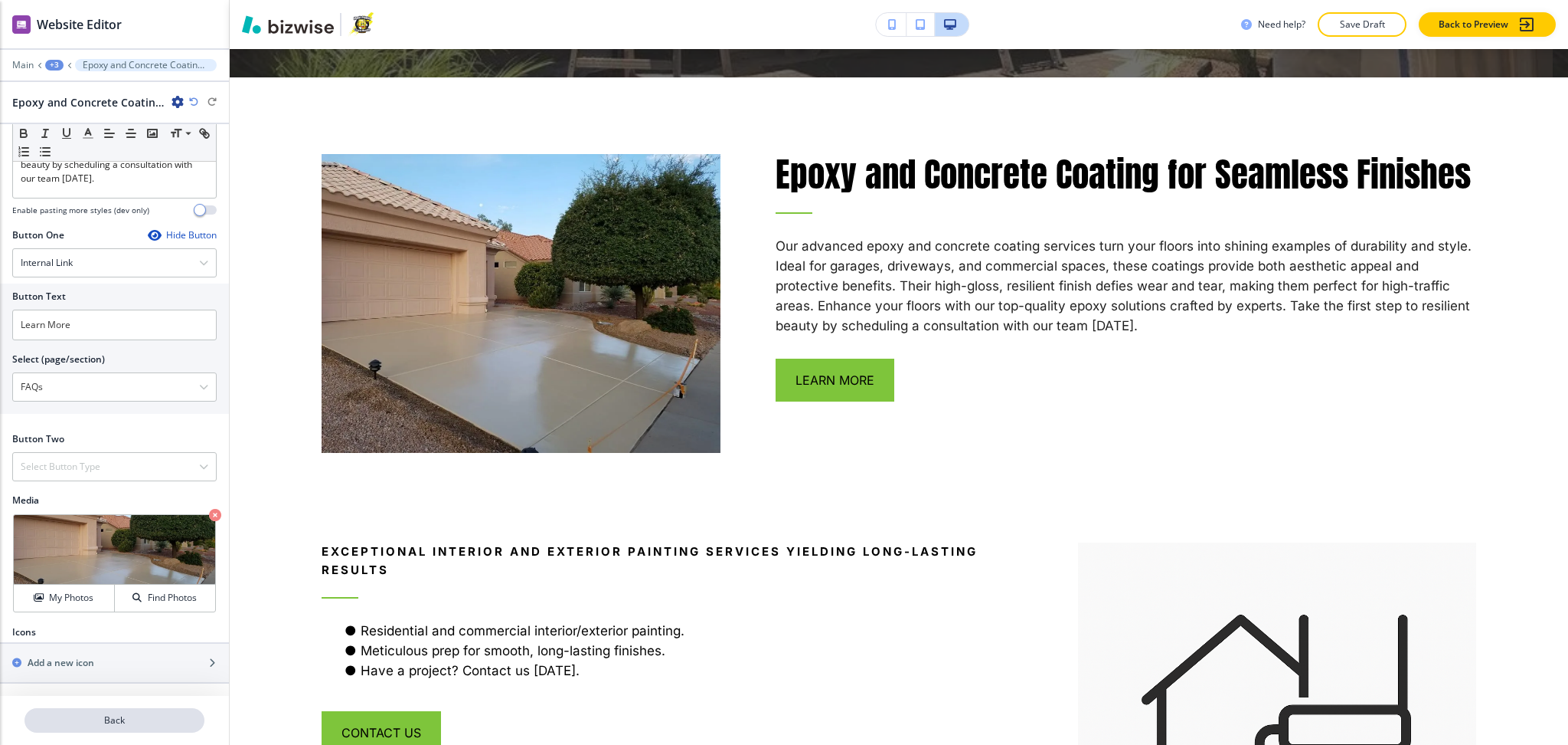
click at [136, 725] on p "Back" at bounding box center [115, 720] width 177 height 14
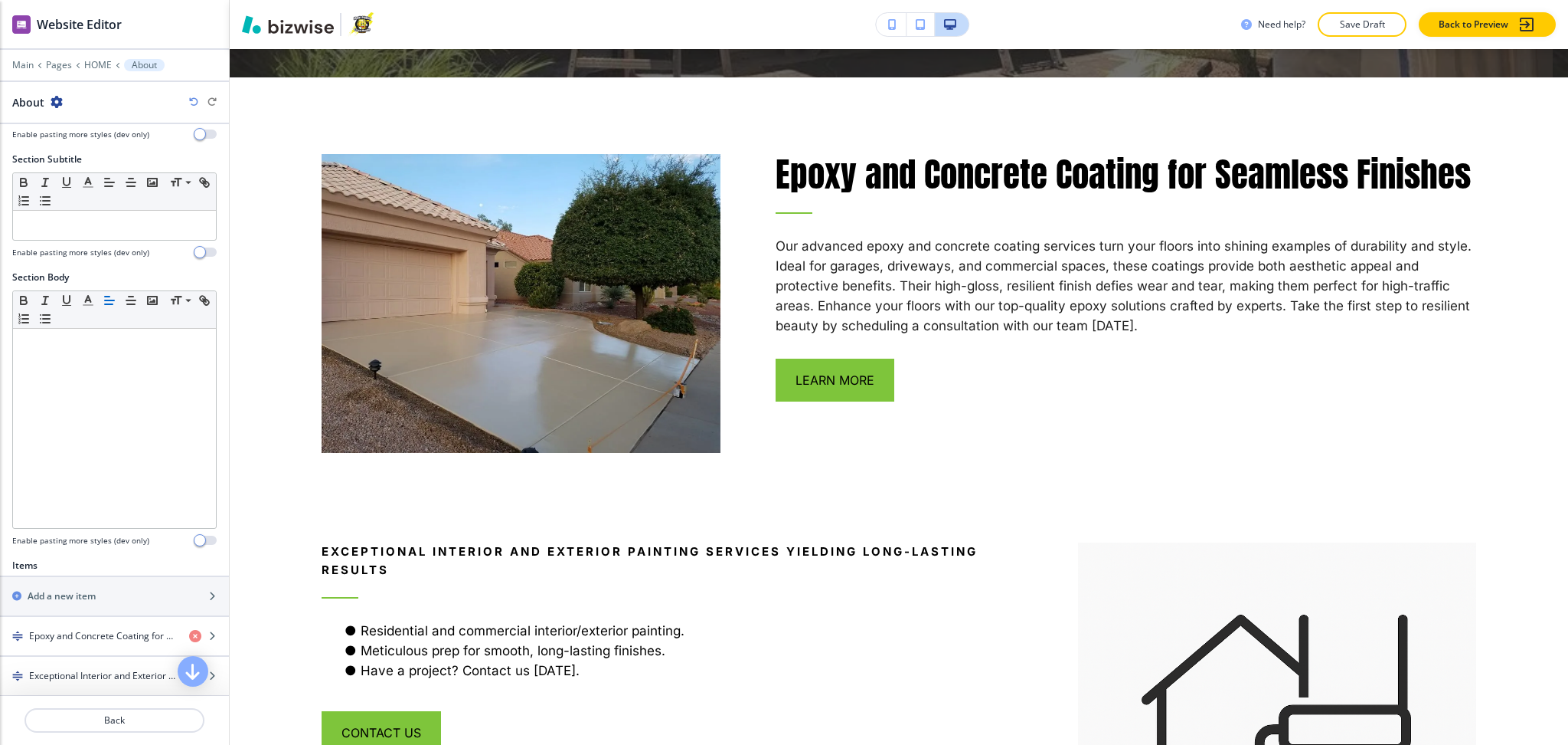
scroll to position [348, 0]
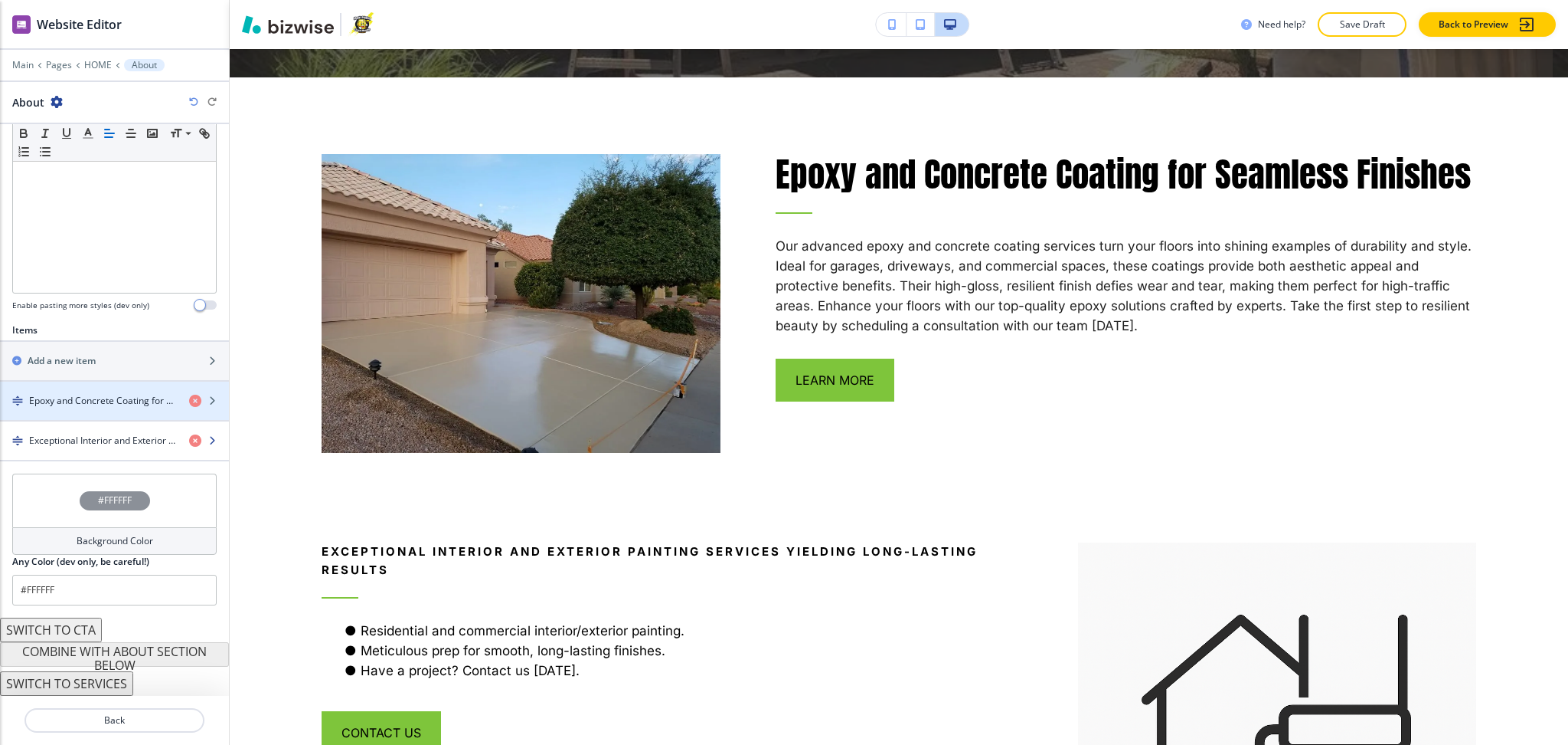
click at [60, 433] on div "button" at bounding box center [115, 427] width 229 height 12
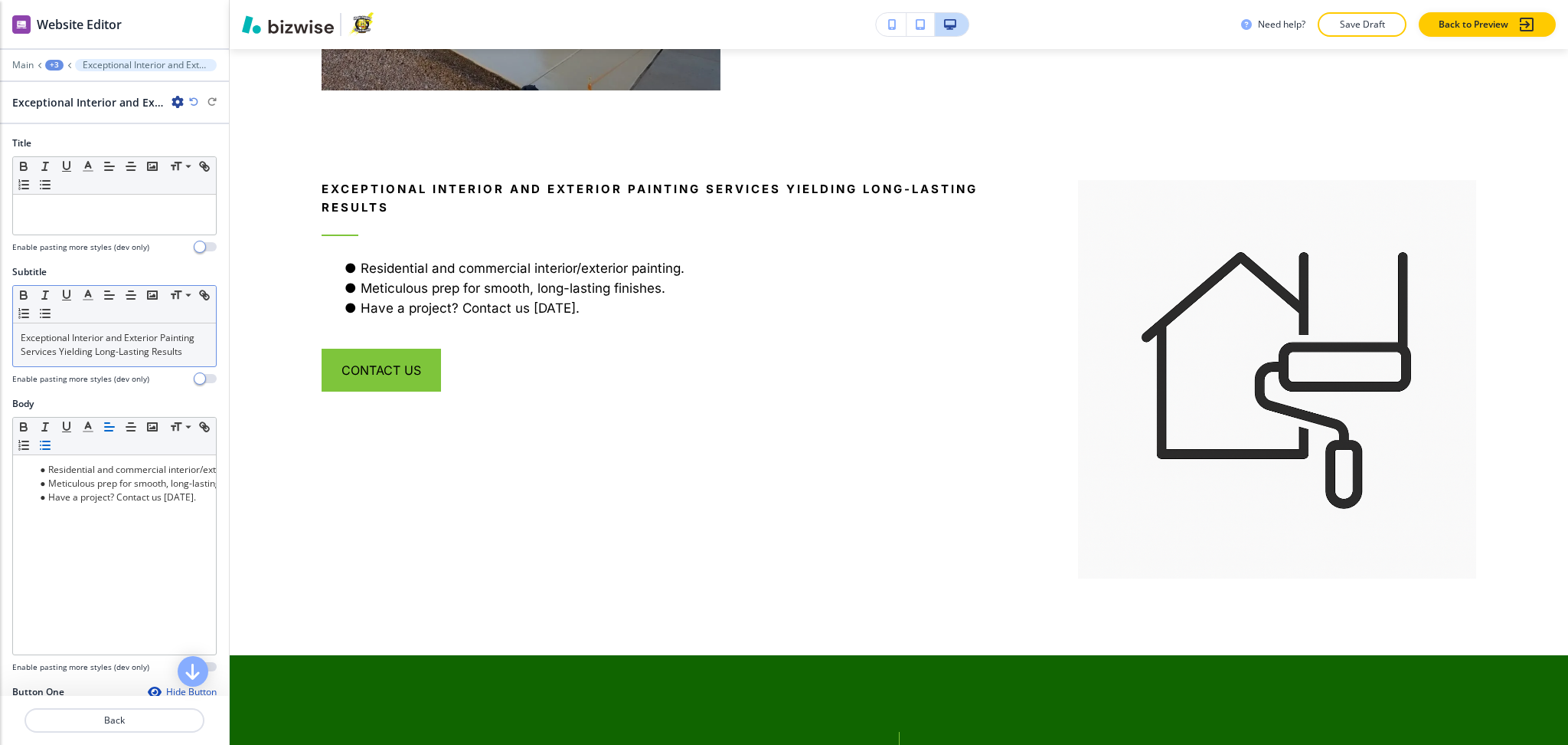
scroll to position [3703, 0]
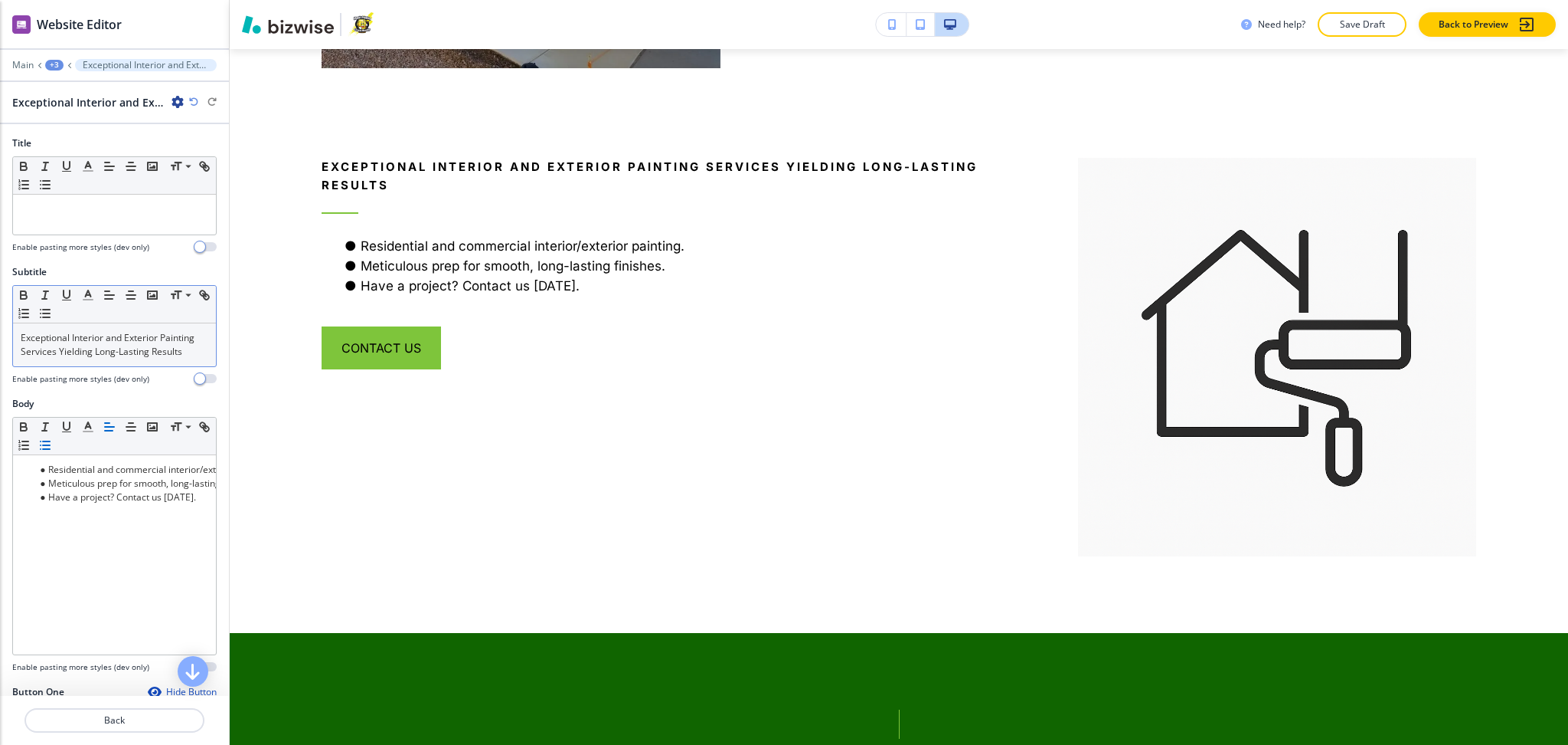
click at [93, 359] on p "Exceptional Interior and Exterior Painting Services Yielding Long-Lasting Resul…" at bounding box center [115, 344] width 188 height 27
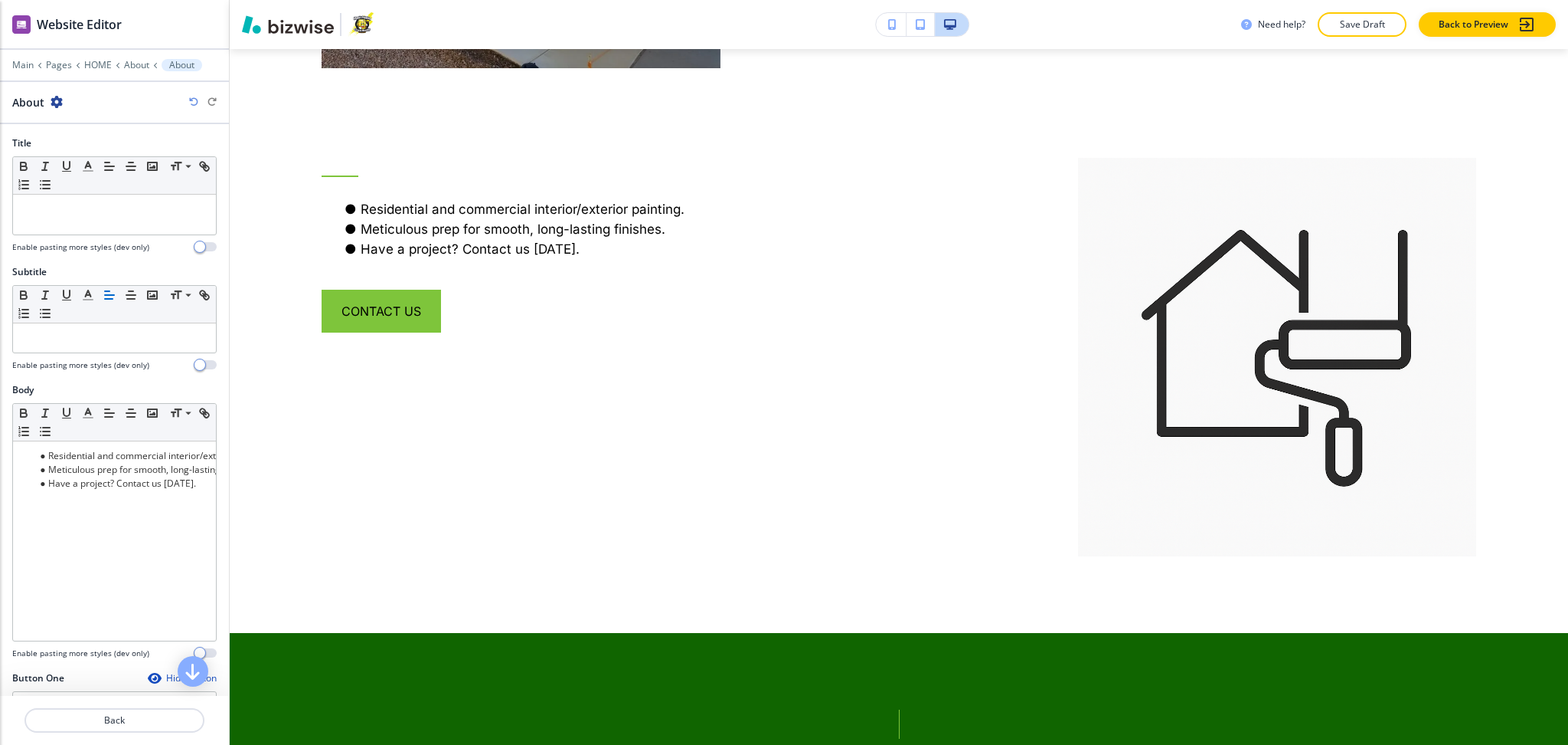
click at [81, 238] on div at bounding box center [115, 238] width 205 height 7
click at [83, 221] on div at bounding box center [115, 214] width 203 height 39
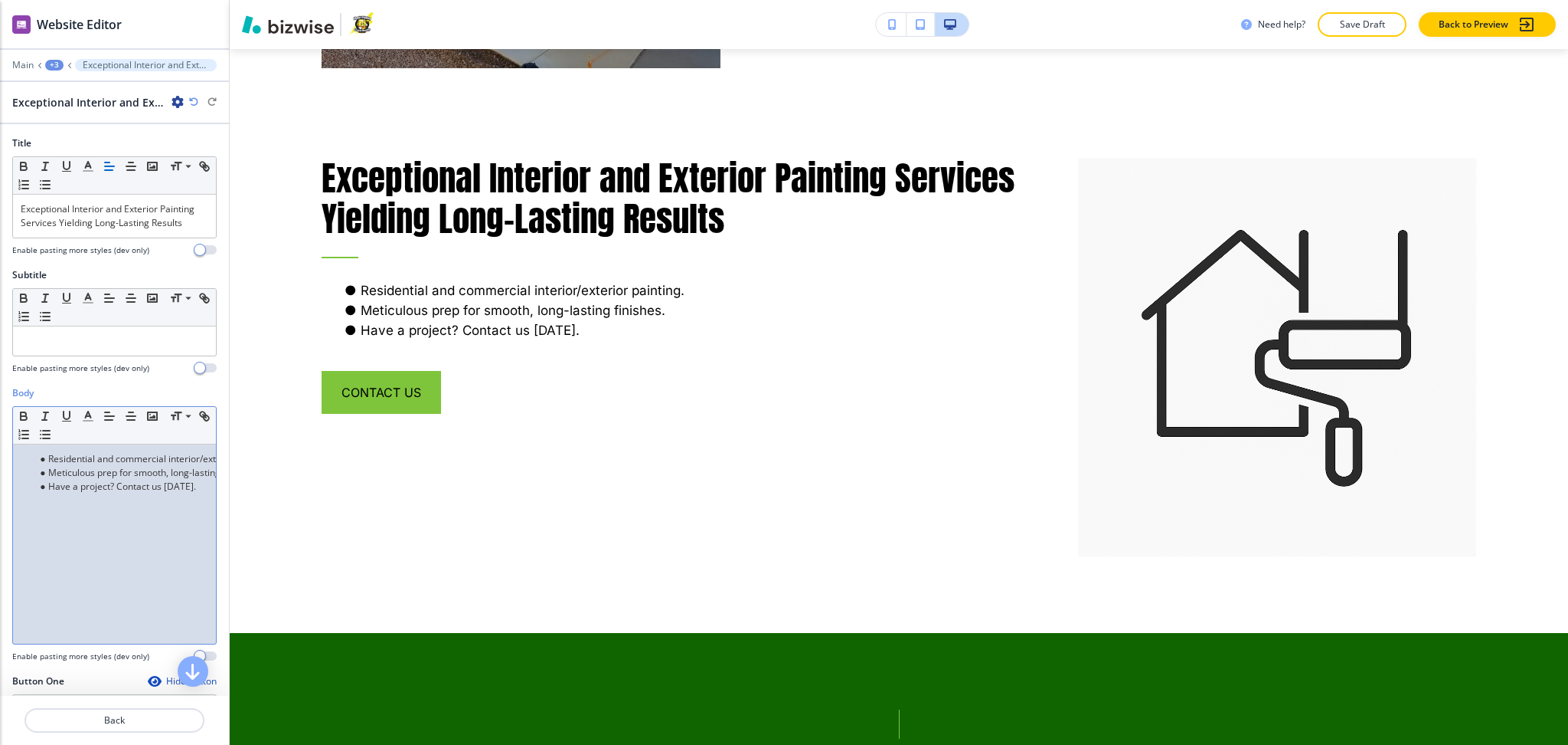
click at [118, 535] on div "Residential and commercial interior/exterior painting. Meticulous prep for smoo…" at bounding box center [115, 544] width 203 height 199
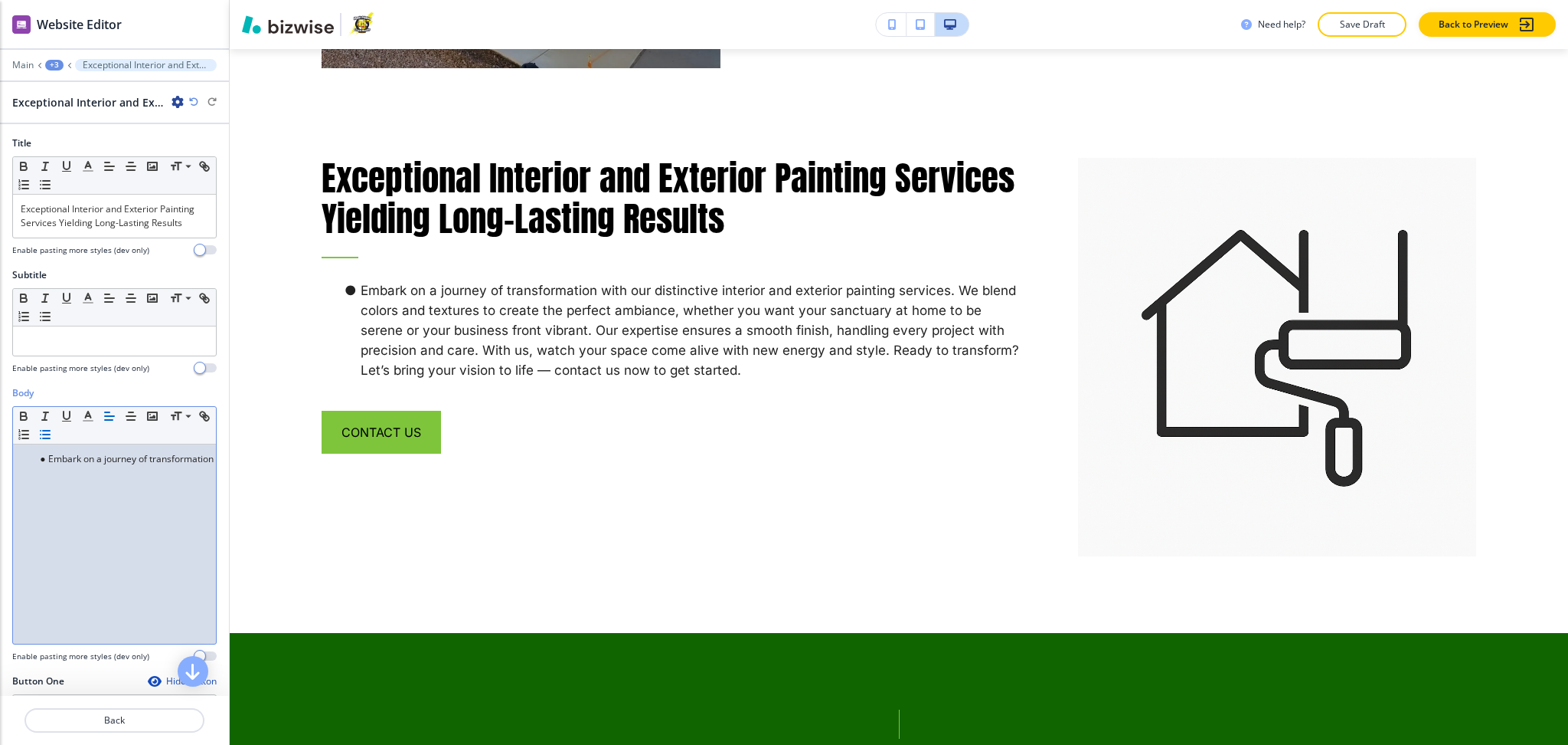
click at [56, 443] on button "button" at bounding box center [45, 435] width 22 height 19
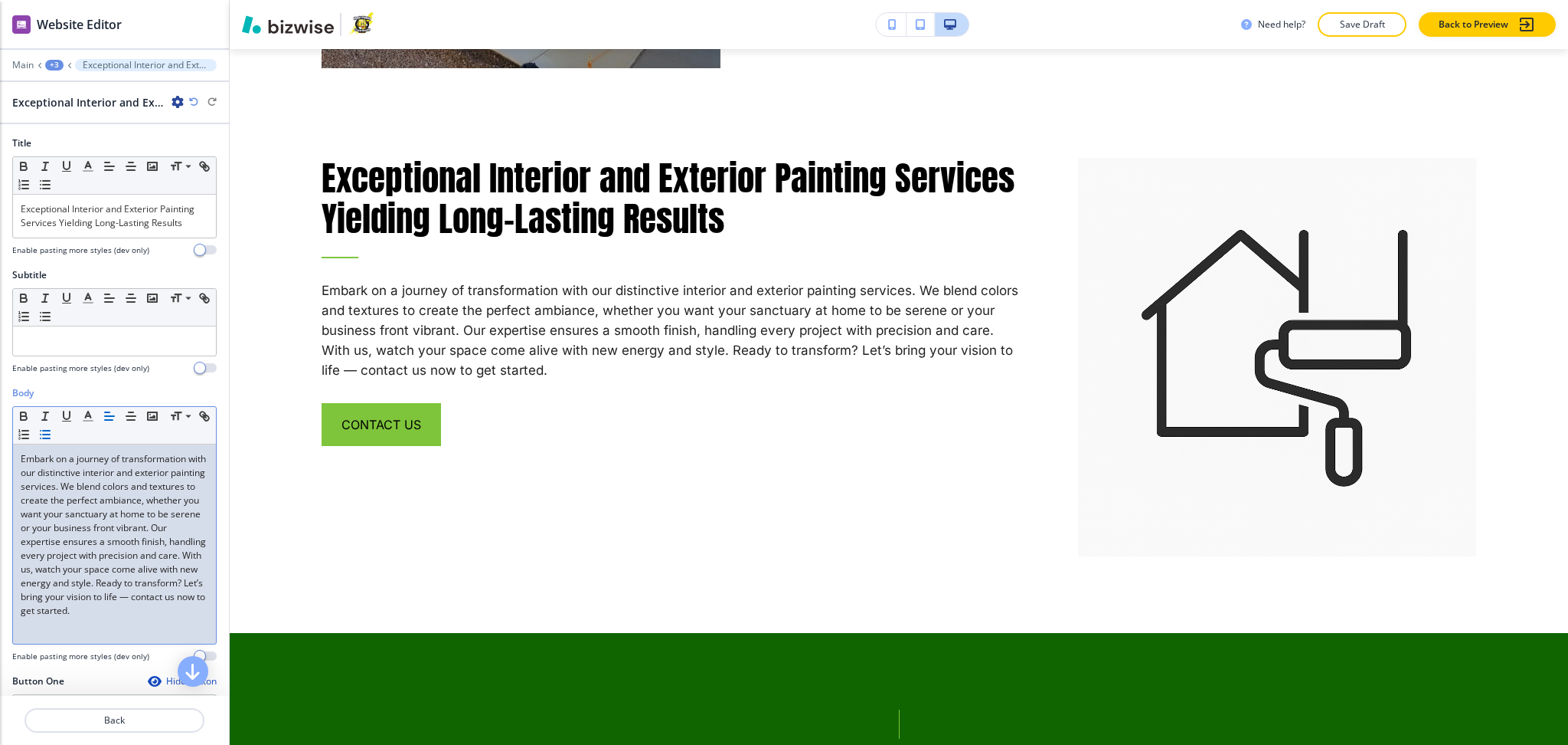
scroll to position [0, 0]
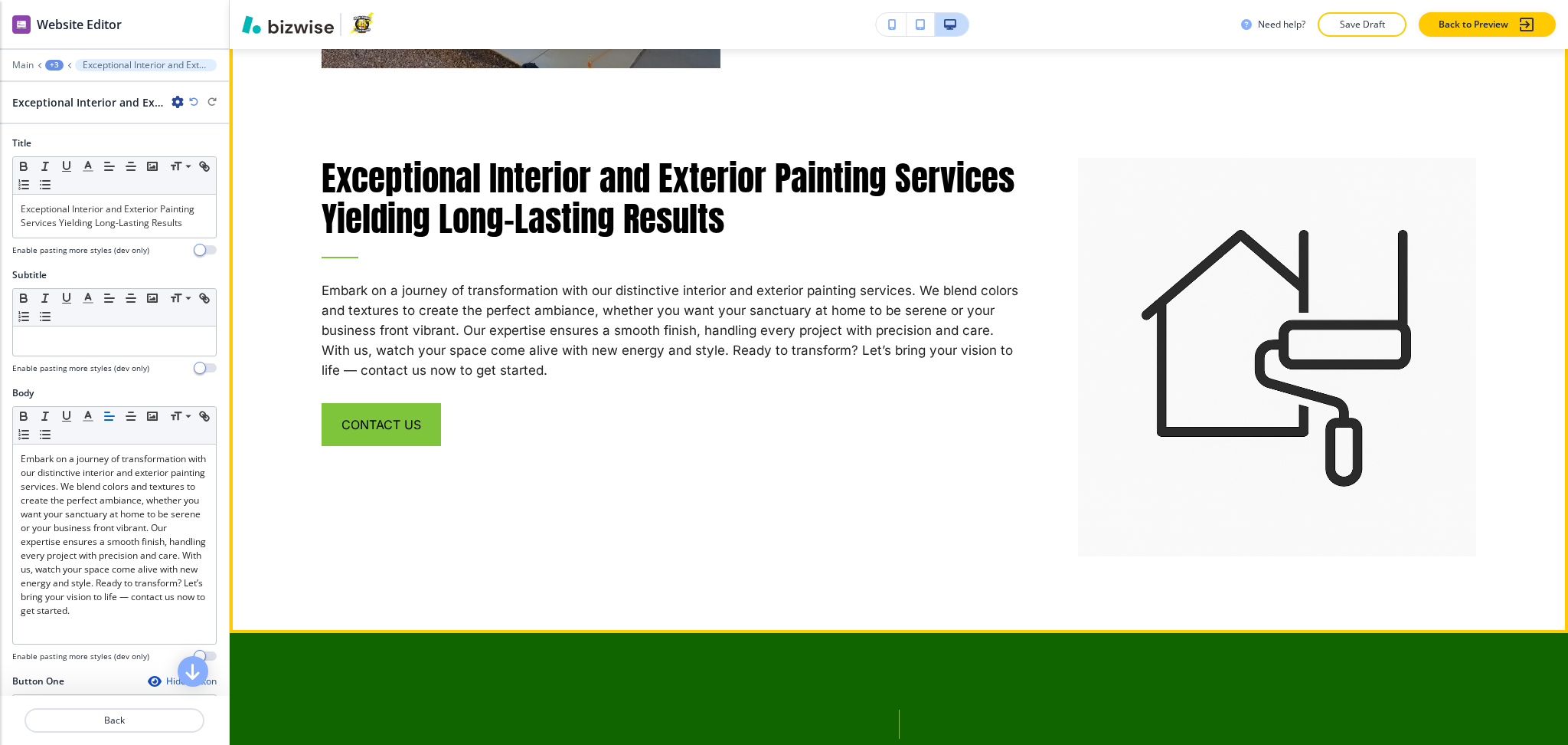
click at [335, 505] on div "Exceptional Interior and Exterior Painting Services Yielding Long-Lasting Resul…" at bounding box center [645, 318] width 757 height 476
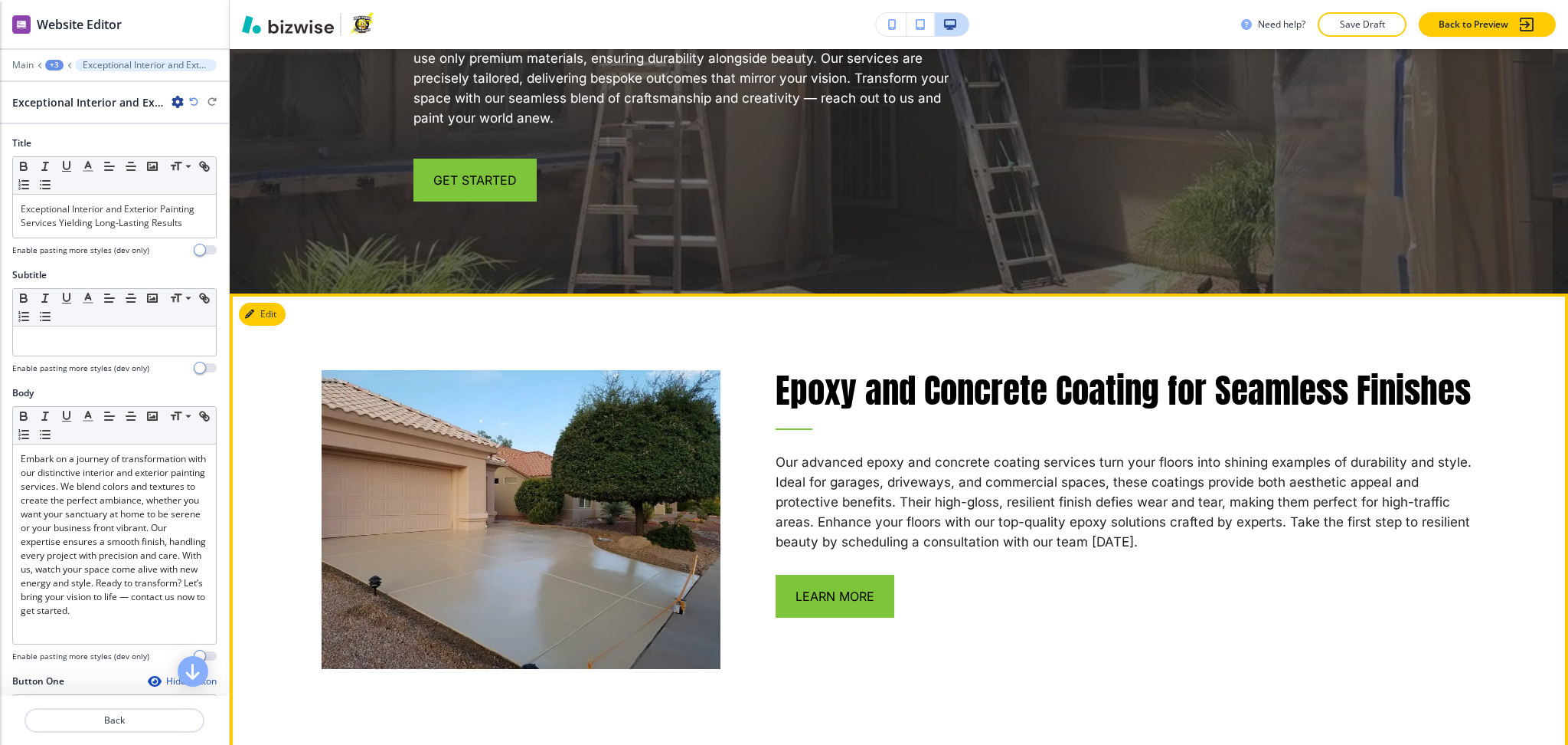
scroll to position [3100, 0]
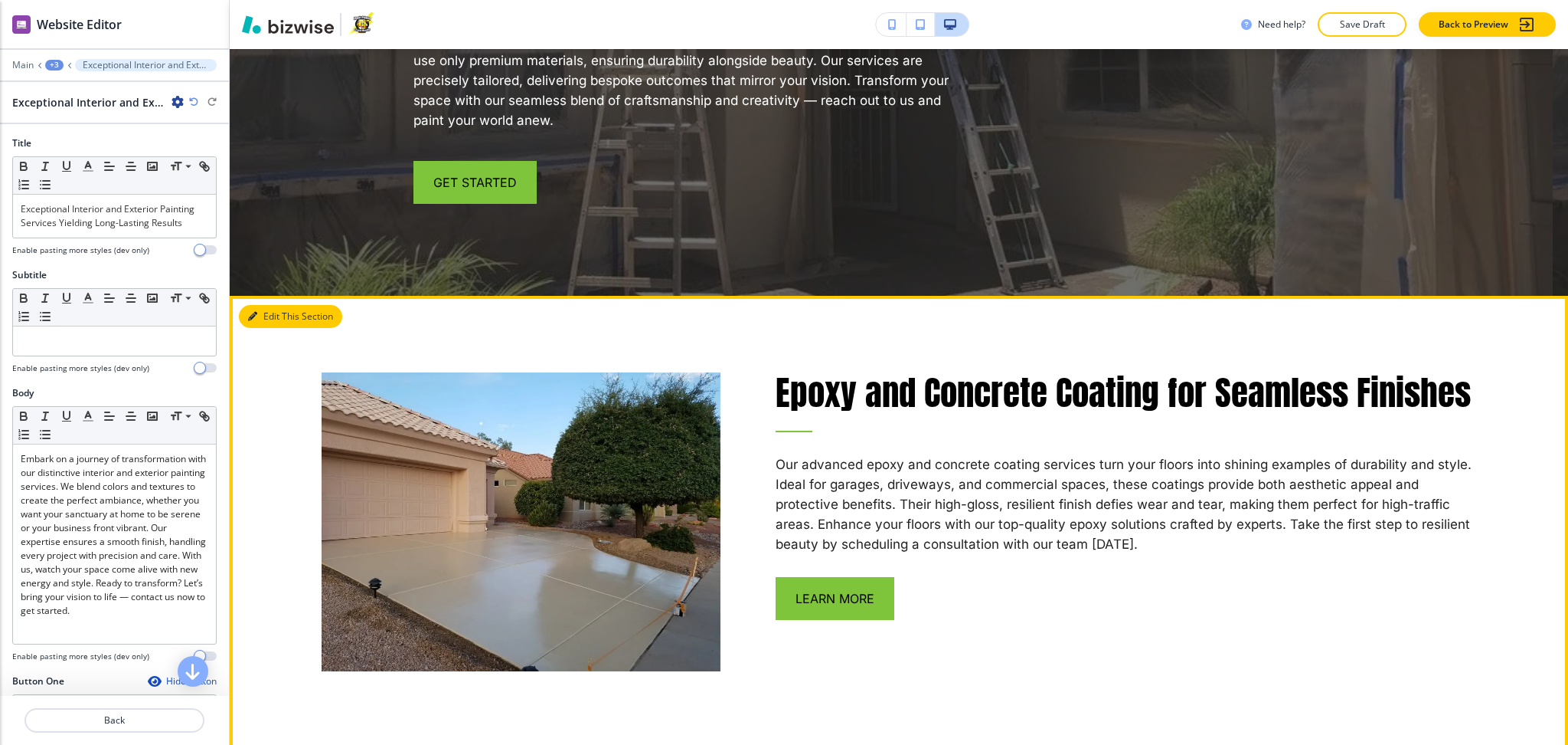
click at [270, 305] on button "Edit This Section" at bounding box center [290, 317] width 103 height 23
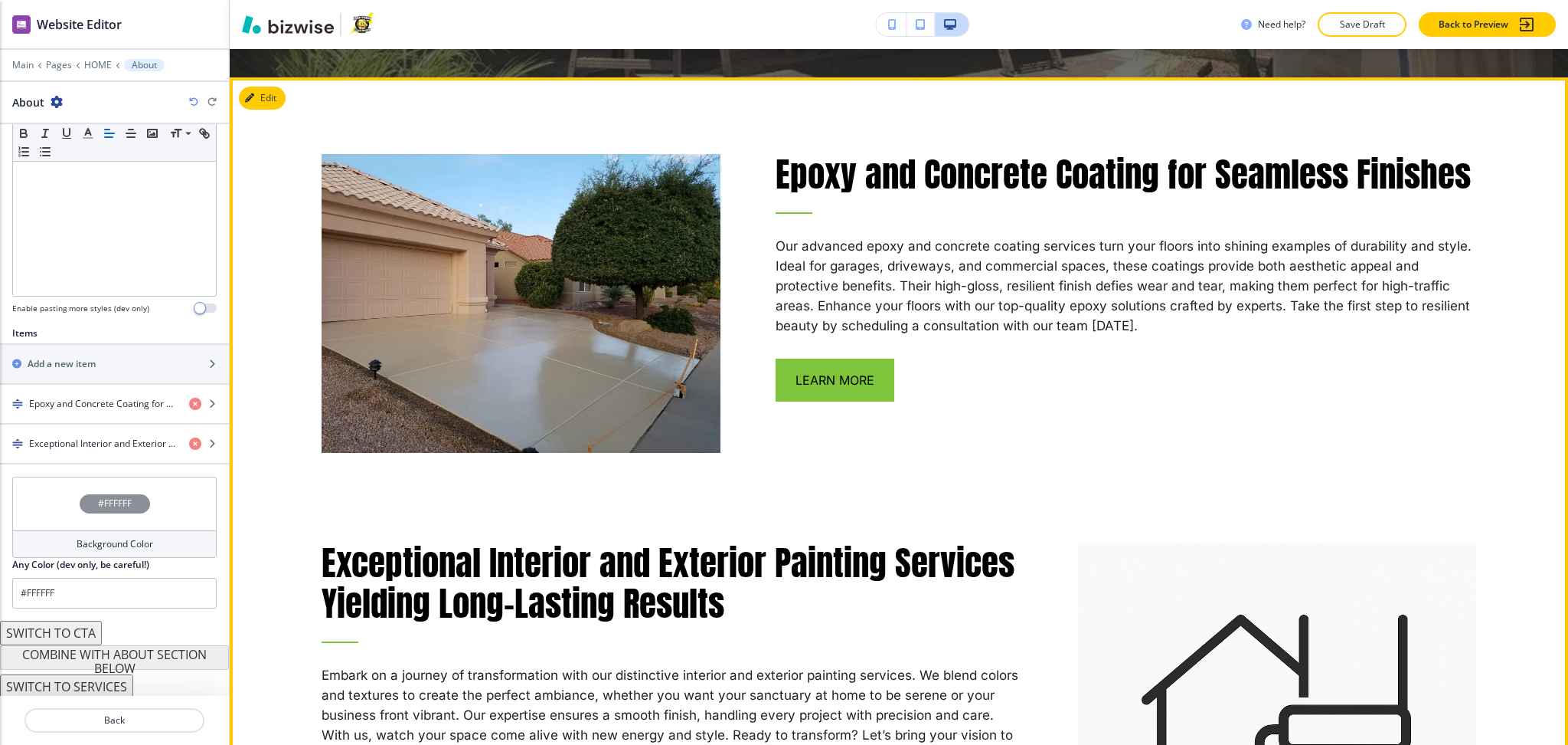
scroll to position [348, 0]
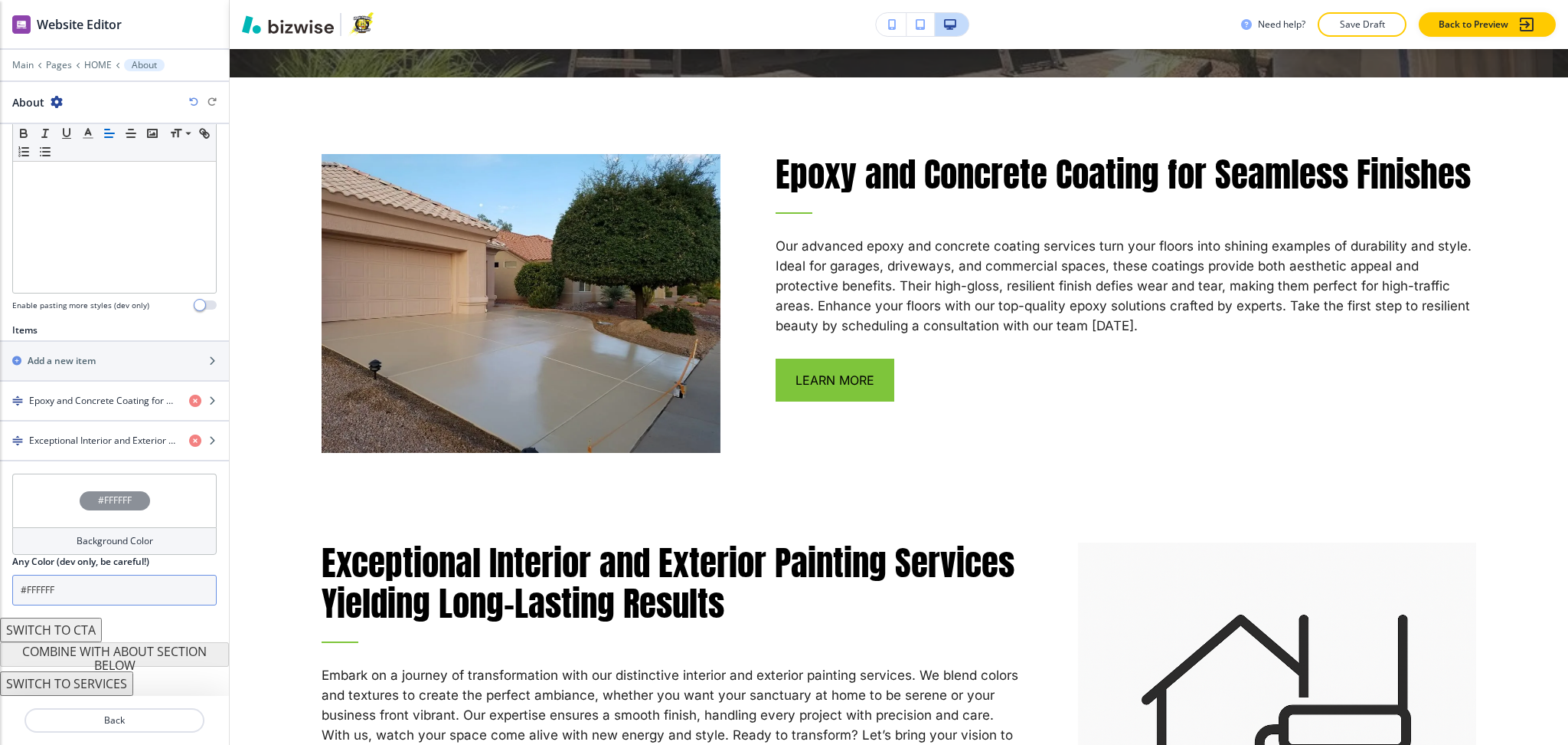
click at [102, 588] on input "#FFFFFF" at bounding box center [115, 590] width 205 height 31
paste input "f3f3f3"
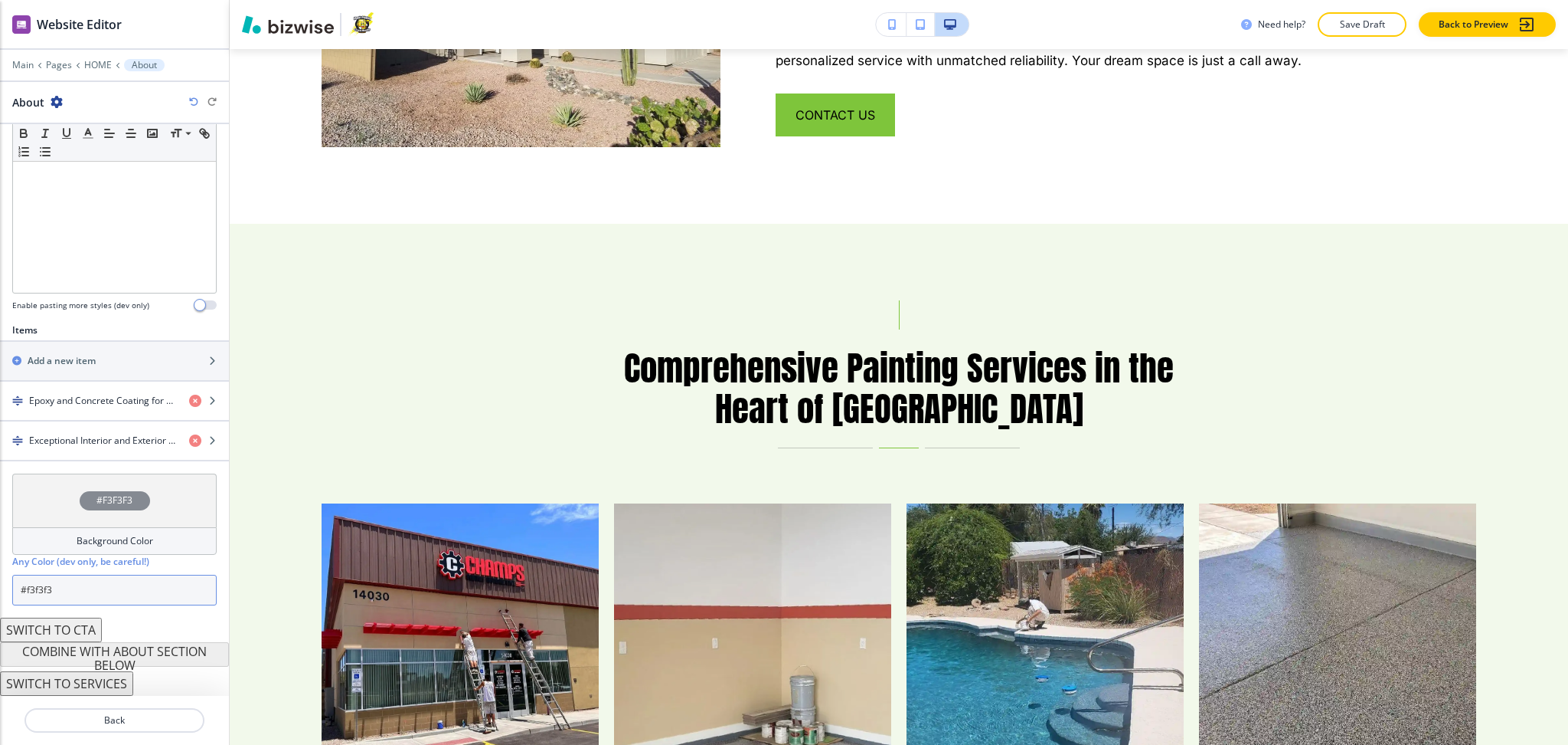
scroll to position [2014, 0]
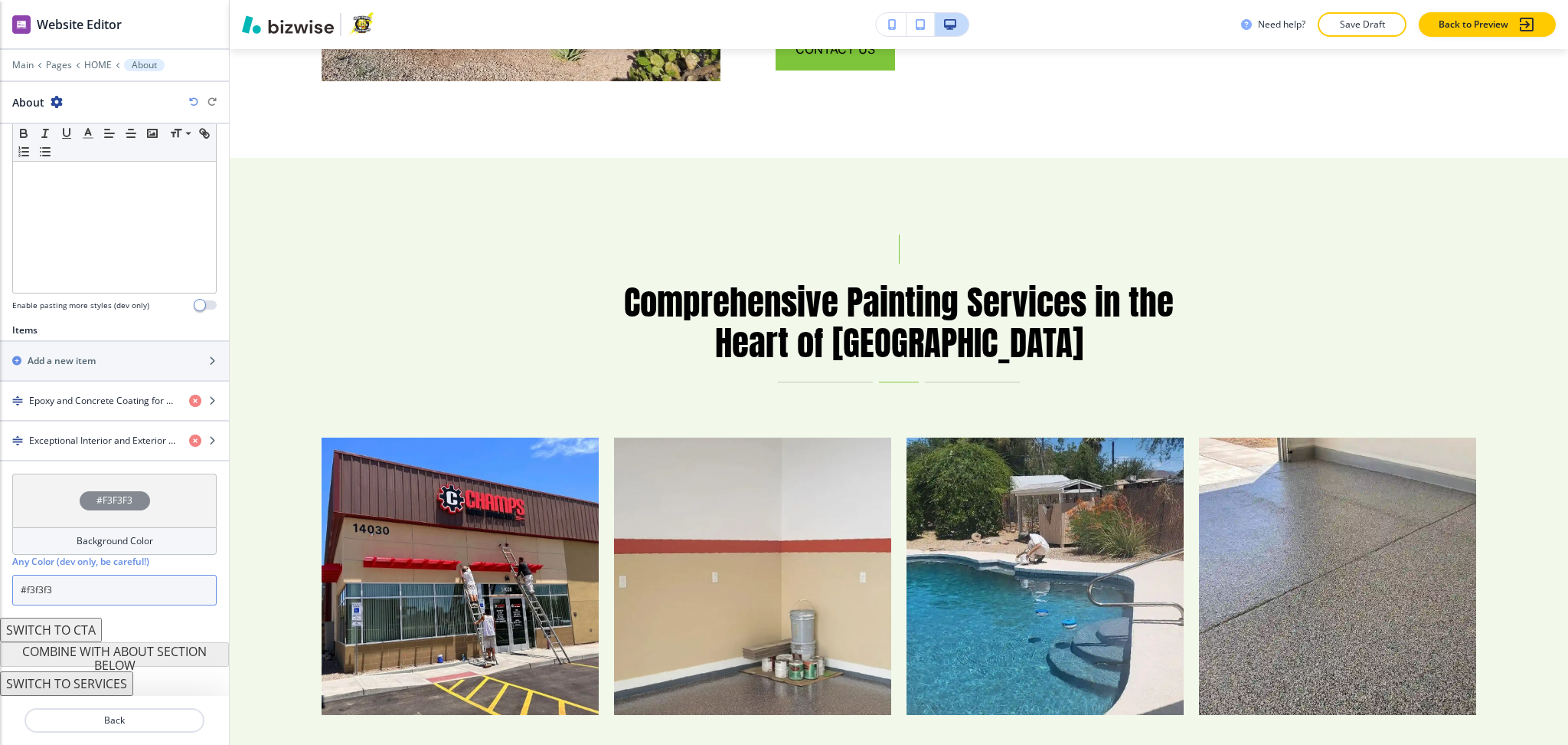
type input "#f3f3f3"
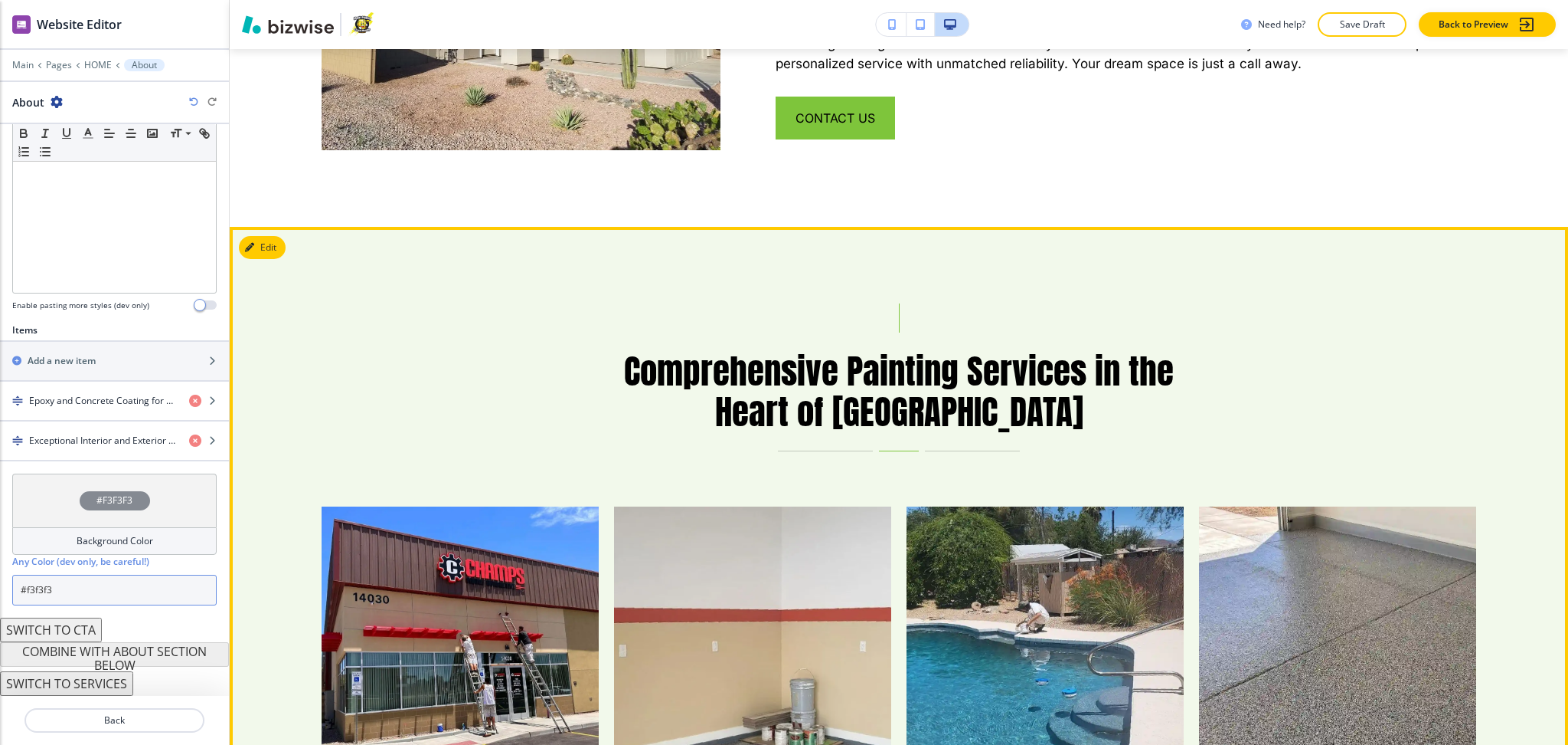
scroll to position [1946, 0]
click at [275, 235] on button "Edit This Section" at bounding box center [290, 246] width 103 height 23
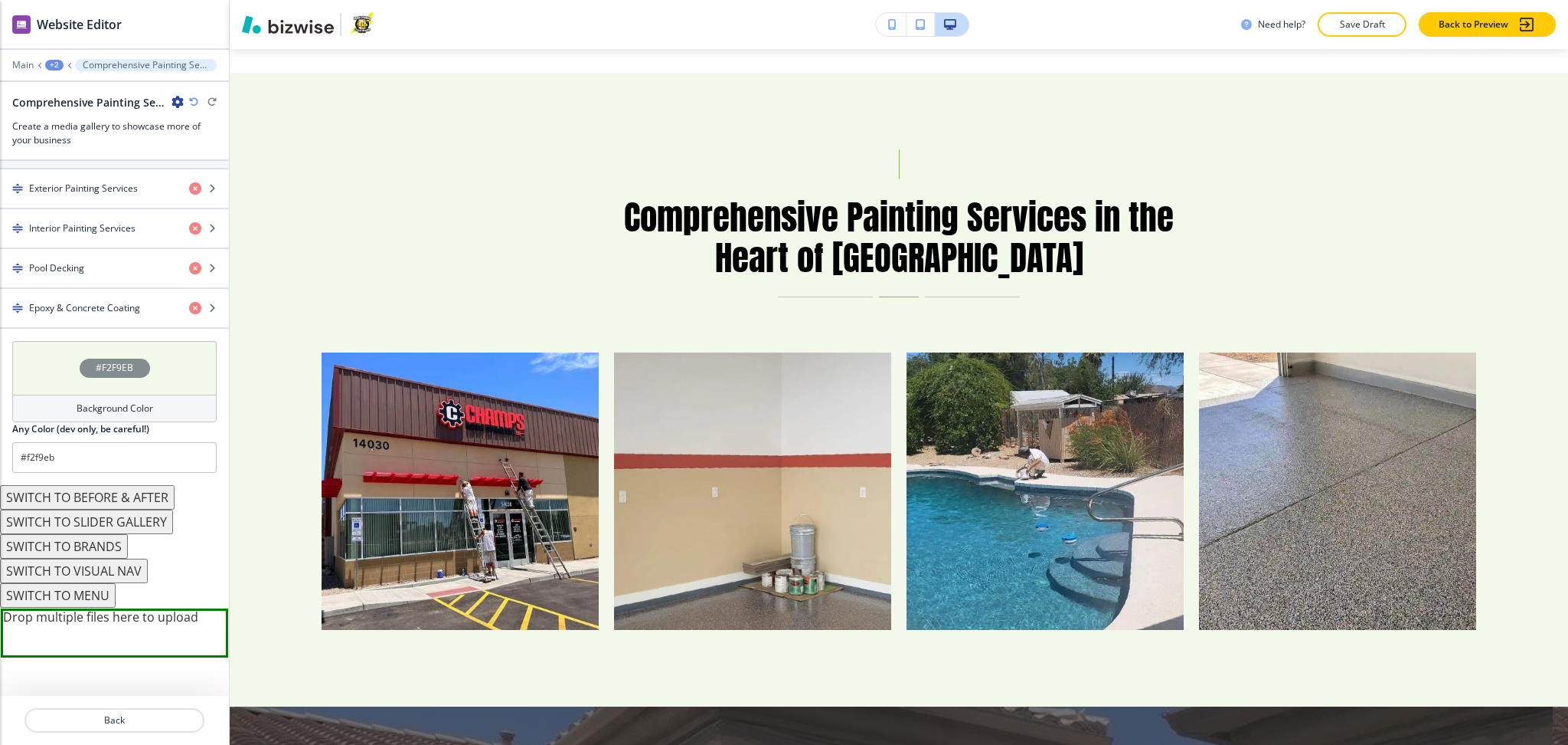
scroll to position [612, 0]
click at [98, 410] on h4 "Background Color" at bounding box center [115, 408] width 77 height 14
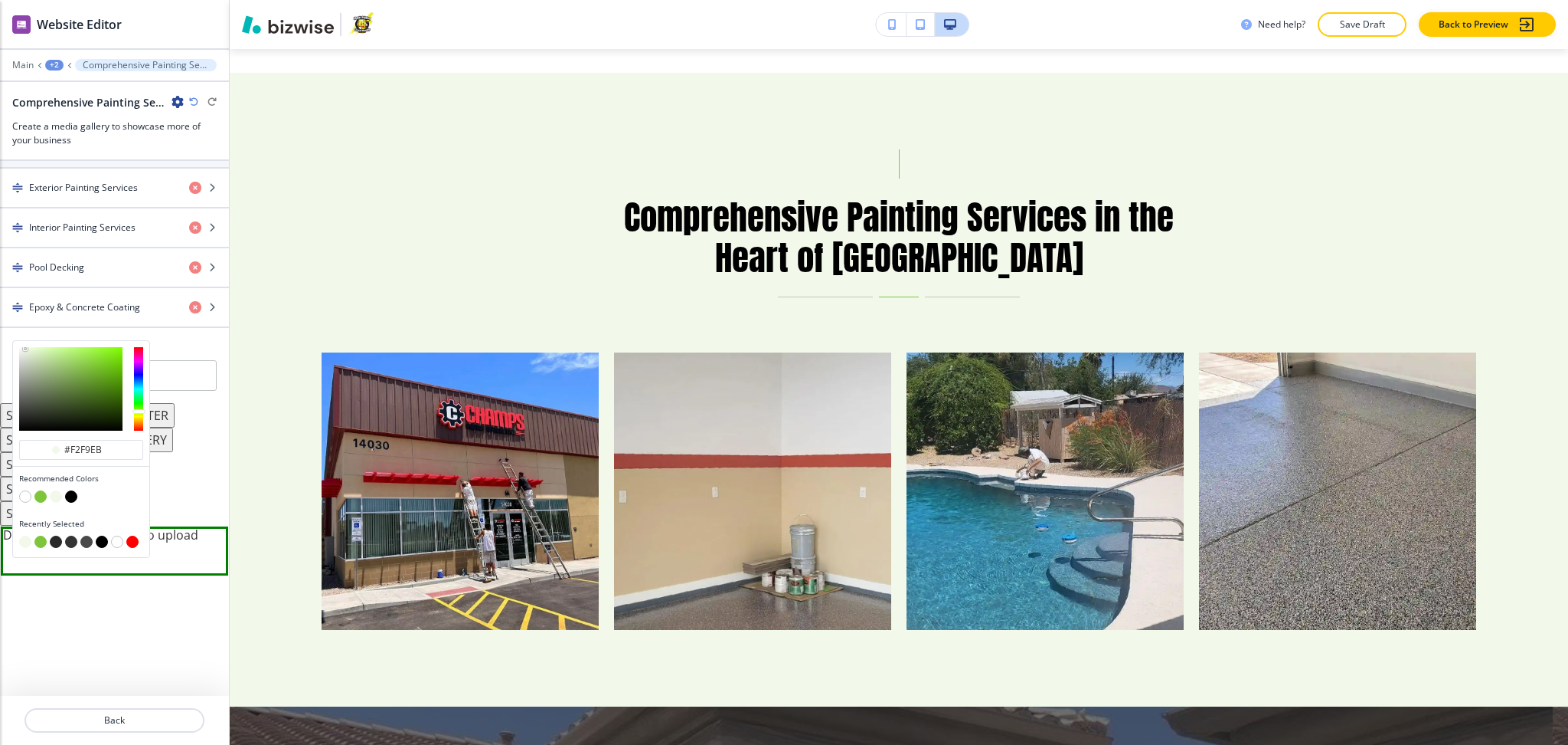
click at [36, 494] on button "button" at bounding box center [40, 496] width 12 height 12
type input "#7ec53b"
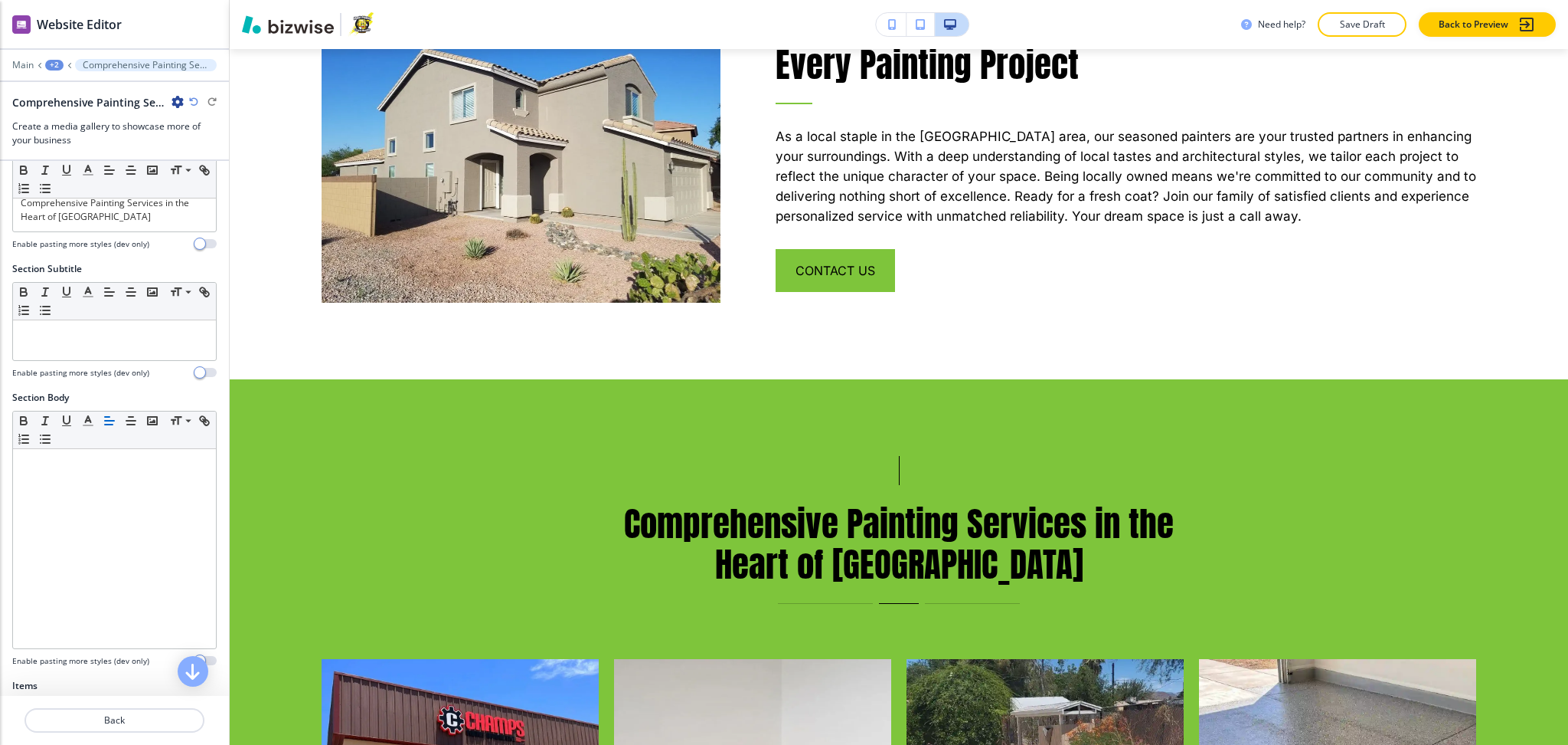
scroll to position [0, 0]
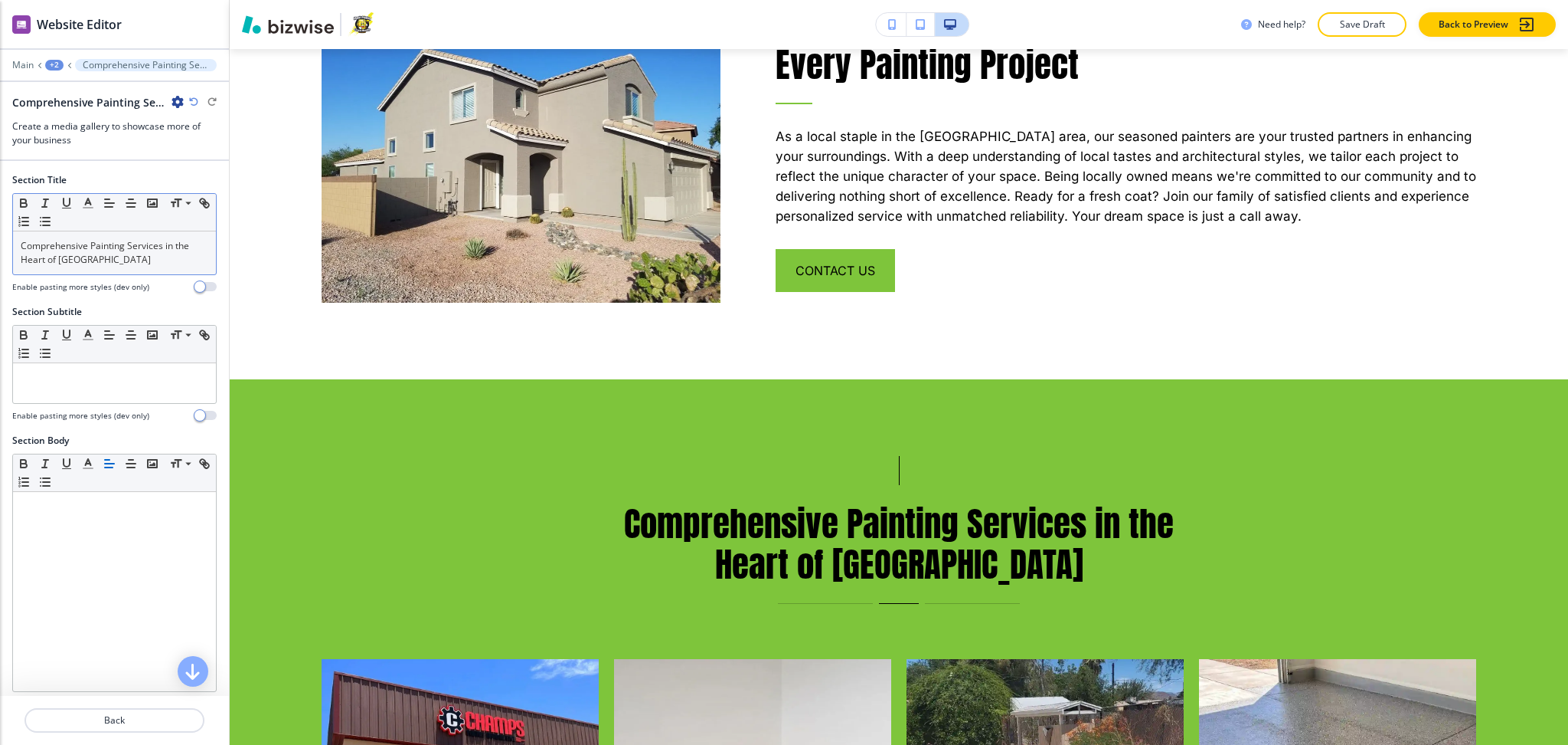
click at [104, 256] on p "Comprehensive Painting Services in the Heart of [GEOGRAPHIC_DATA]" at bounding box center [115, 252] width 188 height 27
click at [85, 208] on line "button" at bounding box center [88, 208] width 9 height 0
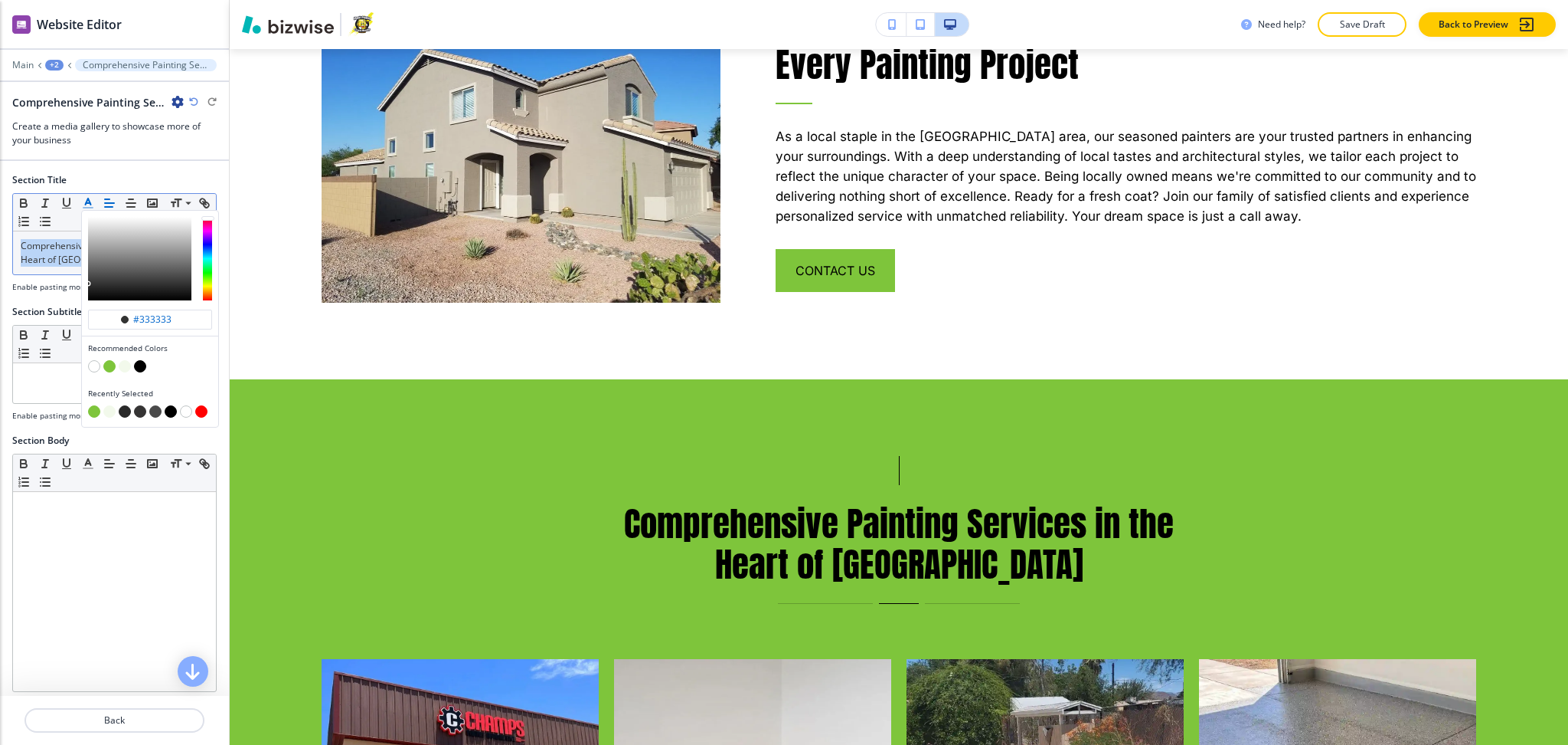
click at [97, 360] on div "button" at bounding box center [150, 367] width 124 height 15
click at [97, 361] on button "button" at bounding box center [94, 365] width 12 height 12
type input "#ffffff"
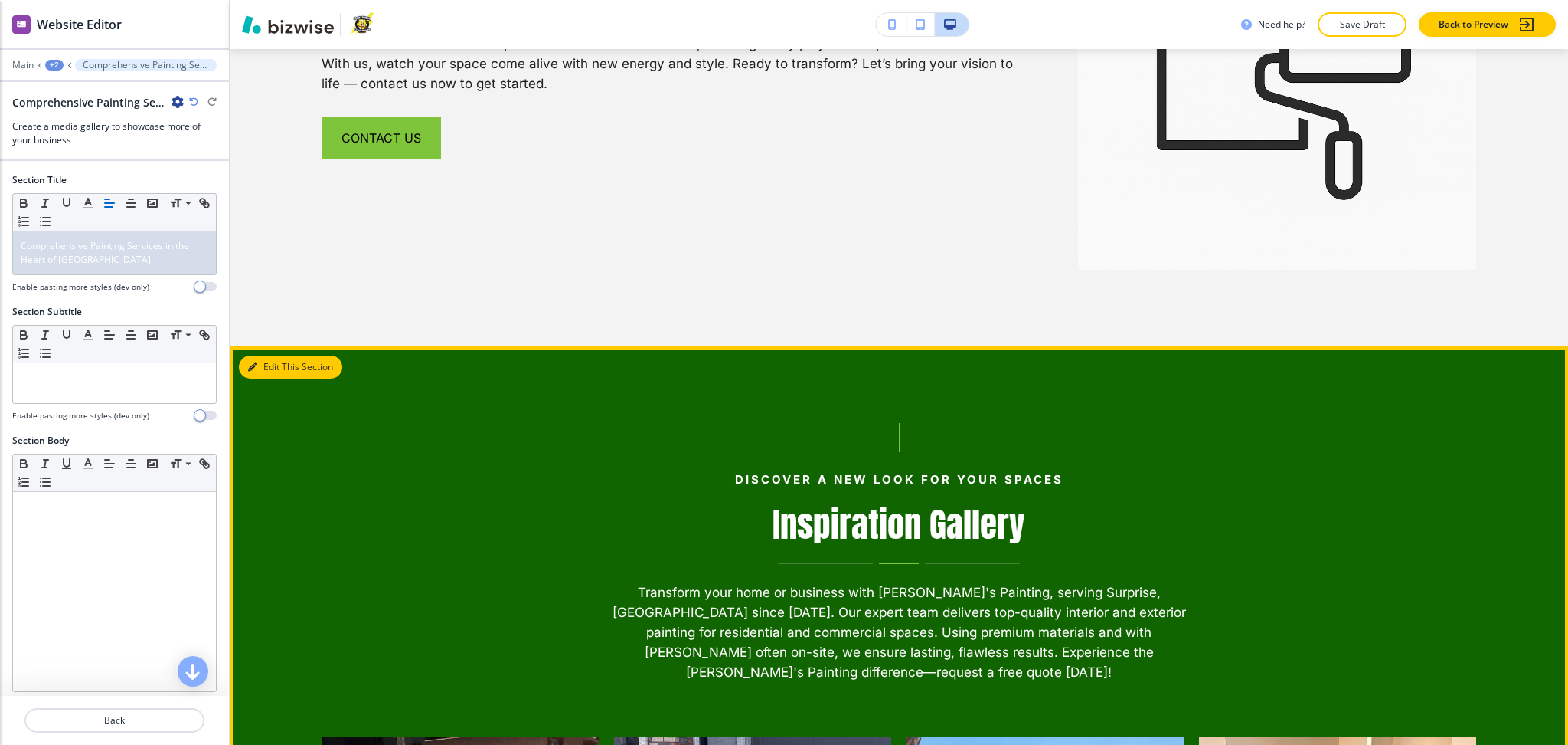
click at [277, 355] on button "Edit This Section" at bounding box center [290, 366] width 103 height 23
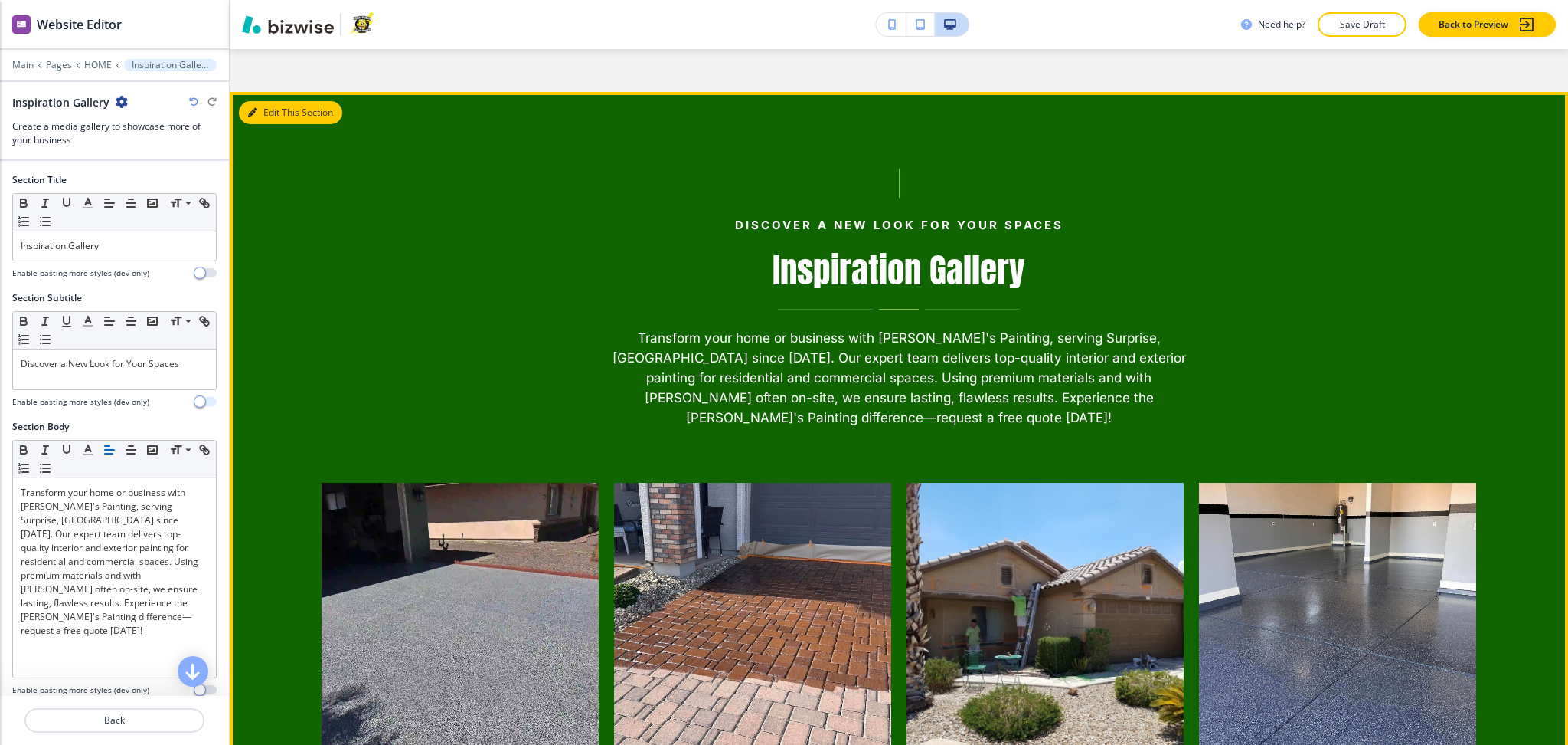
scroll to position [4249, 0]
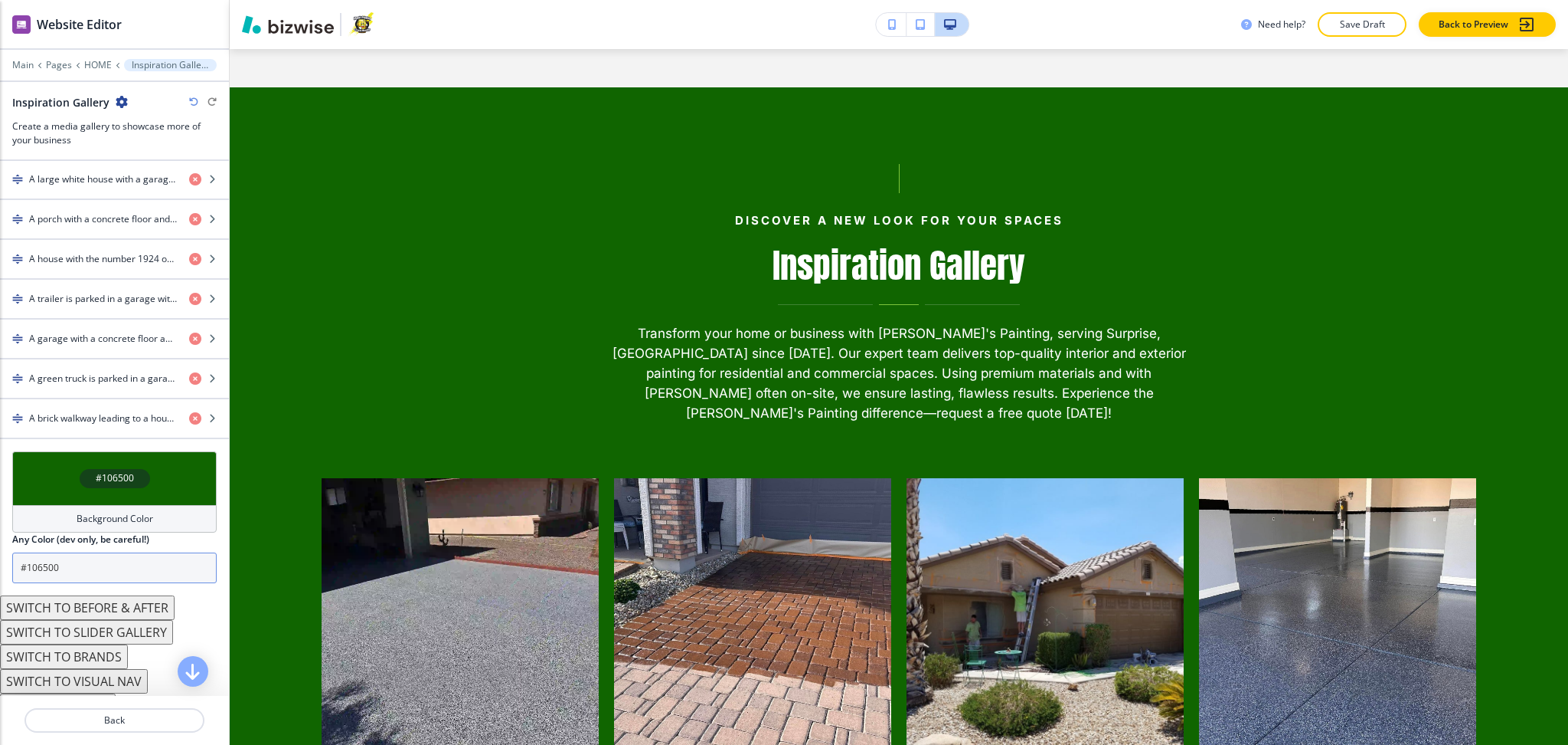
click at [78, 567] on input "#106500" at bounding box center [115, 567] width 205 height 31
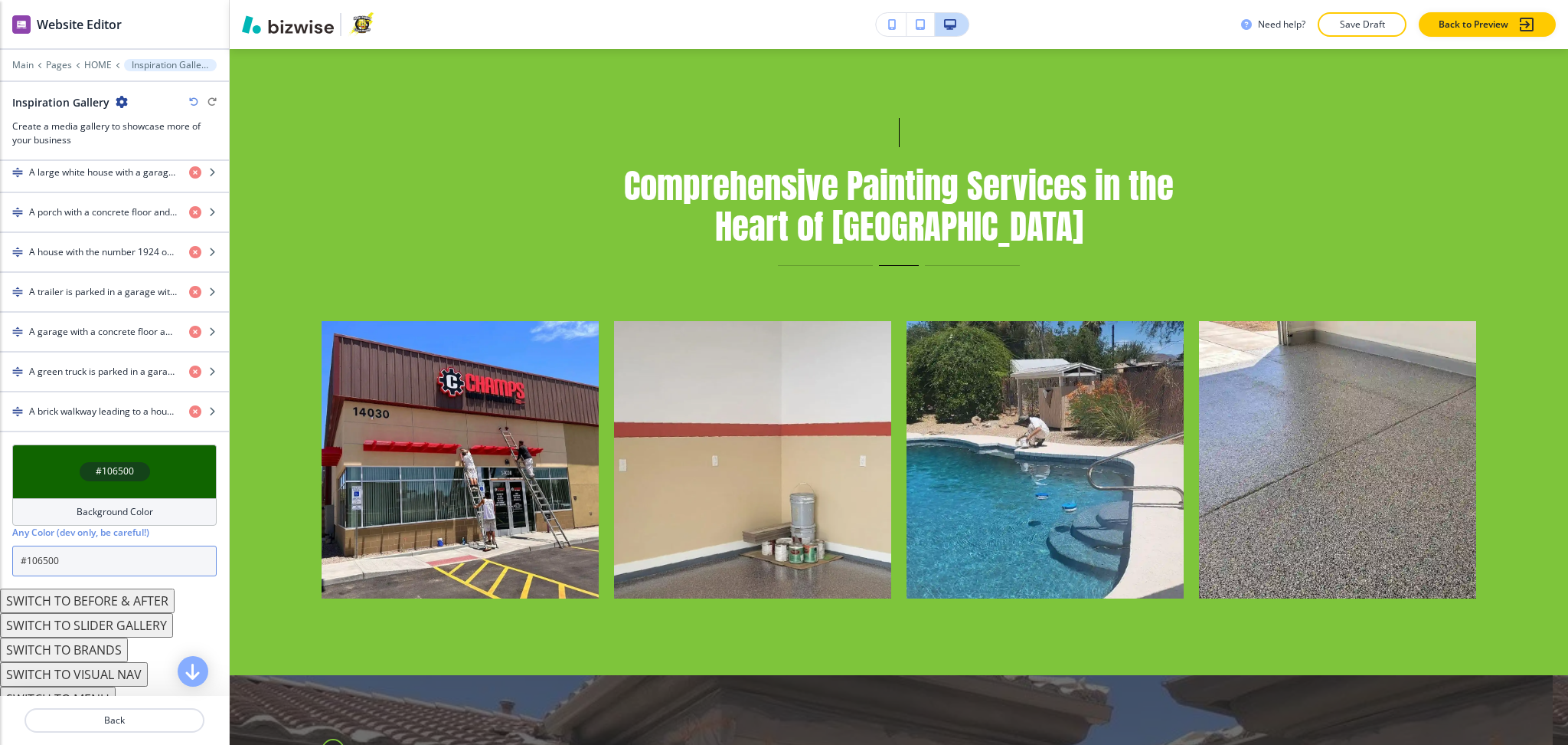
scroll to position [2065, 0]
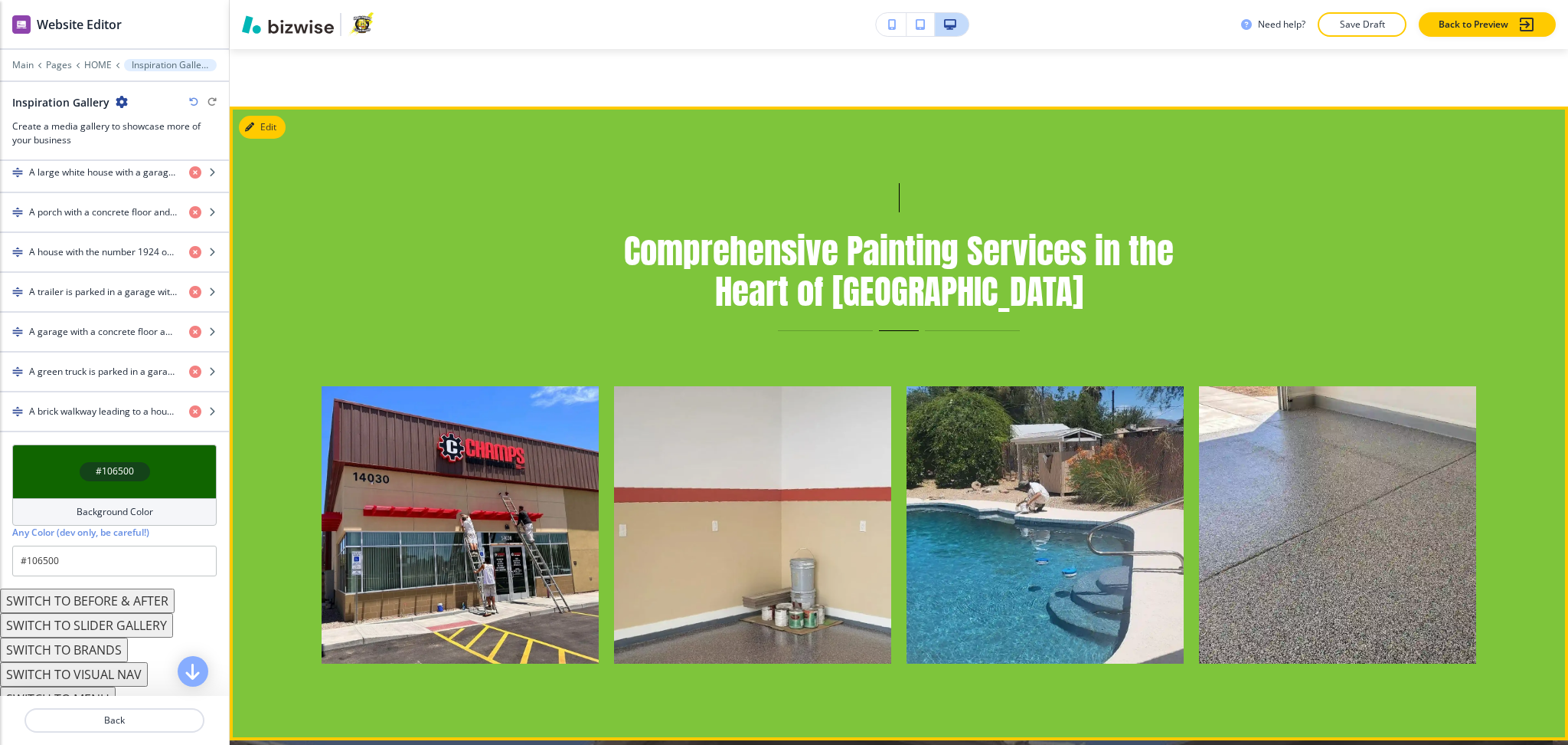
click at [269, 116] on button "Edit" at bounding box center [262, 127] width 47 height 23
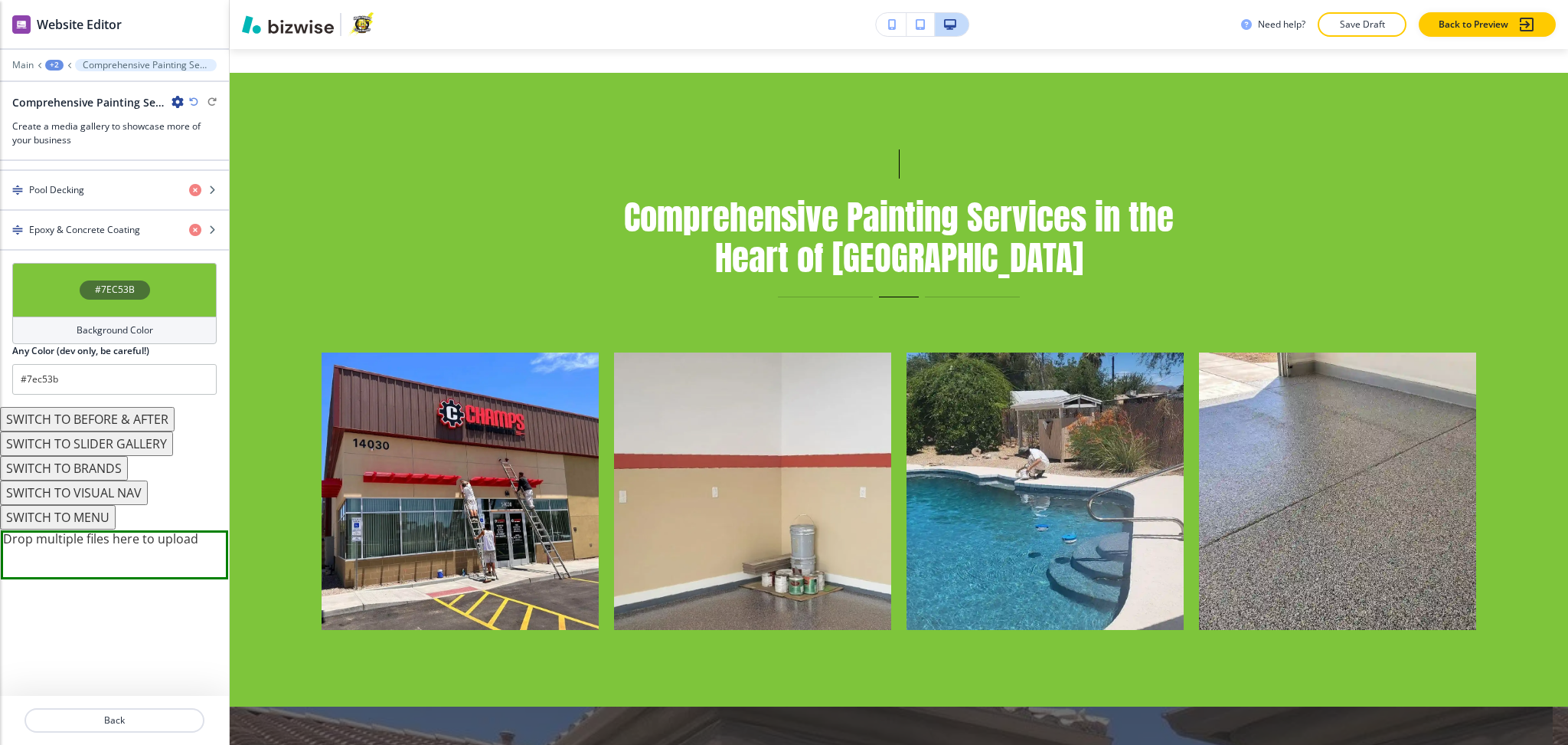
scroll to position [696, 0]
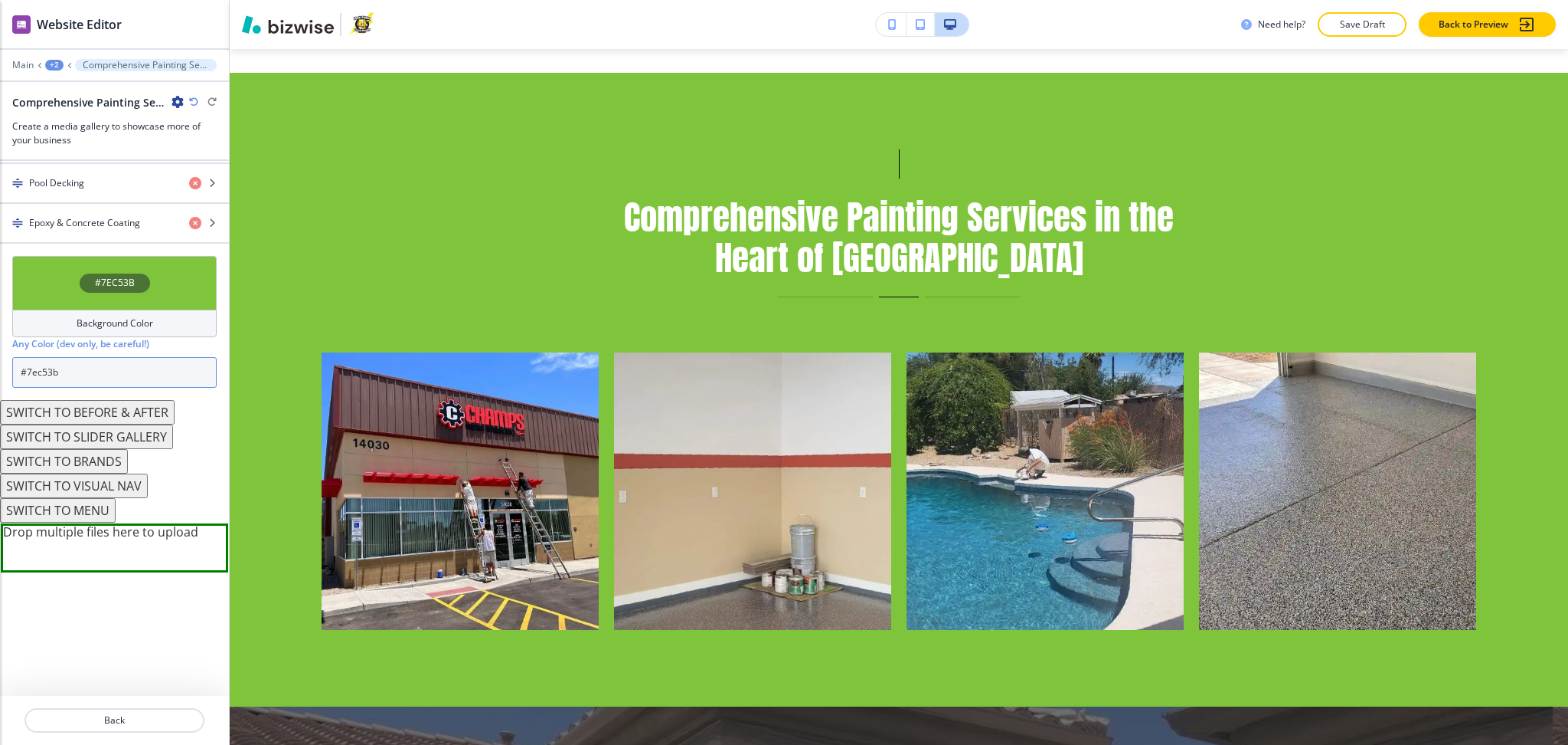
click at [54, 363] on input "#7ec53b" at bounding box center [115, 372] width 205 height 31
click at [69, 368] on input "#7ec53b" at bounding box center [115, 372] width 205 height 31
paste input "106500"
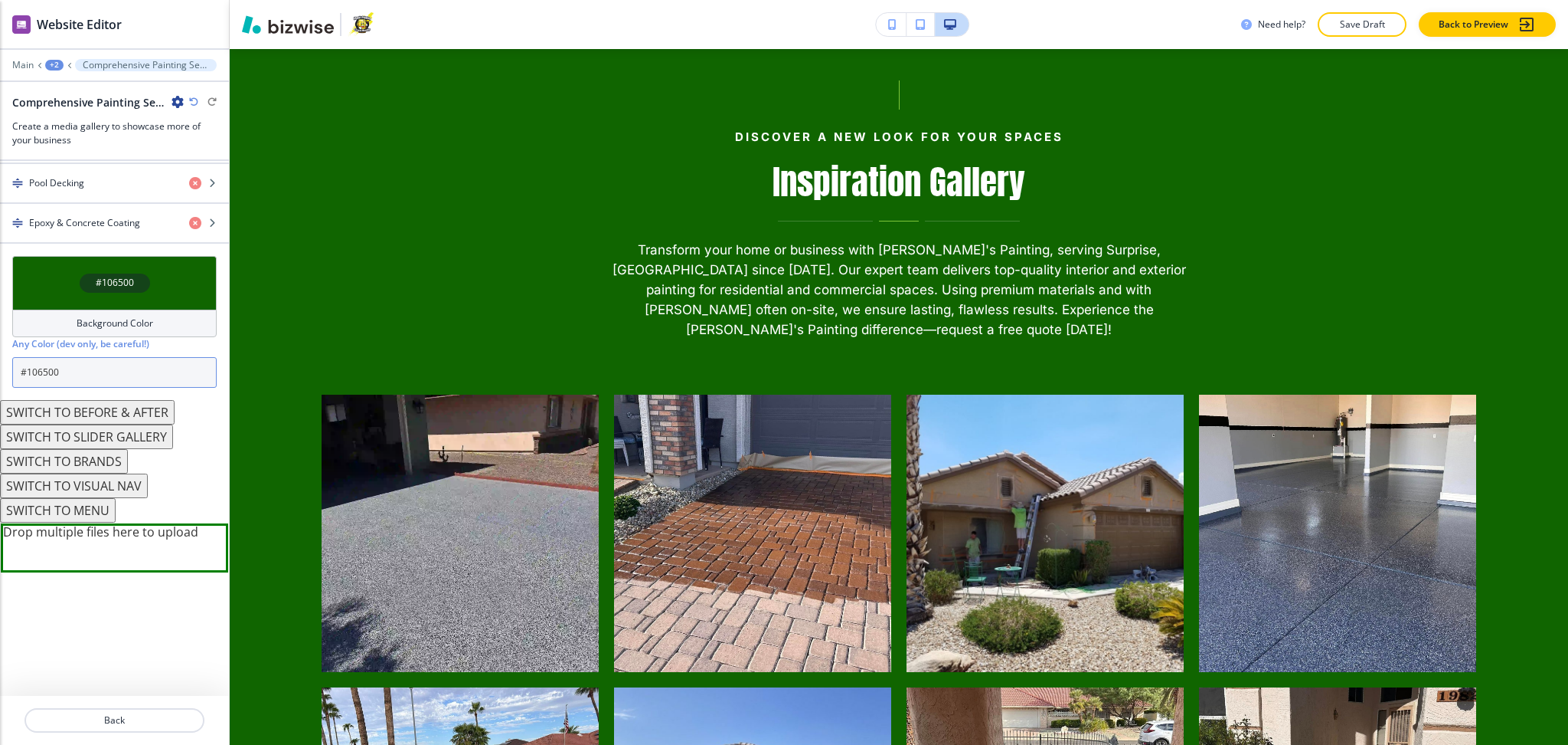
scroll to position [4218, 0]
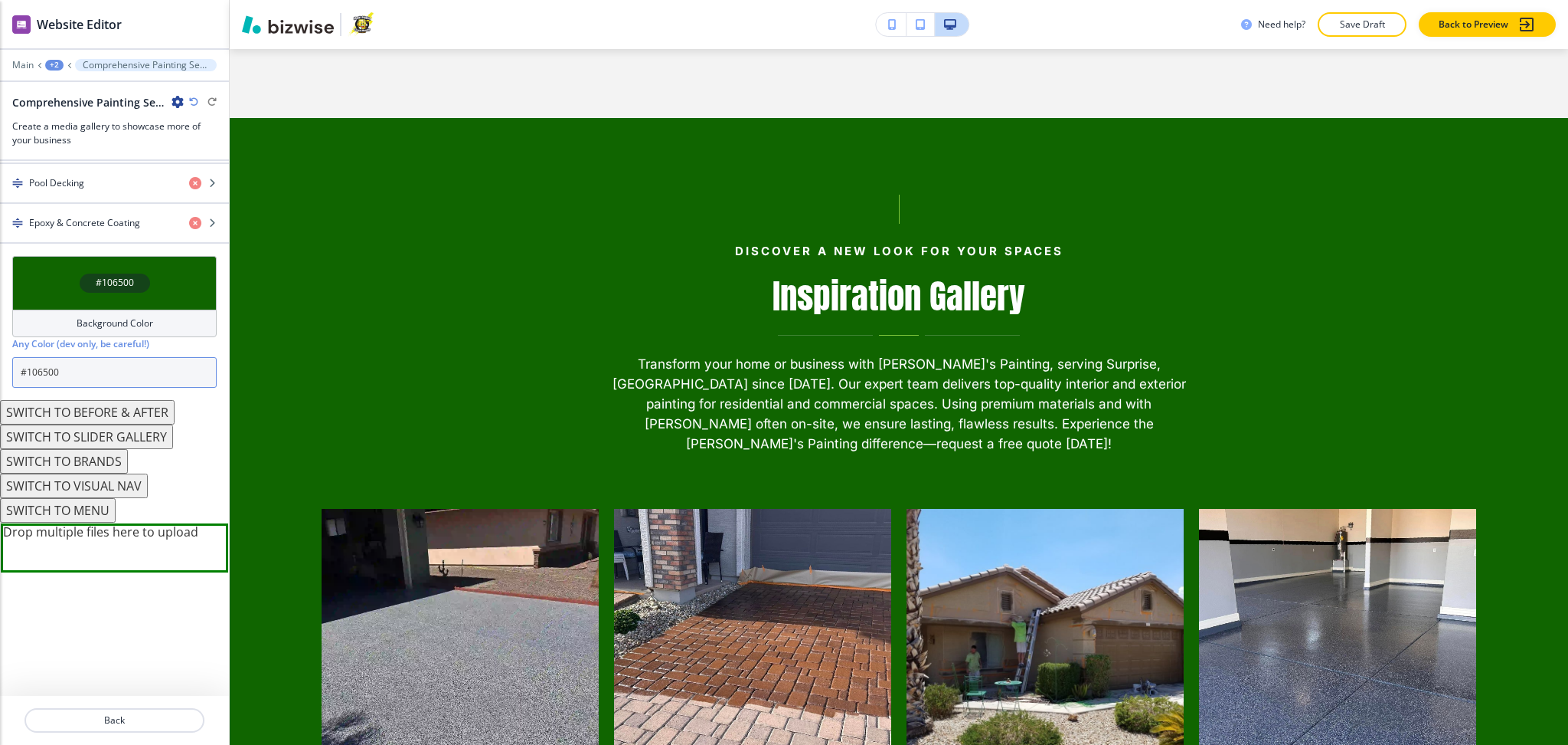
type input "#106500"
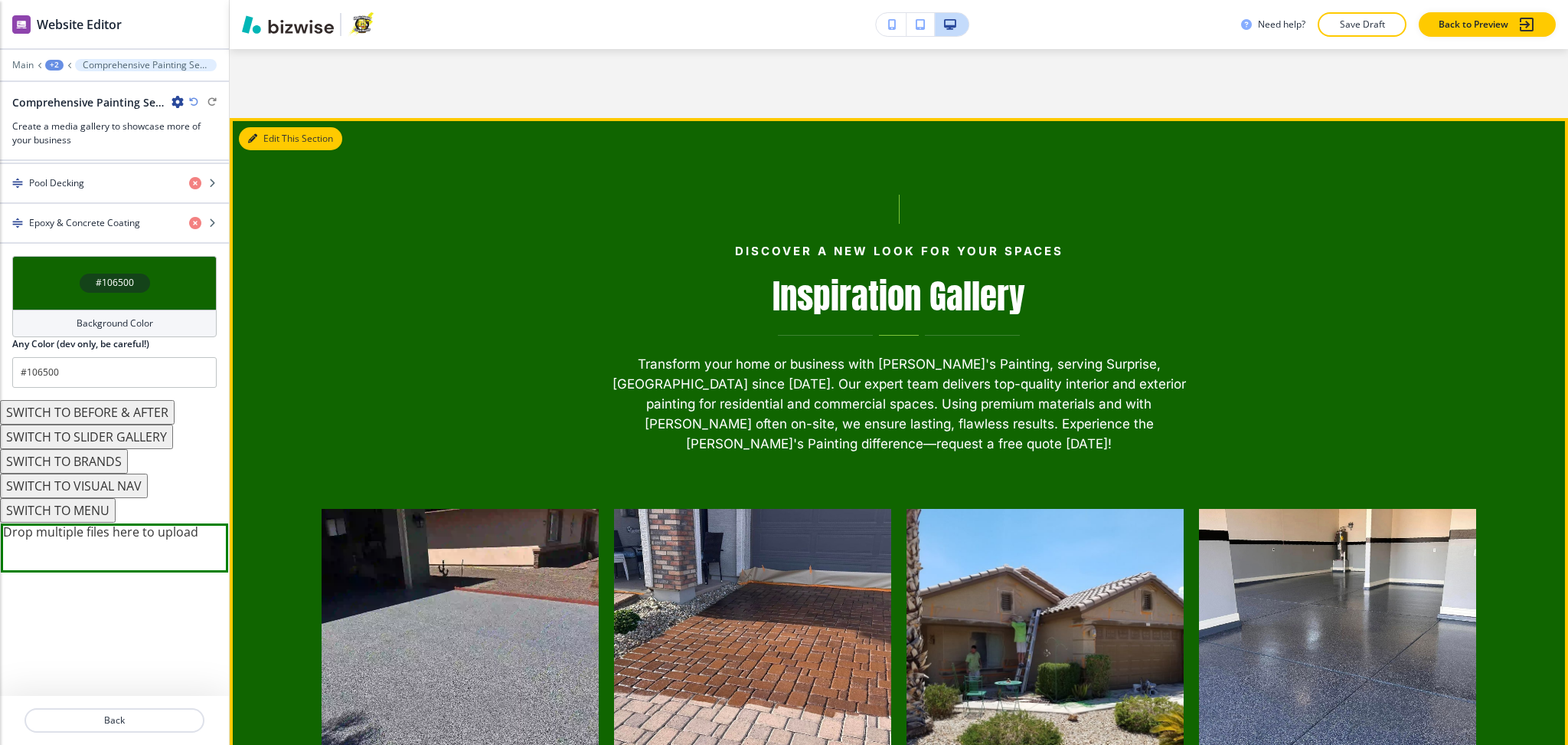
click at [275, 127] on button "Edit This Section" at bounding box center [290, 138] width 103 height 23
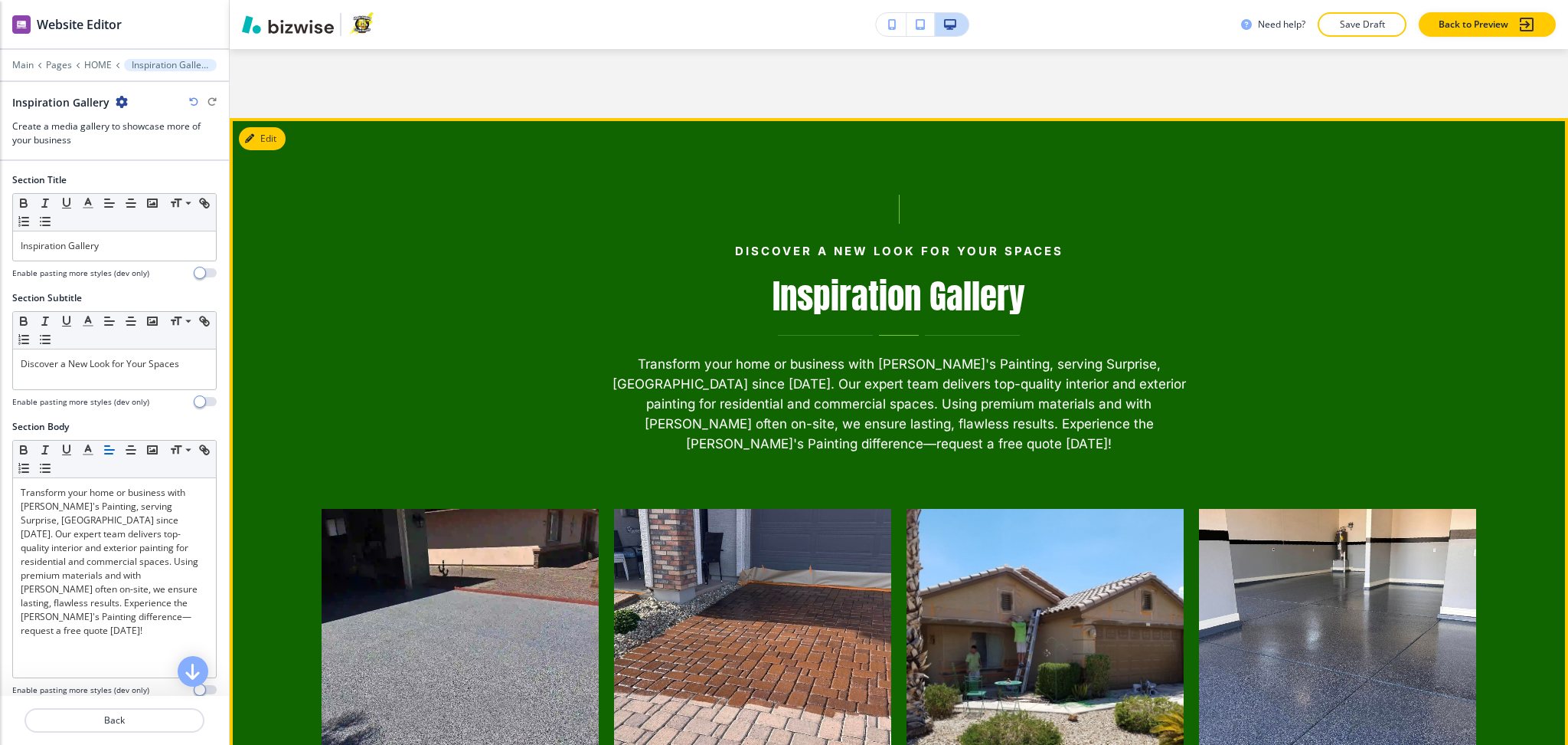
scroll to position [4249, 0]
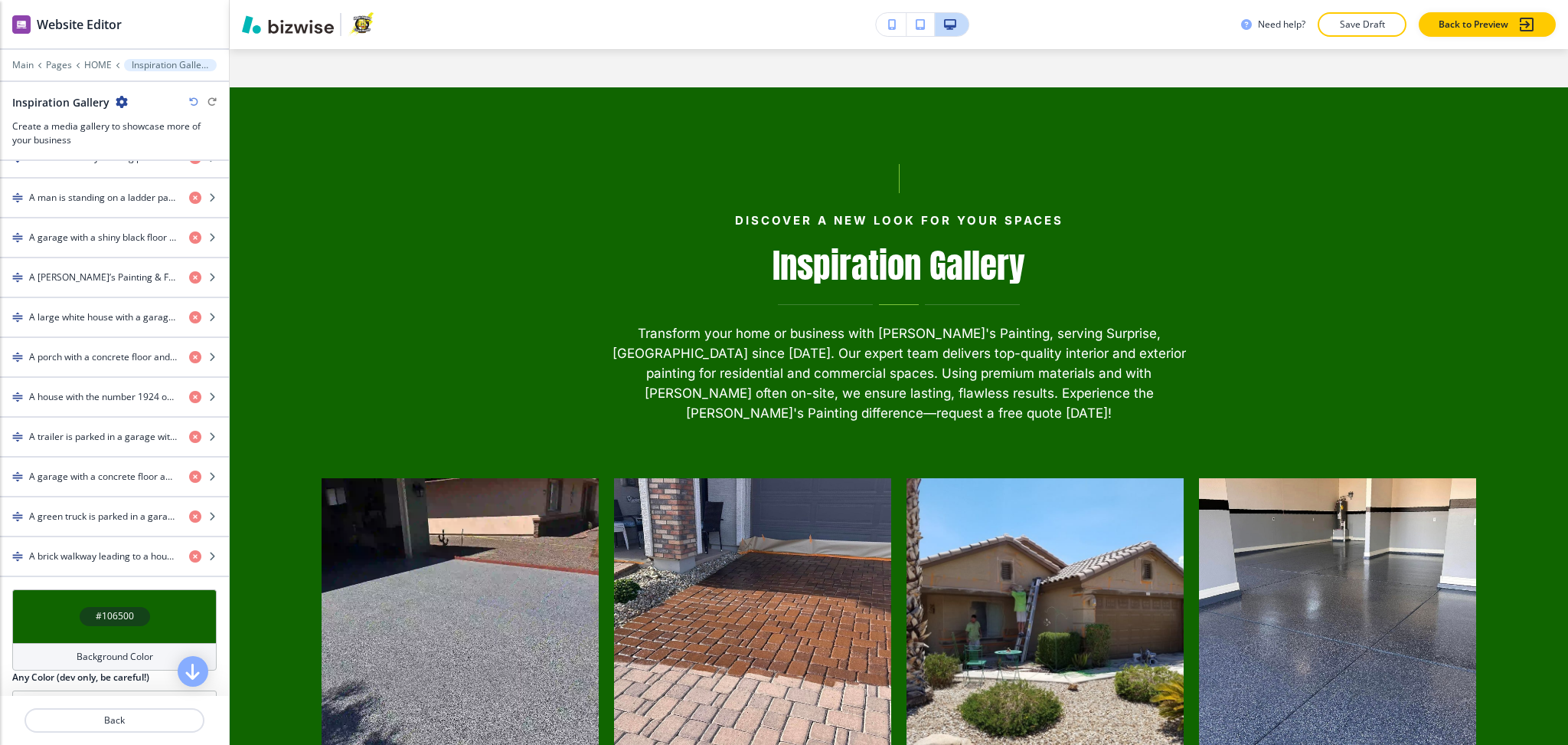
click at [113, 658] on h4 "Background Color" at bounding box center [115, 657] width 77 height 14
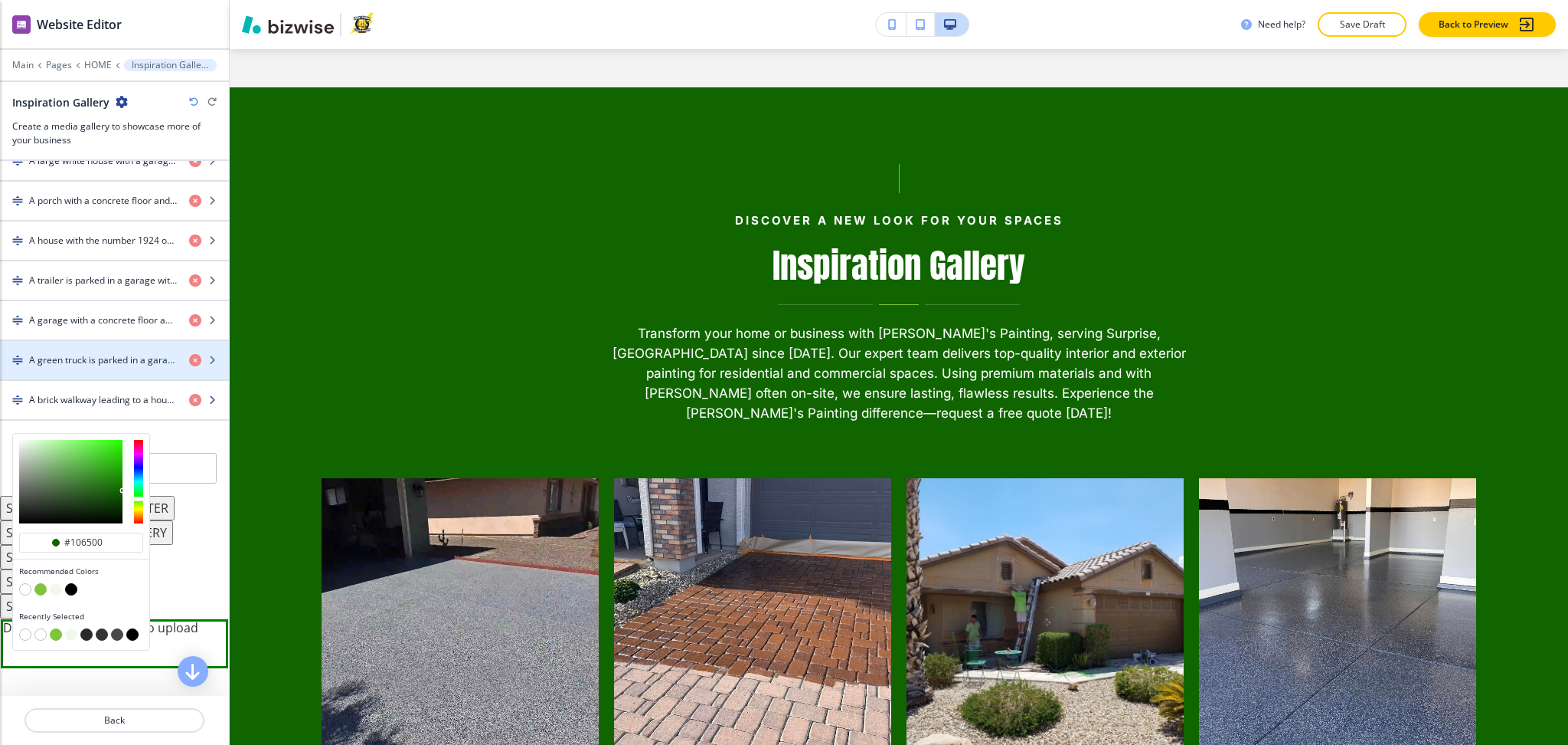
scroll to position [921, 0]
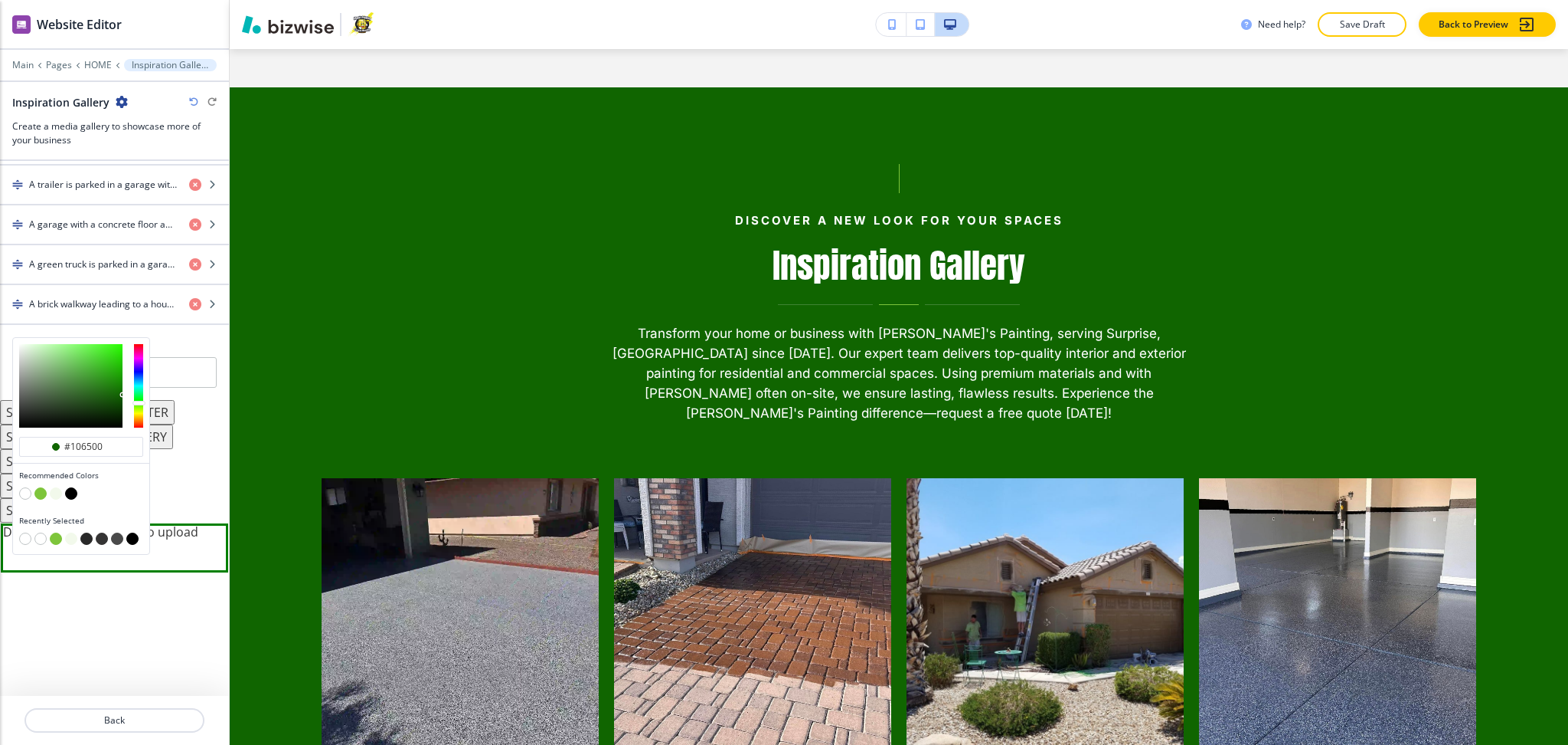
click at [55, 497] on button "button" at bounding box center [55, 493] width 12 height 12
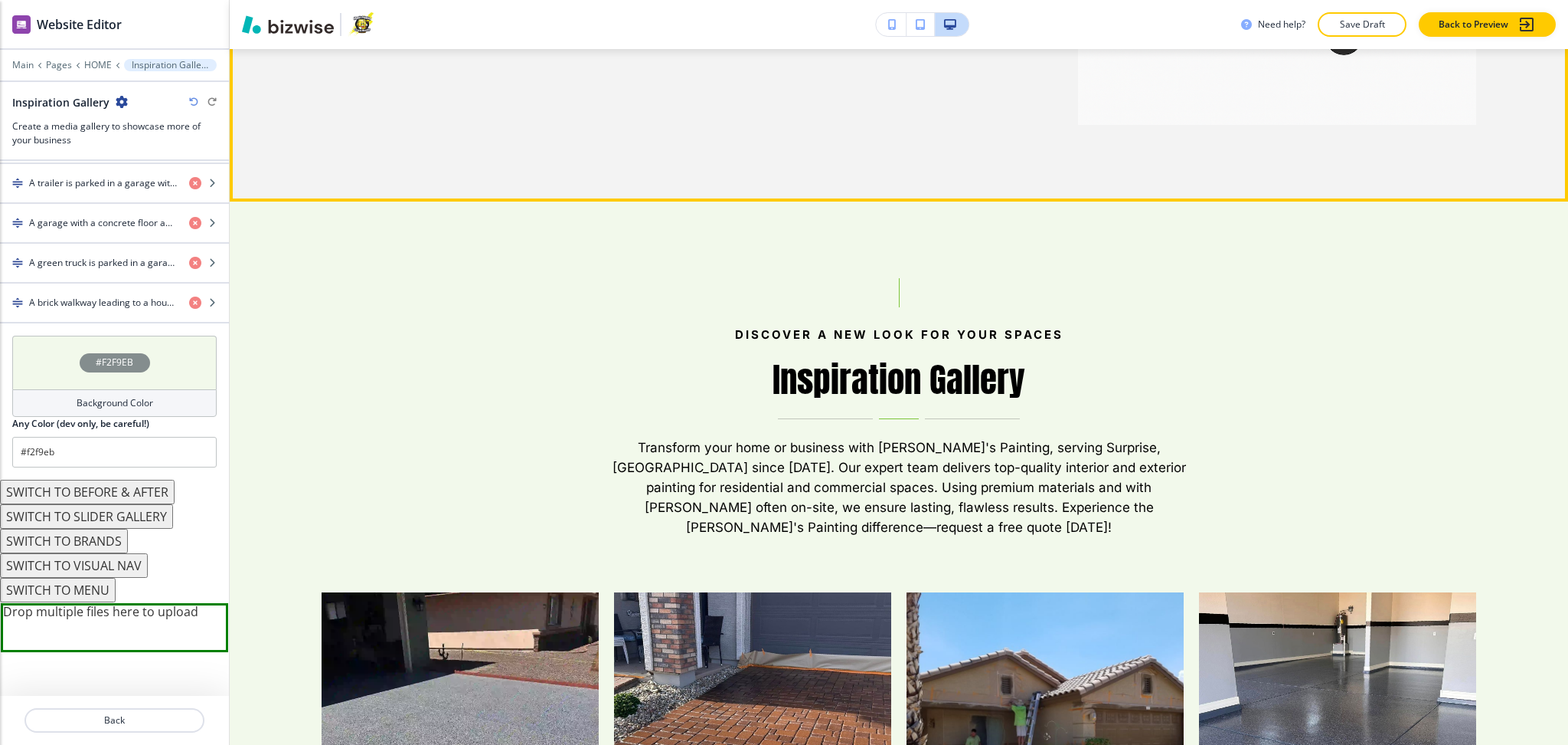
scroll to position [4137, 0]
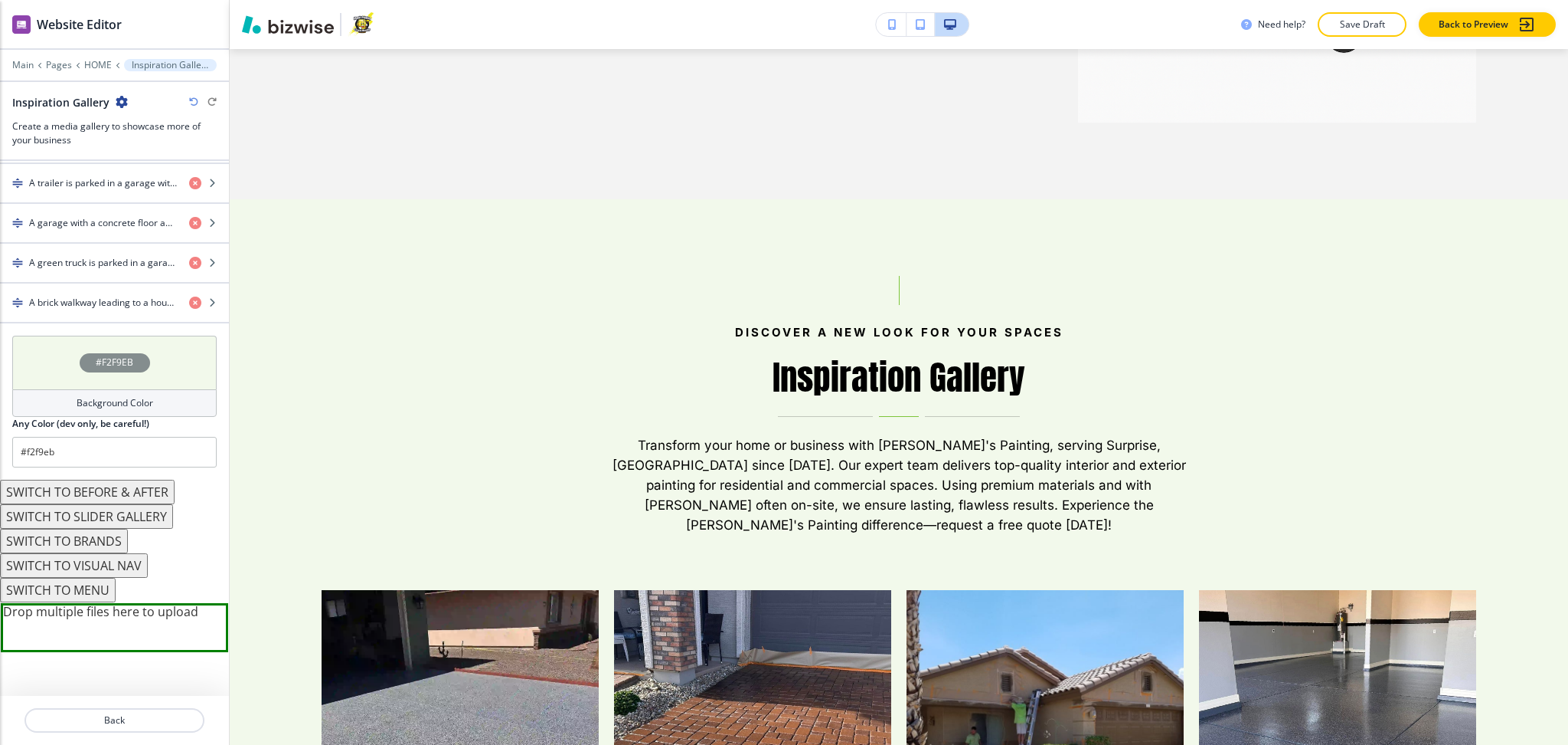
click at [162, 399] on div "Background Color" at bounding box center [115, 402] width 205 height 27
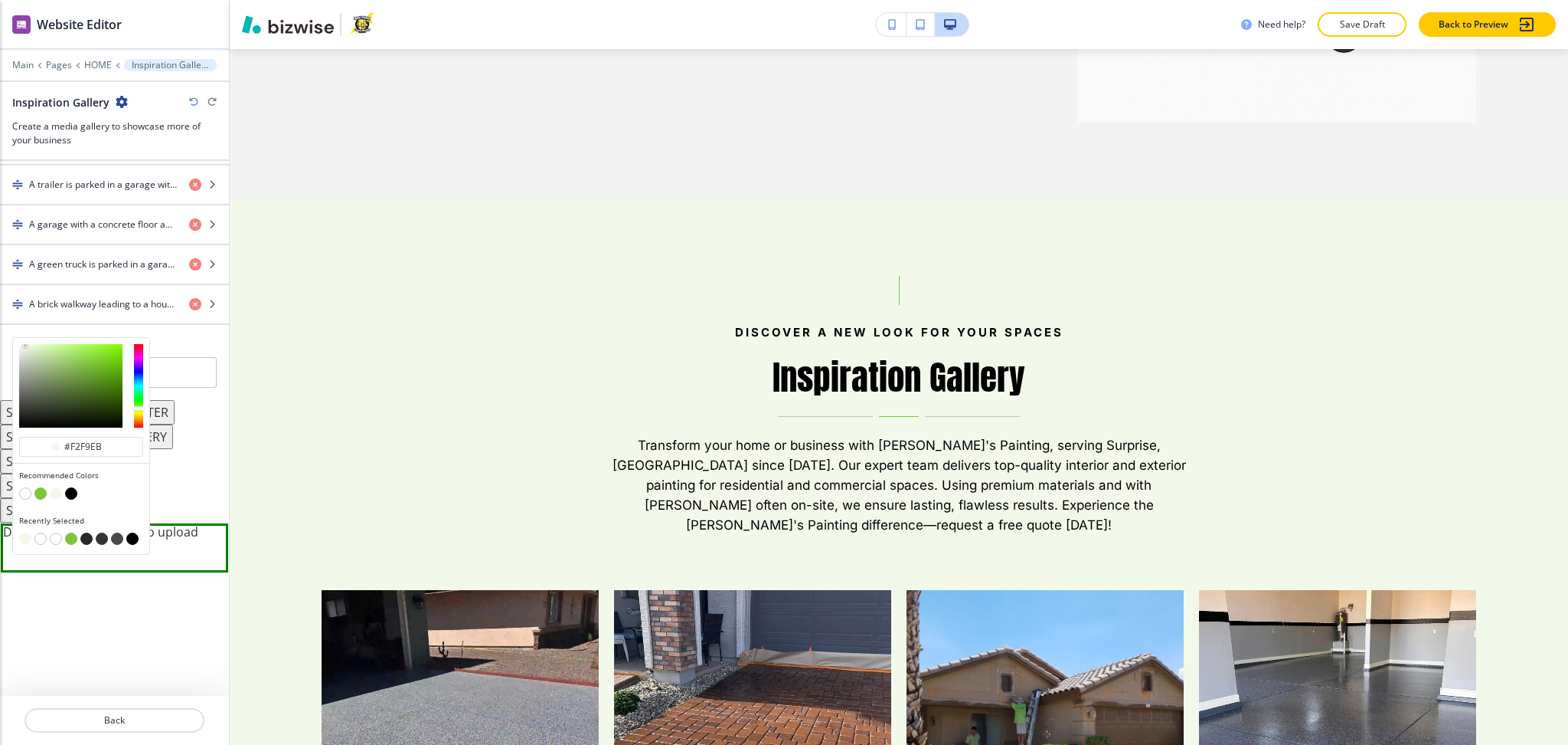
click at [27, 493] on button "button" at bounding box center [24, 493] width 12 height 12
type input "#FFFFFF"
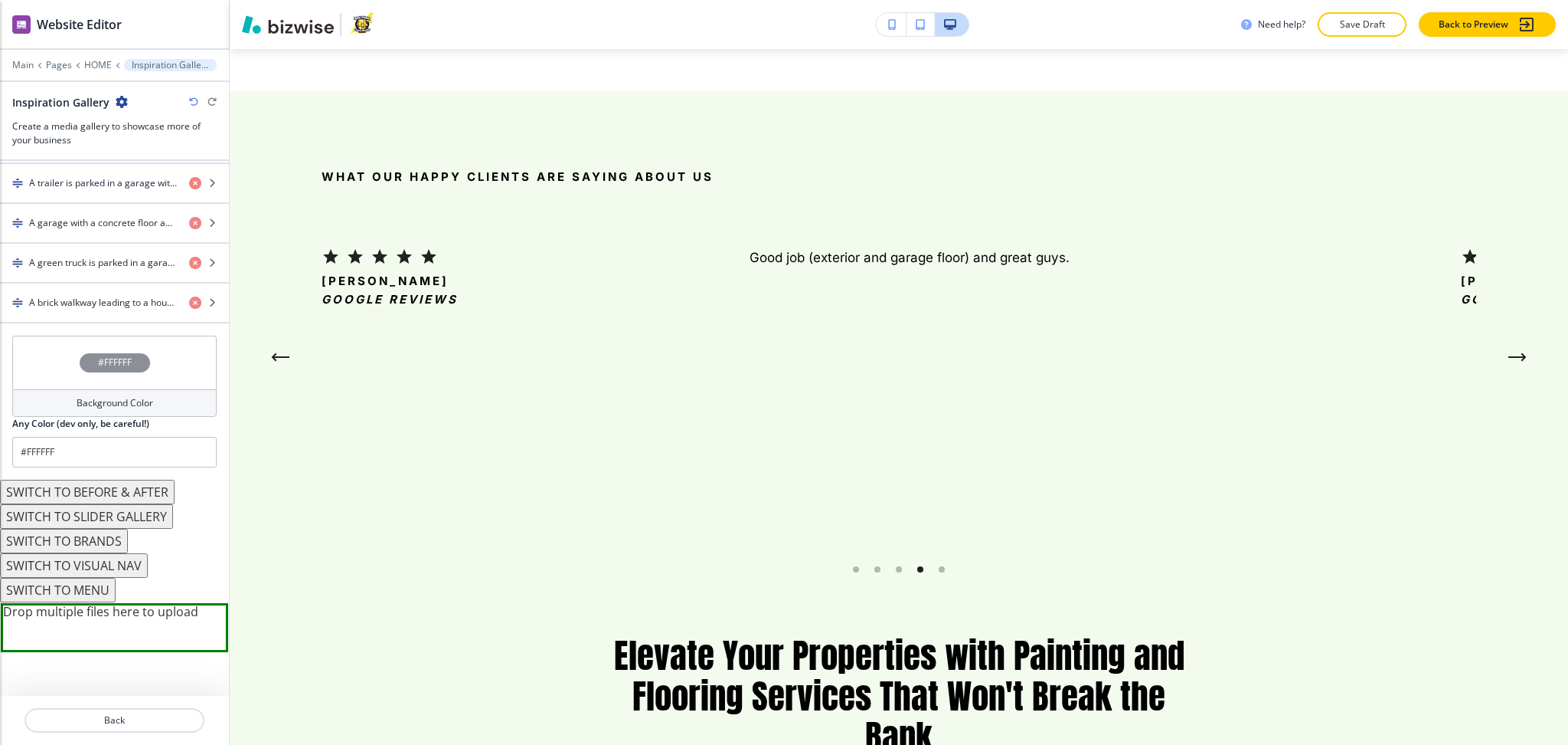
scroll to position [5378, 0]
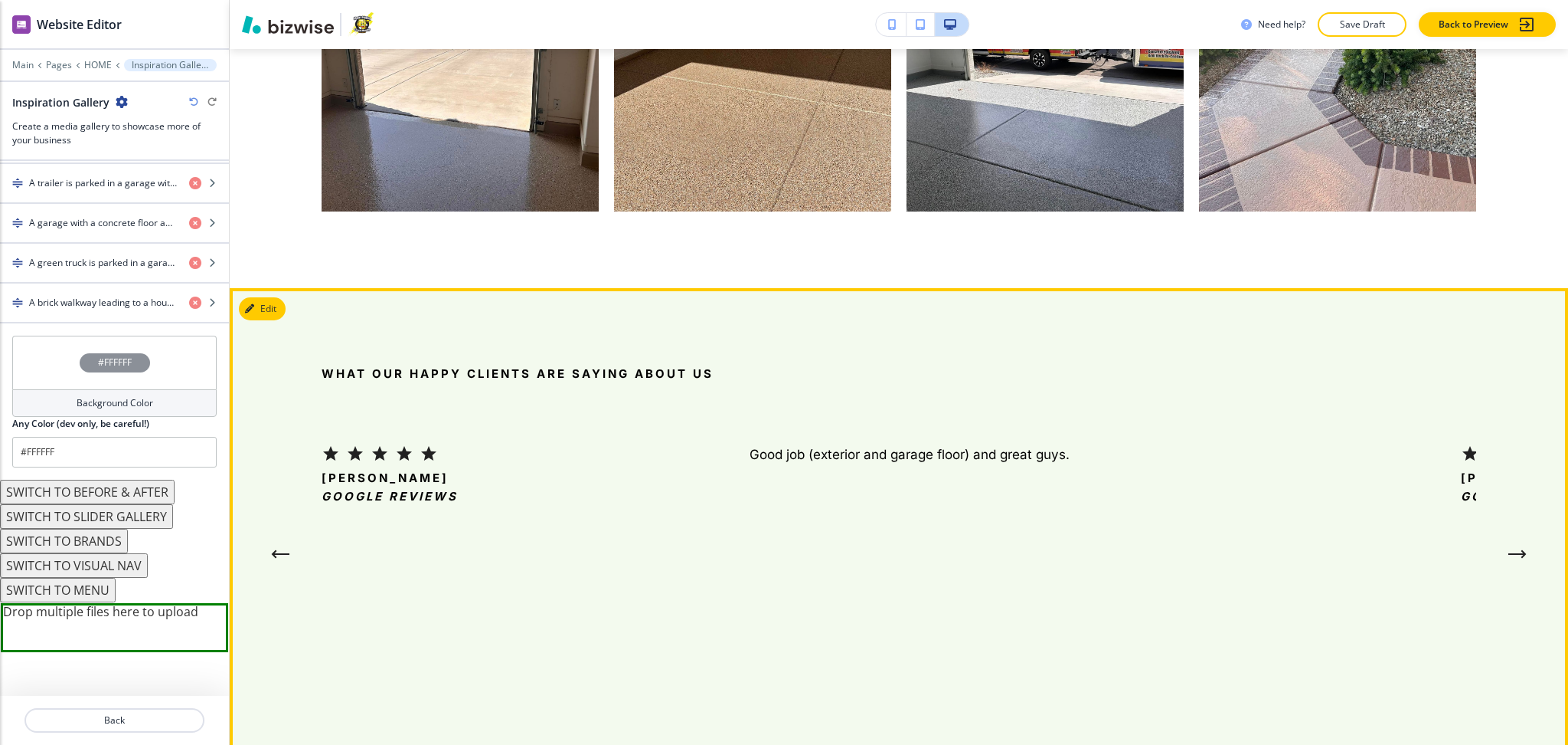
click at [257, 297] on button "Edit" at bounding box center [262, 308] width 47 height 23
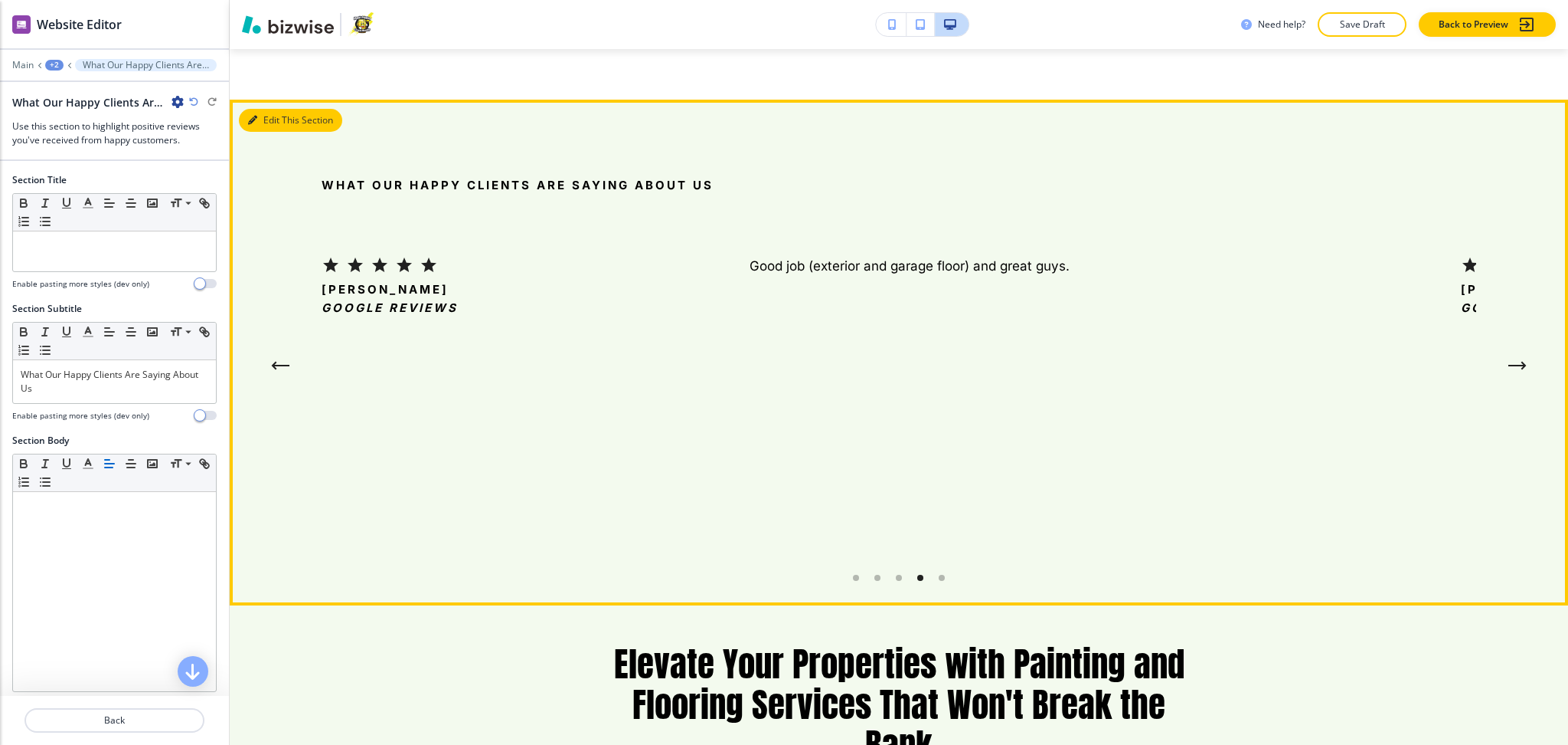
scroll to position [5568, 0]
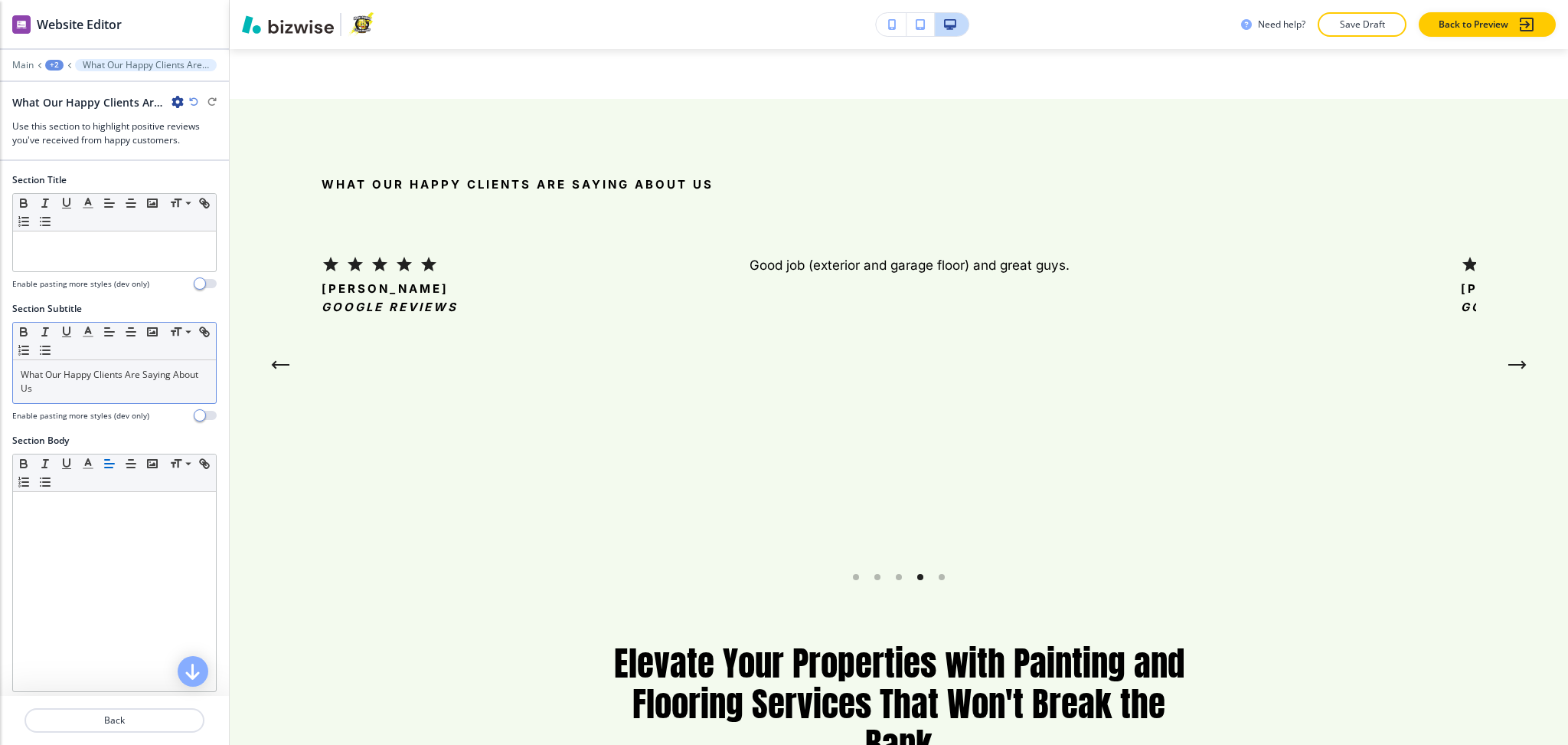
click at [123, 382] on p "What Our Happy Clients Are Saying About Us" at bounding box center [115, 381] width 188 height 27
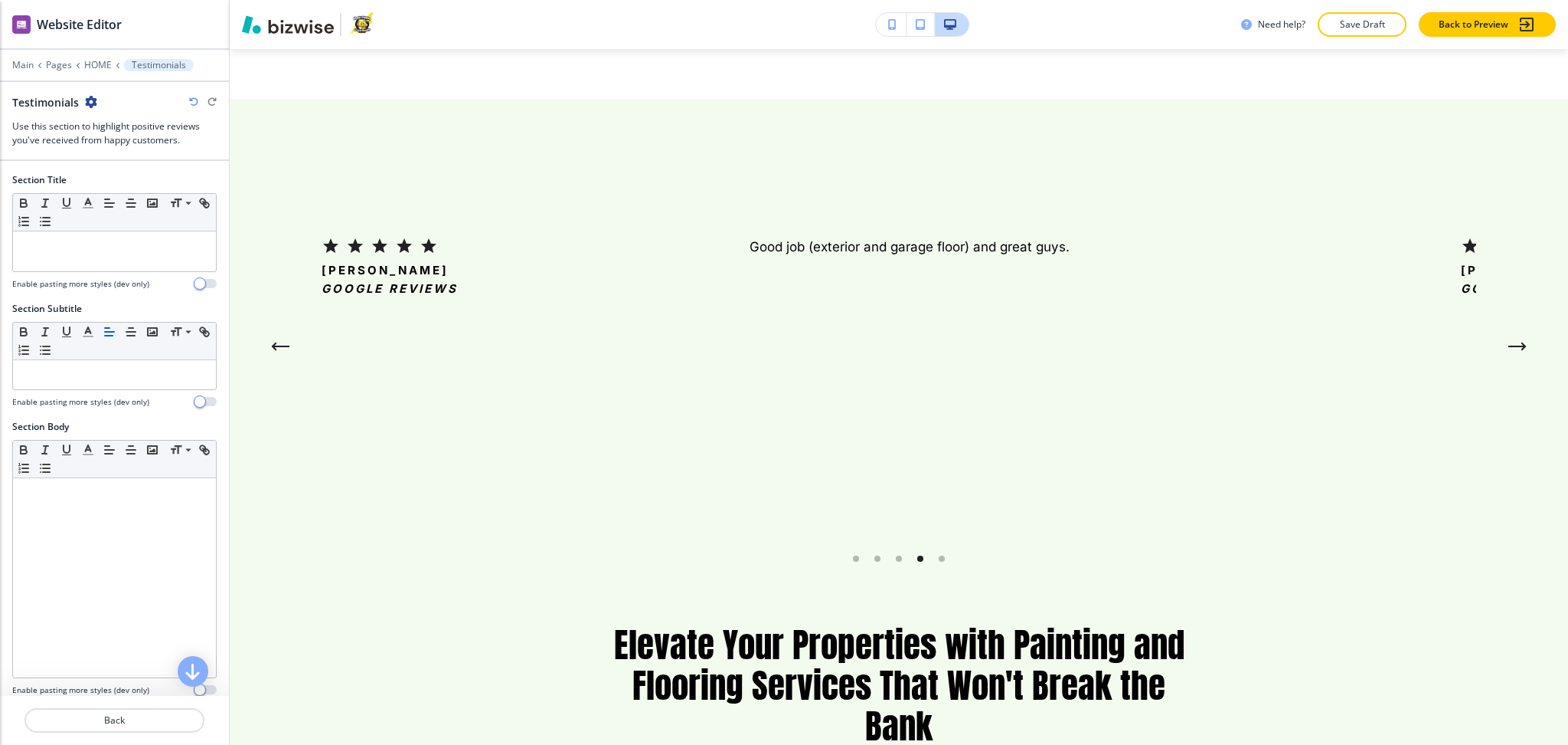
click at [104, 280] on h4 "Enable pasting more styles (dev only)" at bounding box center [81, 284] width 137 height 11
click at [106, 262] on div at bounding box center [115, 251] width 203 height 39
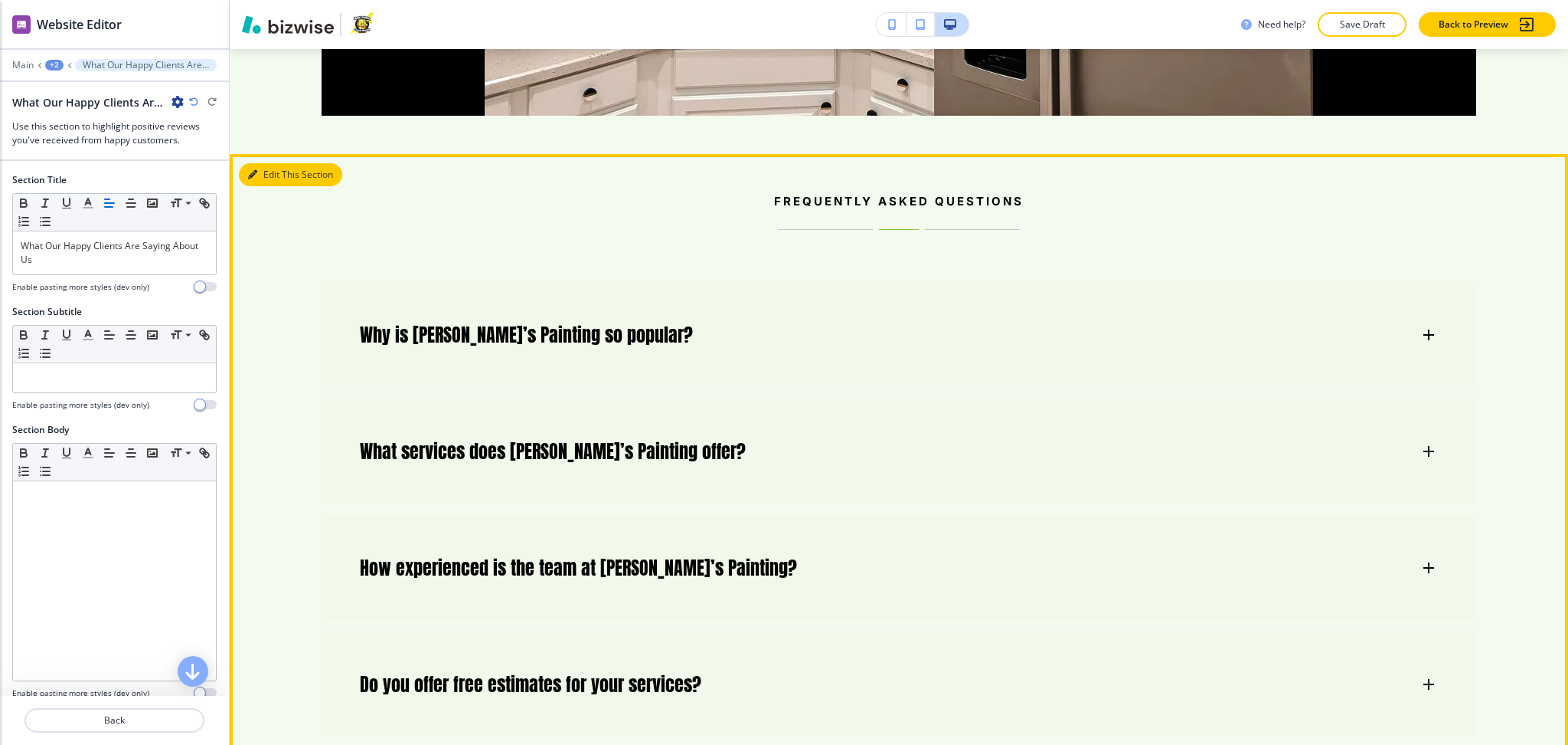
click at [272, 163] on button "Edit This Section" at bounding box center [290, 175] width 103 height 23
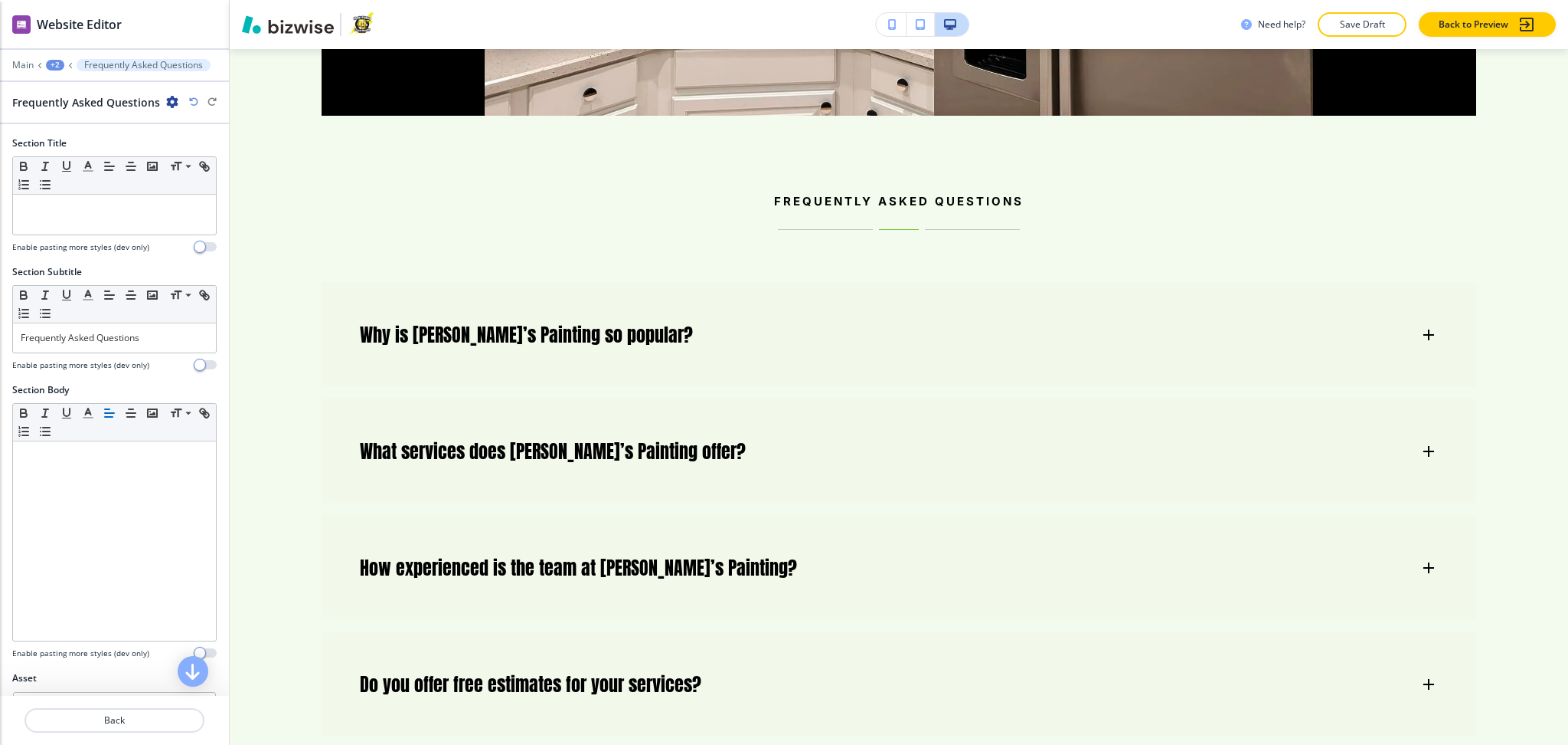
scroll to position [7156, 0]
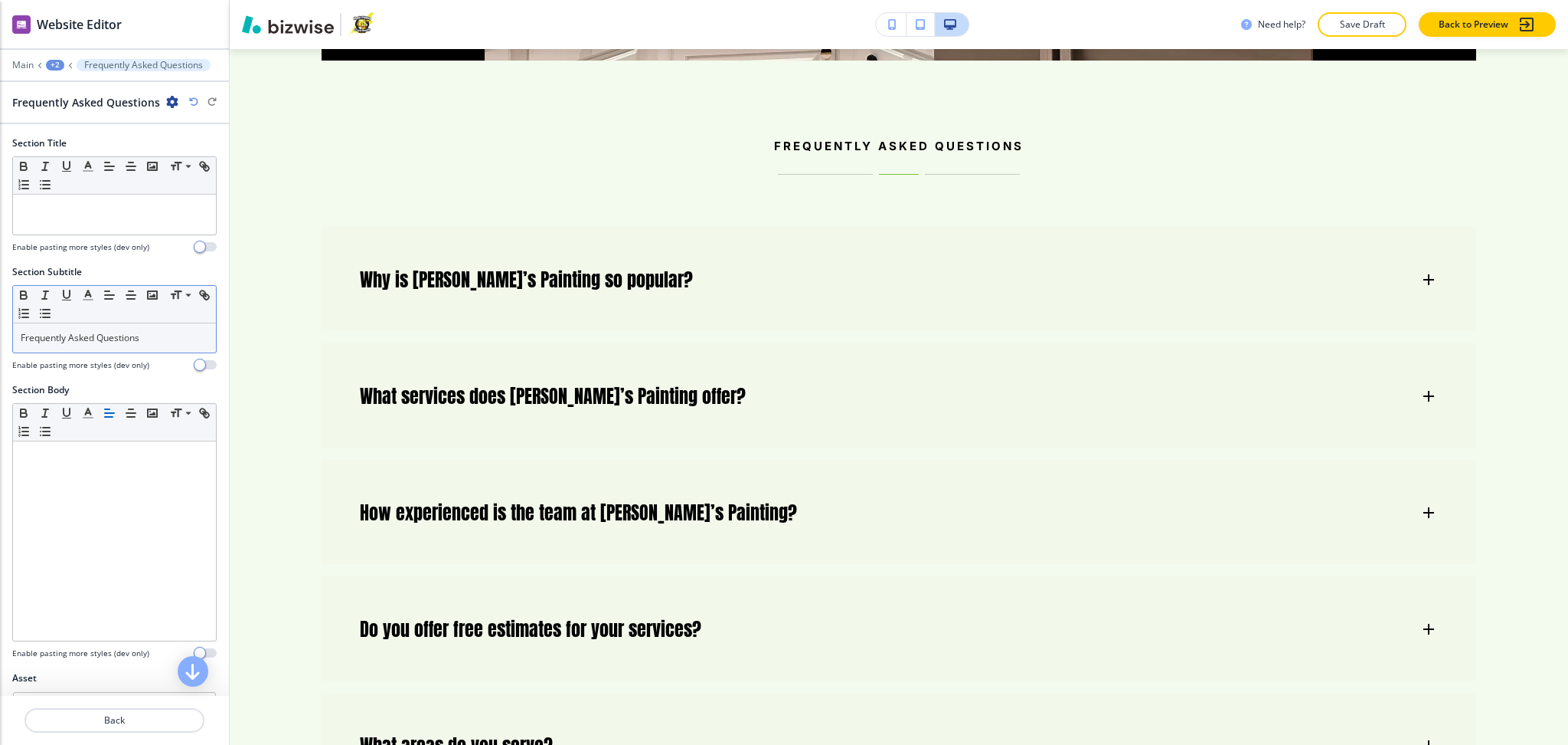
click at [163, 343] on p "Frequently Asked Questions" at bounding box center [115, 337] width 188 height 14
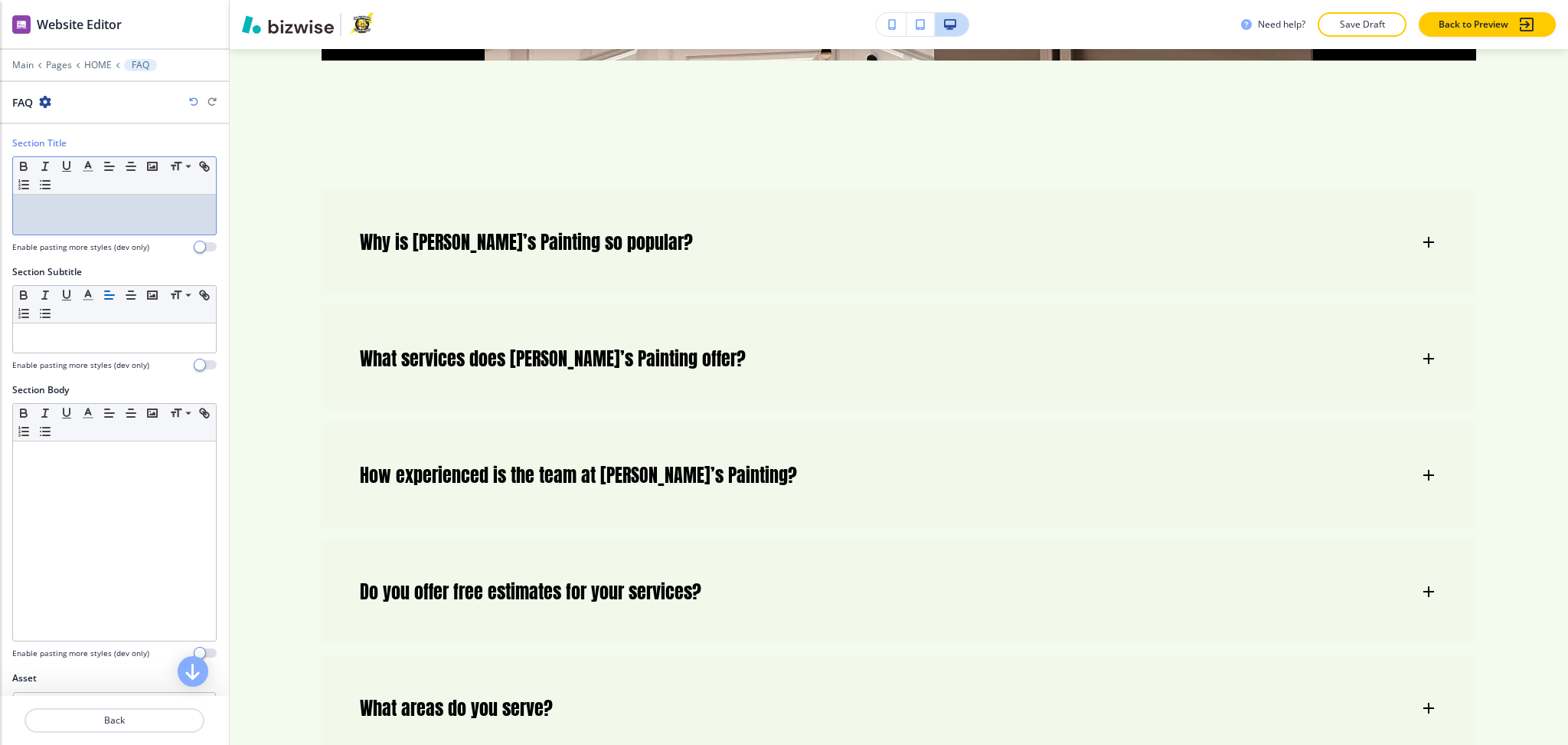
click at [156, 198] on div at bounding box center [115, 214] width 203 height 39
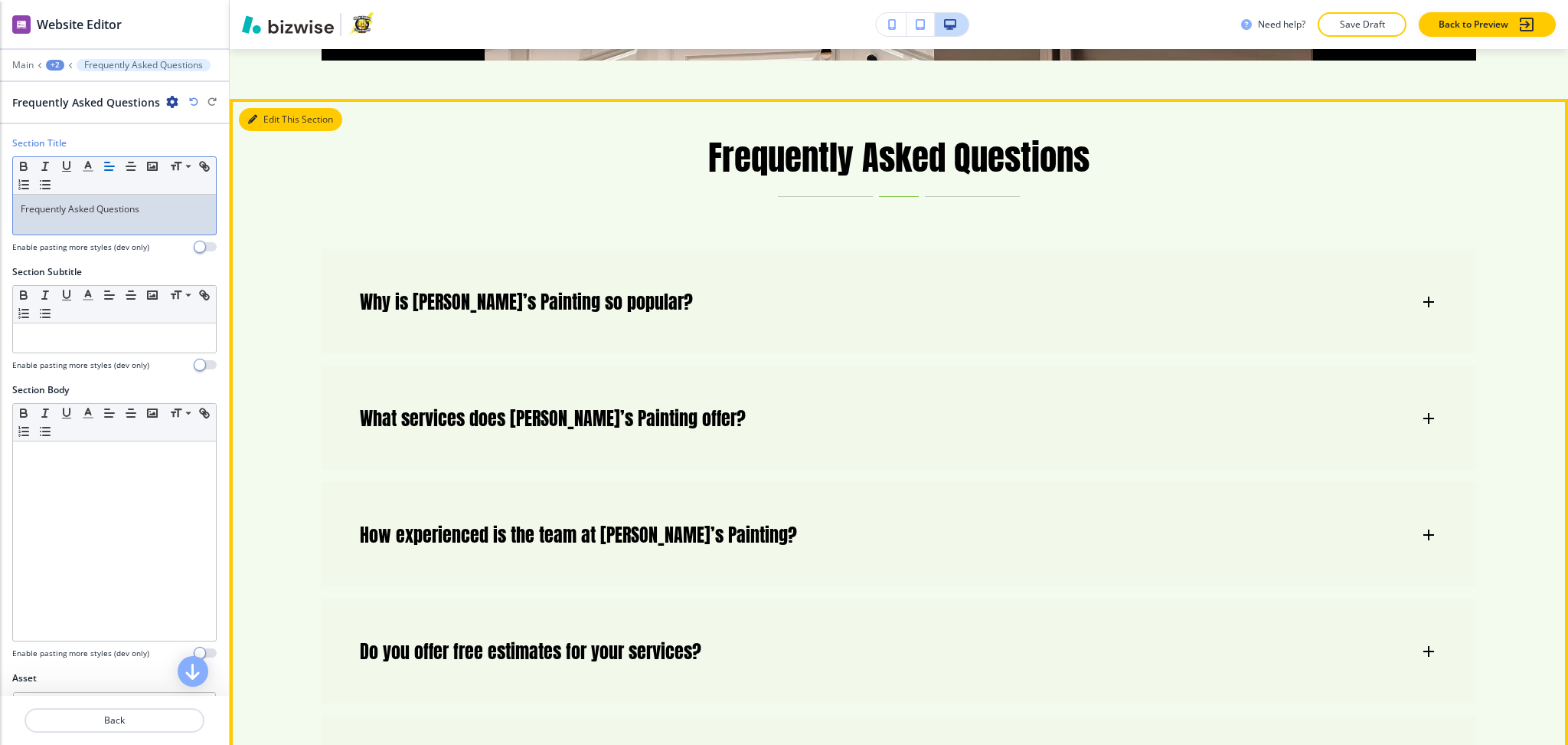
click at [260, 108] on button "Edit This Section" at bounding box center [290, 119] width 103 height 23
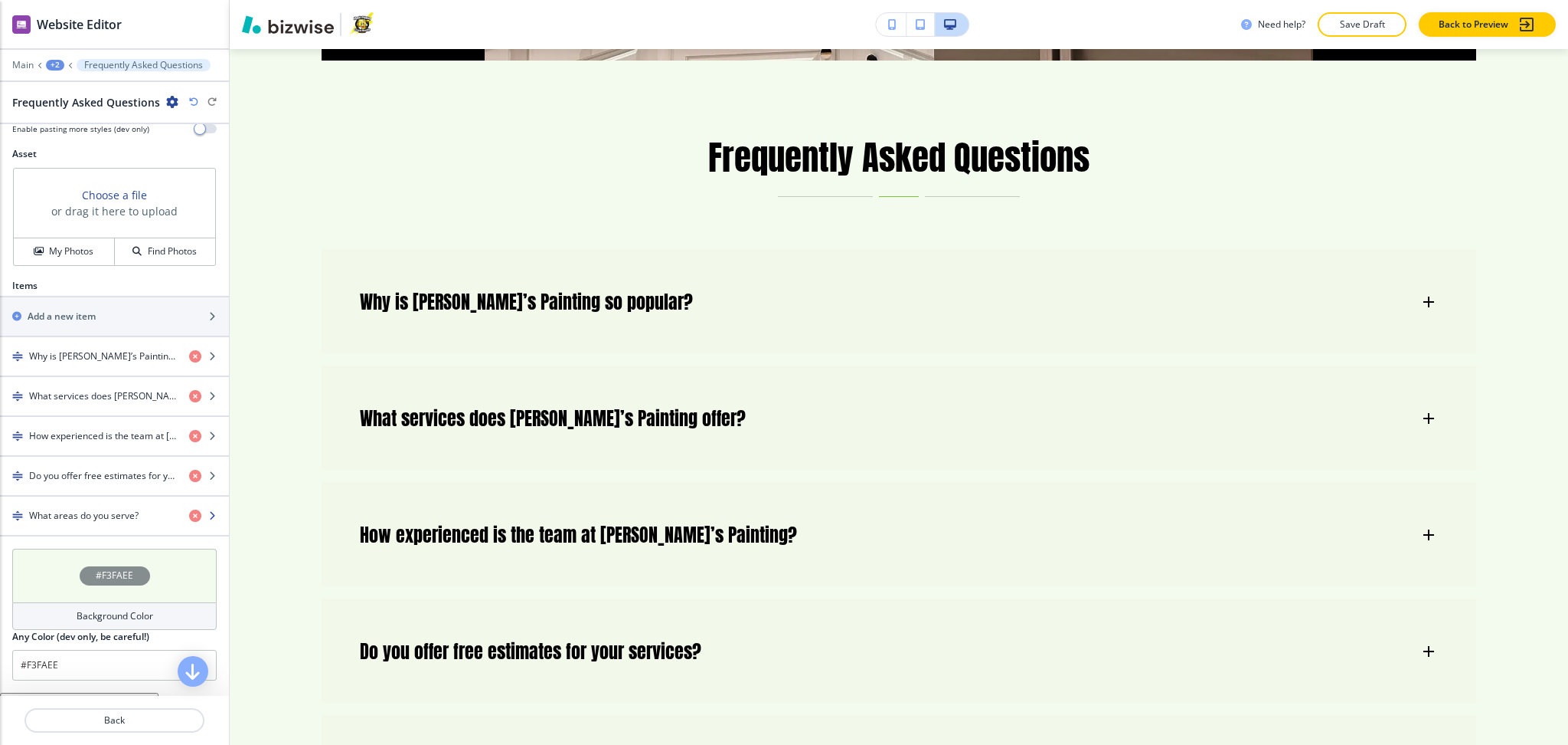
scroll to position [547, 0]
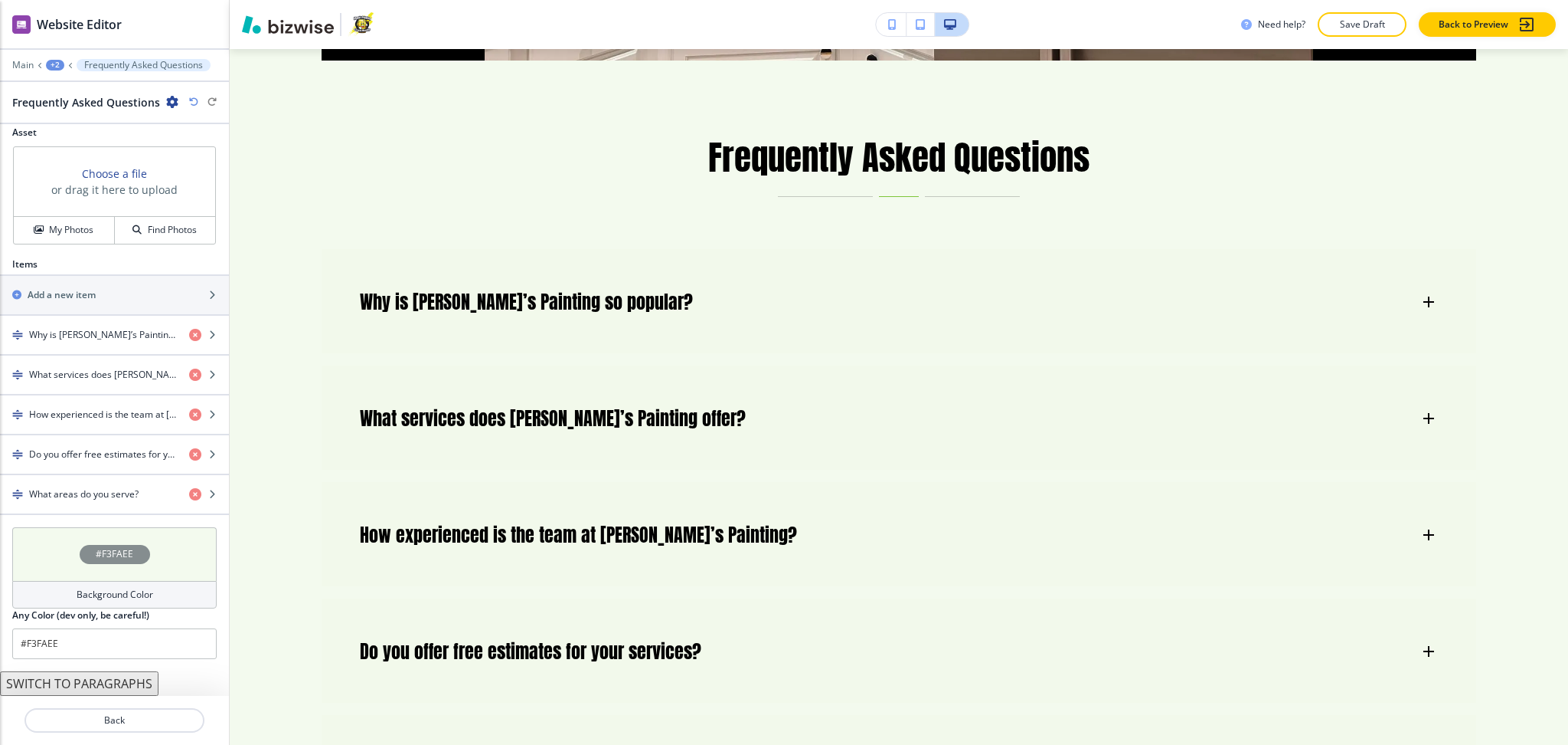
click at [109, 598] on h4 "Background Color" at bounding box center [115, 595] width 77 height 14
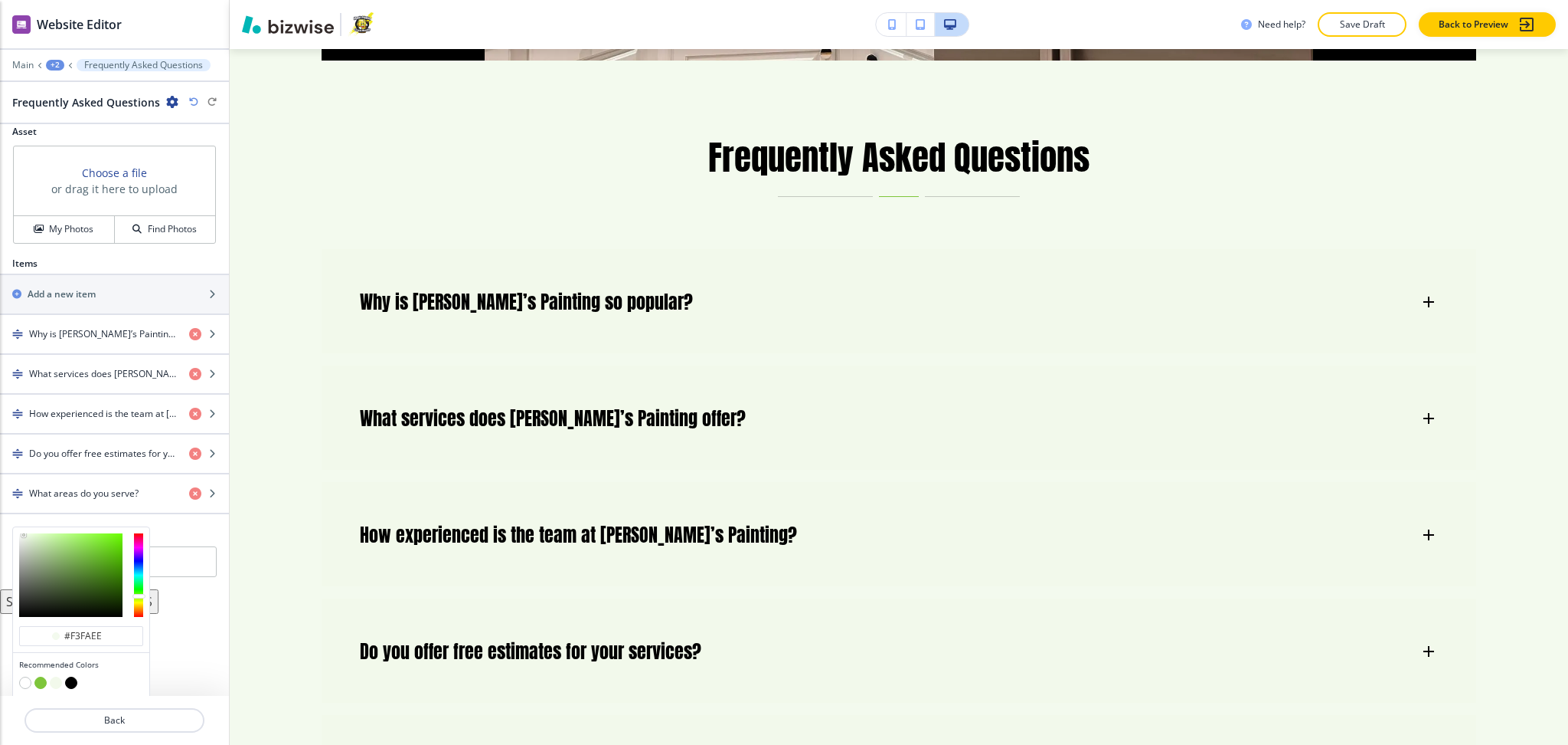
click at [52, 680] on button "button" at bounding box center [55, 682] width 12 height 12
type input "#f2f9eb"
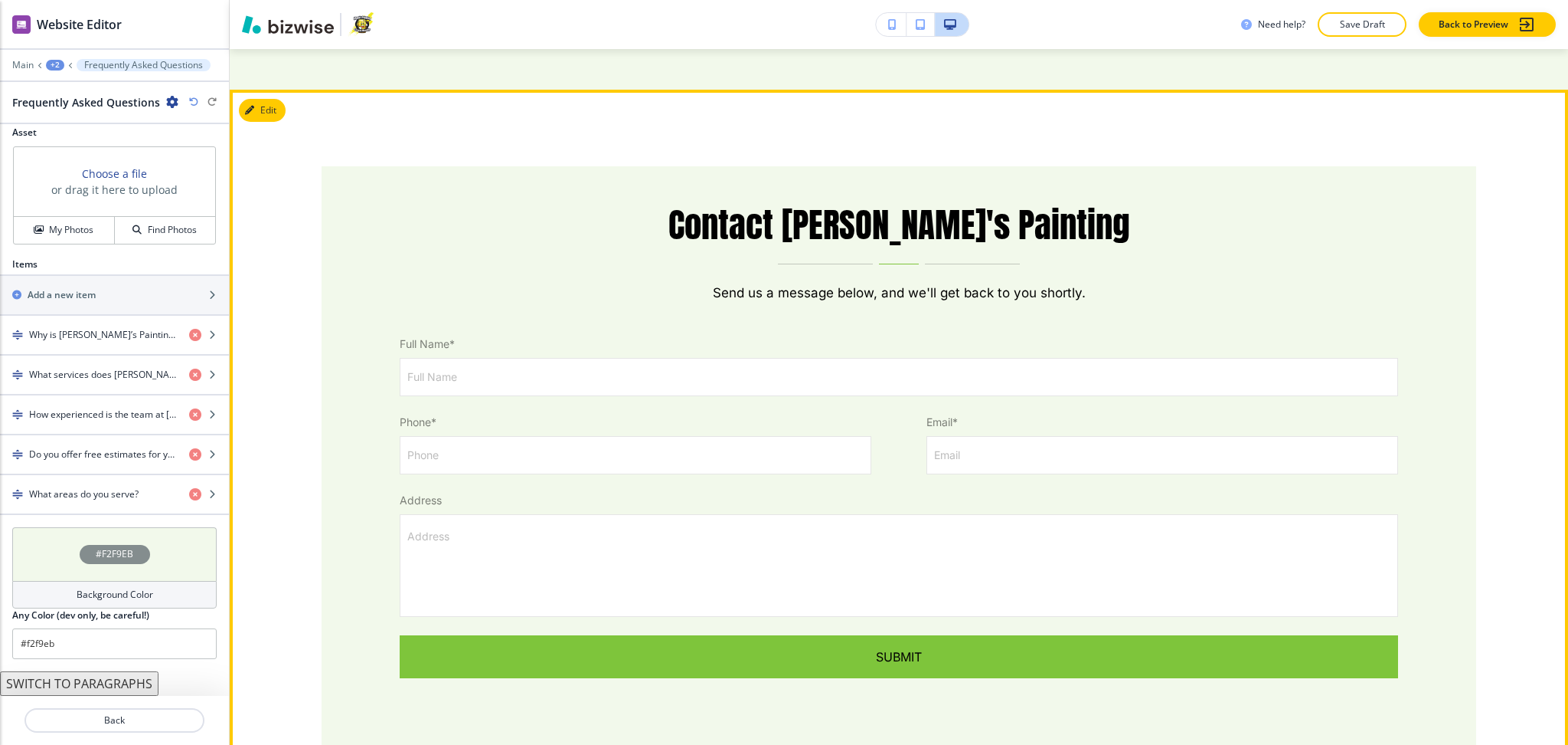
click at [270, 99] on button "Edit" at bounding box center [262, 110] width 47 height 23
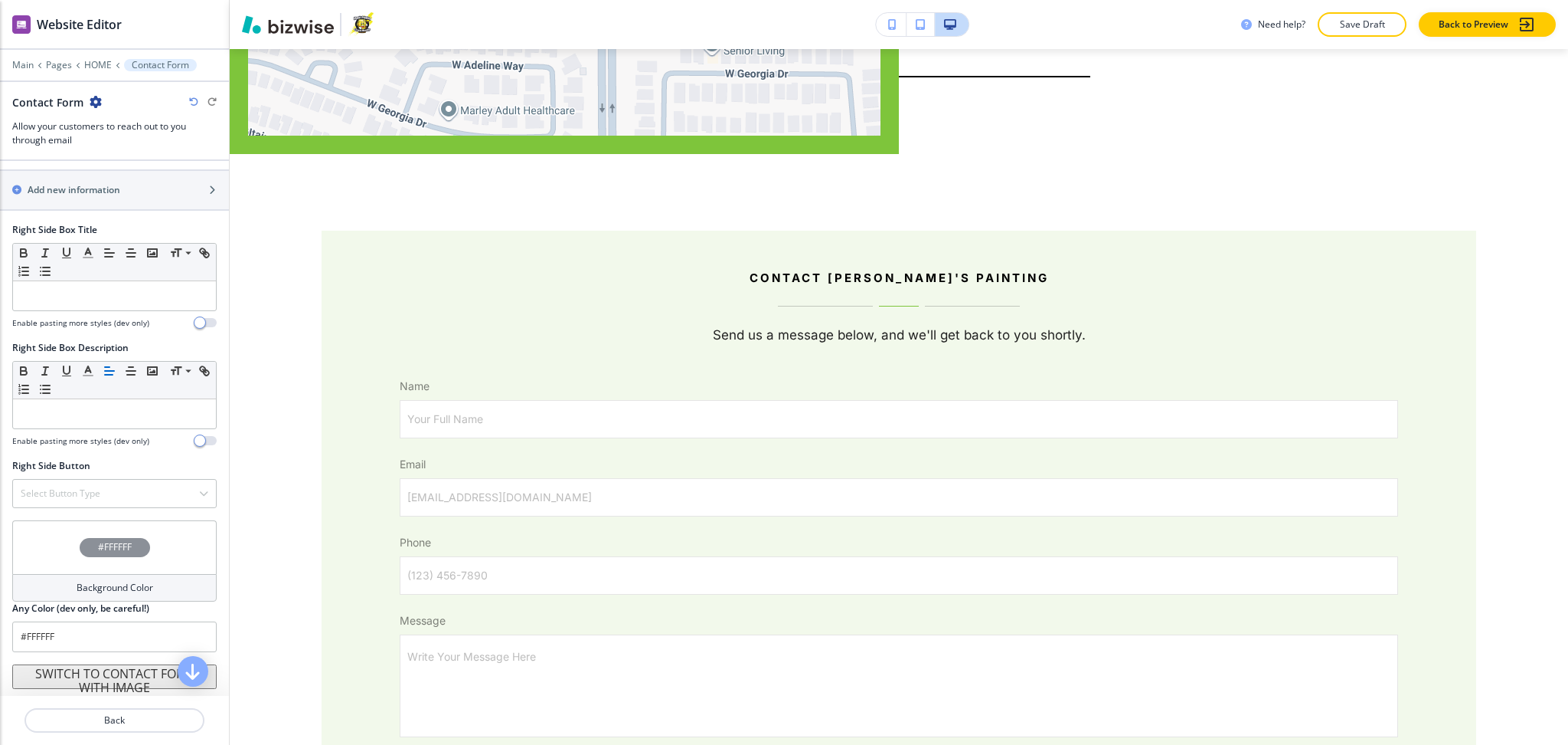
scroll to position [10403, 0]
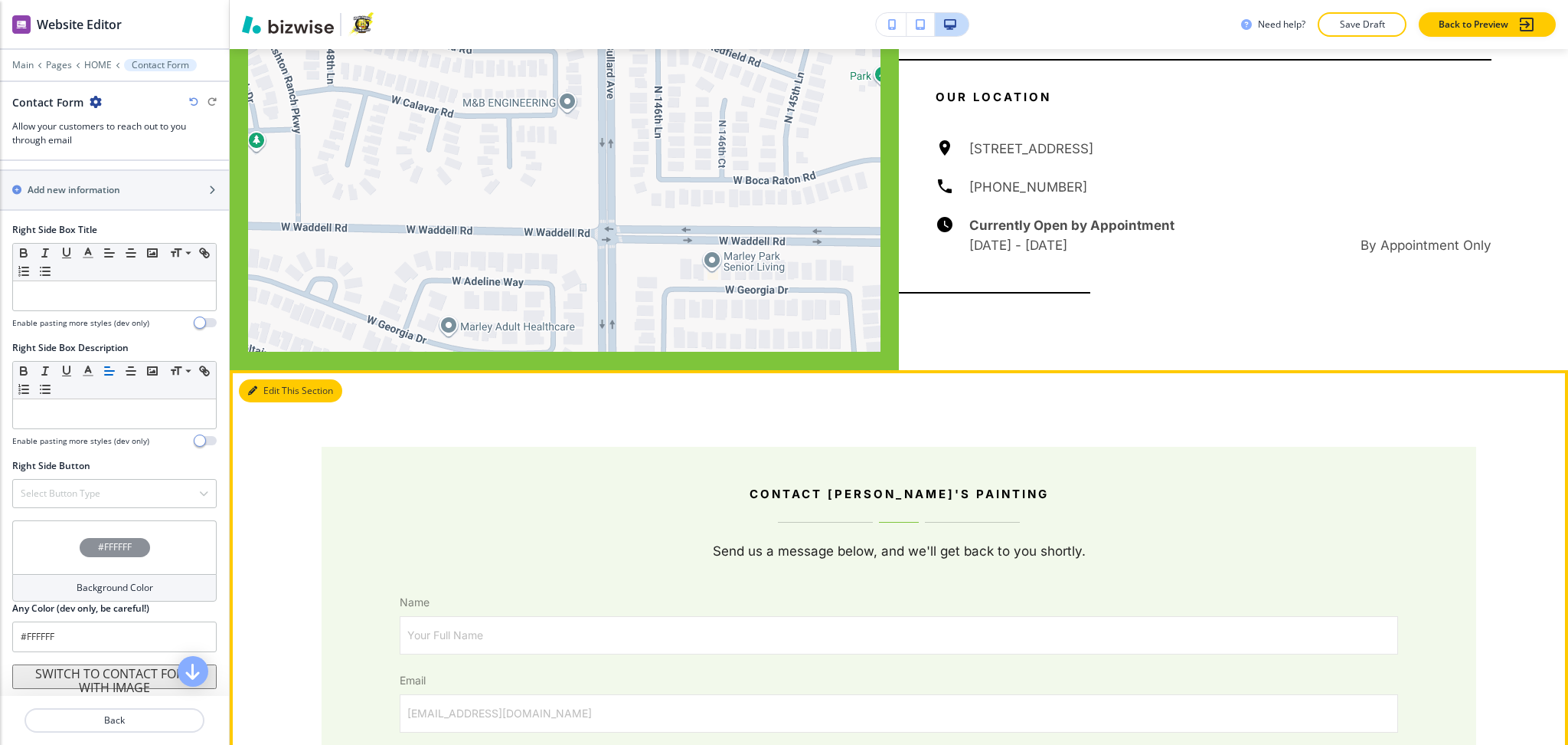
click at [276, 380] on button "Edit This Section" at bounding box center [290, 391] width 103 height 23
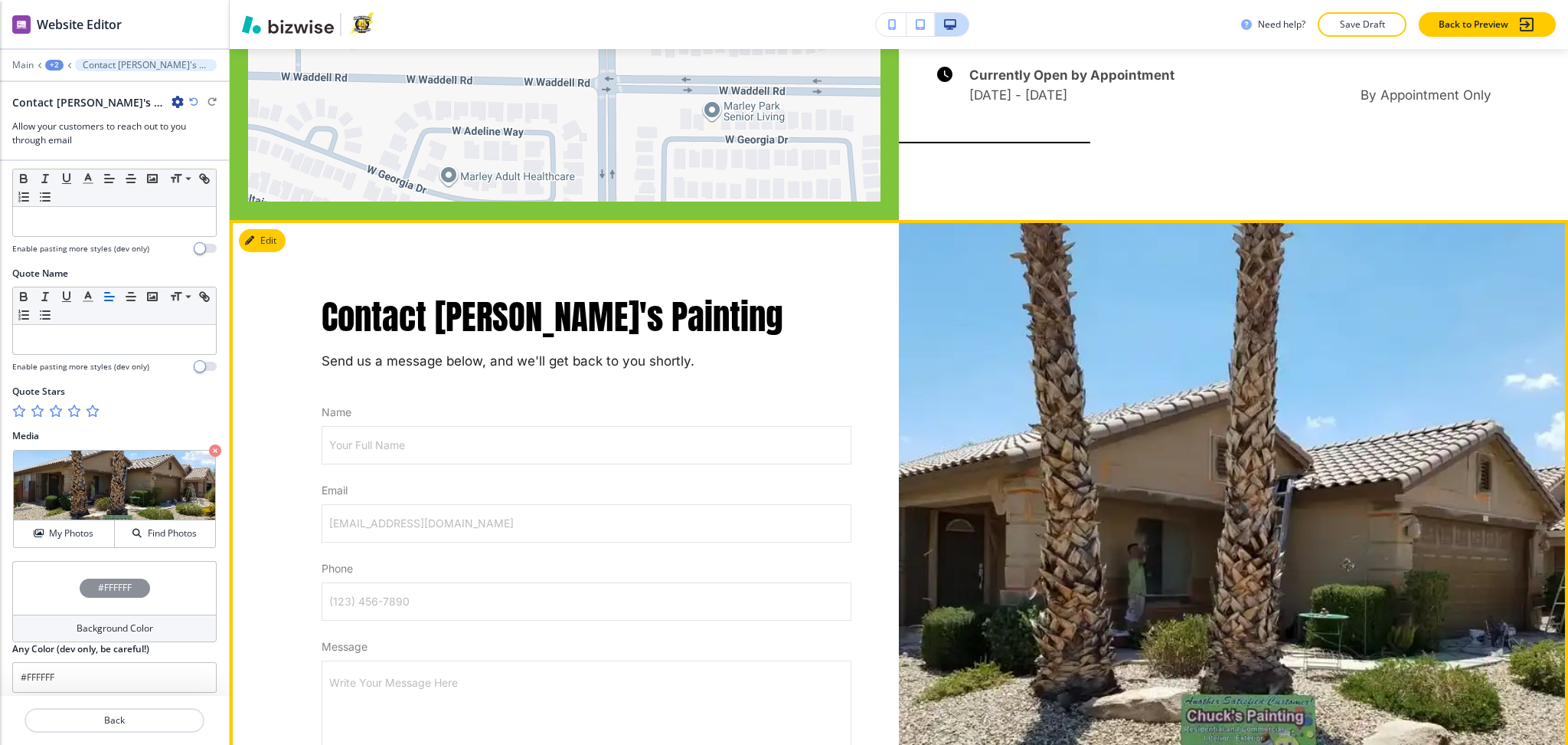
scroll to position [717, 0]
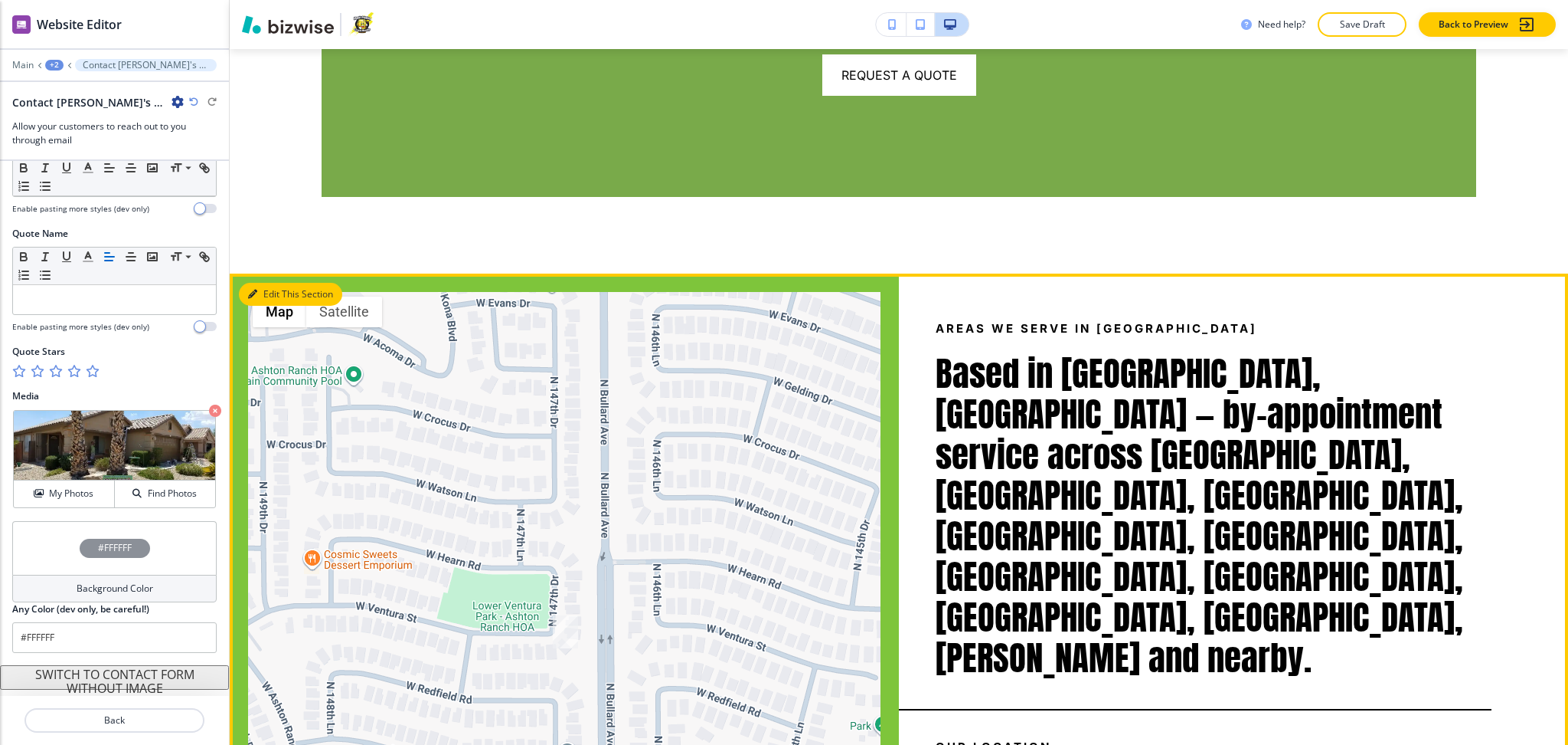
click at [260, 283] on button "Edit This Section" at bounding box center [290, 294] width 103 height 23
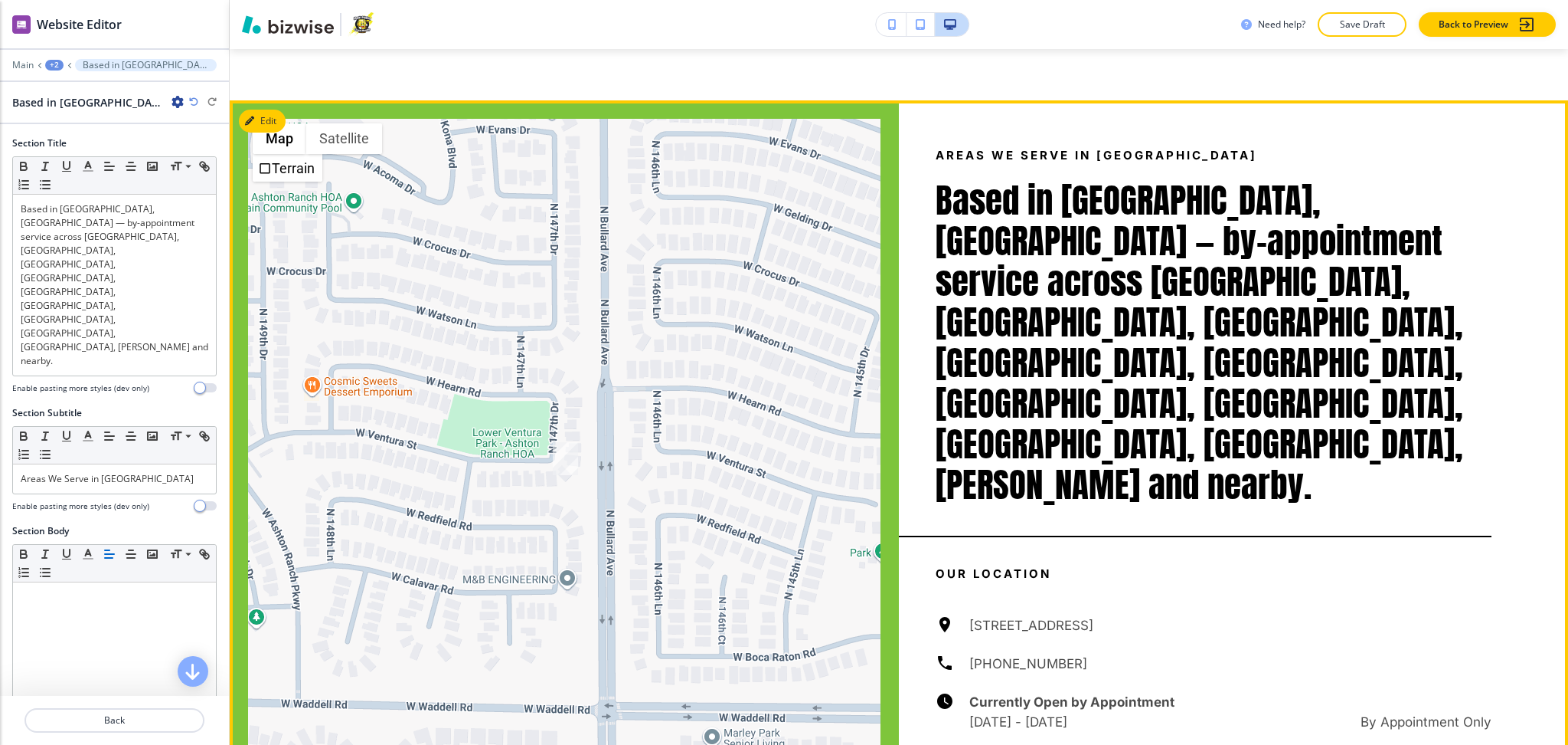
scroll to position [9928, 0]
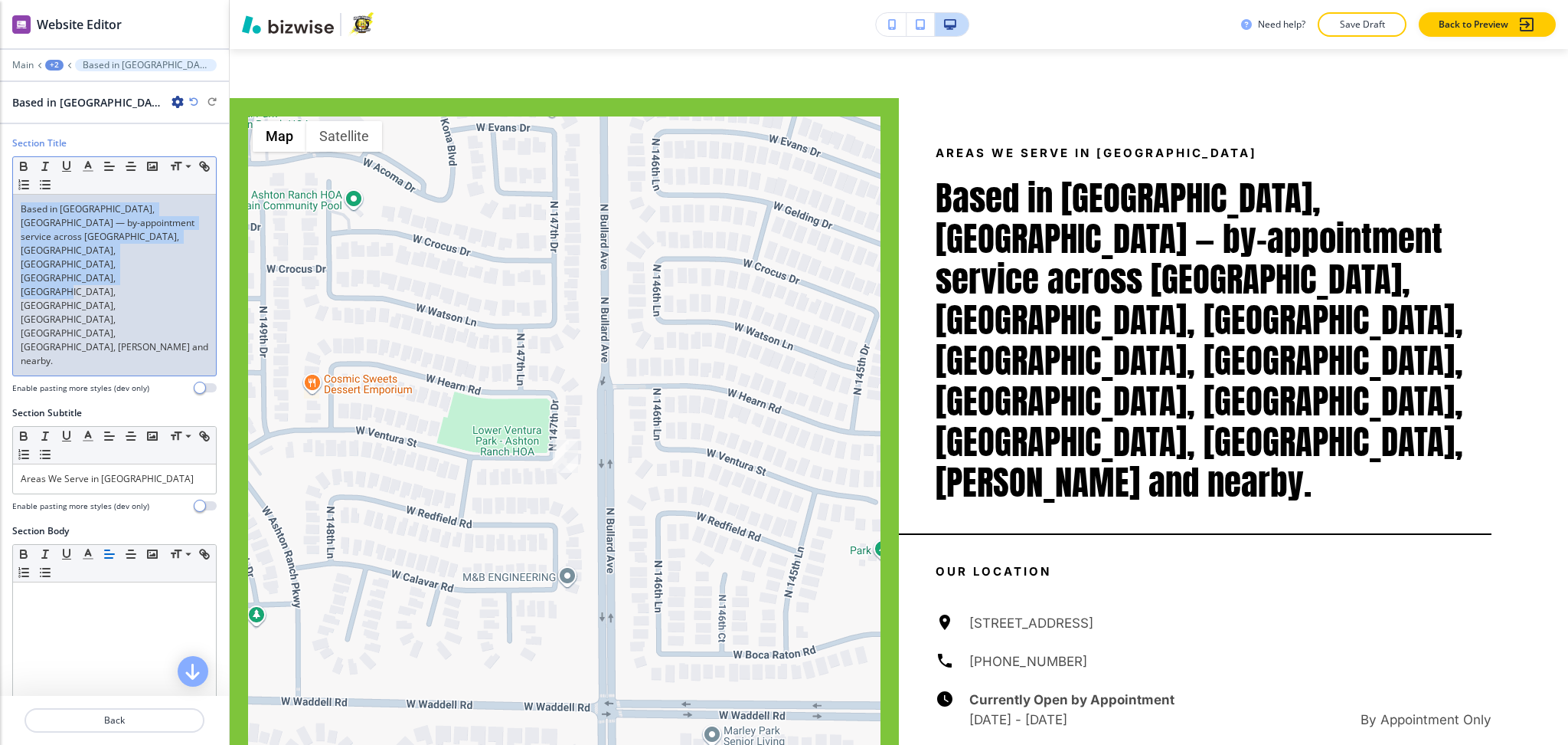
drag, startPoint x: 188, startPoint y: 261, endPoint x: 0, endPoint y: 140, distance: 223.6
click at [0, 140] on div "Section Title Small Normal Large Huge Based in Surprise, AZ — by-appointment se…" at bounding box center [115, 271] width 229 height 270
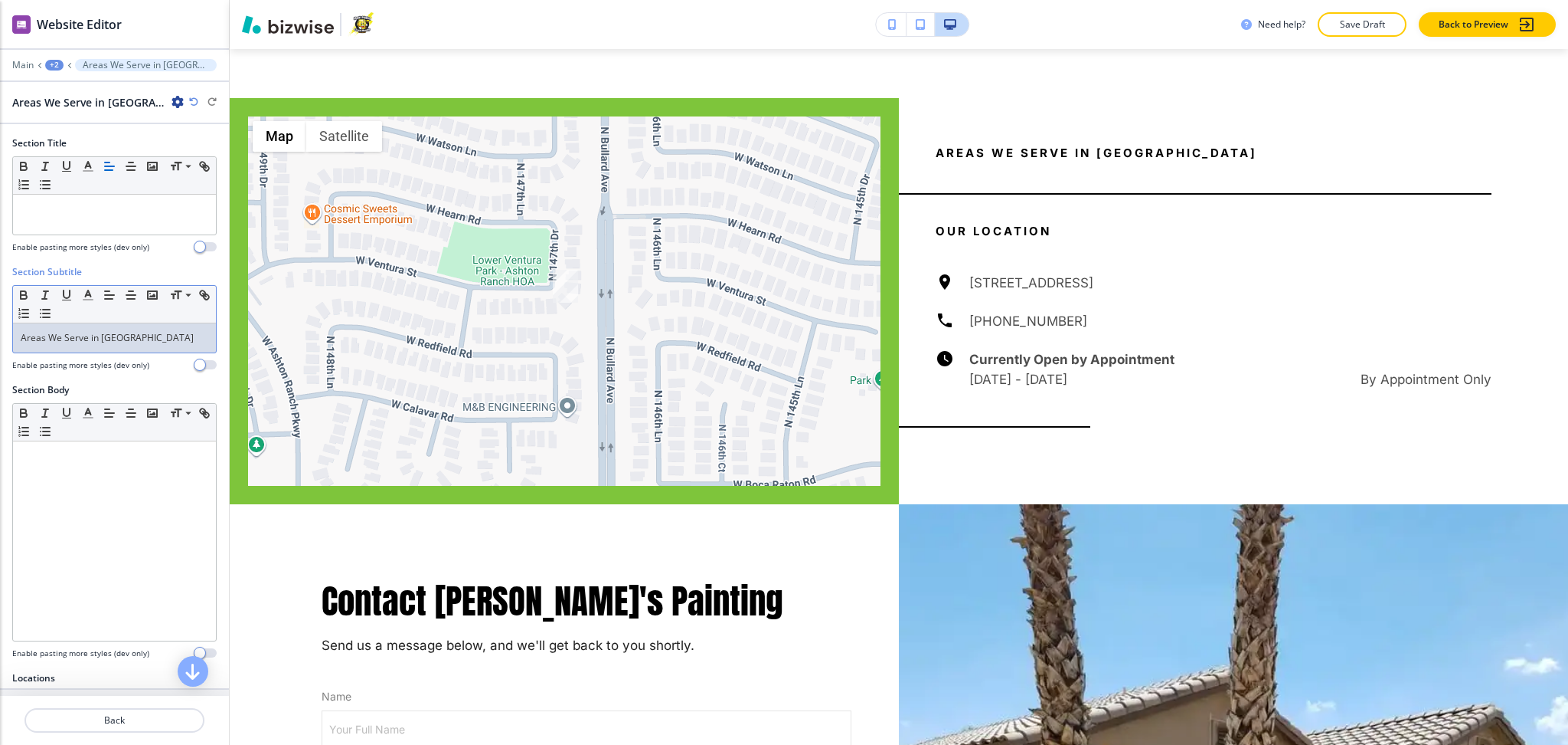
click at [129, 326] on div "Areas We Serve in Greater Phoenix" at bounding box center [115, 337] width 203 height 29
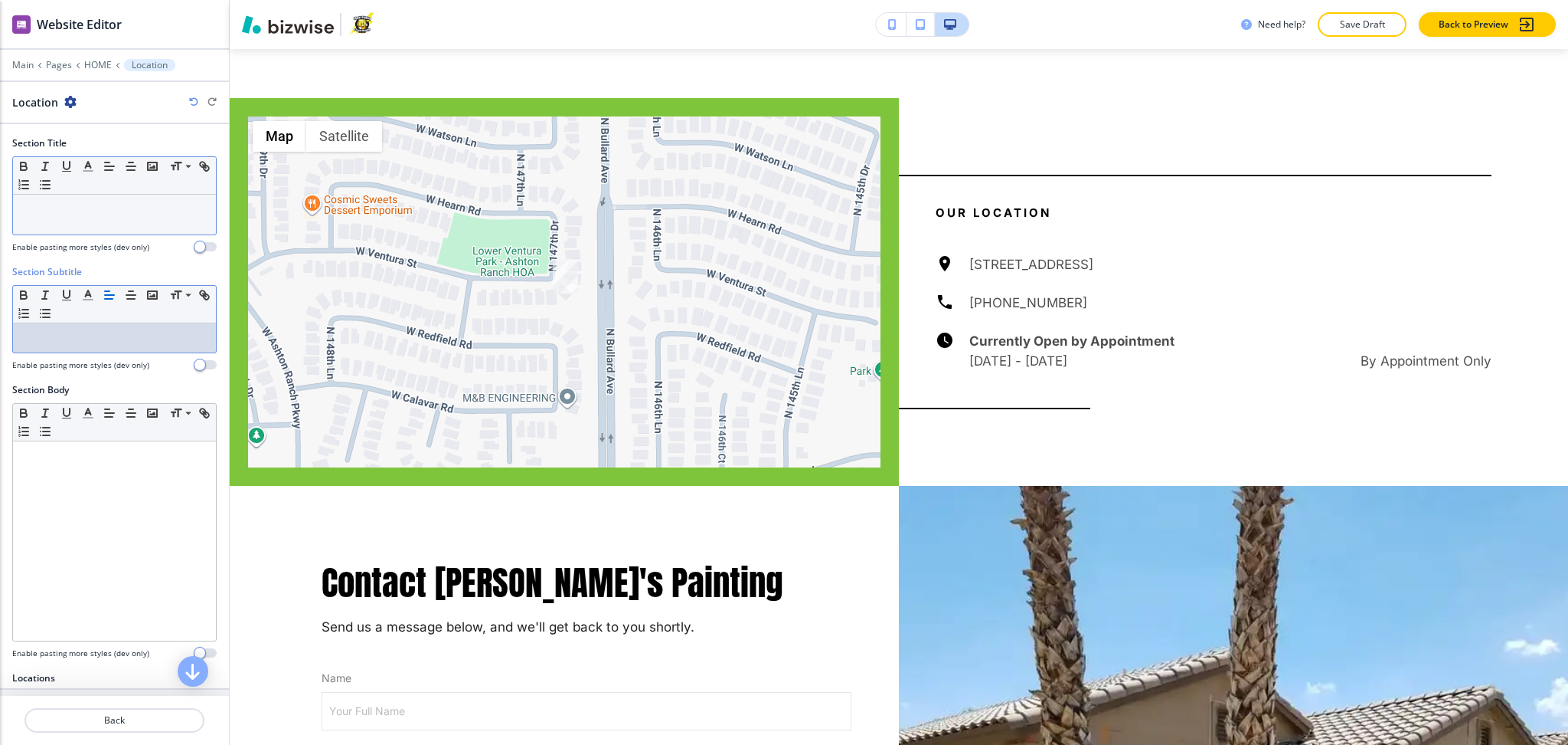
click at [81, 203] on p at bounding box center [115, 209] width 188 height 14
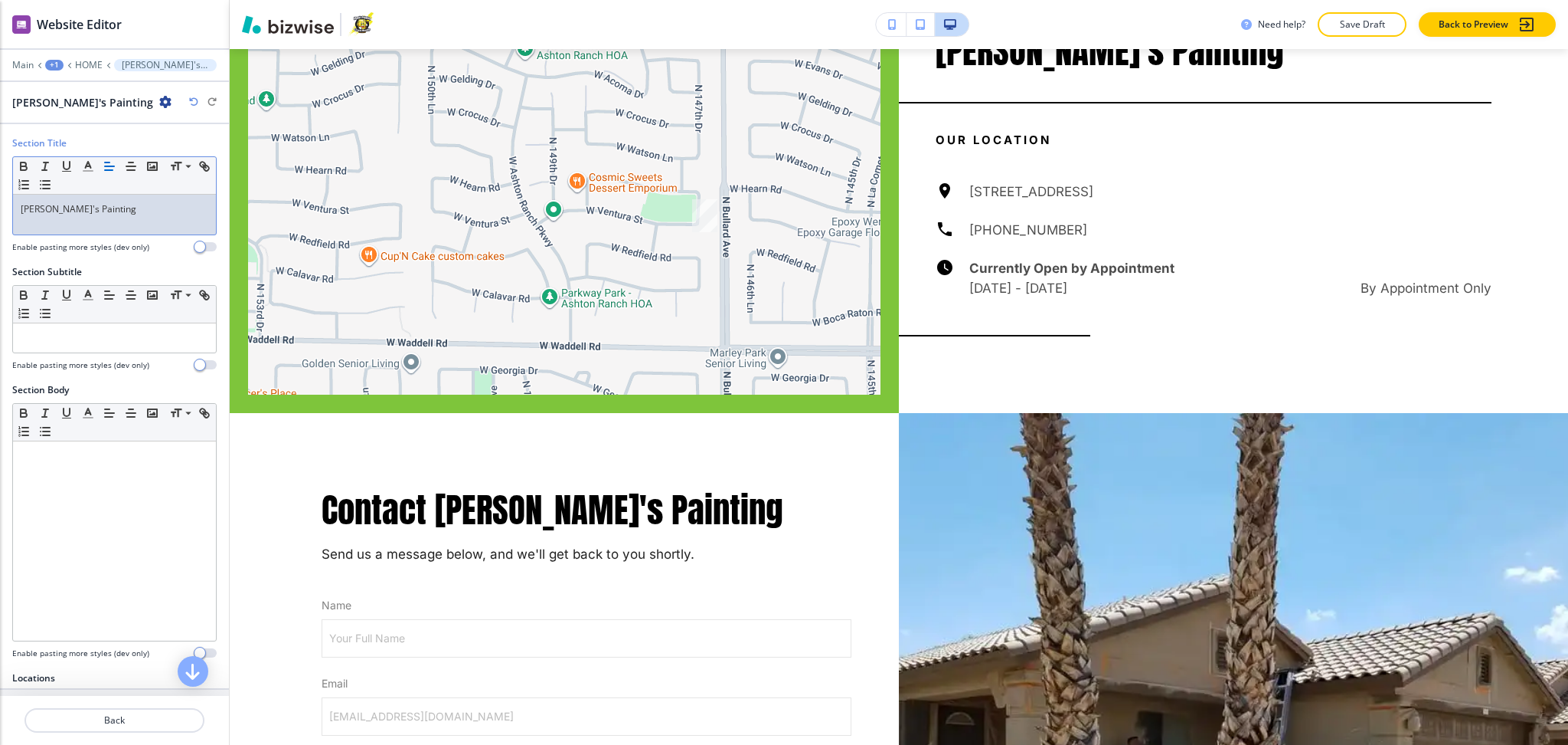
scroll to position [10044, 0]
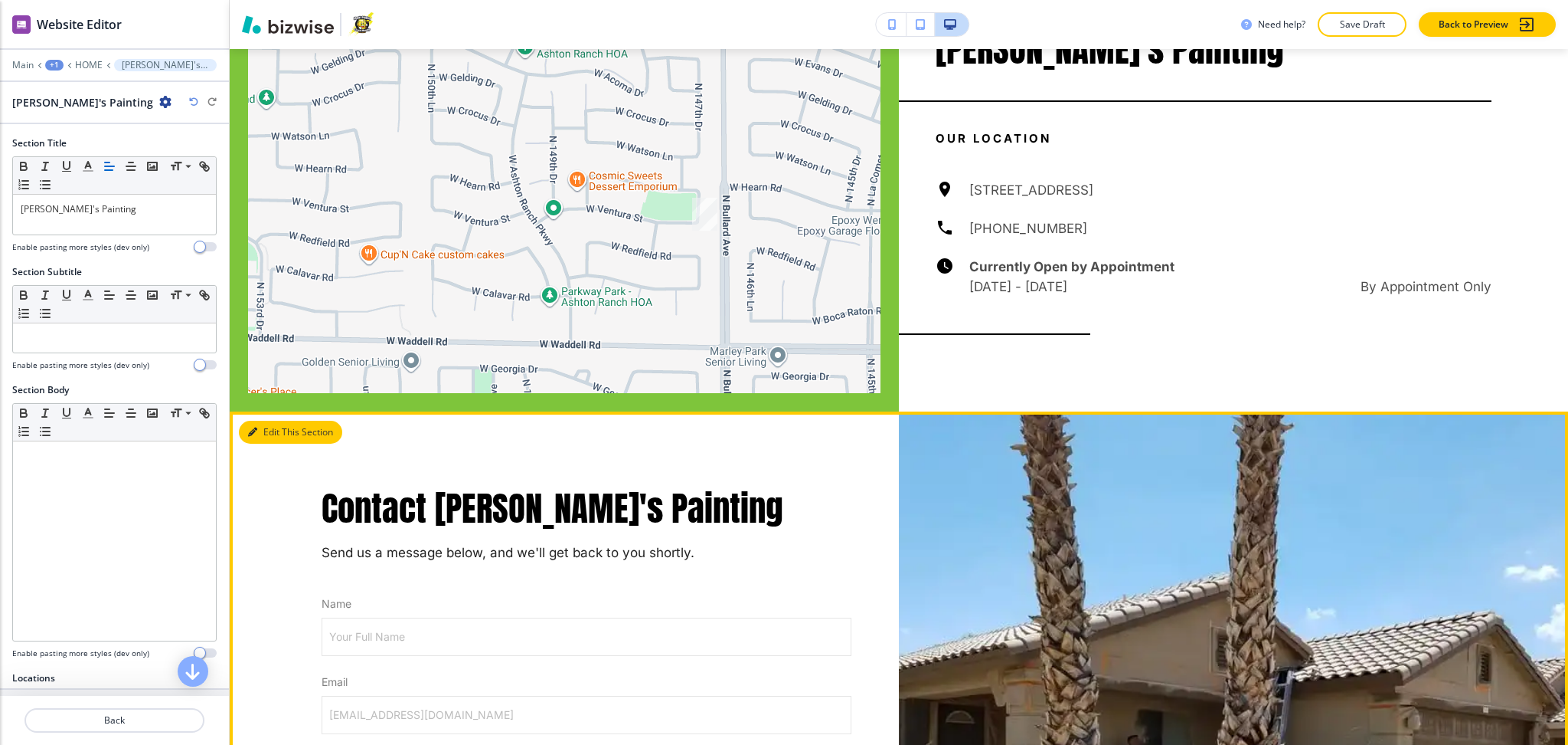
click at [273, 421] on button "Edit This Section" at bounding box center [290, 432] width 103 height 23
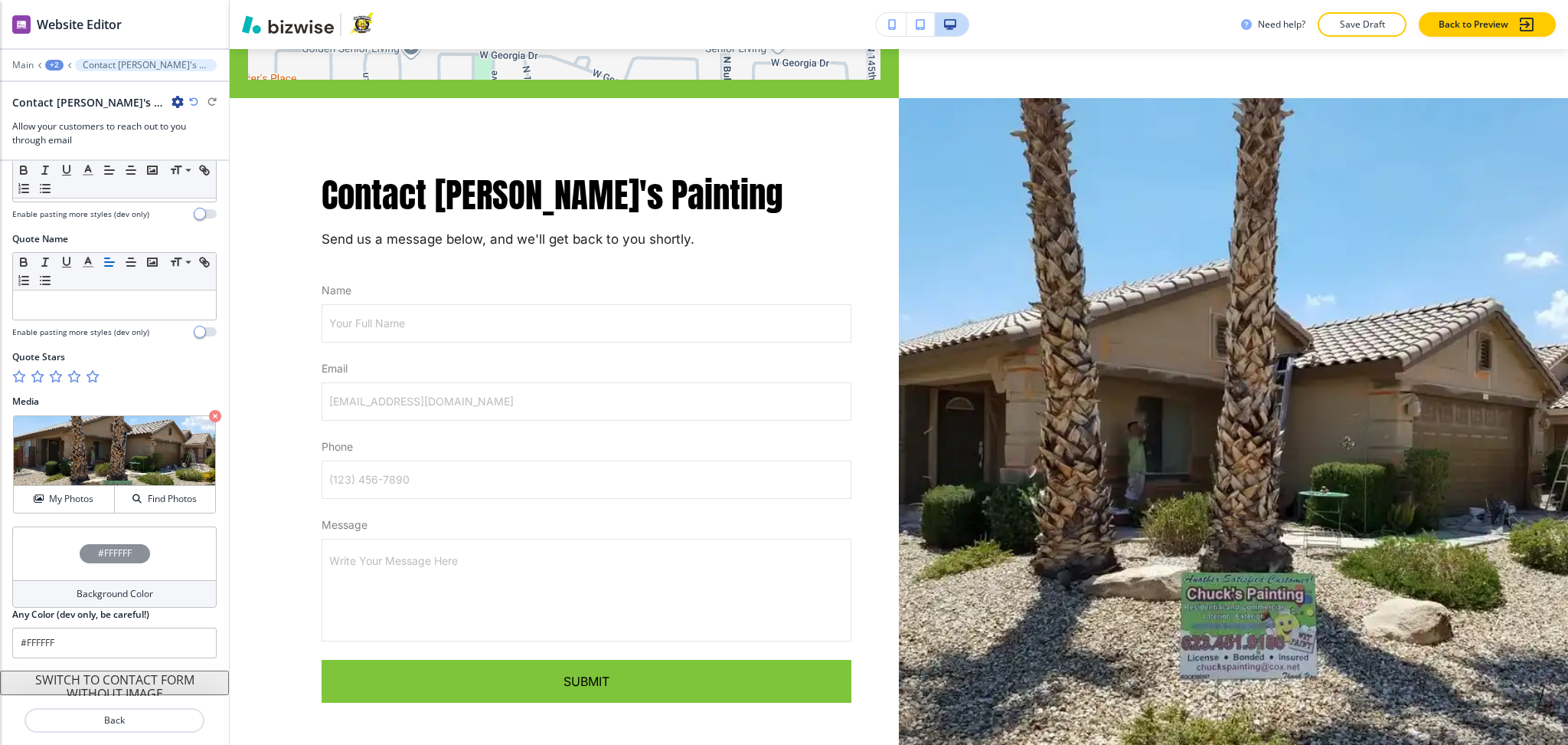
scroll to position [717, 0]
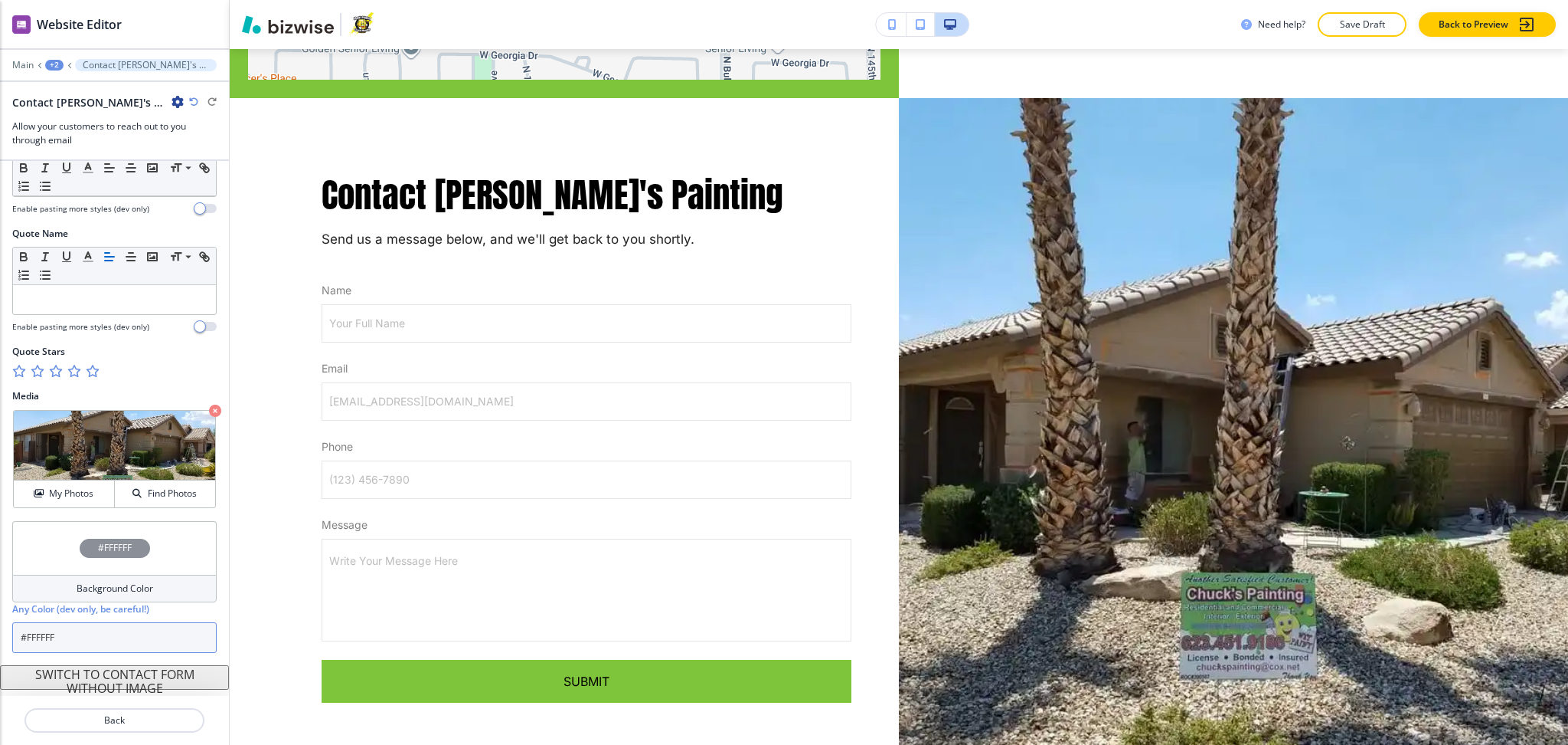
click at [82, 646] on input "#FFFFFF" at bounding box center [115, 637] width 205 height 31
paste input "f3f3f3"
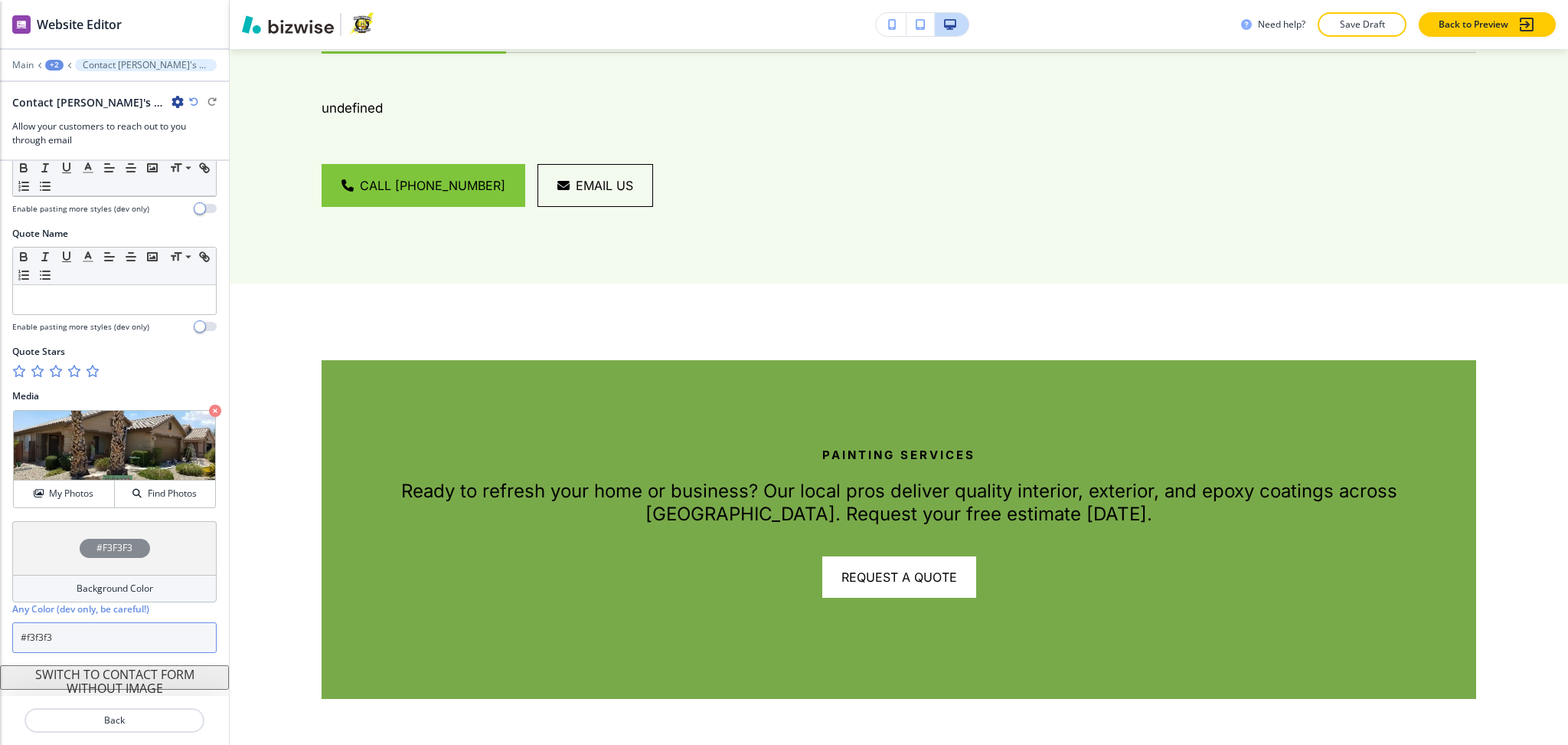
scroll to position [9154, 0]
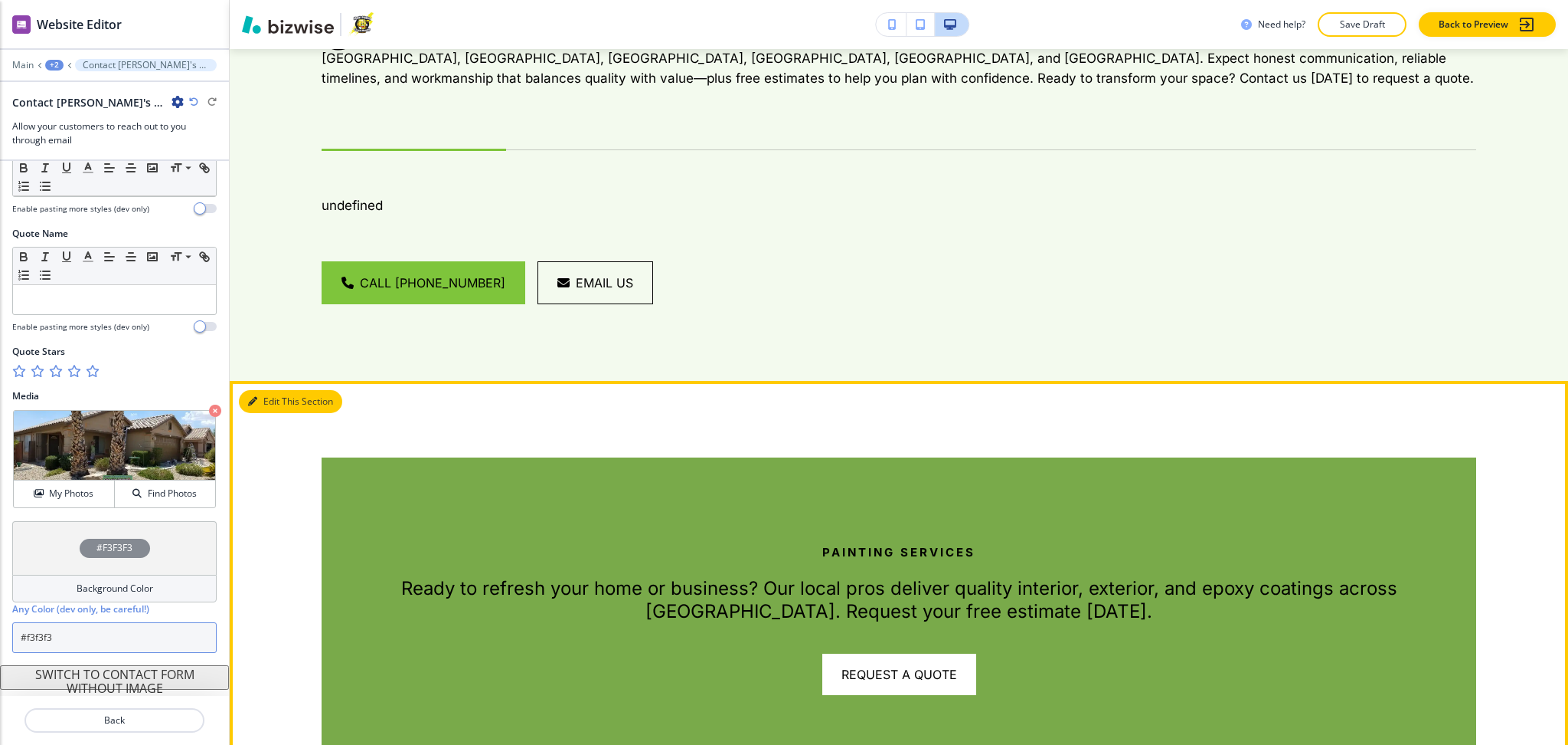
type input "#f3f3f3"
click at [283, 390] on button "Edit This Section" at bounding box center [290, 401] width 103 height 23
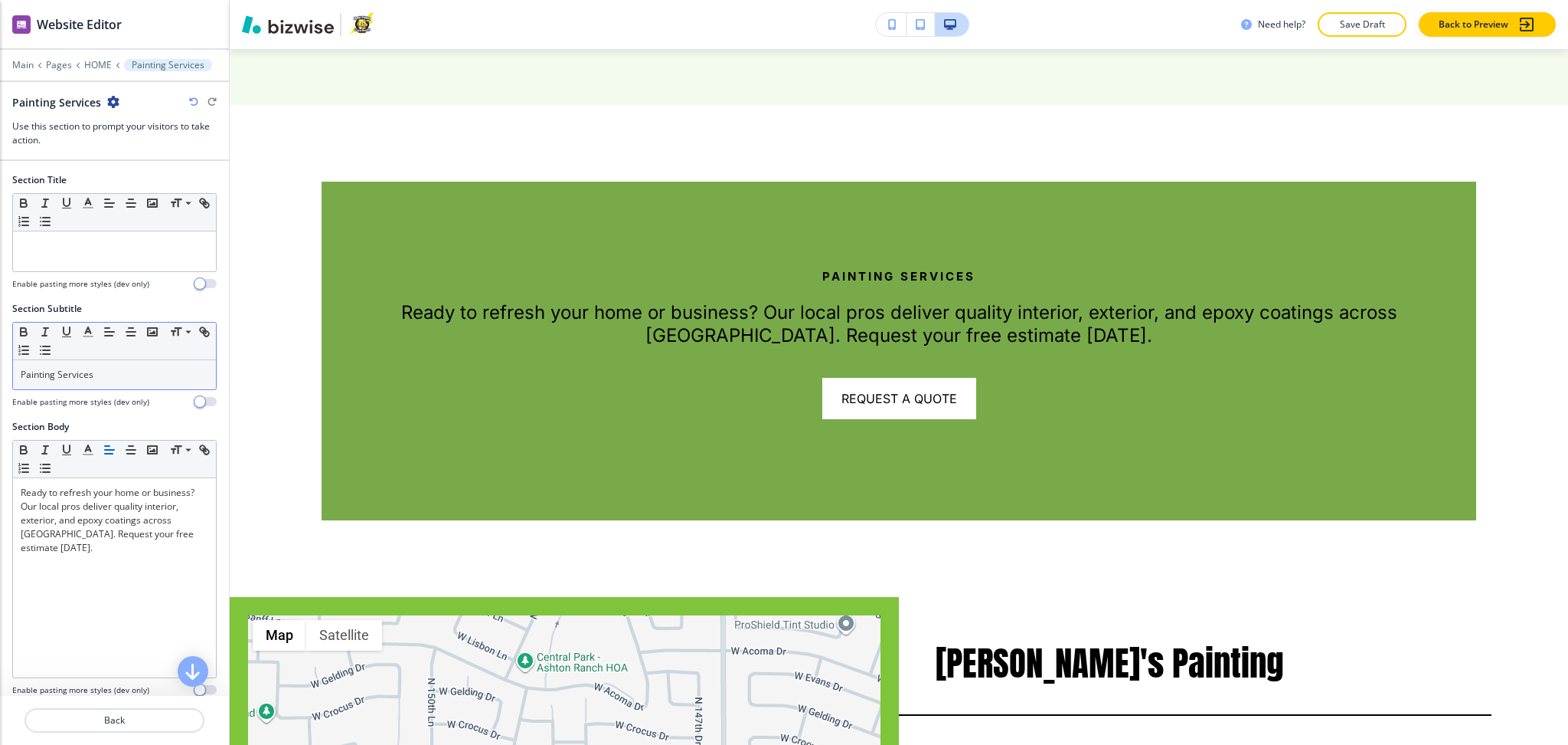
scroll to position [9437, 0]
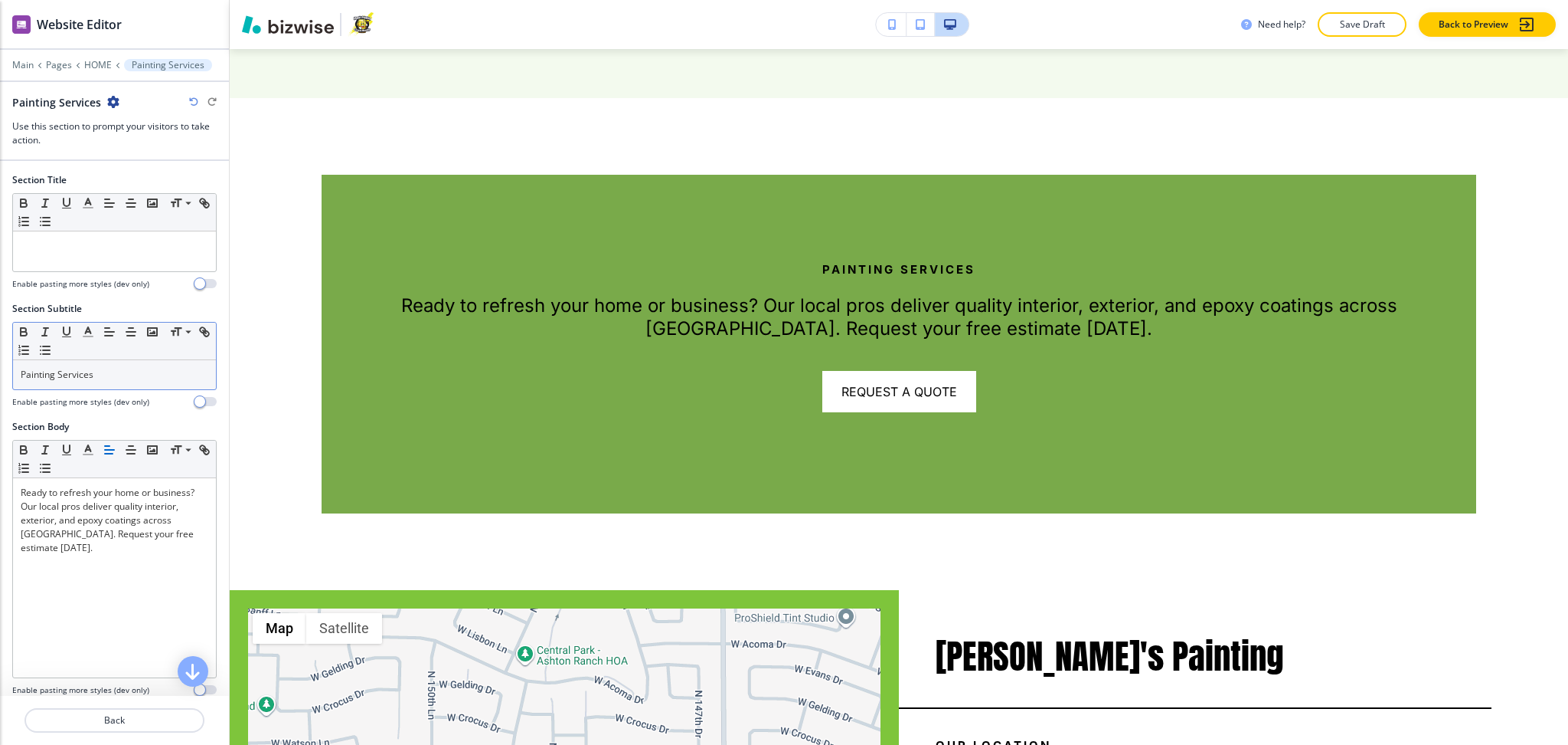
click at [133, 380] on p "Painting Services" at bounding box center [115, 375] width 188 height 14
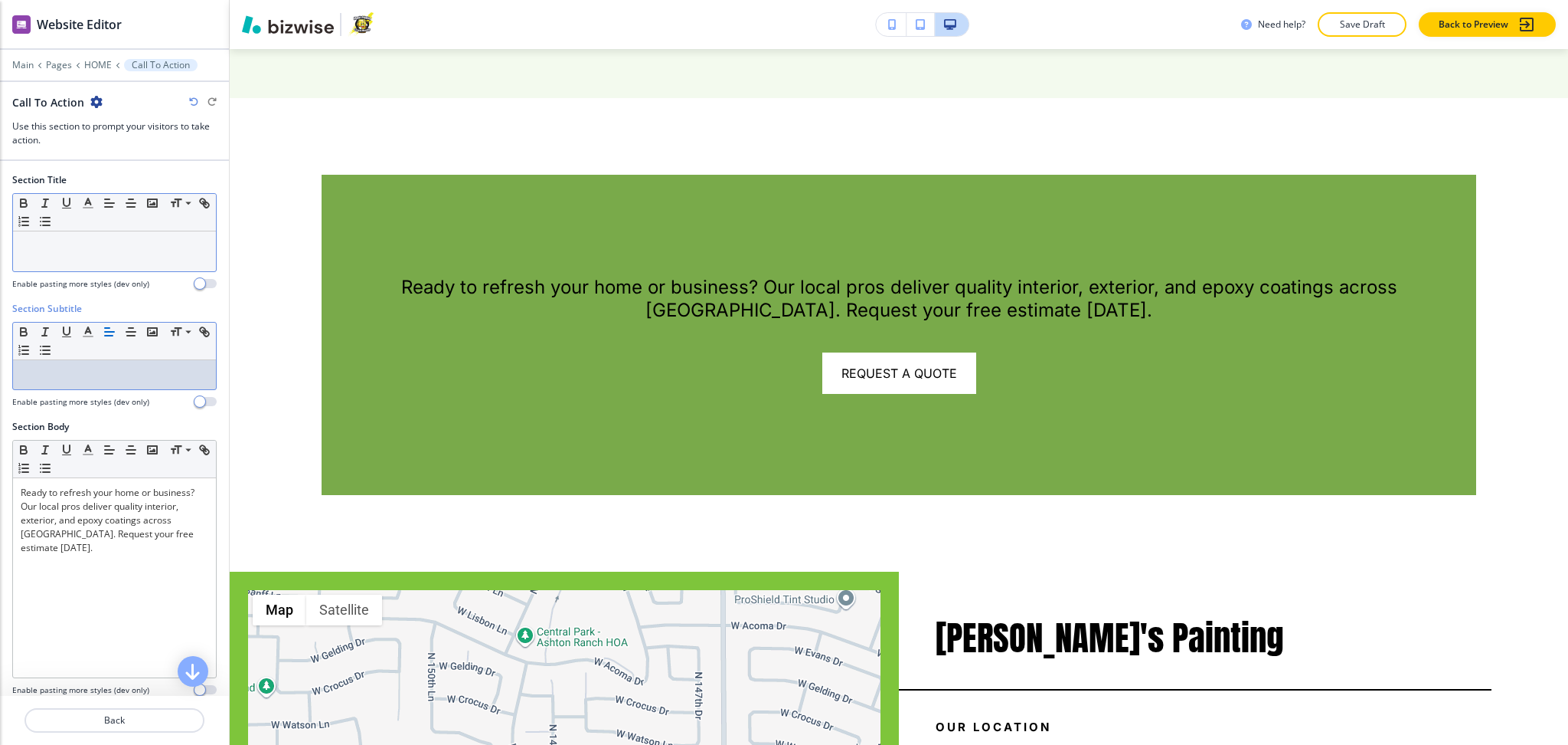
click at [143, 241] on p at bounding box center [115, 245] width 188 height 14
paste div
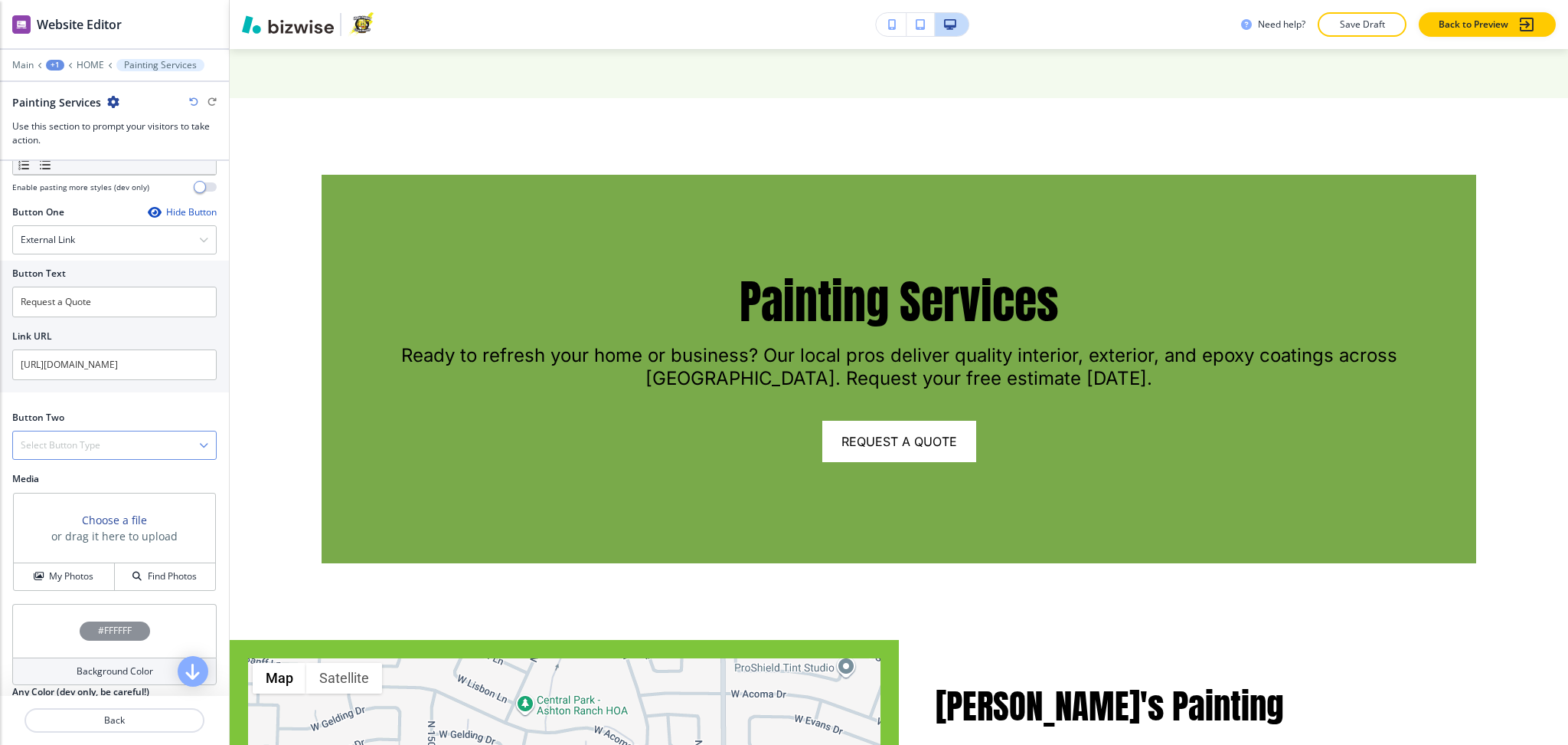
scroll to position [504, 0]
drag, startPoint x: 107, startPoint y: 304, endPoint x: 16, endPoint y: 302, distance: 91.0
click at [16, 302] on input "Request a Quote" at bounding box center [115, 300] width 205 height 31
click at [83, 235] on div "External Link" at bounding box center [115, 238] width 203 height 27
click at [81, 270] on h4 "Telephone" at bounding box center [115, 265] width 188 height 14
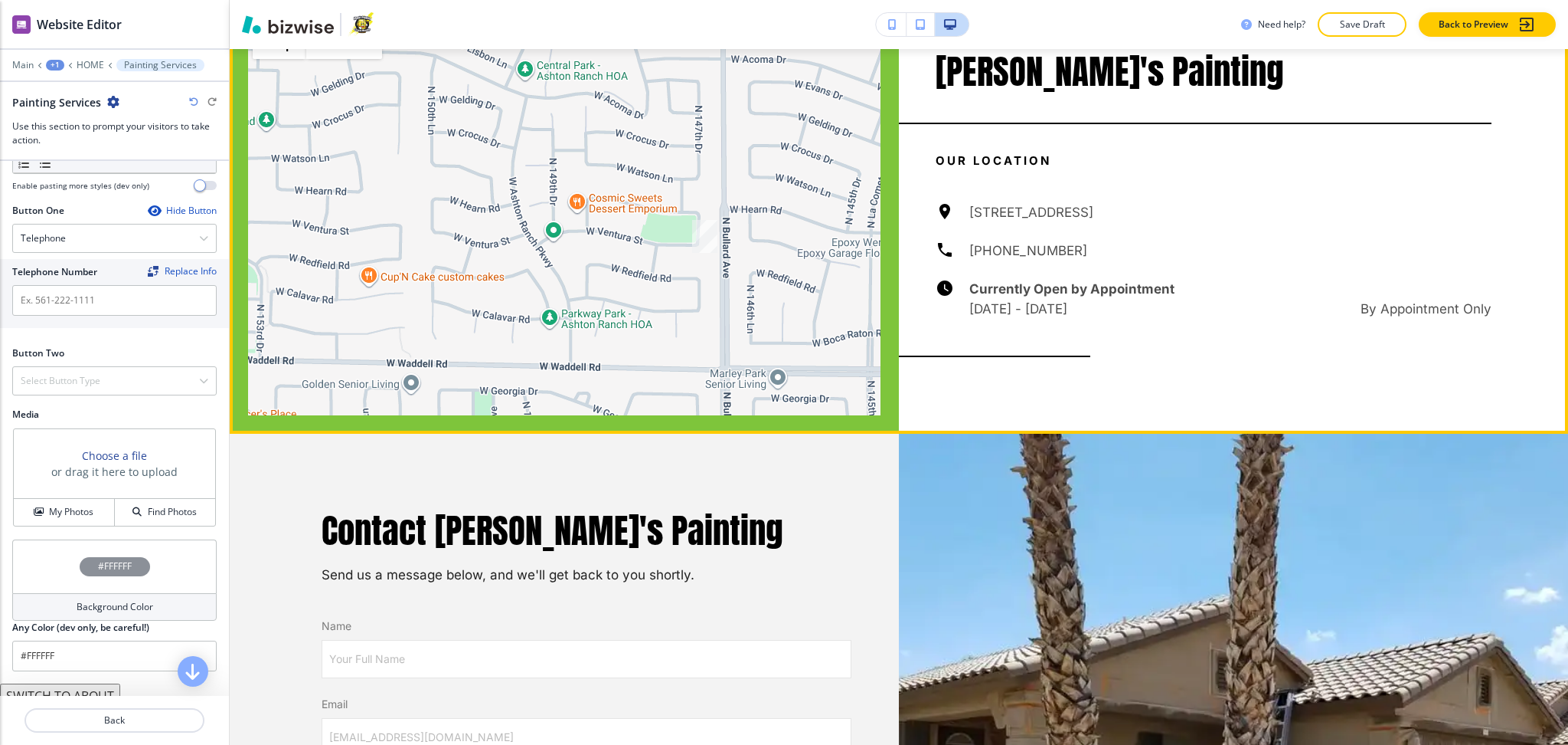
scroll to position [10031, 0]
drag, startPoint x: 1070, startPoint y: 198, endPoint x: 959, endPoint y: 194, distance: 111.1
click at [959, 202] on div "14705 W Ventura St, Surprise, AZ 85379, USA (623) 451-9186 Currently Open by Ap…" at bounding box center [1214, 260] width 556 height 116
copy h6 "[PHONE_NUMBER]"
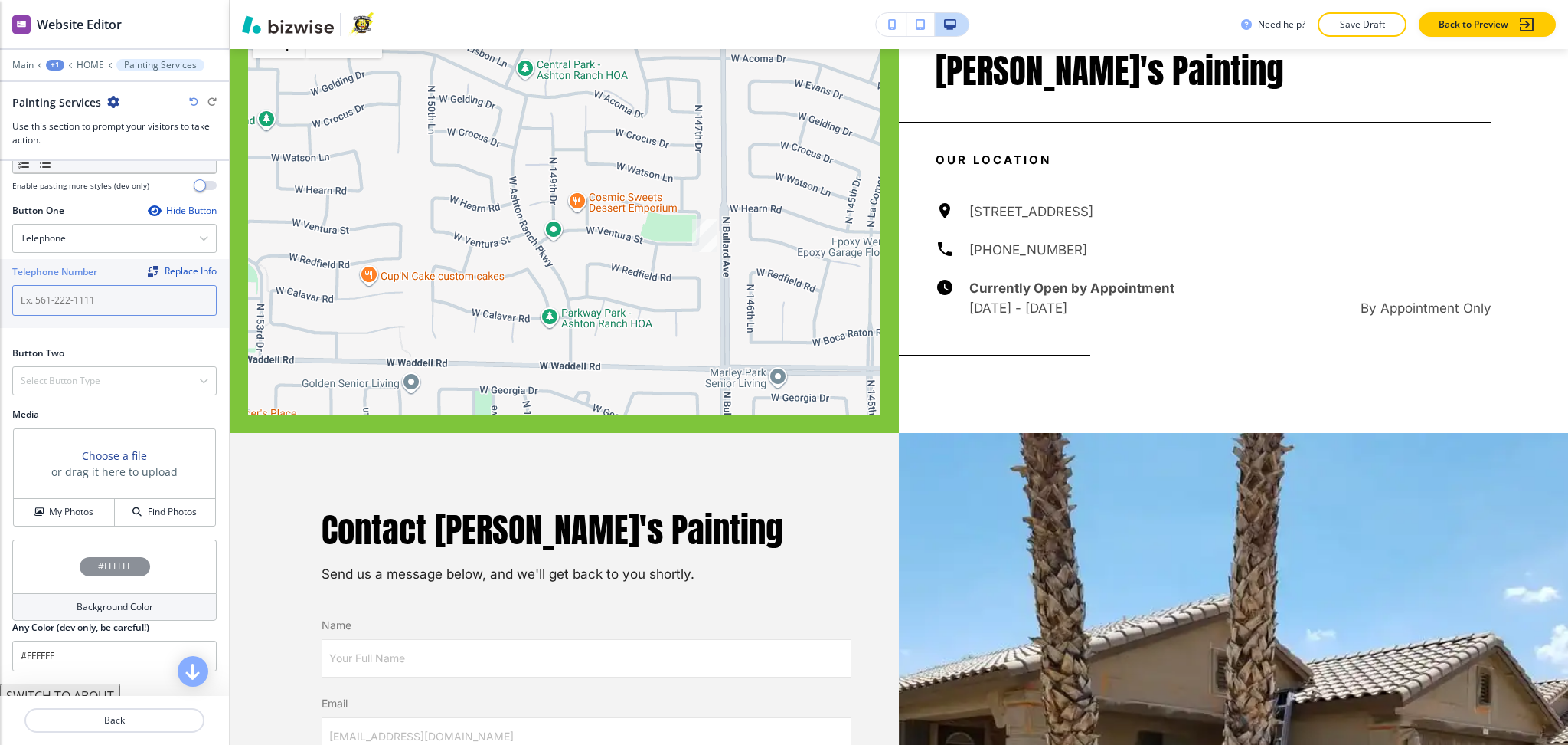
click at [97, 292] on input "text" at bounding box center [115, 300] width 205 height 31
paste input "[PHONE_NUMBER]"
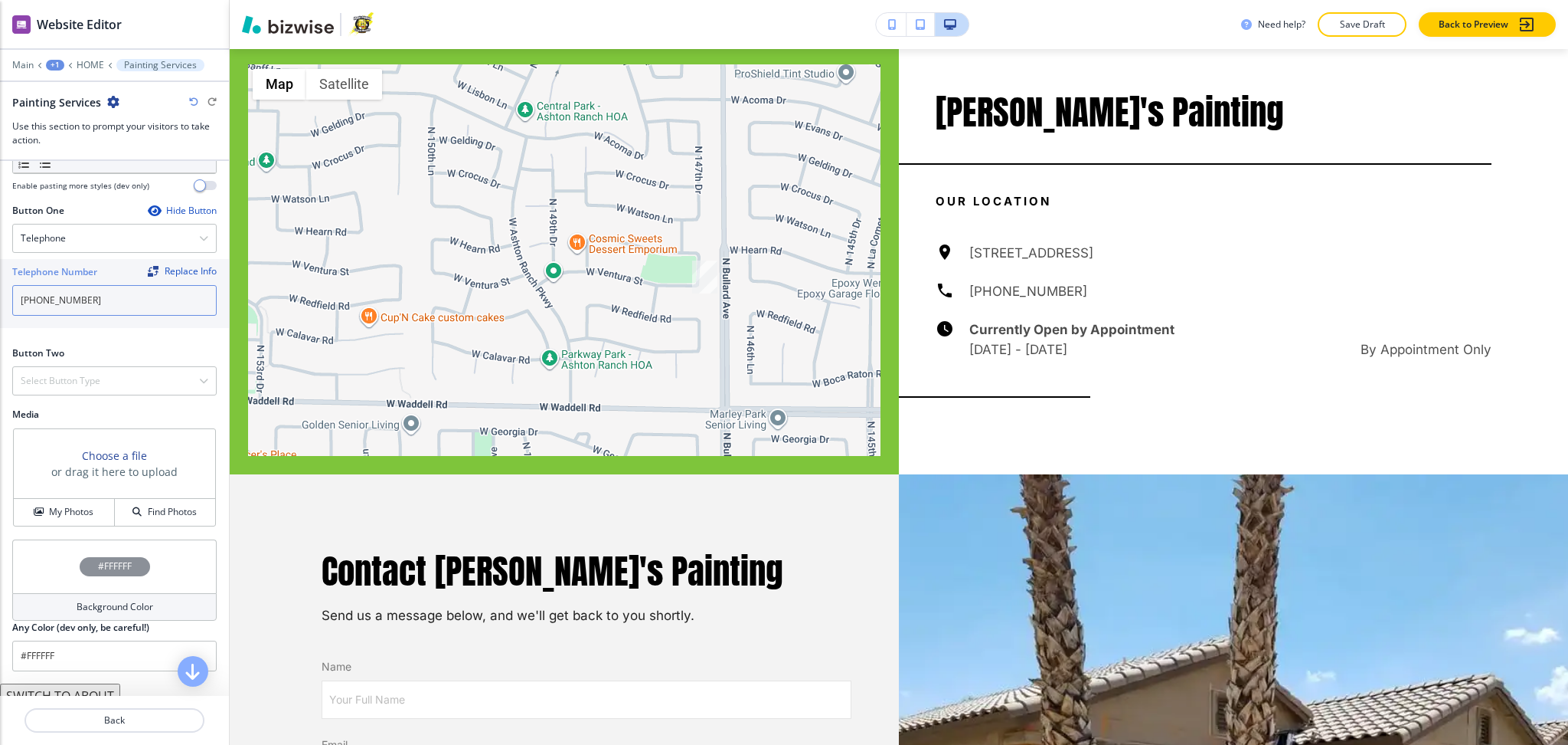
scroll to position [10072, 0]
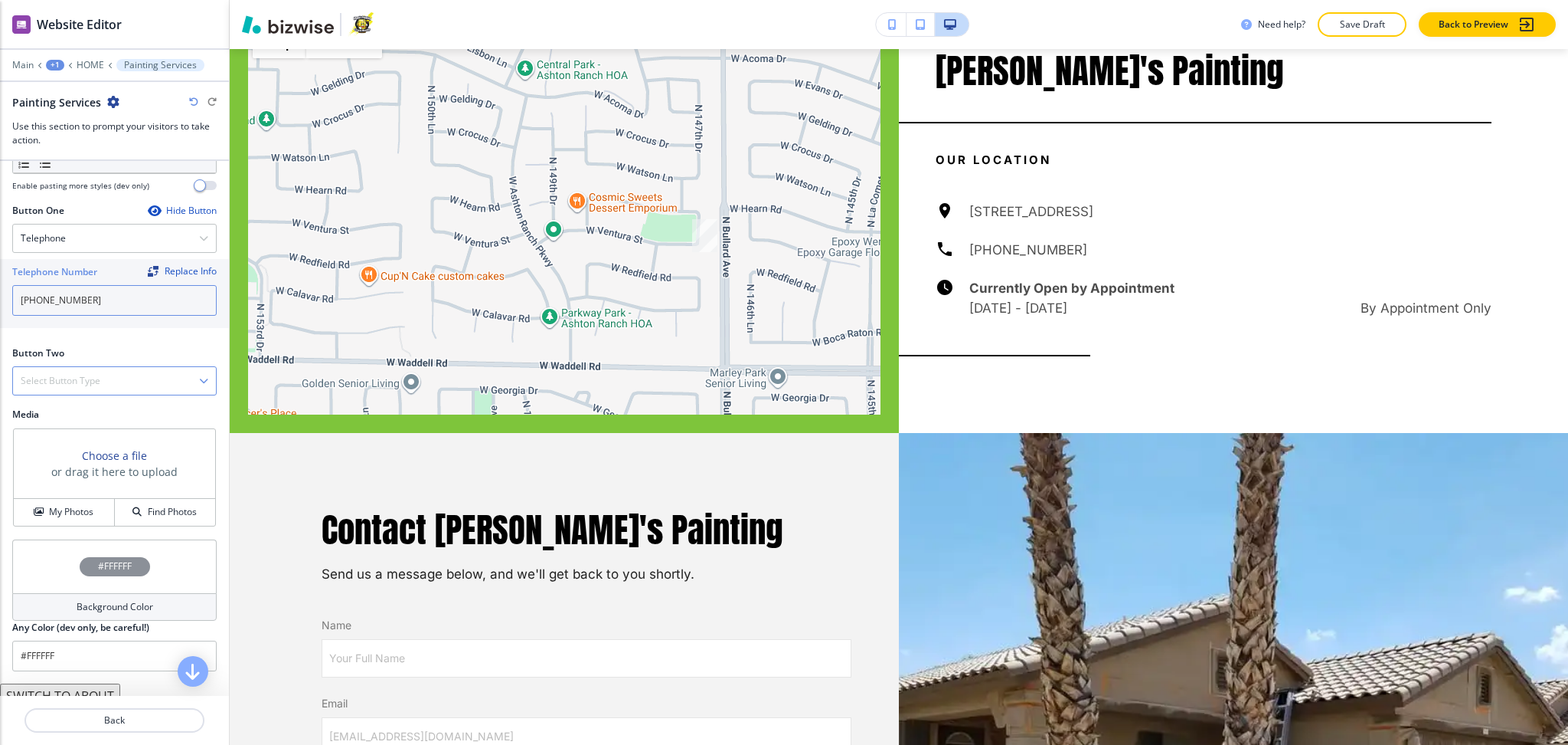
type input "[PHONE_NUMBER]"
click at [96, 380] on h4 "Select Button Type" at bounding box center [60, 380] width 80 height 14
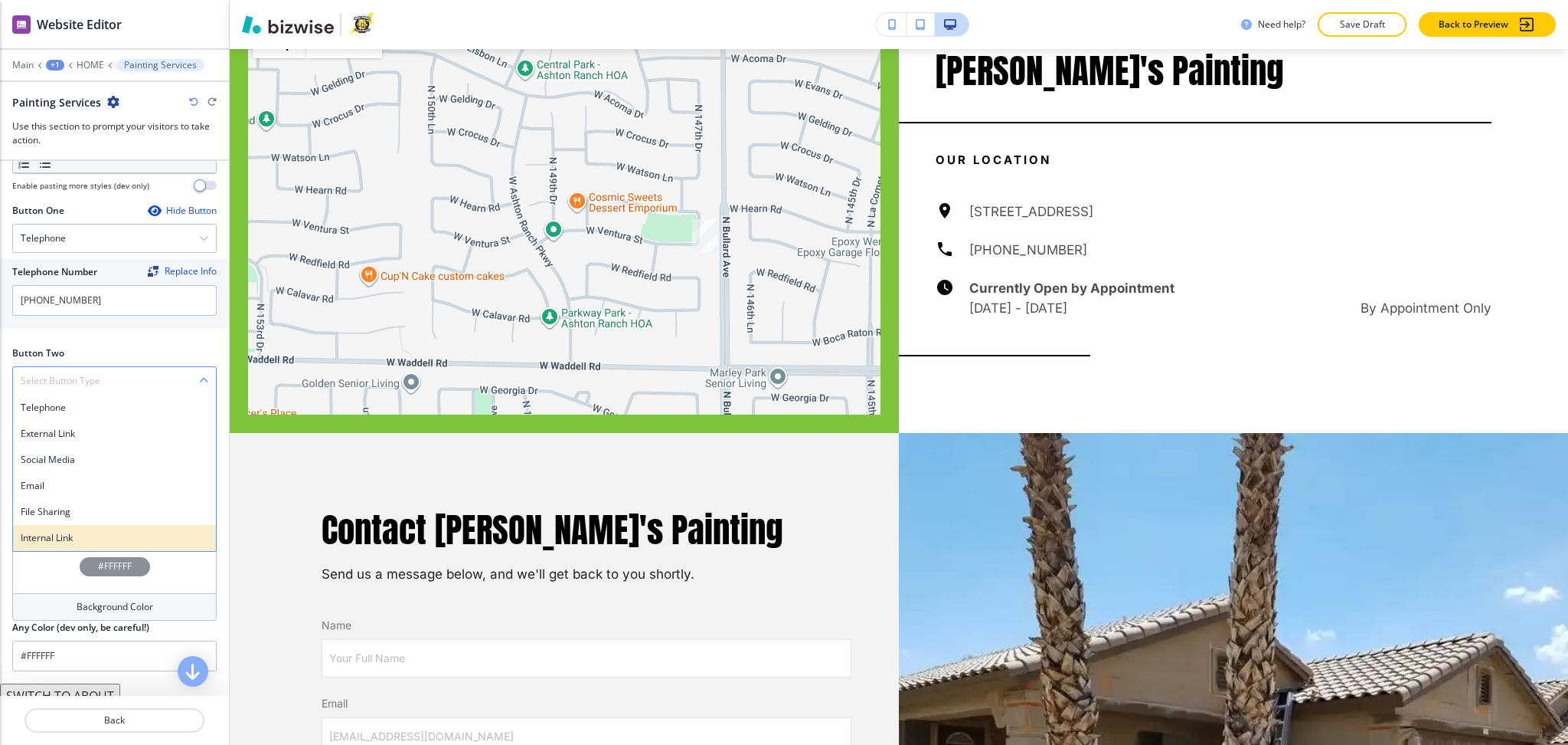
click at [69, 543] on h4 "Internal Link" at bounding box center [115, 537] width 188 height 14
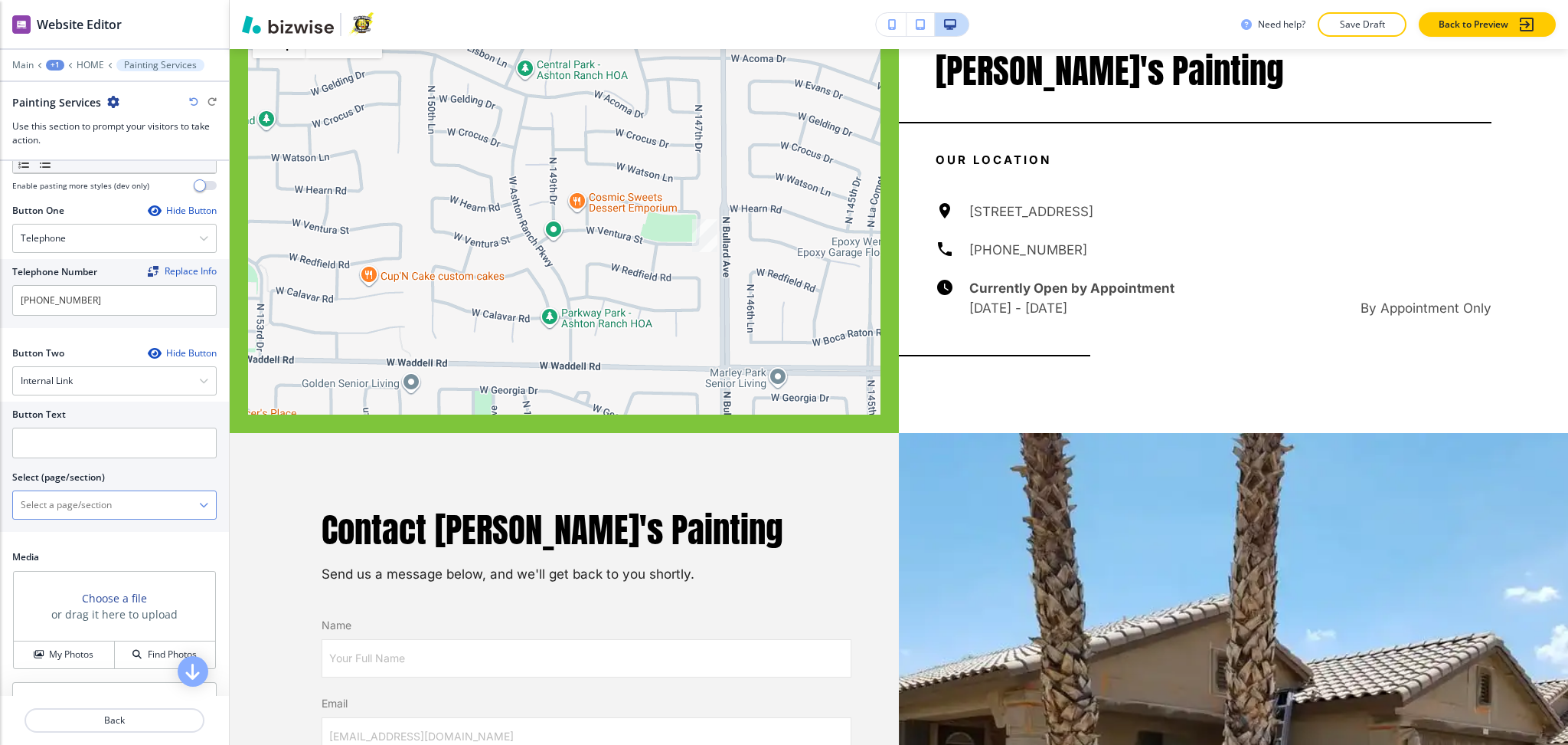
drag, startPoint x: 97, startPoint y: 505, endPoint x: 100, endPoint y: 492, distance: 13.3
click at [97, 505] on \(page\/section\) "Manual Input" at bounding box center [106, 505] width 186 height 26
type \(page\/section\) "CONTACT US"
drag, startPoint x: 91, startPoint y: 508, endPoint x: 0, endPoint y: 504, distance: 91.1
click at [0, 504] on div "Button Text Select (page/section) CONTACT US CONTACT US CONTACT US | Hero HOME …" at bounding box center [115, 466] width 229 height 131
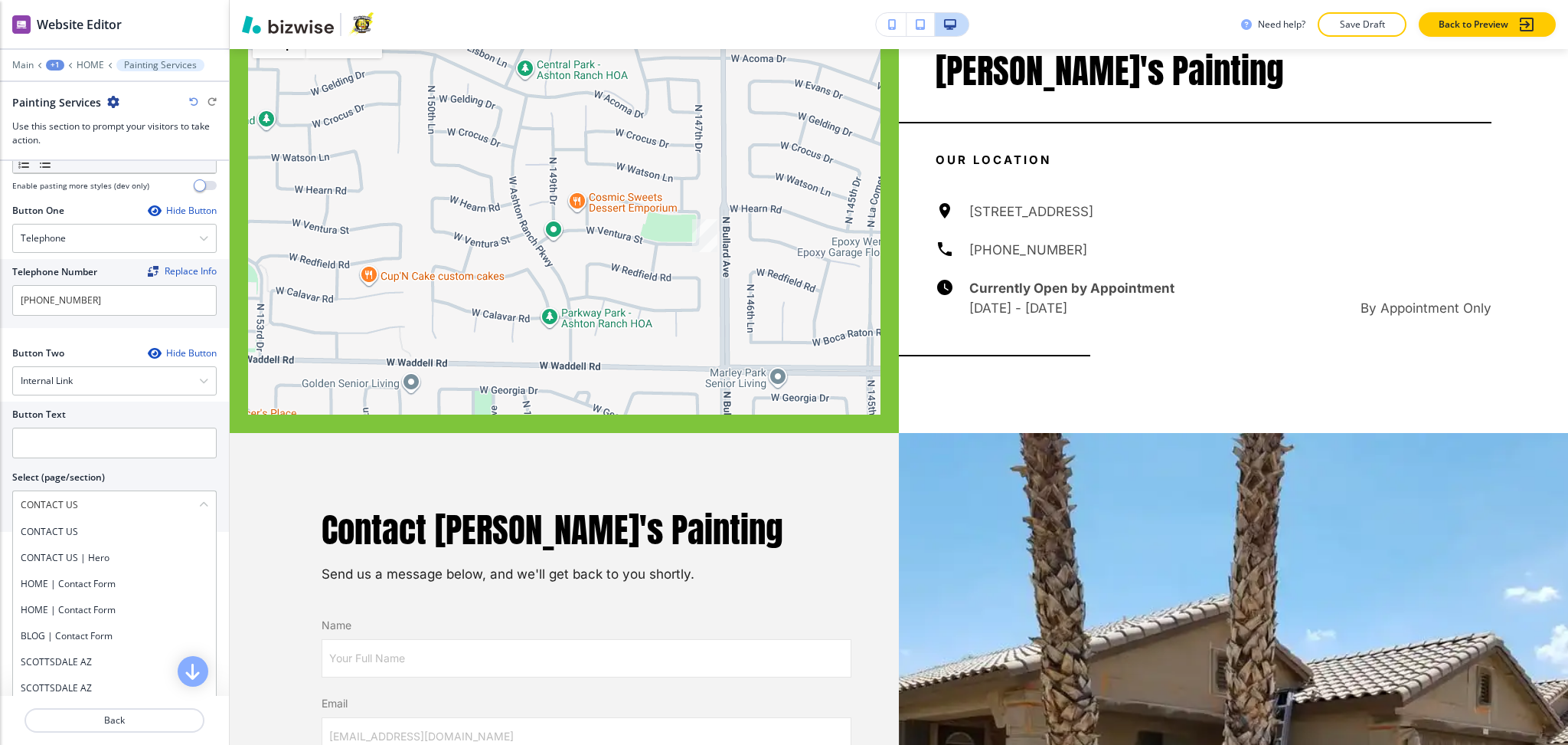
click at [47, 535] on h4 "CONTACT US" at bounding box center [115, 532] width 188 height 14
click at [35, 447] on input "text" at bounding box center [115, 442] width 205 height 31
paste input "CONTACT US"
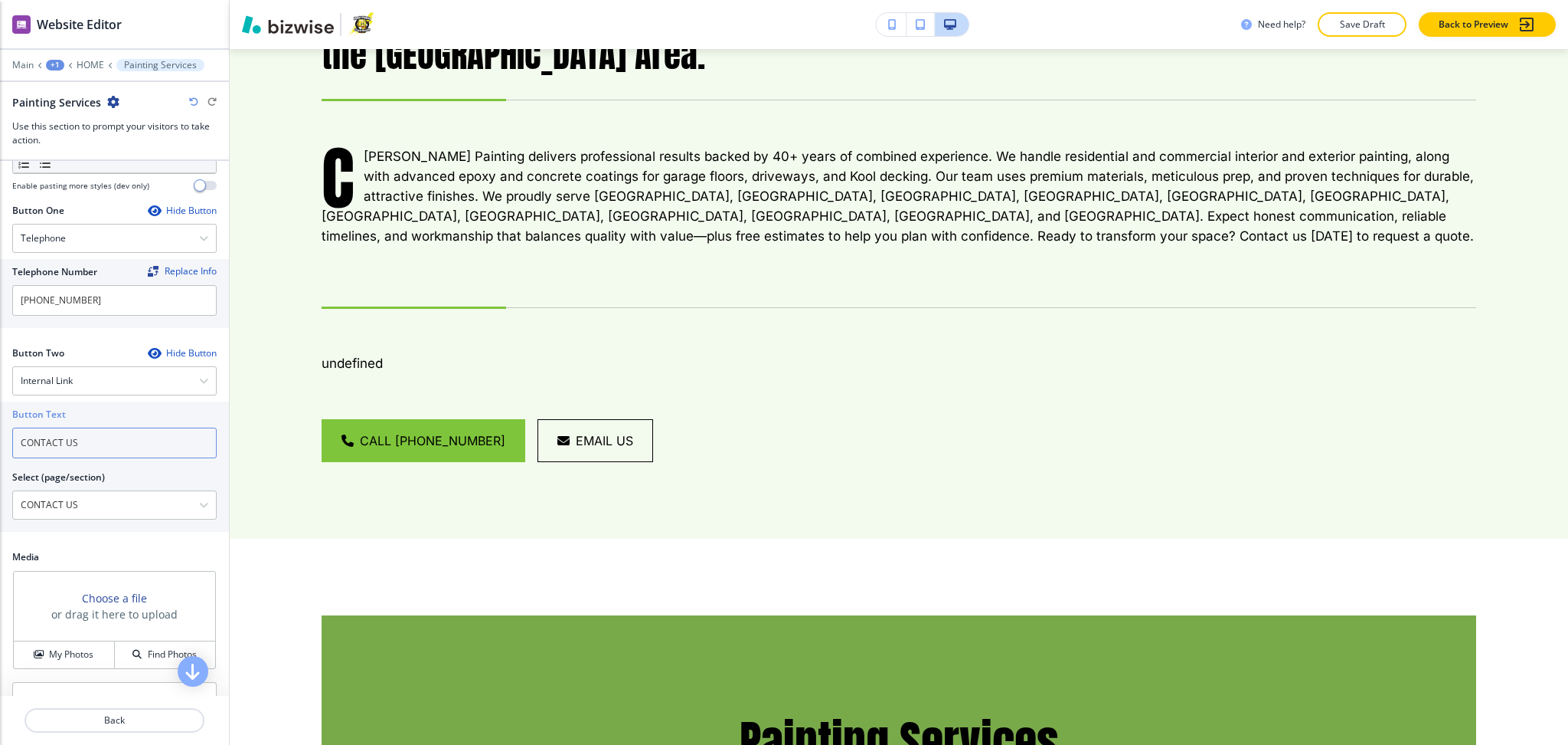
scroll to position [9257, 0]
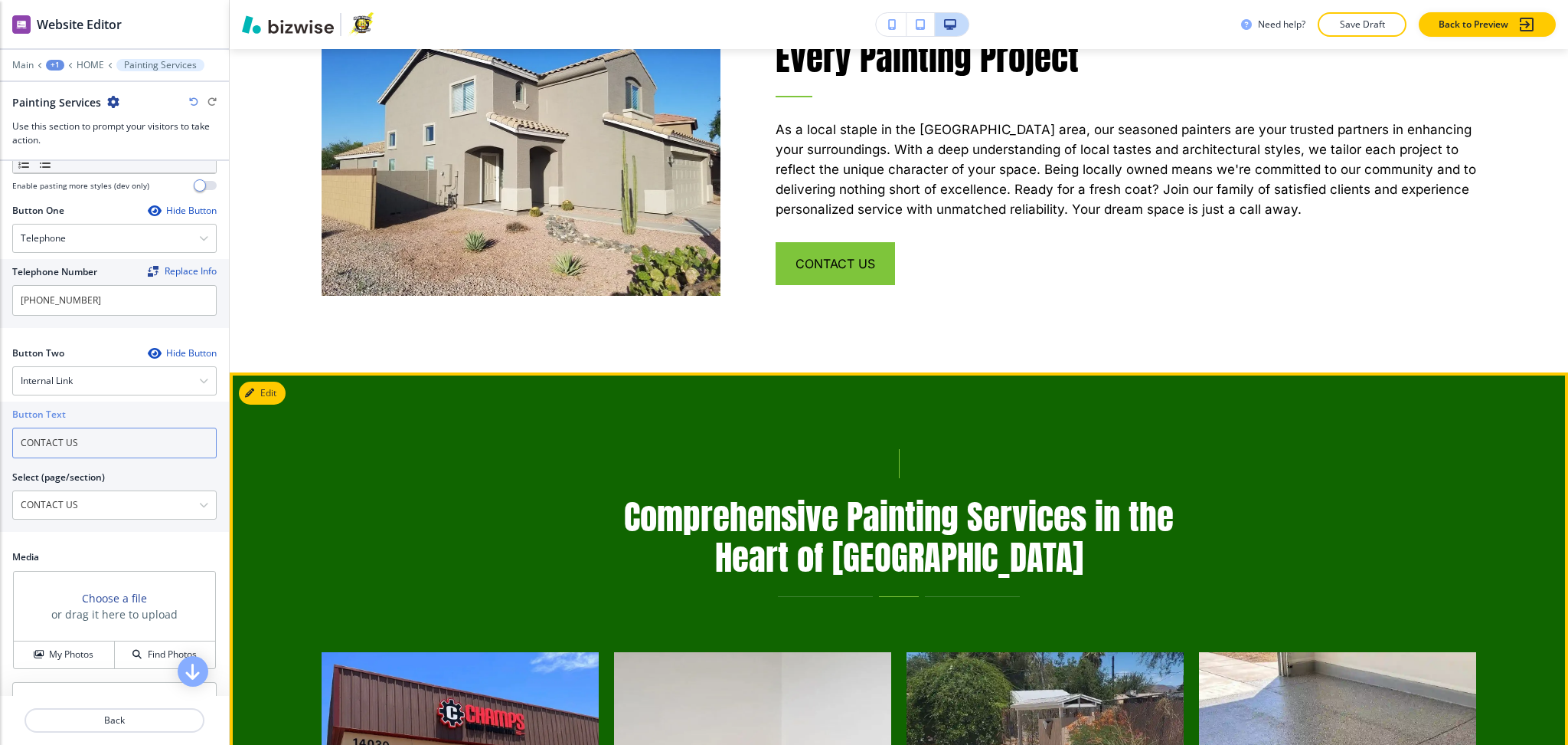
type input "CONTACT US"
click at [280, 381] on button "Edit This Section" at bounding box center [290, 393] width 103 height 23
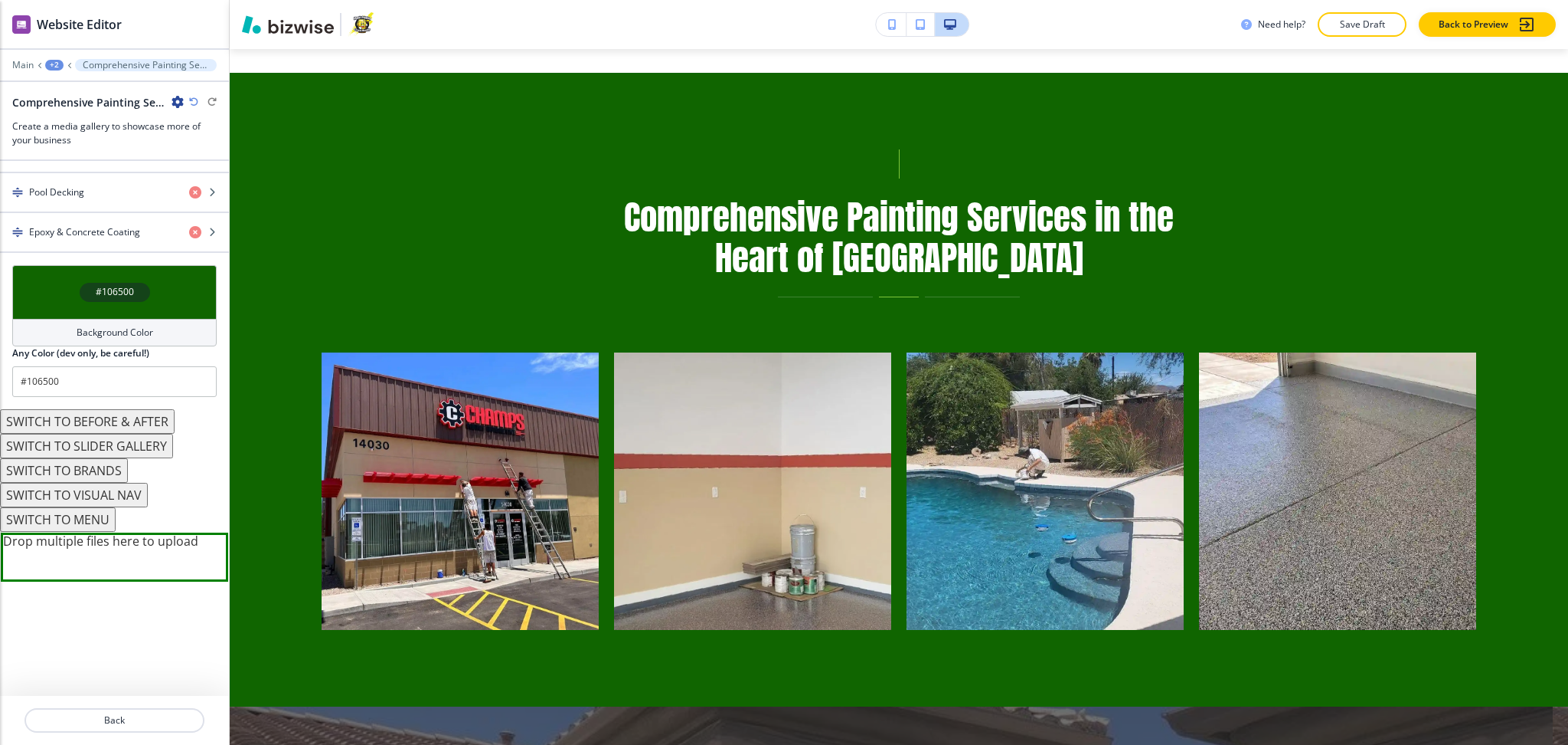
scroll to position [696, 0]
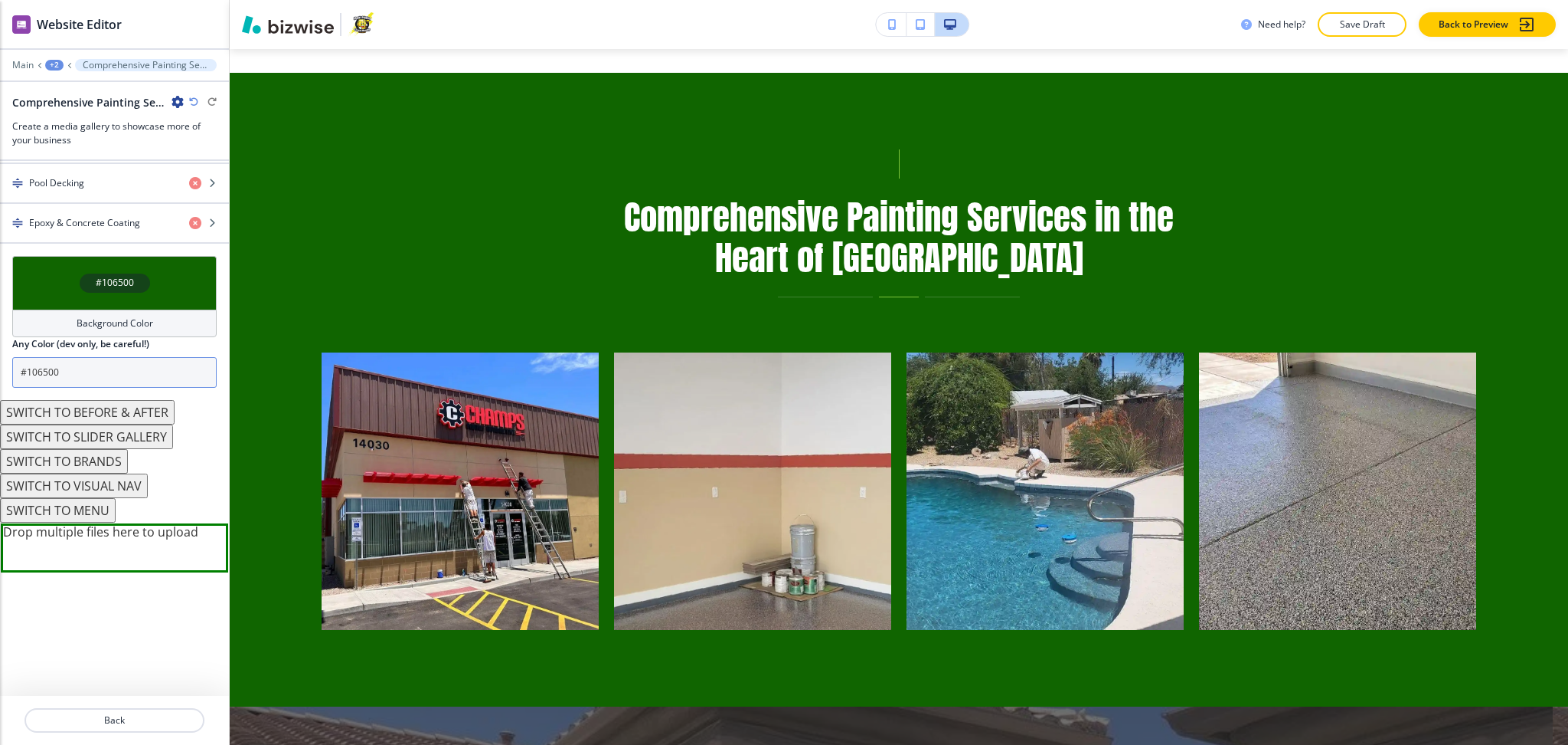
click at [71, 362] on input "#106500" at bounding box center [115, 372] width 205 height 31
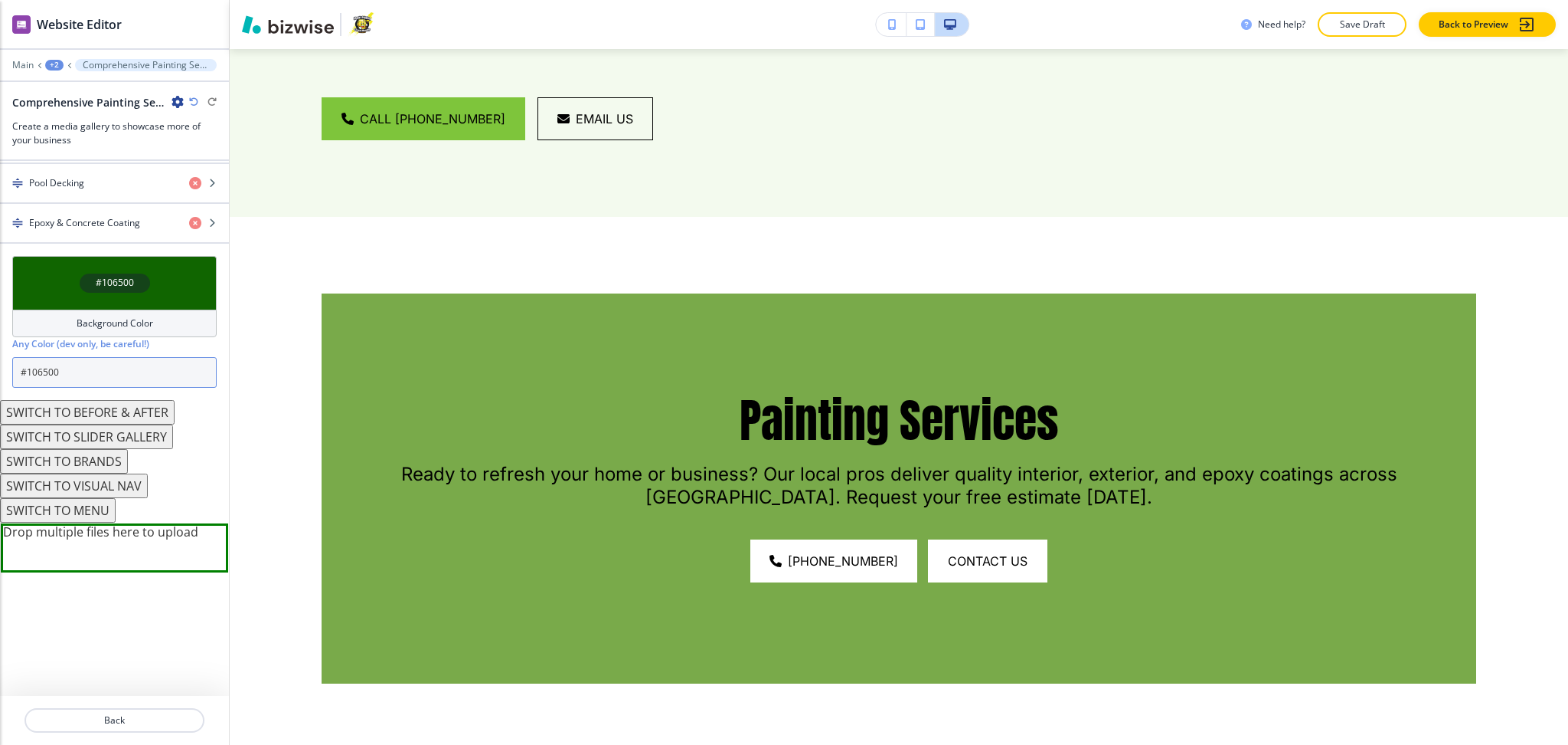
scroll to position [9073, 0]
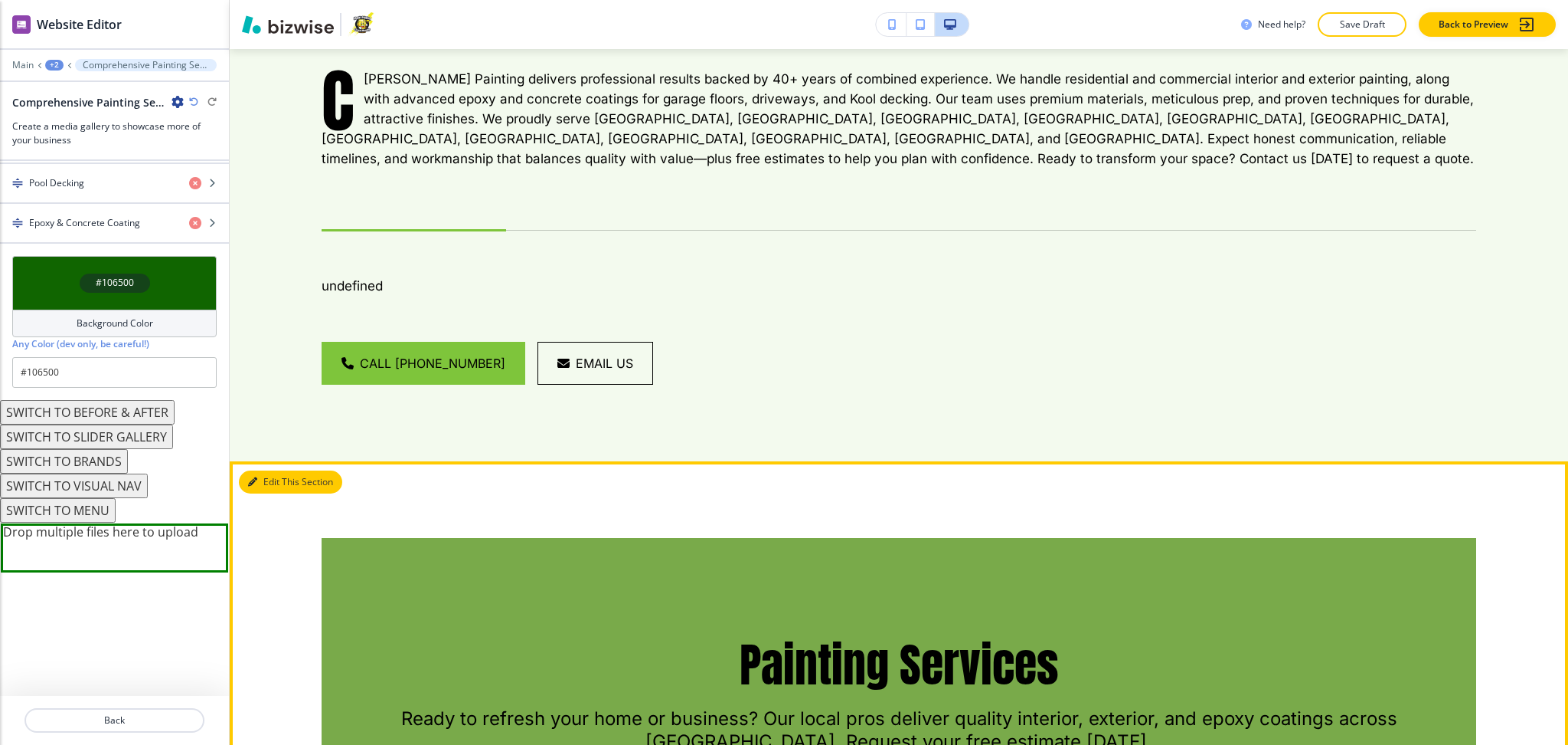
click at [265, 471] on button "Edit This Section" at bounding box center [290, 482] width 103 height 23
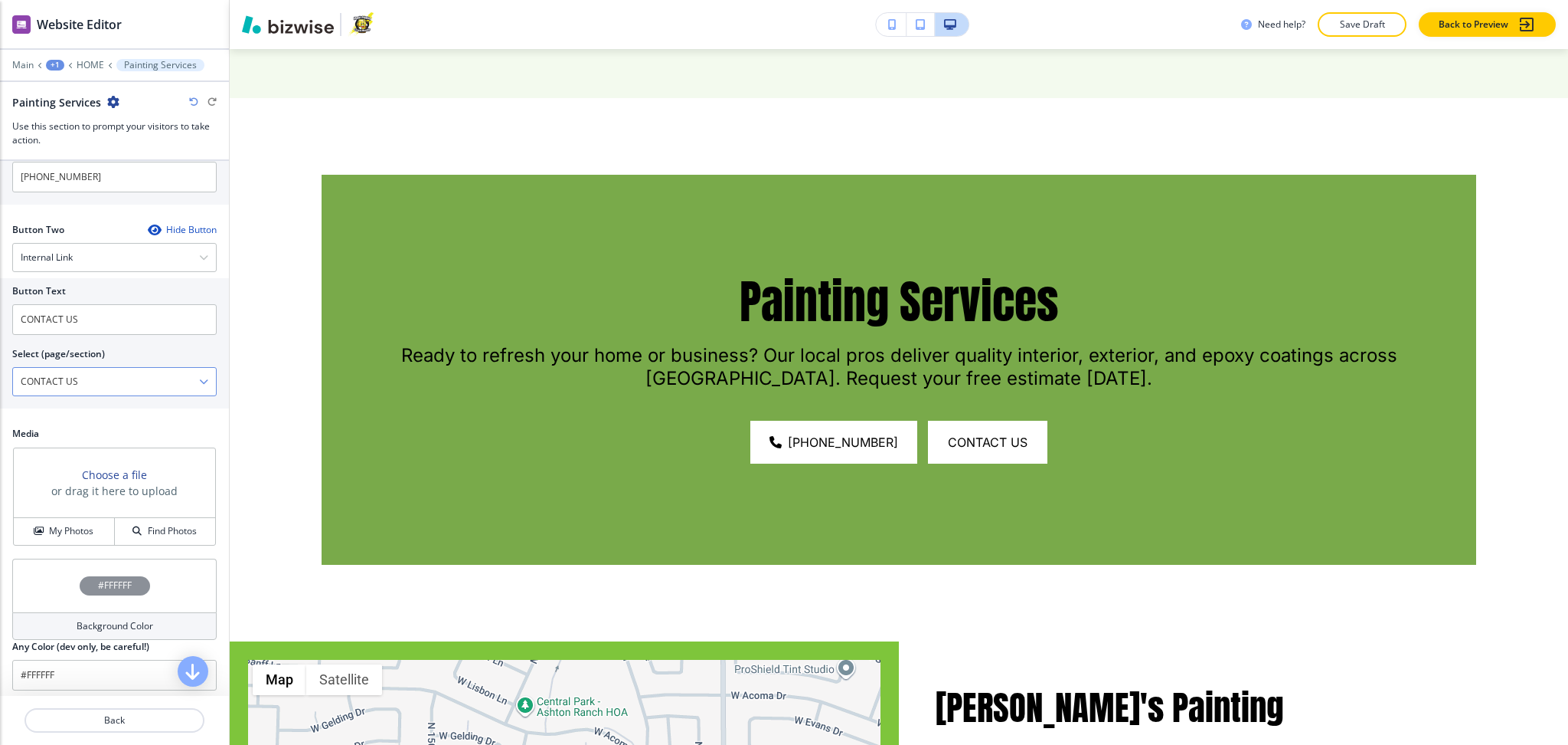
scroll to position [684, 0]
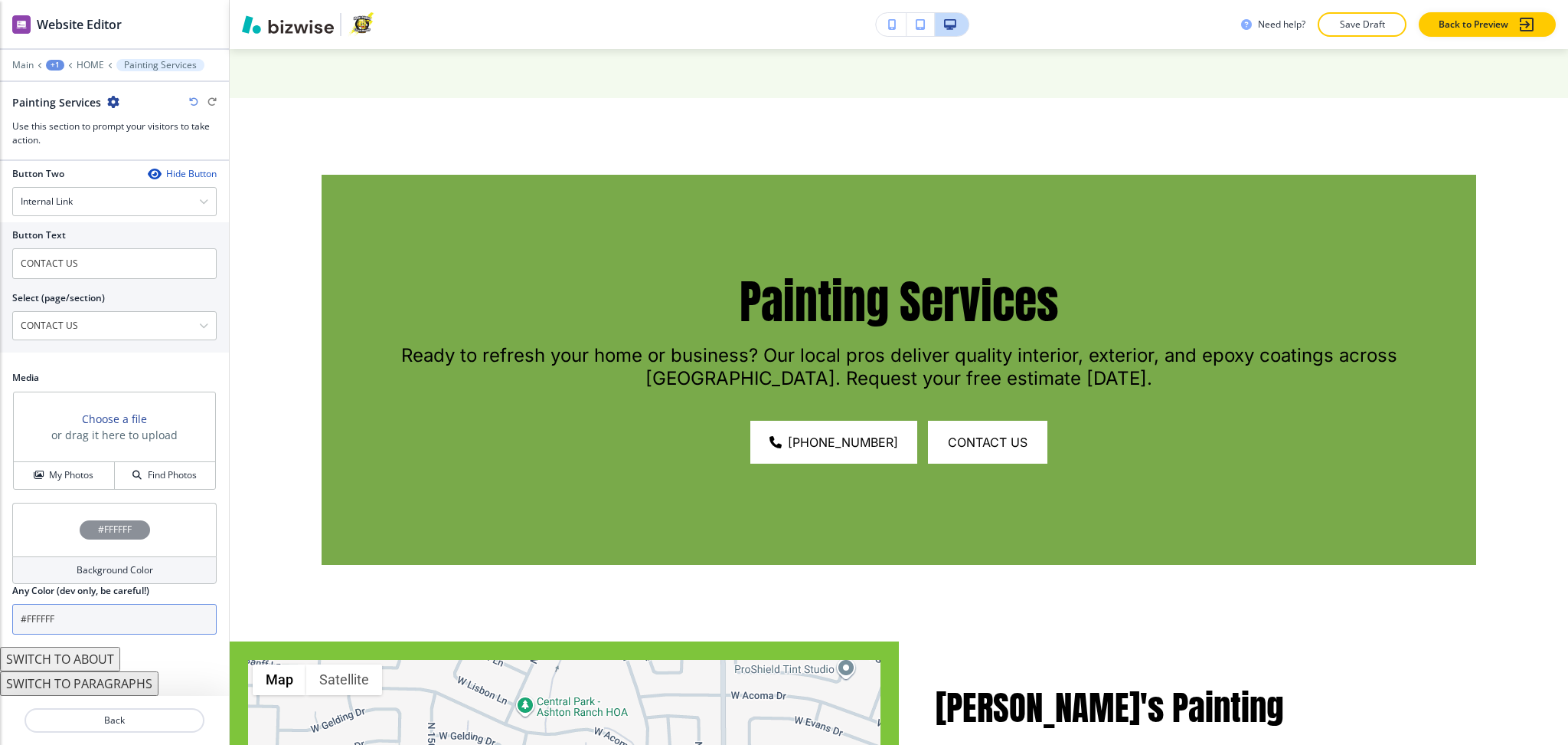
click at [77, 612] on input "#FFFFFF" at bounding box center [115, 619] width 205 height 31
paste input "106500"
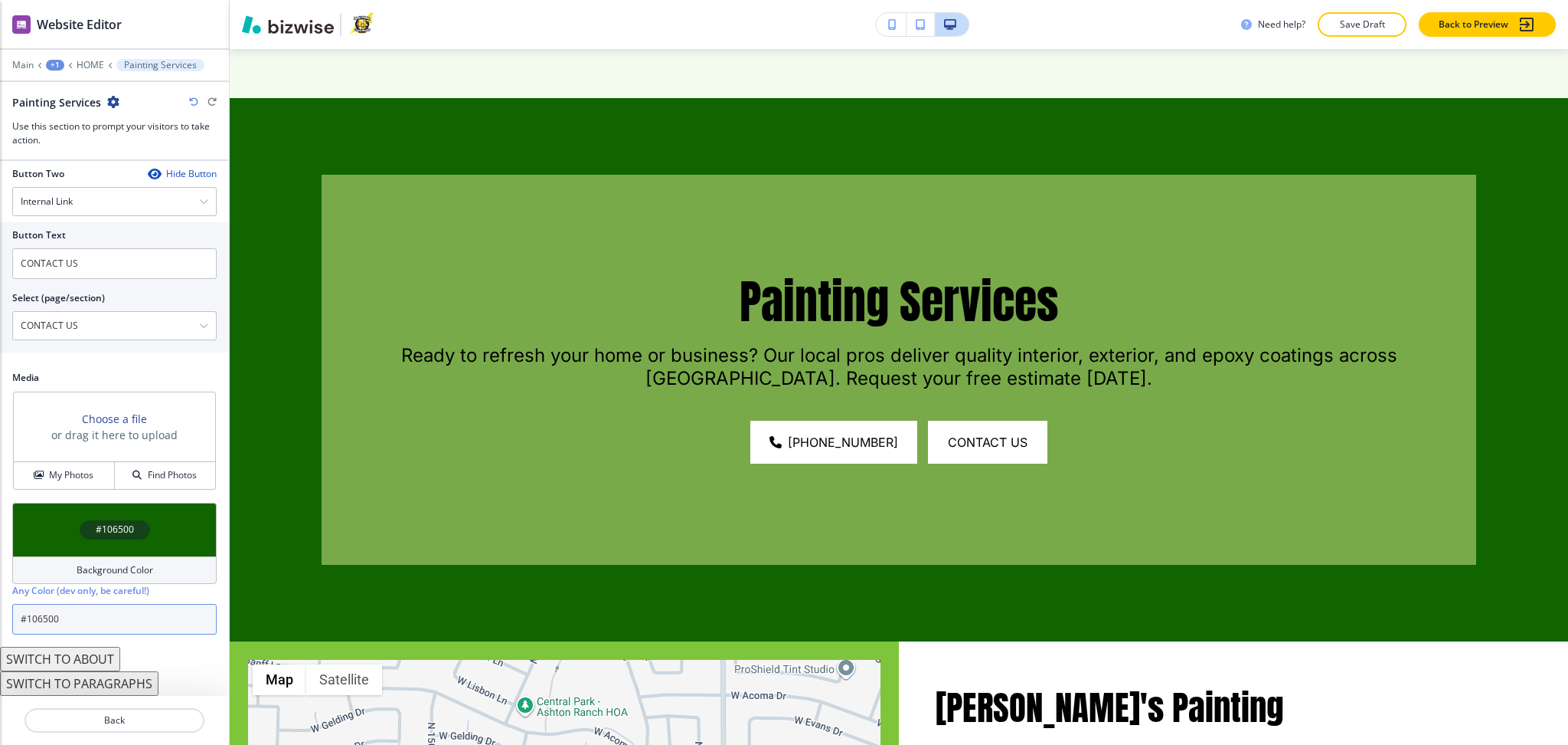
type input "#106500"
click at [93, 569] on h4 "Background Color" at bounding box center [115, 570] width 77 height 14
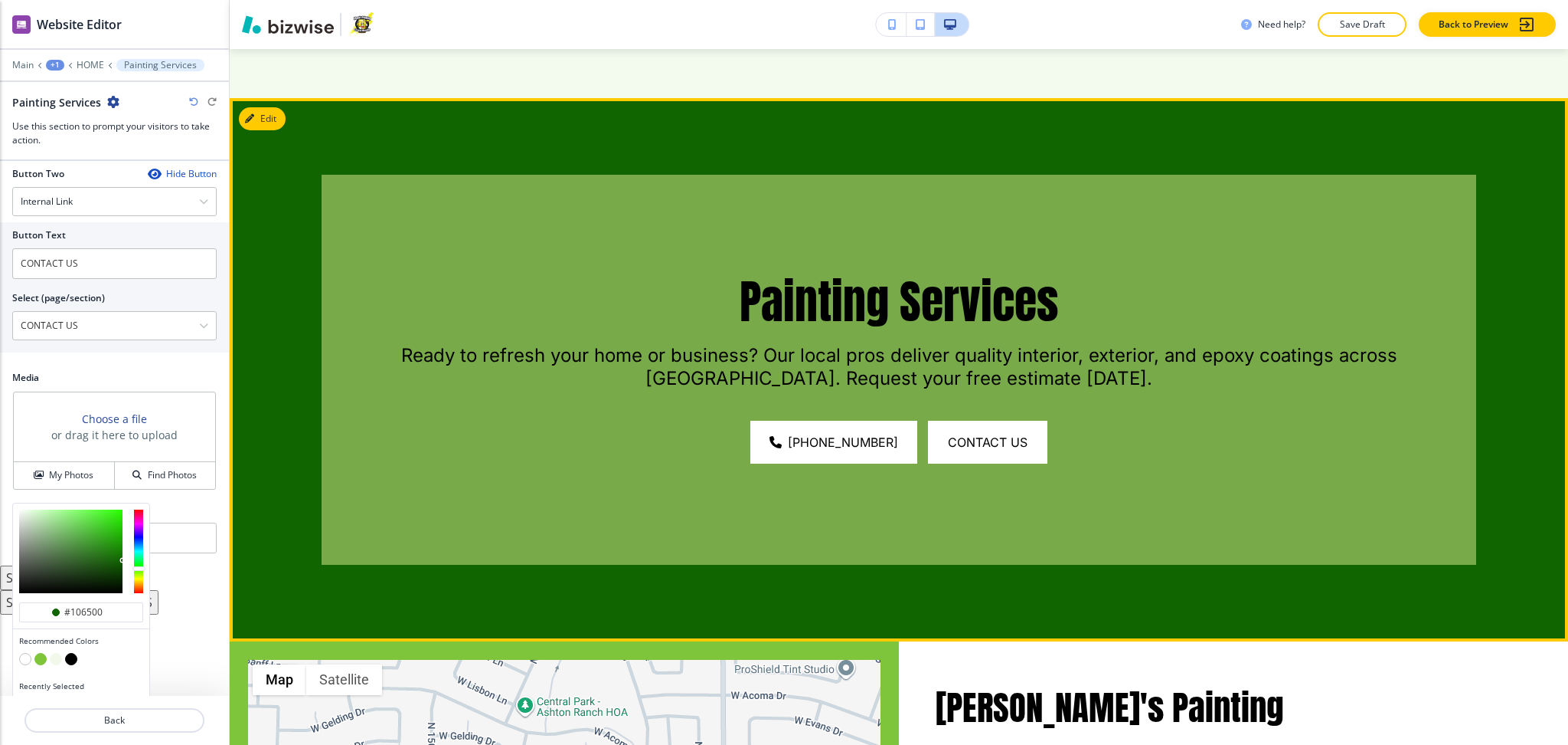
click at [359, 564] on div "Painting Services Ready to refresh your home or business? Our local pros delive…" at bounding box center [899, 369] width 1339 height 543
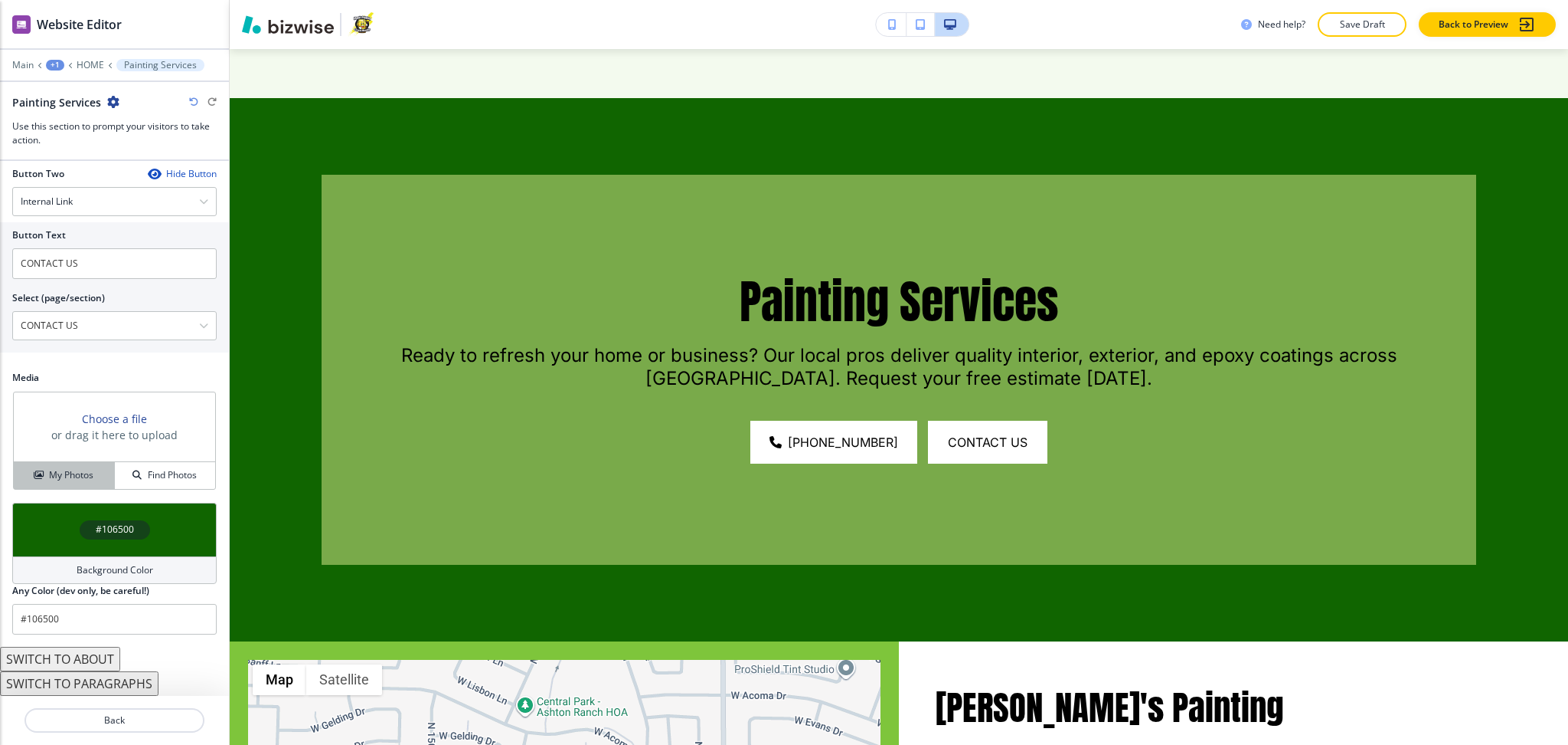
click at [65, 473] on h4 "My Photos" at bounding box center [70, 474] width 44 height 14
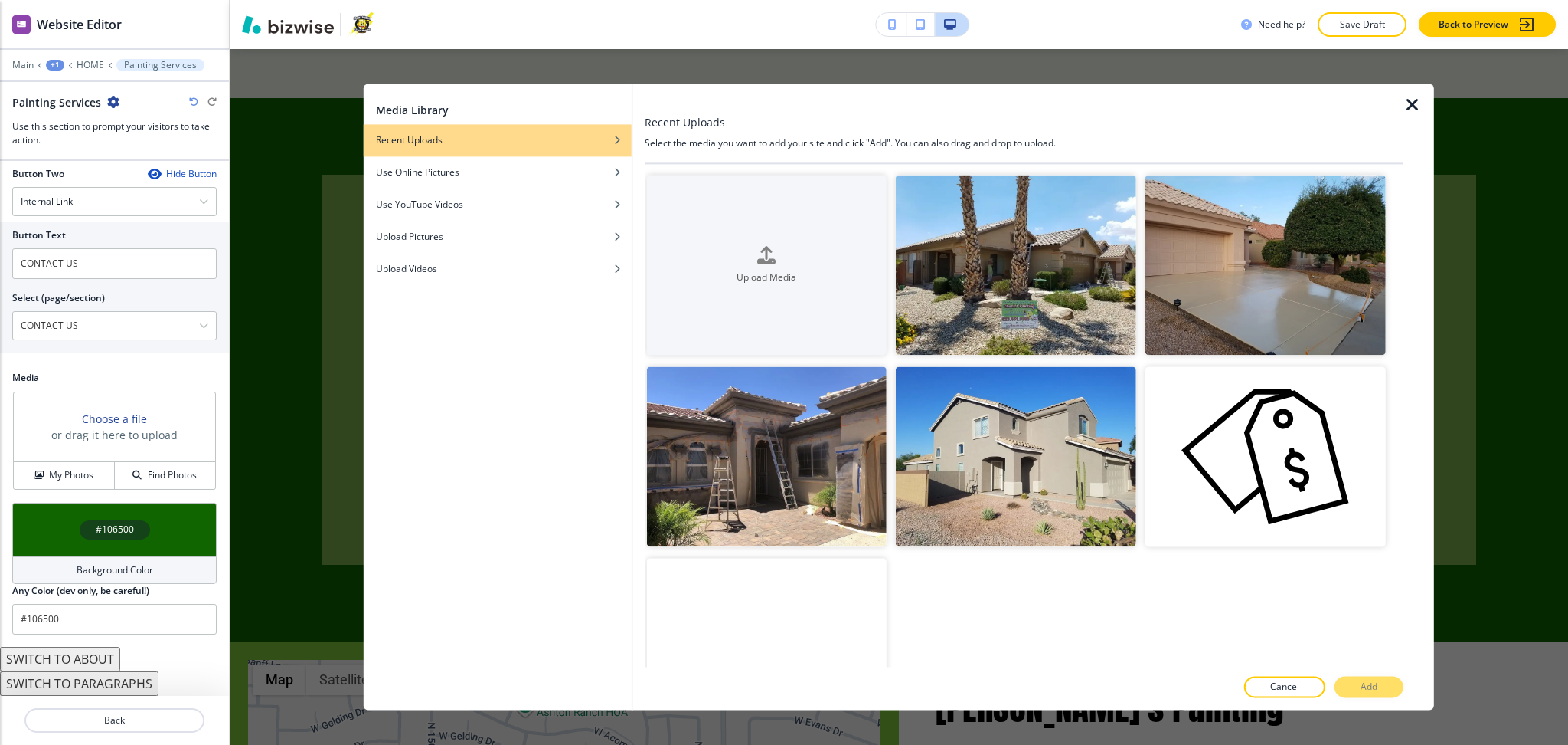
click at [1410, 104] on icon "button" at bounding box center [1413, 105] width 19 height 19
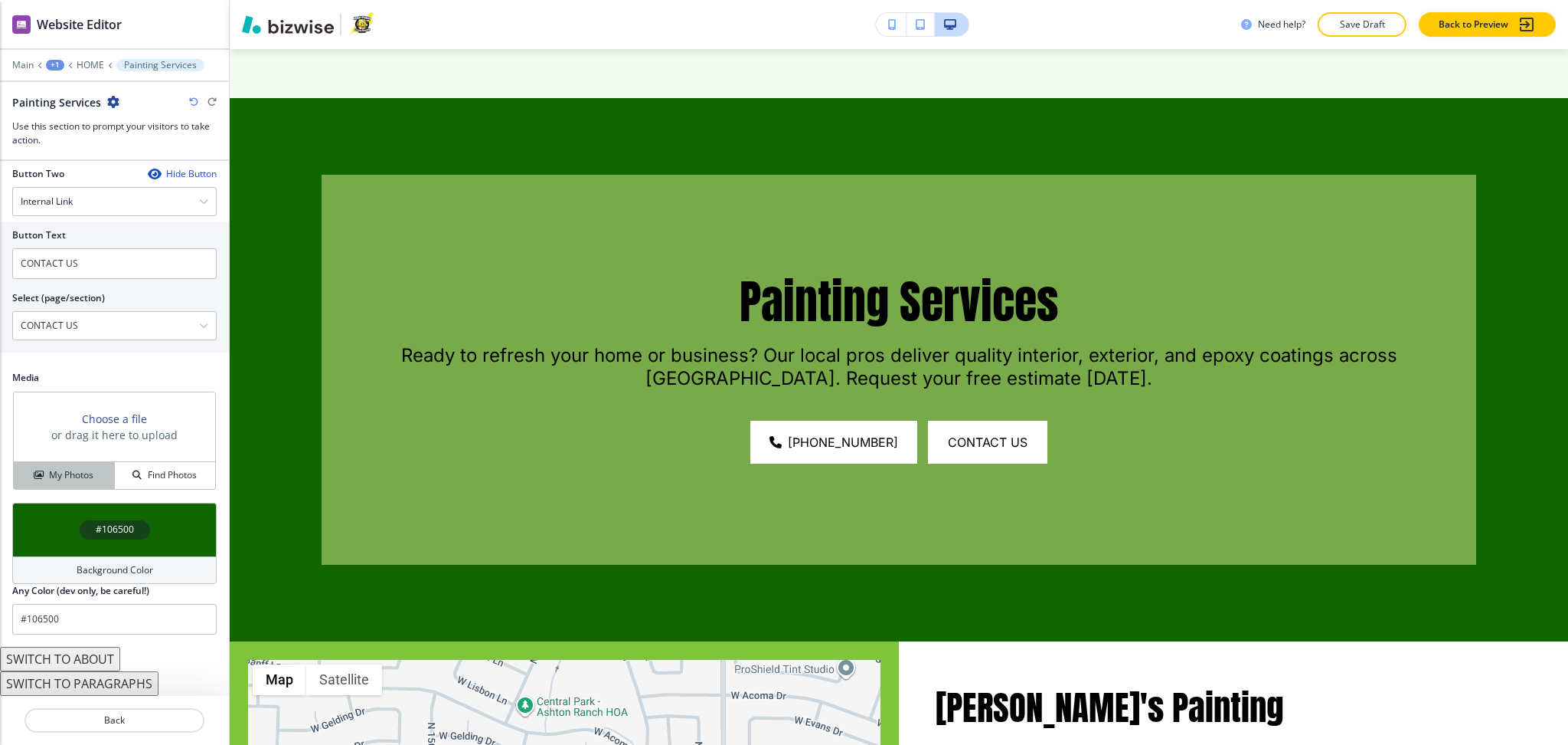
drag, startPoint x: 43, startPoint y: 478, endPoint x: 57, endPoint y: 472, distance: 15.2
click at [44, 478] on div "My Photos" at bounding box center [64, 474] width 100 height 14
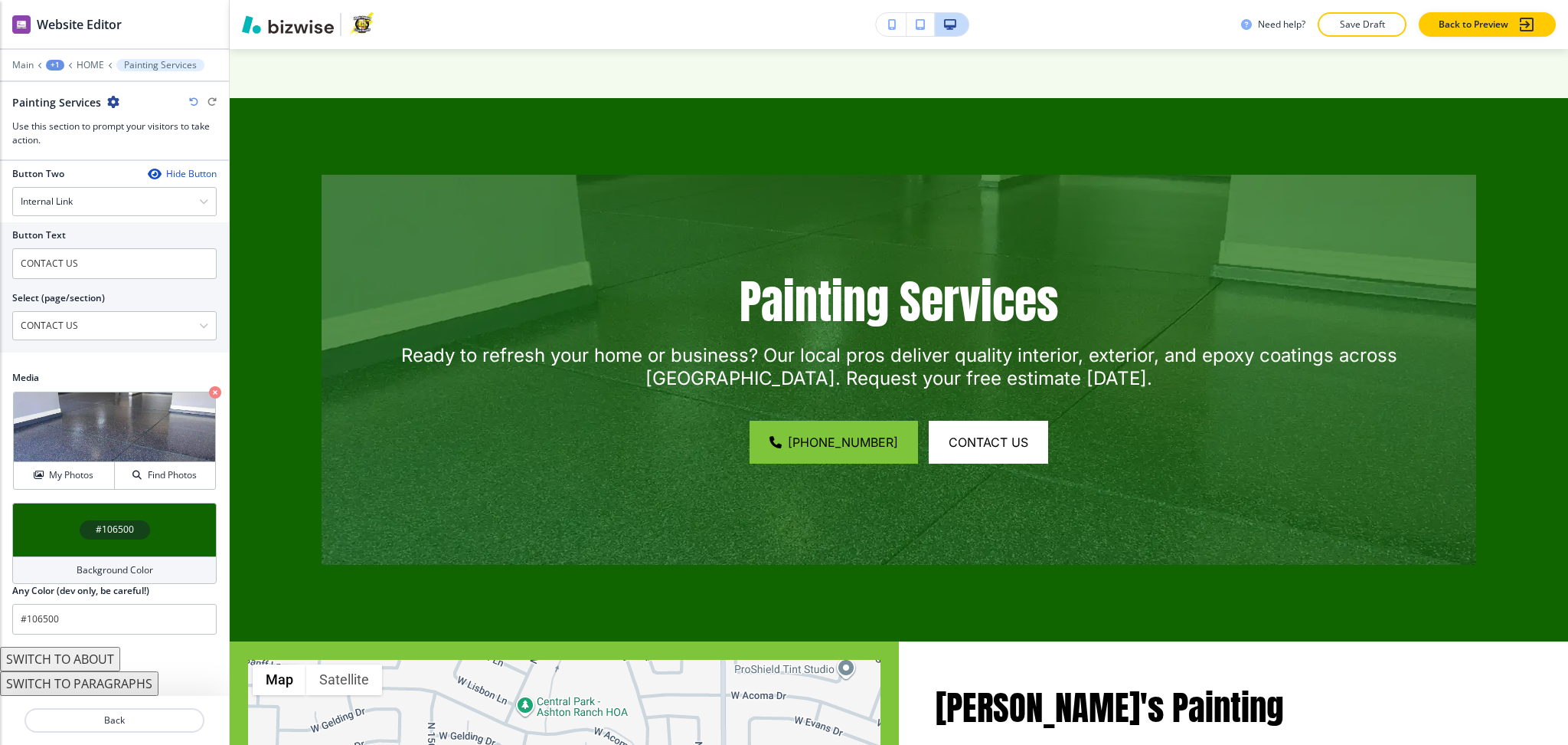
click at [959, 571] on div "Painting Services Ready to refresh your home or business? Our local pros delive…" at bounding box center [899, 369] width 1339 height 543
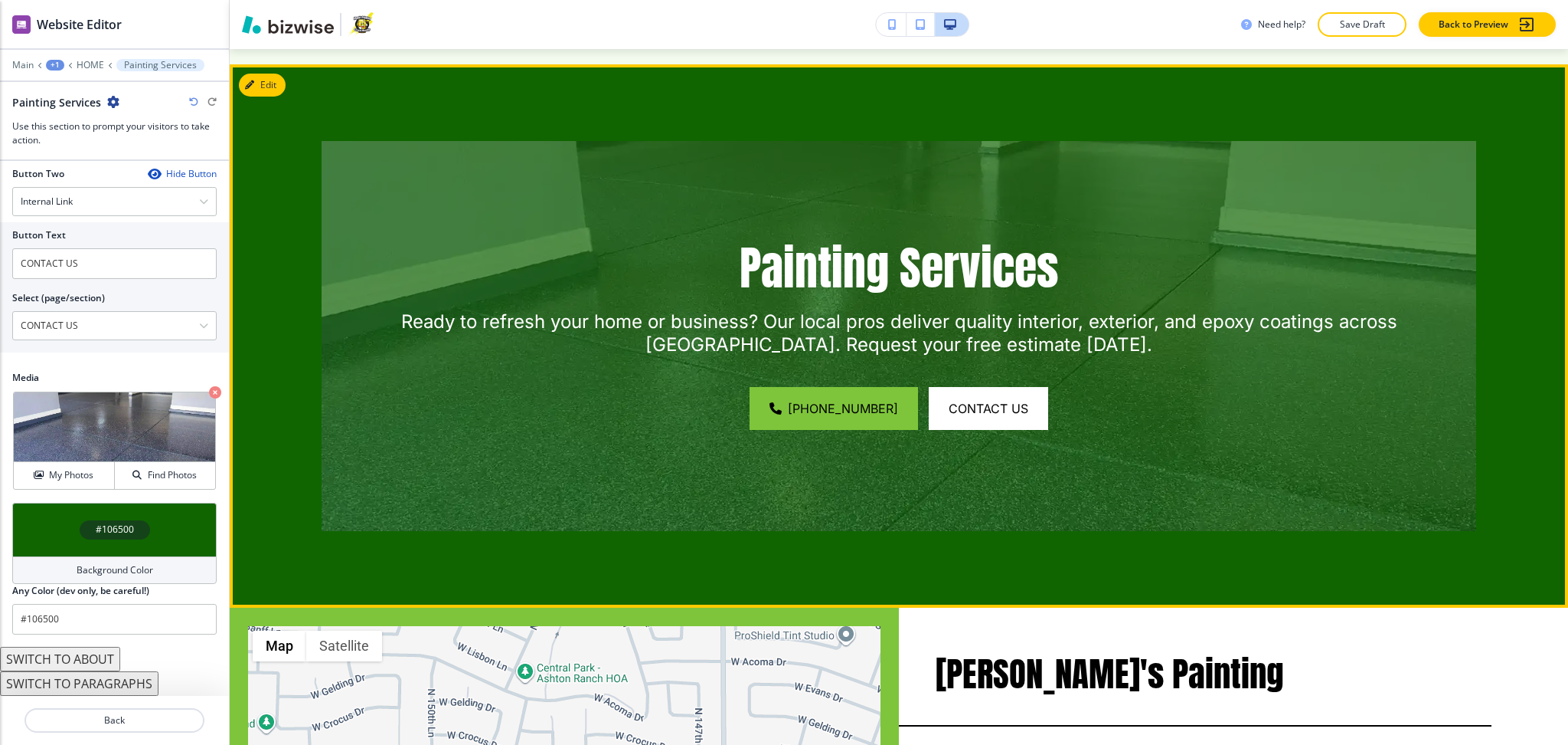
scroll to position [9472, 0]
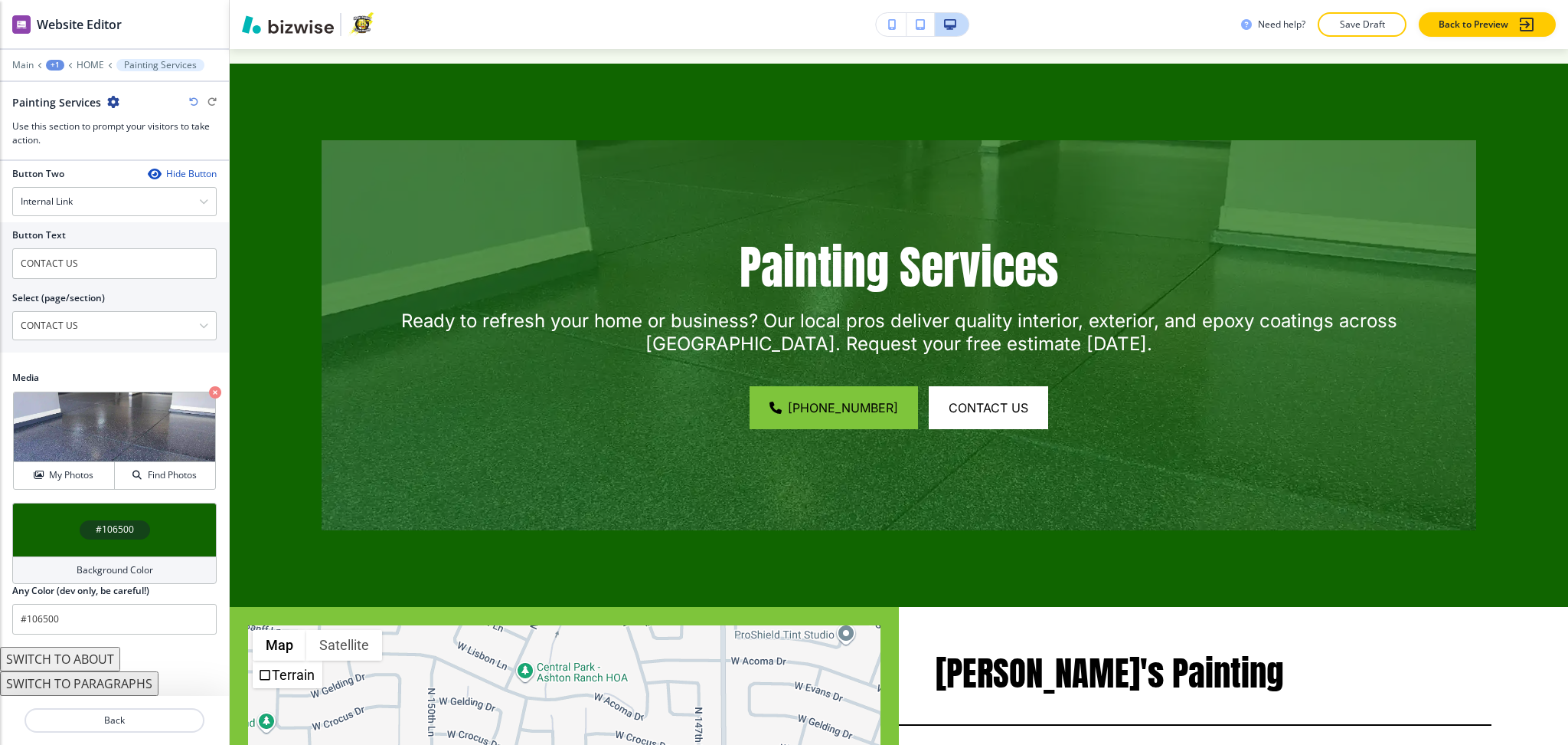
click at [165, 570] on div "Background Color" at bounding box center [115, 569] width 205 height 27
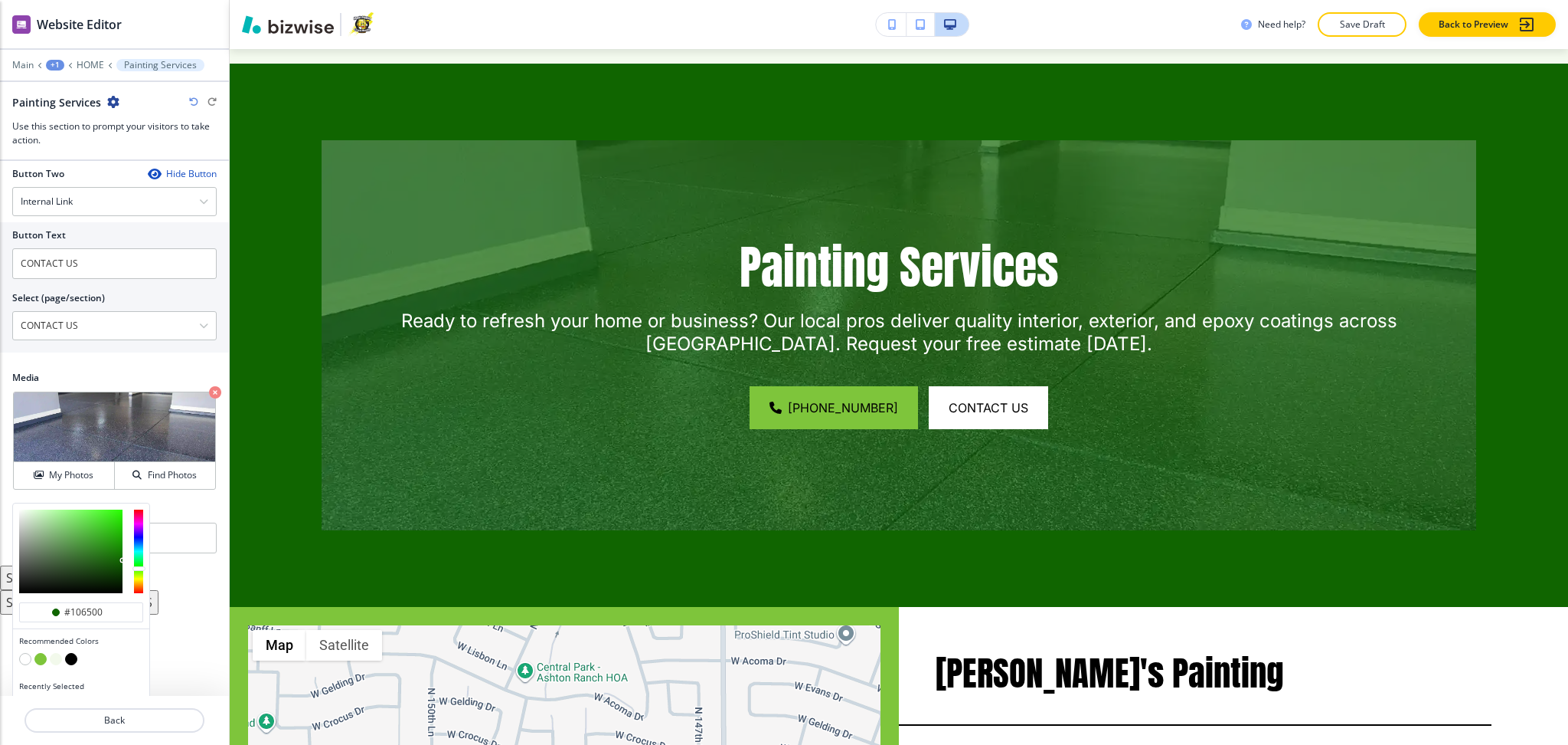
type input "#0b3d02"
click at [118, 574] on div at bounding box center [70, 551] width 103 height 84
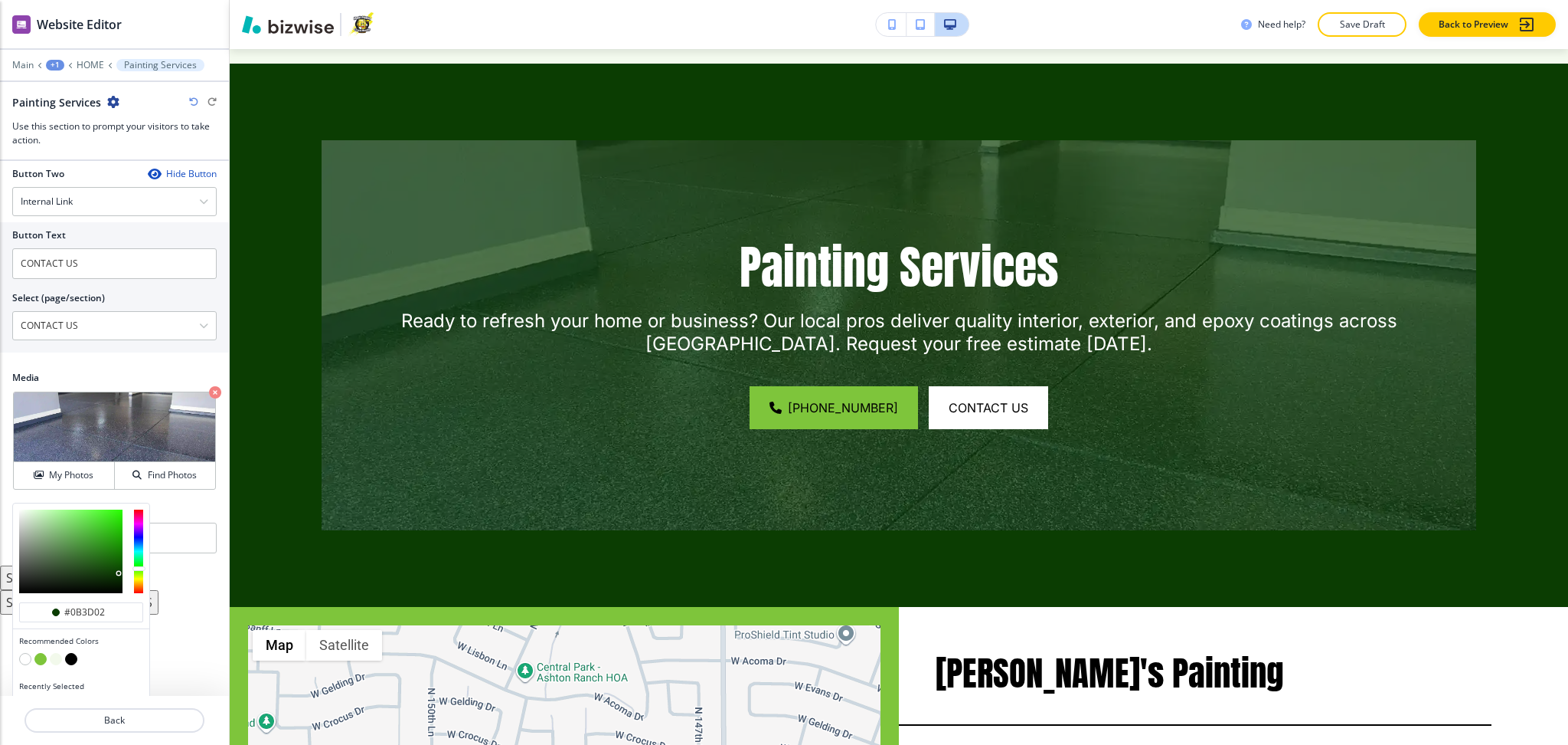
click at [192, 99] on icon "button" at bounding box center [193, 102] width 9 height 9
type input "#106500"
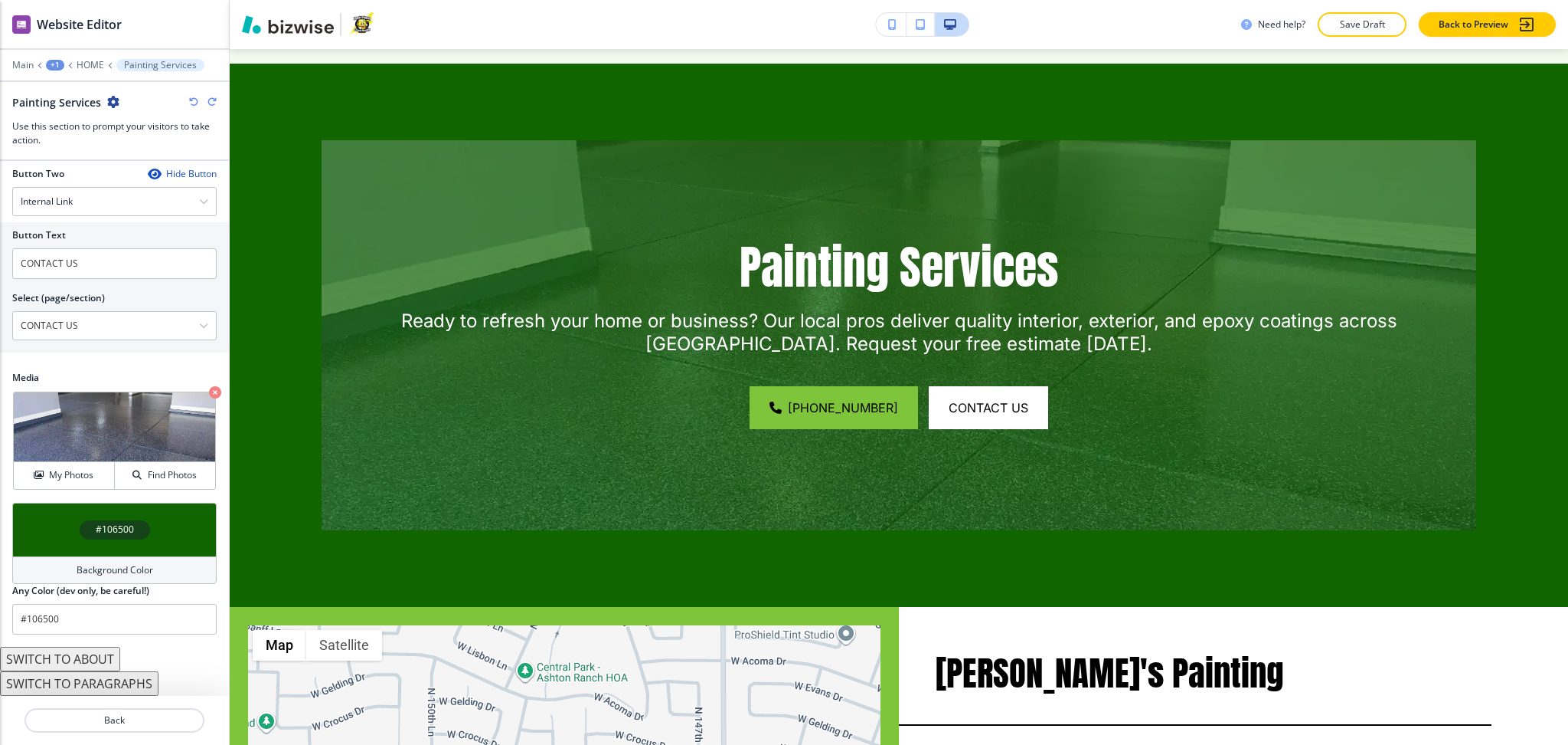
click at [137, 564] on h4 "Background Color" at bounding box center [115, 570] width 77 height 14
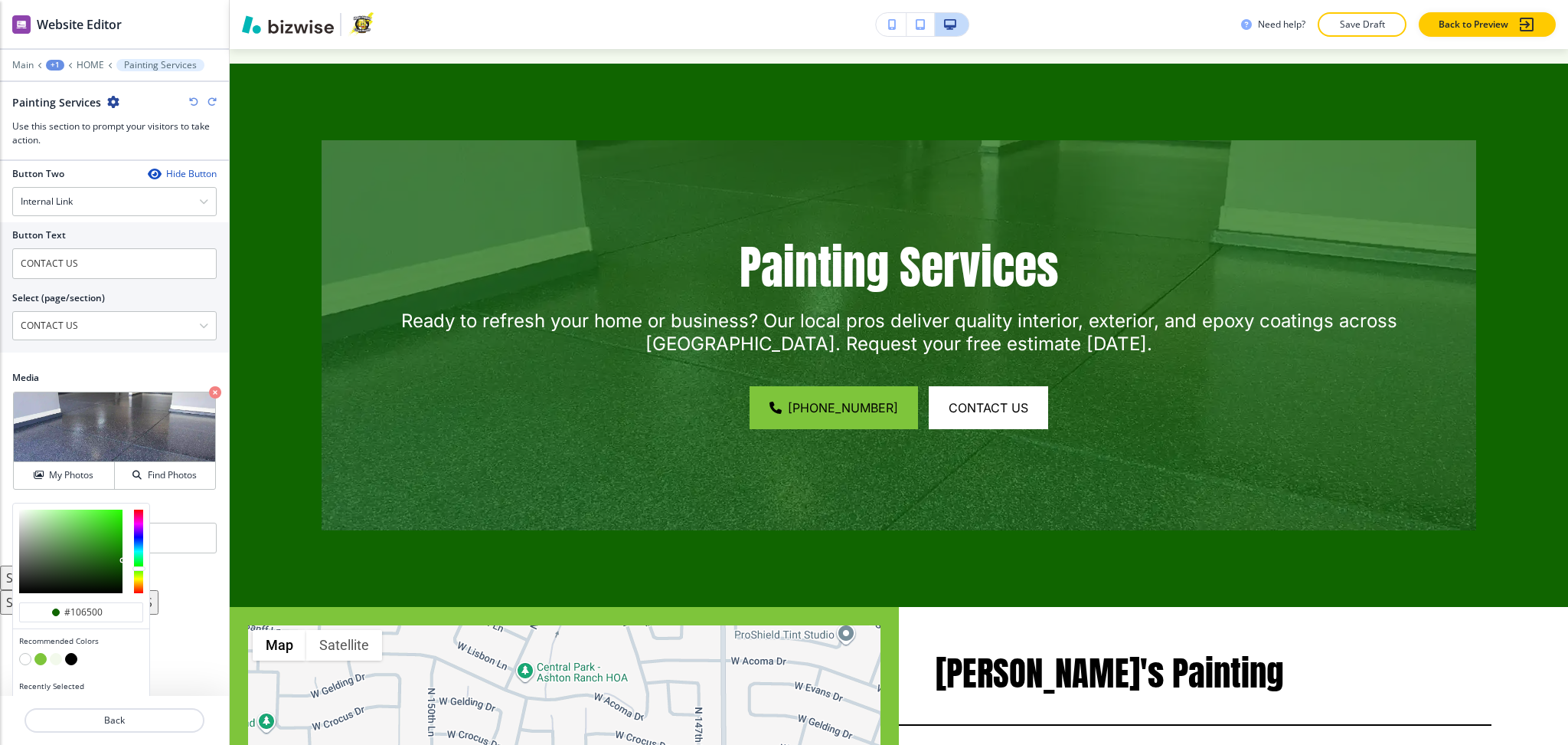
type input "#105903"
click at [119, 565] on div at bounding box center [70, 551] width 103 height 84
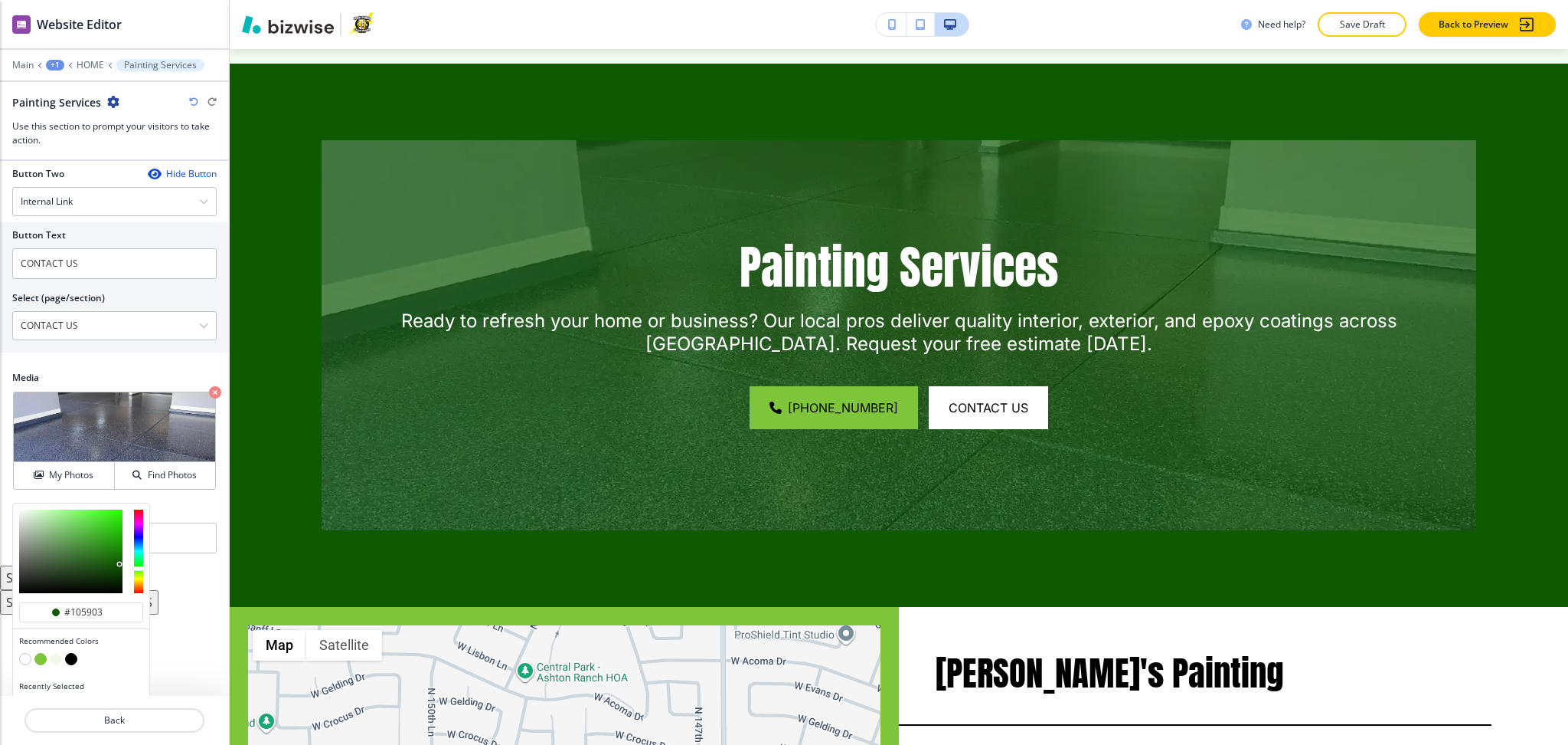
click at [192, 101] on icon "button" at bounding box center [193, 102] width 9 height 9
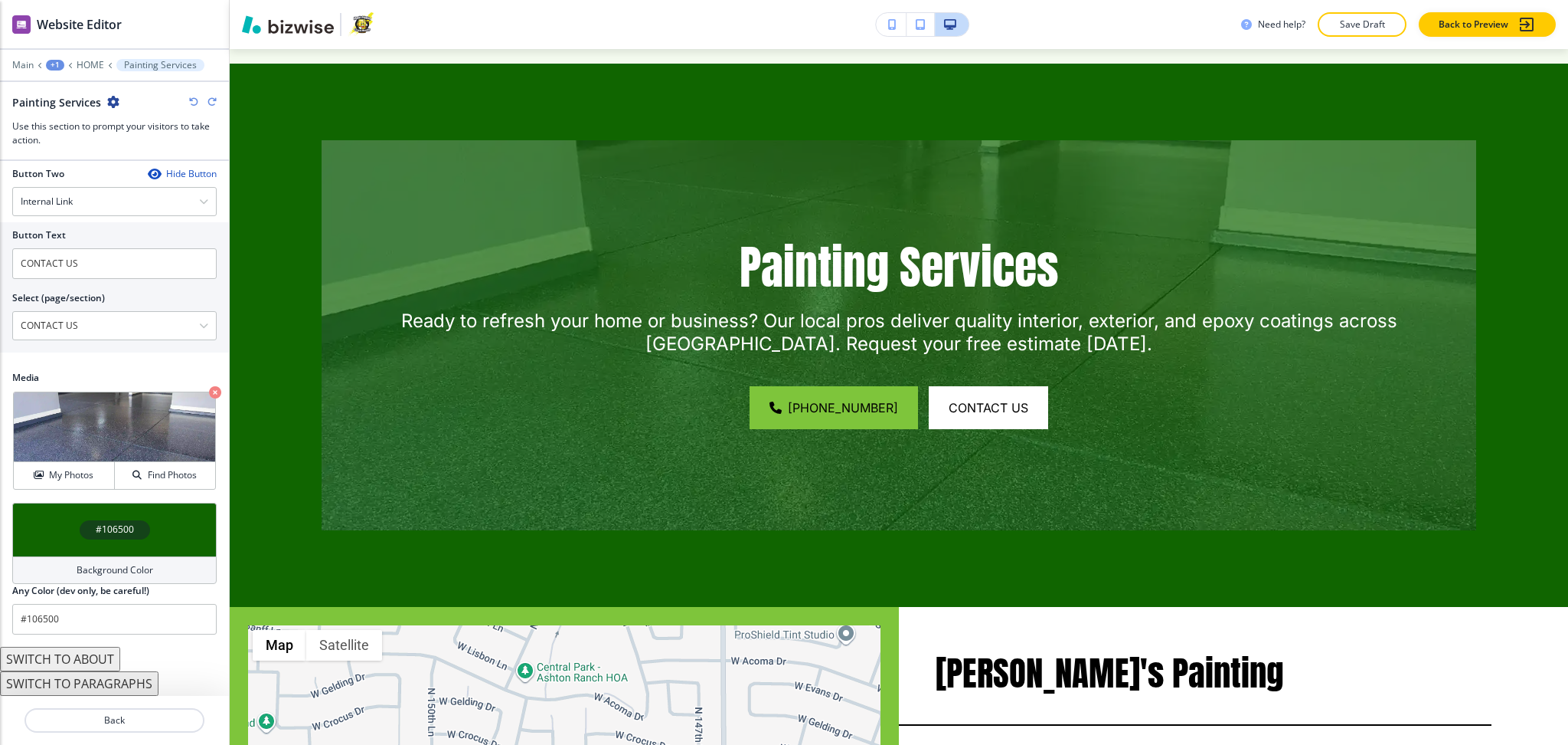
click at [214, 101] on icon "button" at bounding box center [212, 102] width 9 height 9
type input "#105903"
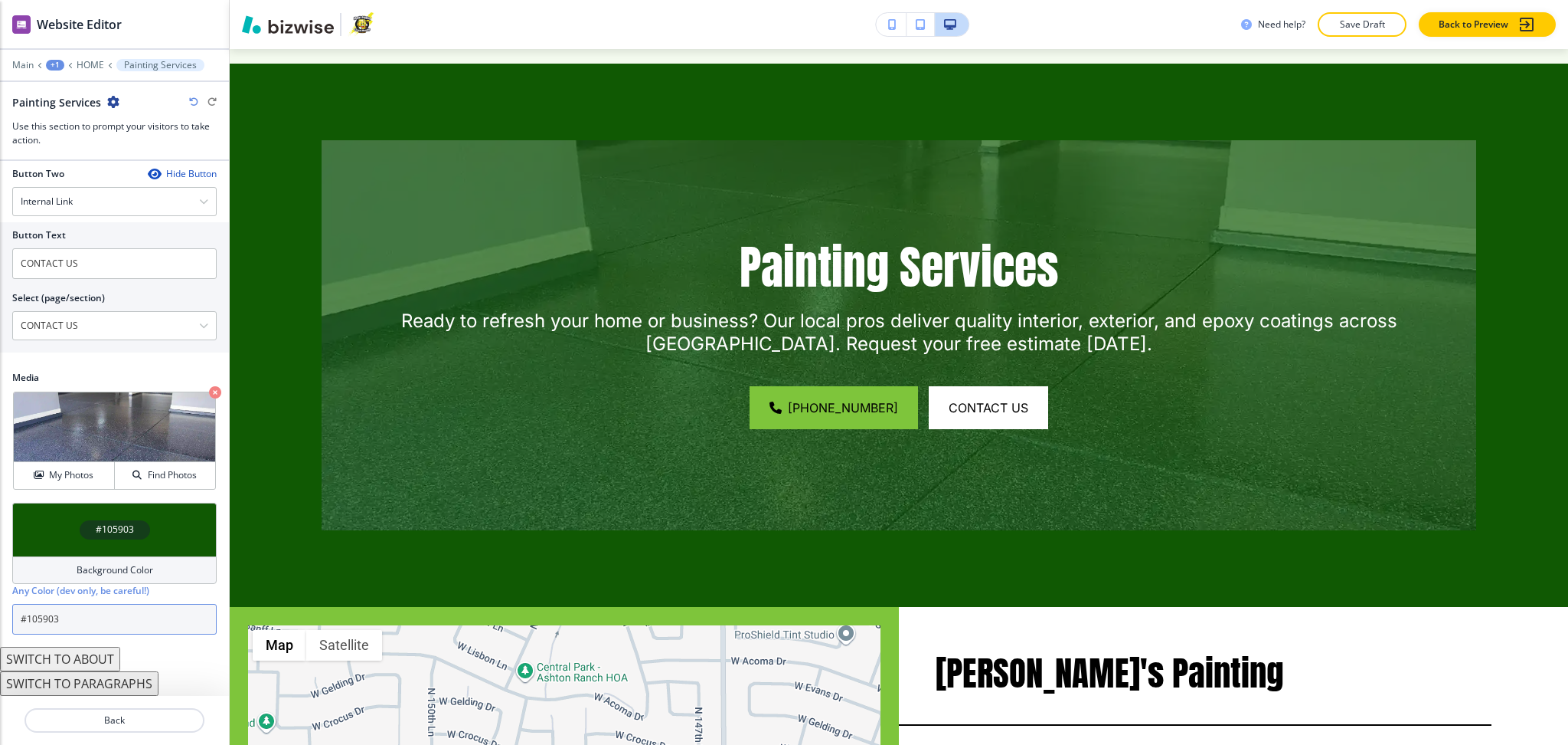
drag, startPoint x: 77, startPoint y: 613, endPoint x: 9, endPoint y: 614, distance: 68.0
click at [10, 614] on div "#105903 Background Color Any Color (dev only, be careful!) #105903" at bounding box center [115, 574] width 229 height 144
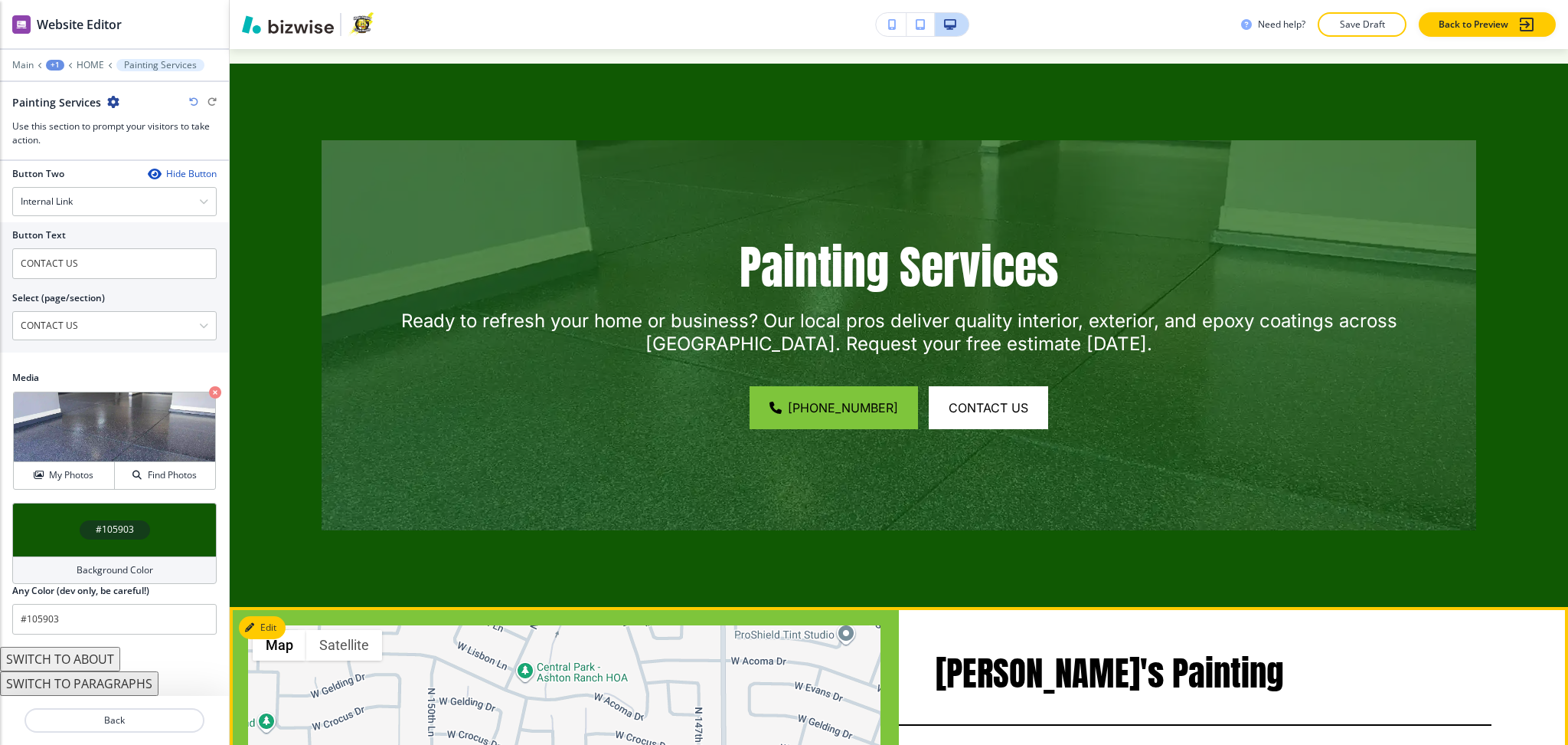
drag, startPoint x: 1059, startPoint y: 626, endPoint x: 1278, endPoint y: 547, distance: 232.8
click at [1059, 653] on p "[PERSON_NAME]'s Painting" at bounding box center [1214, 673] width 556 height 40
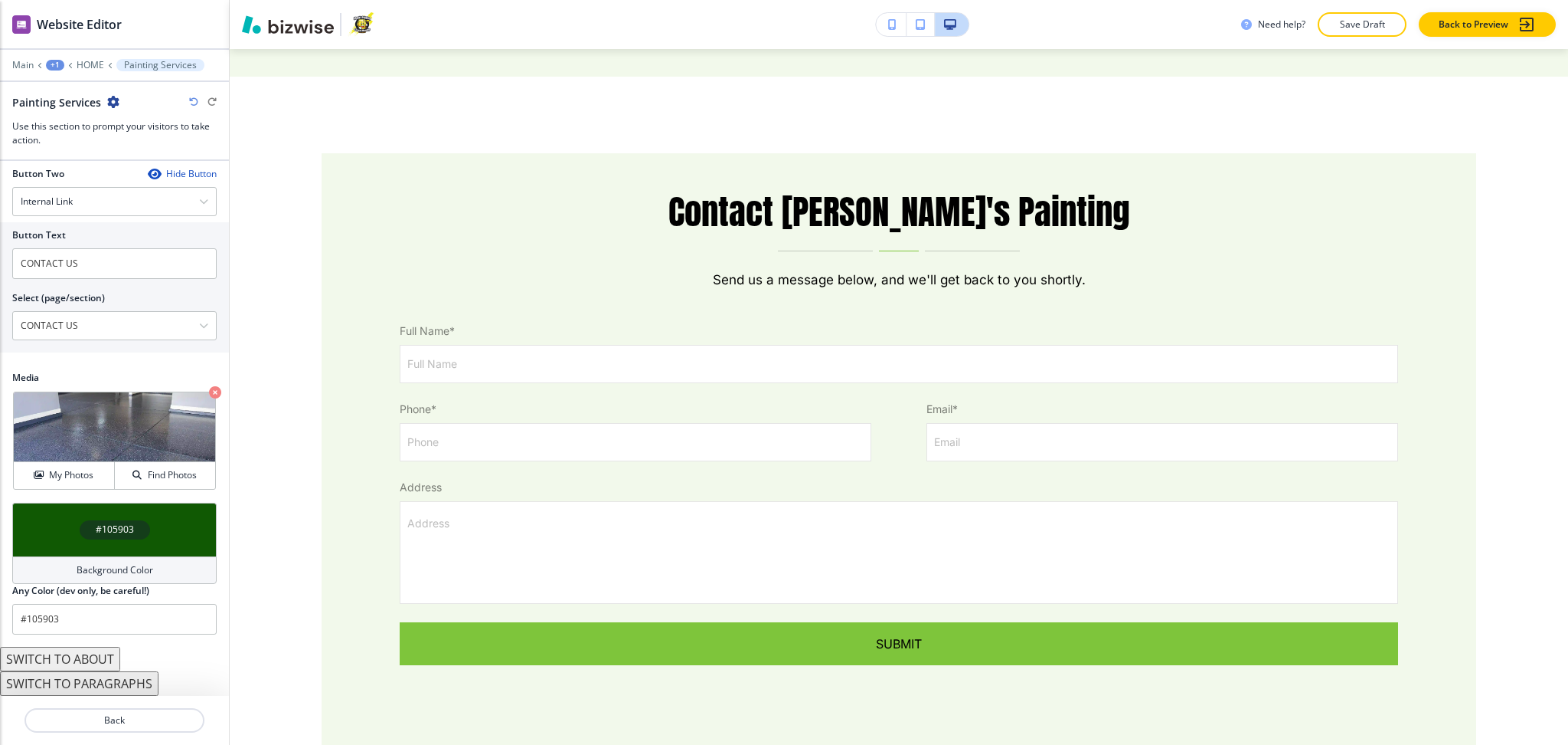
scroll to position [8020, 0]
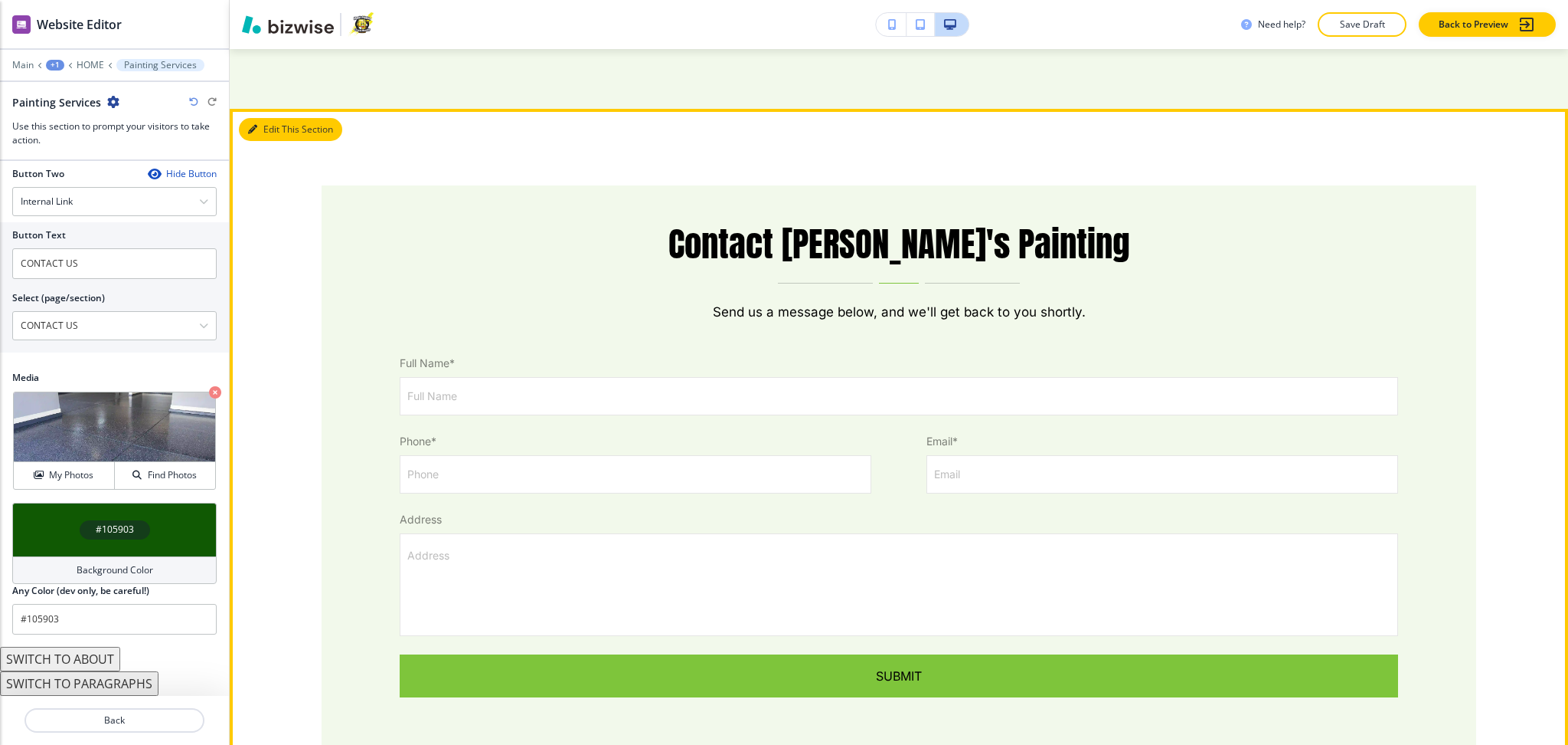
click at [260, 118] on button "Edit This Section" at bounding box center [290, 130] width 103 height 23
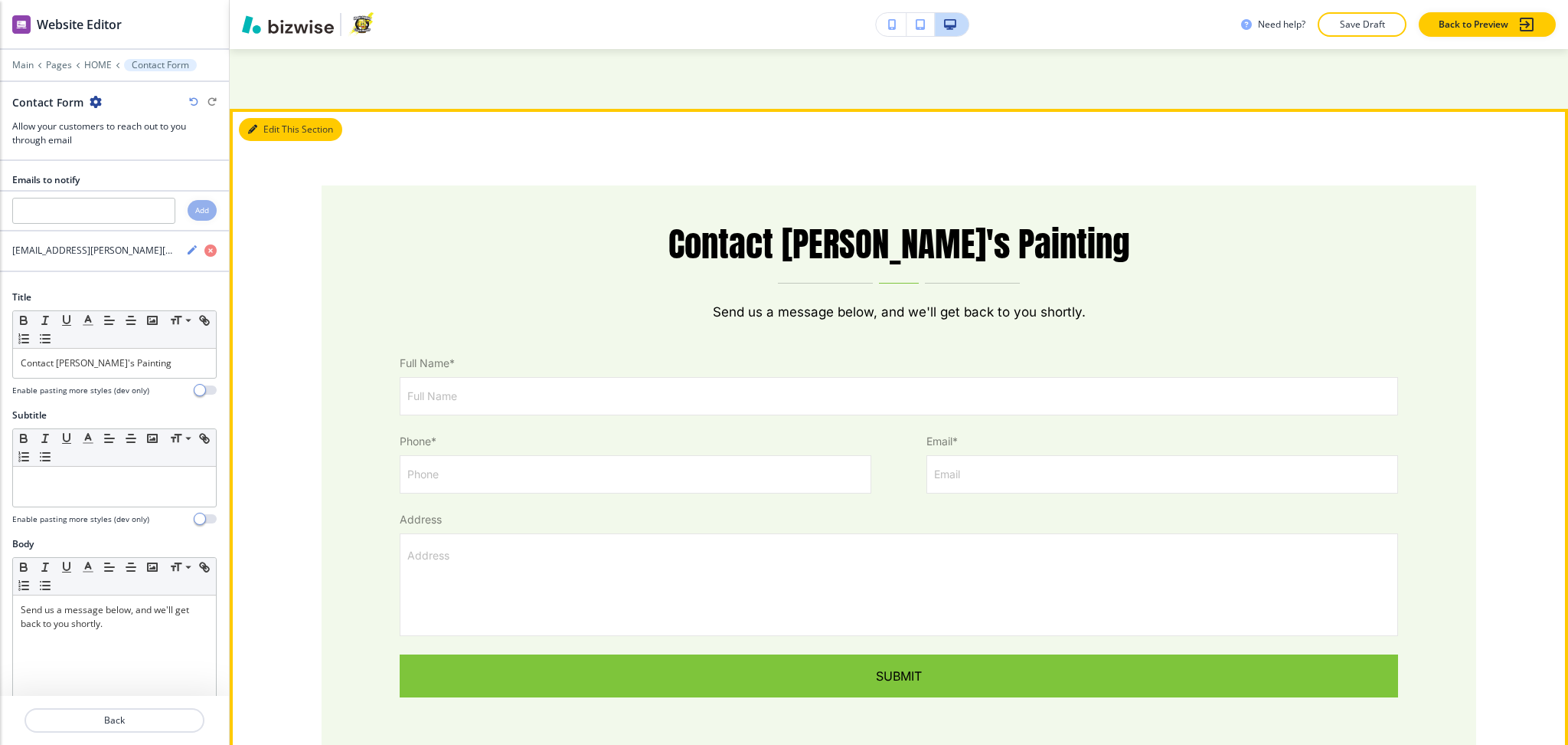
scroll to position [8031, 0]
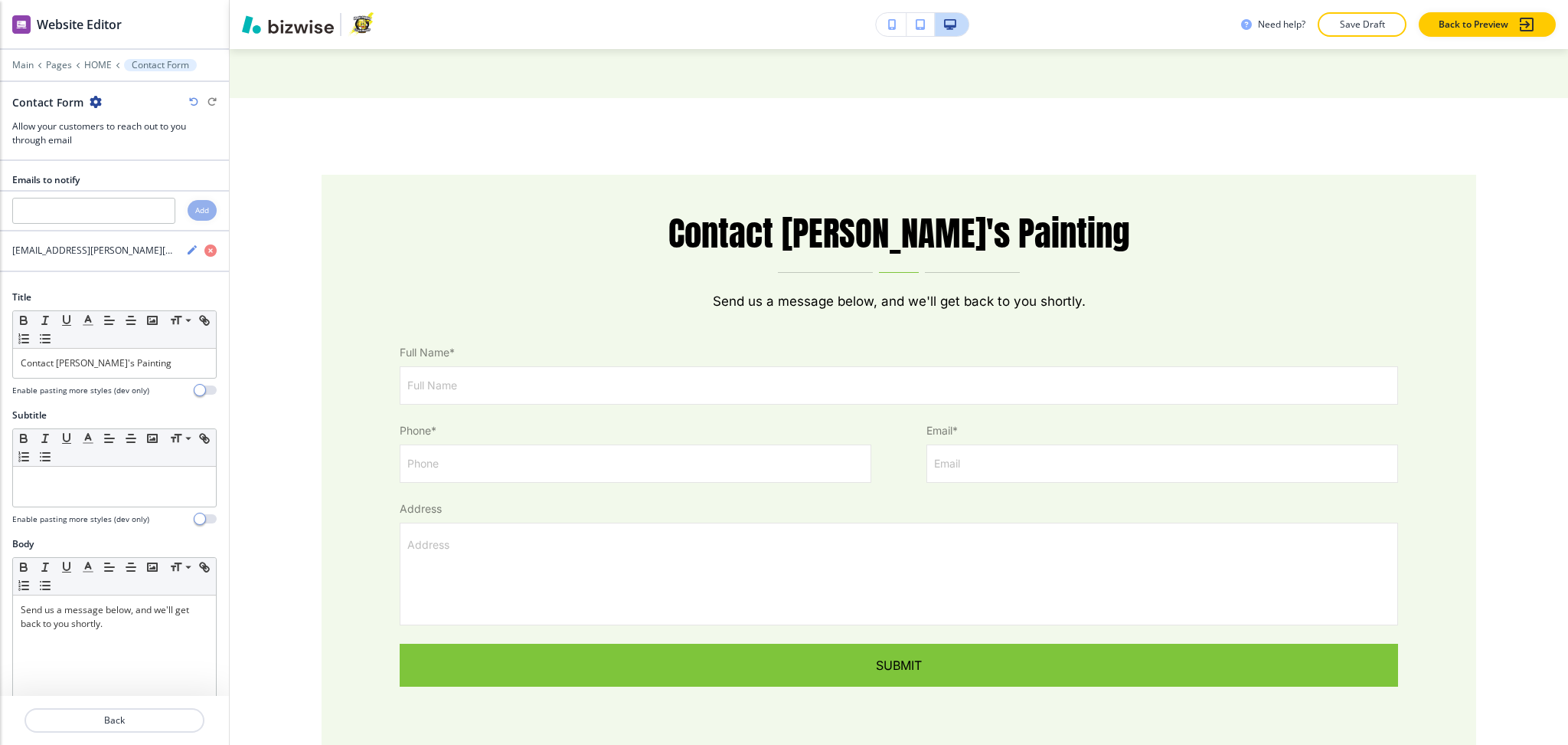
click at [95, 97] on icon "button" at bounding box center [95, 101] width 12 height 12
click at [121, 177] on p "Delete Section" at bounding box center [136, 182] width 78 height 14
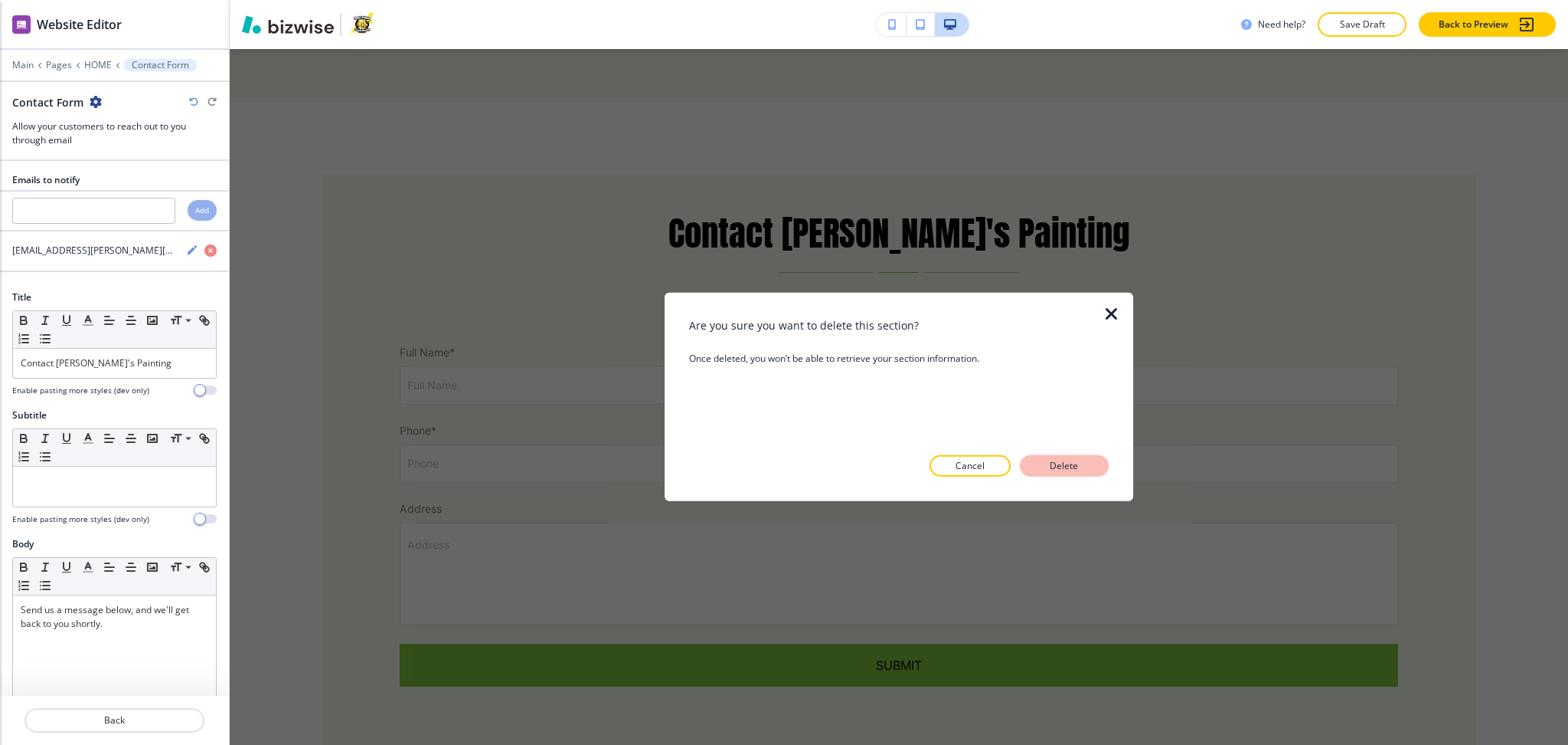
click at [1066, 459] on p "Delete" at bounding box center [1064, 466] width 37 height 14
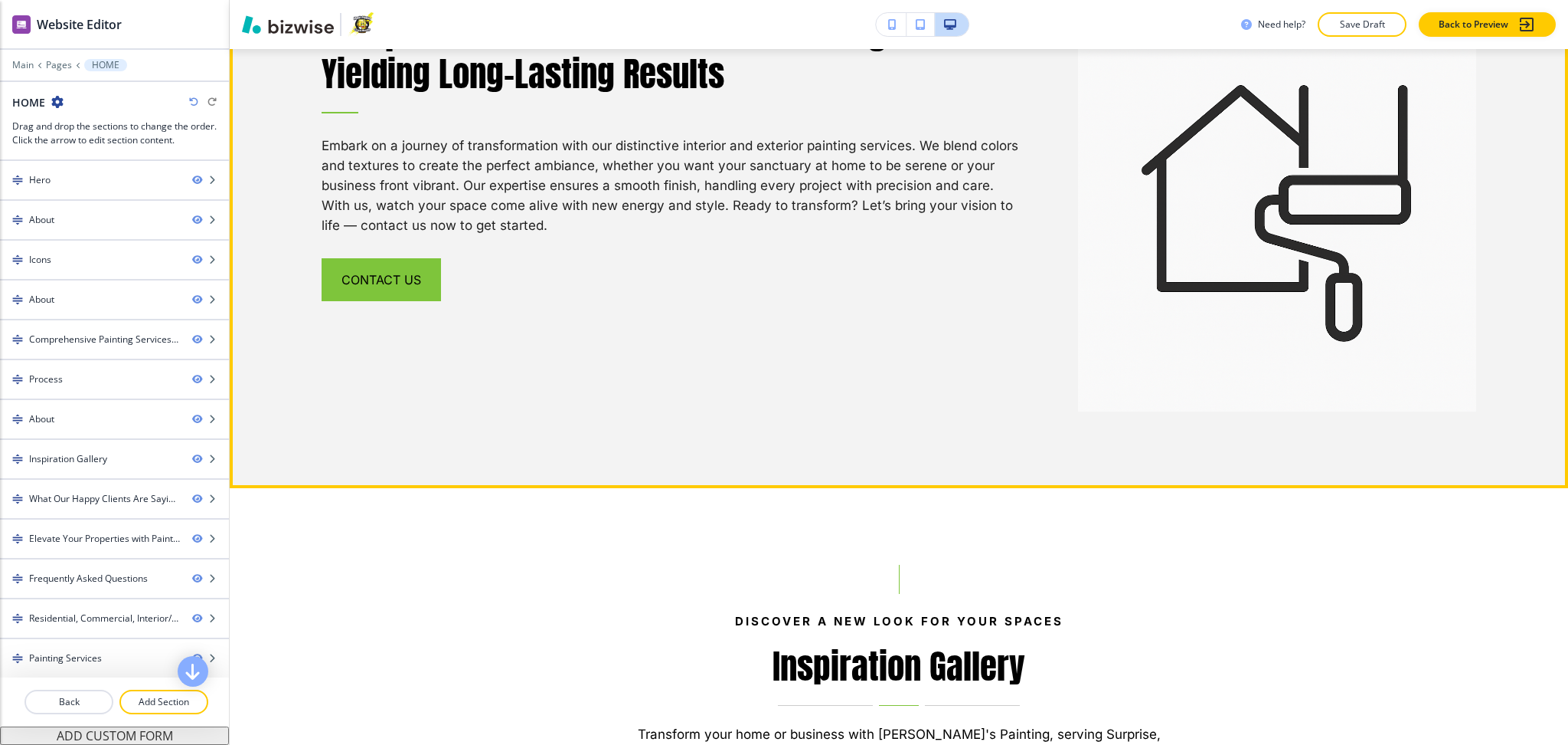
scroll to position [3842, 0]
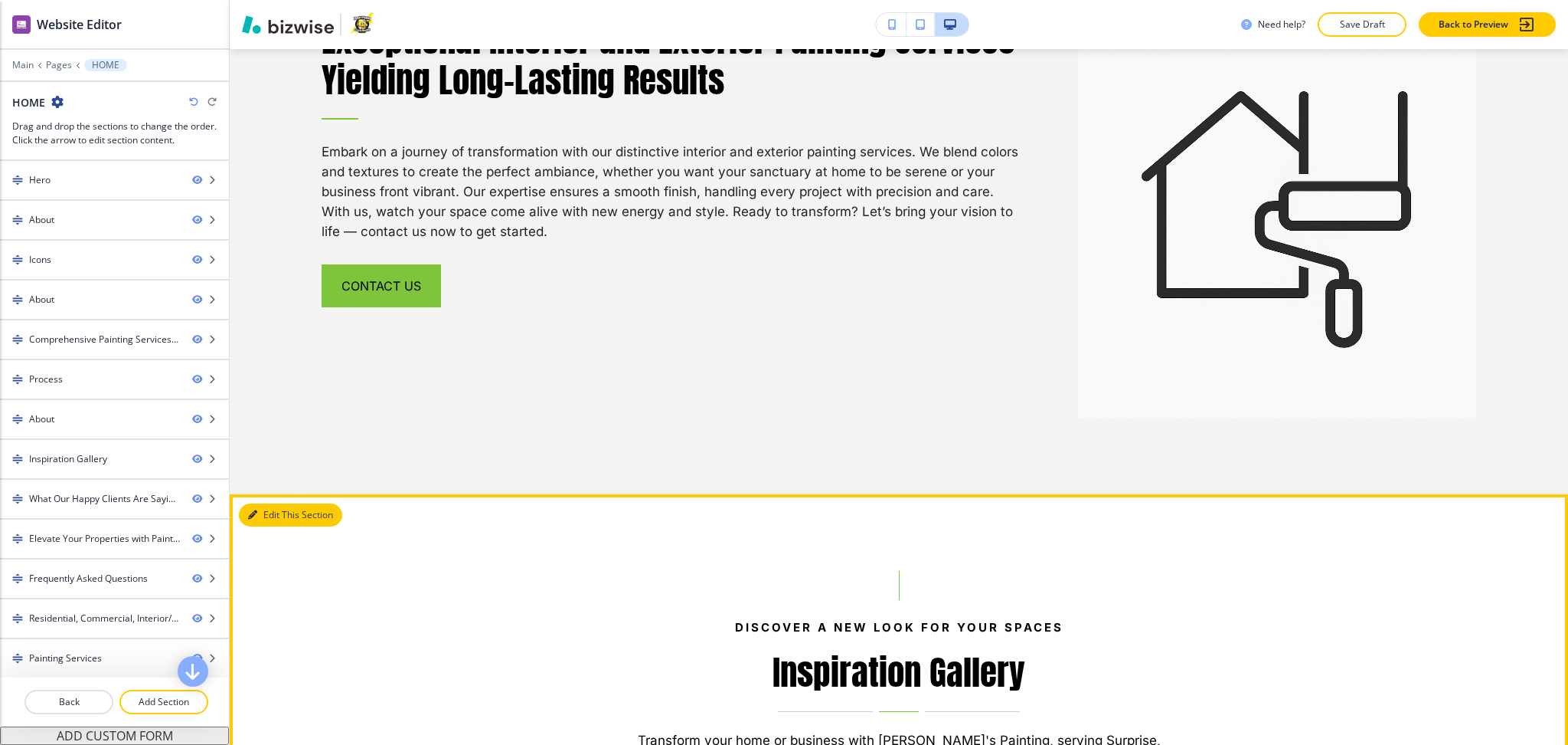
click at [261, 504] on button "Edit This Section" at bounding box center [290, 515] width 103 height 23
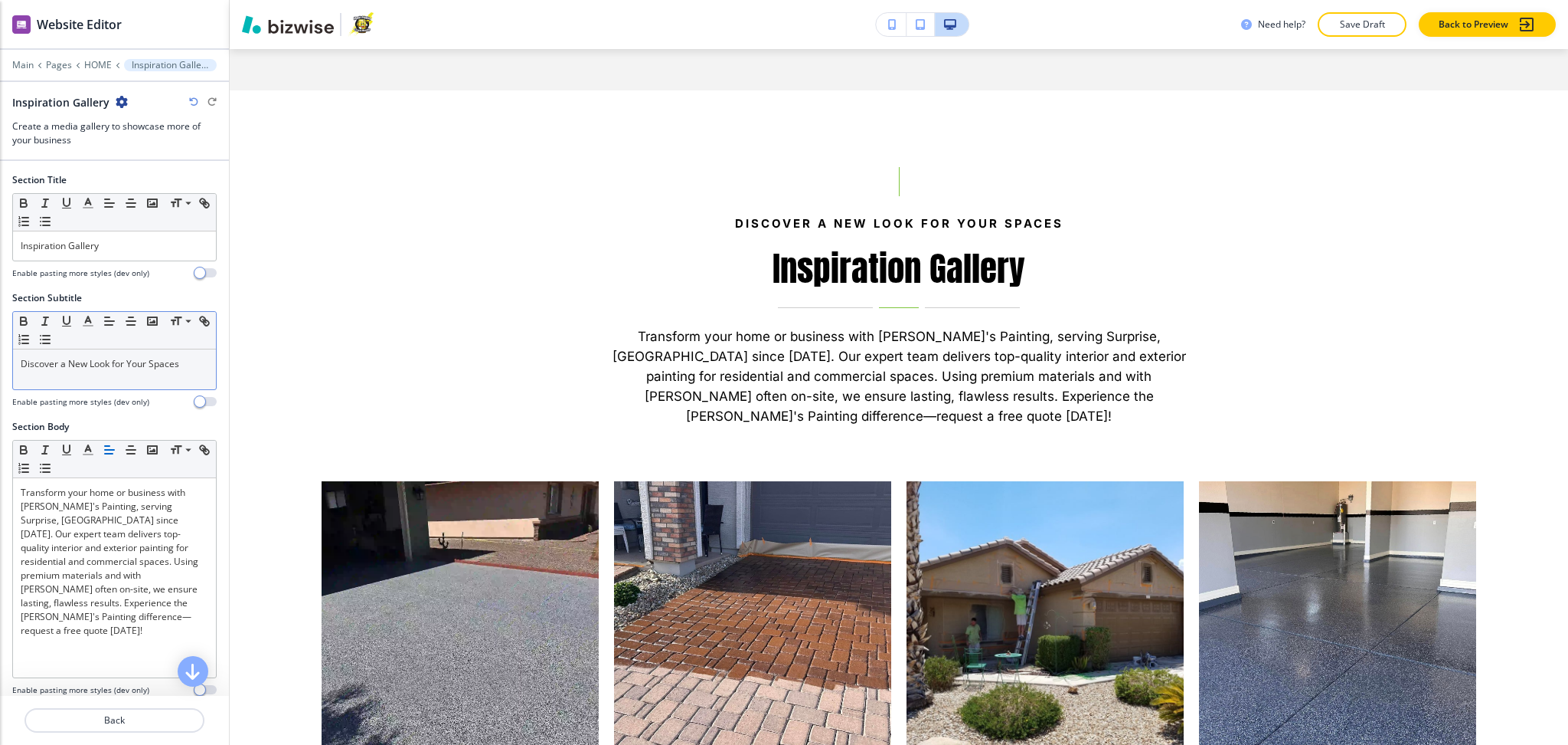
scroll to position [4249, 0]
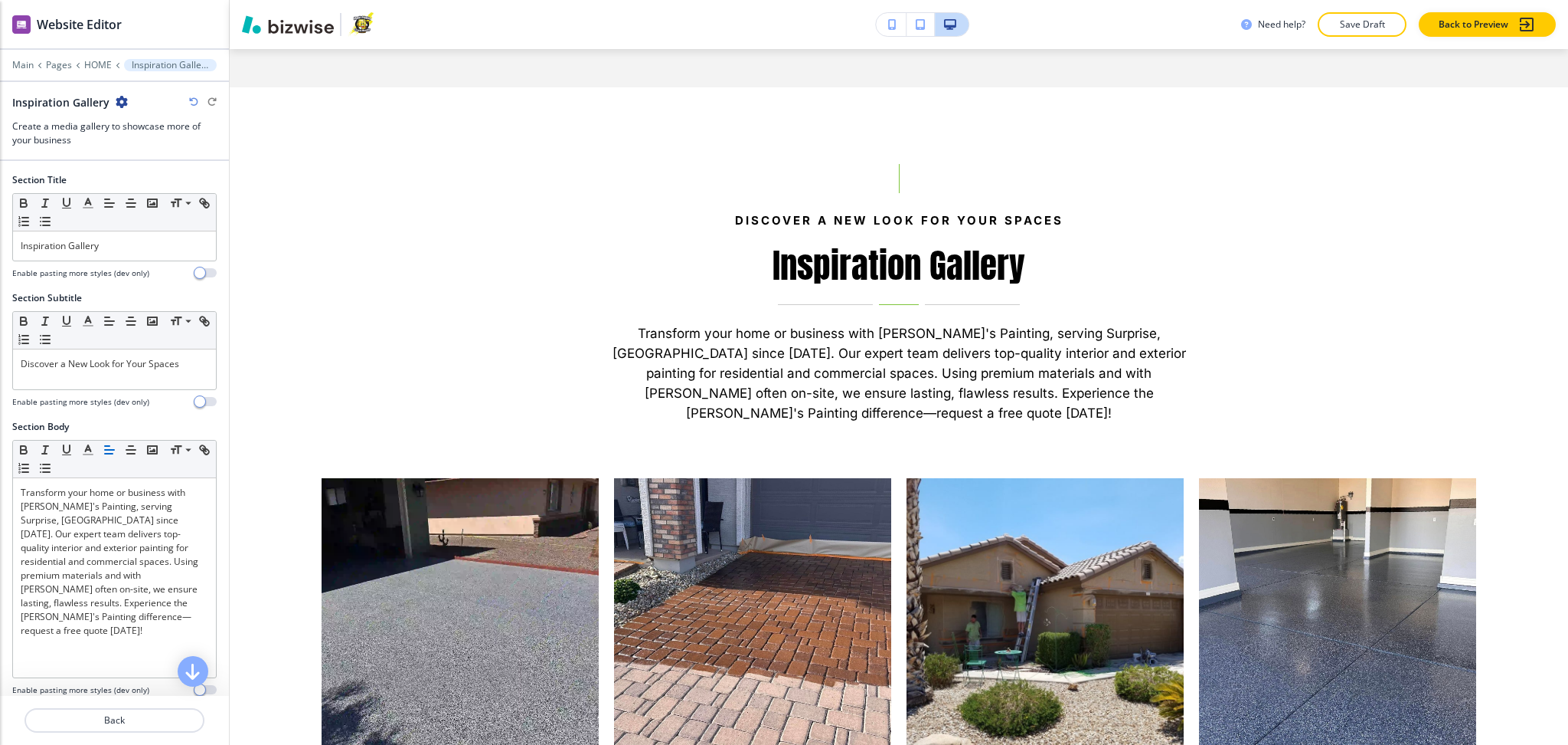
click at [139, 394] on div at bounding box center [115, 393] width 205 height 7
click at [152, 361] on p "Discover a New Look for Your Spaces" at bounding box center [115, 364] width 188 height 14
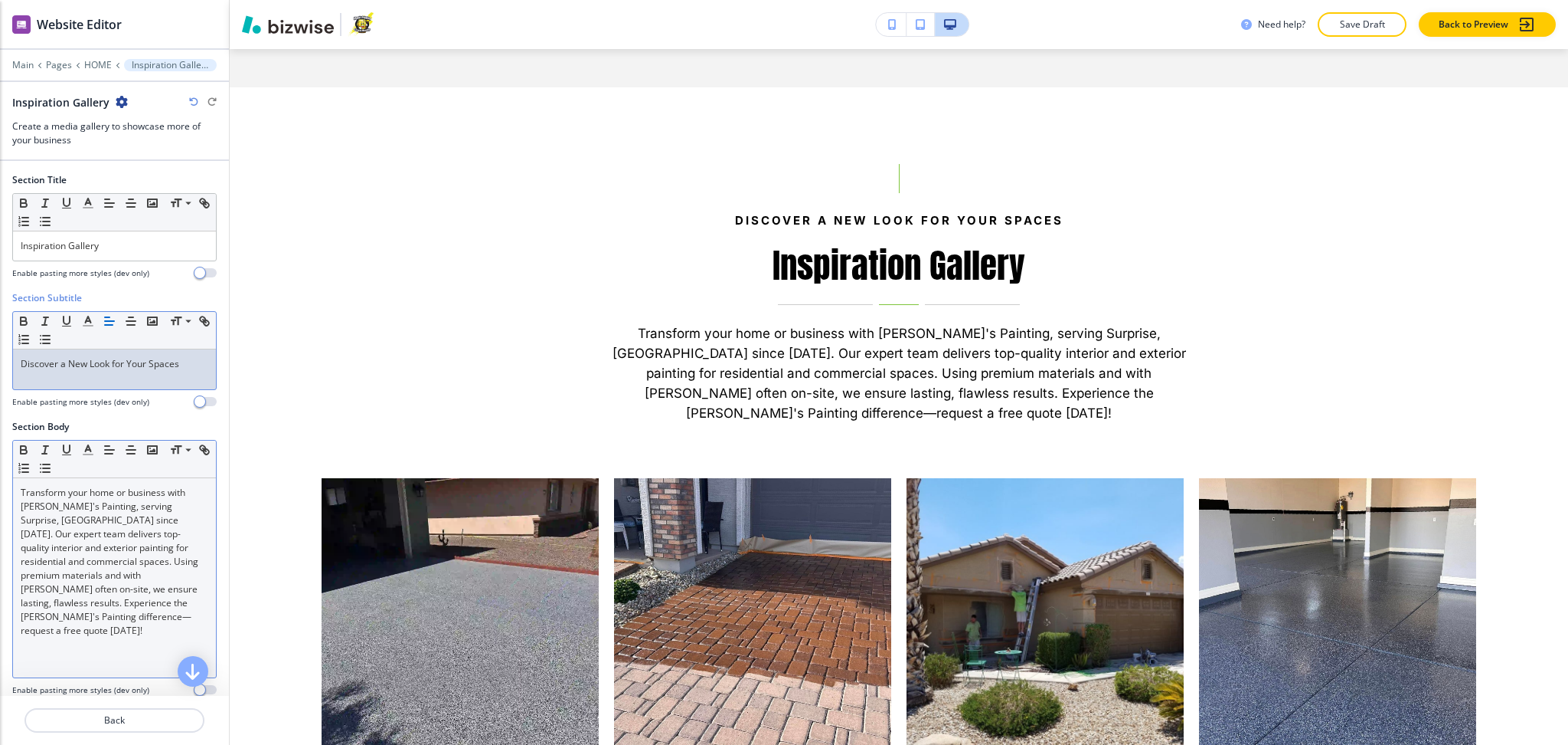
click at [104, 626] on div "Transform your home or business with [PERSON_NAME]'s Painting, serving Surprise…" at bounding box center [115, 578] width 203 height 199
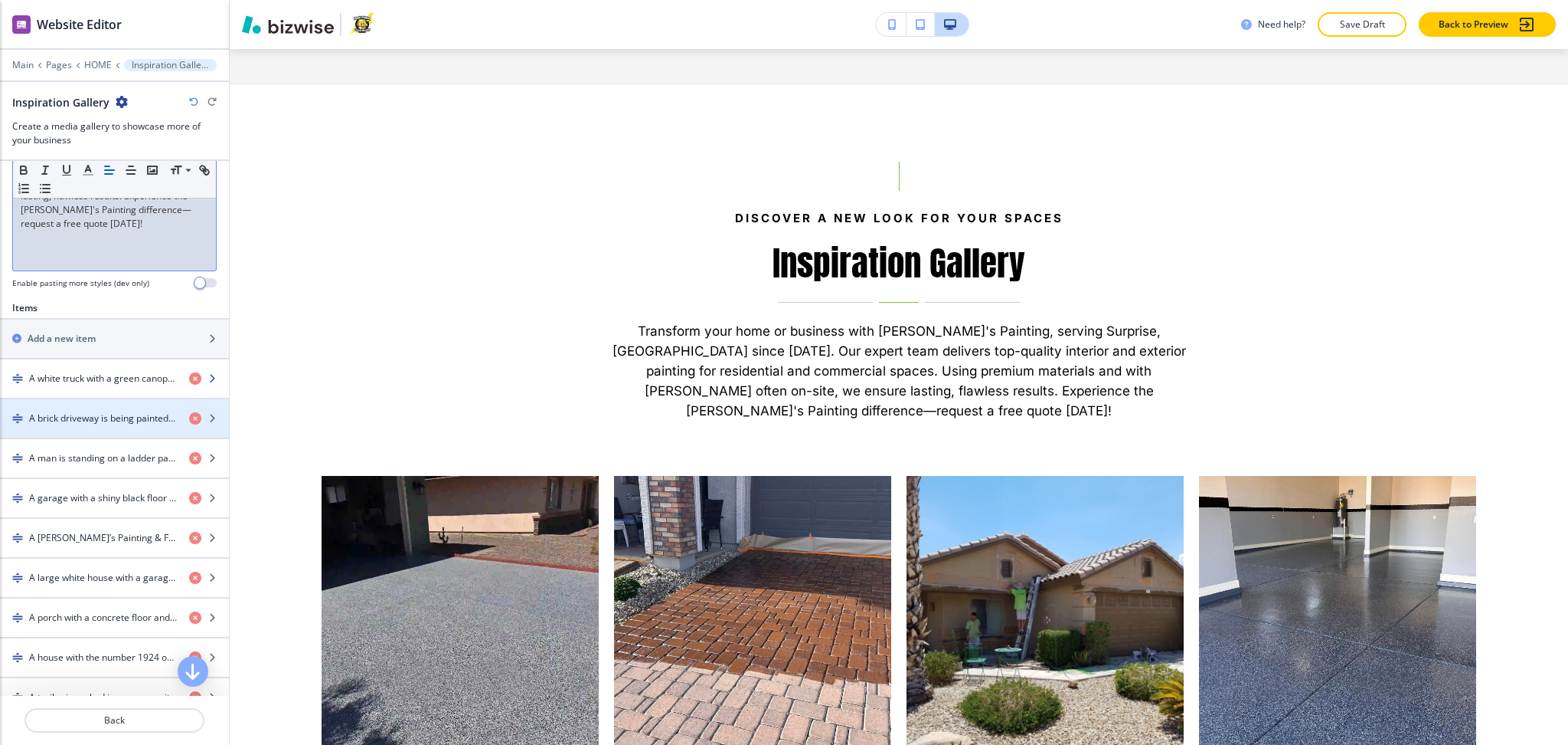
scroll to position [408, 0]
click at [83, 381] on h4 "A white truck with a green canopy is parked in front of a lake." at bounding box center [102, 378] width 147 height 14
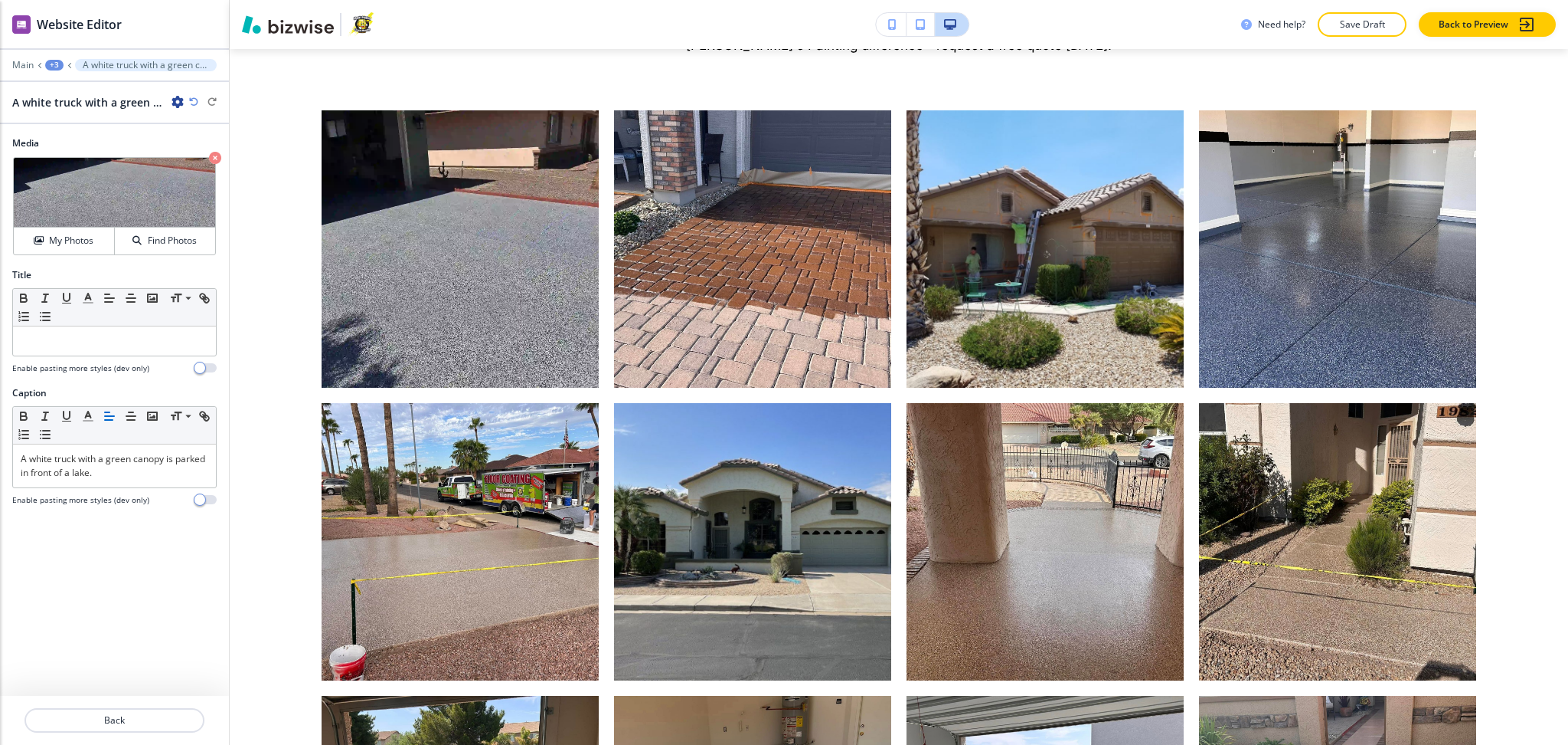
scroll to position [4640, 0]
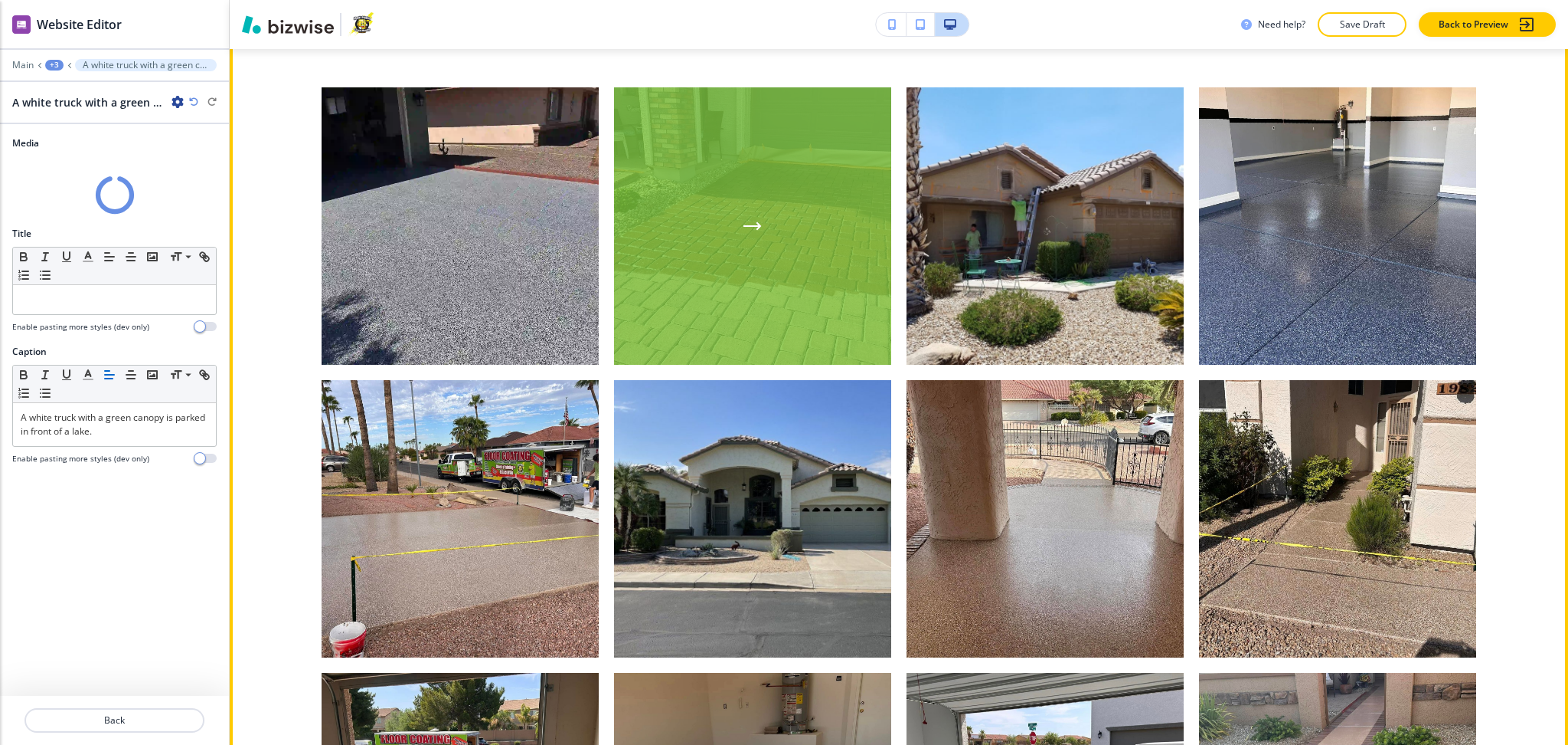
click at [718, 219] on div "button" at bounding box center [752, 225] width 277 height 277
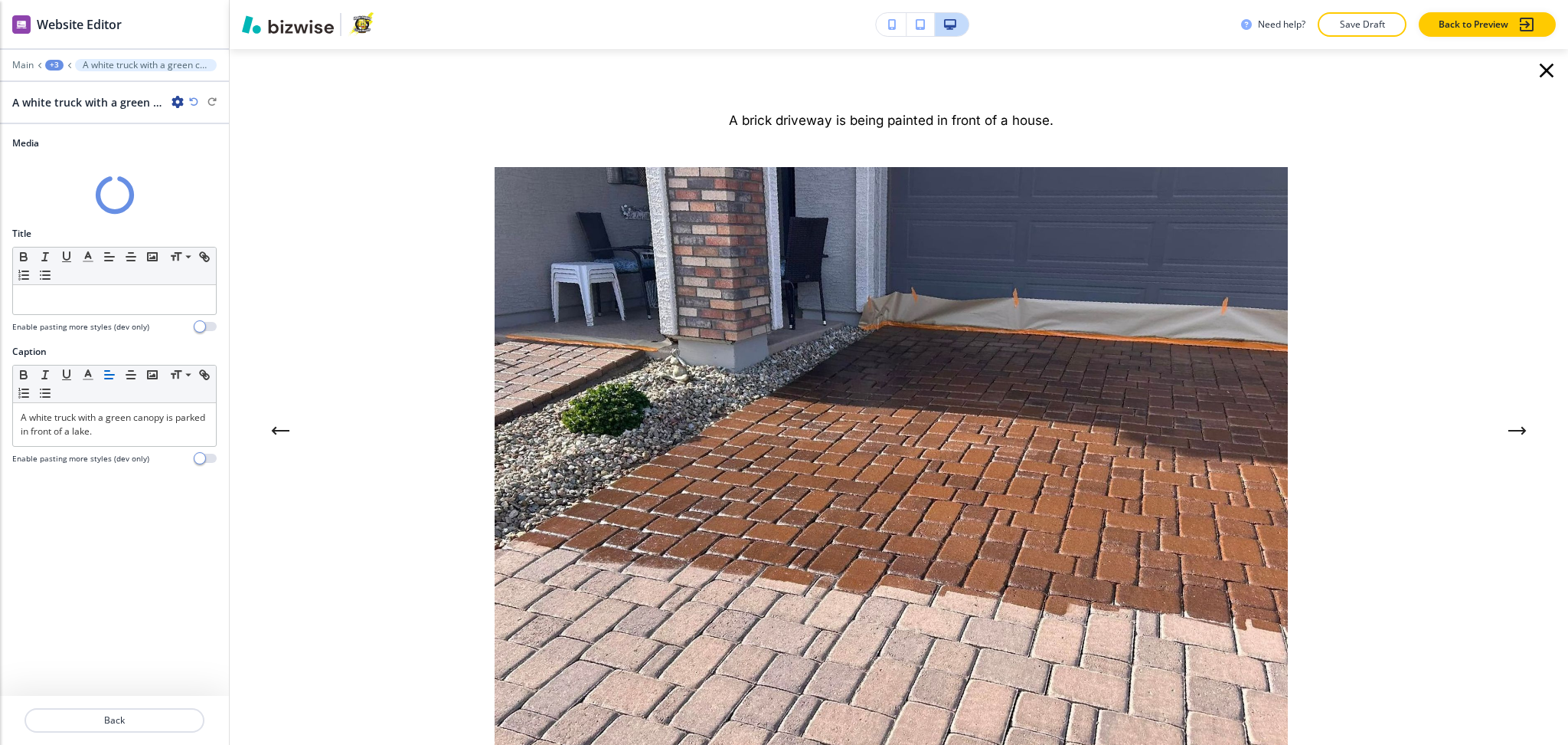
click at [1540, 70] on icon "button" at bounding box center [1546, 70] width 14 height 14
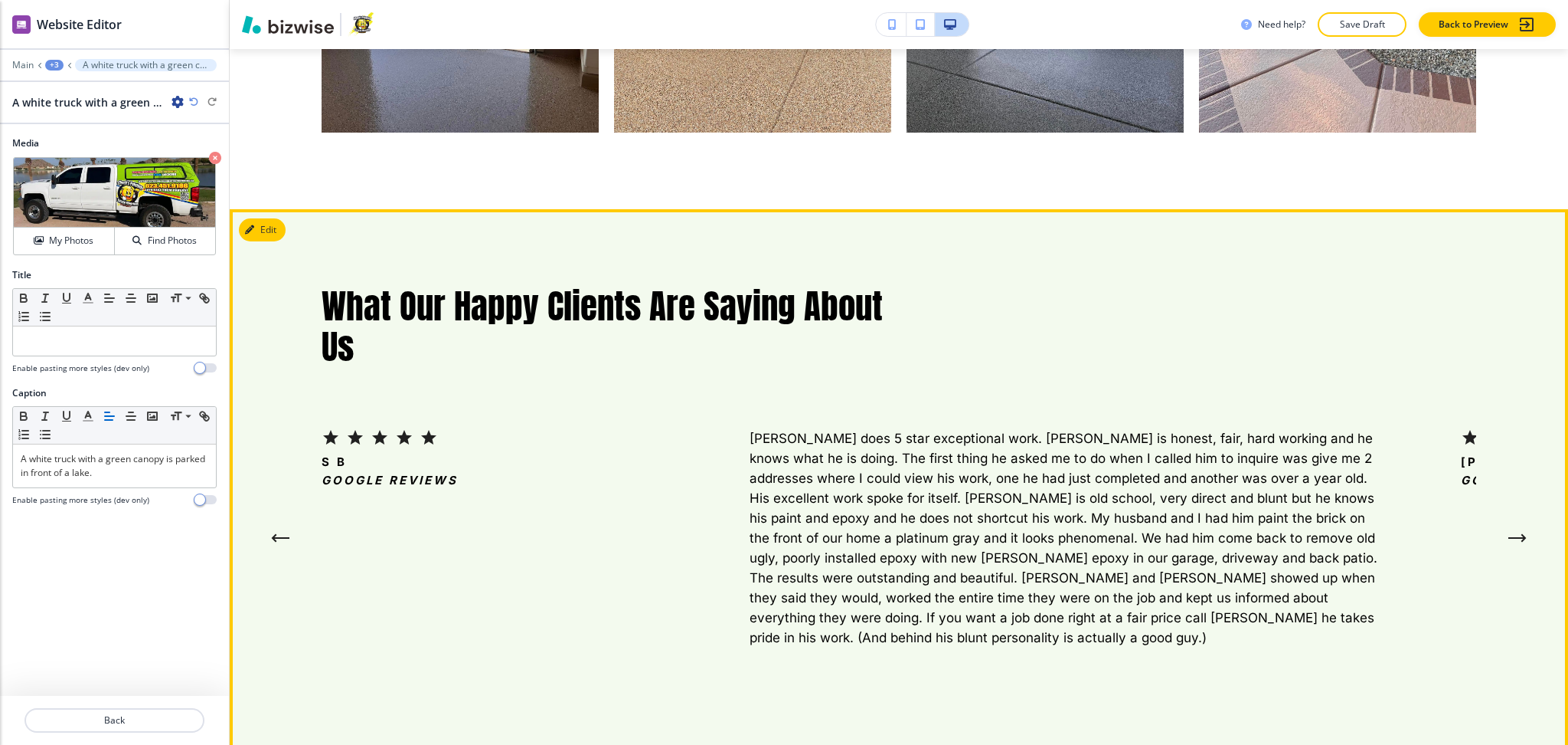
scroll to position [5458, 0]
click at [275, 218] on button "Edit" at bounding box center [262, 229] width 47 height 23
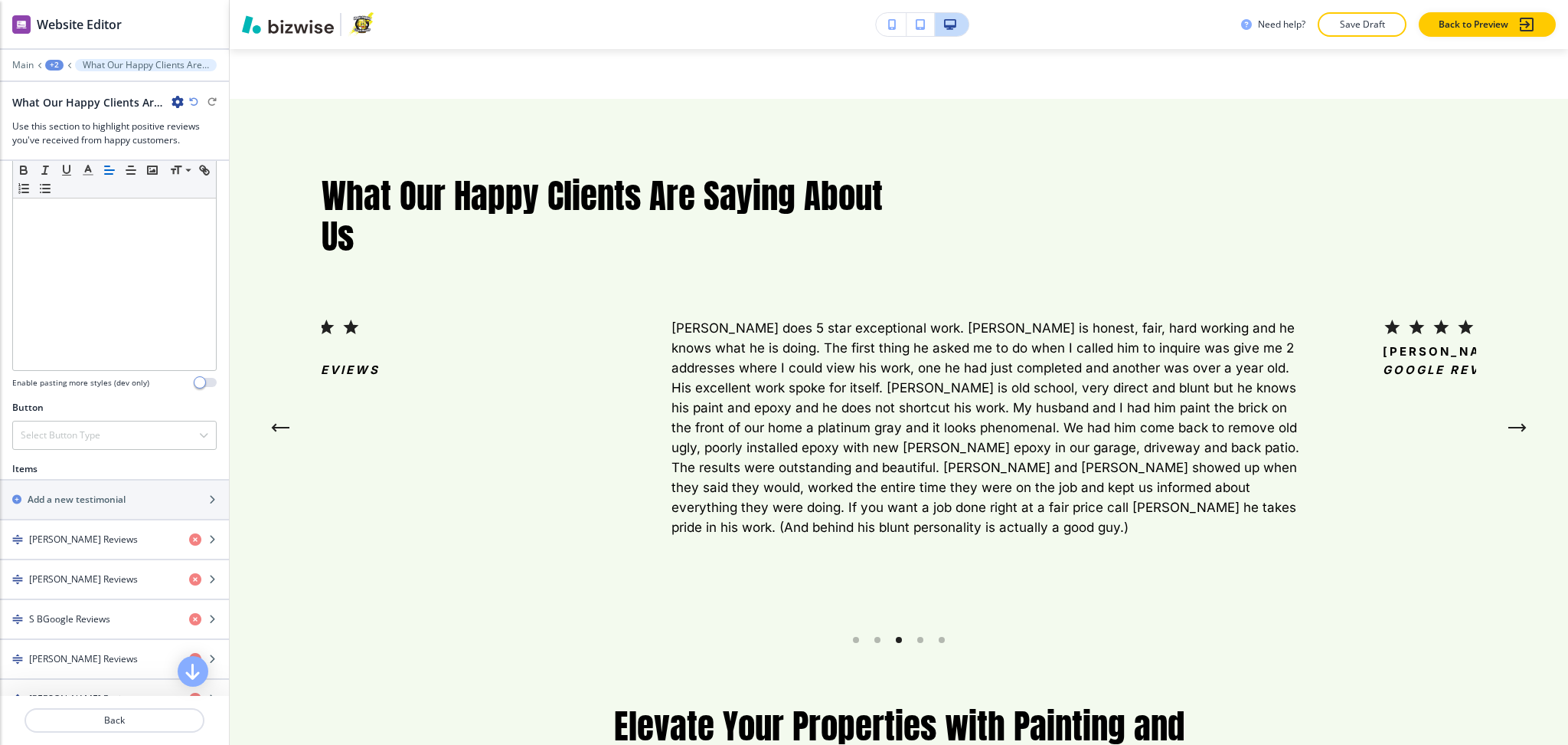
scroll to position [310, 0]
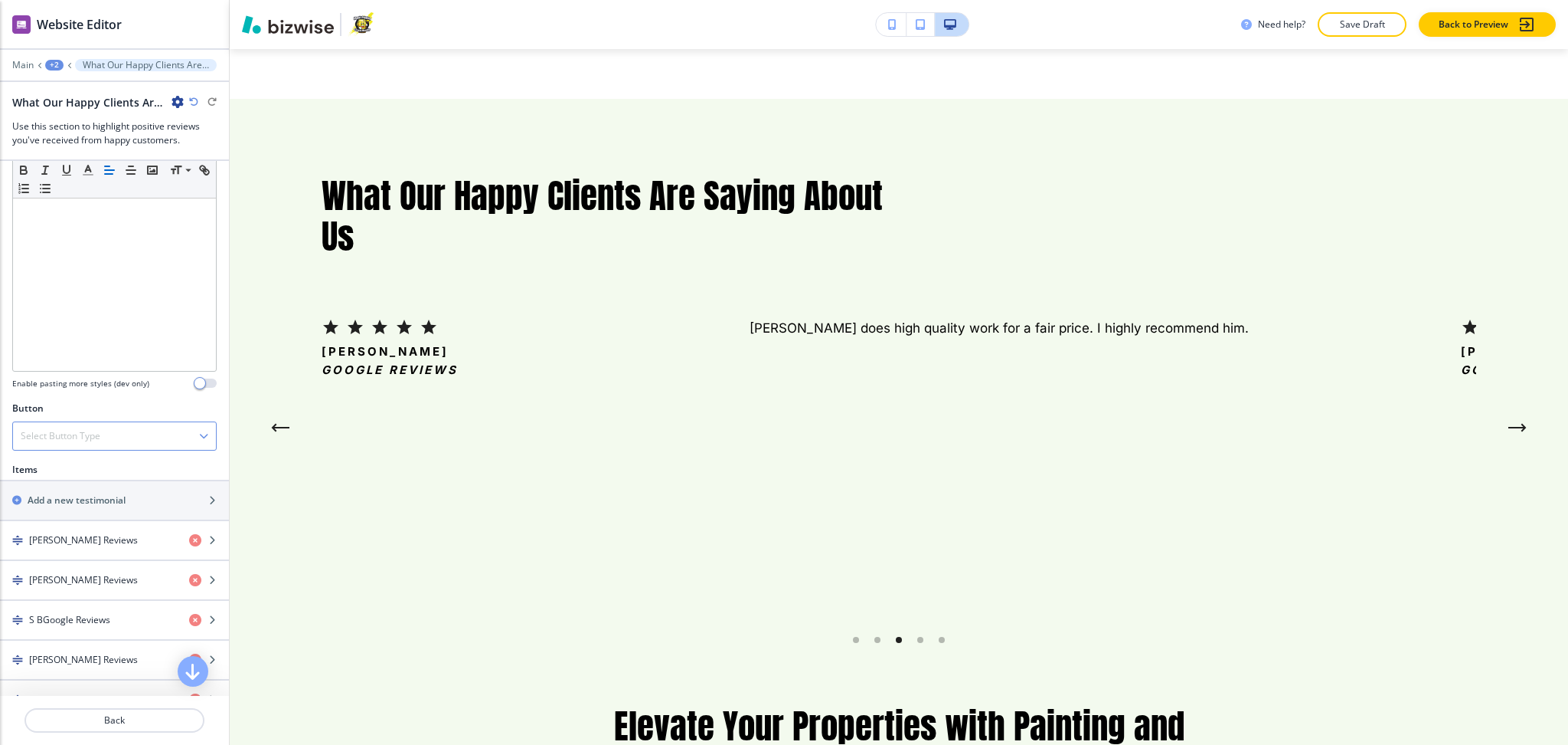
click at [55, 445] on div "Select Button Type" at bounding box center [115, 435] width 203 height 27
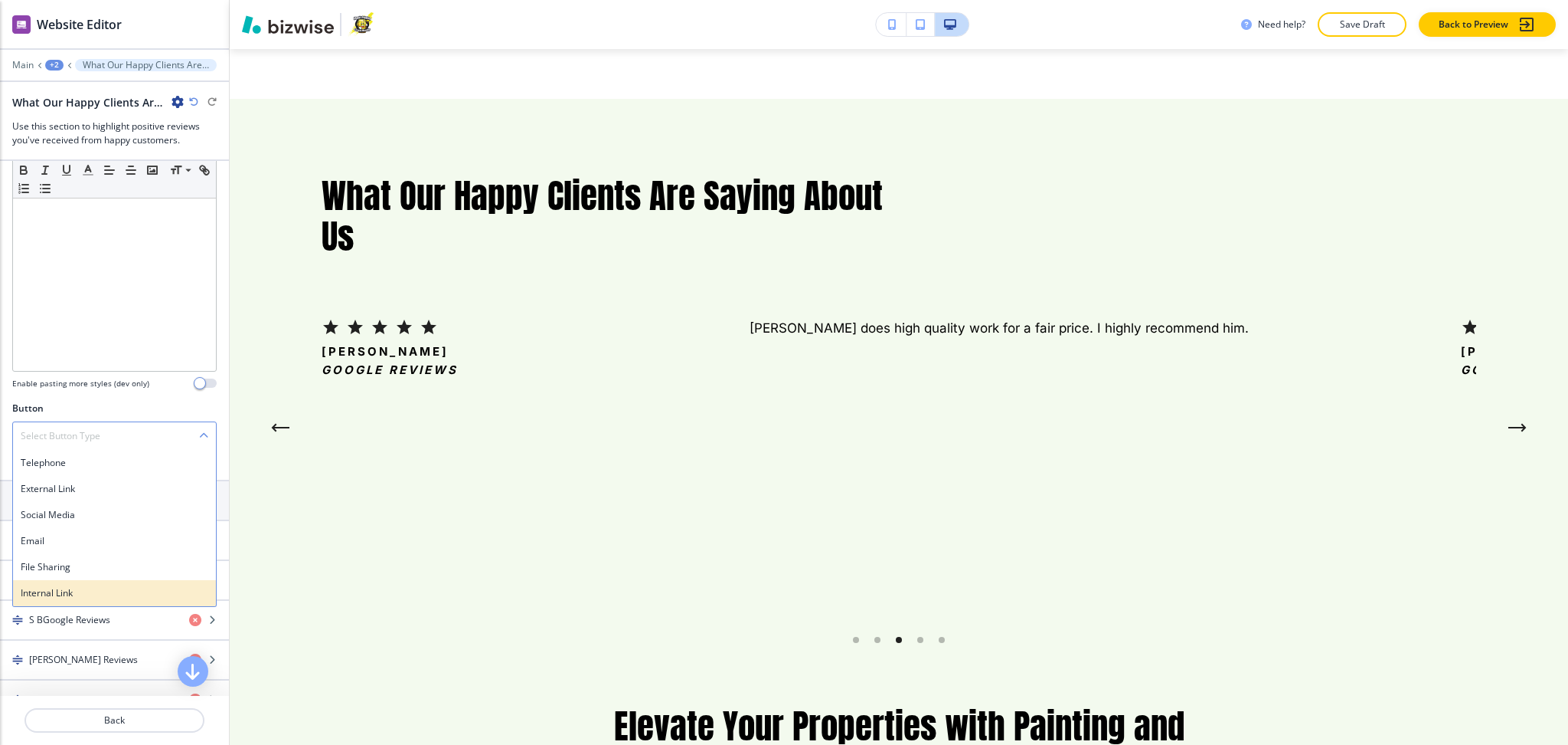
click at [73, 589] on h4 "Internal Link" at bounding box center [115, 593] width 188 height 14
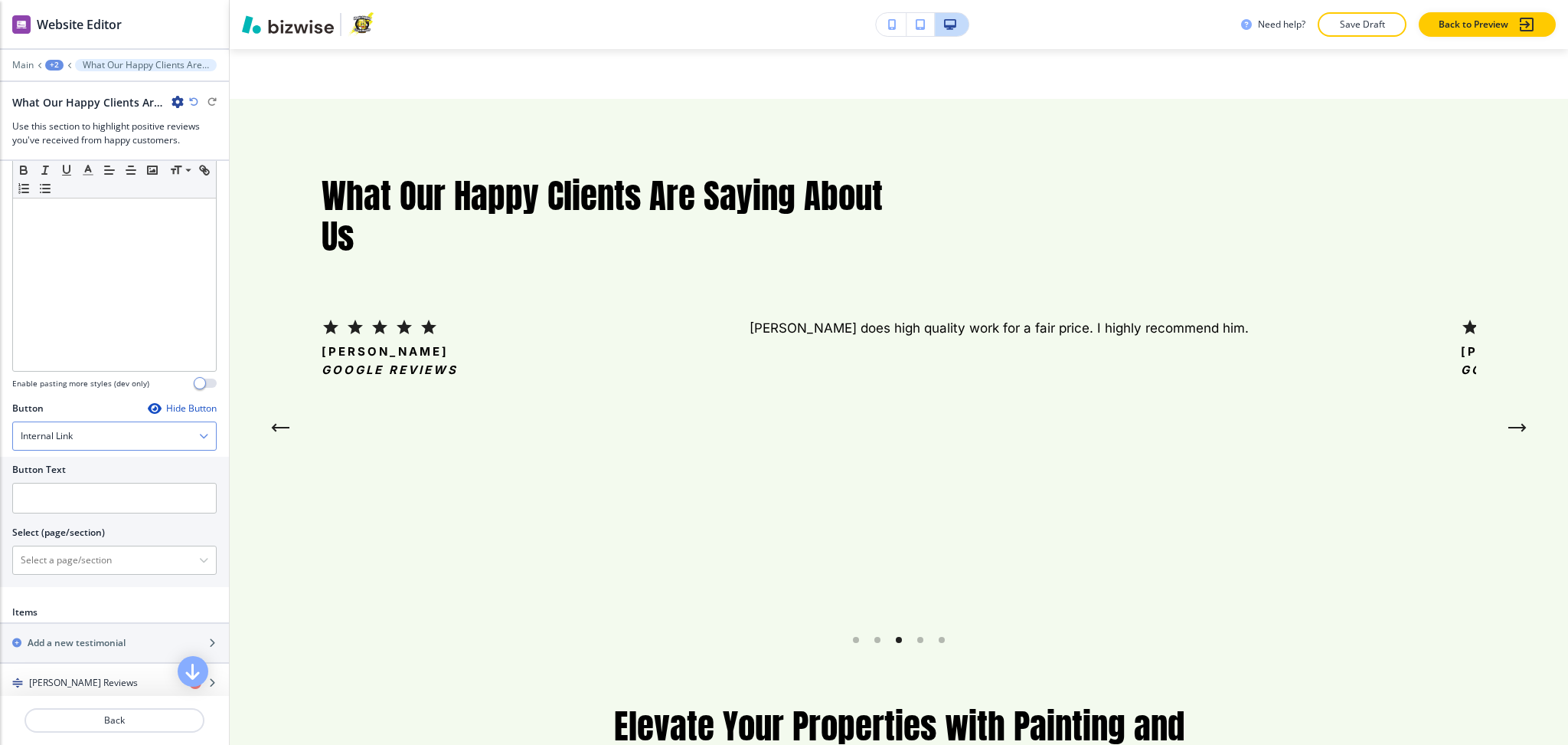
click at [63, 448] on div "Internal Link" at bounding box center [115, 435] width 203 height 27
click at [66, 489] on h4 "External Link" at bounding box center [115, 489] width 188 height 14
click at [71, 495] on input "text" at bounding box center [115, 498] width 205 height 31
paste input "Review us on Google"
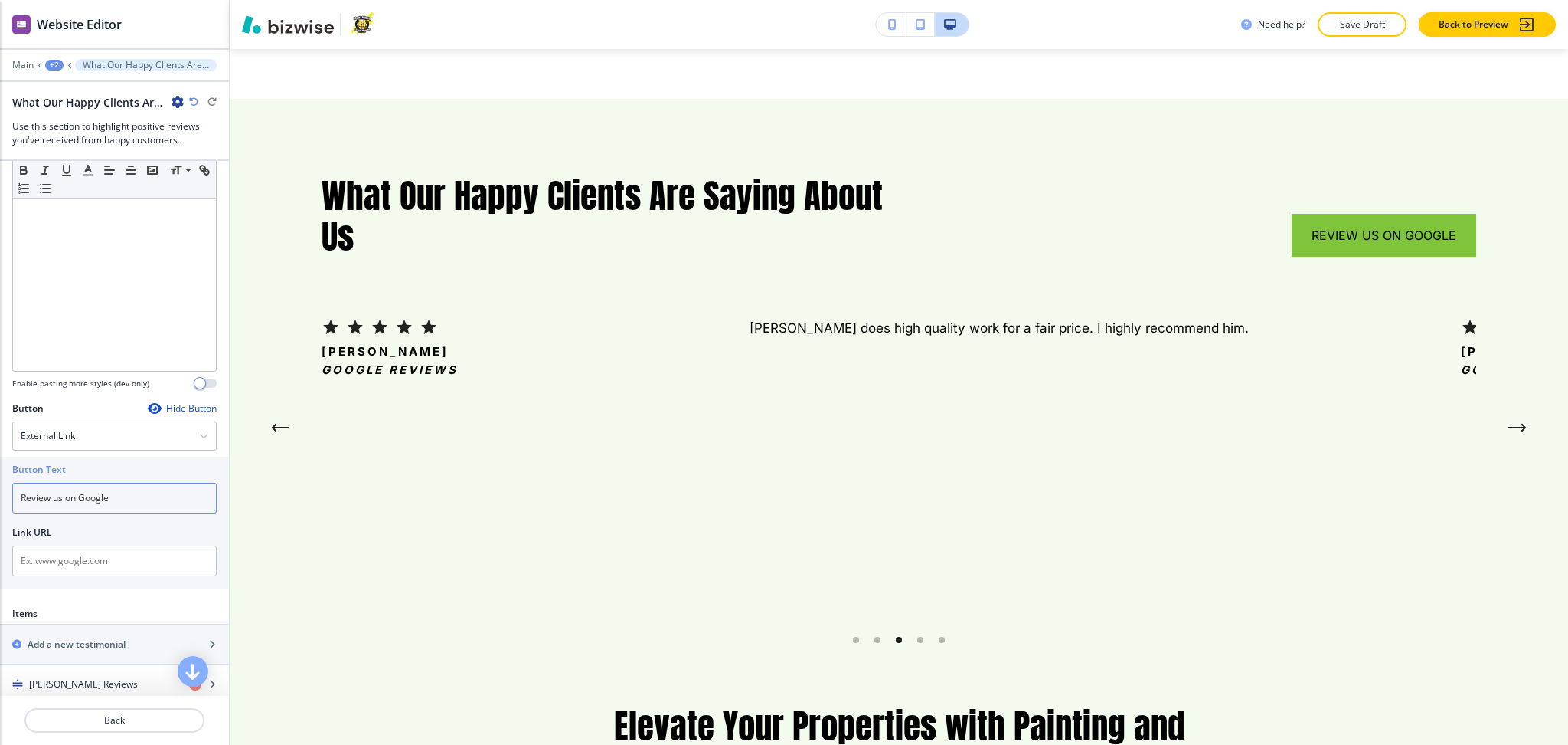
type input "Review us on Google"
click at [113, 564] on input "text" at bounding box center [115, 561] width 205 height 31
paste input "[URL][DOMAIN_NAME]"
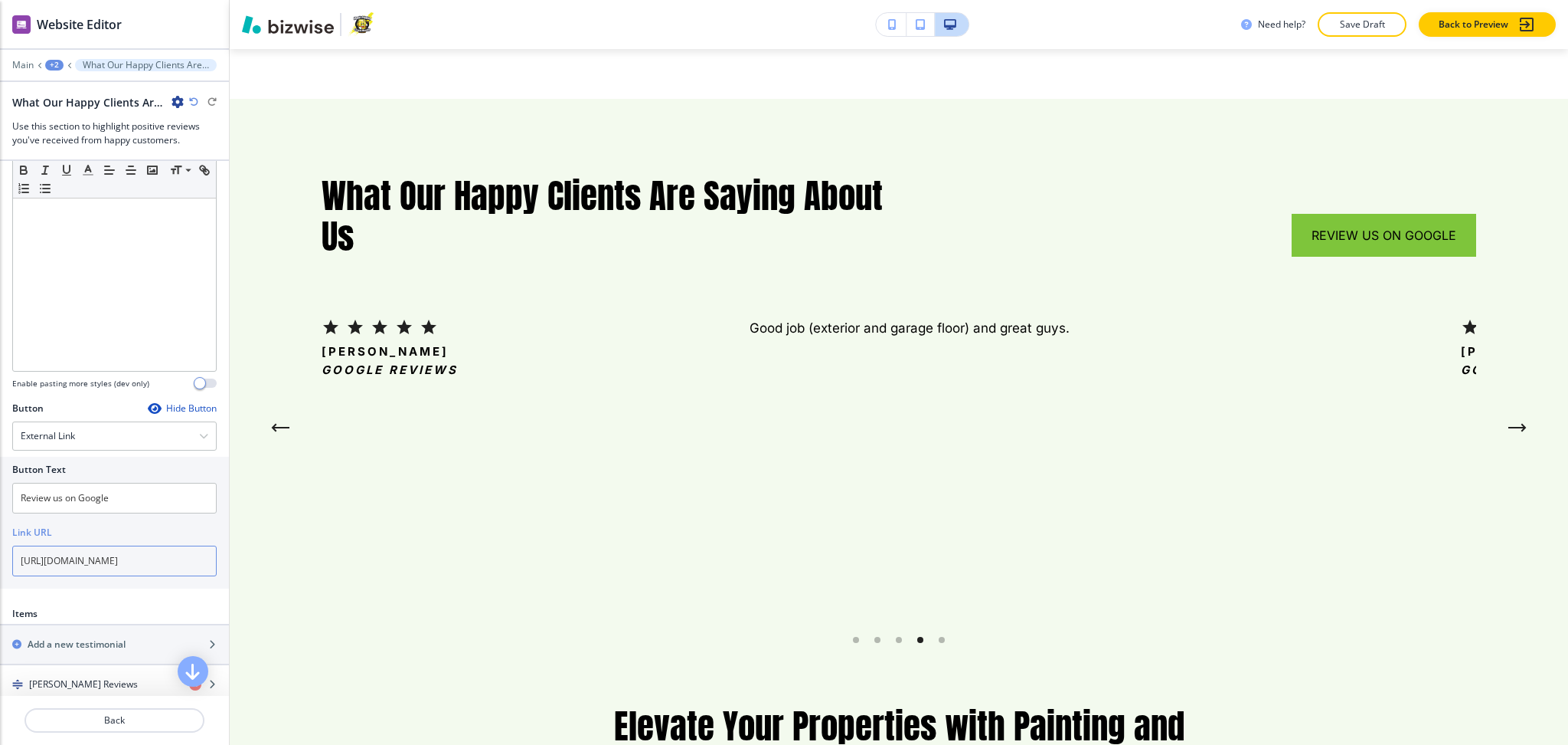
scroll to position [0, 916]
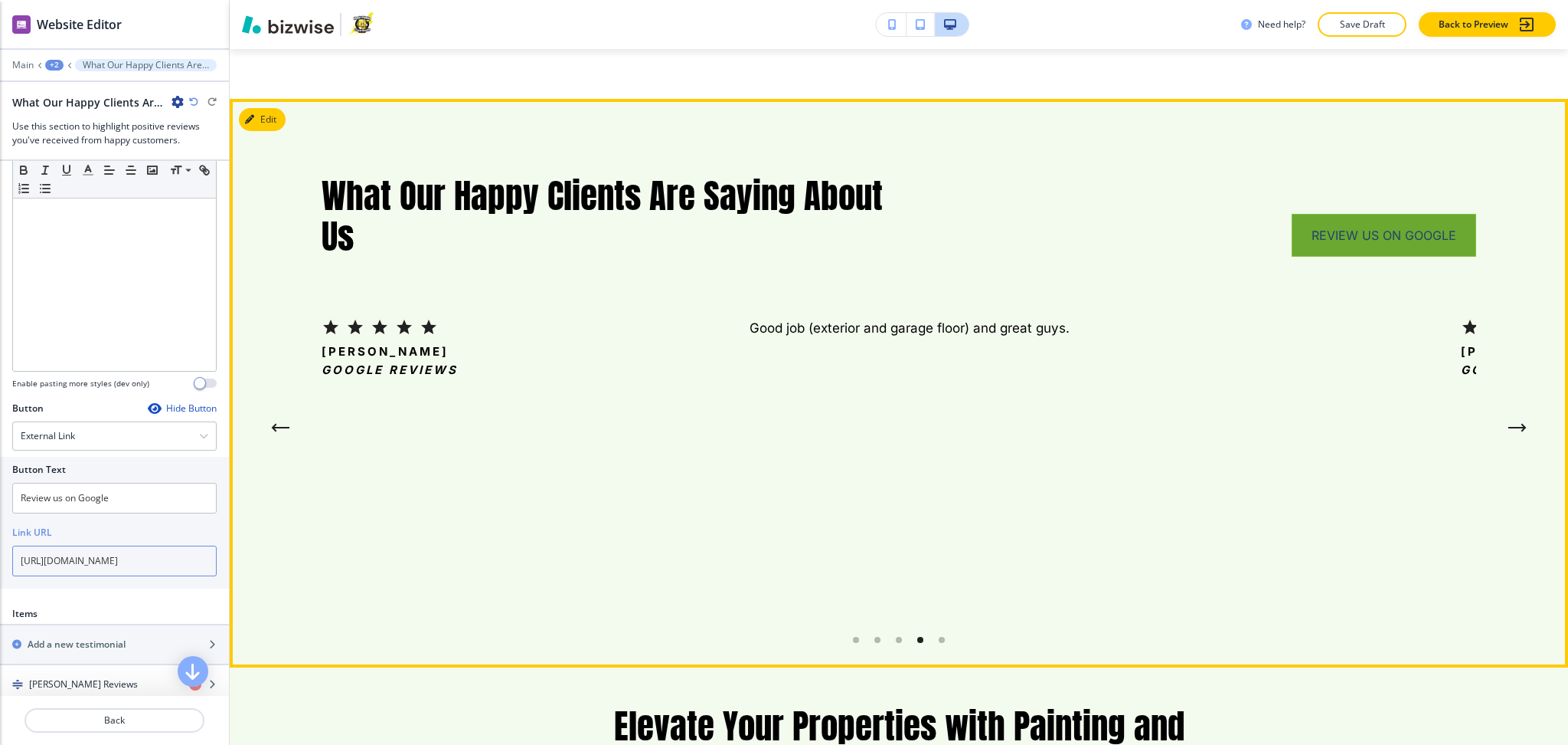
type input "[URL][DOMAIN_NAME]"
click at [1345, 214] on link "Review us on Google" at bounding box center [1384, 236] width 185 height 43
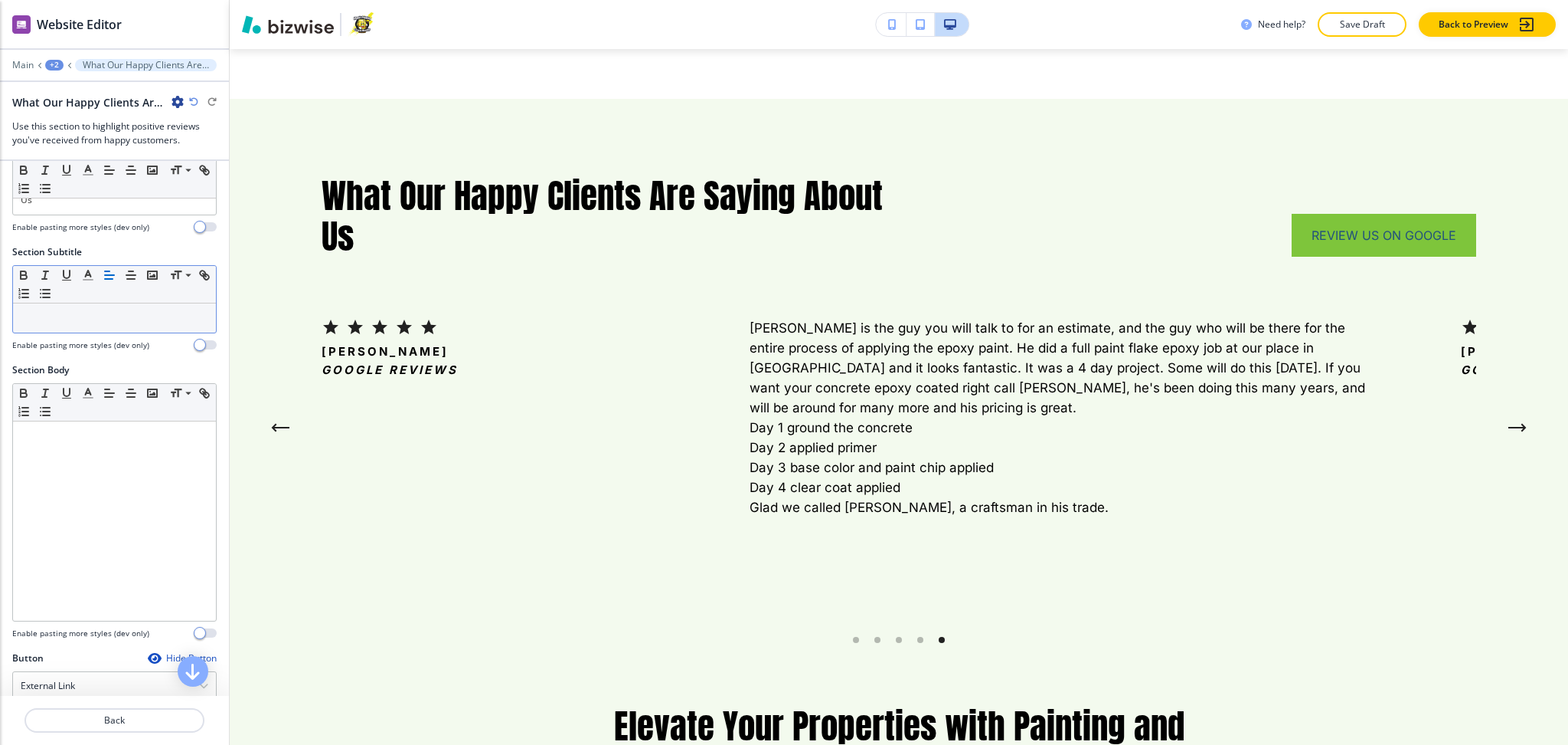
scroll to position [0, 0]
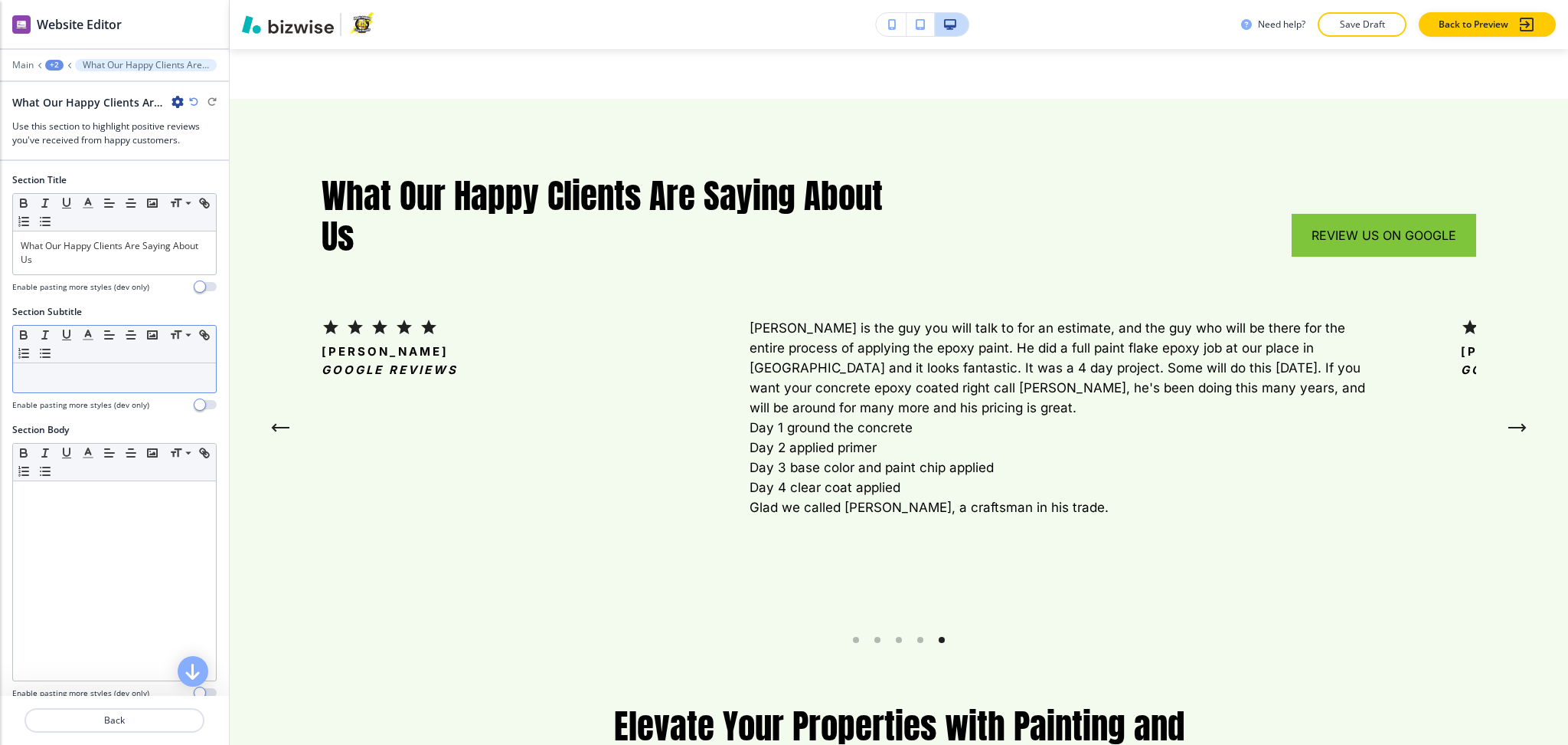
click at [63, 388] on div at bounding box center [115, 378] width 203 height 29
paste div
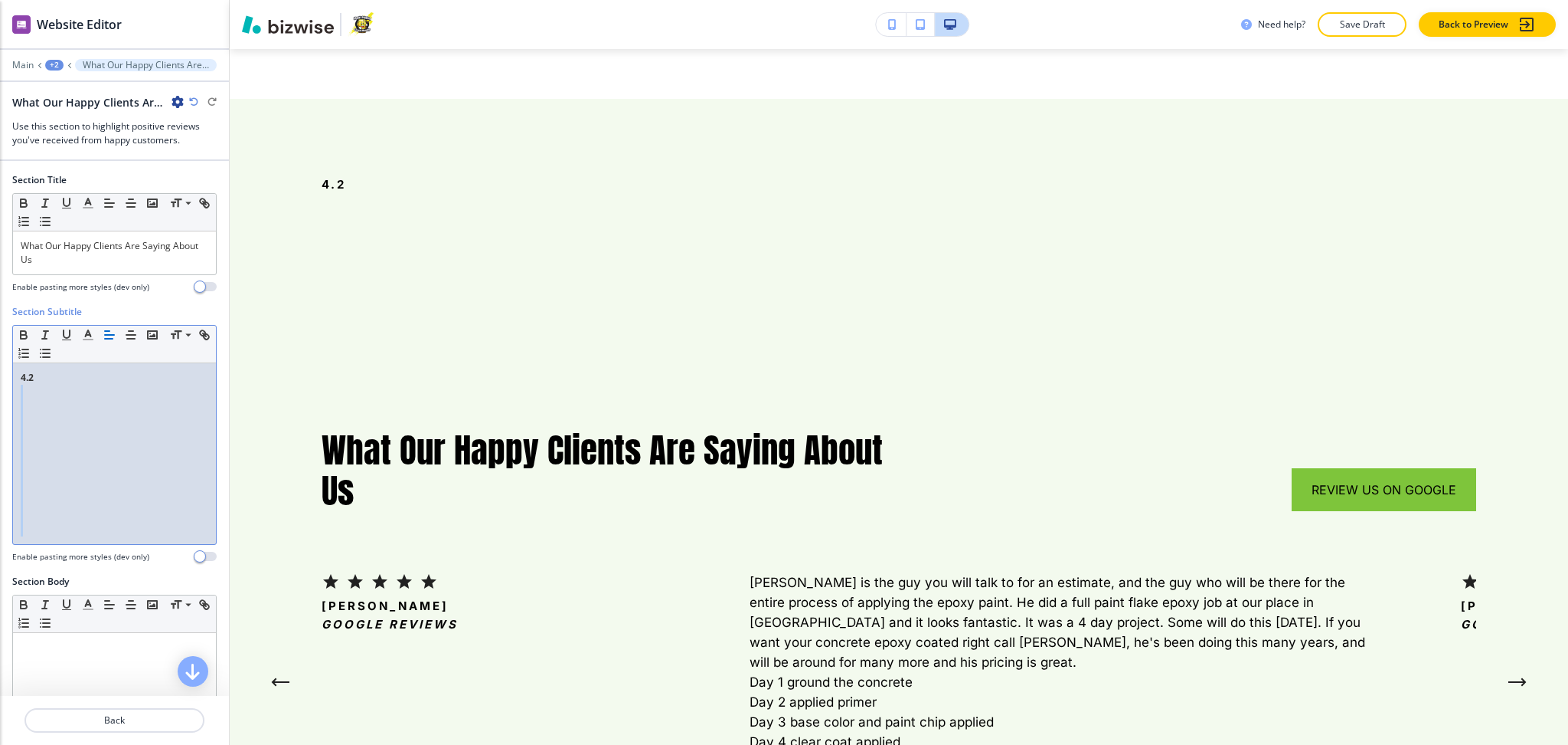
drag, startPoint x: 100, startPoint y: 528, endPoint x: 4, endPoint y: 386, distance: 171.4
click at [4, 386] on div "Section Subtitle Small Normal Large Huge 4.2 Enable pasting more styles (dev on…" at bounding box center [115, 440] width 229 height 270
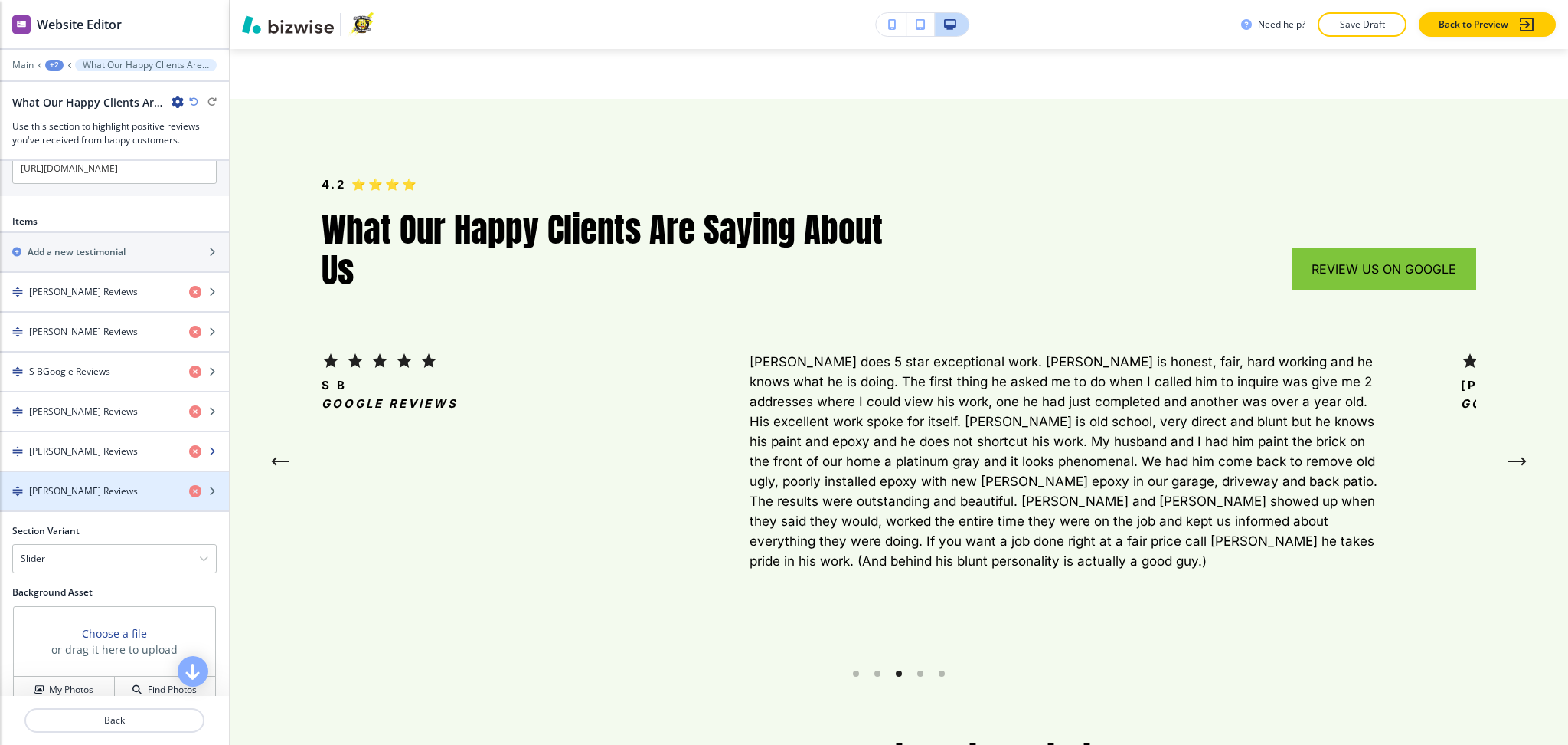
scroll to position [703, 0]
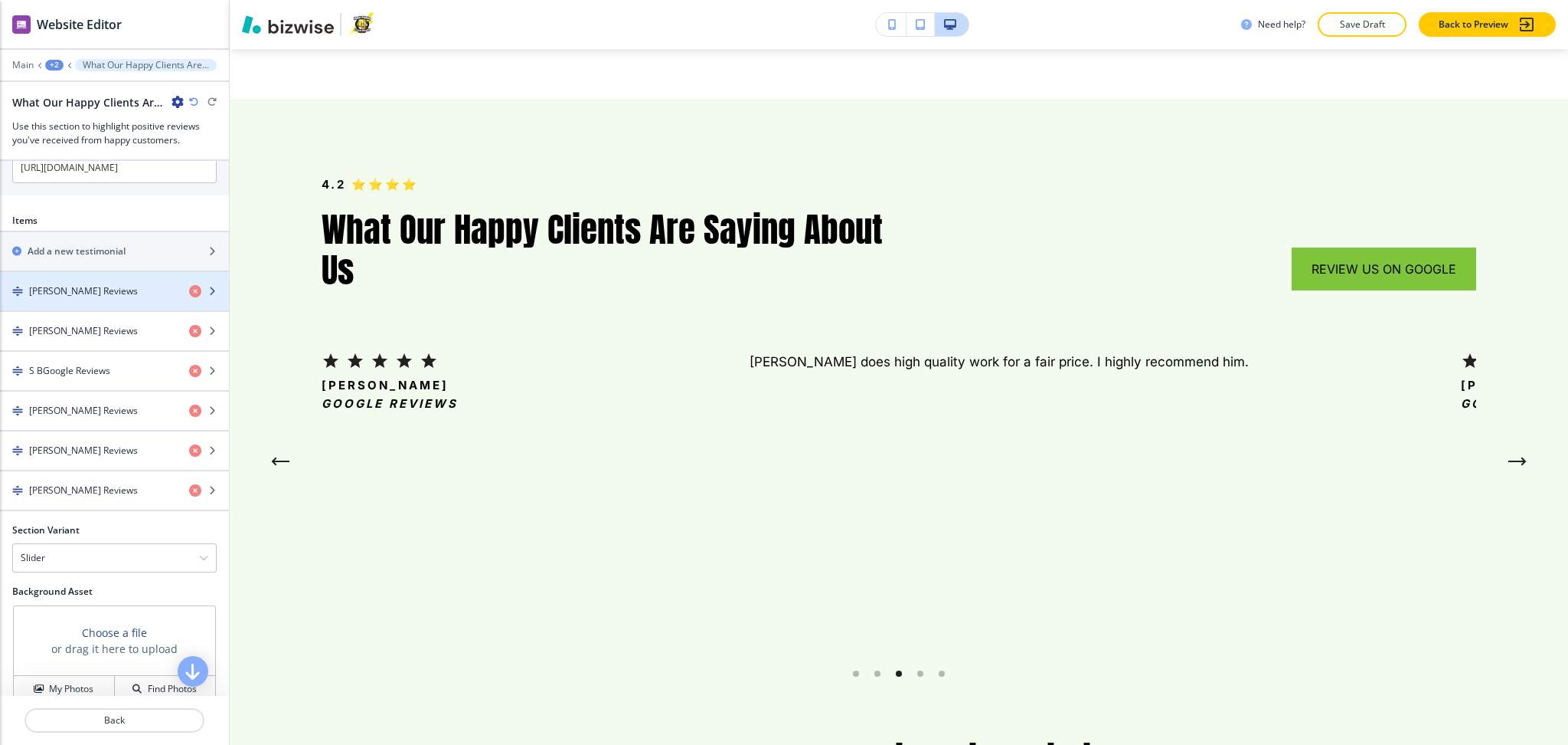
click at [82, 300] on div "button" at bounding box center [115, 303] width 229 height 12
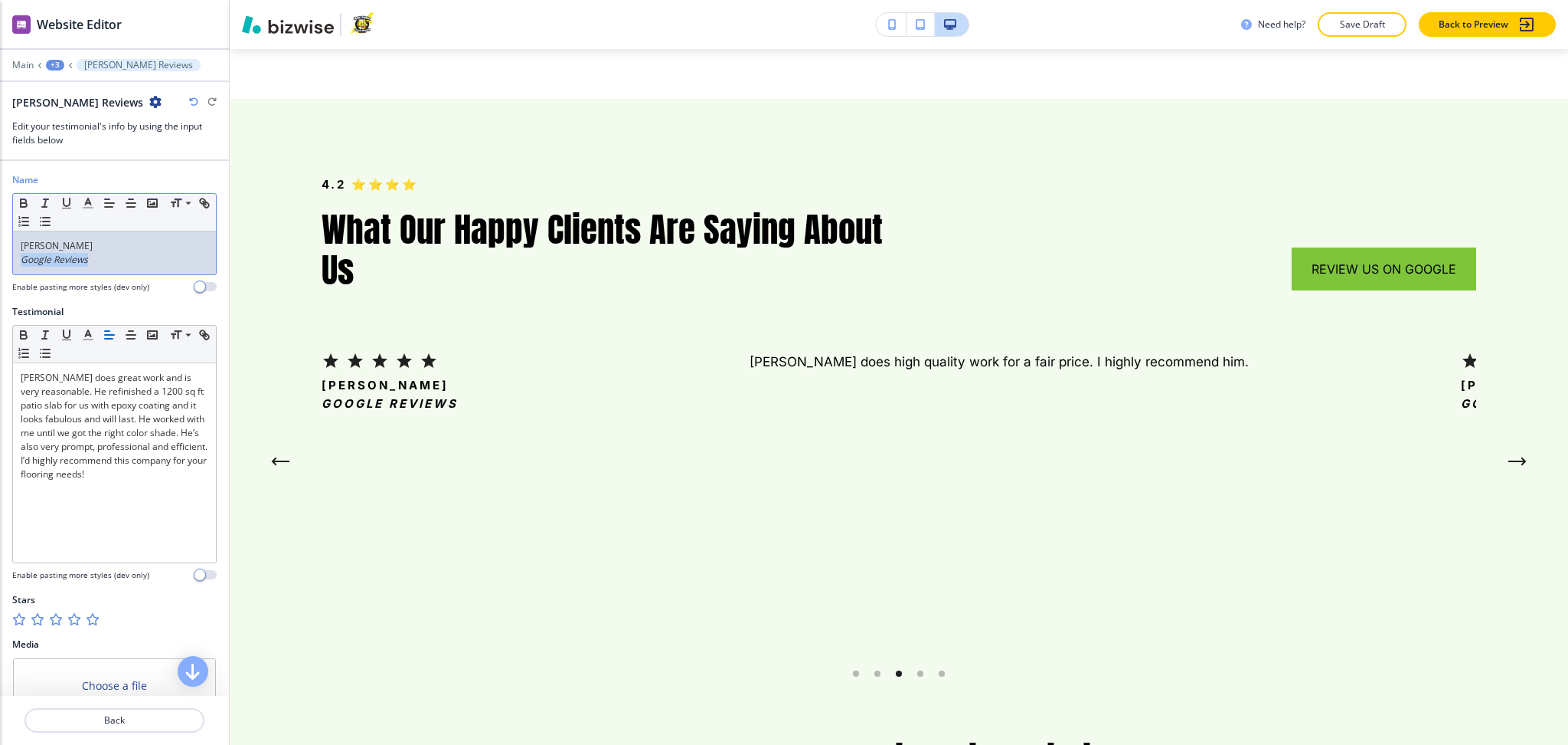
drag, startPoint x: 114, startPoint y: 260, endPoint x: 17, endPoint y: 265, distance: 97.1
click at [17, 265] on div "Julie Halevan Google Reviews" at bounding box center [115, 253] width 203 height 43
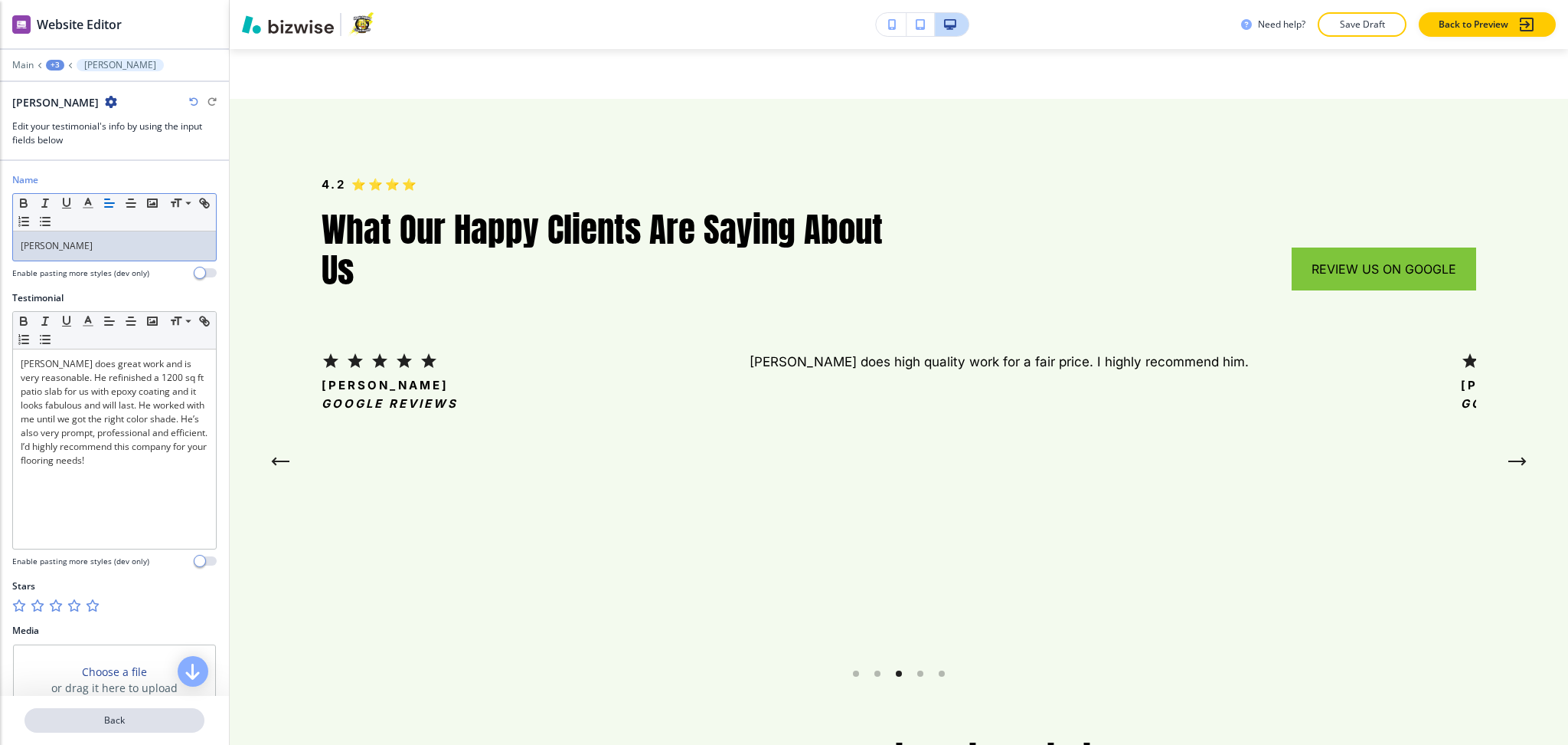
click at [100, 717] on p "Back" at bounding box center [115, 720] width 177 height 14
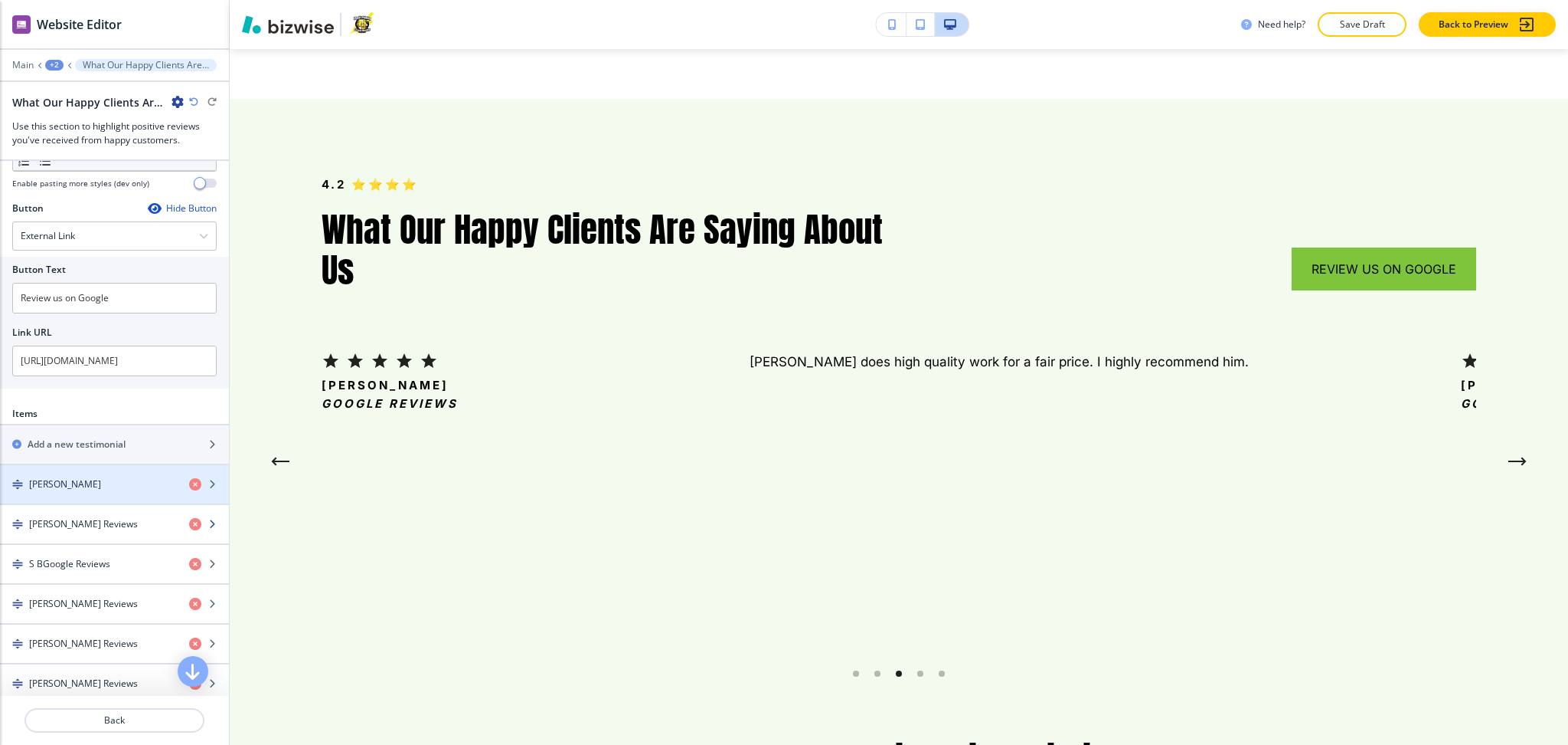
scroll to position [510, 0]
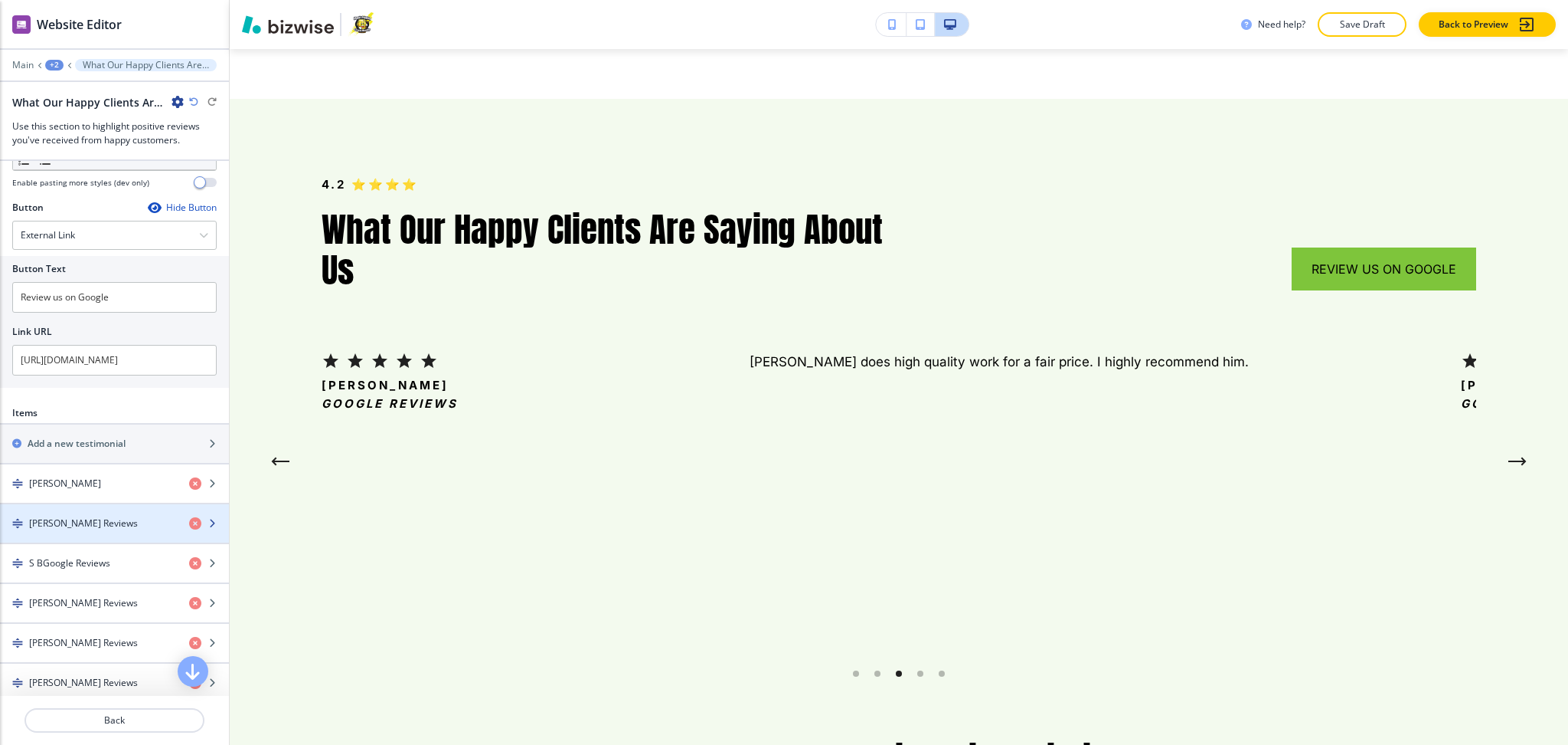
click at [116, 525] on h4 "Anna LuedkeGoogle Reviews" at bounding box center [84, 523] width 109 height 14
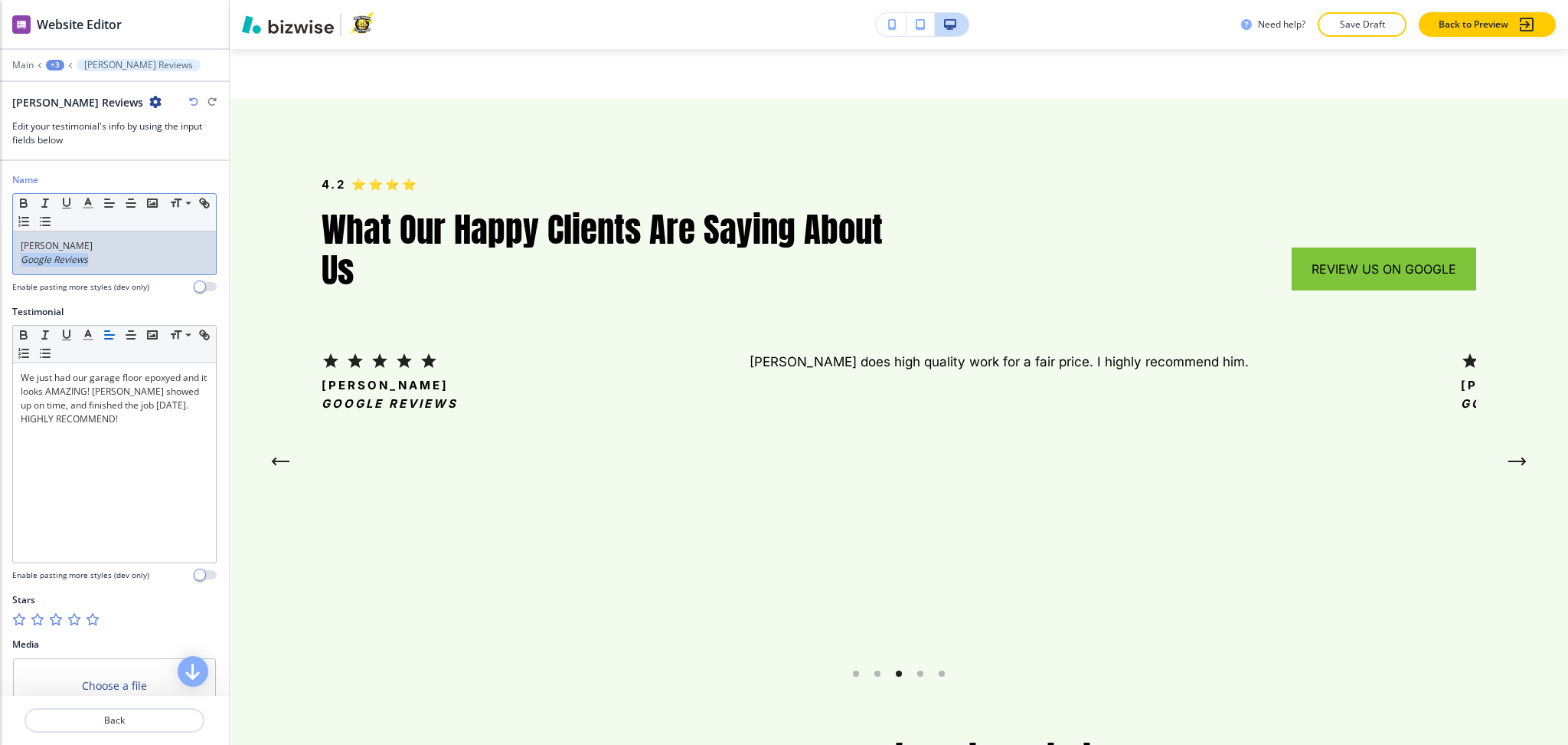
drag, startPoint x: 86, startPoint y: 264, endPoint x: 7, endPoint y: 260, distance: 79.1
click at [7, 260] on div "Name Small Normal Large Huge Anna Luedke Google Reviews Enable pasting more sty…" at bounding box center [115, 239] width 229 height 132
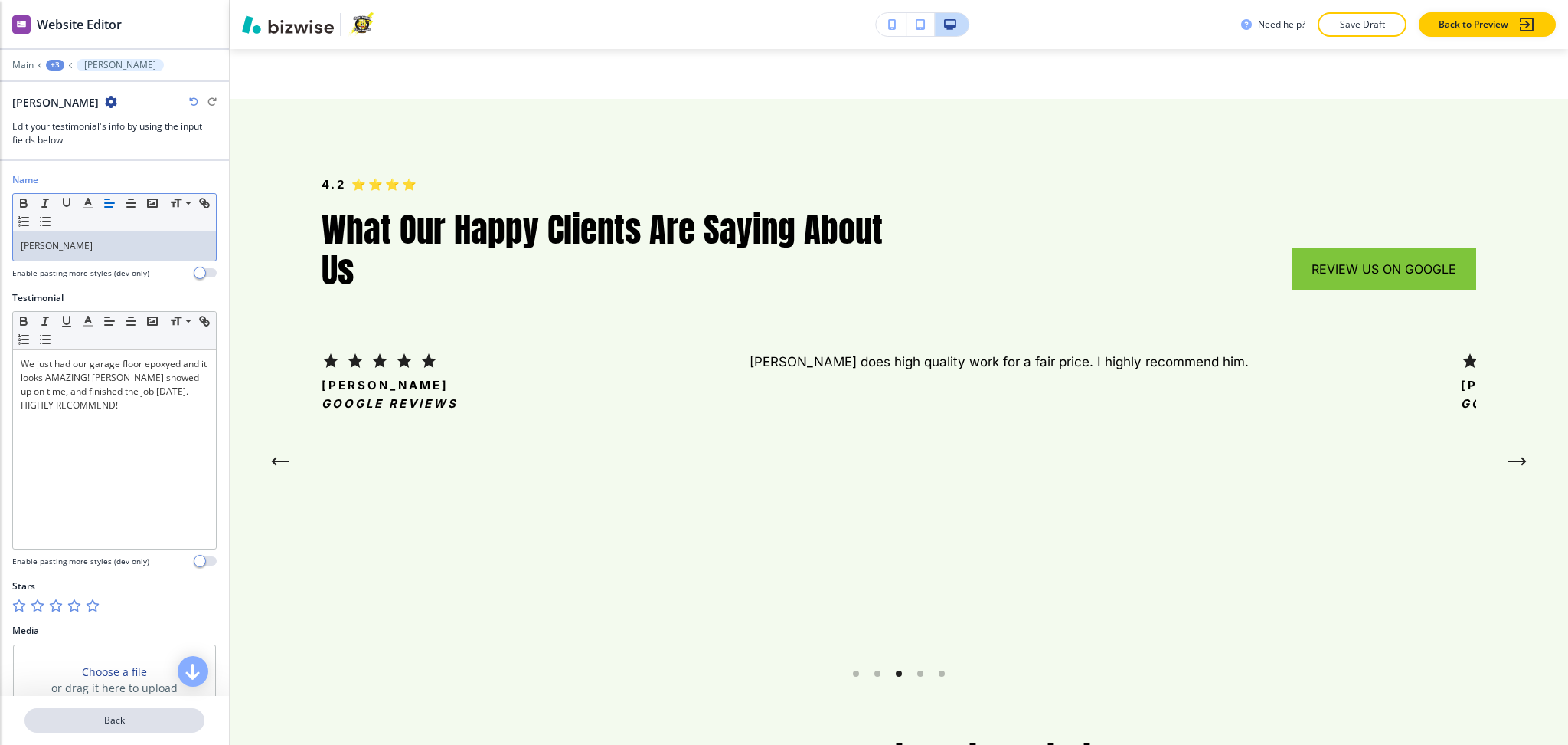
click at [126, 716] on p "Back" at bounding box center [115, 720] width 177 height 14
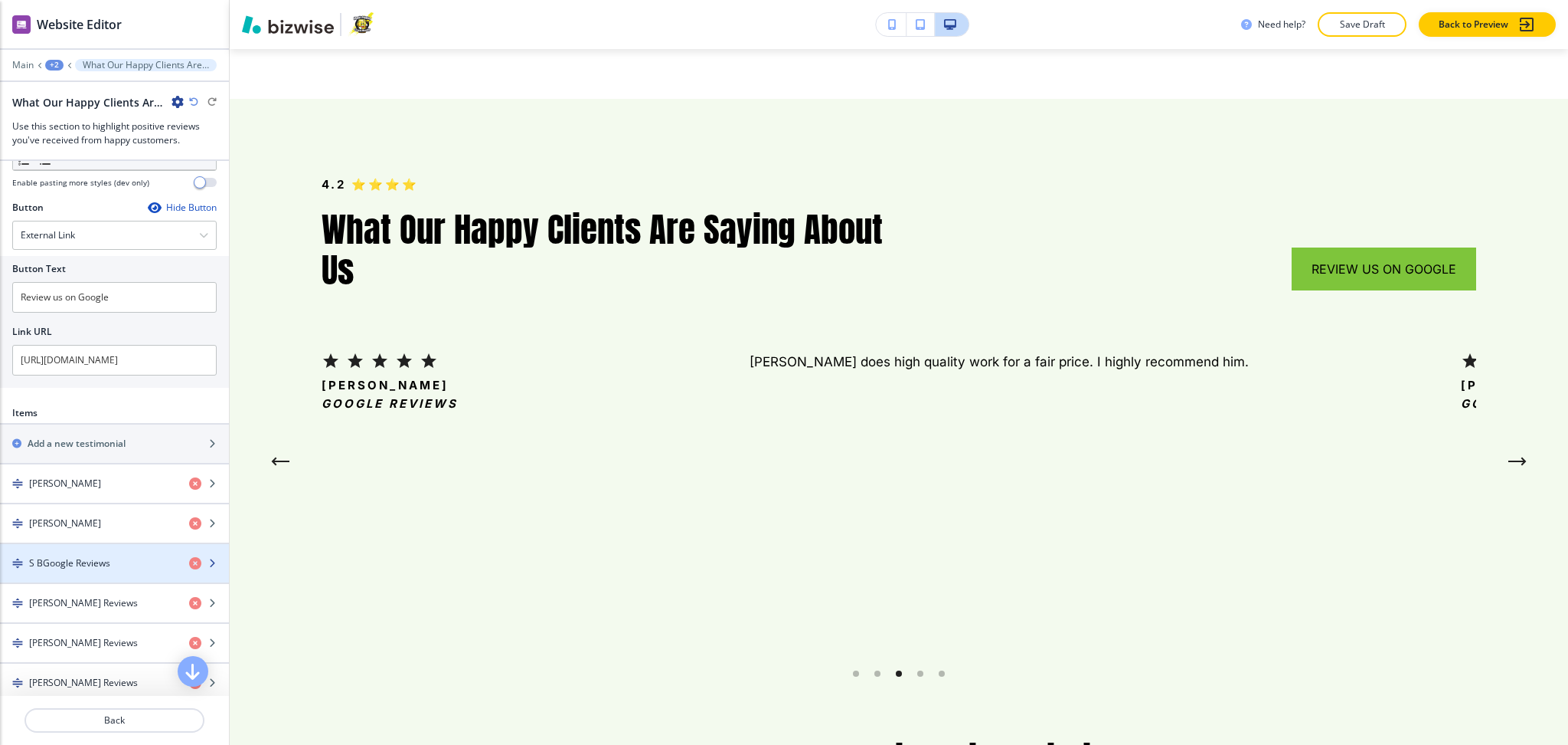
click at [88, 570] on div "button" at bounding box center [115, 576] width 229 height 12
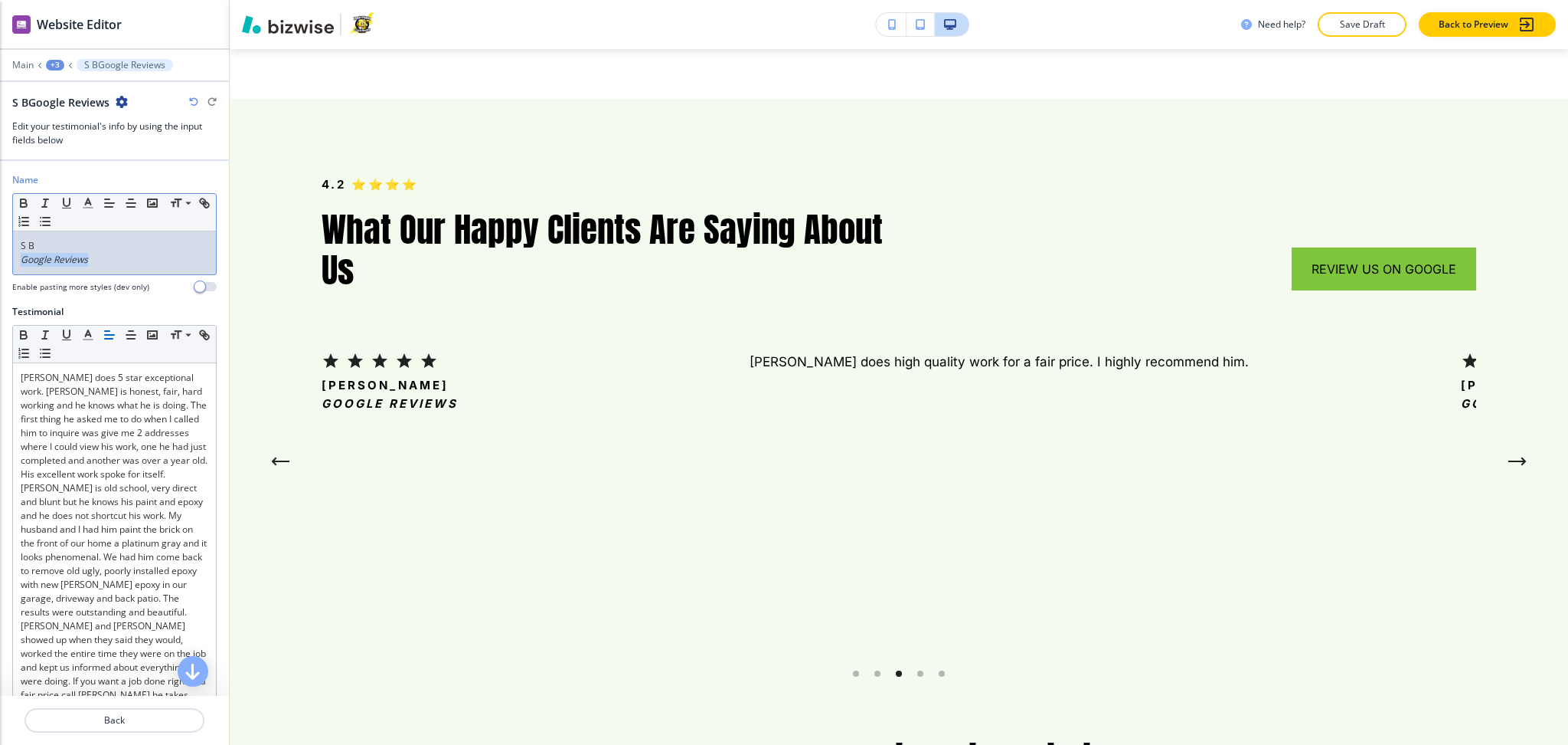
drag, startPoint x: 105, startPoint y: 261, endPoint x: 0, endPoint y: 264, distance: 105.0
click at [0, 264] on div "Name Small Normal Large Huge S B Google Reviews Enable pasting more styles (dev…" at bounding box center [115, 239] width 229 height 132
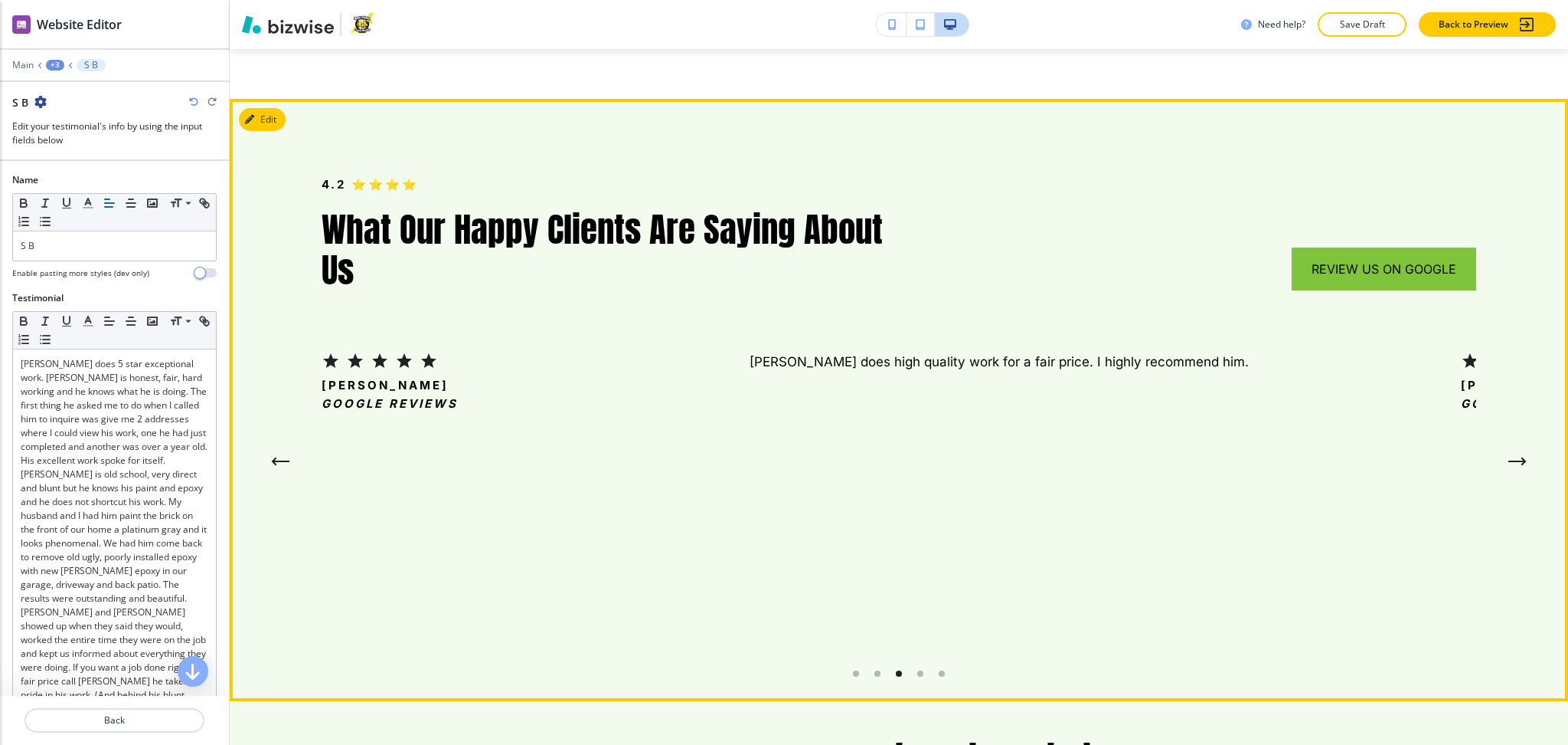
click at [845, 663] on li "Go to slide 2" at bounding box center [855, 674] width 22 height 22
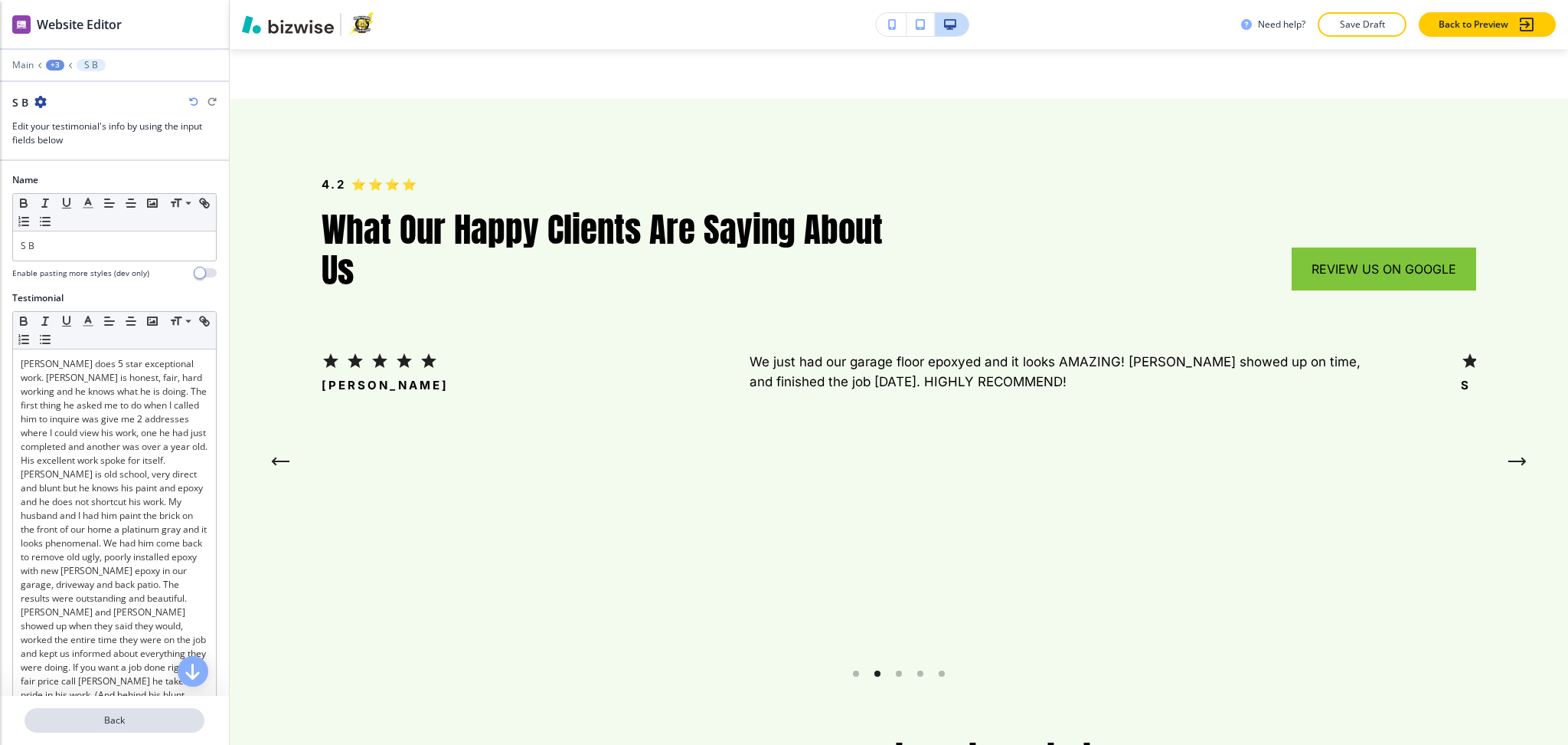
click at [107, 721] on p "Back" at bounding box center [115, 720] width 177 height 14
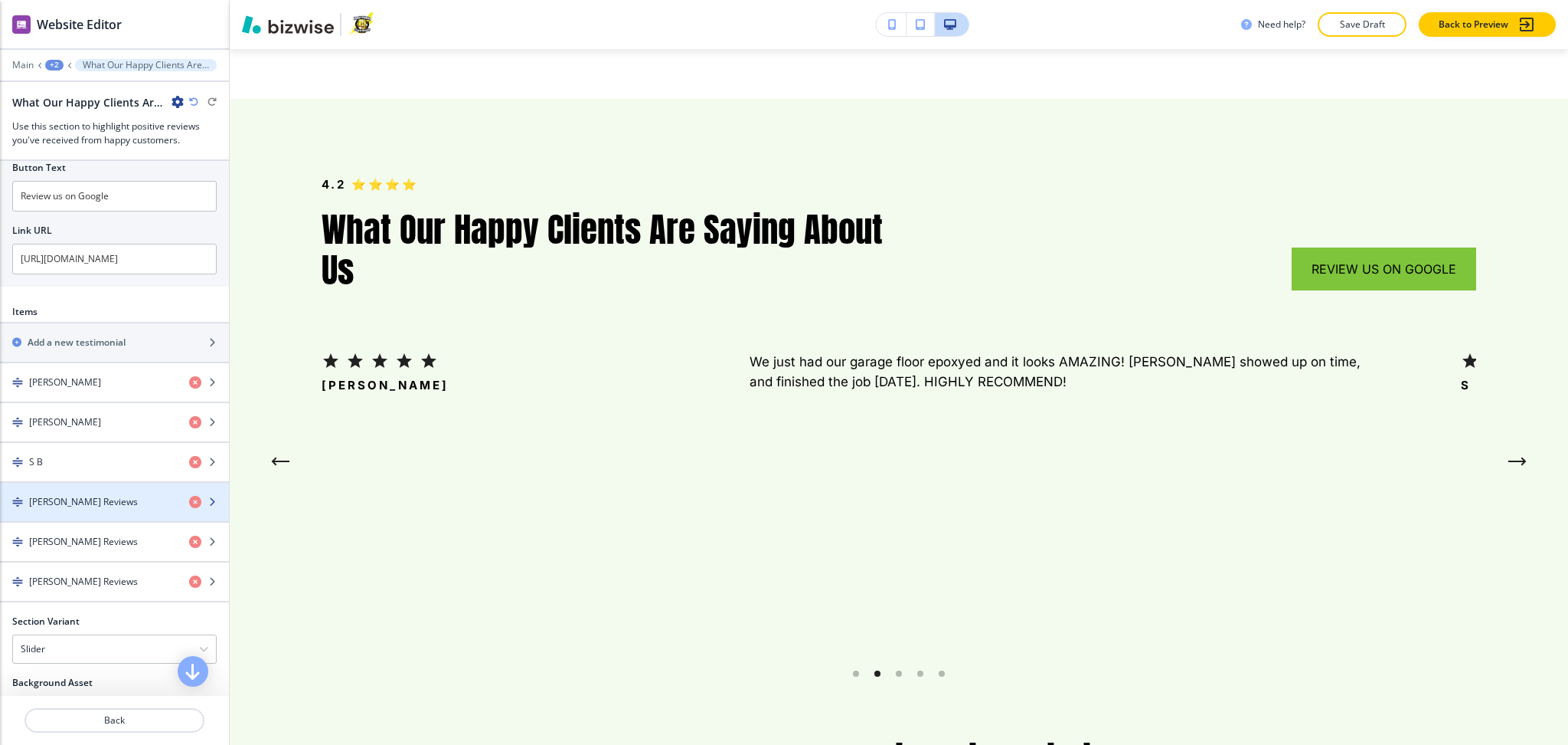
scroll to position [613, 0]
click at [64, 509] on div "button" at bounding box center [115, 513] width 229 height 12
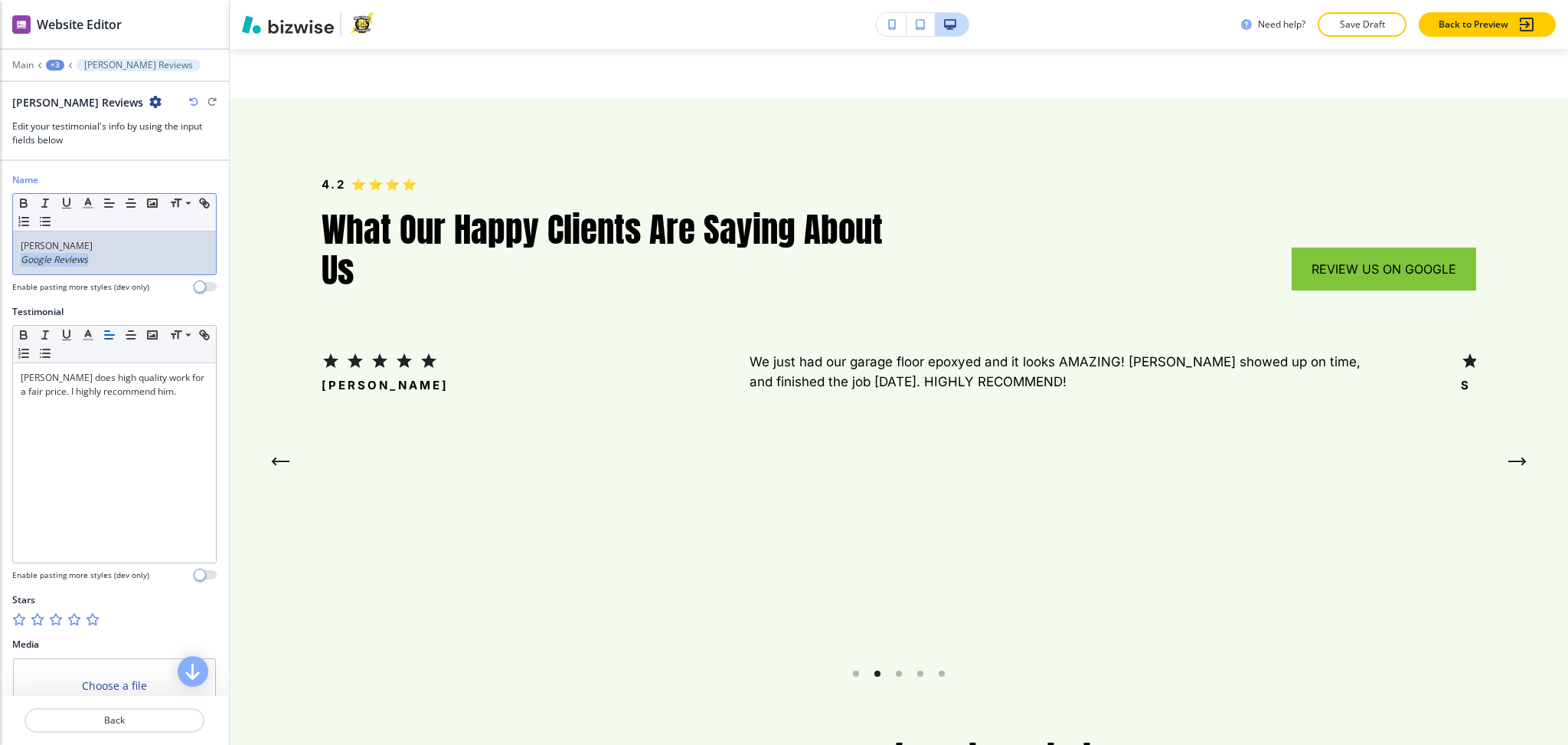
drag, startPoint x: 111, startPoint y: 267, endPoint x: 0, endPoint y: 262, distance: 111.1
click at [0, 264] on div "Name Small Normal Large Huge David Witzig Google Reviews Enable pasting more st…" at bounding box center [115, 239] width 229 height 132
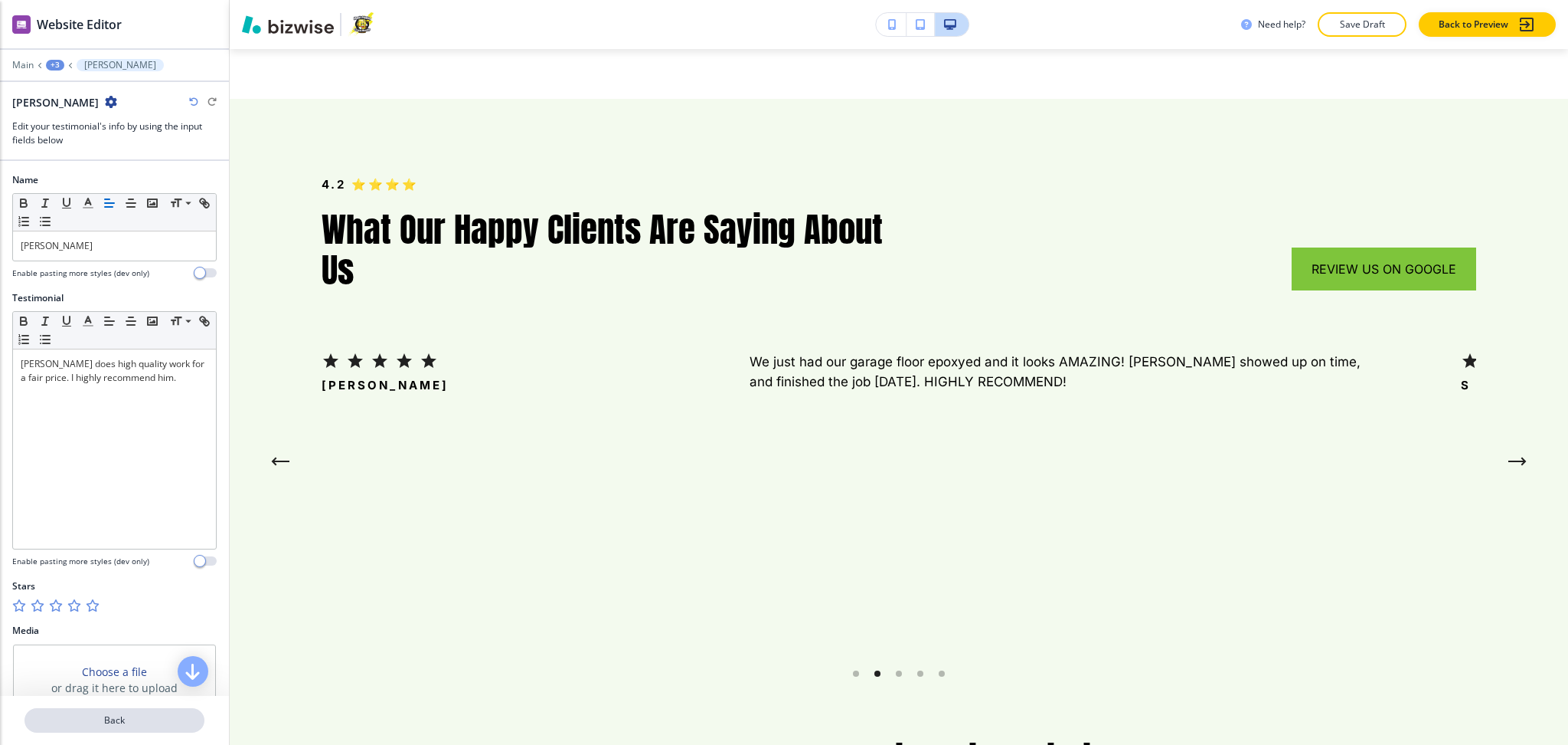
click at [125, 719] on p "Back" at bounding box center [115, 720] width 177 height 14
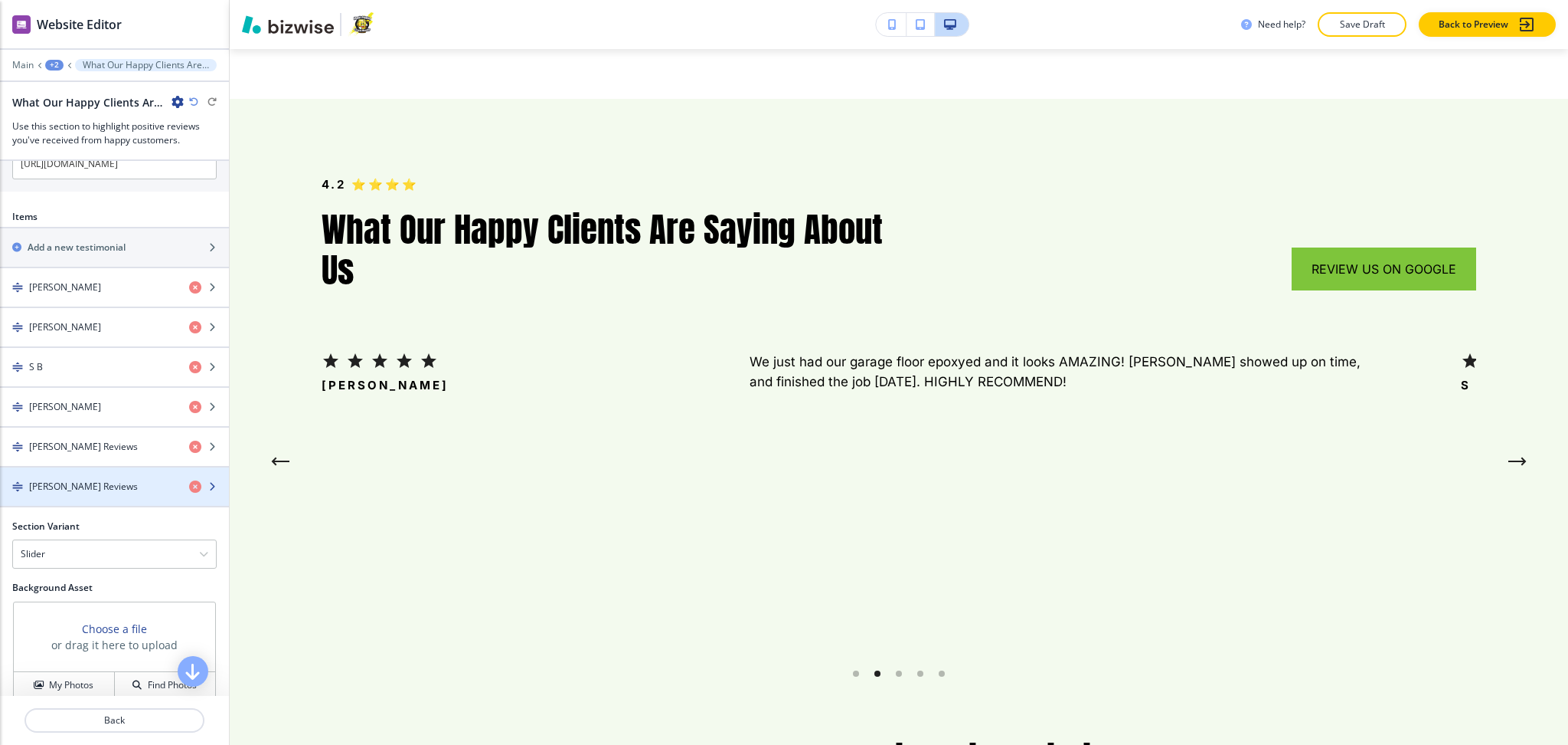
scroll to position [709, 0]
click at [101, 489] on h4 "STEVEN LANGGoogle Reviews" at bounding box center [84, 483] width 109 height 14
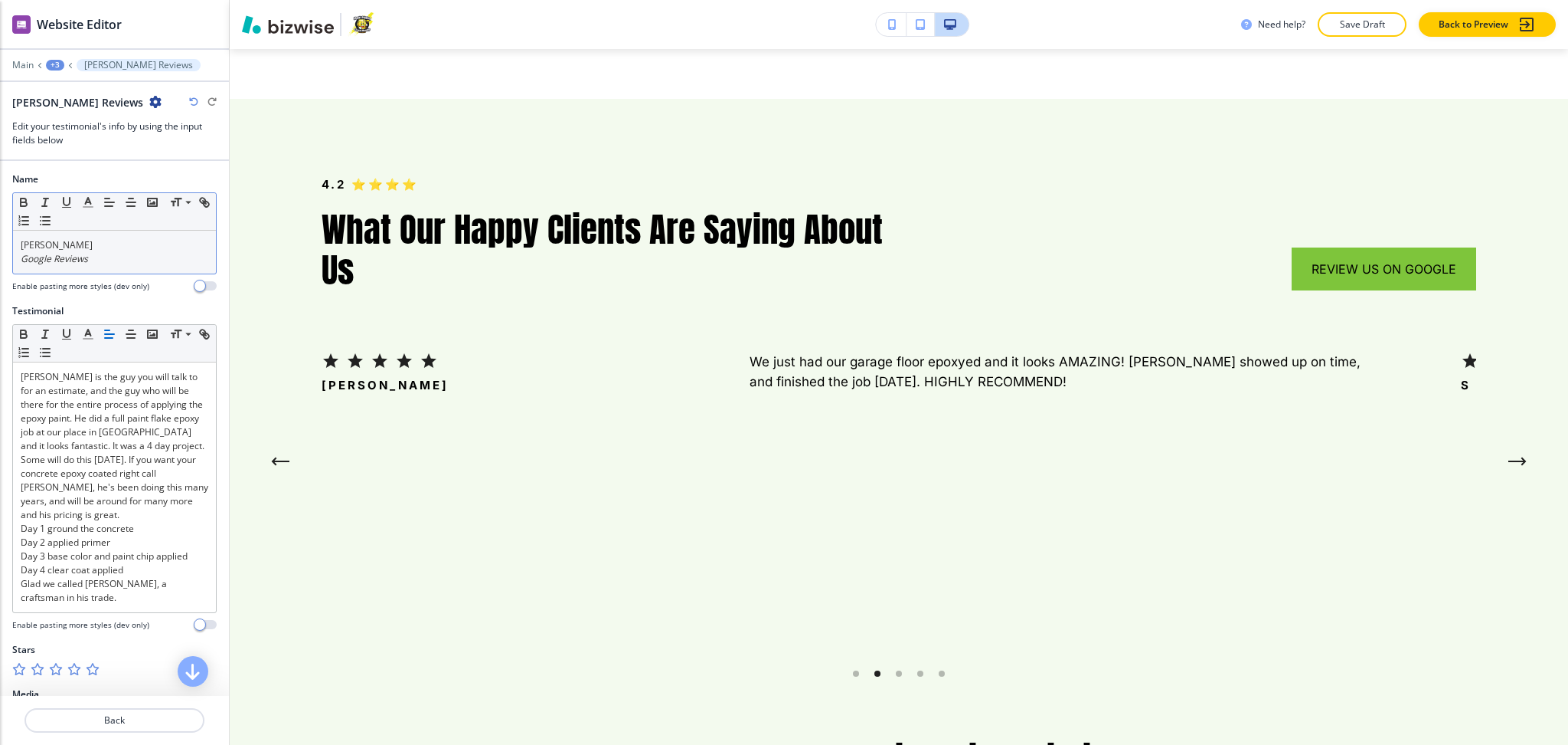
scroll to position [2, 0]
drag, startPoint x: 123, startPoint y: 256, endPoint x: 0, endPoint y: 252, distance: 123.1
click at [0, 252] on div "Name Small Normal Large Huge STEVEN LANG Google Reviews Enable pasting more sty…" at bounding box center [115, 238] width 229 height 132
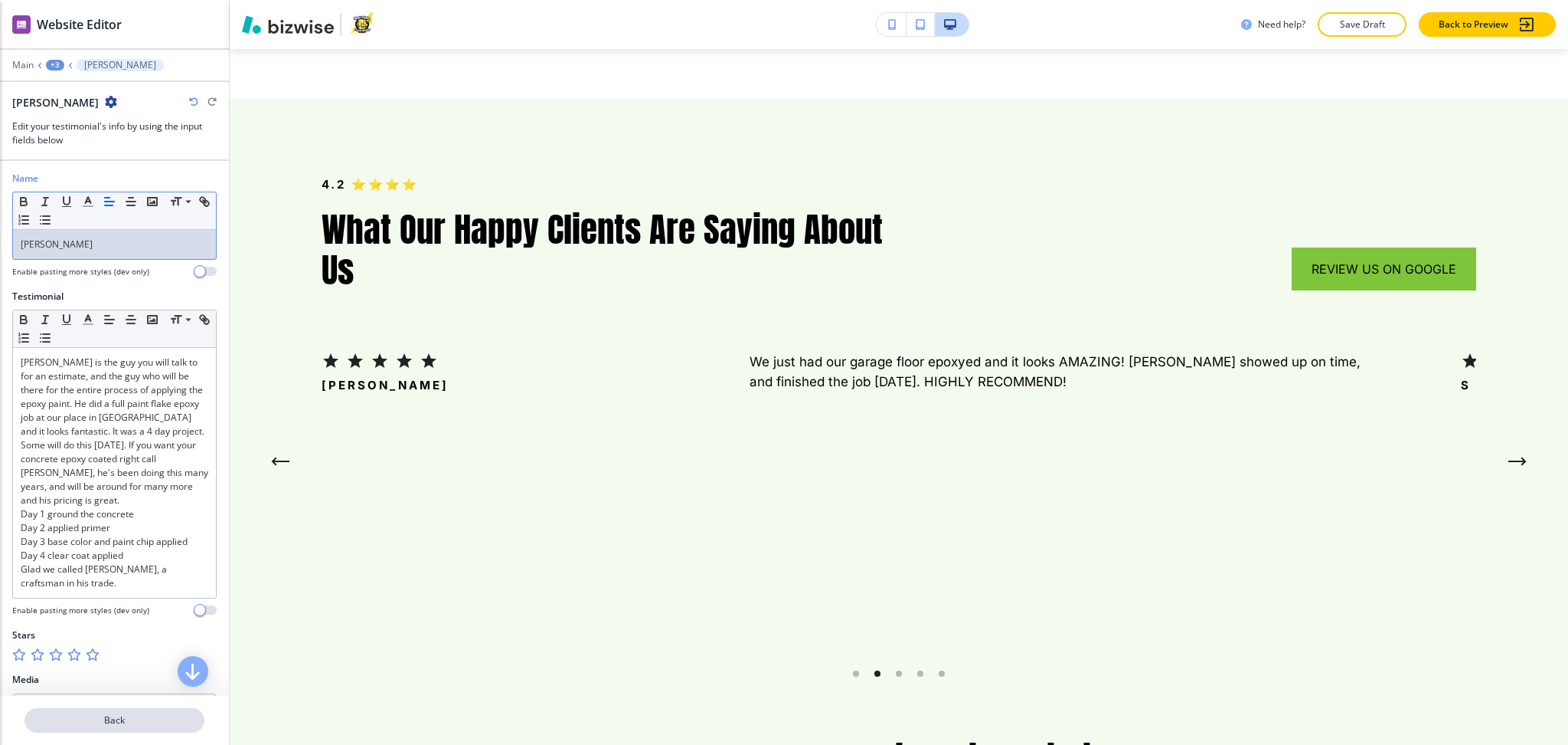
click at [118, 722] on p "Back" at bounding box center [115, 720] width 177 height 14
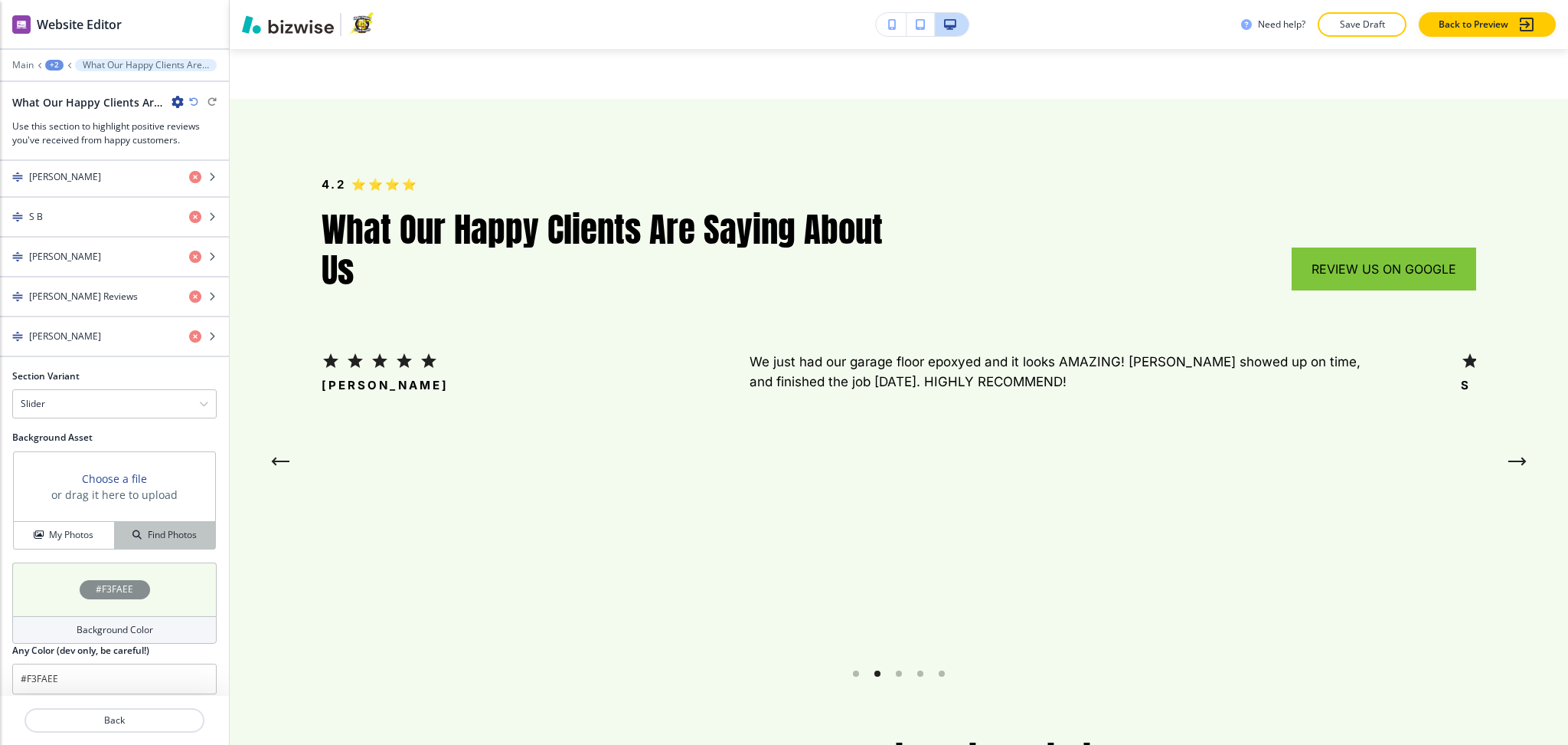
scroll to position [868, 0]
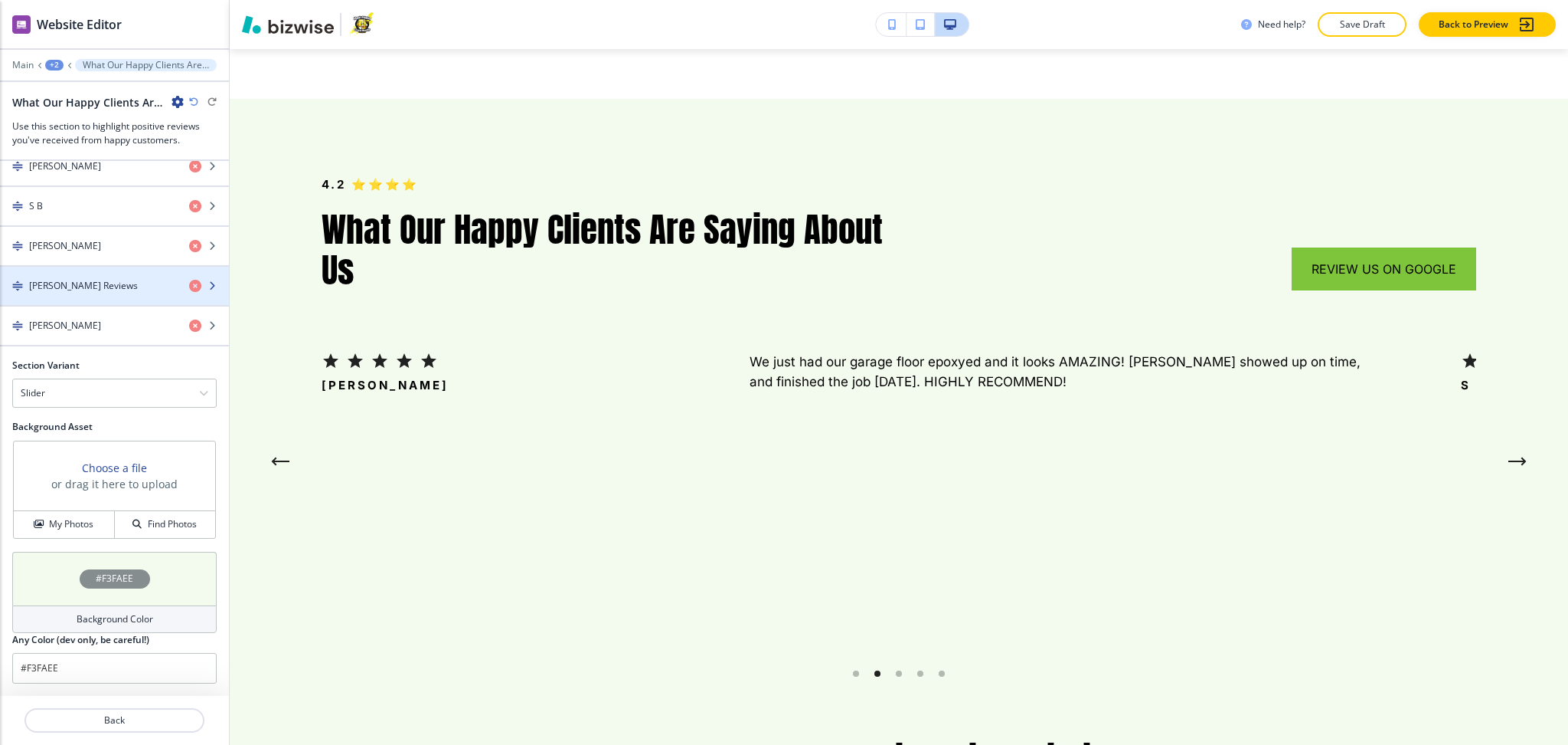
click at [74, 283] on h4 "Janet Van WhyGoogle Reviews" at bounding box center [84, 286] width 109 height 14
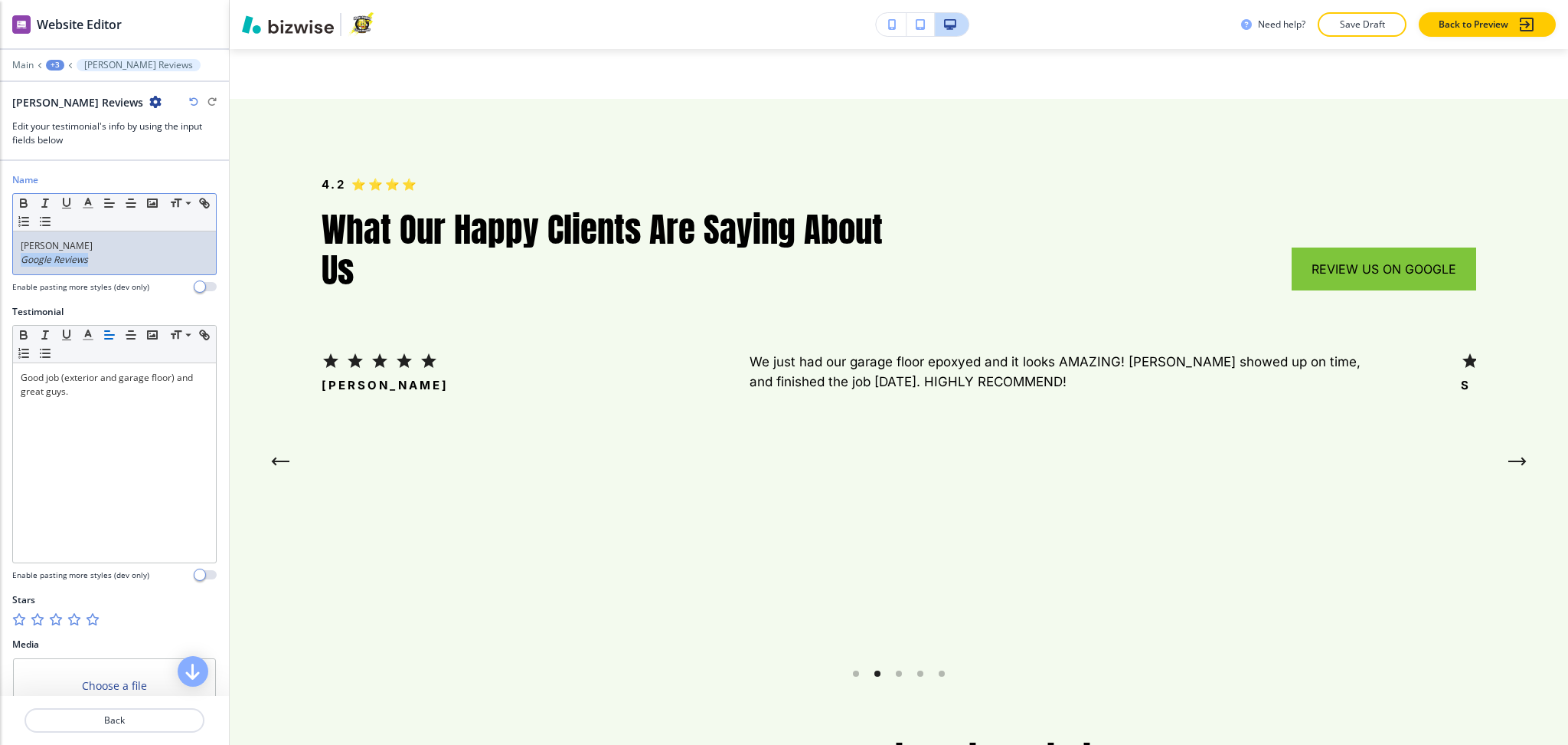
drag, startPoint x: 100, startPoint y: 269, endPoint x: 0, endPoint y: 270, distance: 100.0
click at [0, 270] on div "Name Small Normal Large Huge Janet Van Why Google Reviews Enable pasting more s…" at bounding box center [115, 239] width 229 height 132
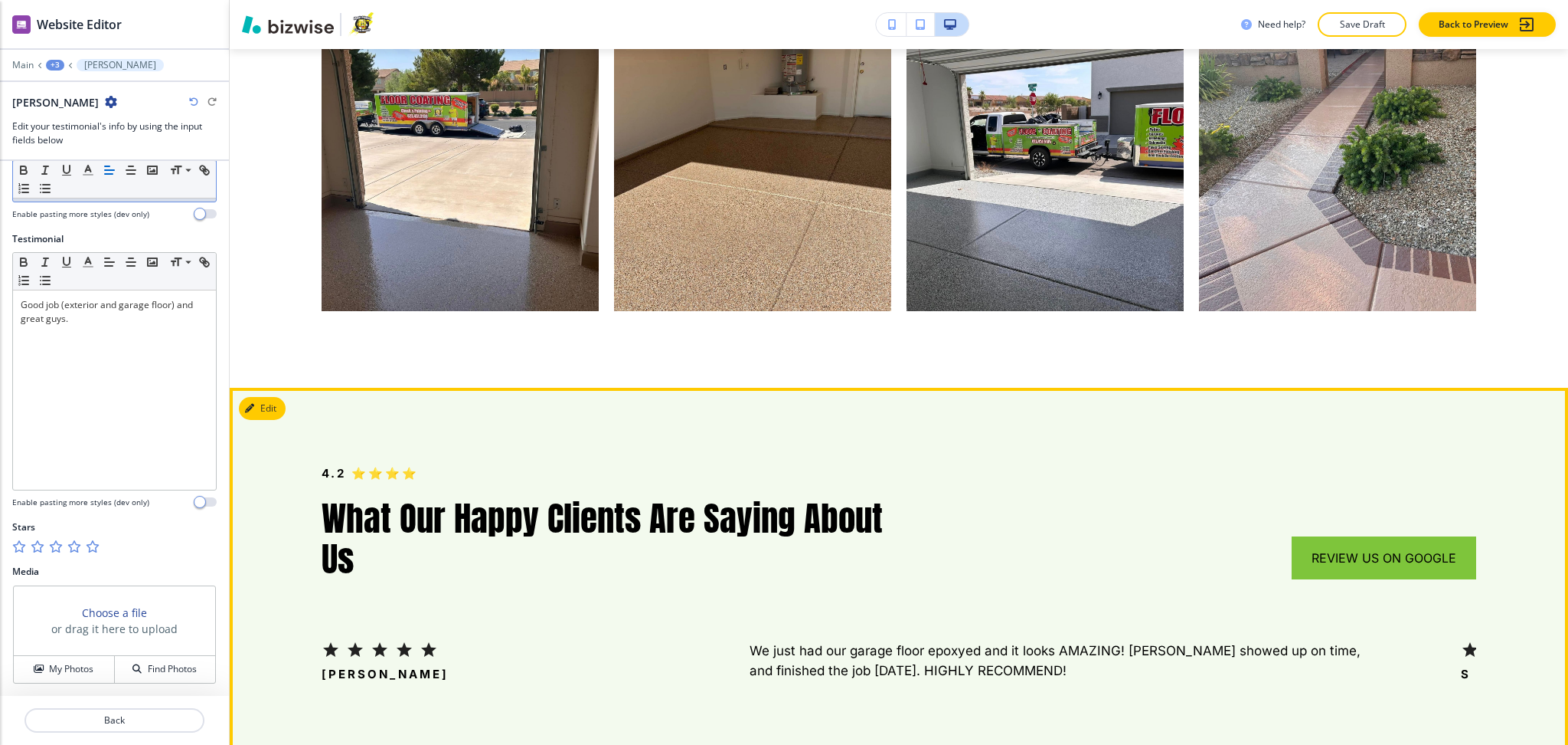
scroll to position [5278, 0]
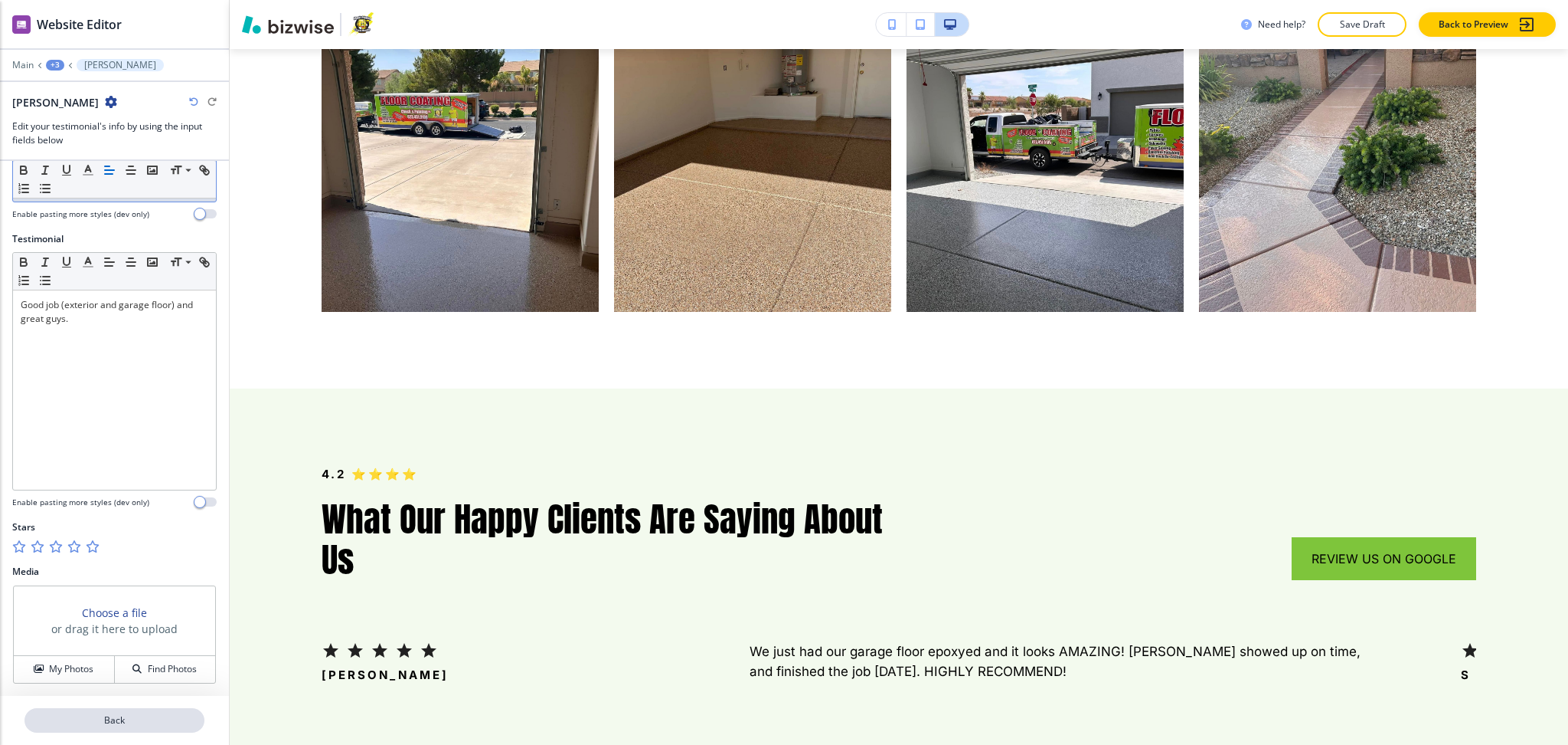
click at [121, 722] on p "Back" at bounding box center [115, 720] width 177 height 14
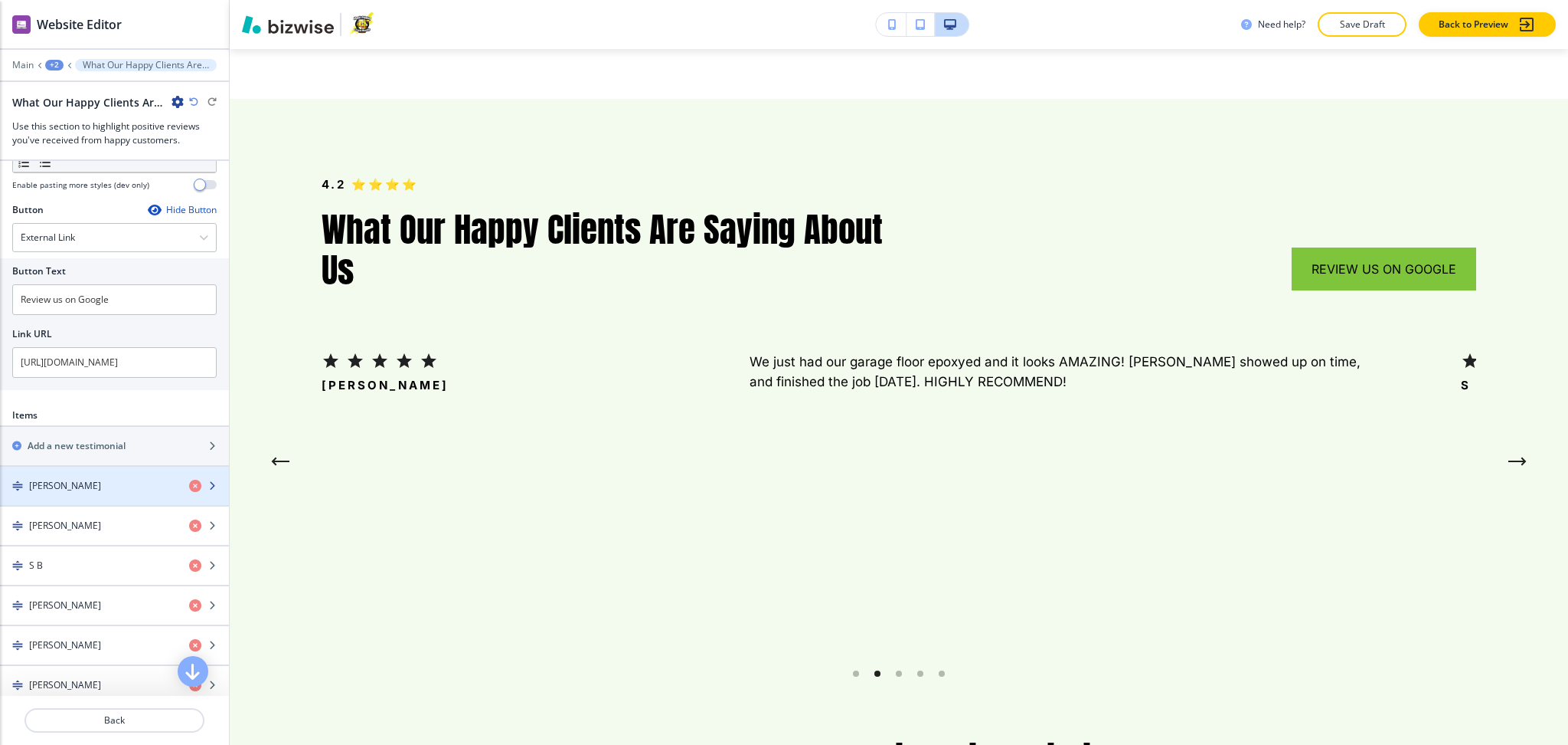
scroll to position [509, 0]
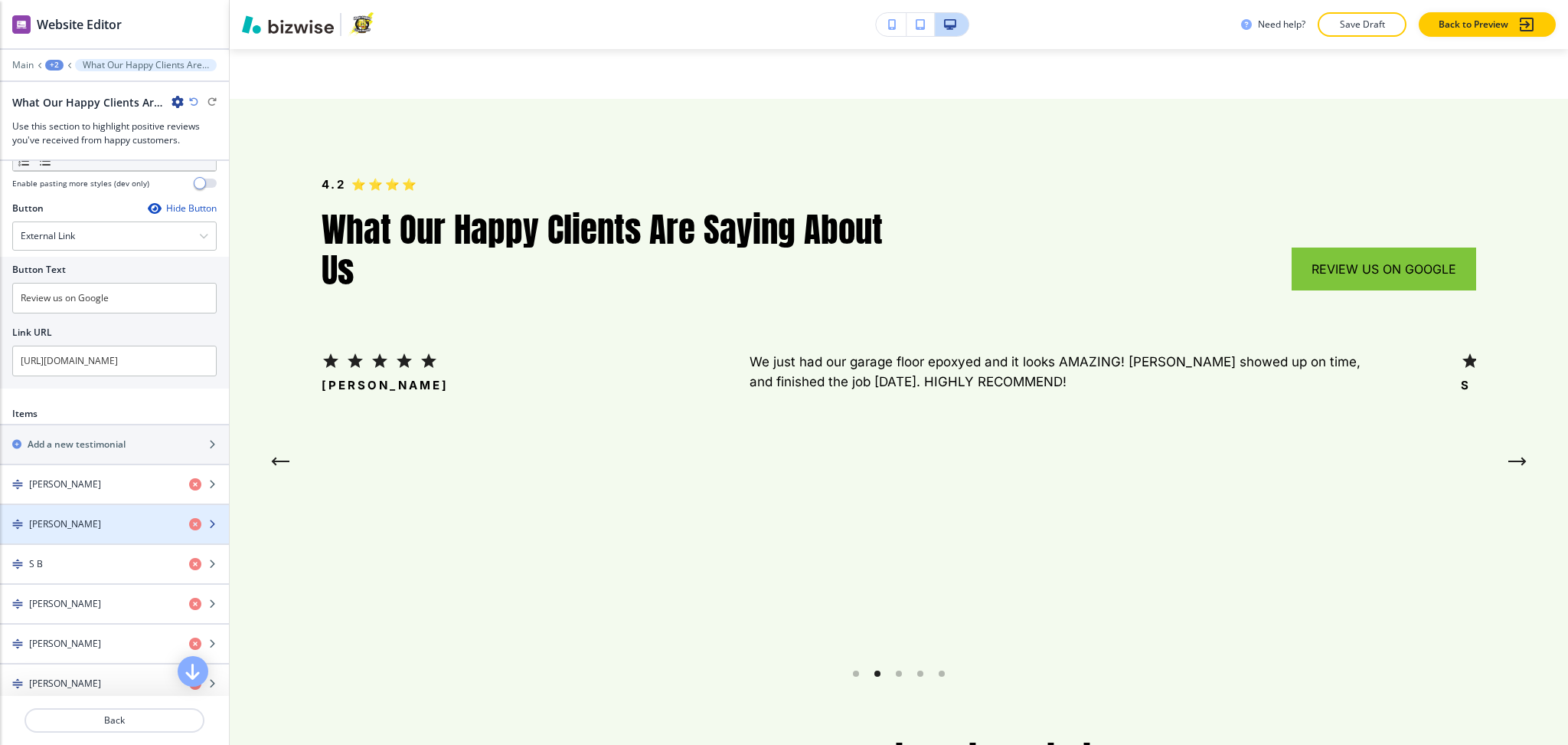
click at [94, 522] on div "[PERSON_NAME]" at bounding box center [88, 524] width 177 height 14
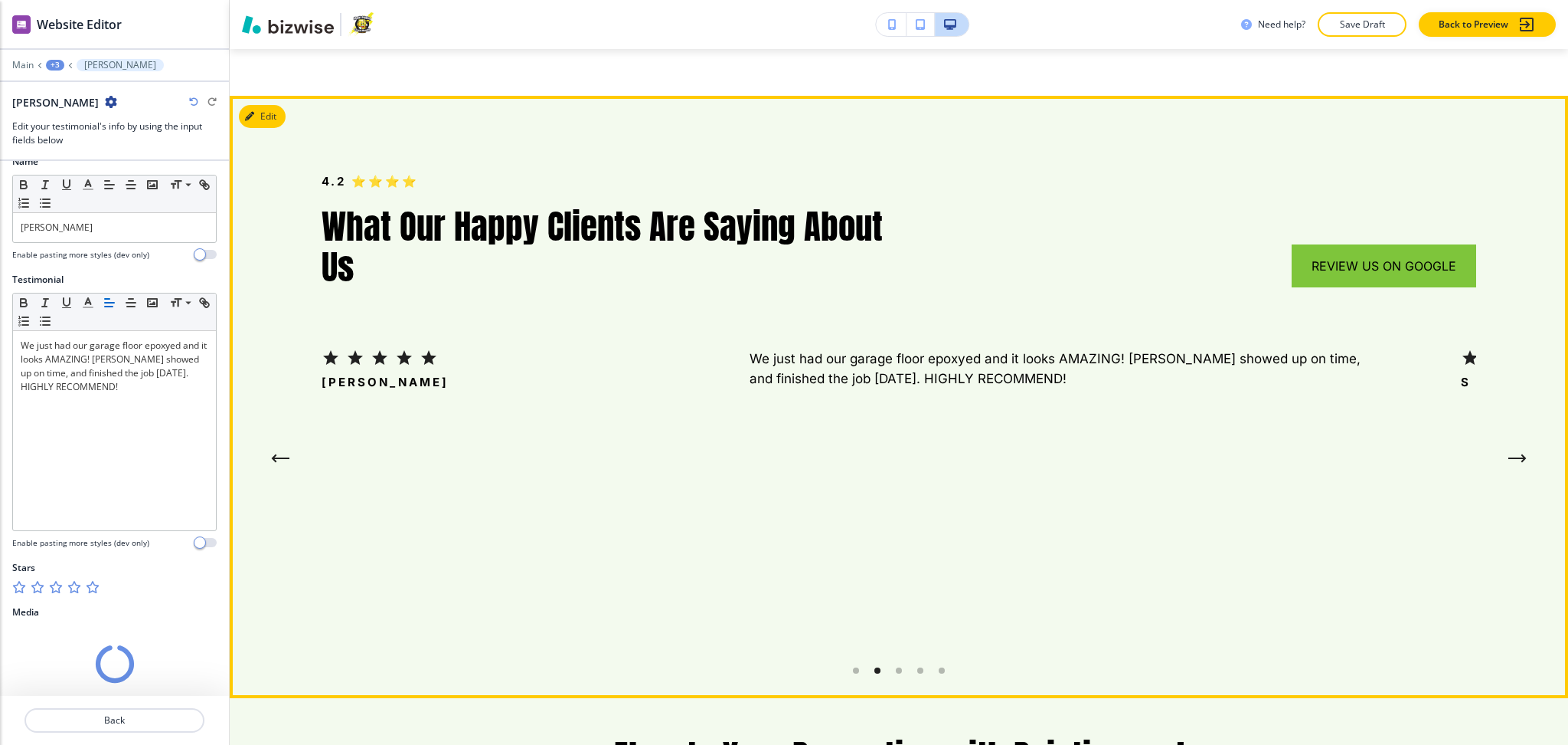
scroll to position [59, 0]
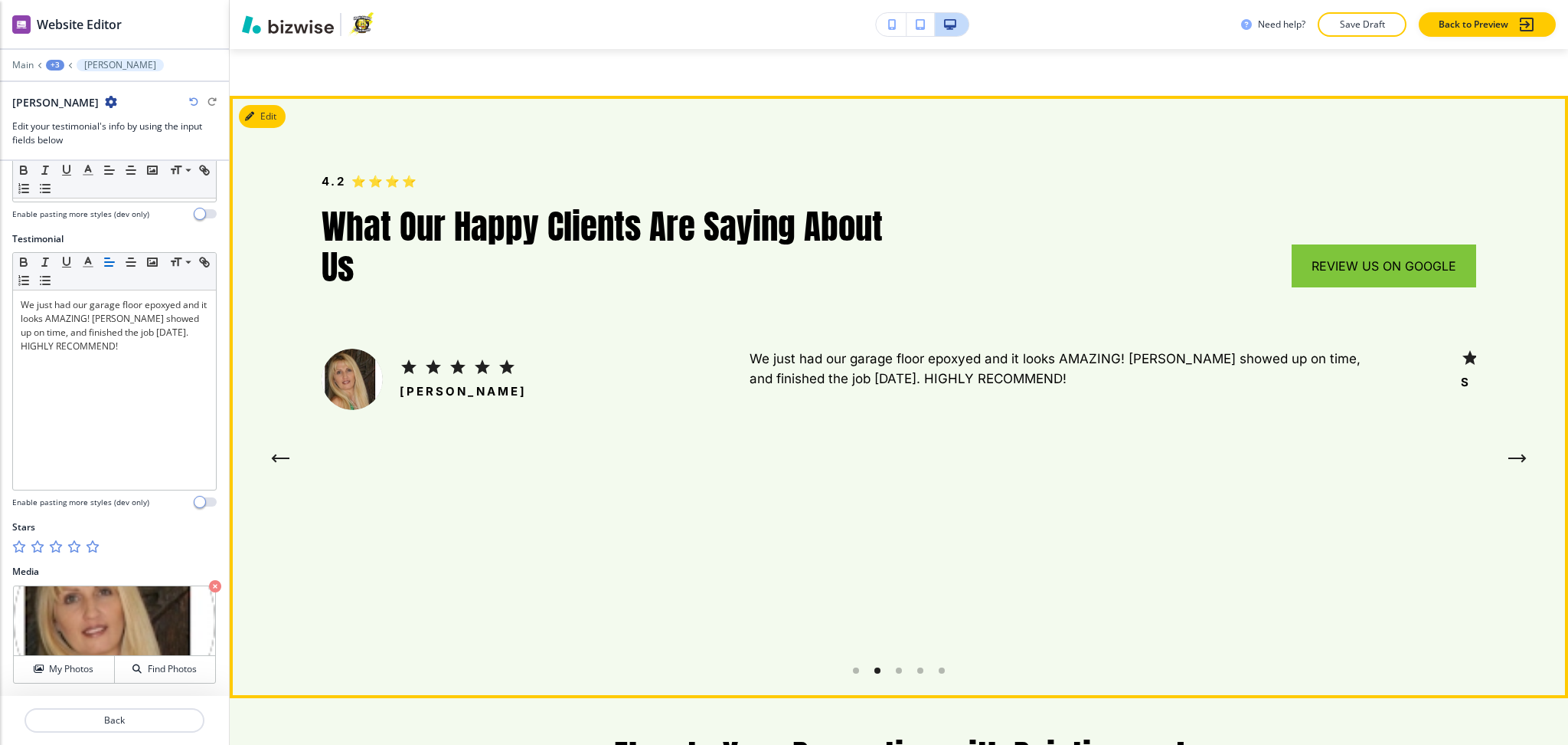
click at [406, 441] on div "Anna Luedke We just had our garage floor epoxyed and it looks AMAZING! Chuck sh…" at bounding box center [892, 458] width 1140 height 219
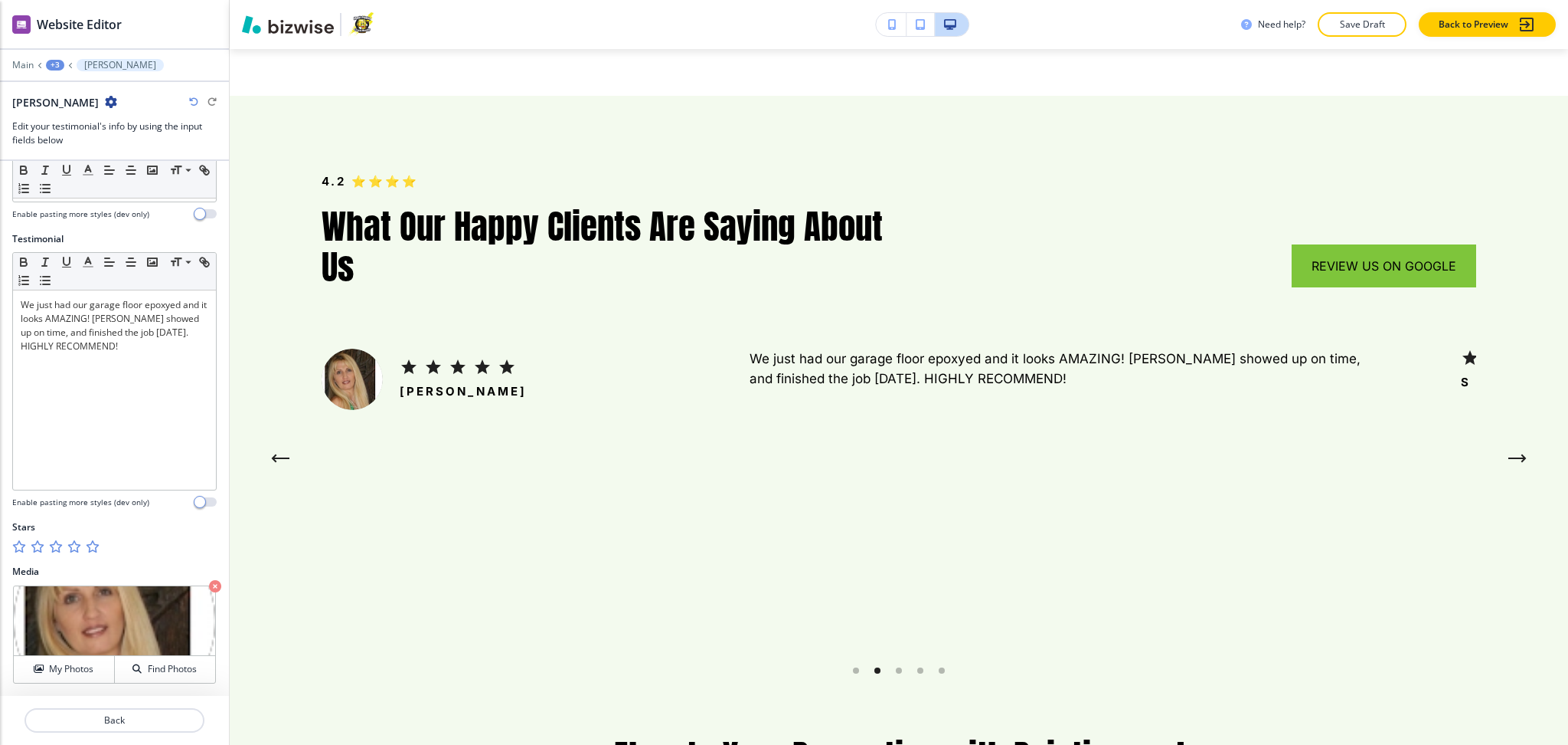
click at [141, 706] on div at bounding box center [115, 702] width 229 height 12
click at [140, 722] on p "Back" at bounding box center [115, 720] width 177 height 14
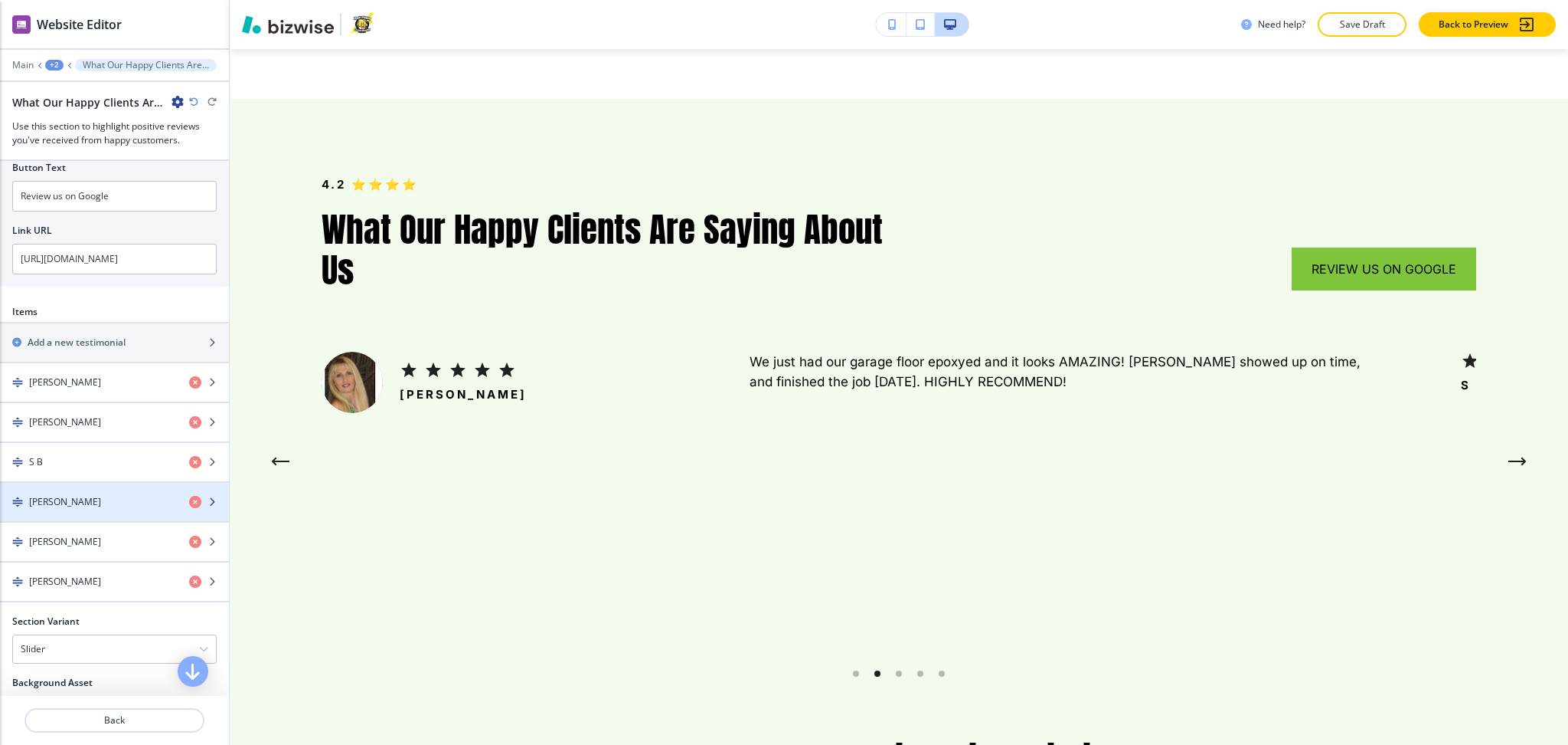
scroll to position [613, 0]
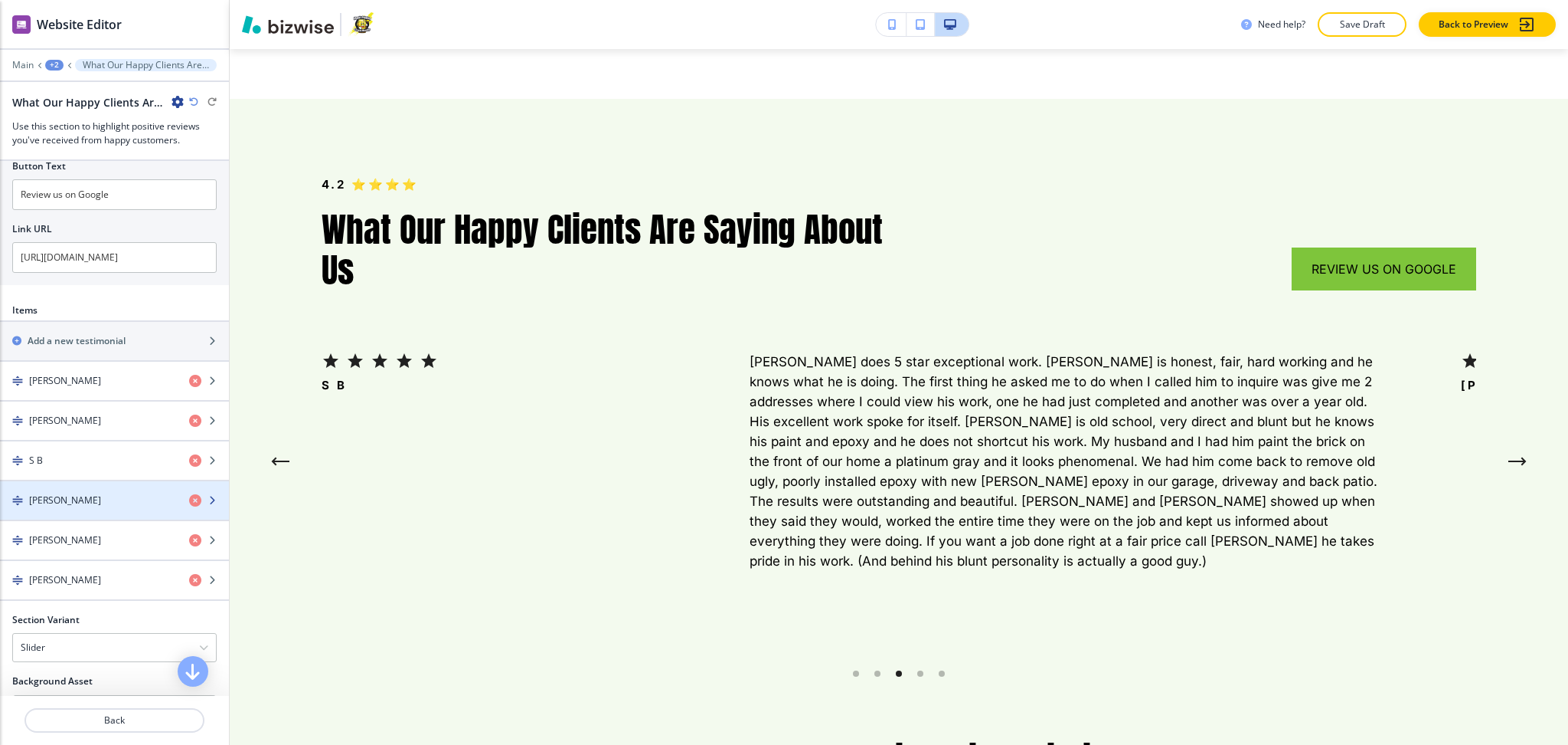
click at [99, 497] on div "[PERSON_NAME]" at bounding box center [88, 500] width 177 height 14
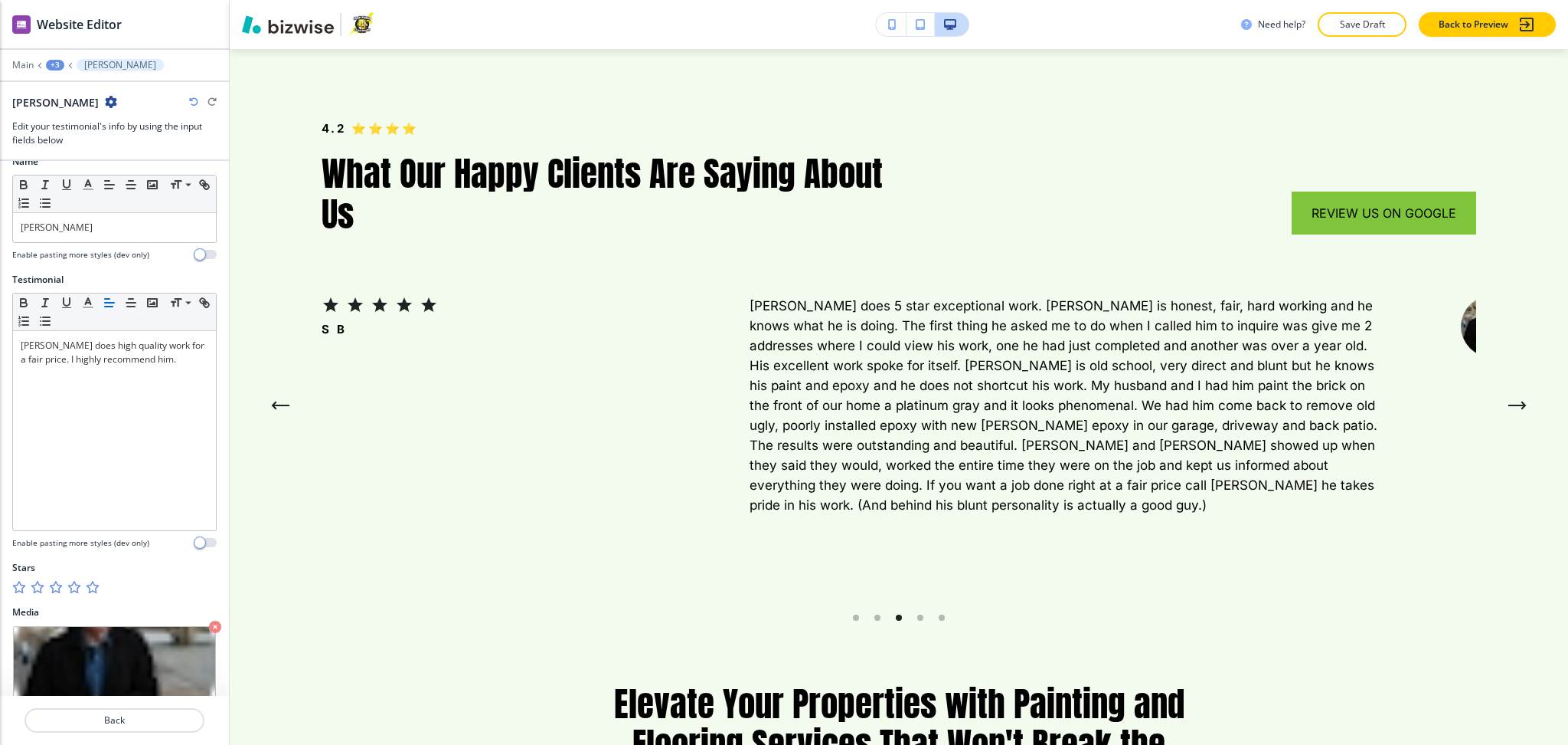
scroll to position [59, 0]
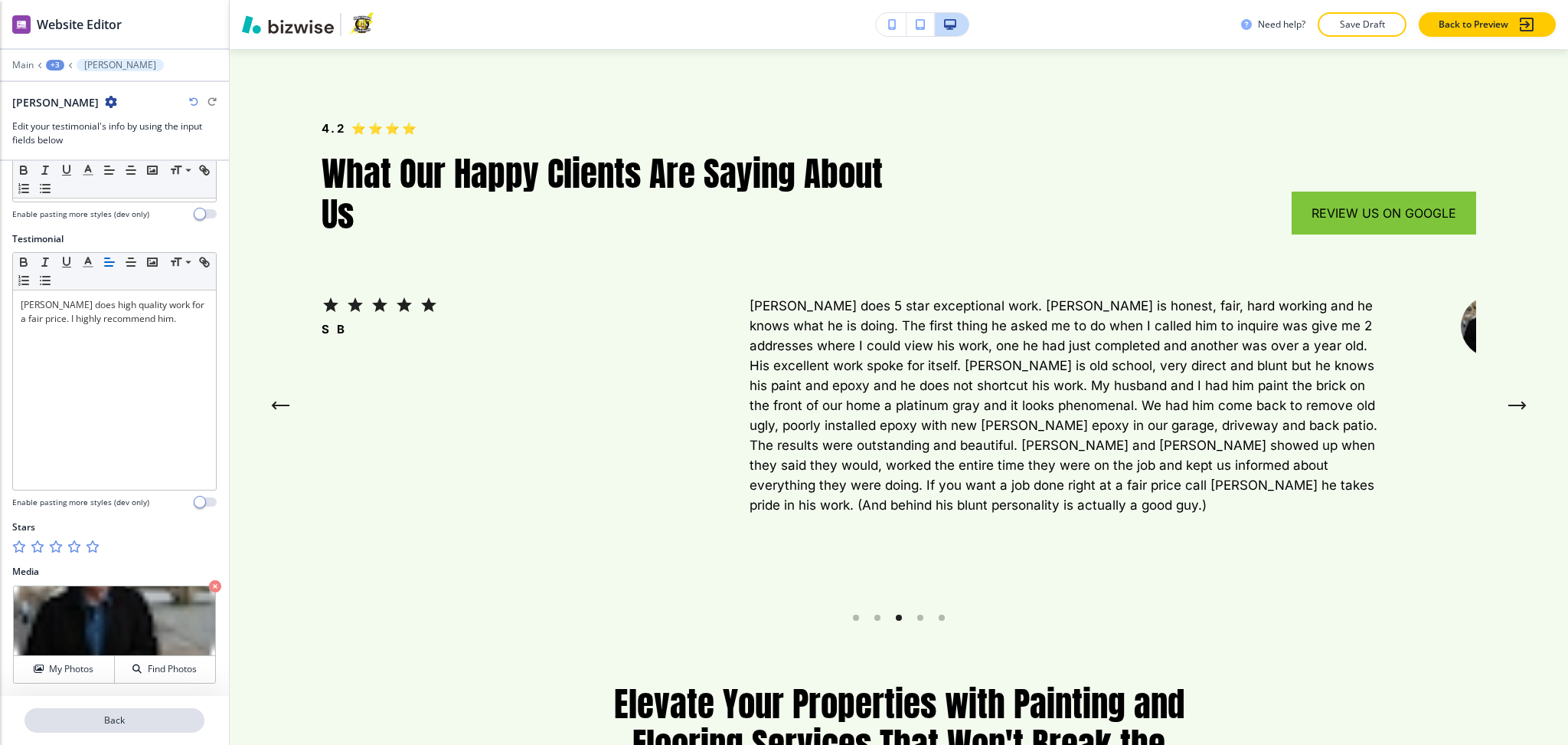
click at [131, 723] on p "Back" at bounding box center [115, 720] width 177 height 14
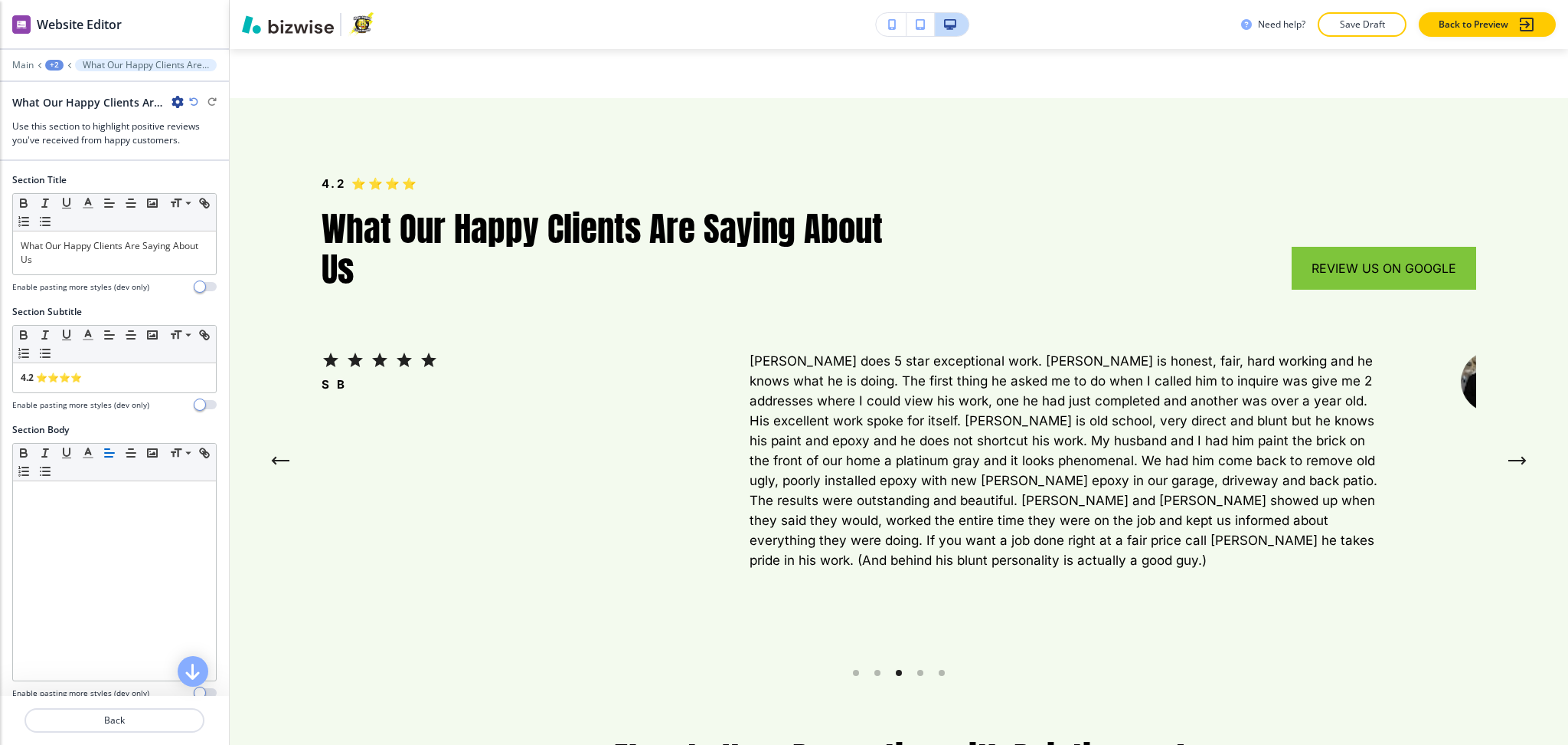
scroll to position [5568, 0]
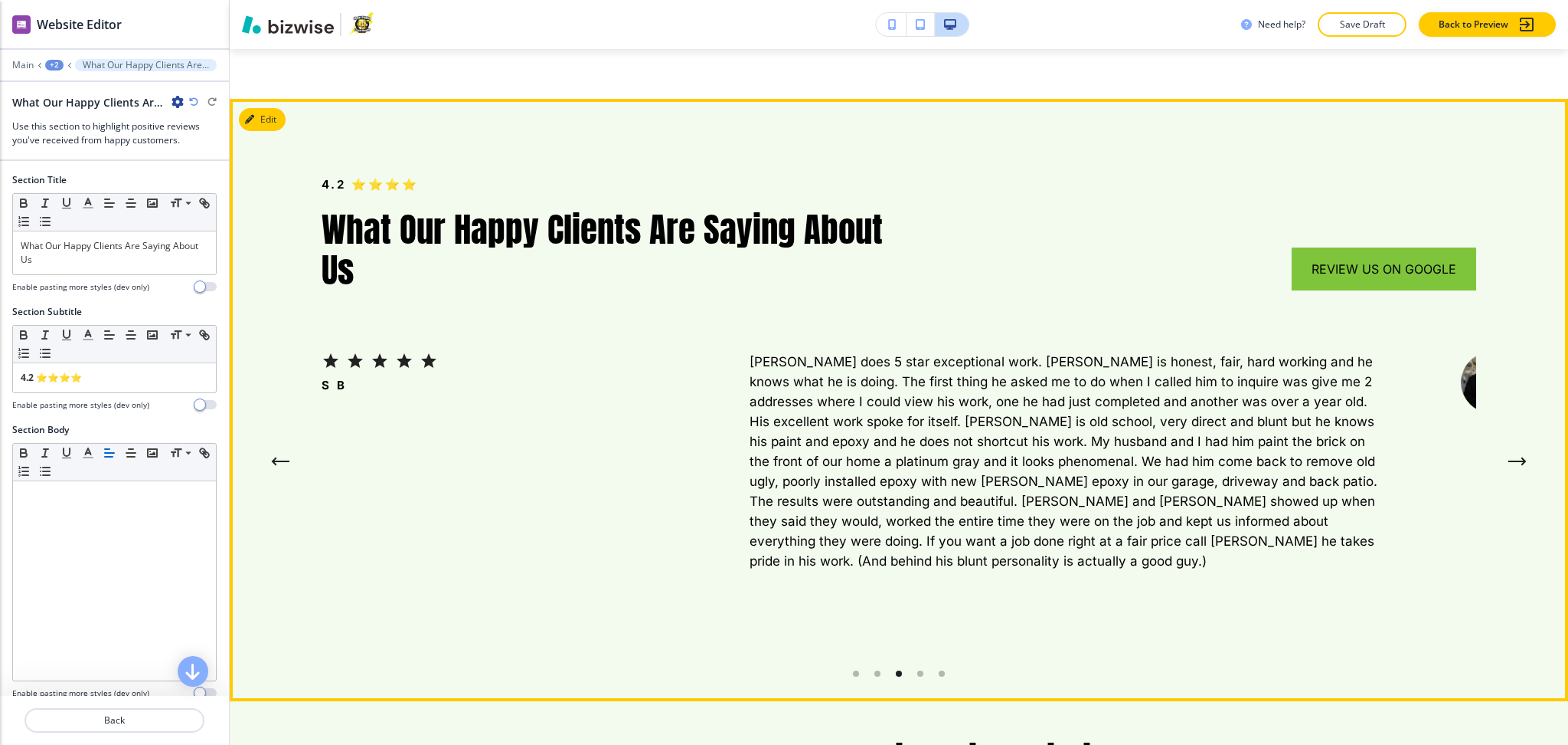
click at [270, 446] on button "Previous Testimonial" at bounding box center [280, 461] width 31 height 31
click at [285, 461] on icon "Previous Testimonial" at bounding box center [281, 461] width 15 height 0
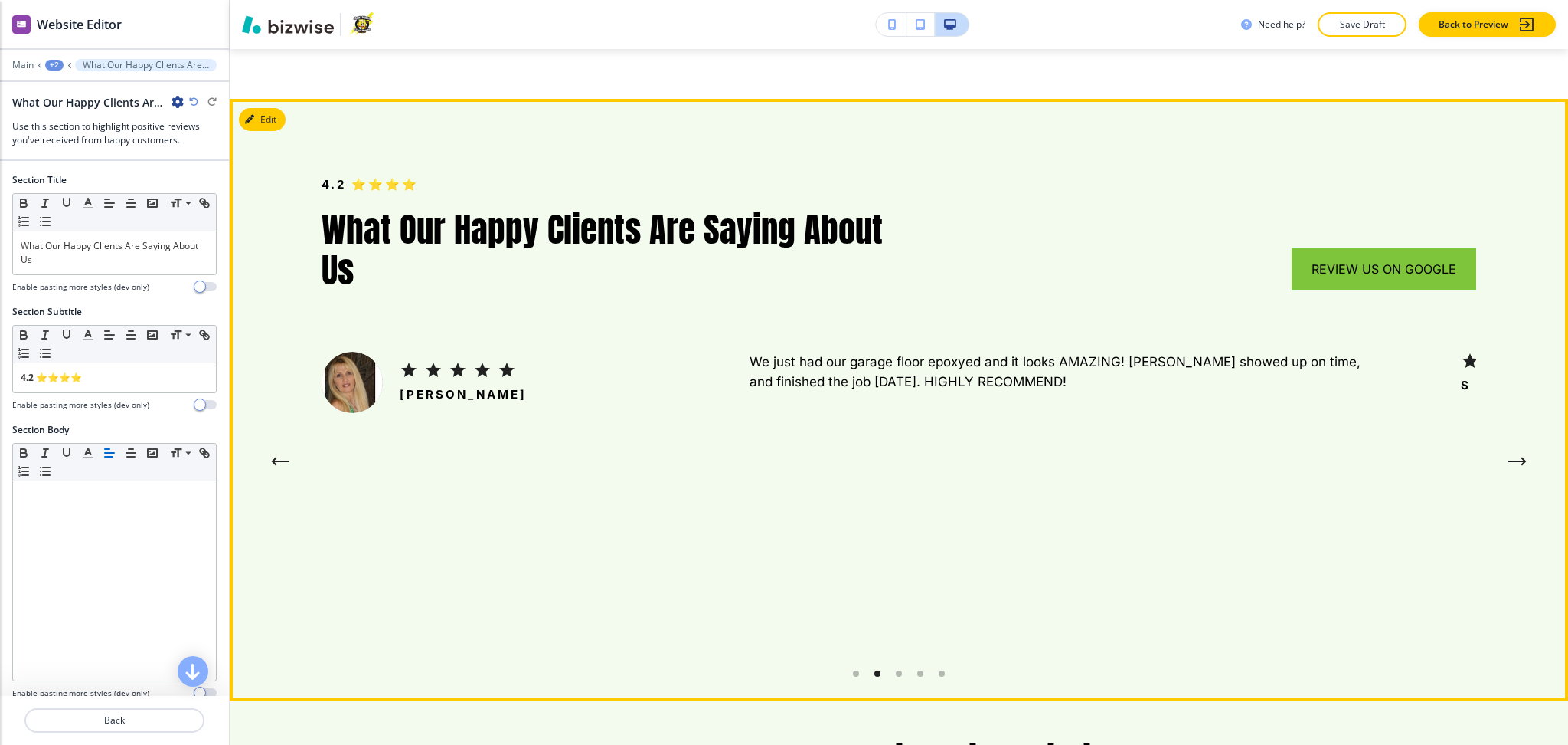
click at [285, 457] on icon "Previous Testimonial" at bounding box center [281, 461] width 19 height 9
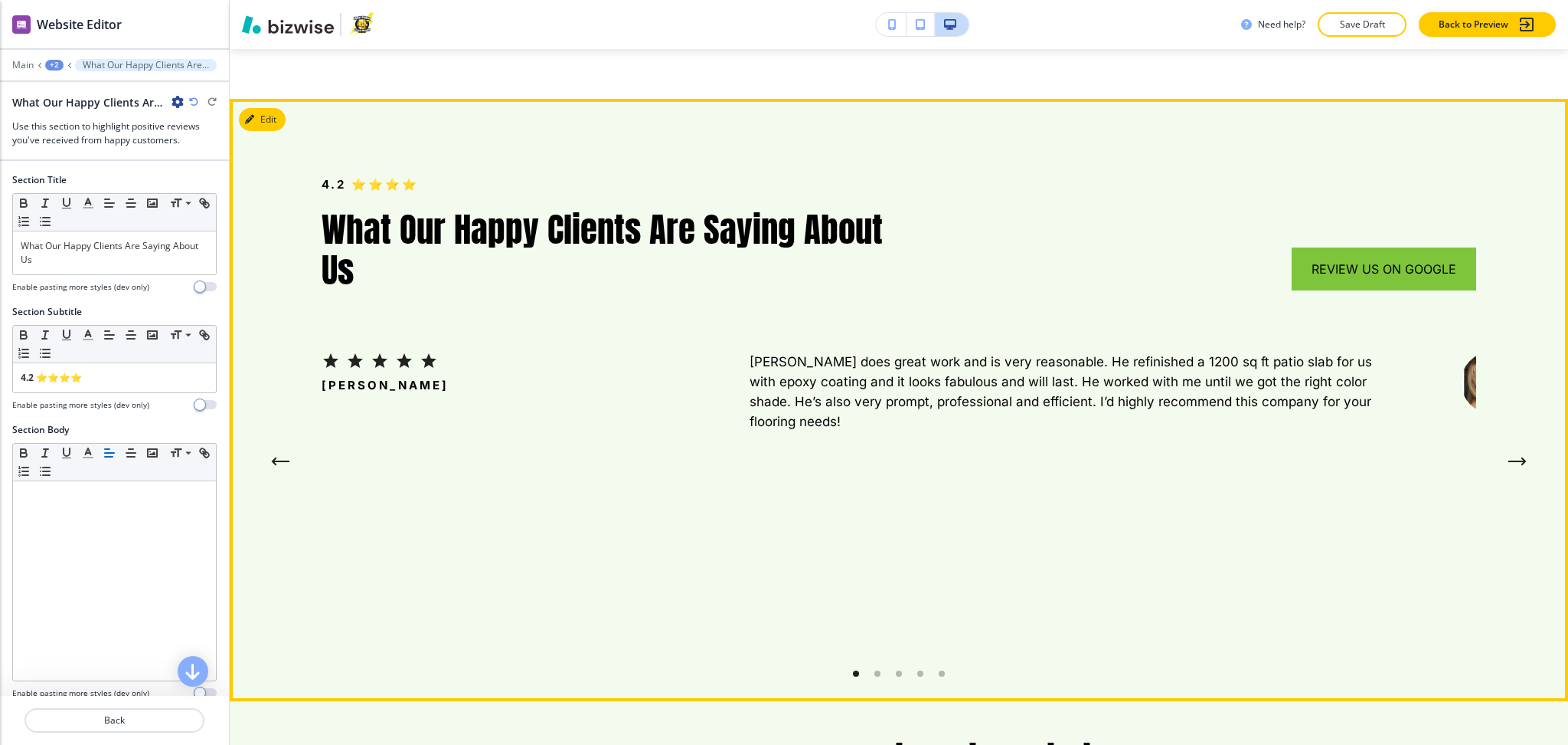
click at [284, 457] on icon "Previous Testimonial" at bounding box center [281, 461] width 19 height 9
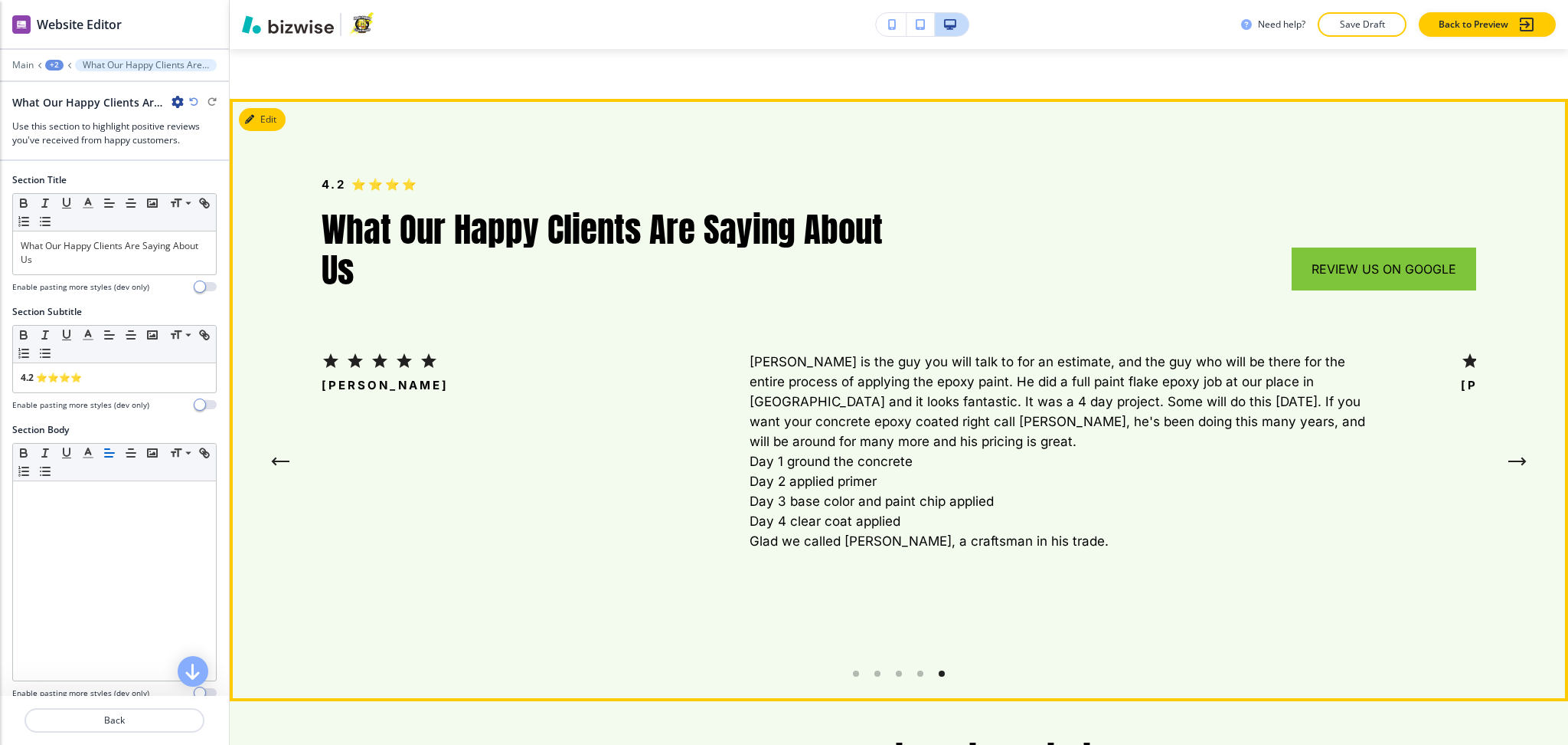
click at [284, 457] on icon "Previous Testimonial" at bounding box center [281, 461] width 19 height 9
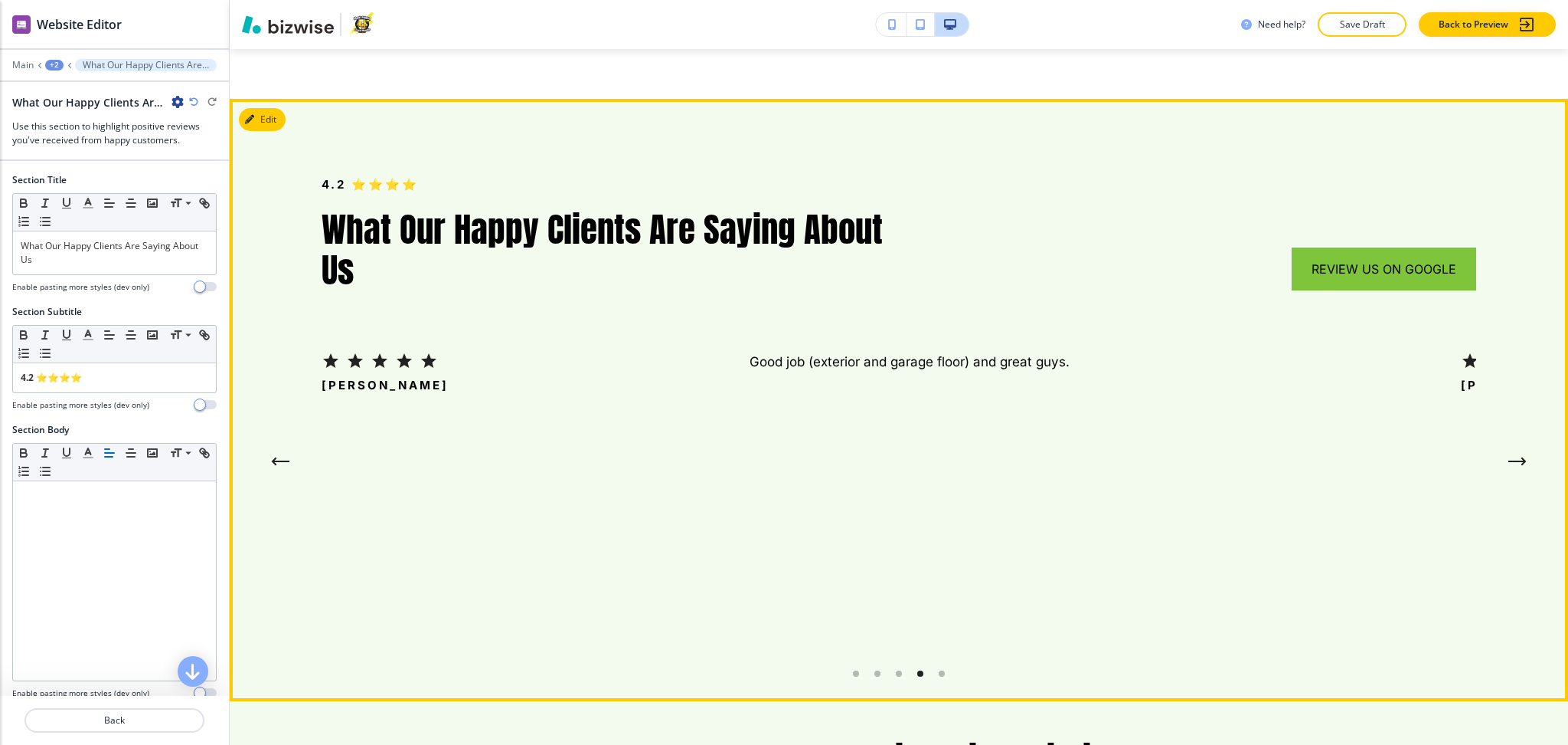
click at [284, 457] on icon "Previous Testimonial" at bounding box center [281, 461] width 19 height 9
click at [1511, 446] on button "Next Testimonial" at bounding box center [1517, 461] width 31 height 31
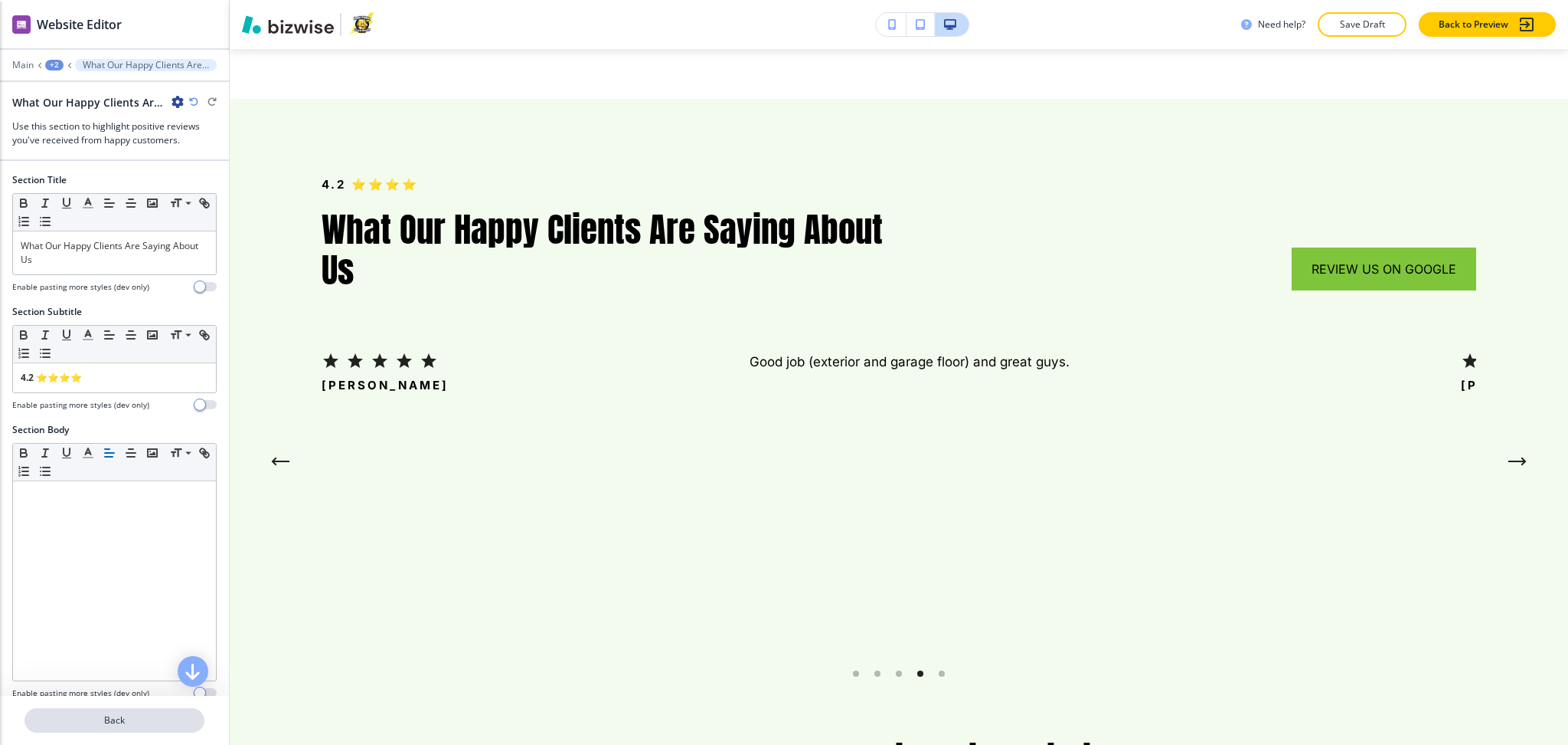
click at [110, 724] on p "Back" at bounding box center [115, 720] width 177 height 14
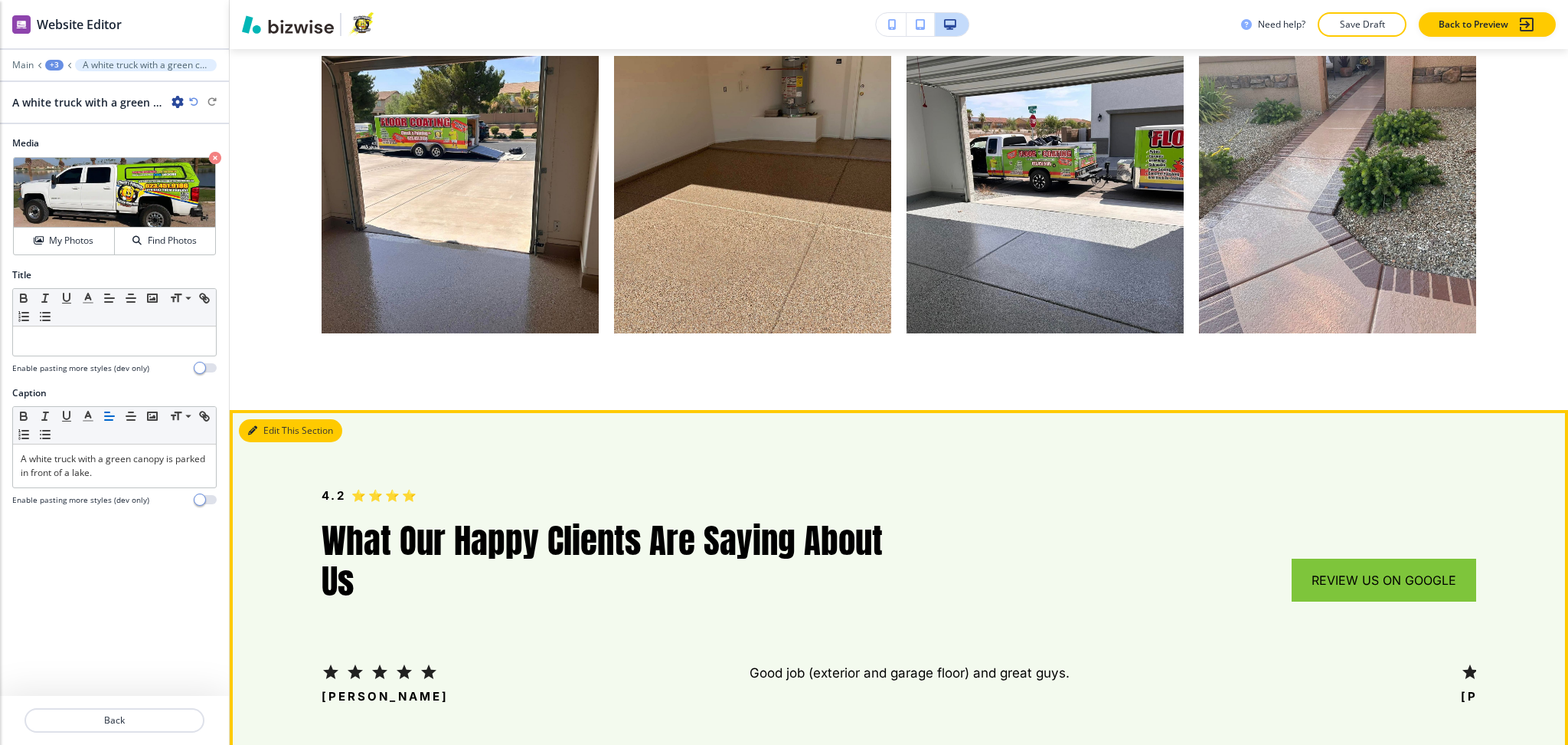
click at [268, 419] on button "Edit This Section" at bounding box center [290, 430] width 103 height 23
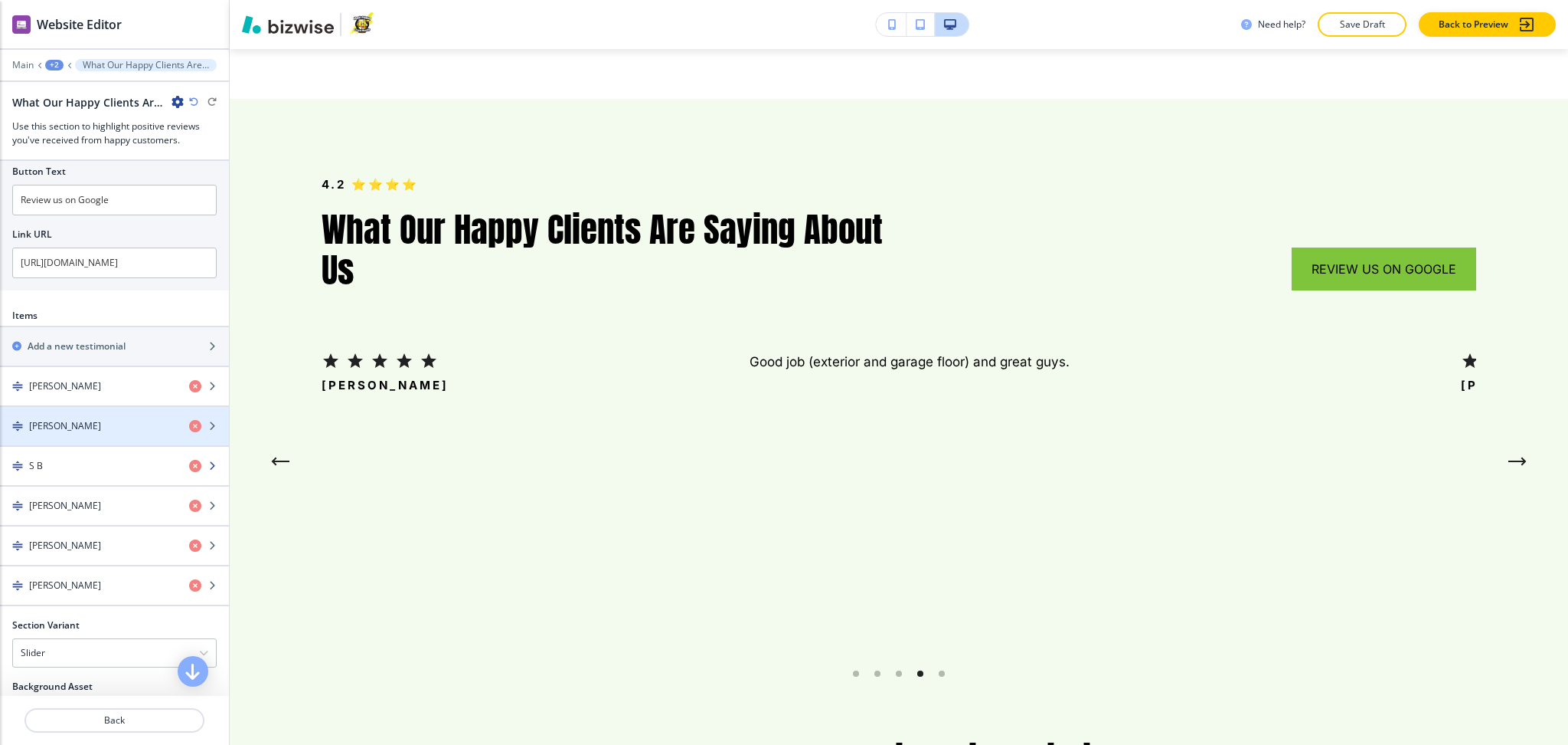
scroll to position [613, 0]
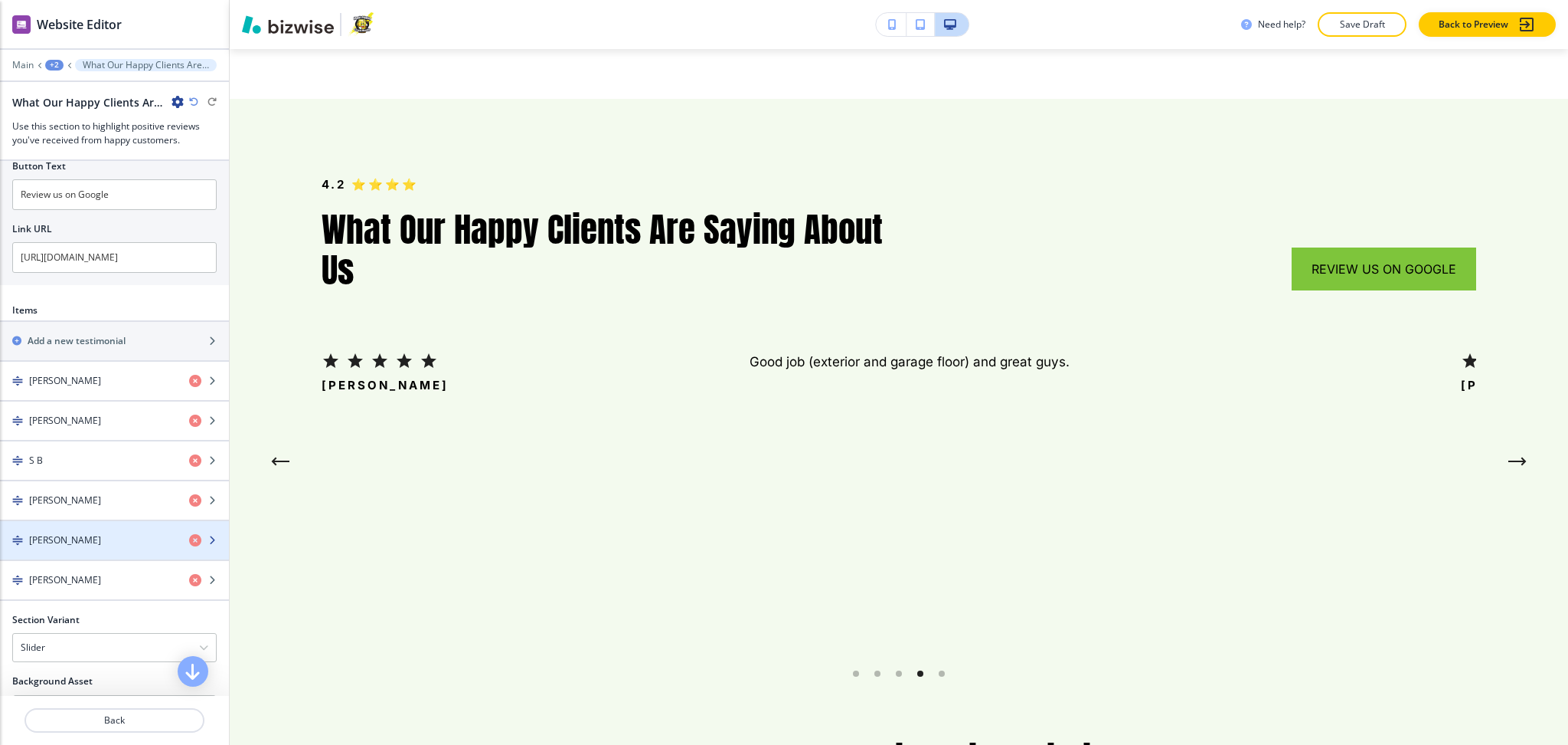
click at [41, 536] on h4 "[PERSON_NAME]" at bounding box center [65, 540] width 72 height 14
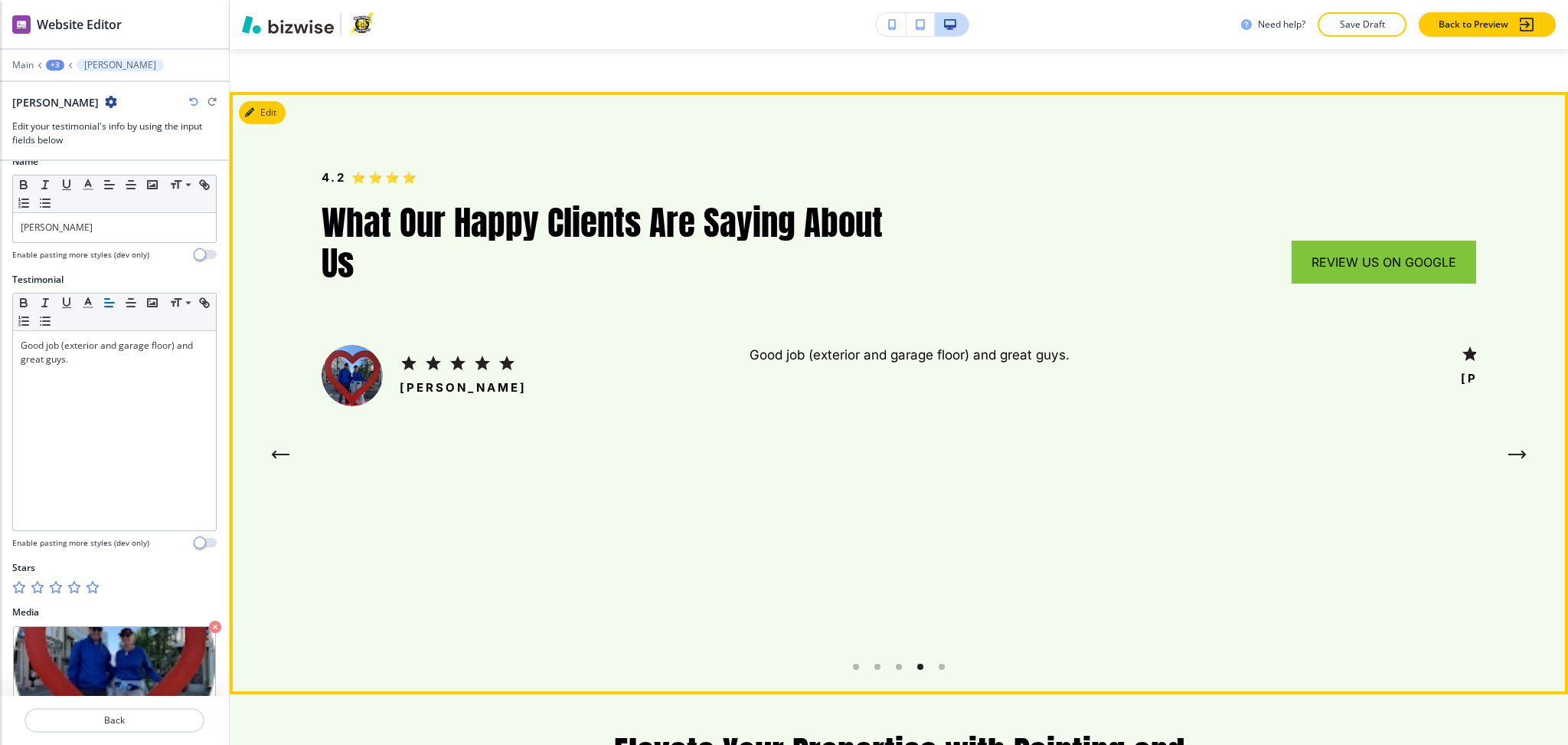
scroll to position [59, 0]
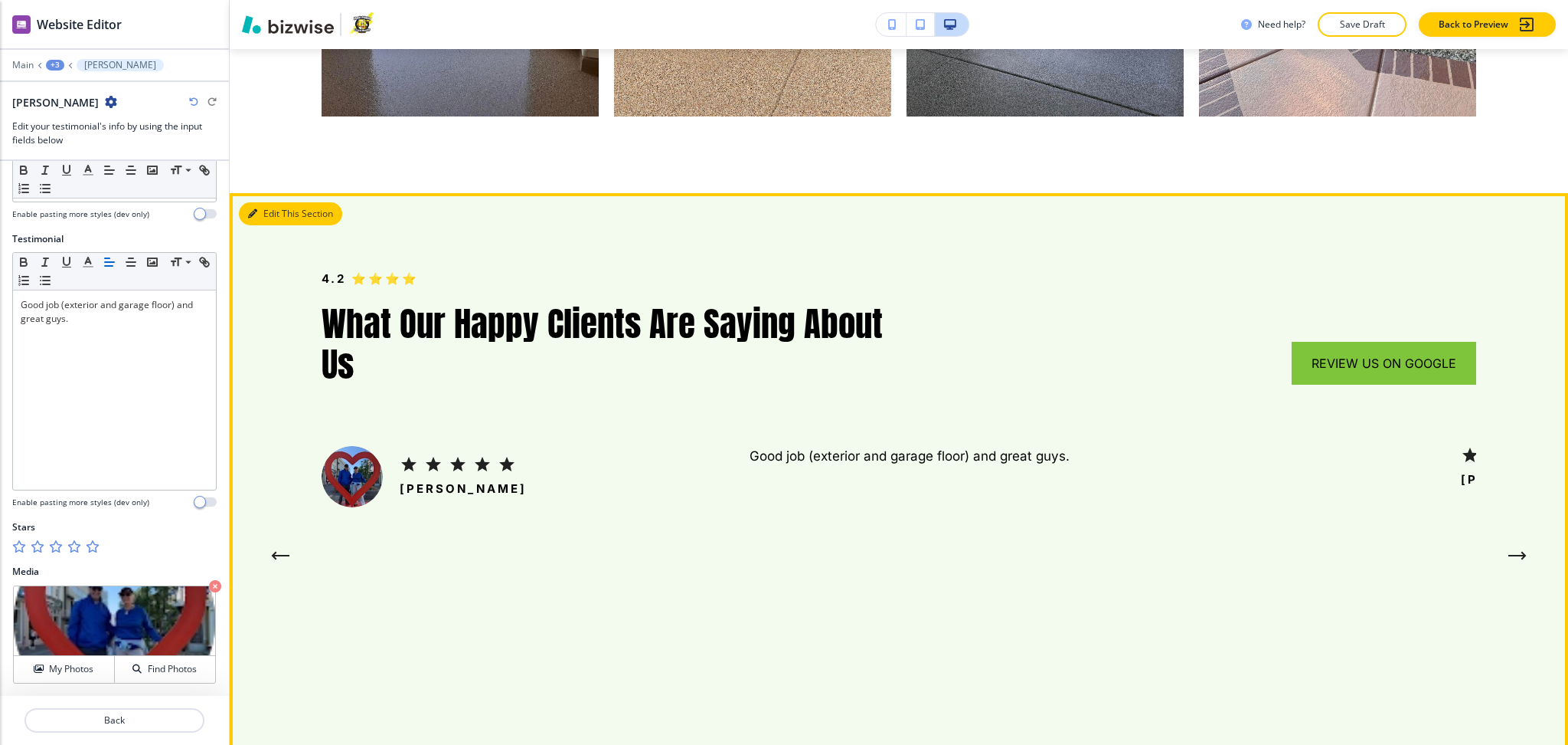
click at [280, 202] on button "Edit This Section" at bounding box center [290, 213] width 103 height 23
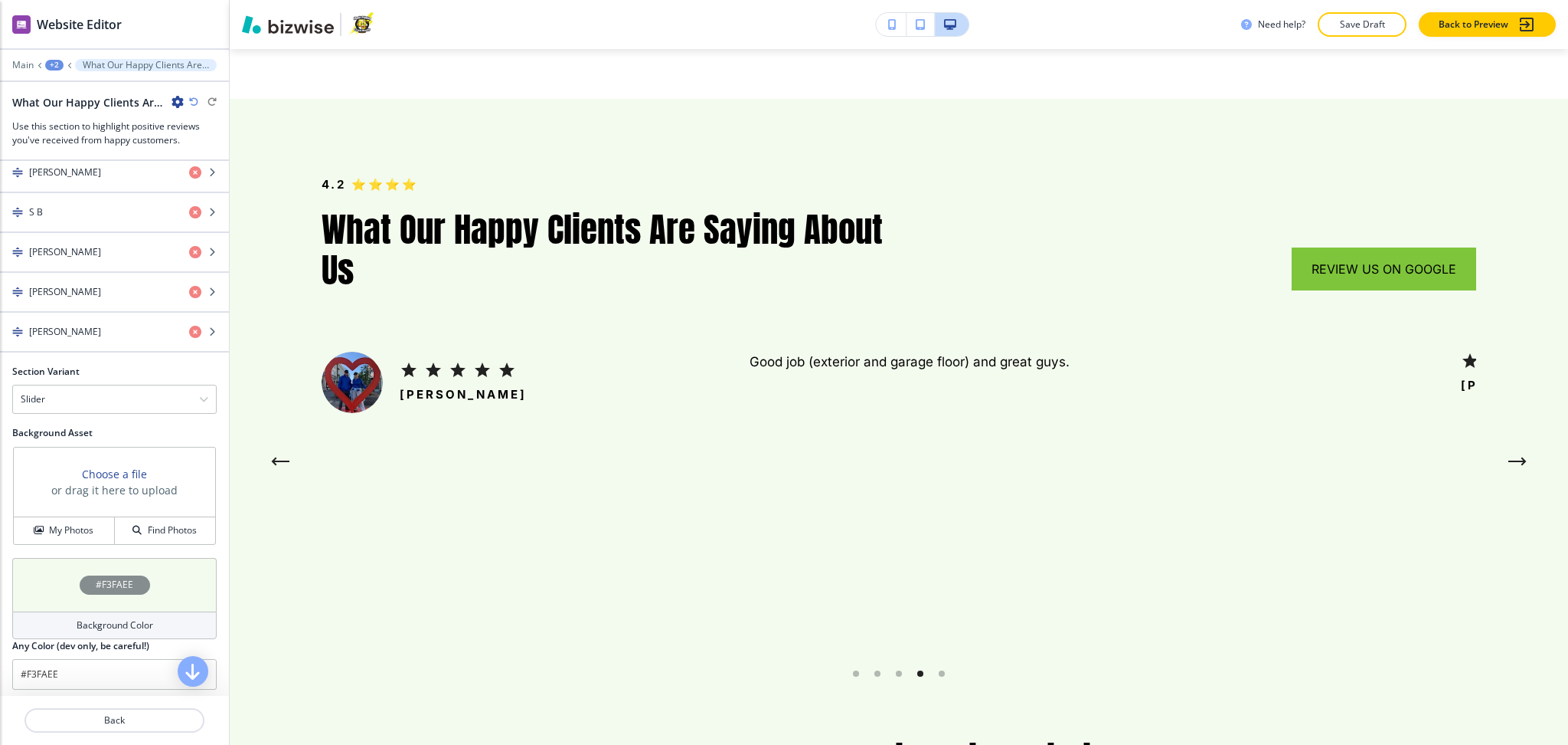
scroll to position [868, 0]
click at [80, 521] on h4 "My Photos" at bounding box center [70, 524] width 44 height 14
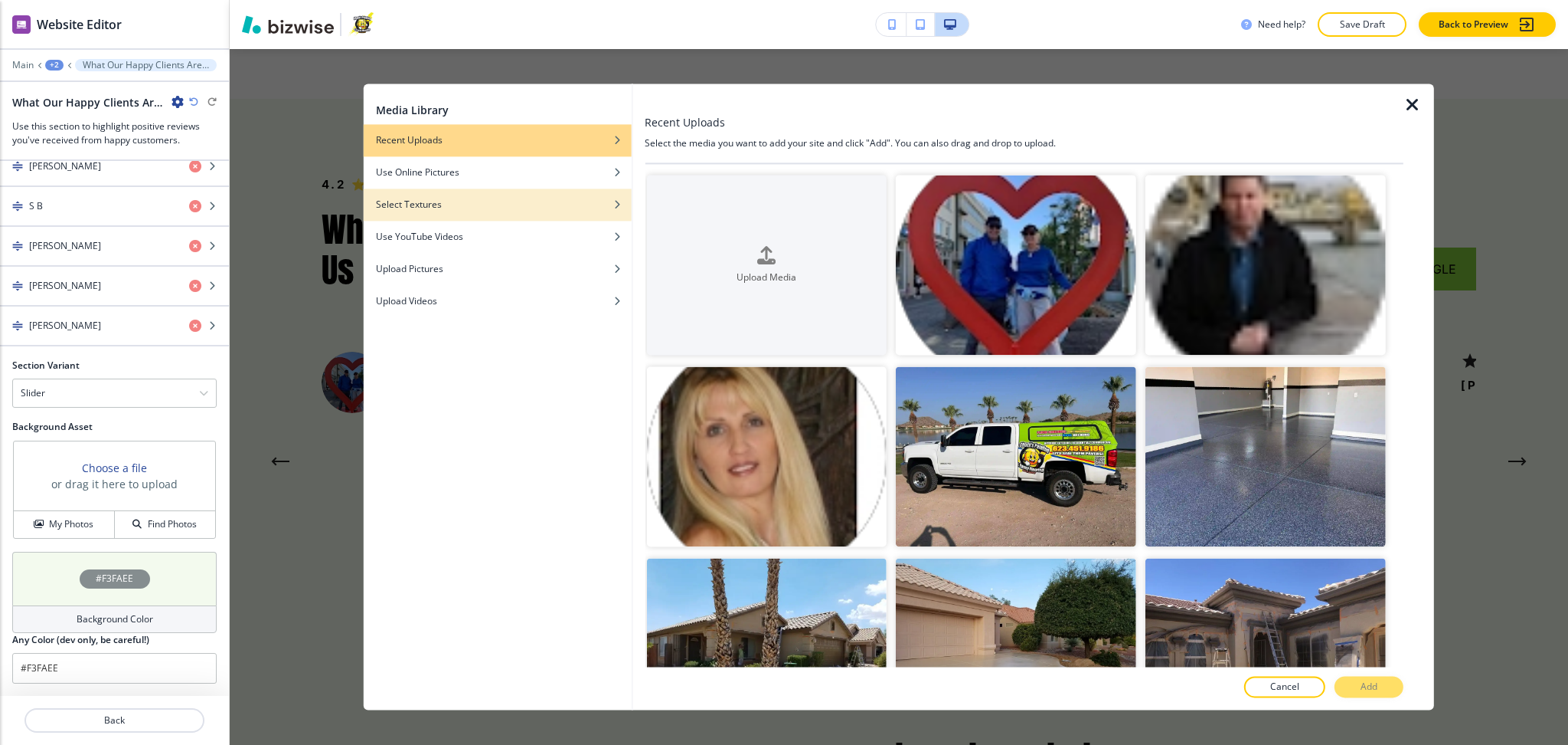
click at [471, 210] on div "Select Textures" at bounding box center [497, 204] width 268 height 14
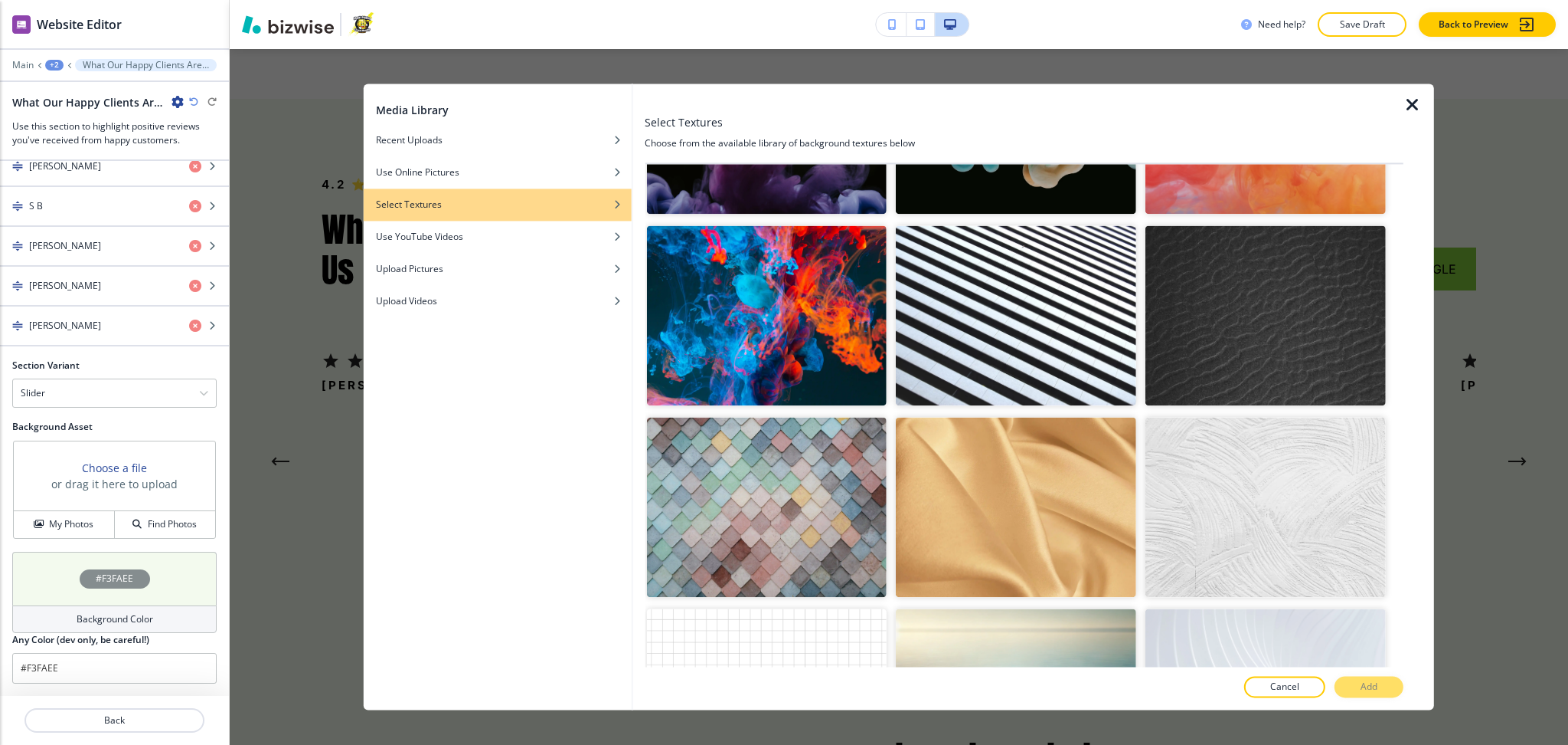
scroll to position [1516, 0]
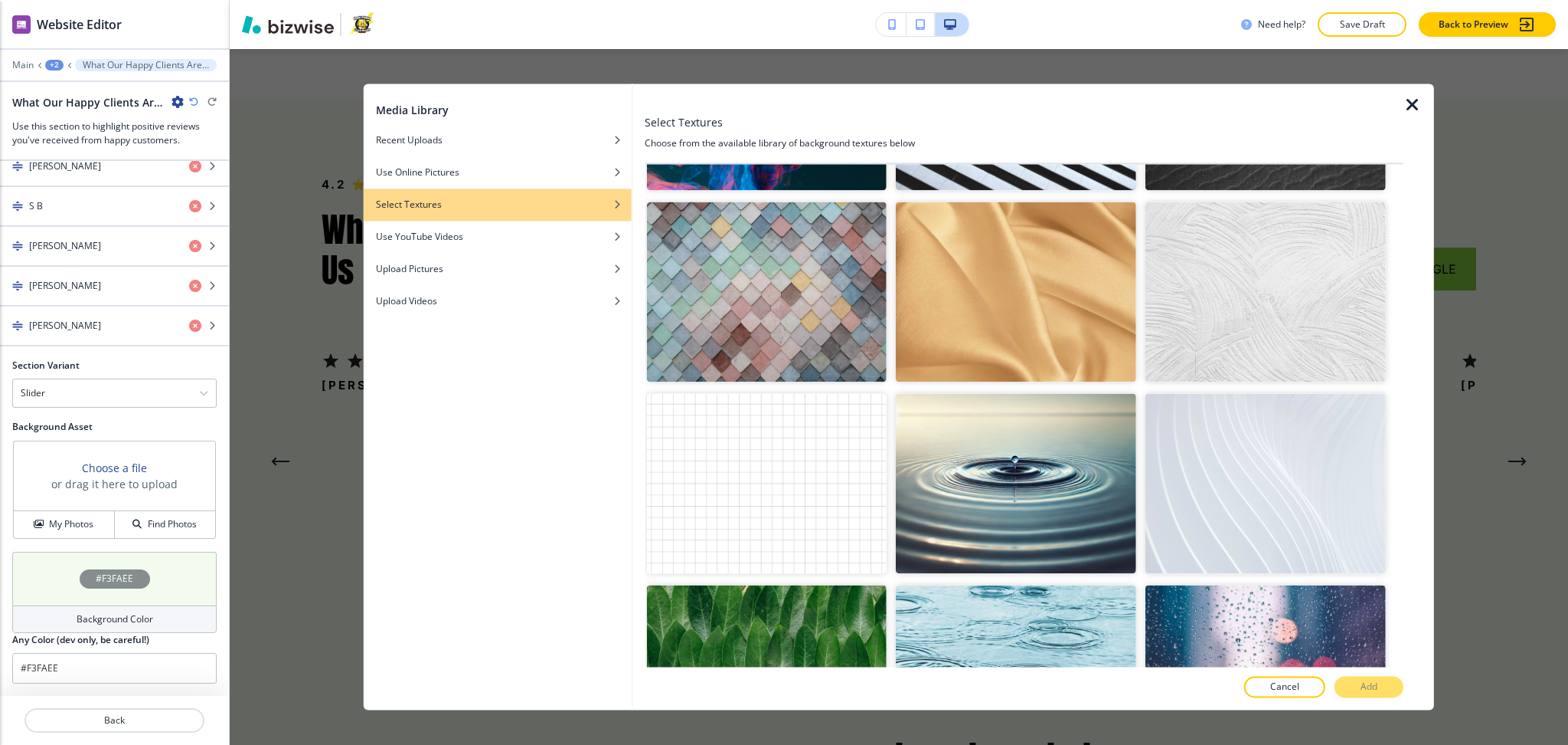
click at [1231, 309] on img "button" at bounding box center [1266, 292] width 240 height 180
click at [1358, 682] on button "Add" at bounding box center [1369, 687] width 69 height 22
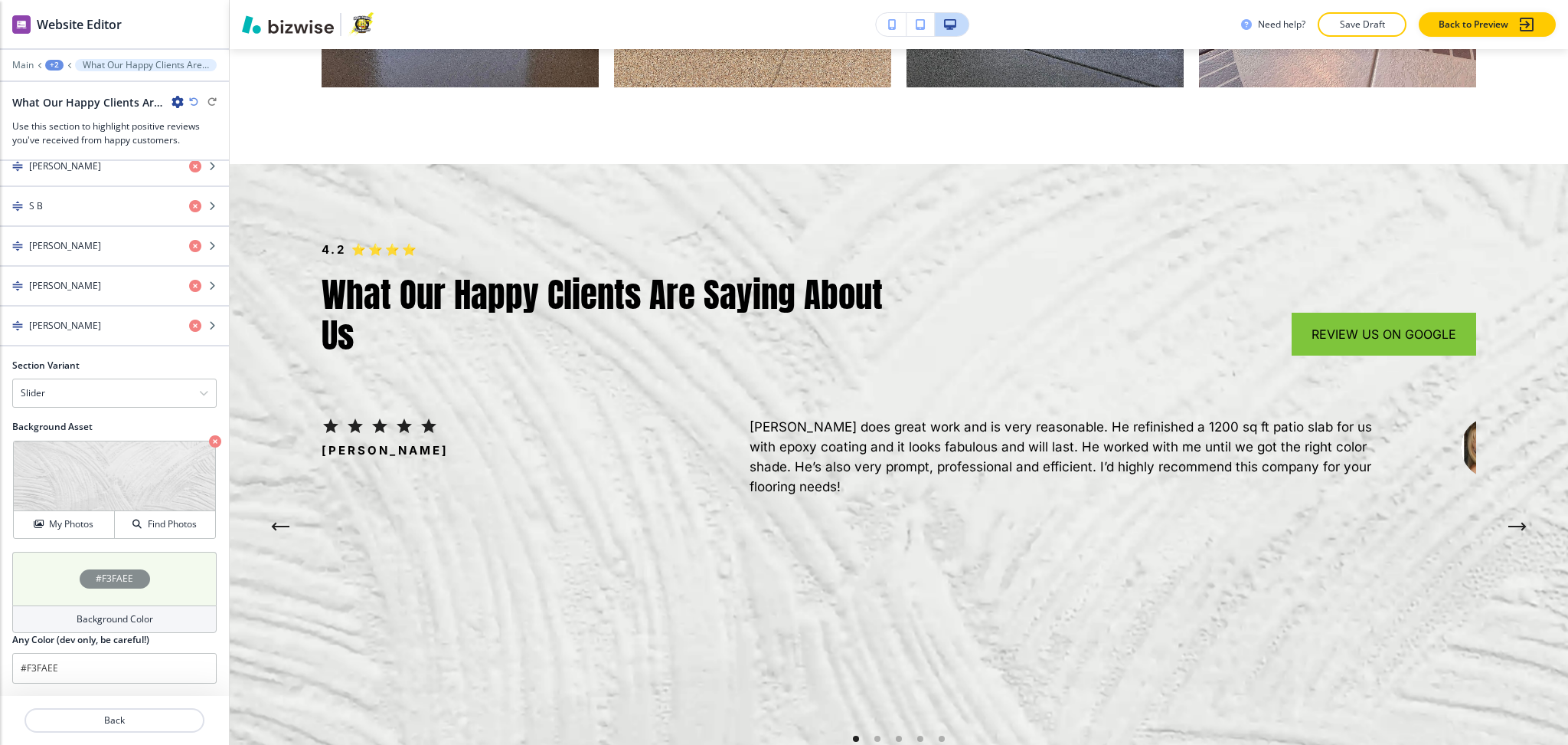
scroll to position [5503, 0]
click at [76, 526] on h4 "My Photos" at bounding box center [70, 524] width 44 height 14
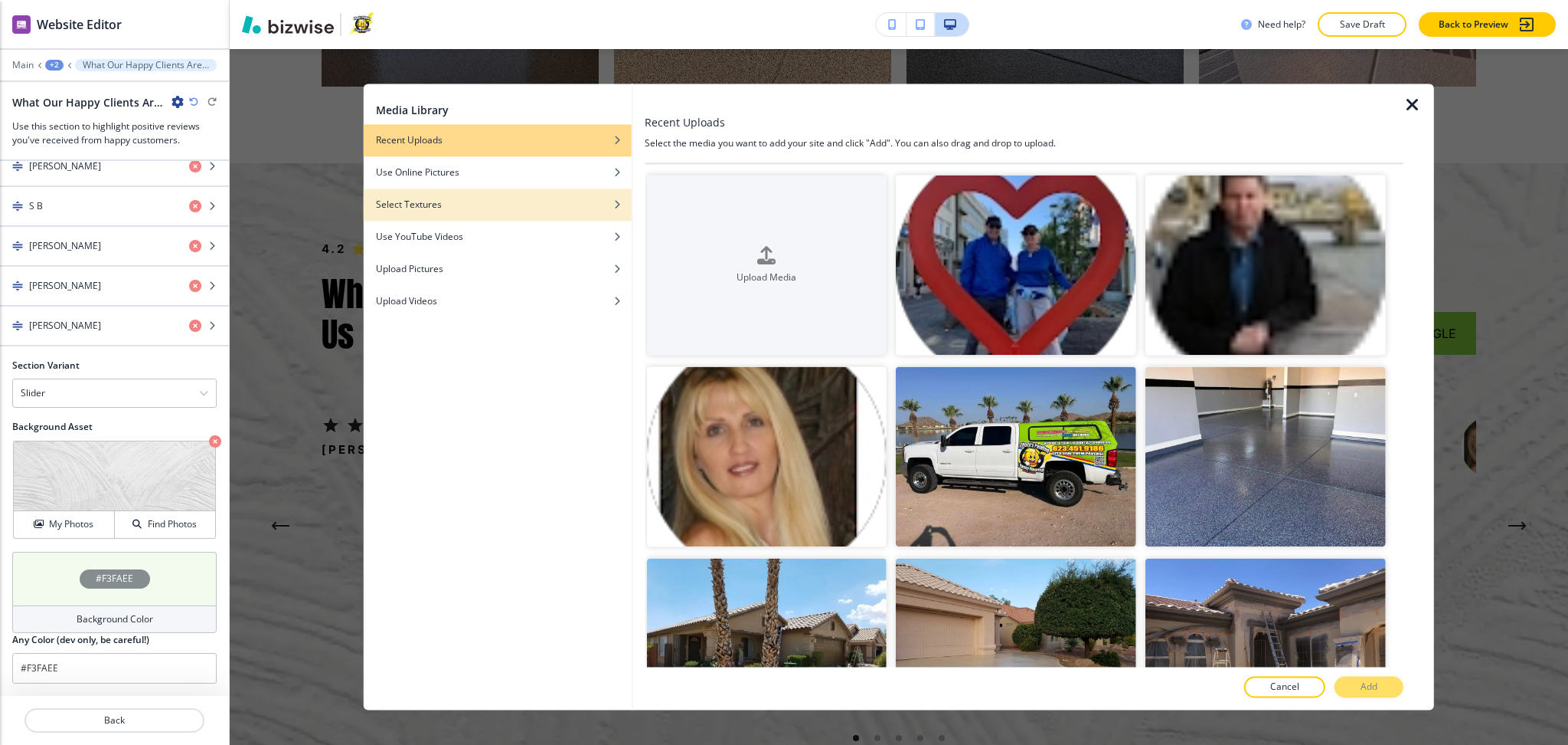
click at [469, 215] on div "button" at bounding box center [497, 216] width 268 height 9
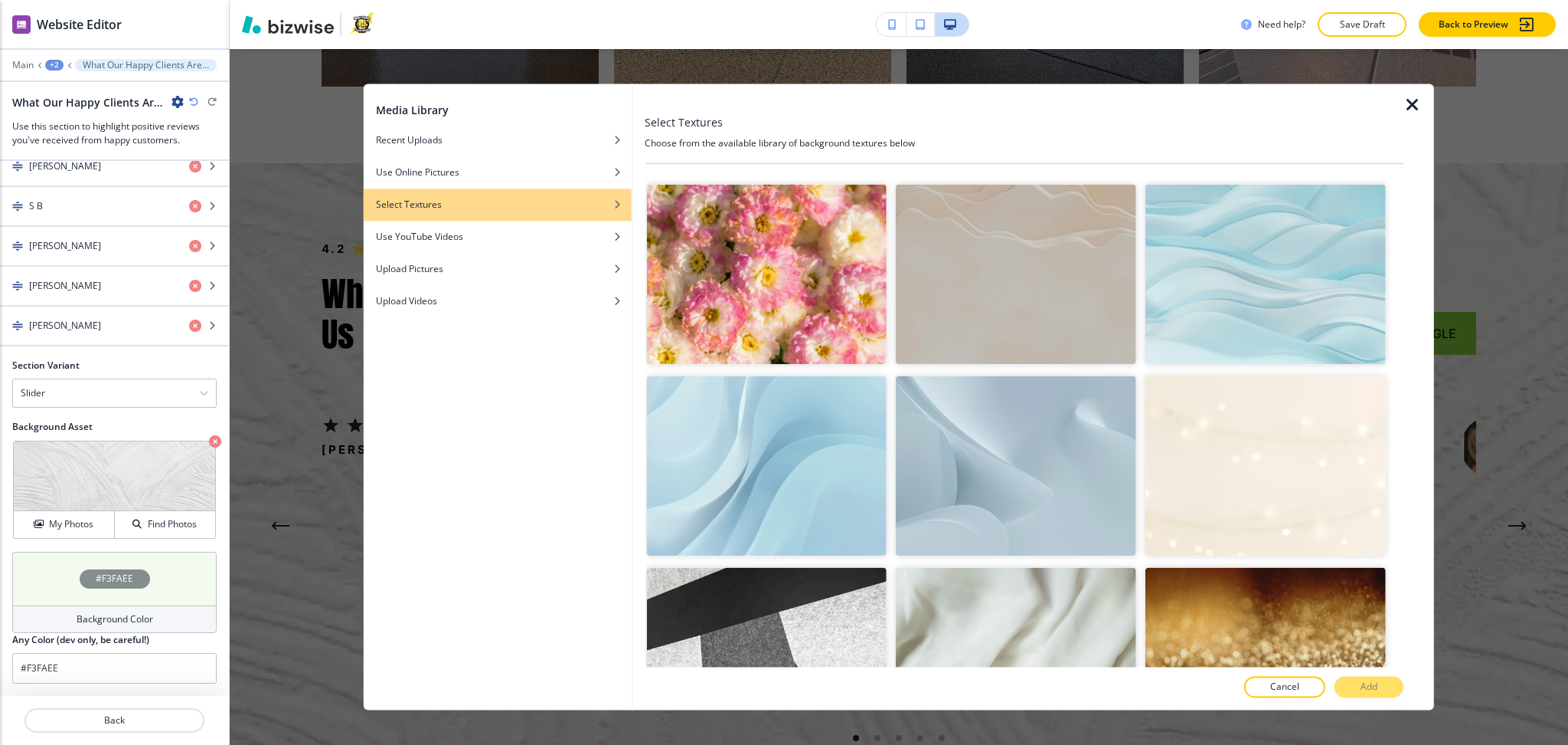
click at [999, 454] on img "button" at bounding box center [1016, 466] width 240 height 180
click at [1029, 629] on img "button" at bounding box center [1016, 658] width 240 height 180
click at [1364, 686] on p "Add" at bounding box center [1369, 687] width 17 height 14
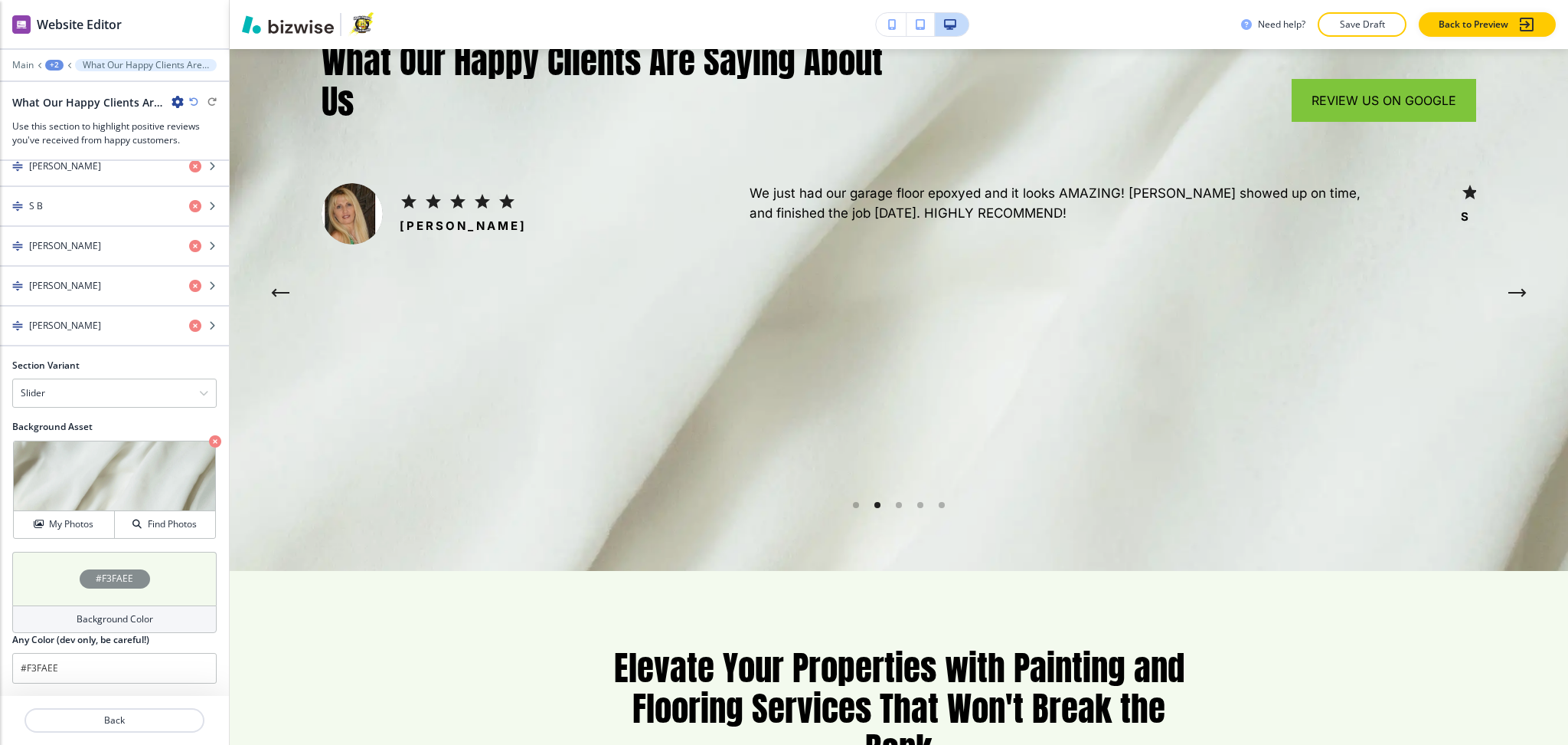
scroll to position [5738, 0]
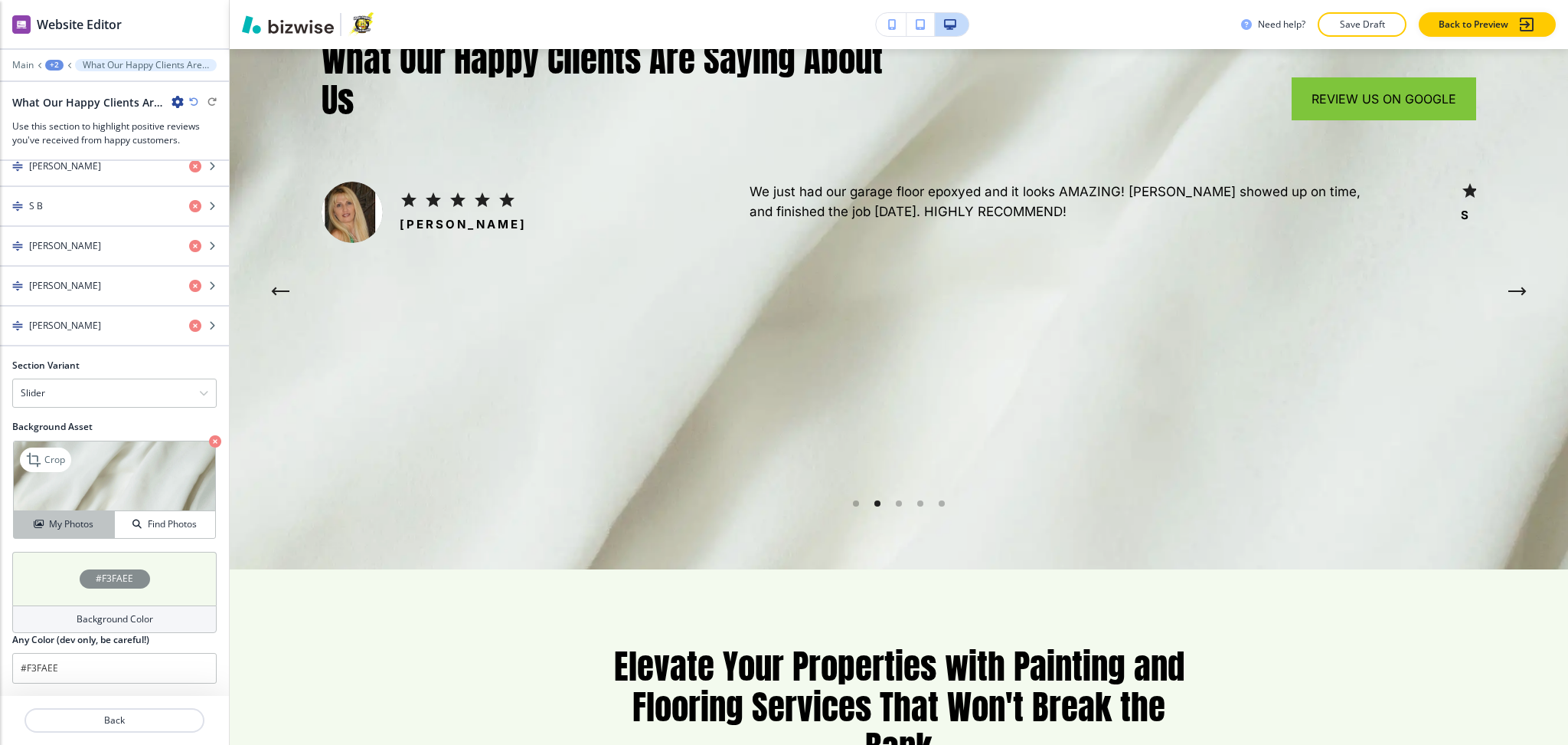
click at [67, 530] on h4 "My Photos" at bounding box center [70, 524] width 44 height 14
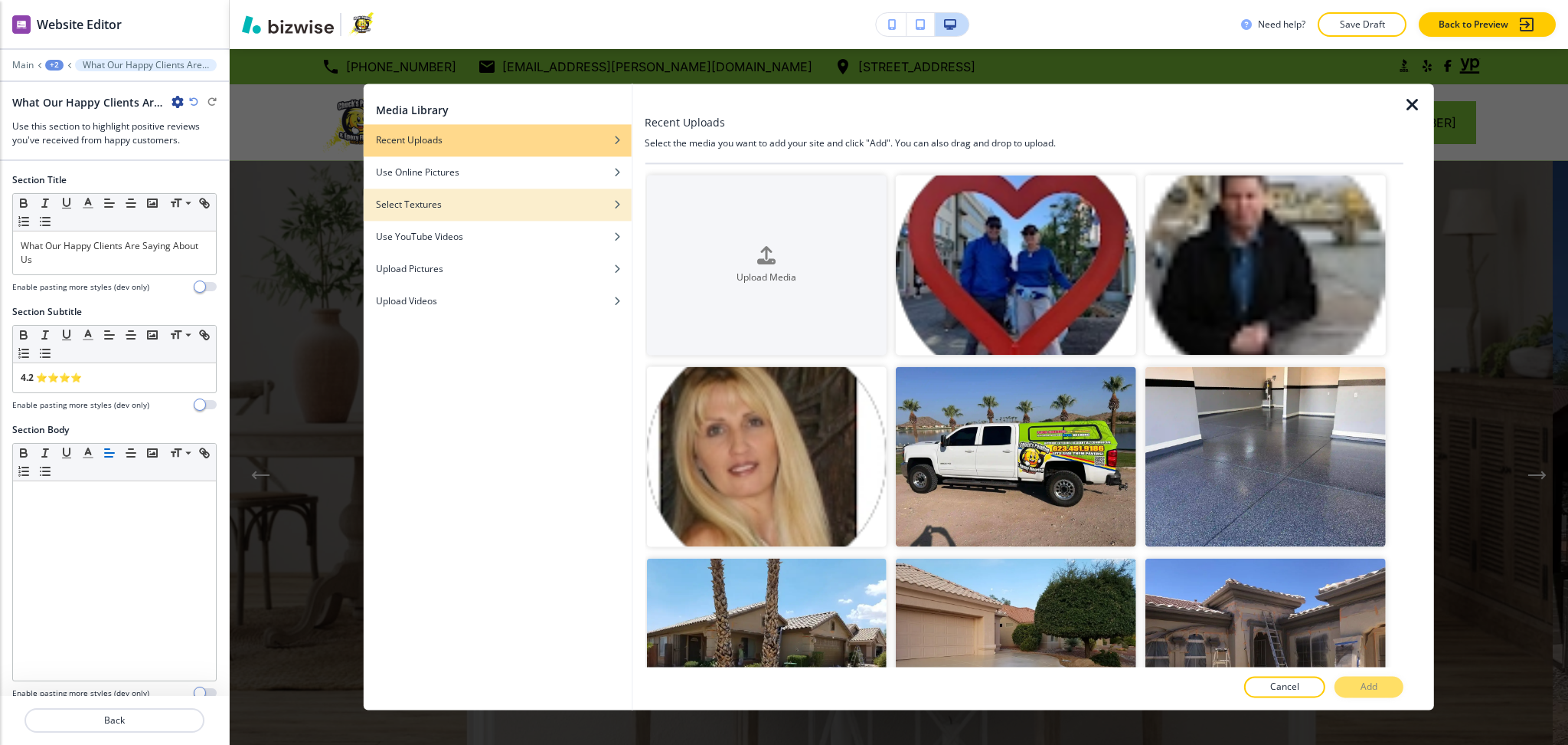
scroll to position [260, 0]
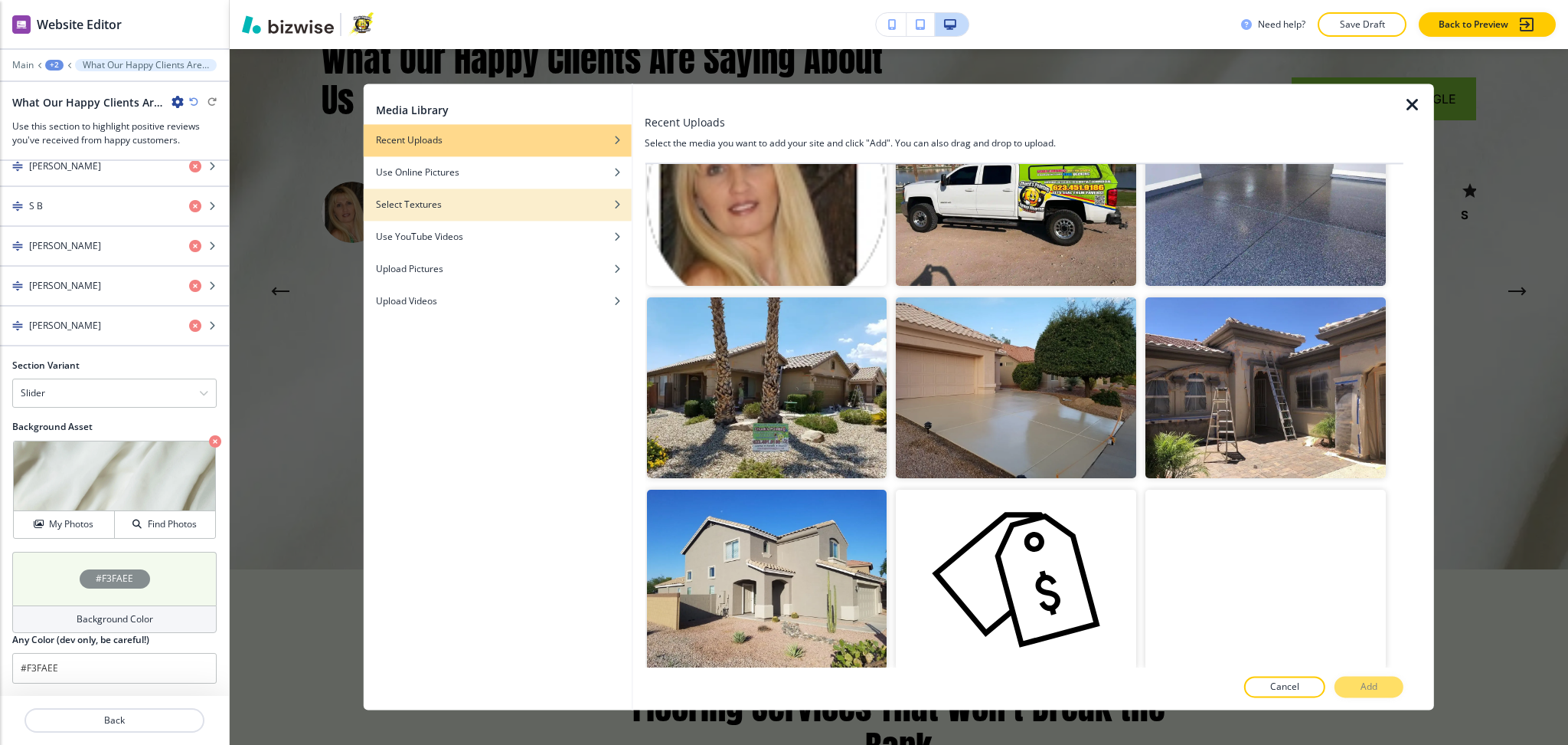
click at [453, 192] on div "button" at bounding box center [497, 194] width 268 height 9
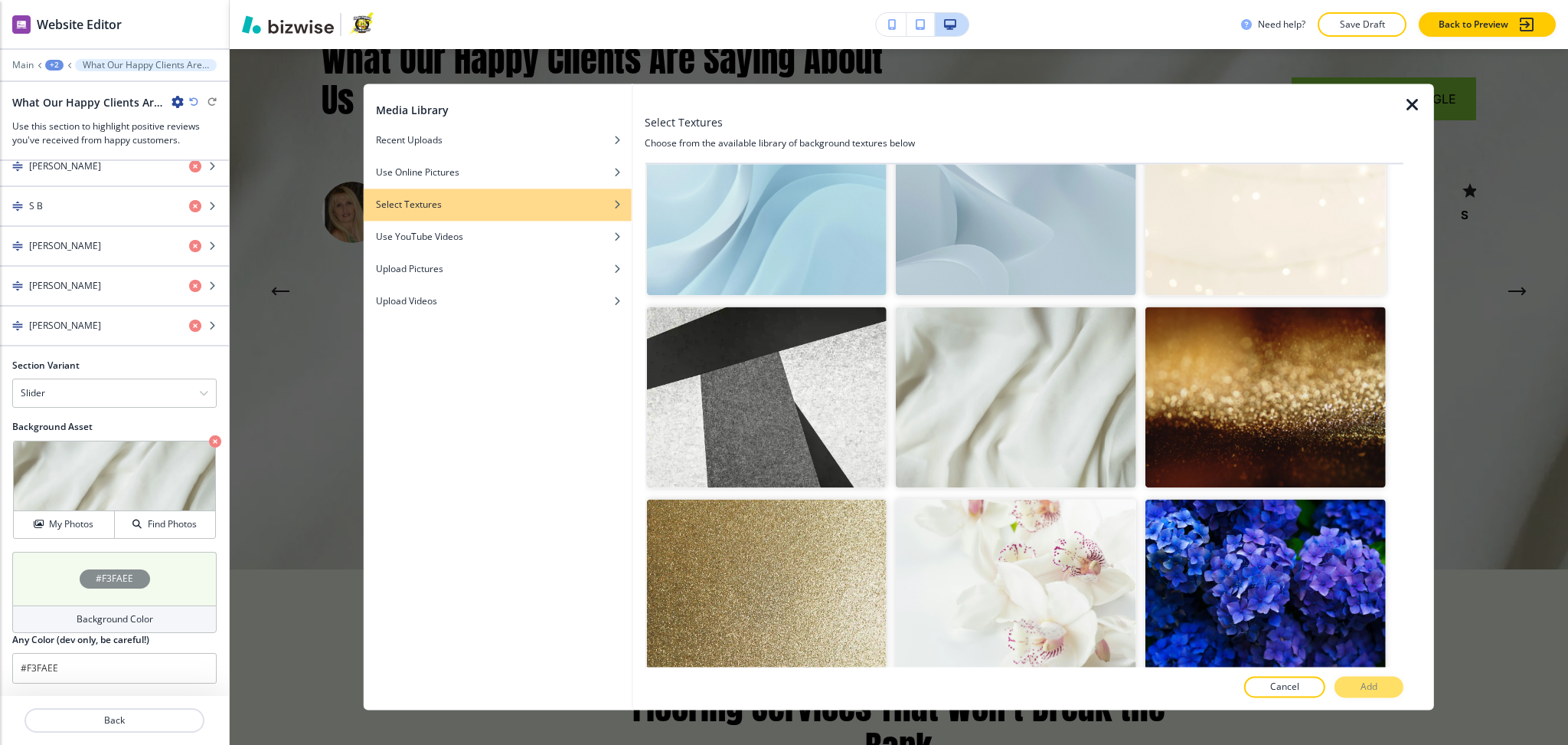
click at [1032, 256] on img "button" at bounding box center [1016, 206] width 240 height 180
click at [1363, 692] on p "Add" at bounding box center [1369, 687] width 17 height 14
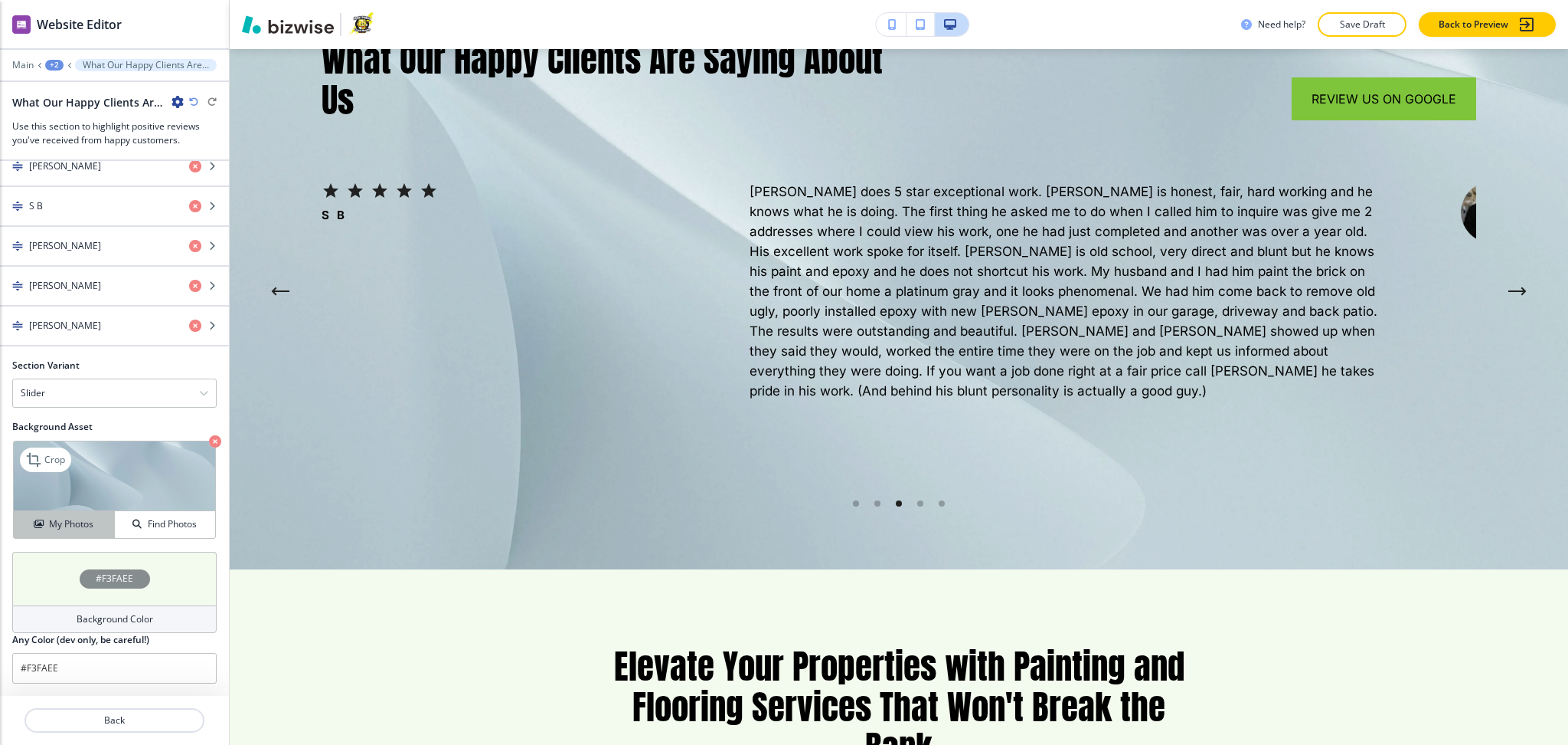
click at [78, 524] on h4 "My Photos" at bounding box center [70, 524] width 44 height 14
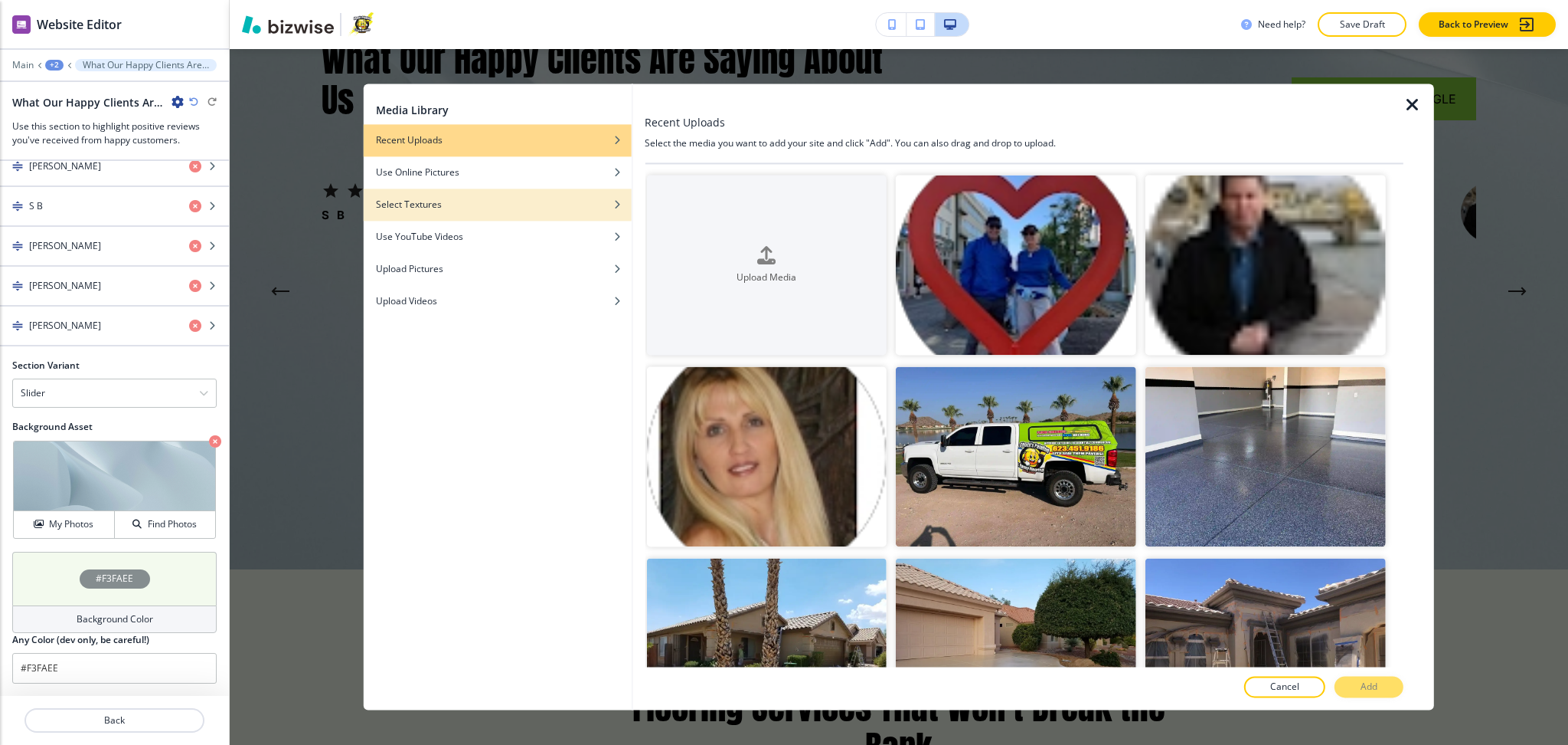
click at [528, 211] on div "button" at bounding box center [497, 216] width 268 height 9
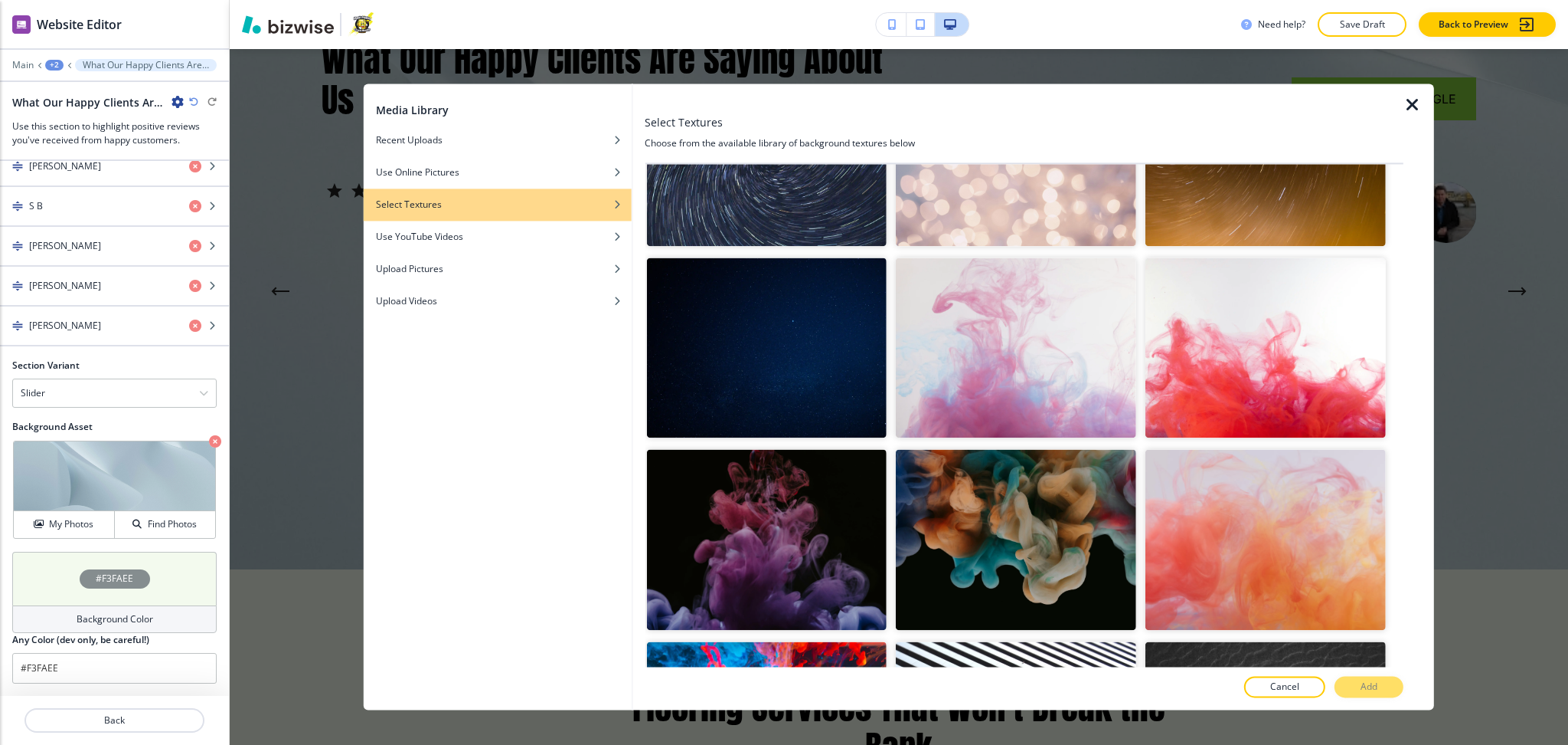
scroll to position [888, 0]
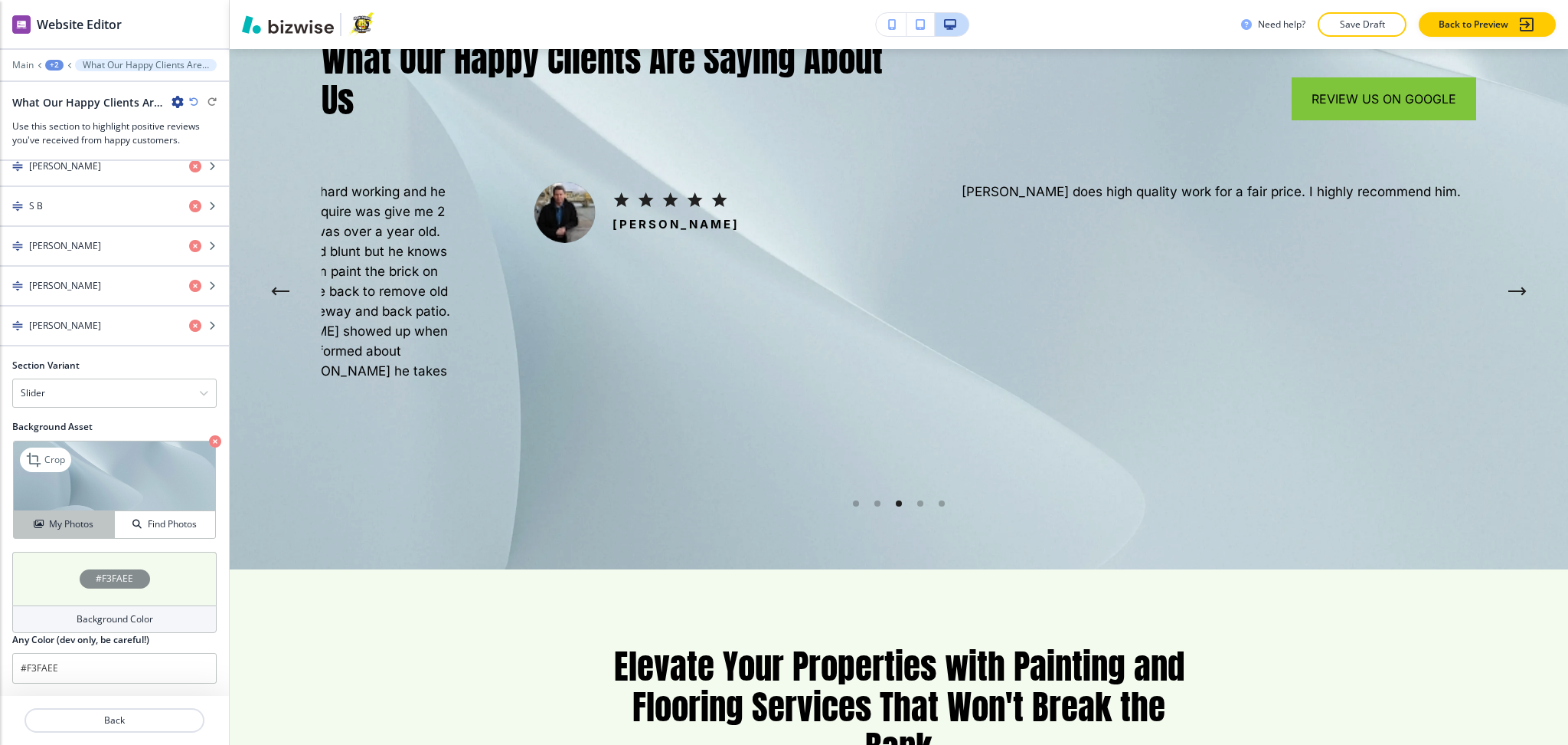
click at [71, 515] on button "My Photos" at bounding box center [65, 524] width 101 height 27
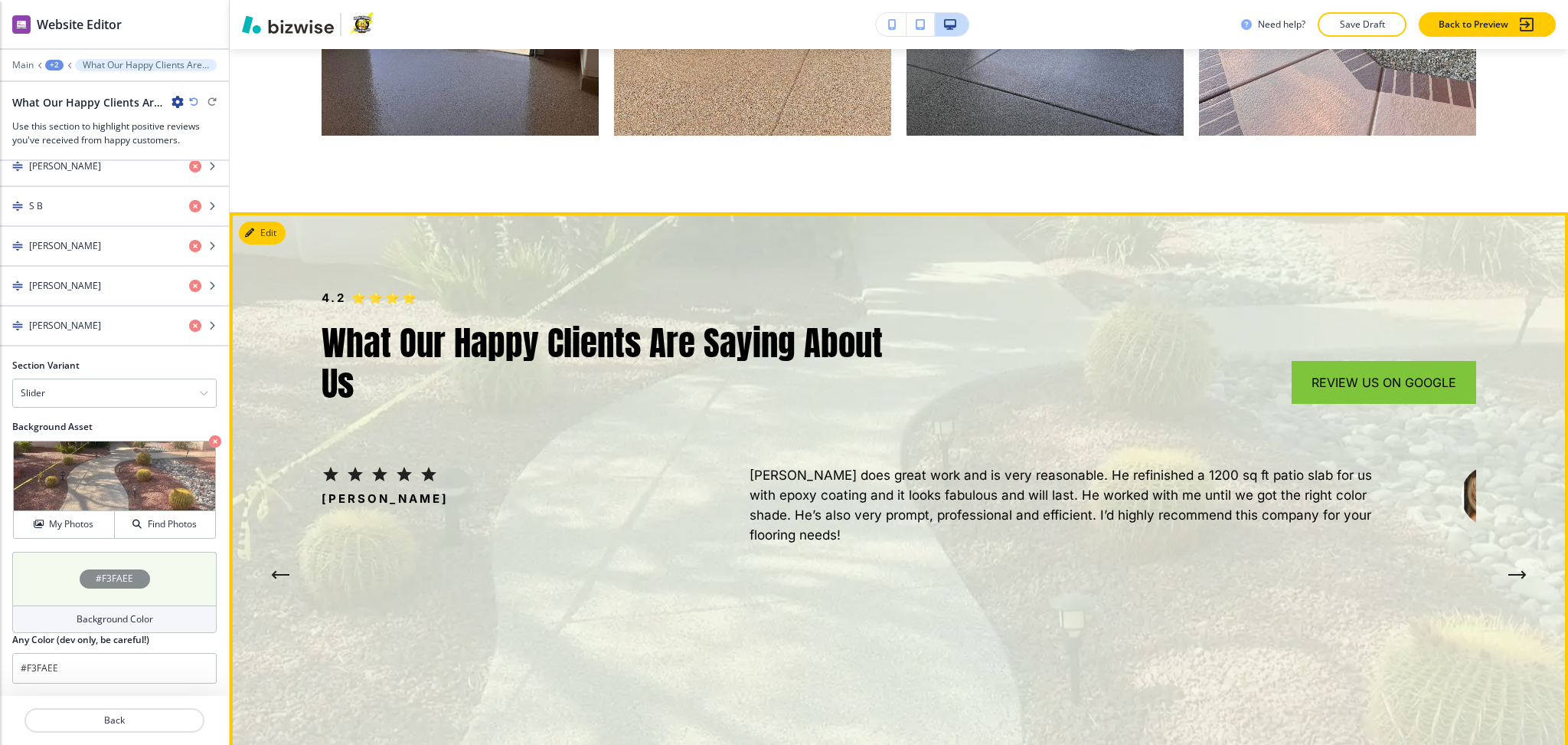
scroll to position [5454, 0]
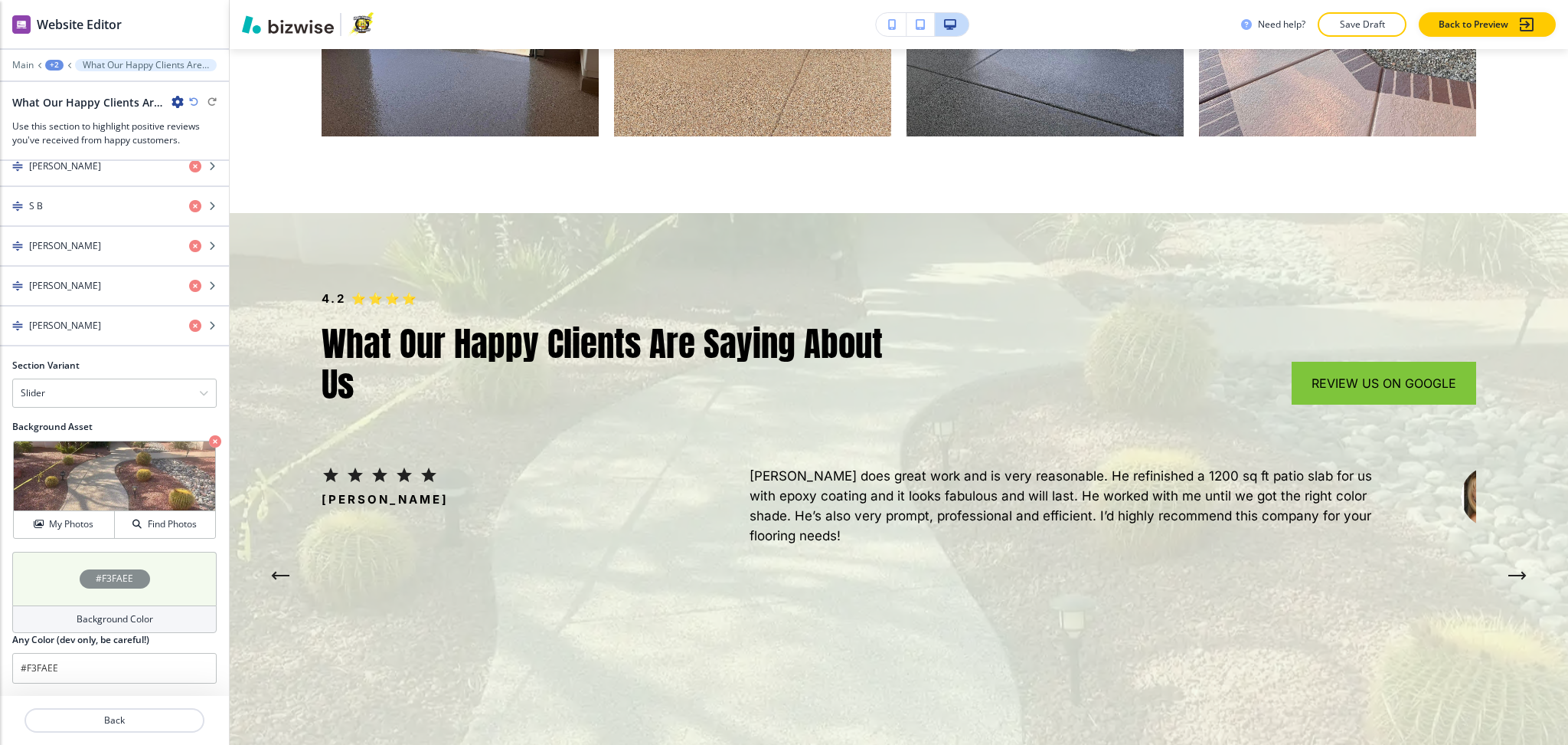
click at [115, 617] on h4 "Background Color" at bounding box center [115, 619] width 77 height 14
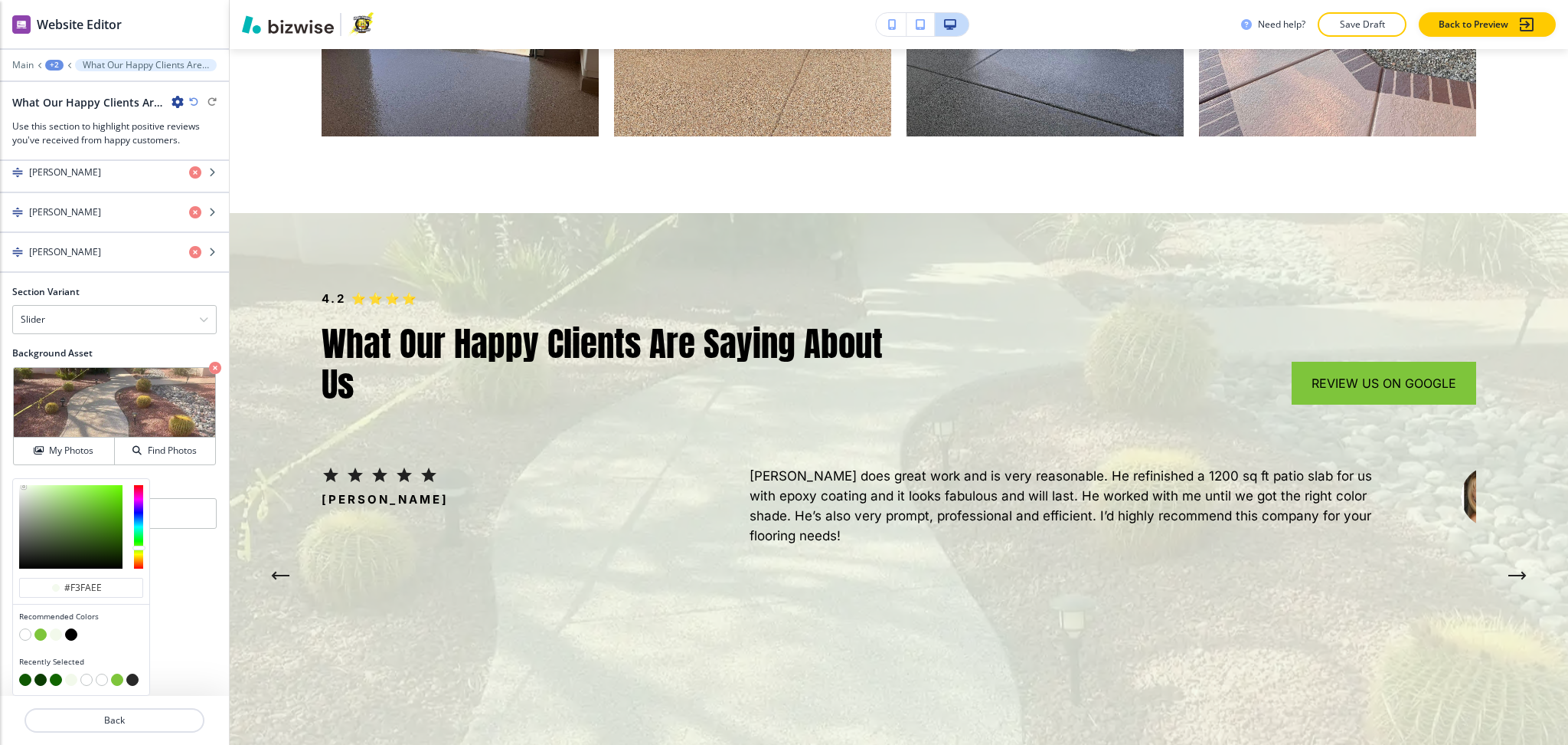
click at [72, 636] on button "button" at bounding box center [70, 634] width 12 height 12
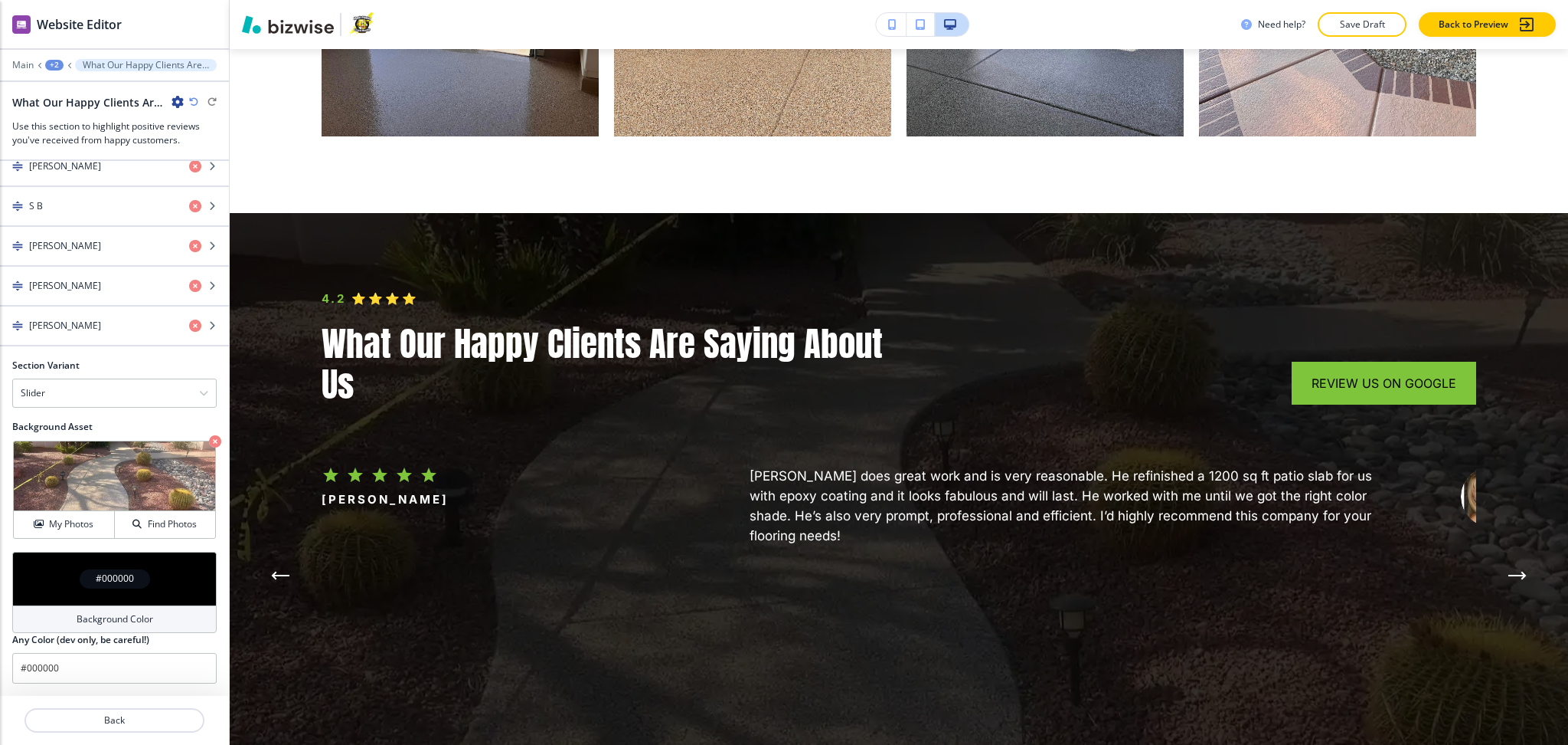
scroll to position [868, 0]
click at [105, 607] on div "Background Color" at bounding box center [115, 618] width 205 height 27
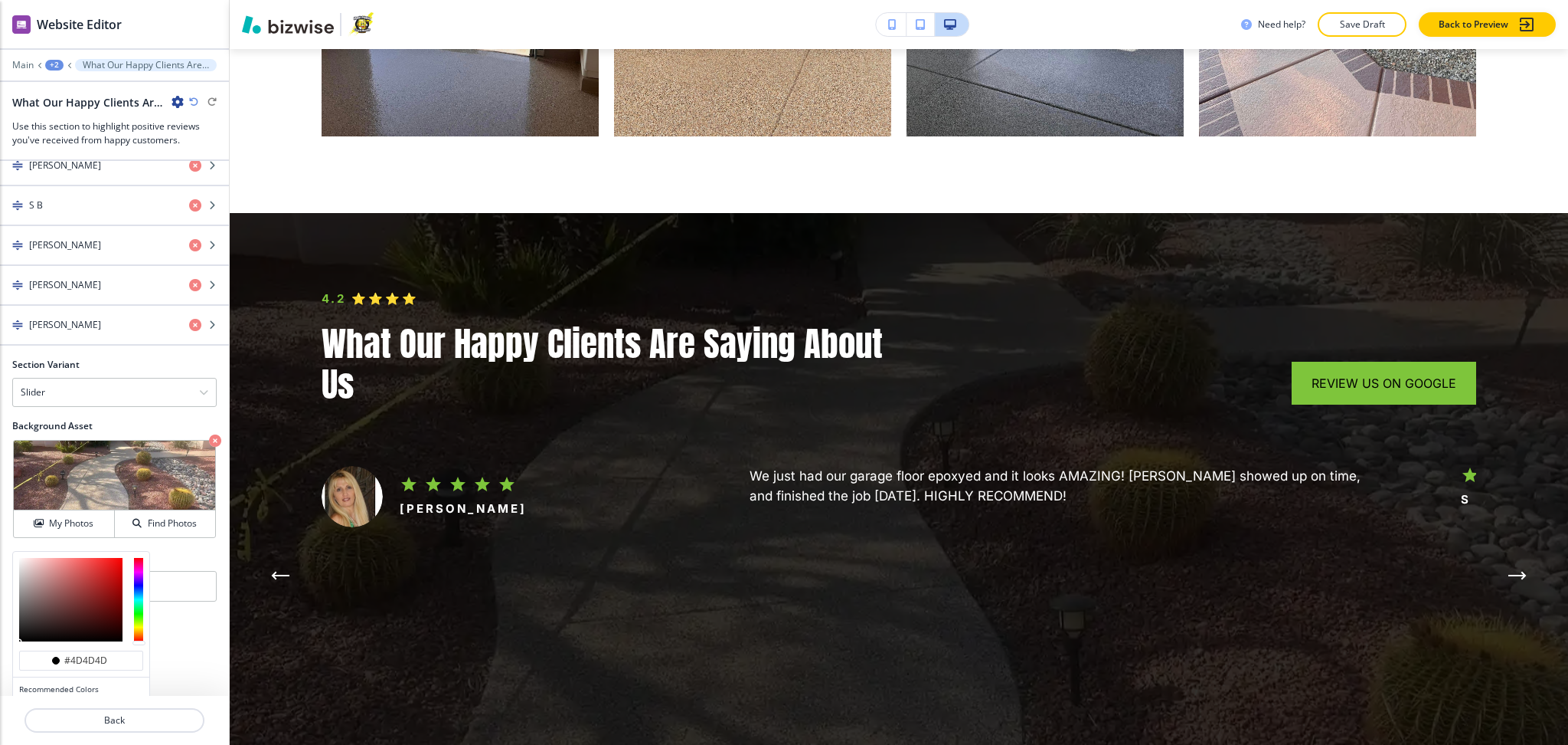
click at [19, 617] on div at bounding box center [70, 599] width 103 height 84
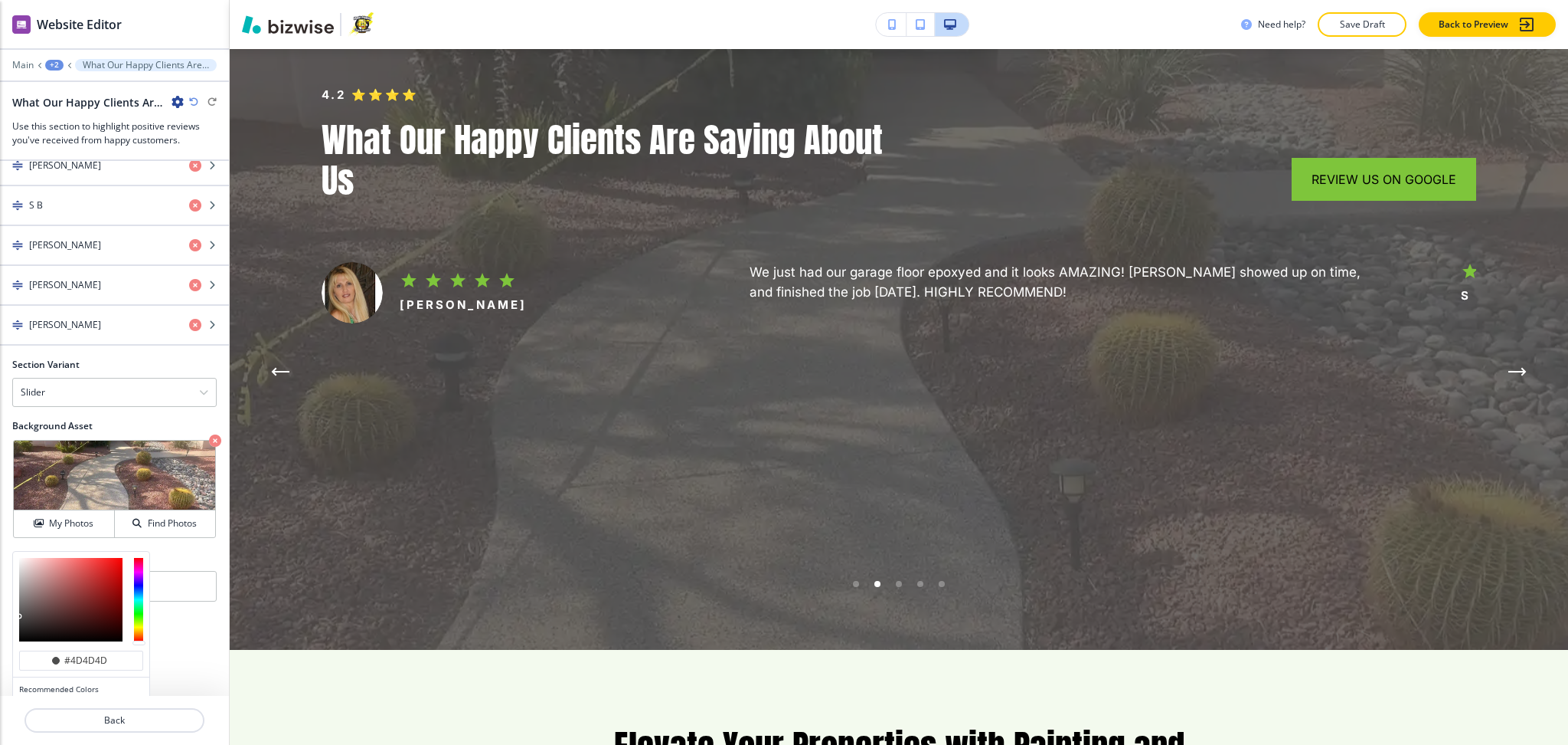
scroll to position [5658, 0]
click at [19, 629] on div at bounding box center [70, 599] width 103 height 84
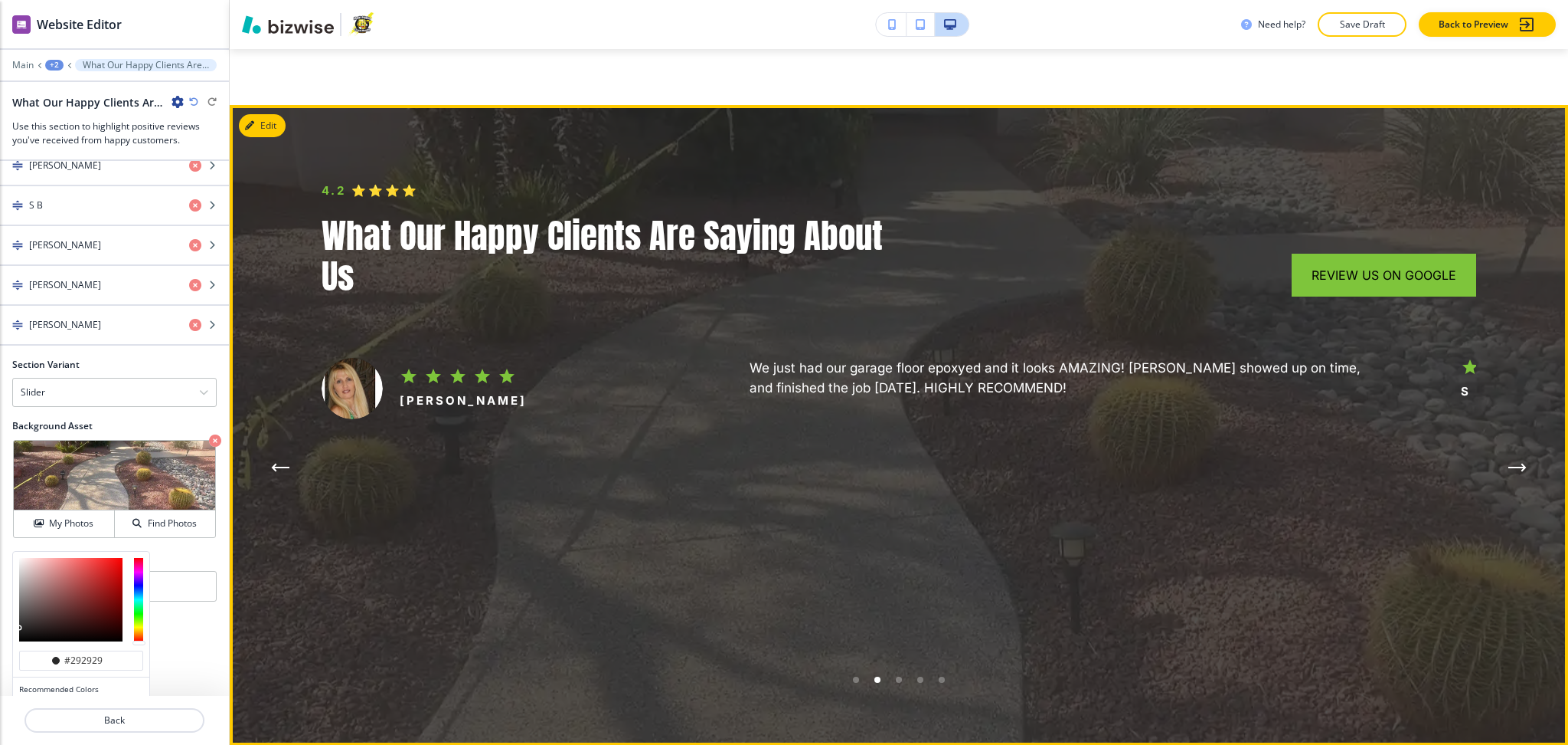
scroll to position [5561, 0]
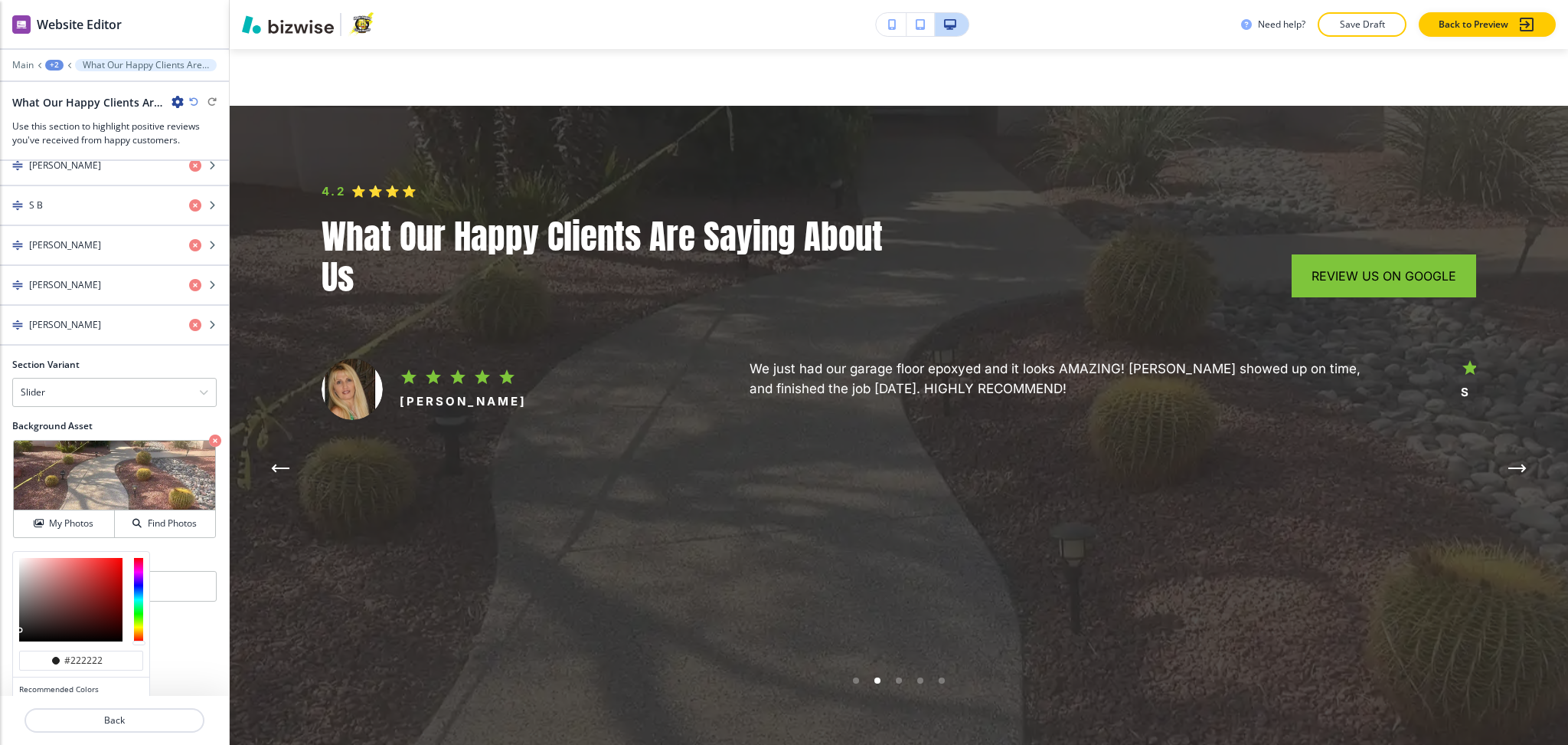
click at [20, 631] on div at bounding box center [21, 630] width 3 height 3
click at [18, 631] on div at bounding box center [81, 599] width 136 height 96
click at [18, 633] on div at bounding box center [81, 599] width 136 height 96
click at [19, 635] on div at bounding box center [70, 599] width 103 height 84
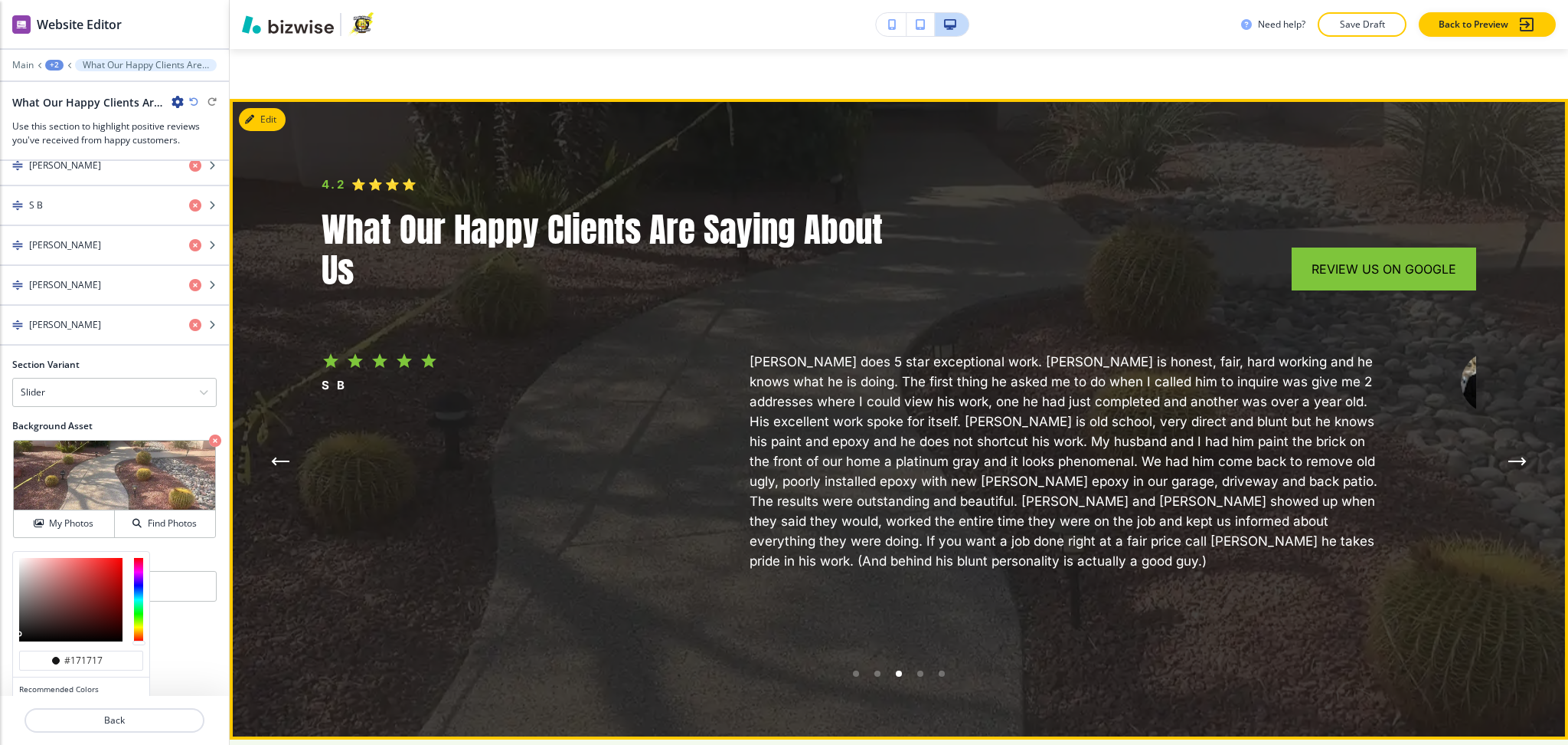
scroll to position [5566, 0]
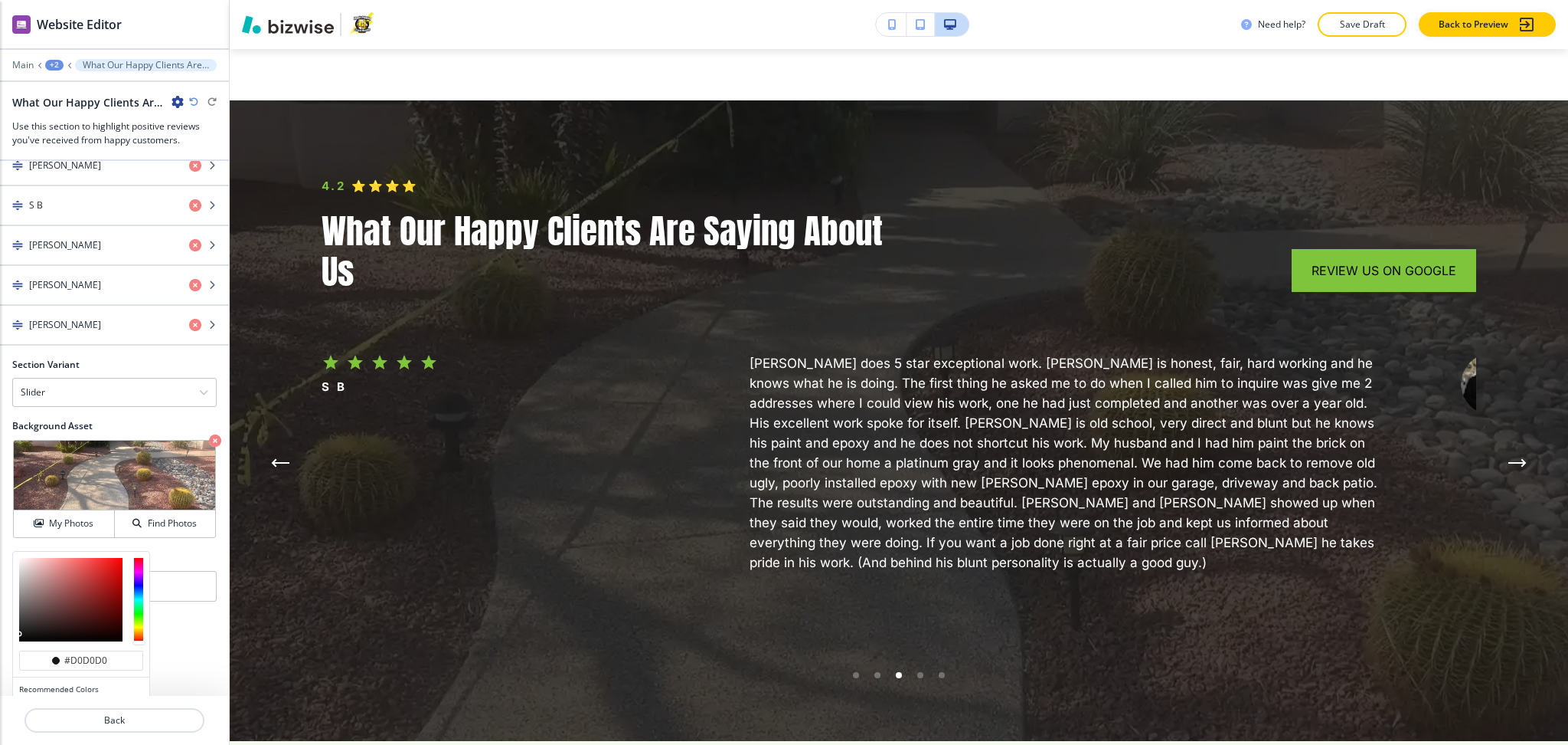
click at [19, 575] on div at bounding box center [70, 599] width 103 height 84
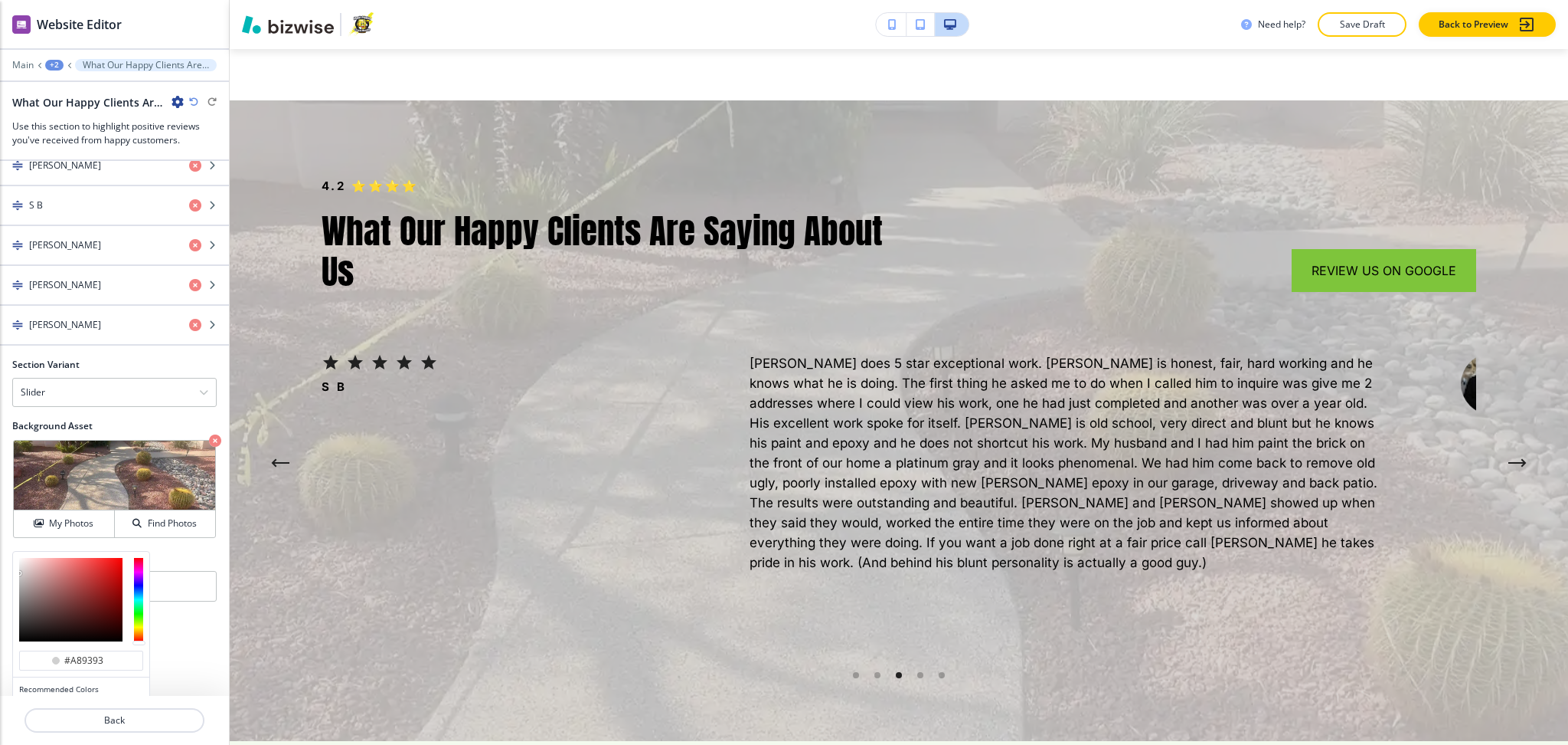
click at [32, 588] on div at bounding box center [70, 599] width 103 height 84
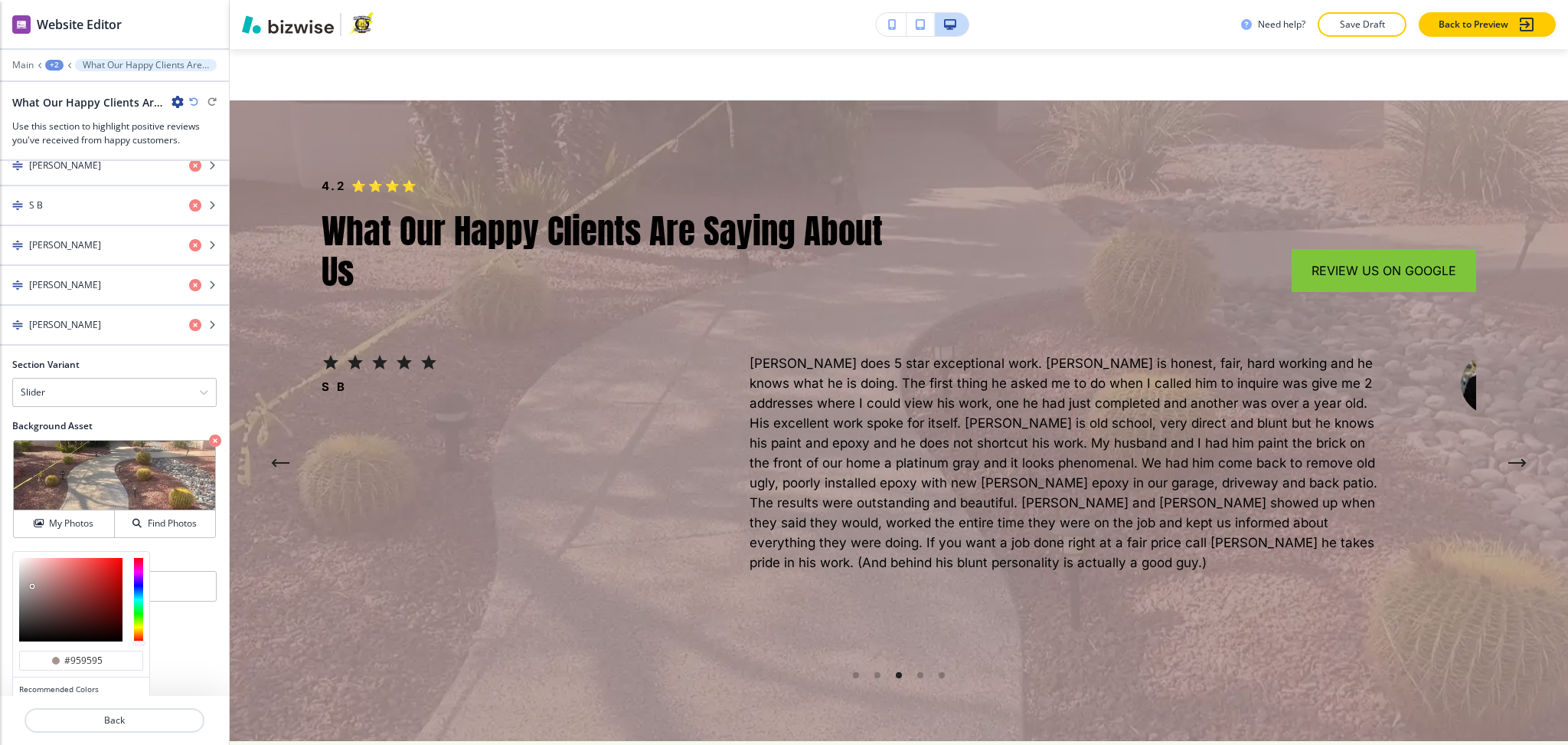
click at [19, 594] on div at bounding box center [70, 599] width 103 height 84
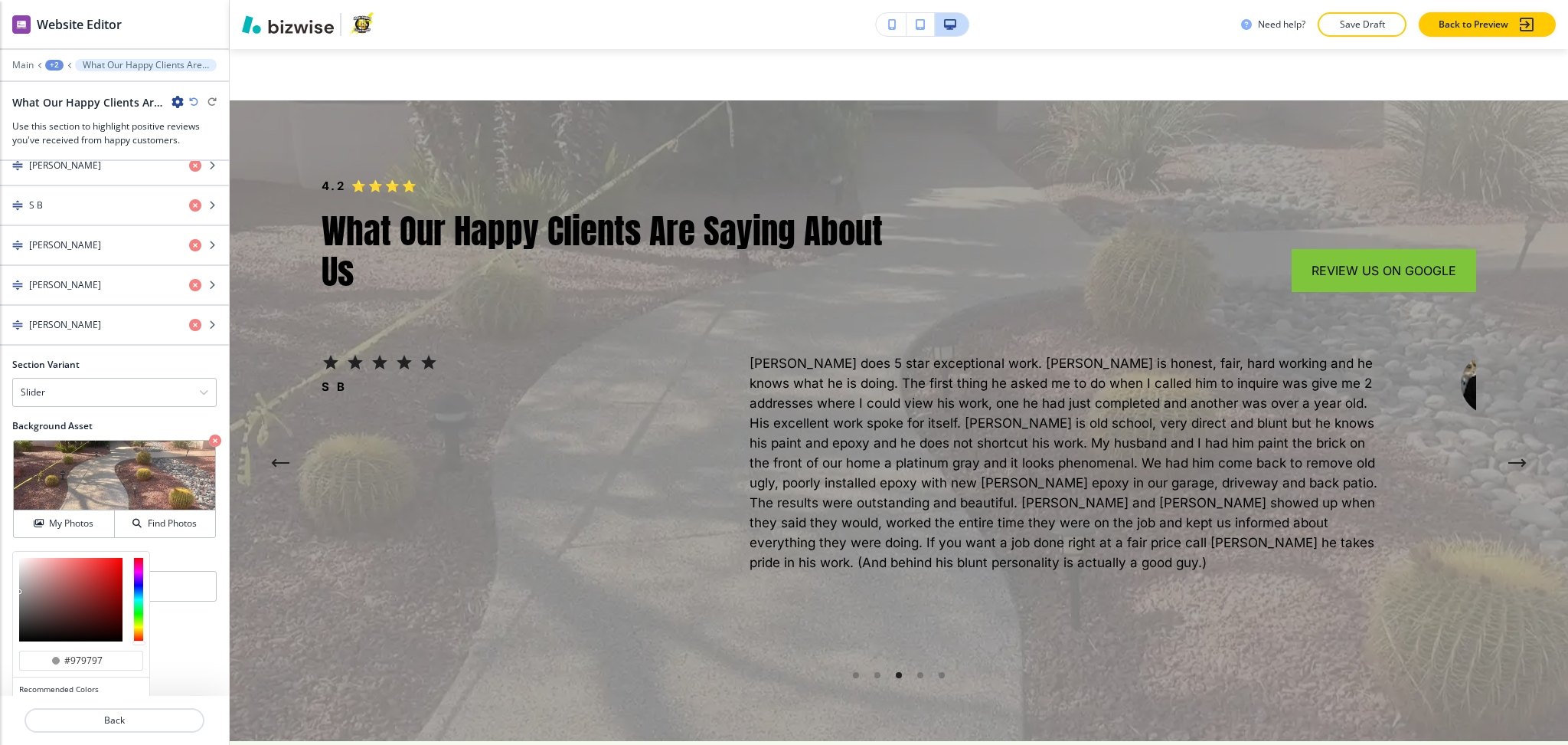
click at [15, 593] on div at bounding box center [81, 599] width 136 height 96
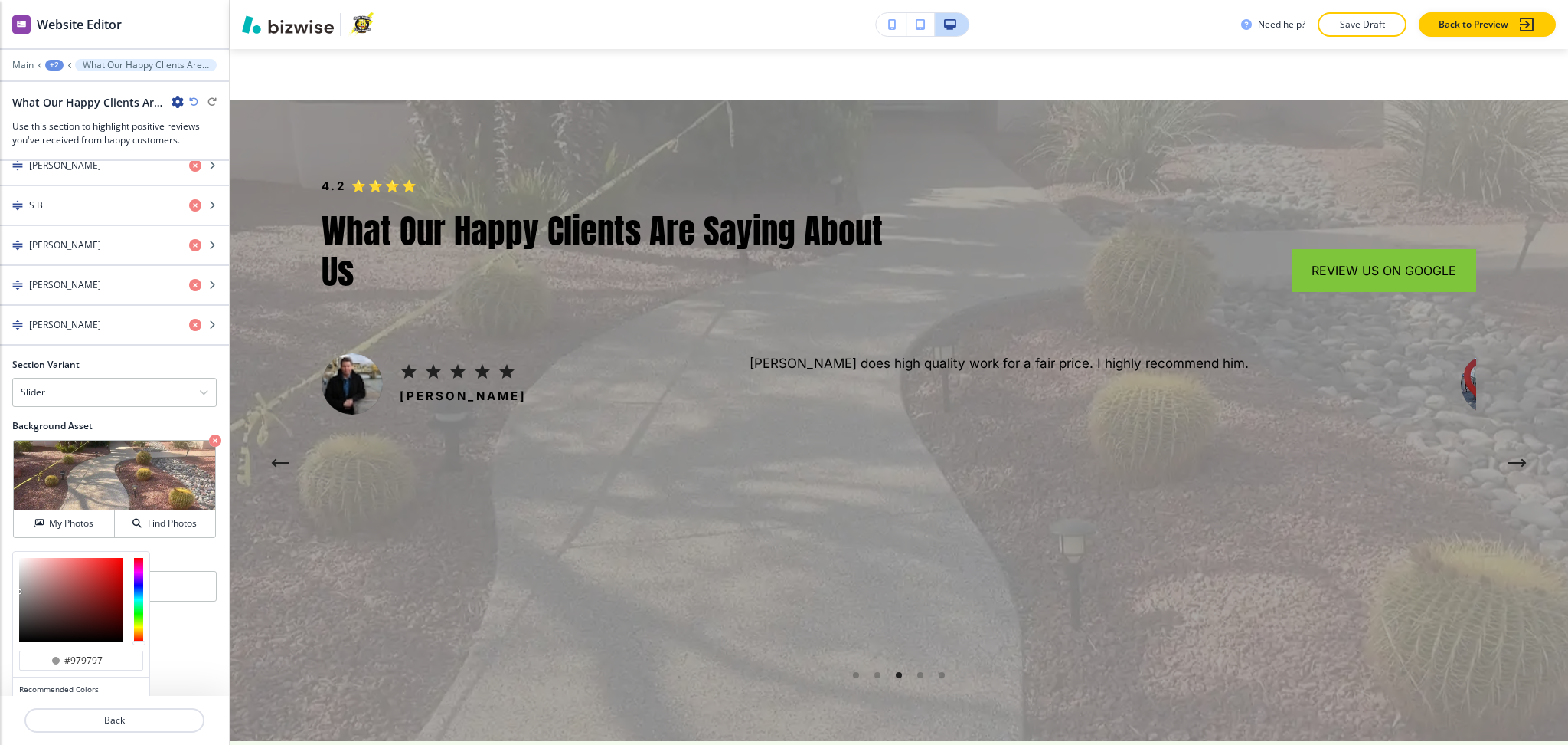
type input "#808080"
click at [19, 600] on div at bounding box center [70, 599] width 103 height 84
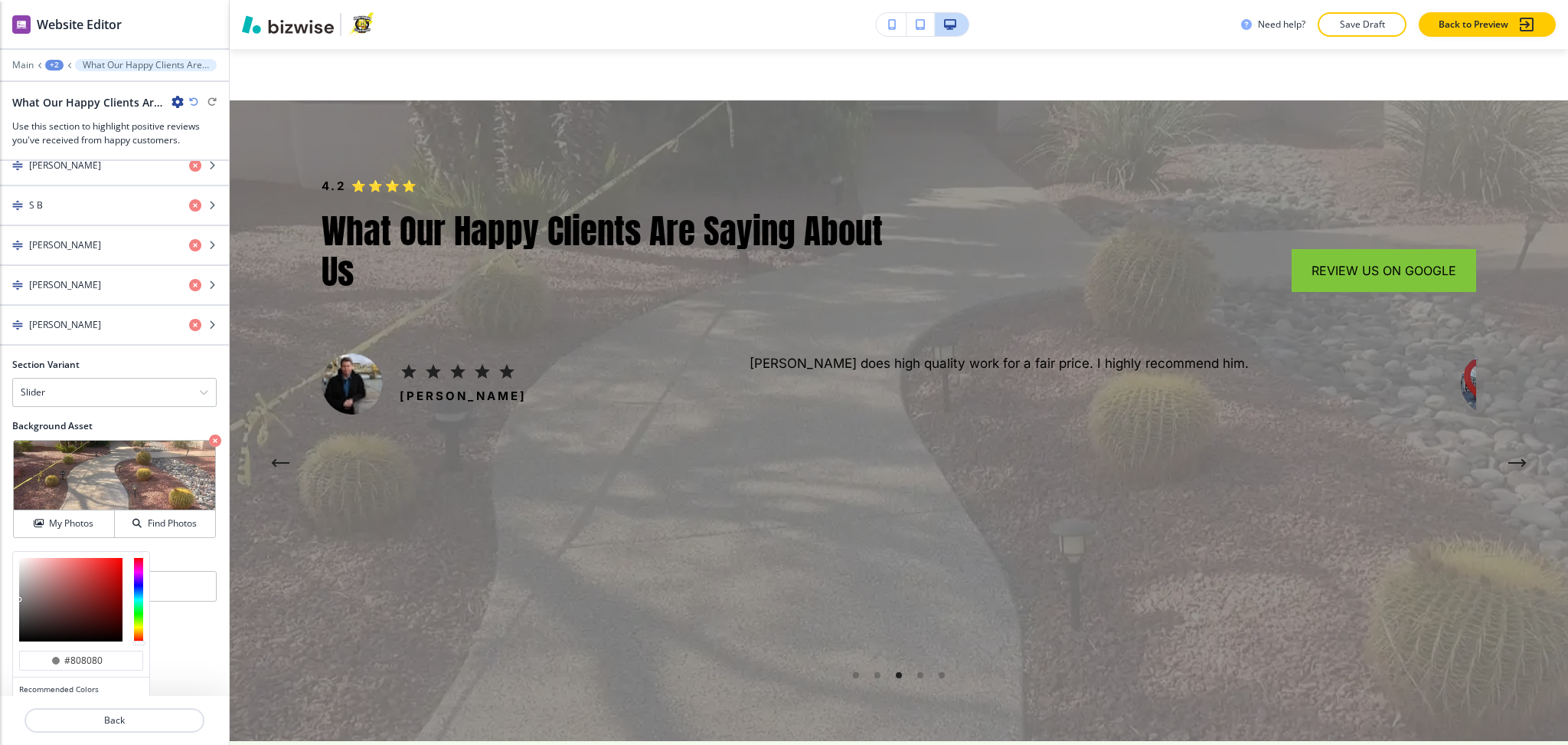
click at [16, 609] on div at bounding box center [81, 599] width 136 height 96
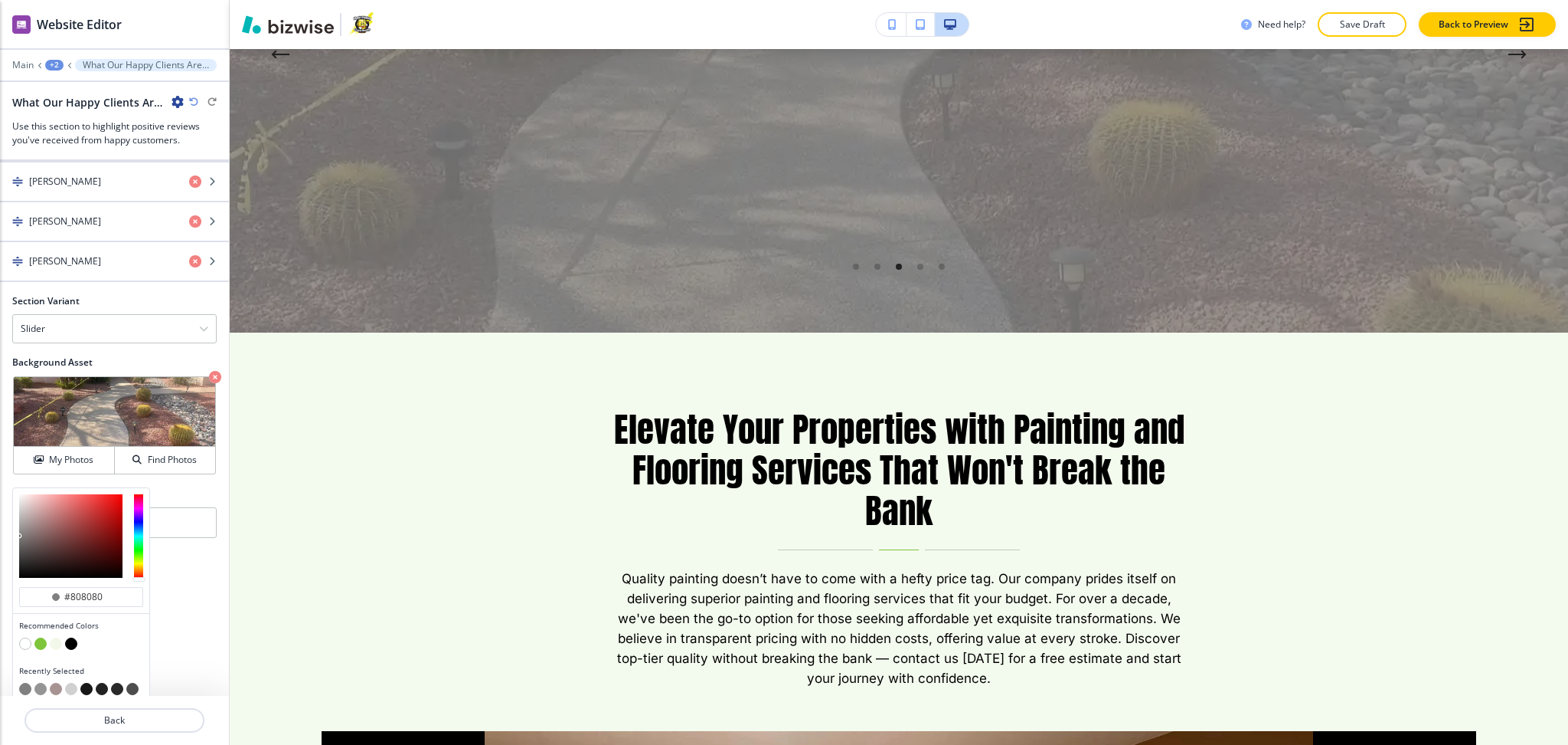
scroll to position [941, 0]
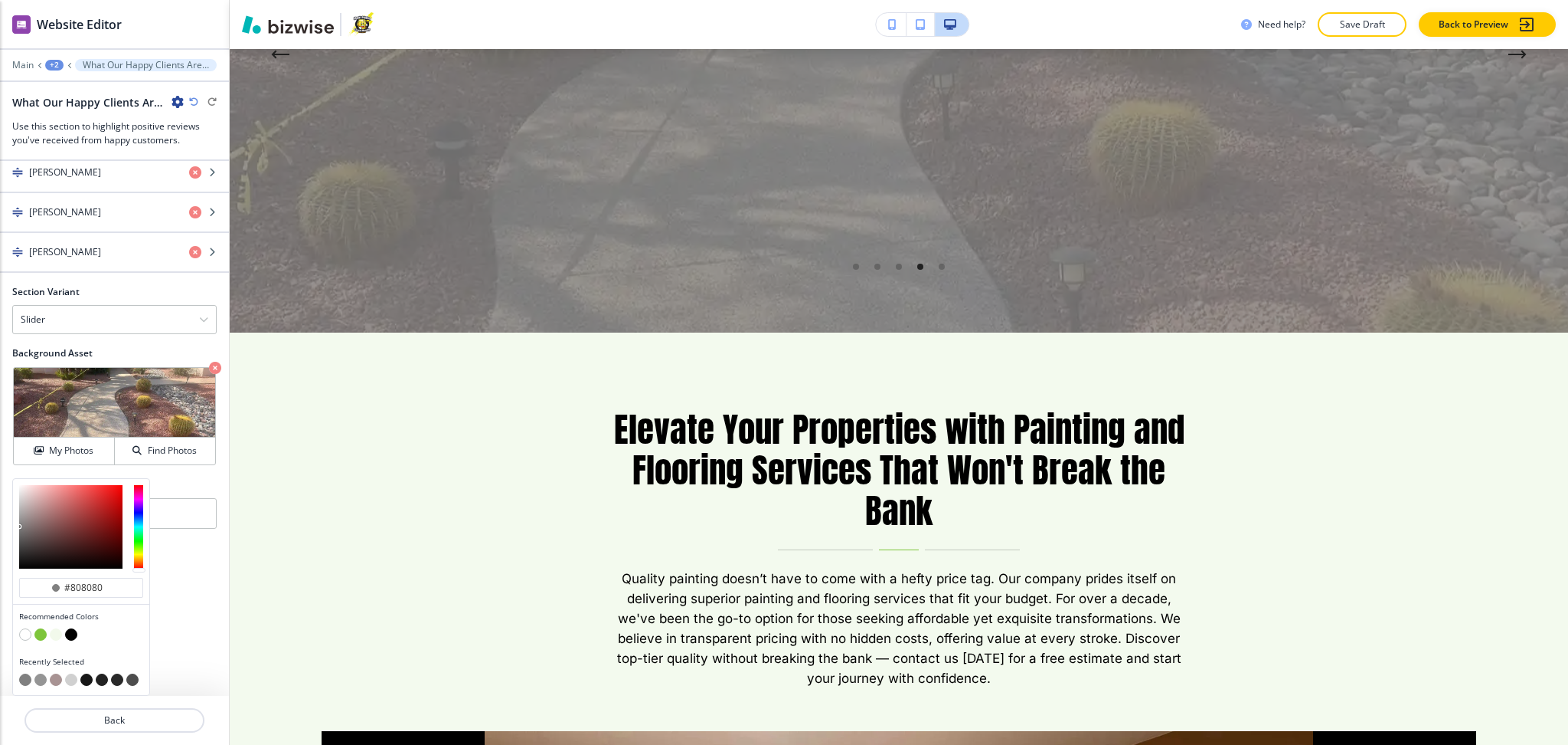
click at [39, 631] on button "button" at bounding box center [40, 634] width 12 height 12
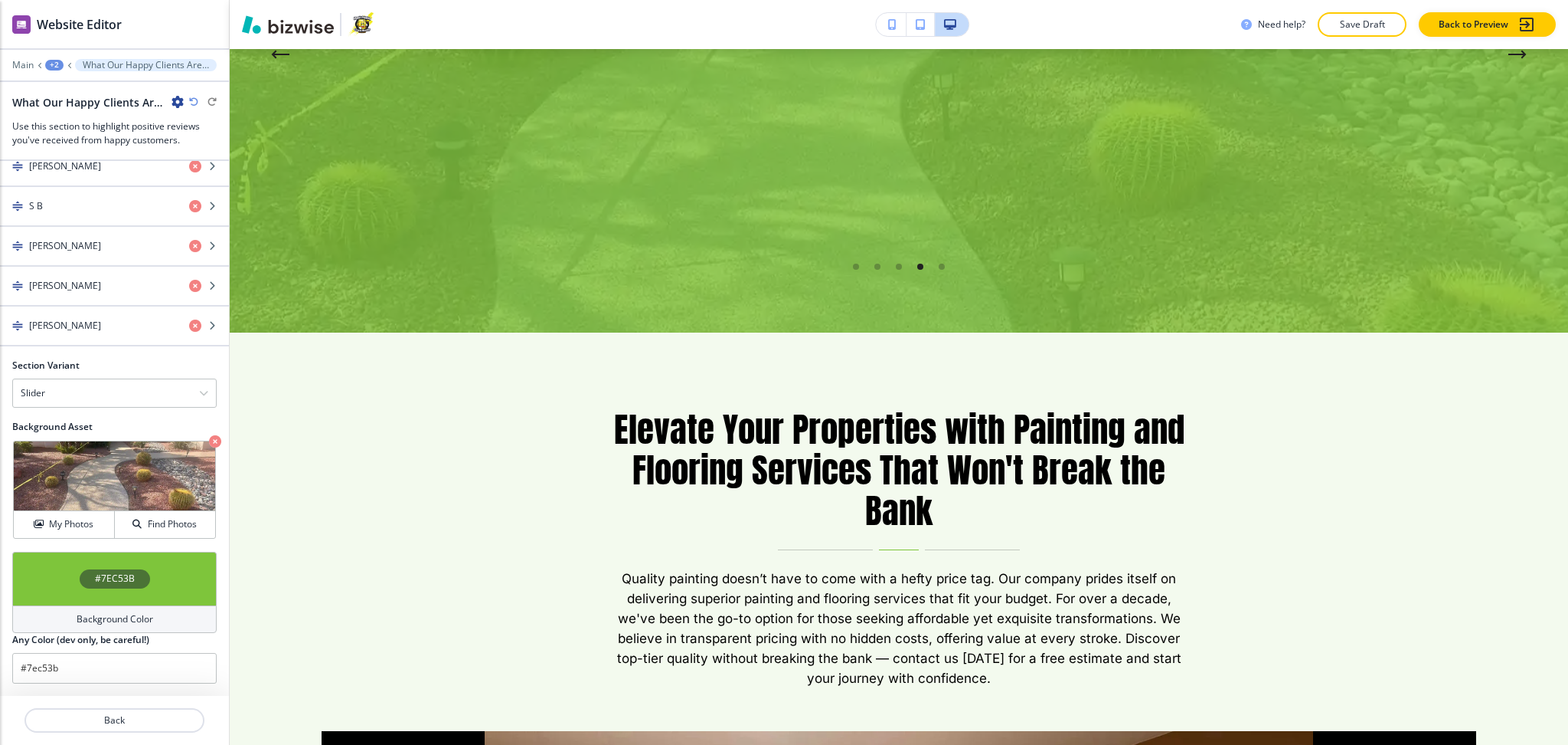
scroll to position [868, 0]
click at [81, 608] on div "Background Color" at bounding box center [115, 618] width 205 height 27
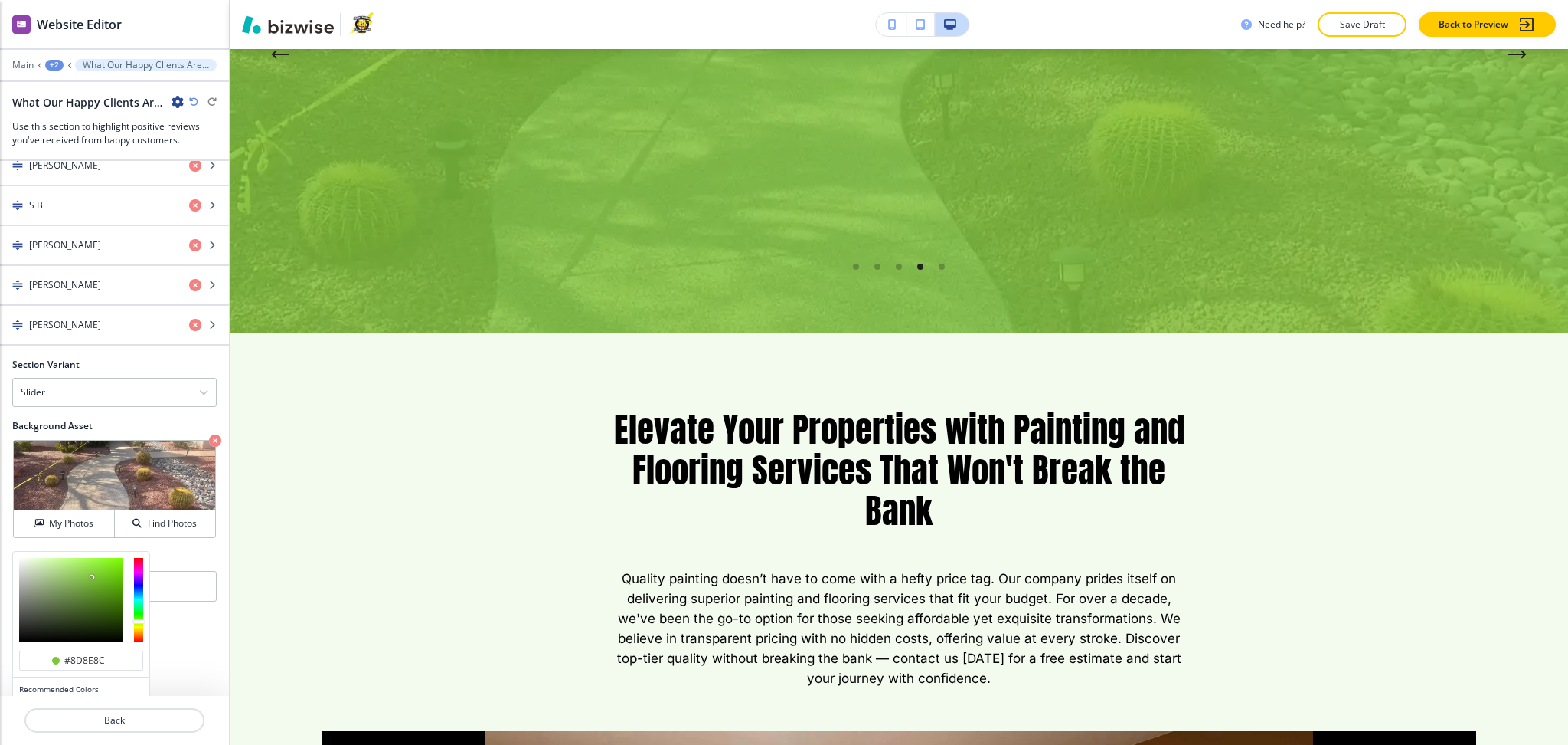
click at [20, 597] on div at bounding box center [70, 599] width 103 height 84
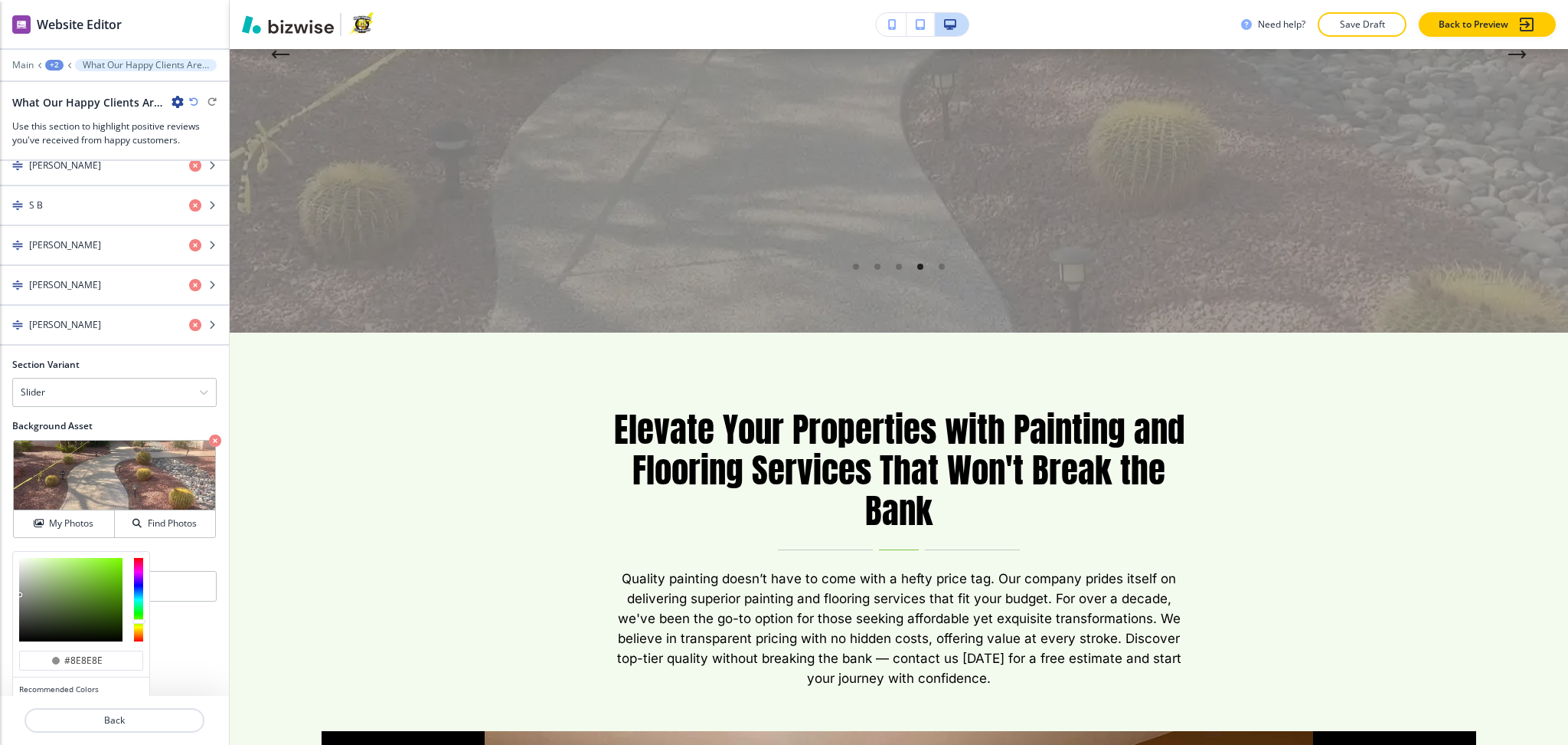
click at [18, 597] on div at bounding box center [81, 599] width 136 height 96
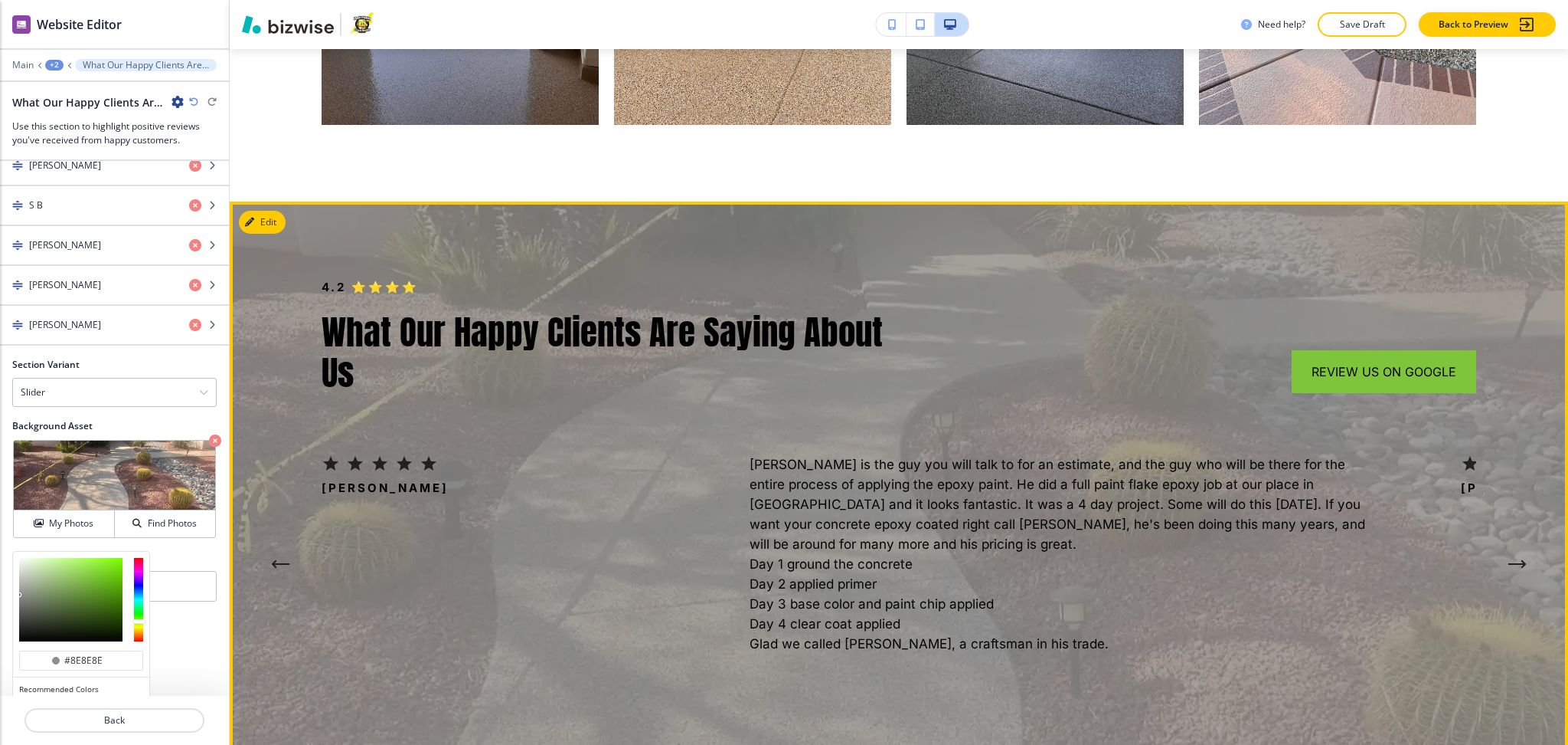
scroll to position [5464, 0]
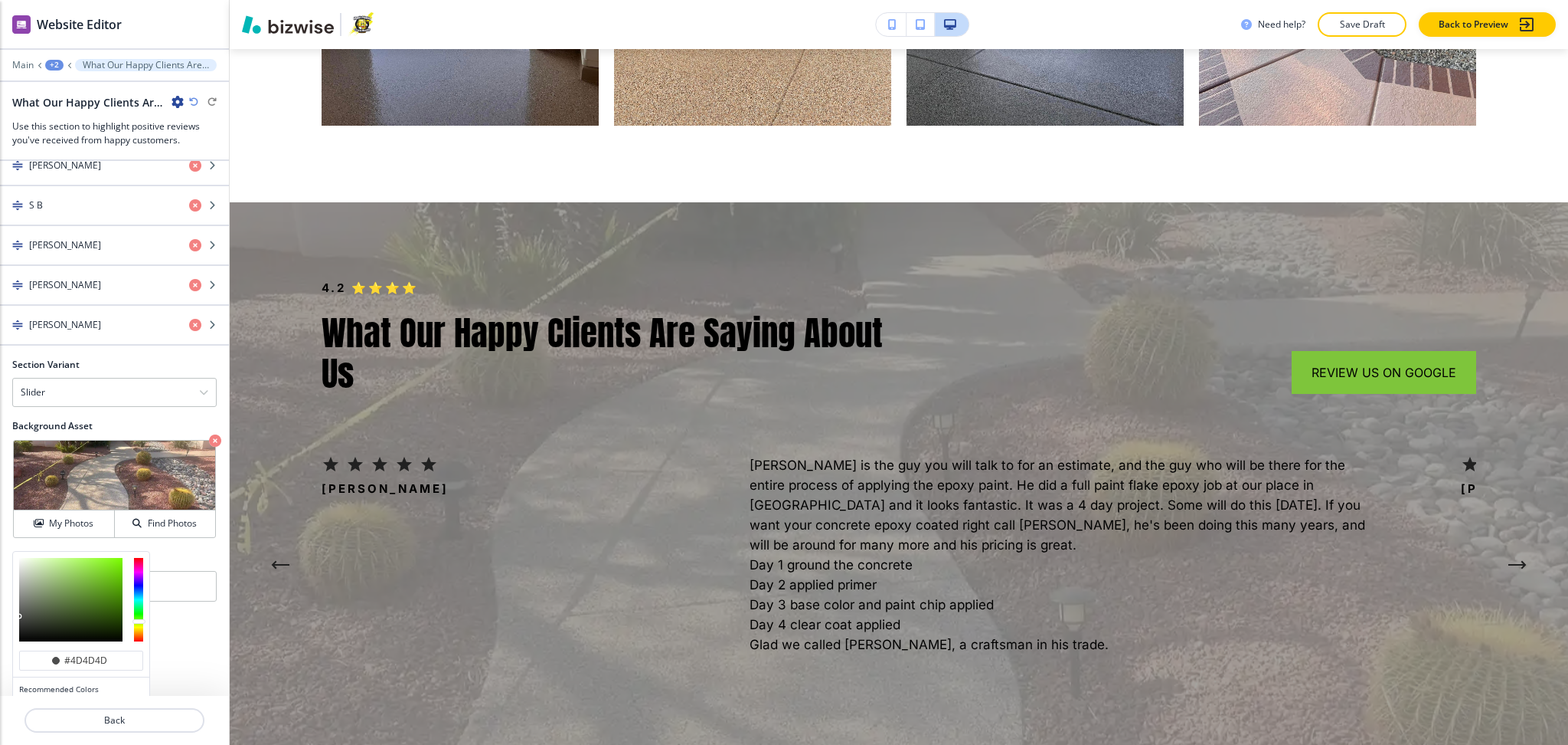
click at [19, 617] on div at bounding box center [70, 599] width 103 height 84
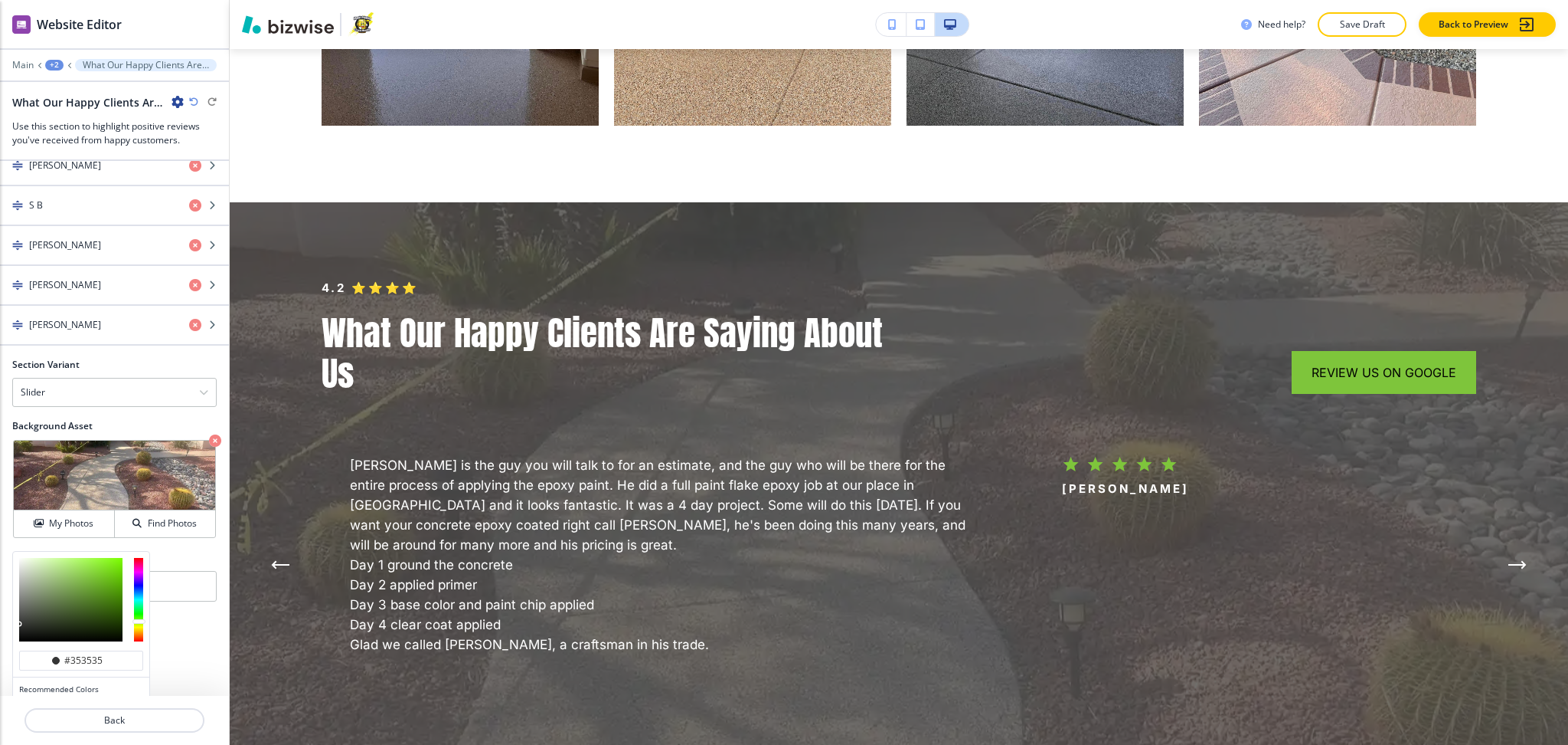
click at [19, 626] on div at bounding box center [70, 599] width 103 height 84
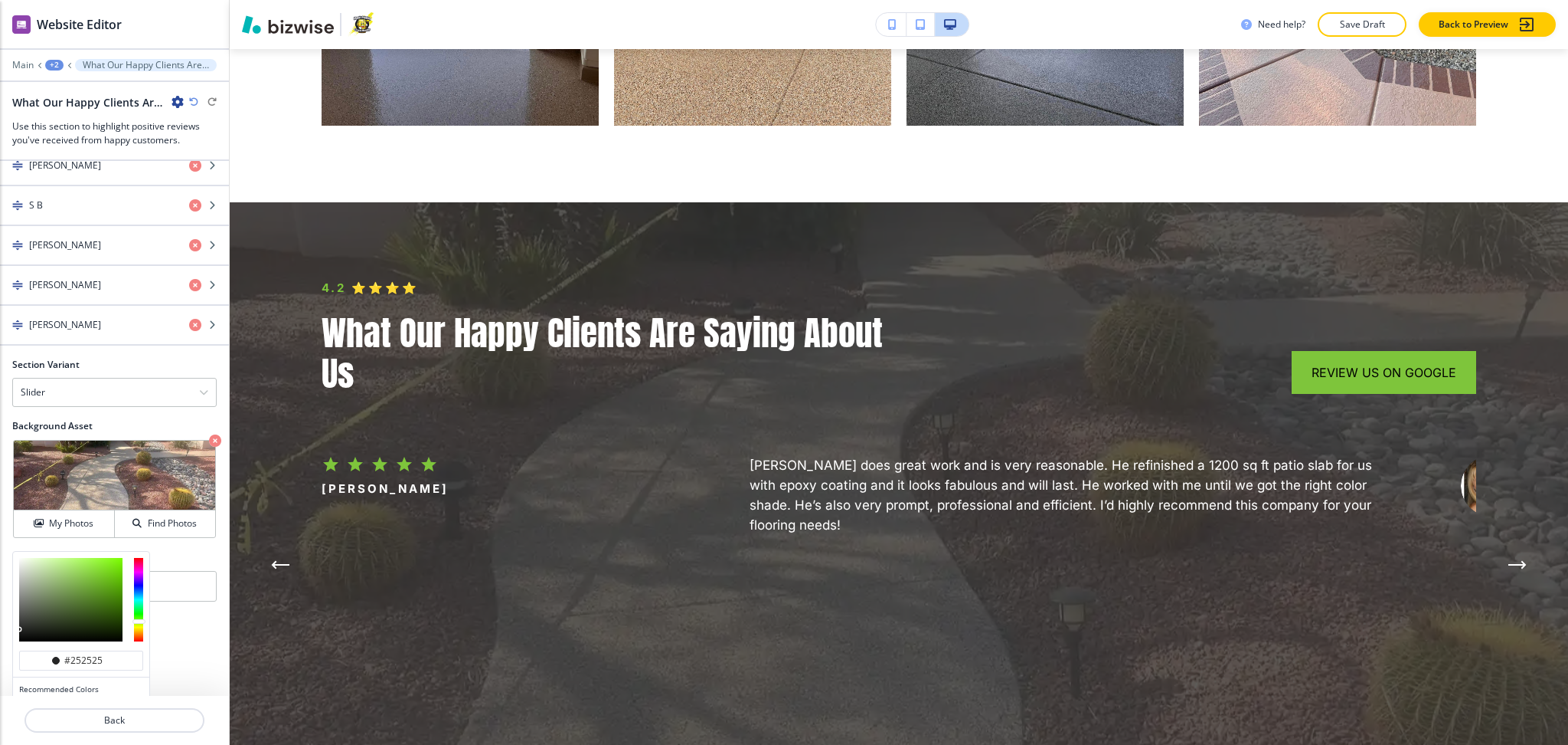
click at [19, 630] on div at bounding box center [70, 599] width 103 height 84
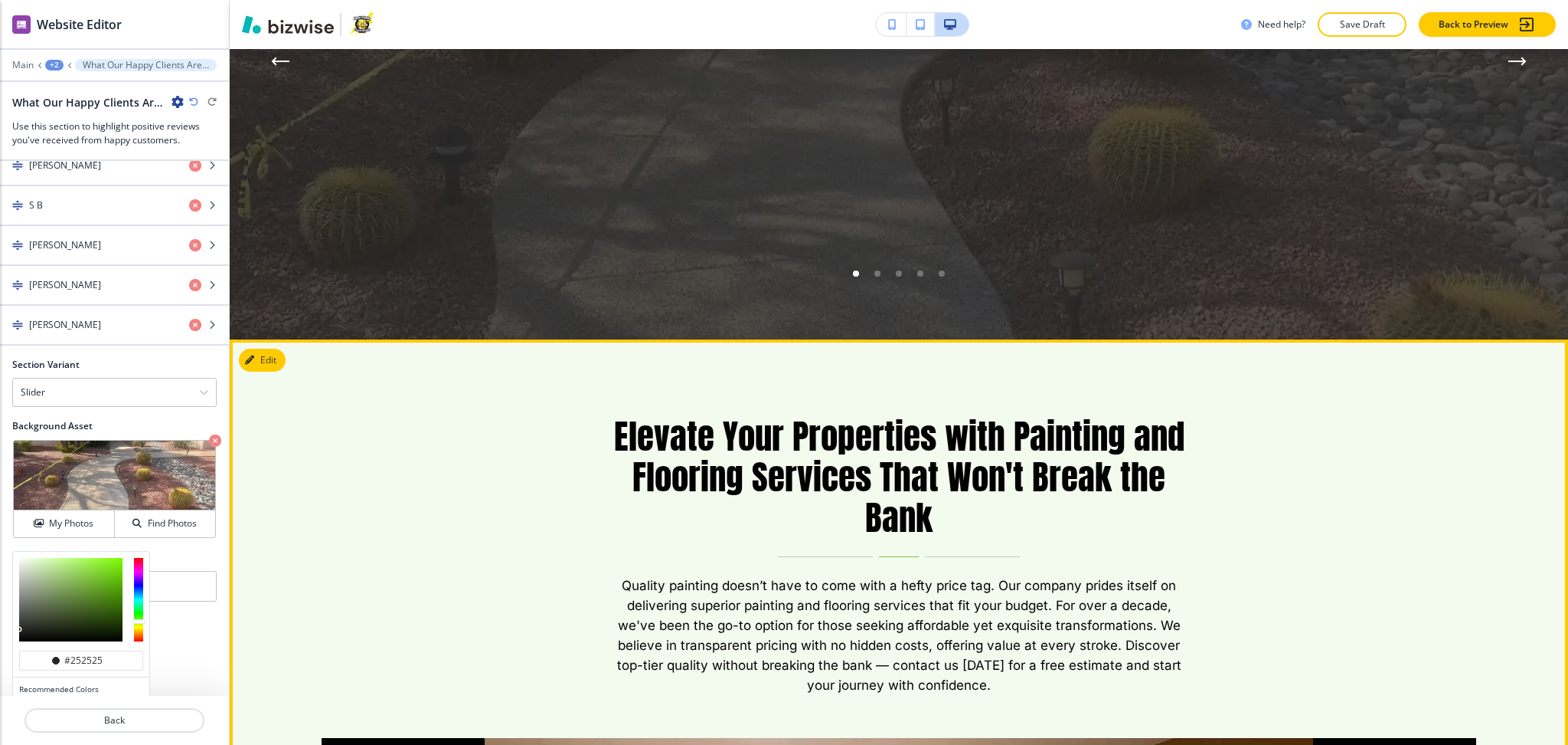
scroll to position [5968, 0]
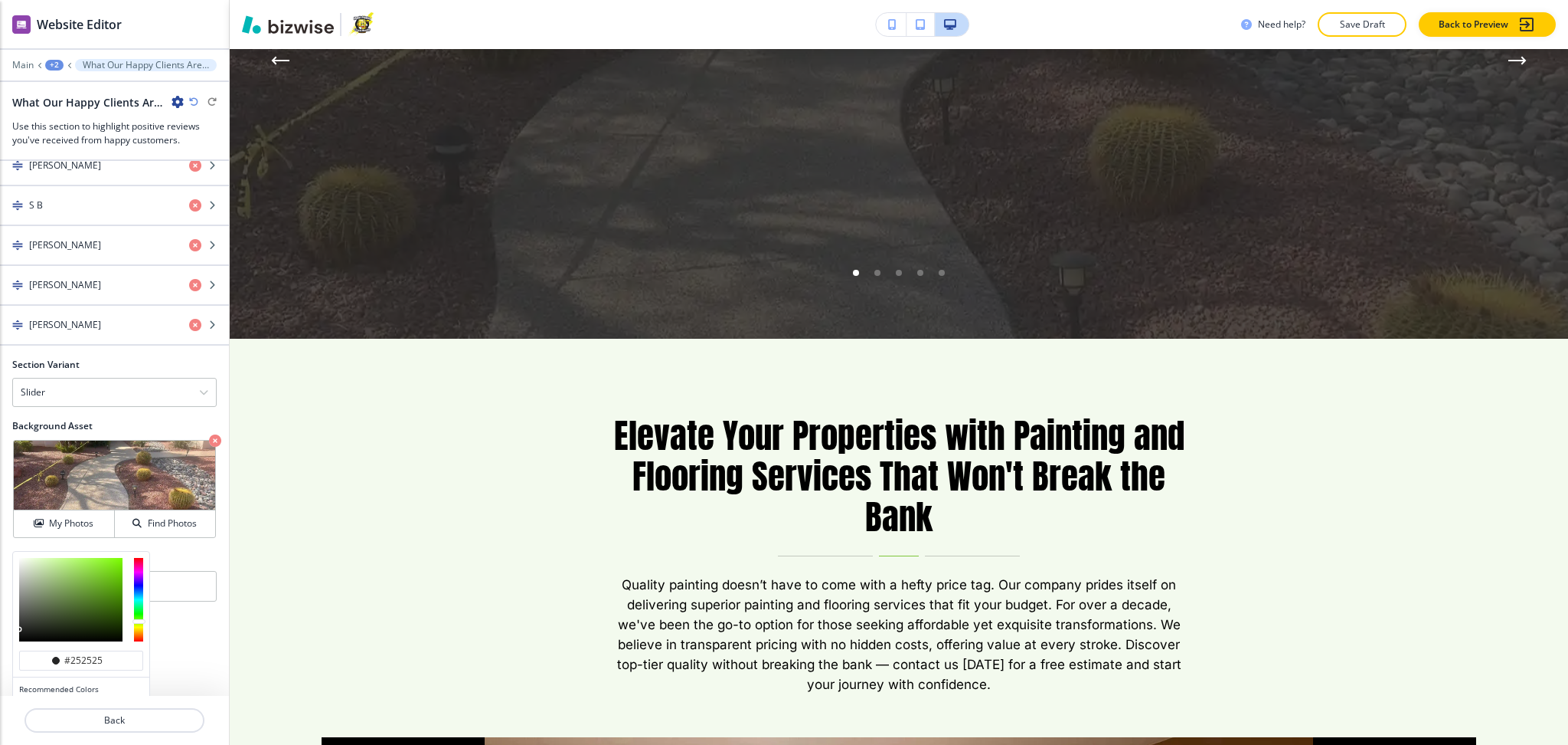
type input "#222222"
click at [19, 631] on div at bounding box center [19, 629] width 3 height 3
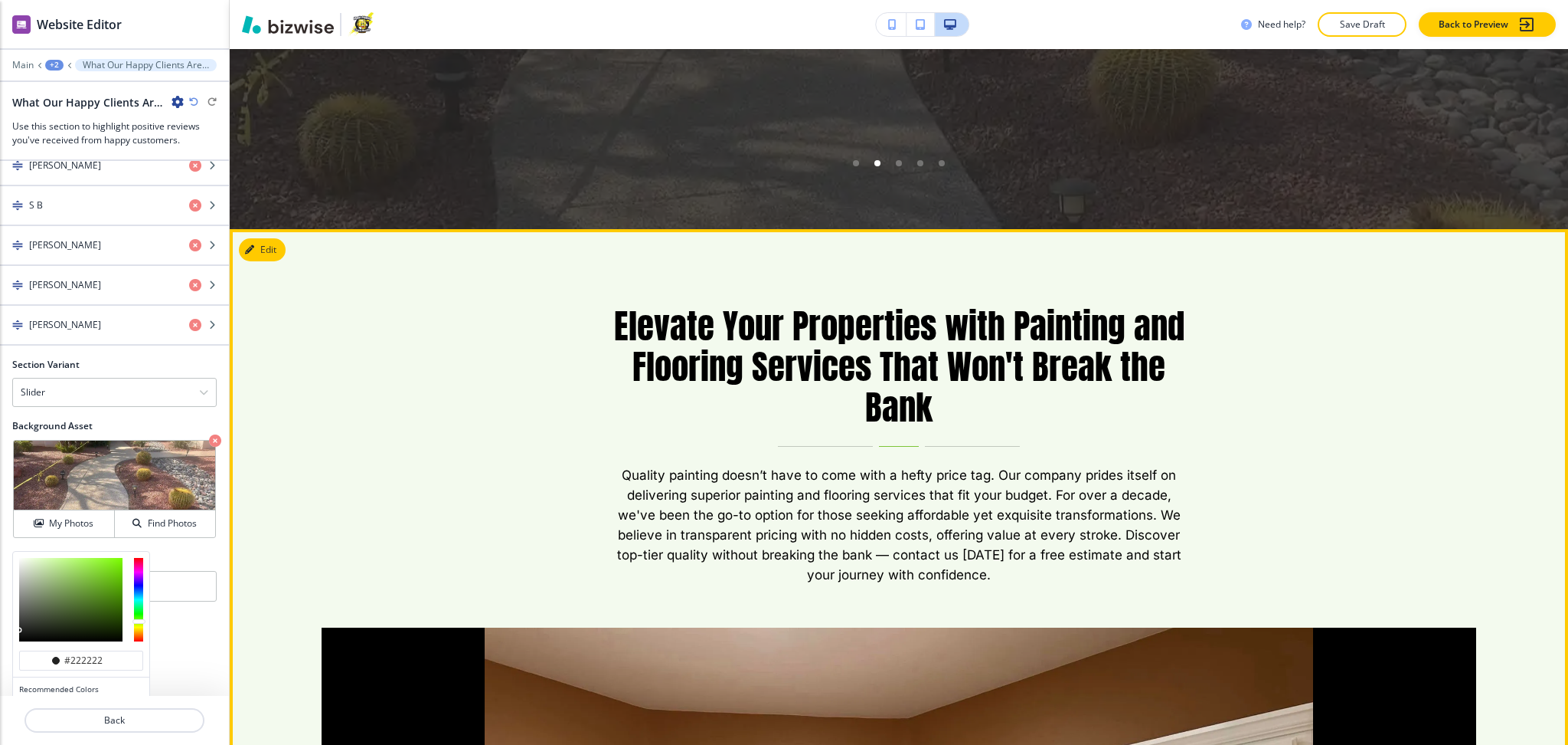
scroll to position [6079, 0]
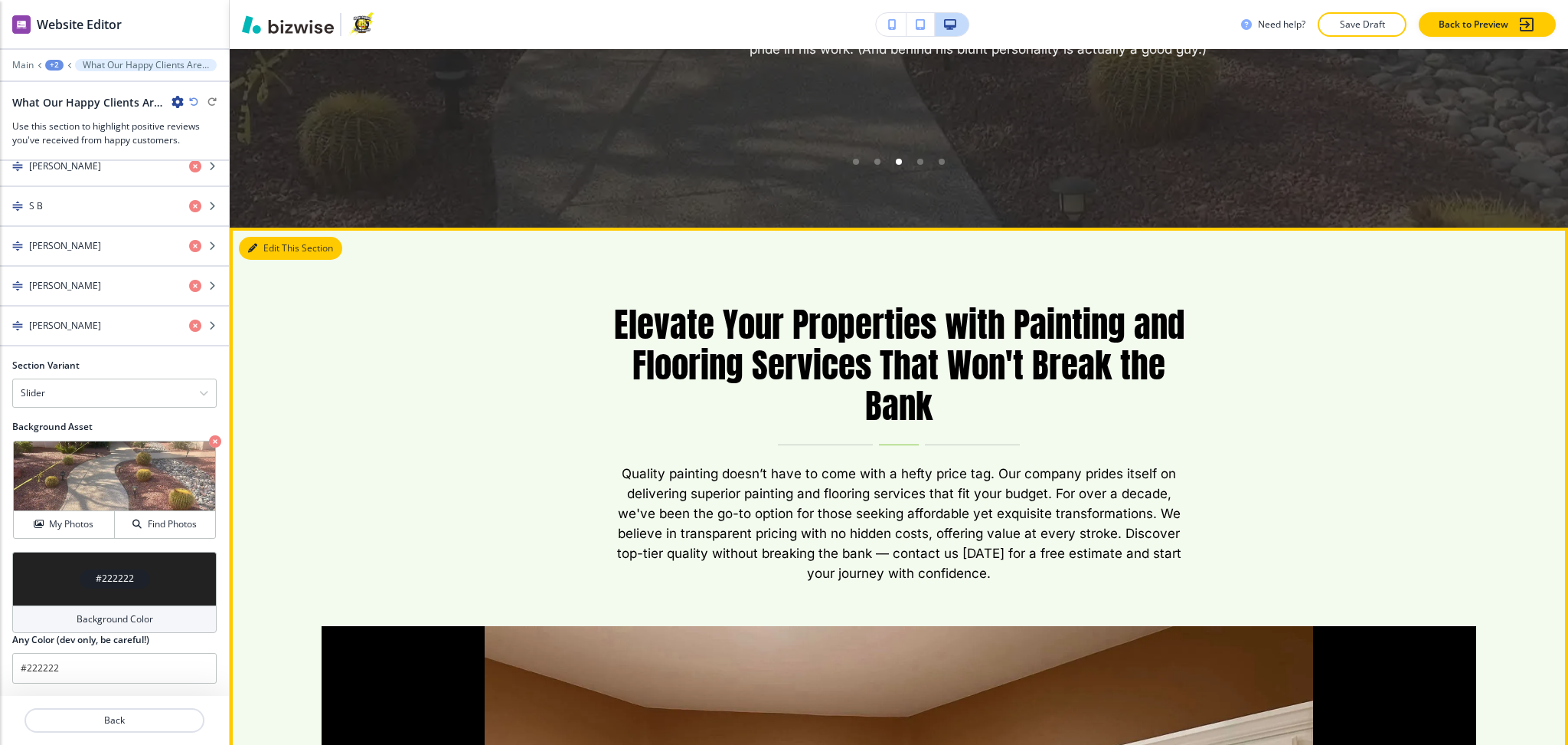
click at [260, 237] on button "Edit This Section" at bounding box center [290, 248] width 103 height 23
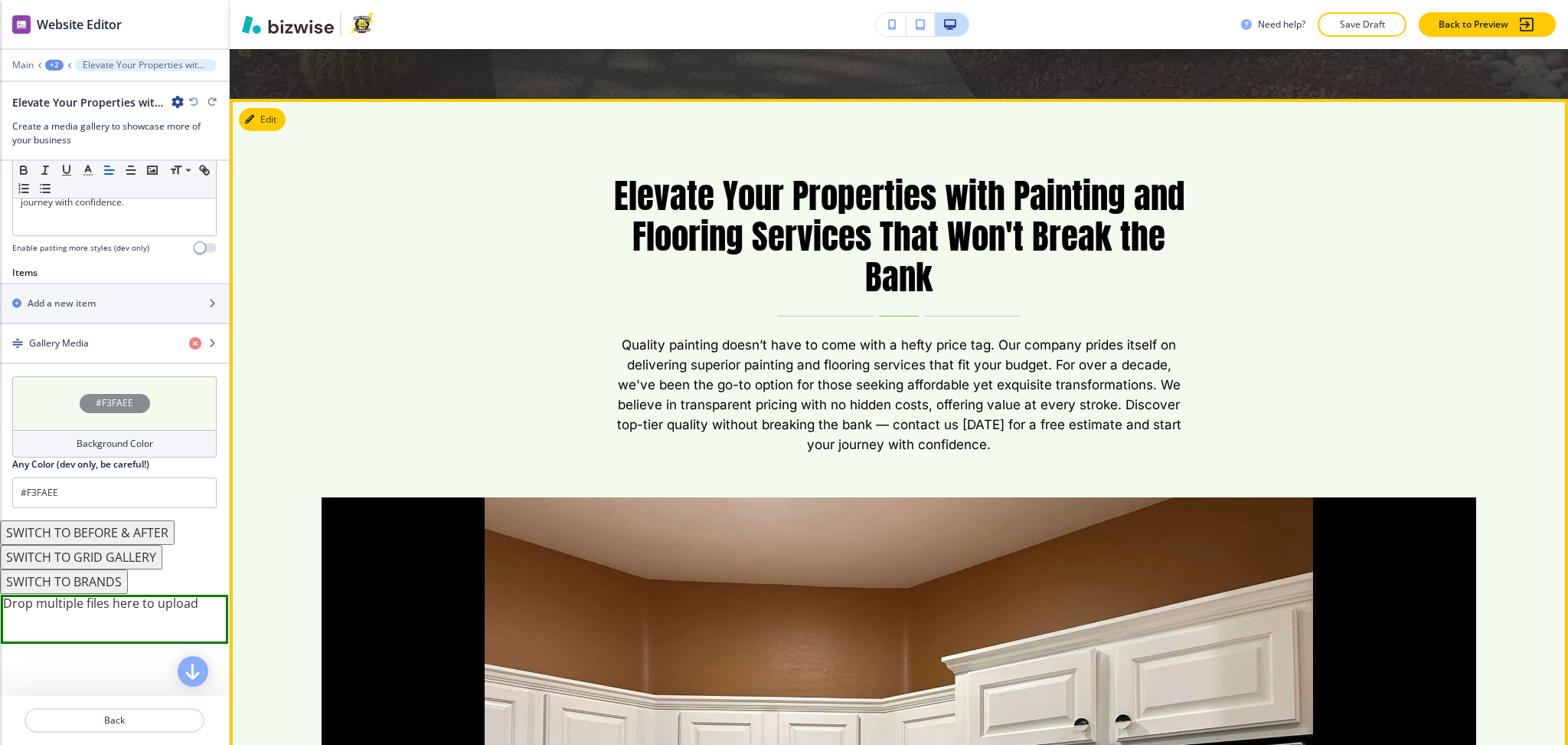
scroll to position [491, 0]
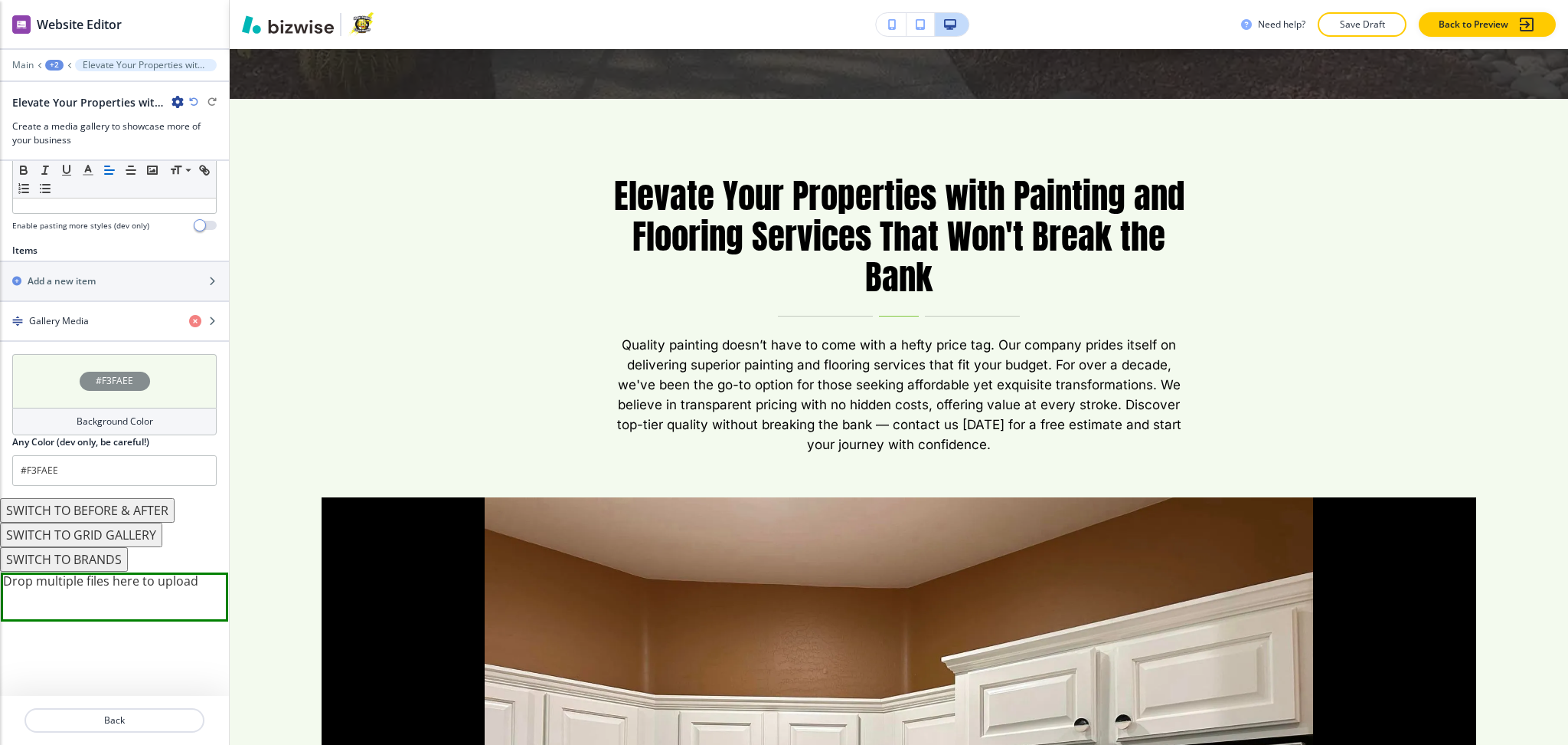
click at [177, 96] on icon "button" at bounding box center [177, 101] width 12 height 12
click at [197, 190] on button "Delete Section" at bounding box center [221, 181] width 98 height 27
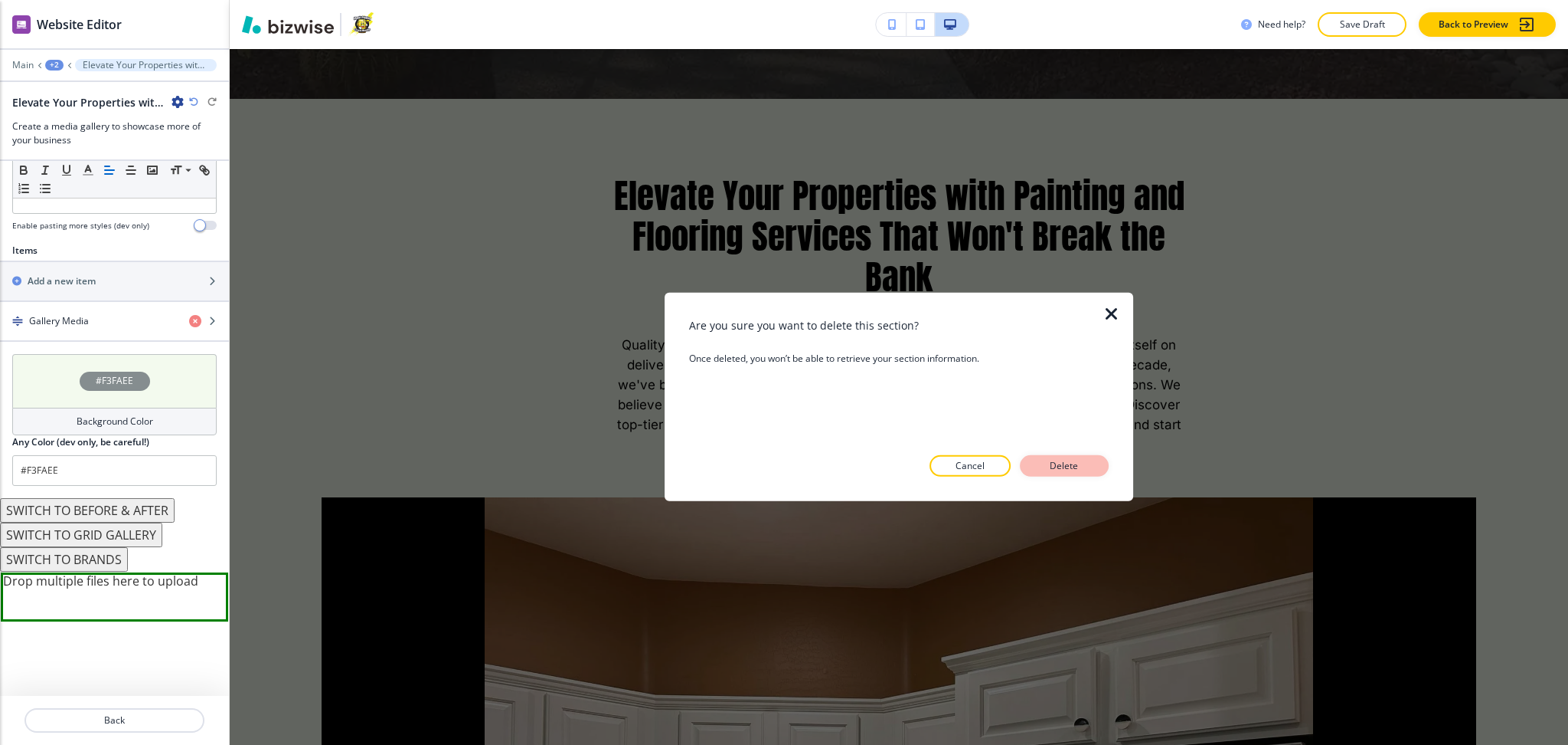
click at [1073, 459] on p "Delete" at bounding box center [1064, 466] width 37 height 14
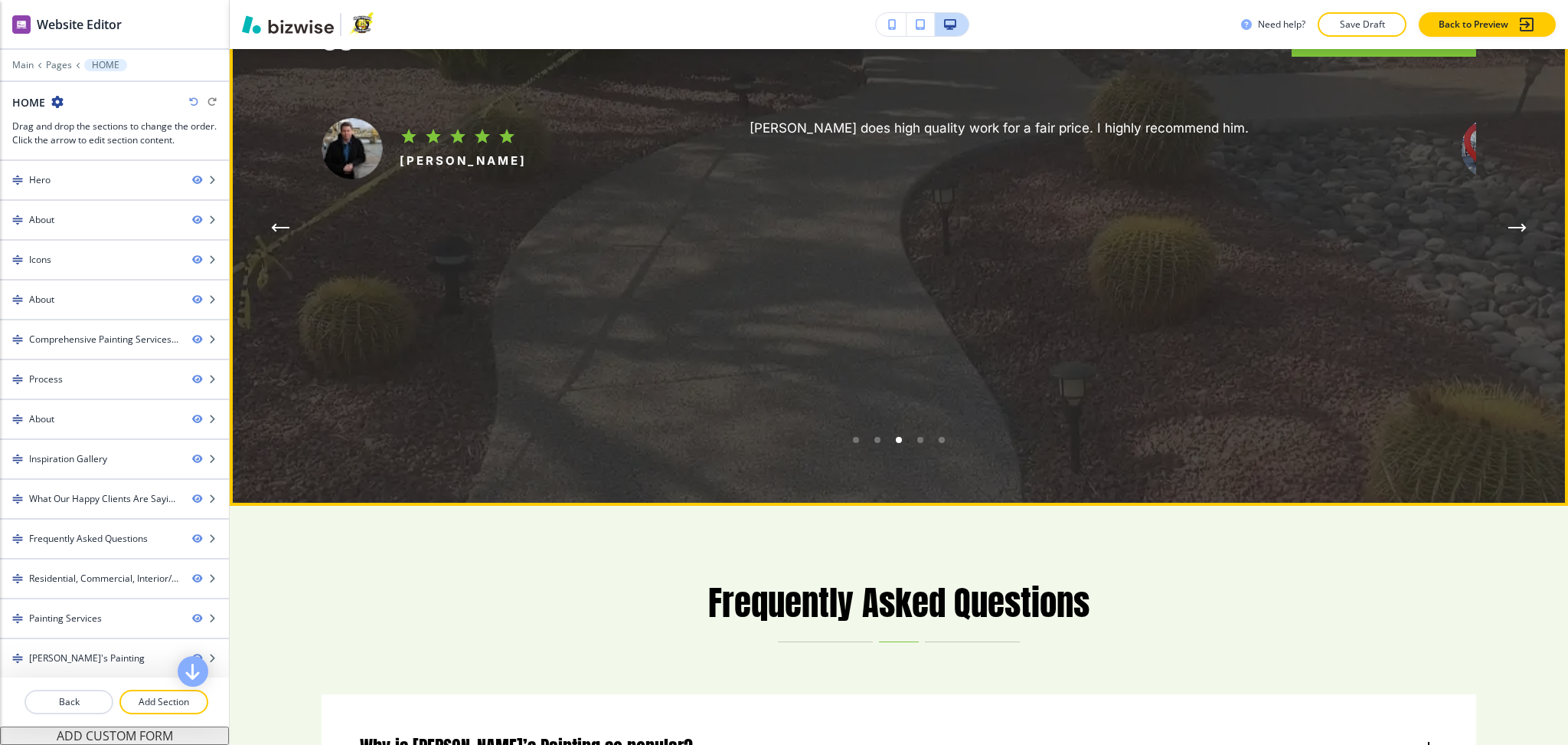
scroll to position [5801, 0]
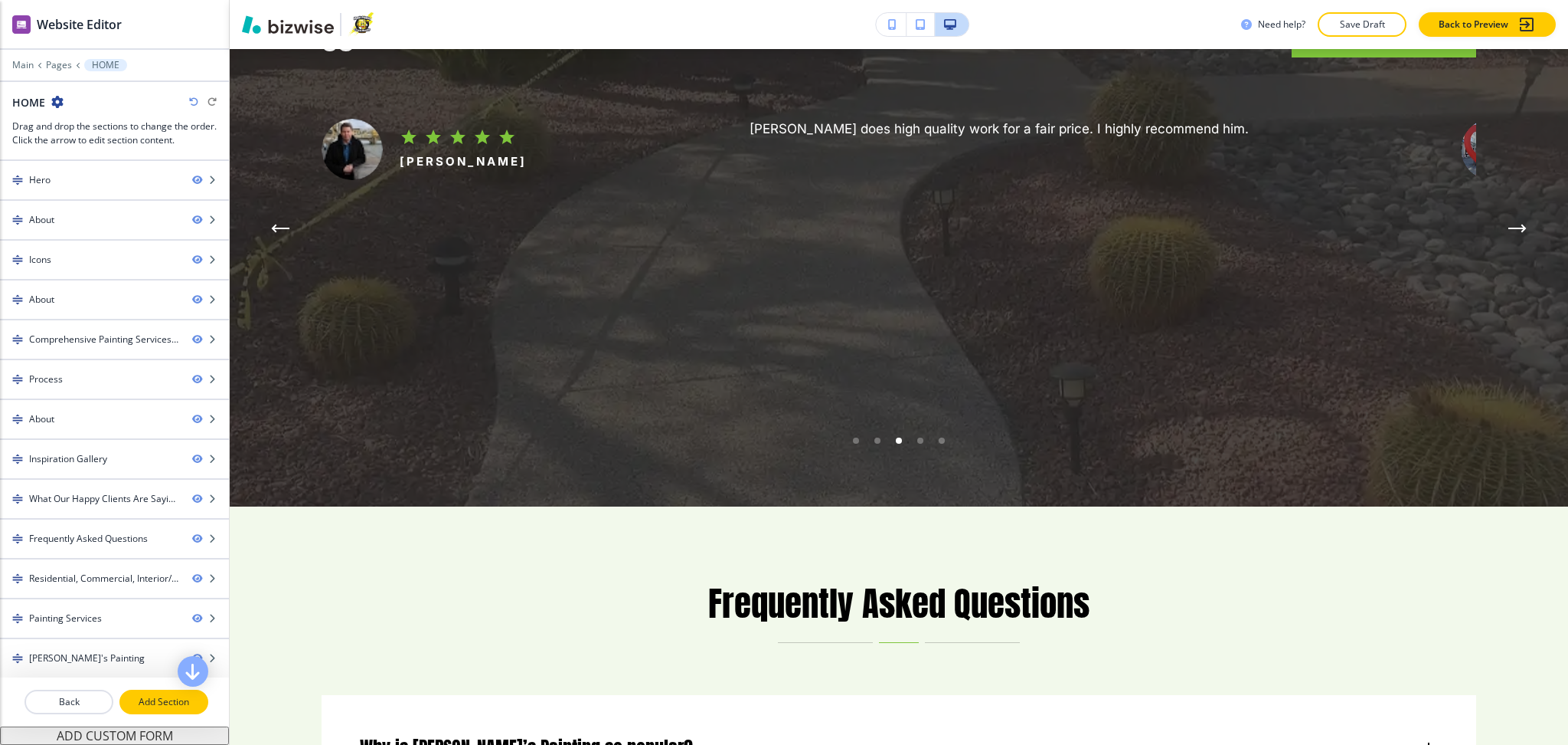
click at [144, 702] on p "Add Section" at bounding box center [163, 702] width 85 height 14
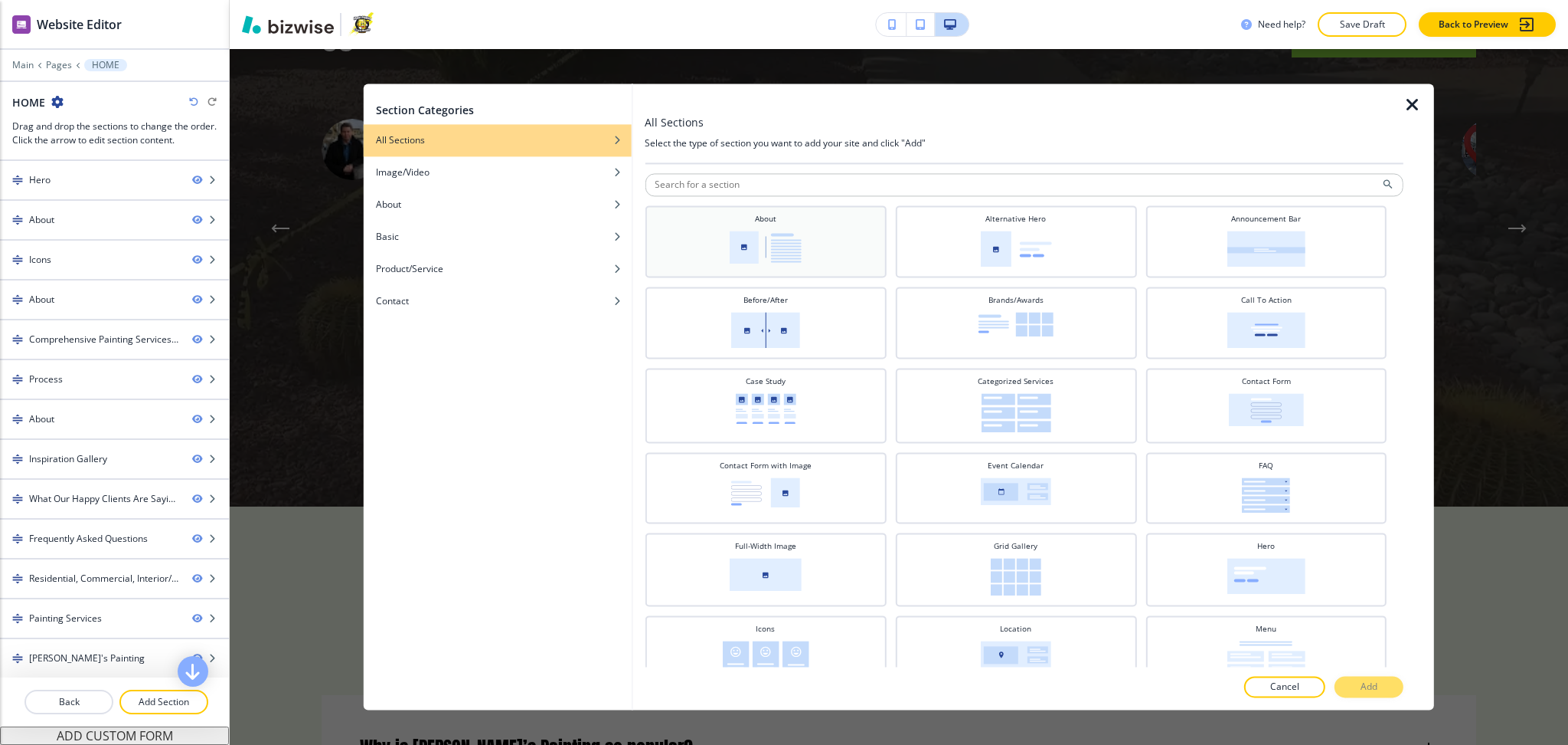
click at [829, 248] on div "About" at bounding box center [765, 240] width 226 height 54
click at [1366, 691] on p "Add" at bounding box center [1369, 687] width 17 height 14
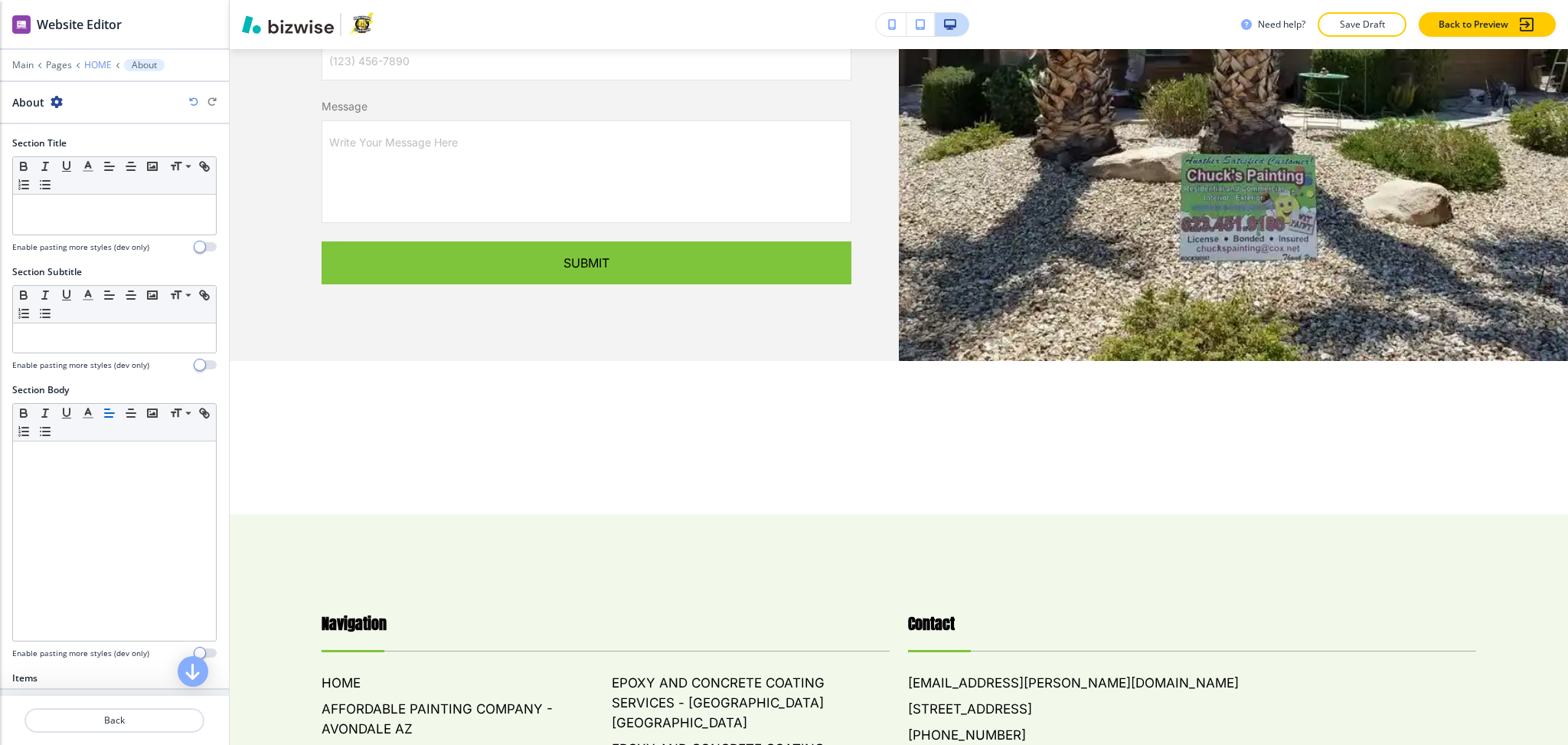
click at [100, 61] on p "HOME" at bounding box center [98, 65] width 27 height 10
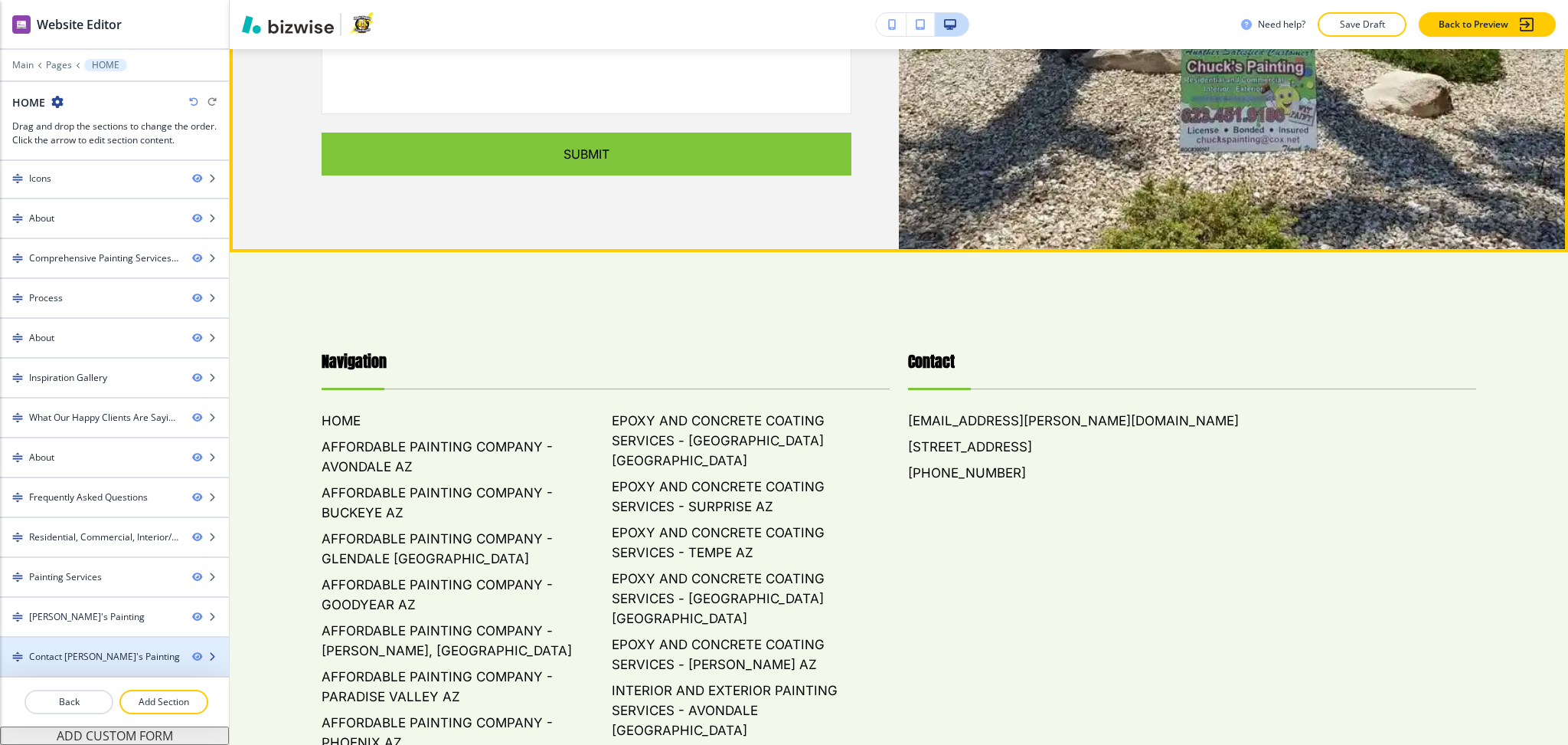
scroll to position [6208, 0]
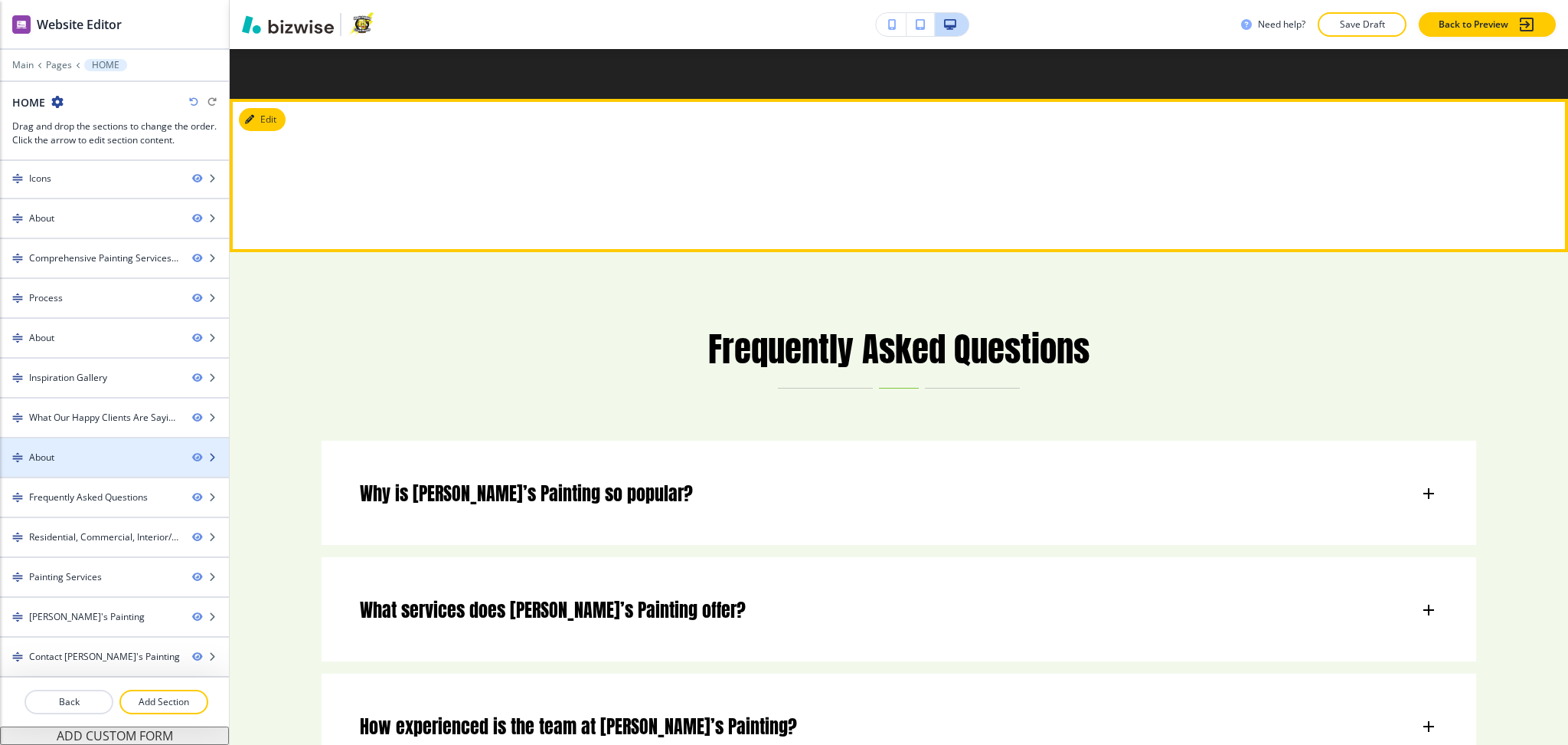
click at [70, 455] on div "About" at bounding box center [90, 458] width 180 height 14
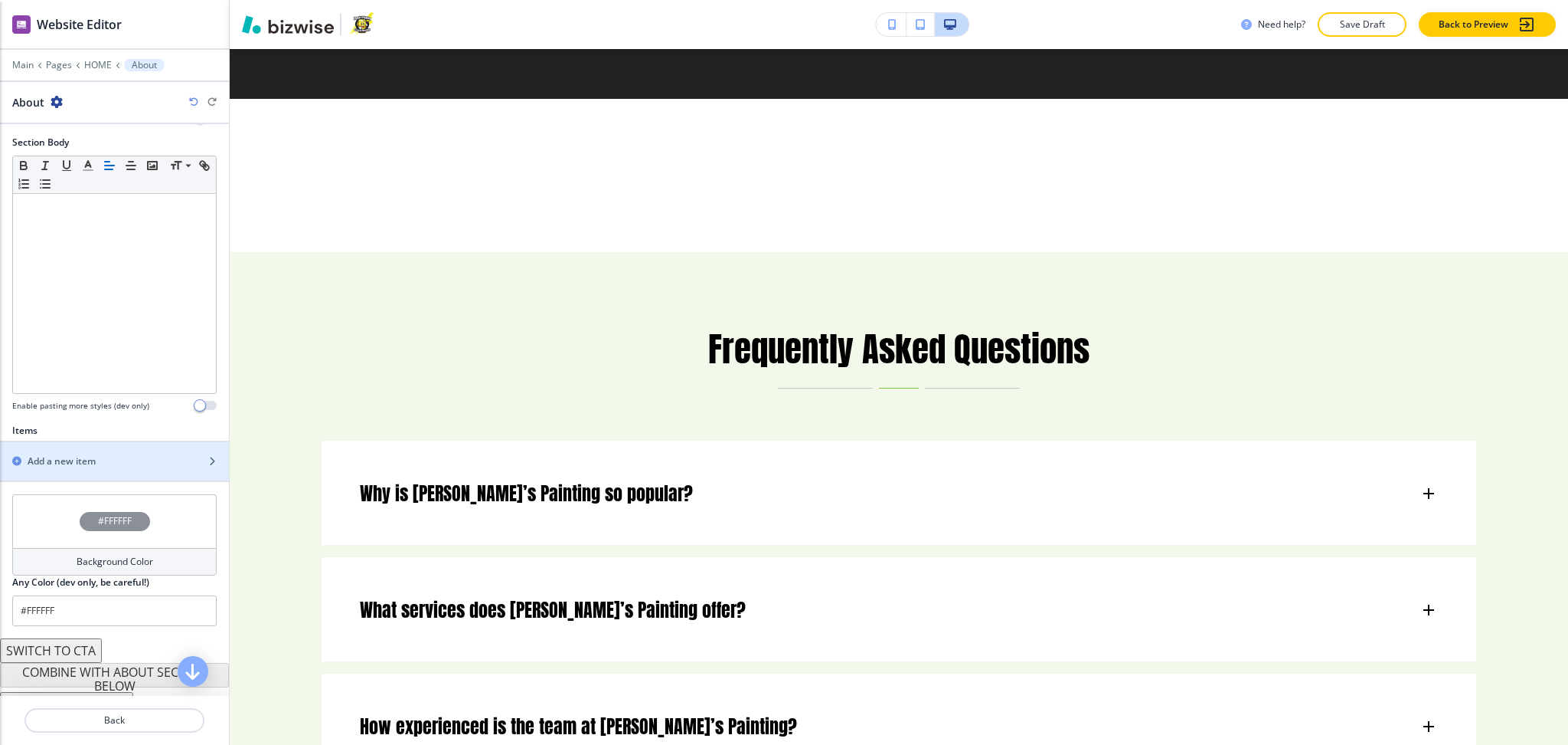
scroll to position [268, 0]
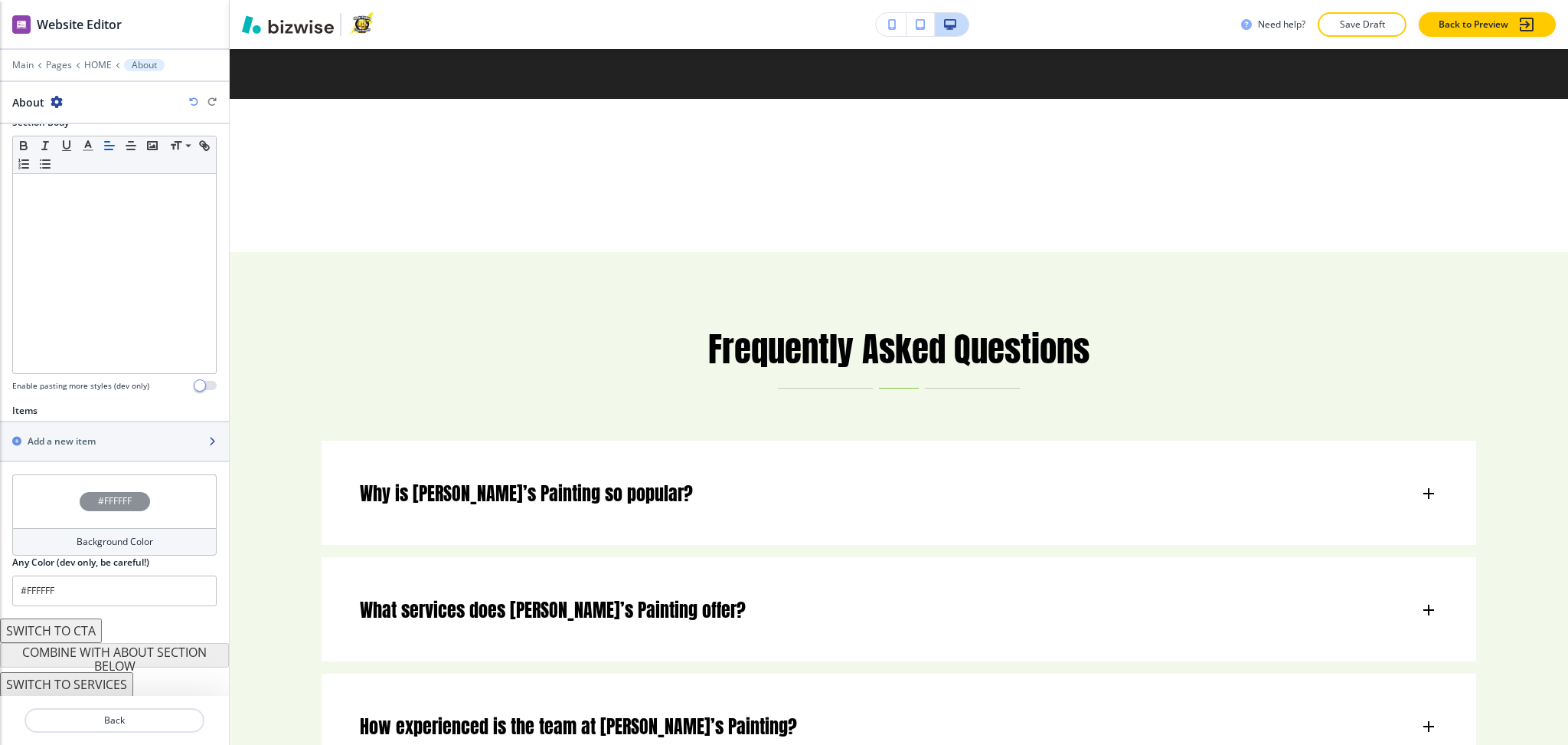
click at [69, 455] on div "button" at bounding box center [115, 454] width 229 height 12
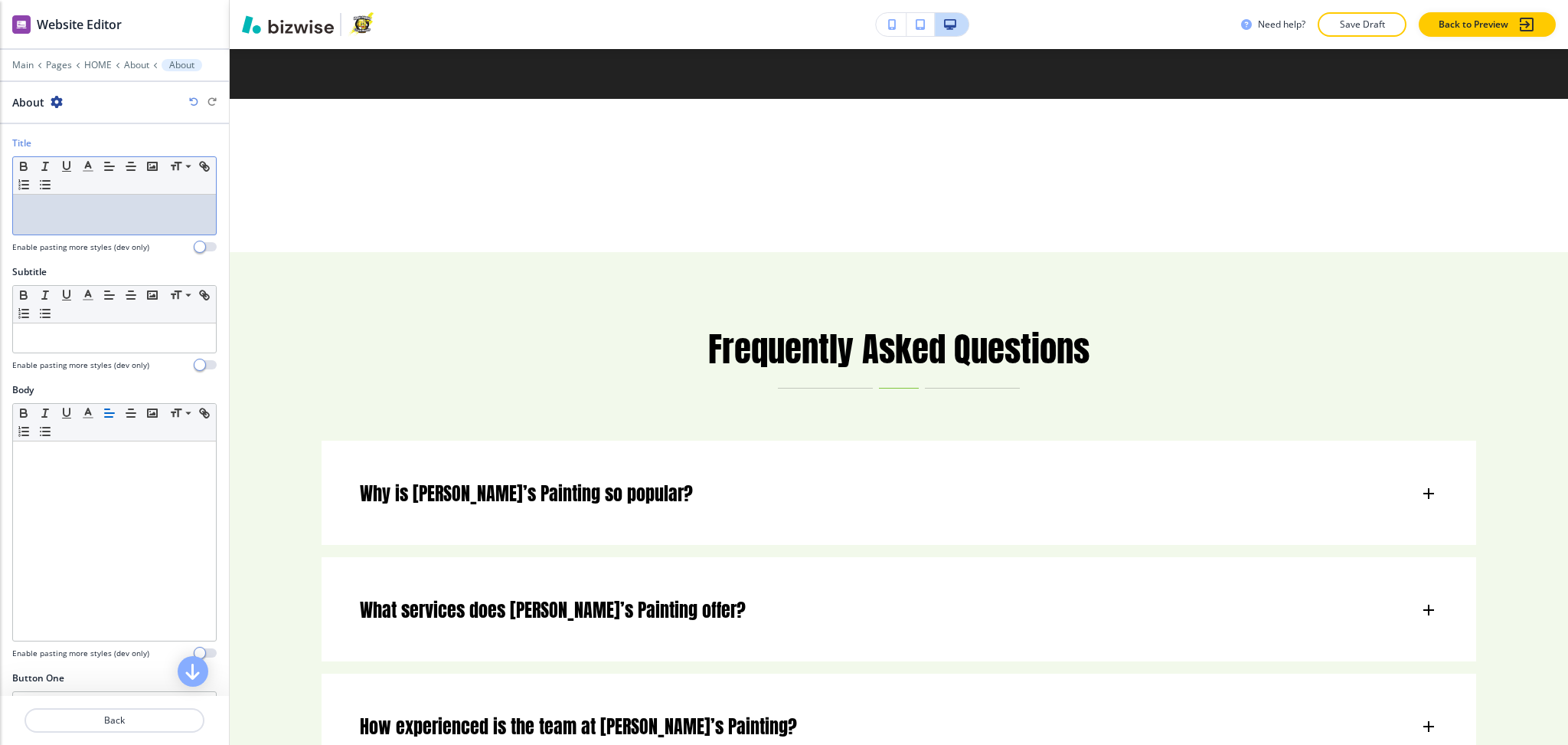
click at [85, 220] on div at bounding box center [115, 214] width 203 height 39
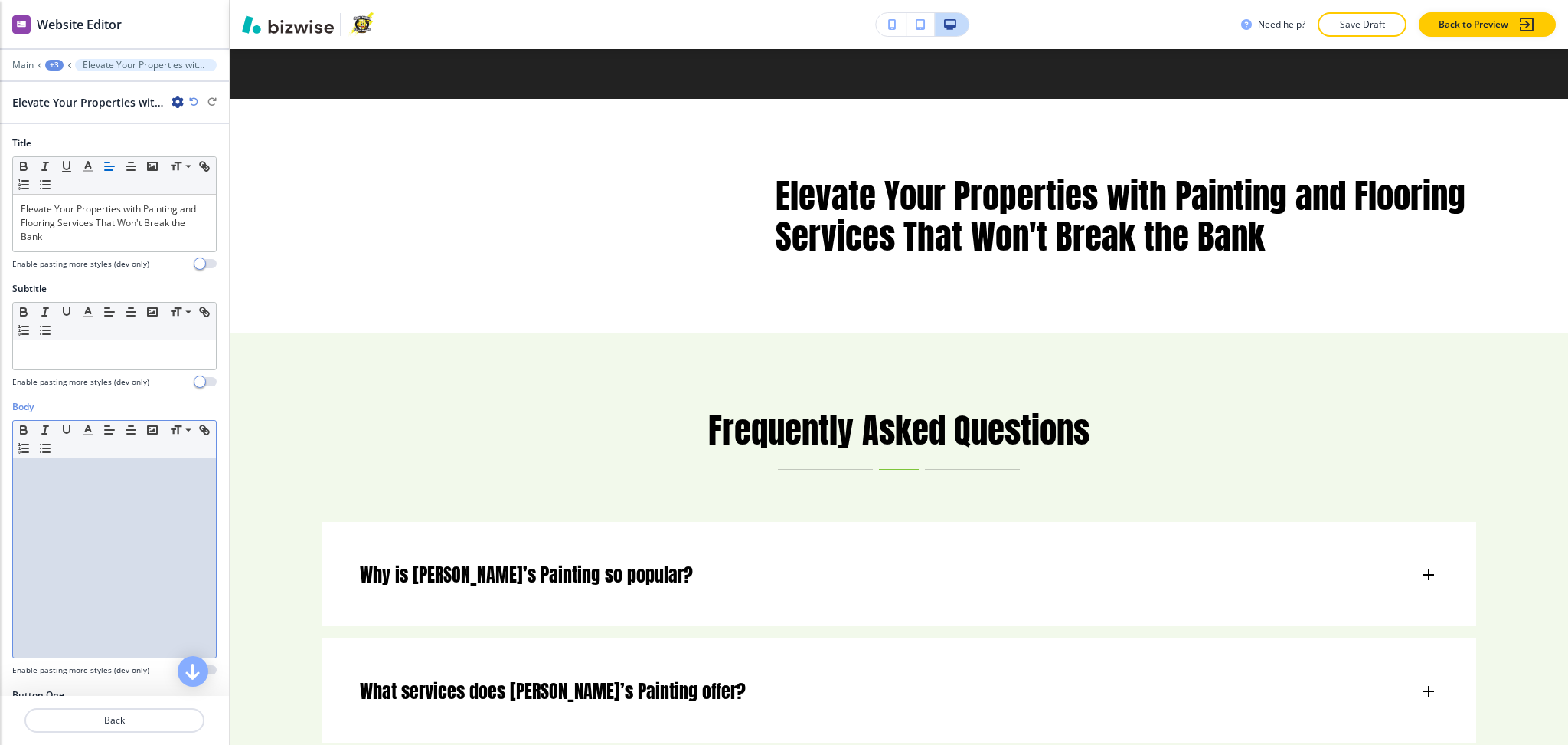
click at [154, 514] on div at bounding box center [115, 558] width 203 height 199
paste div
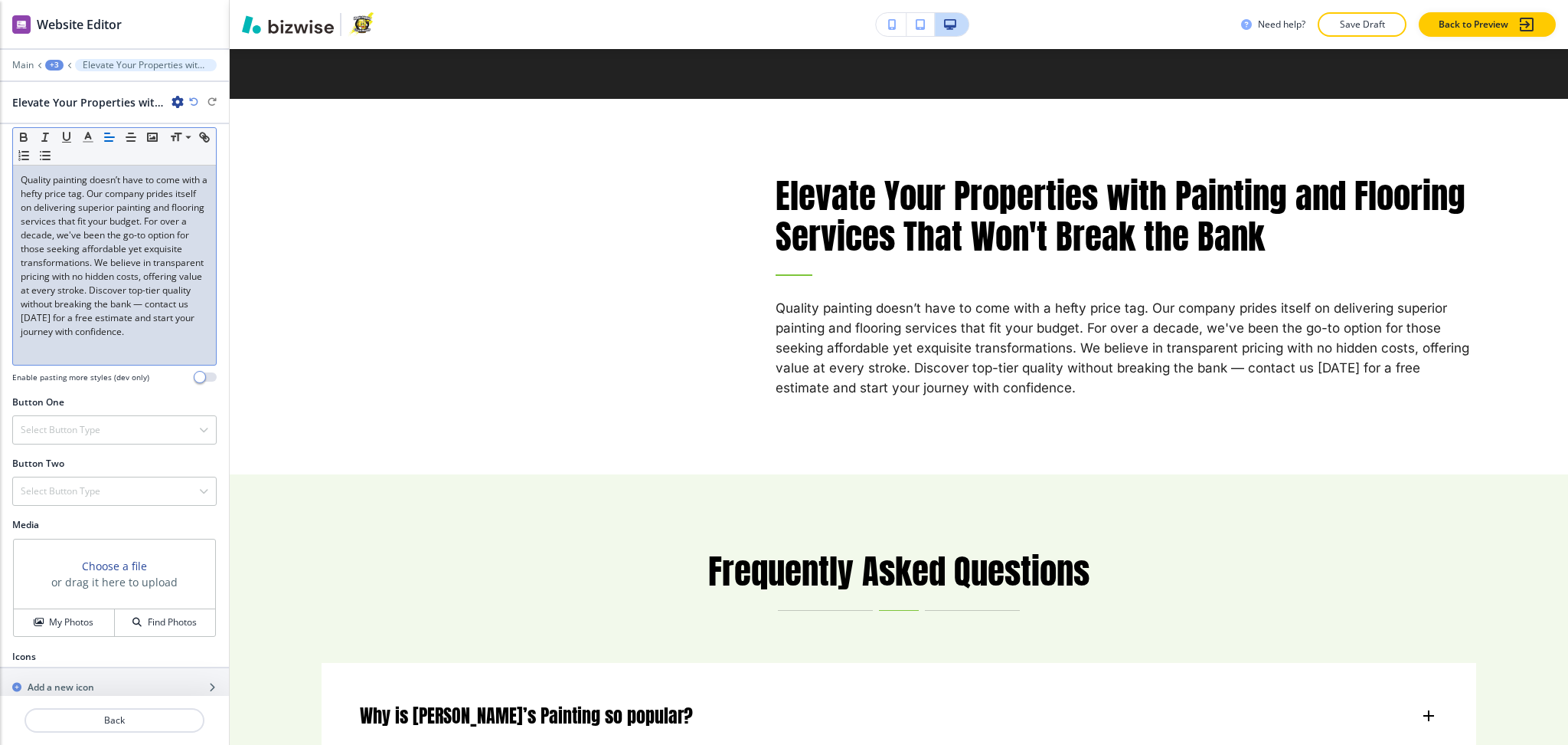
scroll to position [326, 0]
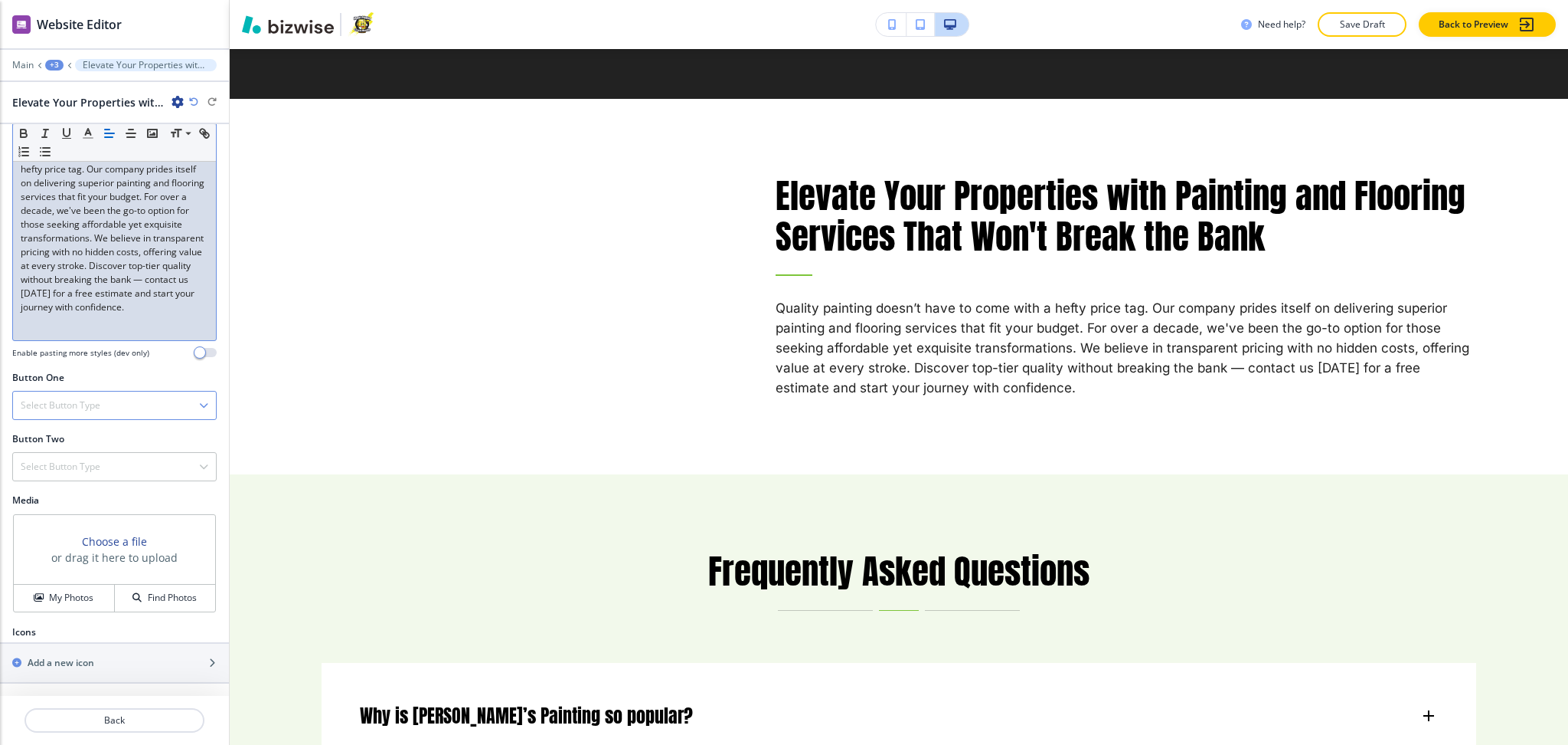
click at [98, 406] on h4 "Select Button Type" at bounding box center [60, 405] width 80 height 14
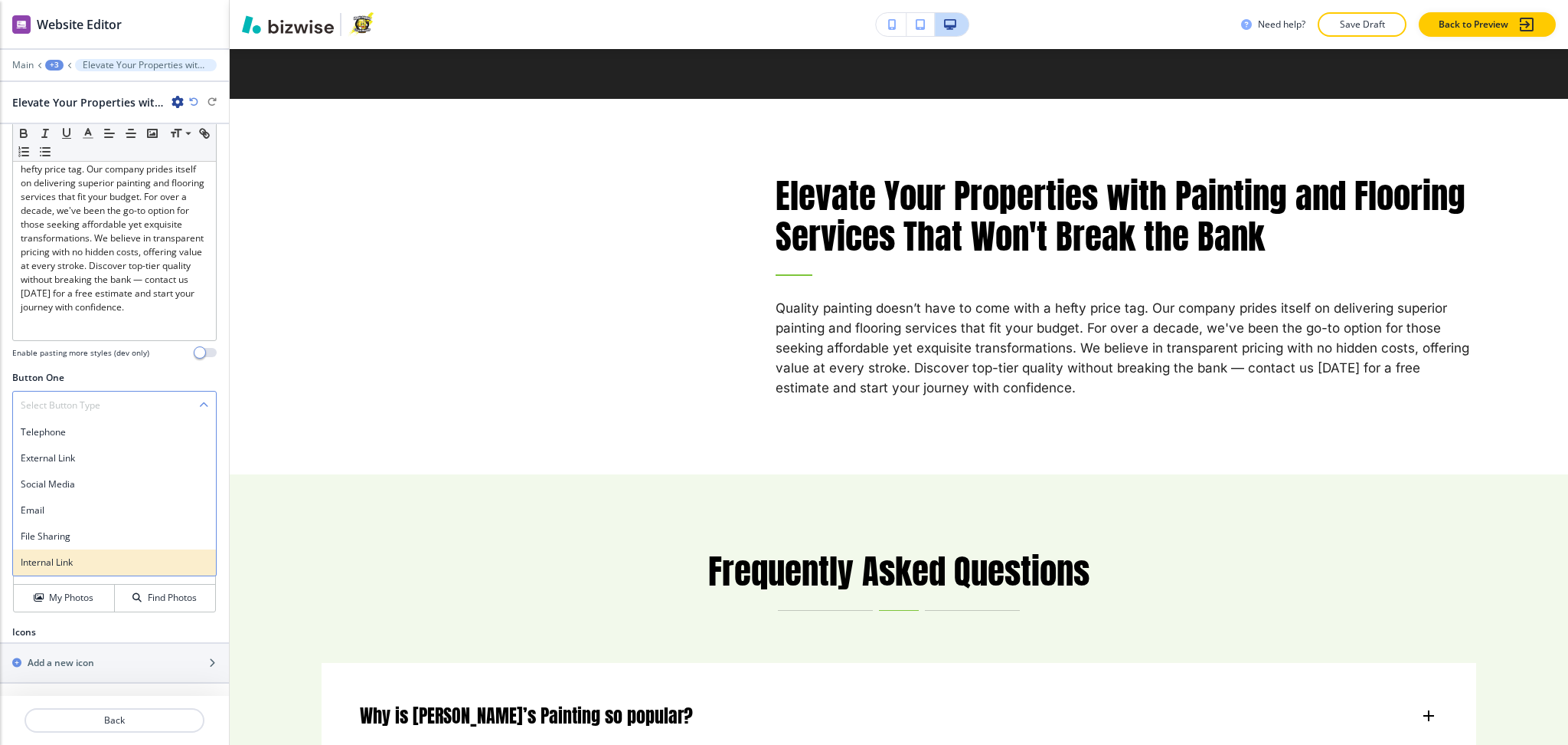
click at [63, 561] on h4 "Internal Link" at bounding box center [115, 562] width 188 height 14
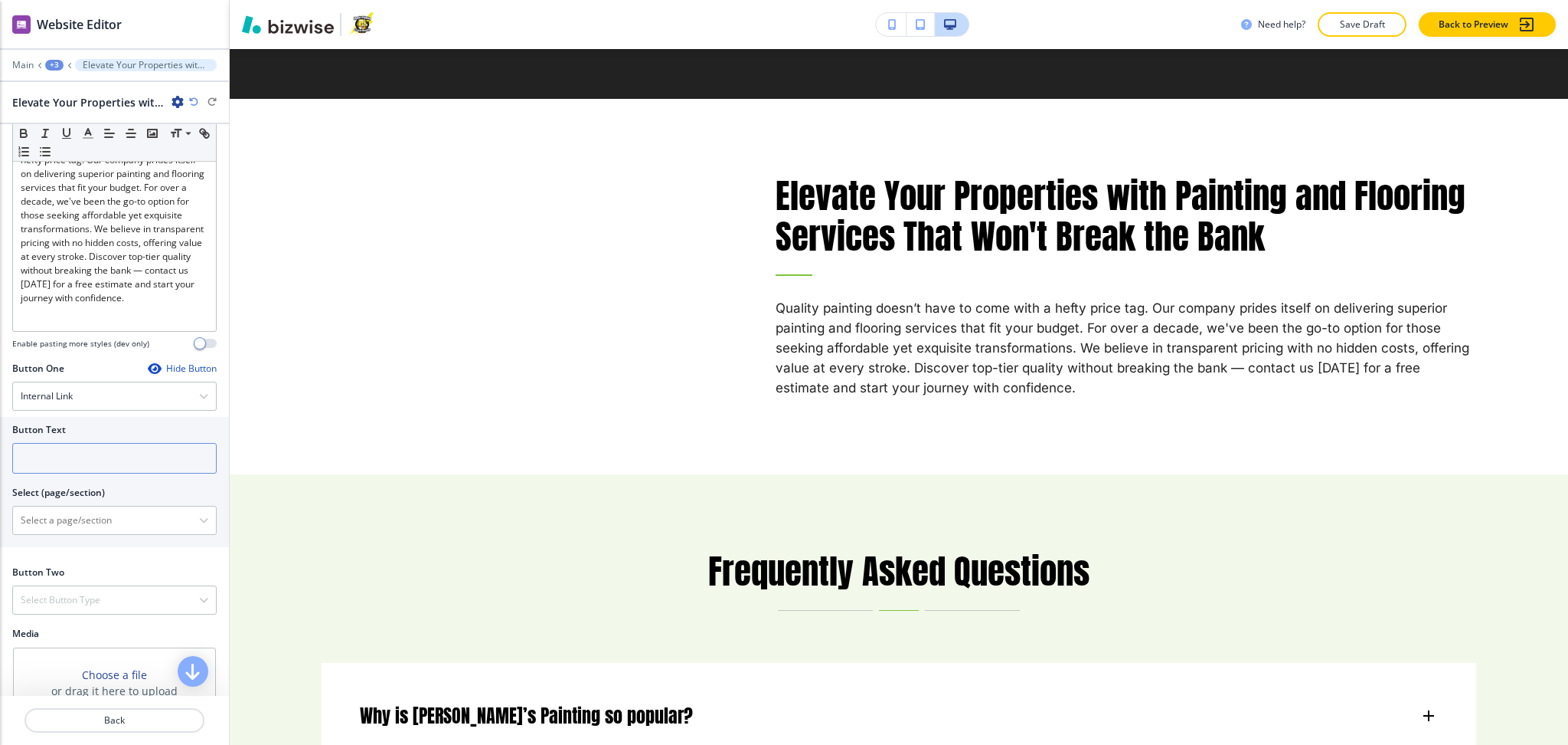
click at [55, 458] on input "text" at bounding box center [115, 458] width 205 height 31
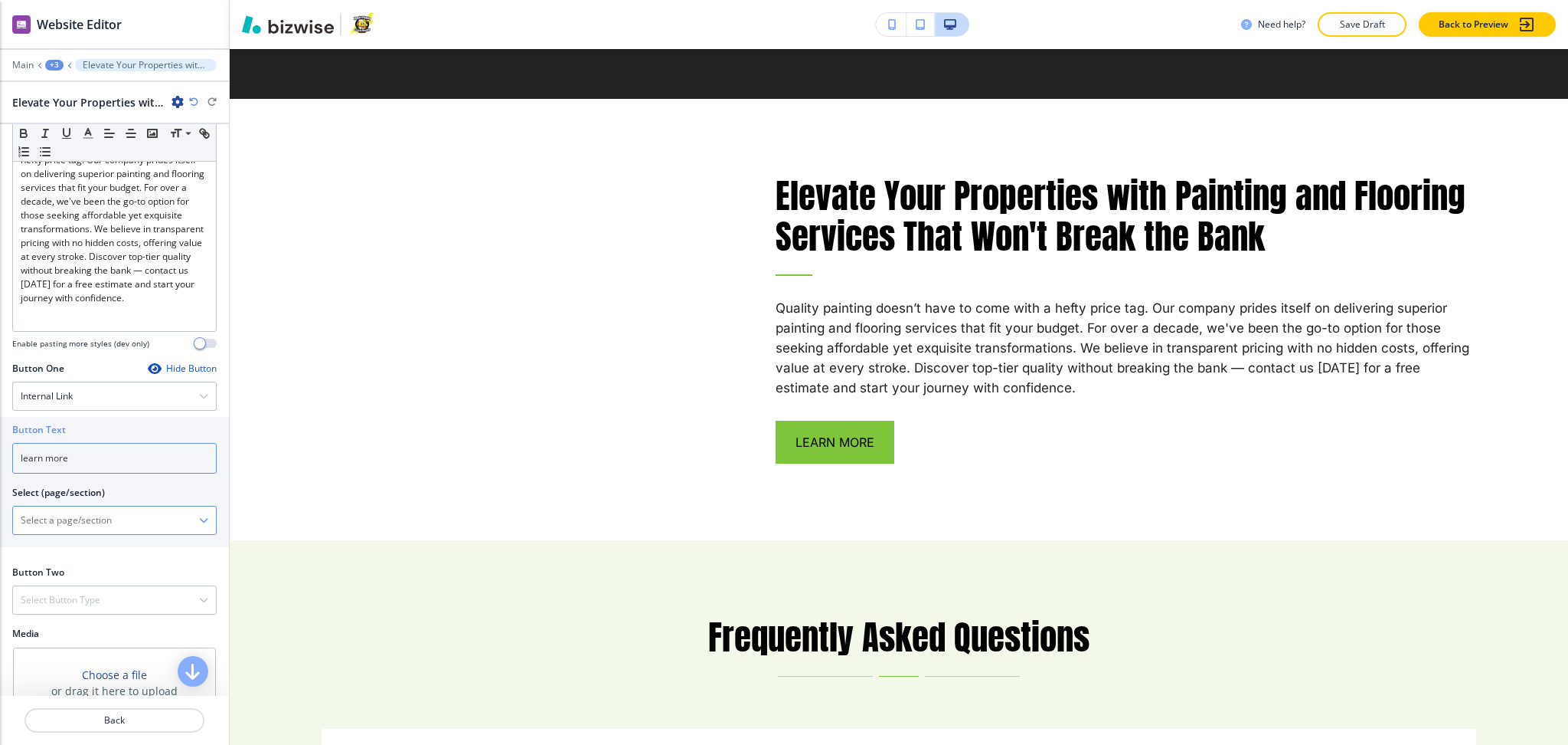
type input "learn more"
click at [120, 532] on \(page\/section\) "Manual Input" at bounding box center [106, 520] width 186 height 26
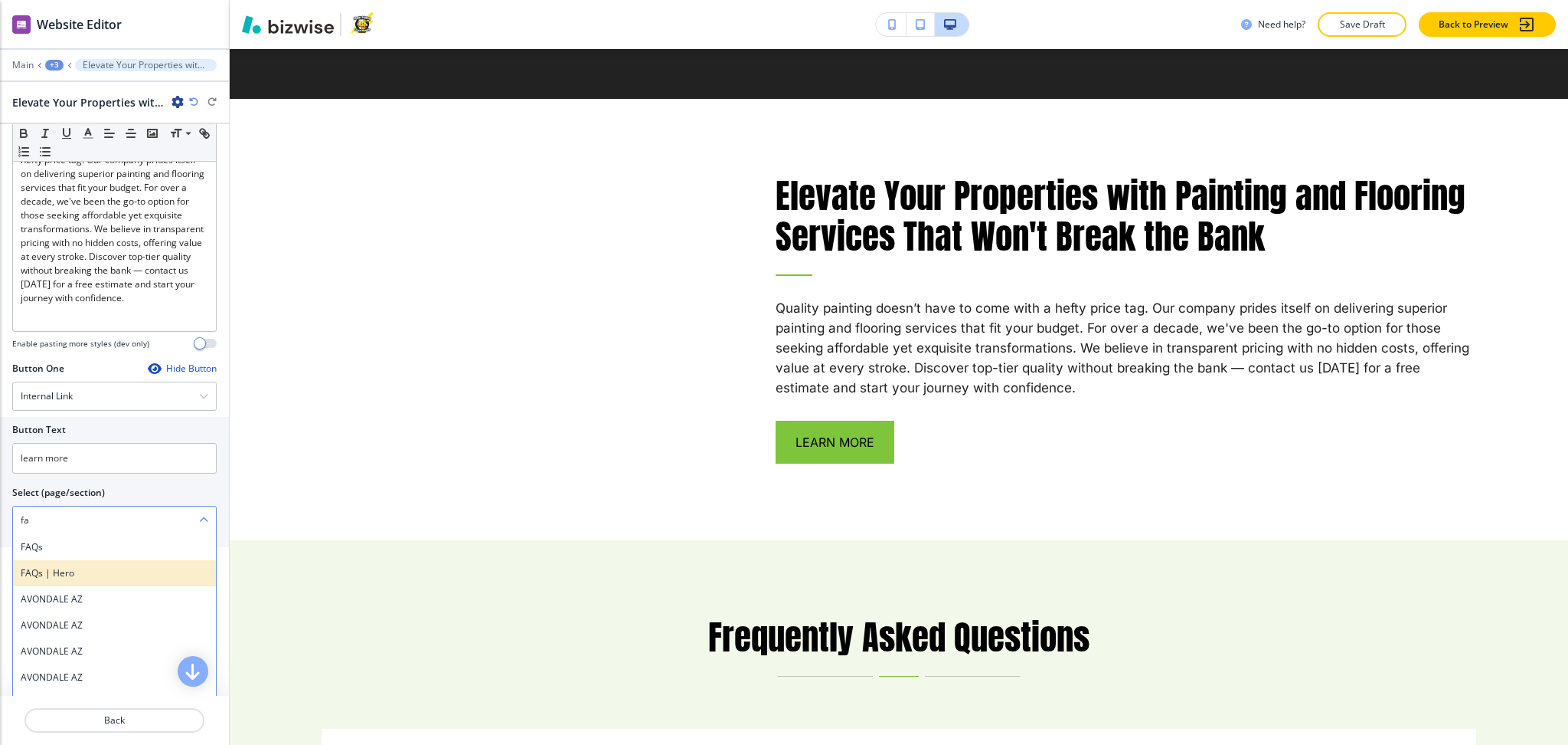
click at [61, 568] on div "FAQs | Hero" at bounding box center [115, 573] width 203 height 26
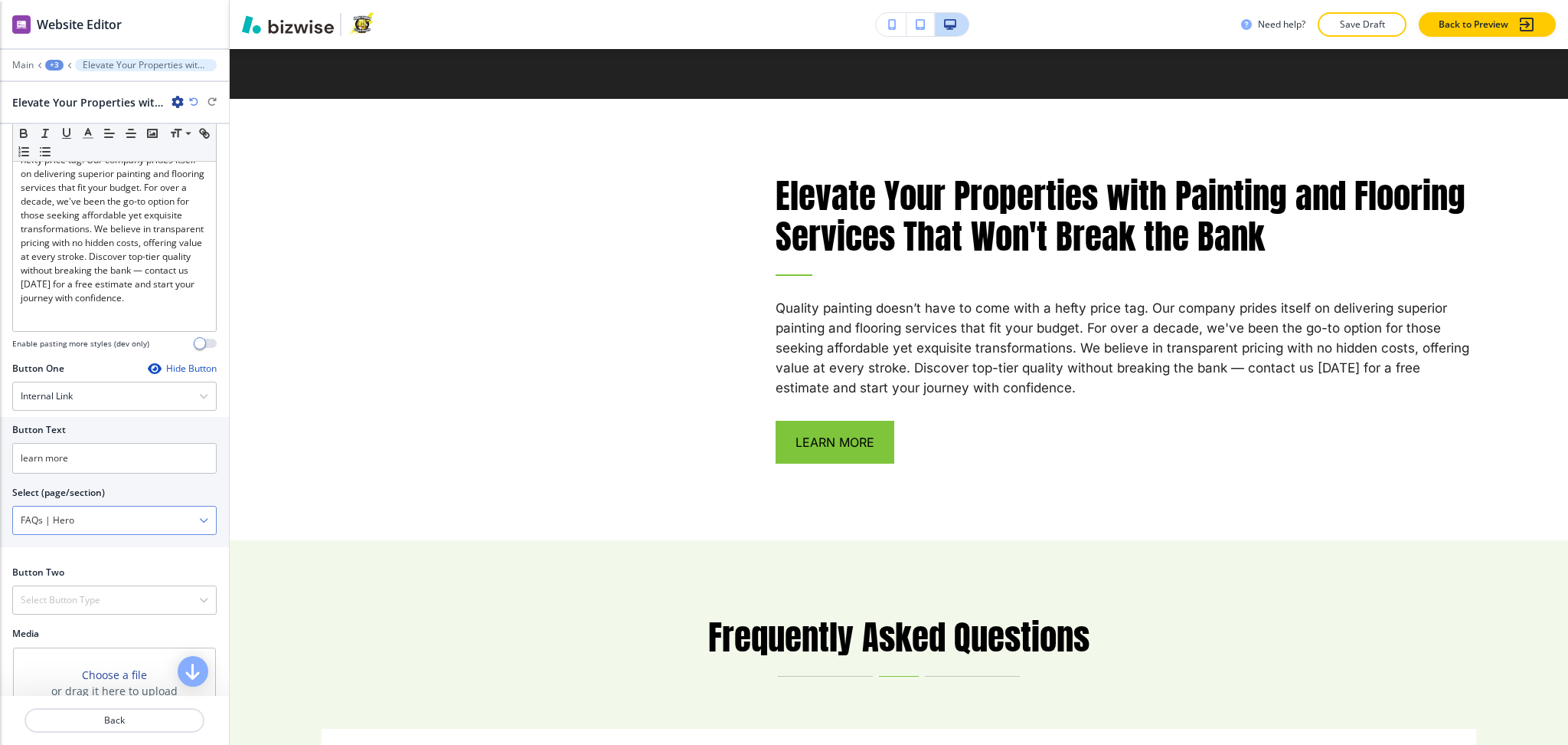
drag, startPoint x: 81, startPoint y: 534, endPoint x: 42, endPoint y: 530, distance: 39.2
click at [42, 530] on \(page\/section\) "FAQs | Hero" at bounding box center [106, 520] width 186 height 26
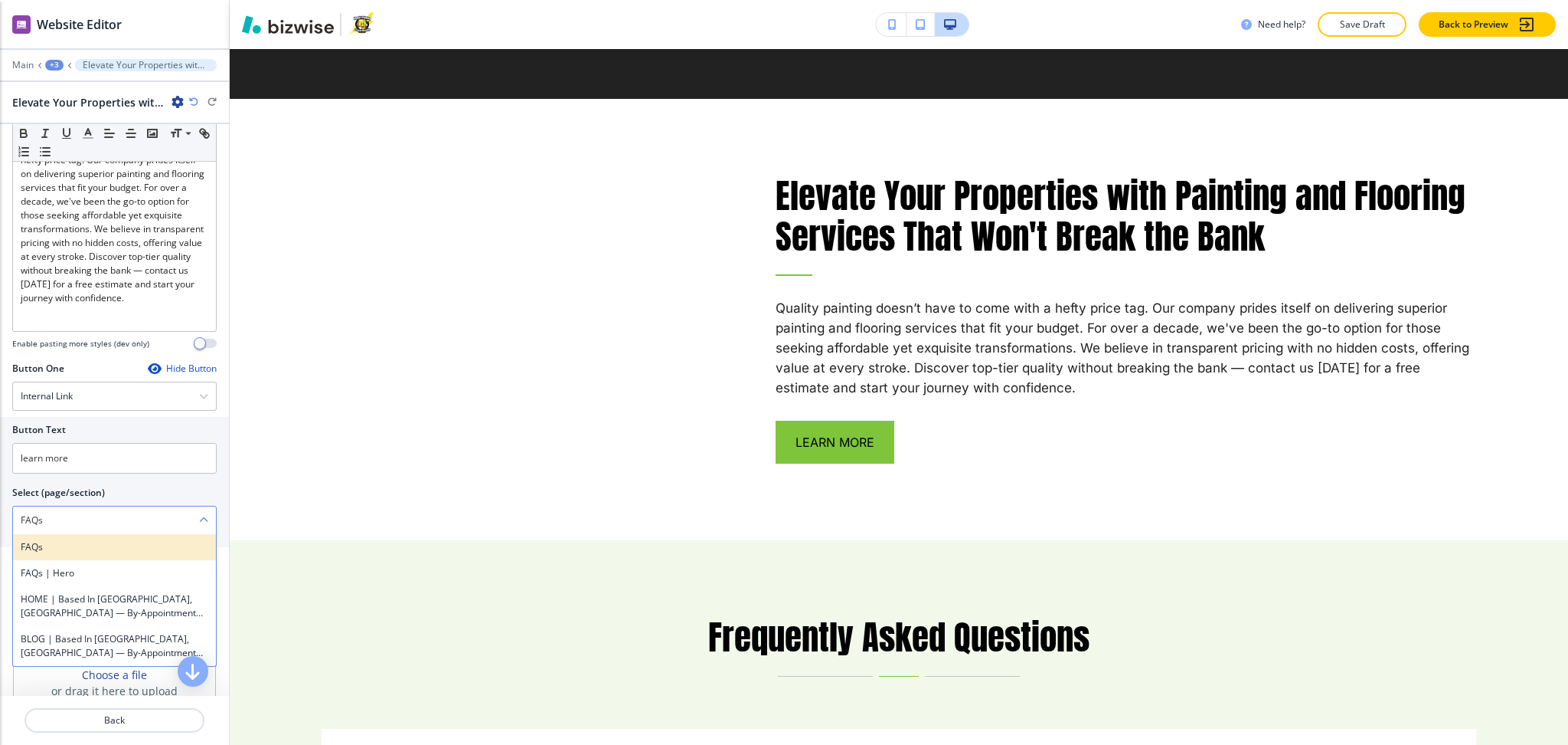
type \(page\/section\) "FAQs"
click at [22, 554] on h4 "FAQs" at bounding box center [115, 547] width 188 height 14
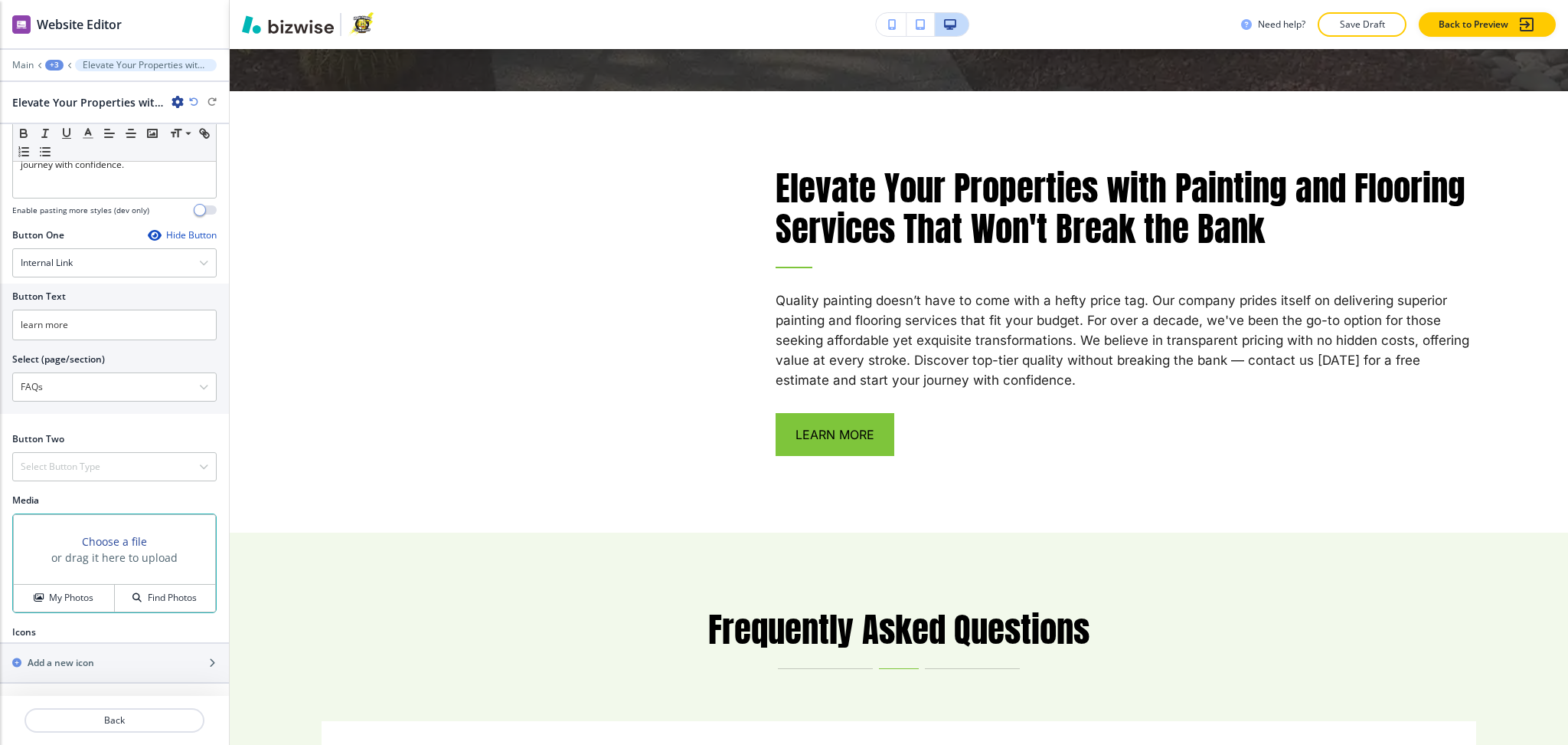
scroll to position [429, 0]
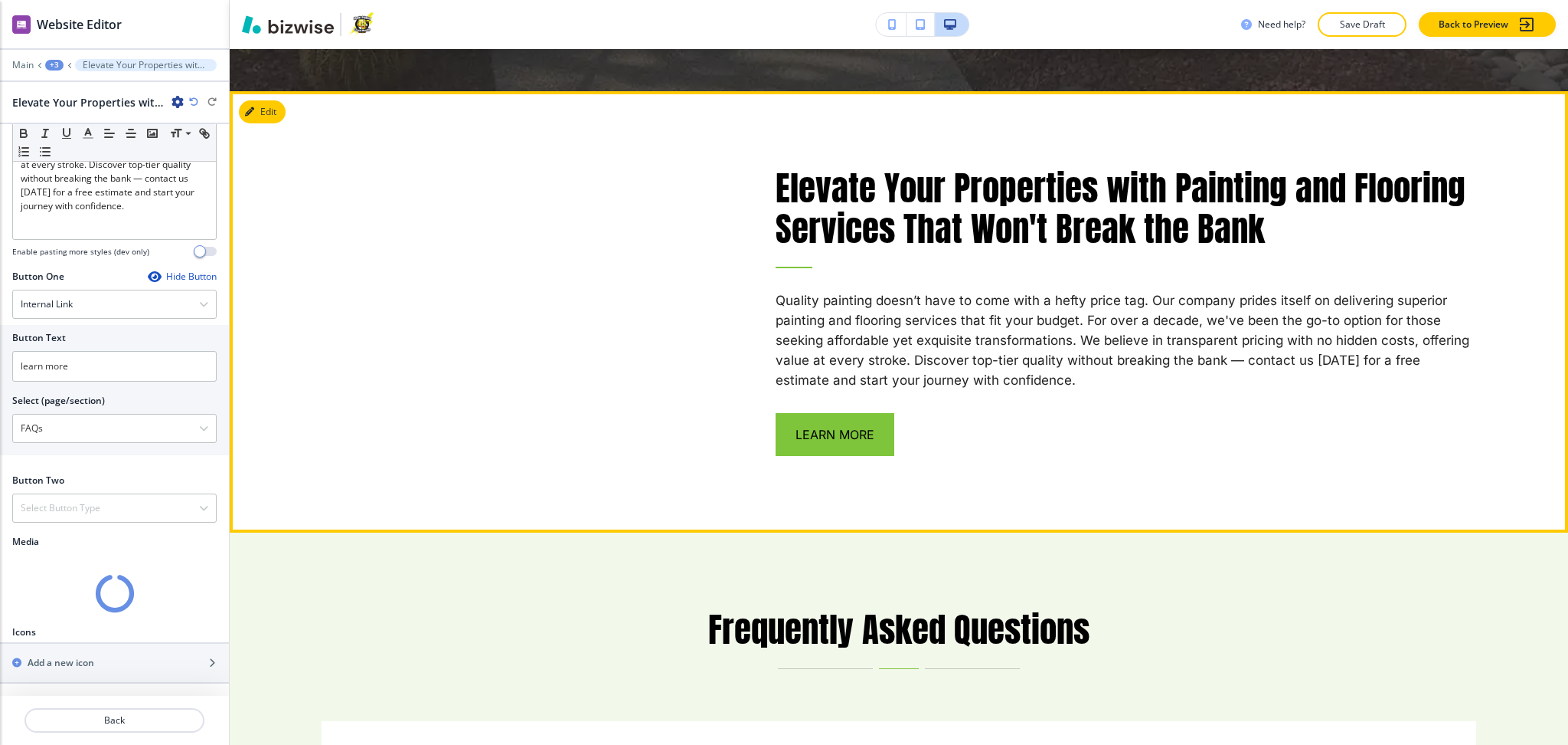
click at [1477, 209] on div "Elevate Your Properties with Painting and Flooring Services That Won't Break th…" at bounding box center [899, 312] width 1339 height 442
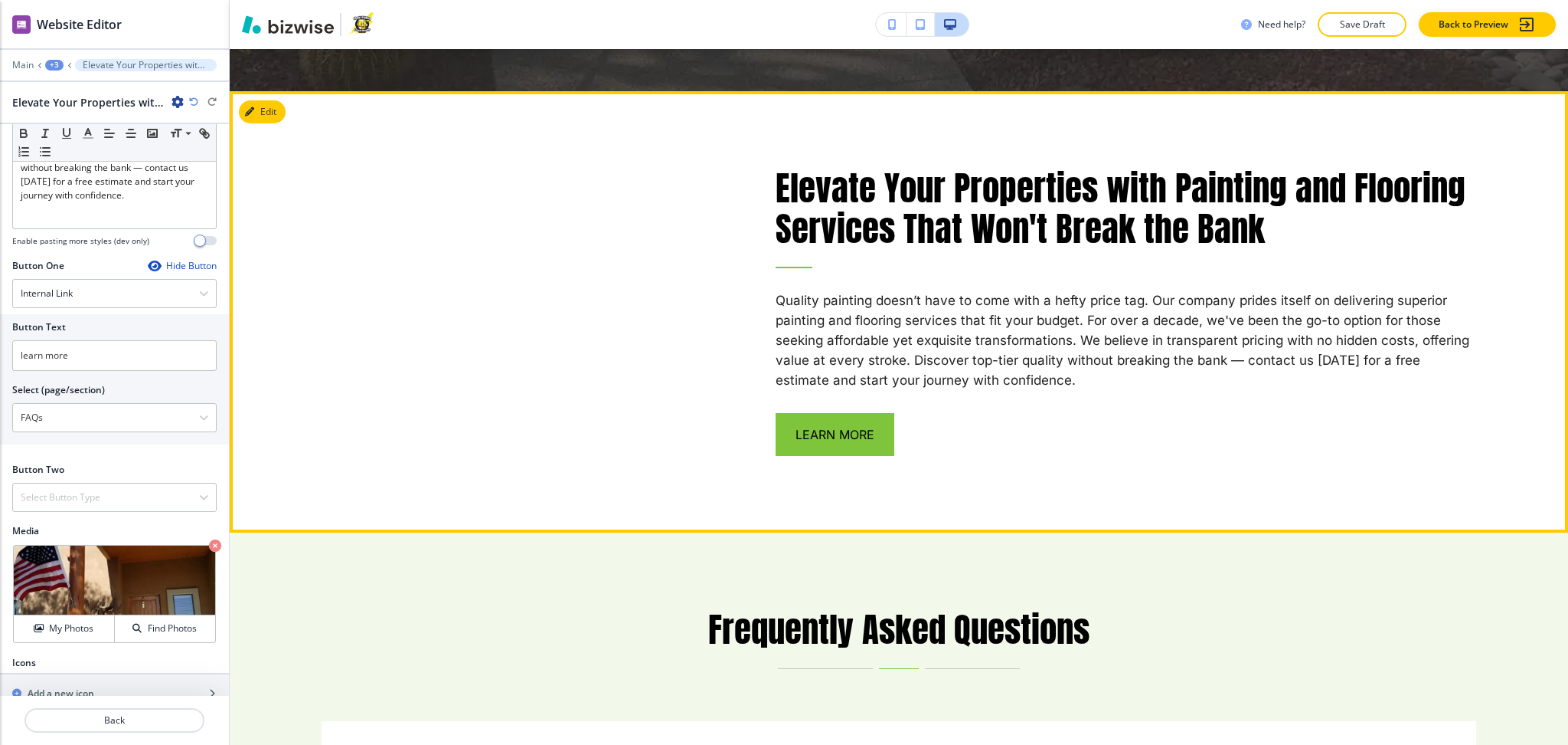
scroll to position [470, 0]
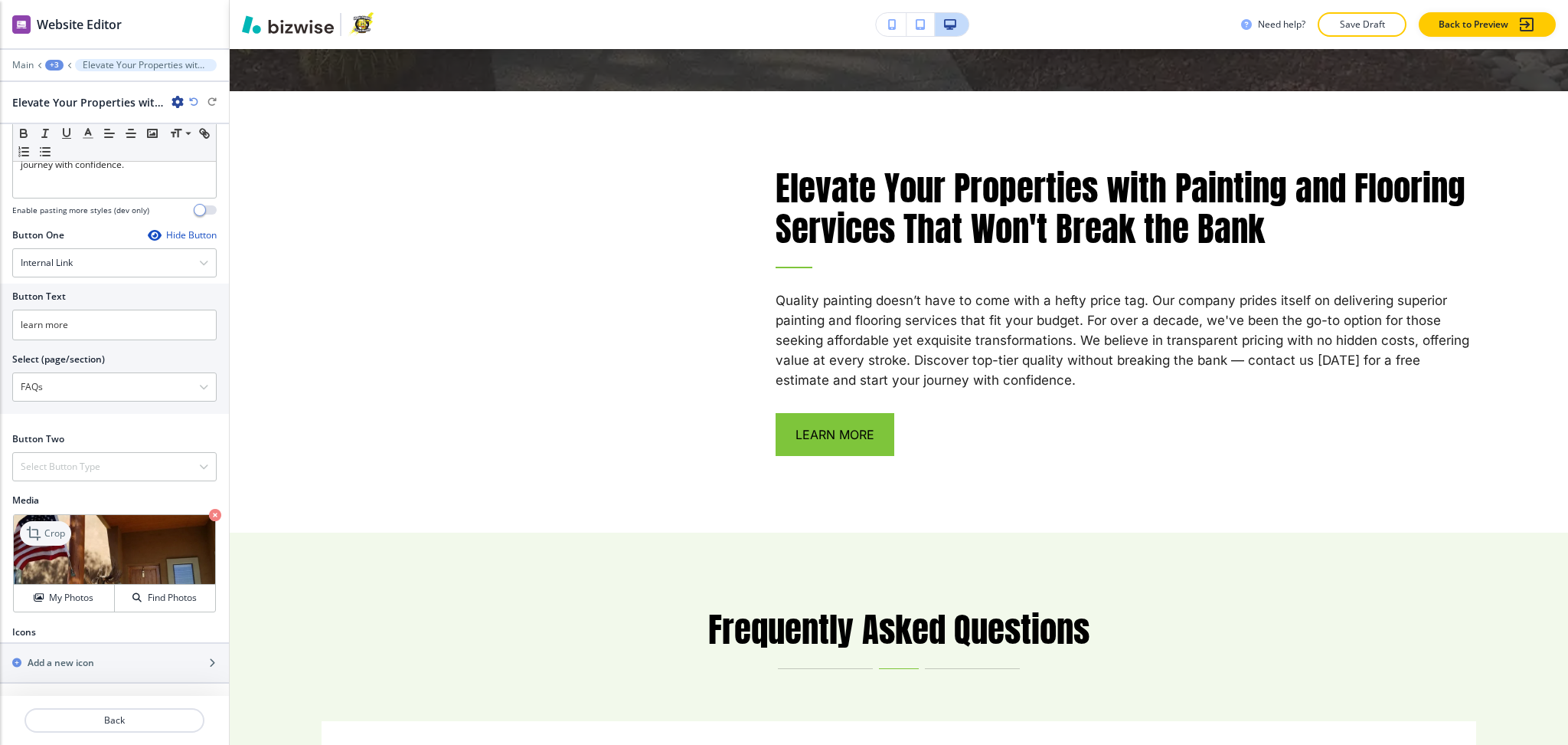
click at [53, 530] on p "Crop" at bounding box center [54, 533] width 21 height 14
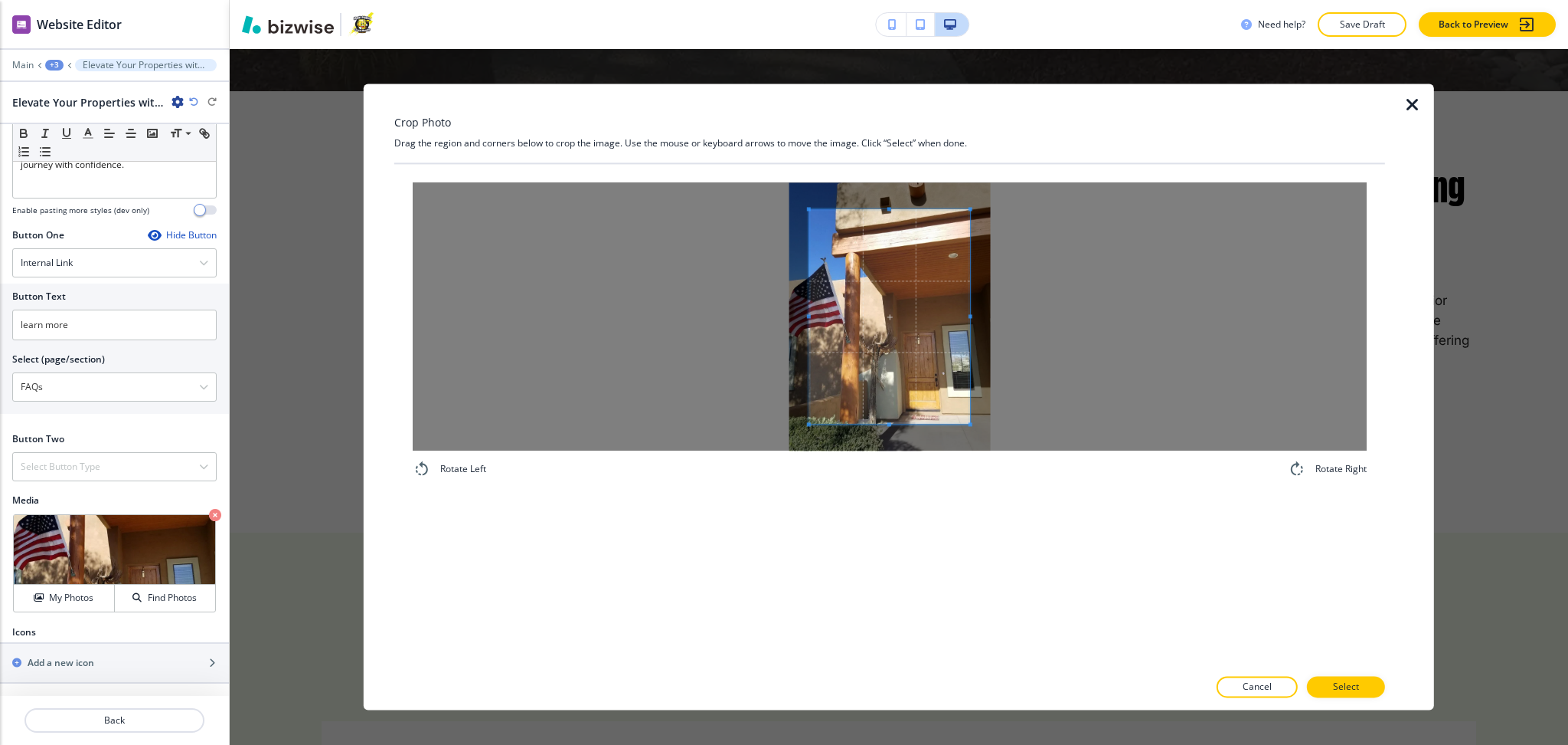
click at [746, 305] on div at bounding box center [890, 316] width 954 height 268
click at [1115, 318] on div at bounding box center [890, 316] width 954 height 268
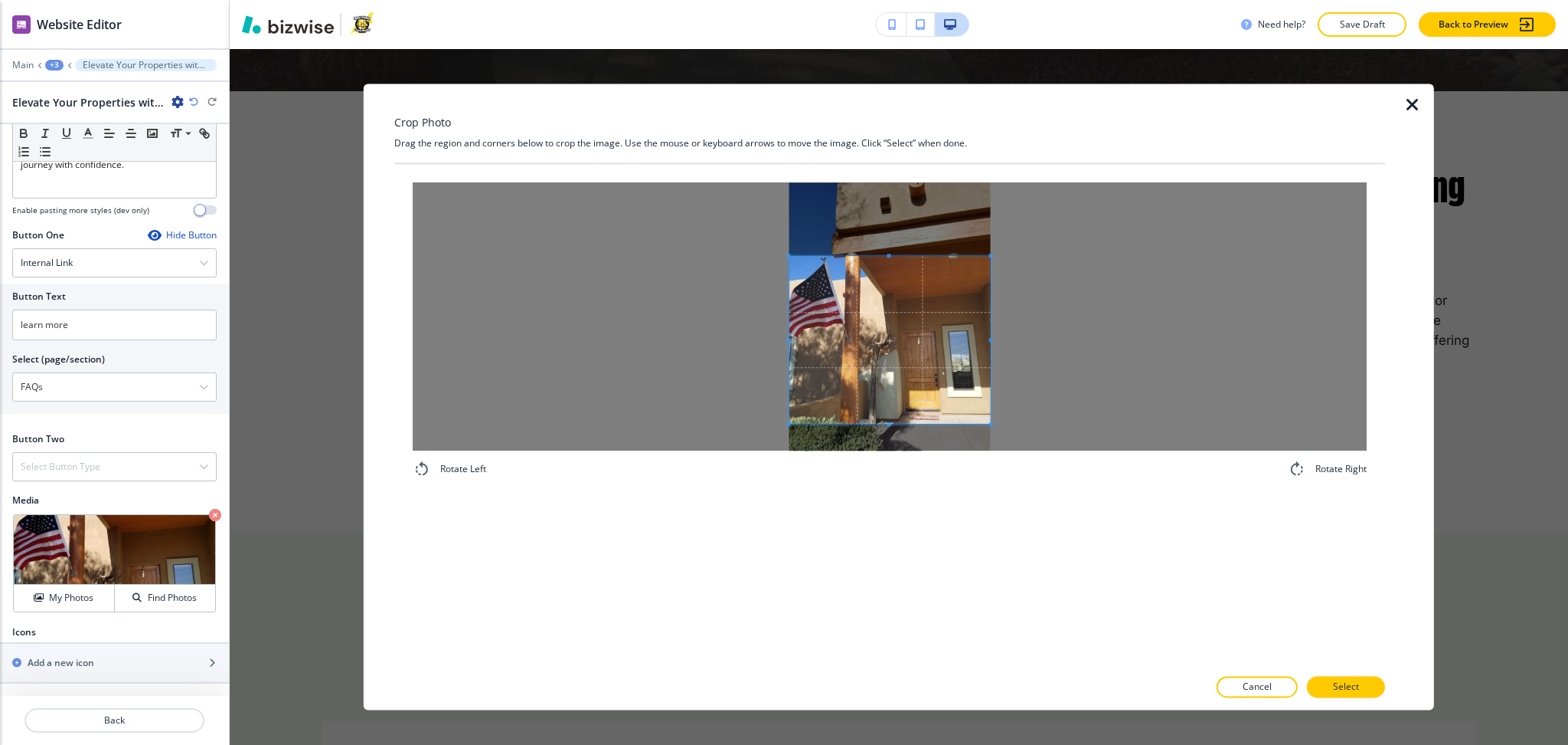
click at [912, 257] on span at bounding box center [890, 256] width 202 height 4
click at [880, 344] on span at bounding box center [890, 324] width 202 height 145
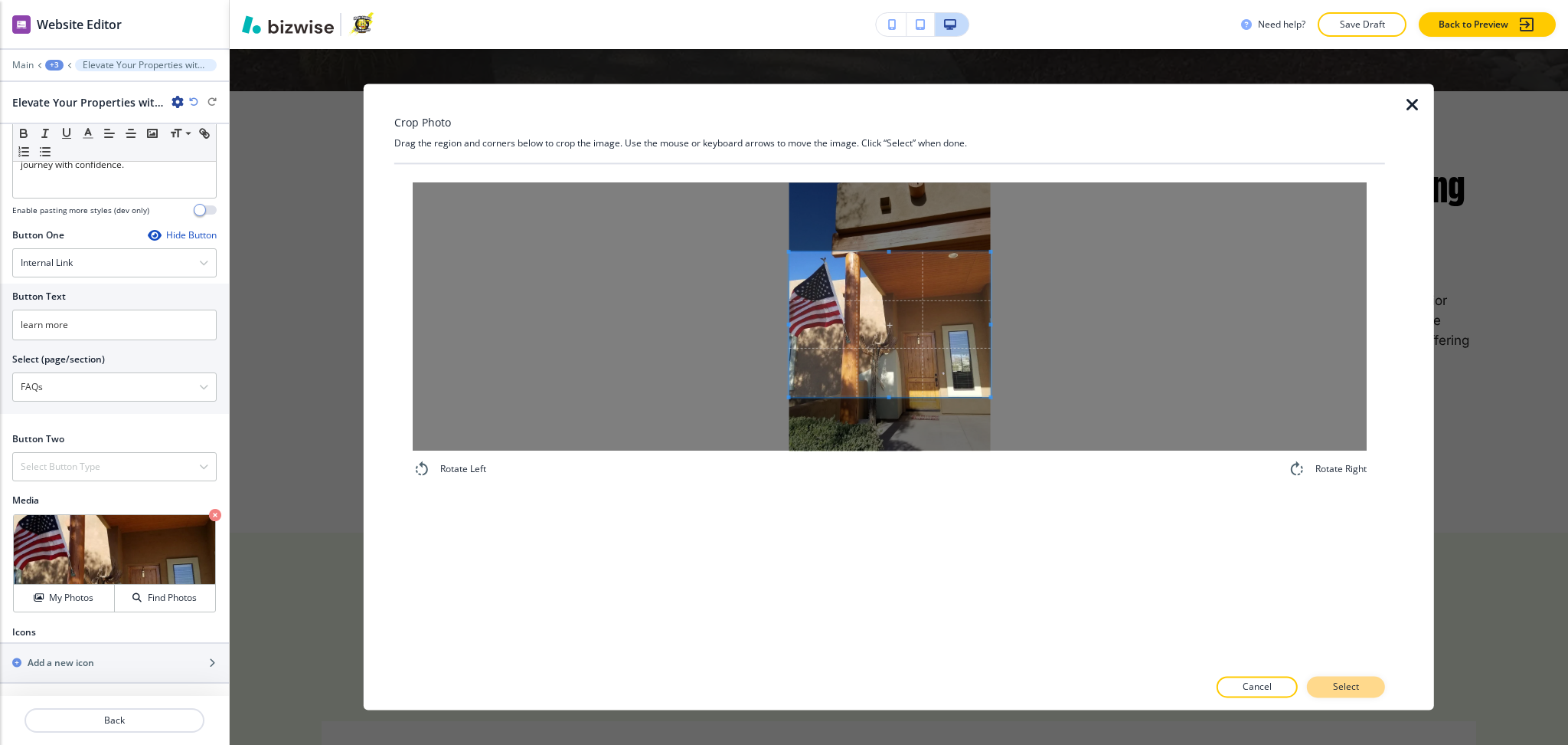
click at [1352, 691] on p "Select" at bounding box center [1346, 687] width 26 height 14
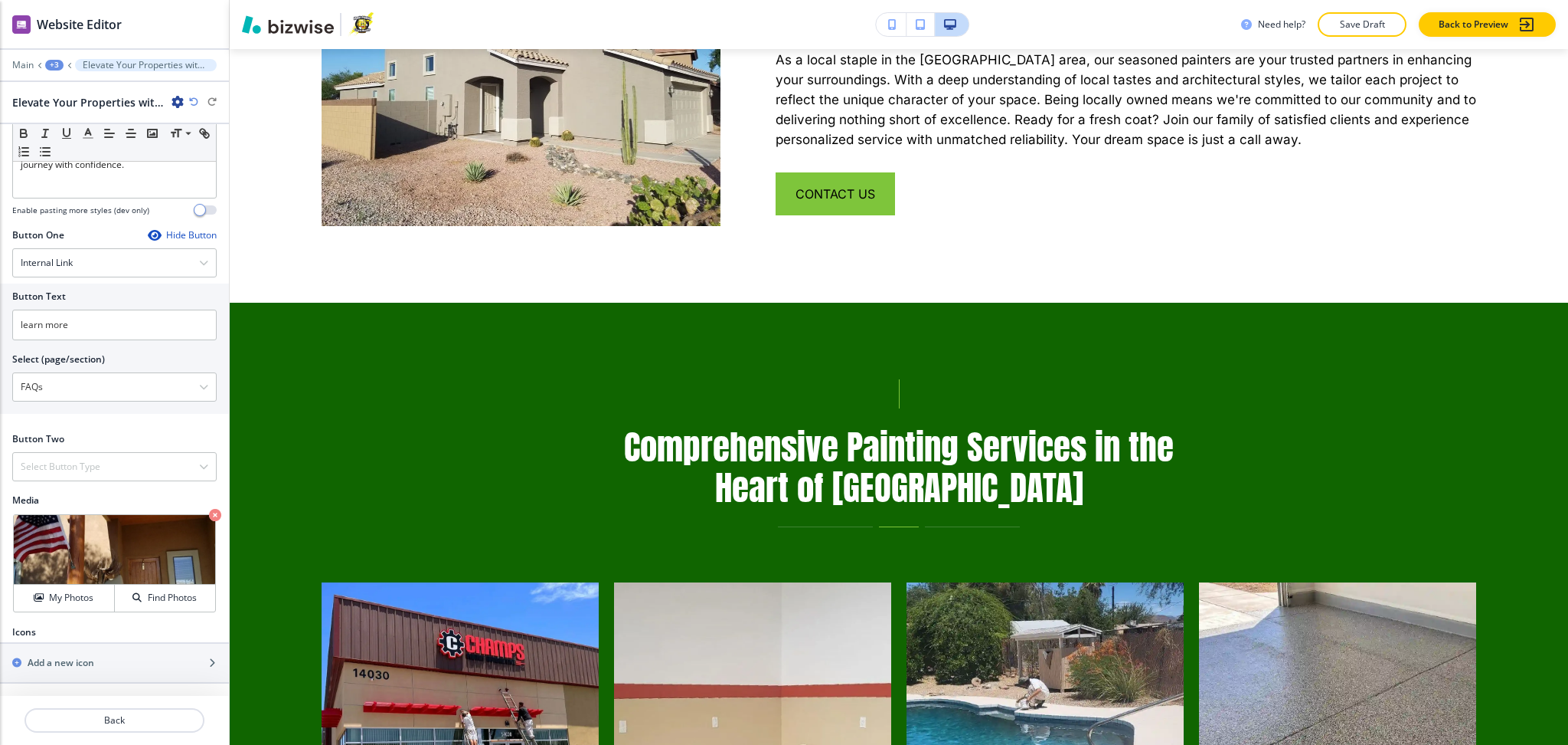
scroll to position [1971, 0]
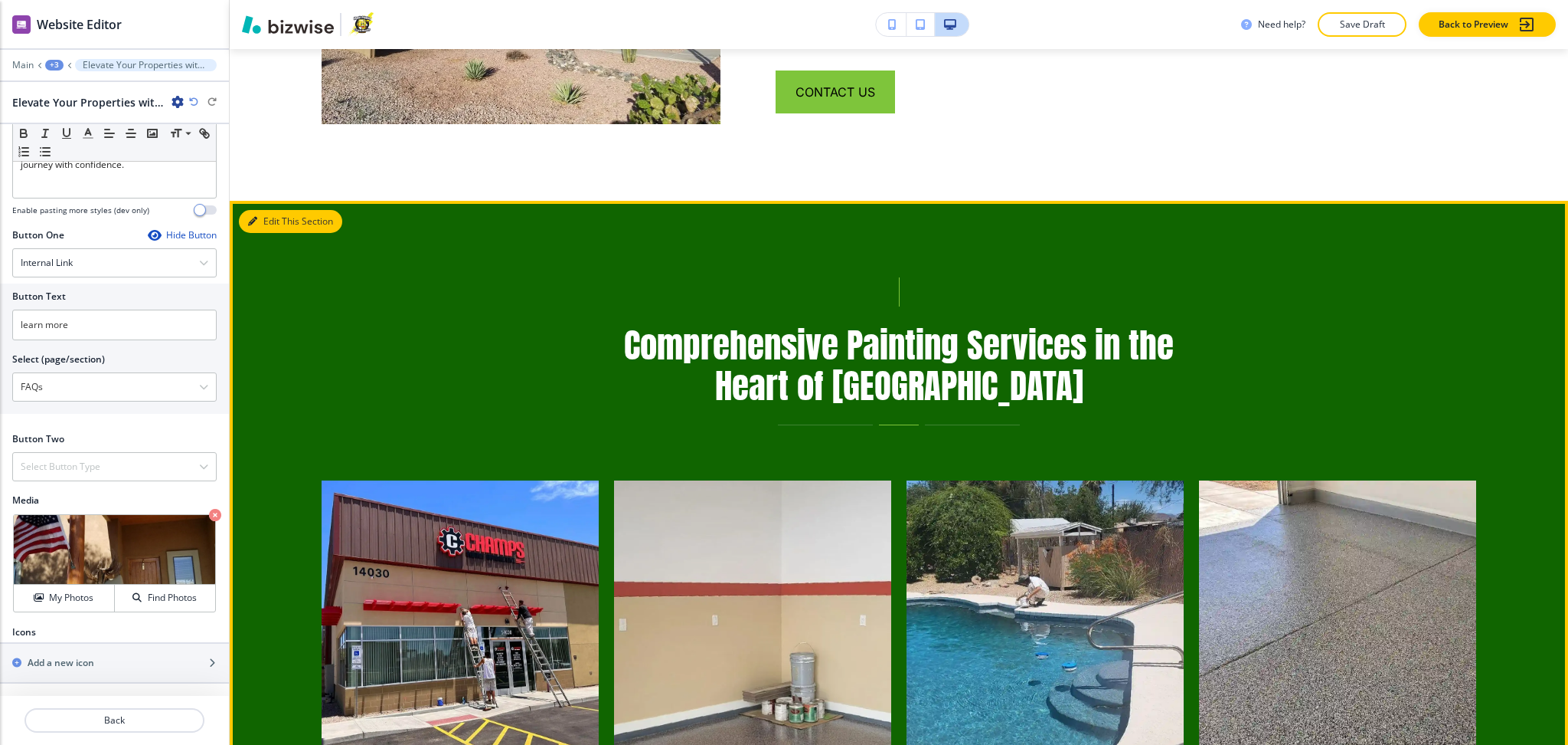
click at [275, 210] on button "Edit This Section" at bounding box center [290, 221] width 103 height 23
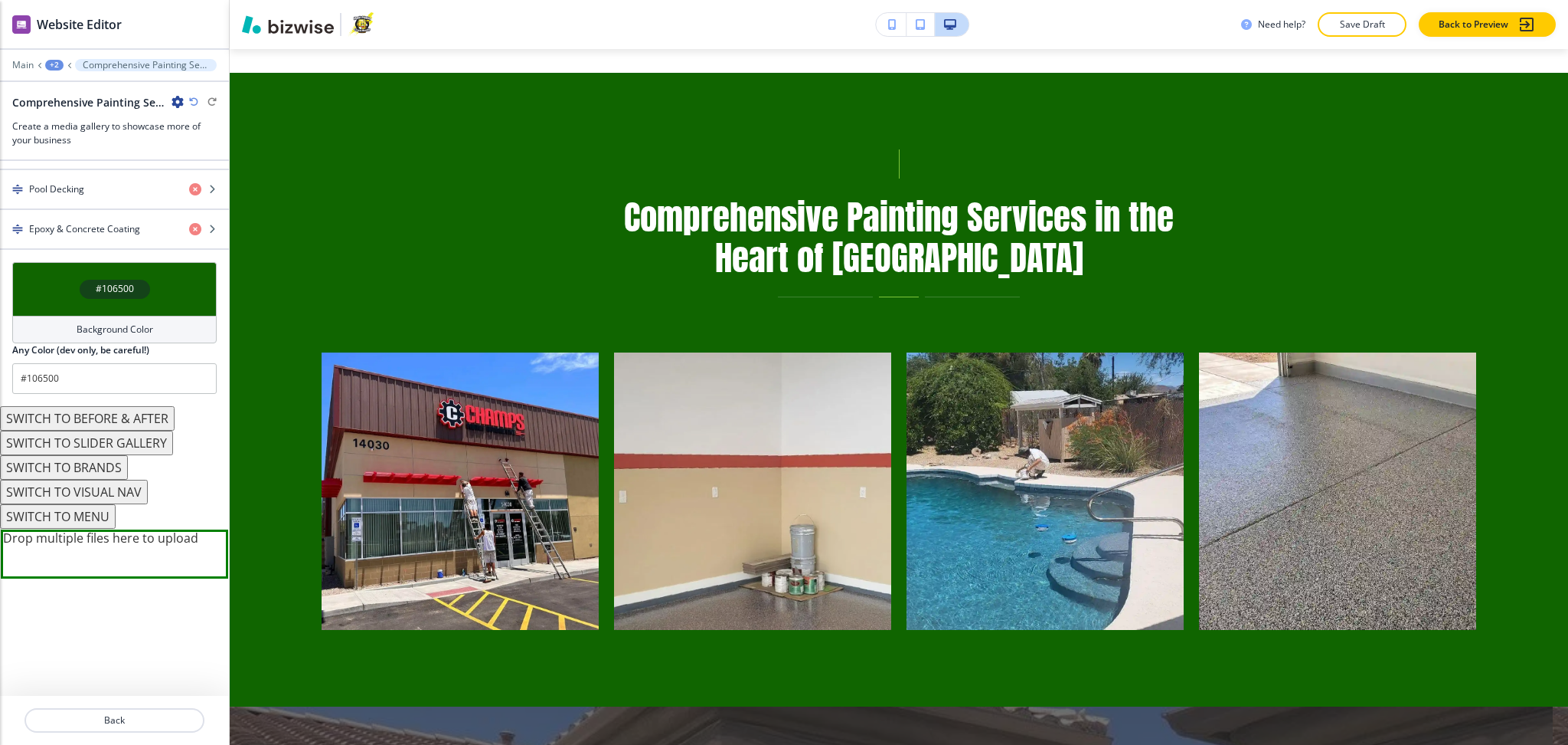
scroll to position [696, 0]
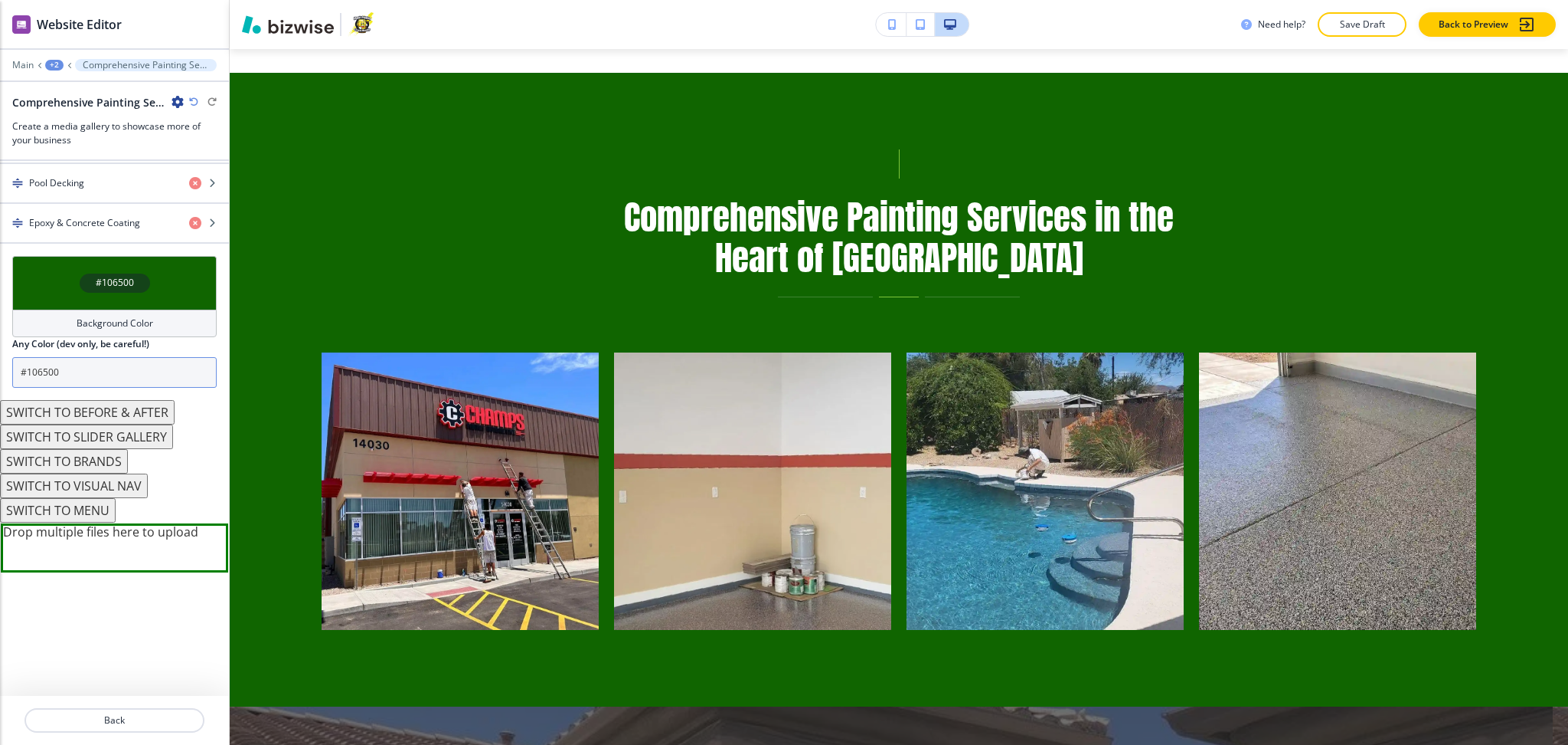
click at [89, 368] on input "#106500" at bounding box center [115, 372] width 205 height 31
paste input "f3f3f3"
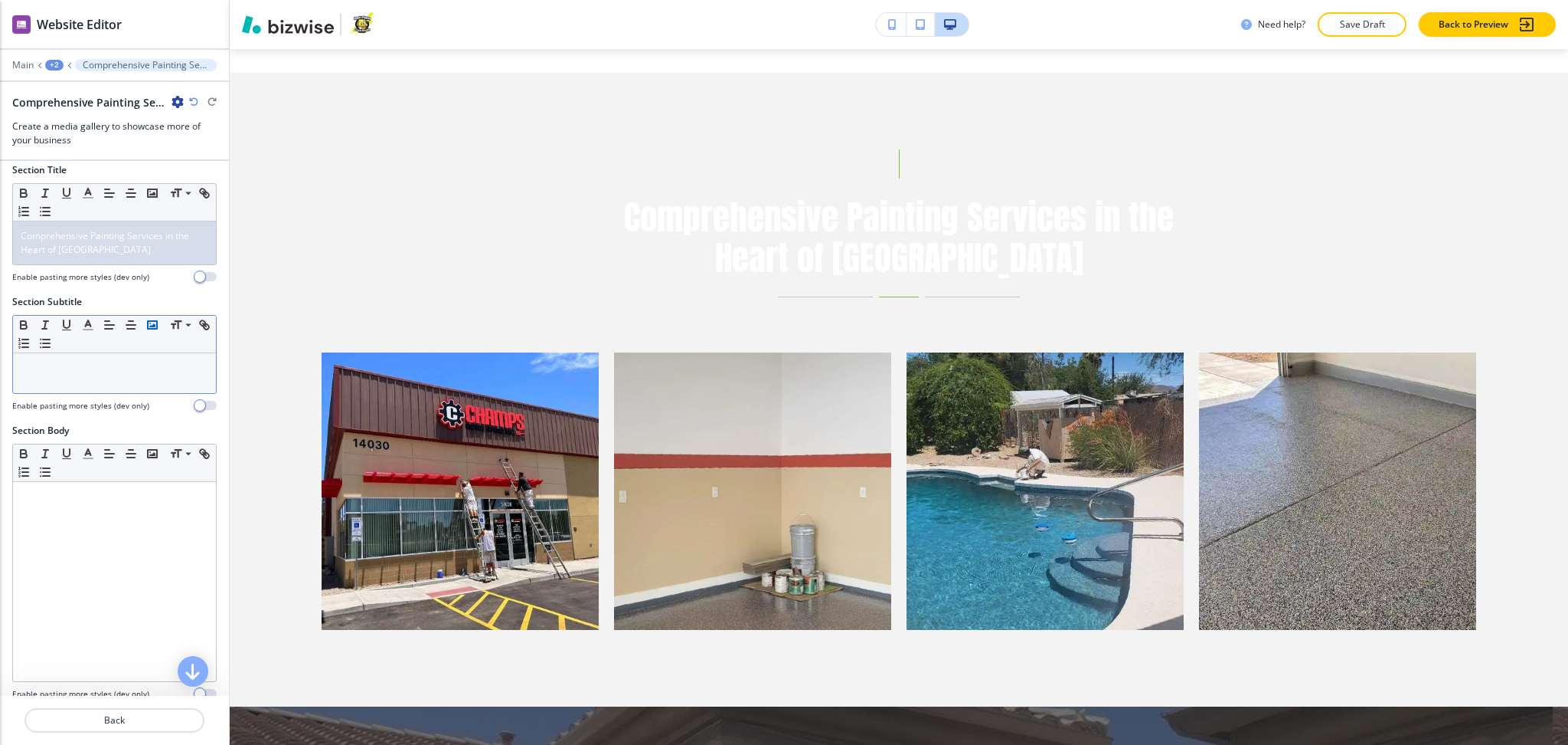
scroll to position [0, 0]
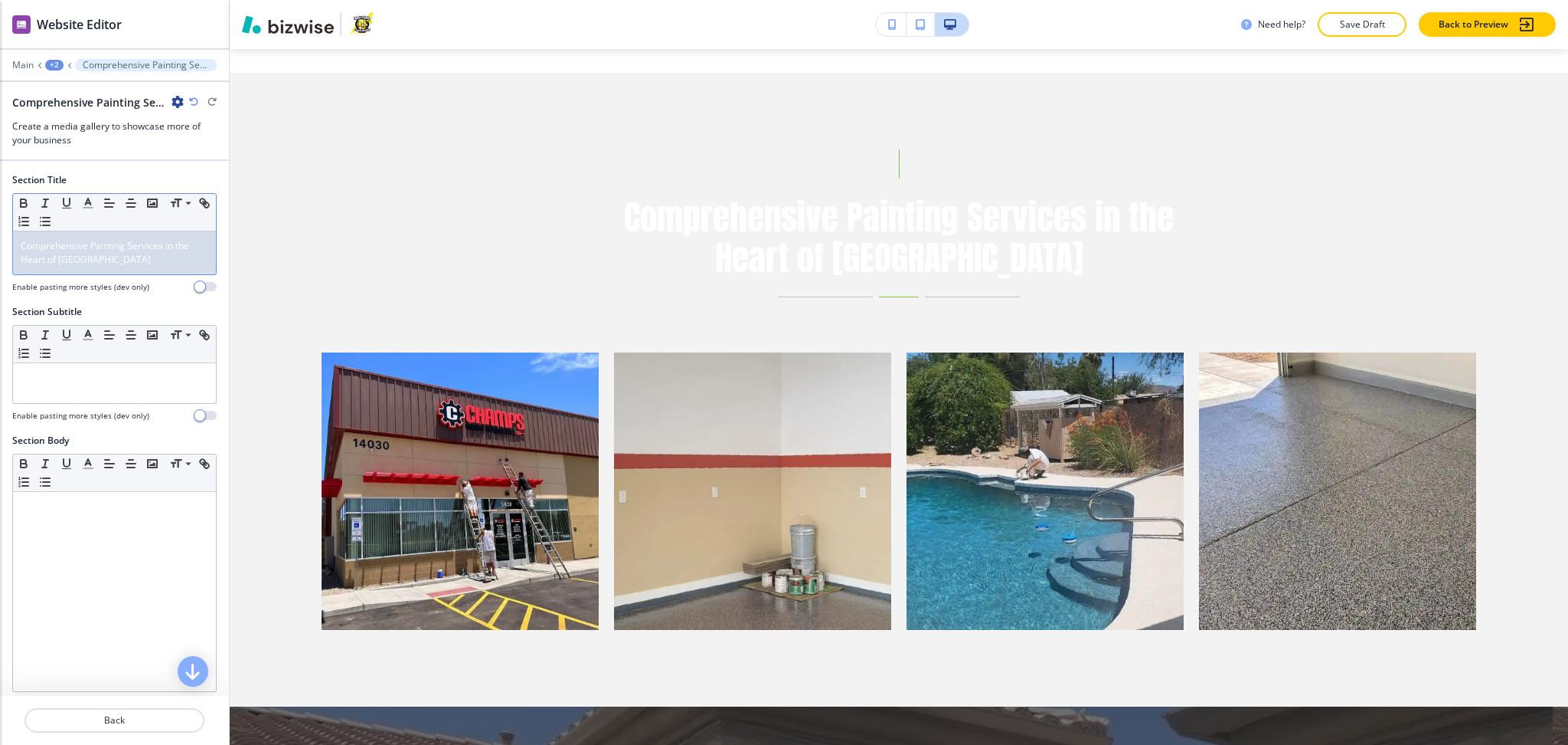
type input "#f3f3f3"
click at [131, 263] on p "Comprehensive Painting Services in the Heart of [GEOGRAPHIC_DATA]" at bounding box center [115, 252] width 188 height 27
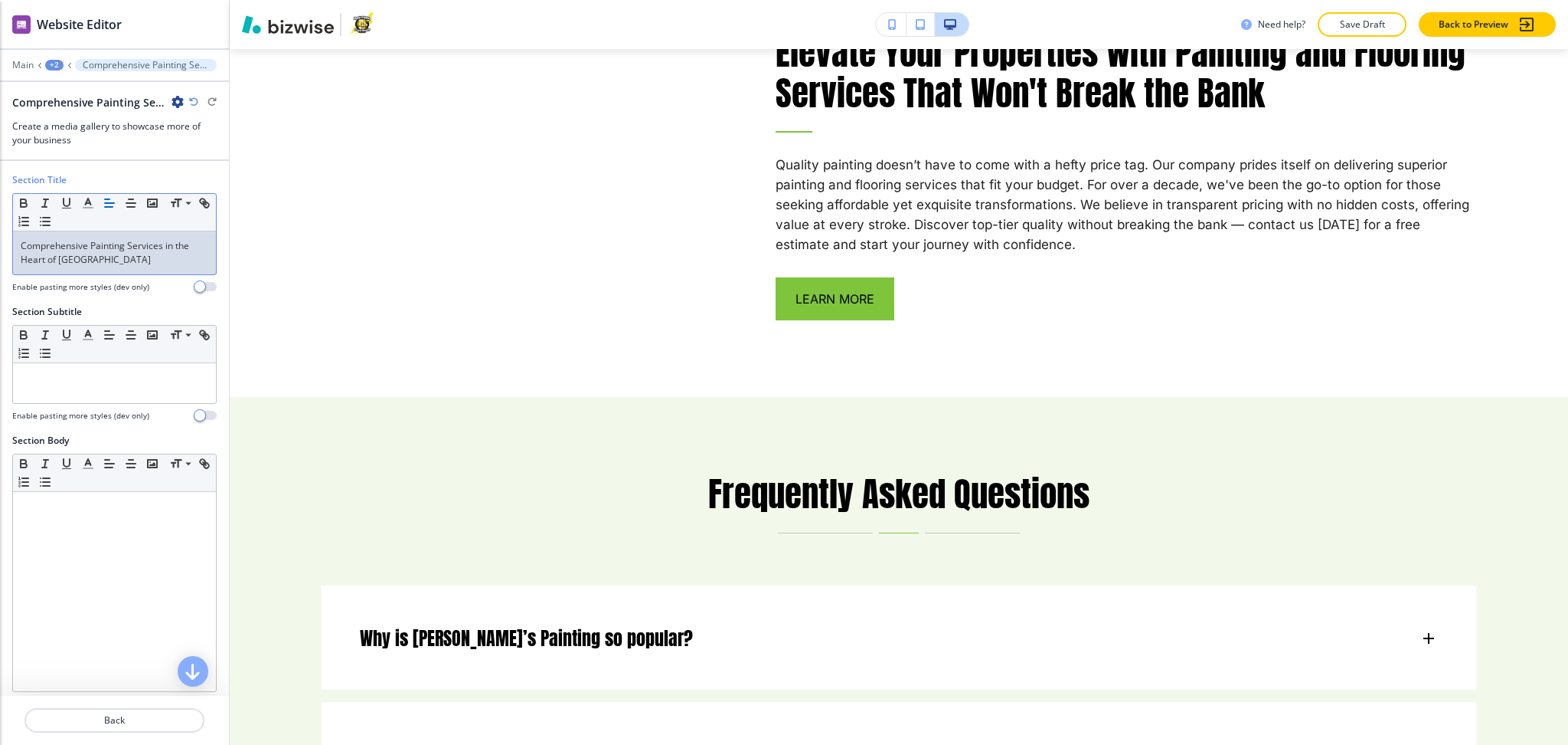
scroll to position [6355, 0]
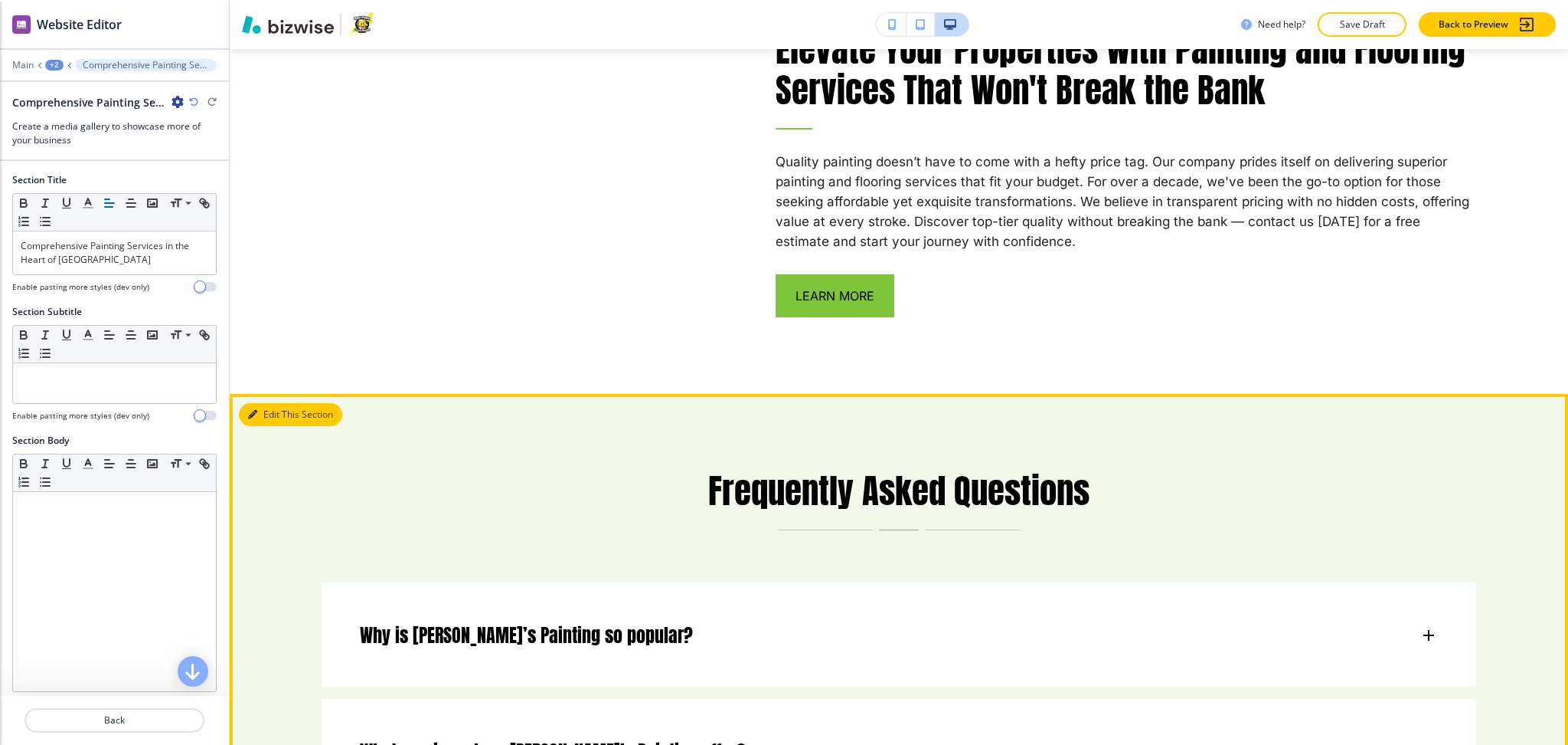
click at [267, 403] on button "Edit This Section" at bounding box center [290, 414] width 103 height 23
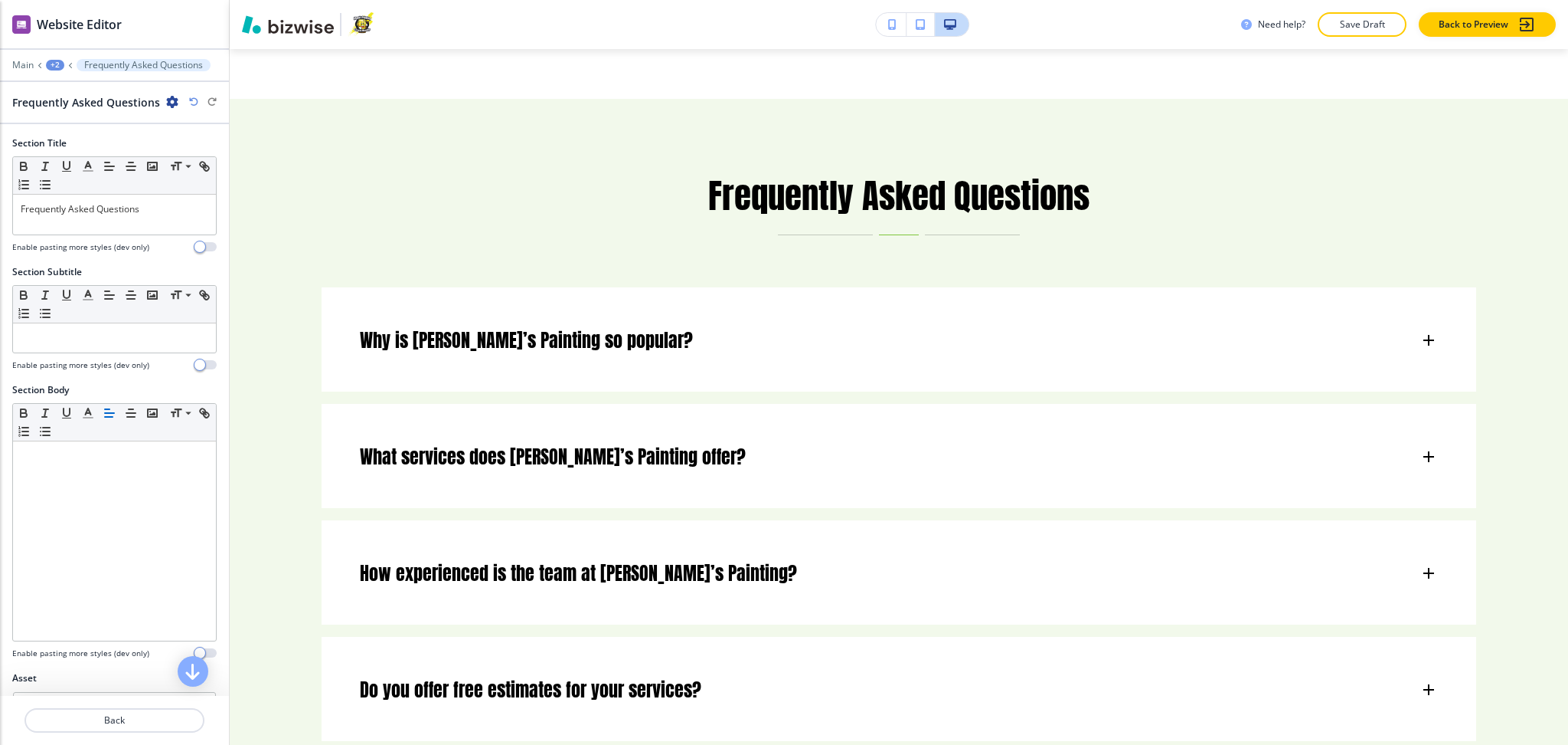
scroll to position [547, 0]
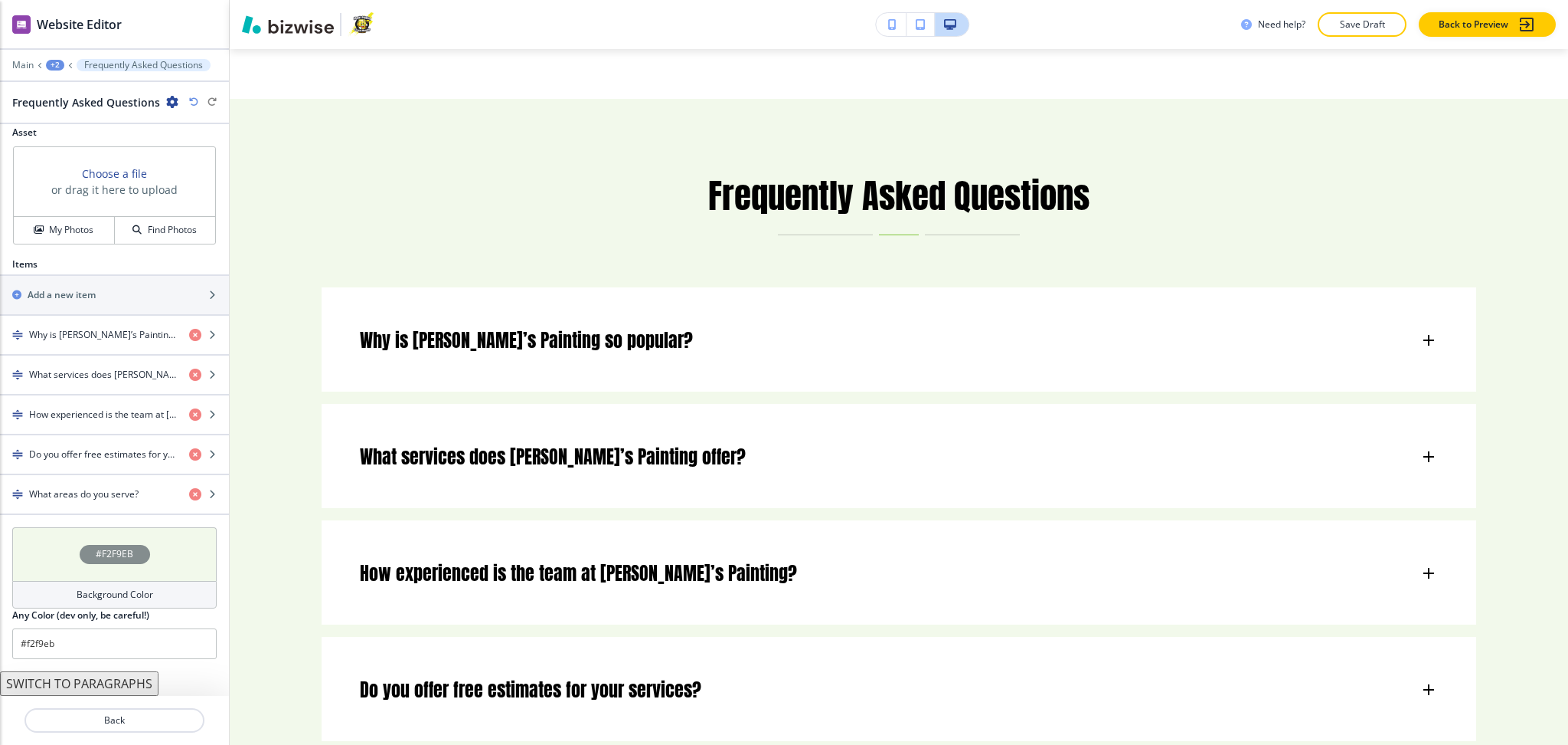
click at [100, 600] on h4 "Background Color" at bounding box center [115, 595] width 77 height 14
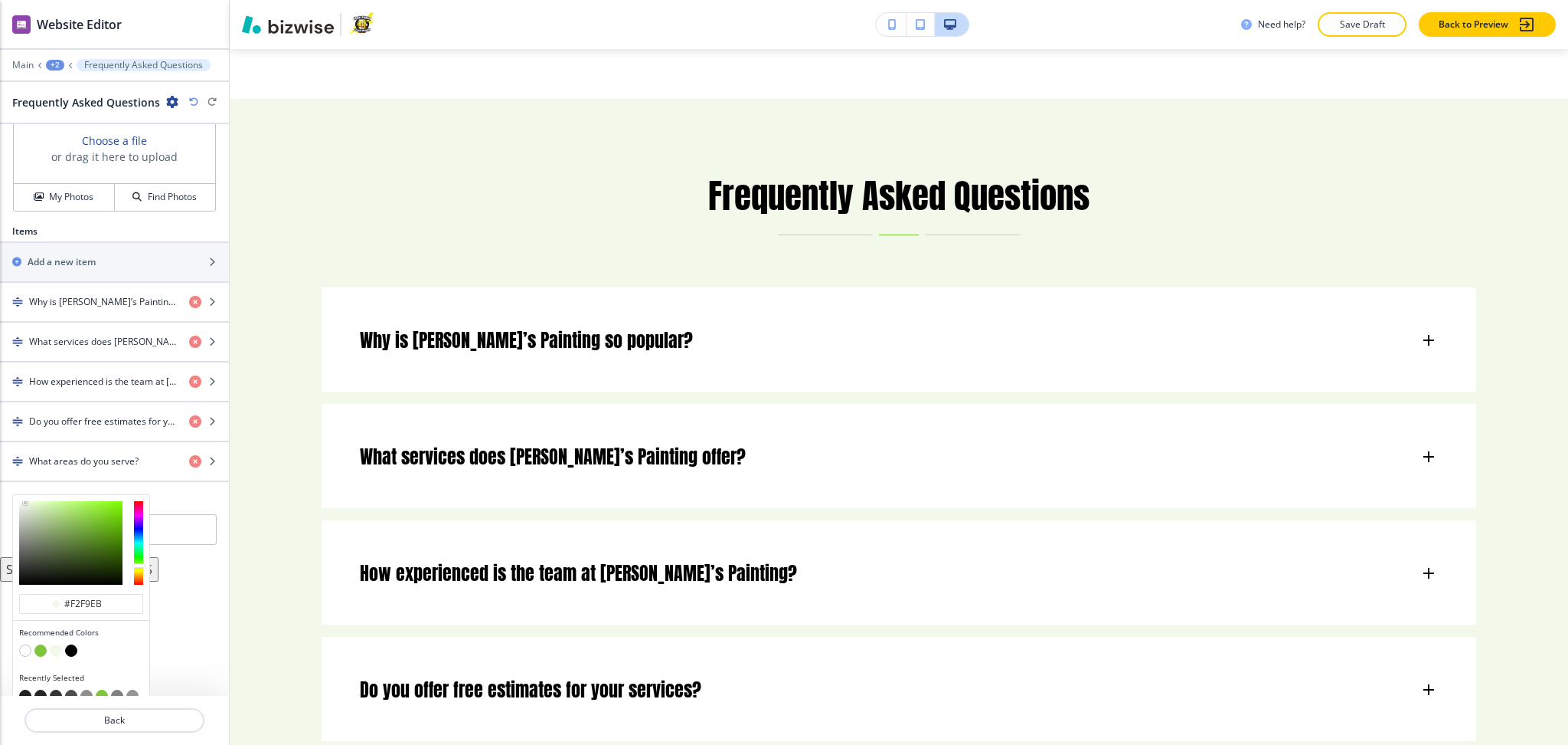
scroll to position [596, 0]
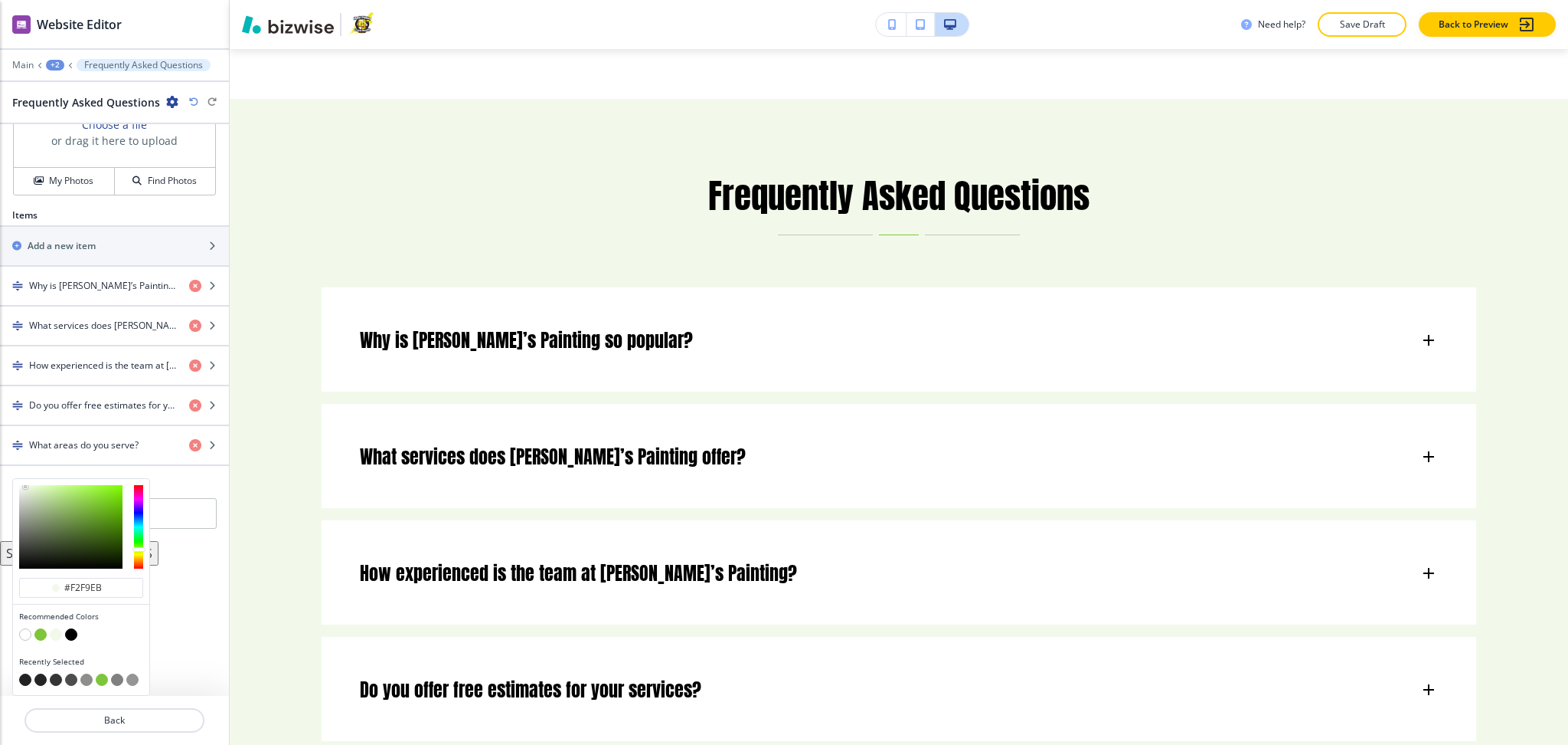
click at [23, 633] on button "button" at bounding box center [24, 634] width 12 height 12
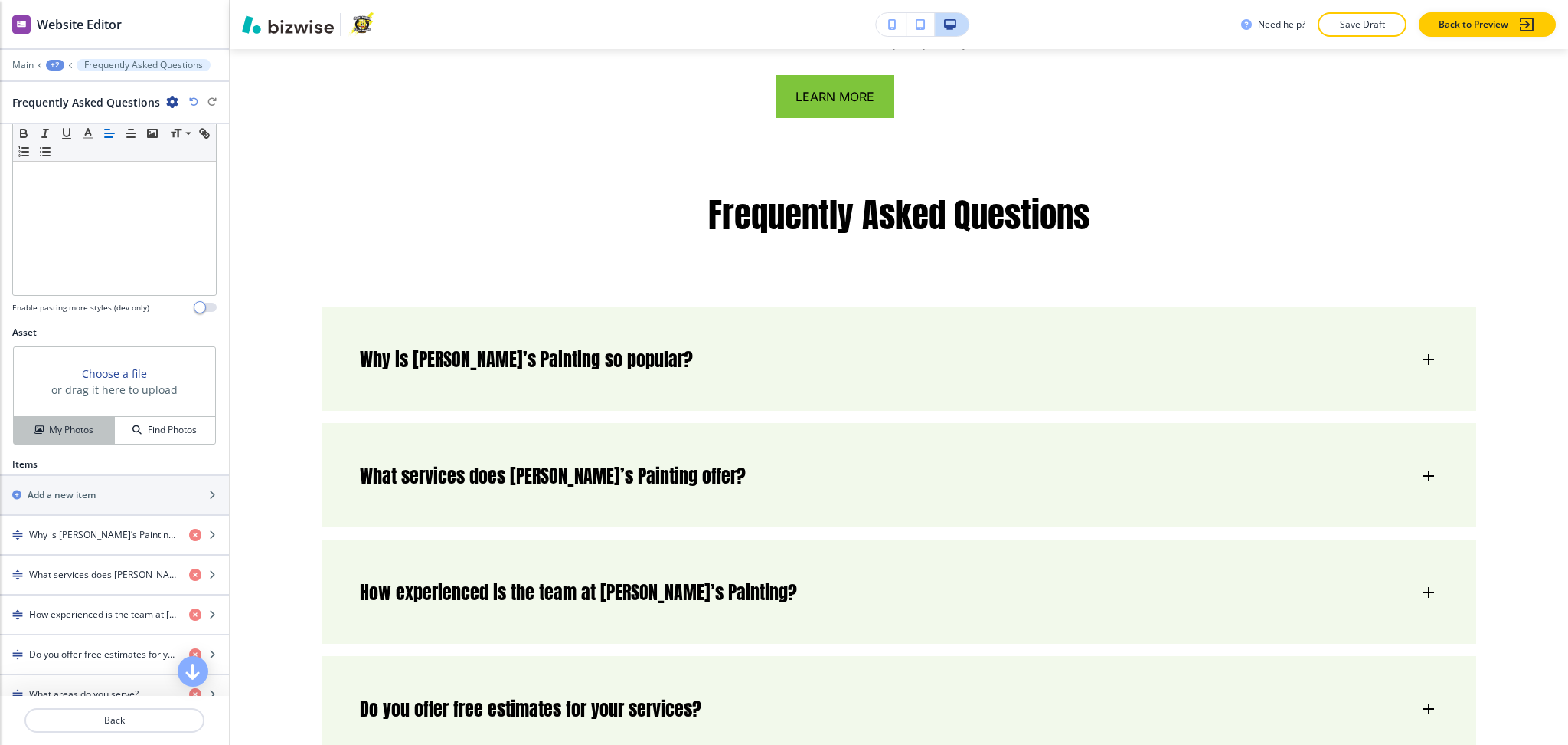
scroll to position [344, 0]
click at [69, 441] on button "My Photos" at bounding box center [65, 431] width 101 height 27
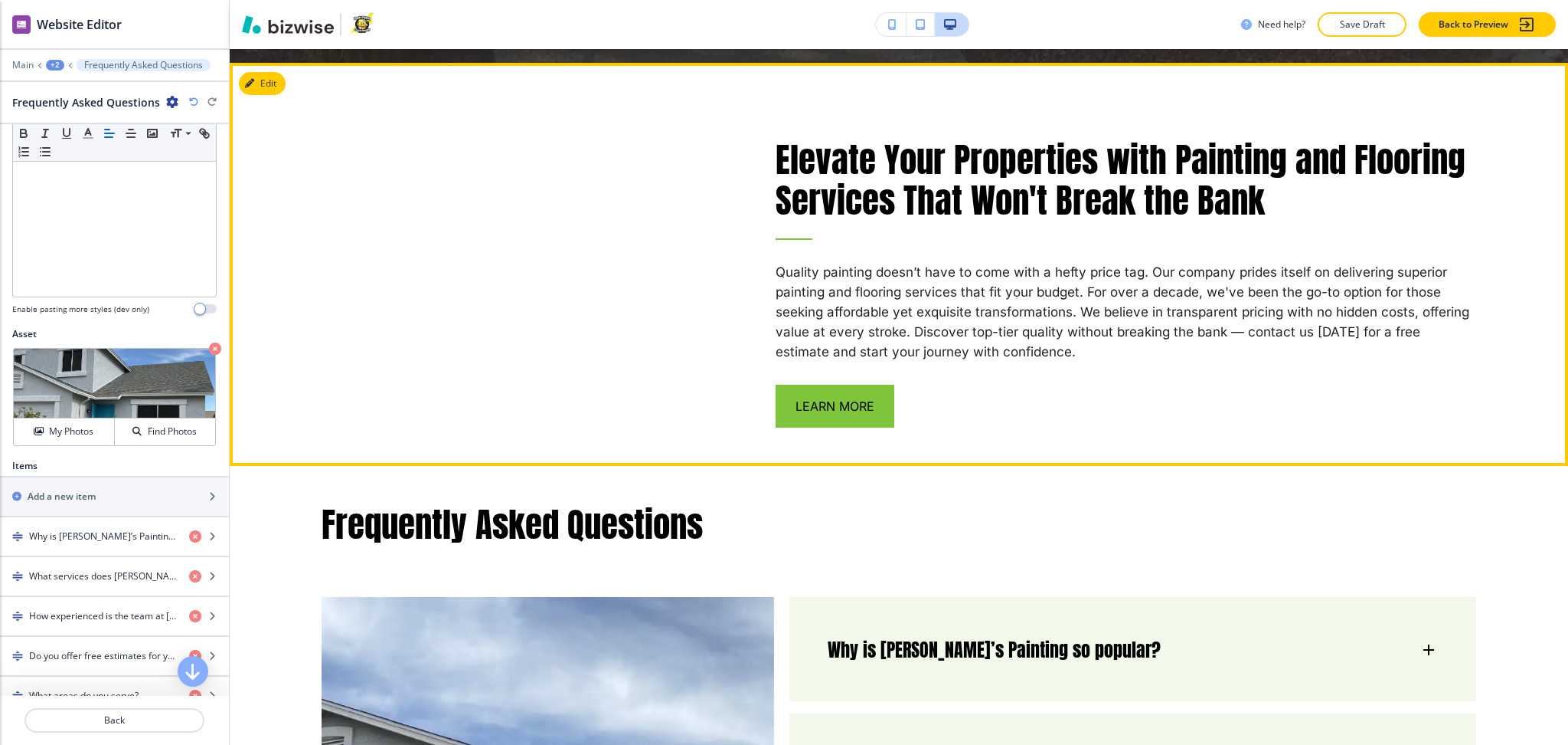
scroll to position [6244, 0]
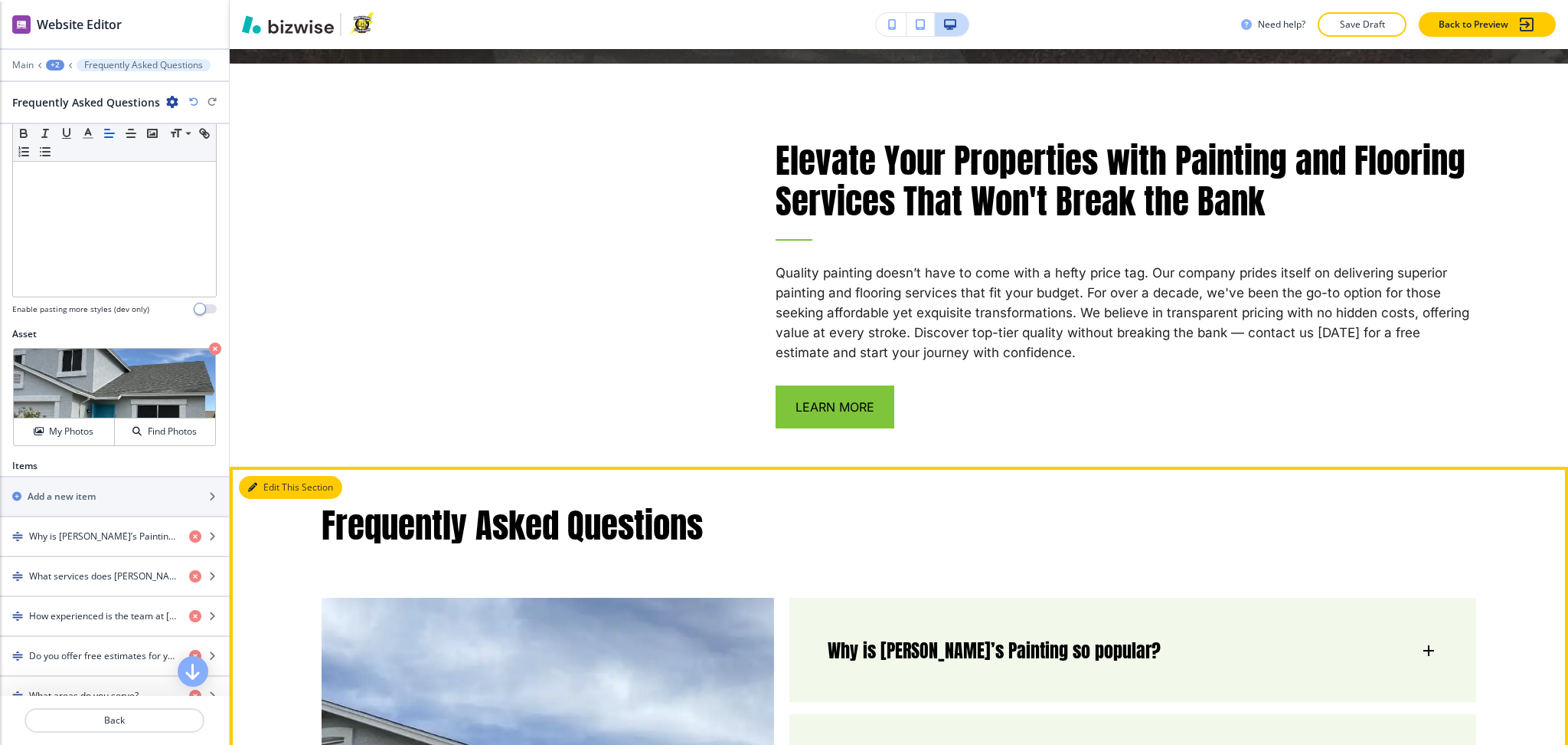
click at [248, 483] on icon "button" at bounding box center [253, 488] width 9 height 9
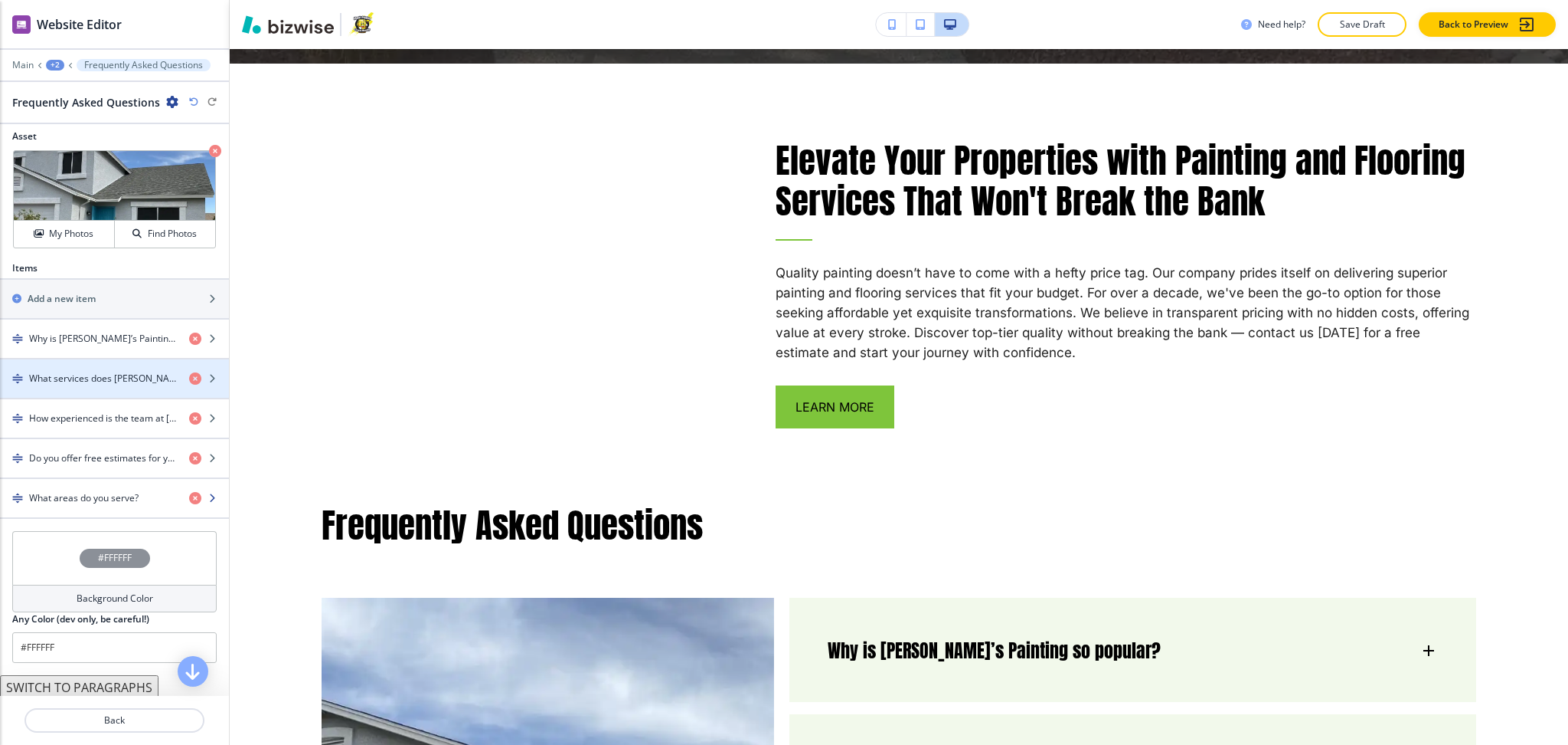
scroll to position [547, 0]
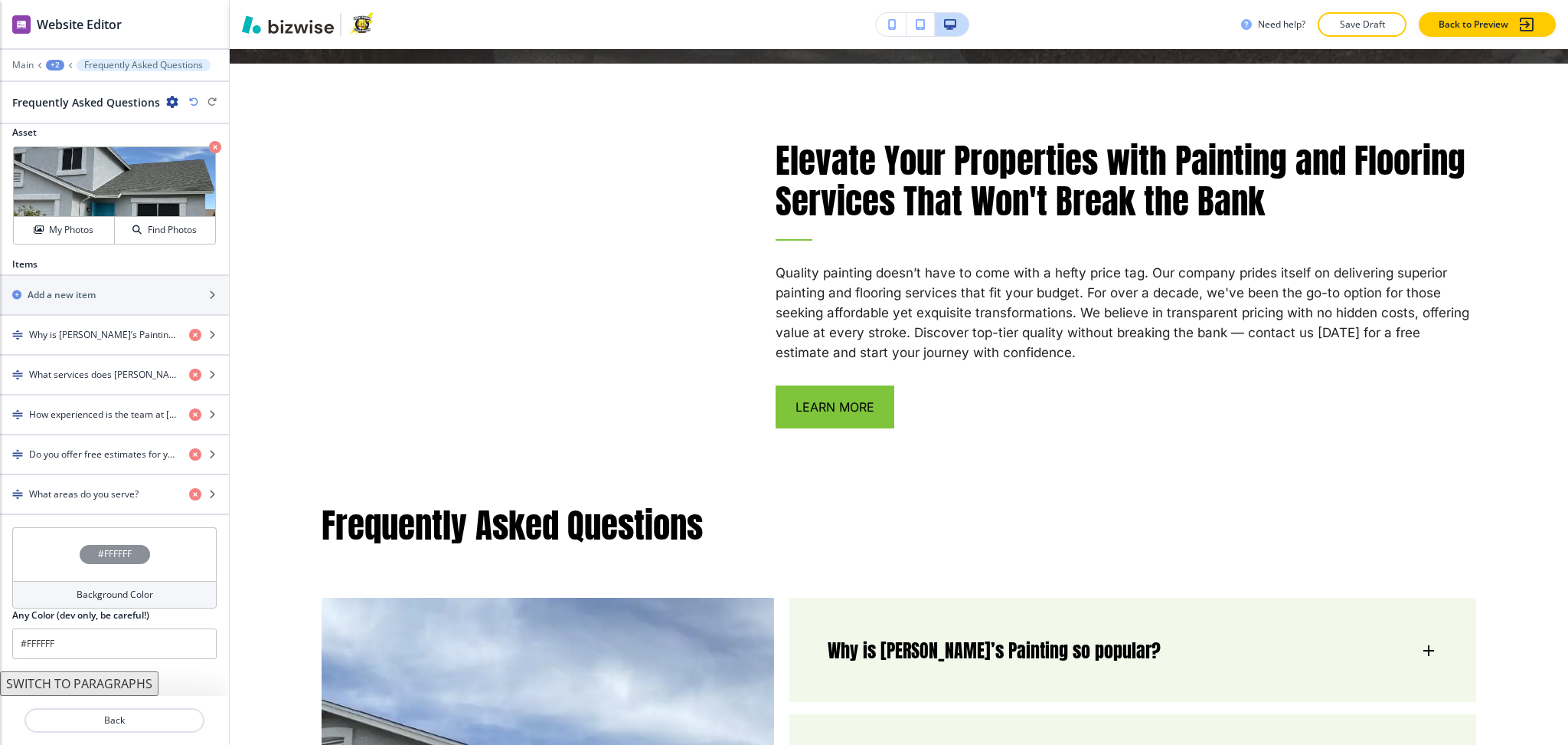
click at [88, 603] on div "Background Color" at bounding box center [115, 594] width 205 height 27
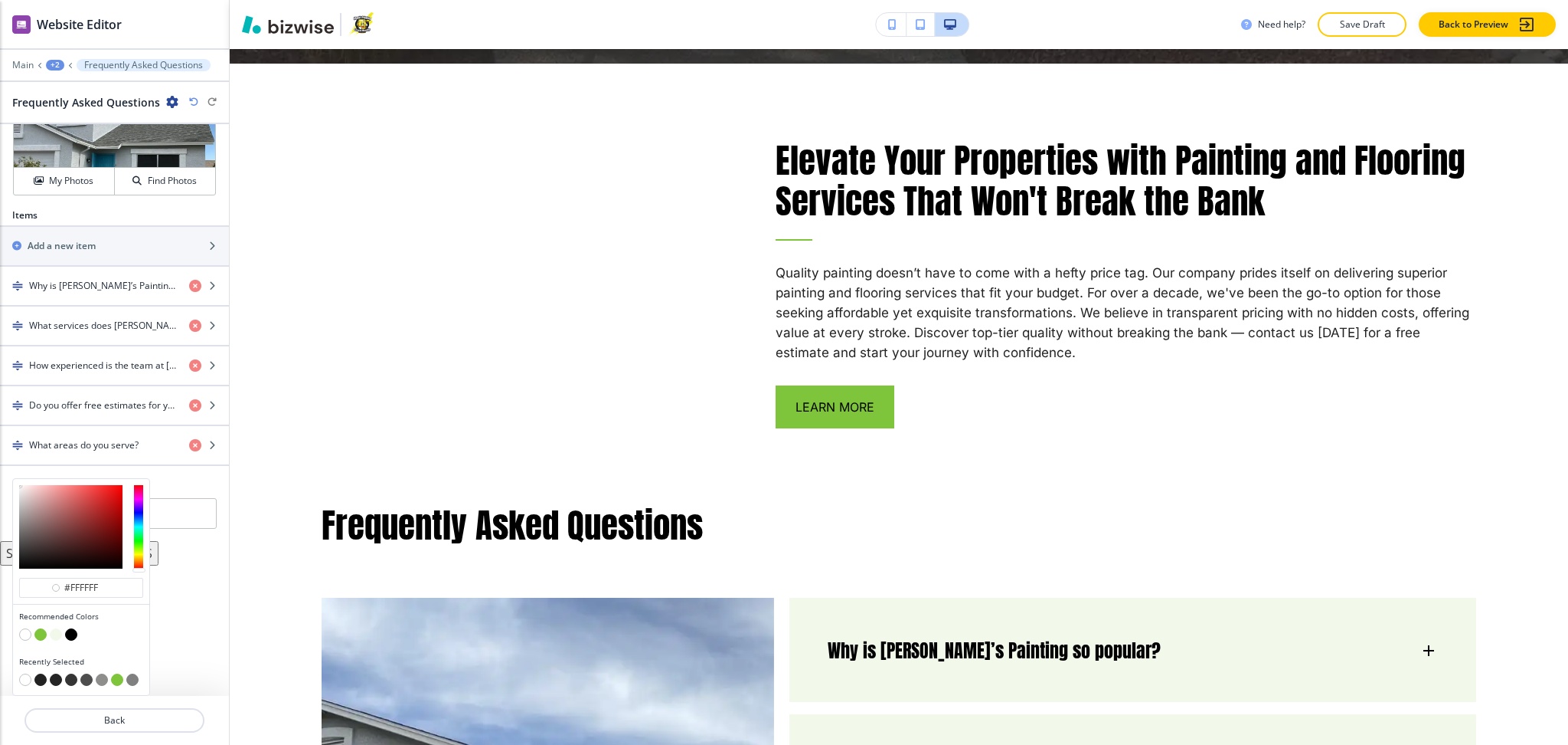
scroll to position [596, 0]
click at [52, 635] on button "button" at bounding box center [55, 634] width 12 height 12
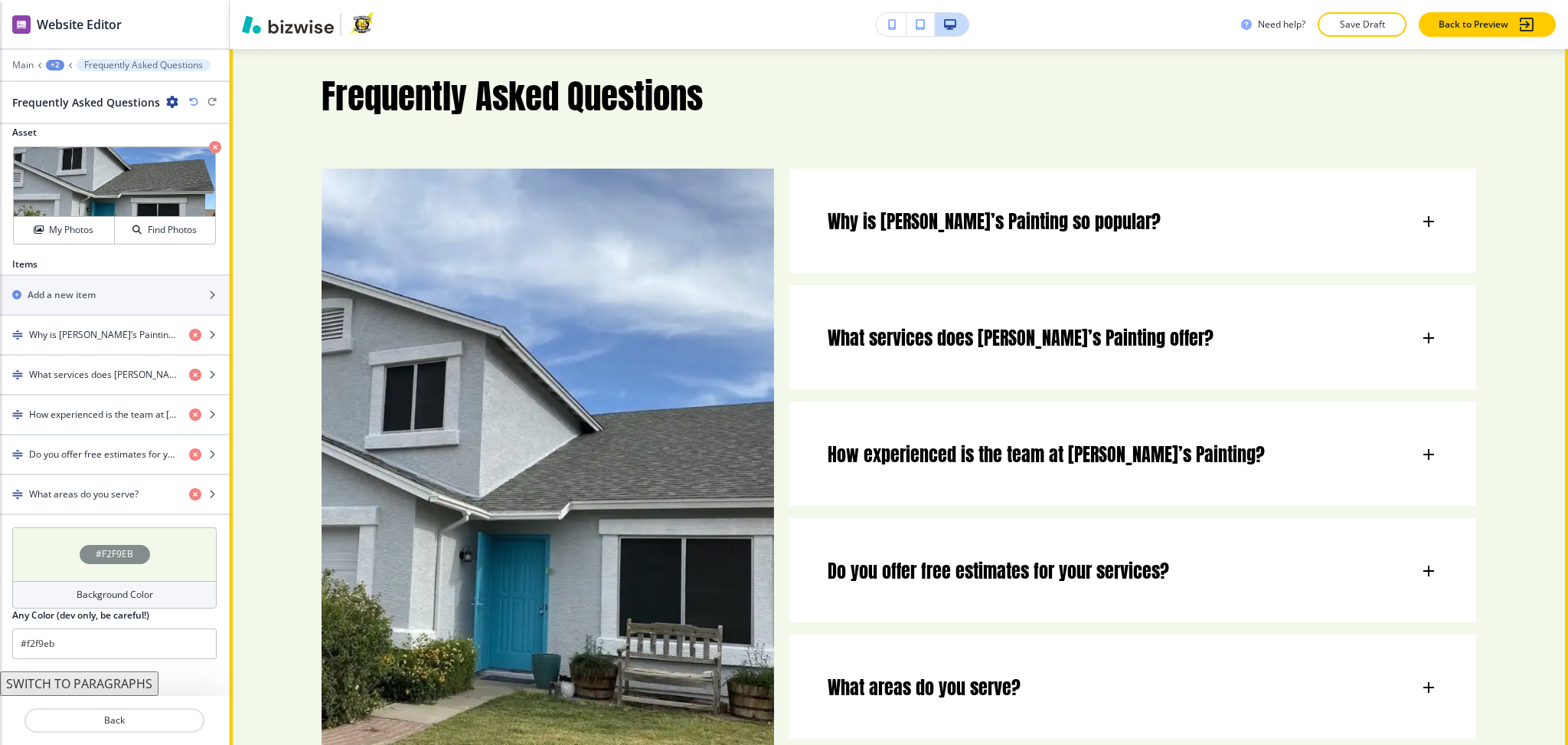
scroll to position [6750, 0]
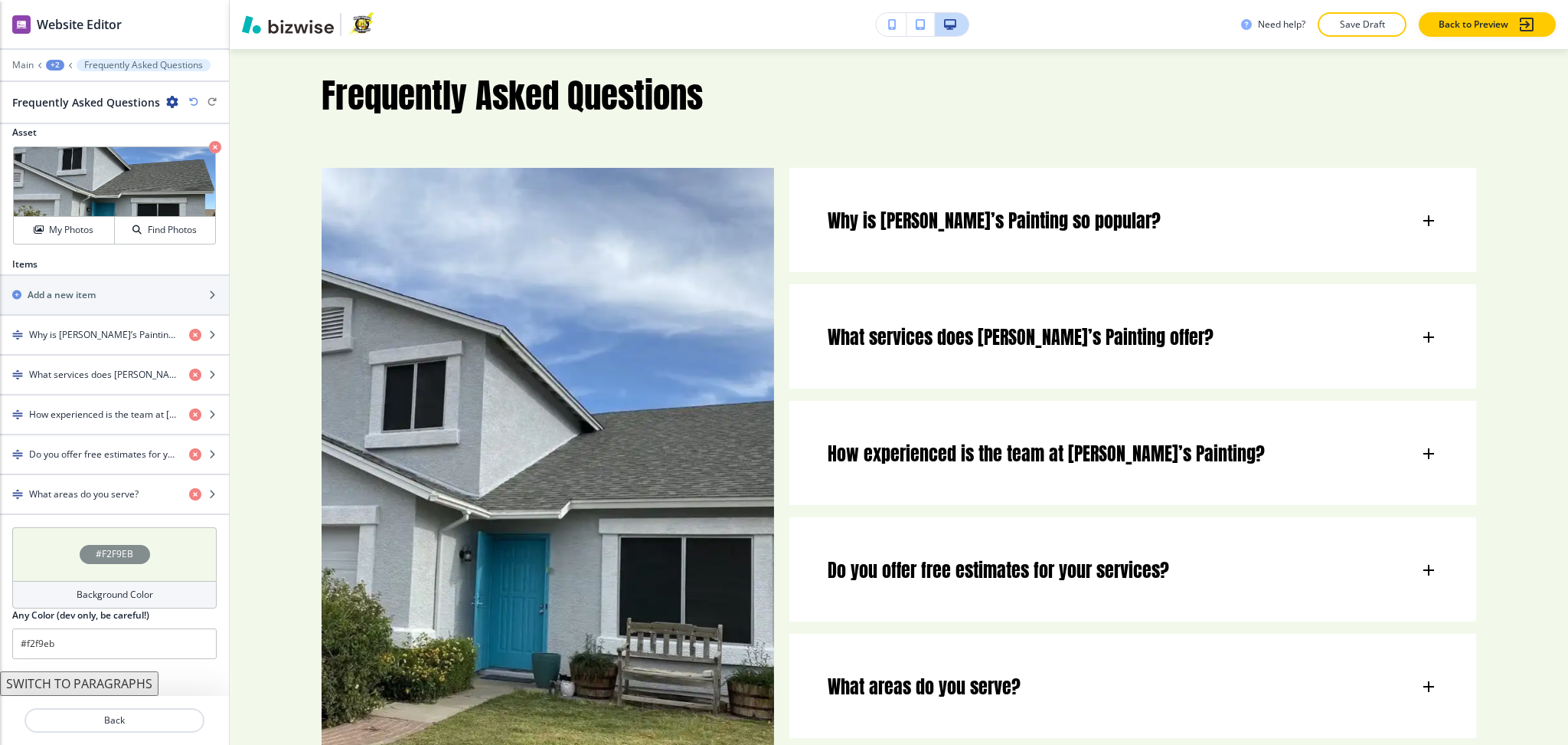
click at [194, 101] on icon "button" at bounding box center [193, 102] width 9 height 9
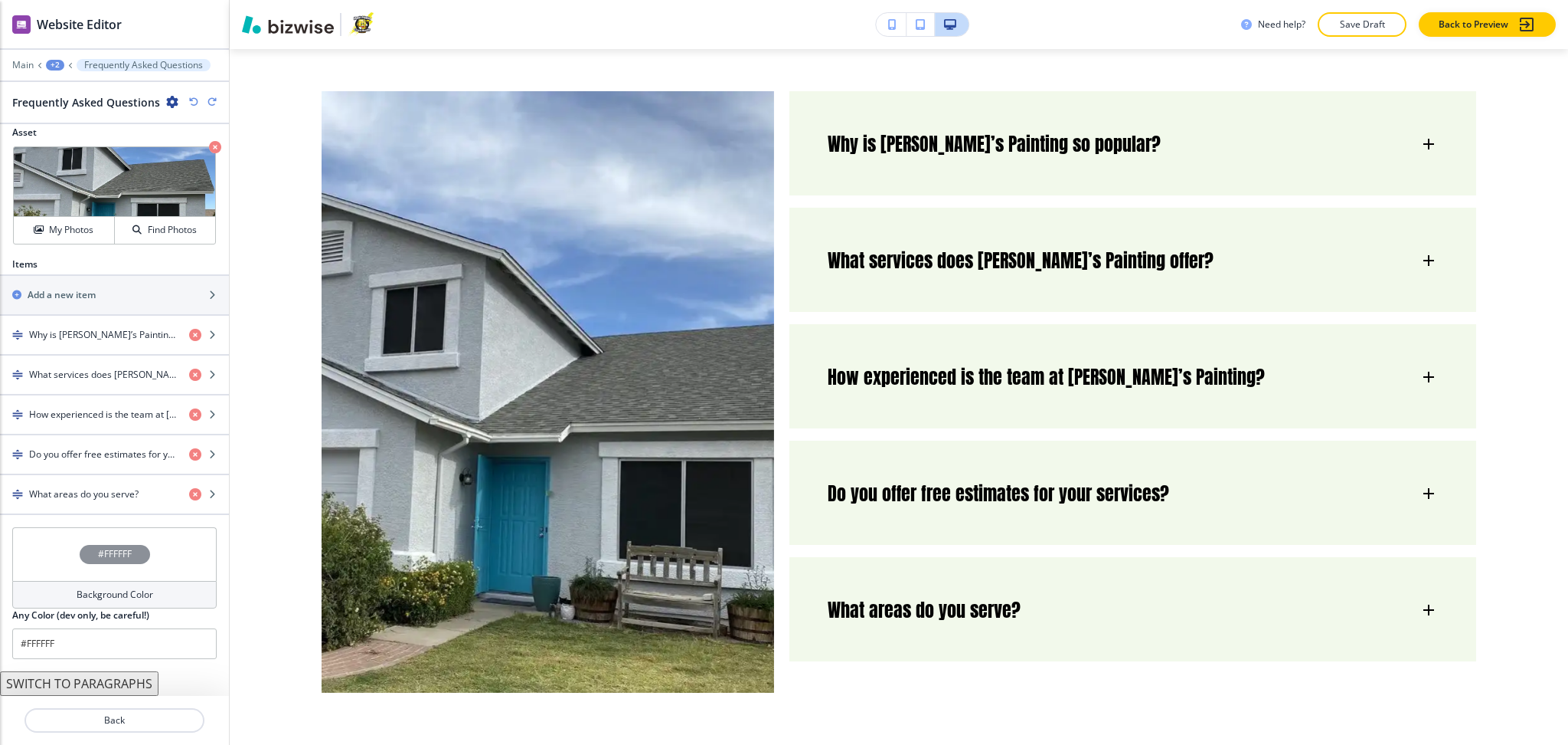
scroll to position [6712, 0]
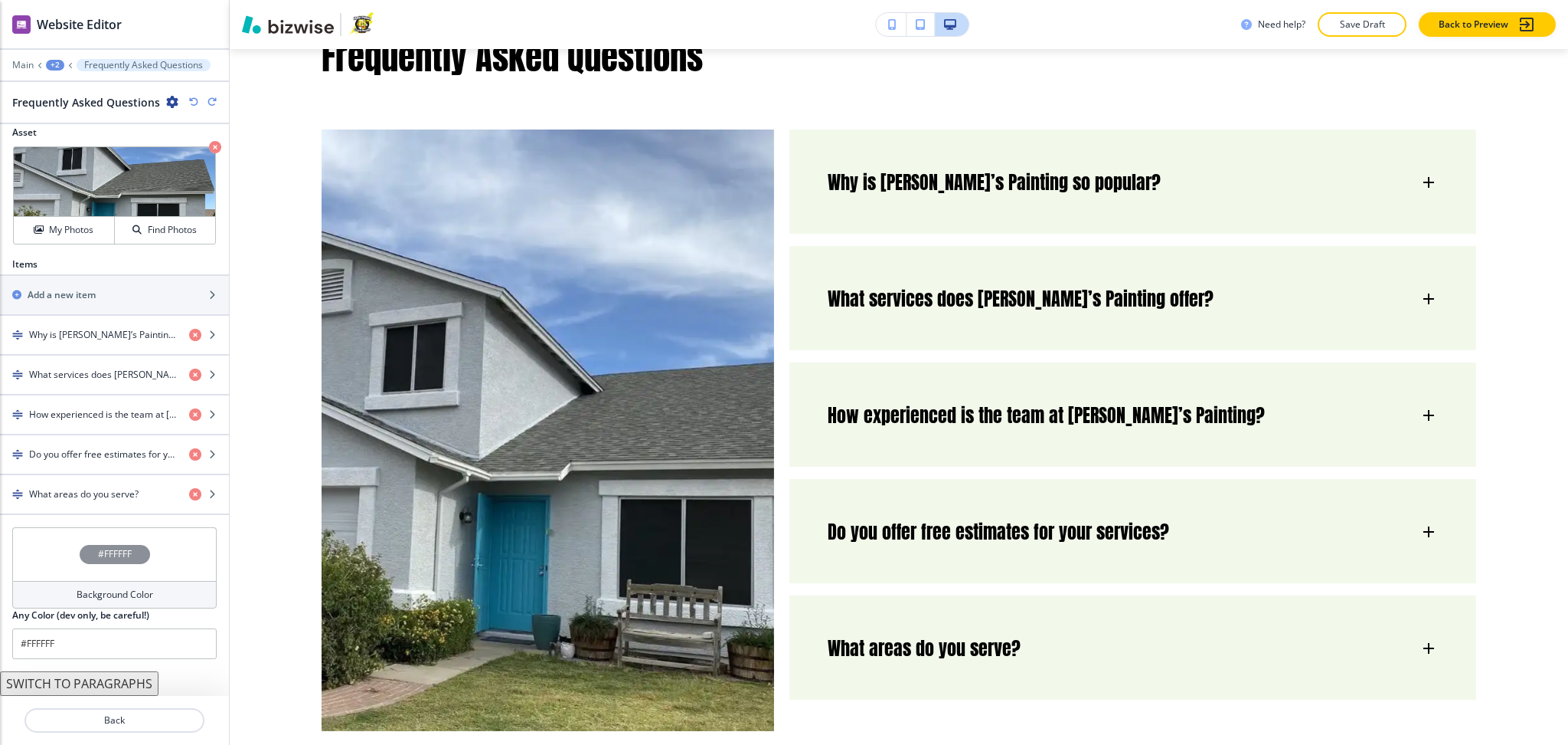
click at [213, 103] on icon "button" at bounding box center [212, 102] width 9 height 9
type input "#f2f9eb"
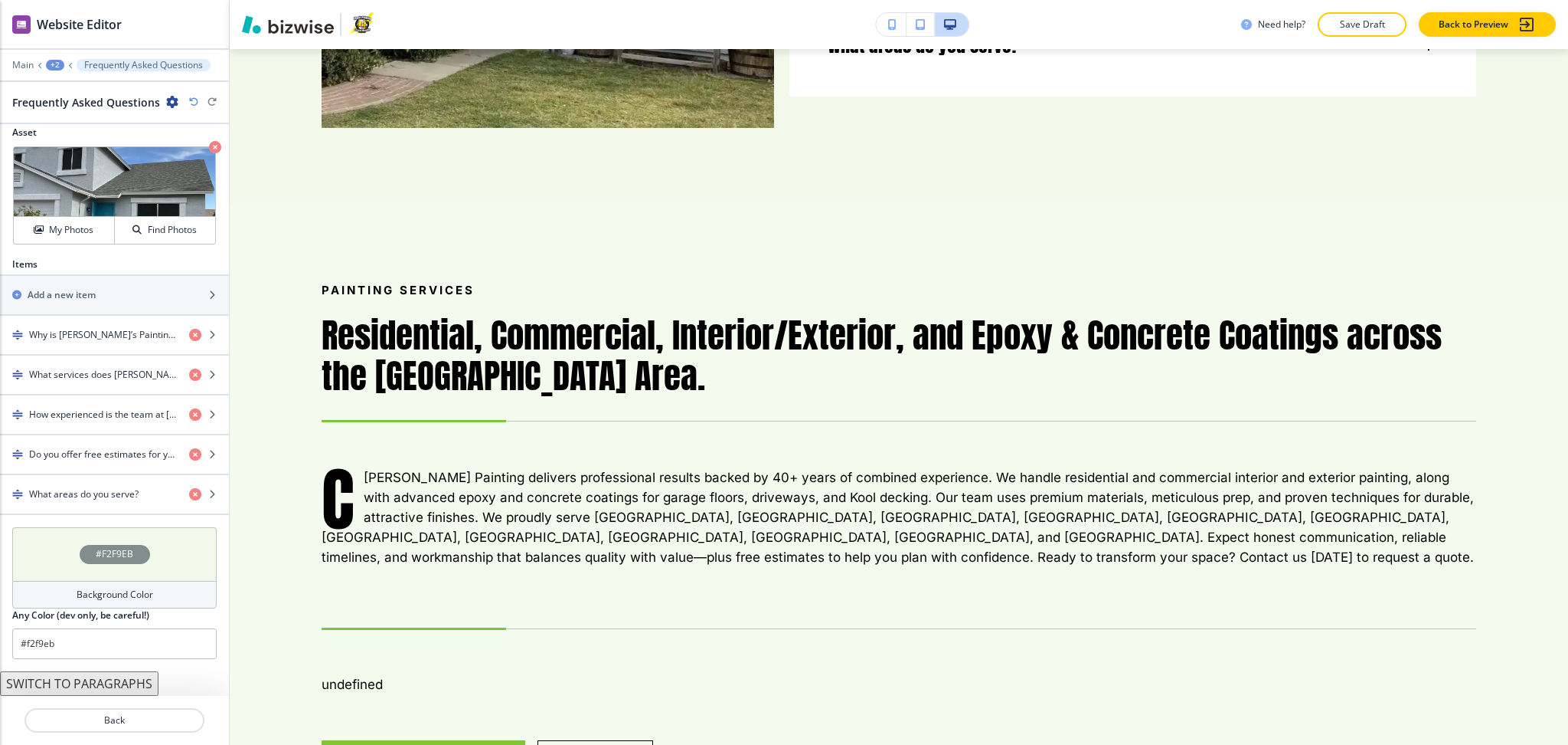
scroll to position [7389, 0]
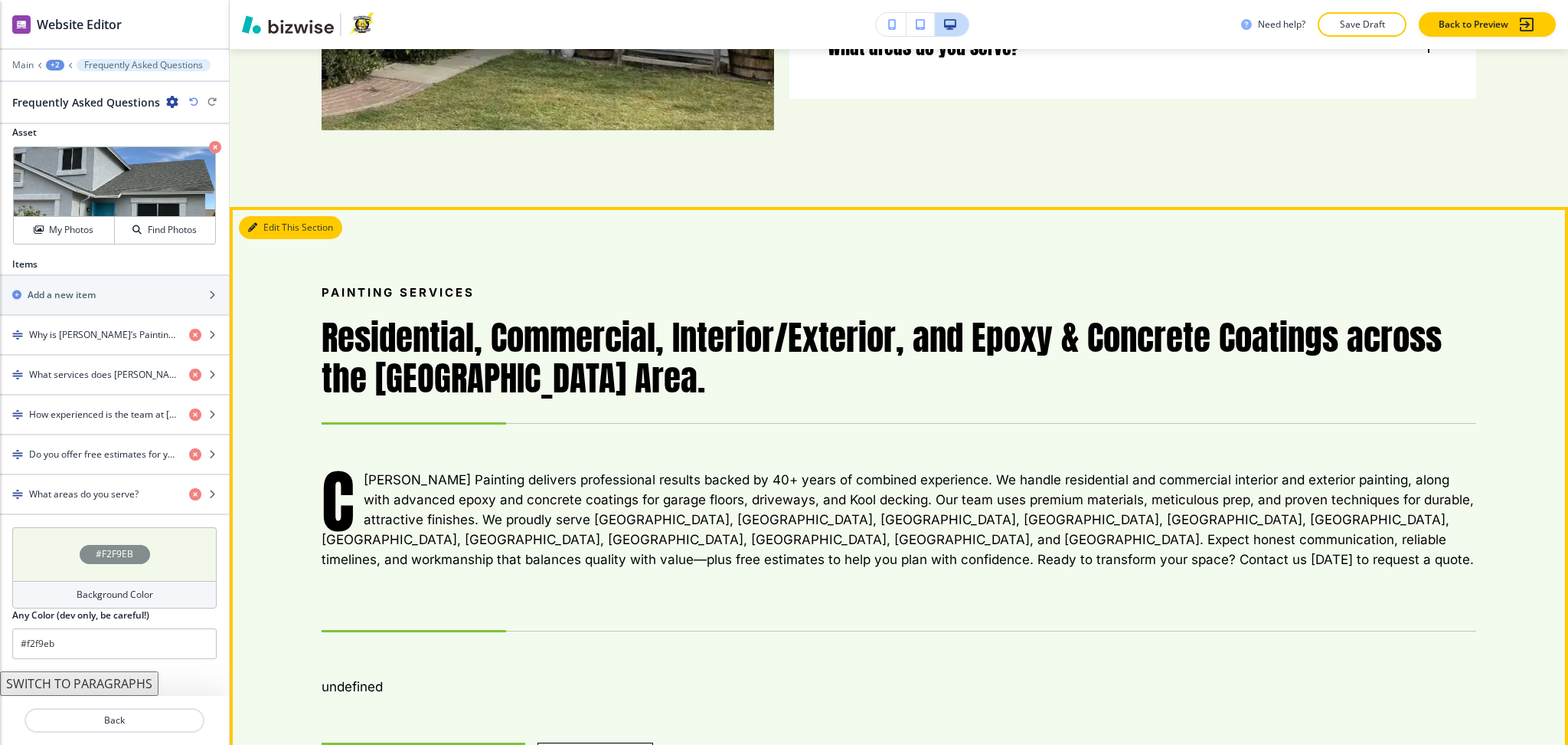
click at [271, 216] on button "Edit This Section" at bounding box center [290, 227] width 103 height 23
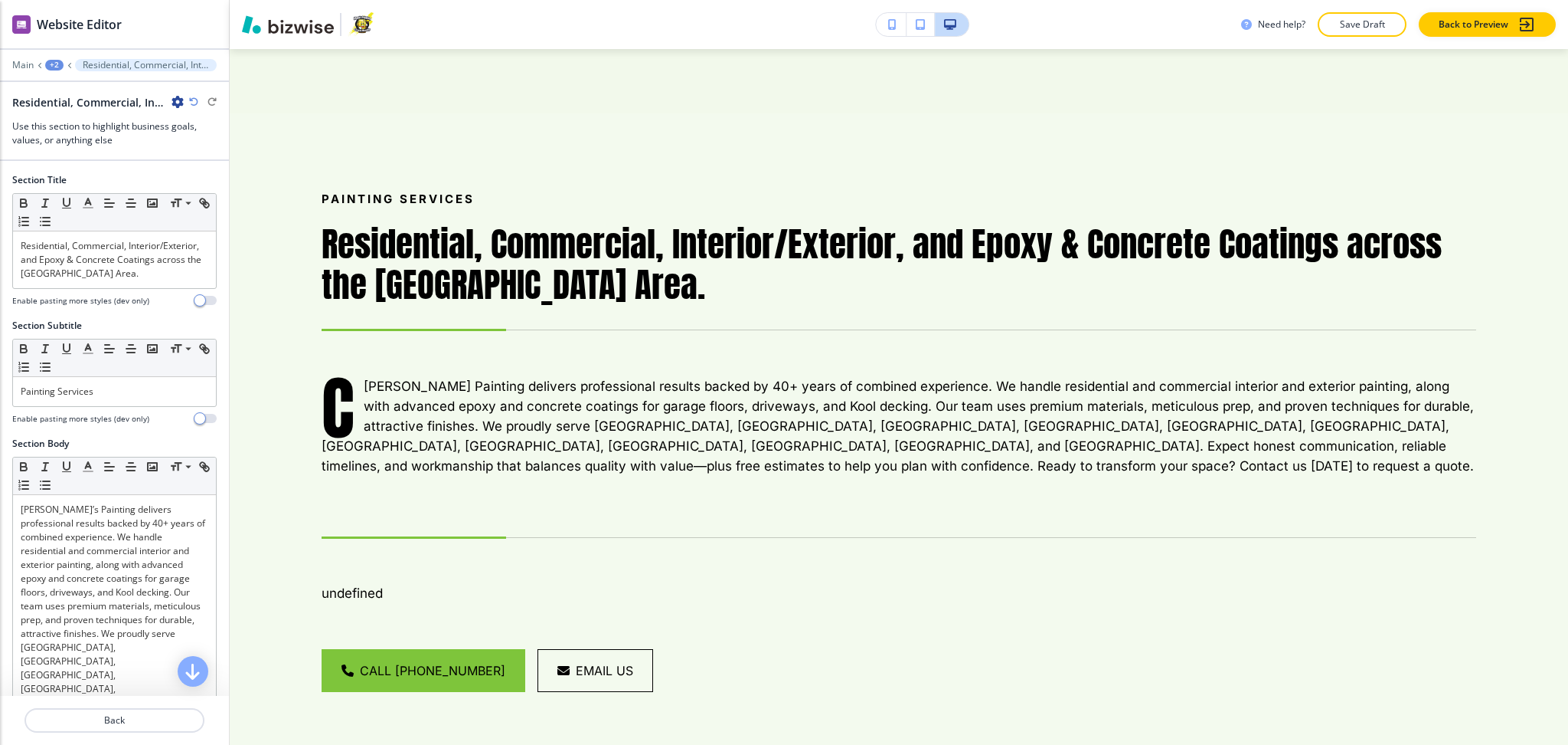
scroll to position [7489, 0]
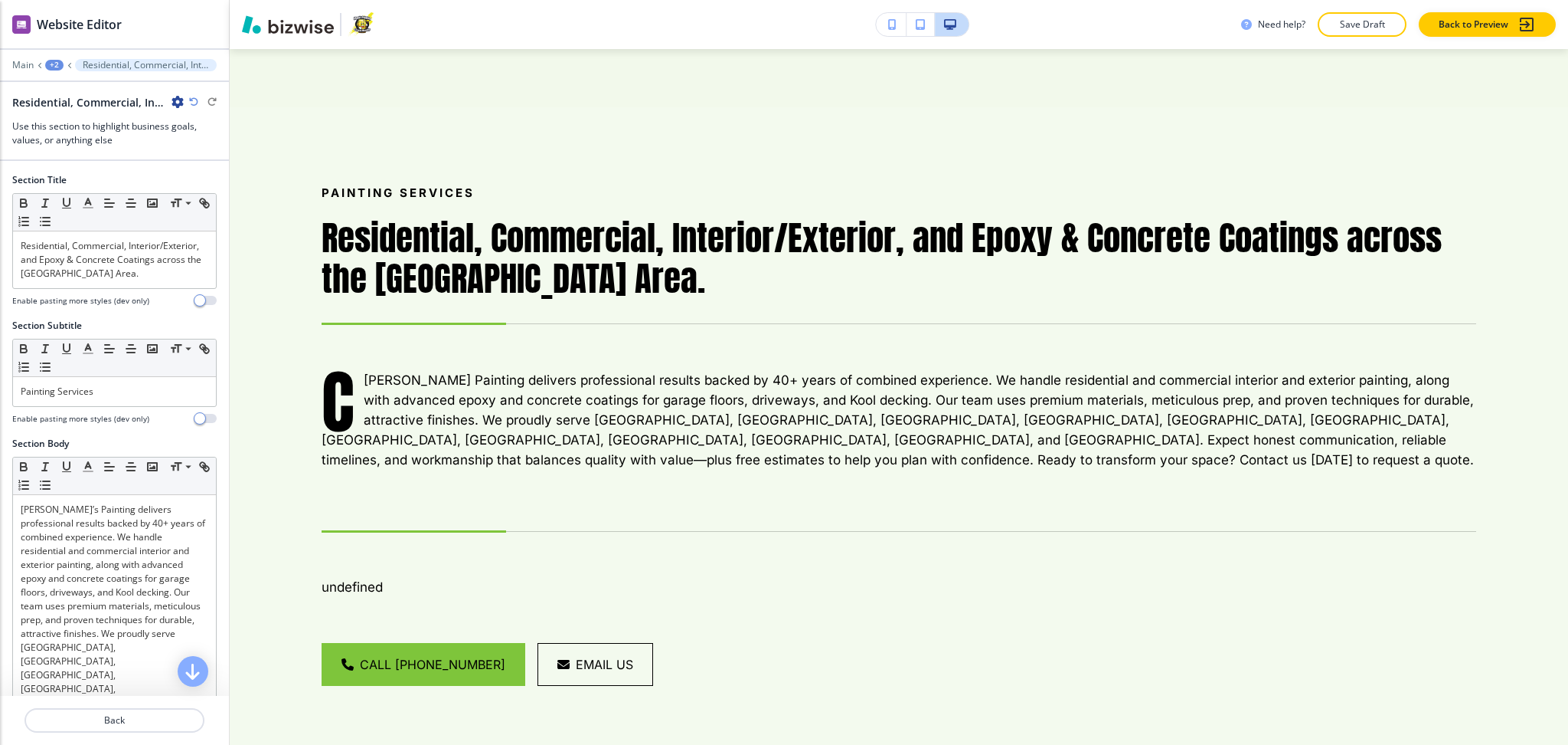
click at [175, 101] on icon "button" at bounding box center [177, 101] width 12 height 12
click at [204, 177] on p "Delete Section" at bounding box center [220, 182] width 78 height 14
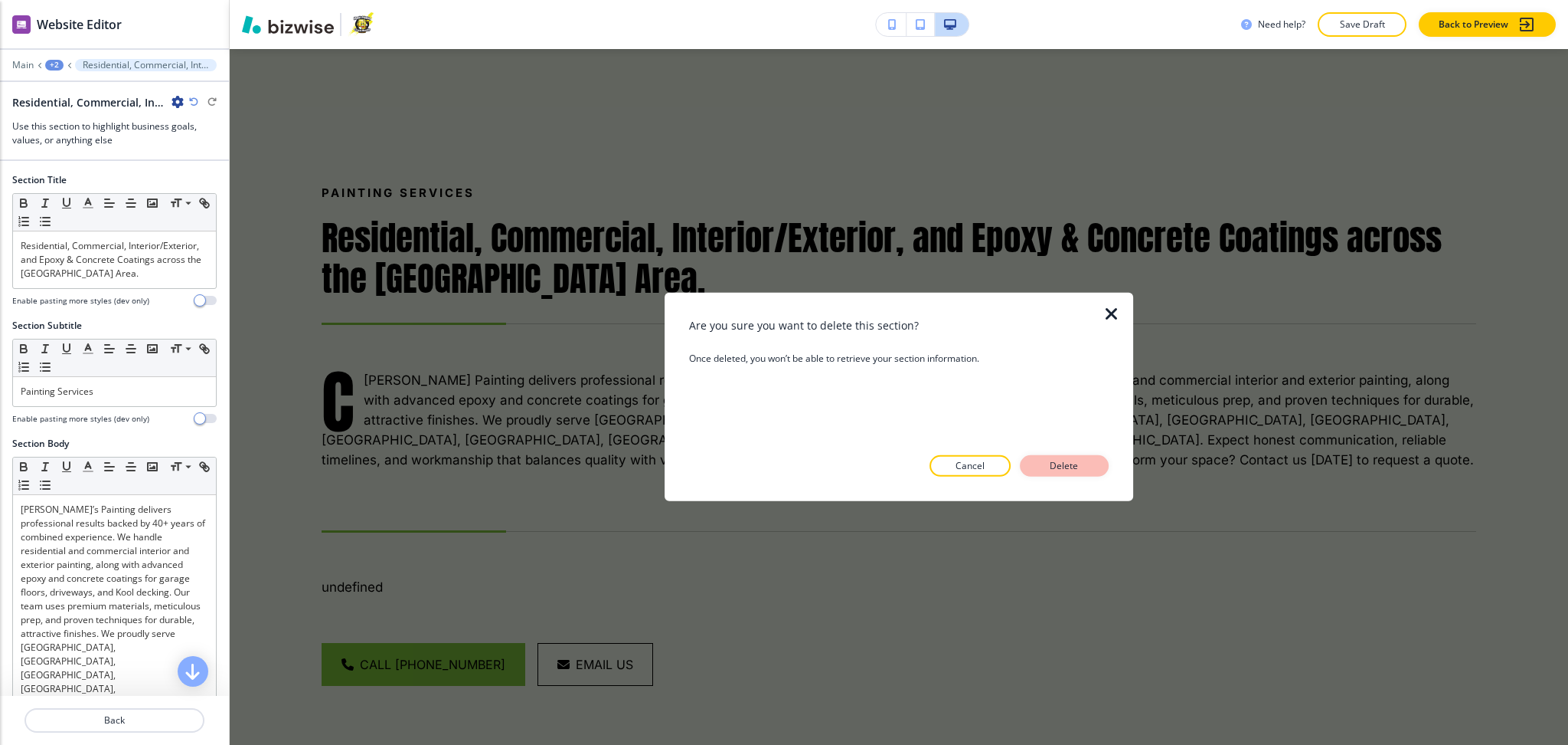
click at [1061, 463] on p "Delete" at bounding box center [1064, 466] width 37 height 14
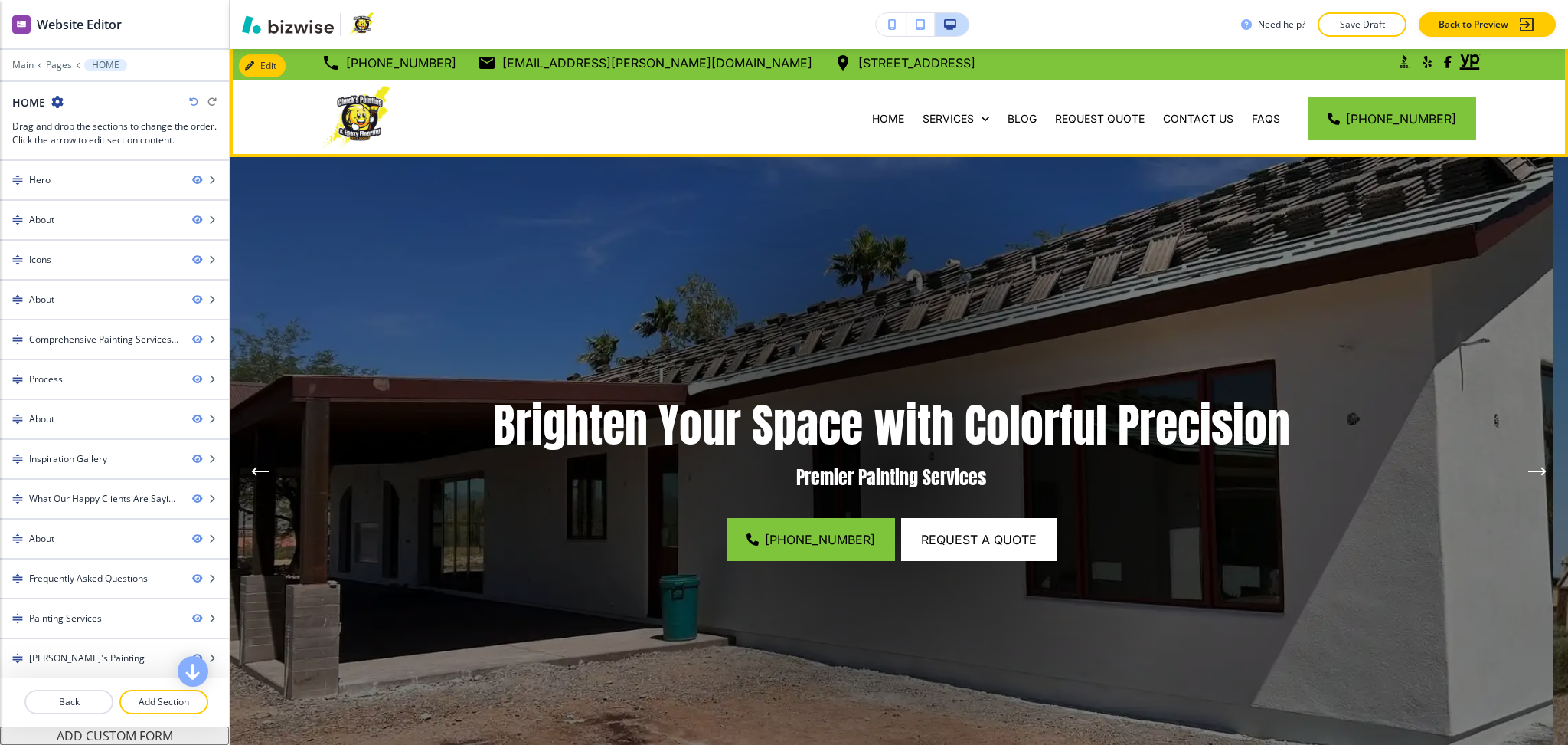
scroll to position [0, 0]
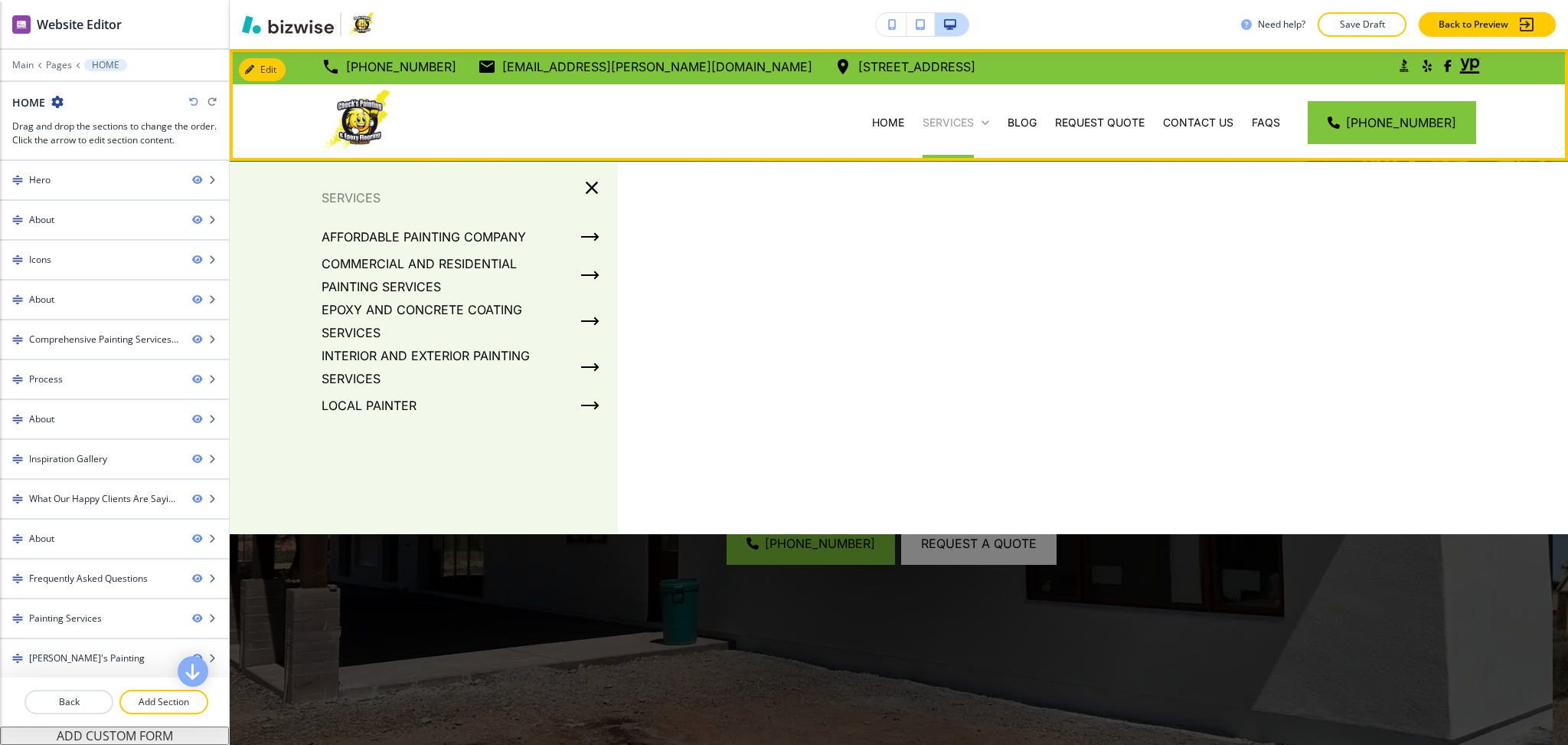
click at [966, 121] on p "SERVICES" at bounding box center [948, 122] width 52 height 15
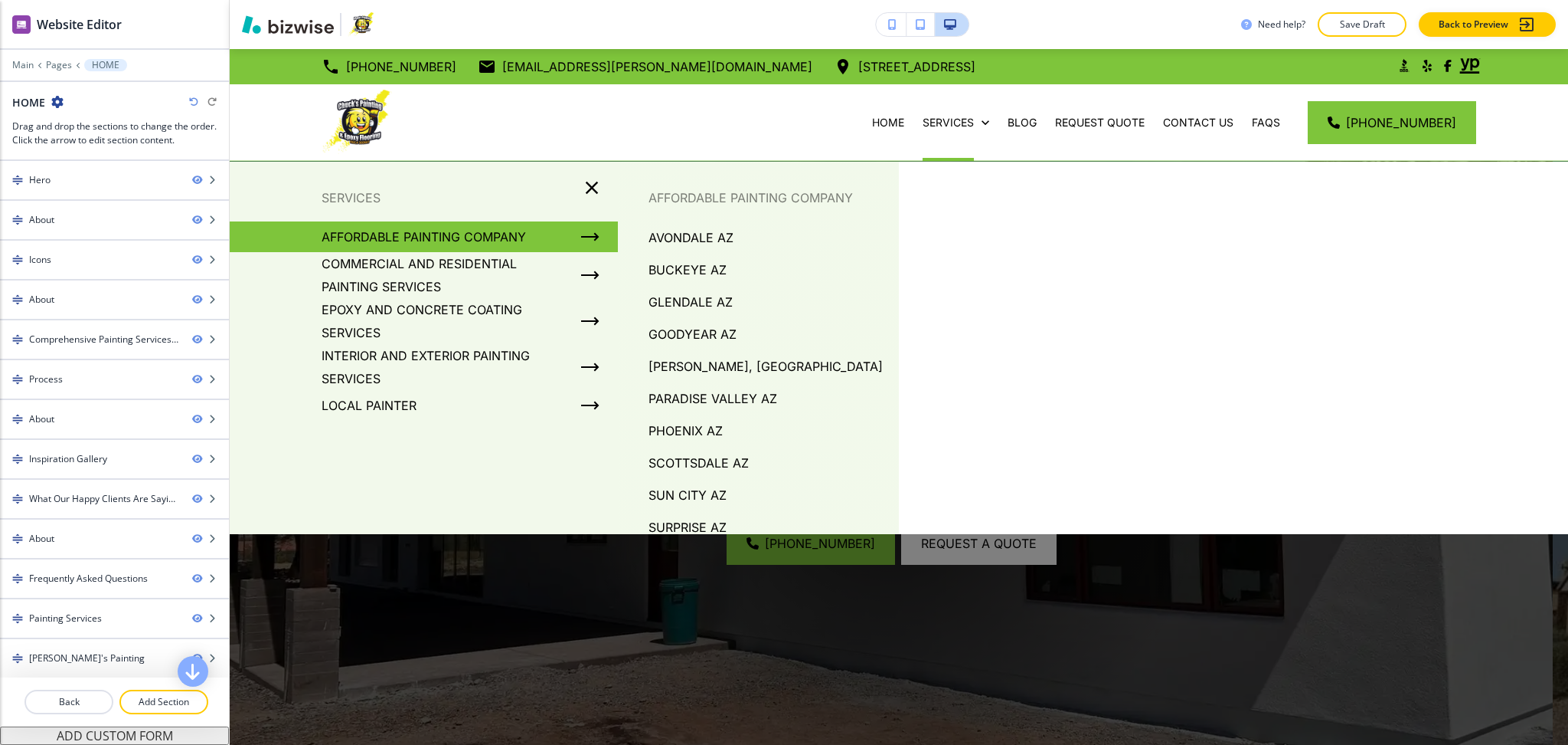
click at [499, 233] on p "AFFORDABLE PAINTING COMPANY" at bounding box center [424, 237] width 205 height 23
click at [678, 228] on p "AVONDALE AZ" at bounding box center [691, 238] width 85 height 23
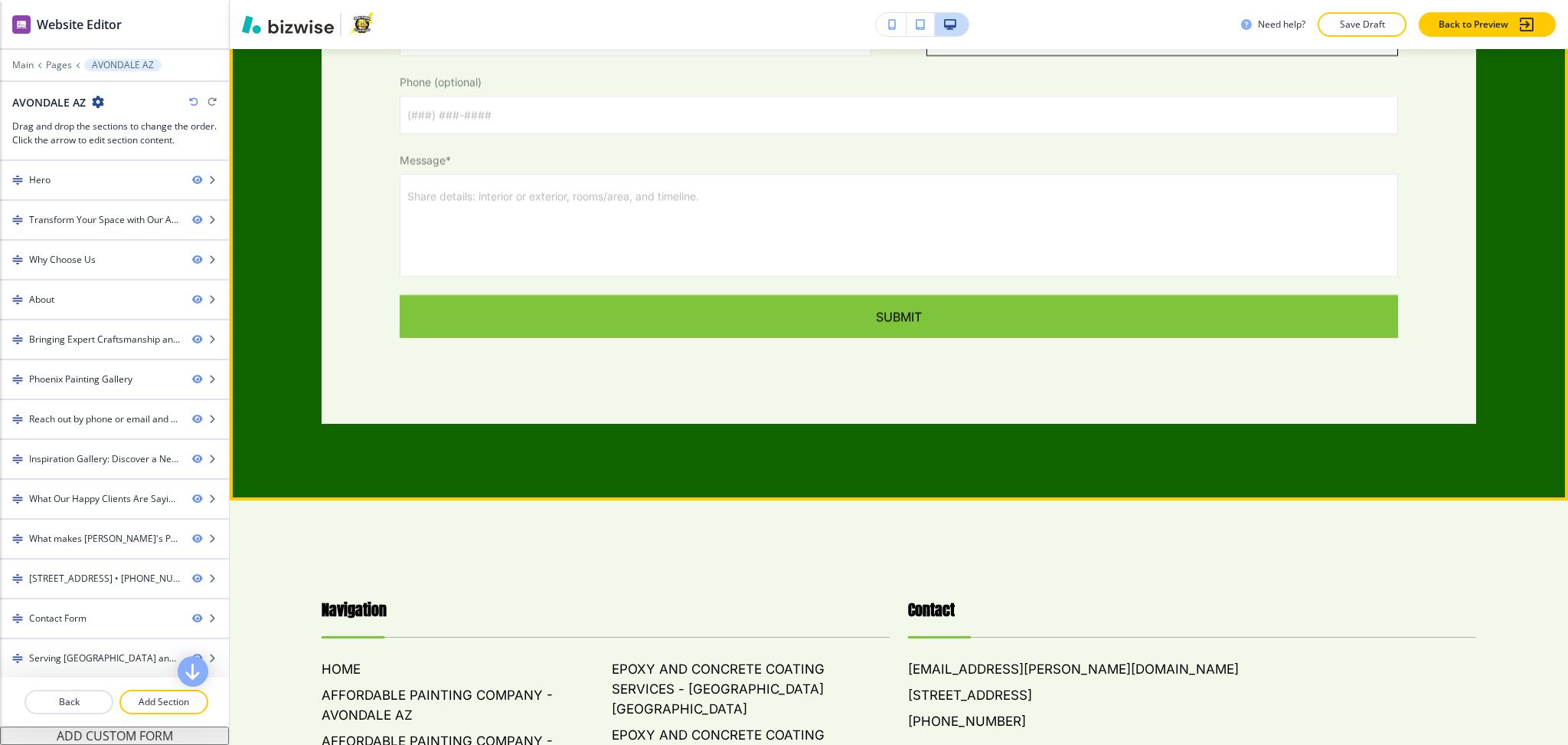
scroll to position [9364, 0]
